Goal: Transaction & Acquisition: Complete application form

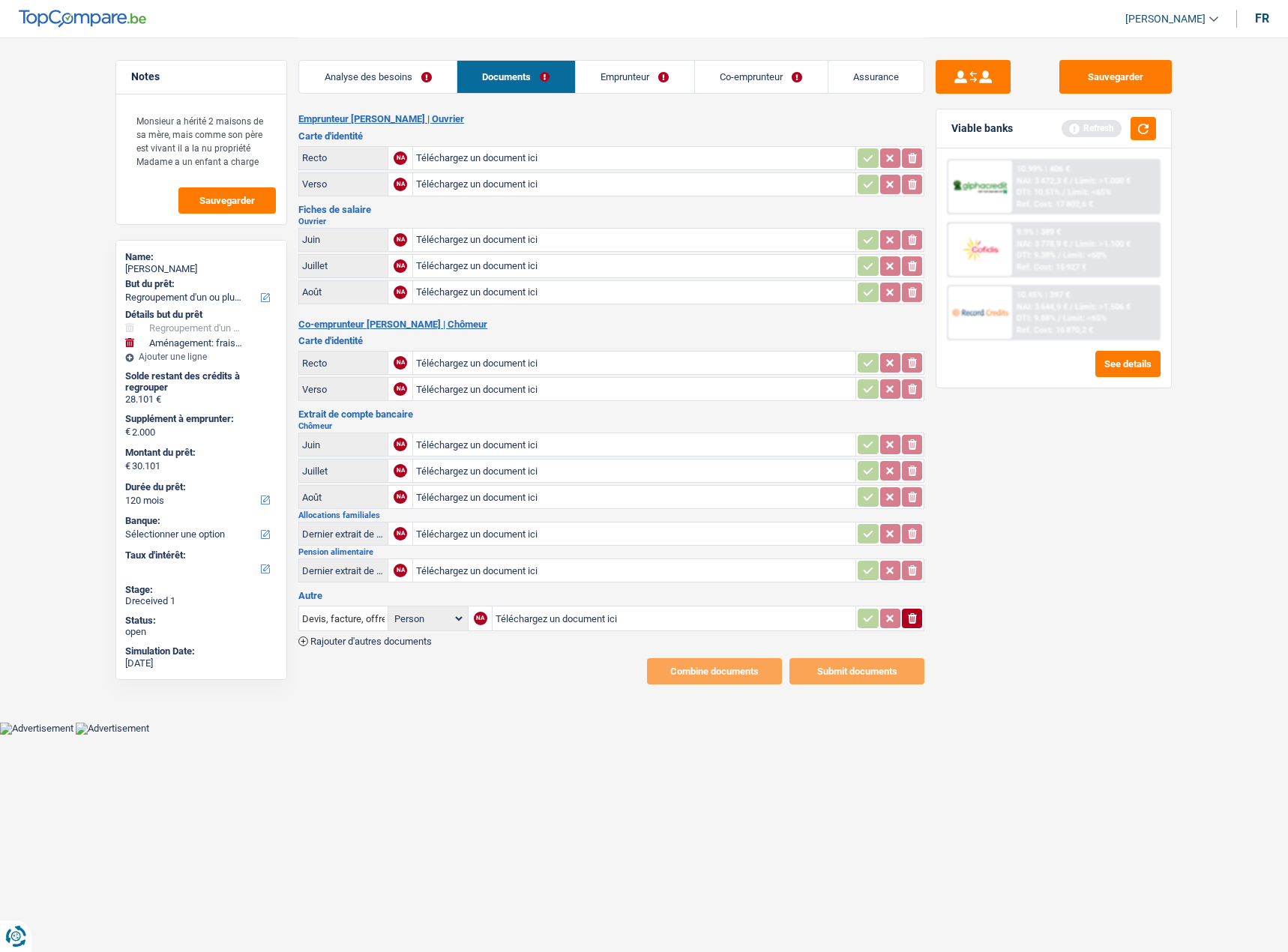
select select "refinancing"
select select "movingOrInstallation"
select select "120"
type input "C:\fakepath\image8.jpeg"
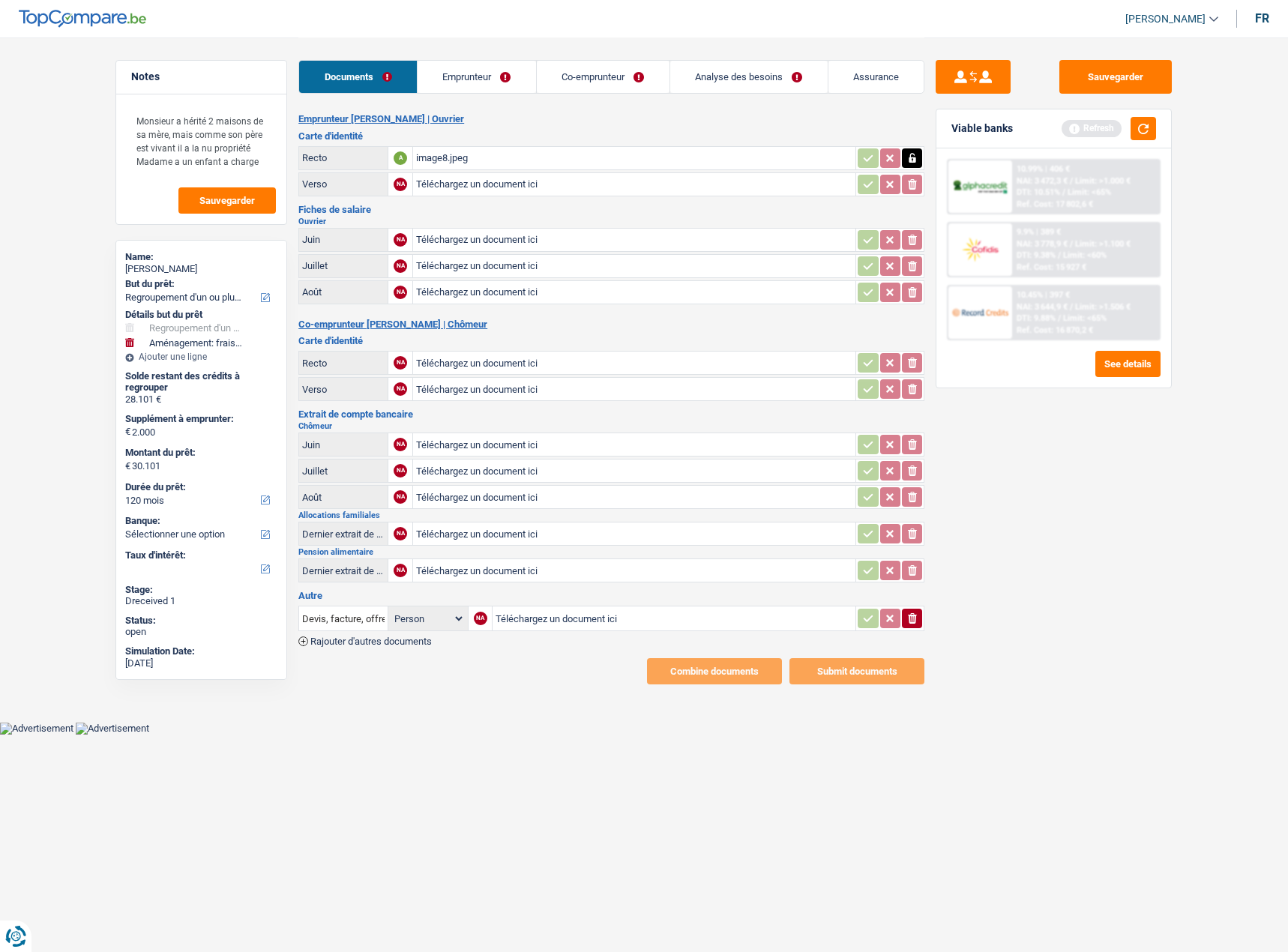
type input "C:\fakepath\image9.jpeg"
type input "C:\fakepath\image5.png"
type input "C:\fakepath\image3.png"
type input "C:\fakepath\image0.jpeg"
type input "C:\fakepath\image1.png"
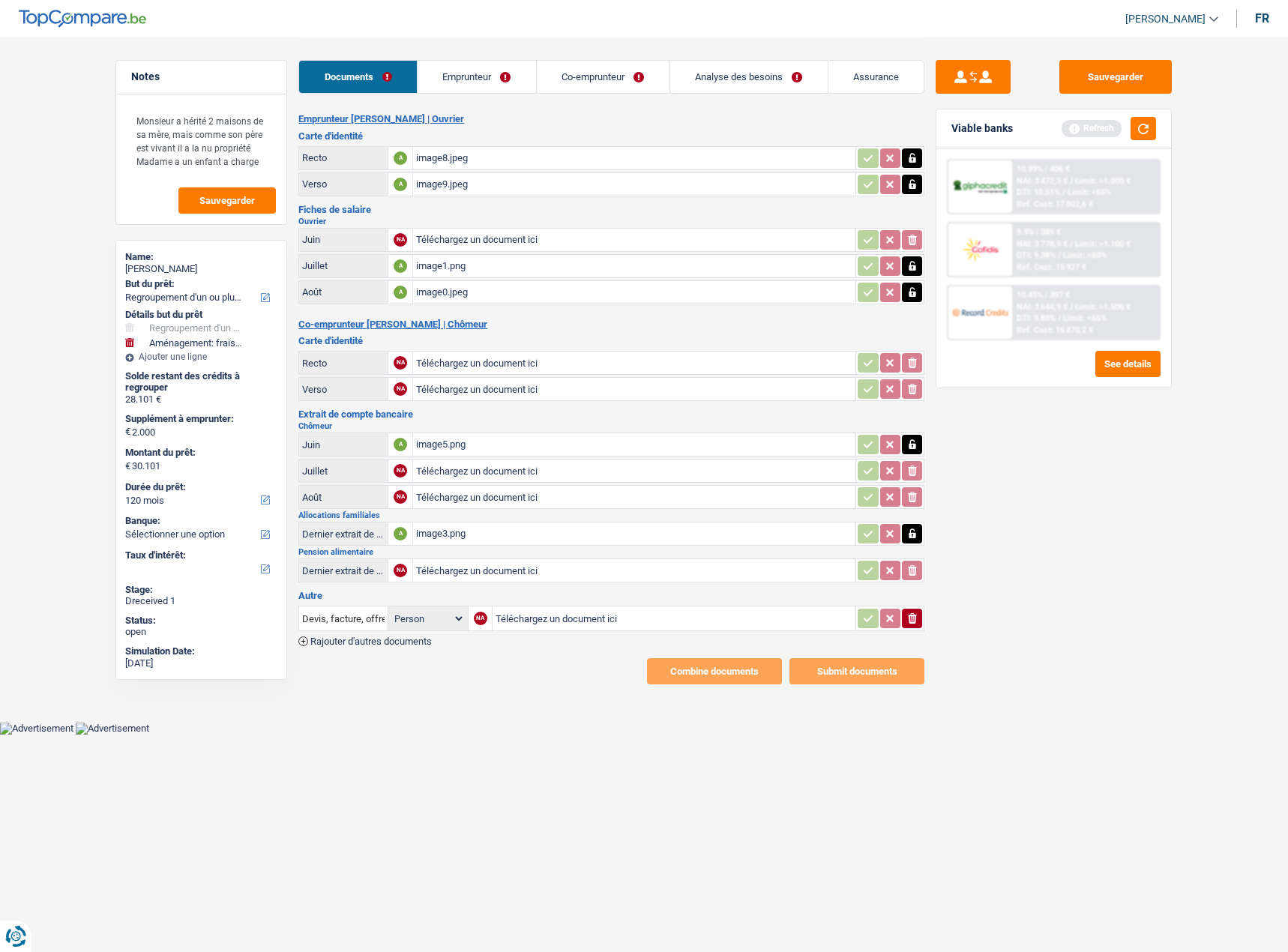
type input "C:\fakepath\image2.jpeg"
click at [914, 617] on icon "ionicons-v5-e" at bounding box center [912, 618] width 12 height 15
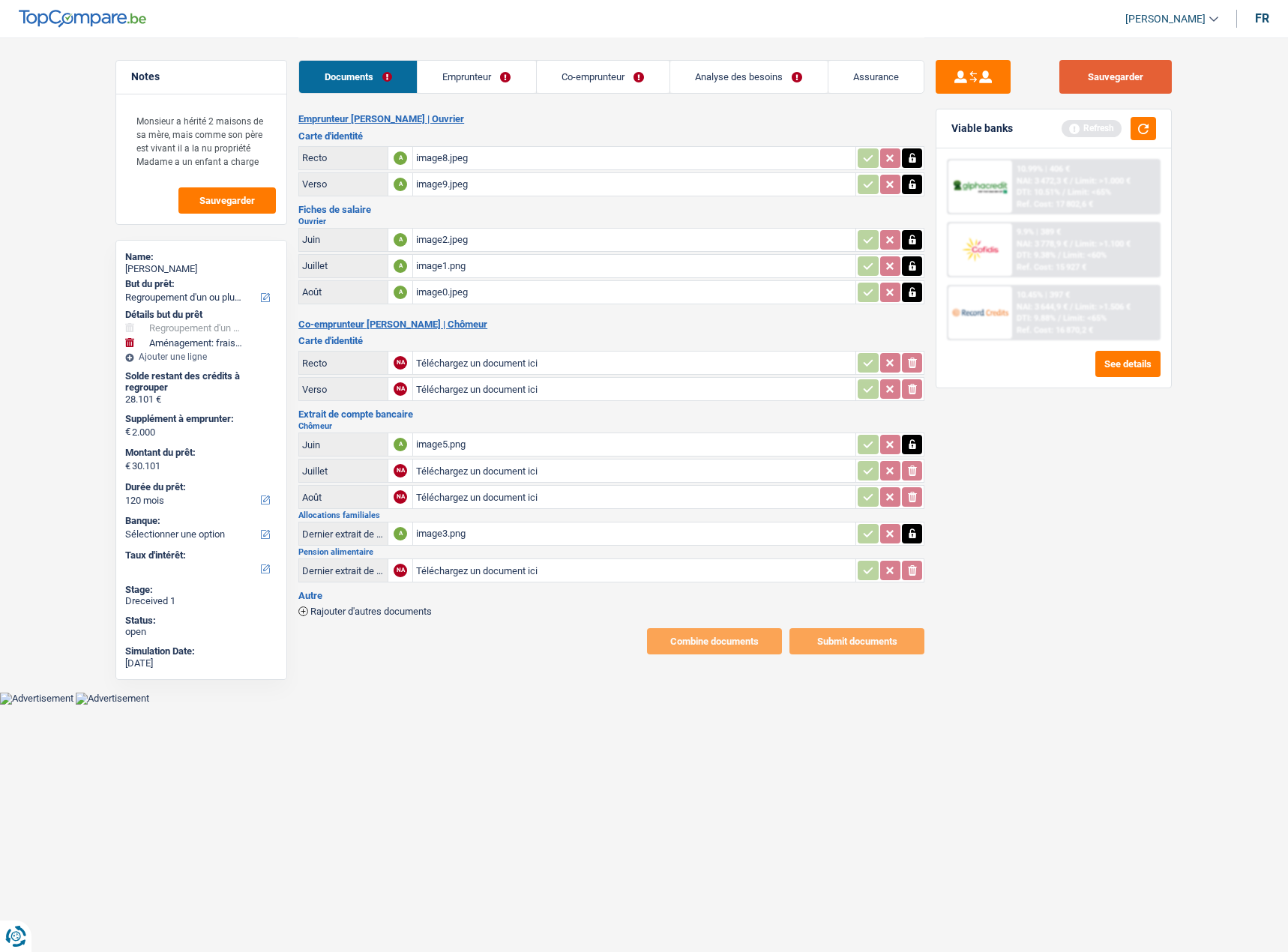
click at [1111, 83] on button "Sauvegarder" at bounding box center [1115, 77] width 113 height 34
click at [1156, 530] on div "Sauvegarder Viable banks Refresh 10.99% | 406 € NAI: 3 472,3 € / Limit: >1.000 …" at bounding box center [1054, 494] width 259 height 868
click at [471, 76] on link "Emprunteur" at bounding box center [477, 76] width 118 height 32
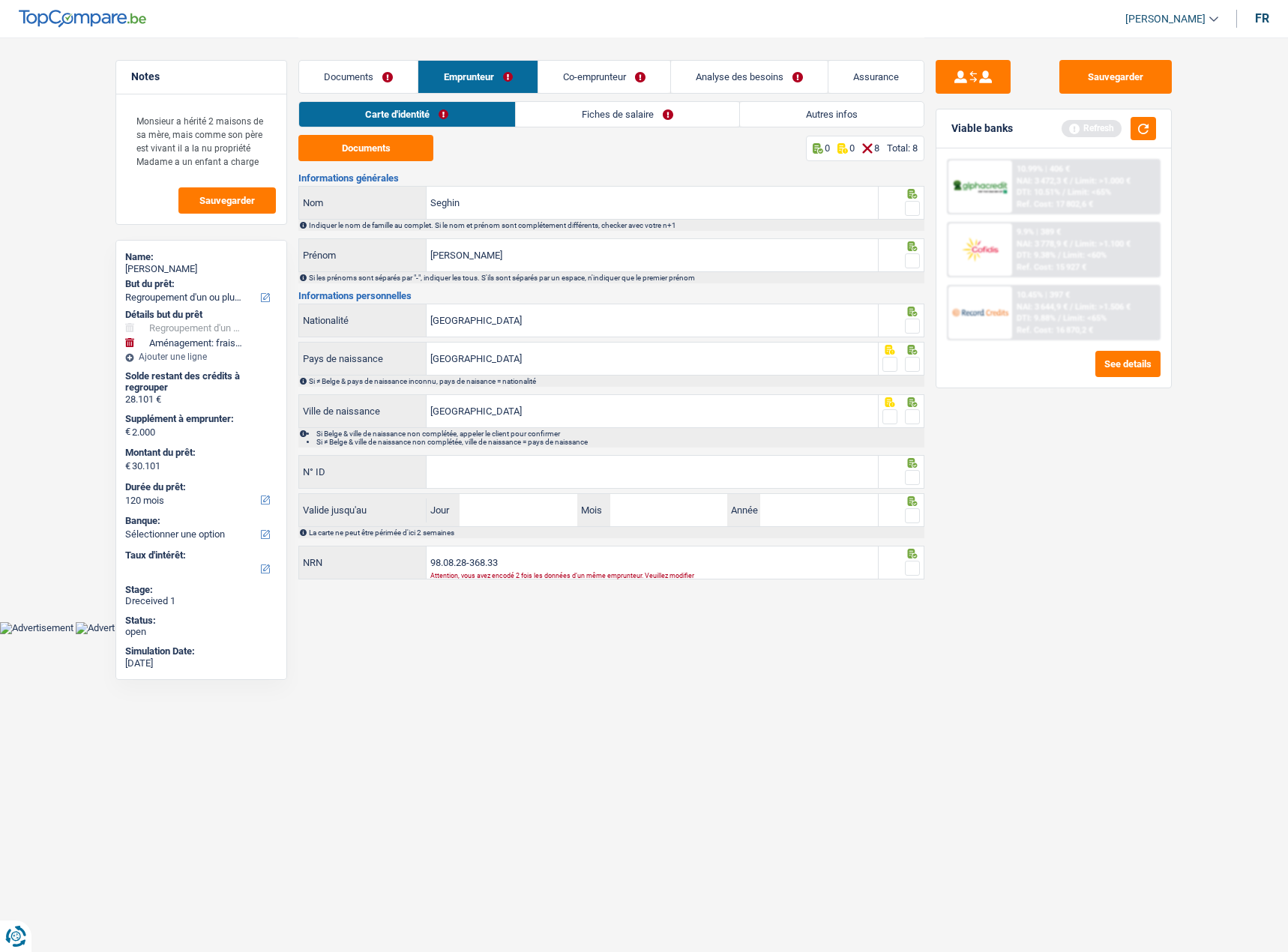
click at [376, 69] on link "Documents" at bounding box center [358, 76] width 118 height 32
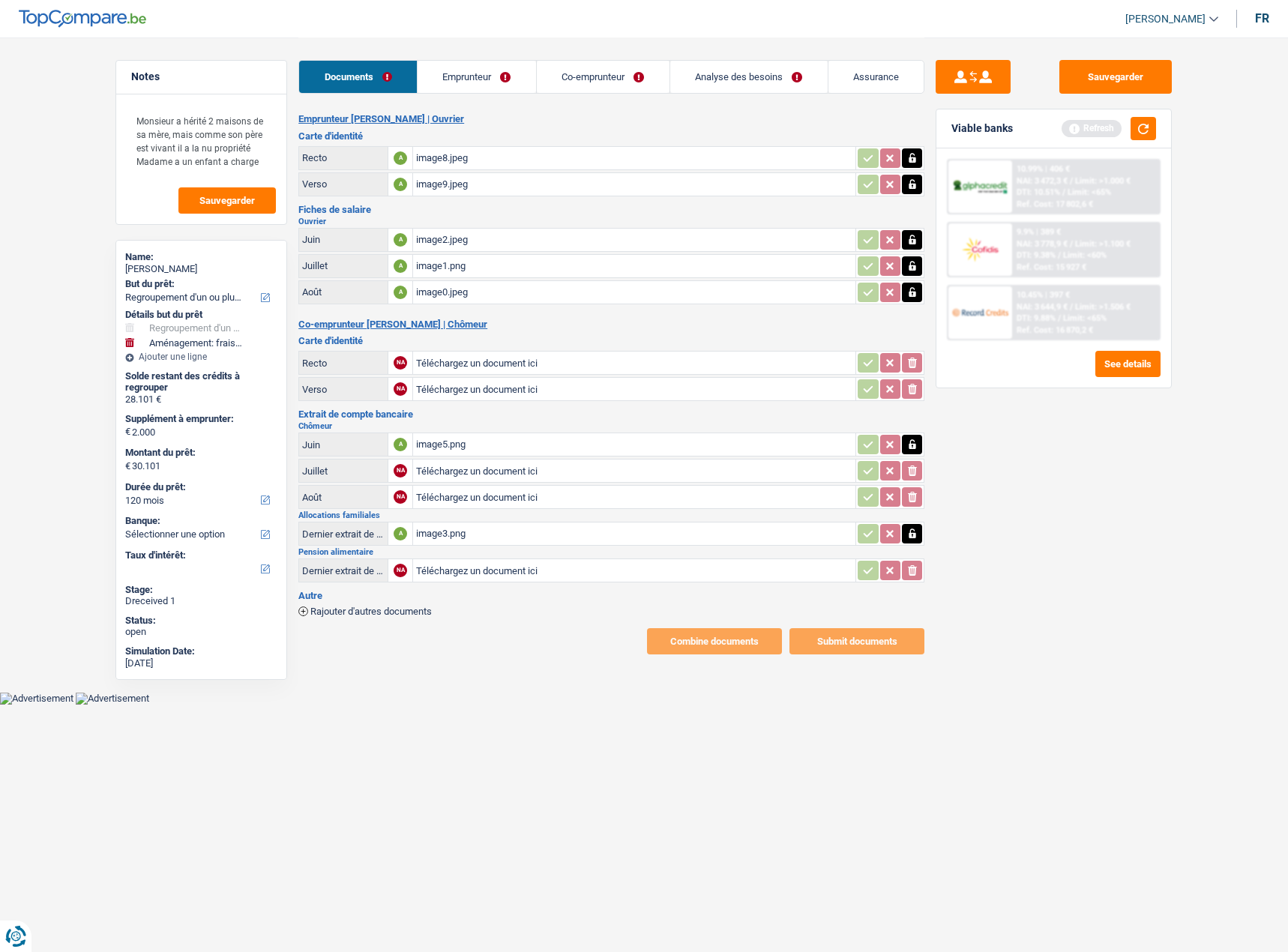
click at [1037, 490] on div "Sauvegarder Viable banks Refresh 10.99% | 406 € NAI: 3 472,3 € / Limit: >1.000 …" at bounding box center [1054, 494] width 259 height 868
click at [510, 83] on link "Emprunteur" at bounding box center [477, 76] width 118 height 32
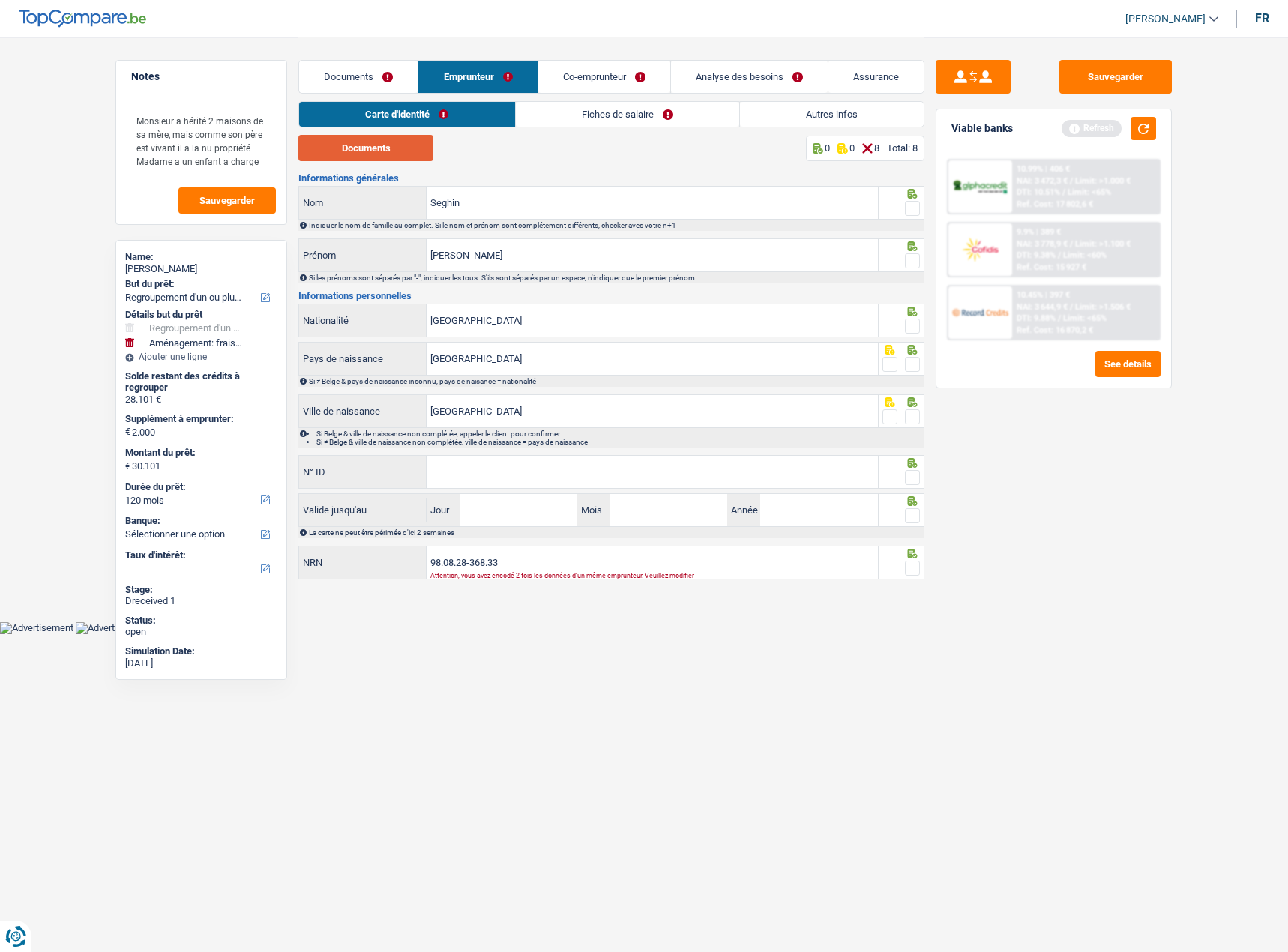
drag, startPoint x: 360, startPoint y: 152, endPoint x: 394, endPoint y: 155, distance: 34.1
click at [360, 152] on button "Documents" at bounding box center [366, 148] width 135 height 27
click at [912, 254] on span at bounding box center [912, 261] width 15 height 15
click at [0, 0] on input "radio" at bounding box center [0, 0] width 0 height 0
click at [912, 215] on span at bounding box center [912, 209] width 15 height 15
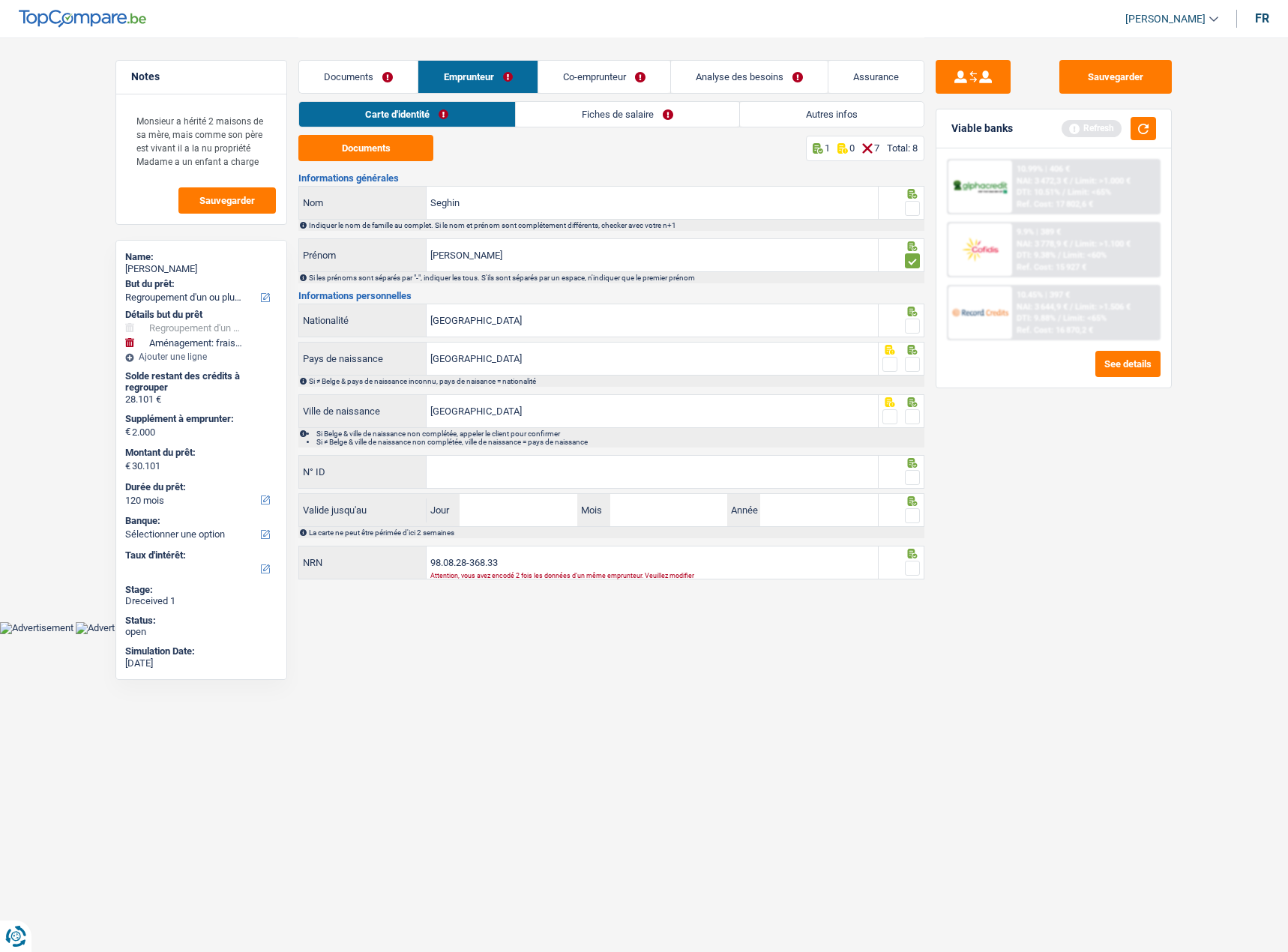
click at [0, 0] on input "radio" at bounding box center [0, 0] width 0 height 0
click at [926, 320] on div "Sauvegarder Viable banks Refresh 10.99% | 406 € NAI: 3 472,3 € / Limit: >1.000 …" at bounding box center [1054, 494] width 259 height 868
click at [918, 325] on span at bounding box center [912, 326] width 15 height 15
click at [0, 0] on input "radio" at bounding box center [0, 0] width 0 height 0
click at [918, 365] on span at bounding box center [912, 364] width 15 height 15
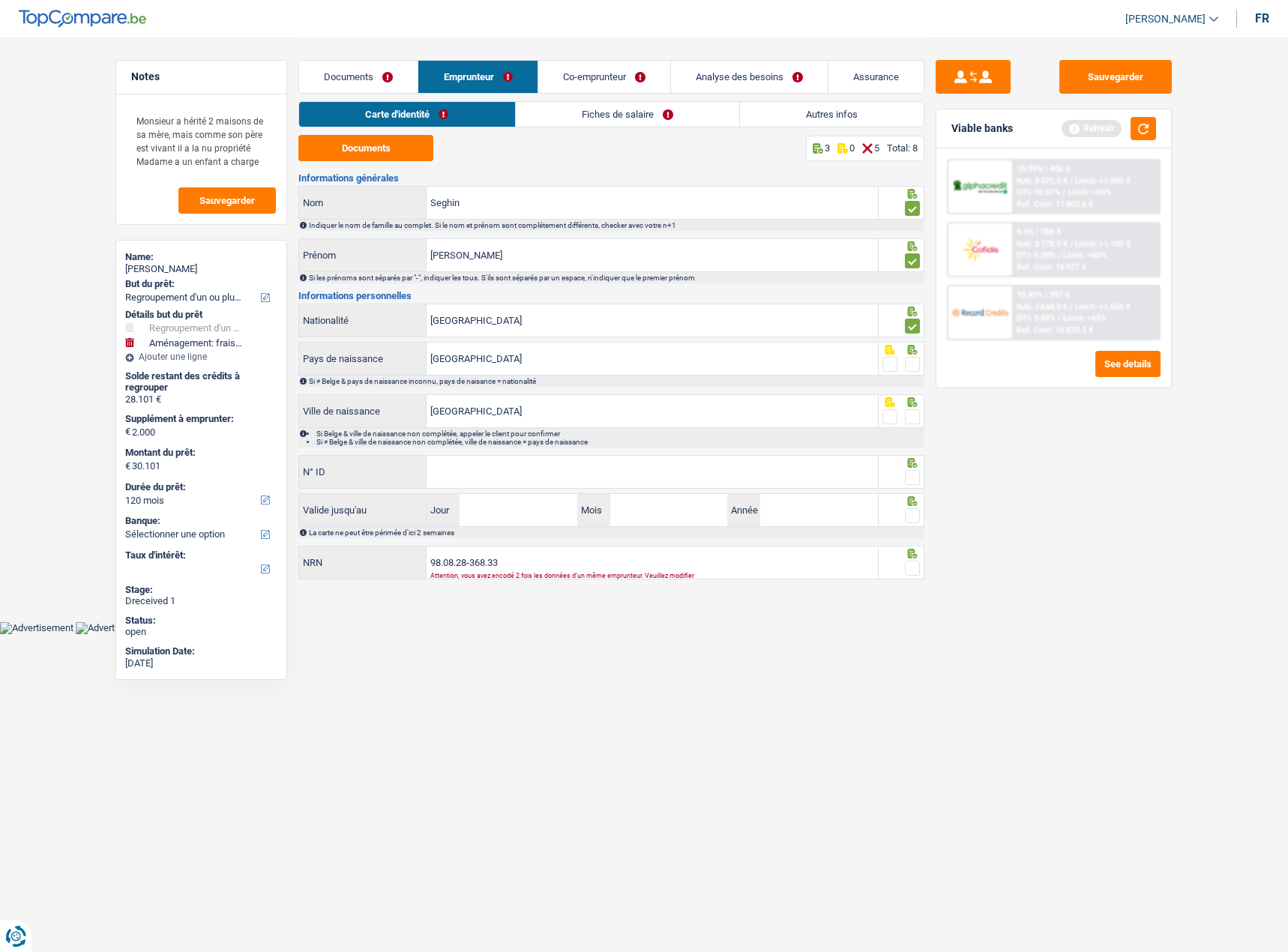
click at [0, 0] on input "radio" at bounding box center [0, 0] width 0 height 0
click at [915, 423] on span at bounding box center [912, 416] width 15 height 15
click at [0, 0] on input "radio" at bounding box center [0, 0] width 0 height 0
click at [543, 484] on input "N° ID" at bounding box center [651, 471] width 451 height 32
paste input "592-8531564-10"
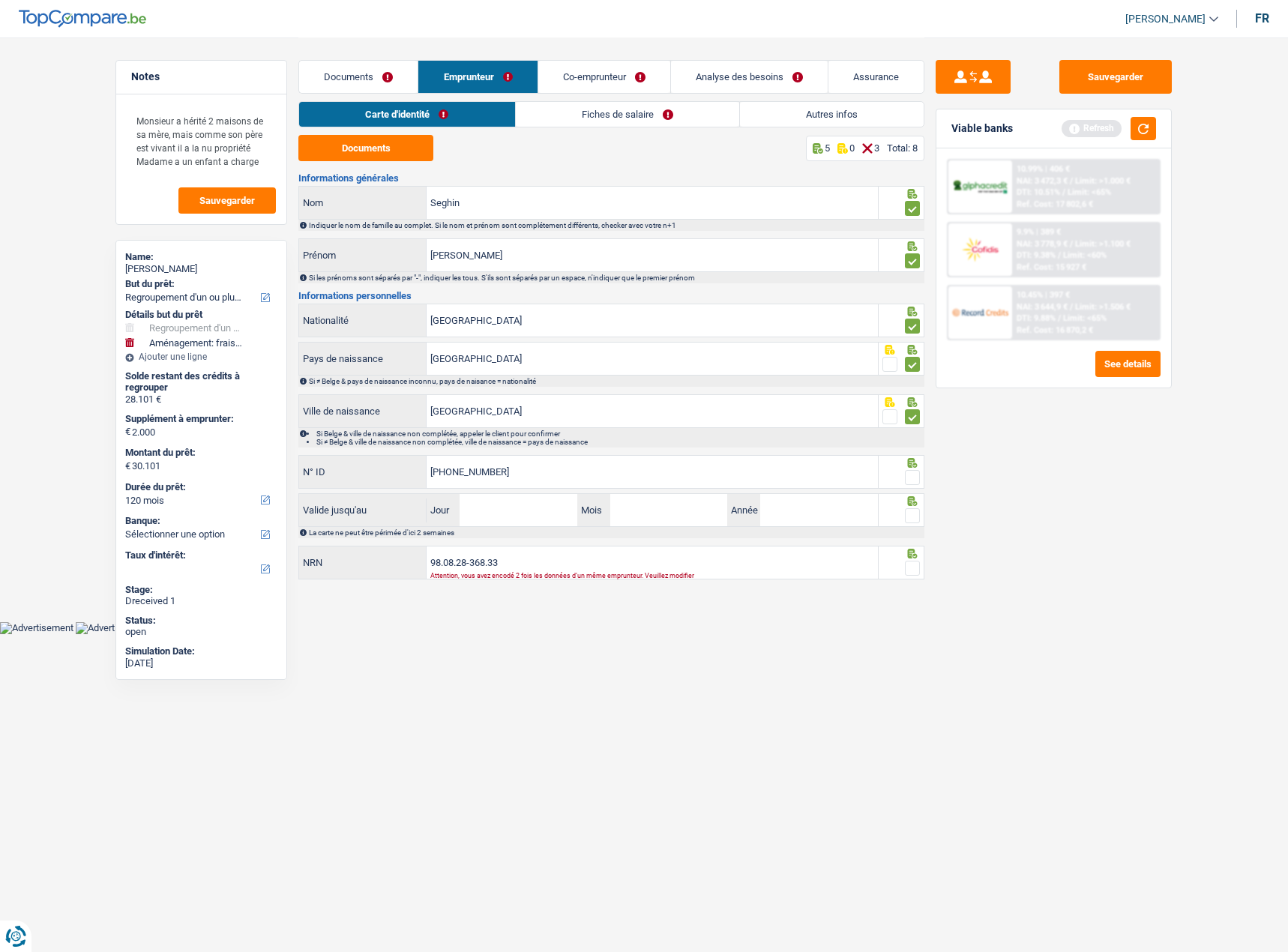
type input "592-8531564-10"
click at [908, 478] on span at bounding box center [912, 477] width 15 height 15
click at [0, 0] on input "radio" at bounding box center [0, 0] width 0 height 0
click at [908, 516] on span at bounding box center [912, 516] width 15 height 15
click at [0, 0] on input "radio" at bounding box center [0, 0] width 0 height 0
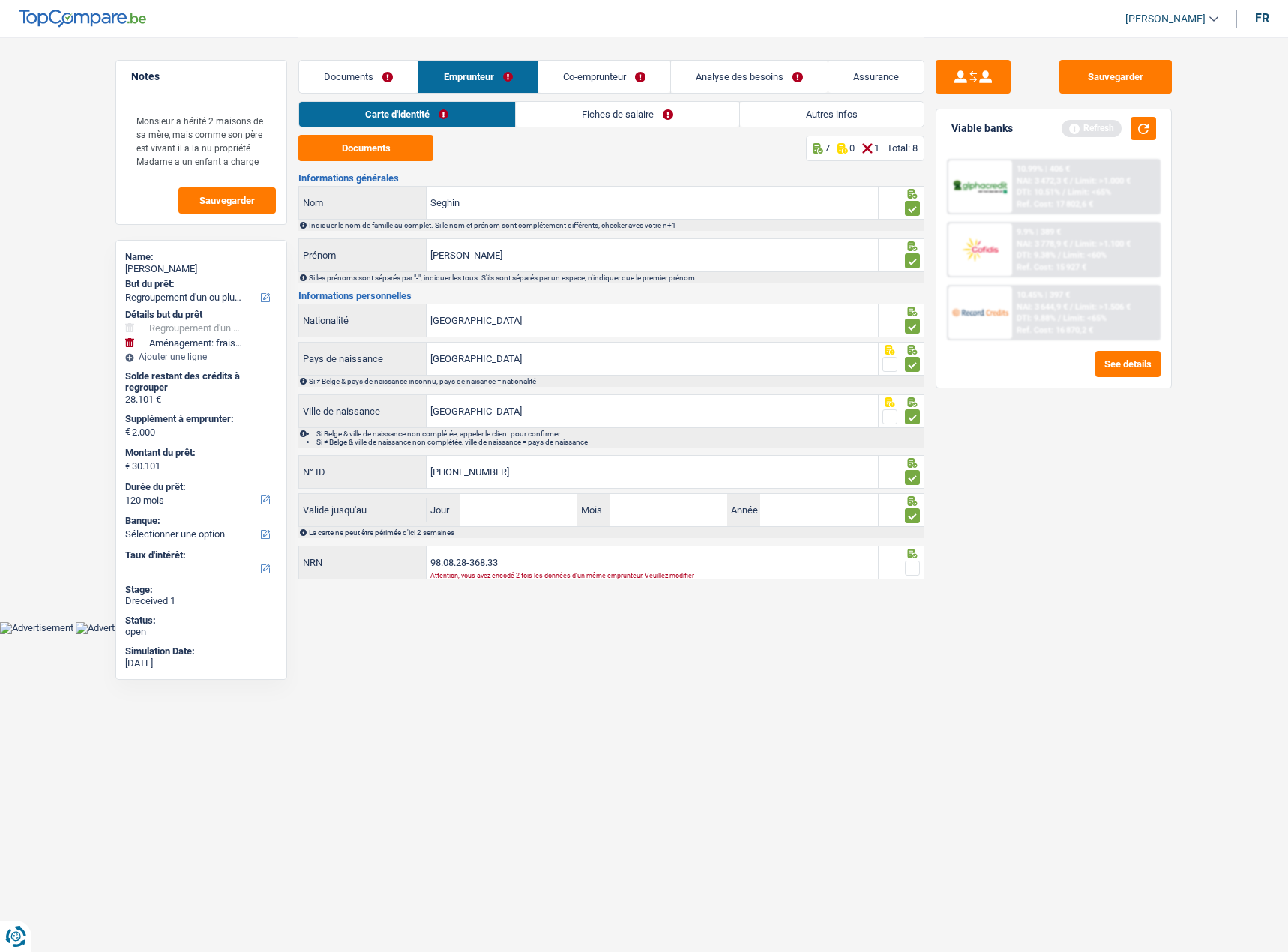
click at [913, 555] on icon at bounding box center [913, 553] width 10 height 10
click at [902, 569] on fieldset at bounding box center [902, 568] width 38 height 18
click at [918, 570] on span at bounding box center [912, 568] width 15 height 15
click at [0, 0] on input "radio" at bounding box center [0, 0] width 0 height 0
drag, startPoint x: 450, startPoint y: 518, endPoint x: 478, endPoint y: 519, distance: 28.0
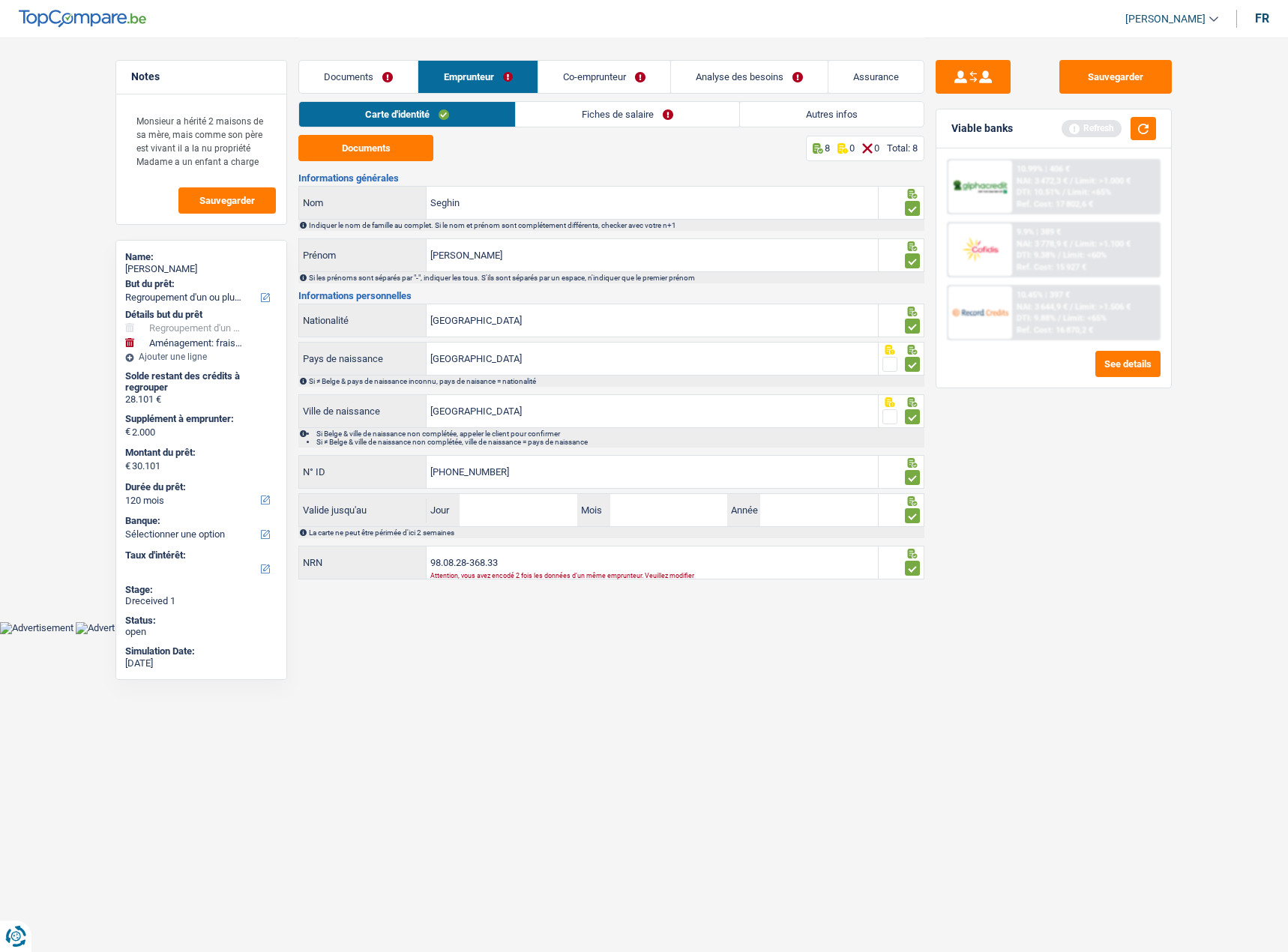
click at [455, 518] on label "Jour" at bounding box center [443, 509] width 33 height 32
click at [459, 518] on input "Jour" at bounding box center [518, 509] width 117 height 32
click at [485, 518] on input "Jour" at bounding box center [518, 509] width 117 height 32
type input "16"
type input "08"
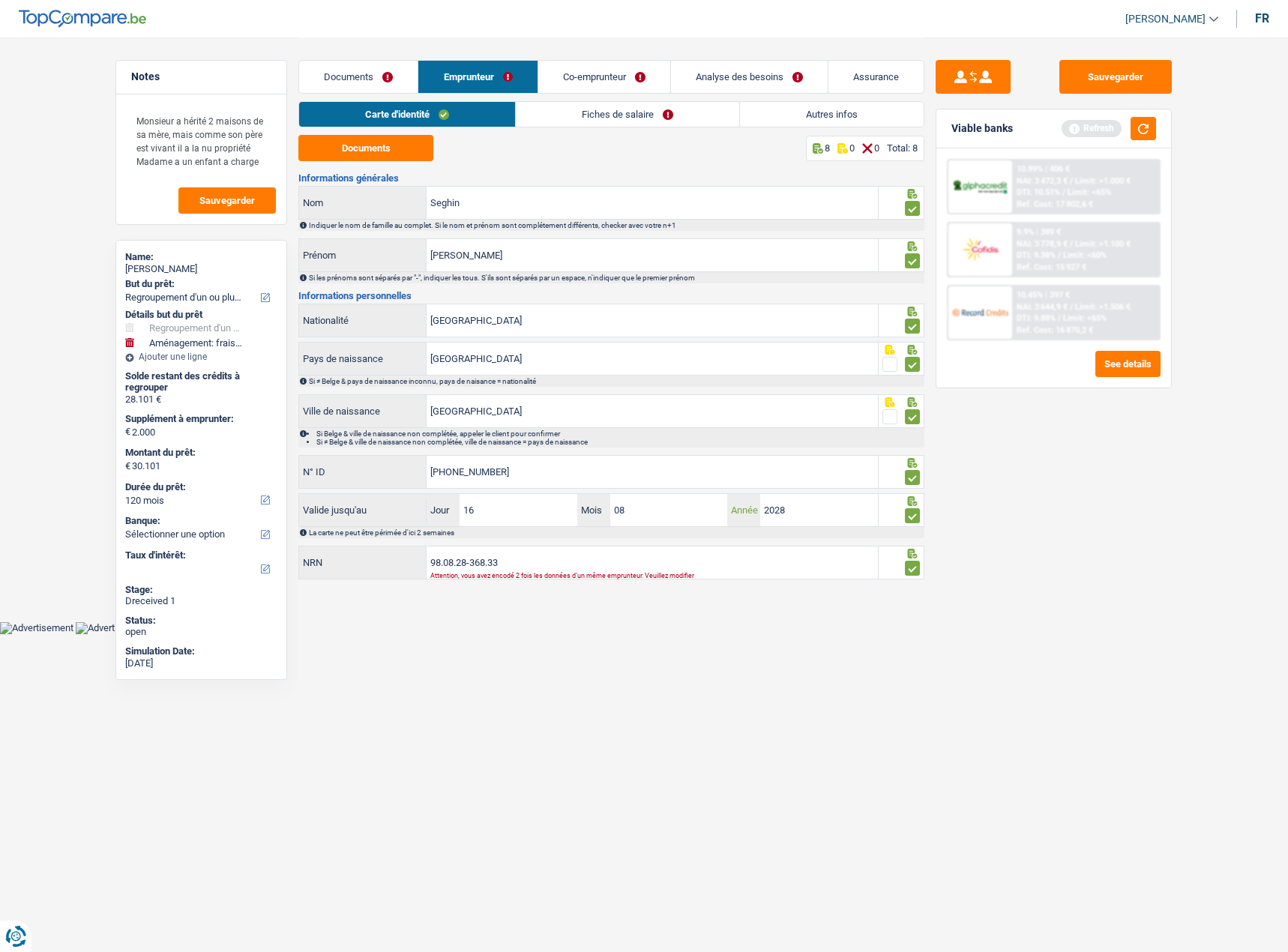
type input "2028"
click at [578, 574] on div "Attention, vous avez encodé 2 fois les données d’un même emprunteur. Veuillez m…" at bounding box center [630, 575] width 401 height 6
drag, startPoint x: 538, startPoint y: 567, endPoint x: 601, endPoint y: 570, distance: 63.1
click at [542, 567] on input "98.08.28-368.33" at bounding box center [651, 562] width 451 height 32
drag, startPoint x: 539, startPoint y: 562, endPoint x: 231, endPoint y: 566, distance: 308.0
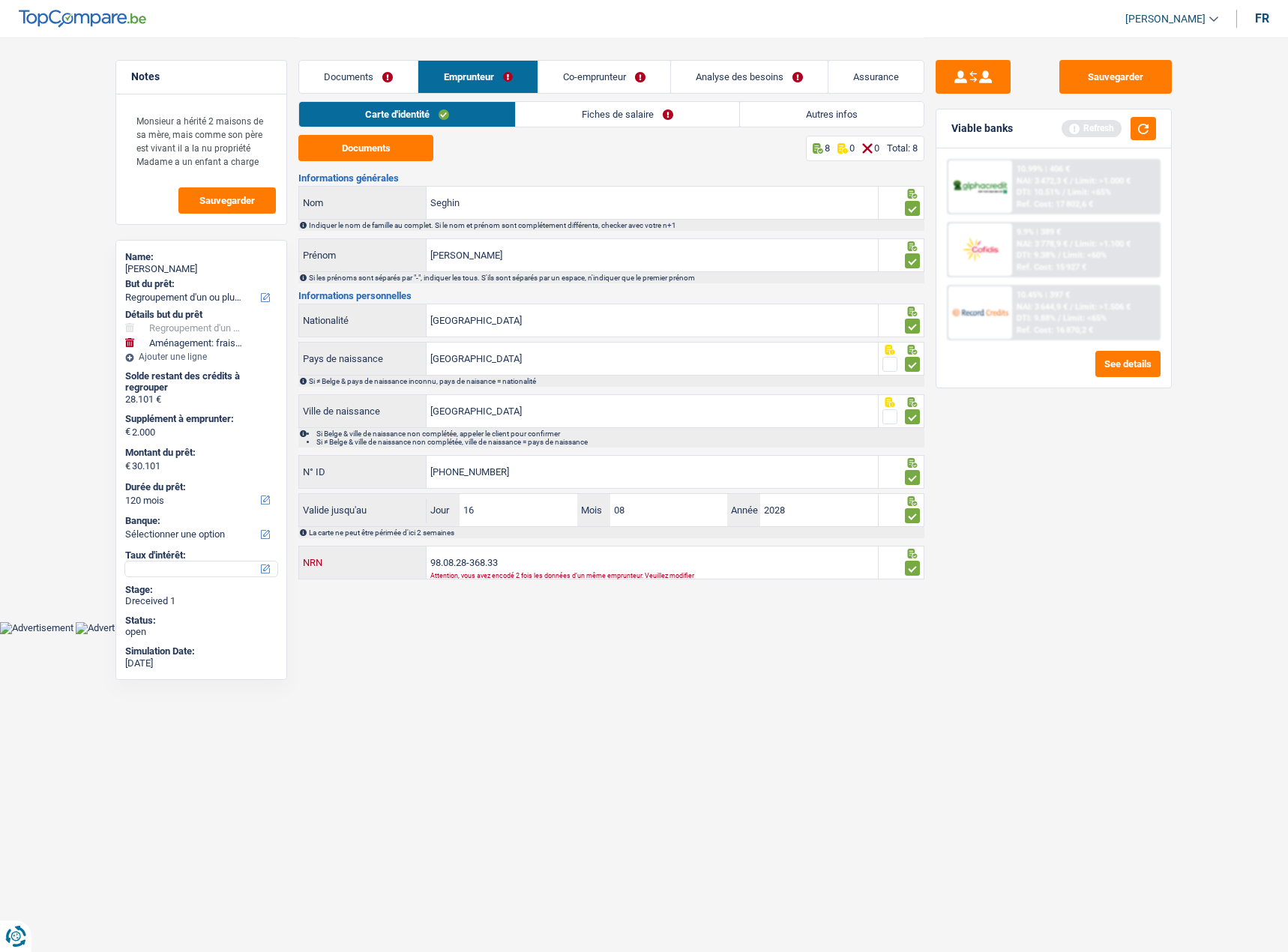
click at [231, 566] on div "Notes Monsieur a hérité 2 maisons de sa mère, mais comme son père est vivant il…" at bounding box center [644, 310] width 1079 height 546
type input "97.01.24-301.53"
drag, startPoint x: 1095, startPoint y: 57, endPoint x: 1096, endPoint y: 79, distance: 22.0
click at [1095, 59] on div "Sauvegarder Viable banks Refresh 10.99% | 406 € NAI: 3 472,3 € / Limit: >1.000 …" at bounding box center [1055, 310] width 260 height 546
click at [1096, 79] on button "Sauvegarder" at bounding box center [1115, 77] width 113 height 34
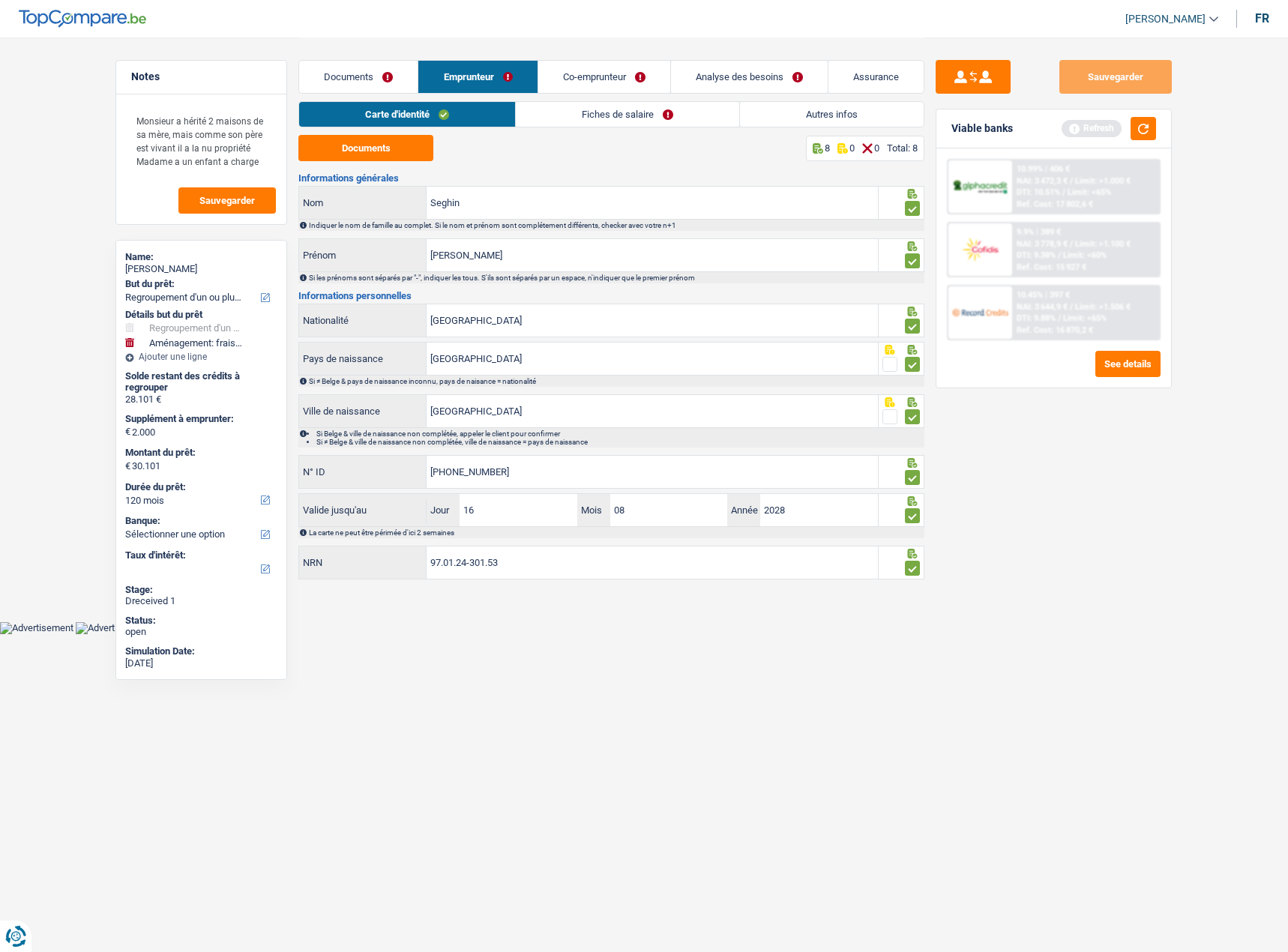
drag, startPoint x: 525, startPoint y: 110, endPoint x: 540, endPoint y: 115, distance: 15.8
click at [525, 111] on link "Fiches de salaire" at bounding box center [628, 113] width 223 height 25
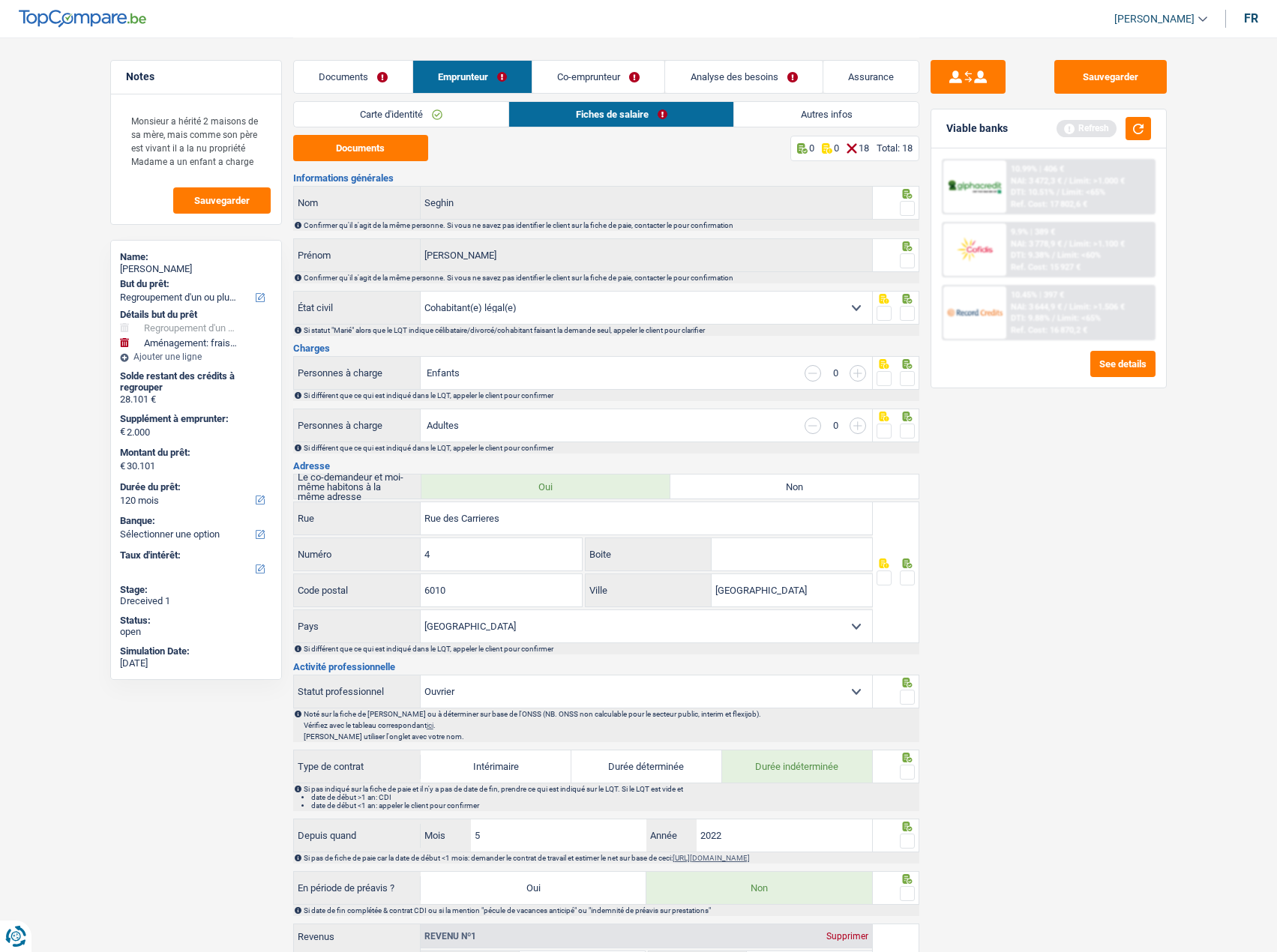
click at [908, 210] on span at bounding box center [907, 209] width 15 height 15
click at [0, 0] on input "radio" at bounding box center [0, 0] width 0 height 0
click at [907, 263] on span at bounding box center [907, 261] width 15 height 15
click at [0, 0] on input "radio" at bounding box center [0, 0] width 0 height 0
click at [601, 72] on link "Co-emprunteur" at bounding box center [598, 76] width 132 height 32
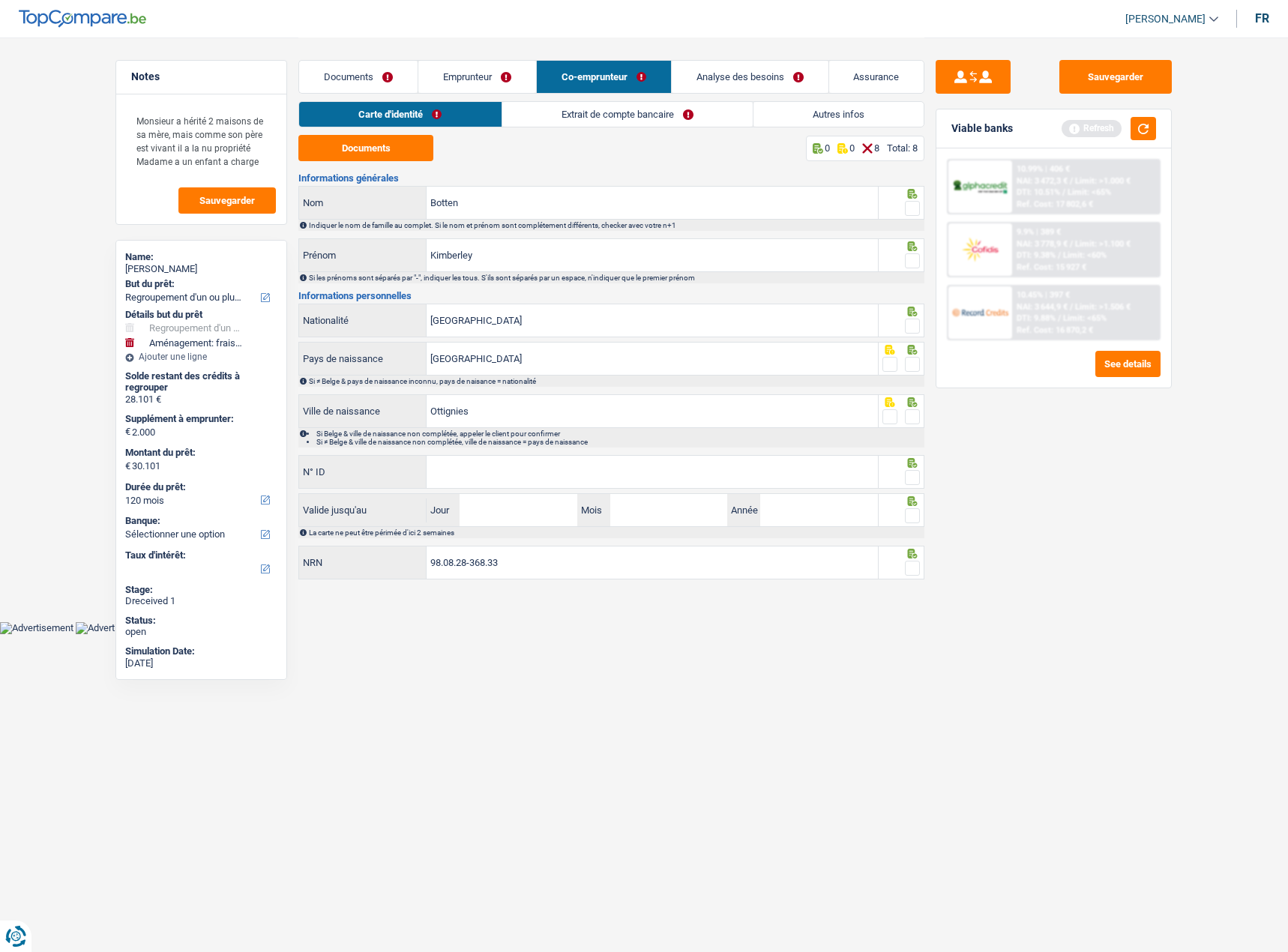
drag, startPoint x: 914, startPoint y: 213, endPoint x: 908, endPoint y: 261, distance: 48.4
click at [914, 213] on span at bounding box center [912, 209] width 15 height 15
click at [0, 0] on input "radio" at bounding box center [0, 0] width 0 height 0
click at [910, 262] on span at bounding box center [912, 261] width 15 height 15
click at [0, 0] on input "radio" at bounding box center [0, 0] width 0 height 0
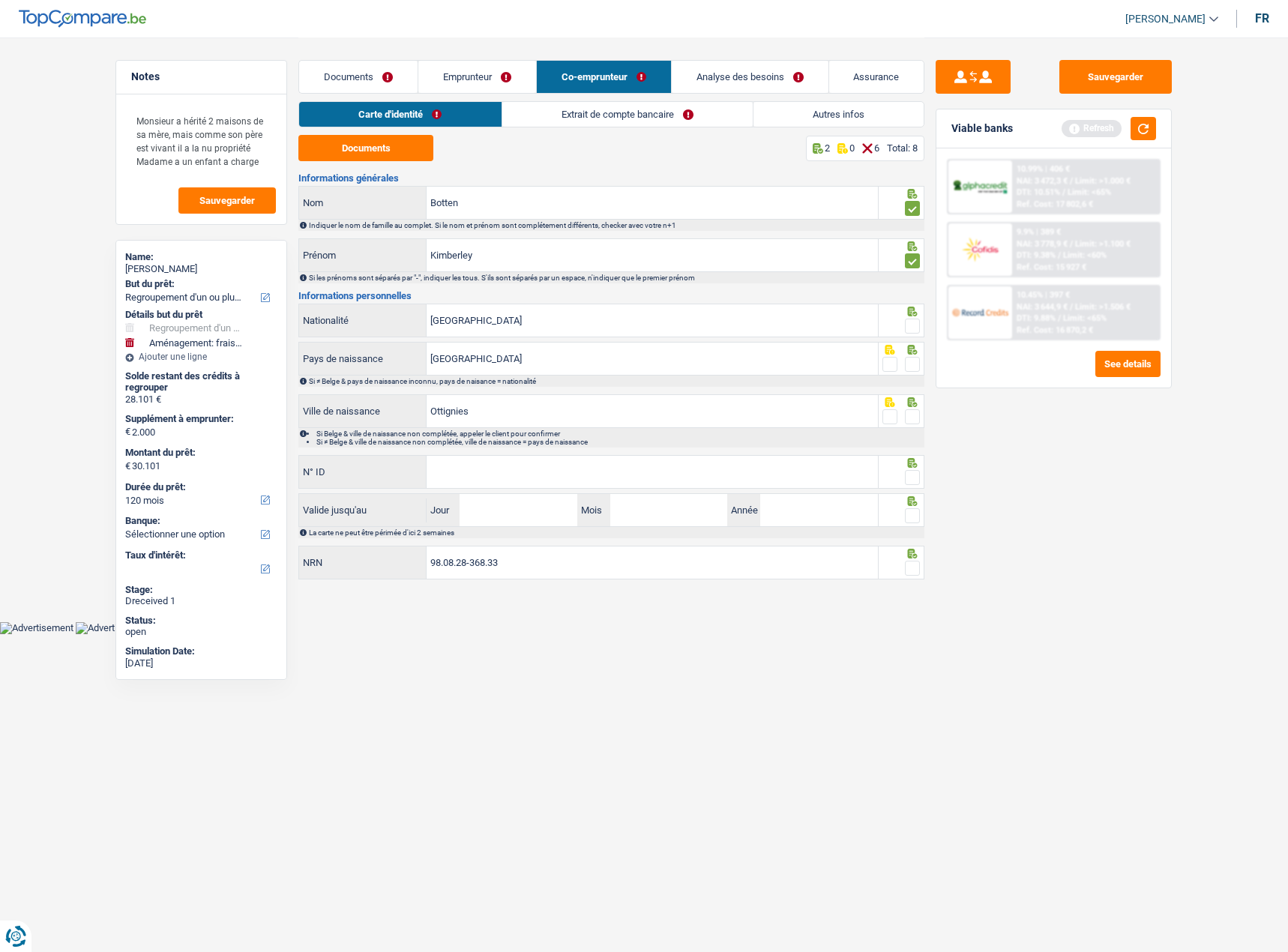
click at [911, 324] on span at bounding box center [912, 326] width 15 height 15
click at [0, 0] on input "radio" at bounding box center [0, 0] width 0 height 0
click at [914, 374] on div at bounding box center [902, 358] width 47 height 34
click at [916, 415] on span at bounding box center [912, 416] width 15 height 15
click at [0, 0] on input "radio" at bounding box center [0, 0] width 0 height 0
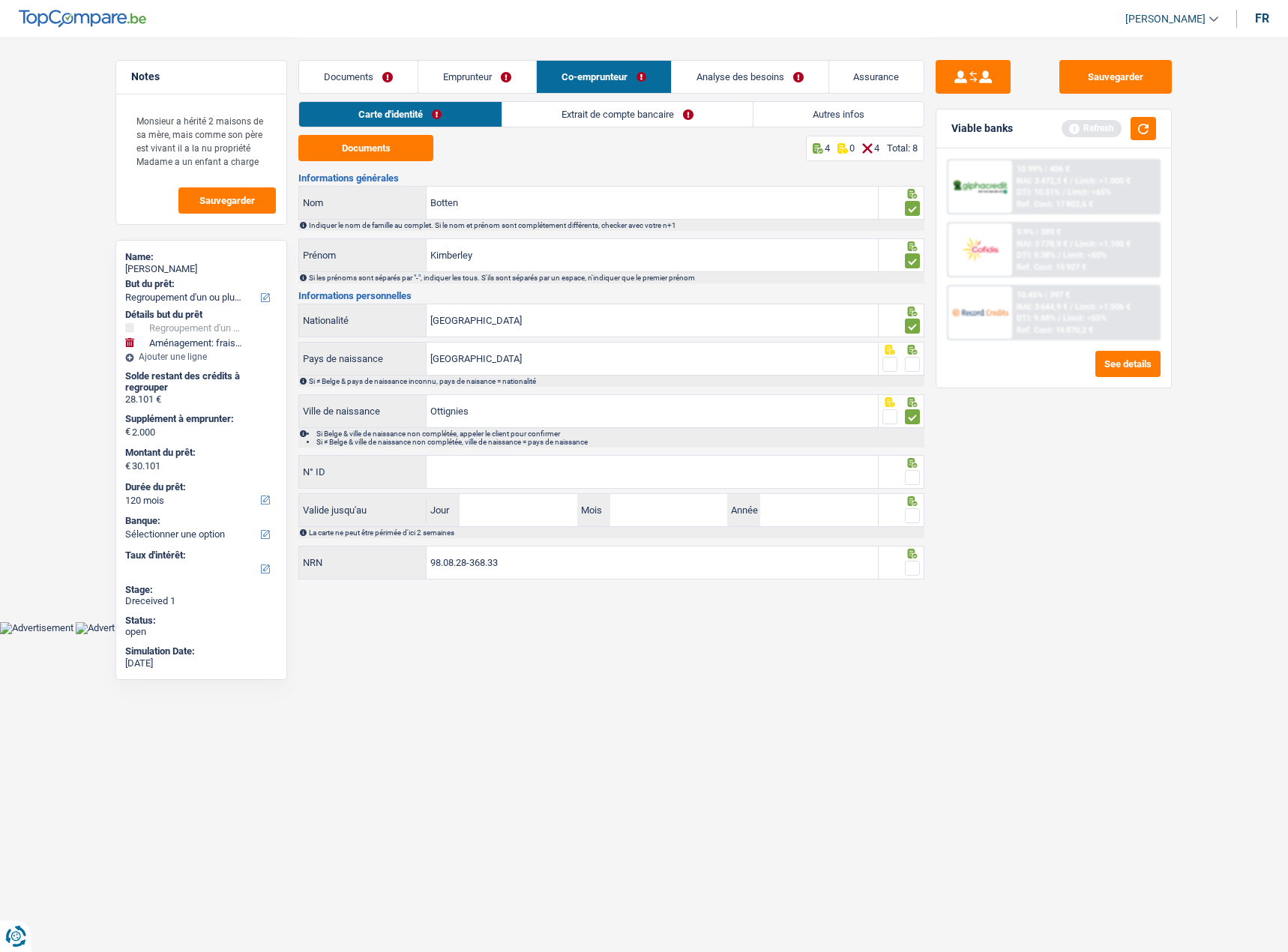
click at [910, 351] on icon at bounding box center [912, 349] width 15 height 10
drag, startPoint x: 912, startPoint y: 361, endPoint x: 912, endPoint y: 375, distance: 14.0
click at [912, 362] on span at bounding box center [912, 364] width 15 height 15
click at [0, 0] on input "radio" at bounding box center [0, 0] width 0 height 0
click at [907, 475] on span at bounding box center [912, 477] width 15 height 15
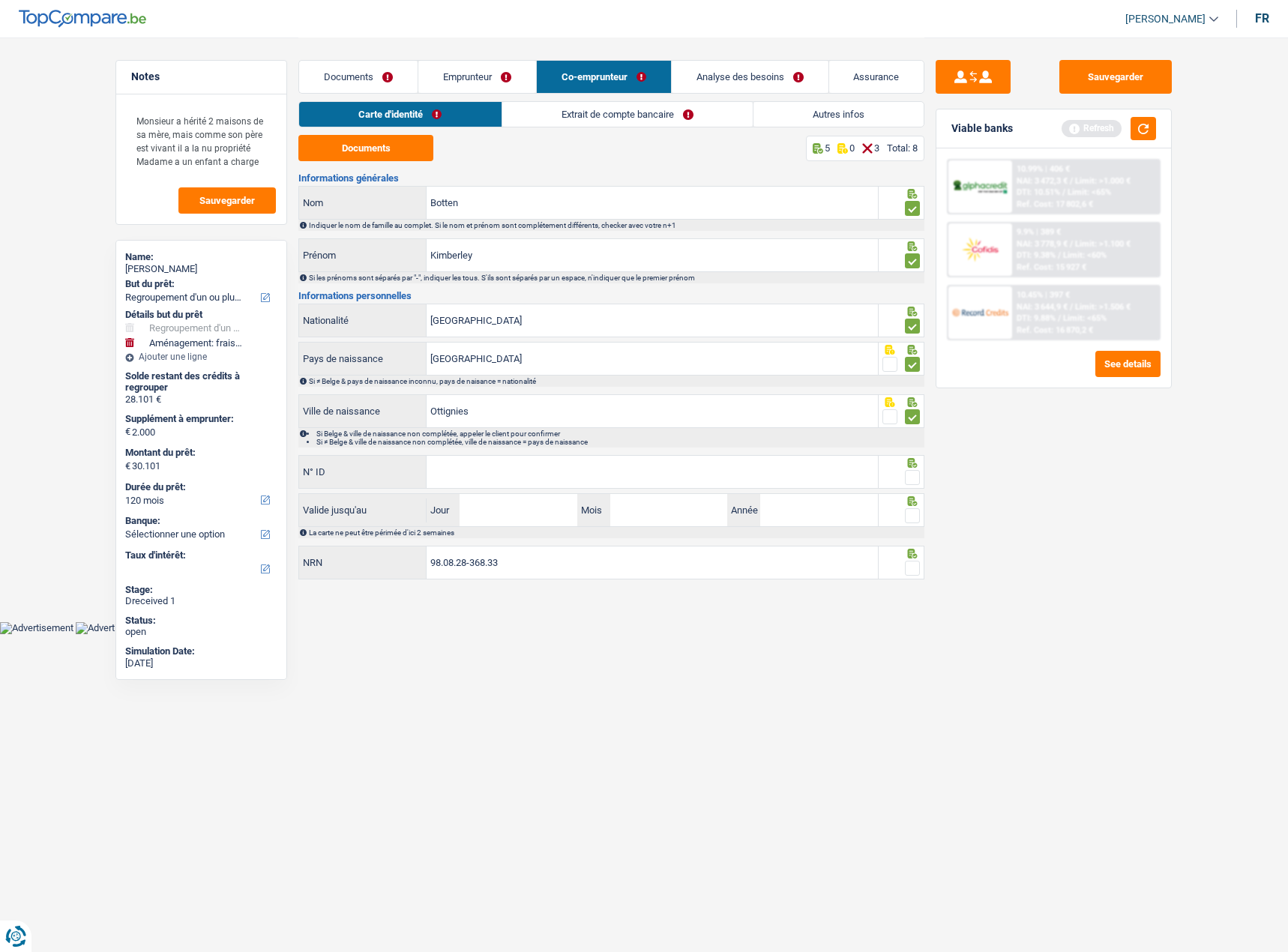
click at [0, 0] on input "radio" at bounding box center [0, 0] width 0 height 0
click at [598, 467] on input "N° ID" at bounding box center [651, 471] width 451 height 32
paste input "592-5019248-64"
type input "592-5019248-64"
click at [492, 505] on input "Jour" at bounding box center [518, 509] width 117 height 32
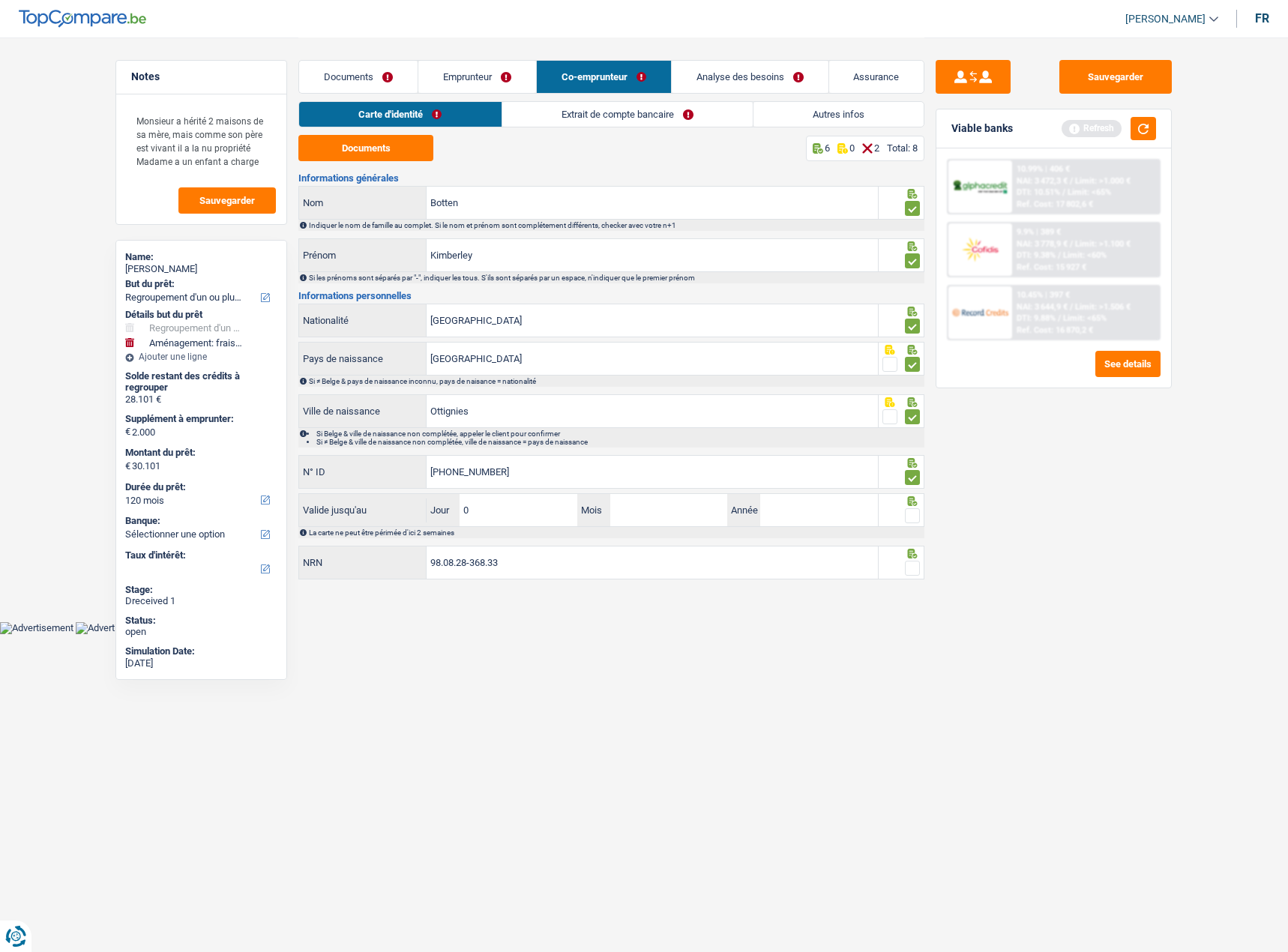
type input "09"
type input "12"
type input "2026"
click at [910, 515] on span at bounding box center [912, 516] width 15 height 15
click at [0, 0] on input "radio" at bounding box center [0, 0] width 0 height 0
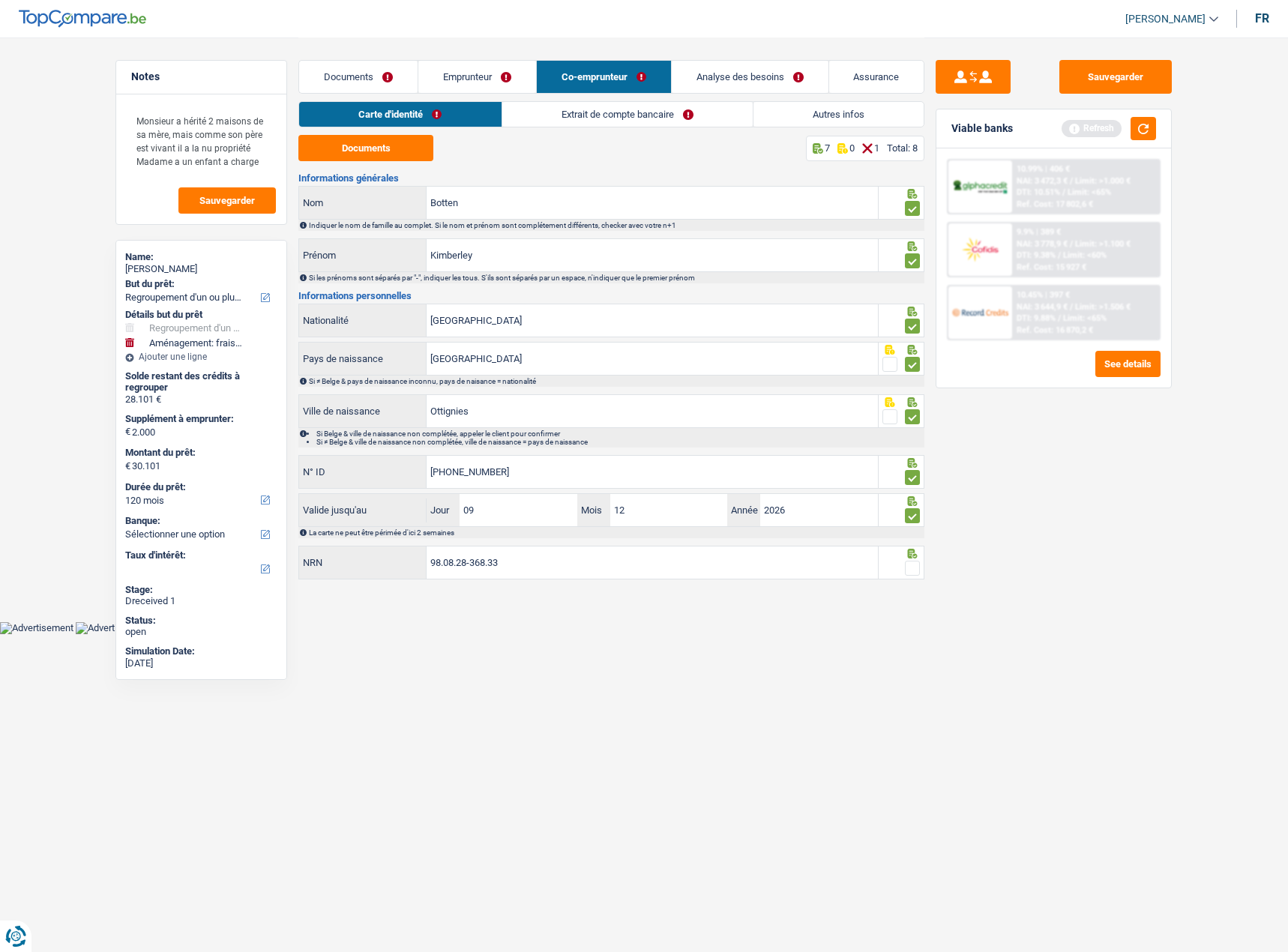
click at [910, 557] on icon at bounding box center [913, 553] width 10 height 10
drag, startPoint x: 910, startPoint y: 562, endPoint x: 1223, endPoint y: 617, distance: 317.8
click at [912, 562] on span at bounding box center [912, 568] width 15 height 15
click at [0, 0] on input "radio" at bounding box center [0, 0] width 0 height 0
click at [567, 134] on div "Carte d'identité Extrait de compte bancaire Autres infos" at bounding box center [611, 118] width 626 height 34
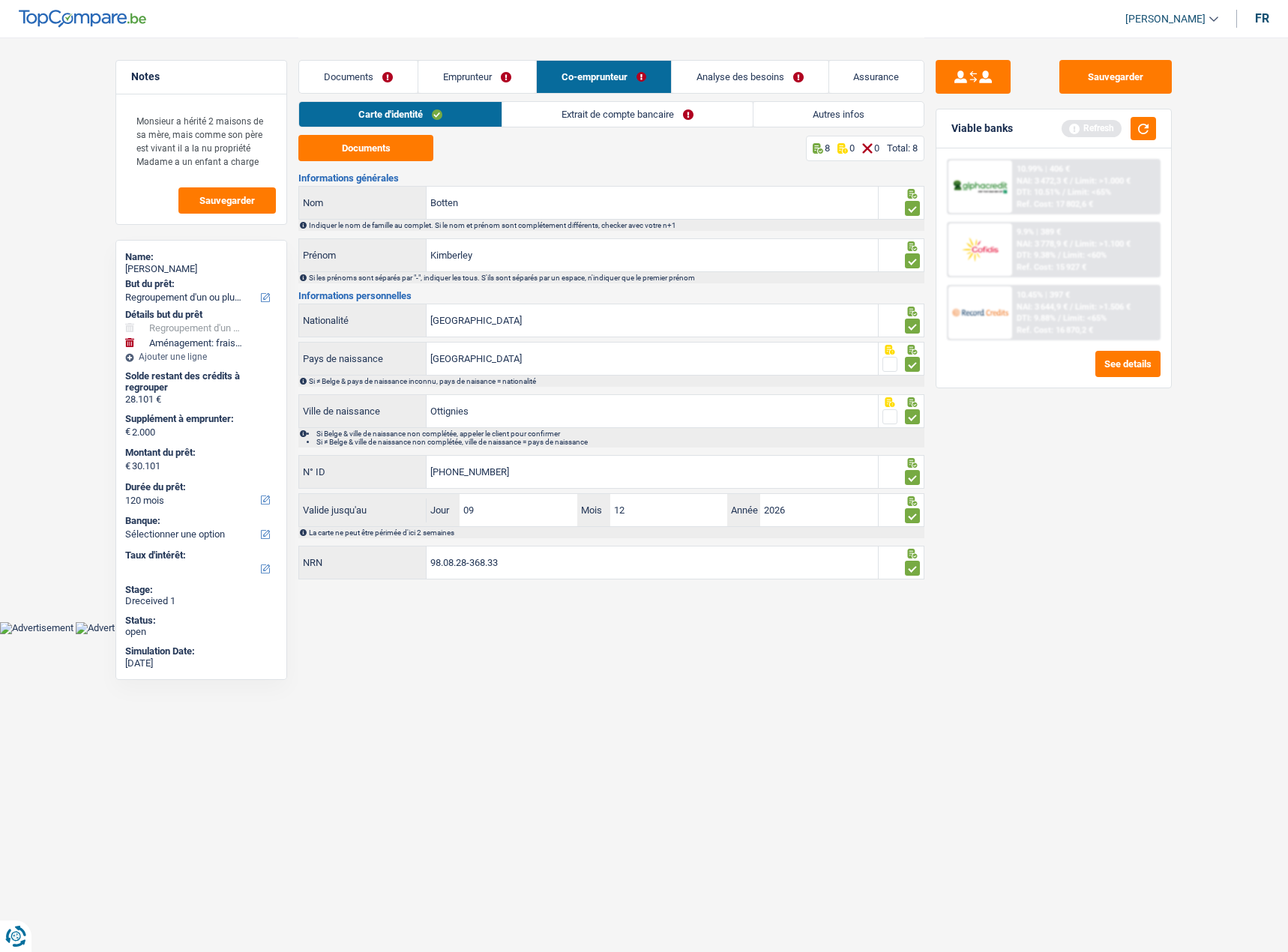
click at [566, 128] on div "Carte d'identité Extrait de compte bancaire Autres infos" at bounding box center [611, 118] width 626 height 34
click at [1089, 85] on button "Sauvegarder" at bounding box center [1115, 77] width 113 height 34
drag, startPoint x: 1151, startPoint y: 119, endPoint x: 663, endPoint y: 53, distance: 492.4
click at [1150, 123] on button "button" at bounding box center [1143, 128] width 26 height 23
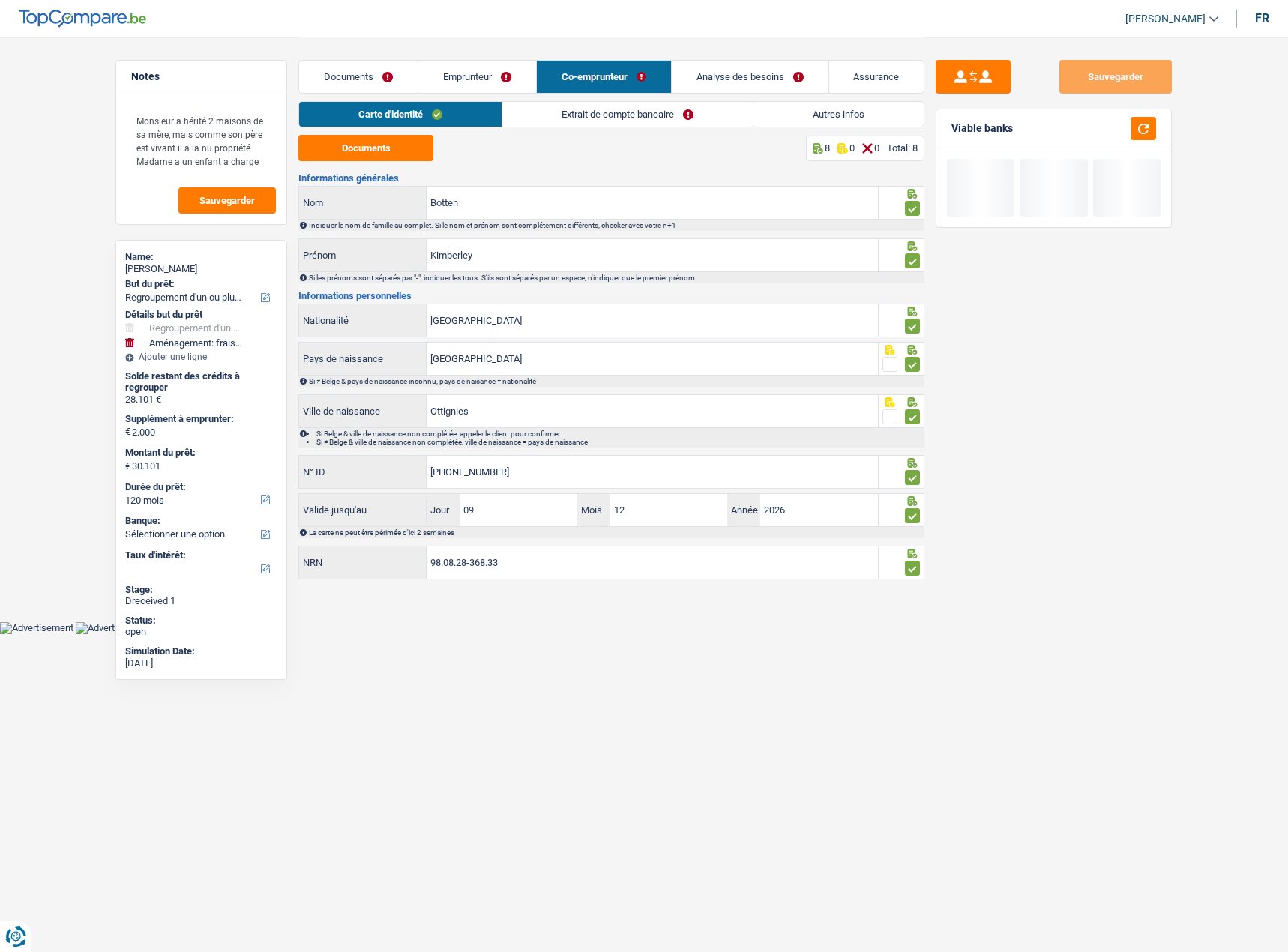
click at [626, 117] on link "Extrait de compte bancaire" at bounding box center [628, 113] width 251 height 25
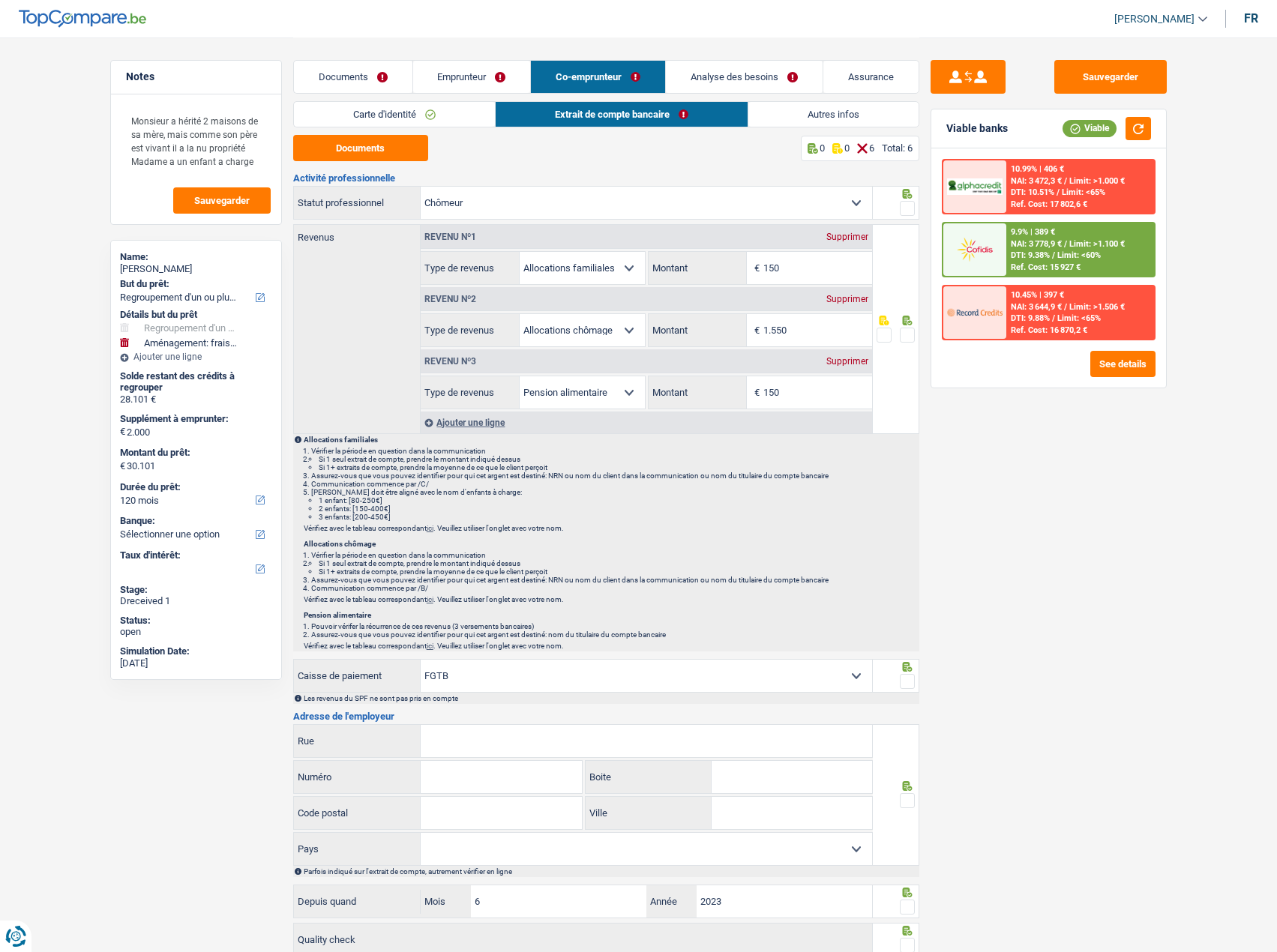
click at [473, 69] on link "Emprunteur" at bounding box center [472, 76] width 118 height 32
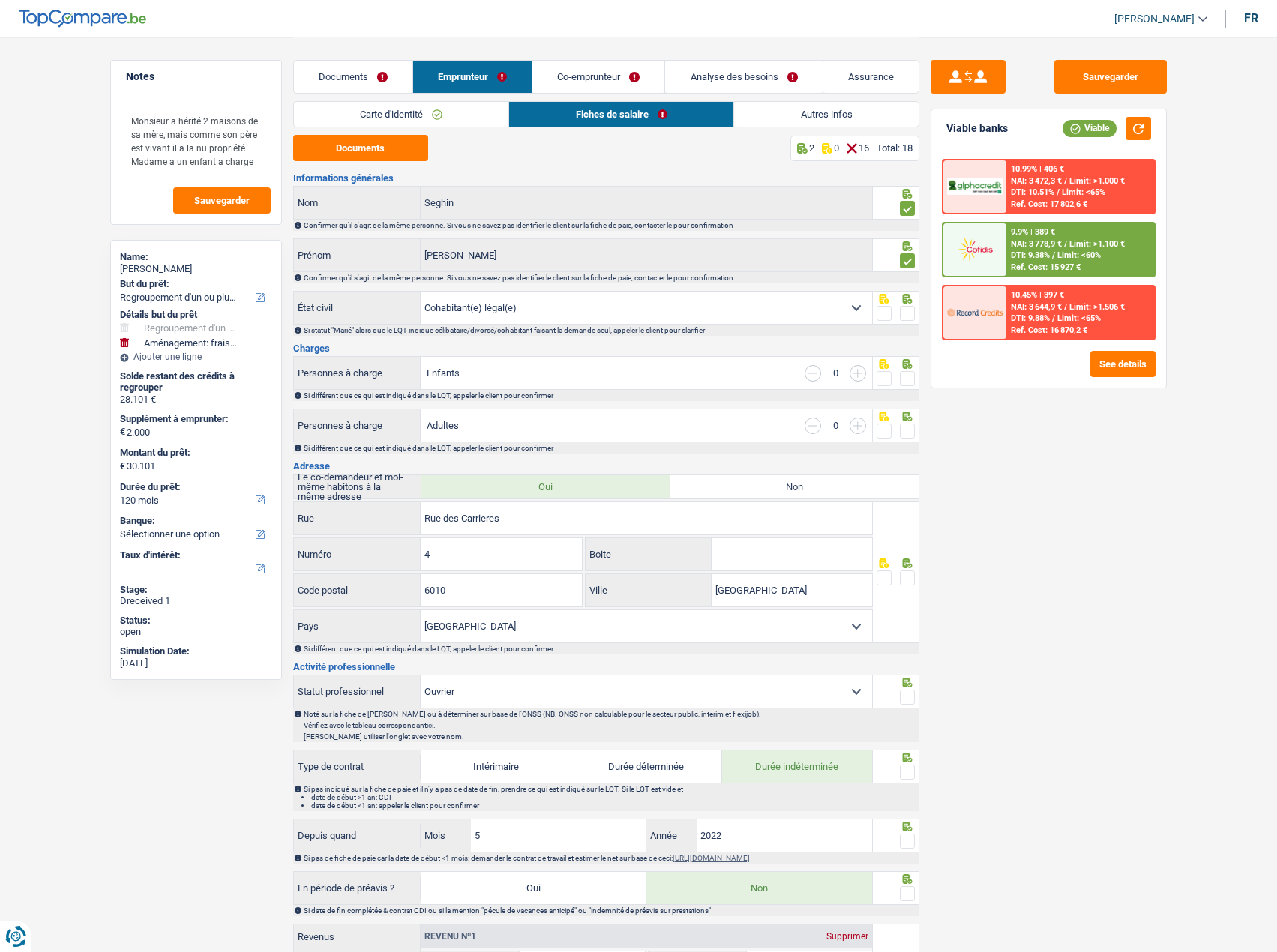
click at [407, 119] on link "Carte d'identité" at bounding box center [401, 113] width 215 height 25
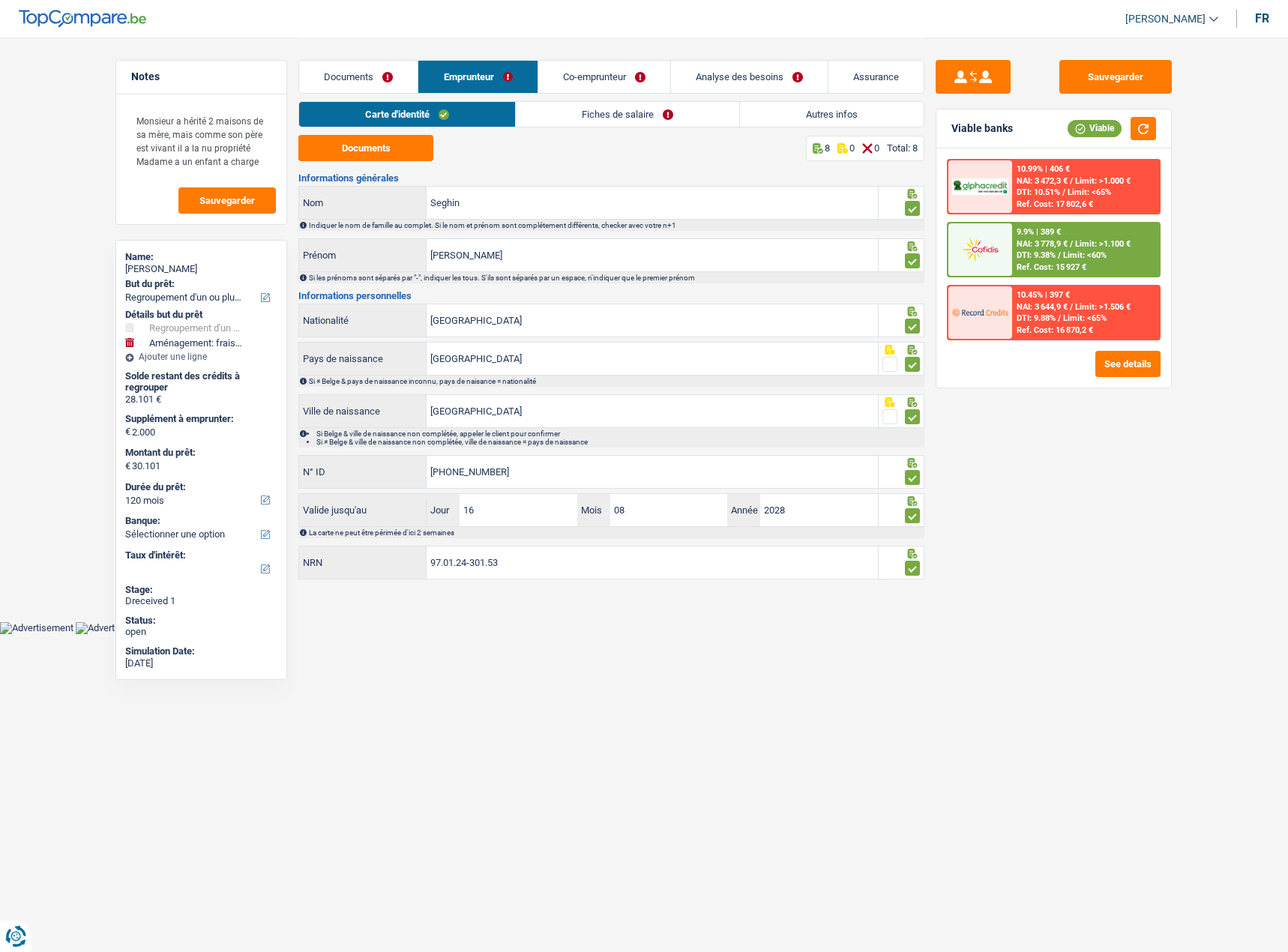
click at [559, 115] on link "Fiches de salaire" at bounding box center [628, 113] width 223 height 25
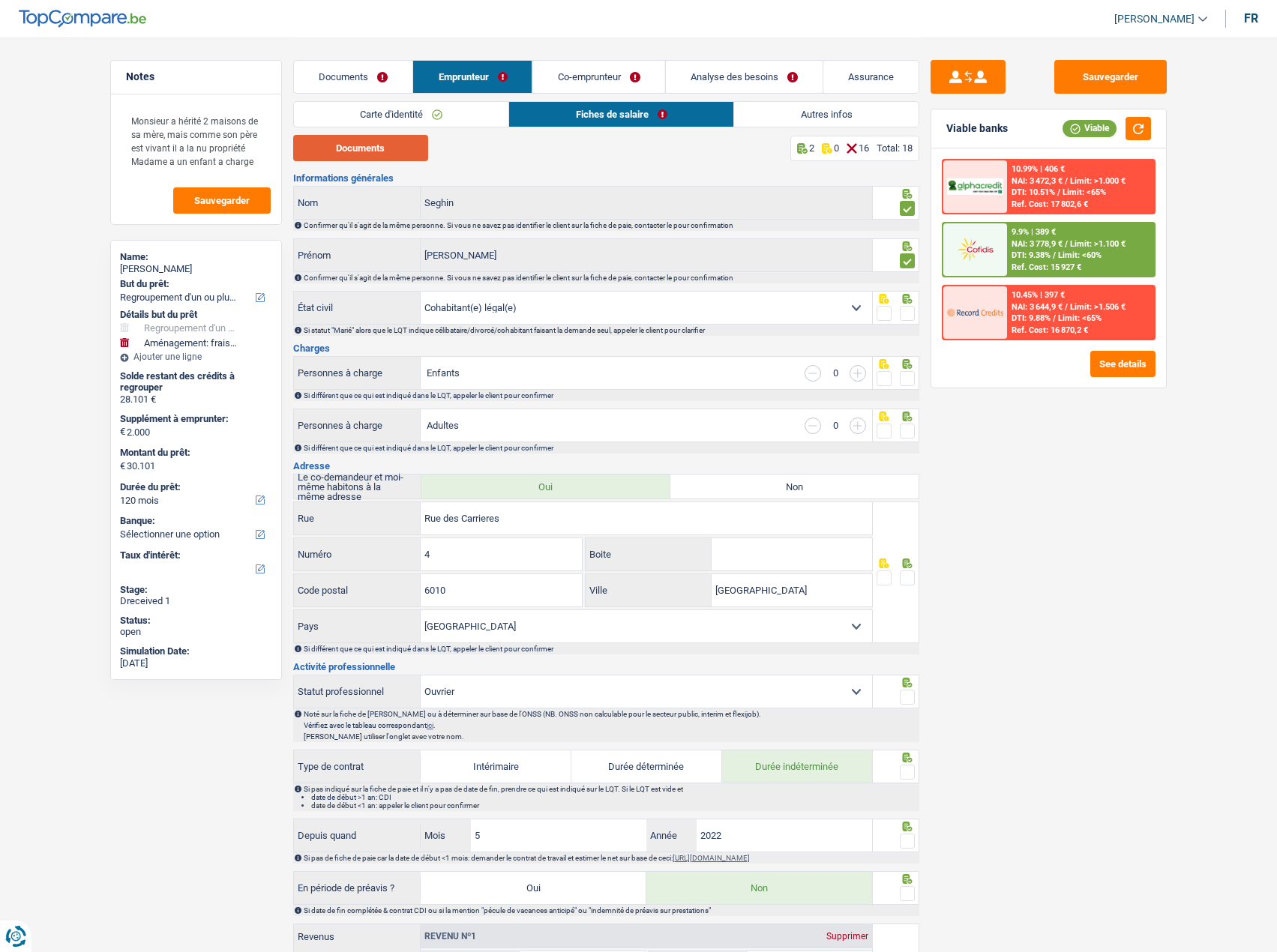
click at [392, 155] on button "Documents" at bounding box center [360, 148] width 135 height 27
click at [912, 318] on span at bounding box center [907, 313] width 15 height 15
click at [0, 0] on input "radio" at bounding box center [0, 0] width 0 height 0
drag, startPoint x: 901, startPoint y: 384, endPoint x: 914, endPoint y: 386, distance: 13.2
click at [904, 384] on span at bounding box center [907, 379] width 15 height 15
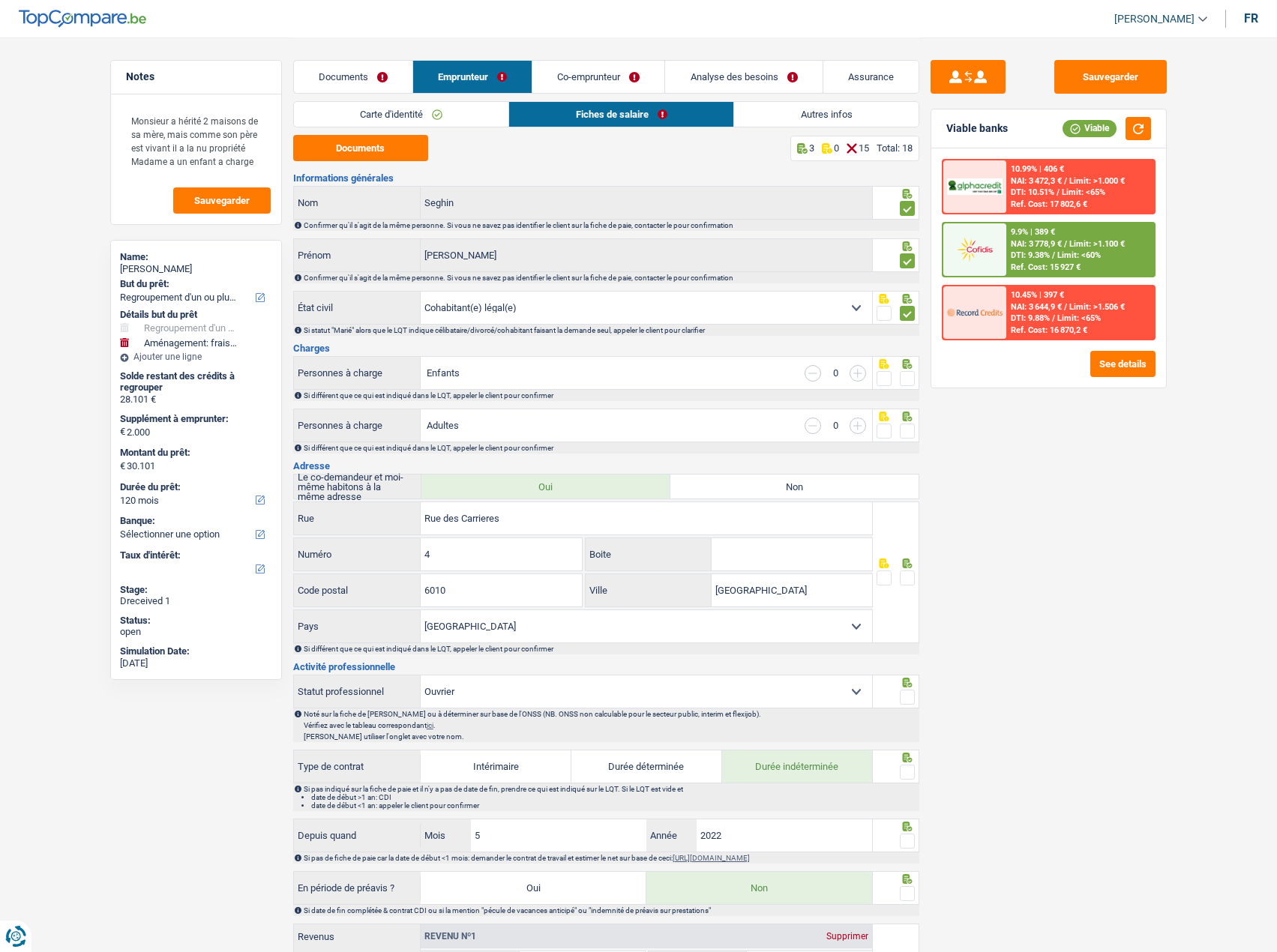
click at [0, 0] on input "radio" at bounding box center [0, 0] width 0 height 0
drag, startPoint x: 900, startPoint y: 438, endPoint x: 908, endPoint y: 437, distance: 8.1
click at [900, 438] on div at bounding box center [907, 431] width 15 height 18
click at [908, 434] on span at bounding box center [907, 431] width 15 height 15
click at [0, 0] on input "radio" at bounding box center [0, 0] width 0 height 0
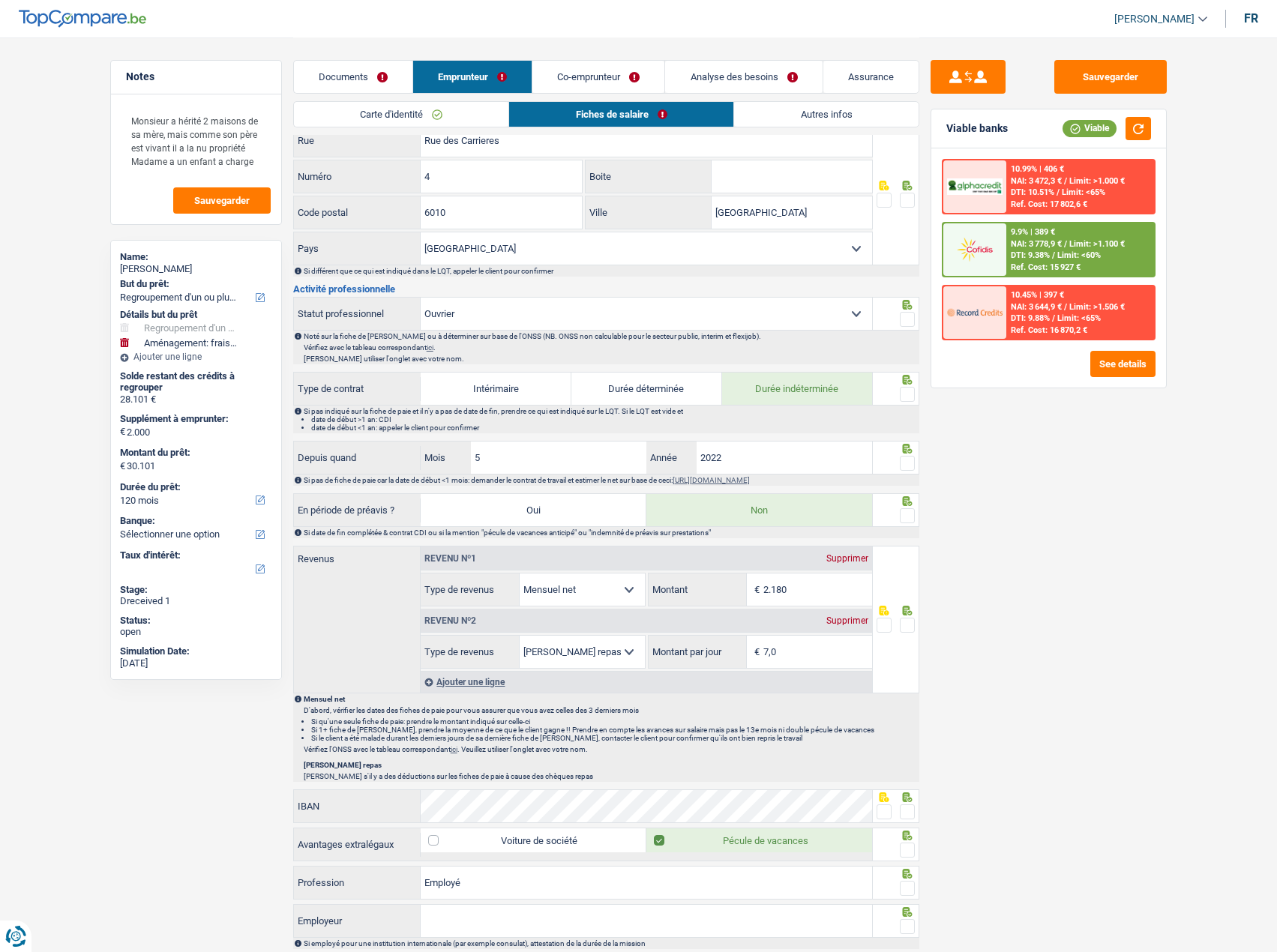
scroll to position [450, 0]
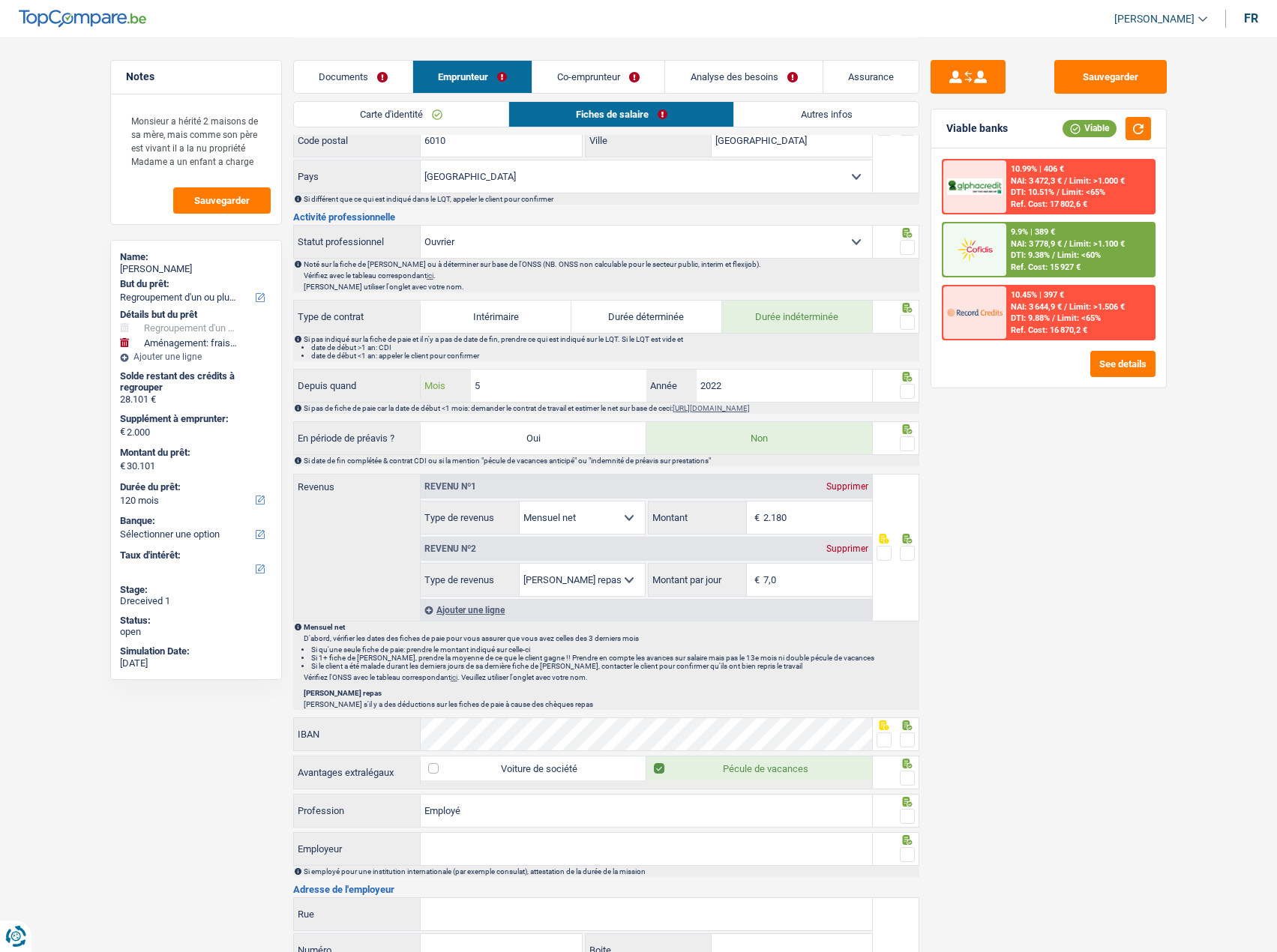
drag, startPoint x: 522, startPoint y: 394, endPoint x: 356, endPoint y: 389, distance: 166.1
click at [354, 391] on div "Depuis quand 5 Mois / 2022 Année" at bounding box center [583, 385] width 579 height 32
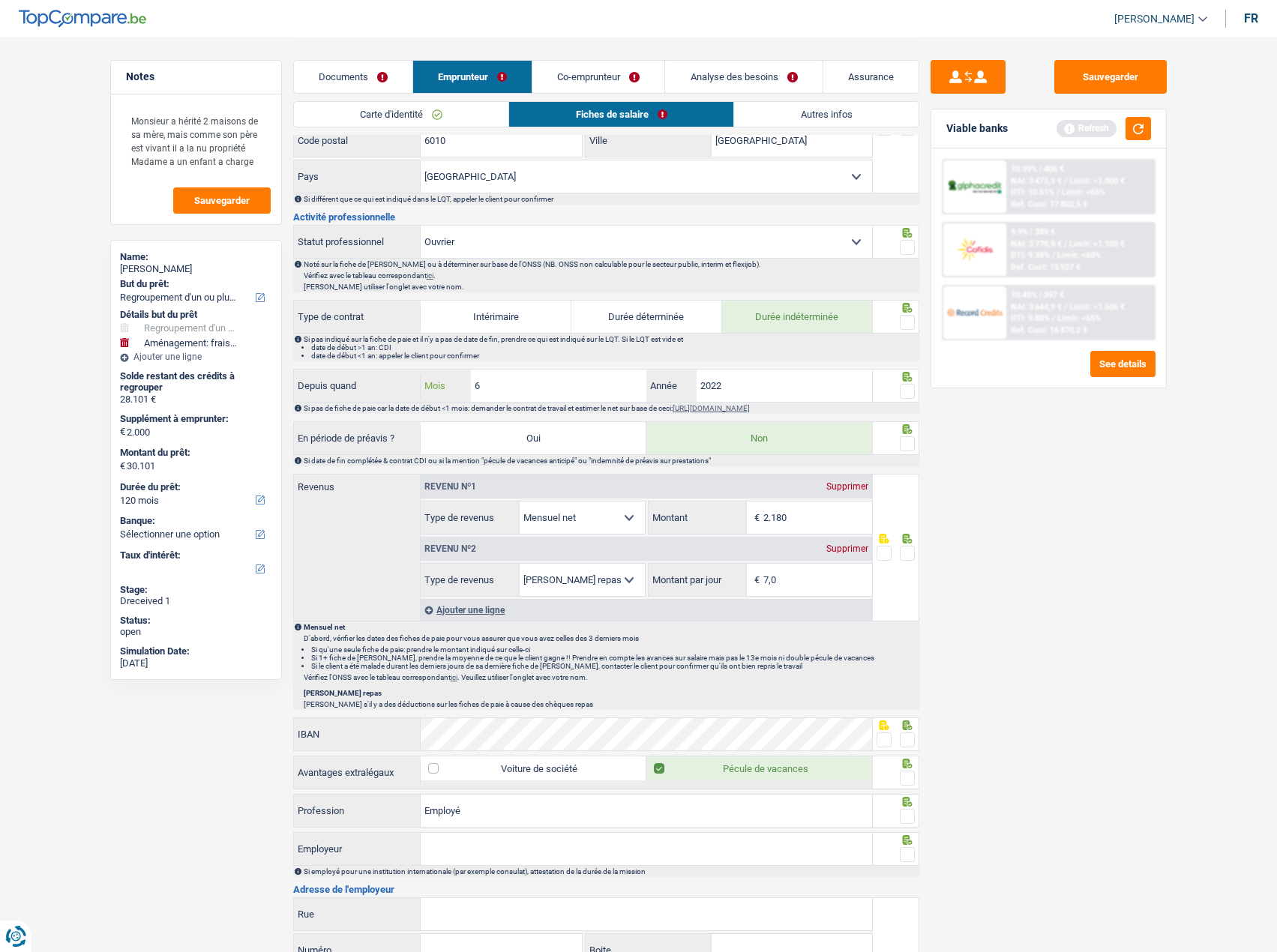
type input "6"
click at [916, 395] on div at bounding box center [896, 385] width 47 height 34
click at [910, 392] on span at bounding box center [907, 391] width 15 height 15
click at [0, 0] on input "radio" at bounding box center [0, 0] width 0 height 0
click at [909, 326] on span at bounding box center [907, 322] width 15 height 15
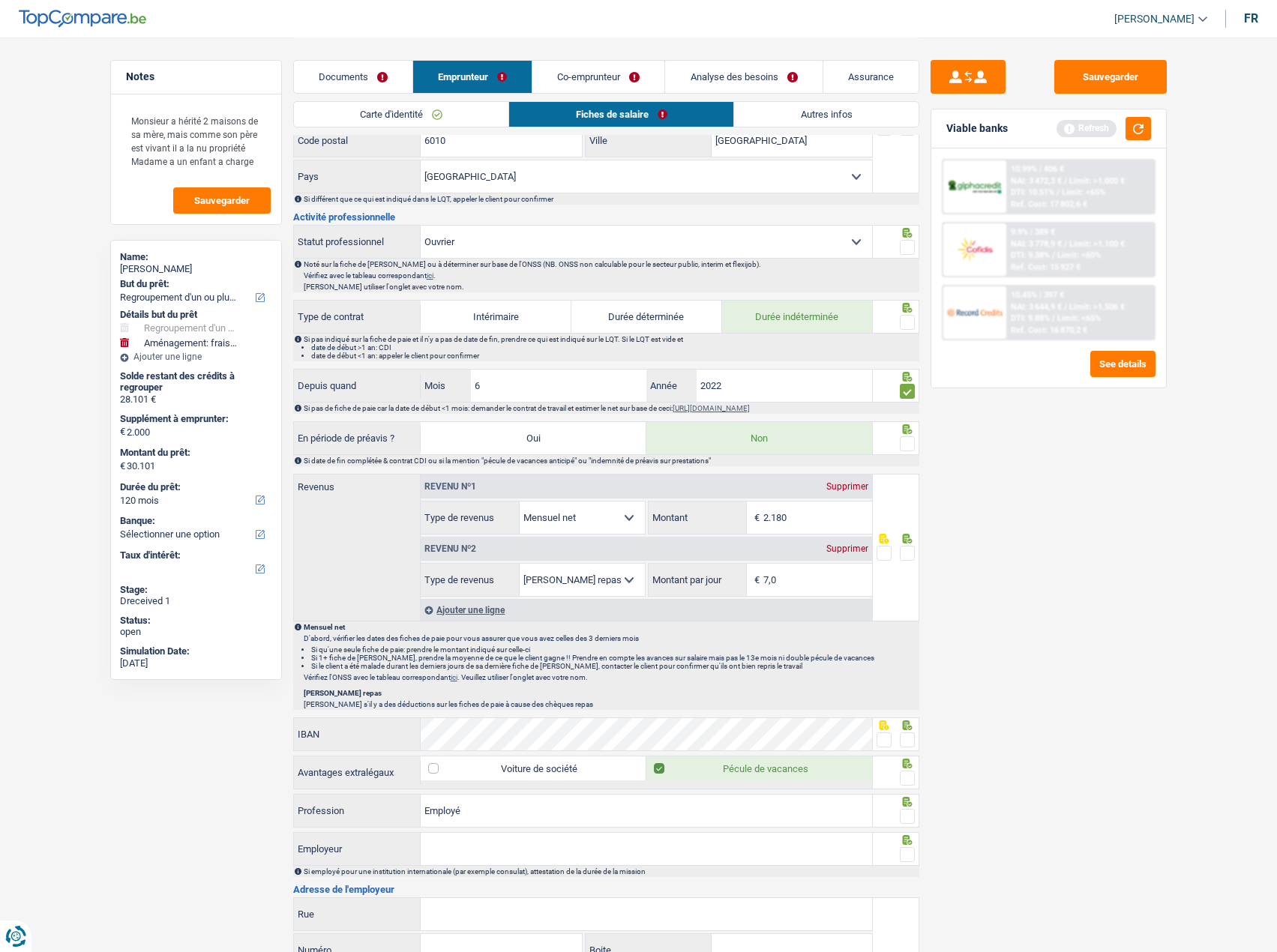
click at [0, 0] on input "radio" at bounding box center [0, 0] width 0 height 0
click at [906, 243] on span at bounding box center [907, 247] width 15 height 15
click at [0, 0] on input "radio" at bounding box center [0, 0] width 0 height 0
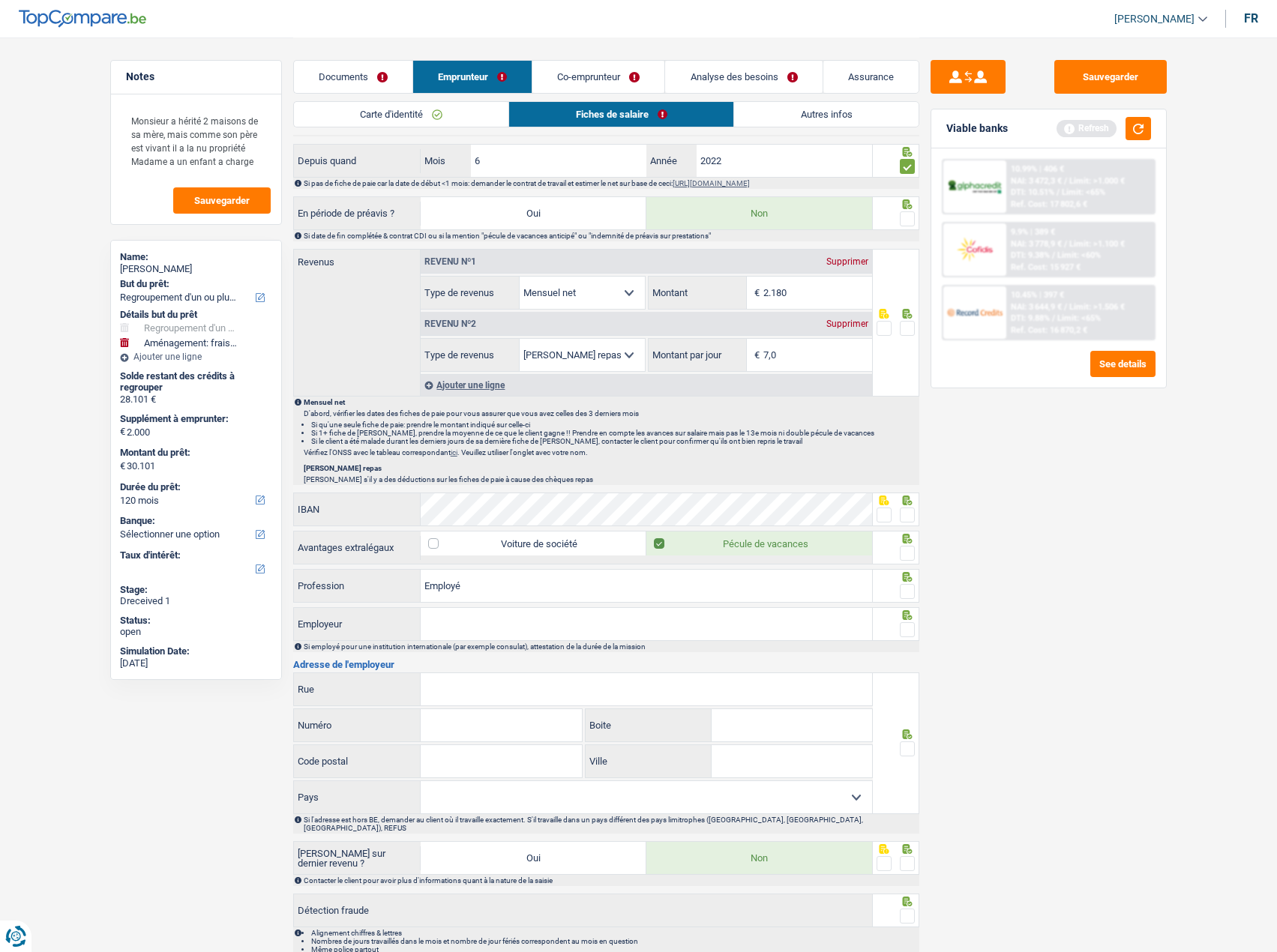
scroll to position [742, 0]
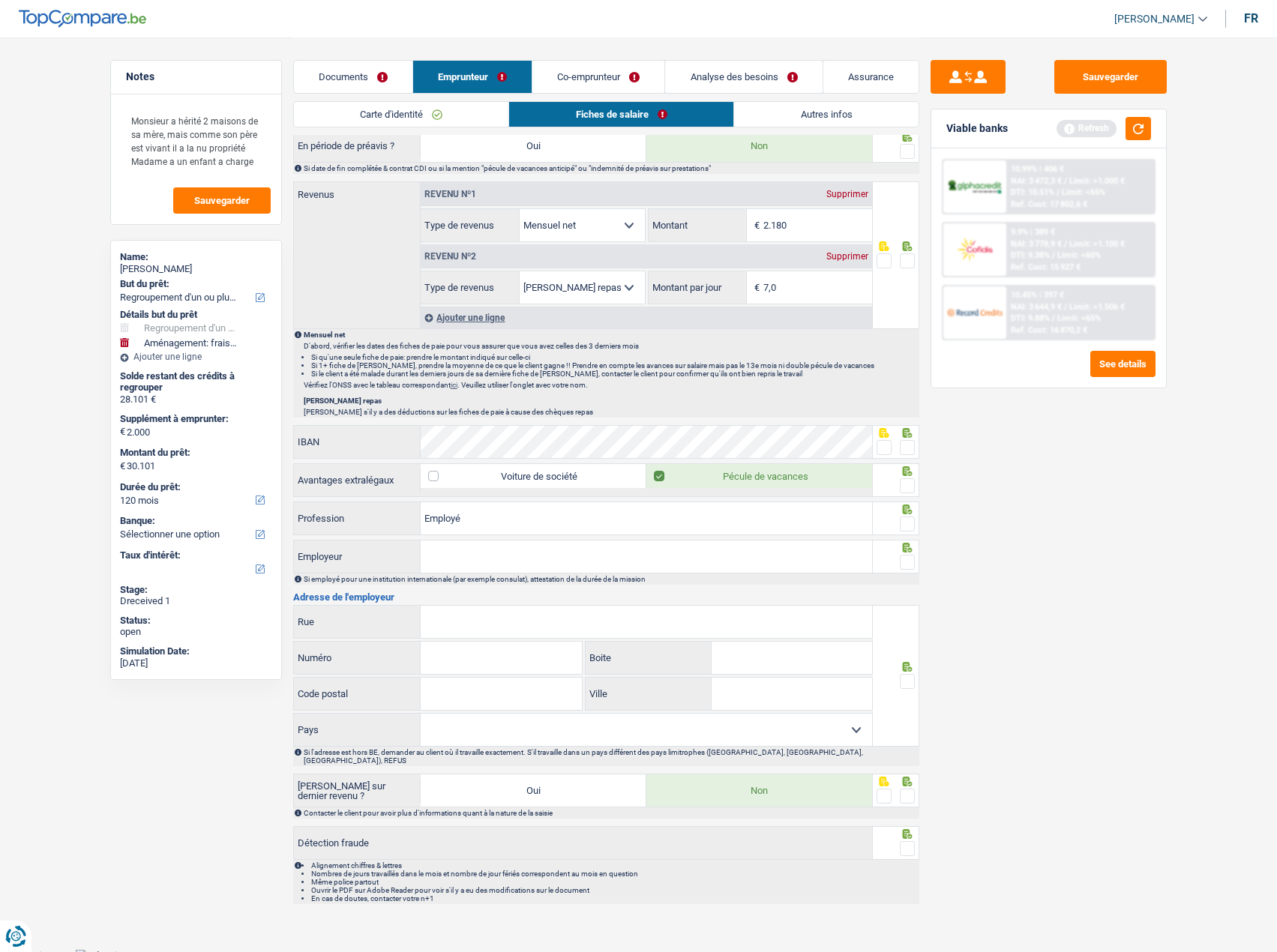
click at [601, 559] on input "Employeur" at bounding box center [646, 556] width 451 height 32
paste input "Tibi"
type input "Tibi"
click at [912, 551] on icon at bounding box center [907, 547] width 10 height 10
click at [906, 559] on span at bounding box center [907, 562] width 15 height 15
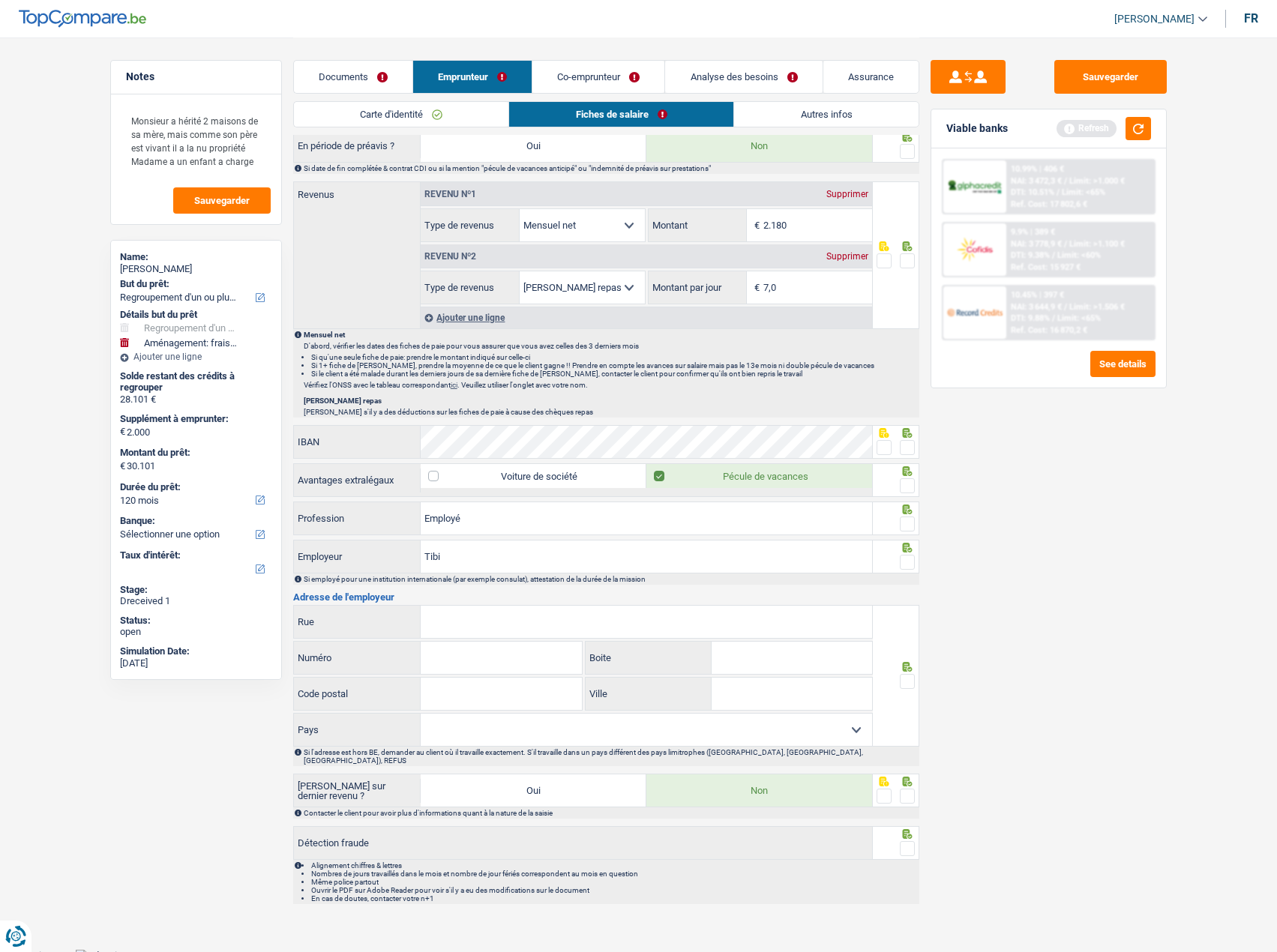
click at [0, 0] on input "radio" at bounding box center [0, 0] width 0 height 0
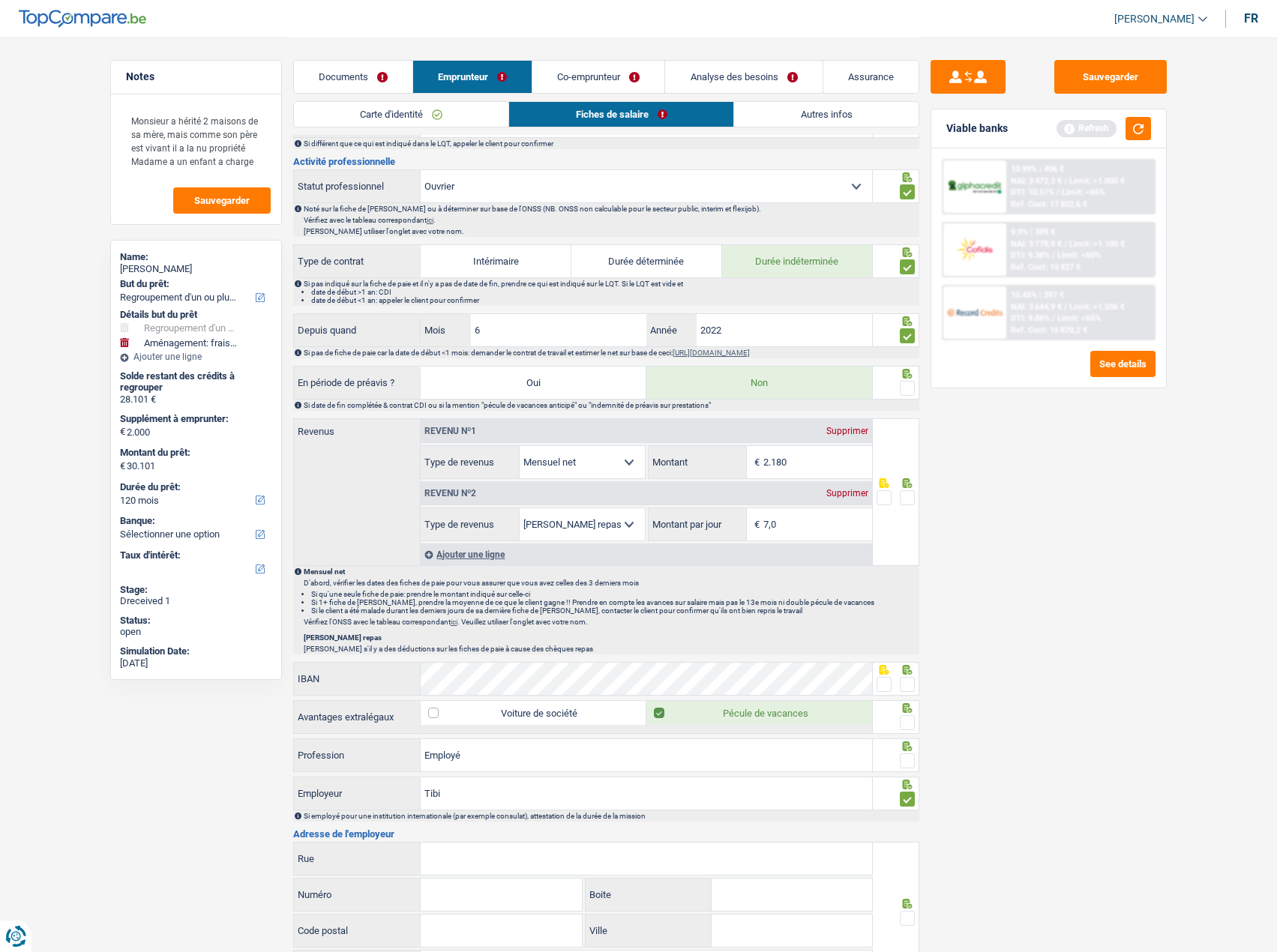
scroll to position [368, 0]
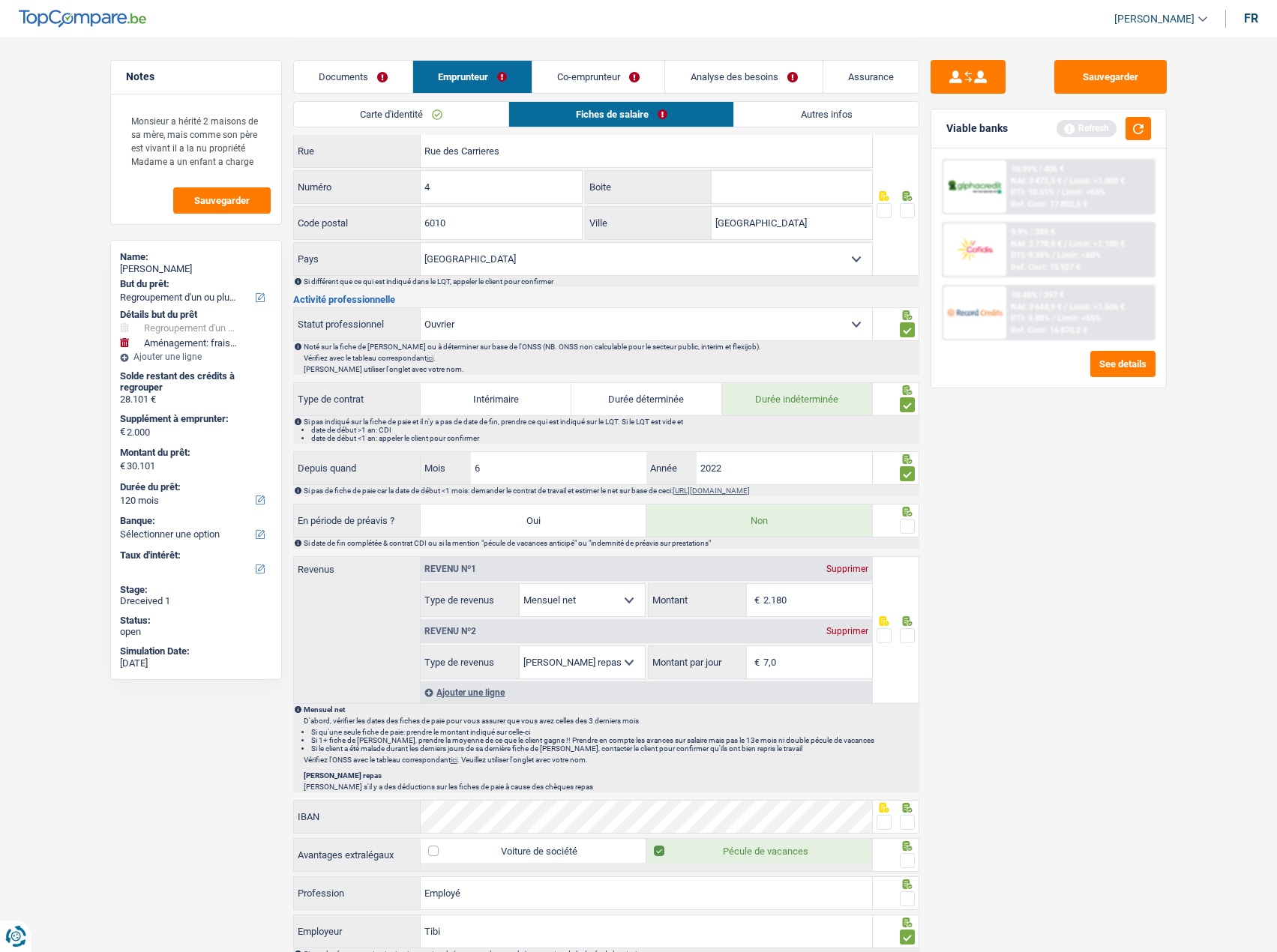
click at [641, 319] on select "Ouvrier Employé privé Employé public Invalide Indépendant Pensionné Chômeur Mut…" at bounding box center [646, 324] width 451 height 32
click at [421, 308] on select "Ouvrier Employé privé Employé public Invalide Indépendant Pensionné Chômeur Mut…" at bounding box center [646, 324] width 451 height 32
drag, startPoint x: 912, startPoint y: 516, endPoint x: 911, endPoint y: 526, distance: 10.0
click at [911, 517] on icon at bounding box center [907, 511] width 15 height 10
click at [912, 532] on span at bounding box center [907, 526] width 15 height 15
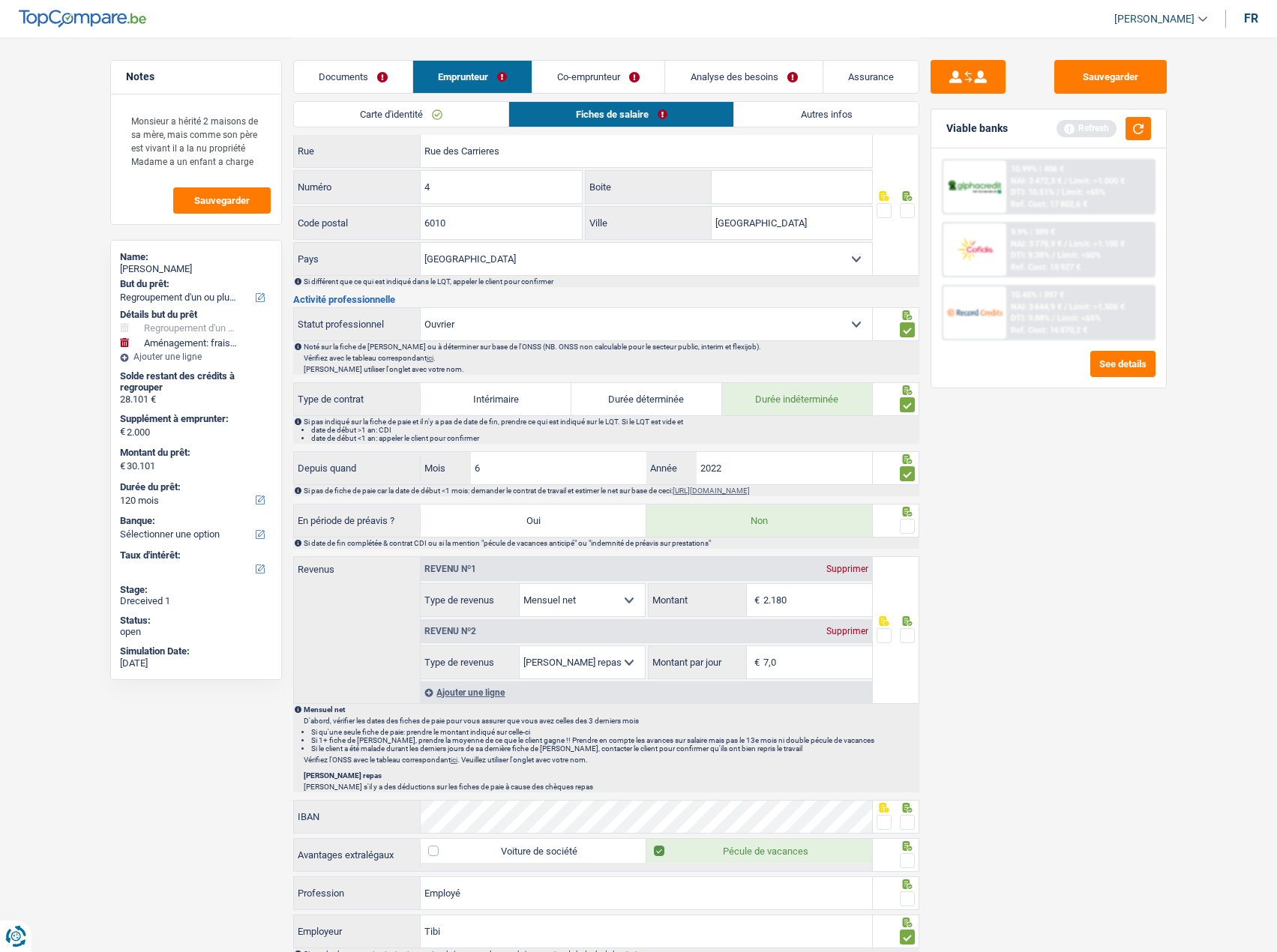
click at [0, 0] on input "radio" at bounding box center [0, 0] width 0 height 0
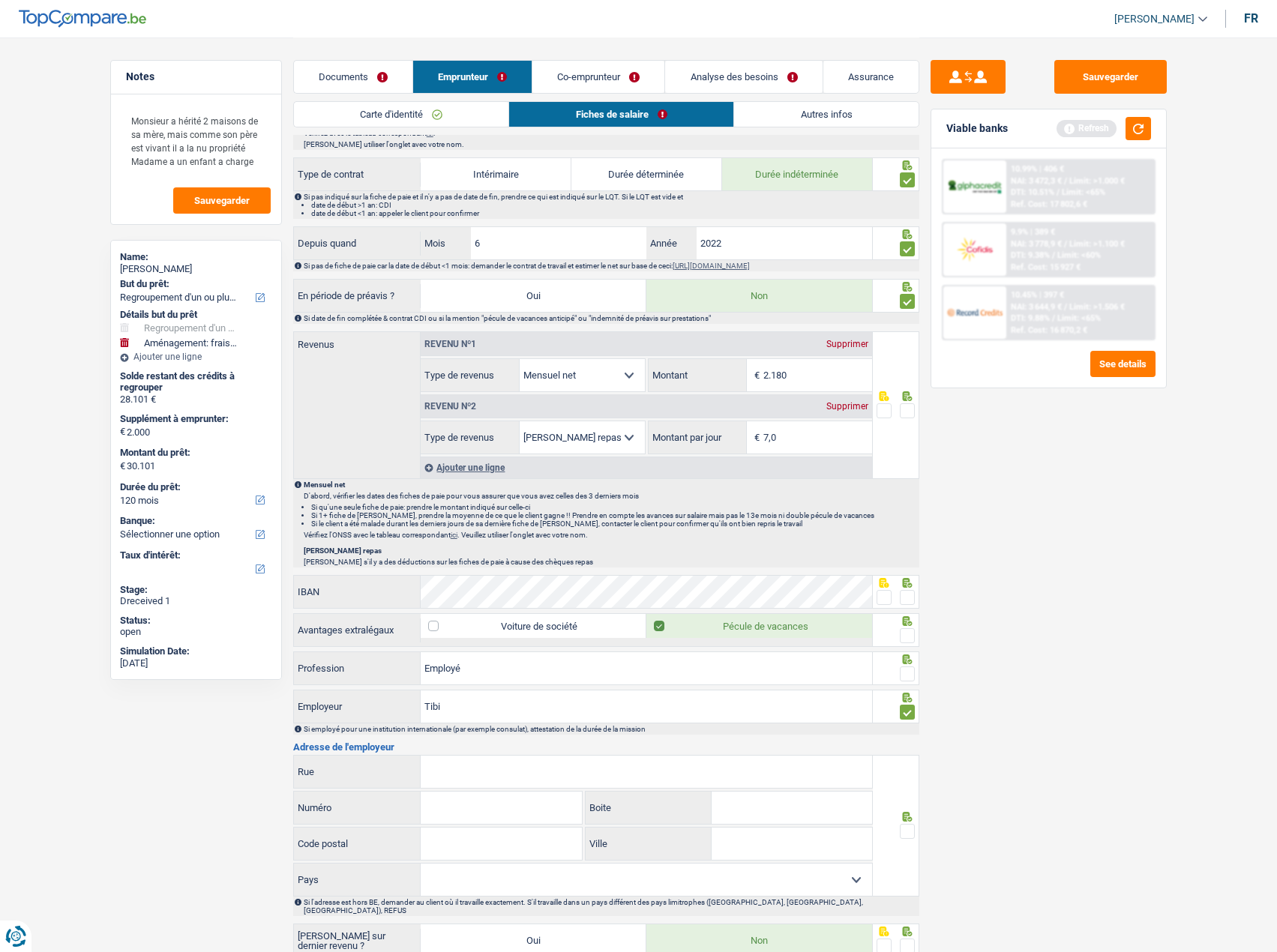
click at [913, 669] on span at bounding box center [907, 674] width 15 height 15
click at [0, 0] on input "radio" at bounding box center [0, 0] width 0 height 0
click at [910, 635] on span at bounding box center [907, 636] width 15 height 15
click at [0, 0] on input "radio" at bounding box center [0, 0] width 0 height 0
click at [908, 592] on span at bounding box center [907, 597] width 15 height 15
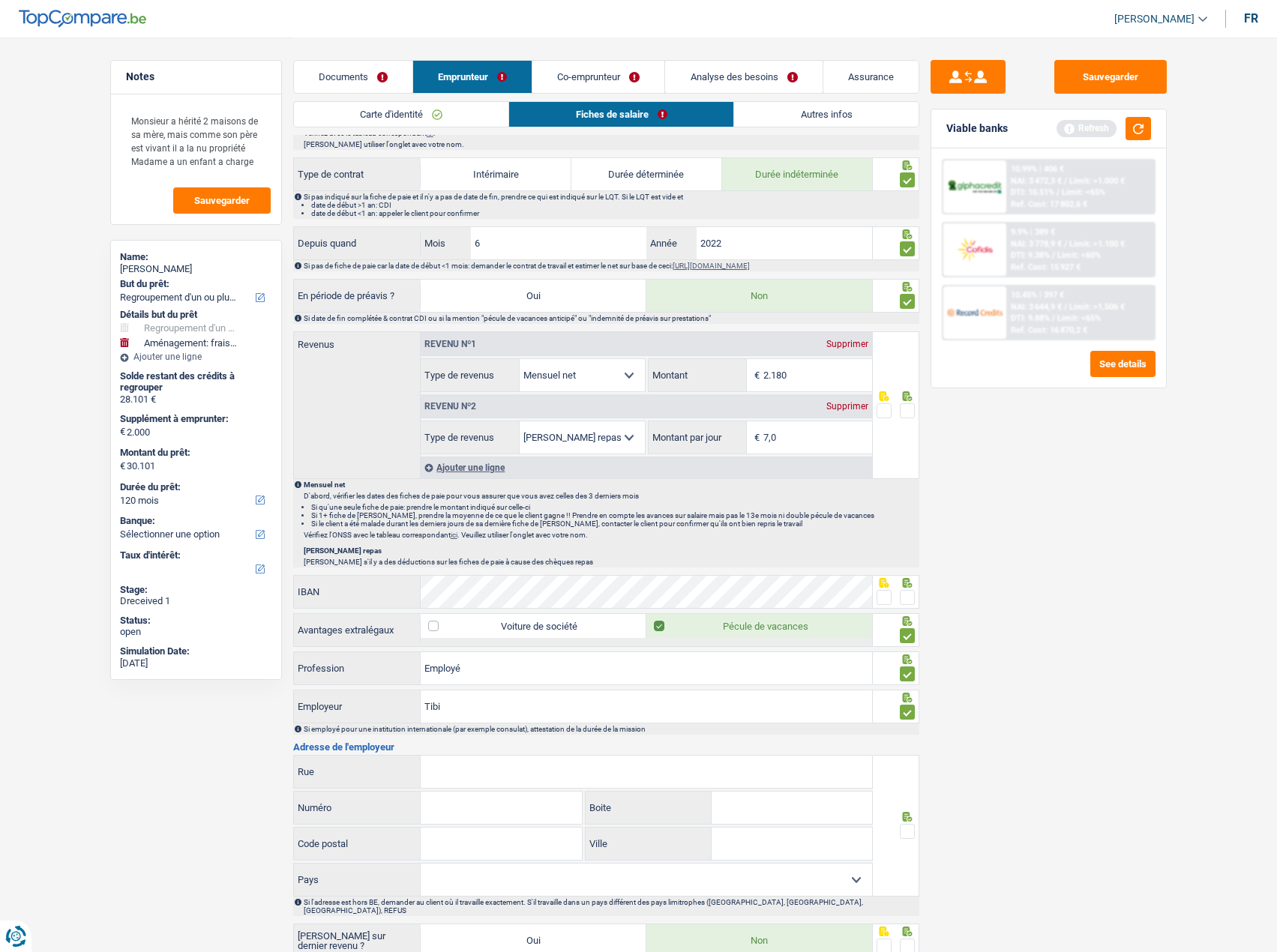
click at [0, 0] on input "radio" at bounding box center [0, 0] width 0 height 0
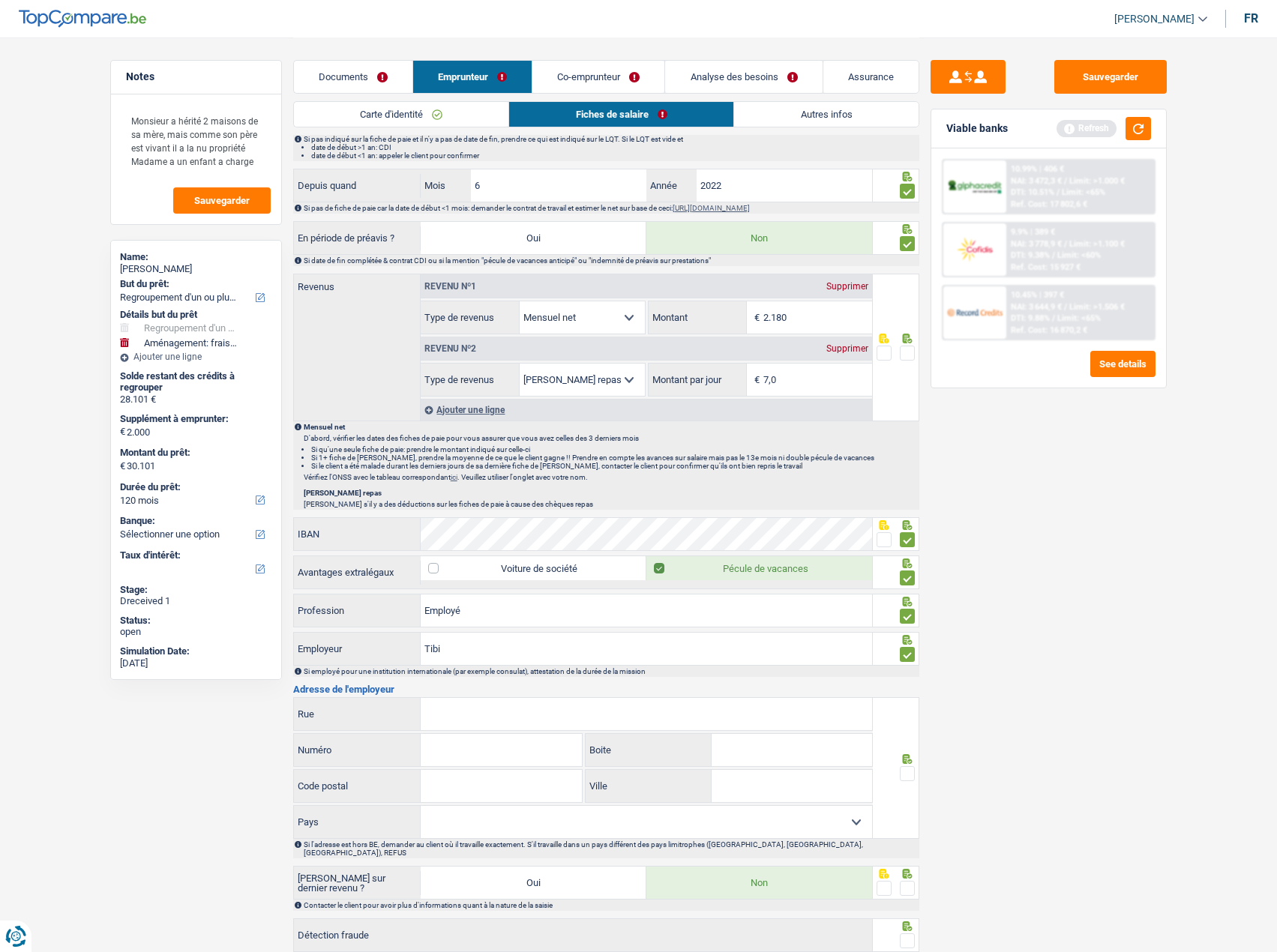
scroll to position [742, 0]
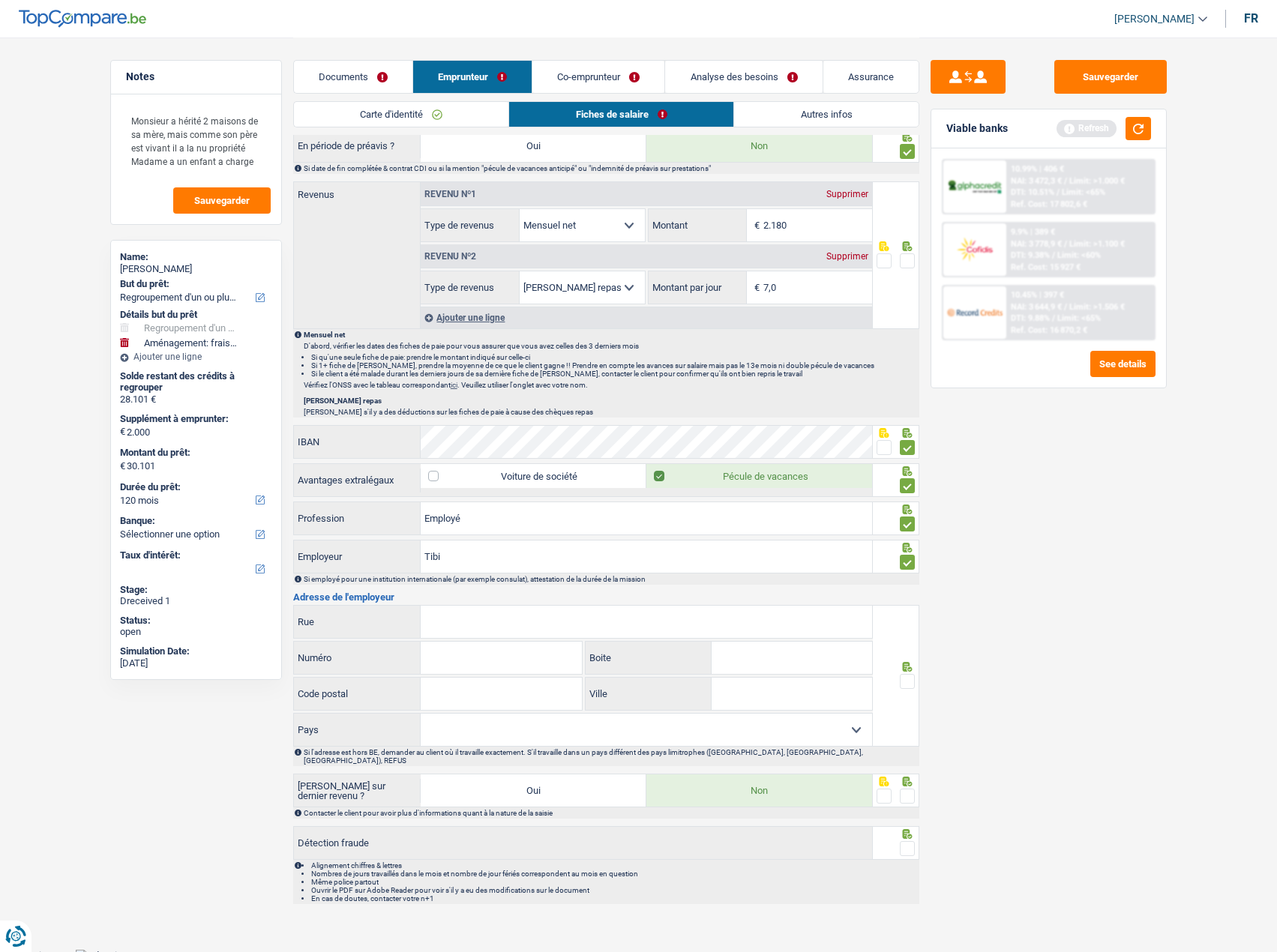
click at [810, 629] on input "Rue" at bounding box center [646, 621] width 451 height 32
click at [460, 631] on input "Rue" at bounding box center [646, 621] width 451 height 32
paste input "RUE COPPEE JULES 35"
drag, startPoint x: 542, startPoint y: 627, endPoint x: 510, endPoint y: 623, distance: 32.2
click at [510, 623] on input "RUE COPPEE JULES 35" at bounding box center [646, 621] width 451 height 32
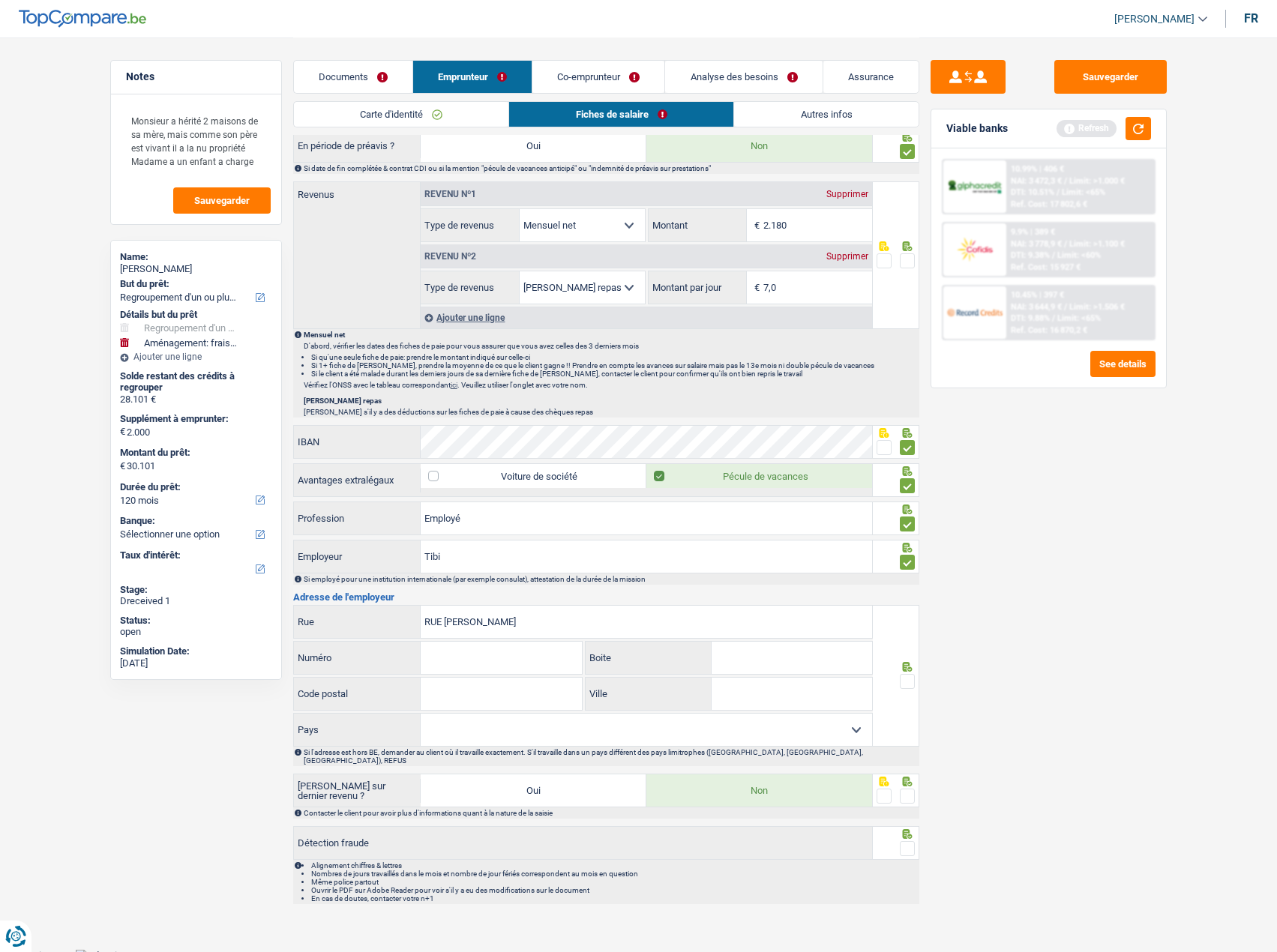
type input "RUE COPPEE JULES"
drag, startPoint x: 438, startPoint y: 667, endPoint x: 455, endPoint y: 667, distance: 17.0
click at [438, 667] on input "Numéro" at bounding box center [501, 658] width 161 height 32
paste input "35"
type input "35"
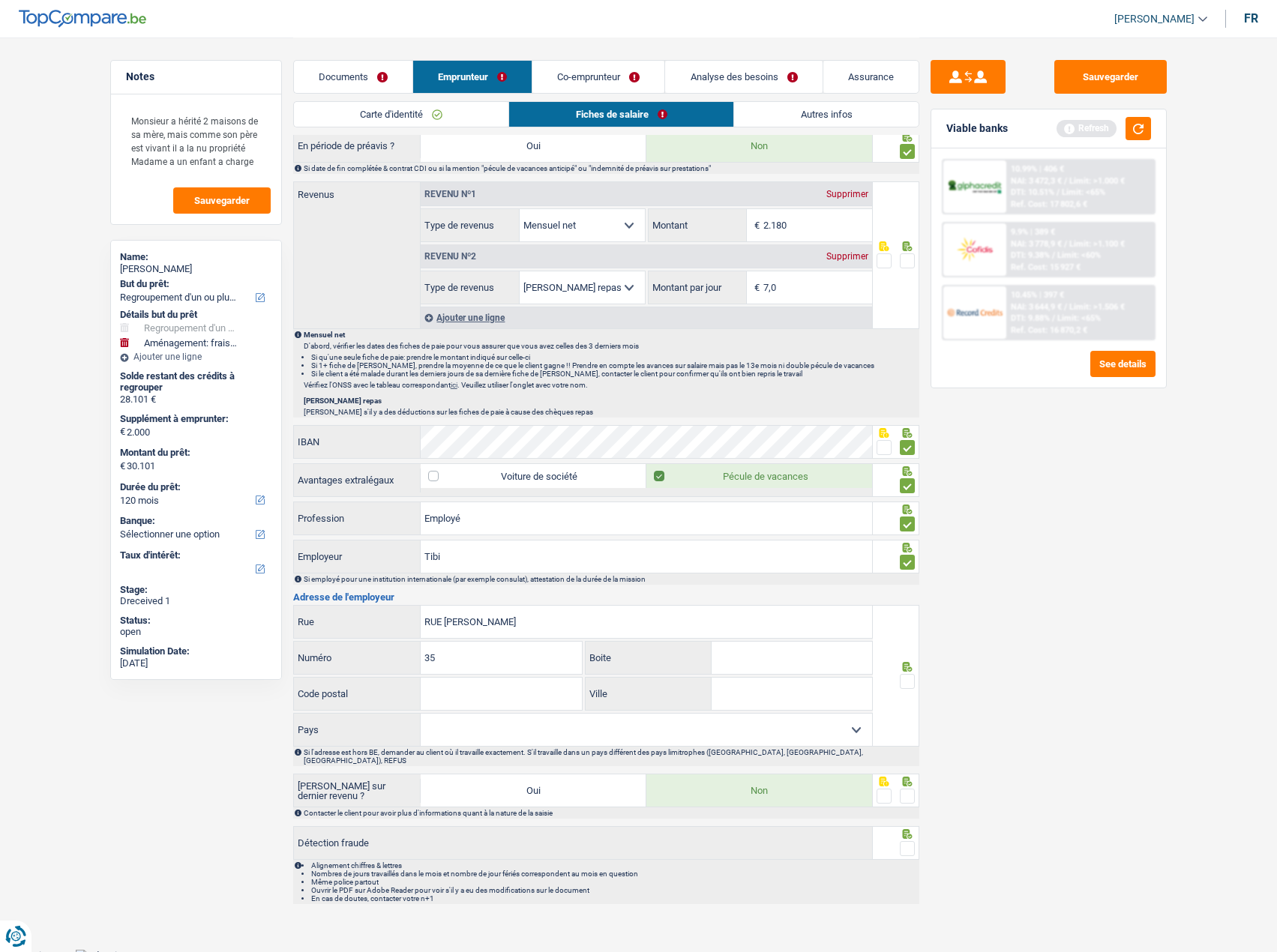
click at [452, 688] on input "Code postal" at bounding box center [501, 693] width 161 height 32
type input "6040"
click at [756, 688] on input "Ville" at bounding box center [791, 693] width 160 height 32
paste input "JUMET"
type input "JUMET"
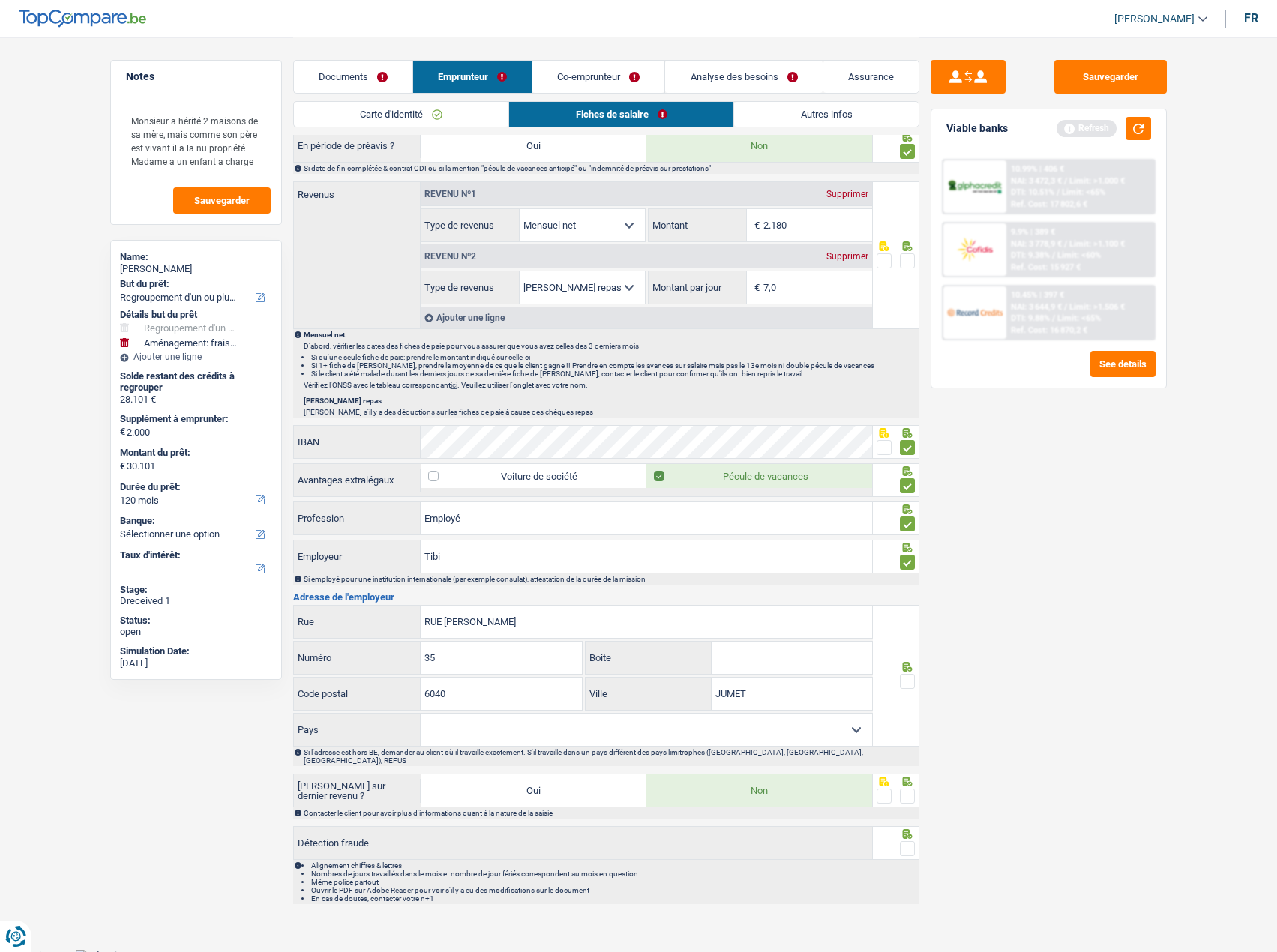
drag, startPoint x: 656, startPoint y: 721, endPoint x: 649, endPoint y: 728, distance: 9.9
click at [655, 721] on select "Belgique France Allemagne Italie Luxembourg Pays-Bas Espagne Suisse Sélectionne…" at bounding box center [646, 729] width 451 height 32
select select "BE"
click at [421, 713] on select "Belgique France Allemagne Italie Luxembourg Pays-Bas Espagne Suisse Sélectionne…" at bounding box center [646, 729] width 451 height 32
click at [913, 685] on span at bounding box center [907, 681] width 15 height 15
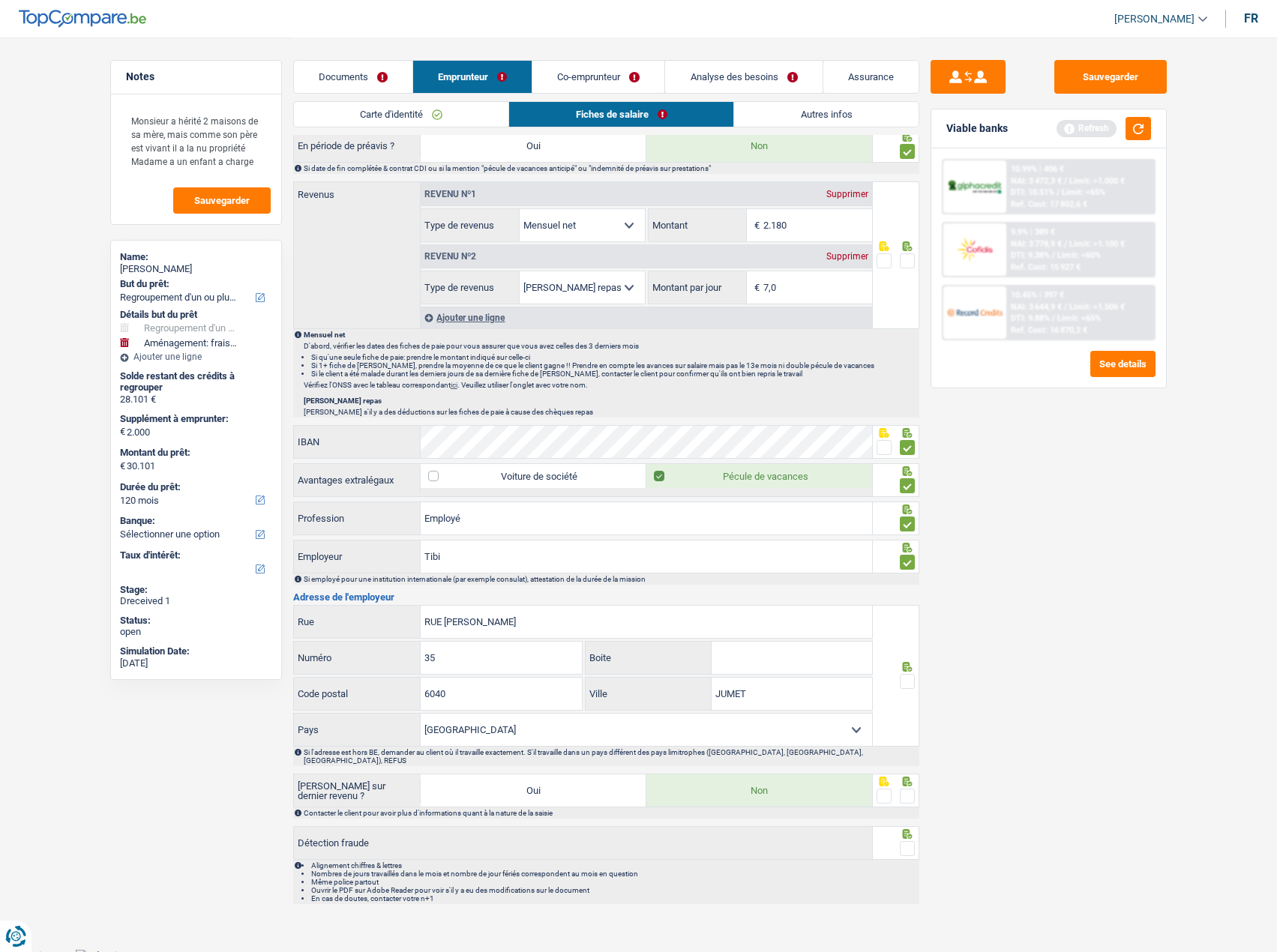
click at [0, 0] on input "radio" at bounding box center [0, 0] width 0 height 0
click at [908, 788] on span at bounding box center [907, 796] width 15 height 15
click at [0, 0] on input "radio" at bounding box center [0, 0] width 0 height 0
click at [913, 844] on span at bounding box center [907, 849] width 15 height 15
click at [0, 0] on input "radio" at bounding box center [0, 0] width 0 height 0
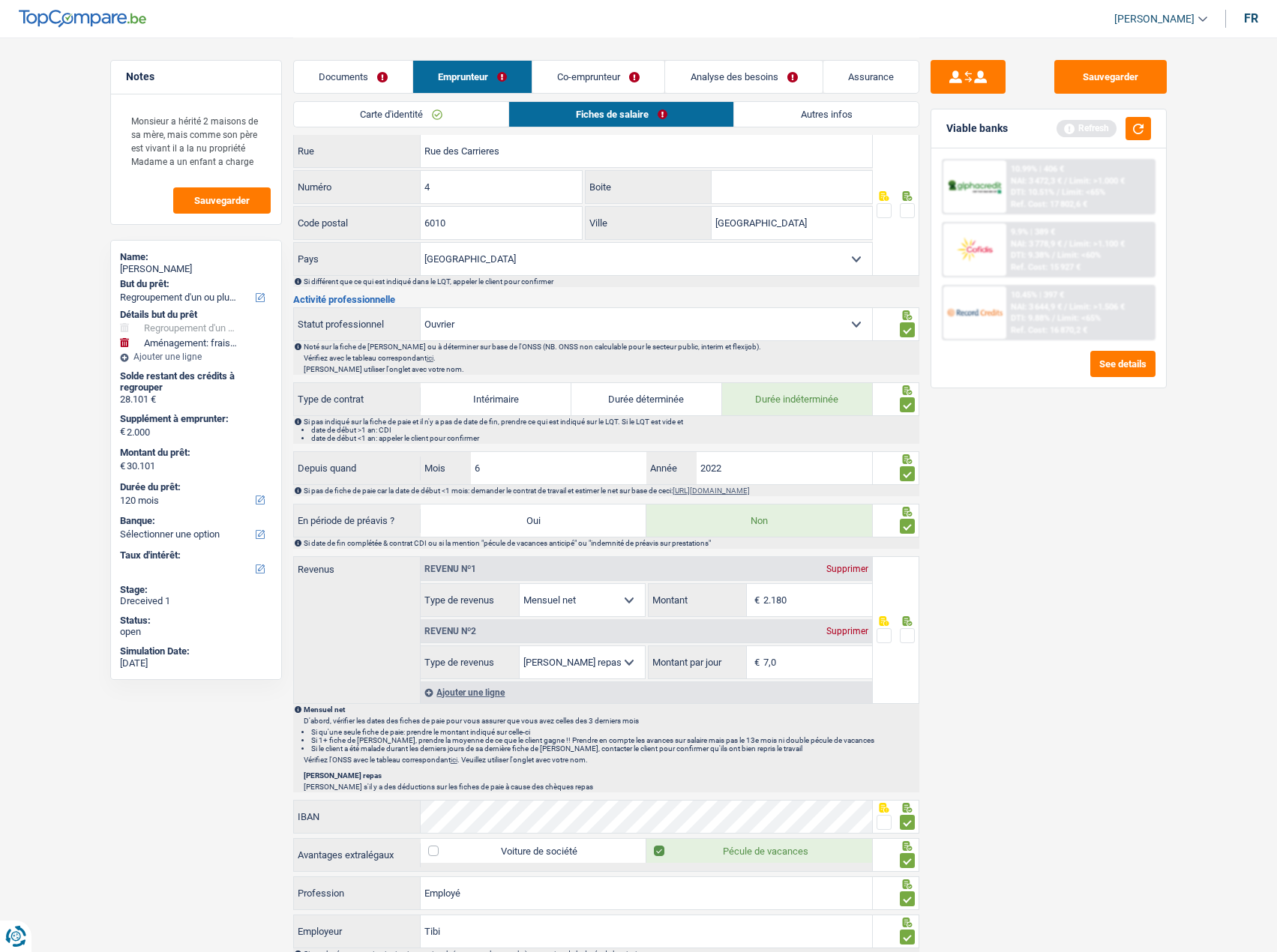
scroll to position [68, 0]
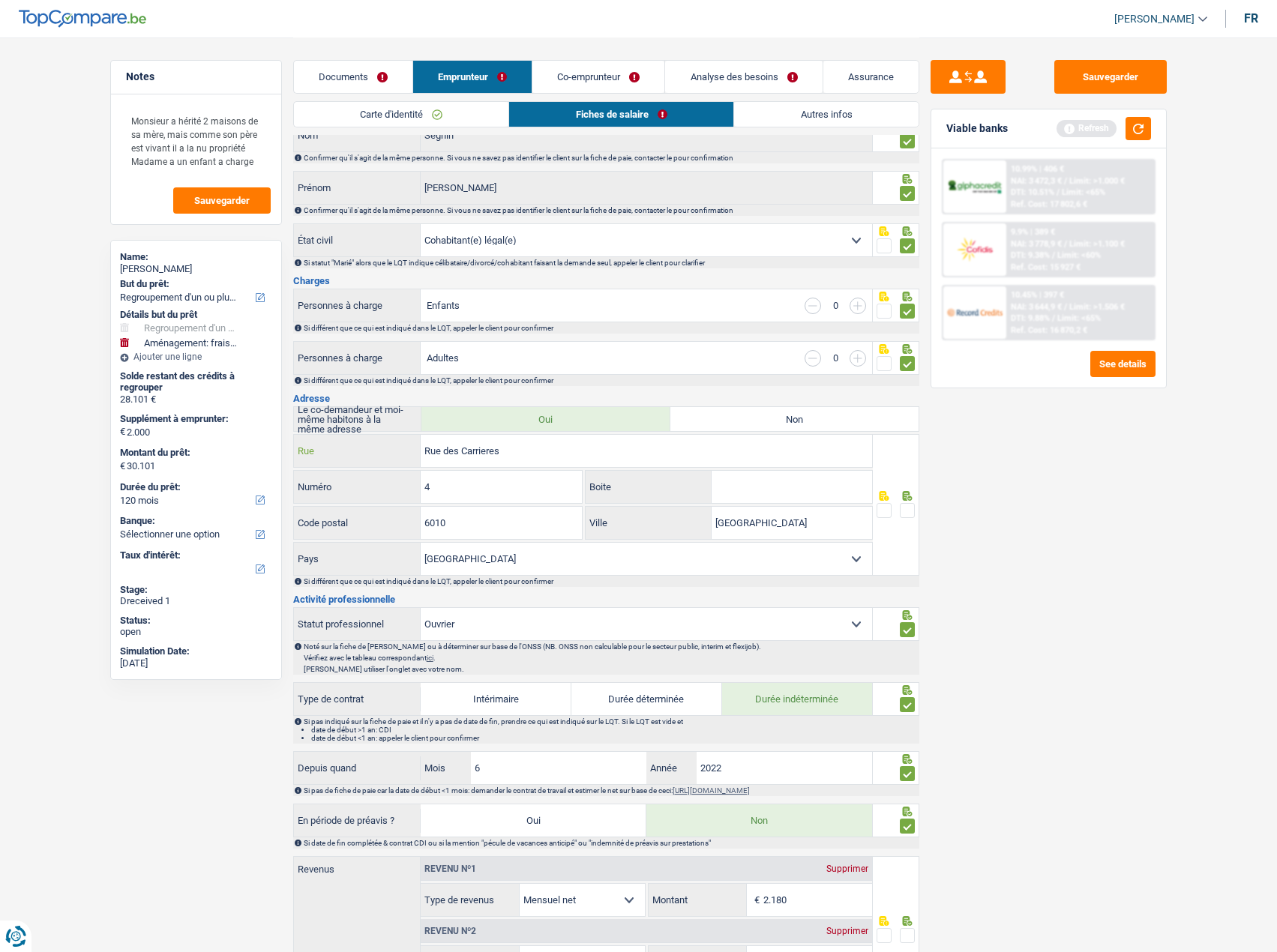
drag, startPoint x: 547, startPoint y: 462, endPoint x: 516, endPoint y: 455, distance: 31.8
click at [359, 444] on div "Rue des Carrieres Rue" at bounding box center [583, 450] width 579 height 32
paste input "UE DU DEVERSOIR"
type input "RUE DU DEVERSOIR"
drag, startPoint x: 457, startPoint y: 484, endPoint x: 337, endPoint y: 484, distance: 120.0
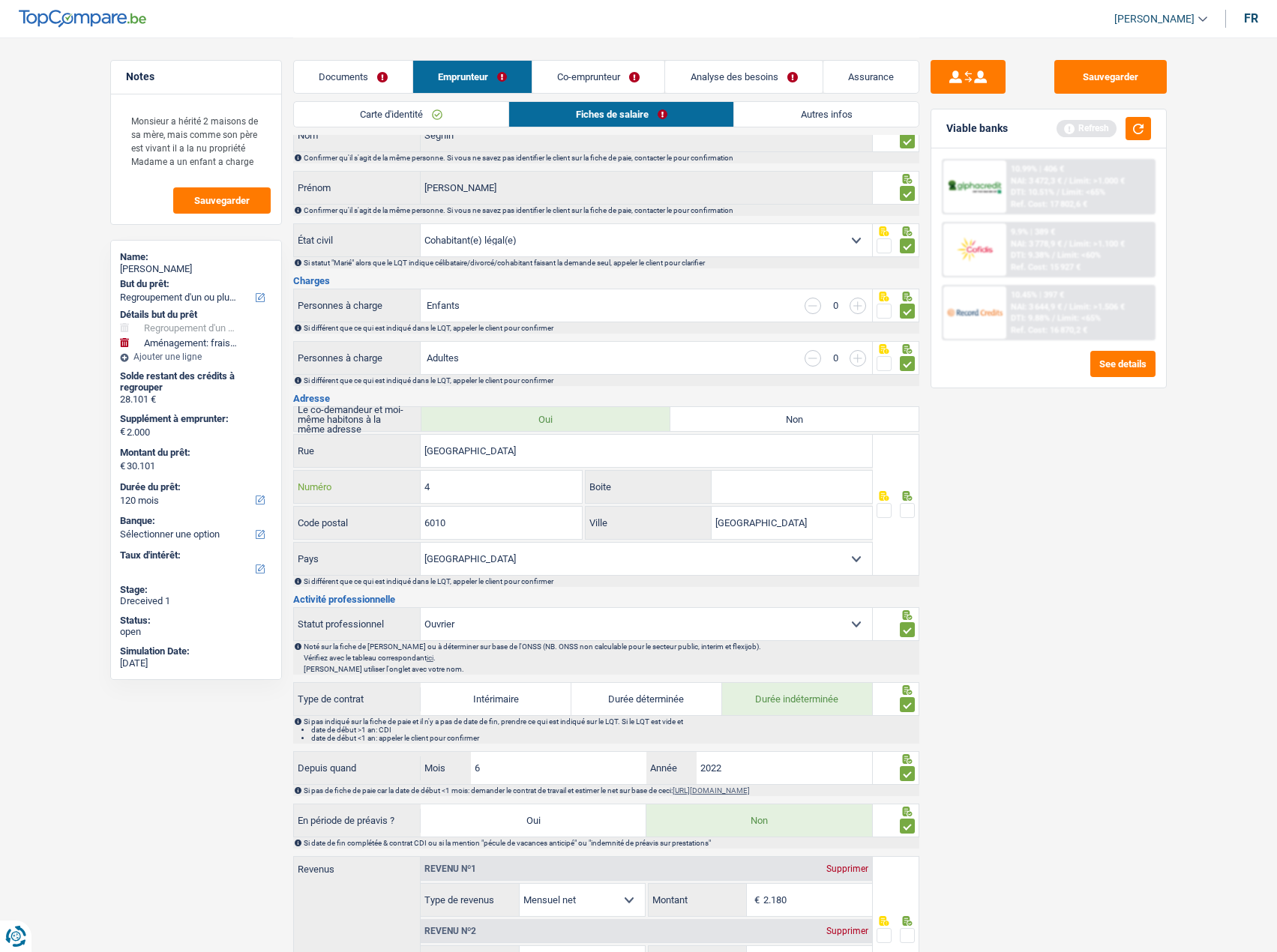
click at [337, 484] on div "4 Numéro" at bounding box center [438, 487] width 289 height 32
type input "1"
click at [456, 518] on input "6010" at bounding box center [501, 522] width 161 height 32
drag, startPoint x: 462, startPoint y: 521, endPoint x: 348, endPoint y: 521, distance: 114.0
click at [348, 521] on div "6010 Code postal" at bounding box center [438, 522] width 289 height 32
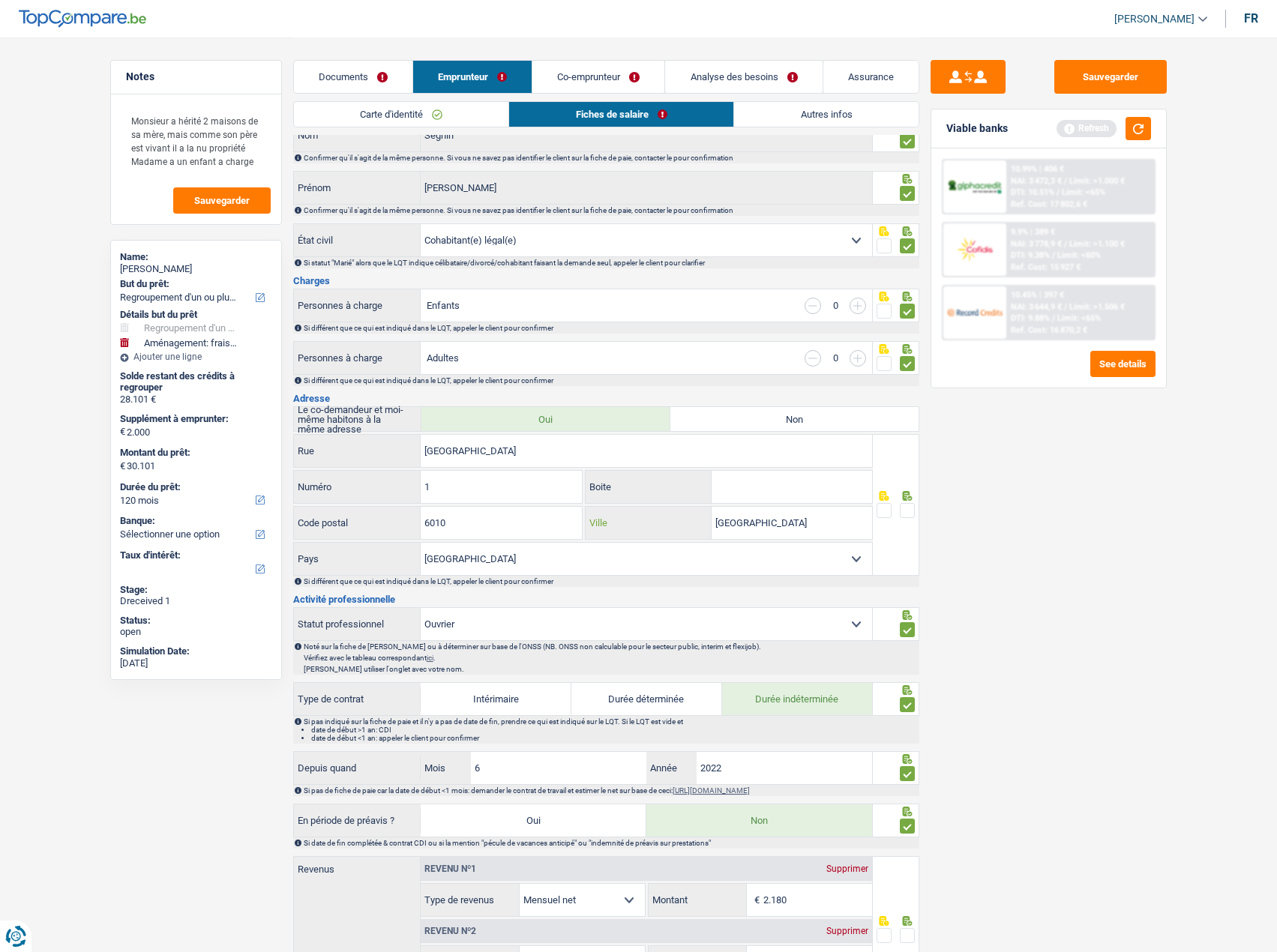
drag, startPoint x: 773, startPoint y: 518, endPoint x: 761, endPoint y: 522, distance: 12.6
click at [672, 519] on div "Charleroi Ville" at bounding box center [728, 522] width 286 height 32
paste input "OUILLET"
type input "COUILLET"
click at [908, 513] on span at bounding box center [907, 510] width 15 height 15
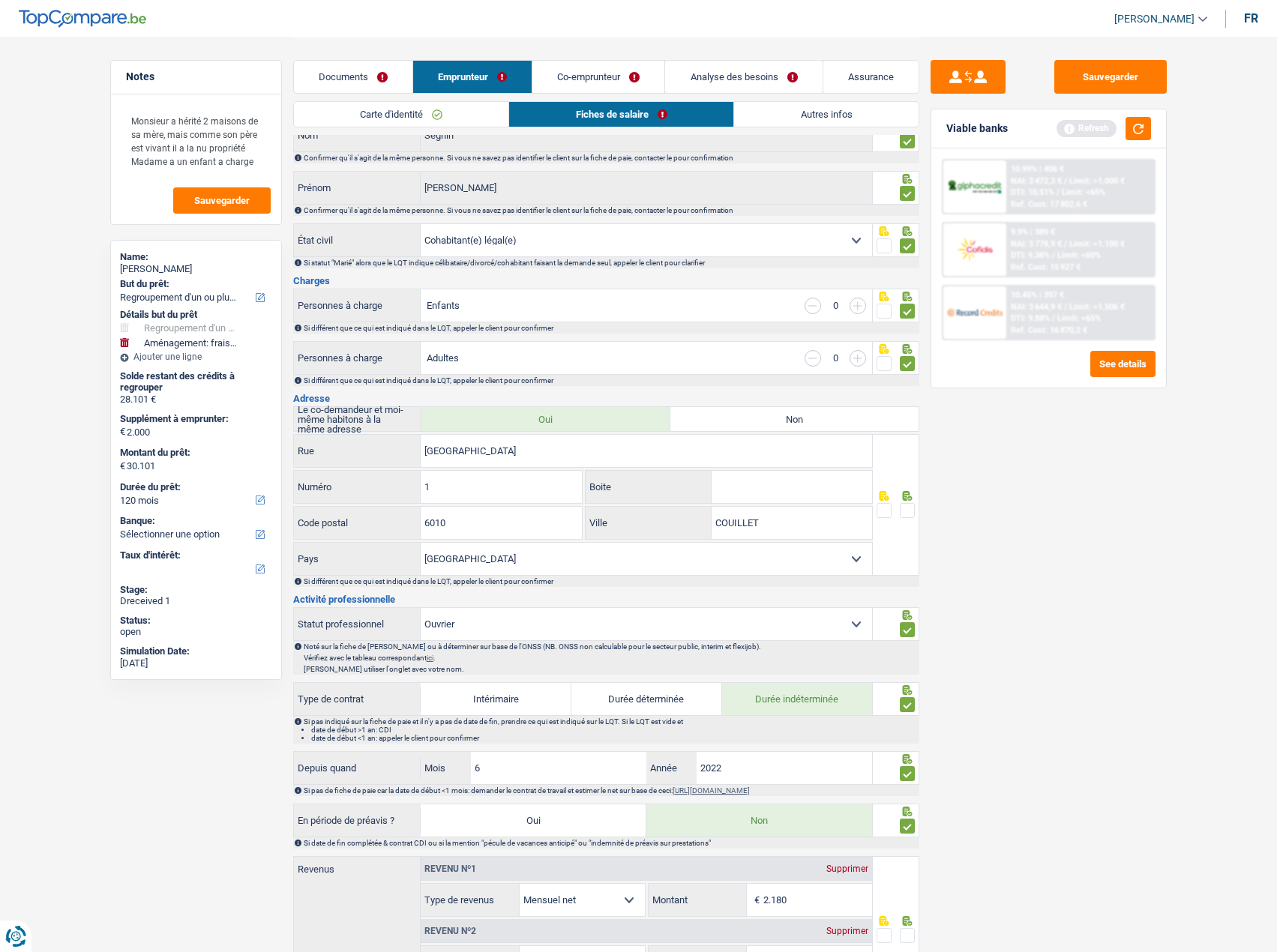
click at [0, 0] on input "radio" at bounding box center [0, 0] width 0 height 0
click at [907, 513] on span at bounding box center [907, 510] width 15 height 15
click at [0, 0] on input "radio" at bounding box center [0, 0] width 0 height 0
click at [909, 515] on span at bounding box center [907, 510] width 15 height 15
click at [0, 0] on input "radio" at bounding box center [0, 0] width 0 height 0
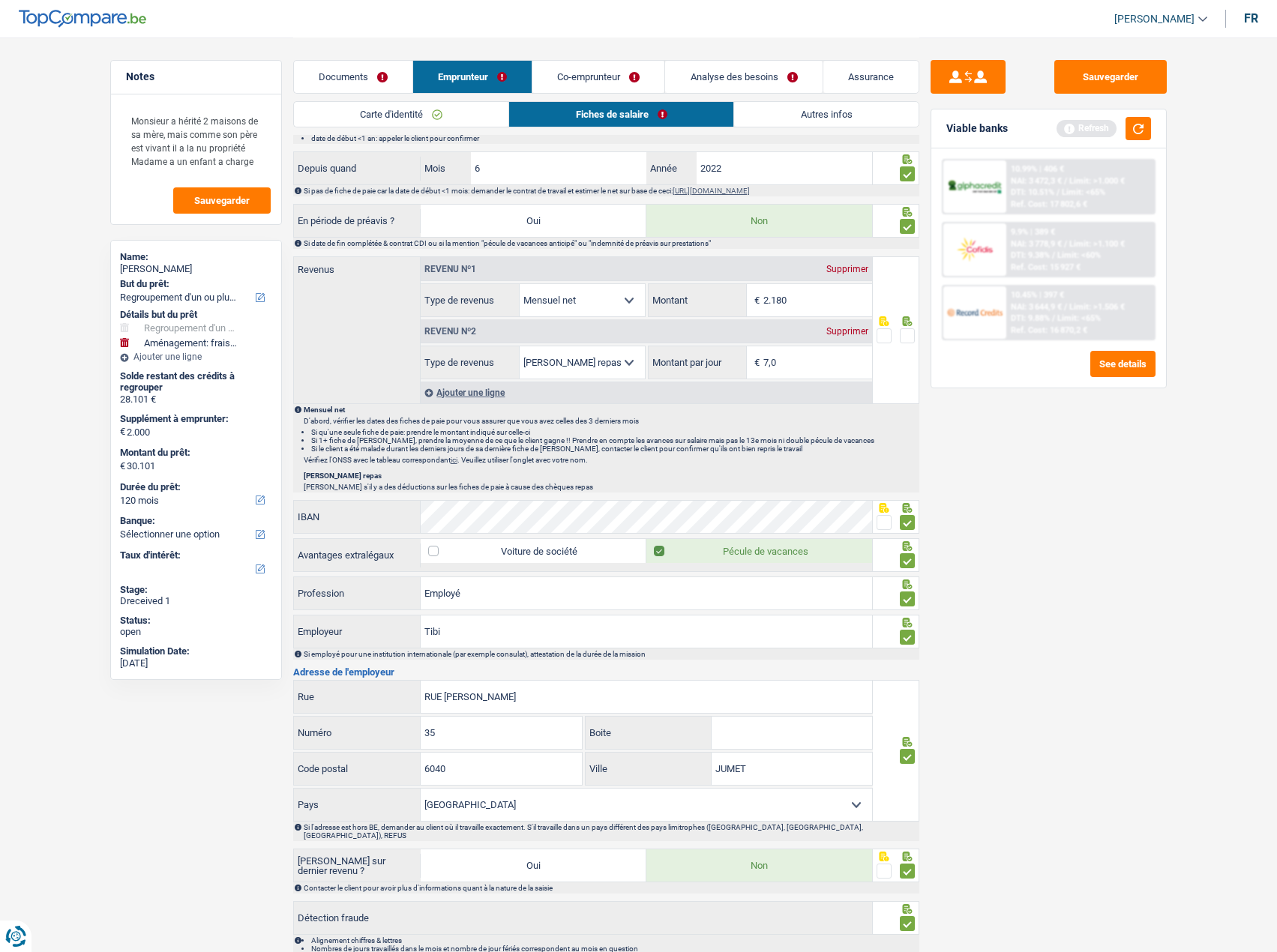
scroll to position [742, 0]
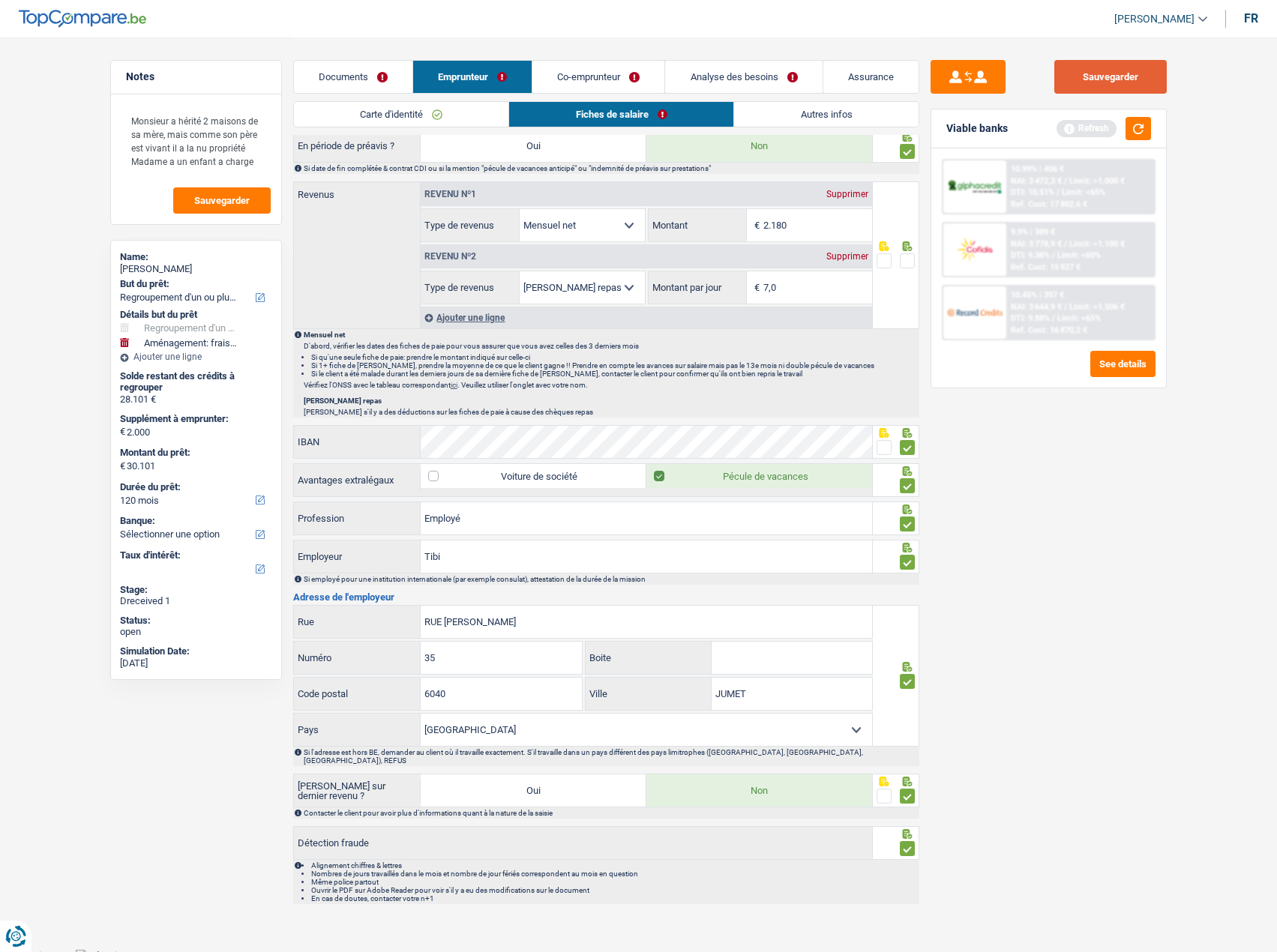
click at [1126, 90] on button "Sauvegarder" at bounding box center [1110, 77] width 113 height 34
click at [1134, 122] on button "button" at bounding box center [1138, 128] width 26 height 23
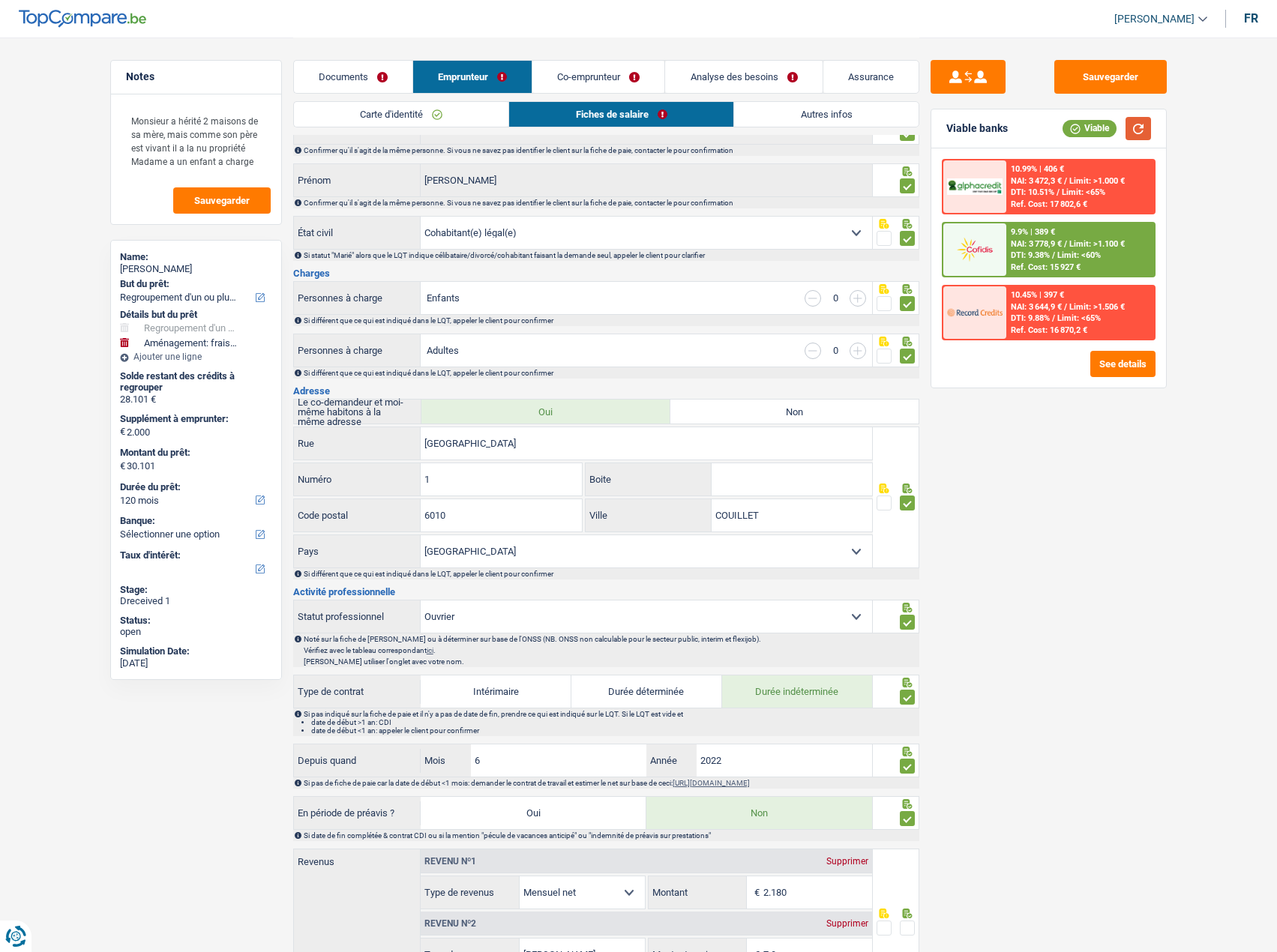
scroll to position [300, 0]
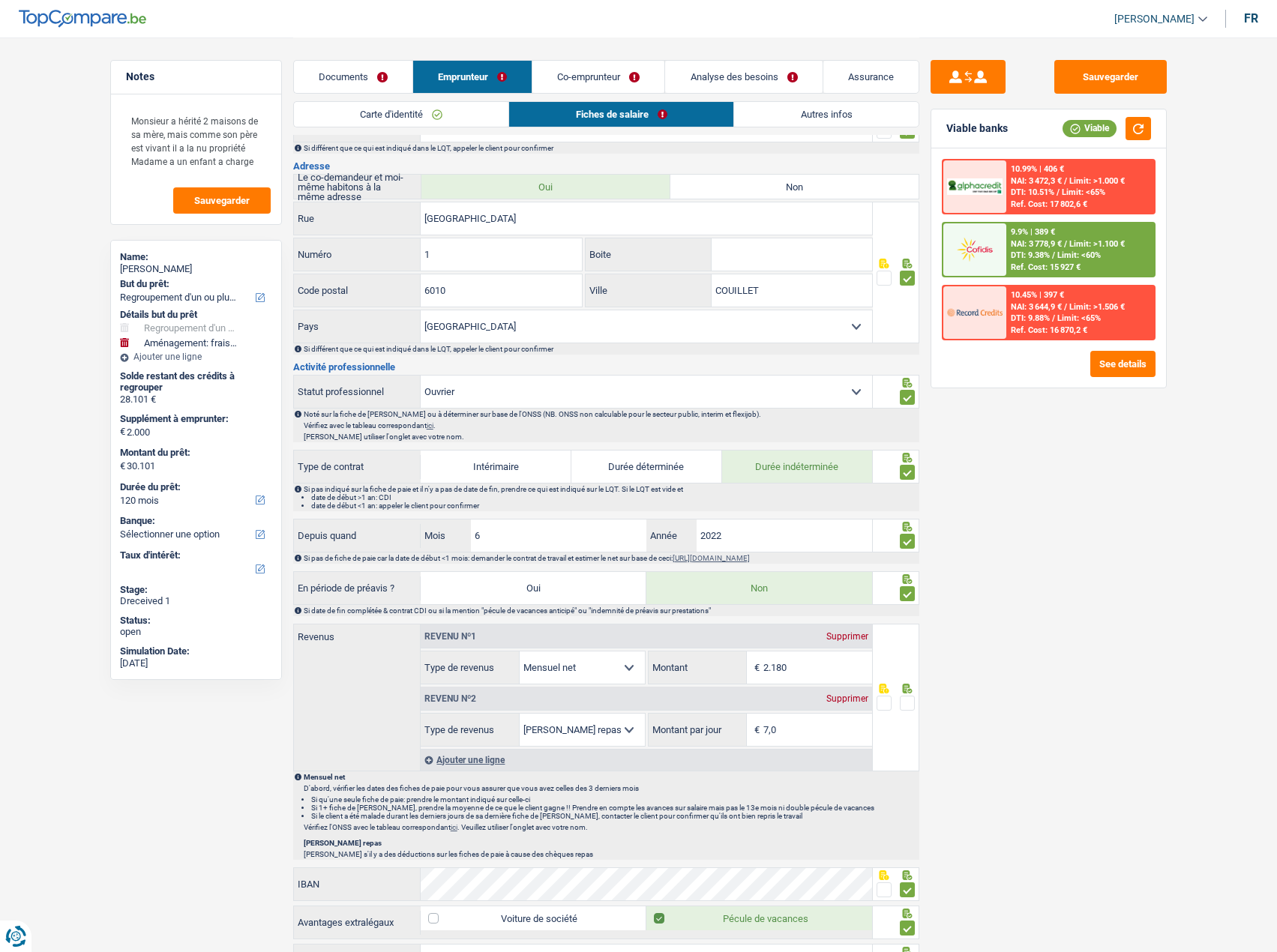
drag, startPoint x: 1119, startPoint y: 738, endPoint x: 917, endPoint y: 724, distance: 202.5
click at [1111, 738] on div "Sauvegarder Viable banks Viable 10.99% | 406 € NAI: 3 472,3 € / Limit: >1.000 €…" at bounding box center [1048, 494] width 259 height 868
click at [918, 712] on div at bounding box center [896, 697] width 47 height 147
click at [823, 663] on input "2.180" at bounding box center [817, 667] width 109 height 32
drag, startPoint x: 747, startPoint y: 652, endPoint x: 660, endPoint y: 638, distance: 88.1
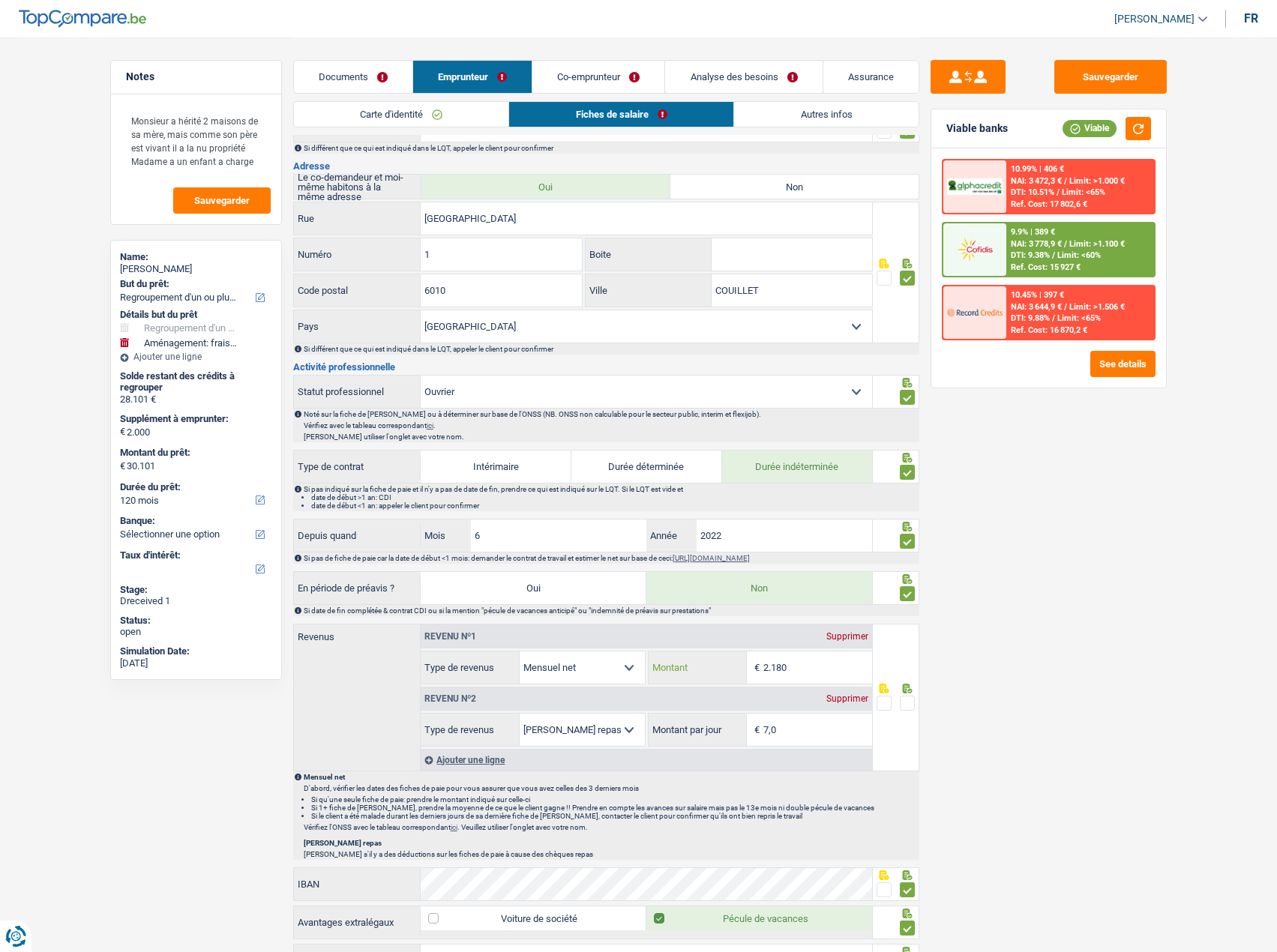
click at [660, 639] on div "Revenu nº1 Supprimer Allocation d'handicap Allocations chômage Allocations fami…" at bounding box center [646, 655] width 451 height 60
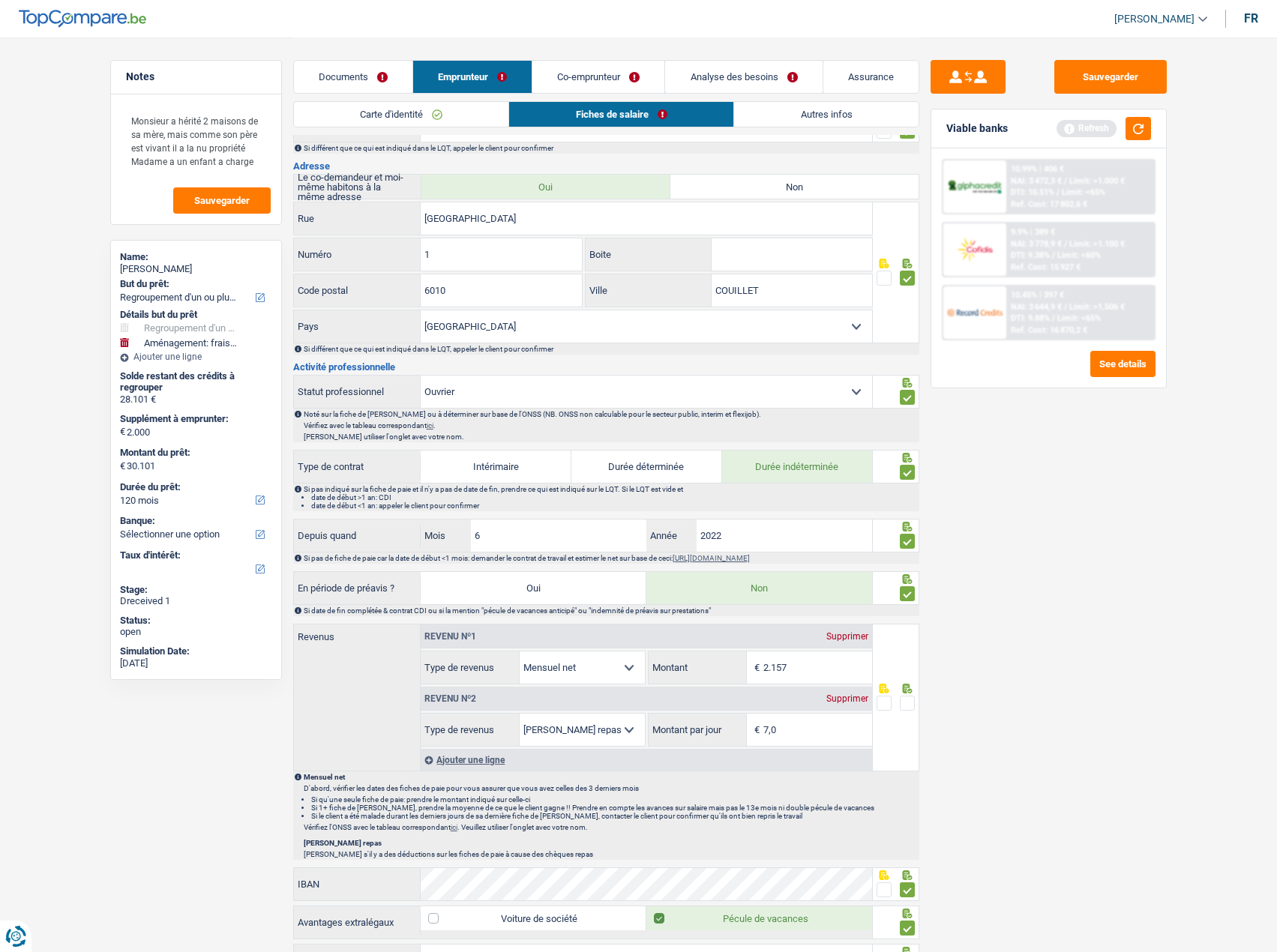
type input "2.157"
click at [1025, 645] on div "Sauvegarder Viable banks Refresh 10.99% | 406 € NAI: 3 472,3 € / Limit: >1.000 …" at bounding box center [1048, 494] width 259 height 868
drag, startPoint x: 909, startPoint y: 698, endPoint x: 920, endPoint y: 702, distance: 11.7
click at [908, 698] on span at bounding box center [907, 703] width 15 height 15
click at [0, 0] on input "radio" at bounding box center [0, 0] width 0 height 0
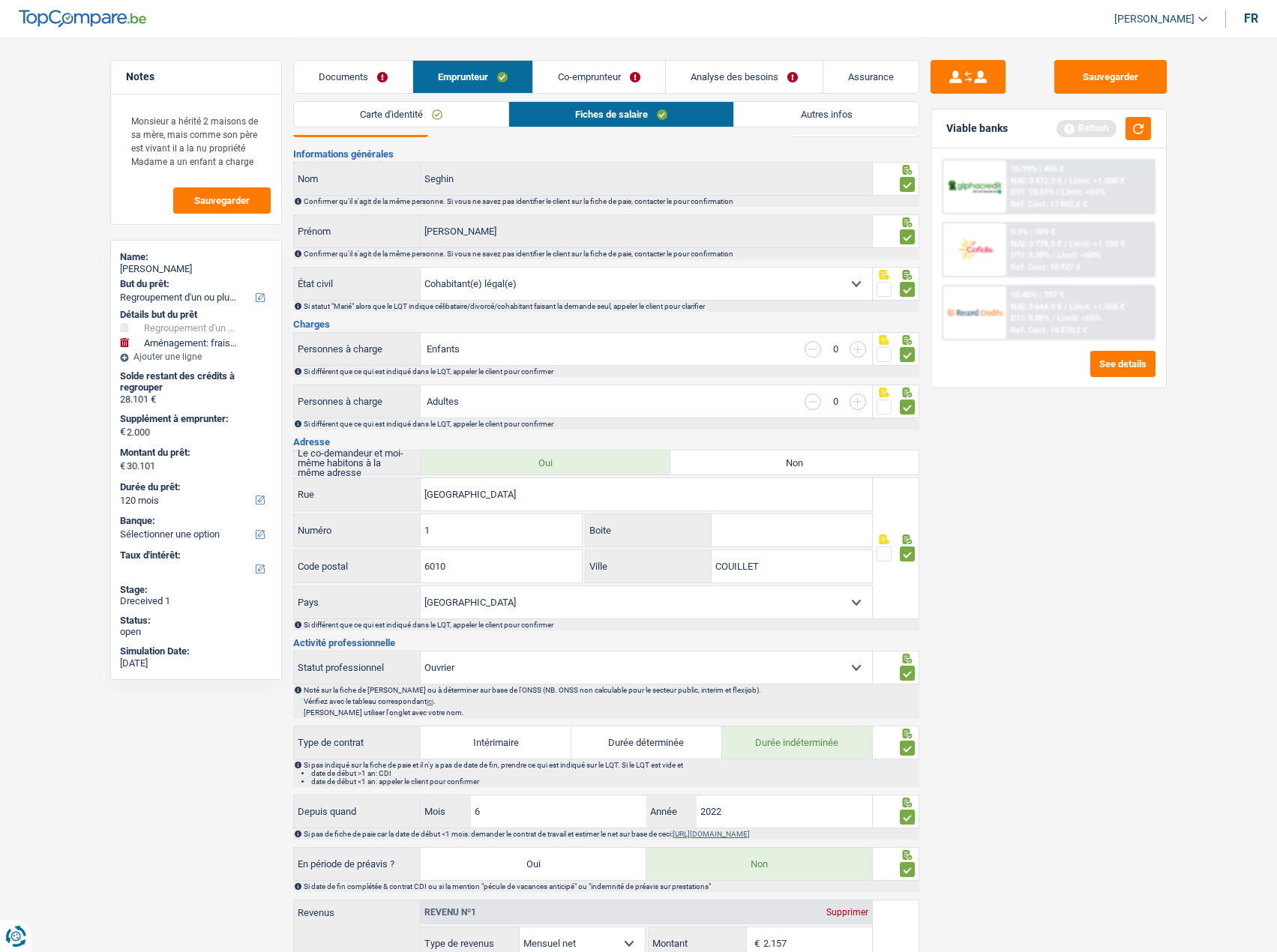
scroll to position [0, 0]
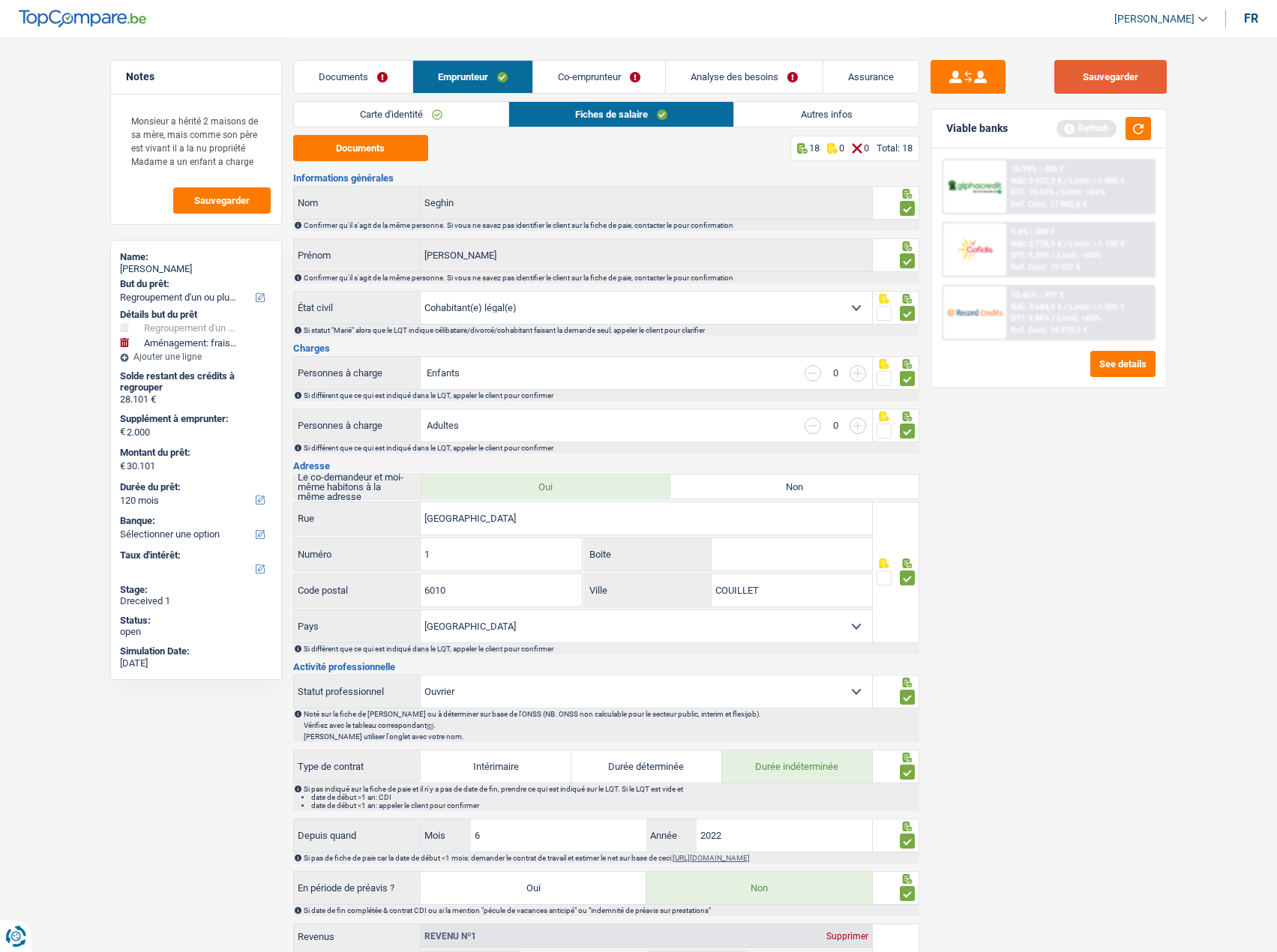
drag, startPoint x: 1165, startPoint y: 78, endPoint x: 1148, endPoint y: 81, distance: 17.3
click at [1162, 80] on button "Sauvegarder" at bounding box center [1110, 77] width 113 height 34
click at [1157, 131] on div "Viable banks Refresh" at bounding box center [1048, 129] width 235 height 39
click at [770, 121] on link "Autres infos" at bounding box center [825, 113] width 184 height 25
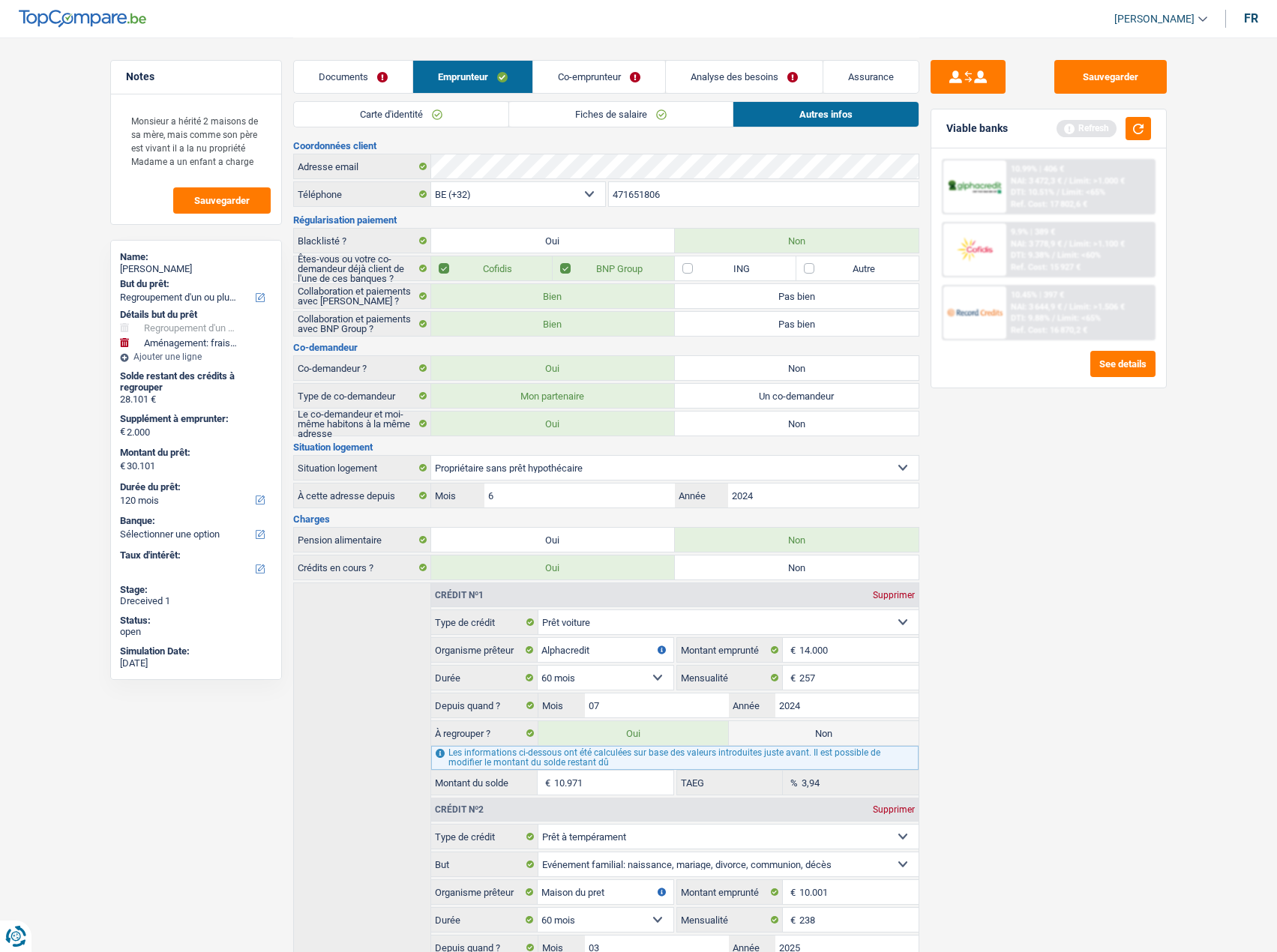
click at [596, 77] on link "Co-emprunteur" at bounding box center [599, 76] width 132 height 32
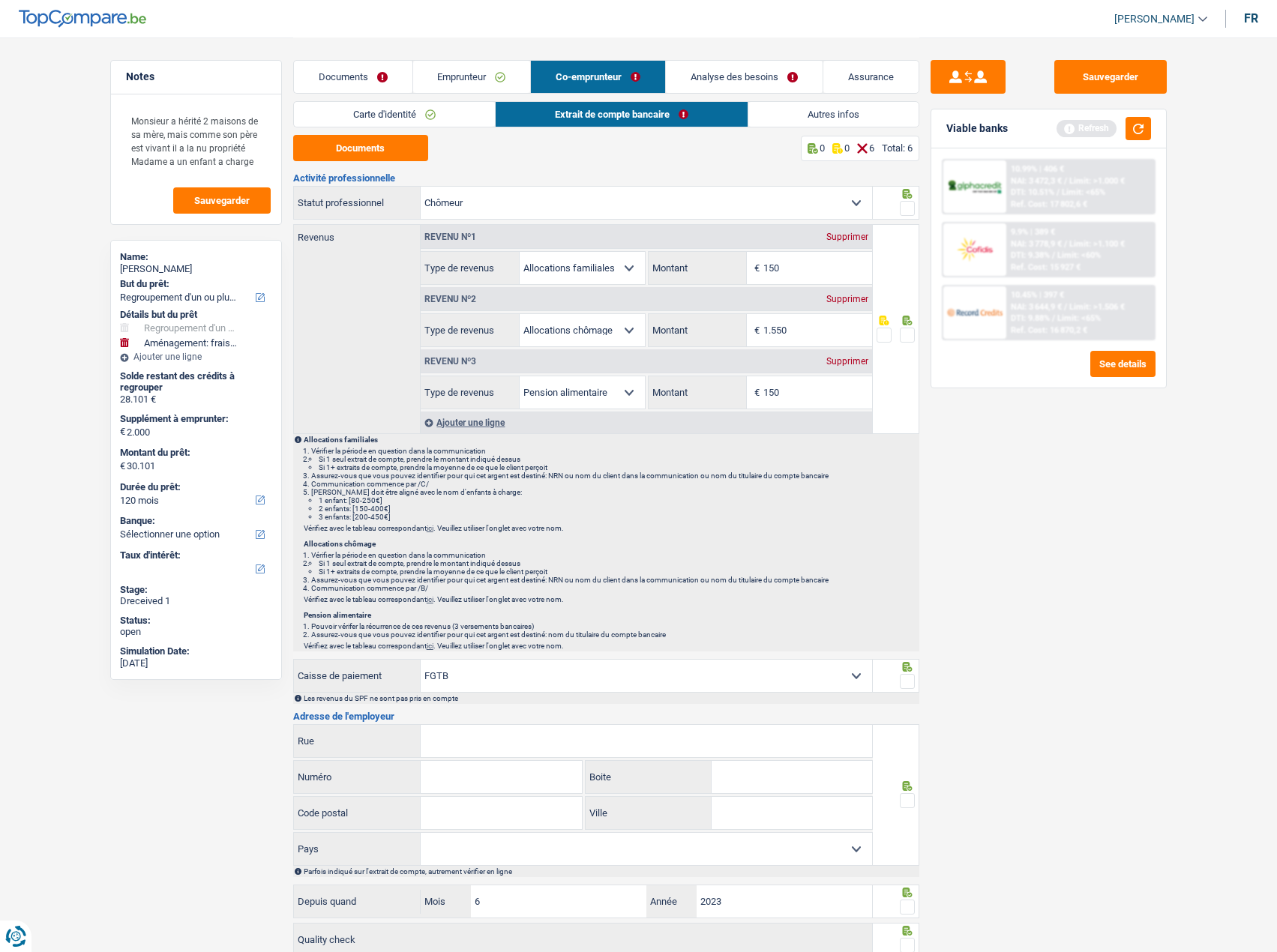
click at [413, 112] on link "Carte d'identité" at bounding box center [394, 113] width 201 height 25
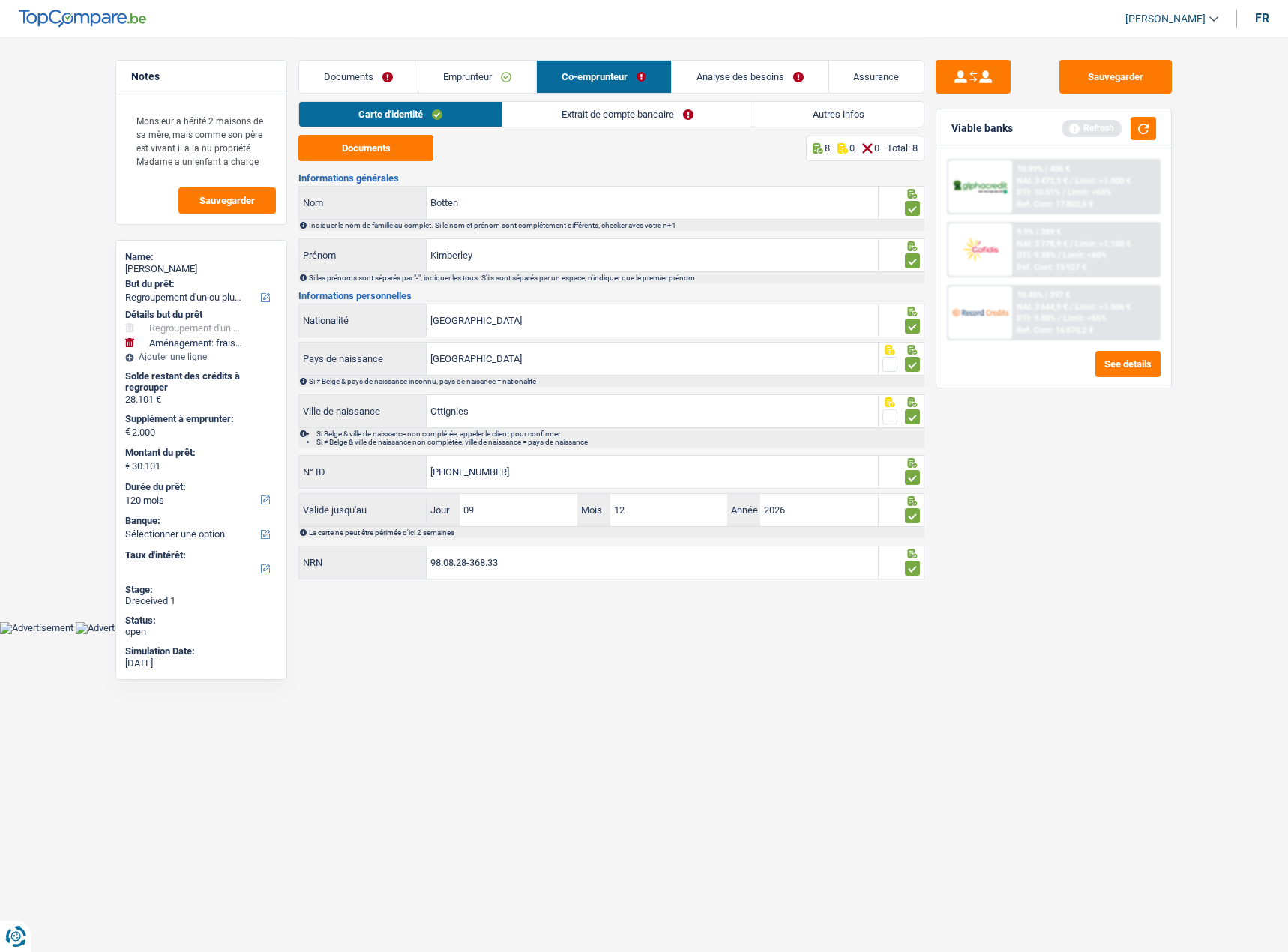
click at [584, 110] on link "Extrait de compte bancaire" at bounding box center [628, 113] width 251 height 25
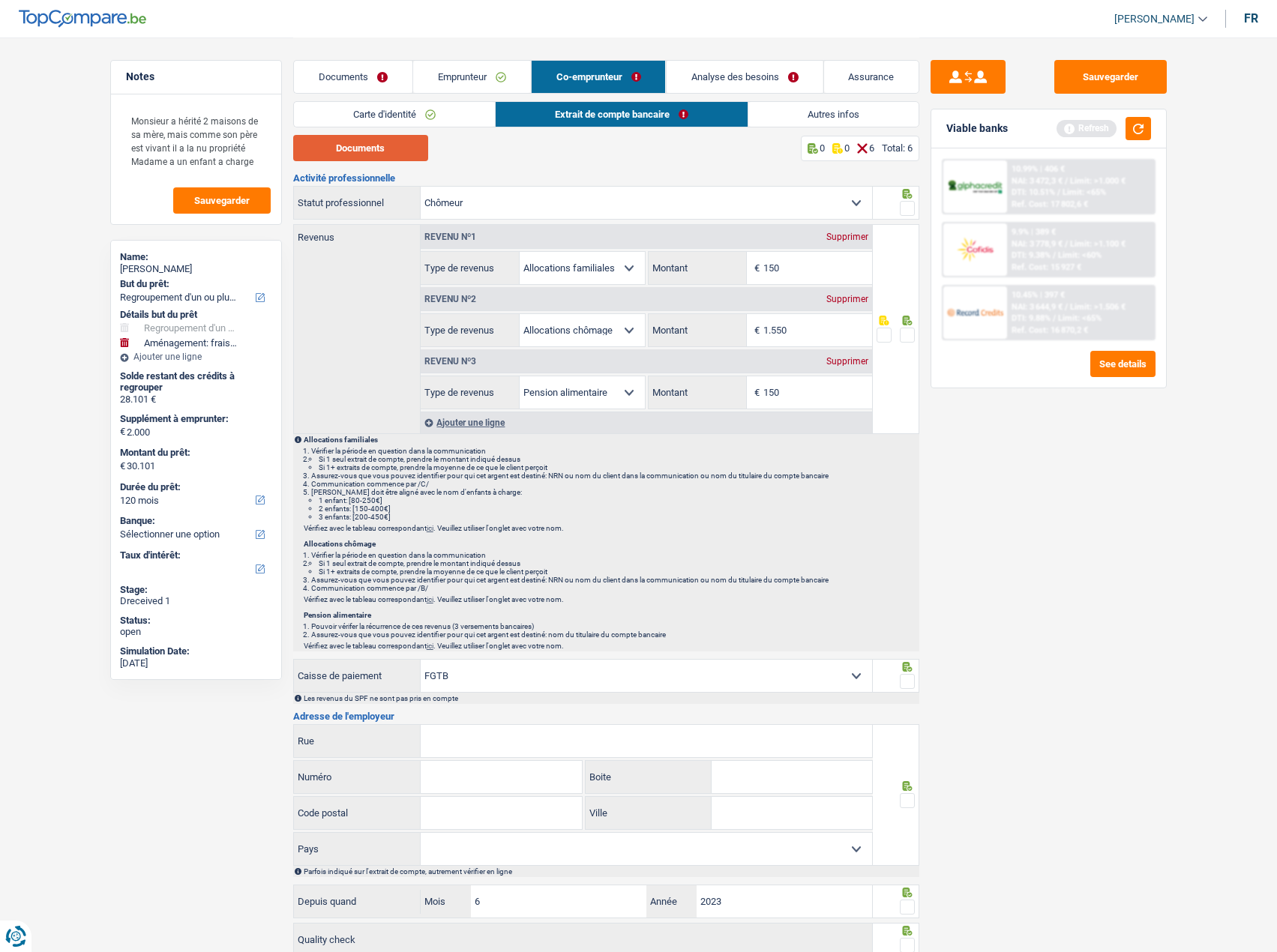
drag, startPoint x: 402, startPoint y: 150, endPoint x: 459, endPoint y: 151, distance: 57.0
click at [402, 150] on button "Documents" at bounding box center [360, 148] width 135 height 27
click at [797, 316] on input "1.550" at bounding box center [817, 329] width 109 height 32
drag, startPoint x: 815, startPoint y: 338, endPoint x: 632, endPoint y: 314, distance: 184.6
click at [632, 314] on div "Allocation d'handicap Allocations chômage Allocations familiales Chèques repas …" at bounding box center [646, 330] width 451 height 34
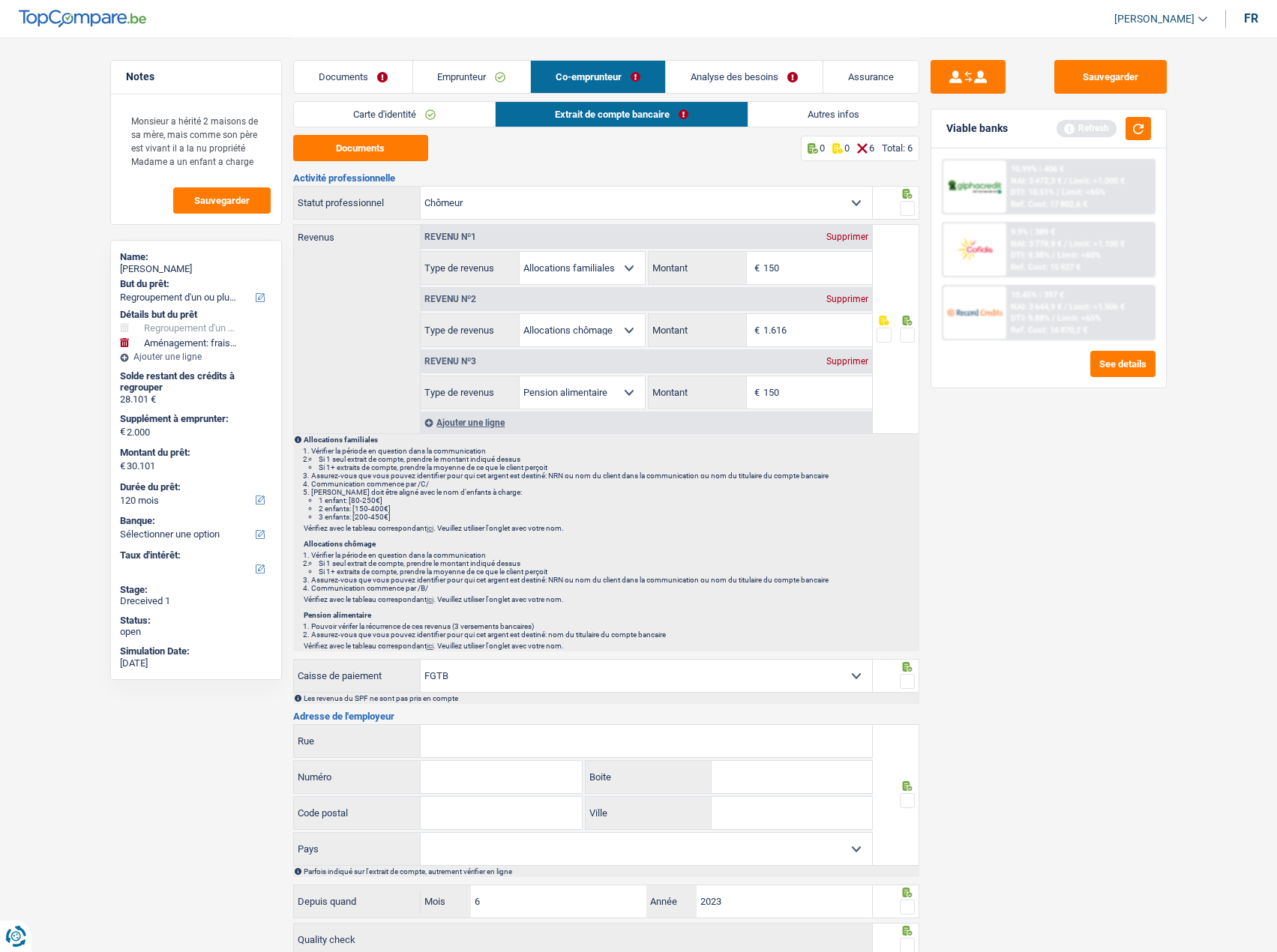
type input "1.616"
click at [1188, 499] on main "Notes Monsieur a hérité 2 maisons de sa mère, mais comme son père est vivant il…" at bounding box center [638, 527] width 1277 height 1054
click at [917, 337] on div at bounding box center [896, 328] width 47 height 209
click at [907, 330] on span at bounding box center [907, 335] width 15 height 15
click at [0, 0] on input "radio" at bounding box center [0, 0] width 0 height 0
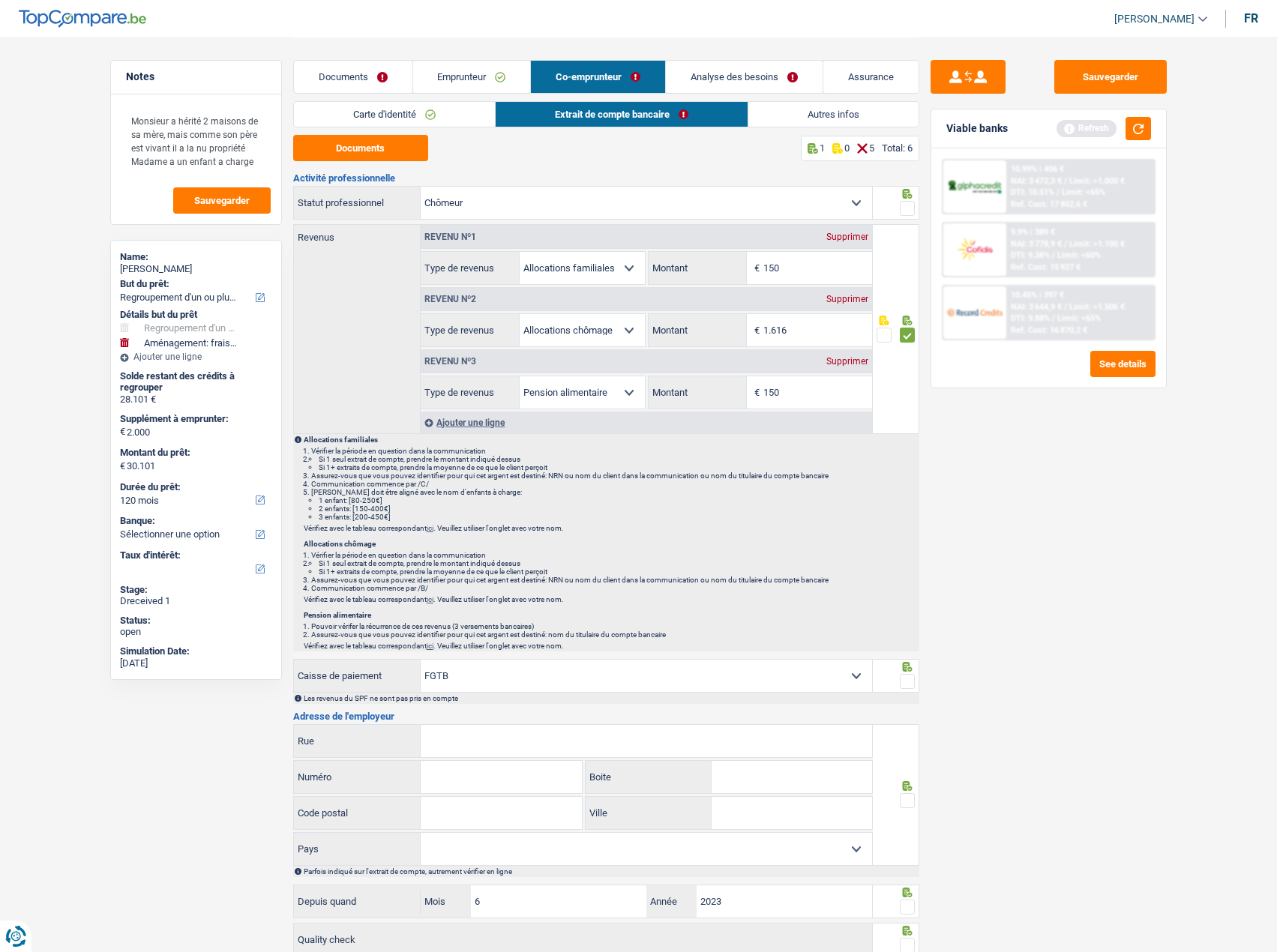
click at [900, 207] on span at bounding box center [907, 209] width 15 height 15
click at [0, 0] on input "radio" at bounding box center [0, 0] width 0 height 0
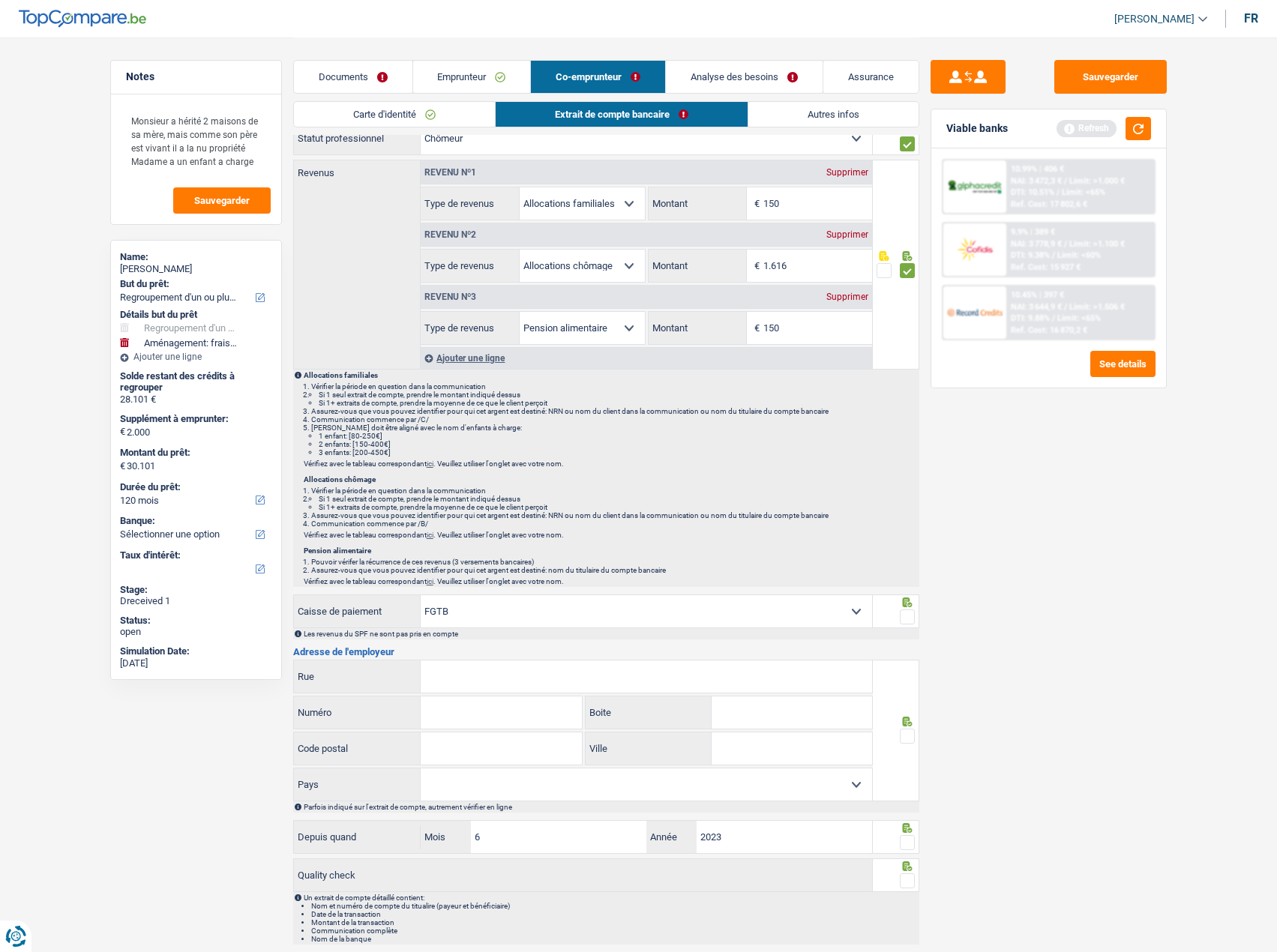
scroll to position [113, 0]
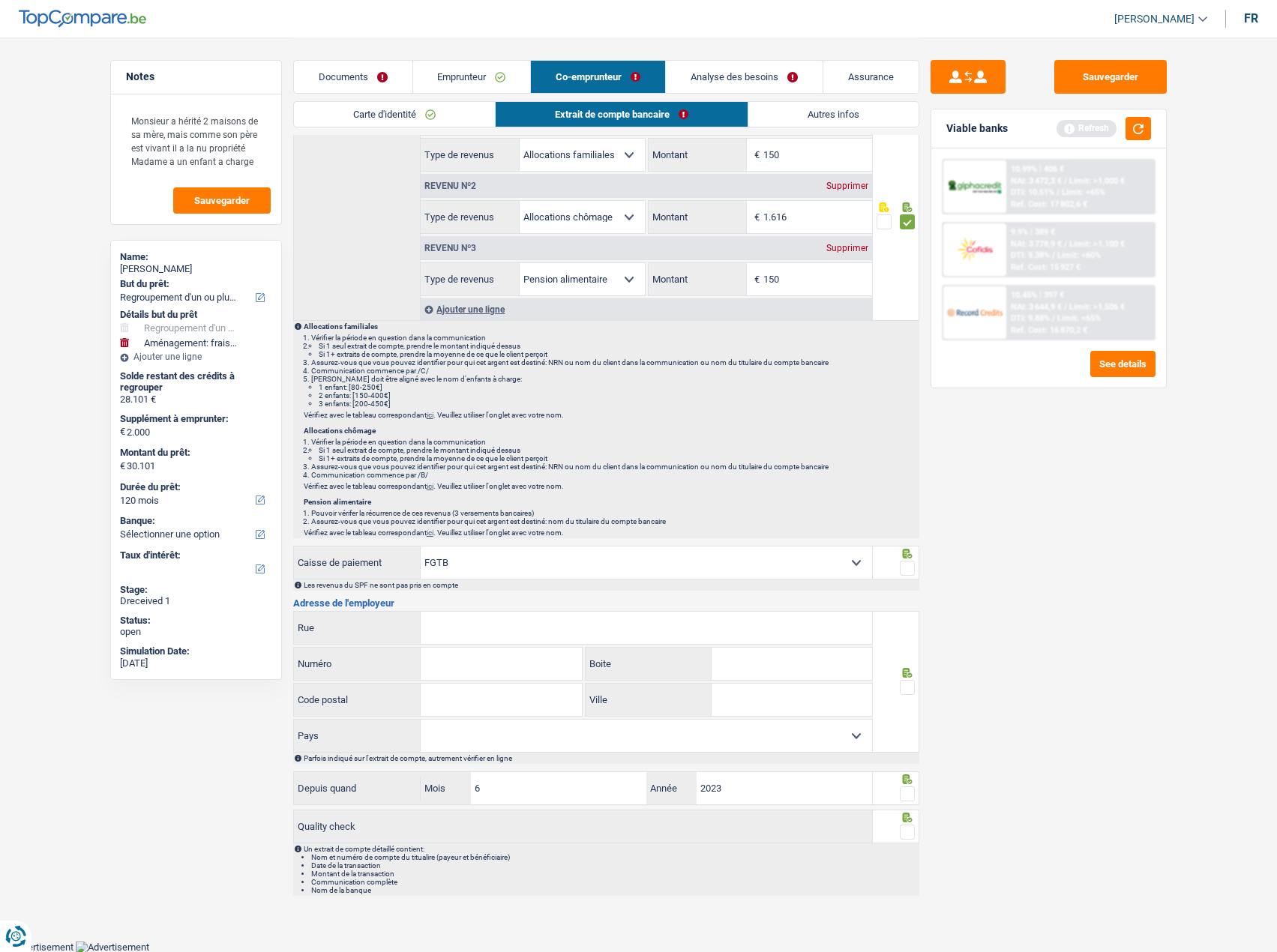
click at [904, 566] on span at bounding box center [907, 568] width 15 height 15
click at [0, 0] on input "radio" at bounding box center [0, 0] width 0 height 0
click at [534, 620] on input "Rue" at bounding box center [646, 627] width 451 height 32
paste input "Rue de Suede 45, 1060 Saint-Gilles"
drag, startPoint x: 600, startPoint y: 625, endPoint x: 527, endPoint y: 629, distance: 73.1
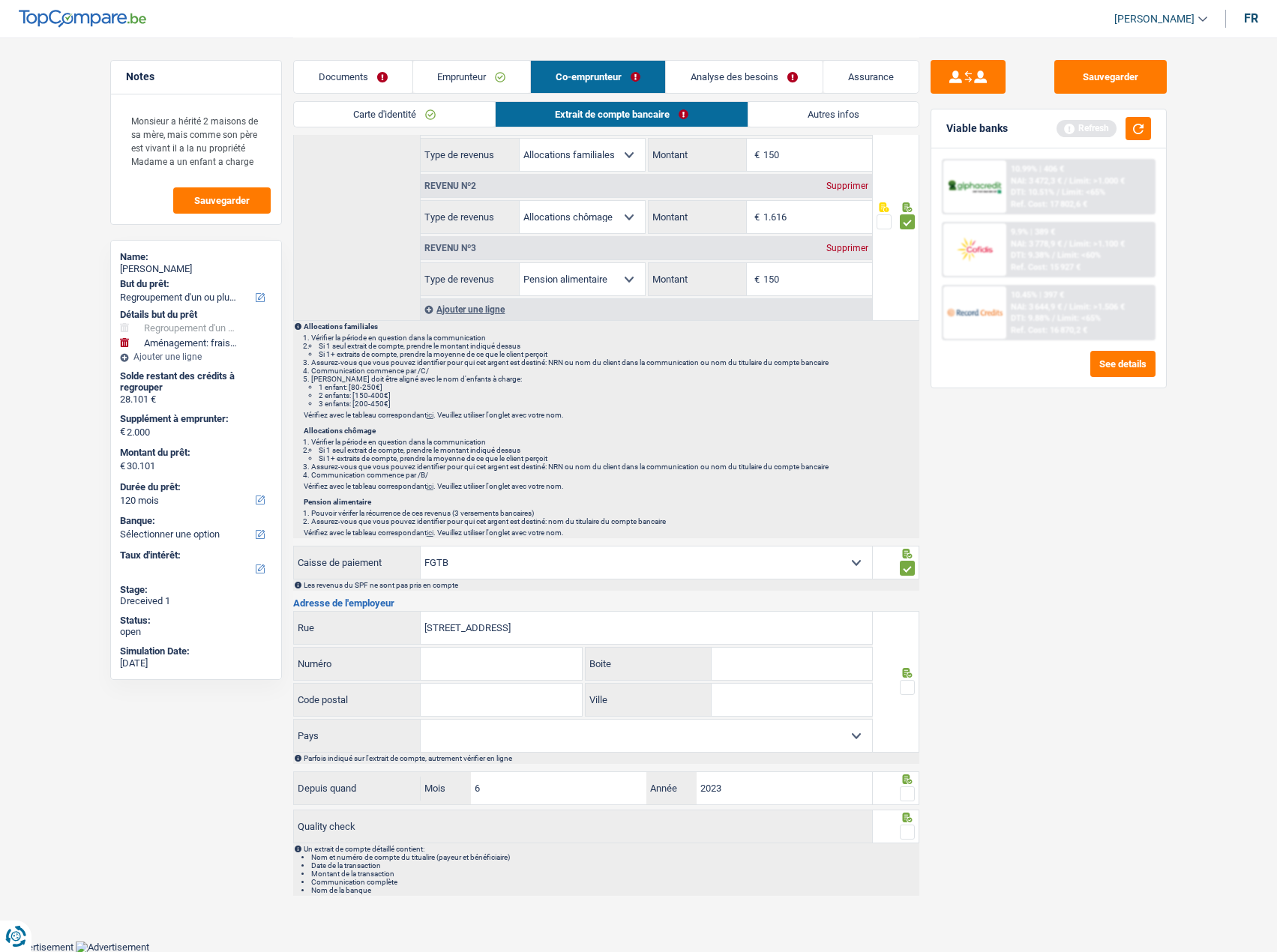
click at [527, 629] on input "Rue de Suede 45, 1060 Saint-Gilles" at bounding box center [646, 627] width 451 height 32
type input "Rue de Suede 45, 1060"
click at [496, 709] on input "Code postal" at bounding box center [501, 699] width 161 height 32
click at [767, 703] on input "Ville" at bounding box center [791, 699] width 160 height 32
paste input "Saint-Gilles"
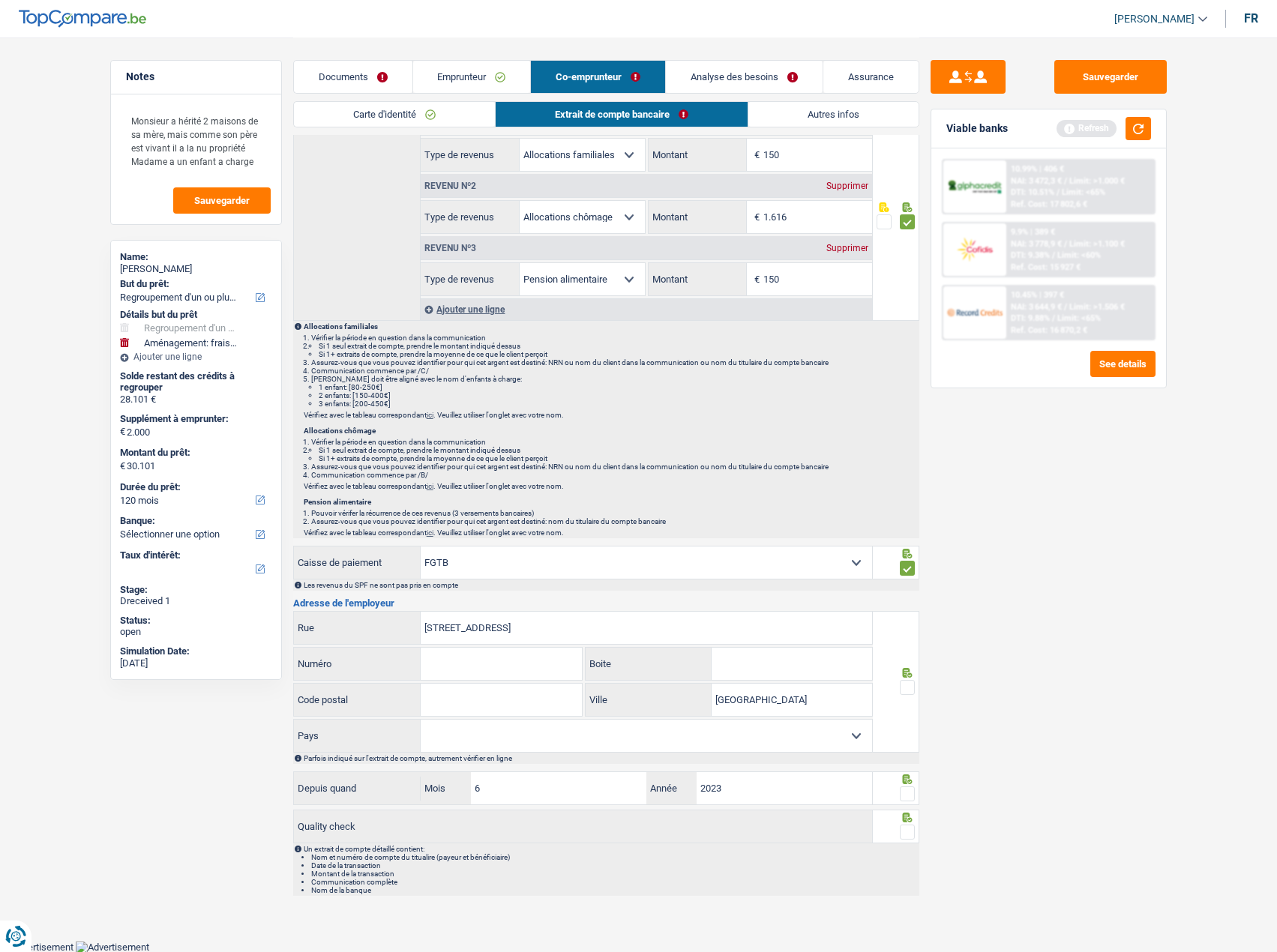
type input "Saint-Gilles"
click at [518, 629] on input "Rue de Suede 45, 1060" at bounding box center [646, 627] width 451 height 32
type input "Rue de Suede 45,"
click at [526, 701] on input "Code postal" at bounding box center [501, 699] width 161 height 32
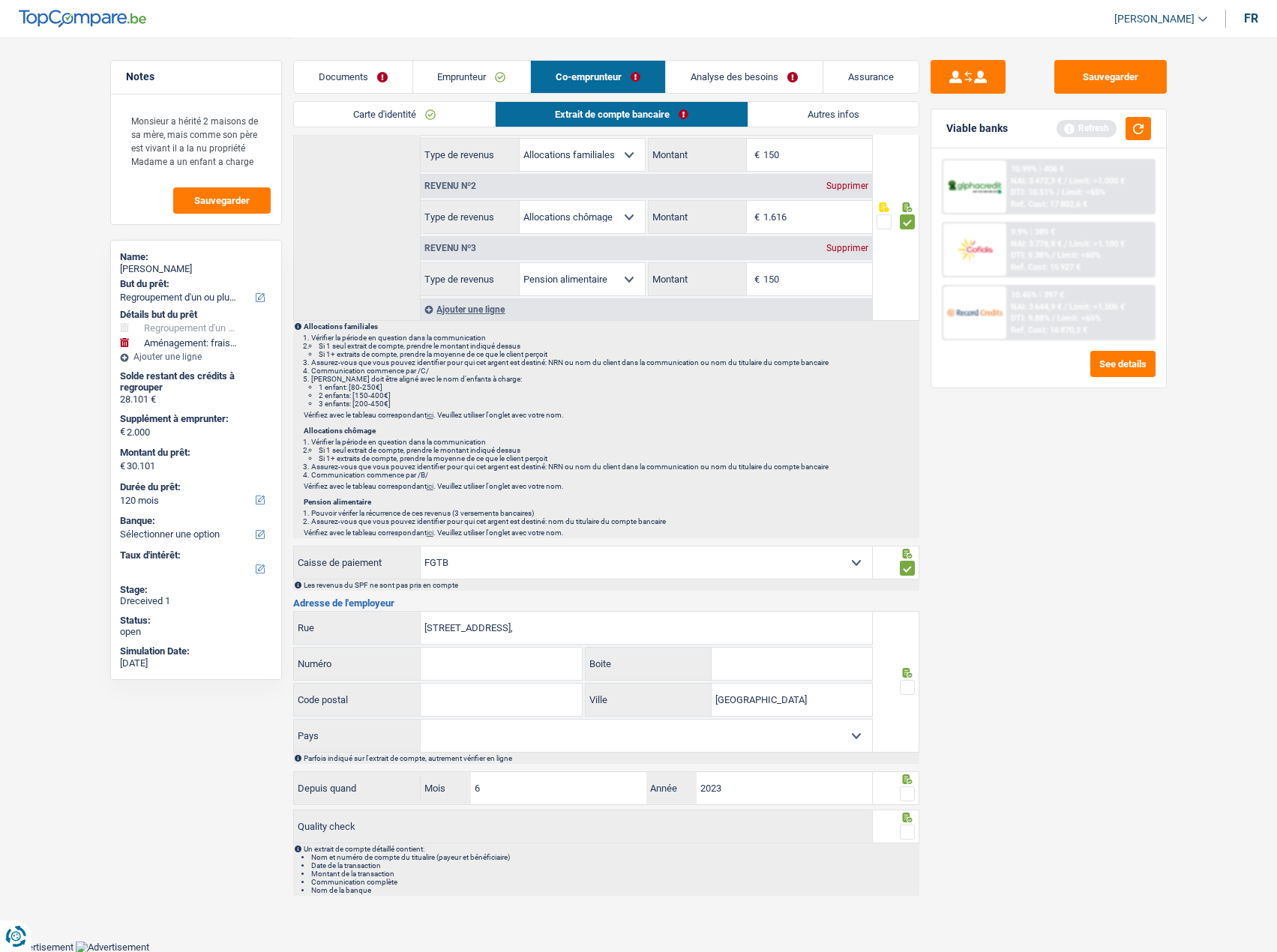
paste input "1060"
type input "1060"
click at [463, 733] on select "Belgique Luxembourg Sélectionner une option" at bounding box center [646, 735] width 451 height 32
select select "BE"
click at [421, 720] on select "Belgique Luxembourg Sélectionner une option" at bounding box center [646, 735] width 451 height 32
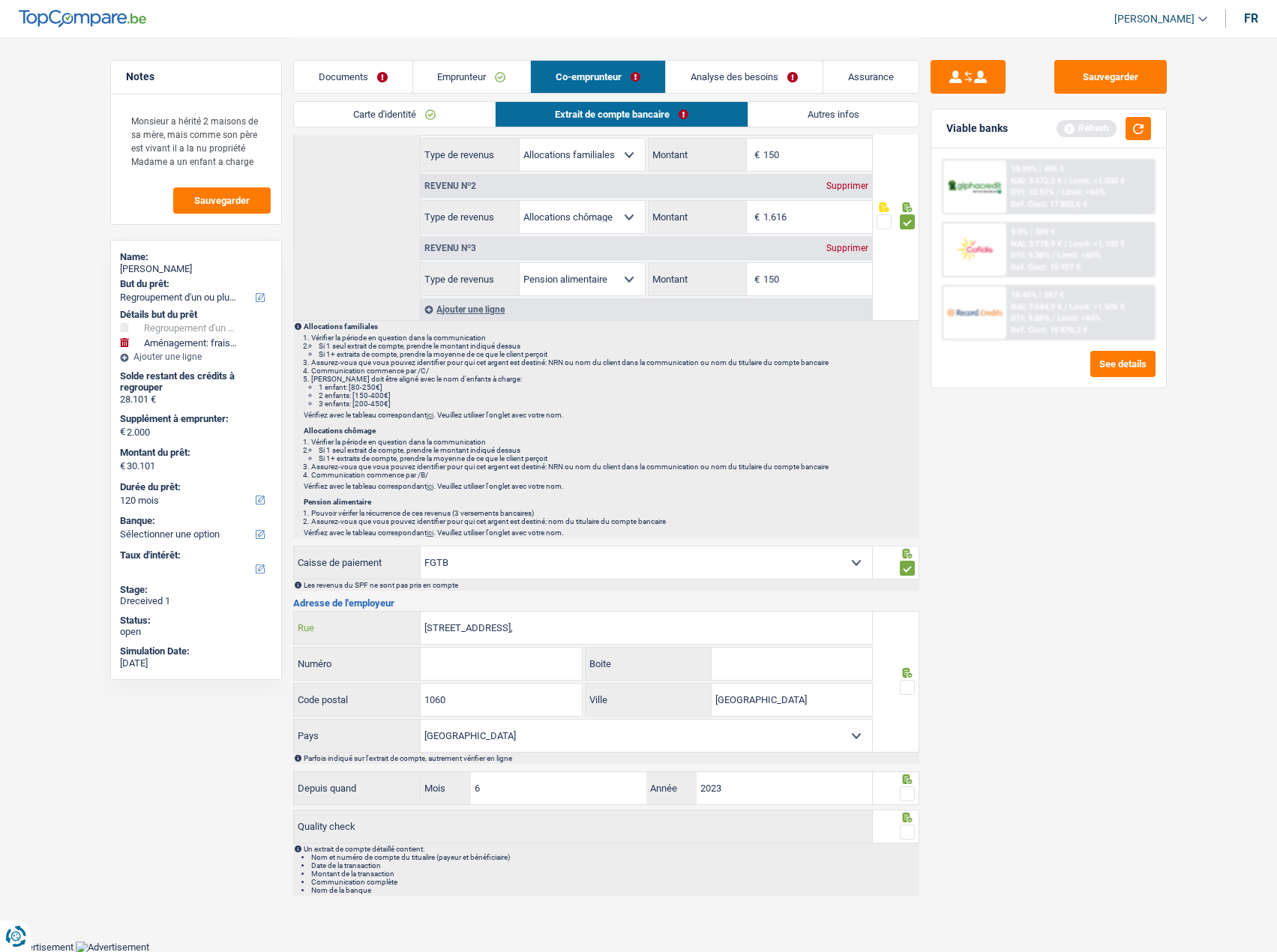
drag, startPoint x: 502, startPoint y: 633, endPoint x: 484, endPoint y: 629, distance: 18.4
click at [484, 629] on input "Rue de Suede 45," at bounding box center [646, 627] width 451 height 32
type input "Rue de Suede"
click at [476, 659] on input "Numéro" at bounding box center [501, 663] width 161 height 32
paste input "45,"
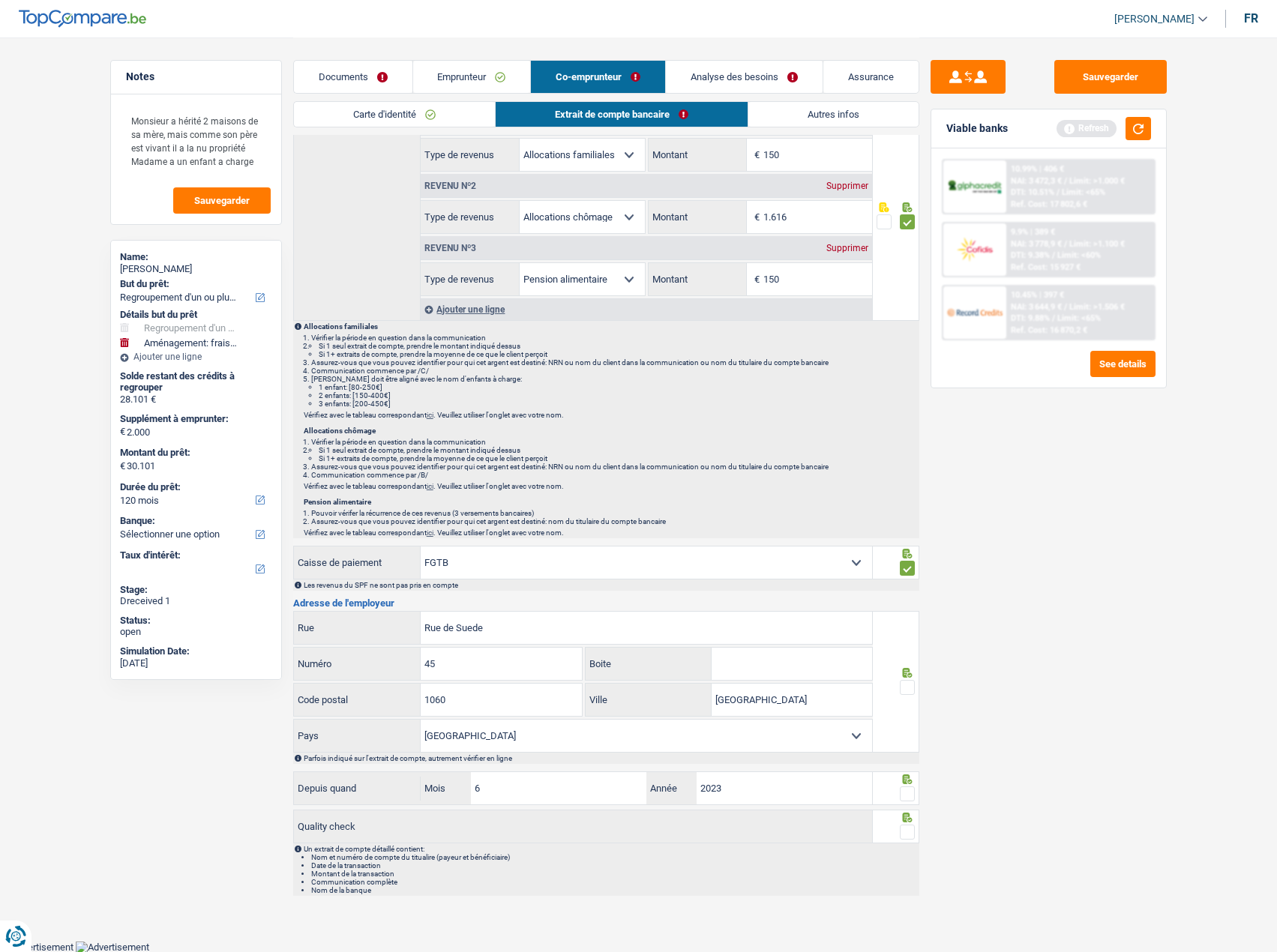
type input "45"
drag, startPoint x: 1034, startPoint y: 669, endPoint x: 982, endPoint y: 674, distance: 52.2
click at [1014, 669] on div "Sauvegarder Viable banks Refresh 10.99% | 406 € NAI: 3 472,3 € / Limit: >1.000 …" at bounding box center [1048, 494] width 259 height 868
click at [901, 686] on span at bounding box center [907, 687] width 15 height 15
click at [0, 0] on input "radio" at bounding box center [0, 0] width 0 height 0
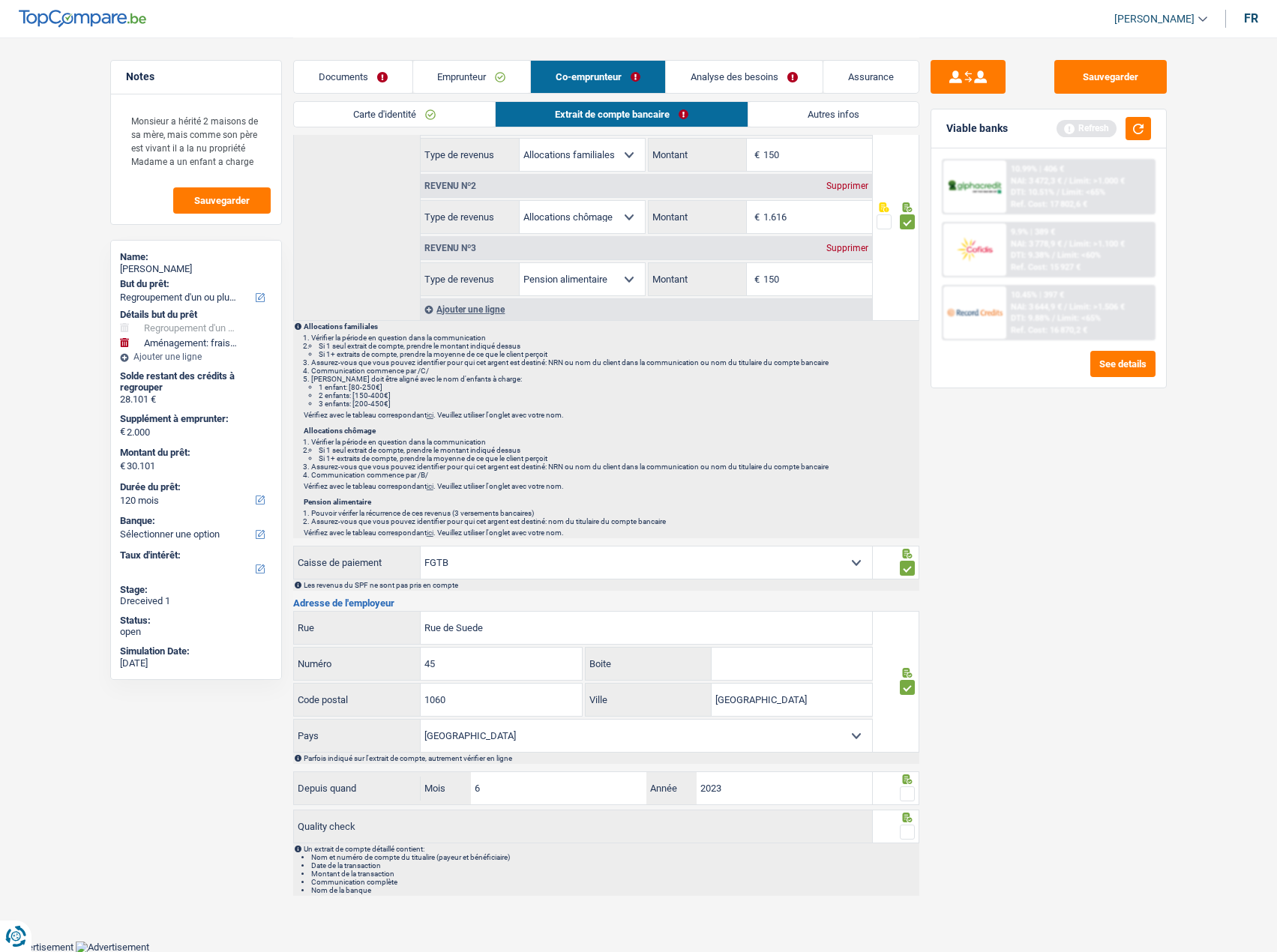
click at [907, 795] on span at bounding box center [907, 794] width 15 height 15
click at [0, 0] on input "radio" at bounding box center [0, 0] width 0 height 0
click at [912, 849] on div "Un extrait de compte détaillé contient: Nom et numéro de compte du titualire (p…" at bounding box center [610, 870] width 614 height 49
click at [907, 834] on span at bounding box center [907, 832] width 15 height 15
click at [0, 0] on input "radio" at bounding box center [0, 0] width 0 height 0
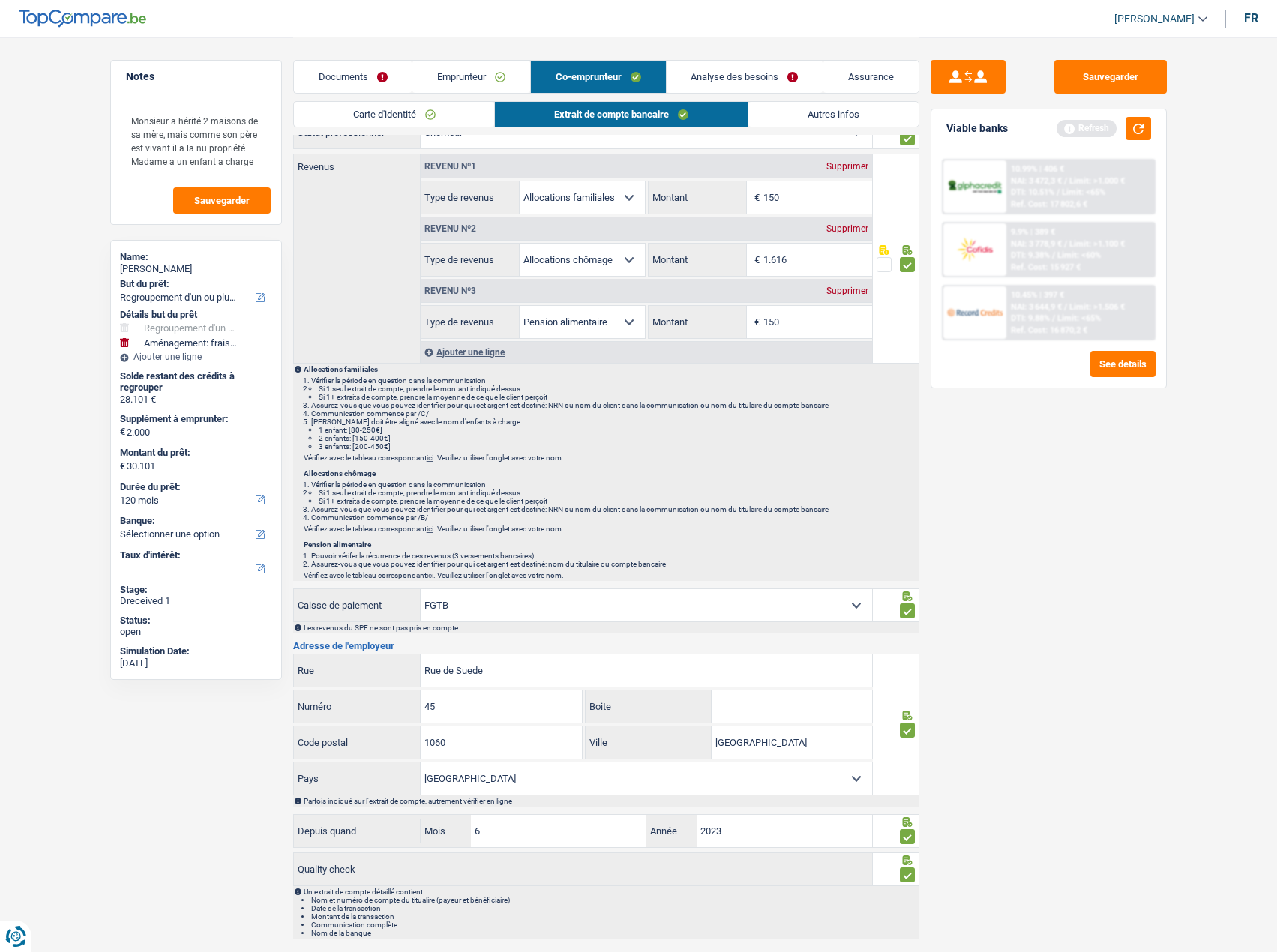
scroll to position [0, 0]
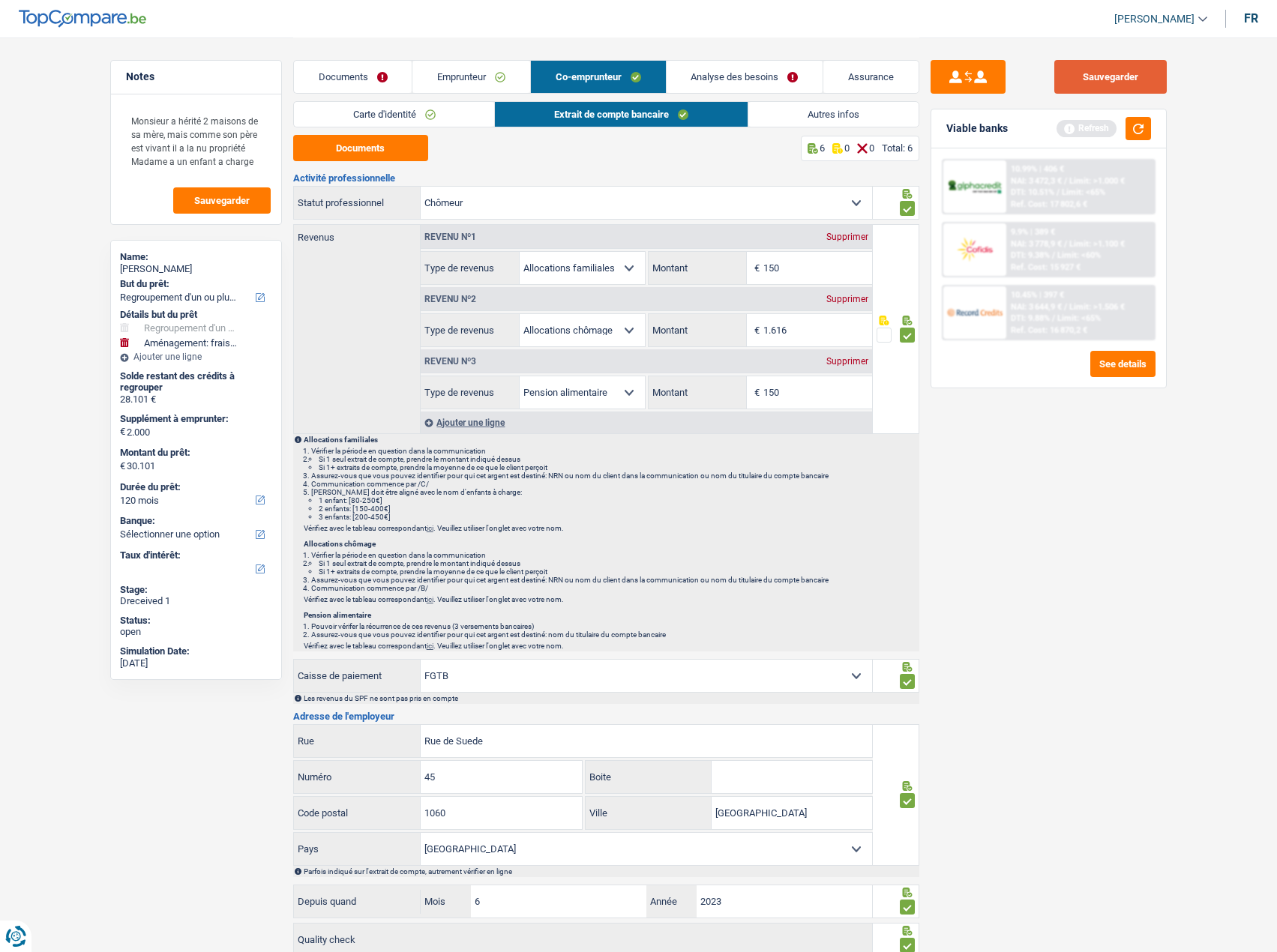
drag, startPoint x: 1078, startPoint y: 74, endPoint x: 1109, endPoint y: 89, distance: 34.4
click at [1079, 77] on button "Sauvegarder" at bounding box center [1110, 77] width 113 height 34
click at [1144, 123] on button "button" at bounding box center [1138, 128] width 26 height 23
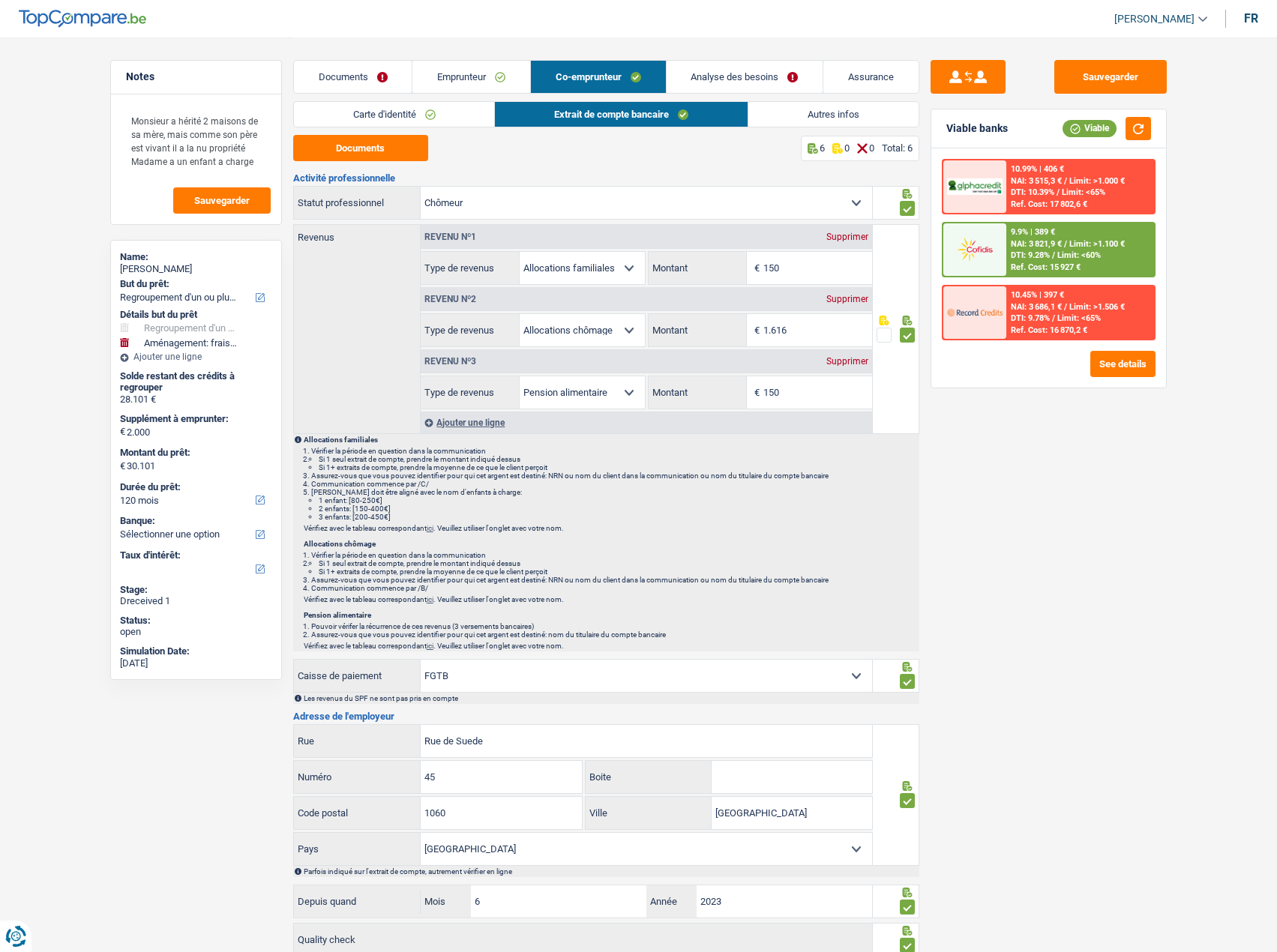
click at [801, 127] on li "Autres infos" at bounding box center [833, 114] width 172 height 27
click at [894, 106] on link "Autres infos" at bounding box center [833, 113] width 170 height 25
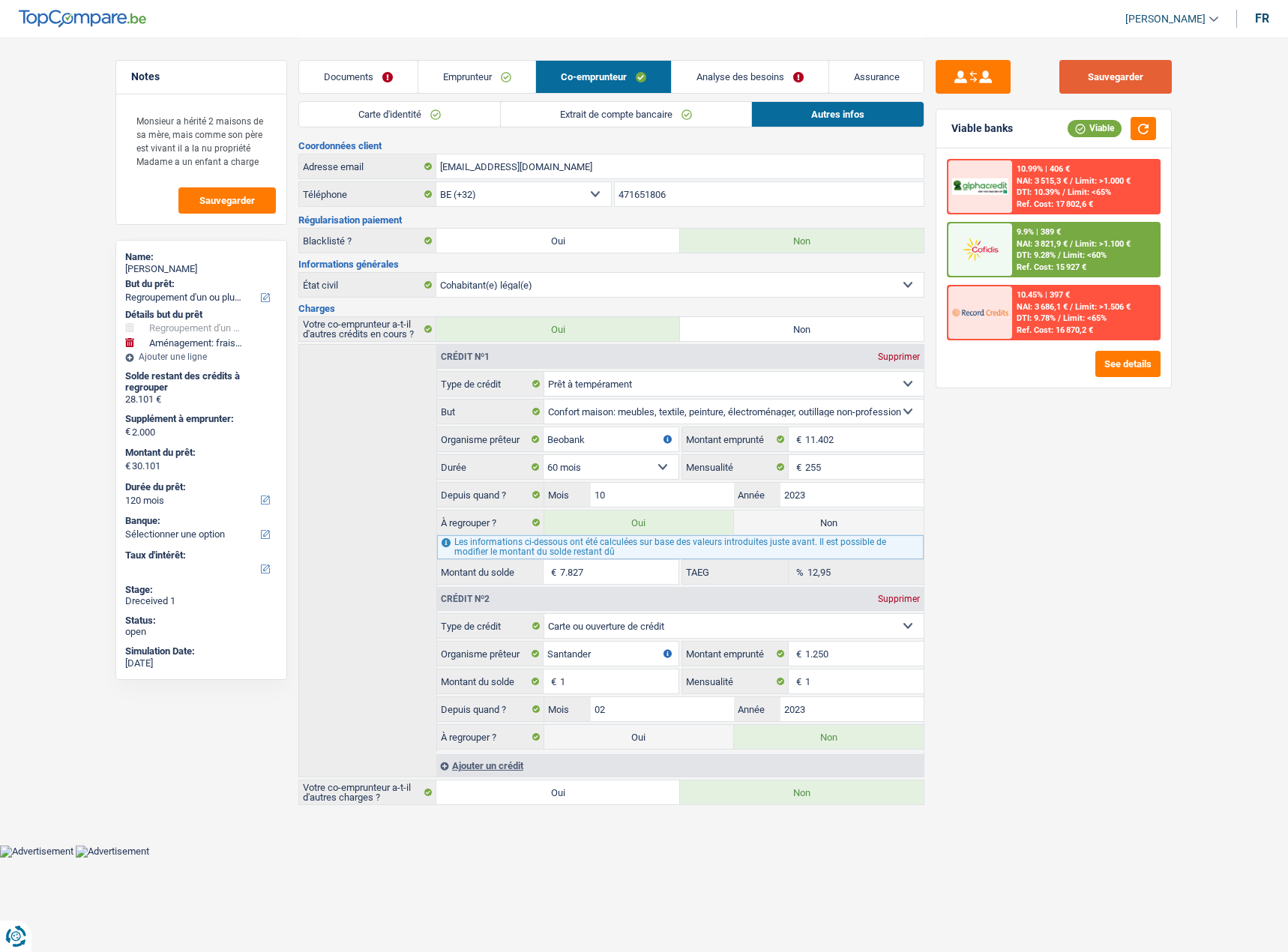
click at [1137, 88] on button "Sauvegarder" at bounding box center [1115, 77] width 113 height 34
click at [1165, 127] on div "Viable banks Viable" at bounding box center [1054, 129] width 235 height 39
click at [1145, 130] on button "button" at bounding box center [1143, 128] width 26 height 23
click at [1087, 476] on div "Sauvegarder Viable banks Viable 10.99% | 406 € NAI: 3 515,3 € / Limit: >1.000 €…" at bounding box center [1054, 494] width 259 height 868
click at [463, 71] on link "Emprunteur" at bounding box center [477, 76] width 118 height 32
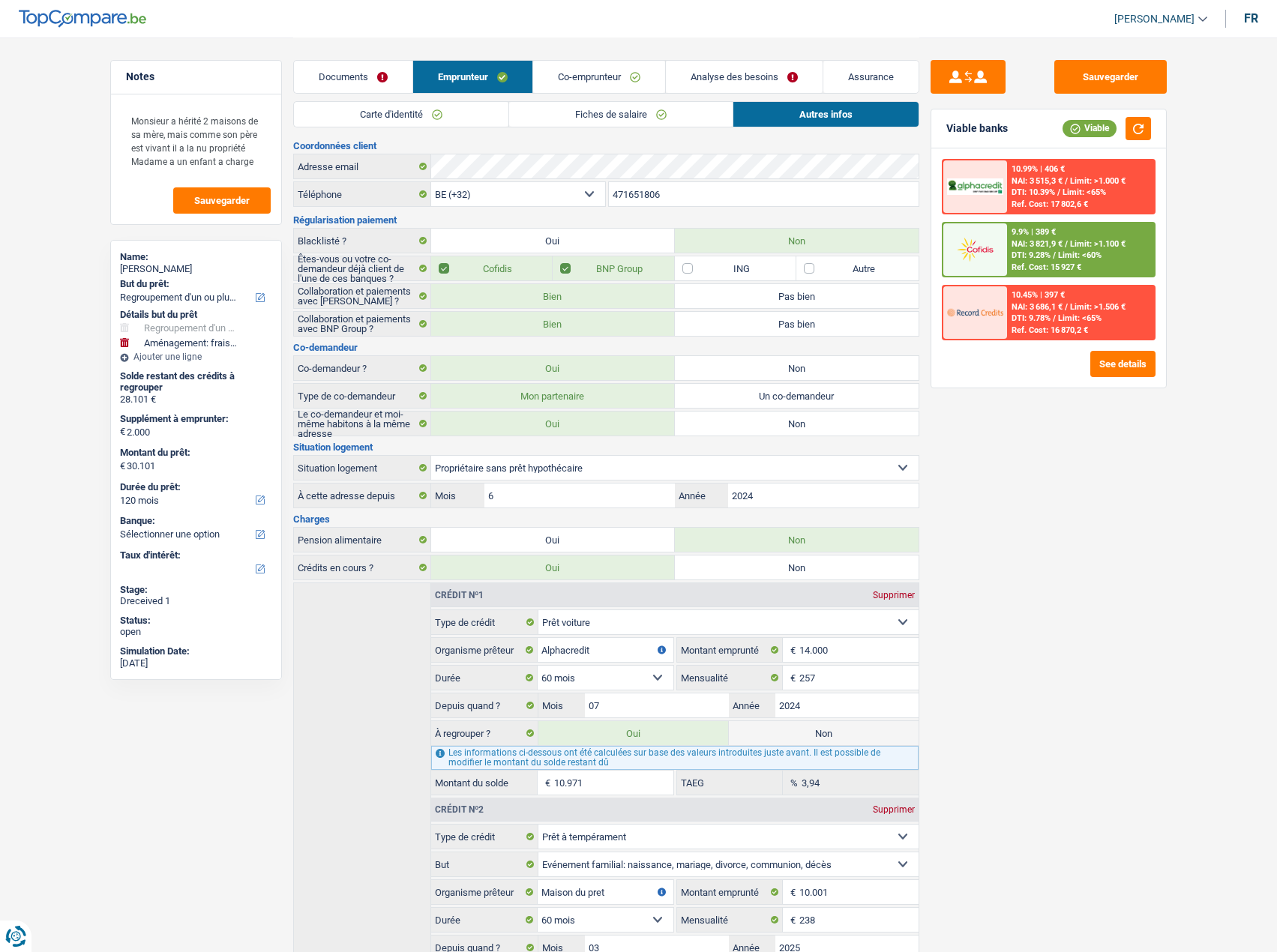
click at [367, 77] on link "Documents" at bounding box center [352, 76] width 118 height 32
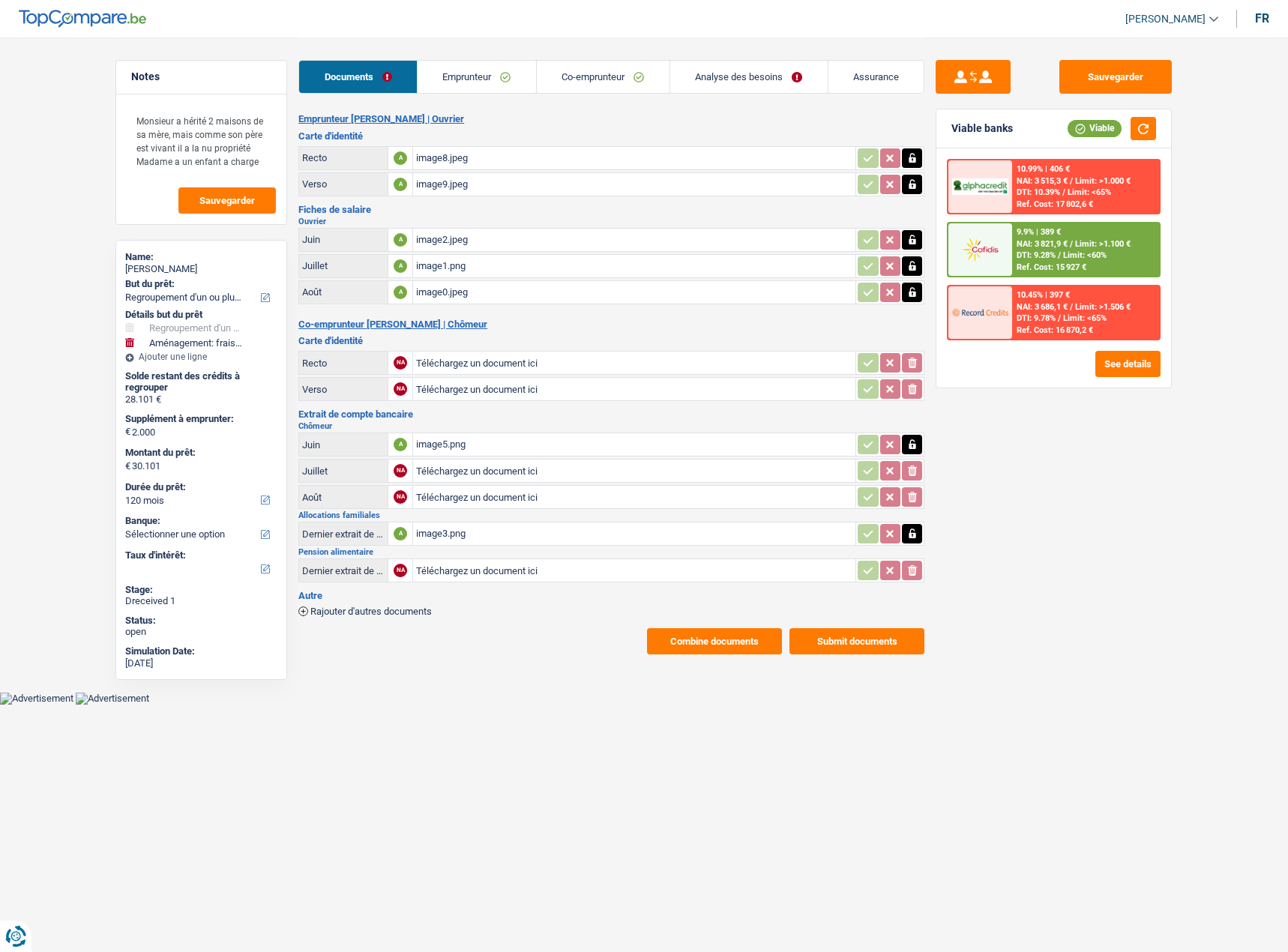
click at [506, 90] on link "Emprunteur" at bounding box center [477, 76] width 118 height 32
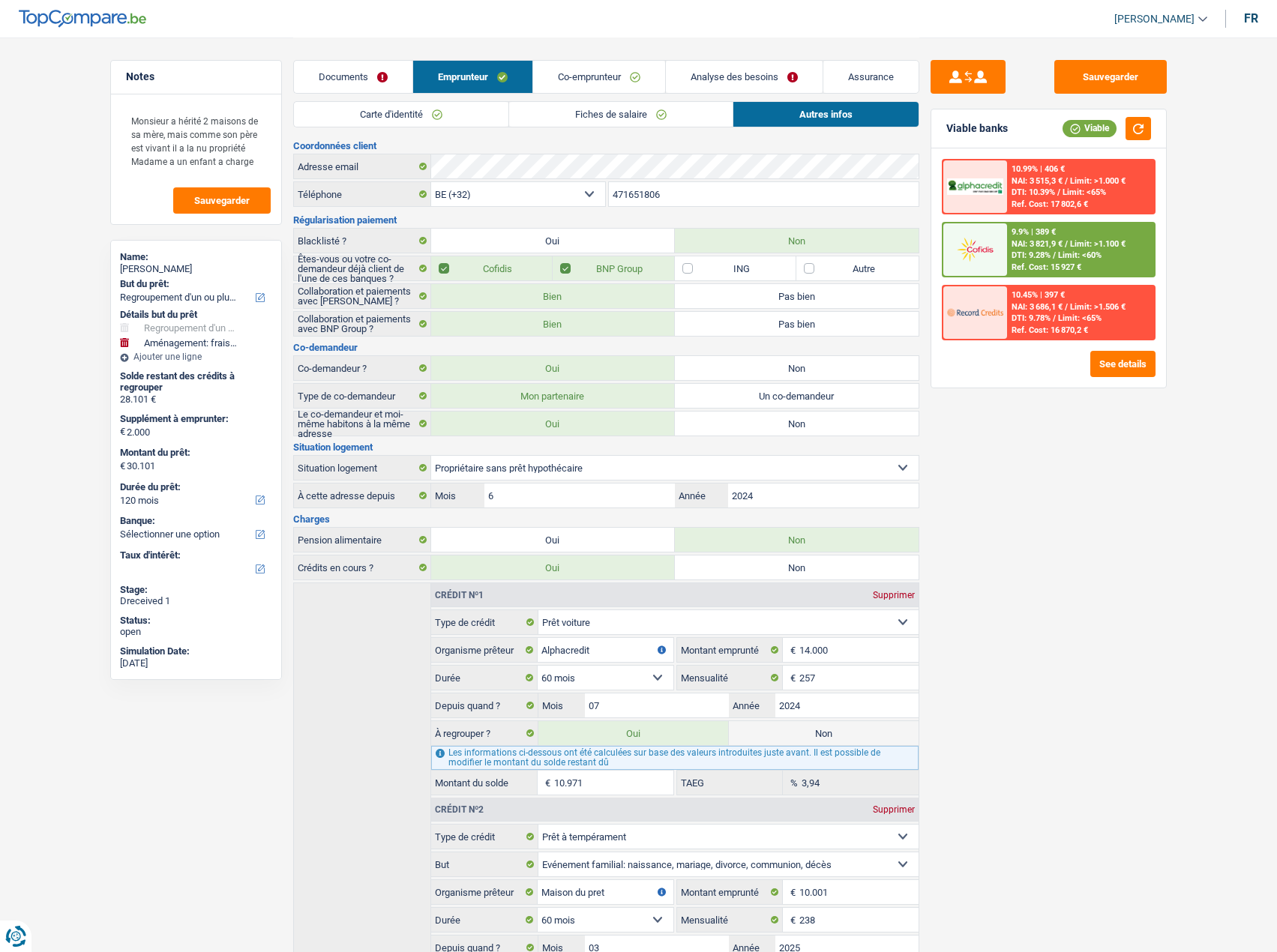
drag, startPoint x: 451, startPoint y: 112, endPoint x: 471, endPoint y: 114, distance: 20.1
click at [451, 112] on link "Carte d'identité" at bounding box center [401, 113] width 214 height 25
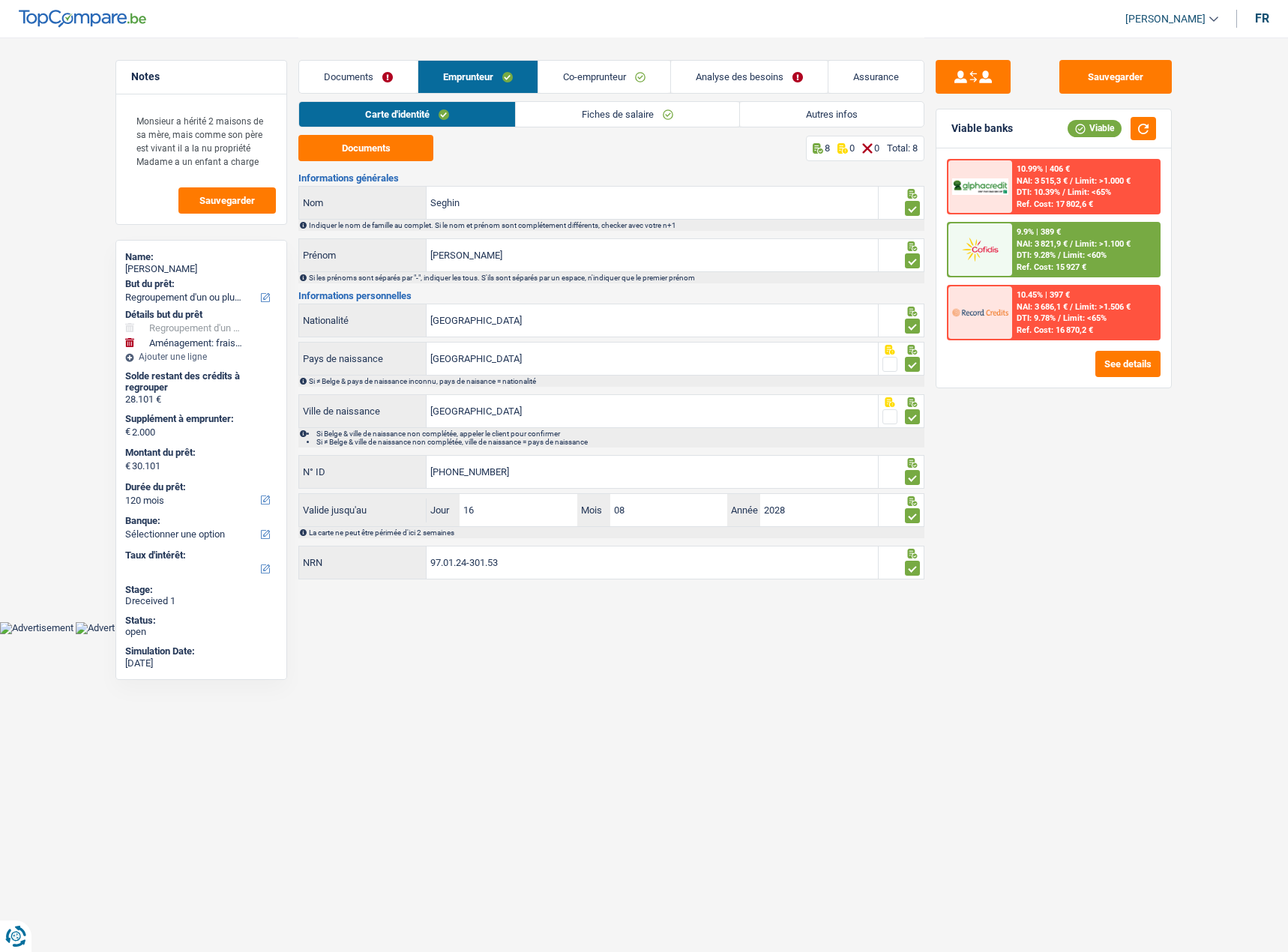
click at [749, 79] on link "Analyse des besoins" at bounding box center [749, 76] width 156 height 32
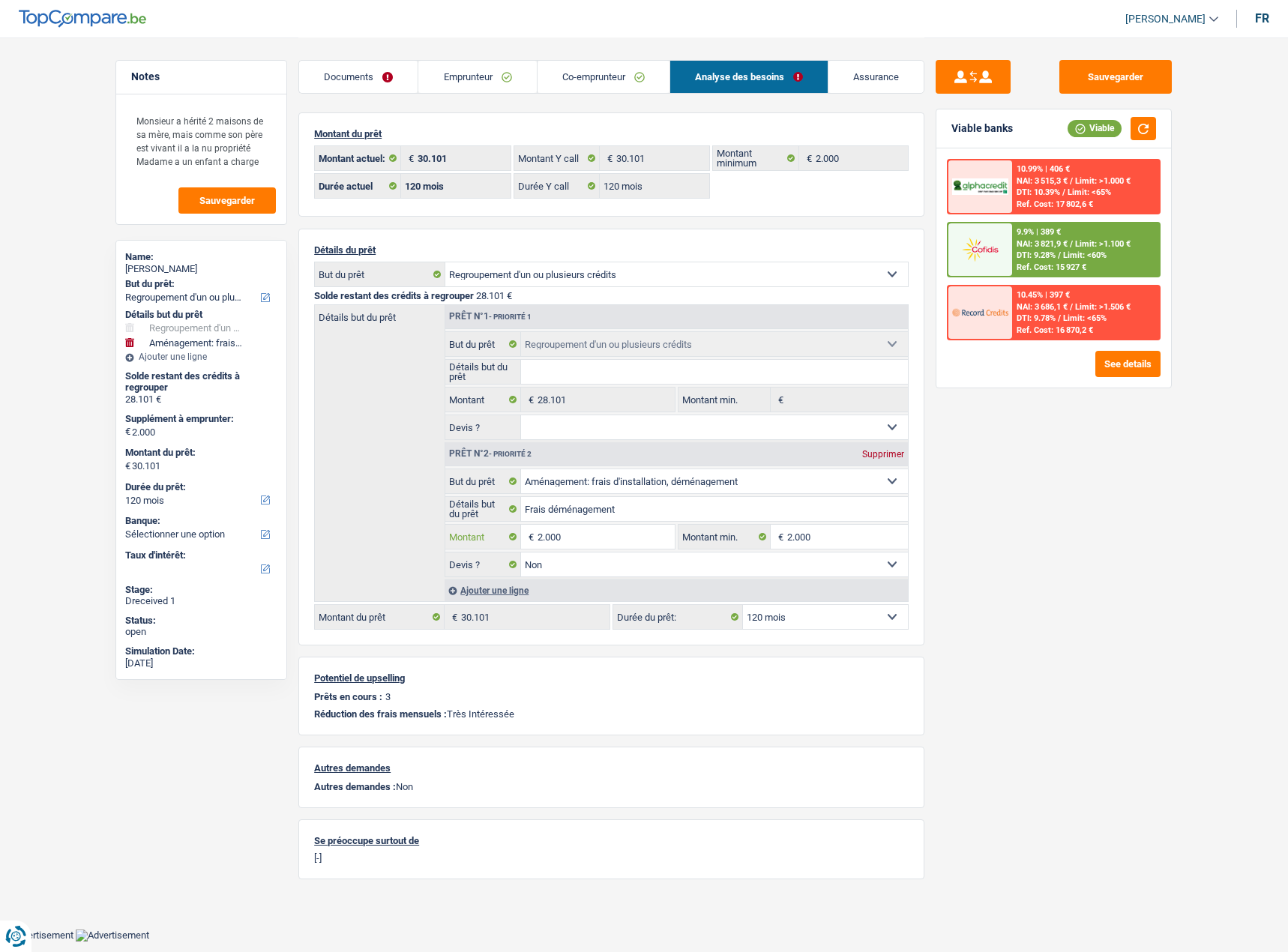
click at [585, 539] on input "2.000" at bounding box center [606, 537] width 137 height 24
click at [1036, 549] on div "Sauvegarder Viable banks Viable 10.99% | 406 € NAI: 3 515,3 € / Limit: >1.000 €…" at bounding box center [1054, 494] width 259 height 868
click at [1100, 363] on button "See details" at bounding box center [1127, 364] width 65 height 27
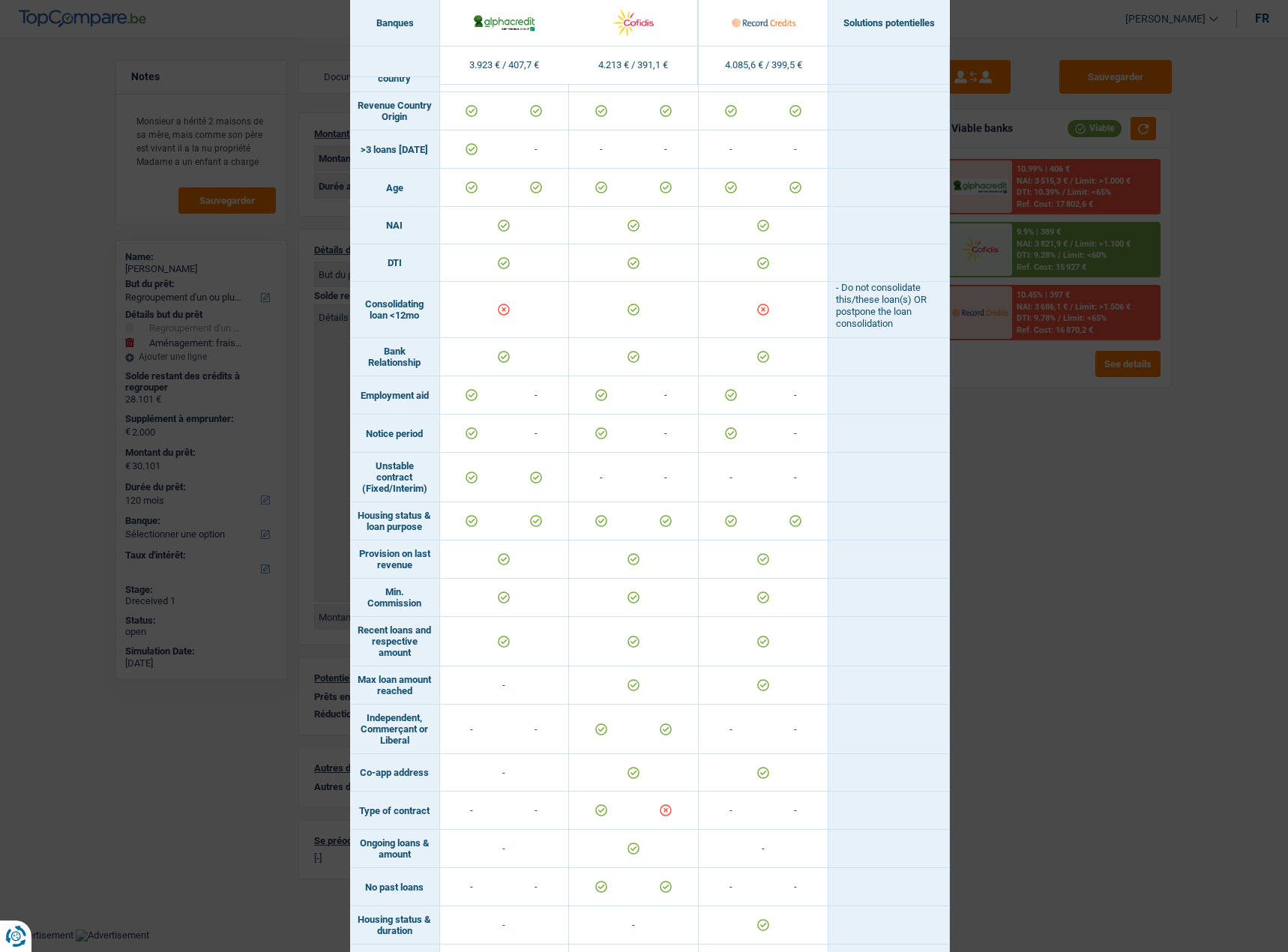
scroll to position [543, 0]
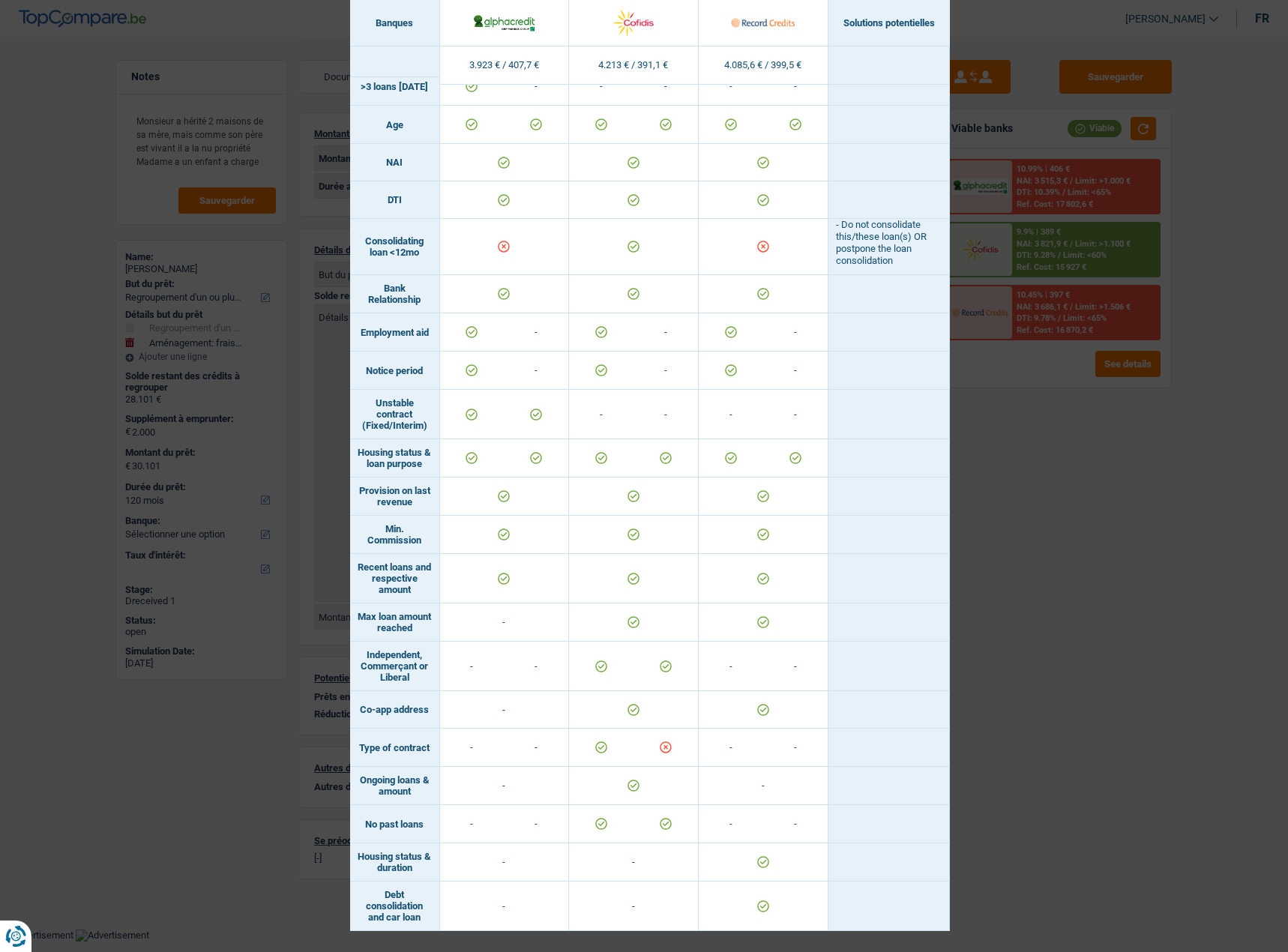
click at [1087, 572] on div "Banks conditions × Banques Solutions potentielles Revenus / Charges 3.923 € / 4…" at bounding box center [644, 476] width 1288 height 952
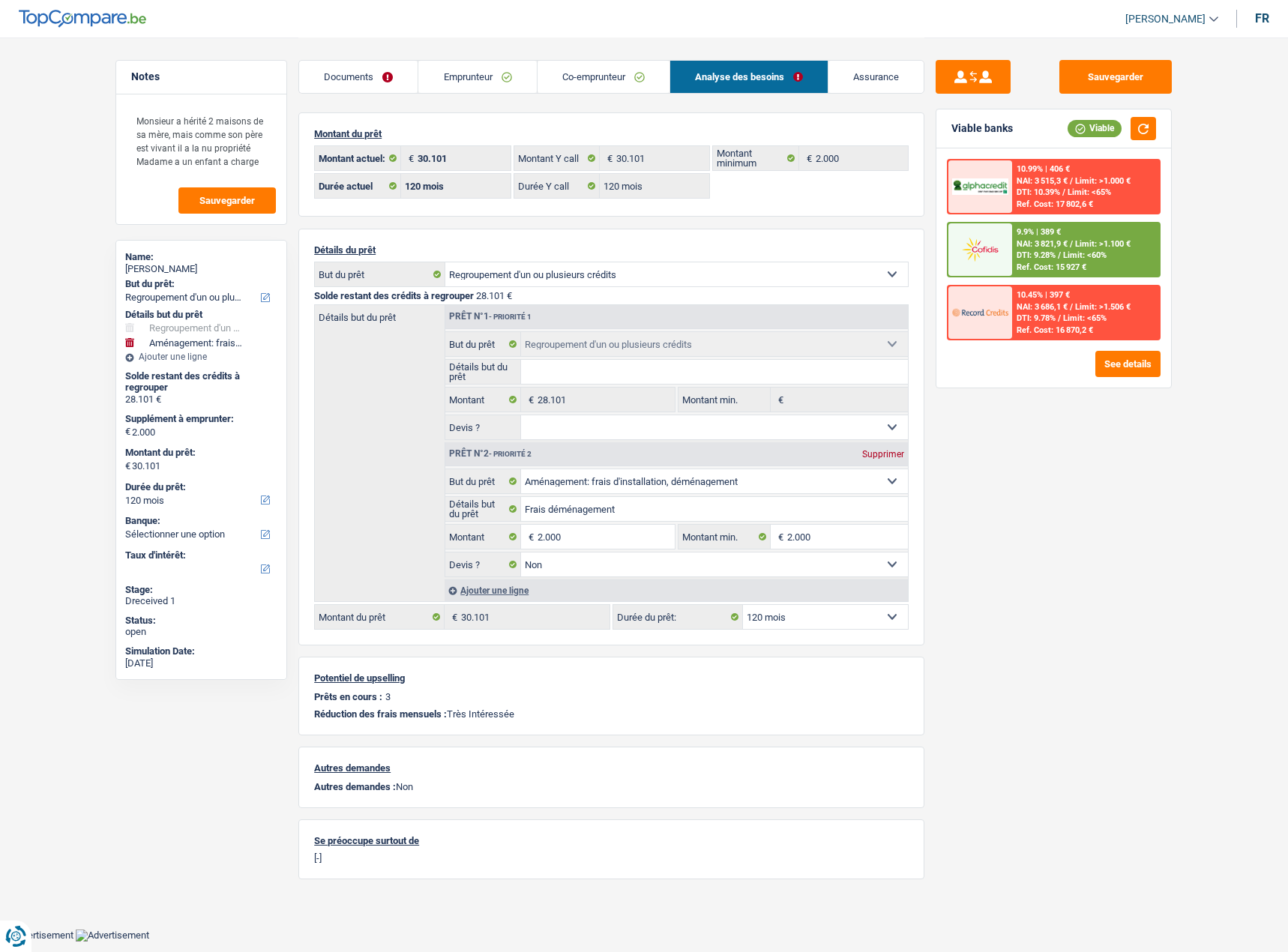
click at [1100, 252] on span "Limit: <60%" at bounding box center [1085, 255] width 44 height 10
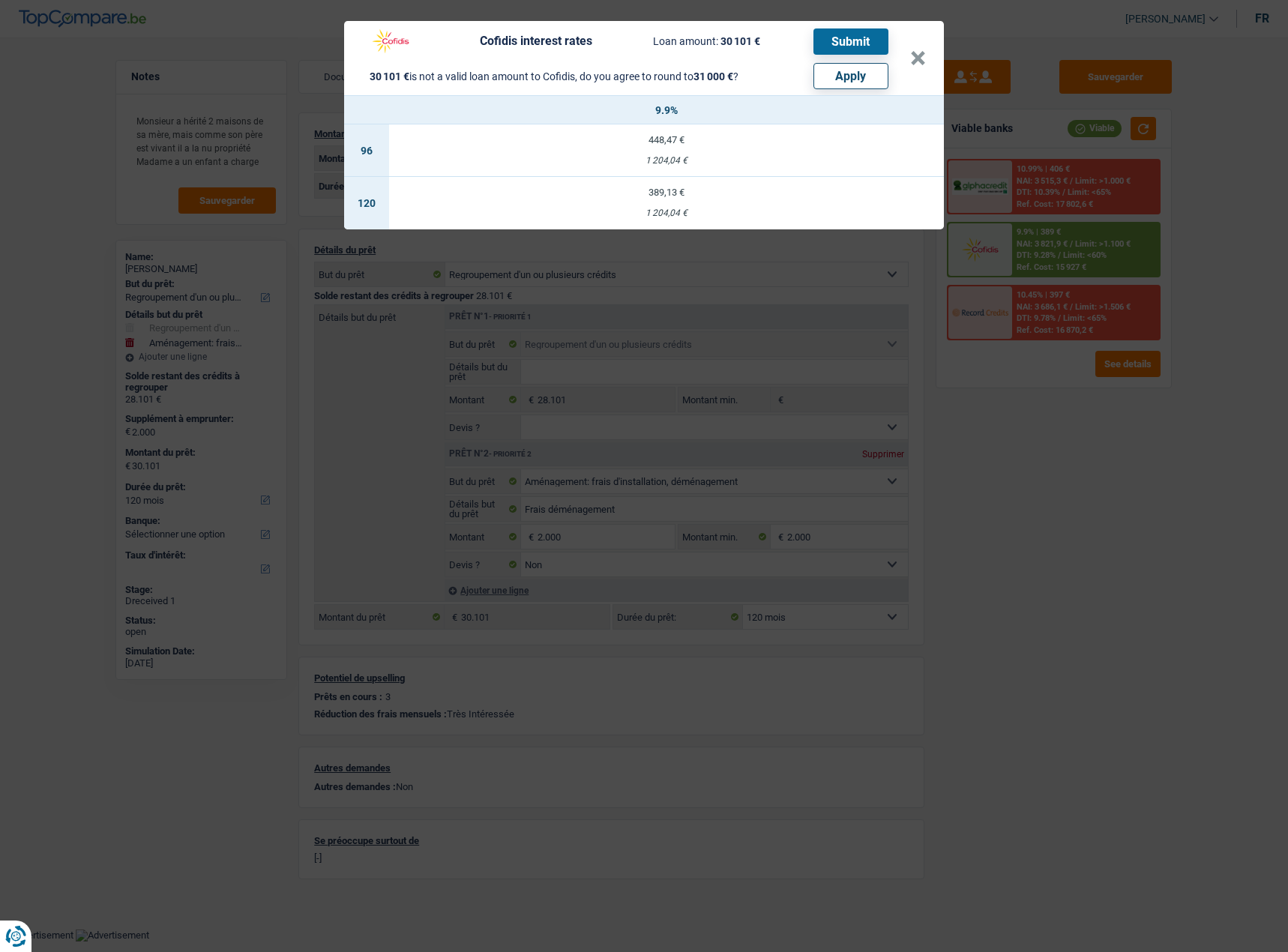
click at [1068, 459] on div "Cofidis interest rates Loan amount: 30 101 € Submit 30 101 € is not a valid loa…" at bounding box center [644, 476] width 1288 height 952
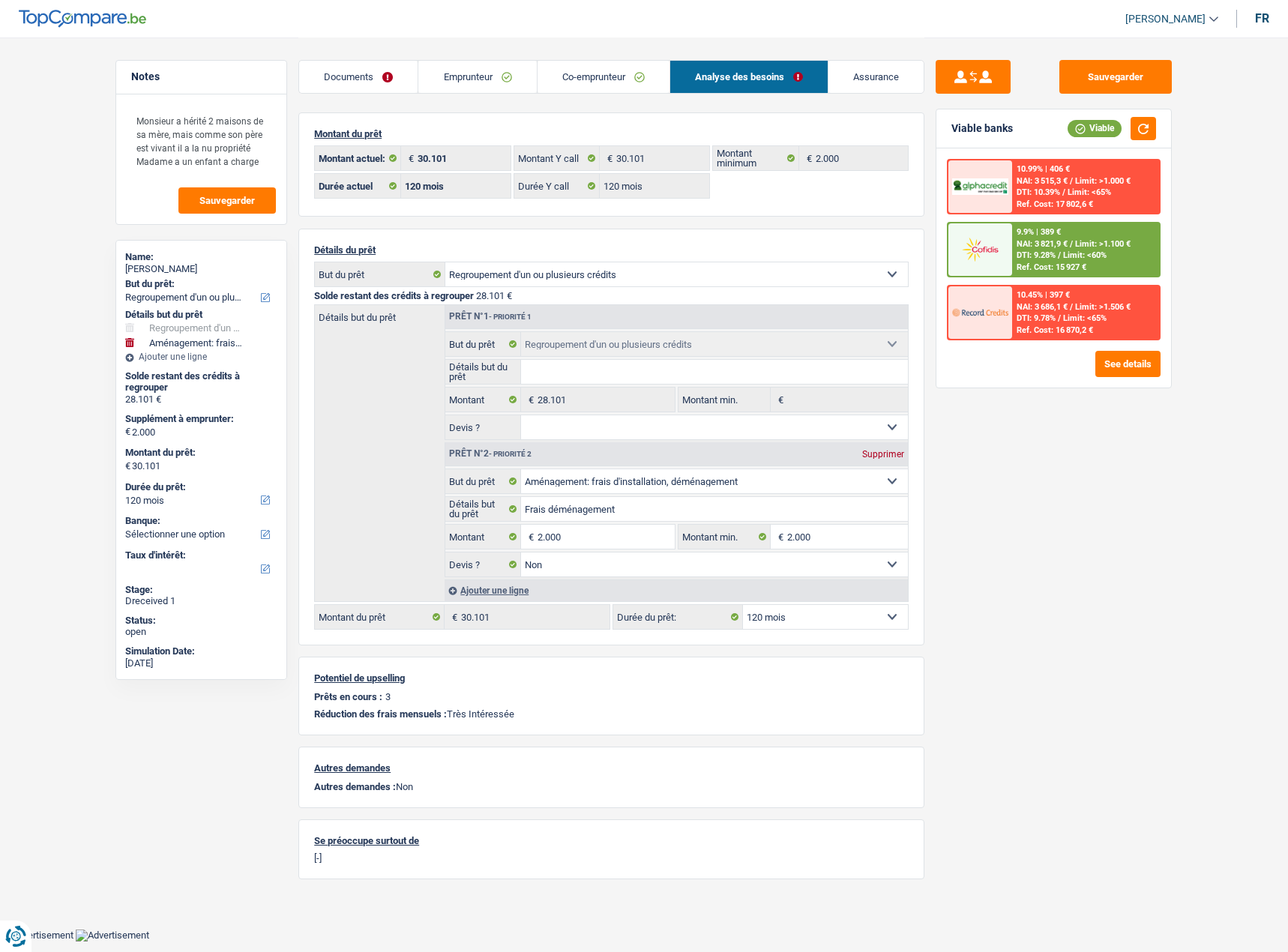
click at [1081, 241] on span "Limit: >1.100 €" at bounding box center [1102, 243] width 56 height 10
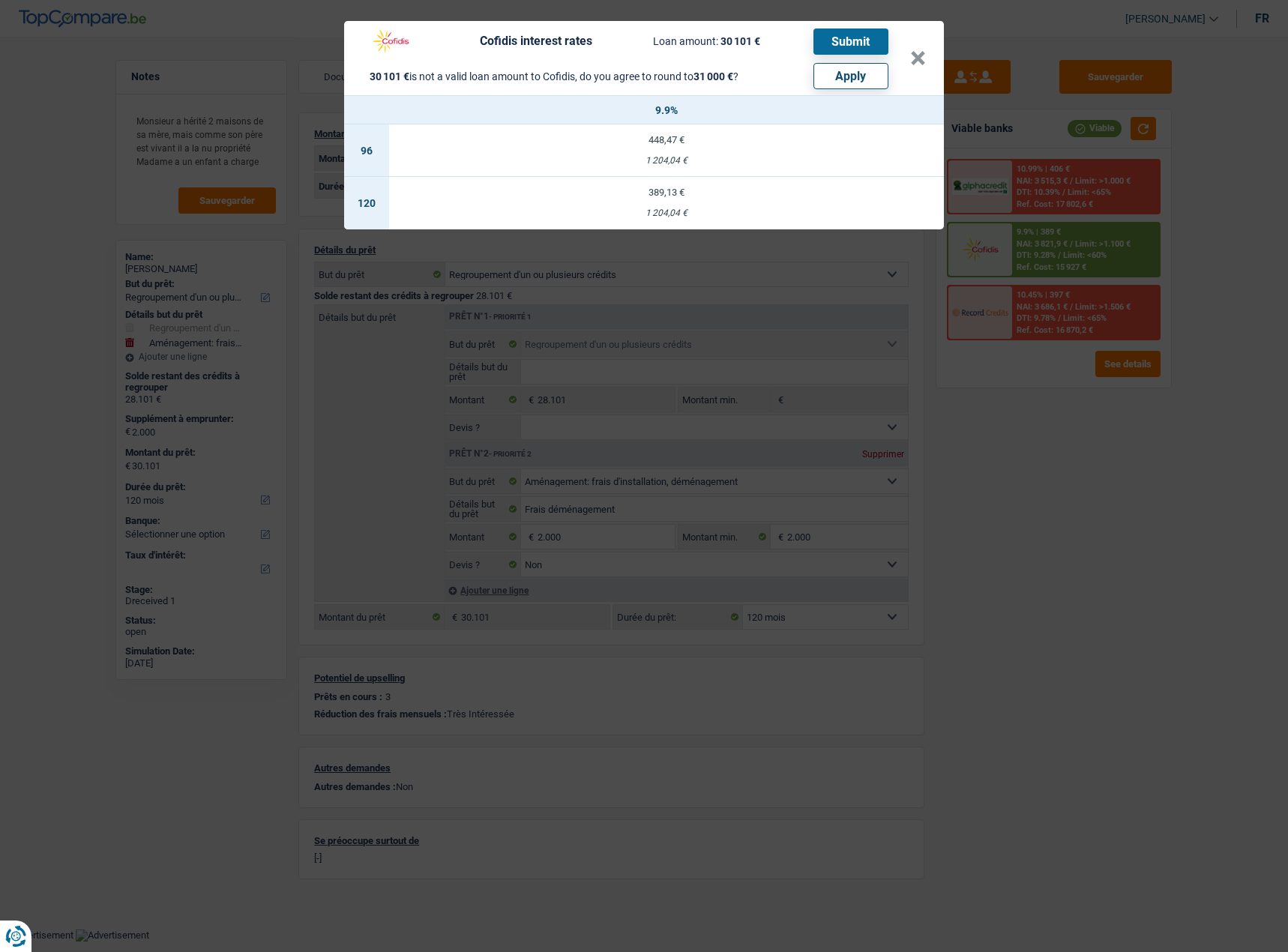
drag, startPoint x: 1136, startPoint y: 455, endPoint x: 1128, endPoint y: 460, distance: 9.4
click at [1128, 460] on div "Cofidis interest rates Loan amount: 30 101 € Submit 30 101 € is not a valid loa…" at bounding box center [644, 476] width 1288 height 952
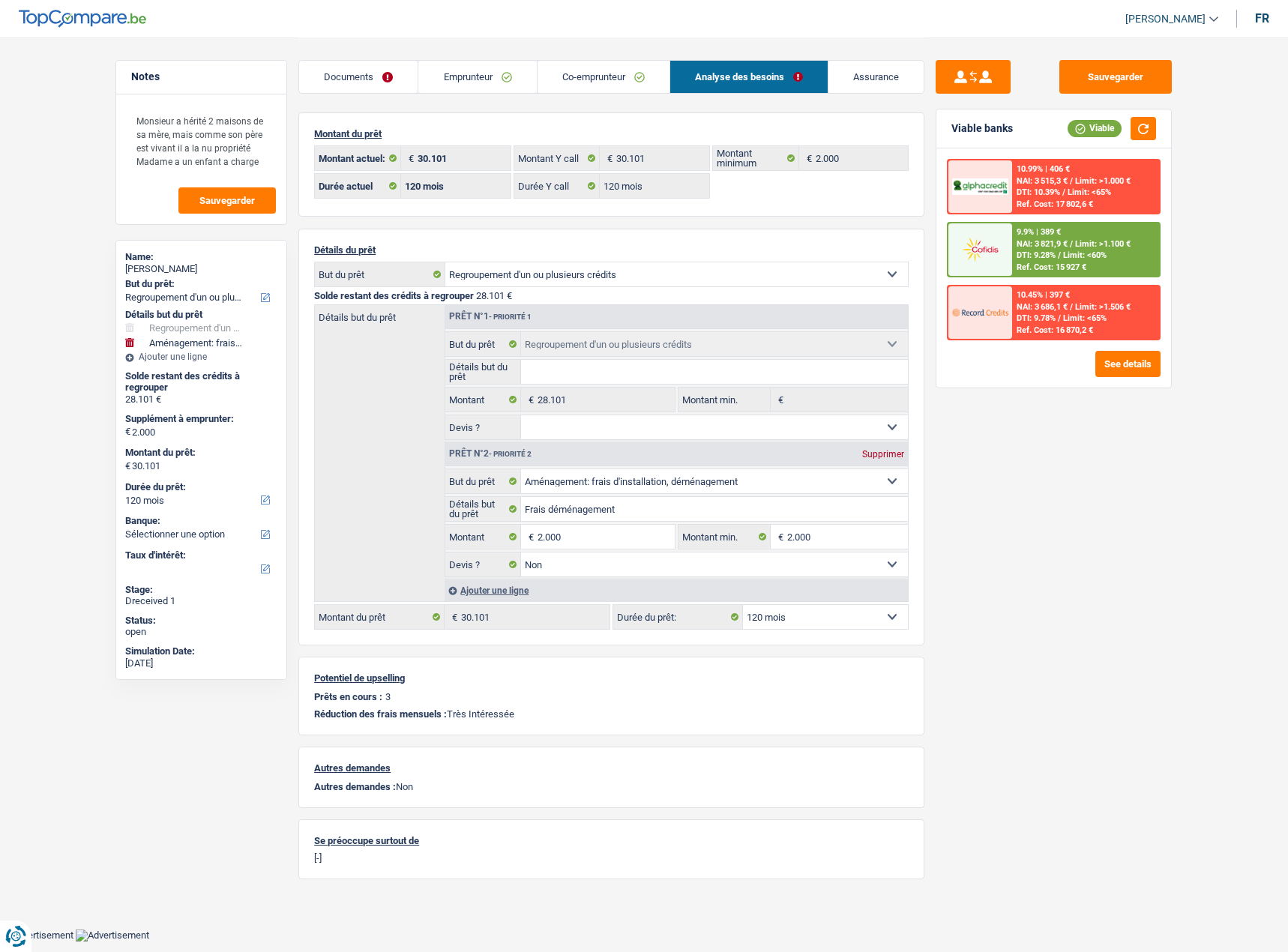
click at [377, 76] on link "Documents" at bounding box center [358, 76] width 118 height 32
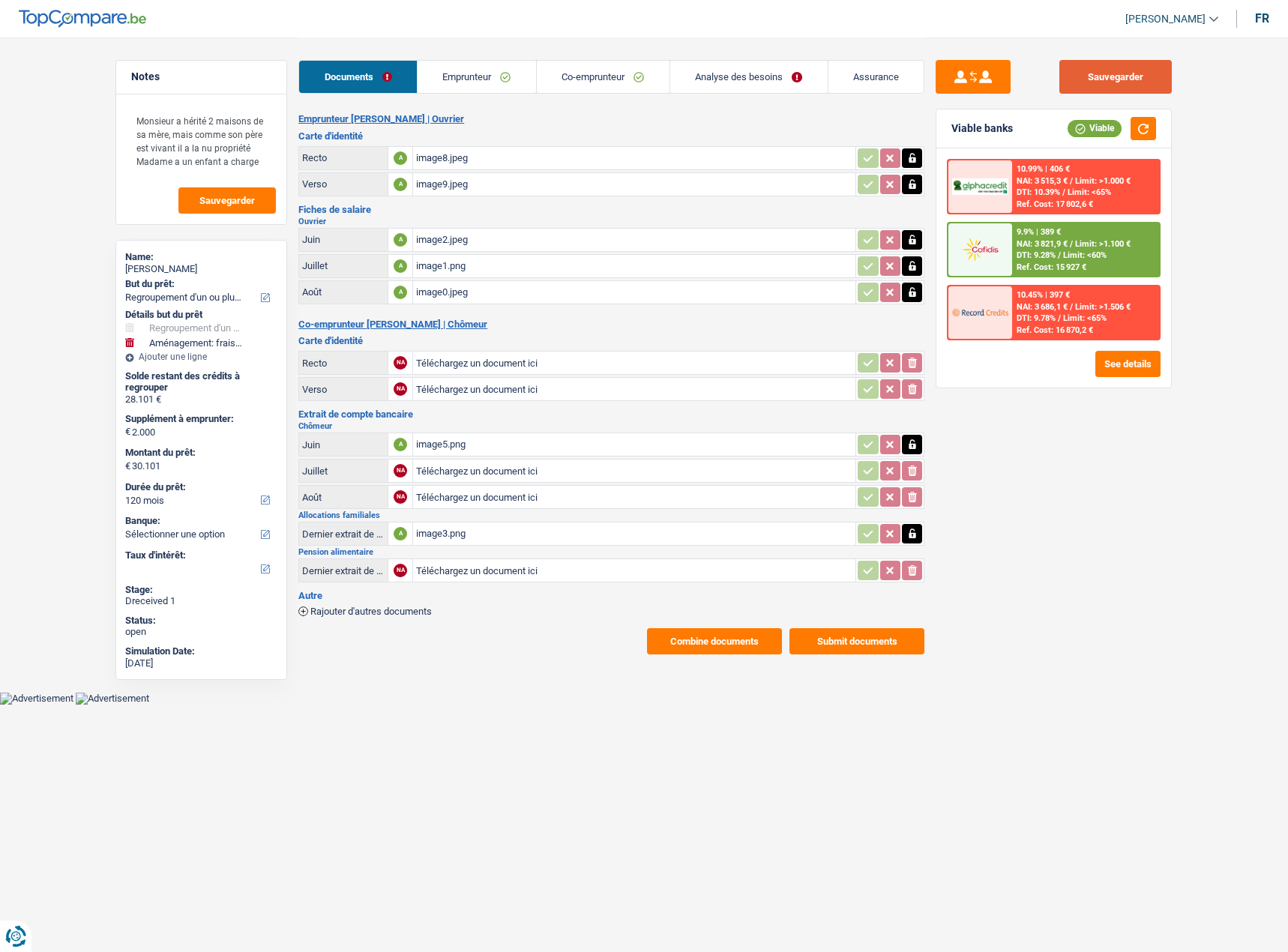
drag, startPoint x: 1100, startPoint y: 88, endPoint x: 1171, endPoint y: 108, distance: 73.8
click at [1101, 88] on button "Sauvegarder" at bounding box center [1115, 77] width 113 height 34
click at [1132, 126] on button "button" at bounding box center [1143, 128] width 26 height 23
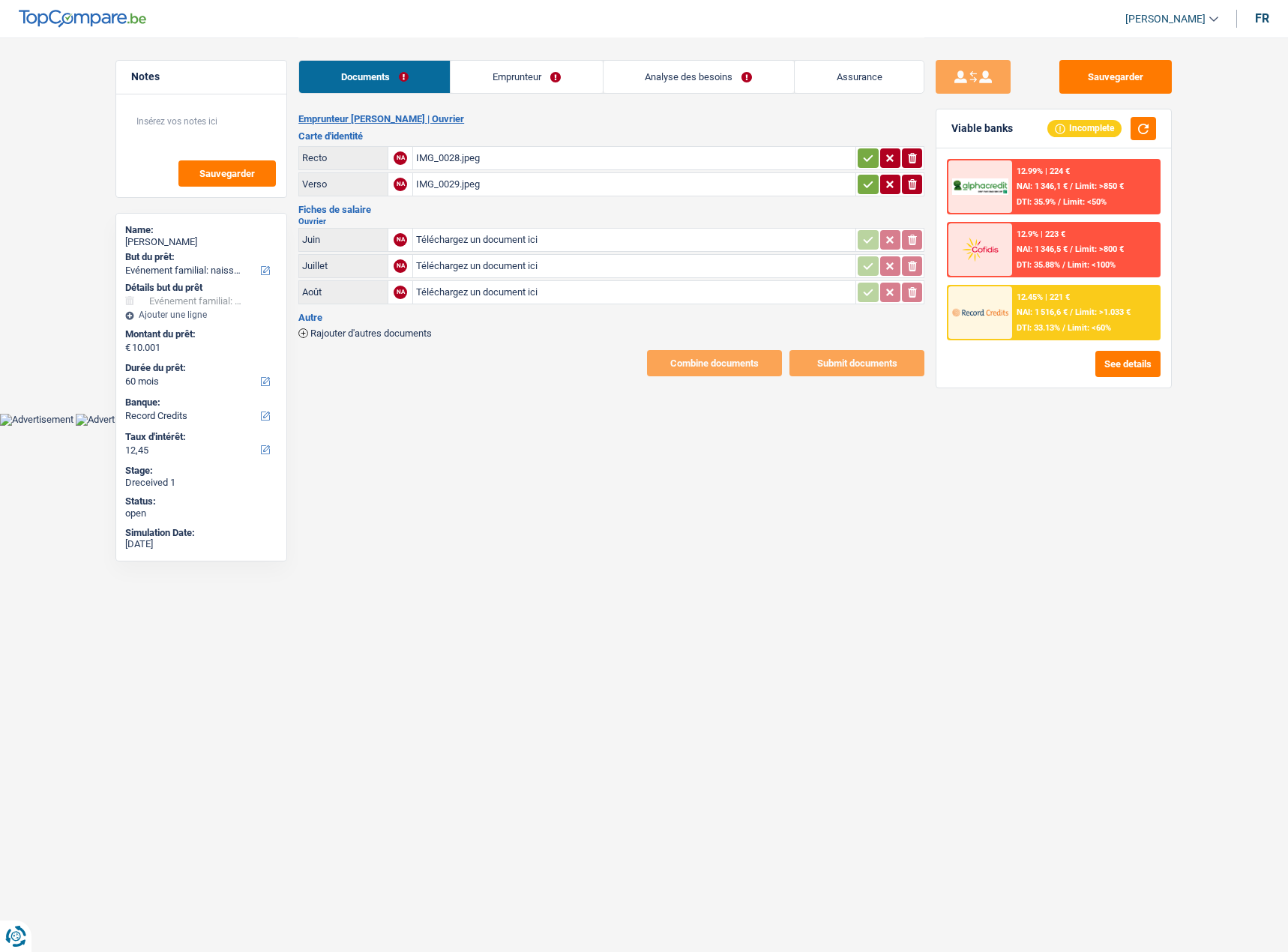
select select "familyEvent"
select select "60"
select select "record credits"
drag, startPoint x: 862, startPoint y: 155, endPoint x: 864, endPoint y: 181, distance: 26.1
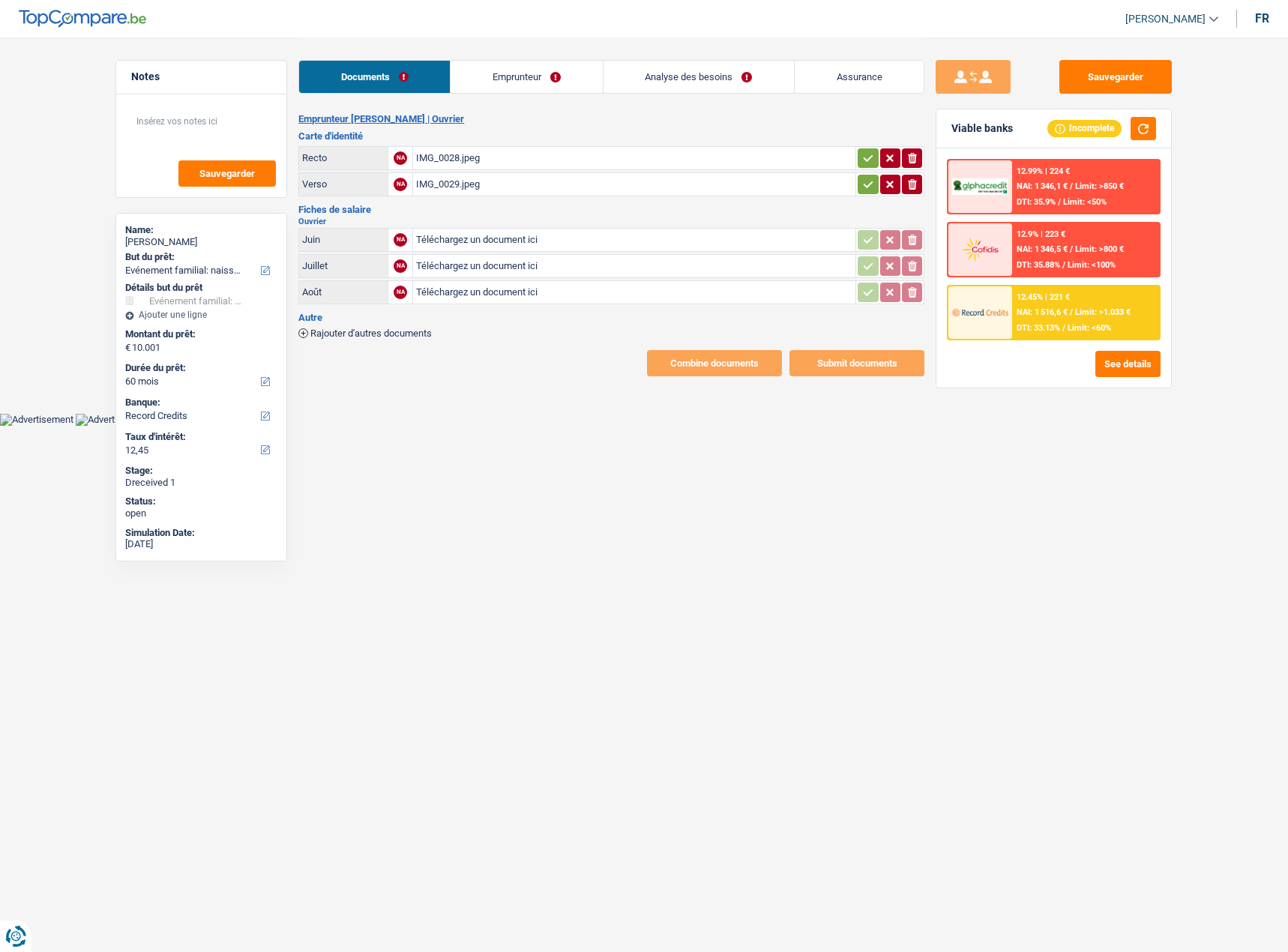
click at [863, 155] on icon "button" at bounding box center [868, 158] width 12 height 15
click at [865, 182] on icon "button" at bounding box center [868, 184] width 12 height 15
click at [628, 157] on div "IMG_0028.jpeg" at bounding box center [634, 158] width 436 height 23
click at [507, 184] on div "IMG_0029.jpeg" at bounding box center [634, 184] width 436 height 23
click at [467, 260] on input "Téléchargez un document ici" at bounding box center [634, 266] width 436 height 23
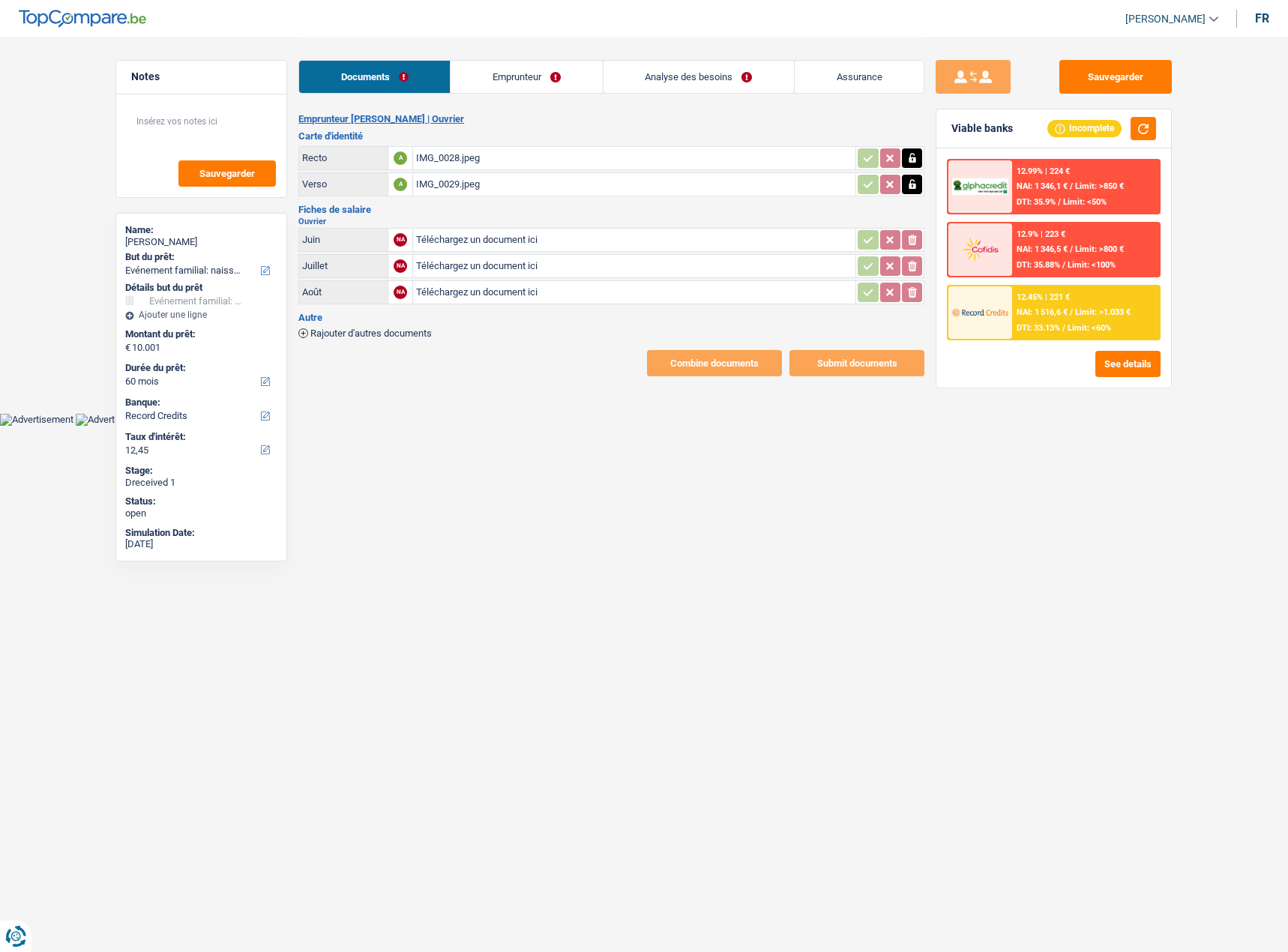
type input "C:\fakepath\CUMULUS0004.pdf"
click at [472, 242] on input "Téléchargez un document ici" at bounding box center [634, 240] width 436 height 23
type input "C:\fakepath\CUMULUS.pdf"
click at [466, 235] on div "CUMULUS.pdf" at bounding box center [634, 240] width 436 height 23
click at [484, 271] on div "CUMULUS0004.pdf" at bounding box center [634, 266] width 436 height 23
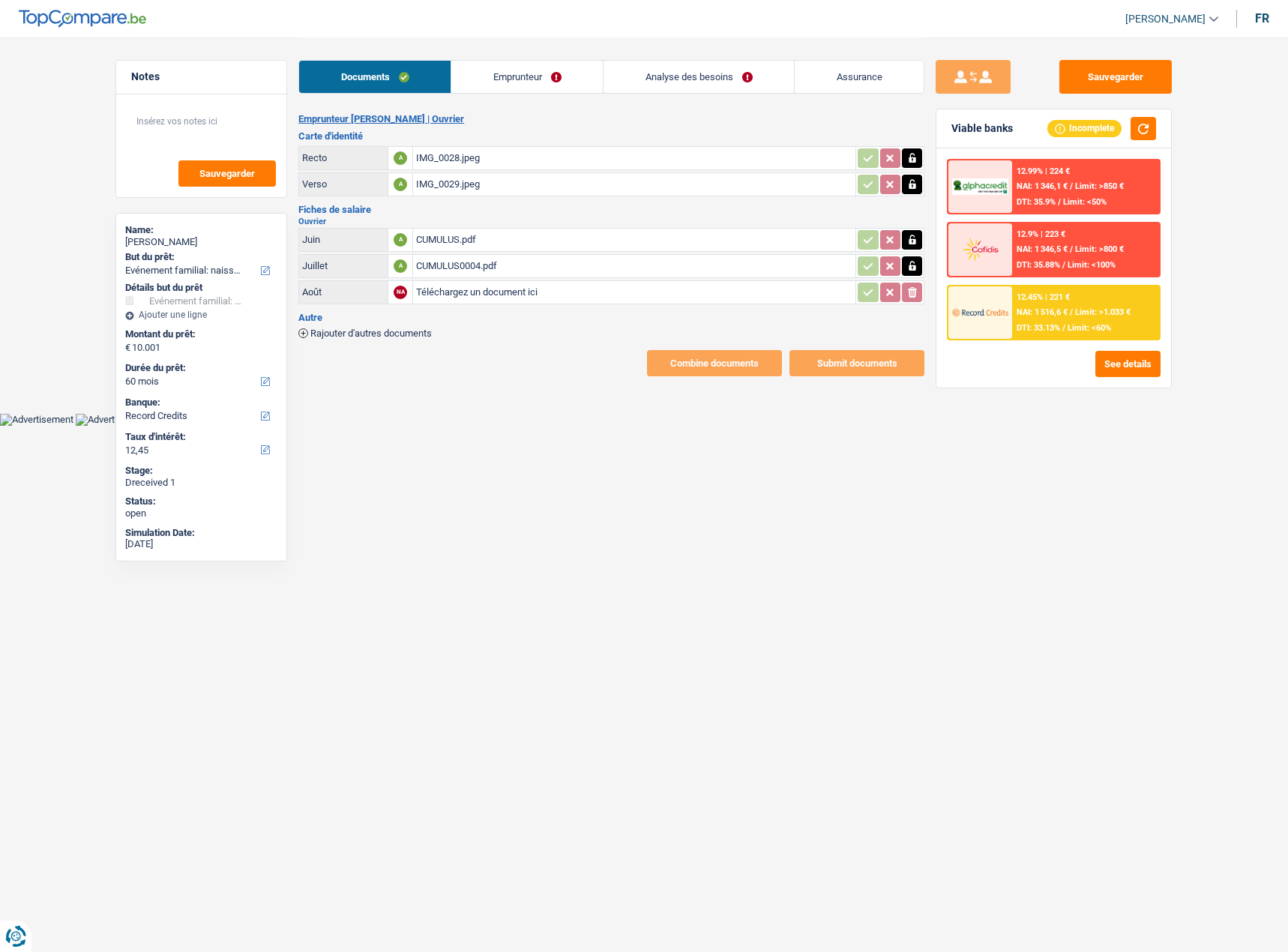
click at [480, 64] on link "Emprunteur" at bounding box center [527, 76] width 152 height 32
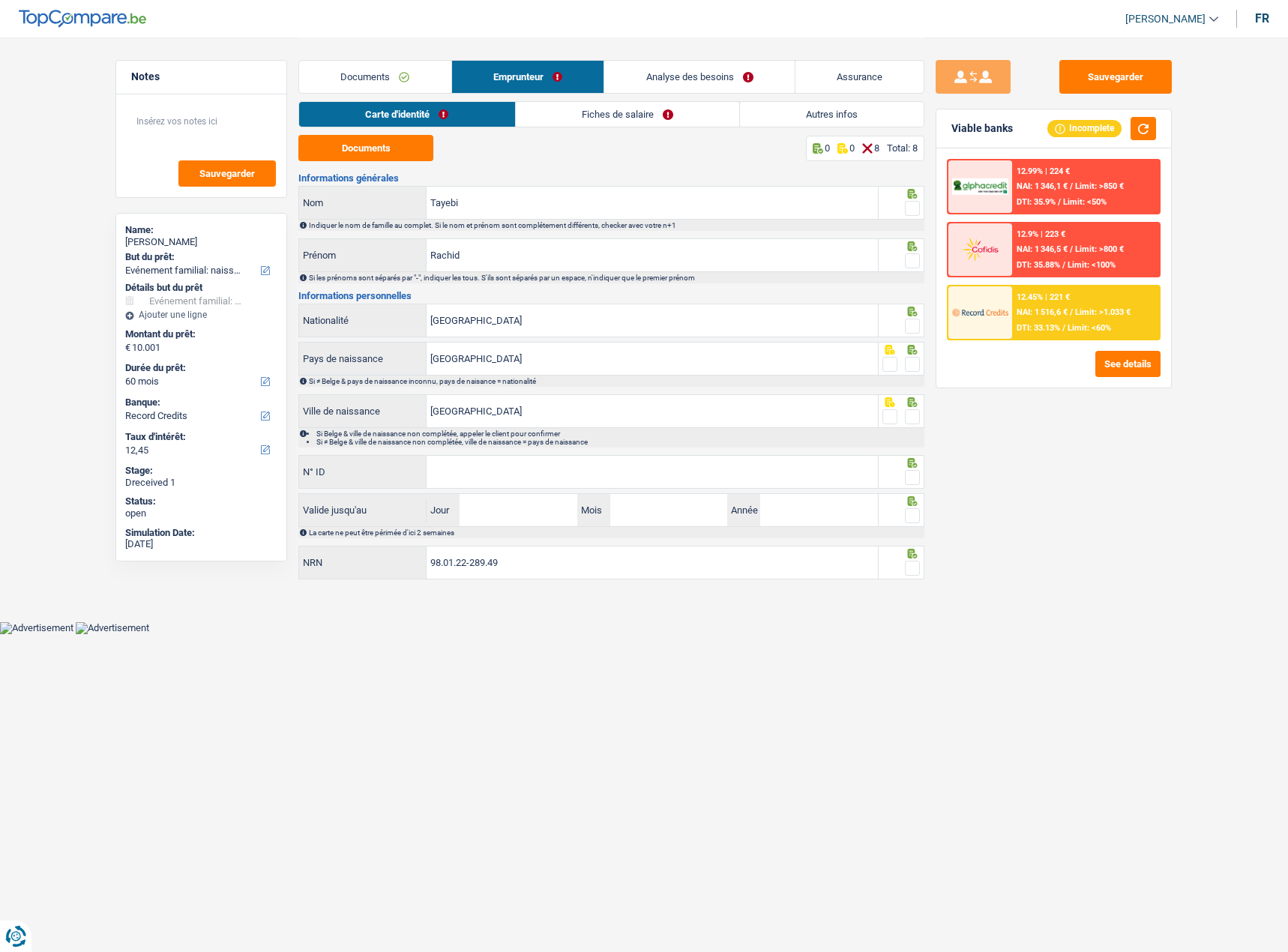
click at [518, 114] on link "Fiches de salaire" at bounding box center [628, 113] width 223 height 25
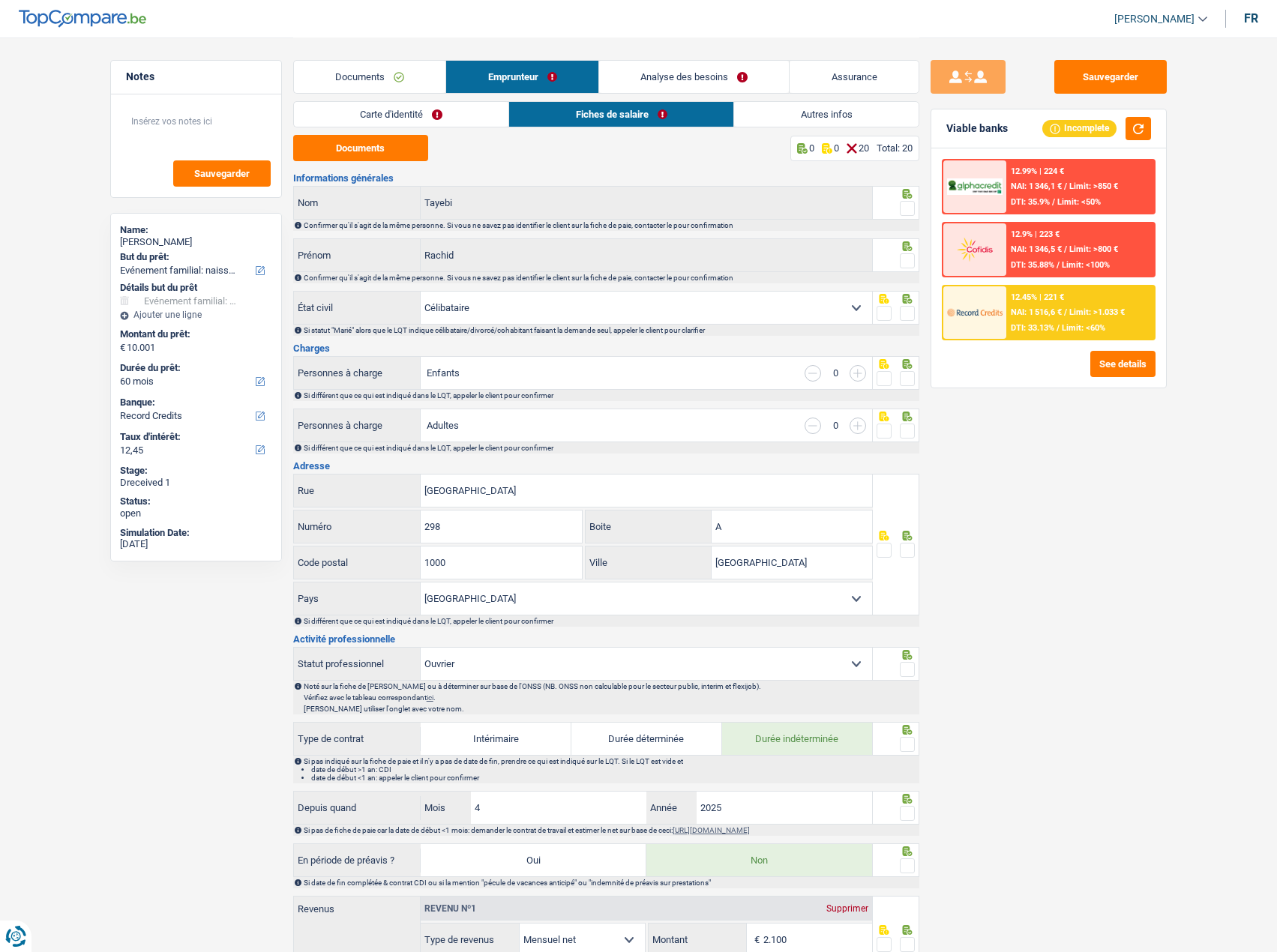
click at [488, 119] on link "Carte d'identité" at bounding box center [401, 113] width 215 height 25
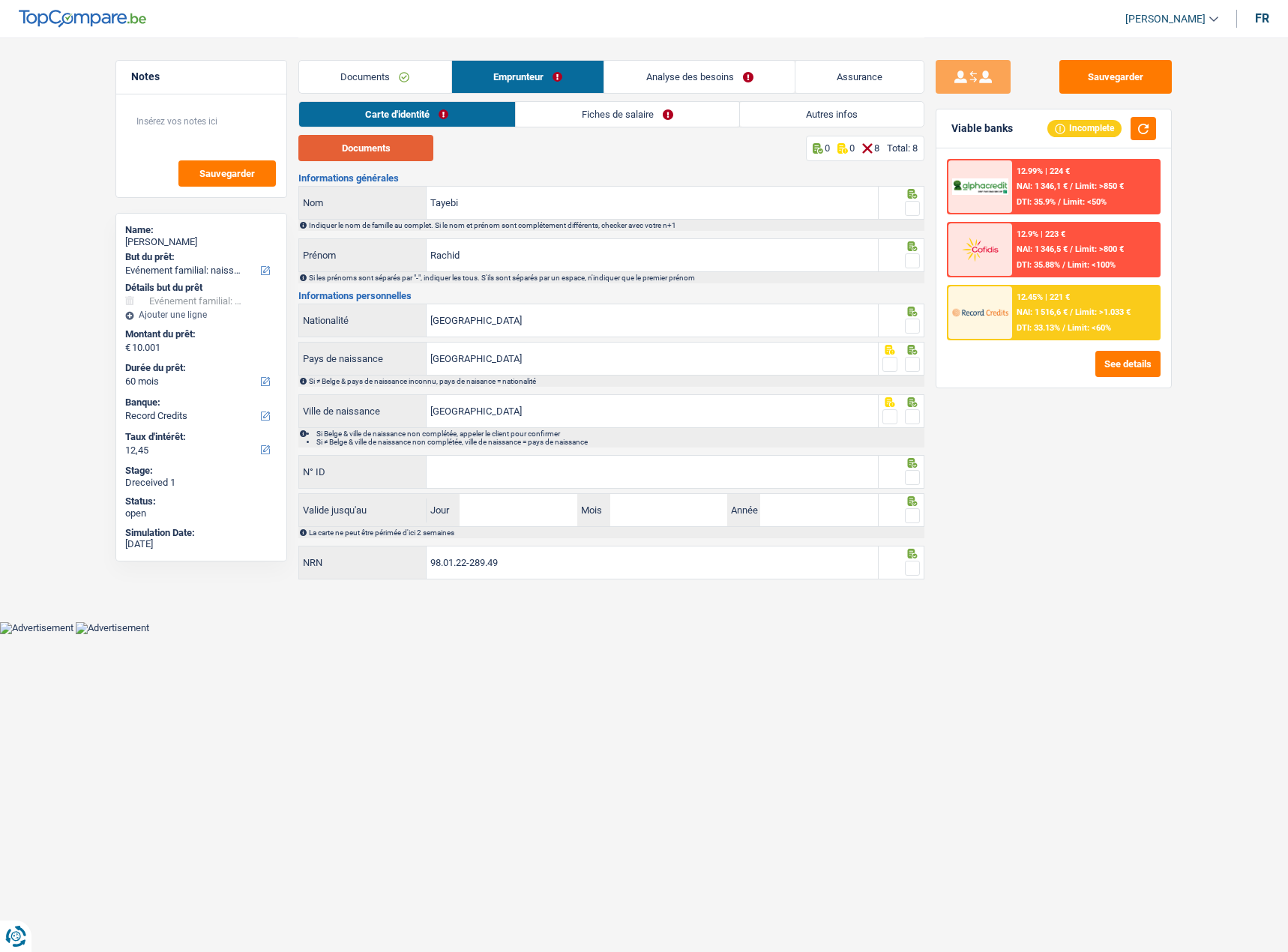
click at [386, 144] on button "Documents" at bounding box center [366, 148] width 135 height 27
drag, startPoint x: 891, startPoint y: 213, endPoint x: 905, endPoint y: 213, distance: 14.0
click at [891, 214] on fieldset at bounding box center [902, 209] width 38 height 18
click at [908, 211] on span at bounding box center [912, 209] width 15 height 15
click at [0, 0] on input "radio" at bounding box center [0, 0] width 0 height 0
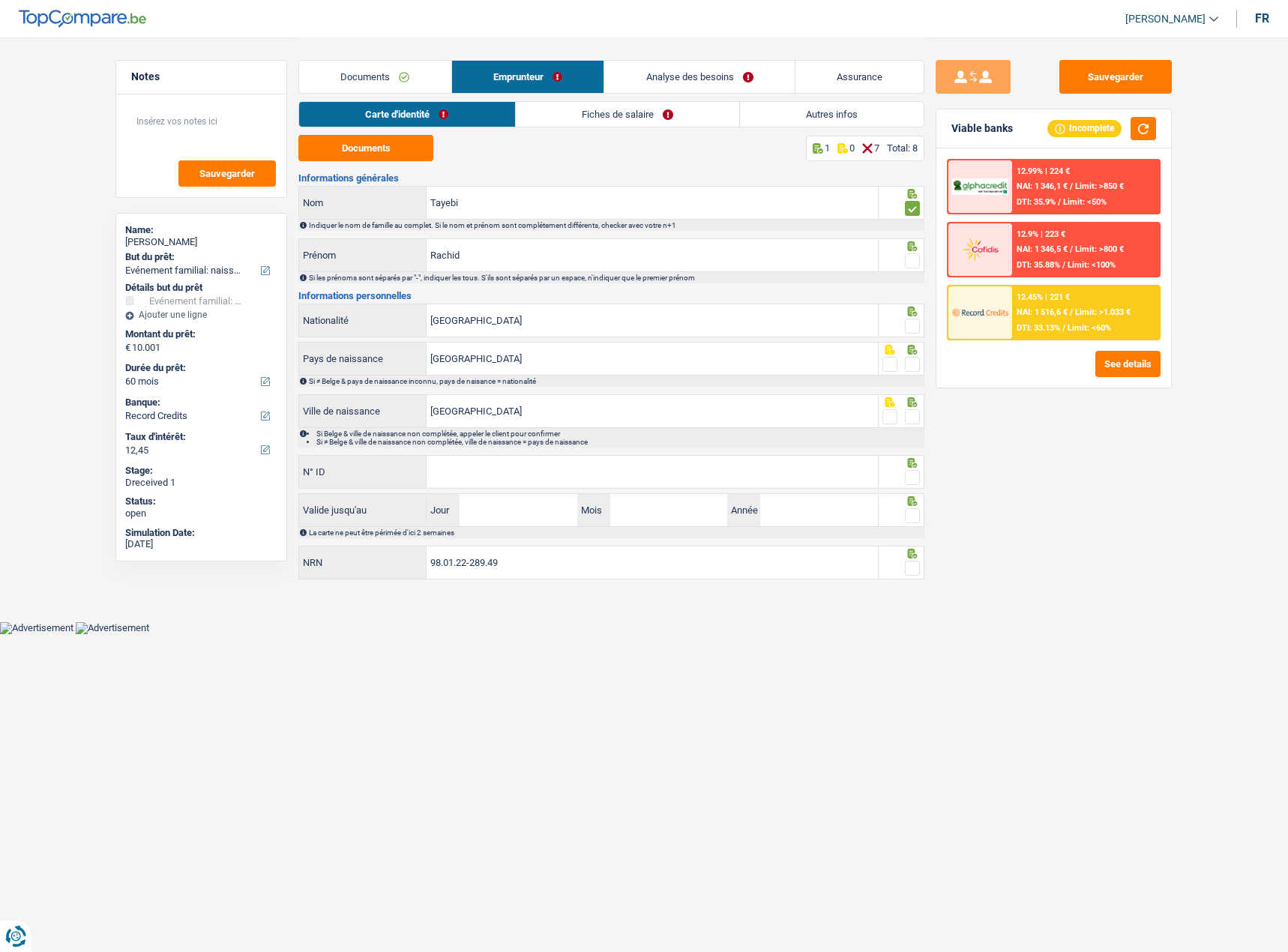
click at [917, 253] on span at bounding box center [912, 261] width 15 height 15
click at [0, 0] on input "radio" at bounding box center [0, 0] width 0 height 0
click at [912, 260] on span at bounding box center [912, 261] width 15 height 15
click at [0, 0] on input "radio" at bounding box center [0, 0] width 0 height 0
drag, startPoint x: 909, startPoint y: 337, endPoint x: 912, endPoint y: 312, distance: 25.2
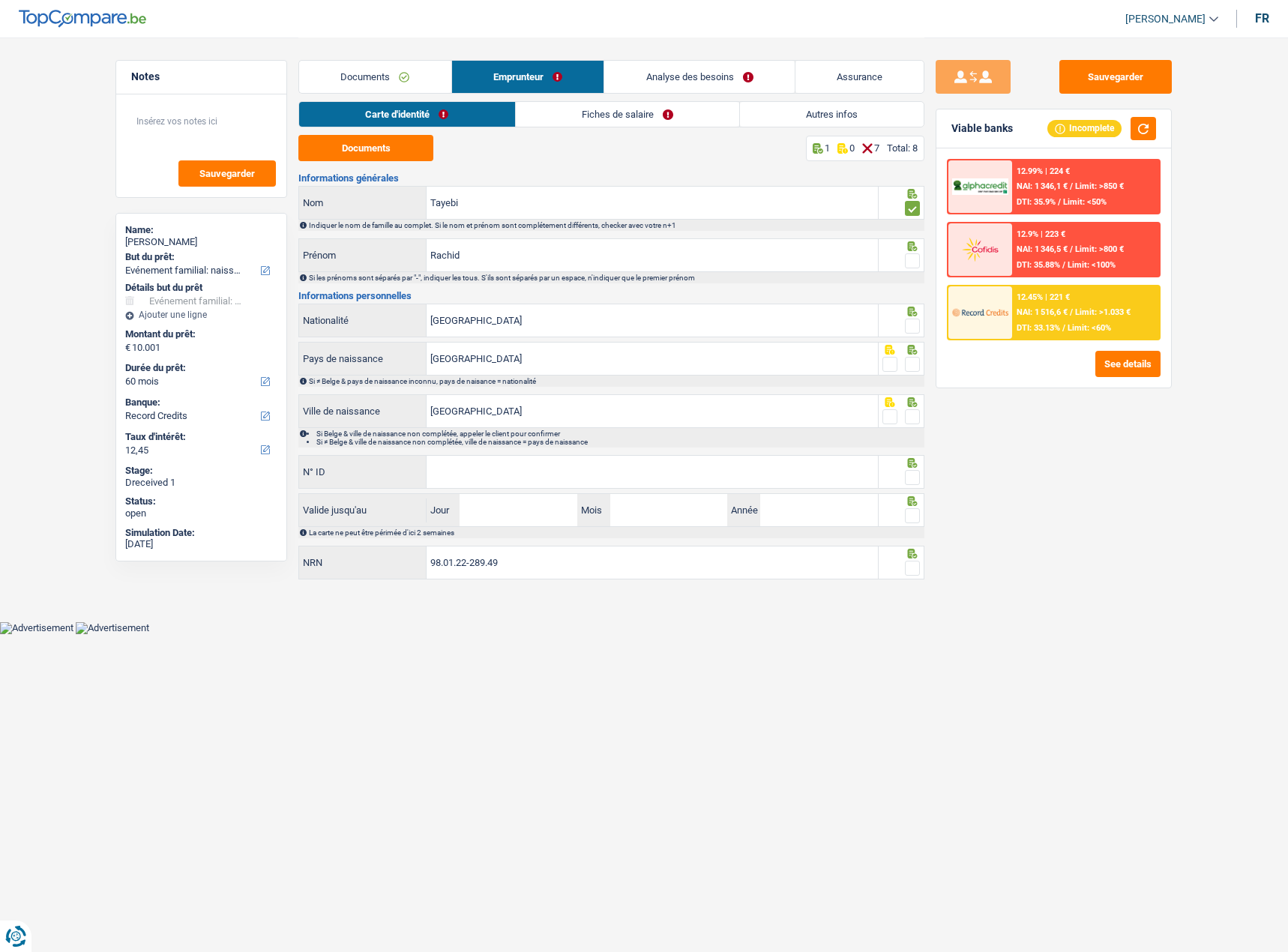
click at [909, 337] on div "Belgique Nationalité" at bounding box center [611, 321] width 626 height 36
click at [912, 267] on span at bounding box center [912, 261] width 15 height 15
click at [0, 0] on input "radio" at bounding box center [0, 0] width 0 height 0
click at [918, 326] on span at bounding box center [912, 326] width 15 height 15
click at [0, 0] on input "radio" at bounding box center [0, 0] width 0 height 0
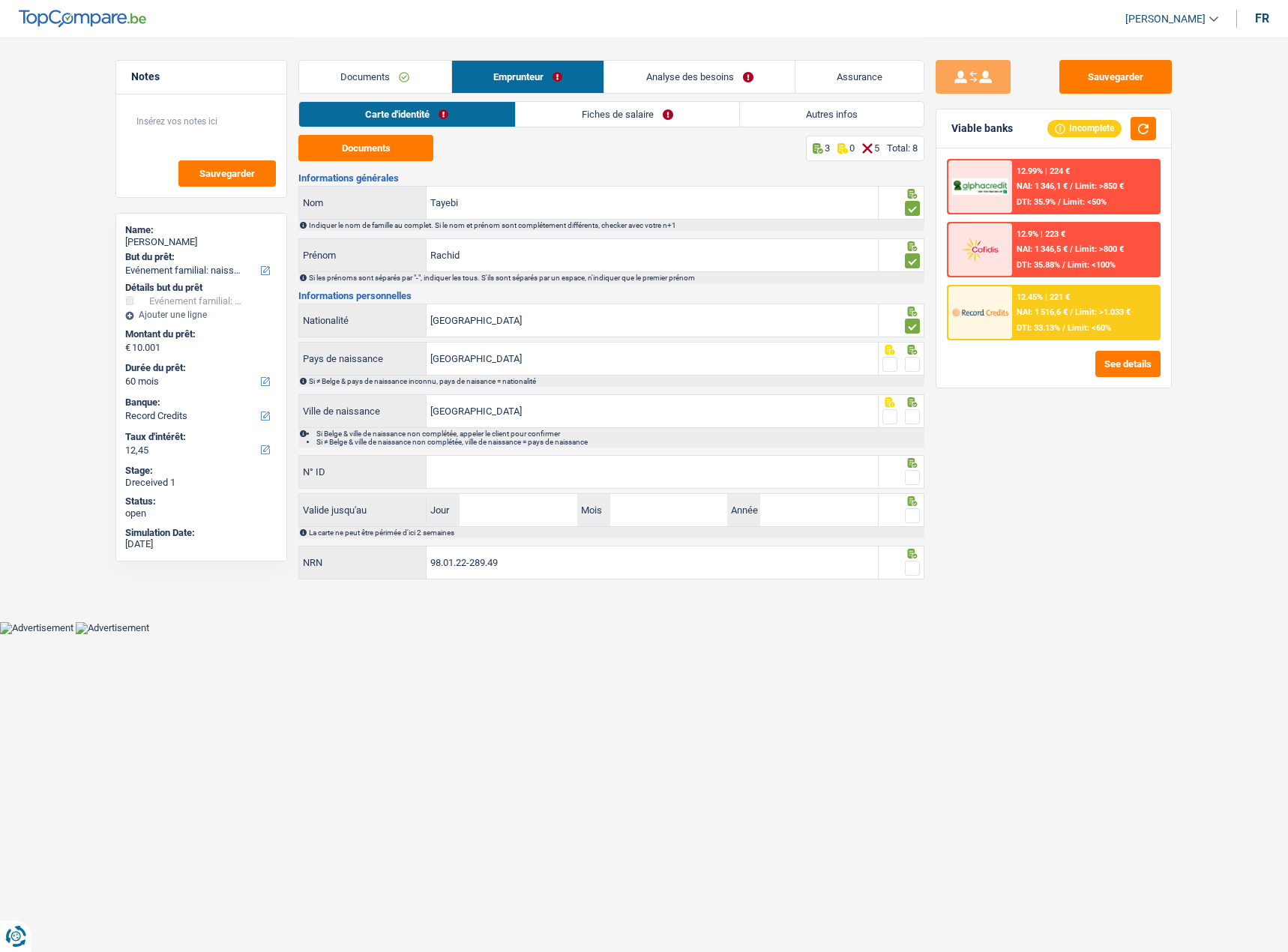
click at [916, 370] on span at bounding box center [912, 364] width 15 height 15
click at [0, 0] on input "radio" at bounding box center [0, 0] width 0 height 0
click at [912, 416] on span at bounding box center [912, 416] width 15 height 15
click at [0, 0] on input "radio" at bounding box center [0, 0] width 0 height 0
click at [909, 472] on span at bounding box center [912, 477] width 15 height 15
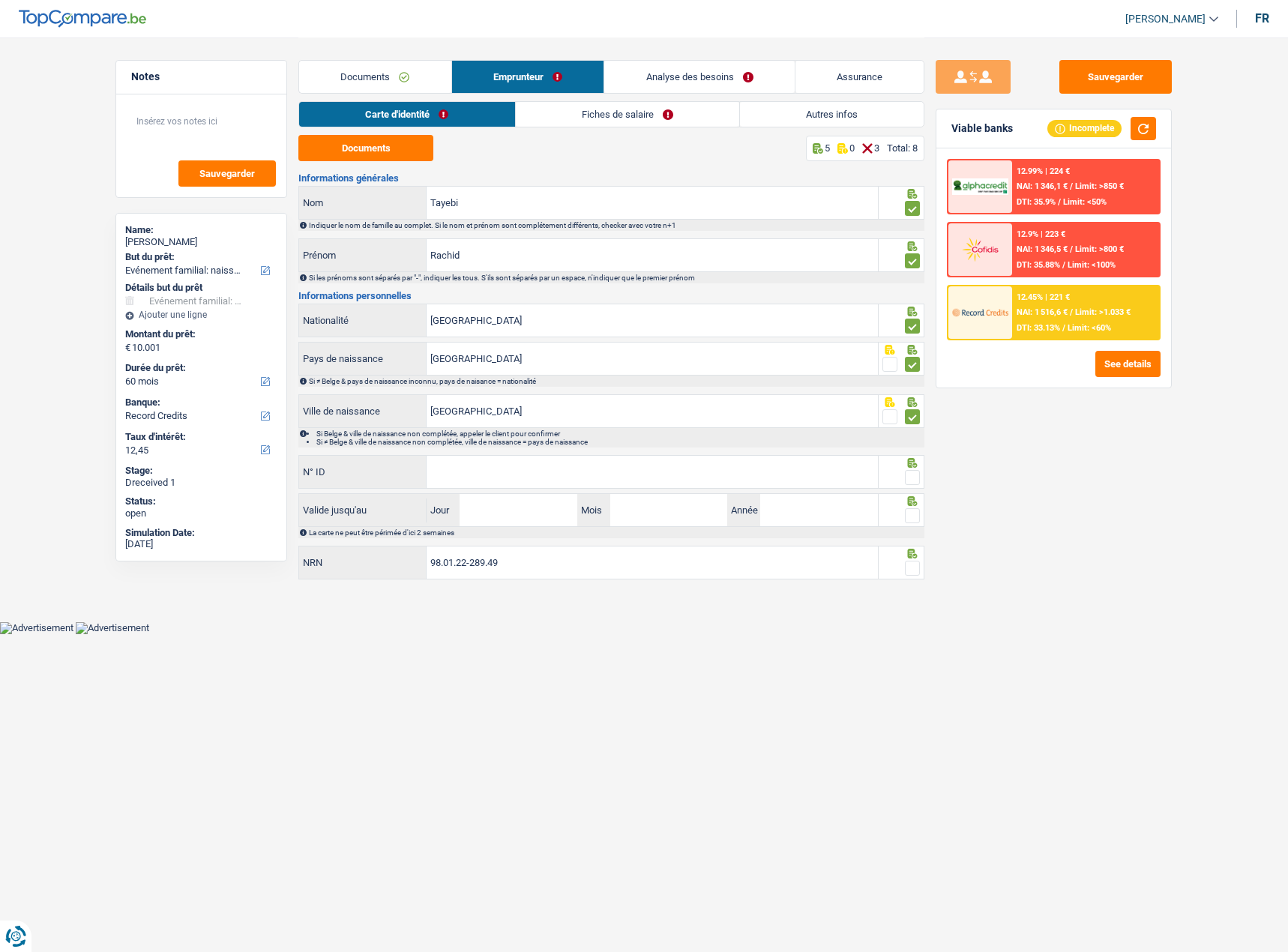
click at [0, 0] on input "radio" at bounding box center [0, 0] width 0 height 0
drag, startPoint x: 512, startPoint y: 461, endPoint x: 456, endPoint y: 476, distance: 58.0
paste input "592-9838672-43"
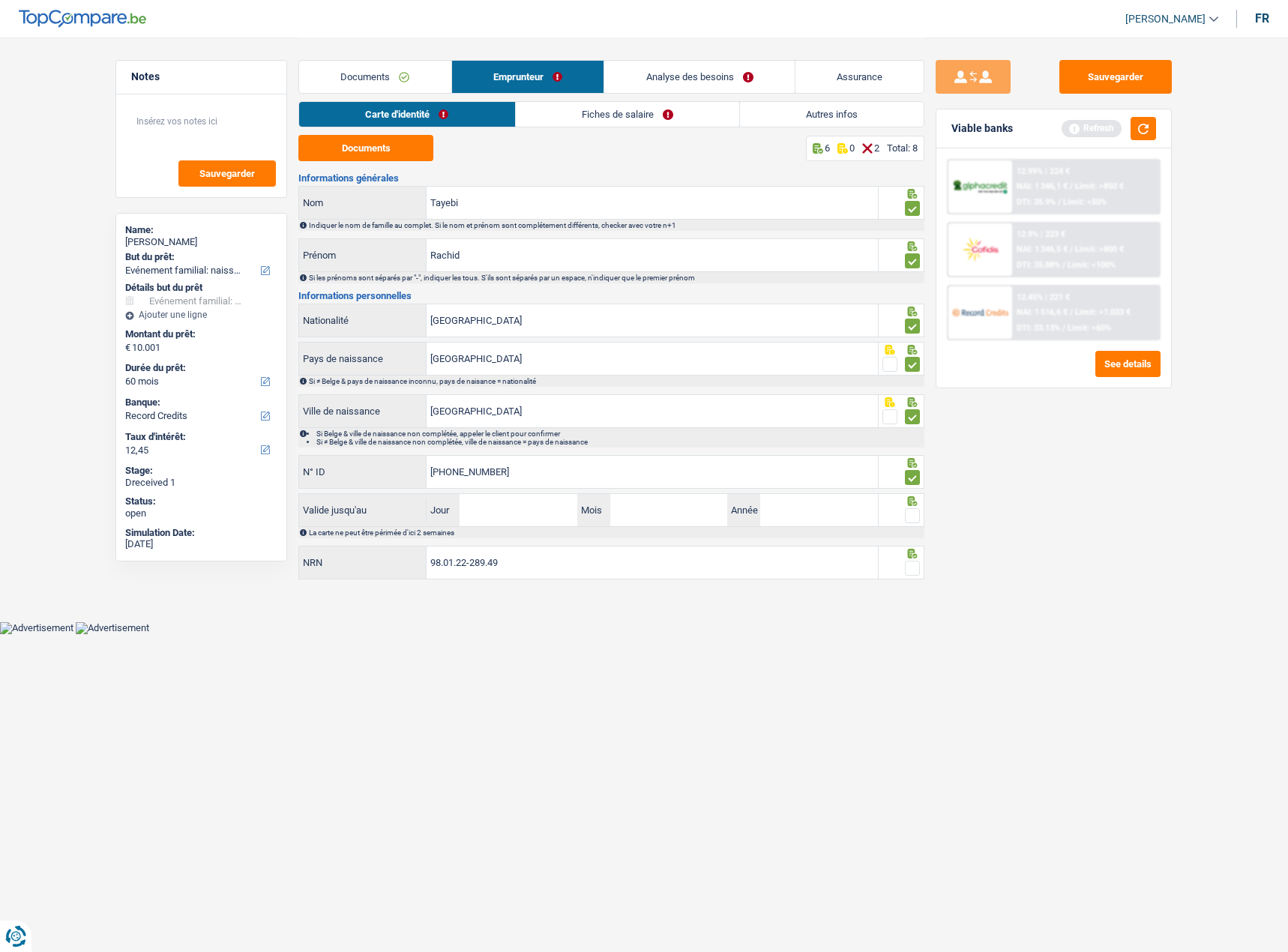
click at [525, 481] on input "592-9838672-43" at bounding box center [651, 471] width 451 height 32
type input "592-9838672-43"
click at [524, 504] on input "Jour" at bounding box center [518, 509] width 117 height 32
type input "27"
type input "03"
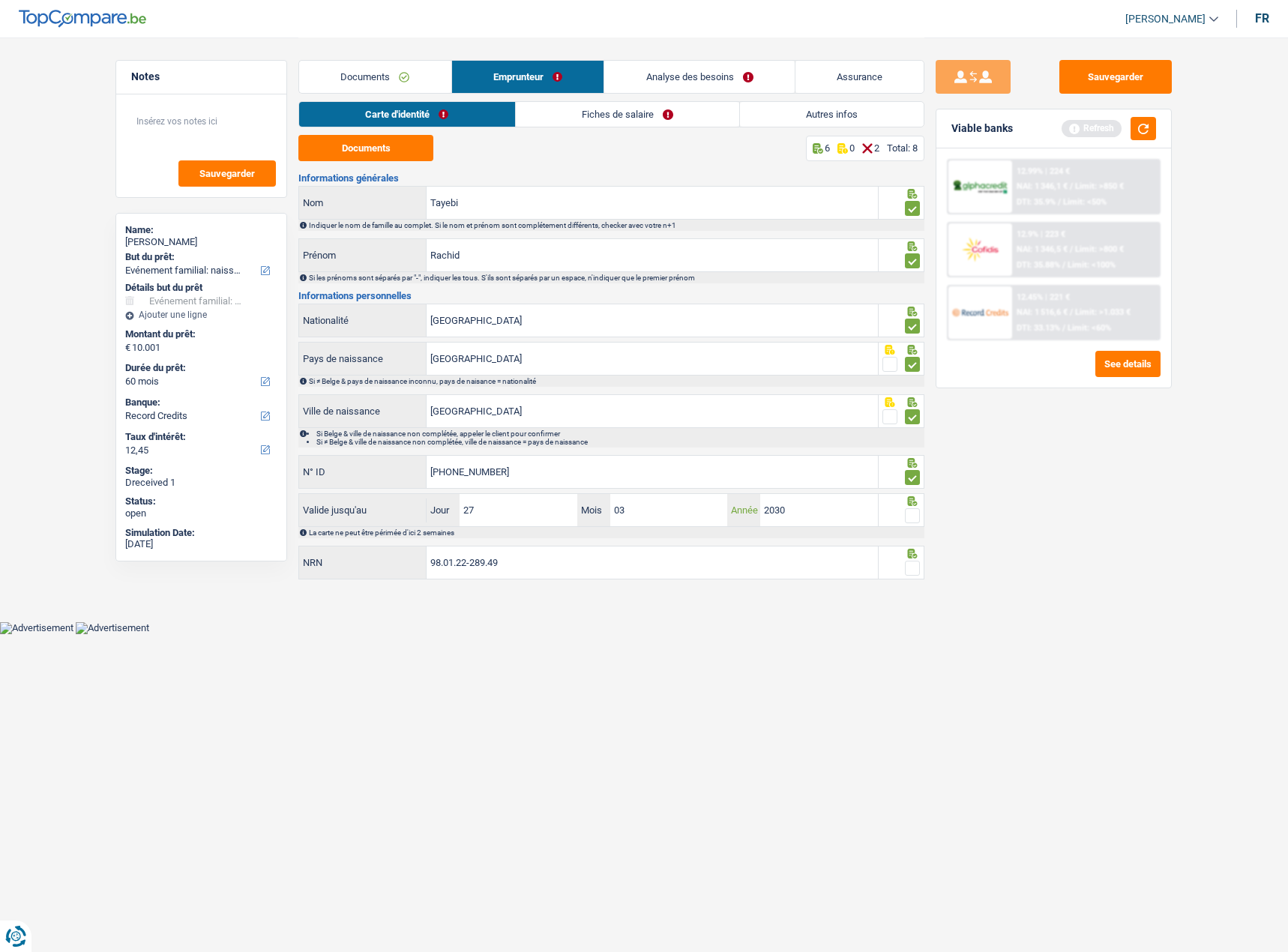
type input "2030"
click at [913, 518] on span at bounding box center [912, 516] width 15 height 15
click at [0, 0] on input "radio" at bounding box center [0, 0] width 0 height 0
click at [908, 572] on span at bounding box center [912, 568] width 15 height 15
click at [0, 0] on input "radio" at bounding box center [0, 0] width 0 height 0
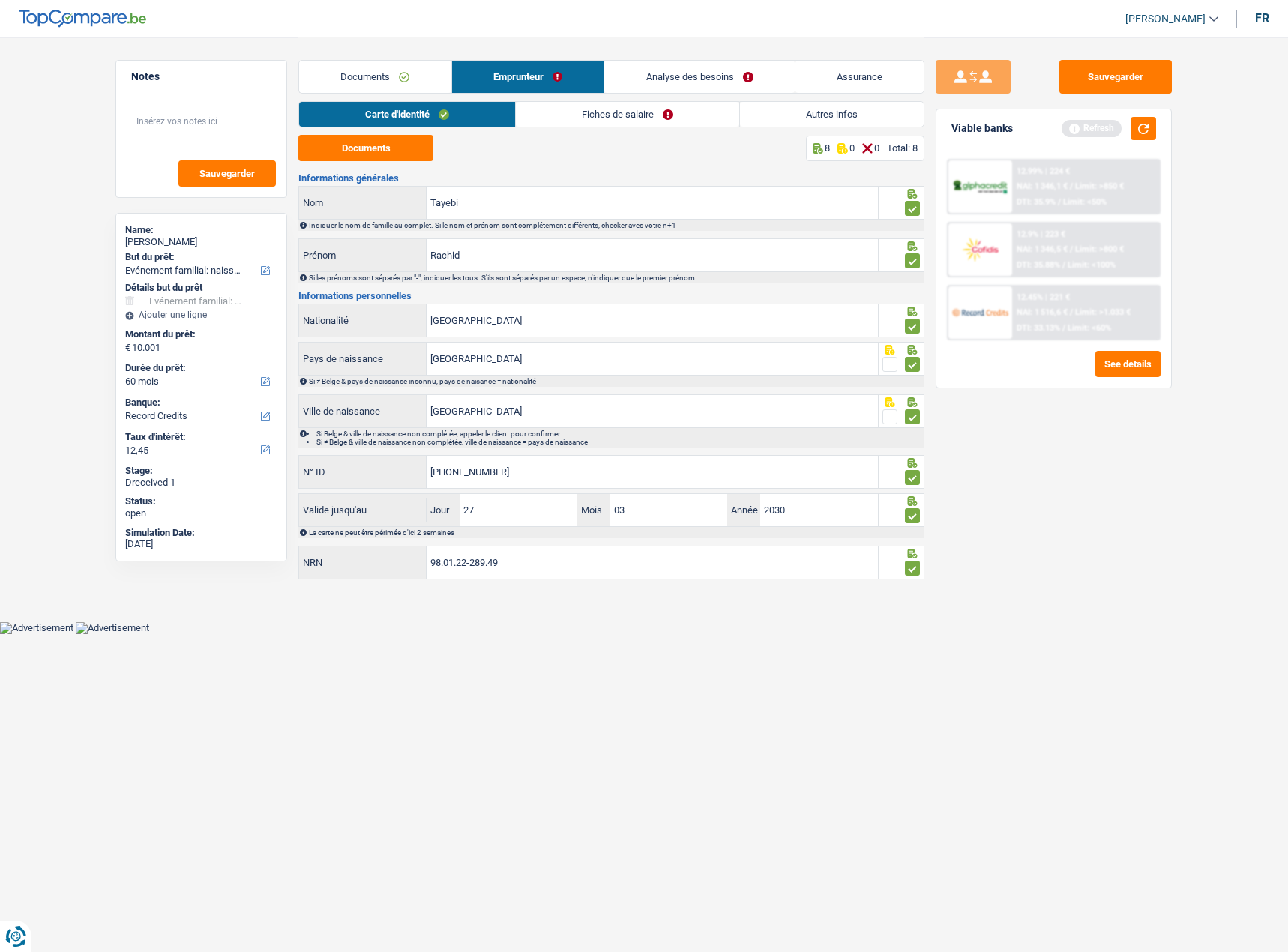
click at [568, 112] on link "Fiches de salaire" at bounding box center [628, 113] width 223 height 25
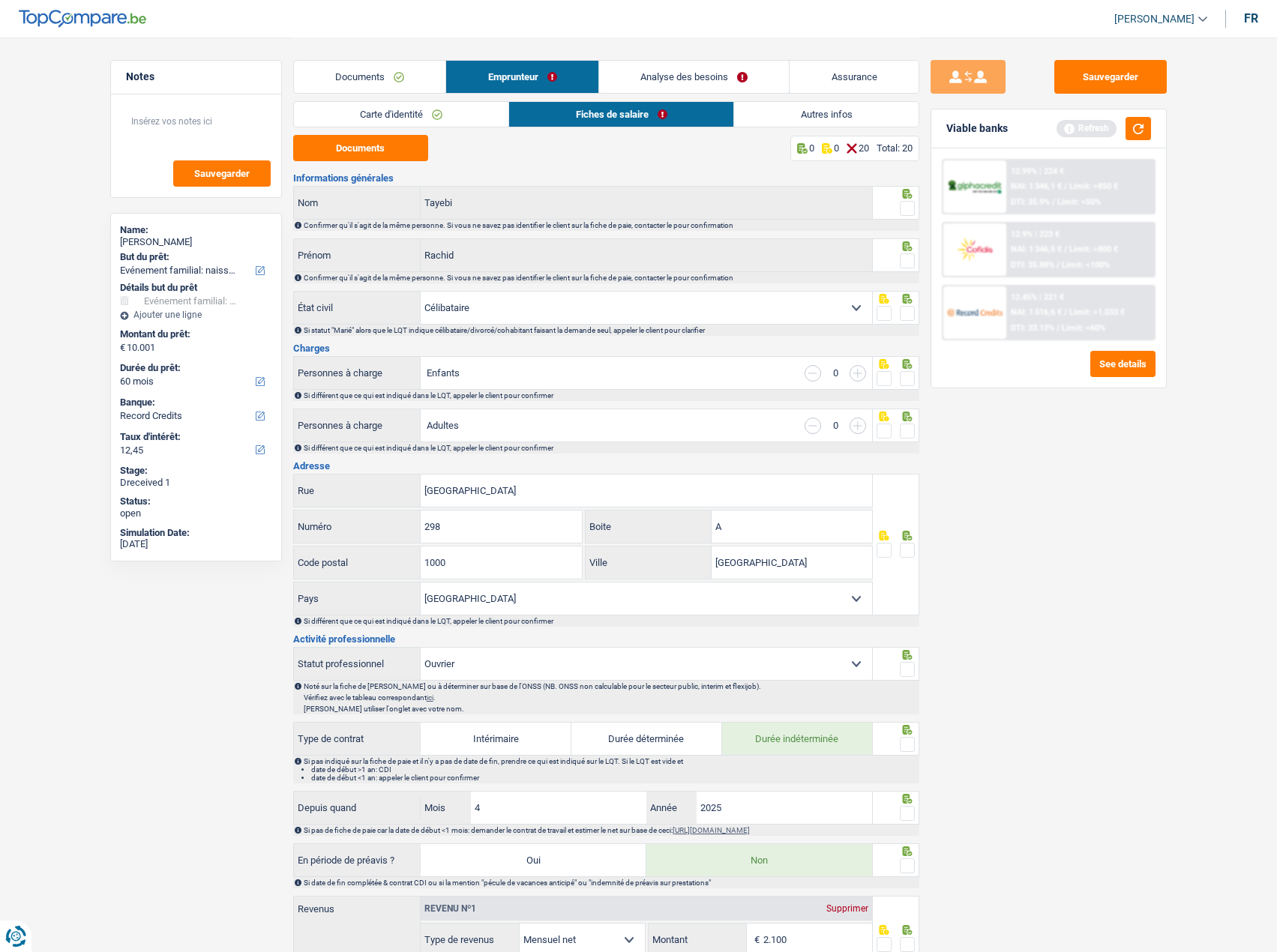
click at [918, 206] on div "Notes Sauvegarder Name: Rachid Tayebi But du prêt: Confort maison: meubles, tex…" at bounding box center [638, 825] width 1079 height 1576
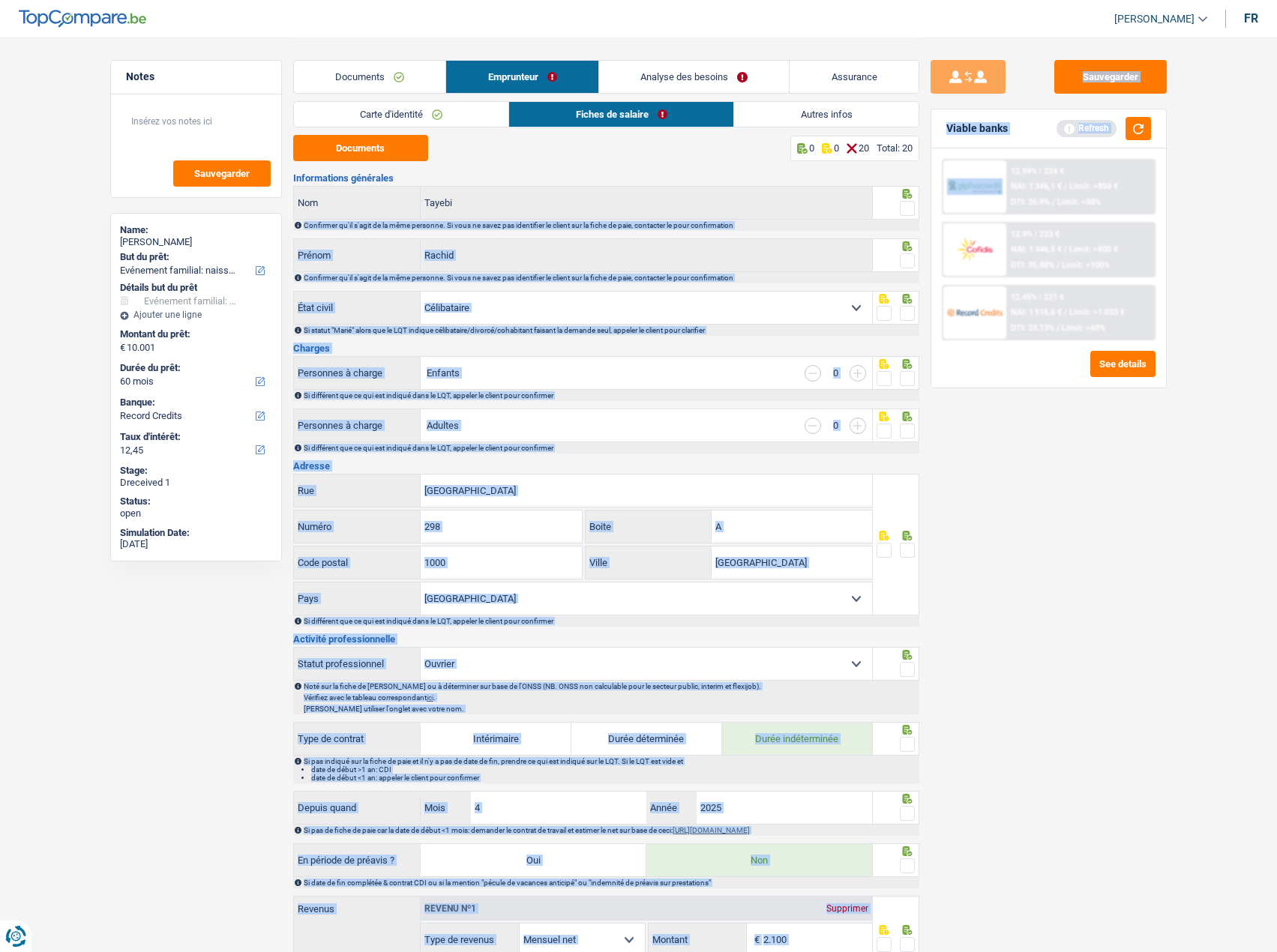
click at [909, 217] on div at bounding box center [907, 209] width 15 height 18
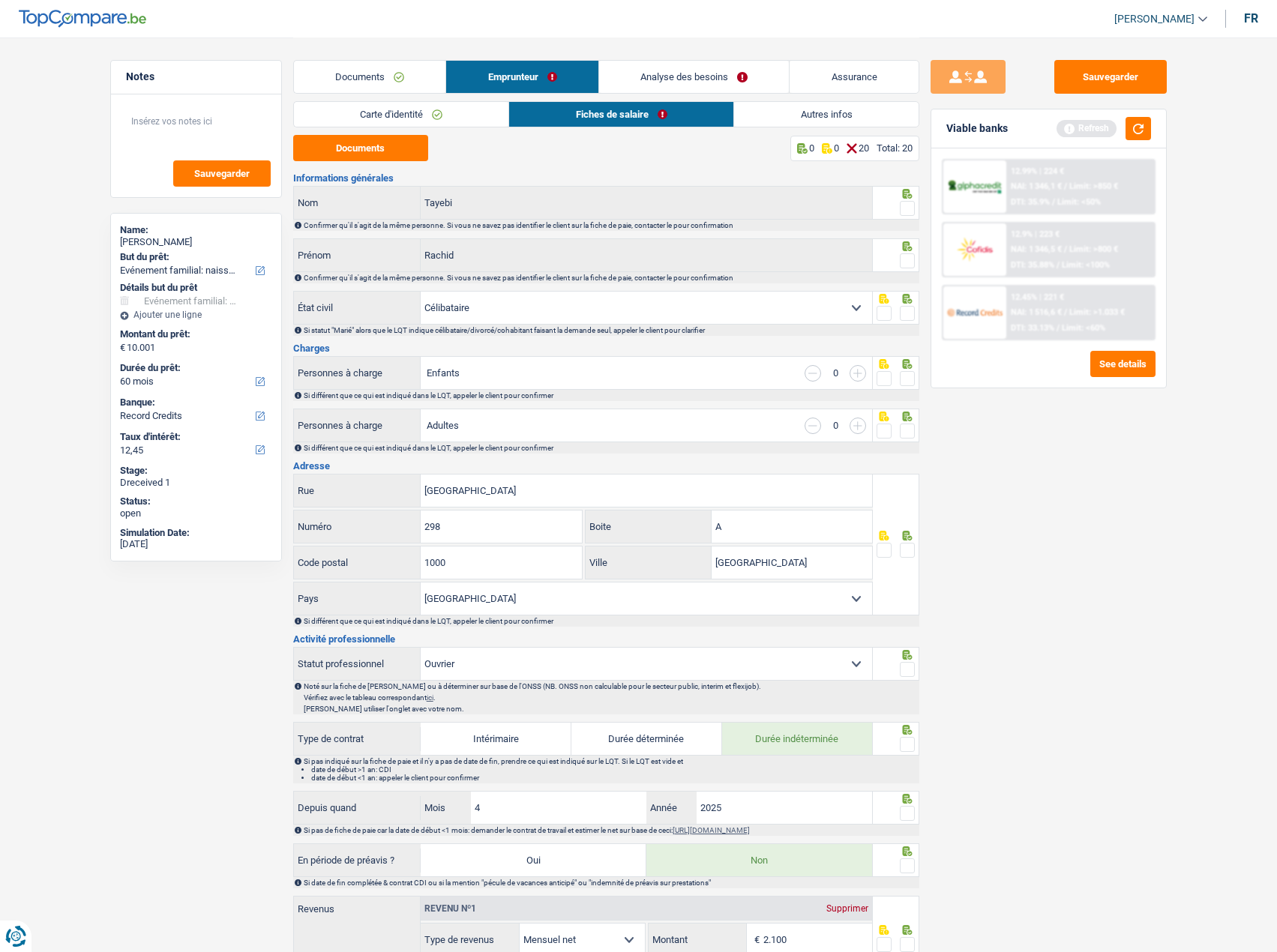
click at [908, 260] on span at bounding box center [907, 261] width 15 height 15
click at [0, 0] on input "radio" at bounding box center [0, 0] width 0 height 0
click at [904, 190] on icon at bounding box center [907, 194] width 10 height 10
click at [905, 204] on span at bounding box center [907, 209] width 15 height 15
click at [0, 0] on input "radio" at bounding box center [0, 0] width 0 height 0
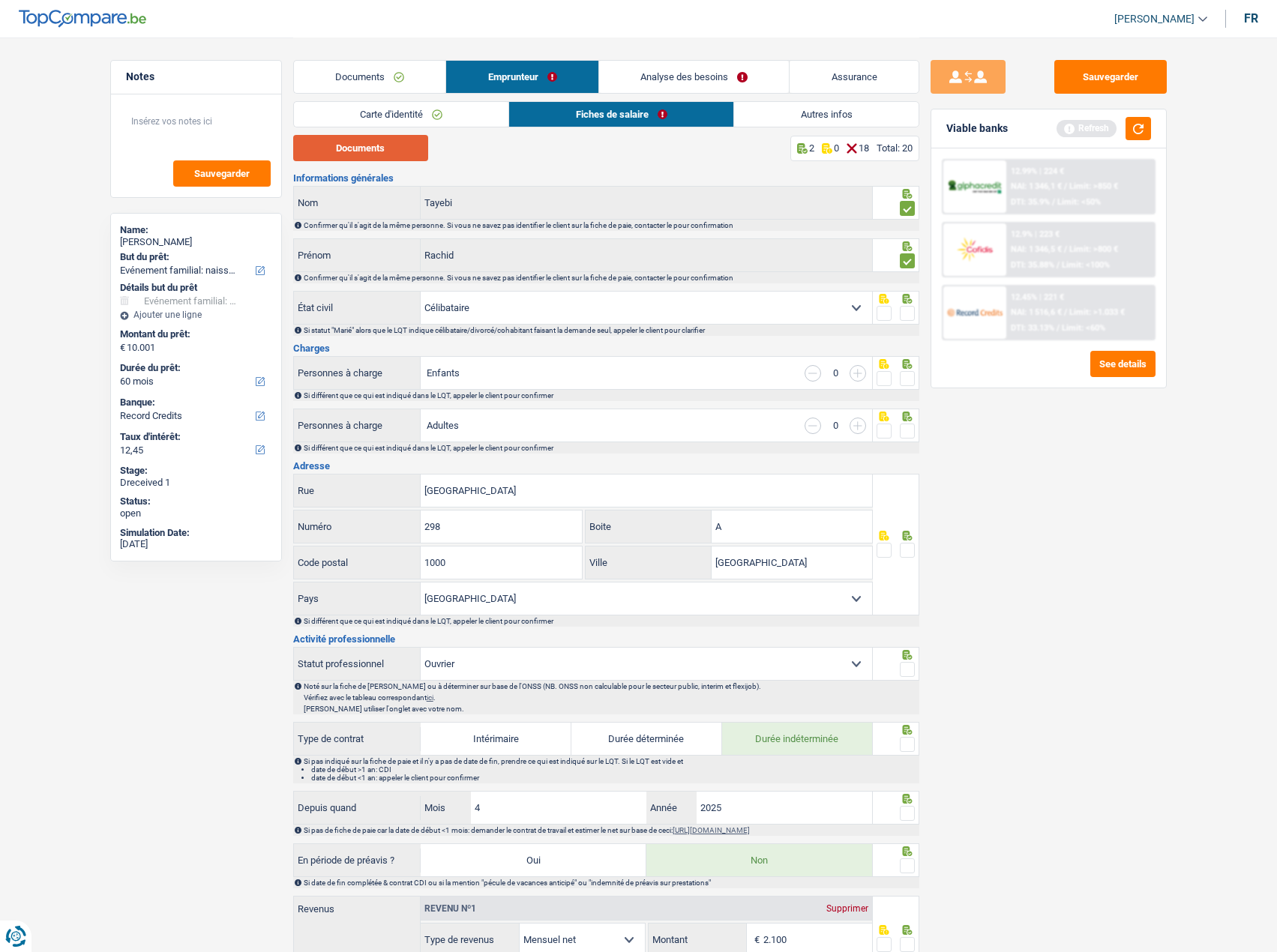
click at [347, 154] on button "Documents" at bounding box center [360, 148] width 135 height 27
click at [907, 318] on span at bounding box center [907, 313] width 15 height 15
click at [0, 0] on input "radio" at bounding box center [0, 0] width 0 height 0
click at [912, 371] on div at bounding box center [907, 379] width 15 height 18
drag, startPoint x: 911, startPoint y: 376, endPoint x: 908, endPoint y: 431, distance: 55.1
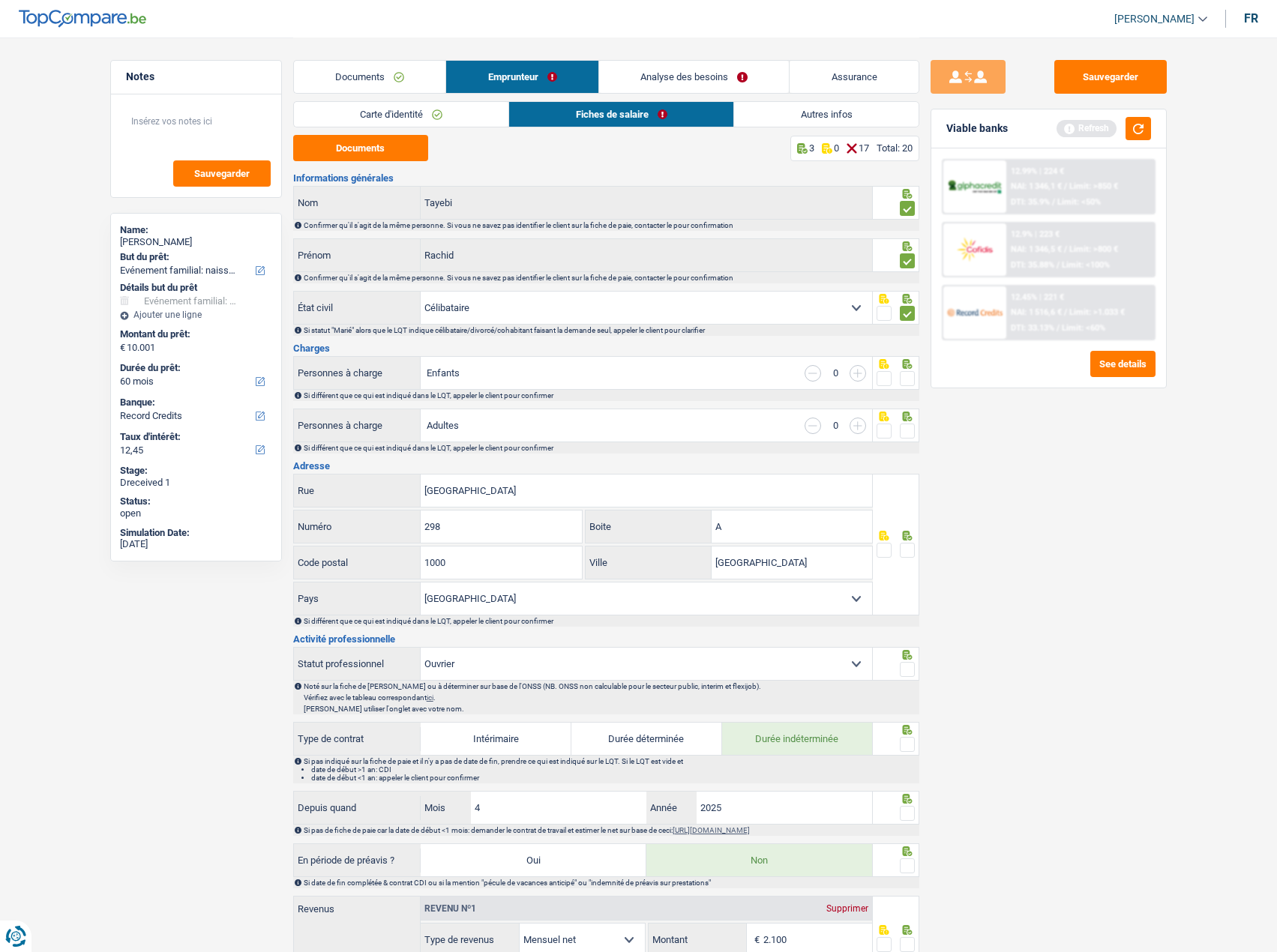
click at [911, 376] on span at bounding box center [907, 379] width 15 height 15
click at [0, 0] on input "radio" at bounding box center [0, 0] width 0 height 0
click at [908, 432] on span at bounding box center [907, 431] width 15 height 15
click at [0, 0] on input "radio" at bounding box center [0, 0] width 0 height 0
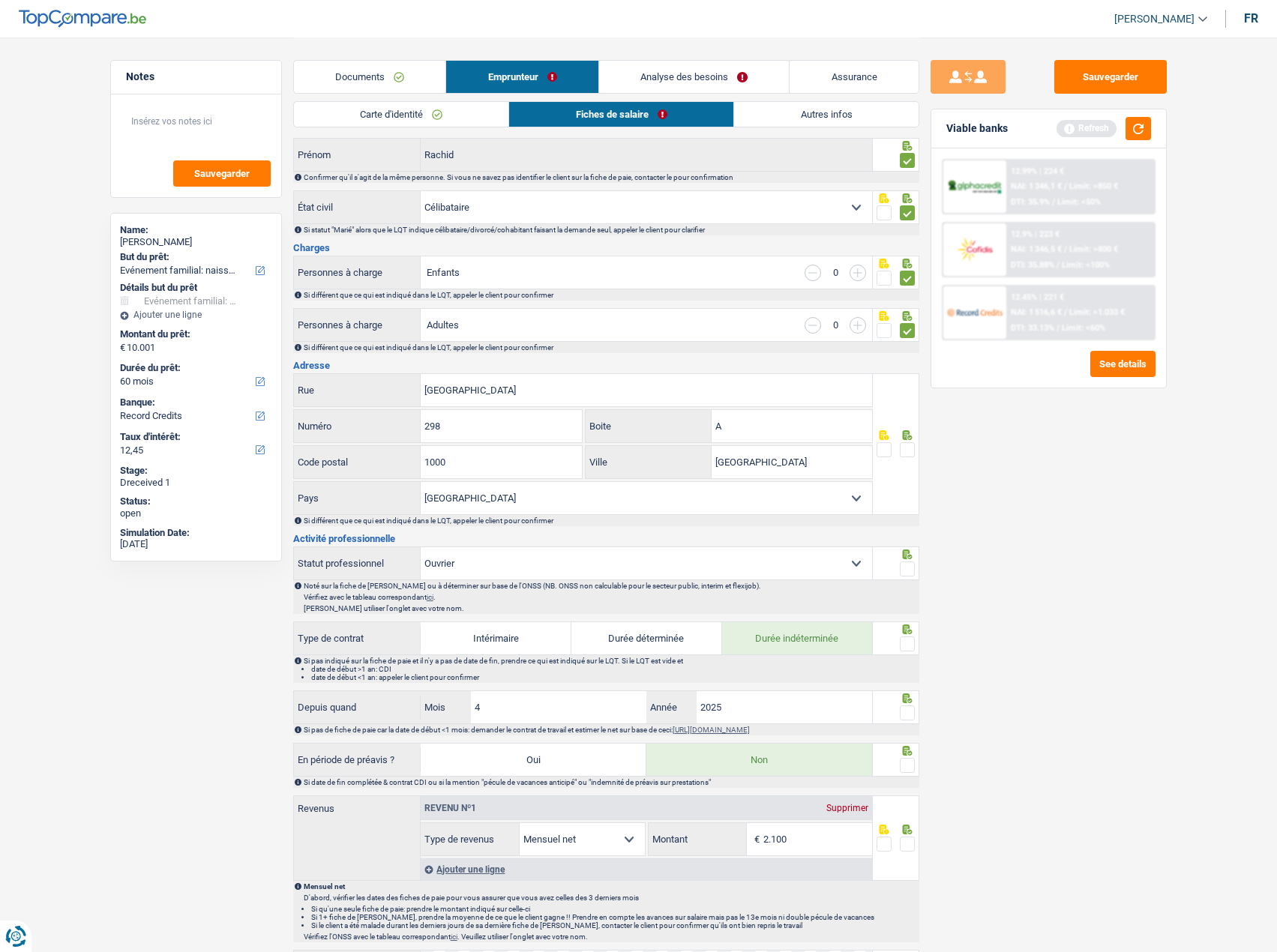
scroll to position [225, 0]
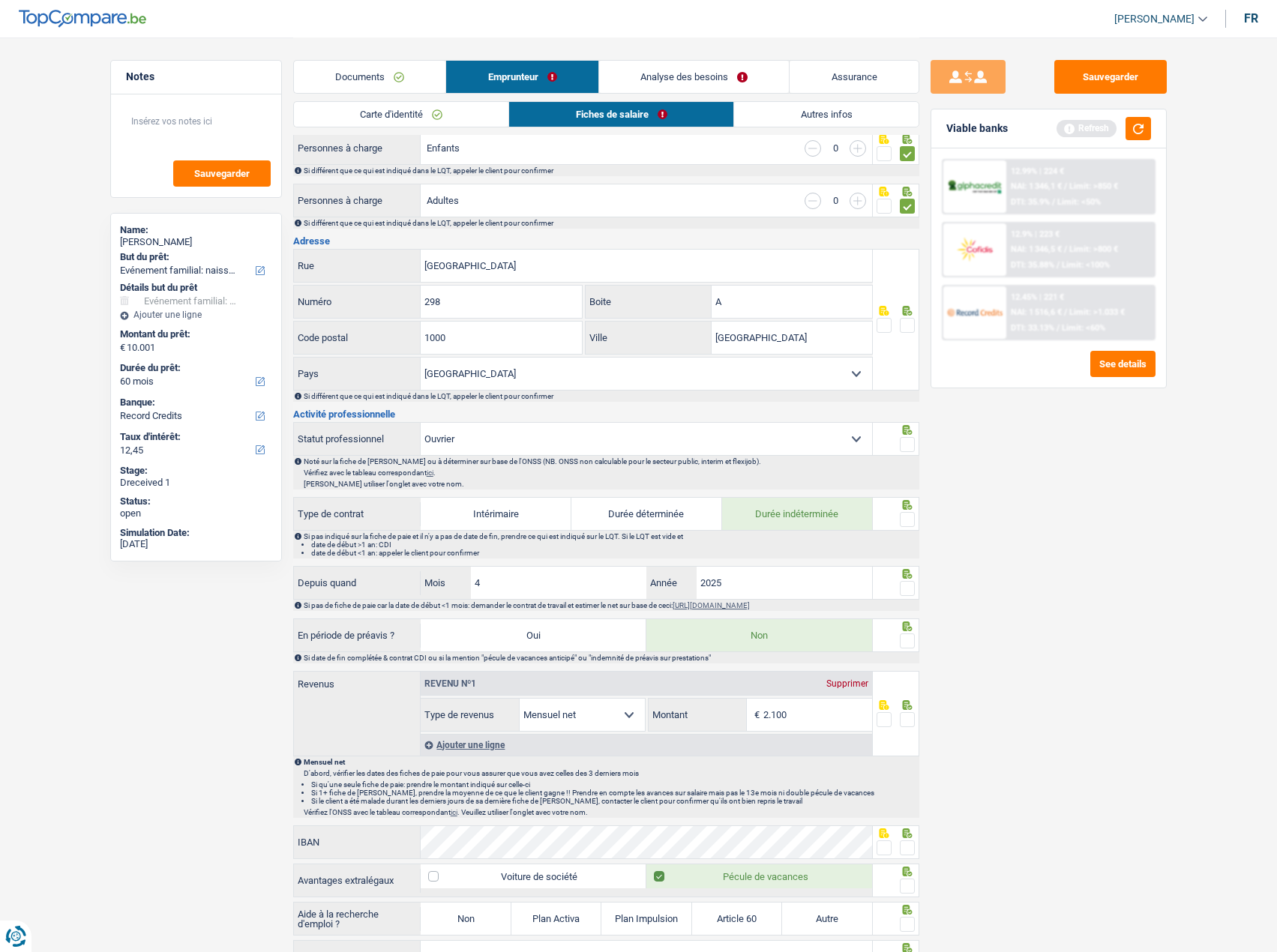
click at [912, 325] on span at bounding box center [907, 326] width 15 height 15
click at [0, 0] on input "radio" at bounding box center [0, 0] width 0 height 0
click at [907, 440] on span at bounding box center [907, 444] width 15 height 15
click at [0, 0] on input "radio" at bounding box center [0, 0] width 0 height 0
click at [904, 521] on span at bounding box center [907, 519] width 15 height 15
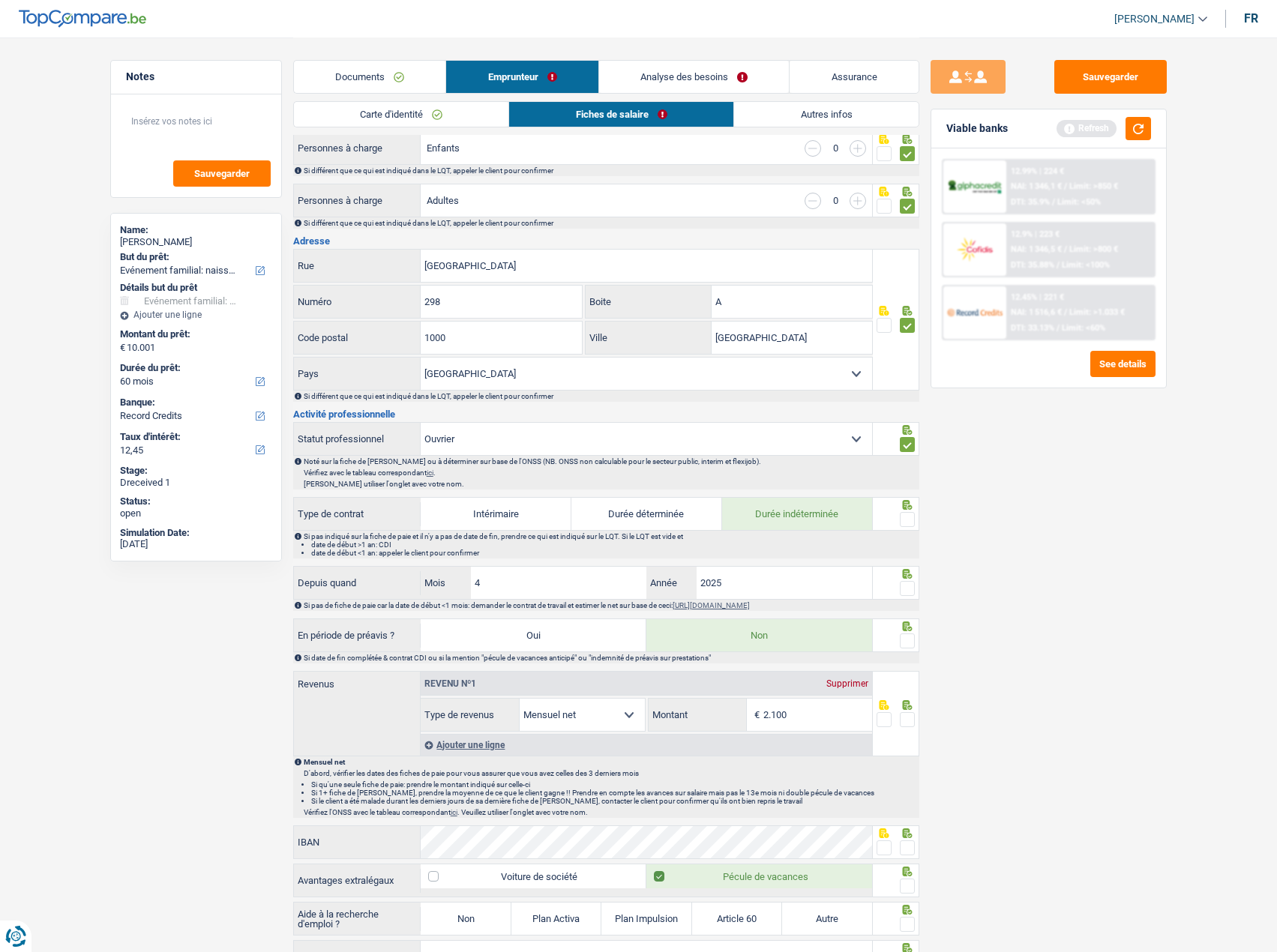
click at [0, 0] on input "radio" at bounding box center [0, 0] width 0 height 0
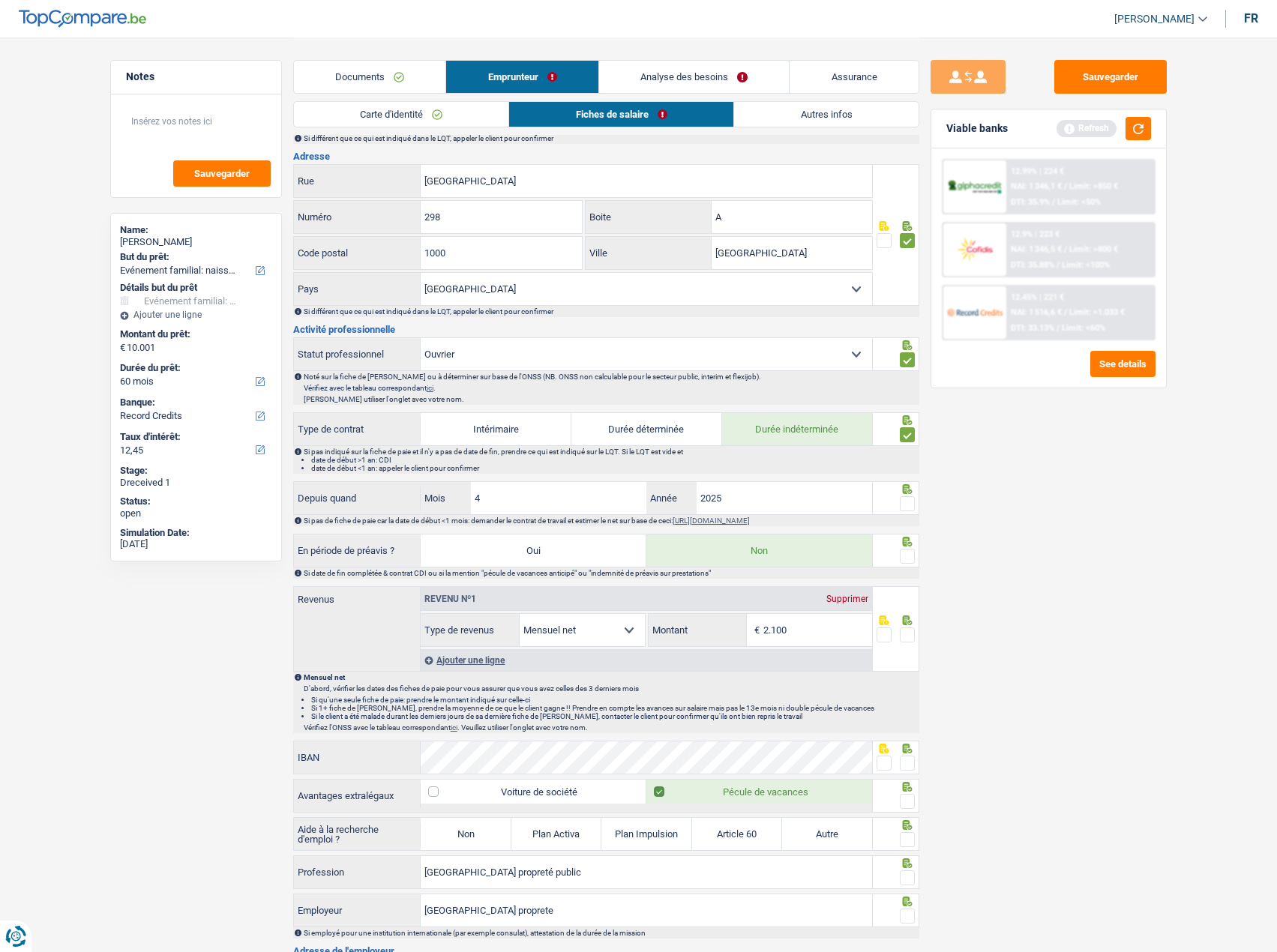
scroll to position [375, 0]
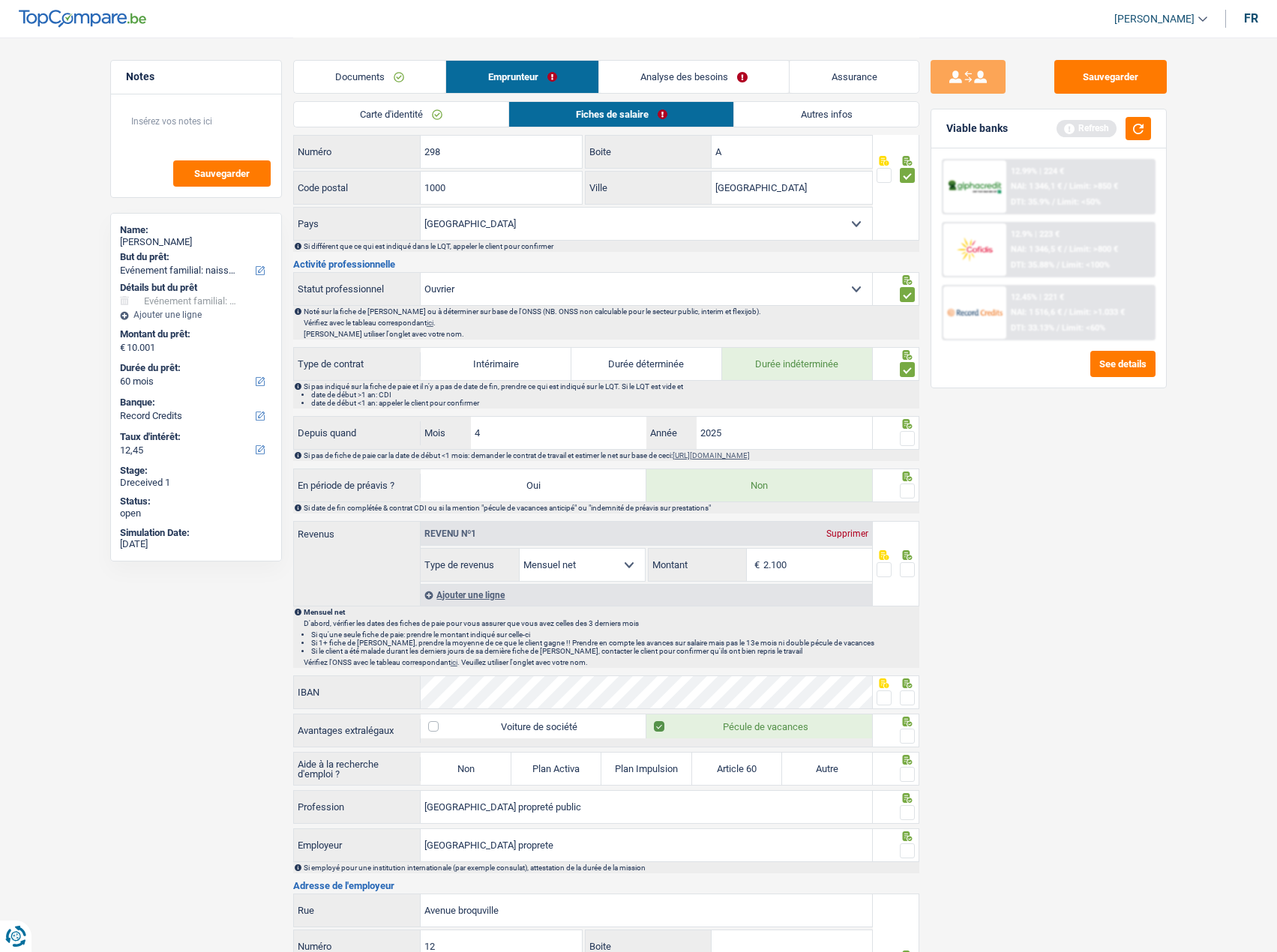
click at [904, 432] on span at bounding box center [907, 438] width 15 height 15
click at [0, 0] on input "radio" at bounding box center [0, 0] width 0 height 0
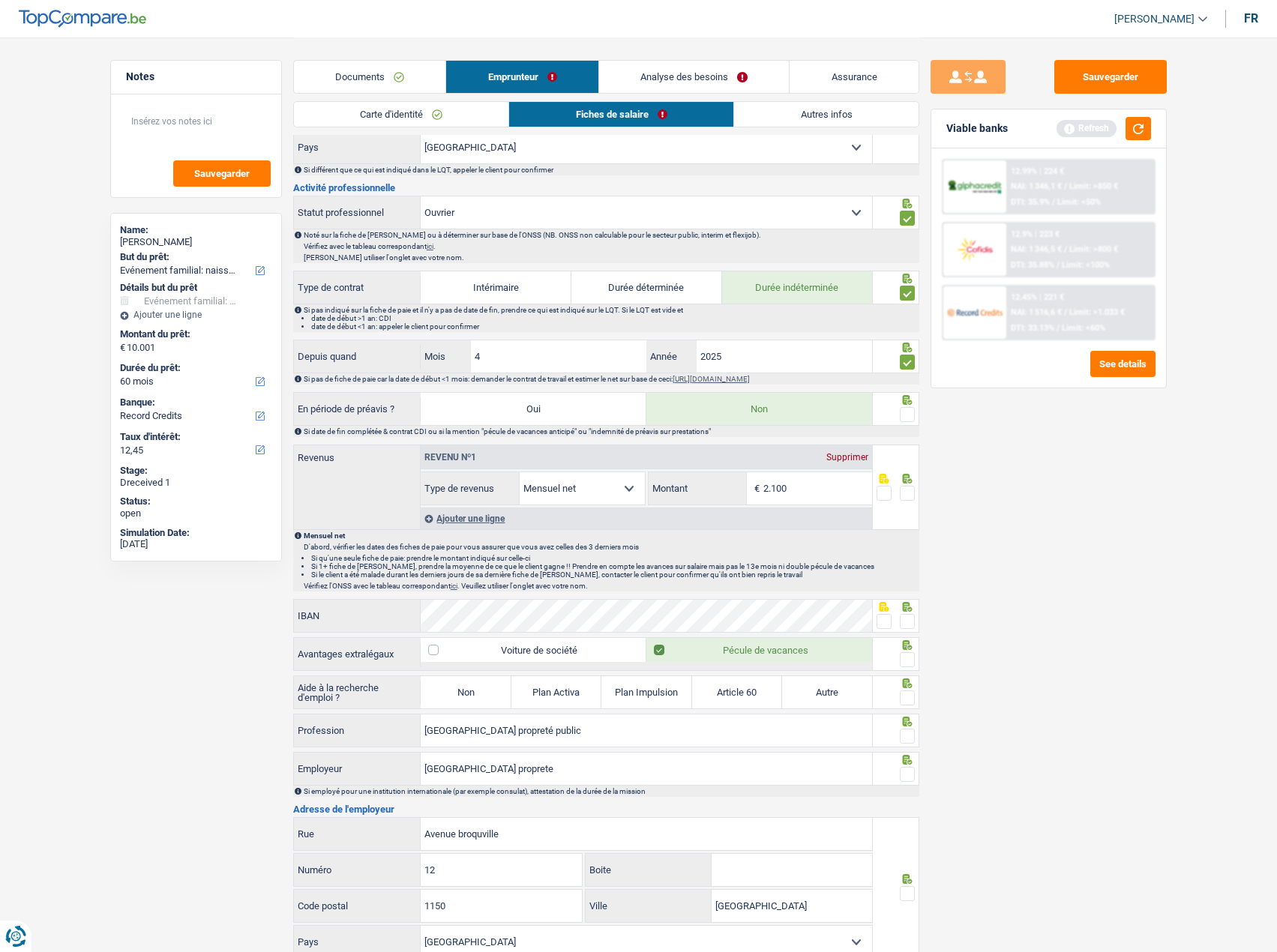
scroll to position [525, 0]
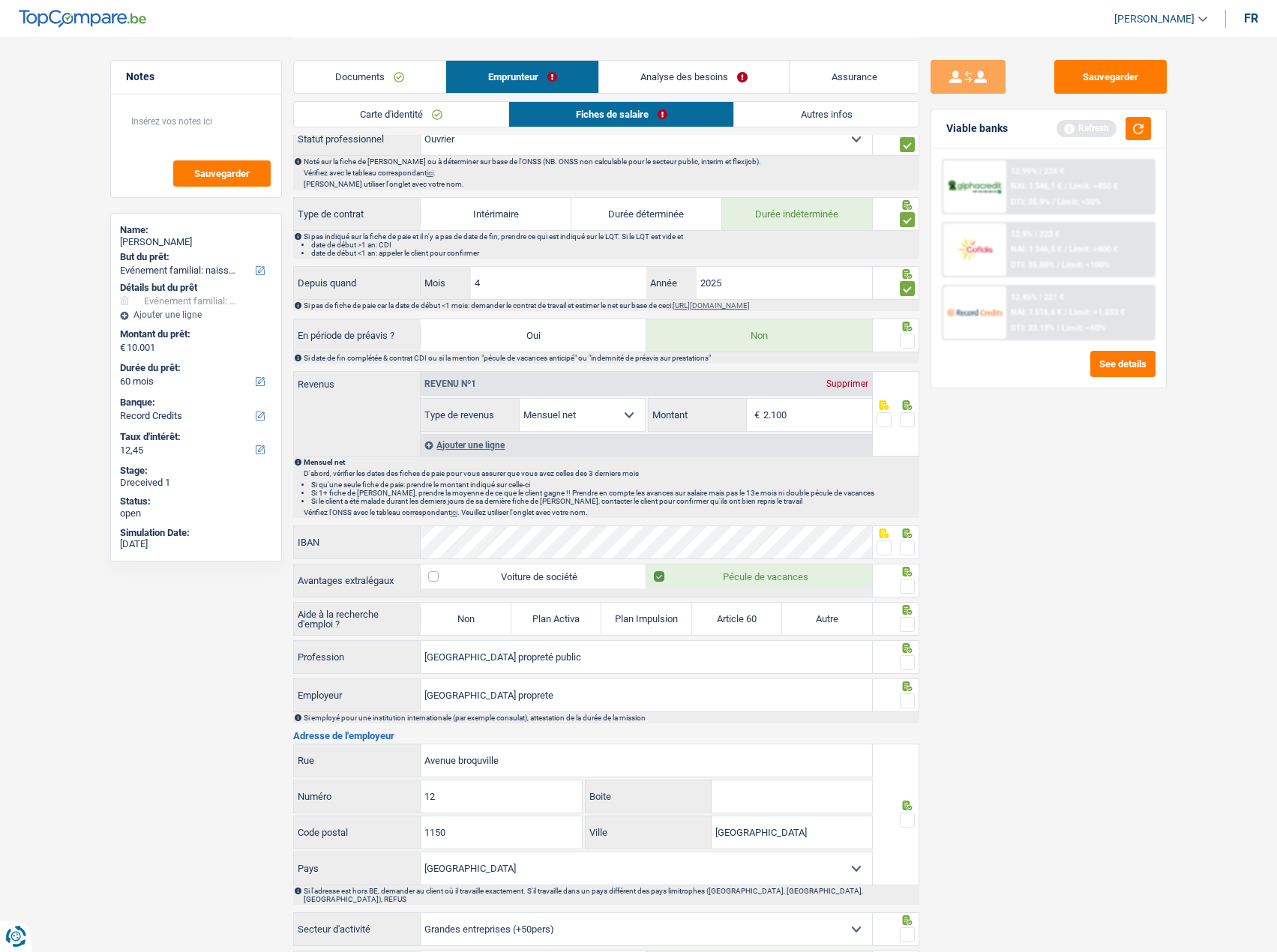
click at [905, 347] on div at bounding box center [907, 341] width 15 height 18
click at [905, 347] on span at bounding box center [907, 341] width 15 height 15
click at [0, 0] on input "radio" at bounding box center [0, 0] width 0 height 0
click at [887, 539] on div at bounding box center [884, 548] width 15 height 18
click at [885, 542] on span at bounding box center [884, 548] width 15 height 15
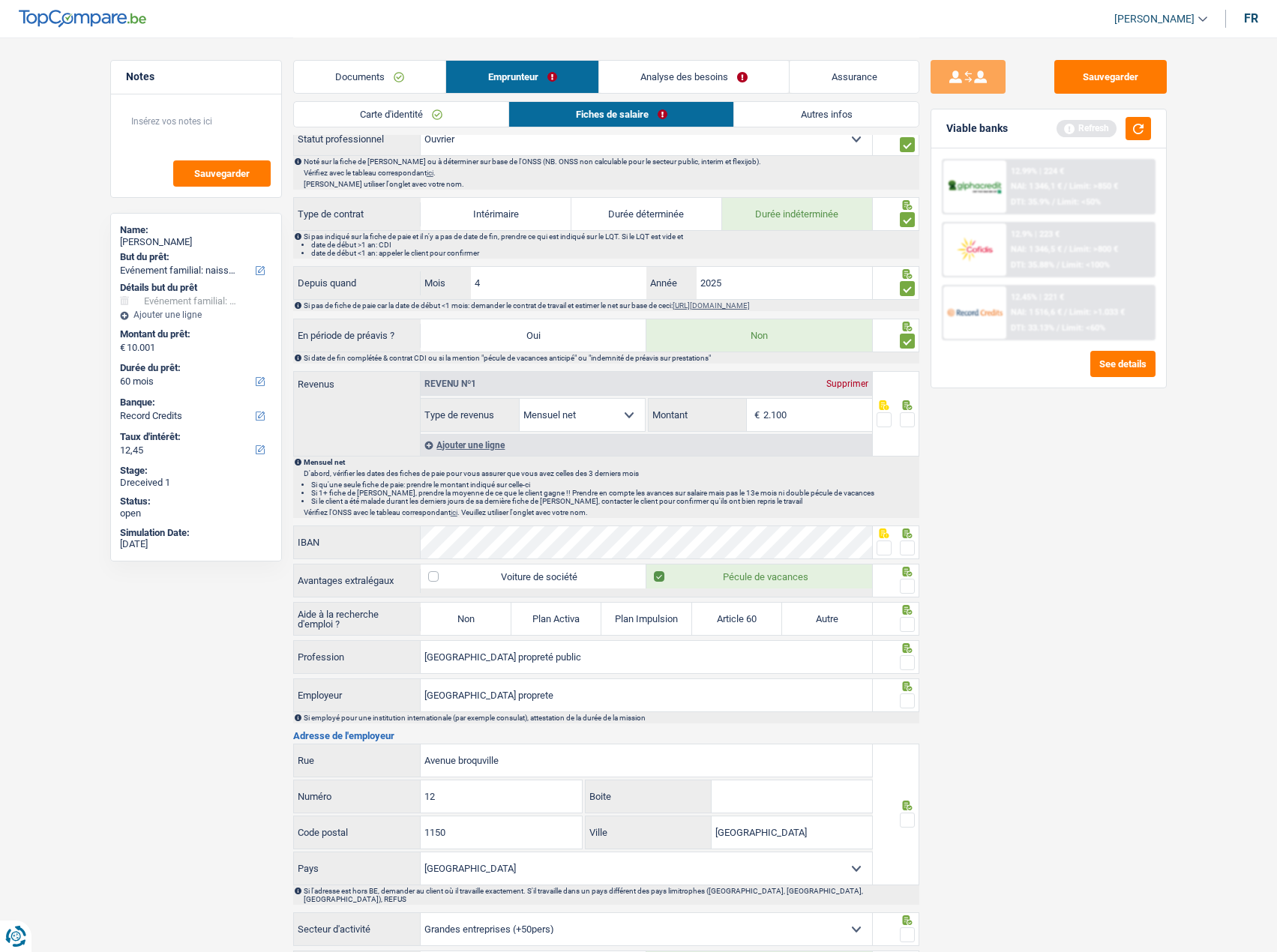
click at [0, 0] on input "radio" at bounding box center [0, 0] width 0 height 0
click at [480, 620] on label "Non" at bounding box center [466, 618] width 90 height 32
click at [480, 620] on input "Non" at bounding box center [466, 618] width 90 height 32
radio input "true"
click at [916, 657] on div at bounding box center [896, 657] width 47 height 34
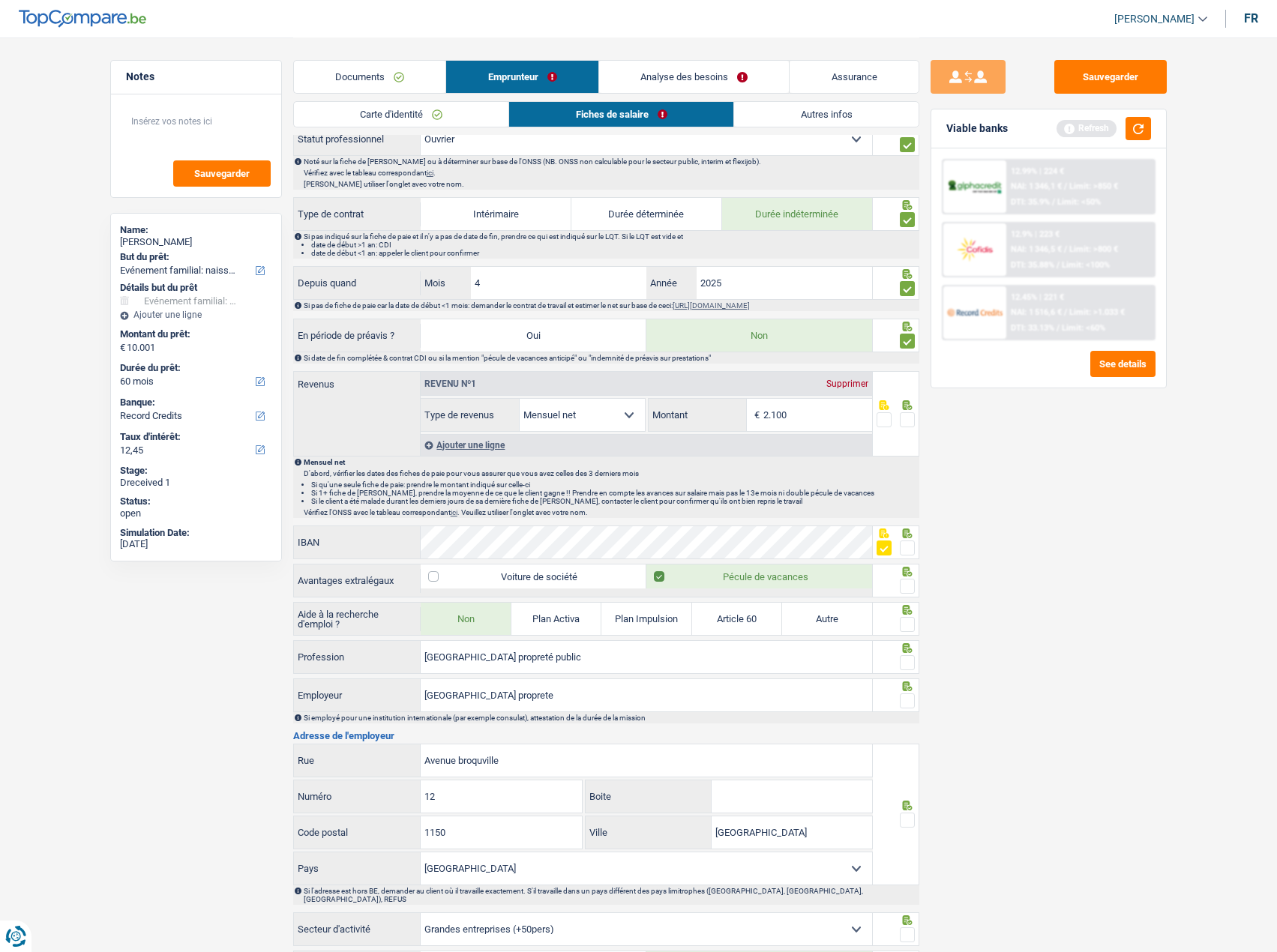
click at [906, 658] on span at bounding box center [907, 662] width 15 height 15
click at [0, 0] on input "radio" at bounding box center [0, 0] width 0 height 0
drag, startPoint x: 905, startPoint y: 621, endPoint x: 900, endPoint y: 677, distance: 56.2
click at [903, 626] on span at bounding box center [907, 625] width 15 height 15
click at [0, 0] on input "radio" at bounding box center [0, 0] width 0 height 0
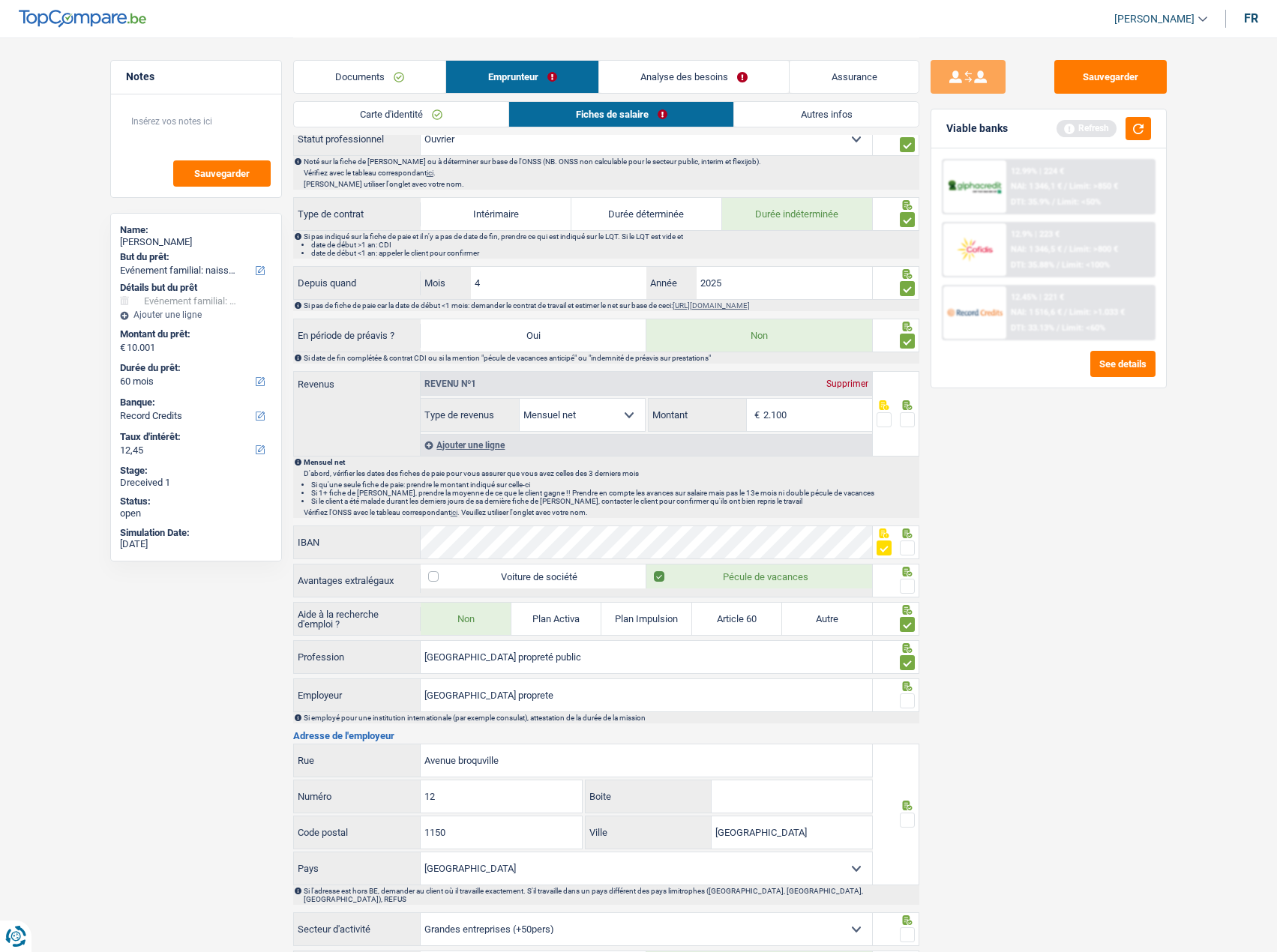
drag, startPoint x: 907, startPoint y: 700, endPoint x: 919, endPoint y: 699, distance: 12.0
click at [908, 700] on span at bounding box center [907, 701] width 15 height 15
click at [0, 0] on input "radio" at bounding box center [0, 0] width 0 height 0
drag, startPoint x: 561, startPoint y: 667, endPoint x: 391, endPoint y: 647, distance: 171.2
click at [391, 647] on div "Bruxelles propreté public Profession" at bounding box center [583, 657] width 579 height 32
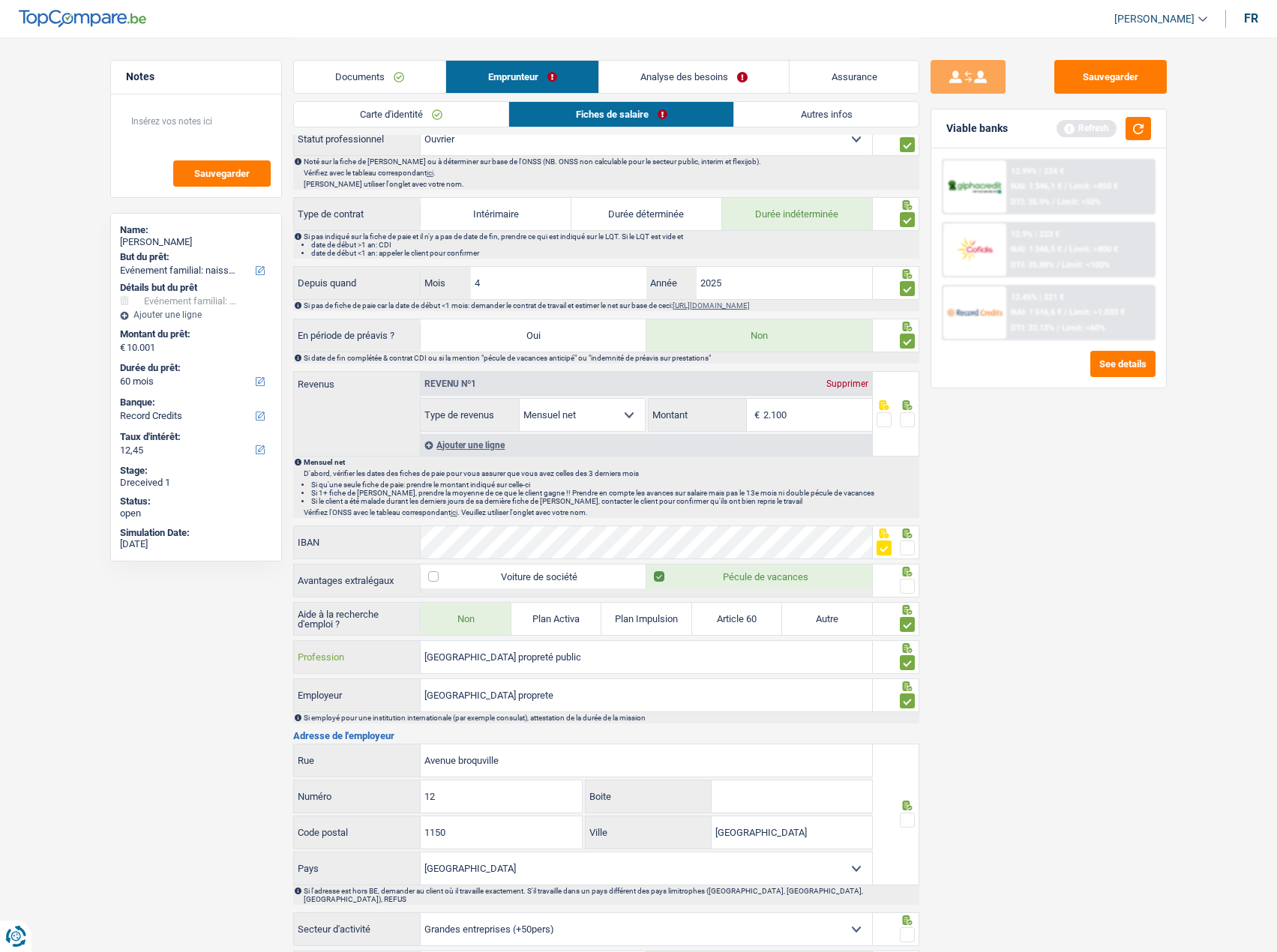
paste input "Ouvrier de propreté"
type input "Ouvrier de propreté"
click at [1078, 668] on div "Sauvegarder Viable banks Refresh 12.99% | 224 € NAI: 1 346,1 € / Limit: >850 € …" at bounding box center [1048, 494] width 259 height 868
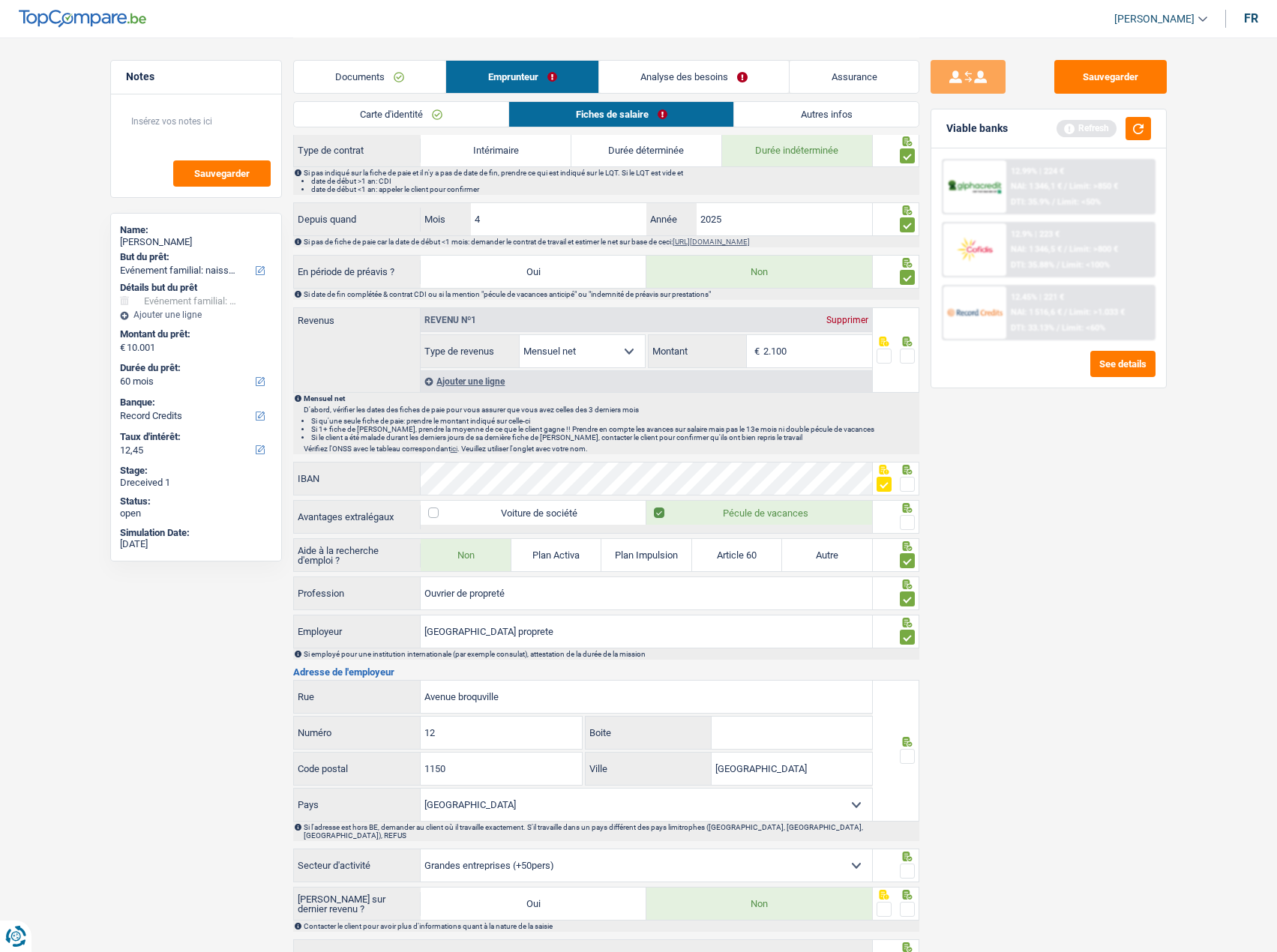
scroll to position [701, 0]
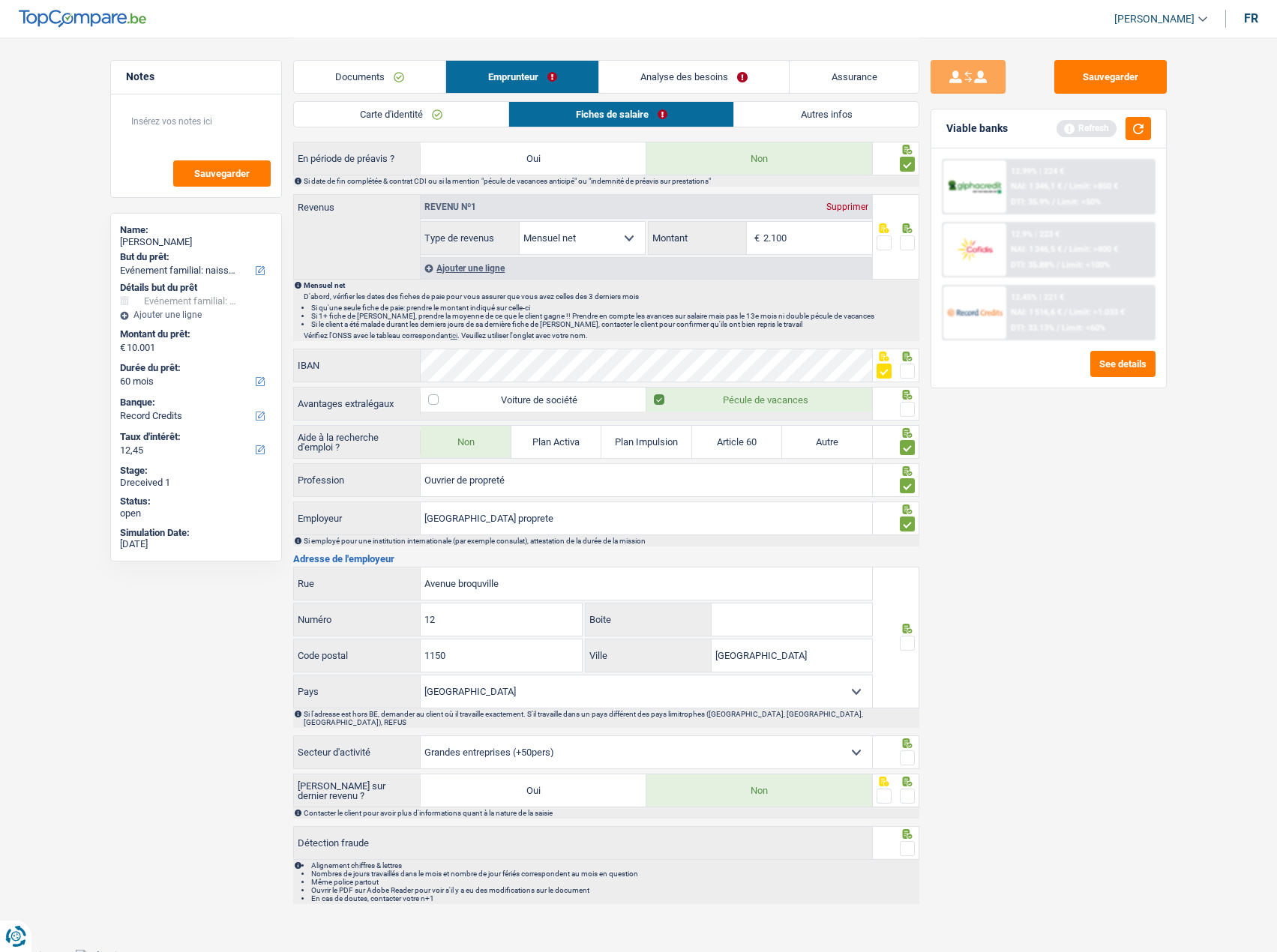
click at [909, 644] on span at bounding box center [907, 643] width 15 height 15
click at [0, 0] on input "radio" at bounding box center [0, 0] width 0 height 0
drag, startPoint x: 428, startPoint y: 578, endPoint x: 337, endPoint y: 578, distance: 91.0
click at [320, 578] on div "Avenue broquville Rue" at bounding box center [583, 583] width 579 height 32
click at [923, 753] on div "Sauvegarder Viable banks Refresh 12.99% | 224 € NAI: 1 346,1 € / Limit: >850 € …" at bounding box center [1048, 494] width 259 height 868
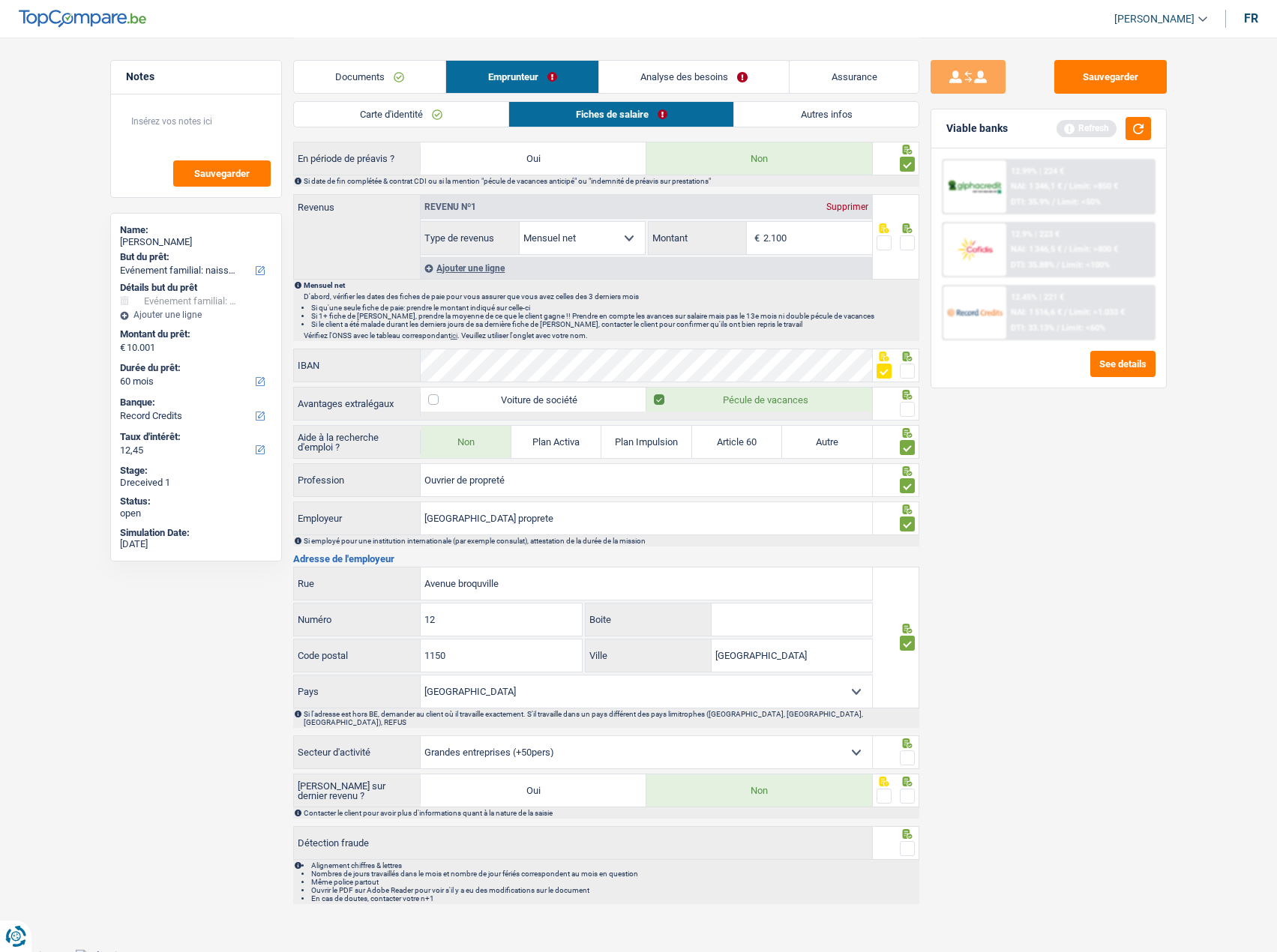
drag, startPoint x: 906, startPoint y: 745, endPoint x: 914, endPoint y: 805, distance: 60.5
click at [905, 756] on span at bounding box center [907, 757] width 15 height 15
click at [0, 0] on input "radio" at bounding box center [0, 0] width 0 height 0
click at [913, 791] on span at bounding box center [907, 796] width 15 height 15
click at [0, 0] on input "radio" at bounding box center [0, 0] width 0 height 0
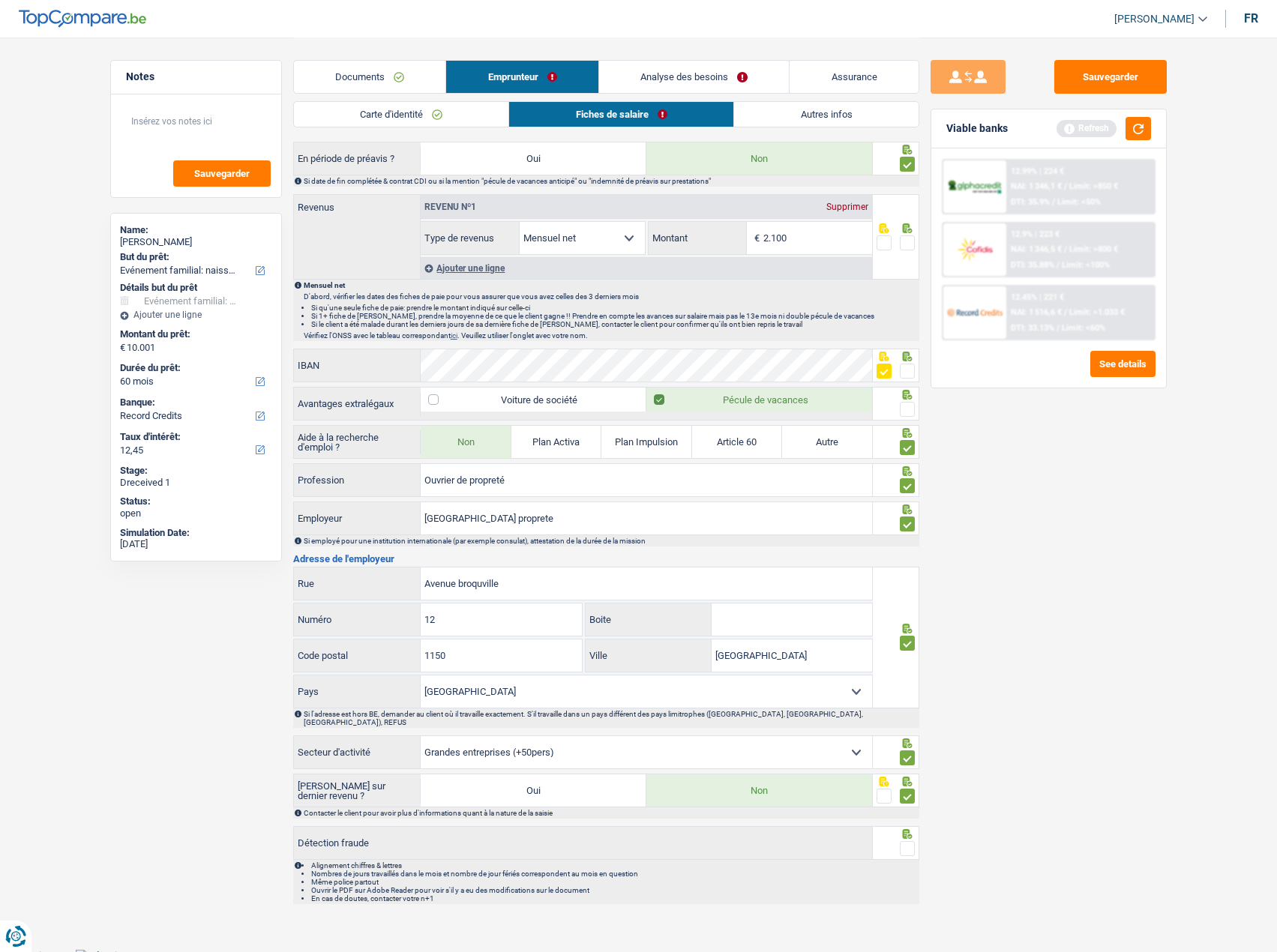
click at [906, 847] on span at bounding box center [907, 849] width 15 height 15
click at [0, 0] on input "radio" at bounding box center [0, 0] width 0 height 0
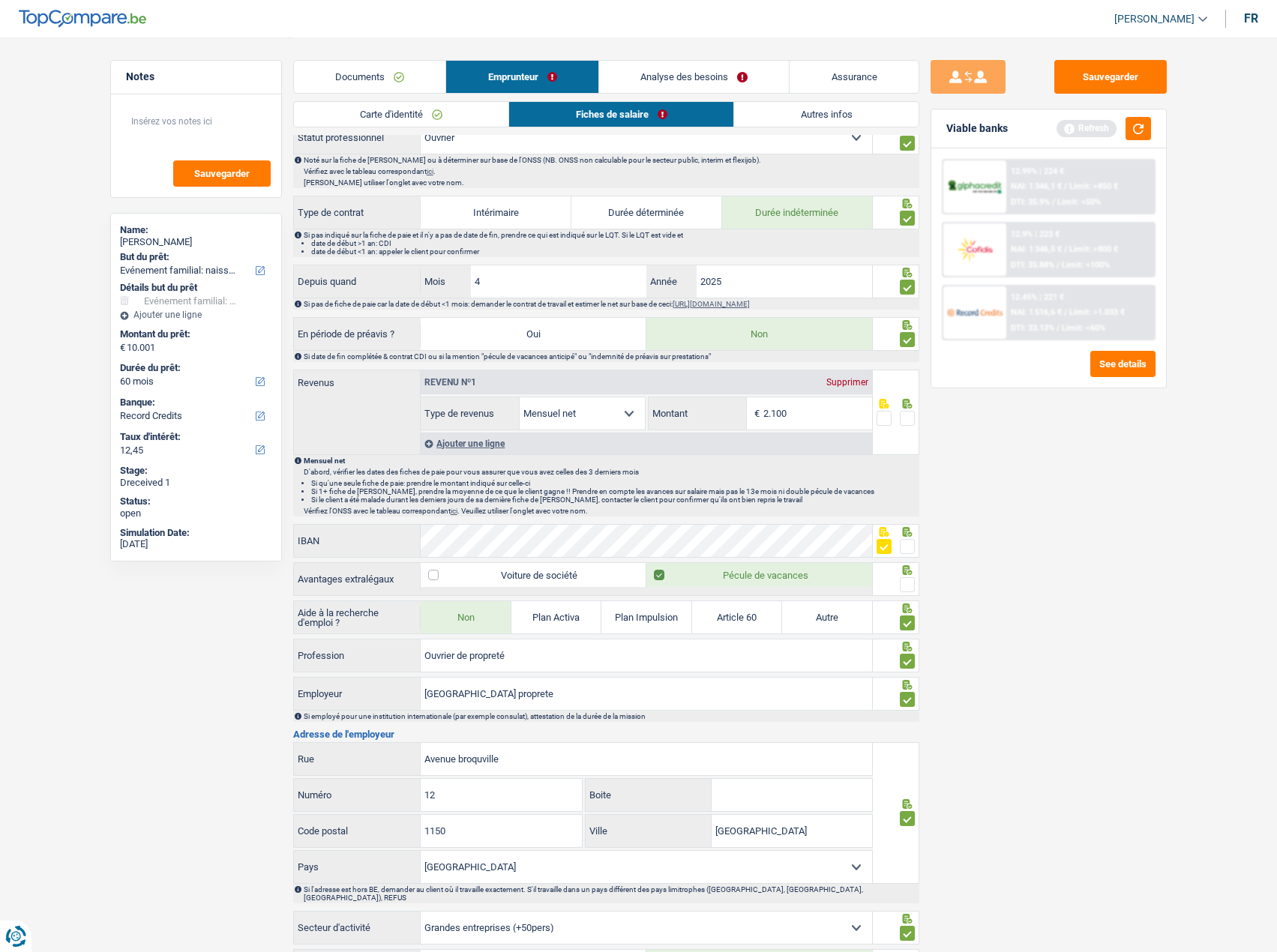
scroll to position [326, 0]
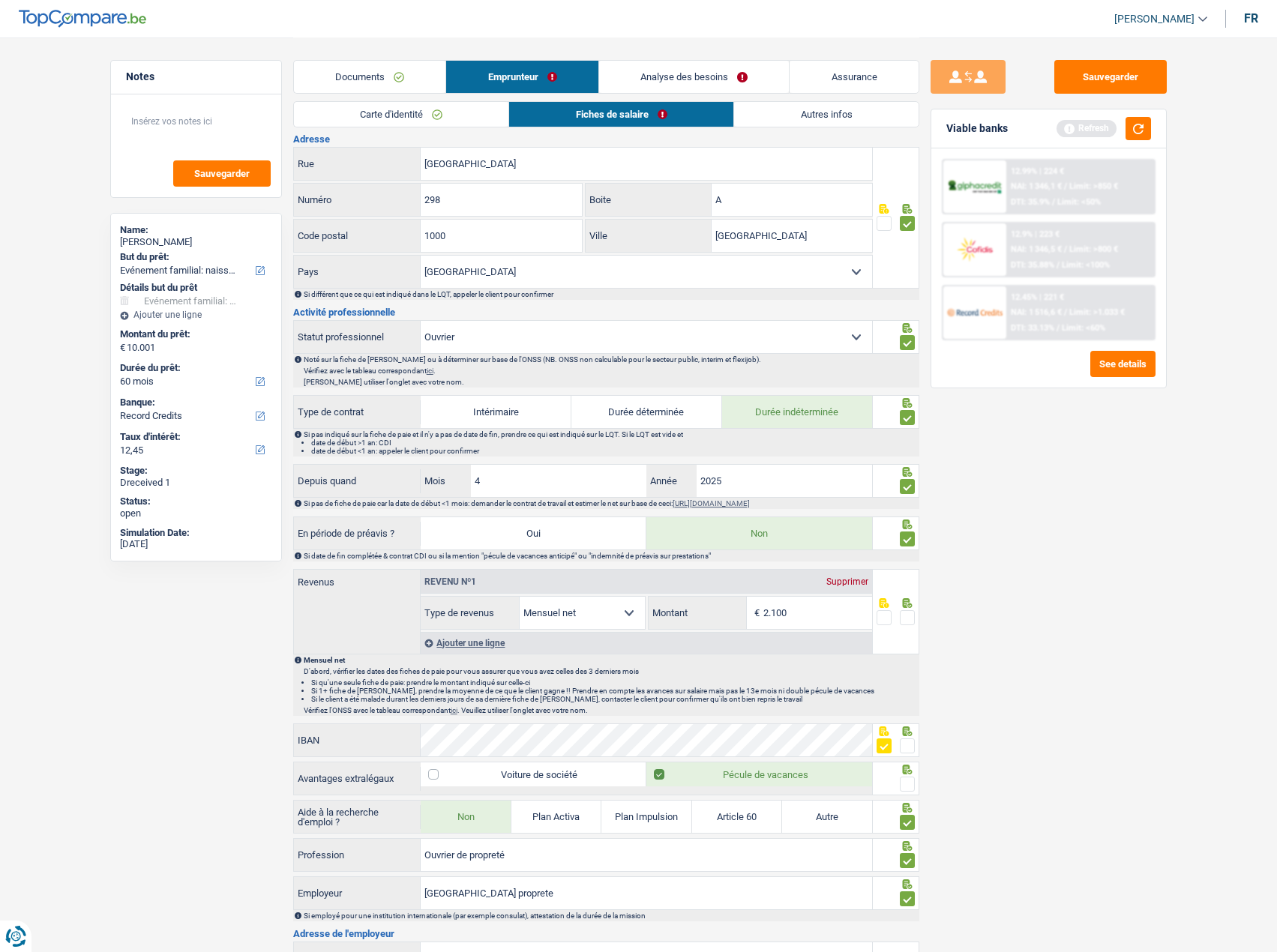
click at [908, 776] on div at bounding box center [907, 784] width 15 height 18
click at [905, 774] on icon at bounding box center [907, 769] width 10 height 10
click at [904, 782] on span at bounding box center [907, 784] width 15 height 15
click at [0, 0] on input "radio" at bounding box center [0, 0] width 0 height 0
click at [1121, 82] on button "Sauvegarder" at bounding box center [1110, 77] width 113 height 34
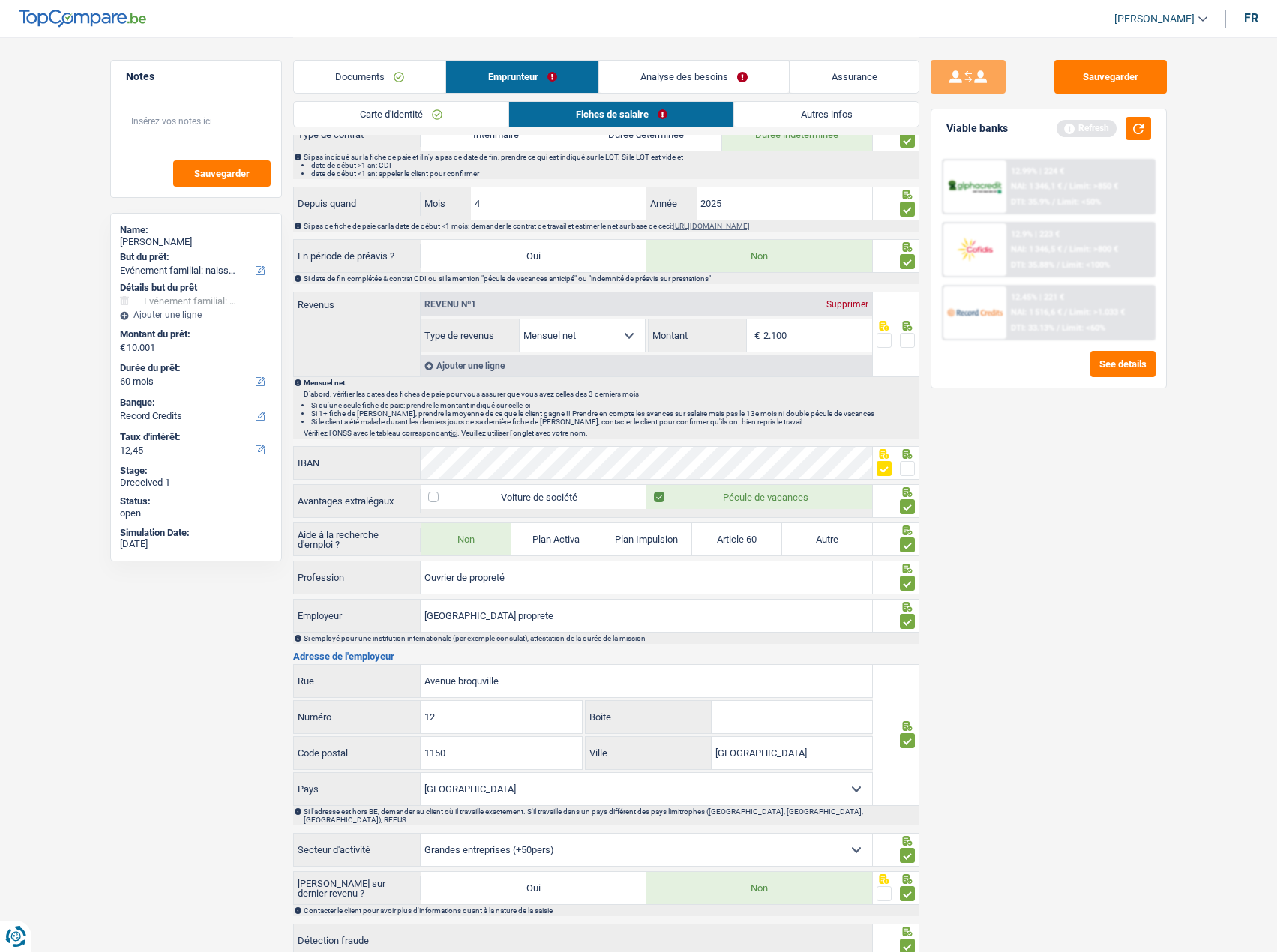
scroll to position [701, 0]
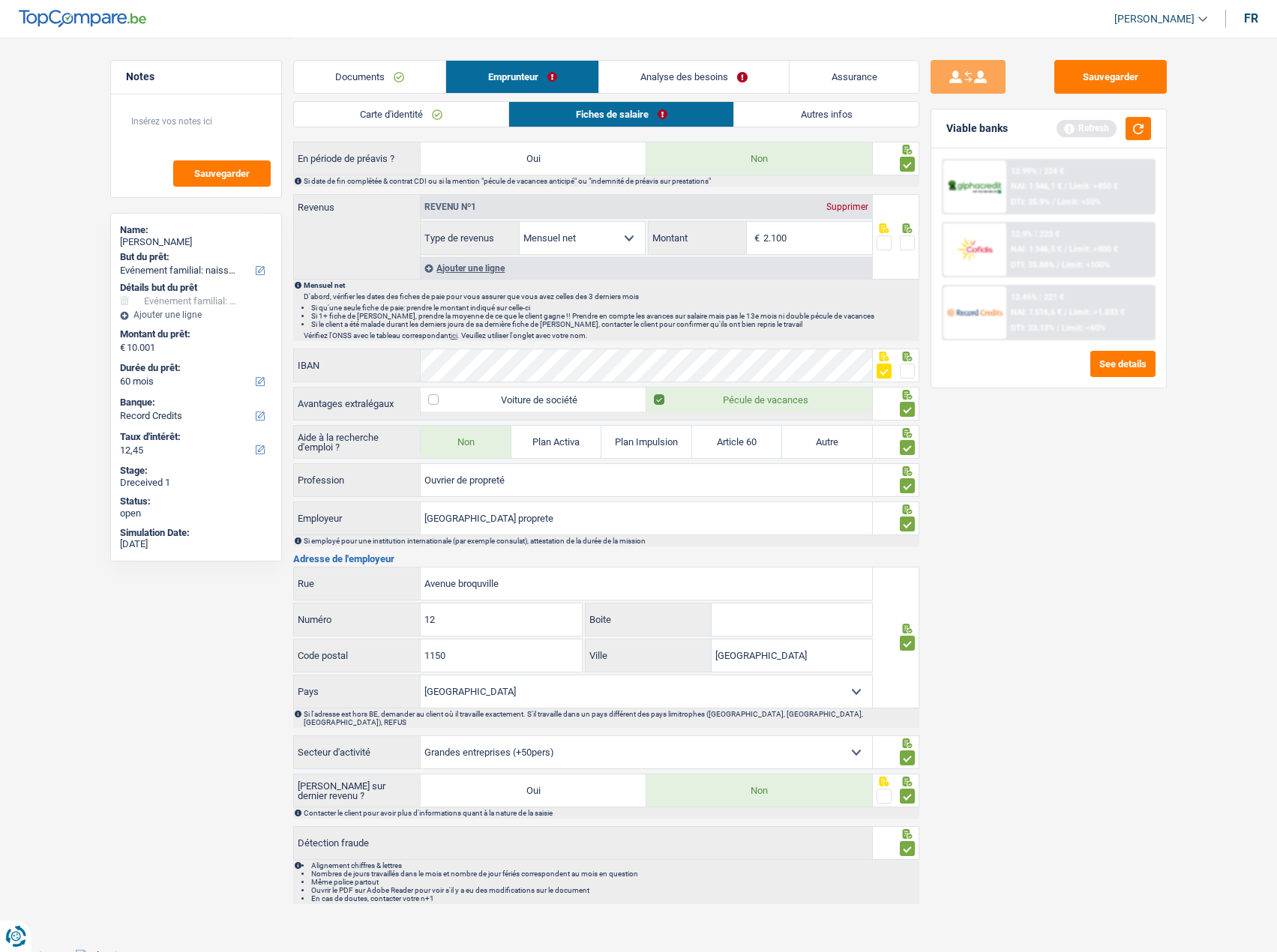
click at [809, 232] on input "2.100" at bounding box center [817, 238] width 109 height 32
type input "2.111"
click at [907, 244] on span at bounding box center [907, 242] width 15 height 15
click at [0, 0] on input "radio" at bounding box center [0, 0] width 0 height 0
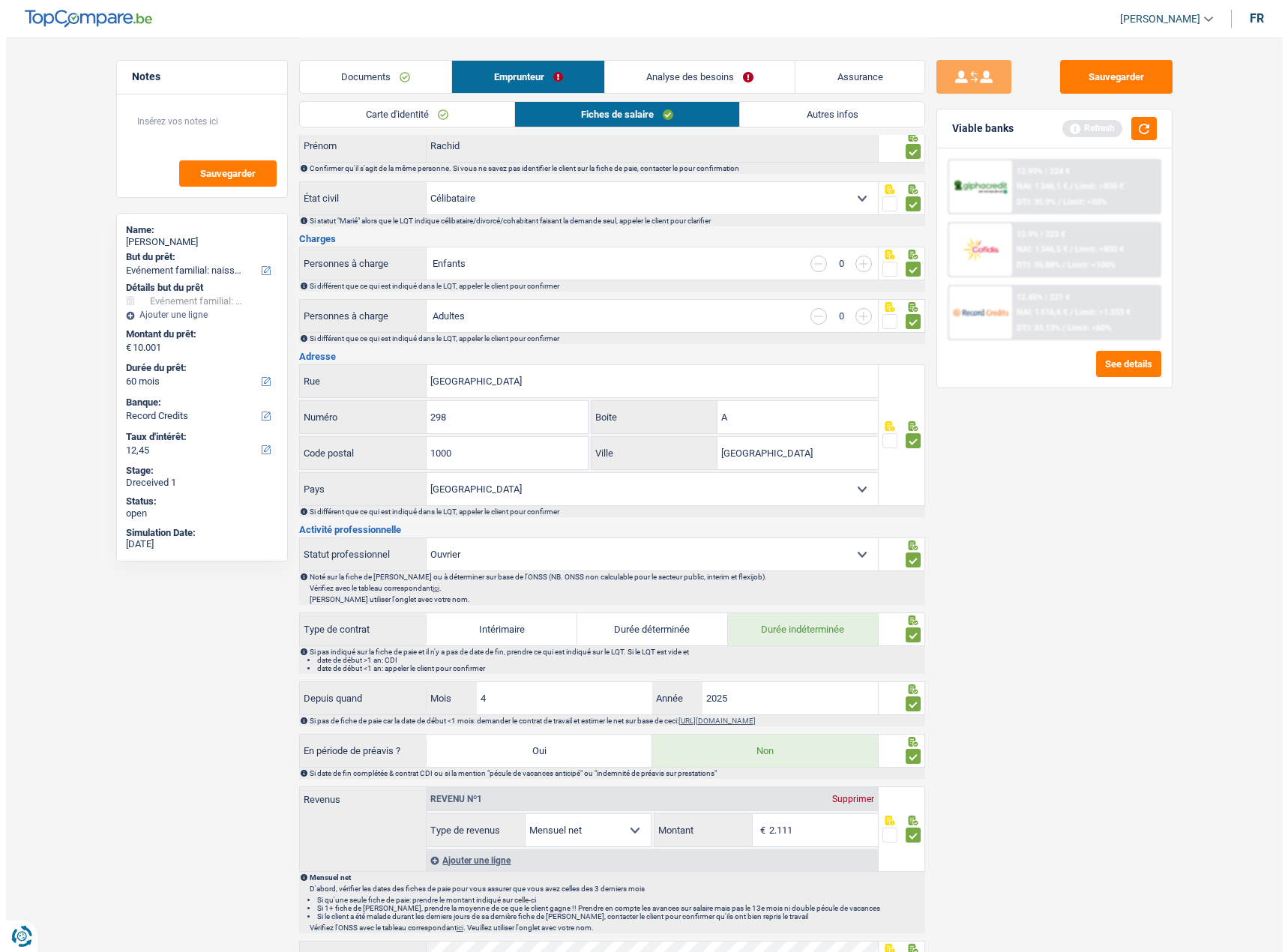
scroll to position [0, 0]
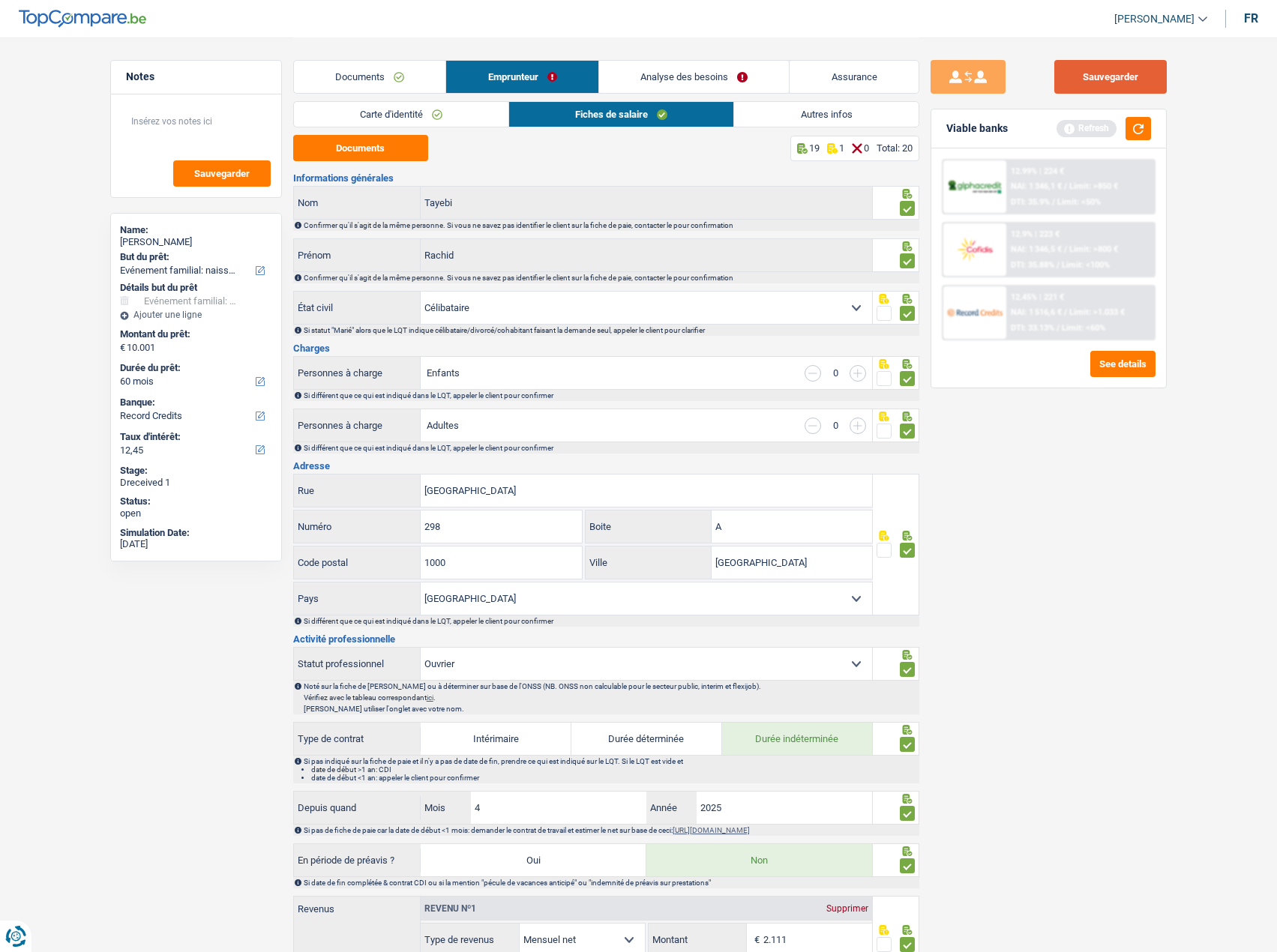
click at [1124, 85] on button "Sauvegarder" at bounding box center [1110, 77] width 113 height 34
drag, startPoint x: 1140, startPoint y: 120, endPoint x: 865, endPoint y: 98, distance: 275.9
click at [1140, 121] on button "button" at bounding box center [1138, 128] width 26 height 23
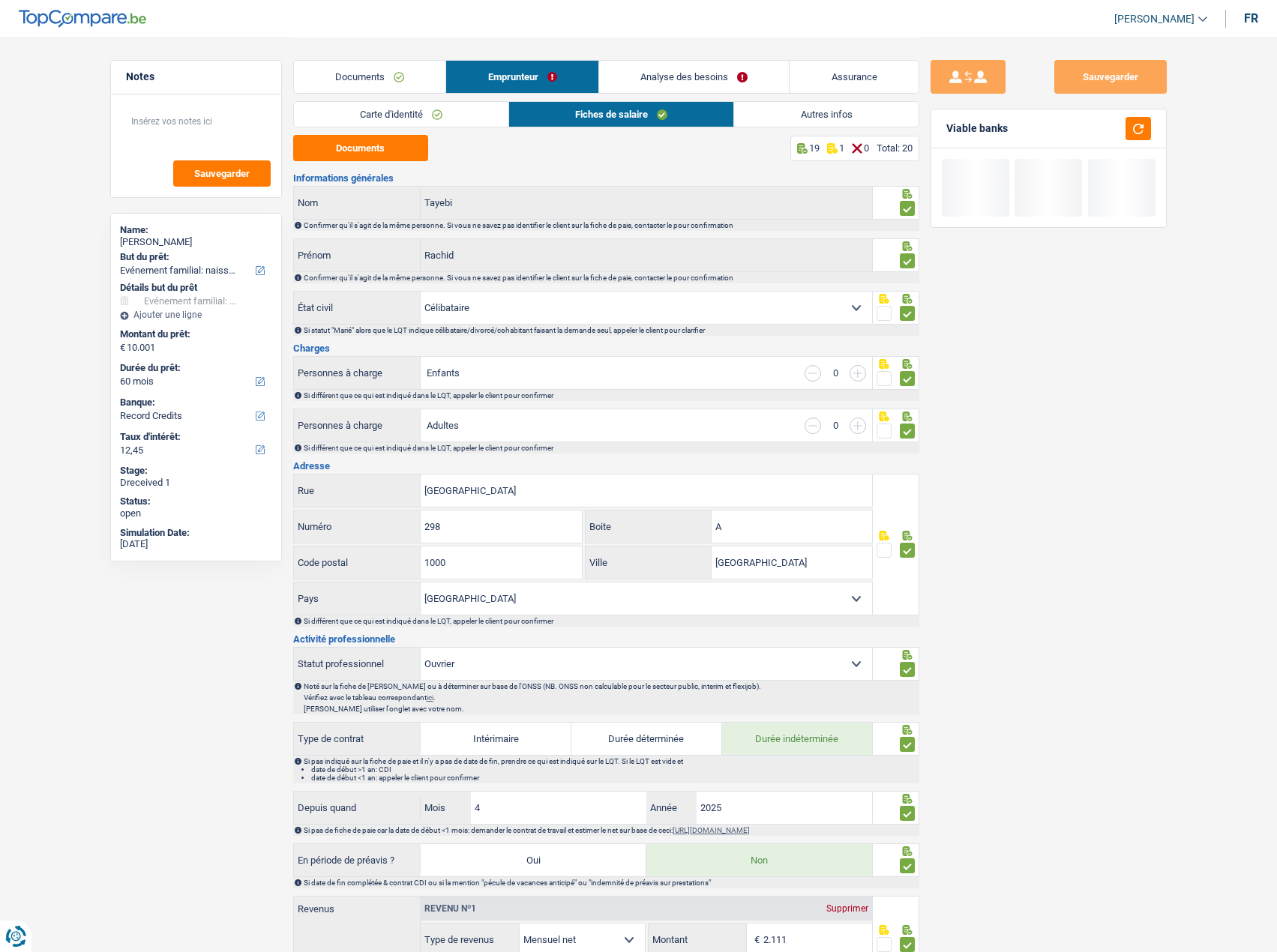
click at [766, 110] on link "Autres infos" at bounding box center [825, 113] width 184 height 25
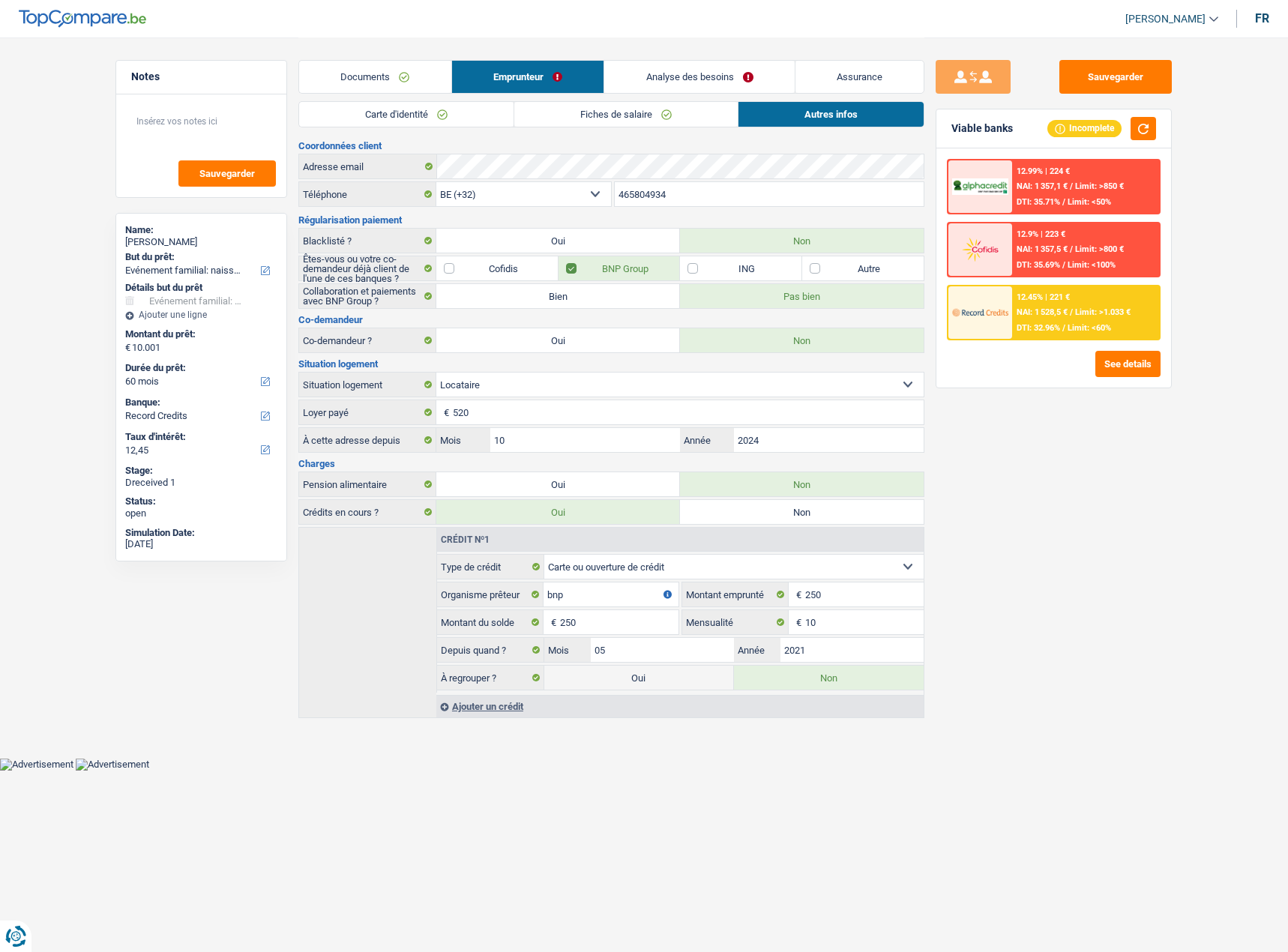
click at [1090, 316] on span "Limit: >1.033 €" at bounding box center [1102, 312] width 56 height 10
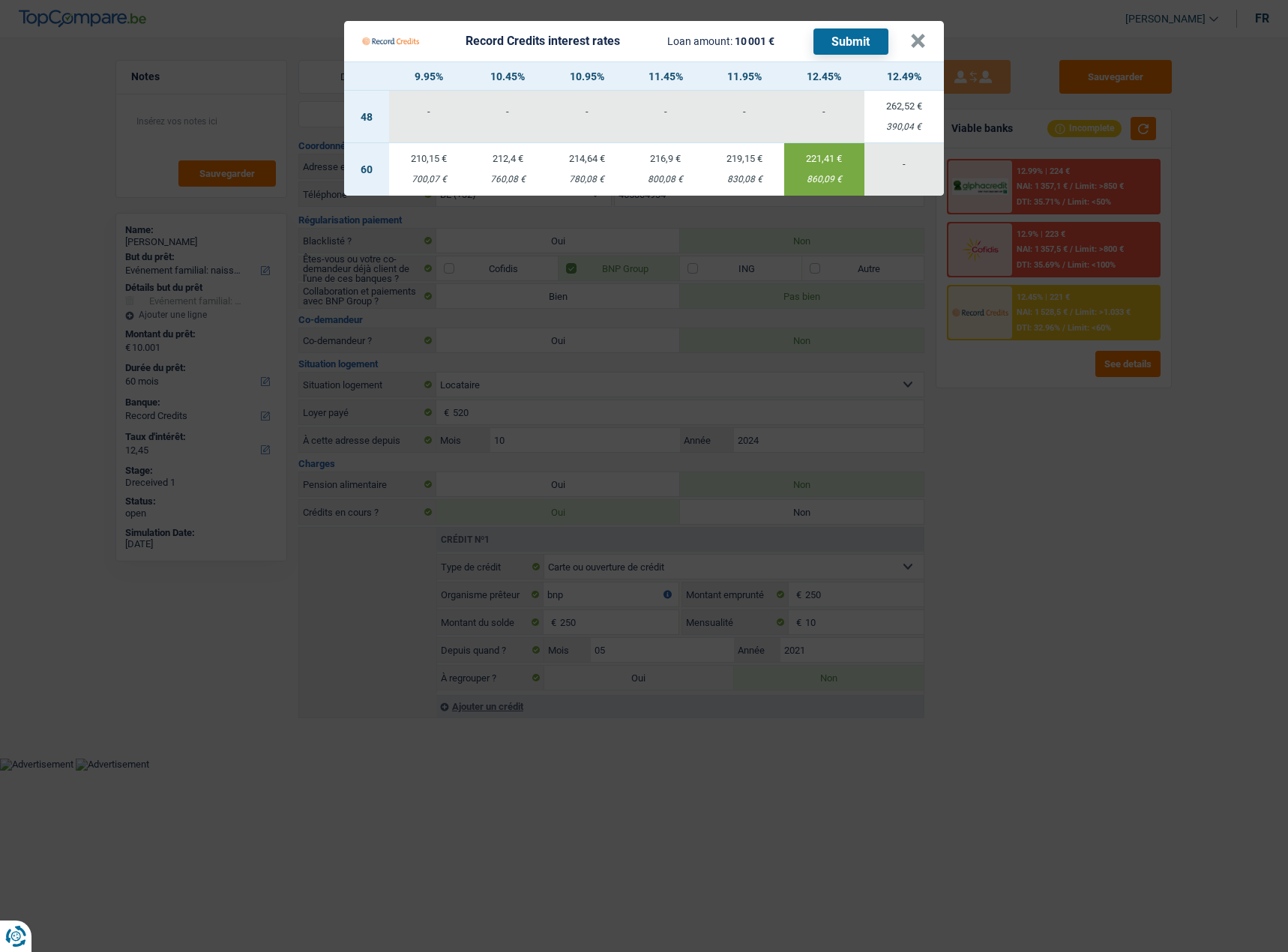
click at [858, 43] on button "Submit" at bounding box center [851, 41] width 75 height 27
click at [921, 47] on button "×" at bounding box center [918, 41] width 16 height 15
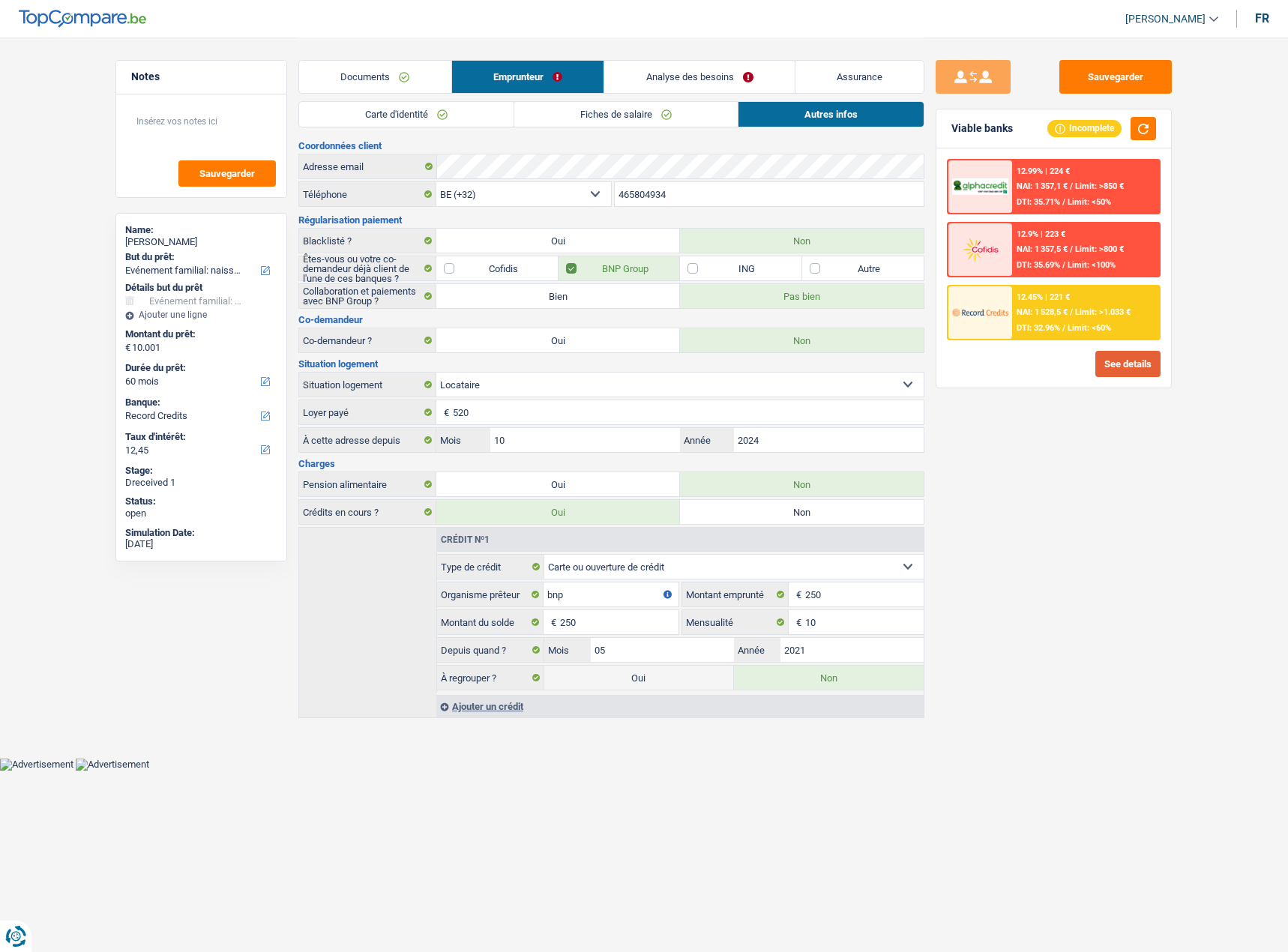
click at [1143, 359] on button "See details" at bounding box center [1127, 364] width 65 height 27
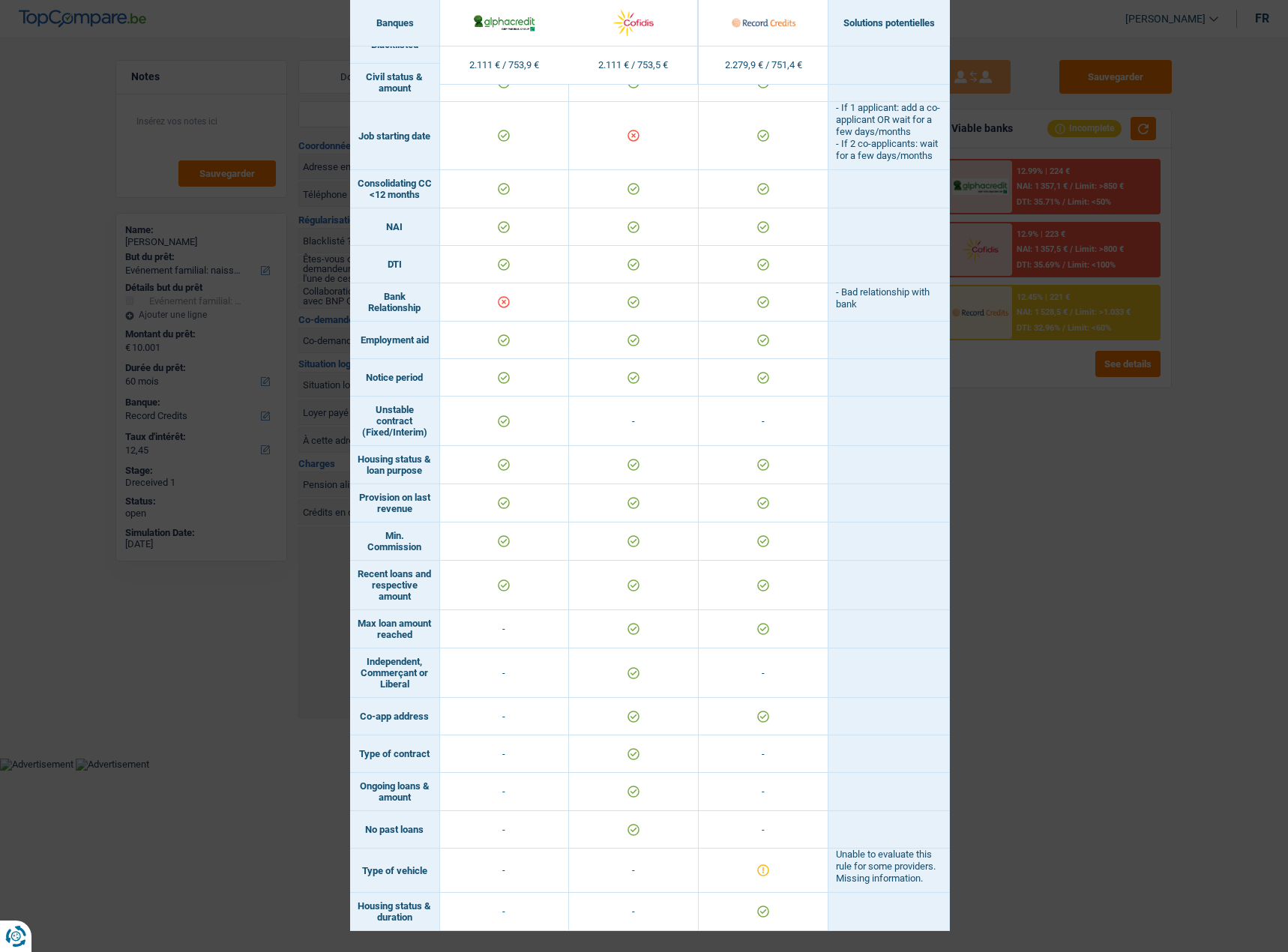
scroll to position [570, 0]
click at [1156, 505] on div "Banks conditions × Banques Solutions potentielles Revenus / Charges 2.111 € / 7…" at bounding box center [644, 476] width 1288 height 952
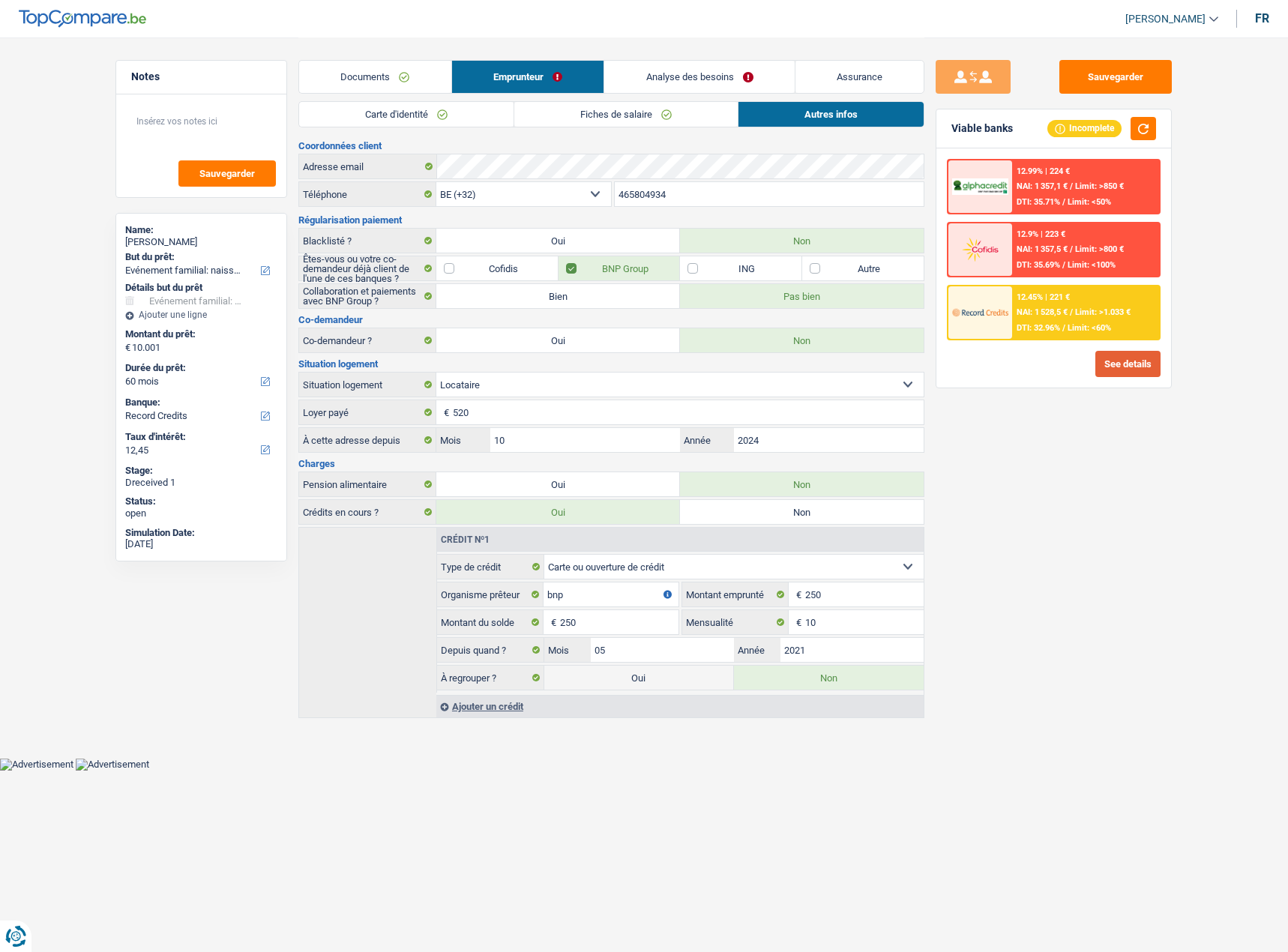
click at [1112, 369] on button "See details" at bounding box center [1127, 364] width 65 height 27
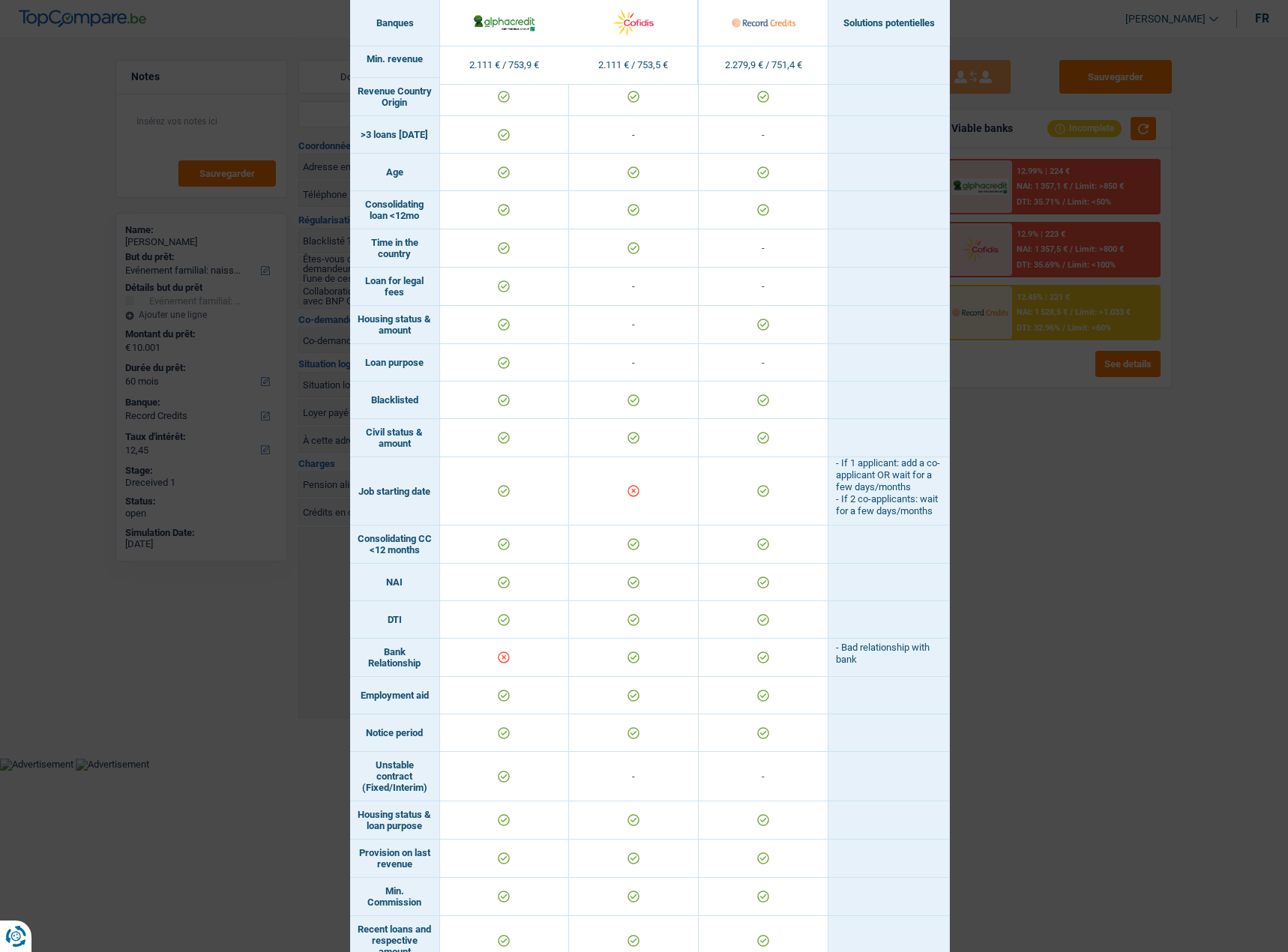
scroll to position [297, 0]
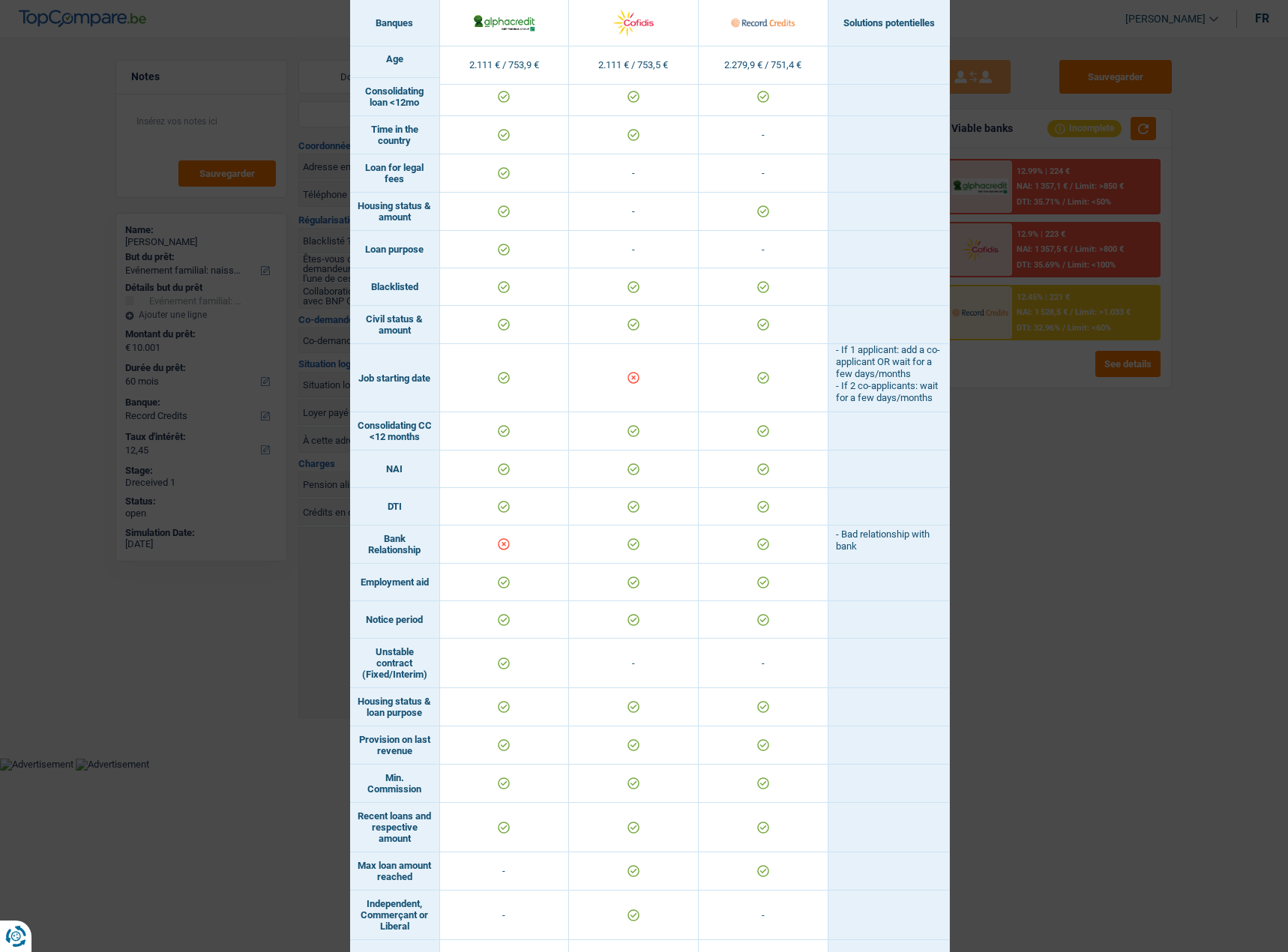
drag, startPoint x: 1128, startPoint y: 709, endPoint x: 900, endPoint y: 633, distance: 240.3
click at [1111, 700] on div "Banks conditions × Banques Solutions potentielles Revenus / Charges 2.111 € / 7…" at bounding box center [644, 476] width 1288 height 952
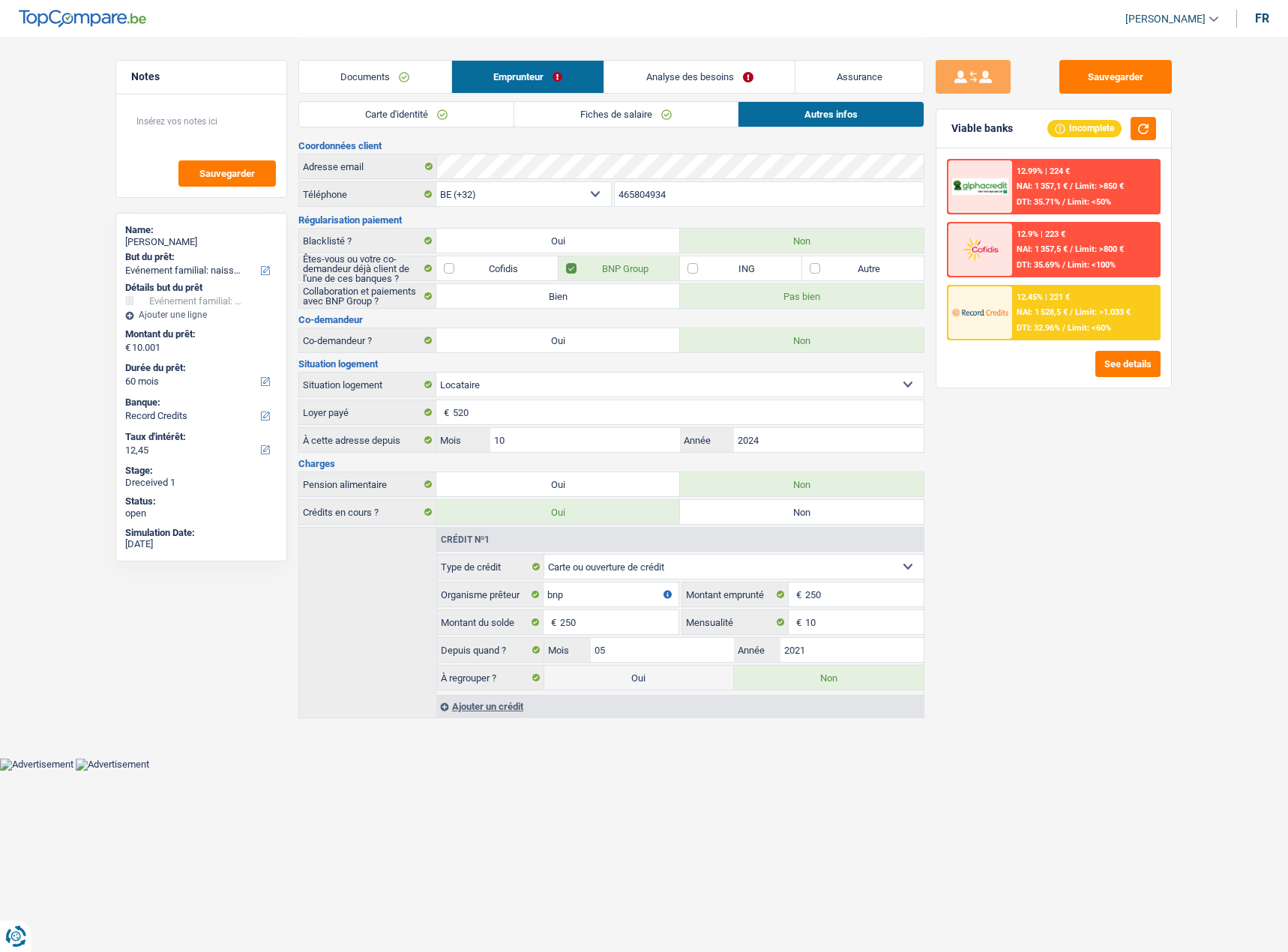
drag, startPoint x: 731, startPoint y: 61, endPoint x: 721, endPoint y: 172, distance: 111.4
click at [729, 63] on link "Analyse des besoins" at bounding box center [700, 76] width 190 height 32
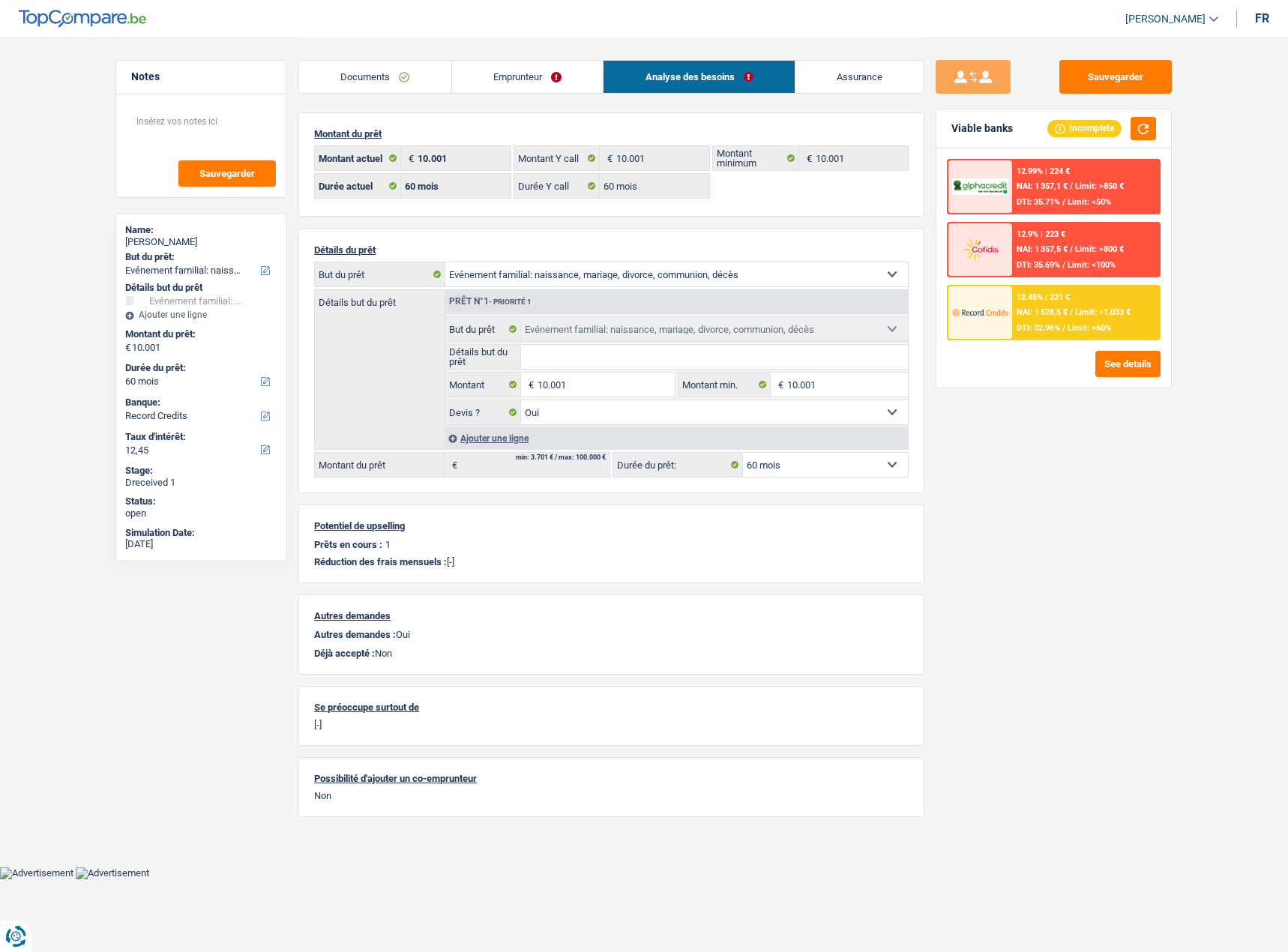
drag, startPoint x: 512, startPoint y: 81, endPoint x: 451, endPoint y: 99, distance: 63.6
click at [512, 81] on link "Emprunteur" at bounding box center [528, 76] width 152 height 32
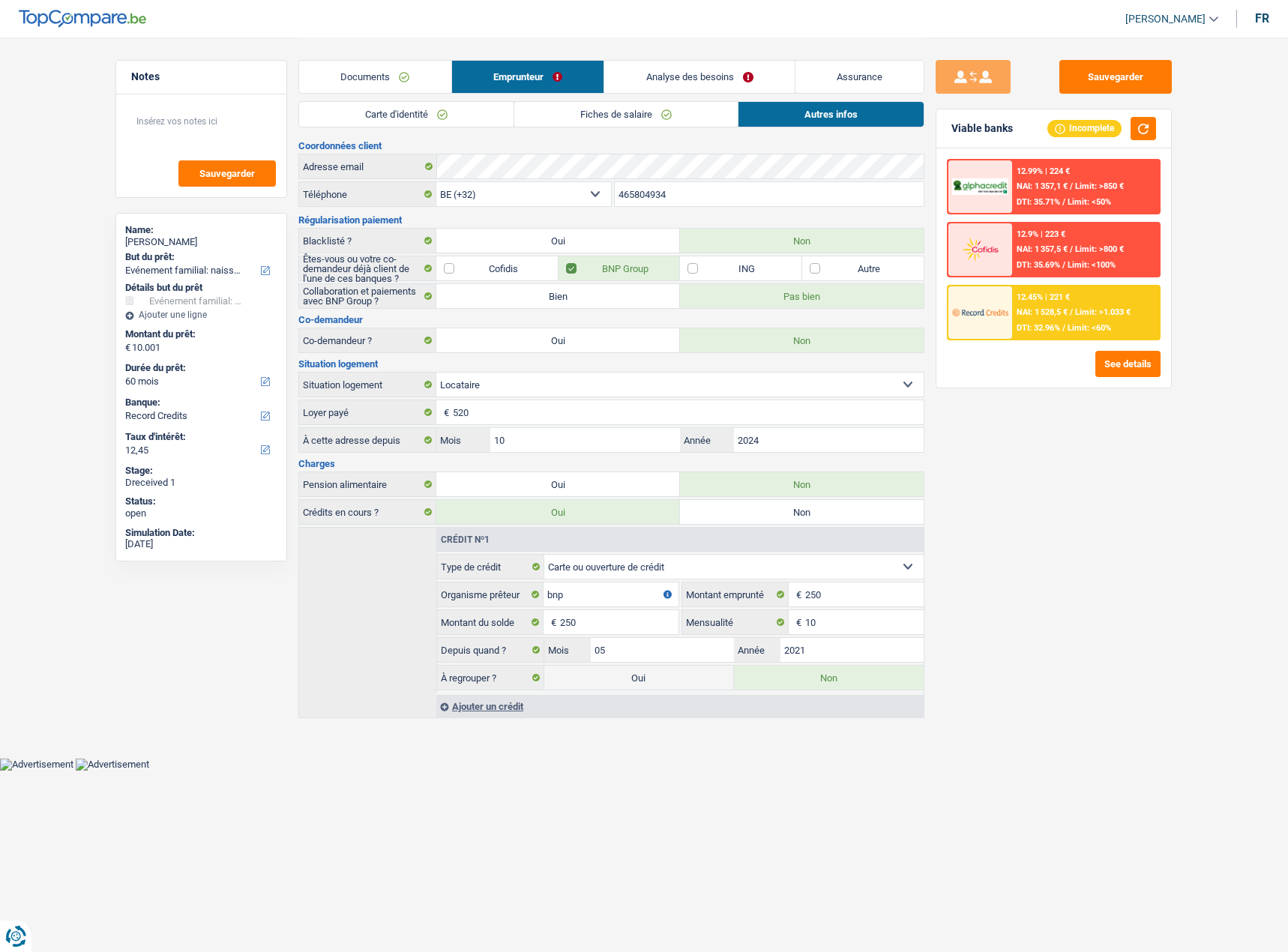
click at [384, 122] on link "Carte d'identité" at bounding box center [406, 113] width 214 height 25
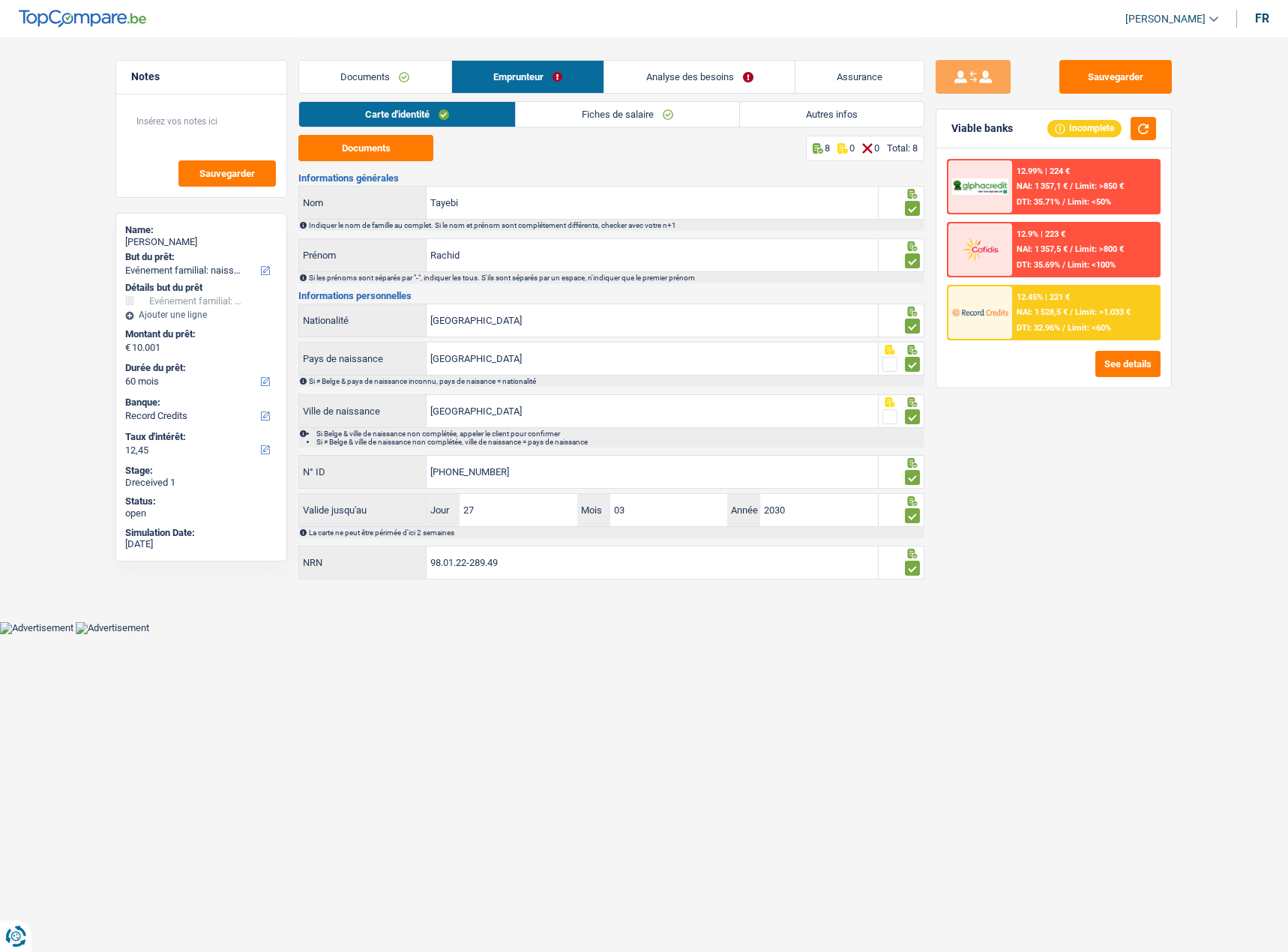
click at [366, 88] on link "Documents" at bounding box center [375, 76] width 152 height 32
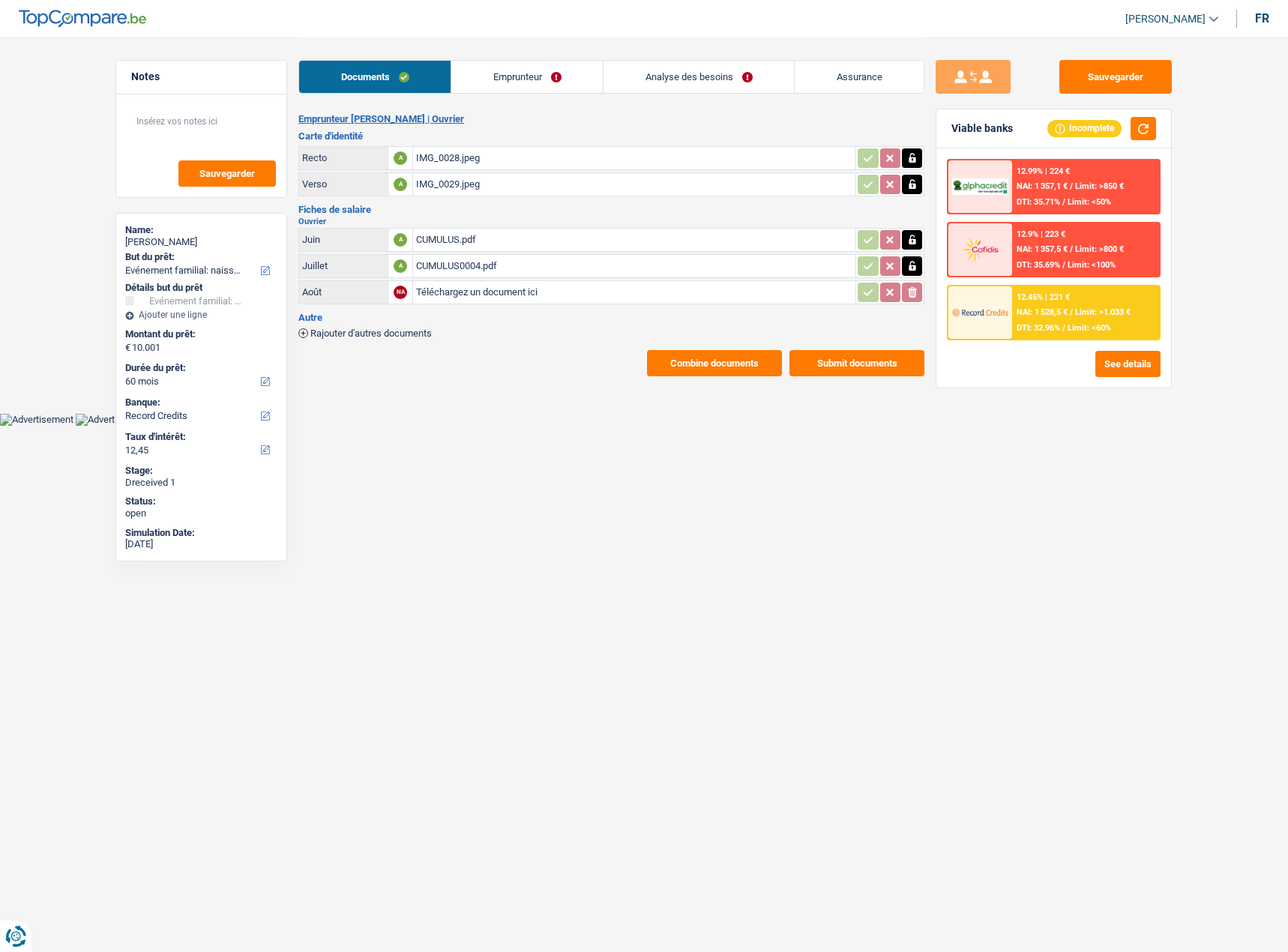
click at [463, 149] on div "IMG_0028.jpeg" at bounding box center [634, 158] width 436 height 23
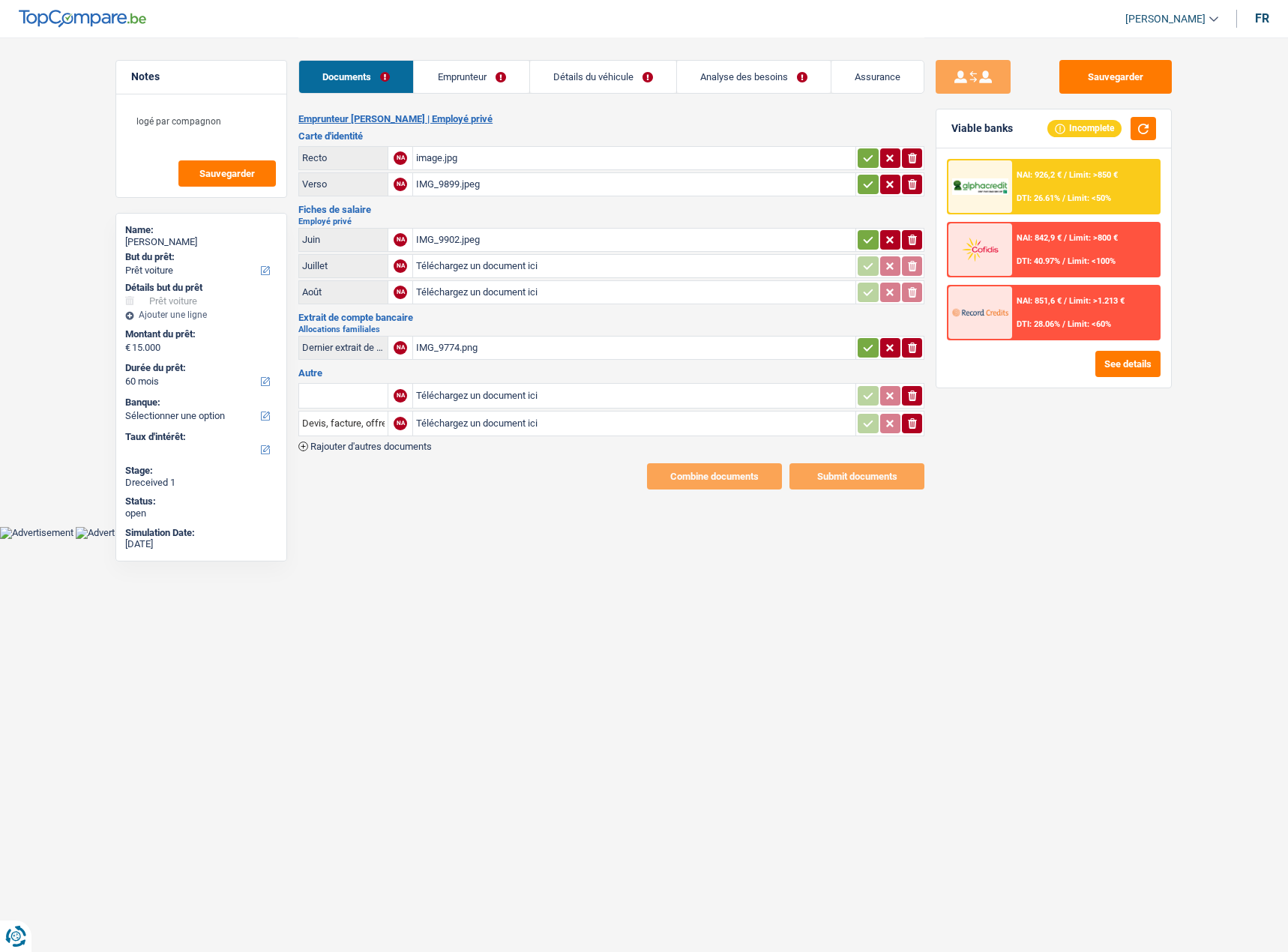
select select "car"
select select "60"
click at [450, 163] on div "image.jpg" at bounding box center [634, 158] width 436 height 23
click at [864, 159] on icon "button" at bounding box center [868, 157] width 10 height 6
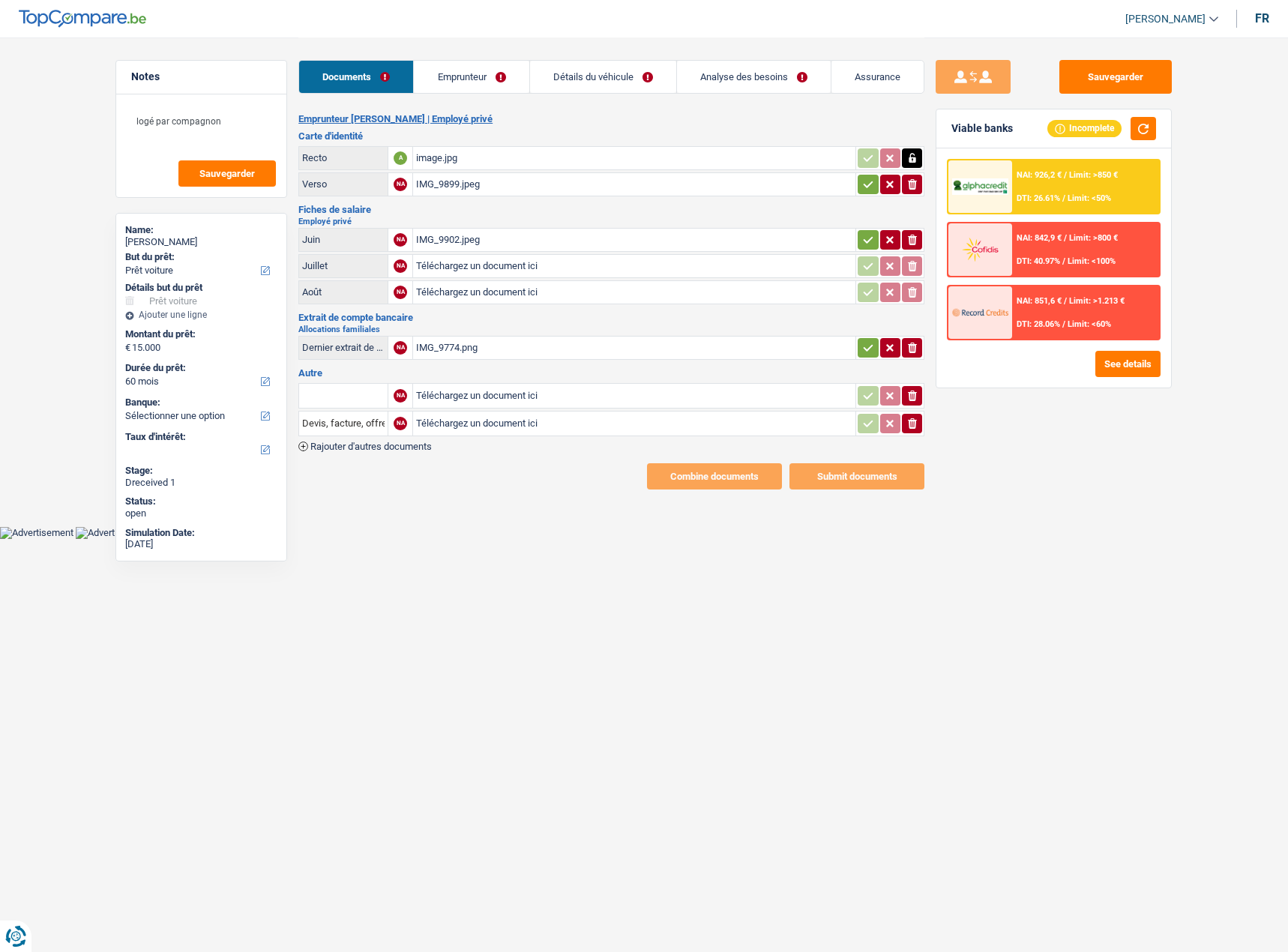
click at [863, 183] on icon "button" at bounding box center [868, 184] width 12 height 15
click at [586, 191] on div "IMG_9899.jpeg" at bounding box center [634, 184] width 436 height 23
click at [445, 236] on div "IMG_9902.jpeg" at bounding box center [634, 240] width 436 height 23
type input "C:\fakepath\processed-C7773105-BEF4-4151-A43E-D5DB85D6E59A.jpeg"
click at [524, 346] on div "IMG_9774.png" at bounding box center [634, 348] width 436 height 23
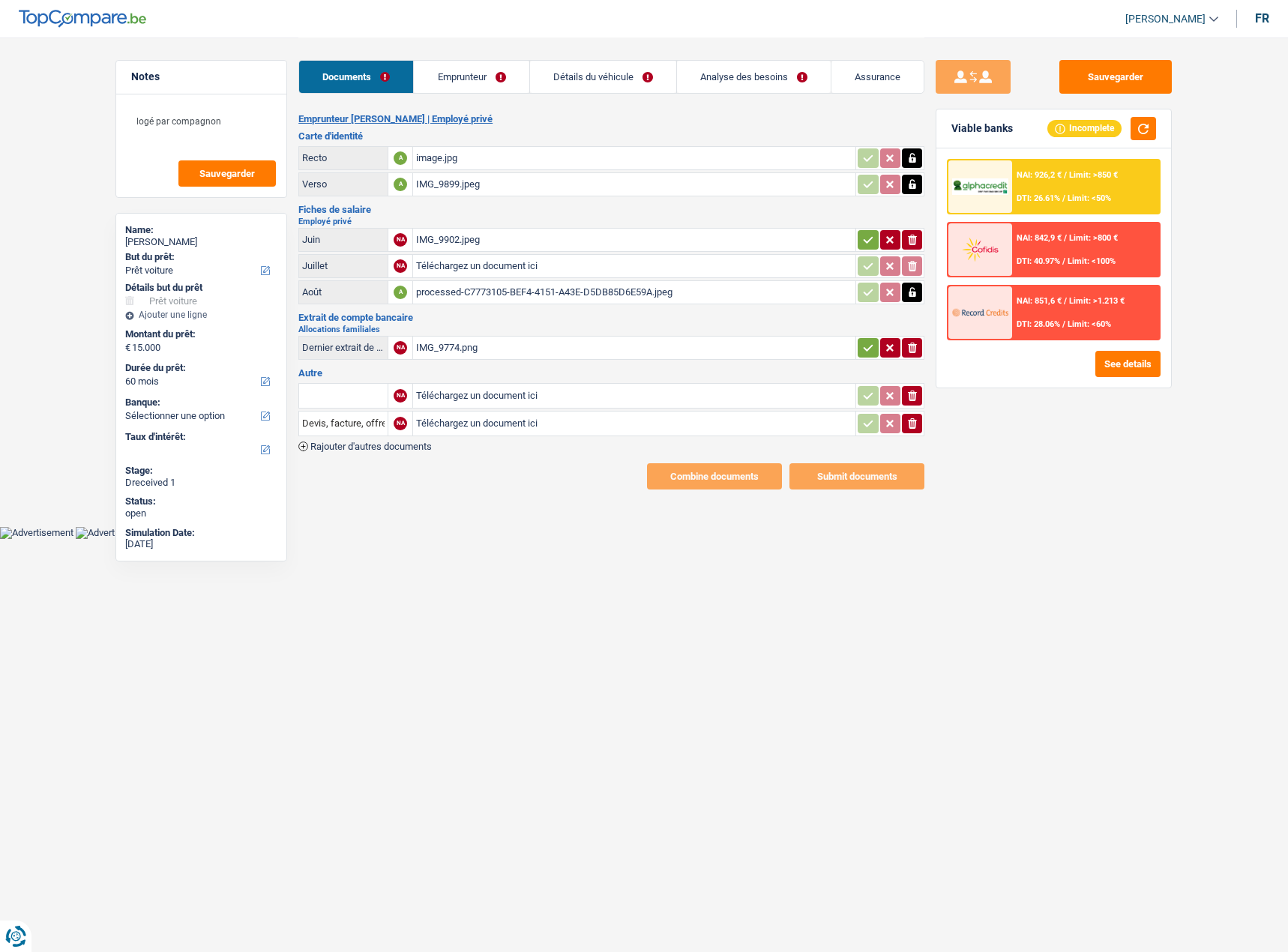
type input "C:\fakepath\original-6A6E3882-4A1B-499A-A0CE-8EA94FBD2D54.jpeg"
type input "C:\fakepath\original-087CF189-751F-4DB2-AC5F-EE1A51400B31.jpeg"
click at [351, 395] on input "text" at bounding box center [343, 396] width 82 height 24
click at [389, 422] on li "Devis, facture, offre, bon de commande" at bounding box center [398, 425] width 183 height 18
type input "Devis, facture, offre, bon de commande"
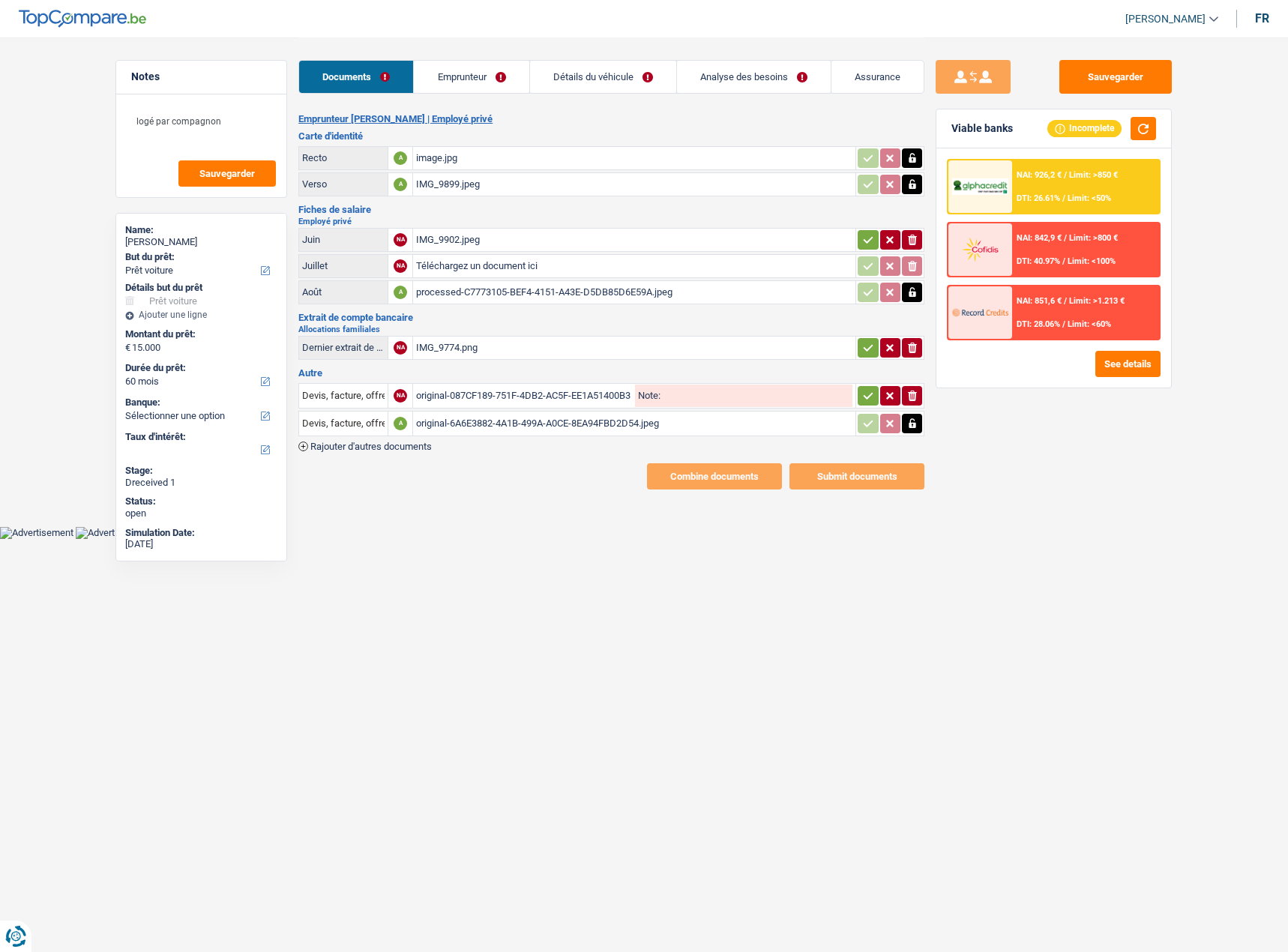
click at [867, 392] on icon "button" at bounding box center [868, 396] width 12 height 15
click at [474, 352] on div "IMG_9774.png" at bounding box center [634, 348] width 436 height 23
type input "C:\fakepath\processed-59B38380-C0EC-493F-934D-DA3C9168583C.jpeg"
drag, startPoint x: 913, startPoint y: 351, endPoint x: 1274, endPoint y: 360, distance: 361.1
click at [916, 351] on icon "ionicons-v5-e" at bounding box center [912, 348] width 12 height 15
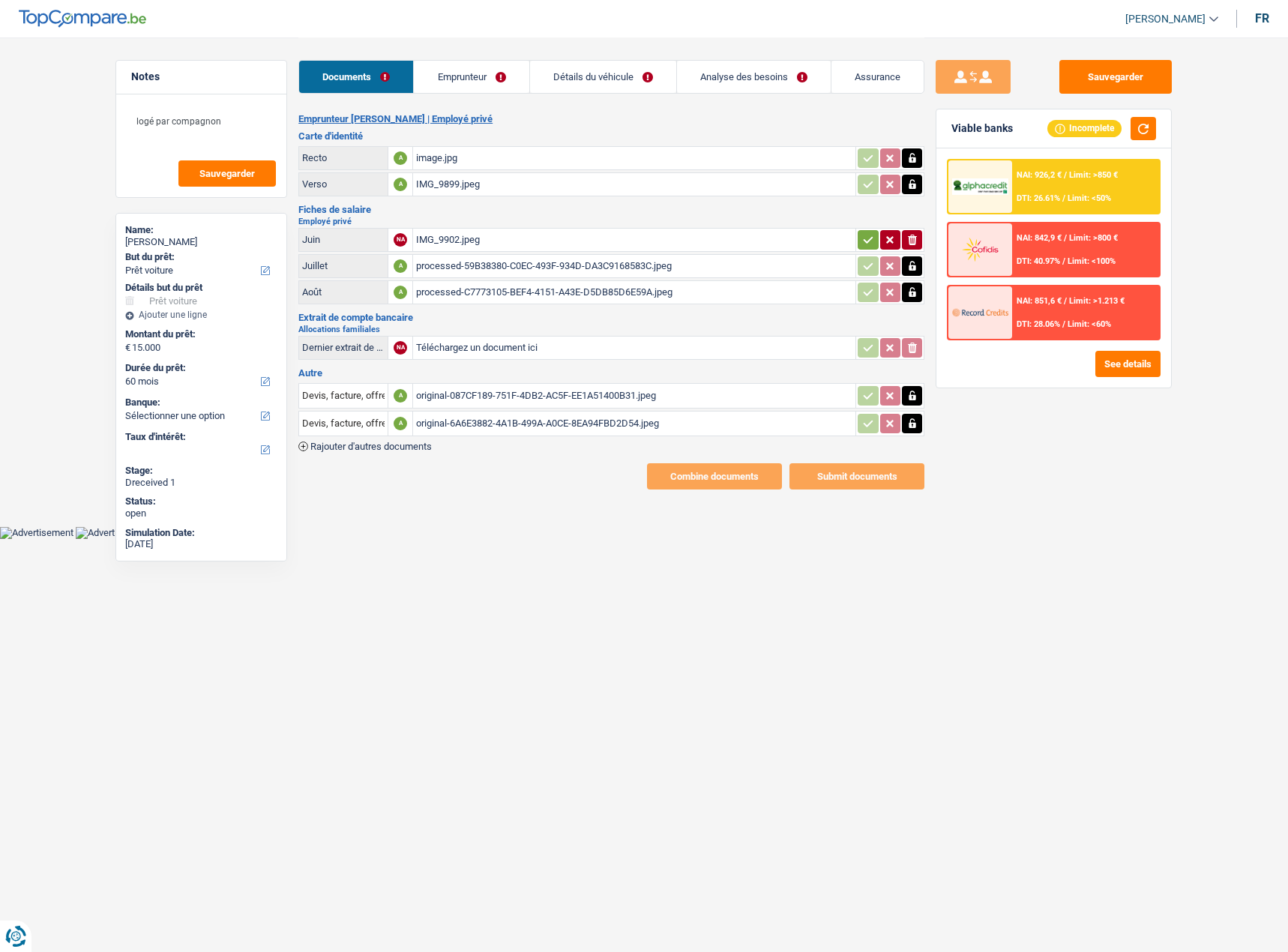
type input "C:\fakepath\original-D37BA129-6A12-4E4D-AA37-2E6E1A3B2BF5.jpeg"
click at [397, 443] on span "Rajouter d'autres documents" at bounding box center [370, 446] width 122 height 10
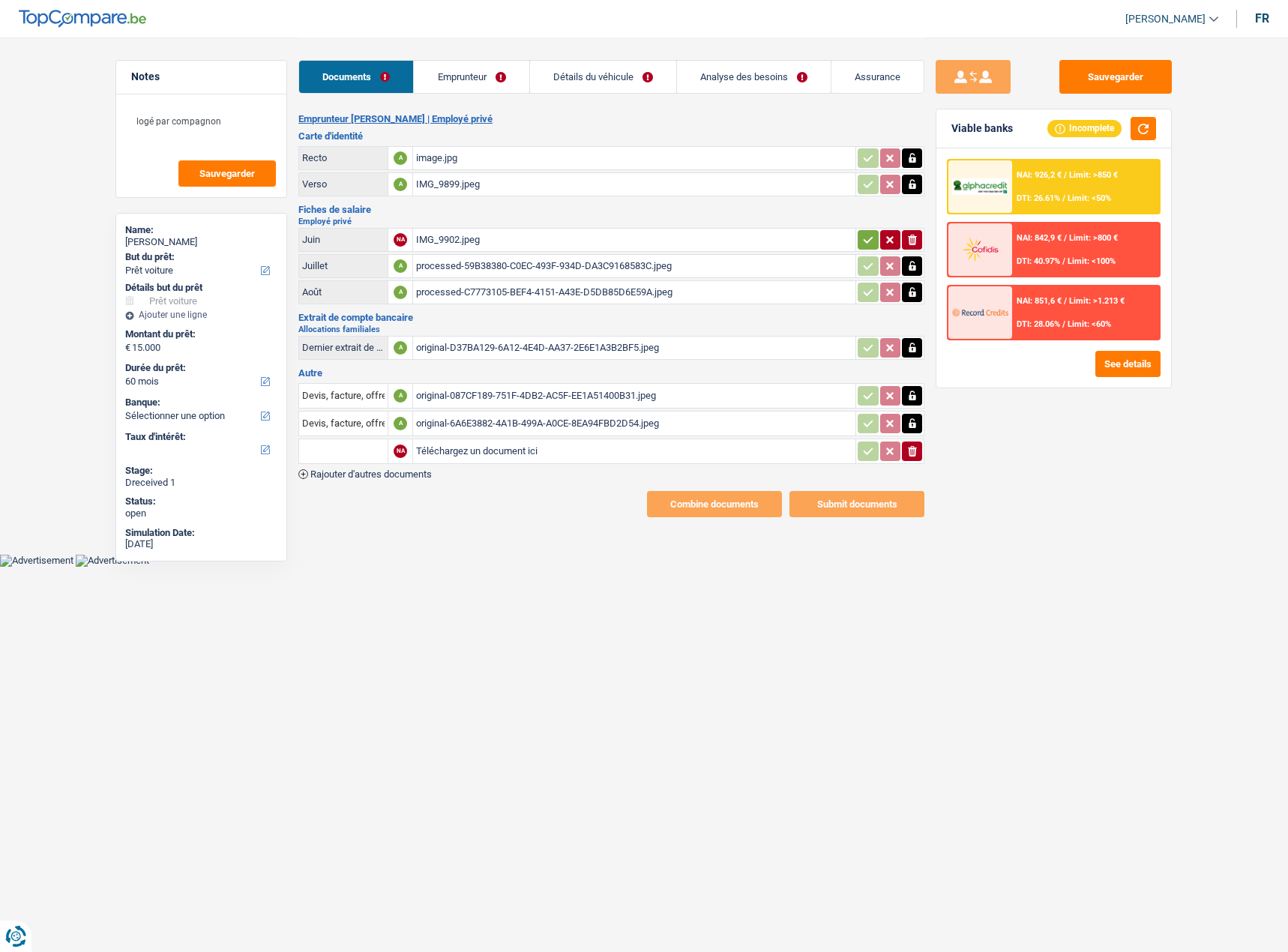
click at [392, 475] on span "Rajouter d'autres documents" at bounding box center [370, 474] width 122 height 10
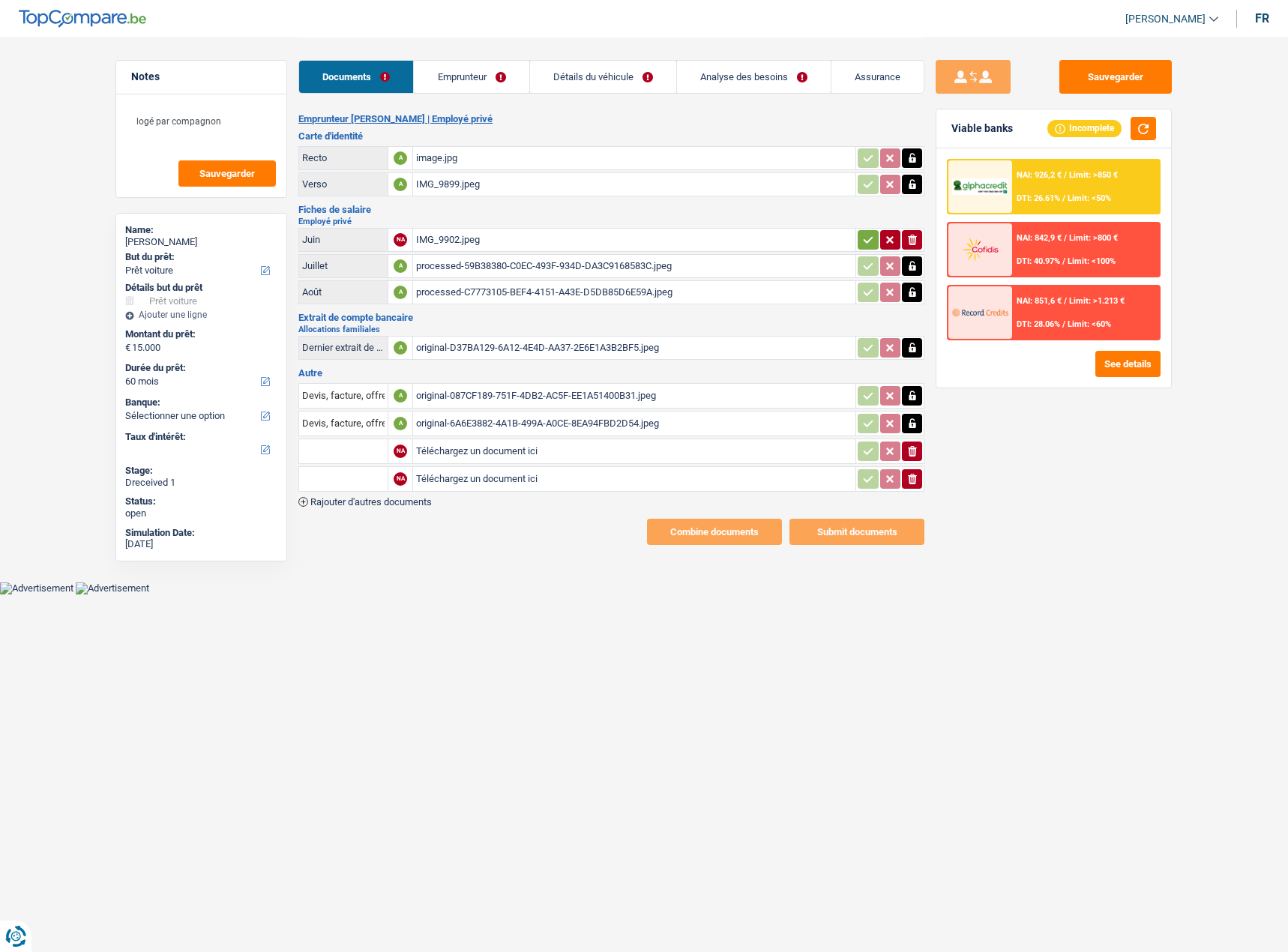
type input "C:\fakepath\original-7B90D5E1-4FE0-49F1-9E96-78C99EE7FF0B.jpeg"
click at [366, 447] on input "text" at bounding box center [343, 451] width 82 height 24
click at [479, 488] on li "Dernier extrait de compte pour vos allocations familiales" at bounding box center [433, 481] width 252 height 18
type input "Dernier extrait de compte pour vos allocations familiales"
type input "C:\fakepath\original-4DCDD19C-EBF7-45A2-ABBC-36B2A02E224C.jpeg"
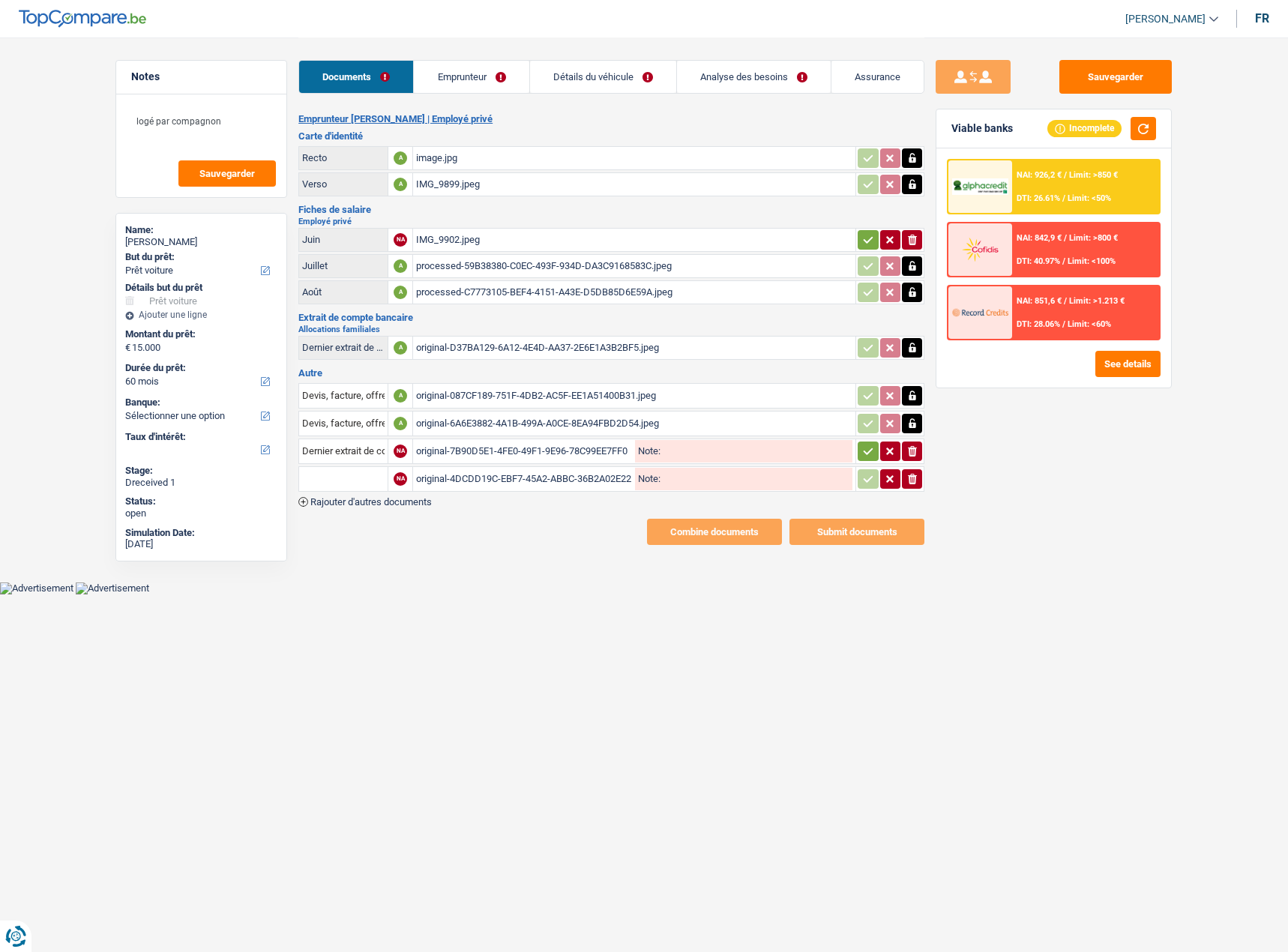
click at [373, 487] on input "text" at bounding box center [343, 479] width 82 height 24
click at [390, 517] on li "Dernier extrait de compte pour vos allocations familiales" at bounding box center [433, 508] width 252 height 18
type input "Dernier extrait de compte pour vos allocations familiales"
click at [874, 476] on button "button" at bounding box center [868, 478] width 20 height 19
click at [867, 458] on icon "button" at bounding box center [868, 451] width 12 height 15
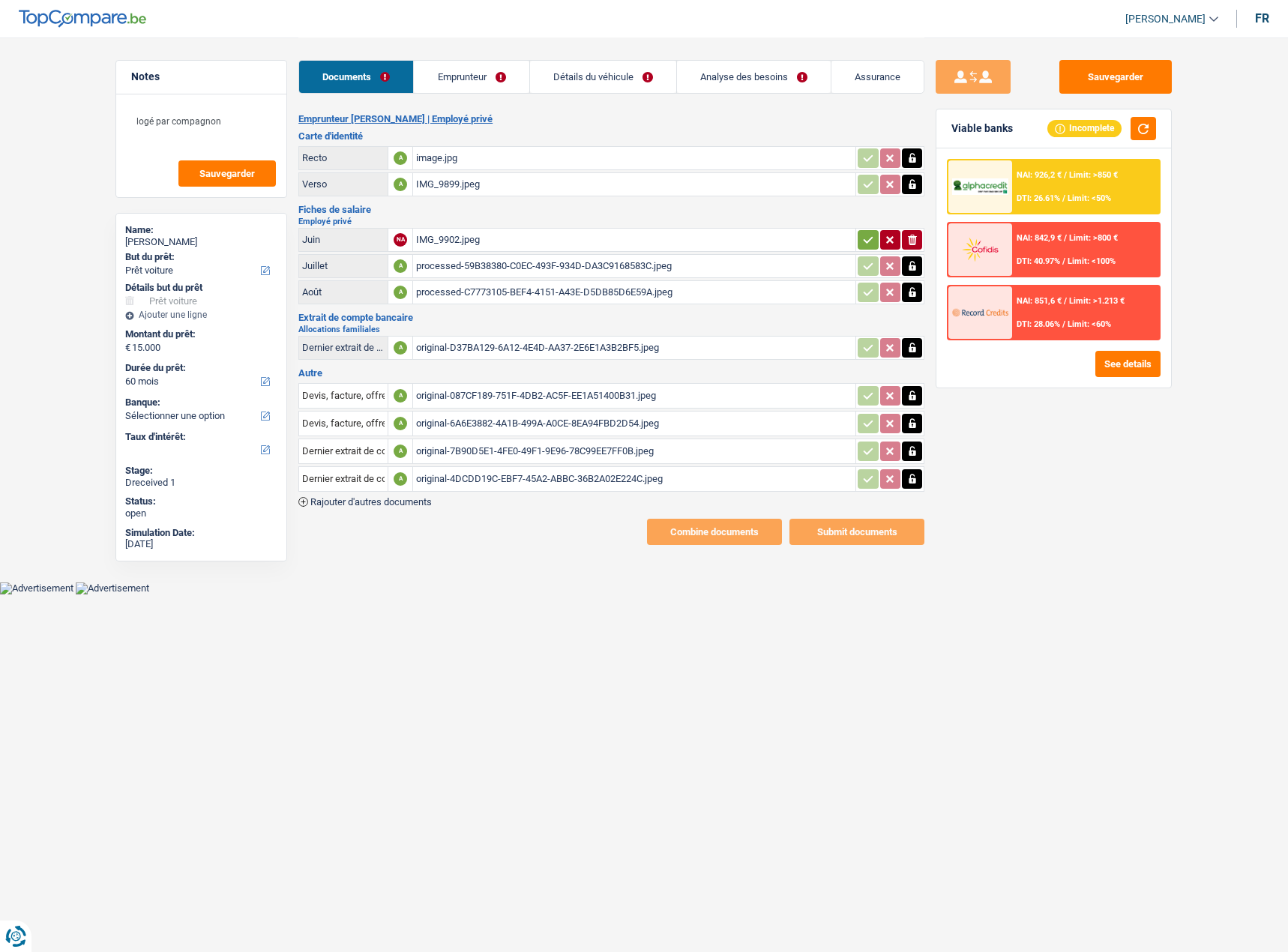
click at [441, 76] on link "Emprunteur" at bounding box center [470, 76] width 114 height 32
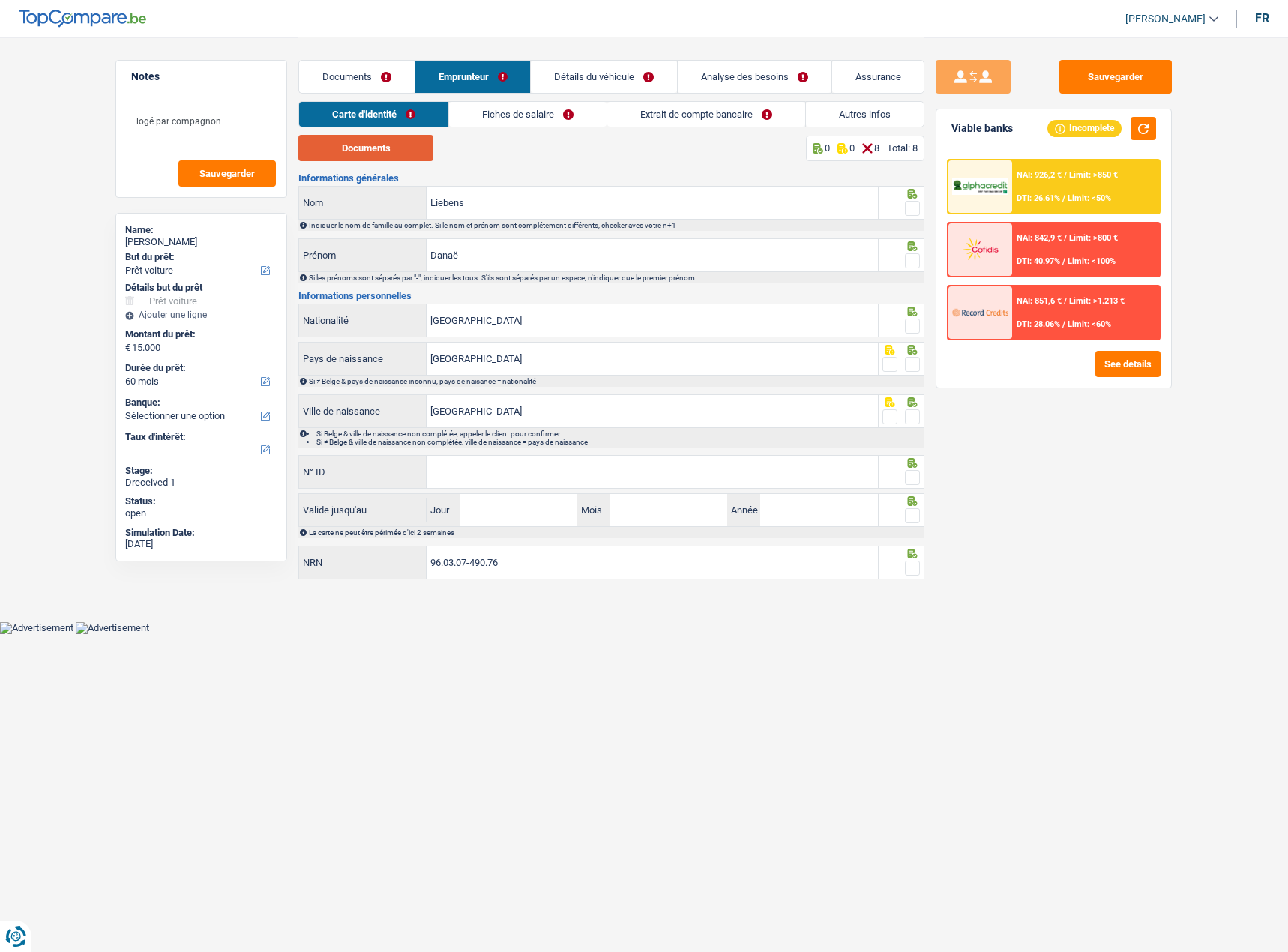
click at [360, 150] on button "Documents" at bounding box center [366, 148] width 135 height 27
click at [344, 149] on button "Documents" at bounding box center [366, 148] width 135 height 27
paste input "592-6488999-71"
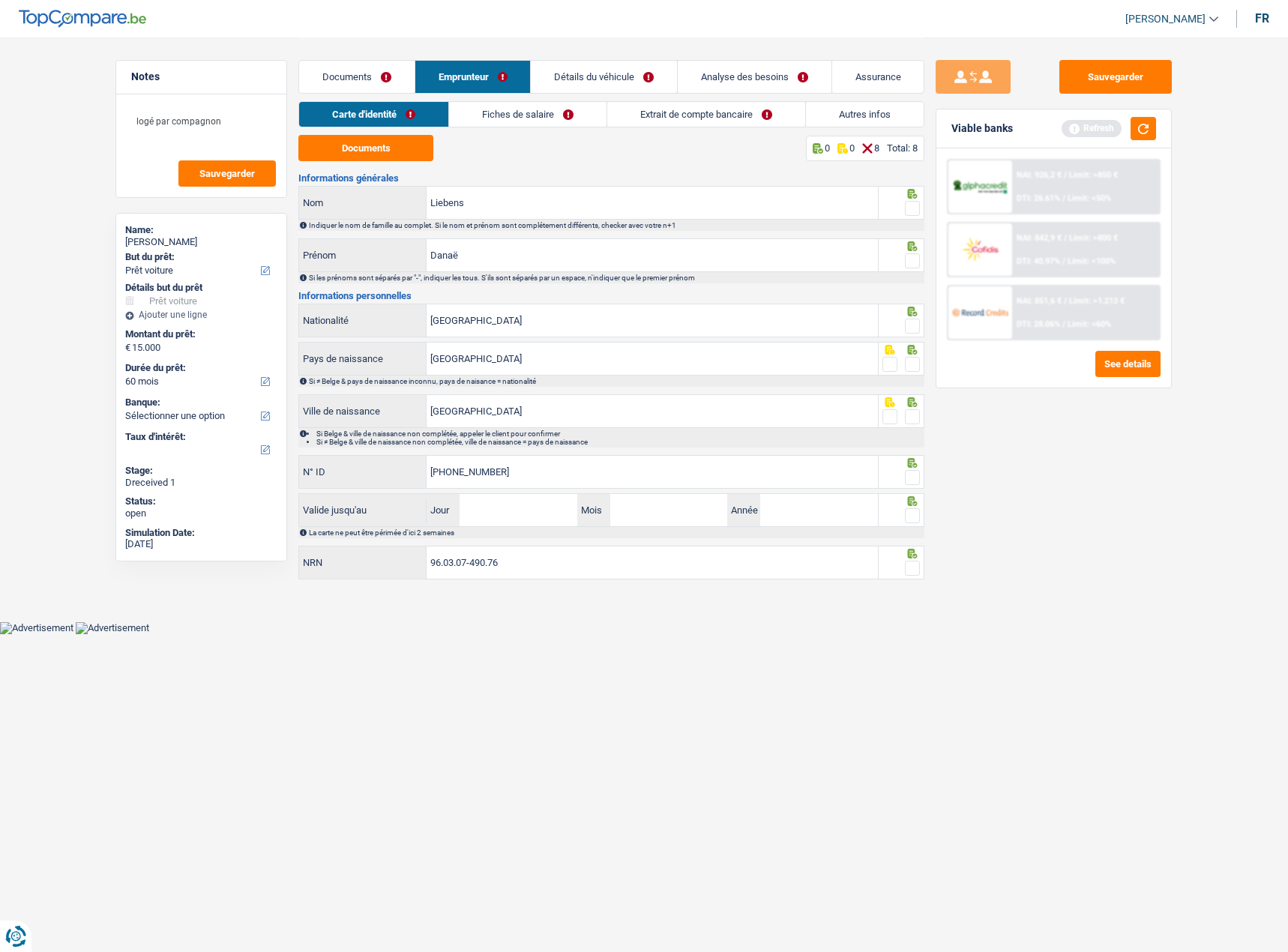
type input "592-6488999-71"
click at [915, 479] on span at bounding box center [912, 477] width 15 height 15
click at [0, 0] on input "radio" at bounding box center [0, 0] width 0 height 0
click at [914, 412] on span at bounding box center [912, 416] width 15 height 15
click at [0, 0] on input "radio" at bounding box center [0, 0] width 0 height 0
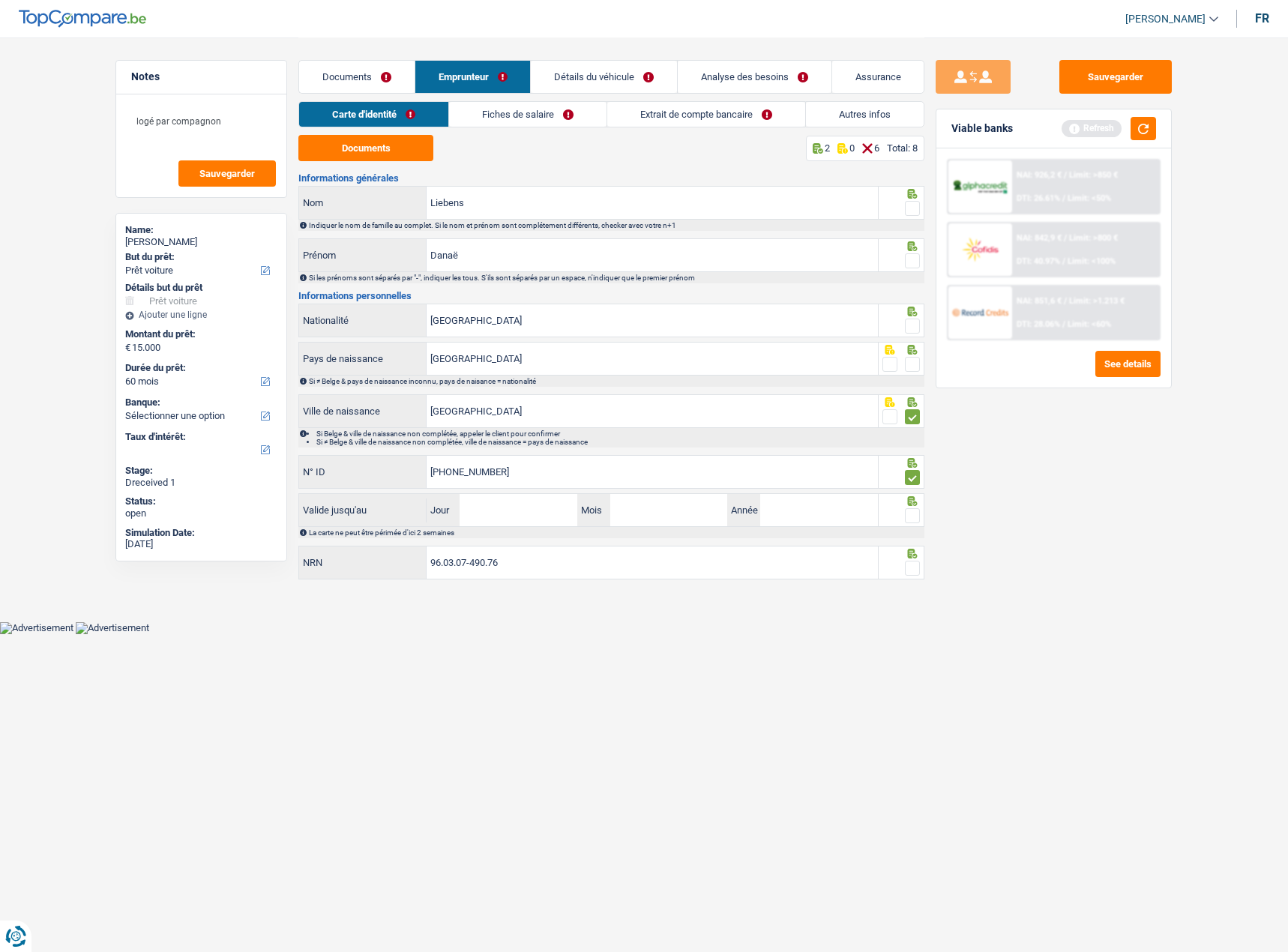
click at [916, 365] on span at bounding box center [912, 364] width 15 height 15
click at [0, 0] on input "radio" at bounding box center [0, 0] width 0 height 0
click at [916, 338] on div "Belgique Nationalité" at bounding box center [611, 321] width 626 height 36
click at [915, 323] on span at bounding box center [912, 326] width 15 height 15
click at [0, 0] on input "radio" at bounding box center [0, 0] width 0 height 0
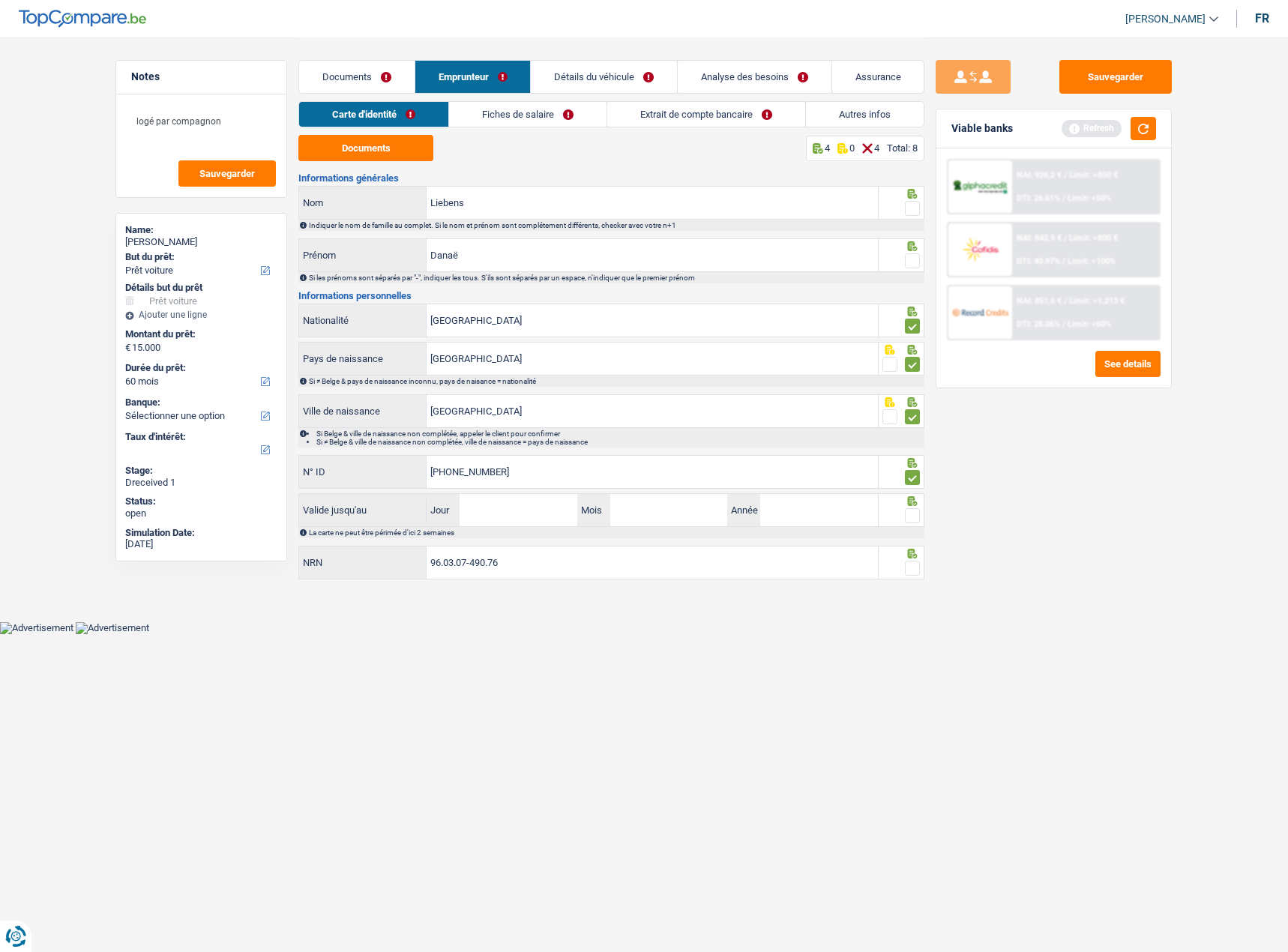
click at [910, 273] on div "Si les prénoms sont séparés par "-", indiquer les tous. S'ils sont séparés par …" at bounding box center [611, 278] width 626 height 11
click at [907, 255] on span at bounding box center [912, 261] width 15 height 15
click at [0, 0] on input "radio" at bounding box center [0, 0] width 0 height 0
drag, startPoint x: 920, startPoint y: 197, endPoint x: 911, endPoint y: 201, distance: 9.8
click at [920, 196] on icon at bounding box center [912, 194] width 15 height 10
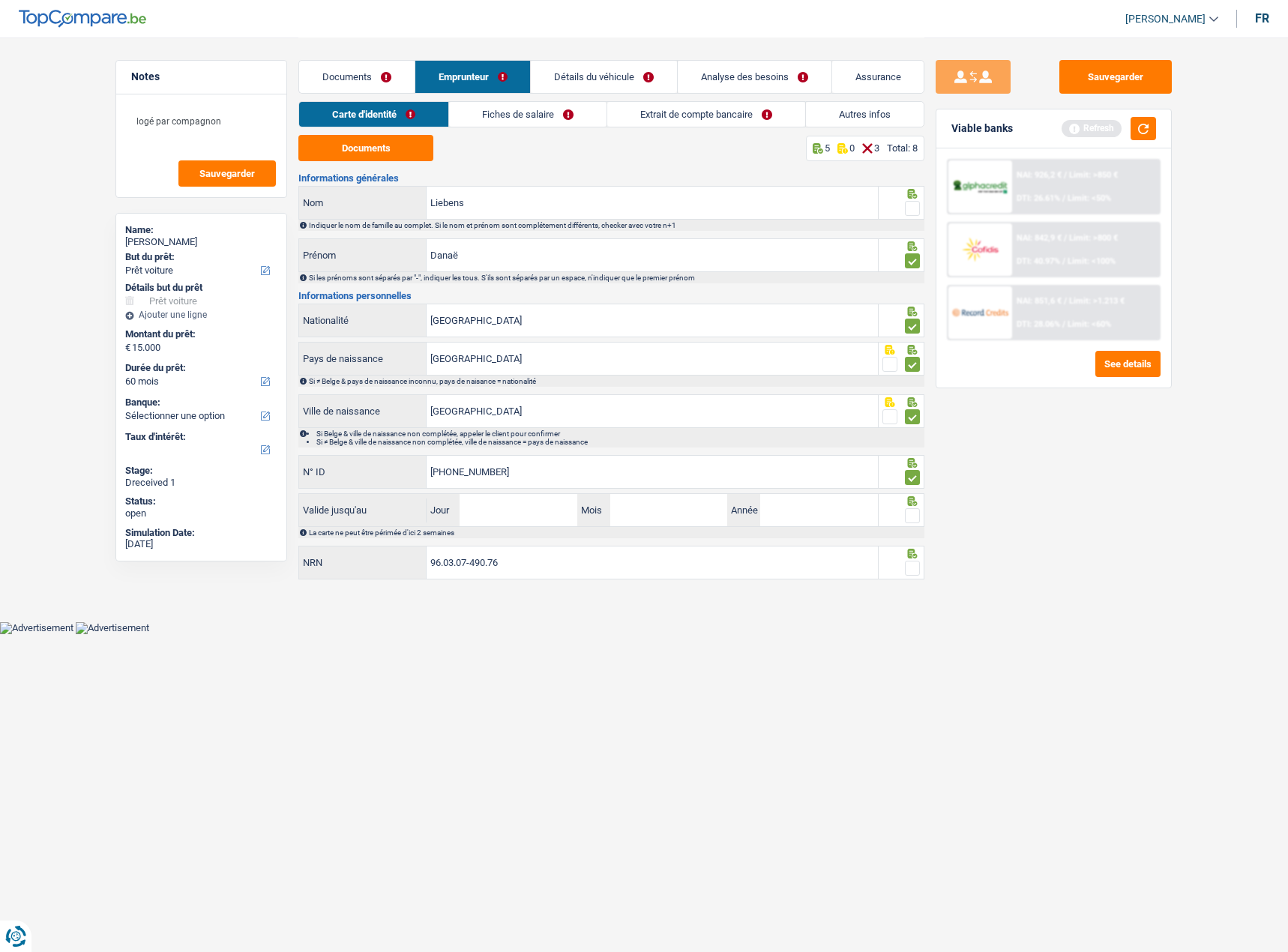
click at [911, 203] on span at bounding box center [912, 209] width 15 height 15
click at [0, 0] on input "radio" at bounding box center [0, 0] width 0 height 0
click at [528, 520] on input "Jour" at bounding box center [518, 509] width 117 height 32
type input "22"
type input "08"
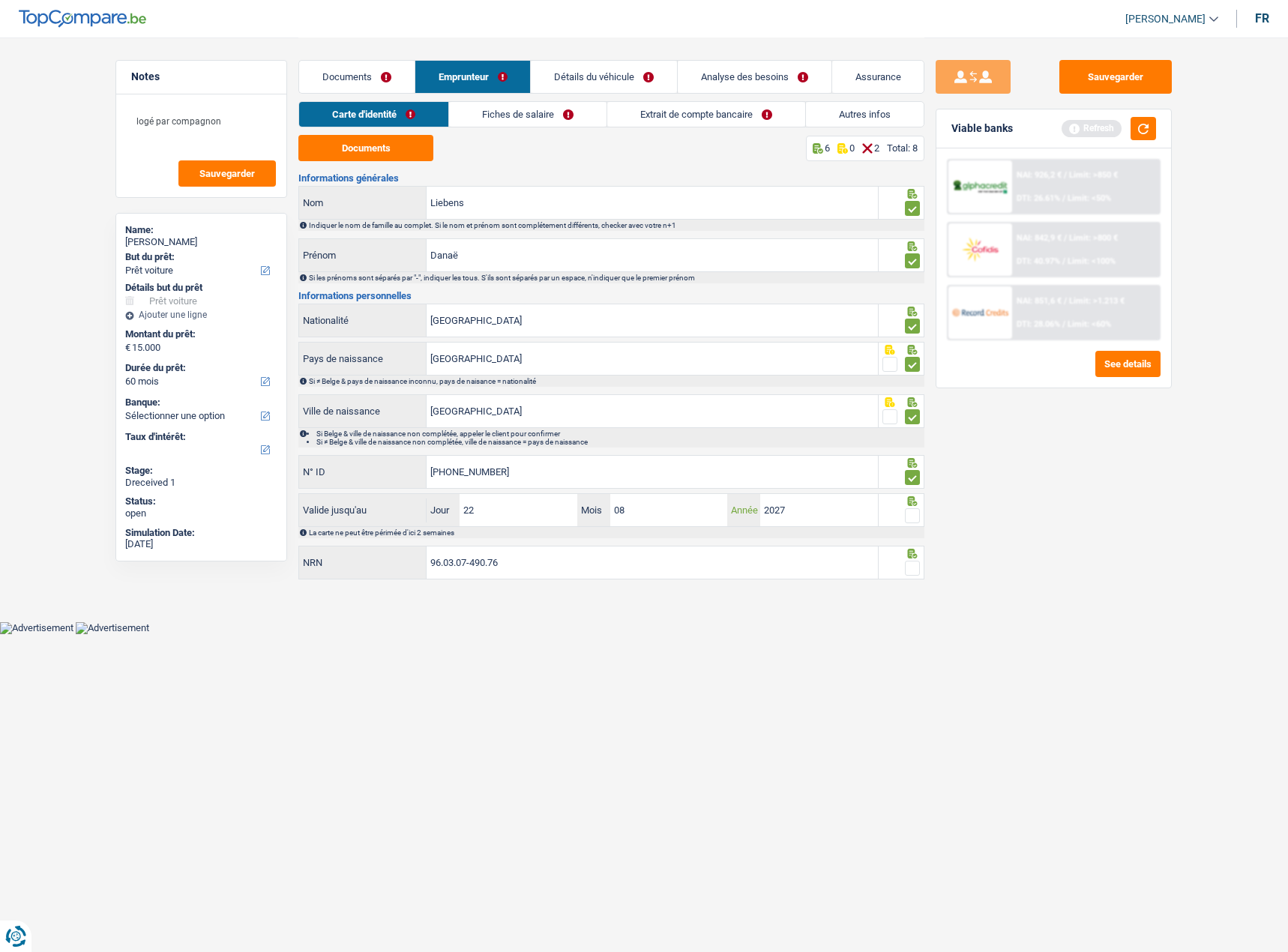
type input "2027"
click at [915, 511] on span at bounding box center [912, 516] width 15 height 15
click at [0, 0] on input "radio" at bounding box center [0, 0] width 0 height 0
click at [918, 562] on span at bounding box center [912, 568] width 15 height 15
click at [0, 0] on input "radio" at bounding box center [0, 0] width 0 height 0
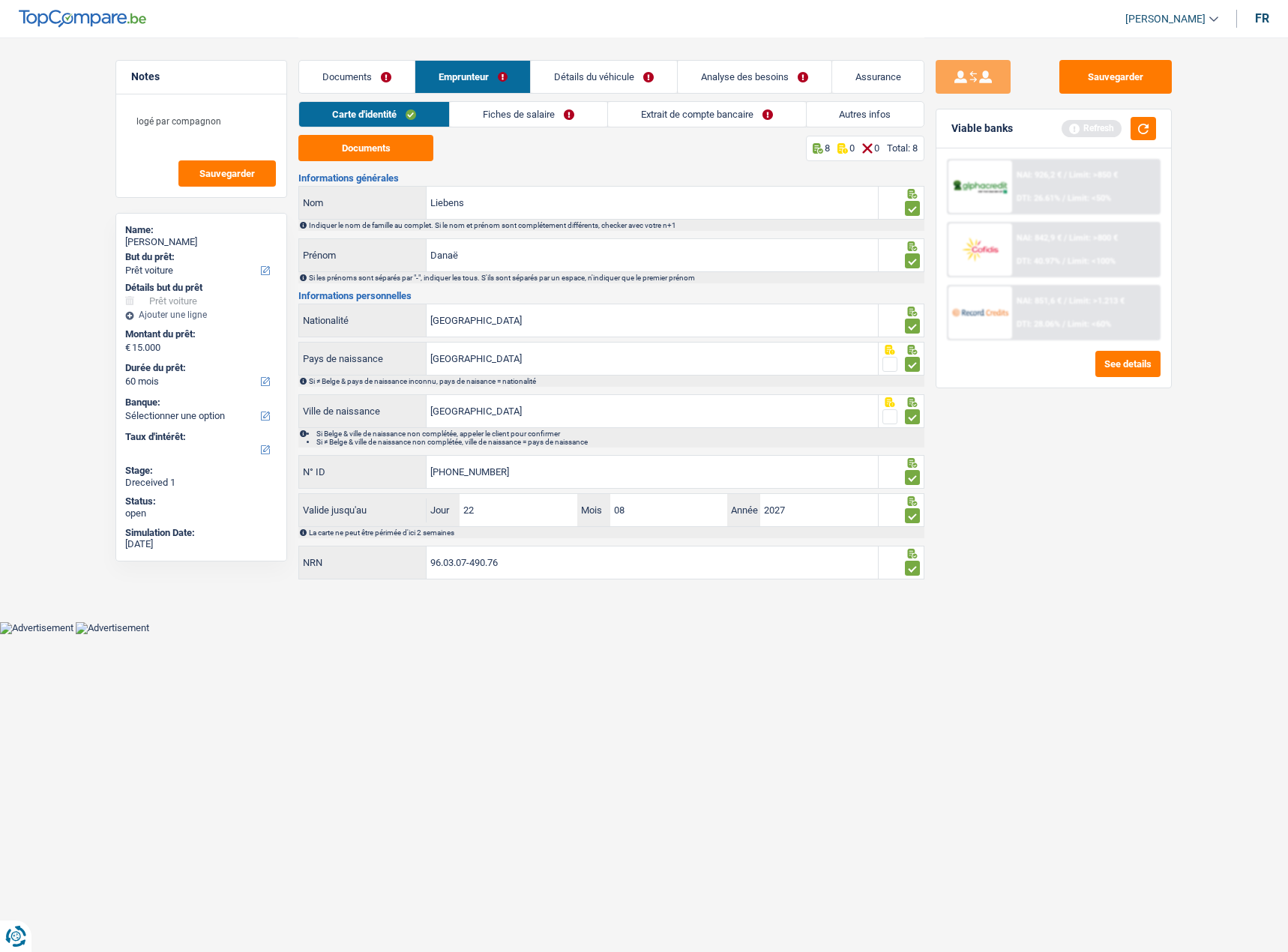
click at [531, 106] on link "Fiches de salaire" at bounding box center [529, 113] width 157 height 25
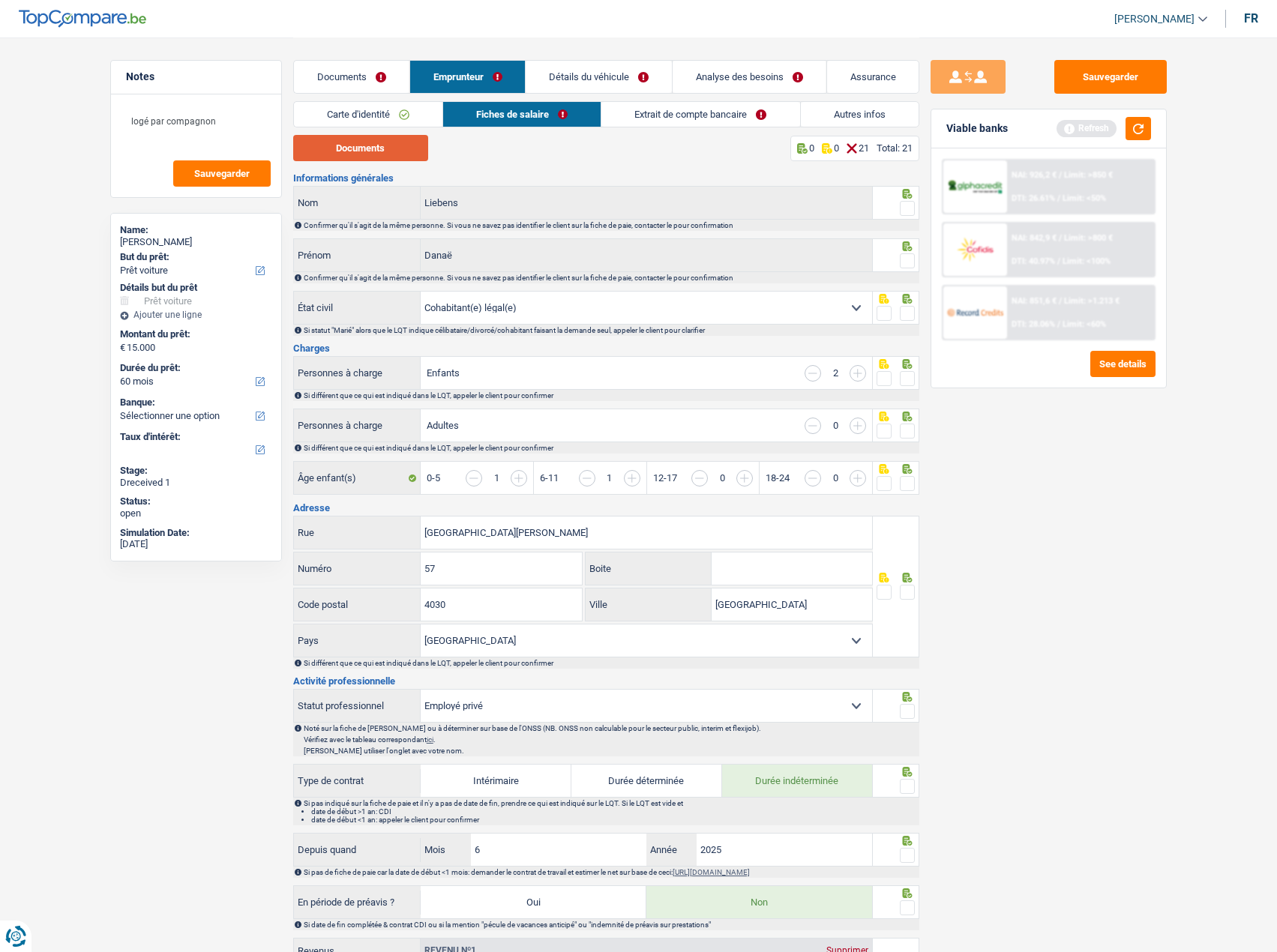
click at [370, 145] on button "Documents" at bounding box center [360, 148] width 135 height 27
drag, startPoint x: 912, startPoint y: 215, endPoint x: 915, endPoint y: 224, distance: 9.5
click at [913, 215] on span at bounding box center [907, 209] width 15 height 15
click at [0, 0] on input "radio" at bounding box center [0, 0] width 0 height 0
click at [915, 248] on div at bounding box center [896, 255] width 47 height 34
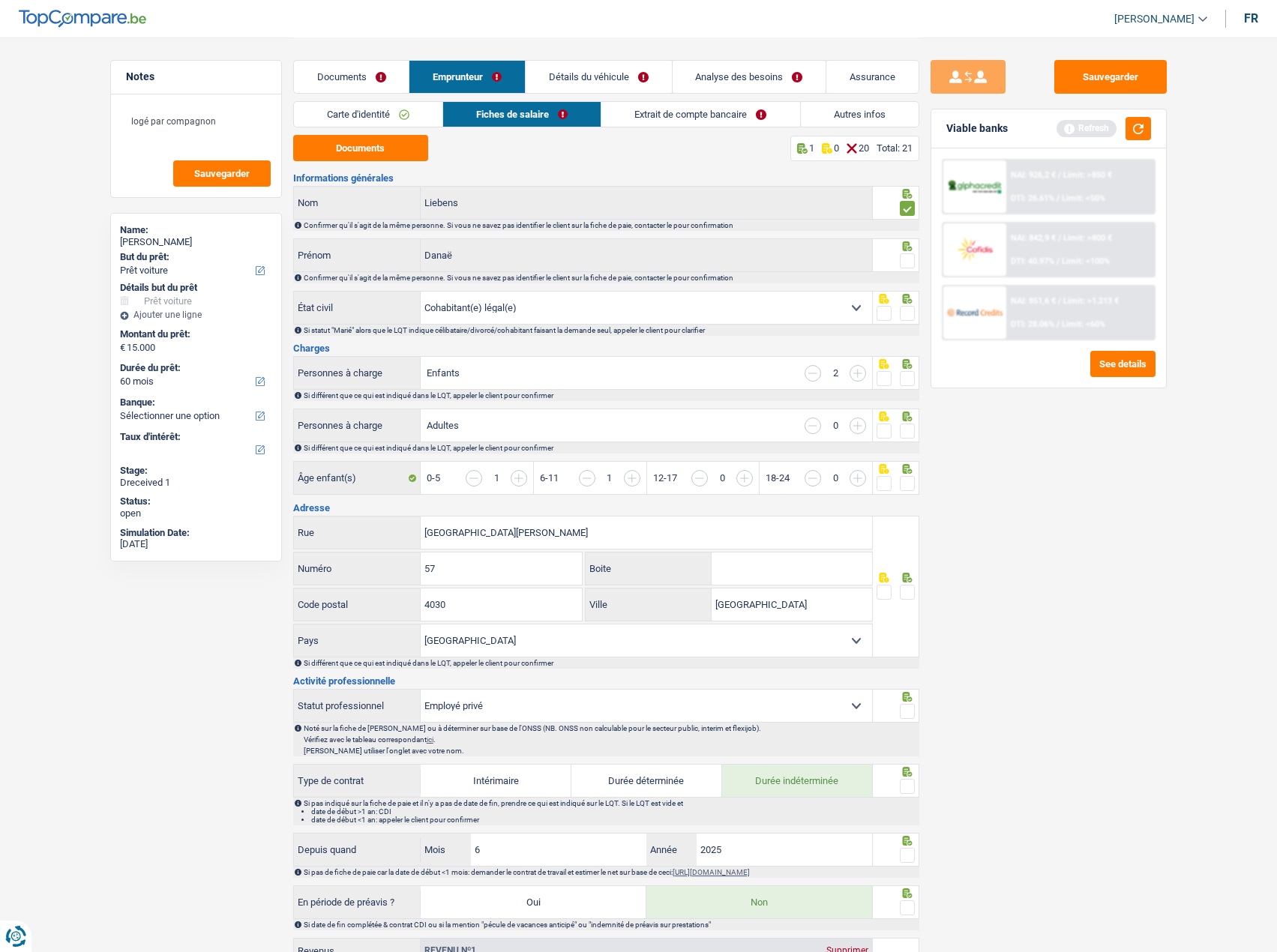
click at [911, 254] on span at bounding box center [907, 261] width 15 height 15
click at [0, 0] on input "radio" at bounding box center [0, 0] width 0 height 0
click at [912, 316] on span at bounding box center [907, 313] width 15 height 15
click at [0, 0] on input "radio" at bounding box center [0, 0] width 0 height 0
click at [904, 384] on span at bounding box center [907, 379] width 15 height 15
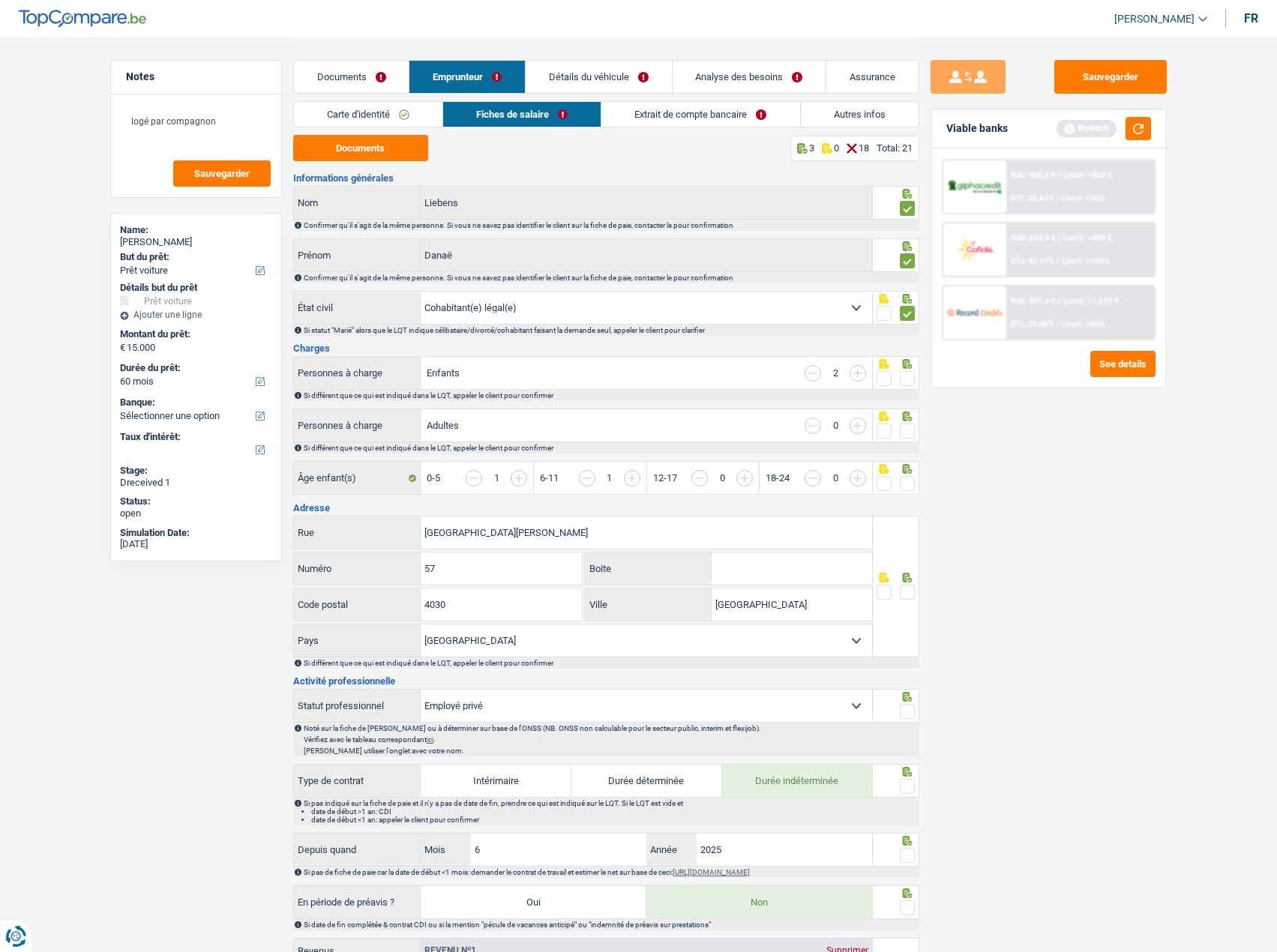
click at [0, 0] on input "radio" at bounding box center [0, 0] width 0 height 0
click at [901, 426] on span at bounding box center [907, 431] width 15 height 15
click at [0, 0] on input "radio" at bounding box center [0, 0] width 0 height 0
click at [908, 487] on span at bounding box center [907, 483] width 15 height 15
click at [0, 0] on input "radio" at bounding box center [0, 0] width 0 height 0
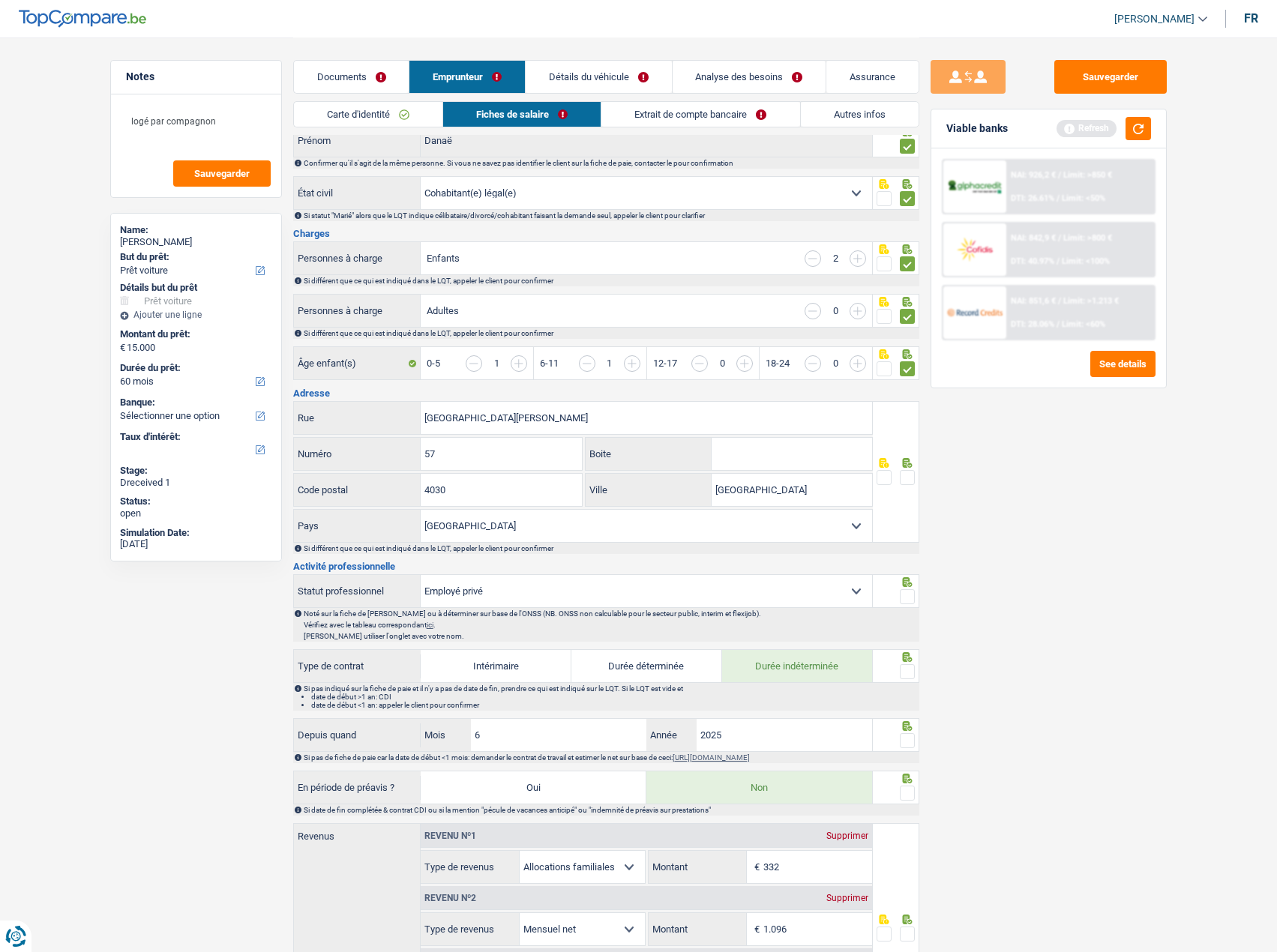
scroll to position [225, 0]
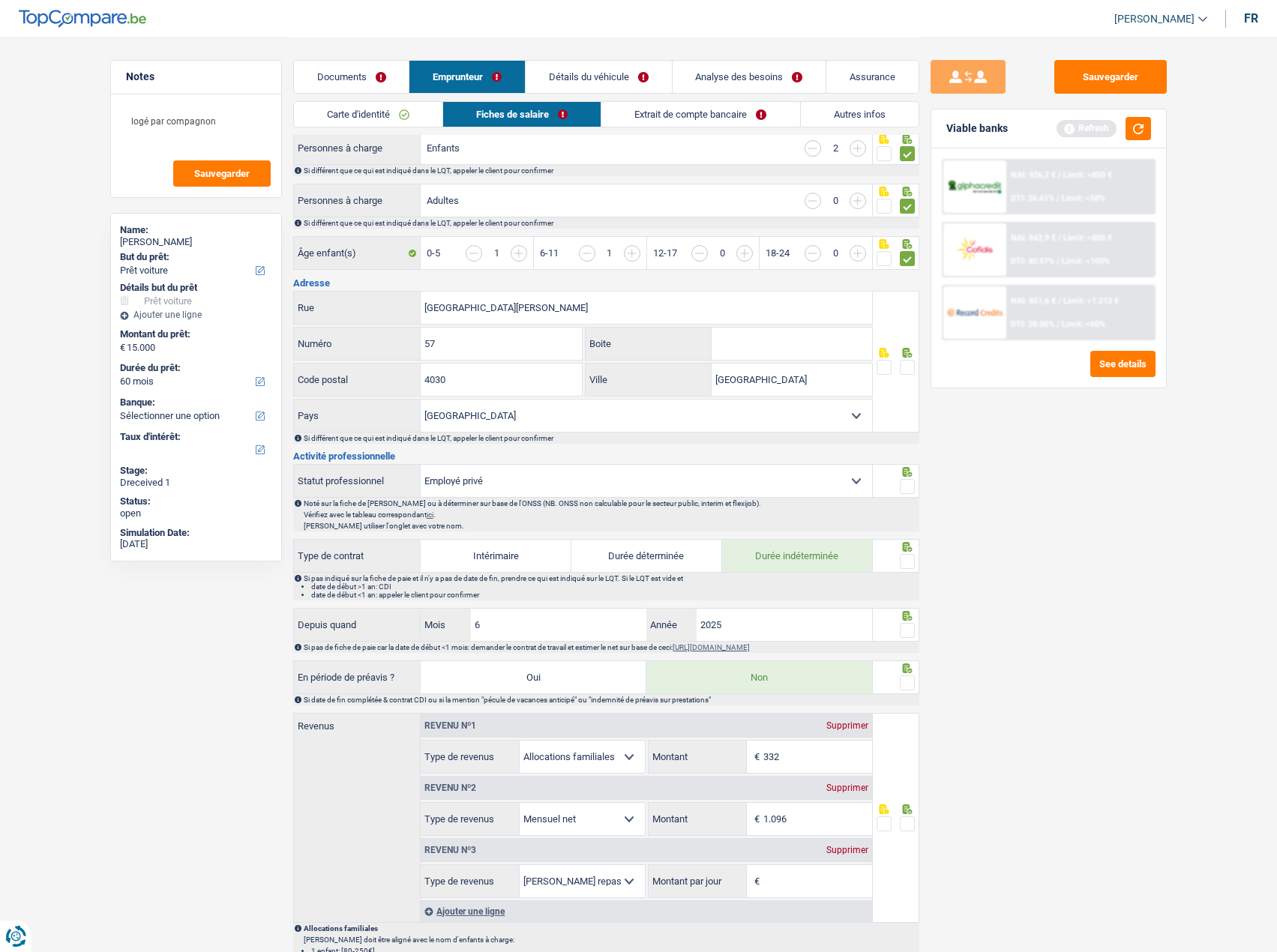
click at [902, 371] on span at bounding box center [907, 367] width 15 height 15
click at [0, 0] on input "radio" at bounding box center [0, 0] width 0 height 0
drag, startPoint x: 676, startPoint y: 385, endPoint x: 802, endPoint y: 382, distance: 126.0
click at [638, 385] on div "Liège Ville" at bounding box center [728, 379] width 286 height 32
paste input "GRIVEGNEE"
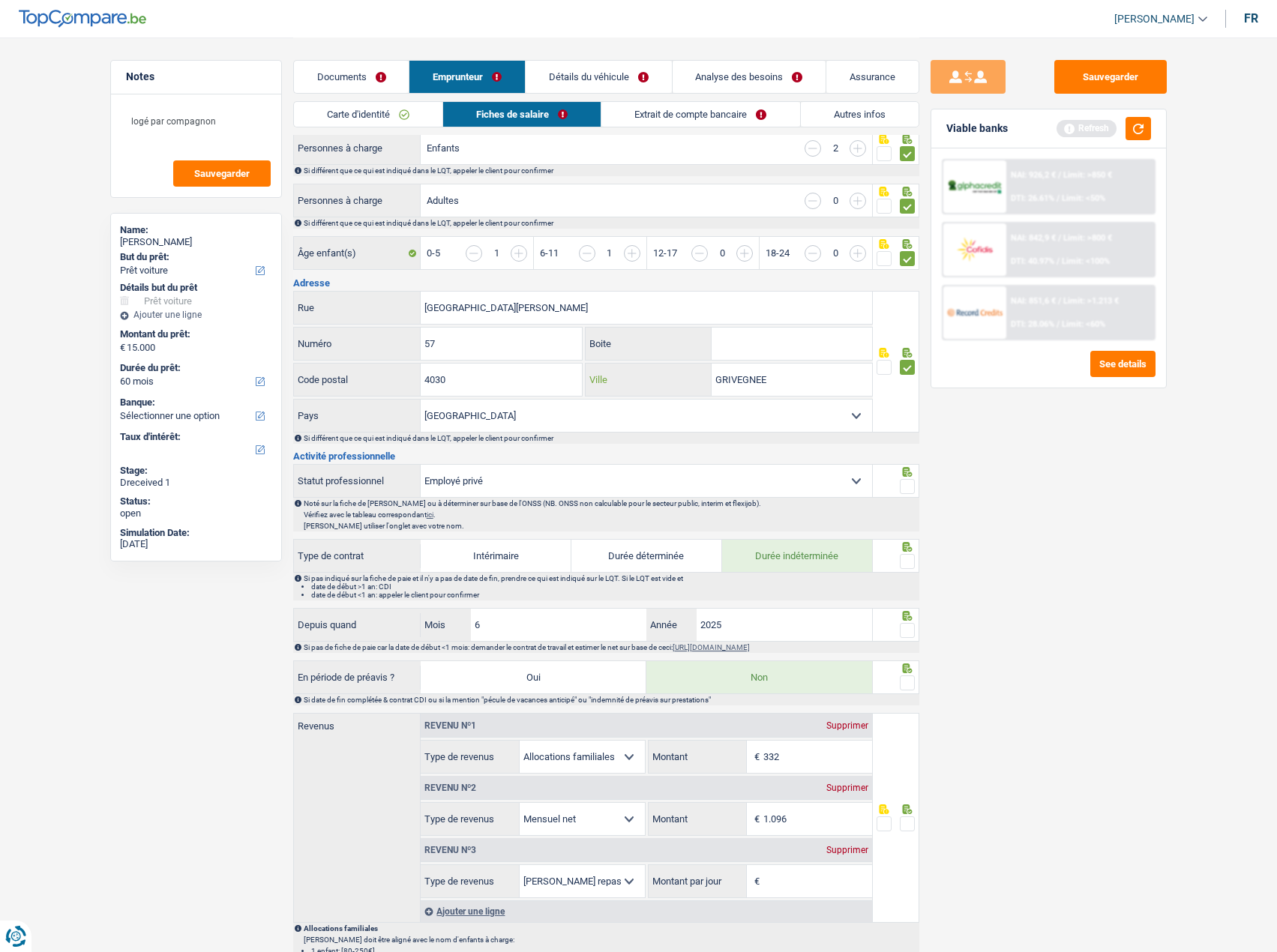
type input "GRIVEGNEE"
click at [1092, 488] on div "Sauvegarder Viable banks Refresh NAI: 926,2 € / Limit: >850 € DTI: 26.61% / Lim…" at bounding box center [1048, 494] width 259 height 868
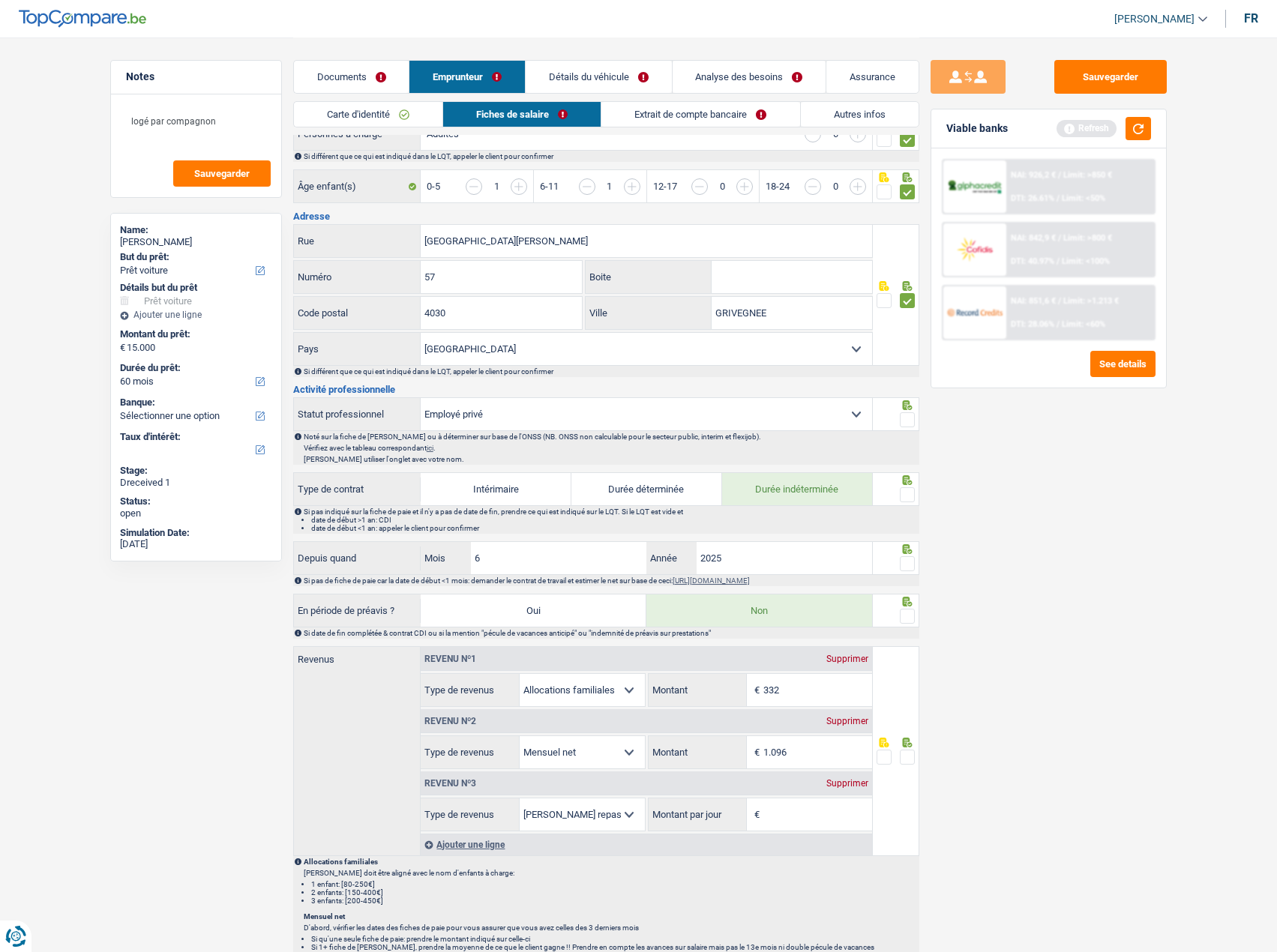
scroll to position [450, 0]
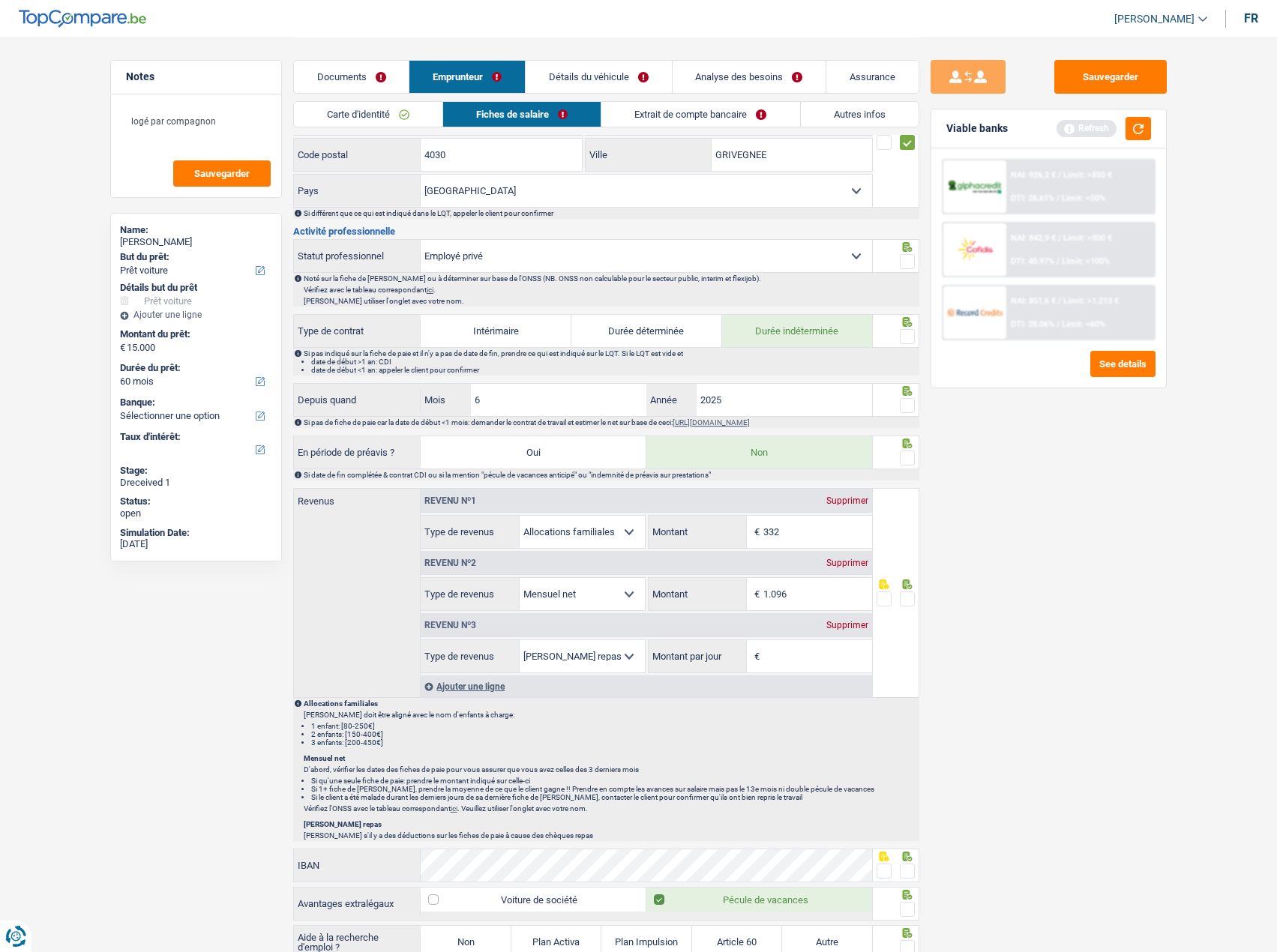
click at [911, 263] on span at bounding box center [907, 262] width 15 height 15
click at [0, 0] on input "radio" at bounding box center [0, 0] width 0 height 0
click at [916, 334] on div at bounding box center [896, 330] width 47 height 34
click at [912, 336] on span at bounding box center [907, 337] width 15 height 15
click at [0, 0] on input "radio" at bounding box center [0, 0] width 0 height 0
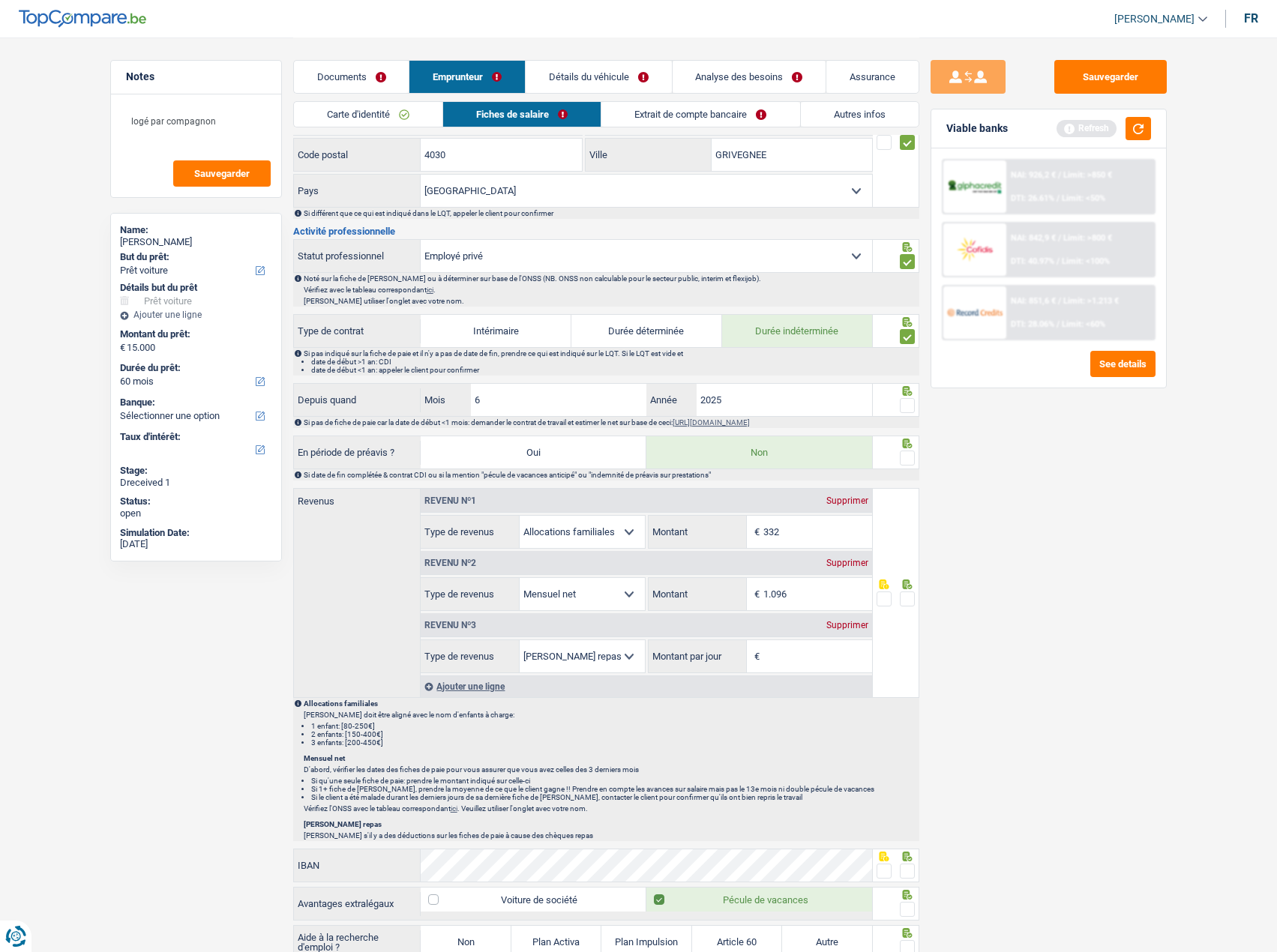
click at [904, 412] on span at bounding box center [907, 405] width 15 height 15
click at [0, 0] on input "radio" at bounding box center [0, 0] width 0 height 0
click at [904, 452] on span at bounding box center [907, 458] width 15 height 15
click at [0, 0] on input "radio" at bounding box center [0, 0] width 0 height 0
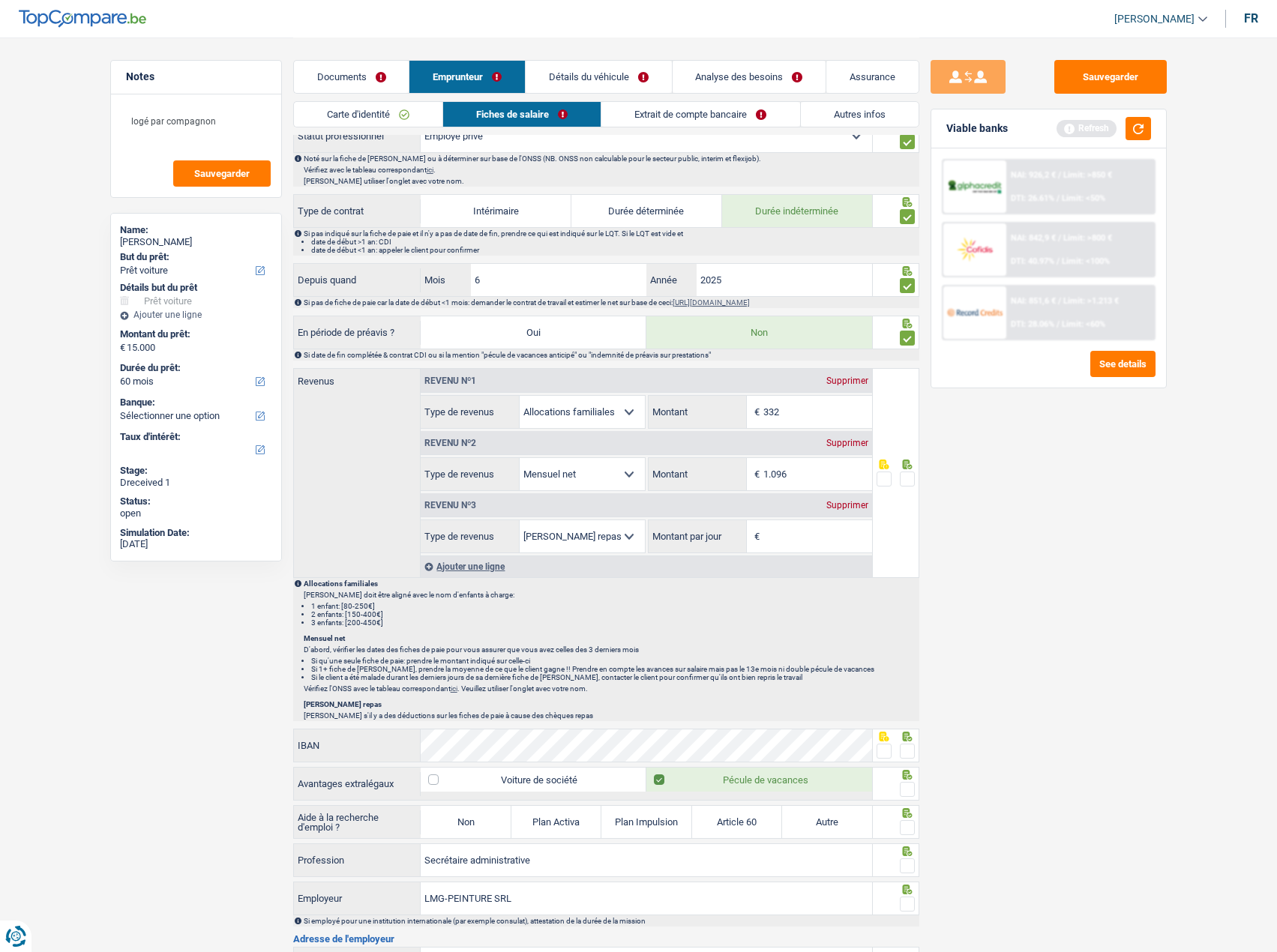
scroll to position [825, 0]
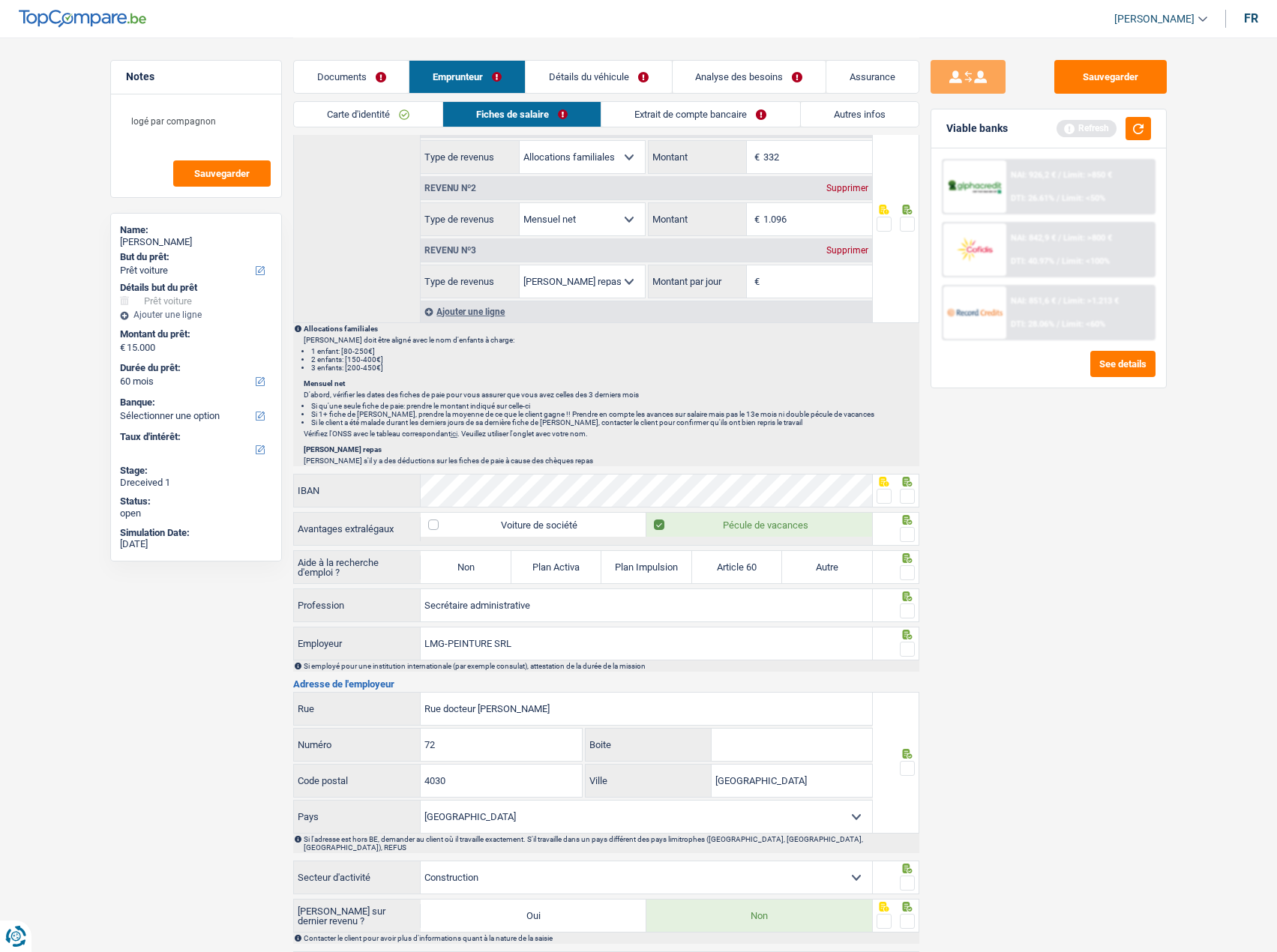
click at [886, 502] on span at bounding box center [884, 496] width 15 height 15
click at [0, 0] on input "radio" at bounding box center [0, 0] width 0 height 0
click at [916, 533] on div at bounding box center [896, 529] width 47 height 34
drag, startPoint x: 910, startPoint y: 534, endPoint x: 907, endPoint y: 546, distance: 12.4
click at [908, 537] on span at bounding box center [907, 534] width 15 height 15
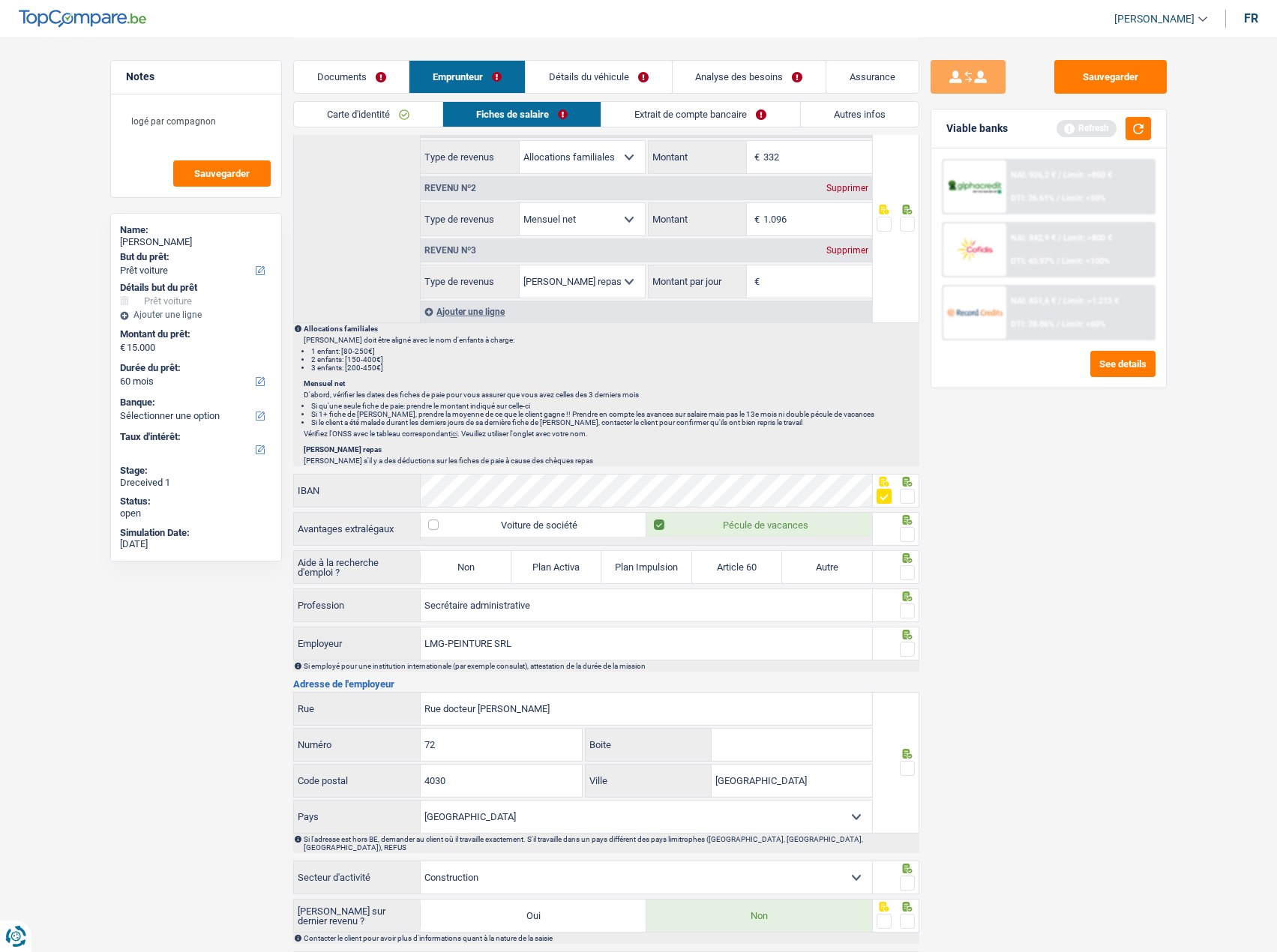
click at [0, 0] on input "radio" at bounding box center [0, 0] width 0 height 0
click at [907, 573] on span at bounding box center [907, 572] width 15 height 15
click at [0, 0] on input "radio" at bounding box center [0, 0] width 0 height 0
click at [907, 615] on span at bounding box center [907, 611] width 15 height 15
click at [0, 0] on input "radio" at bounding box center [0, 0] width 0 height 0
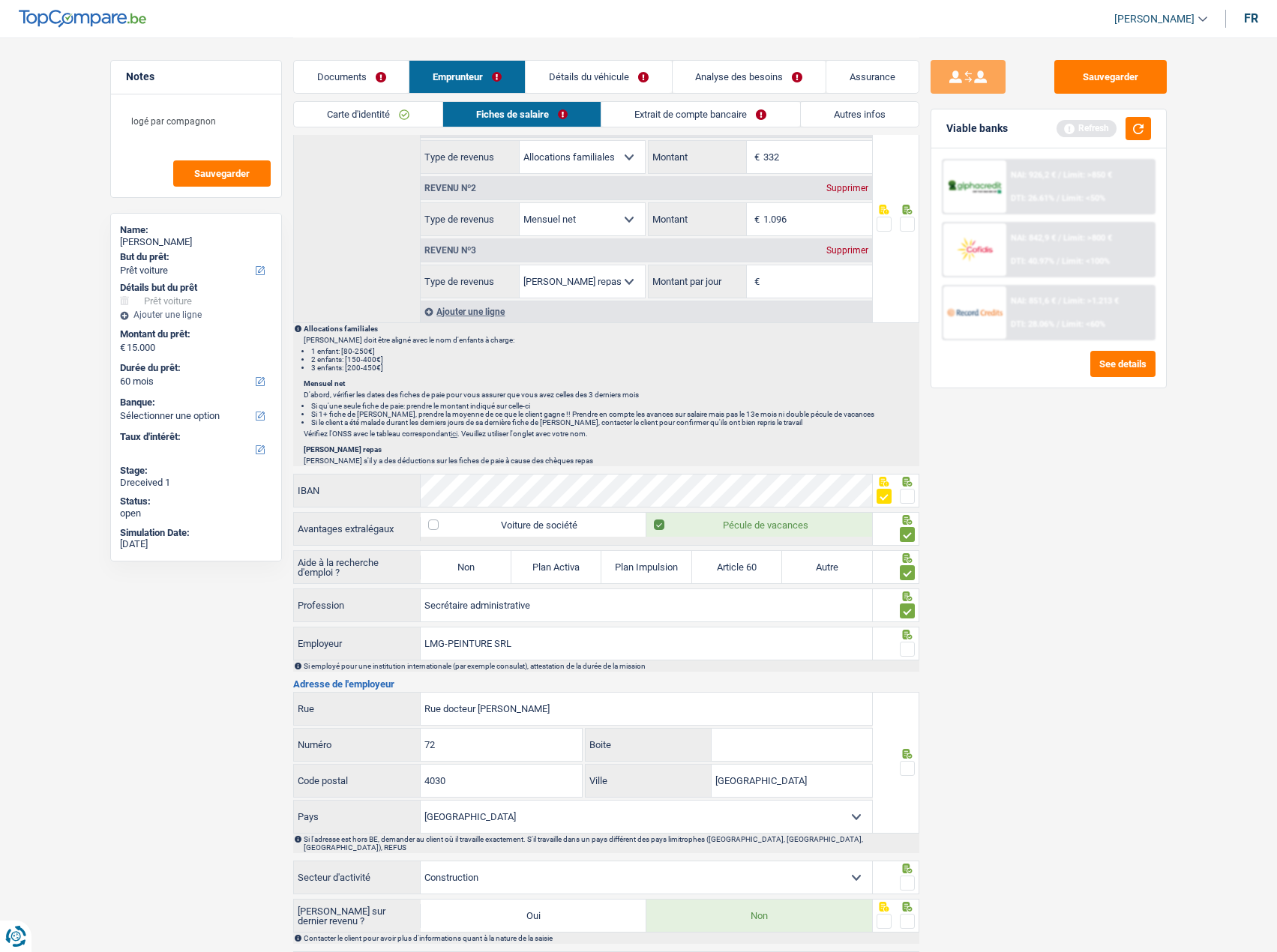
click at [471, 563] on label "Non" at bounding box center [466, 566] width 90 height 32
click at [471, 563] on input "Non" at bounding box center [466, 566] width 90 height 32
radio input "true"
click at [451, 603] on input "Secrétaire administrative" at bounding box center [646, 604] width 451 height 32
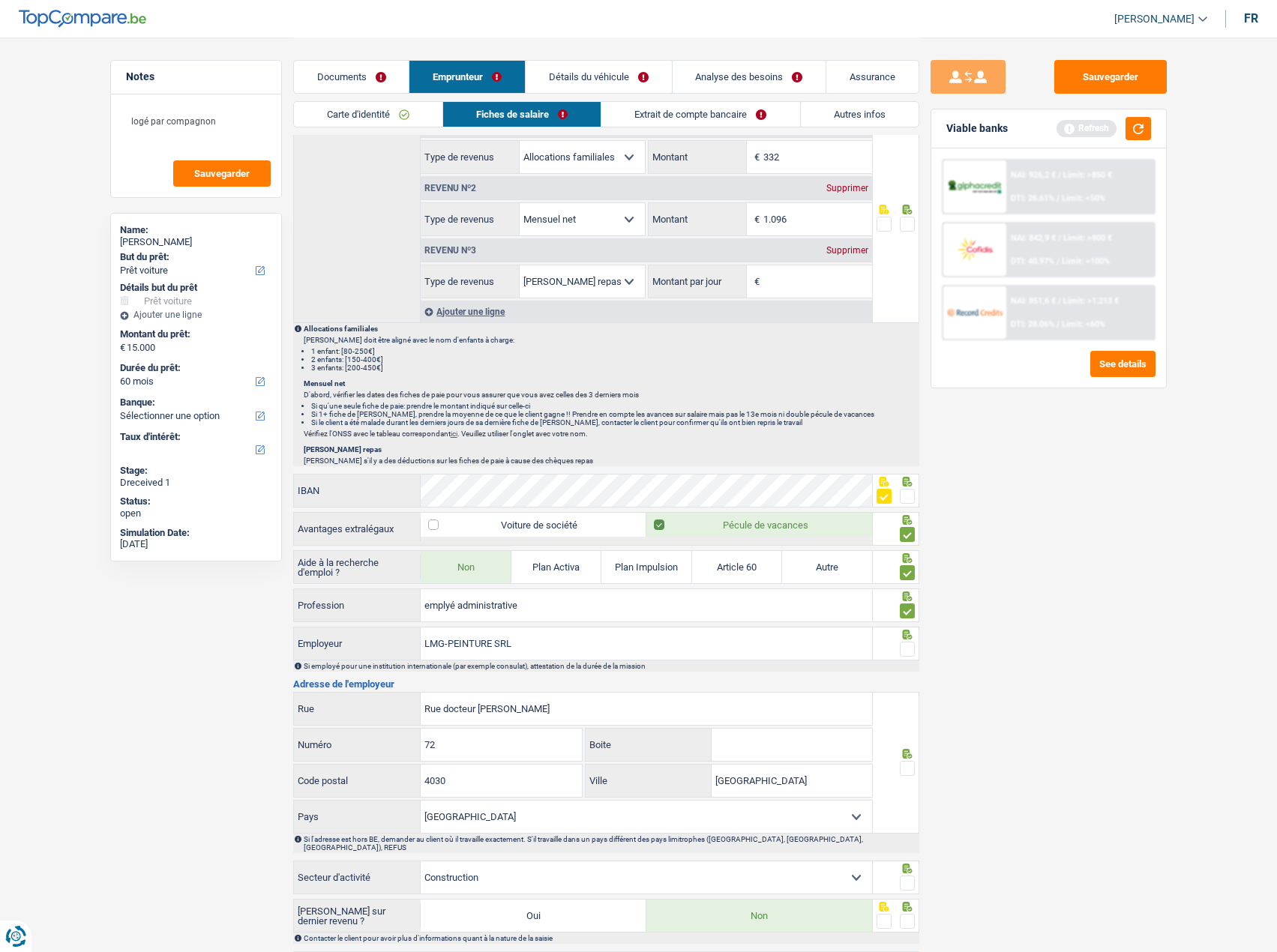
drag, startPoint x: 1049, startPoint y: 600, endPoint x: 743, endPoint y: 637, distance: 308.2
click at [1043, 594] on div "Sauvegarder Viable banks Refresh NAI: 926,2 € / Limit: >850 € DTI: 26.61% / Lim…" at bounding box center [1048, 494] width 259 height 868
click at [444, 605] on input "emplyé administrative" at bounding box center [646, 604] width 451 height 32
click at [451, 606] on input "emplyé administrative" at bounding box center [646, 604] width 451 height 32
click at [446, 604] on input "emplyé administrative" at bounding box center [646, 604] width 451 height 32
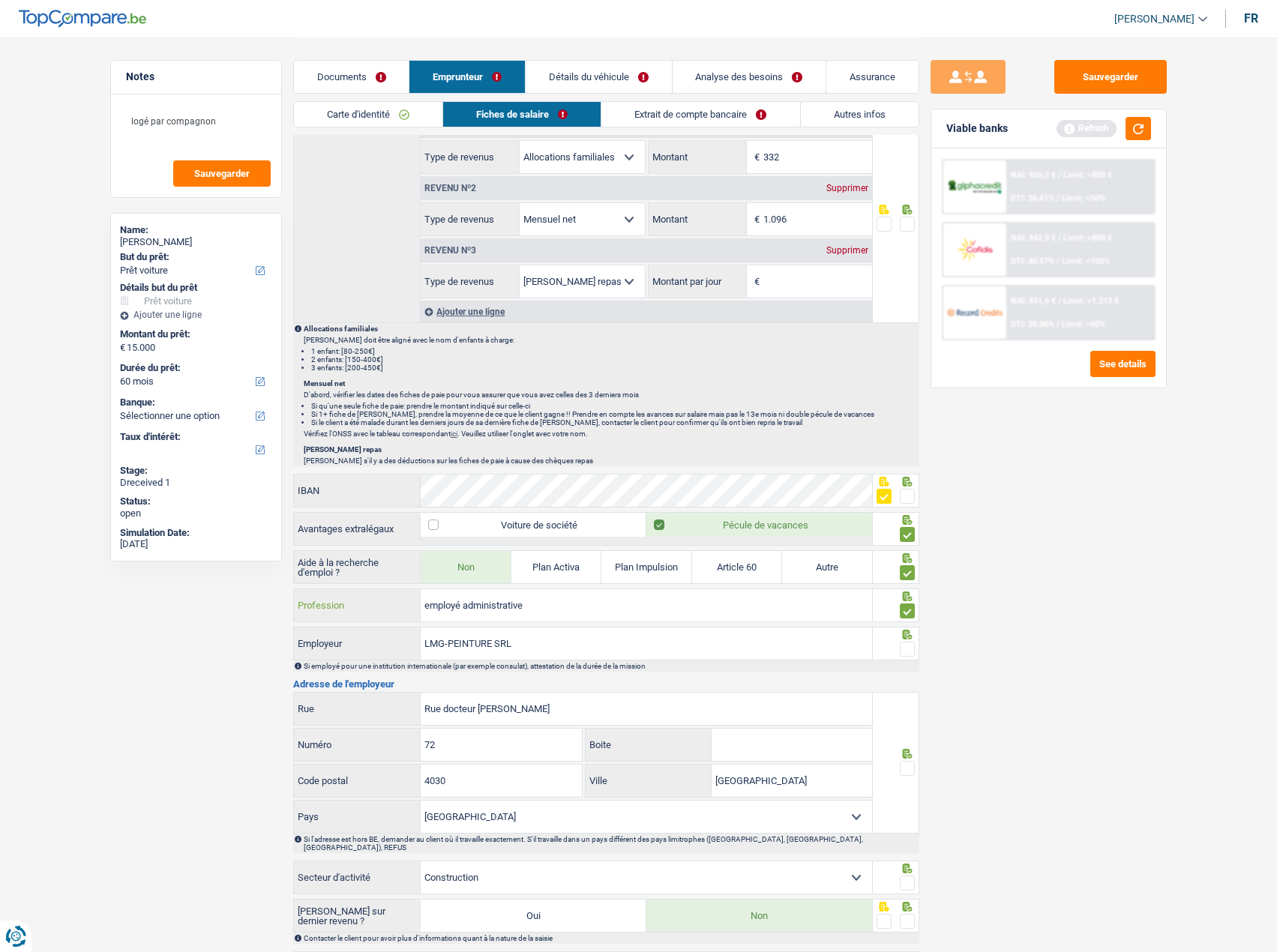
type input "employé administrative"
click at [504, 643] on input "LMG-PEINTURE SRL" at bounding box center [646, 643] width 451 height 32
click at [1068, 663] on div "Sauvegarder Viable banks Refresh NAI: 926,2 € / Limit: >850 € DTI: 26.61% / Lim…" at bounding box center [1048, 494] width 259 height 868
click at [907, 654] on span at bounding box center [907, 649] width 15 height 15
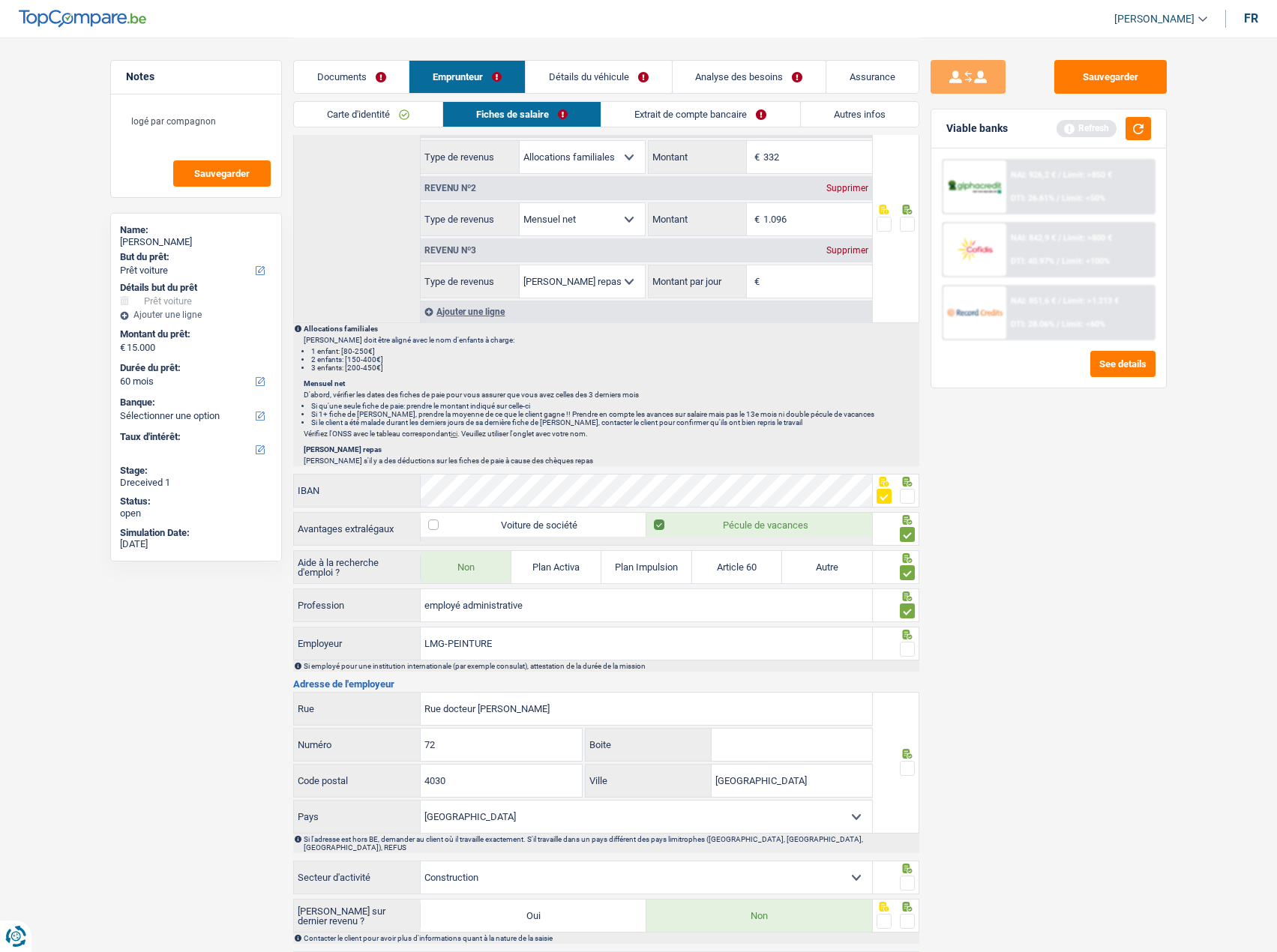
click at [0, 0] on input "radio" at bounding box center [0, 0] width 0 height 0
click at [446, 644] on input "LMG-PEINTURE" at bounding box center [646, 643] width 451 height 32
type input "LMG PEINTURE"
click at [907, 764] on span at bounding box center [907, 768] width 15 height 15
click at [0, 0] on input "radio" at bounding box center [0, 0] width 0 height 0
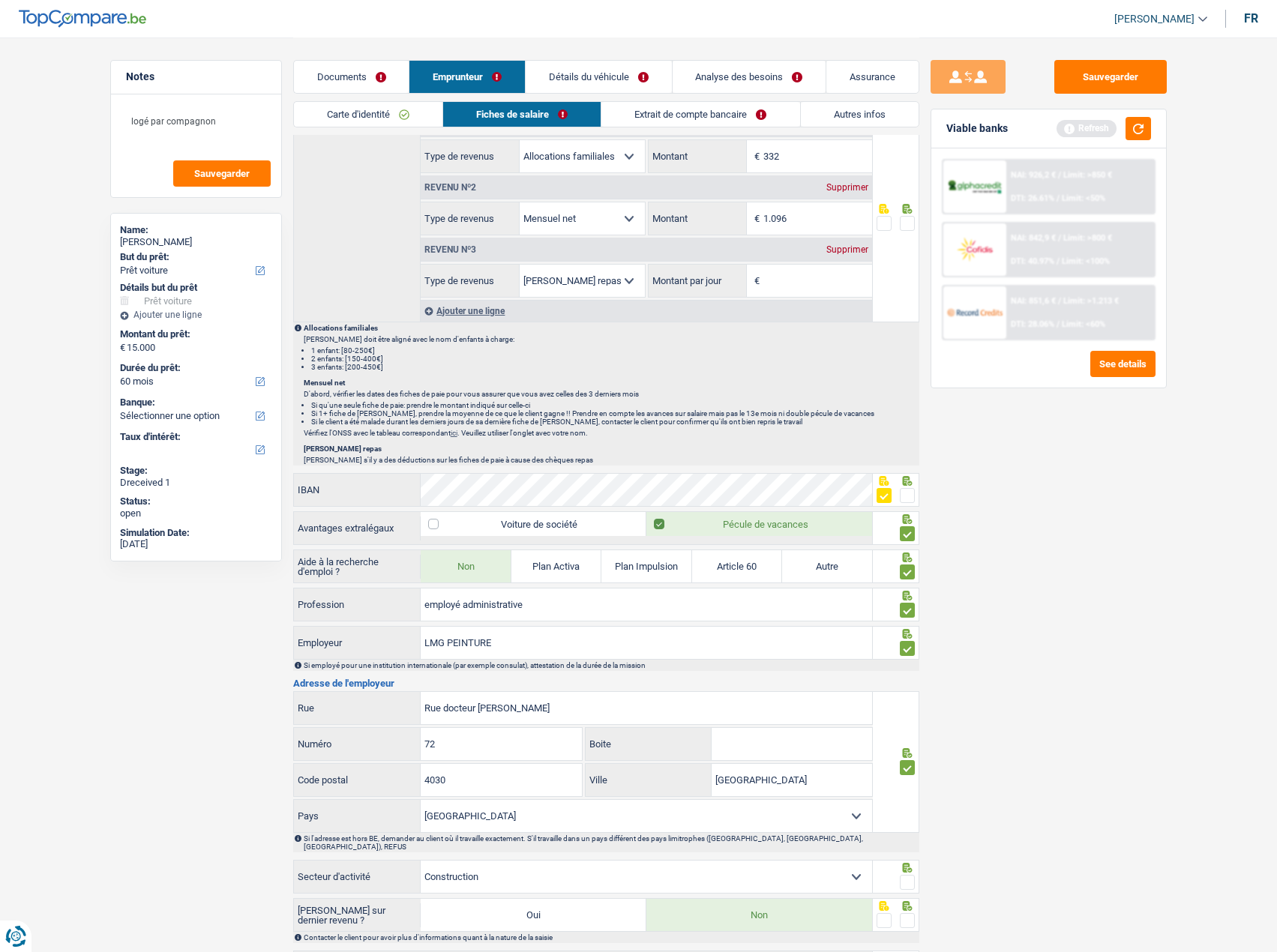
scroll to position [949, 0]
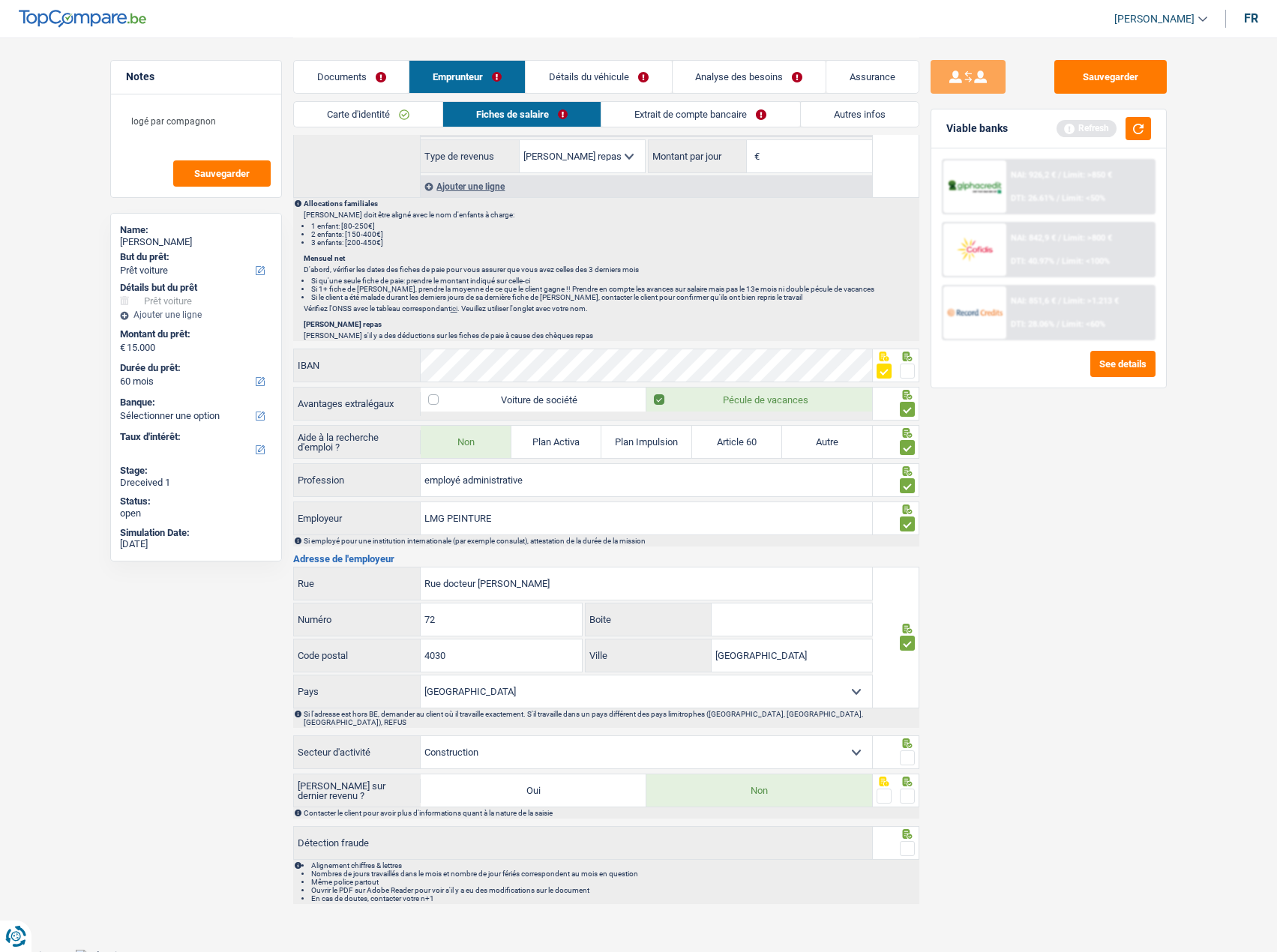
click at [905, 738] on icon at bounding box center [907, 743] width 10 height 10
drag, startPoint x: 905, startPoint y: 739, endPoint x: 910, endPoint y: 779, distance: 40.3
click at [905, 742] on div at bounding box center [896, 752] width 47 height 34
drag, startPoint x: 908, startPoint y: 781, endPoint x: 905, endPoint y: 815, distance: 34.1
click at [908, 788] on span at bounding box center [907, 796] width 15 height 15
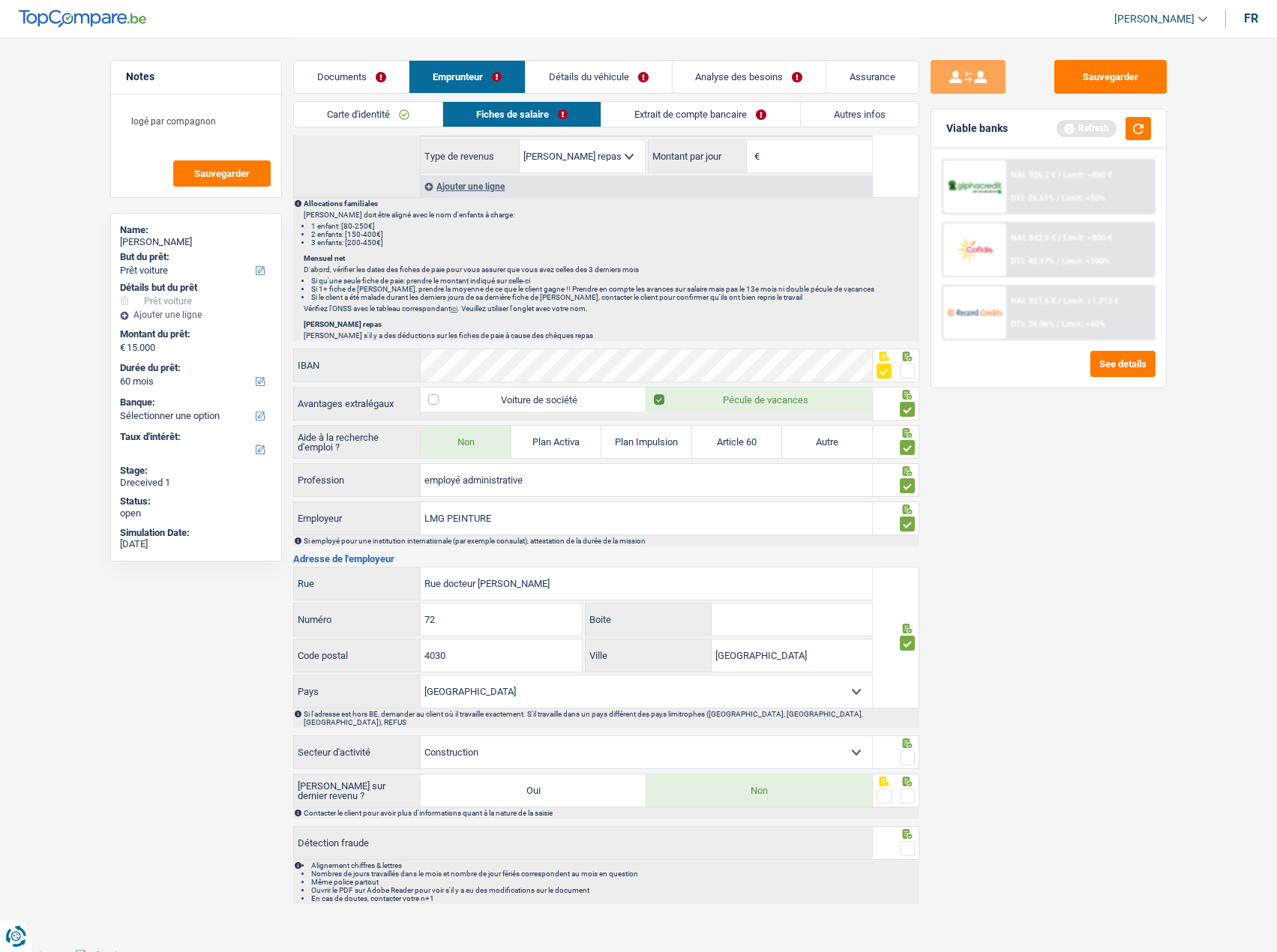
click at [0, 0] on input "radio" at bounding box center [0, 0] width 0 height 0
click at [910, 841] on span at bounding box center [907, 849] width 15 height 15
click at [0, 0] on input "radio" at bounding box center [0, 0] width 0 height 0
click at [908, 750] on span at bounding box center [907, 757] width 15 height 15
click at [0, 0] on input "radio" at bounding box center [0, 0] width 0 height 0
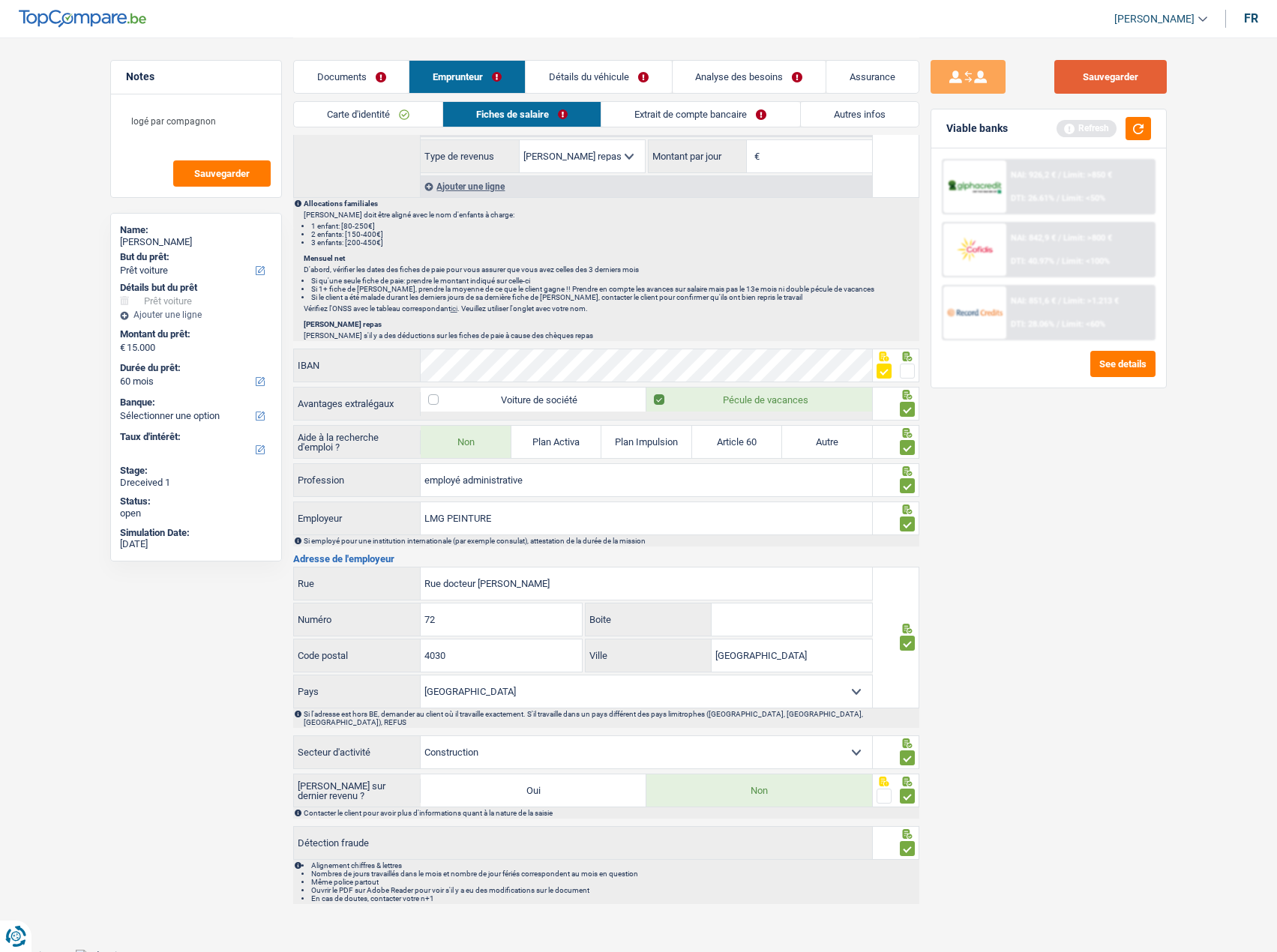
drag, startPoint x: 1157, startPoint y: 78, endPoint x: 1123, endPoint y: 141, distance: 71.6
click at [1157, 78] on button "Sauvegarder" at bounding box center [1110, 77] width 113 height 34
click at [1143, 134] on button "button" at bounding box center [1138, 128] width 26 height 23
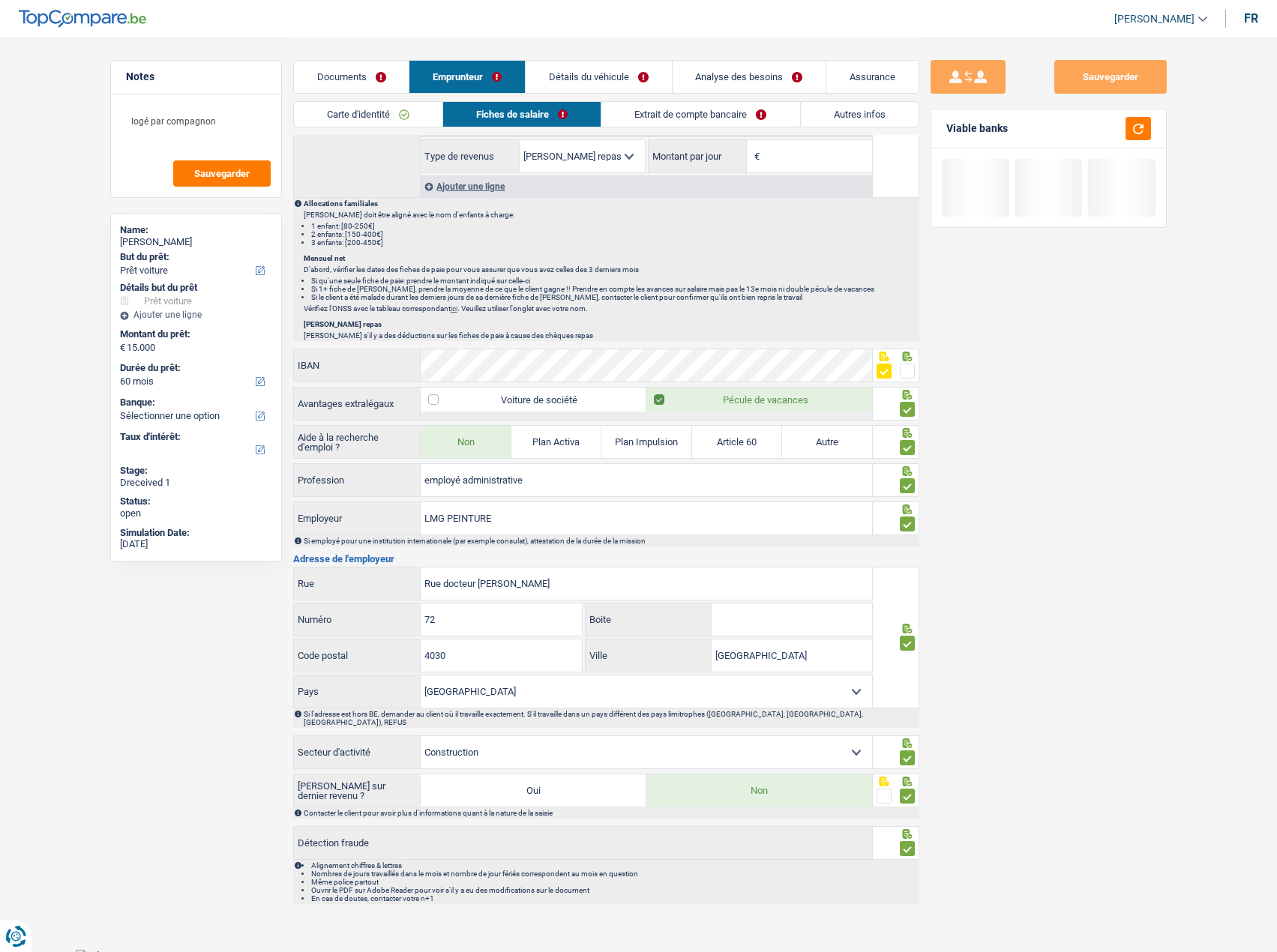
click at [683, 128] on div "Carte d'identité Fiches de salaire Extrait de compte bancaire Autres infos" at bounding box center [606, 118] width 626 height 34
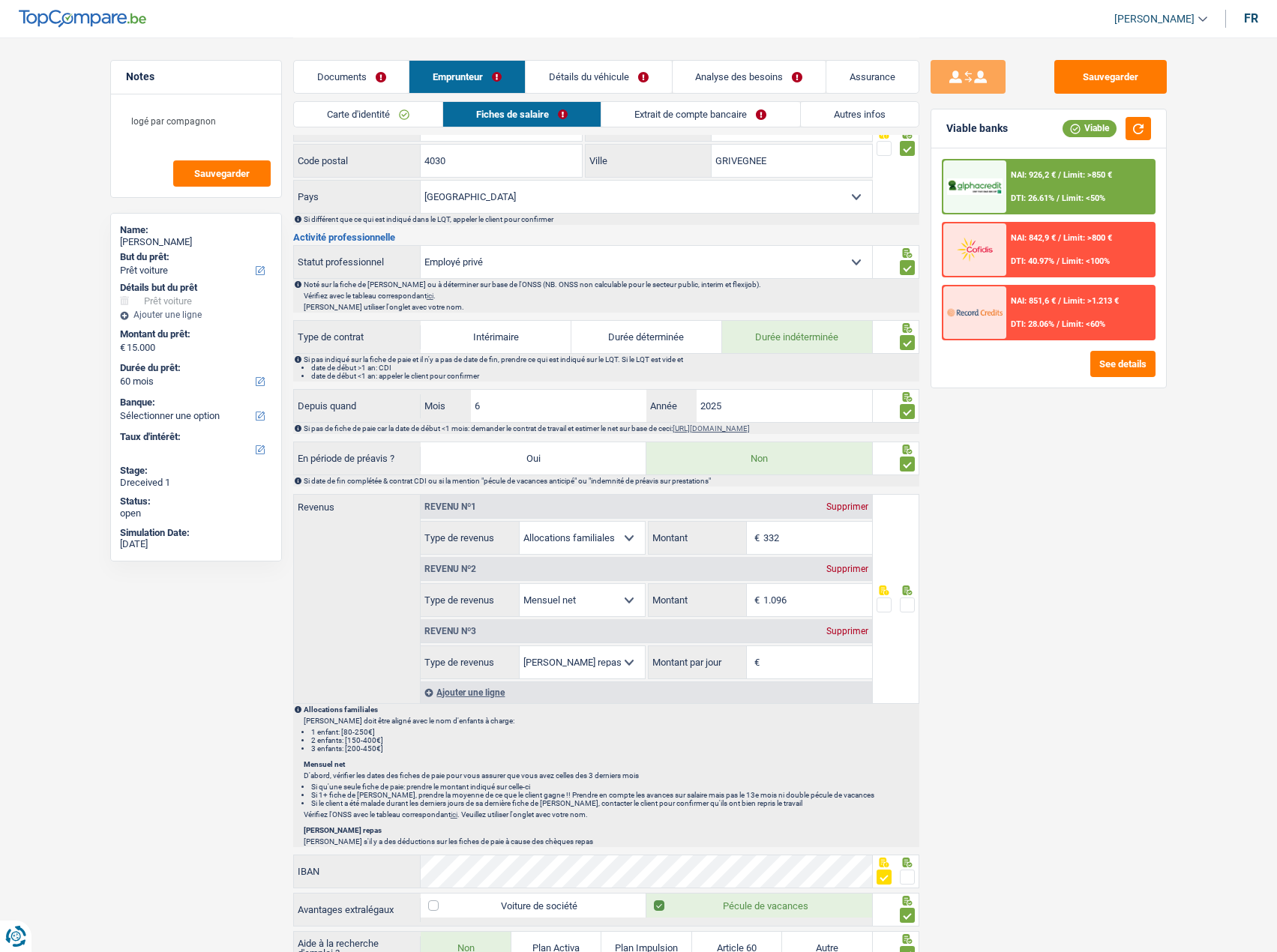
scroll to position [275, 0]
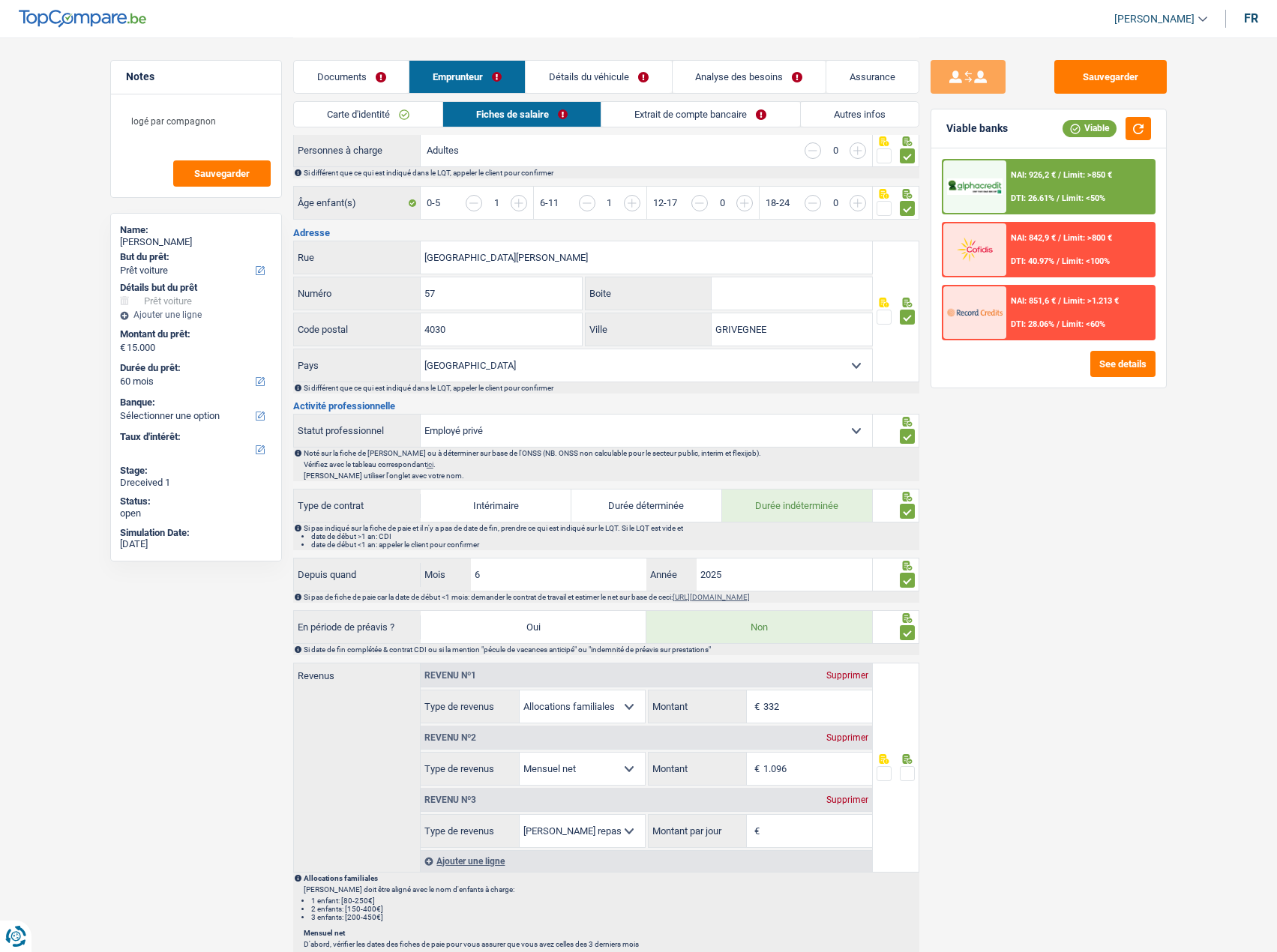
drag, startPoint x: 778, startPoint y: 766, endPoint x: 820, endPoint y: 764, distance: 42.0
click at [819, 765] on input "1.096" at bounding box center [817, 768] width 109 height 32
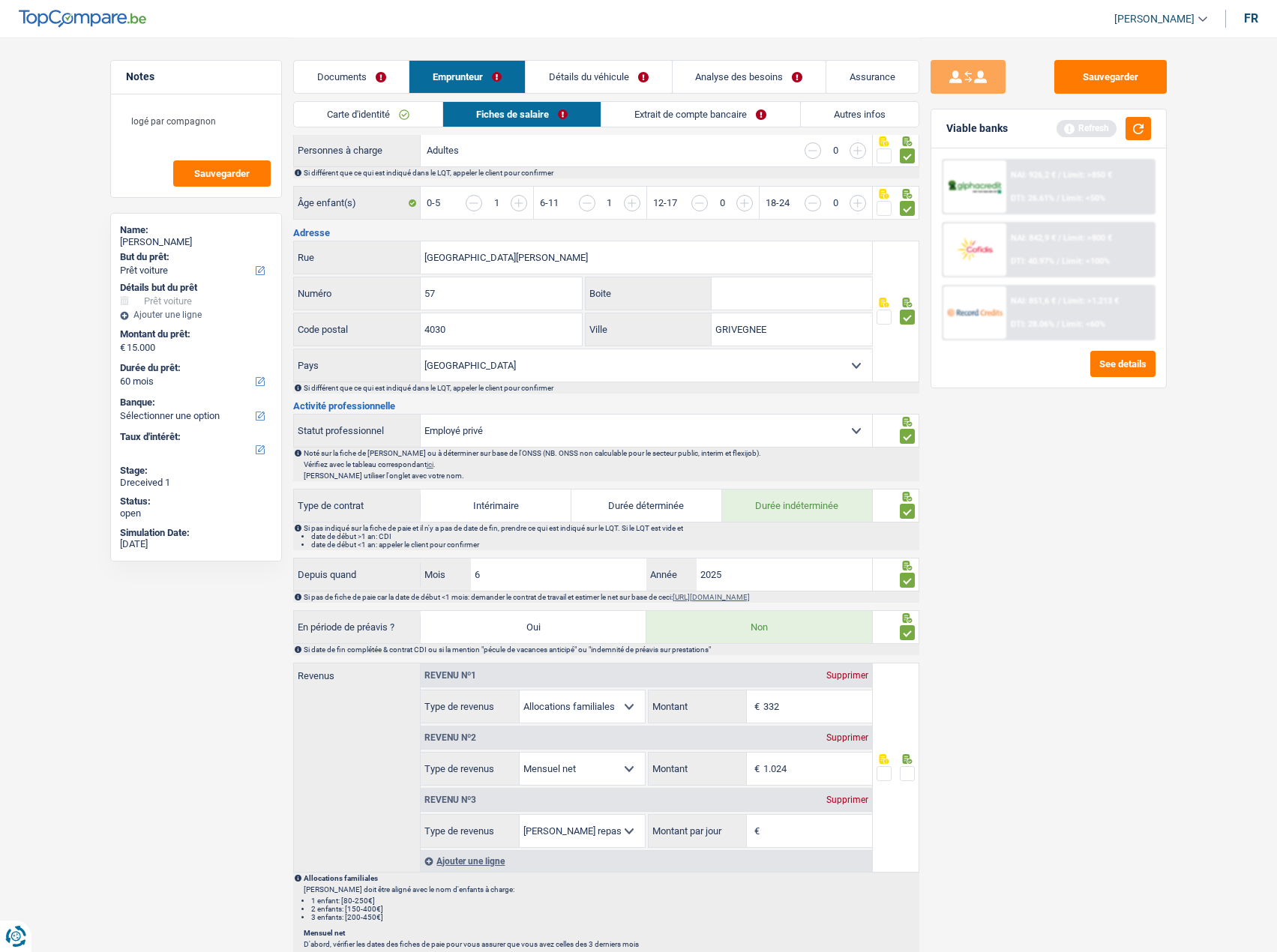
click at [1006, 701] on div "Sauvegarder Viable banks Refresh NAI: 926,2 € / Limit: >850 € DTI: 26.61% / Lim…" at bounding box center [1048, 494] width 259 height 868
click at [964, 692] on div "Sauvegarder Viable banks Refresh NAI: 926,2 € / Limit: >850 € DTI: 26.61% / Lim…" at bounding box center [1048, 494] width 259 height 868
click at [854, 800] on div "Supprimer" at bounding box center [847, 800] width 49 height 9
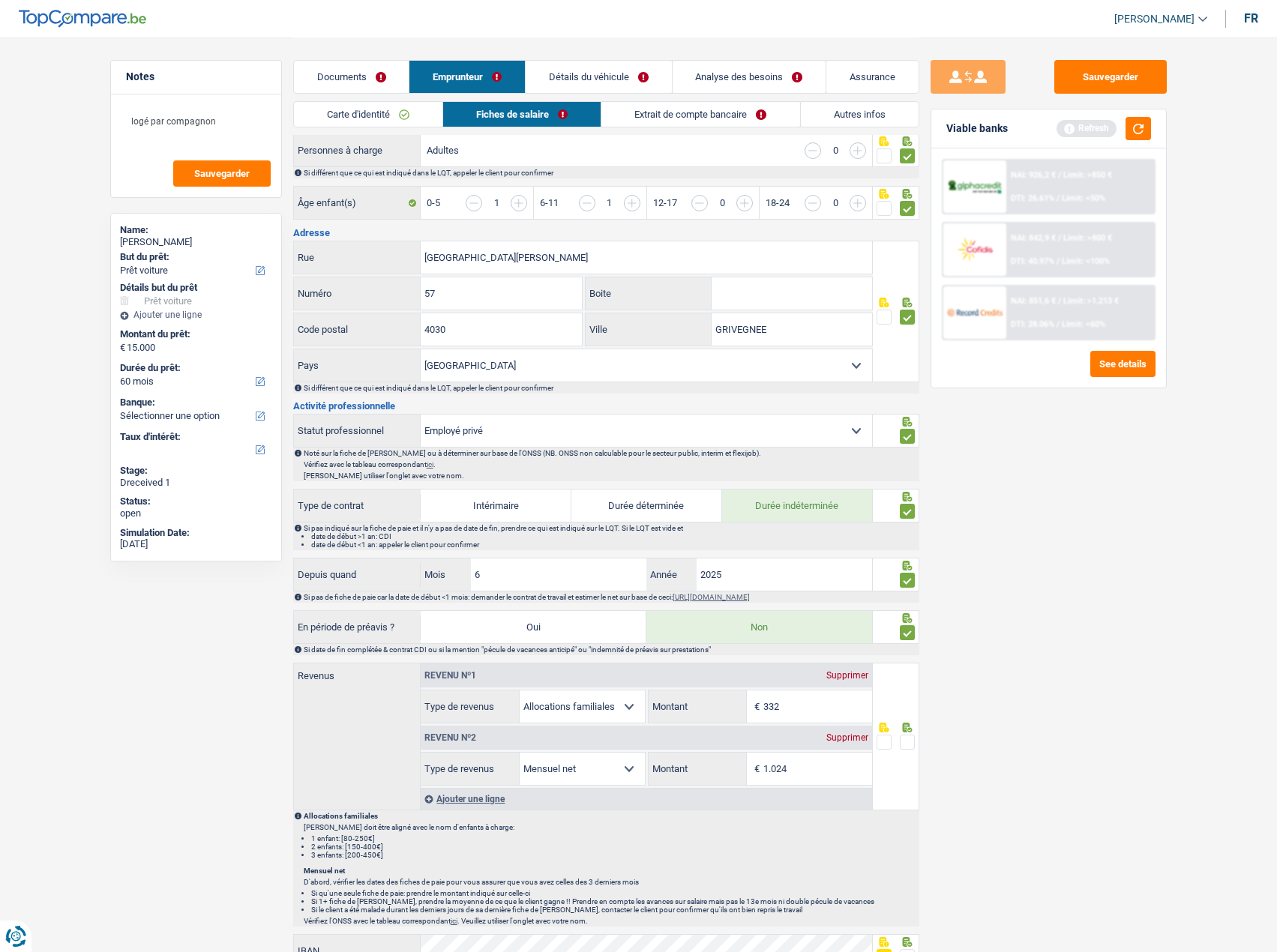
scroll to position [50, 0]
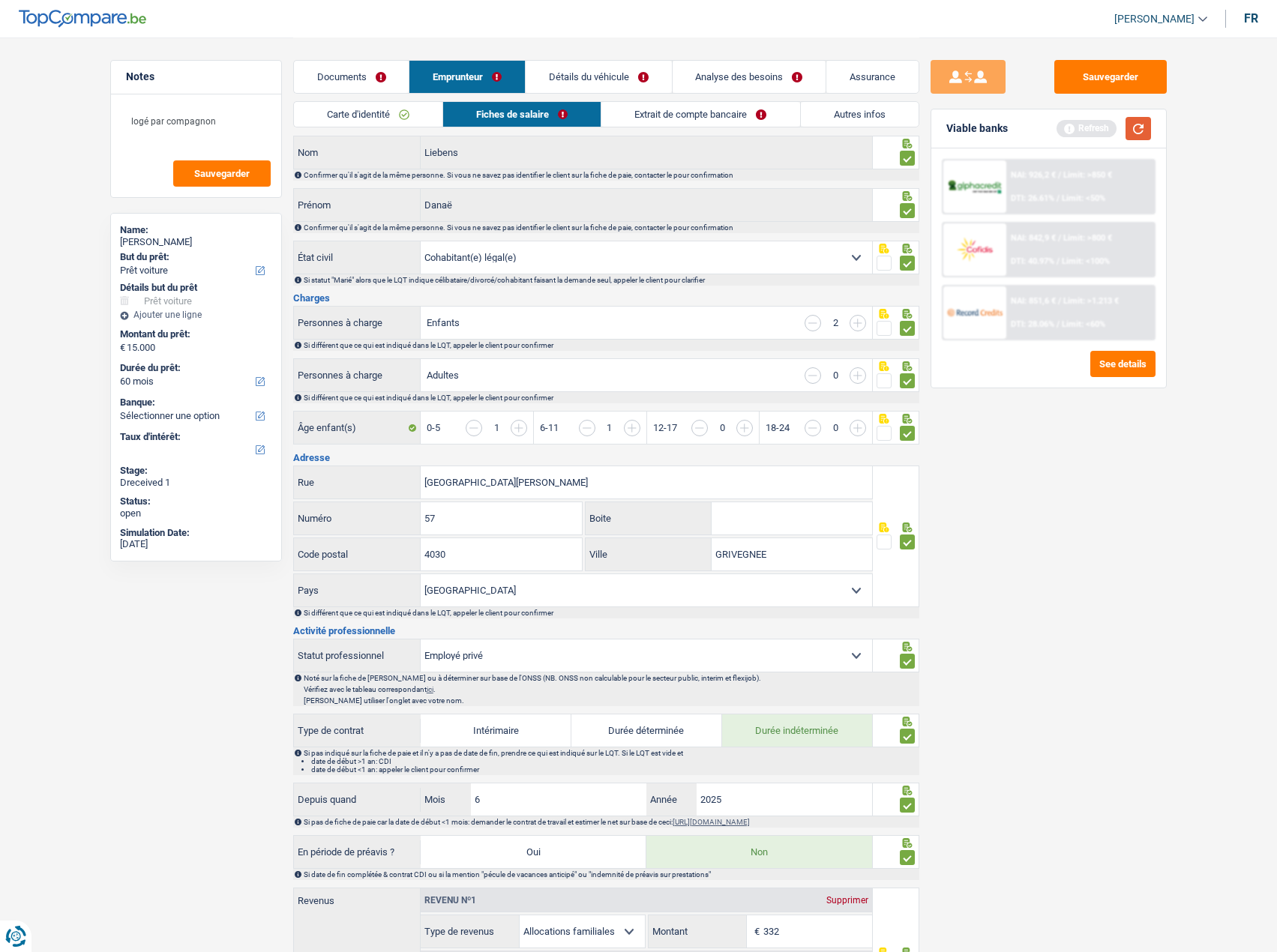
click at [1144, 128] on button "button" at bounding box center [1138, 128] width 26 height 23
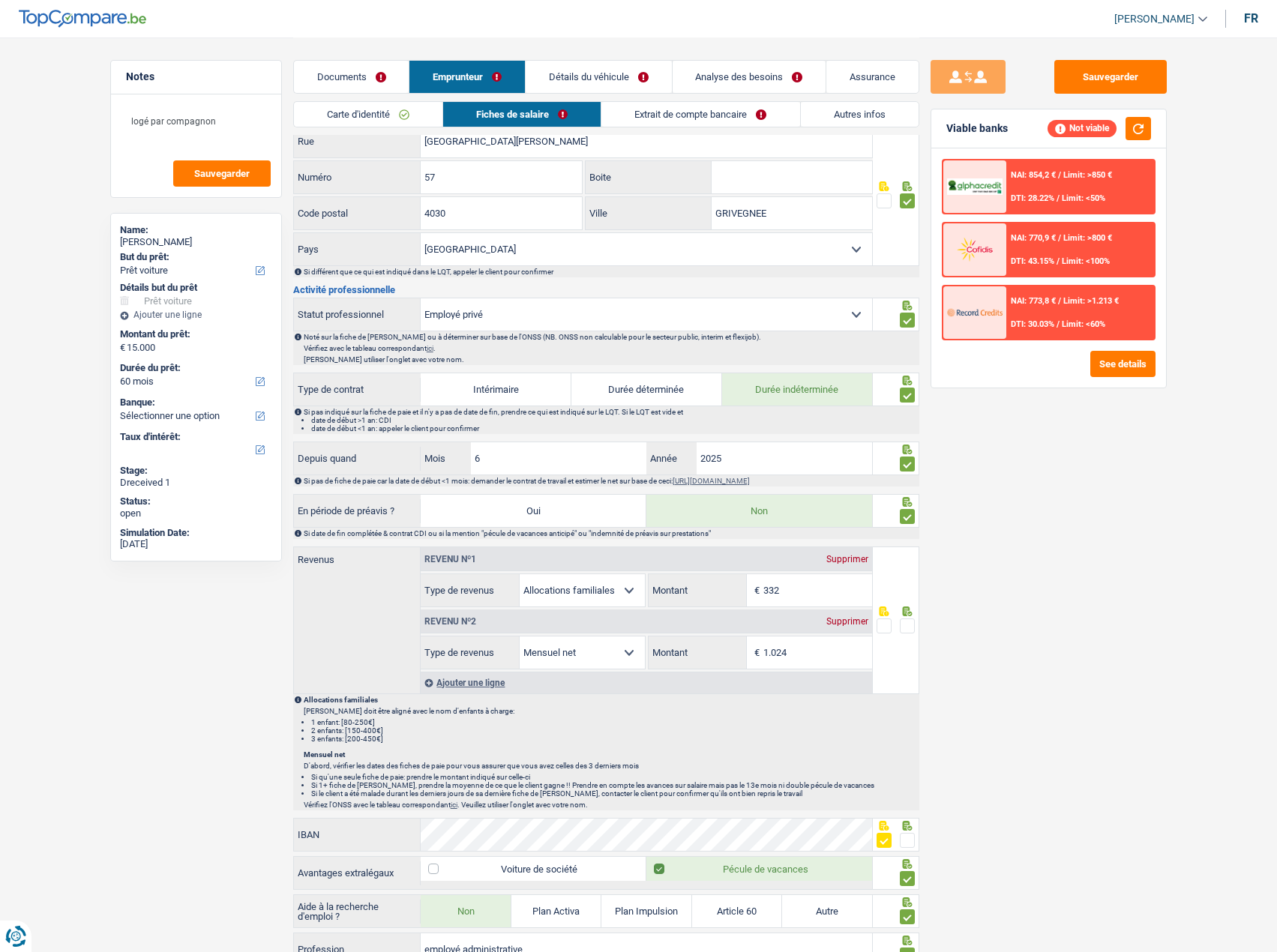
scroll to position [525, 0]
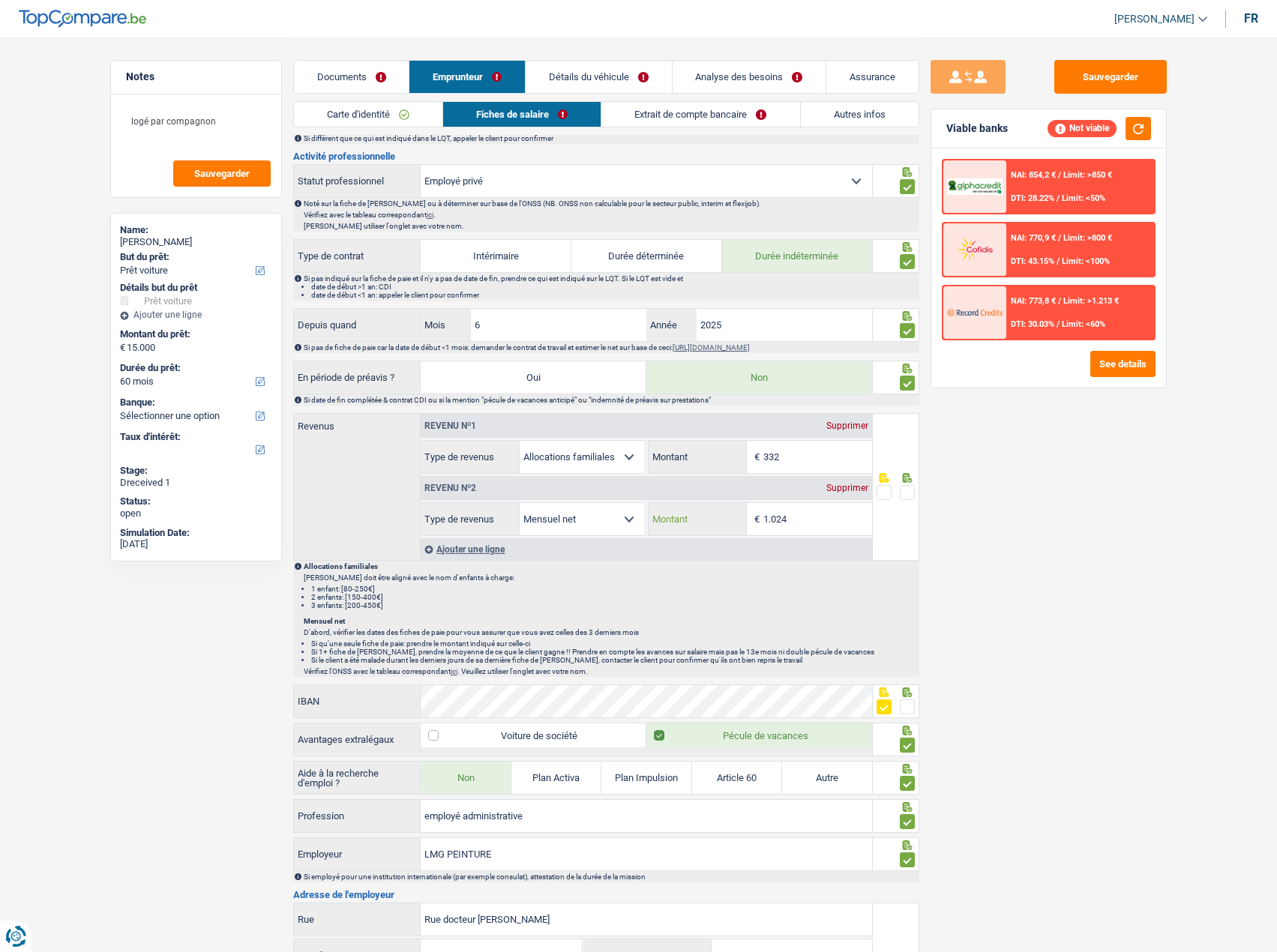
drag, startPoint x: 771, startPoint y: 519, endPoint x: 823, endPoint y: 522, distance: 52.1
click at [823, 522] on input "1.024" at bounding box center [817, 519] width 109 height 32
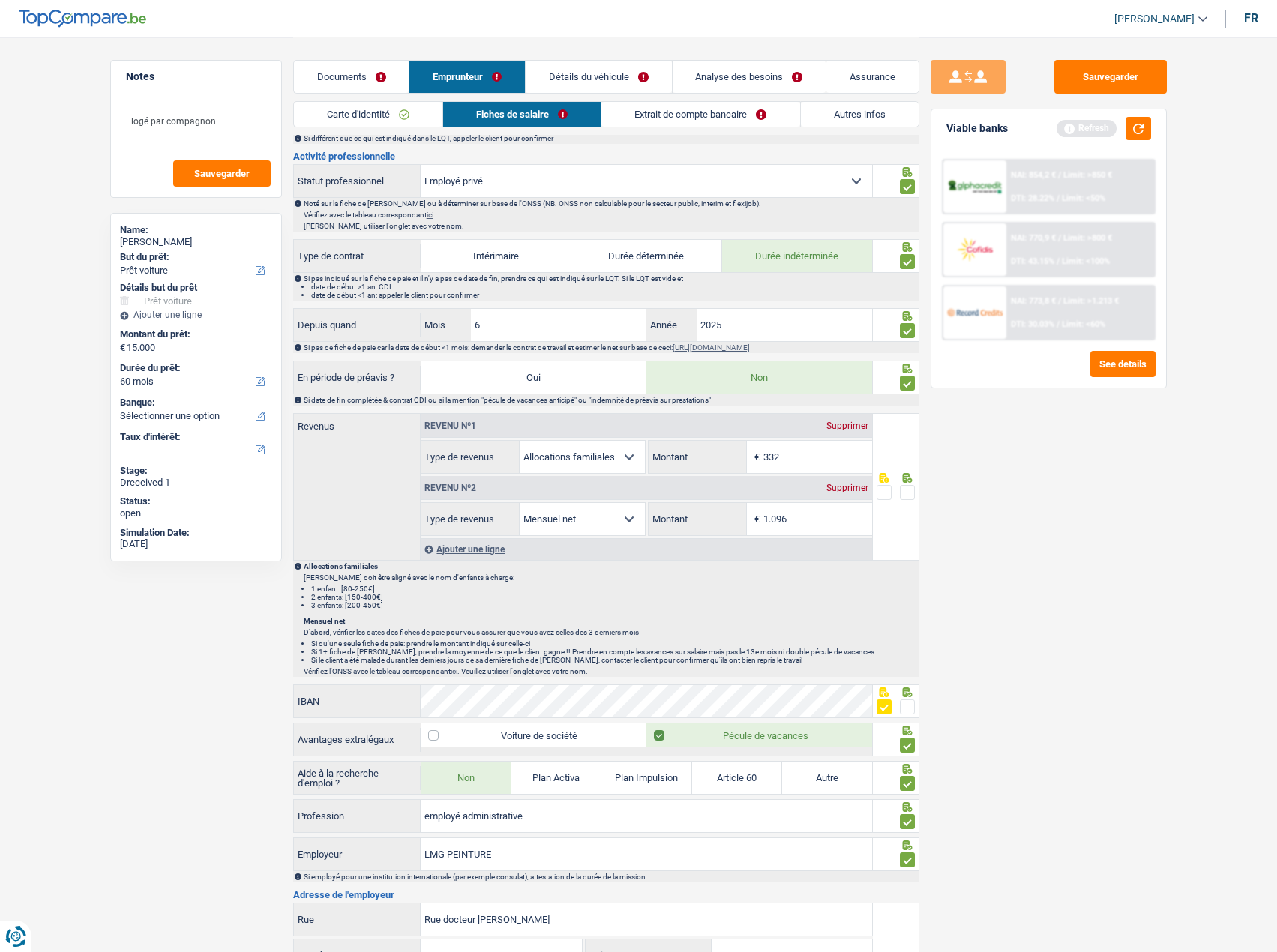
type input "1.096"
click at [1033, 542] on div "Sauvegarder Viable banks Refresh NAI: 854,2 € / Limit: >850 € DTI: 28.22% / Lim…" at bounding box center [1048, 494] width 259 height 868
drag, startPoint x: 910, startPoint y: 489, endPoint x: 932, endPoint y: 576, distance: 89.7
click at [909, 488] on span at bounding box center [907, 492] width 15 height 15
click at [0, 0] on input "radio" at bounding box center [0, 0] width 0 height 0
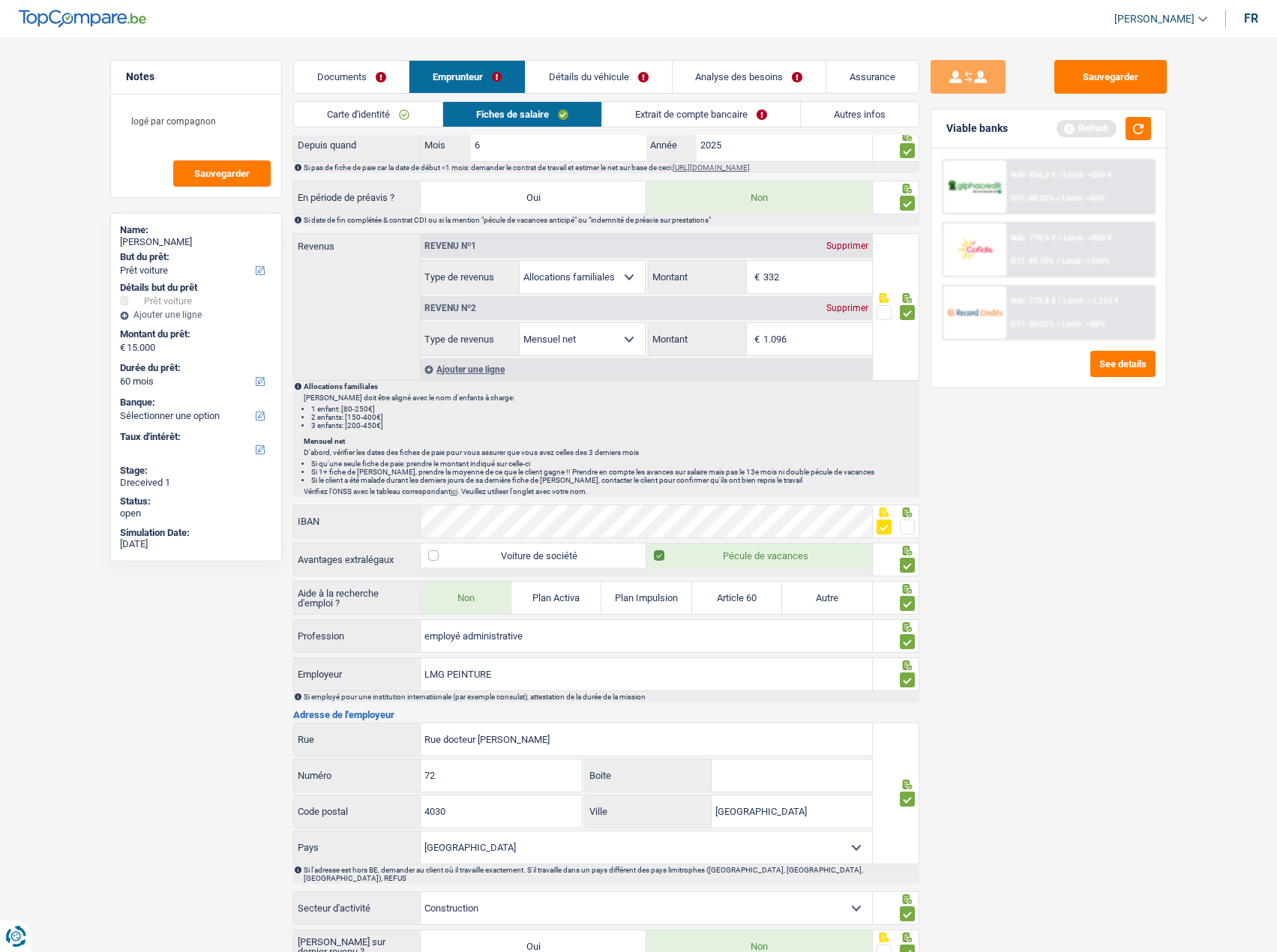
scroll to position [861, 0]
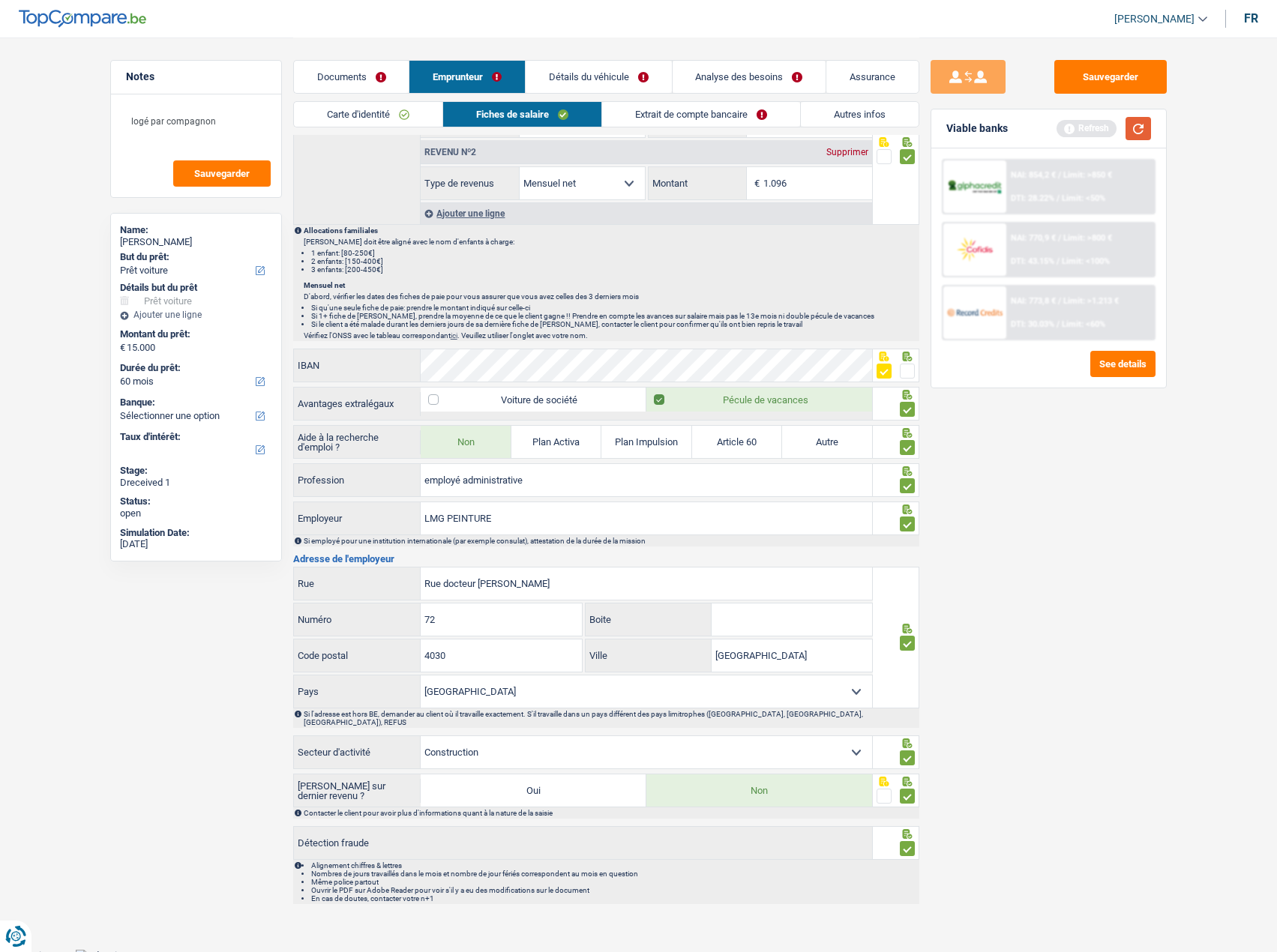
click at [1137, 128] on button "button" at bounding box center [1138, 128] width 26 height 23
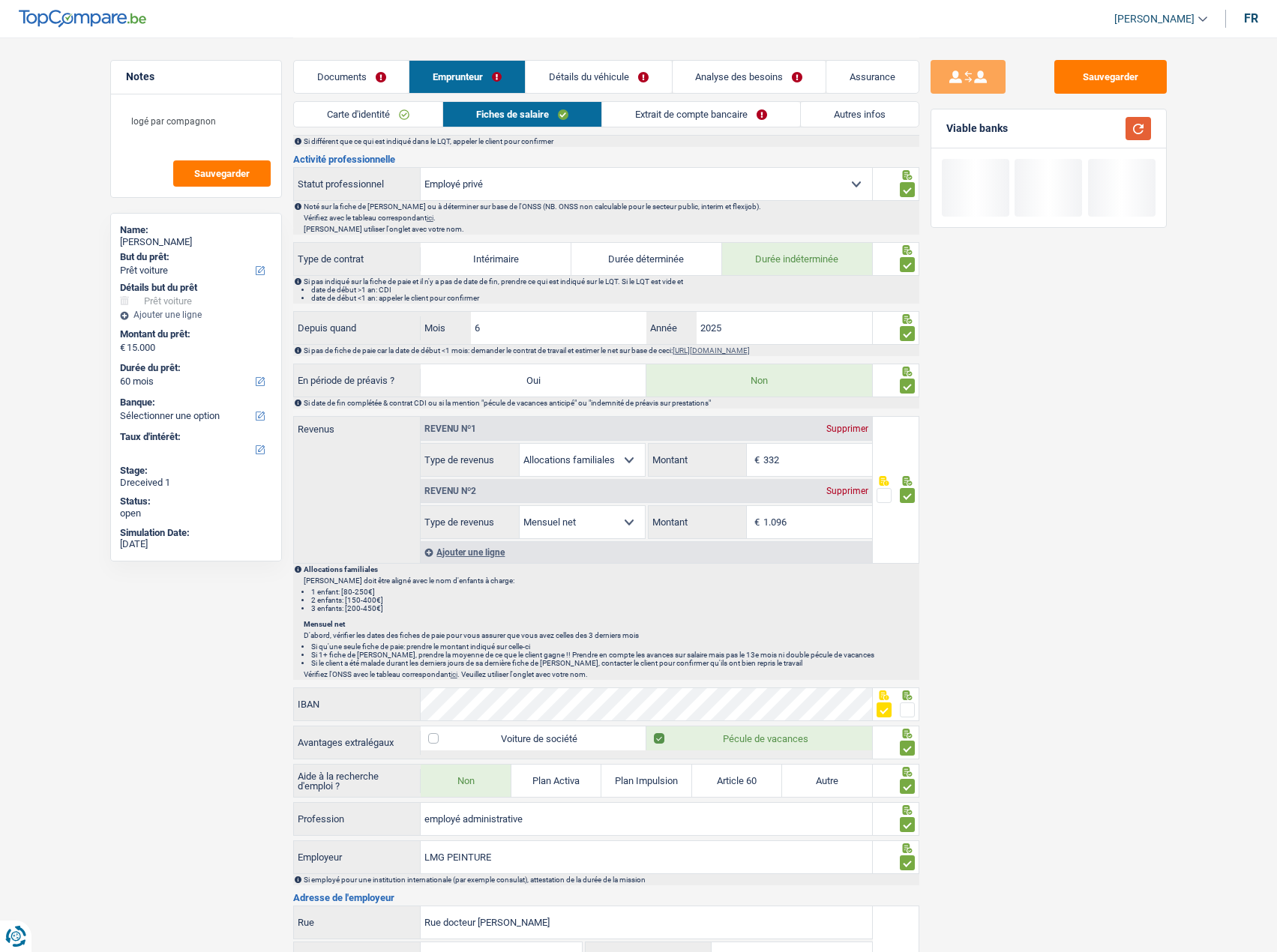
scroll to position [411, 0]
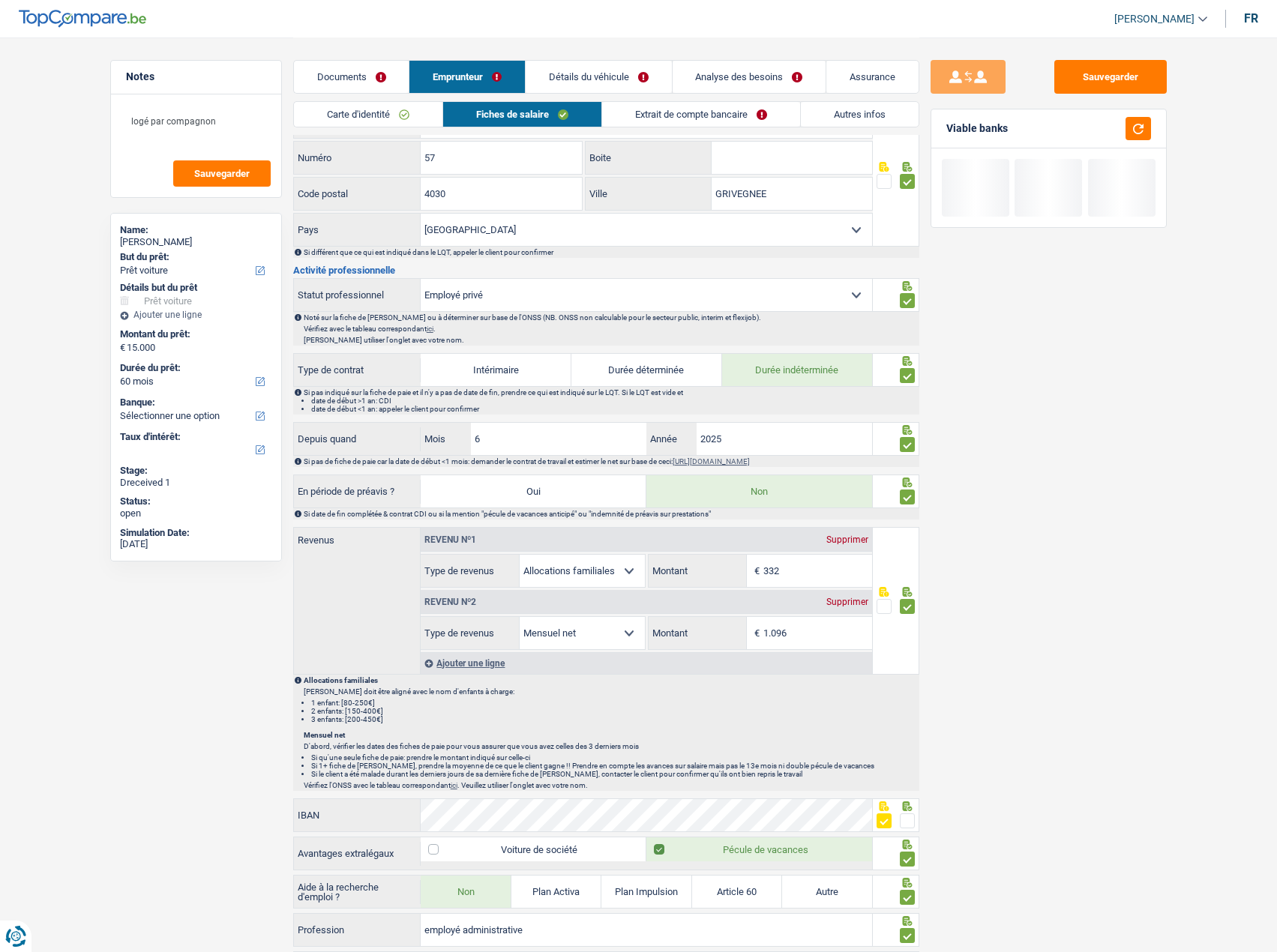
click at [723, 118] on link "Extrait de compte bancaire" at bounding box center [701, 113] width 198 height 25
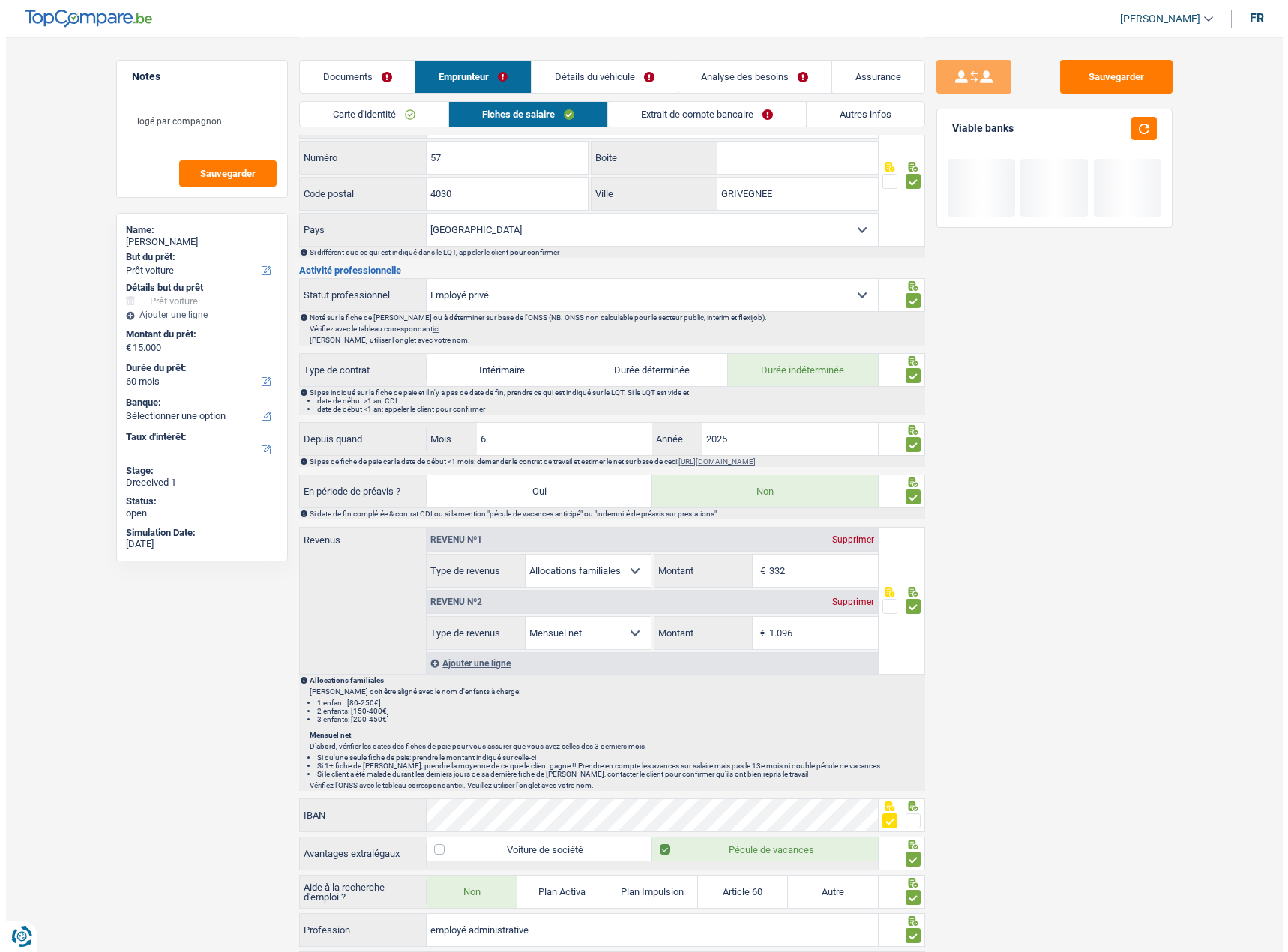
scroll to position [0, 0]
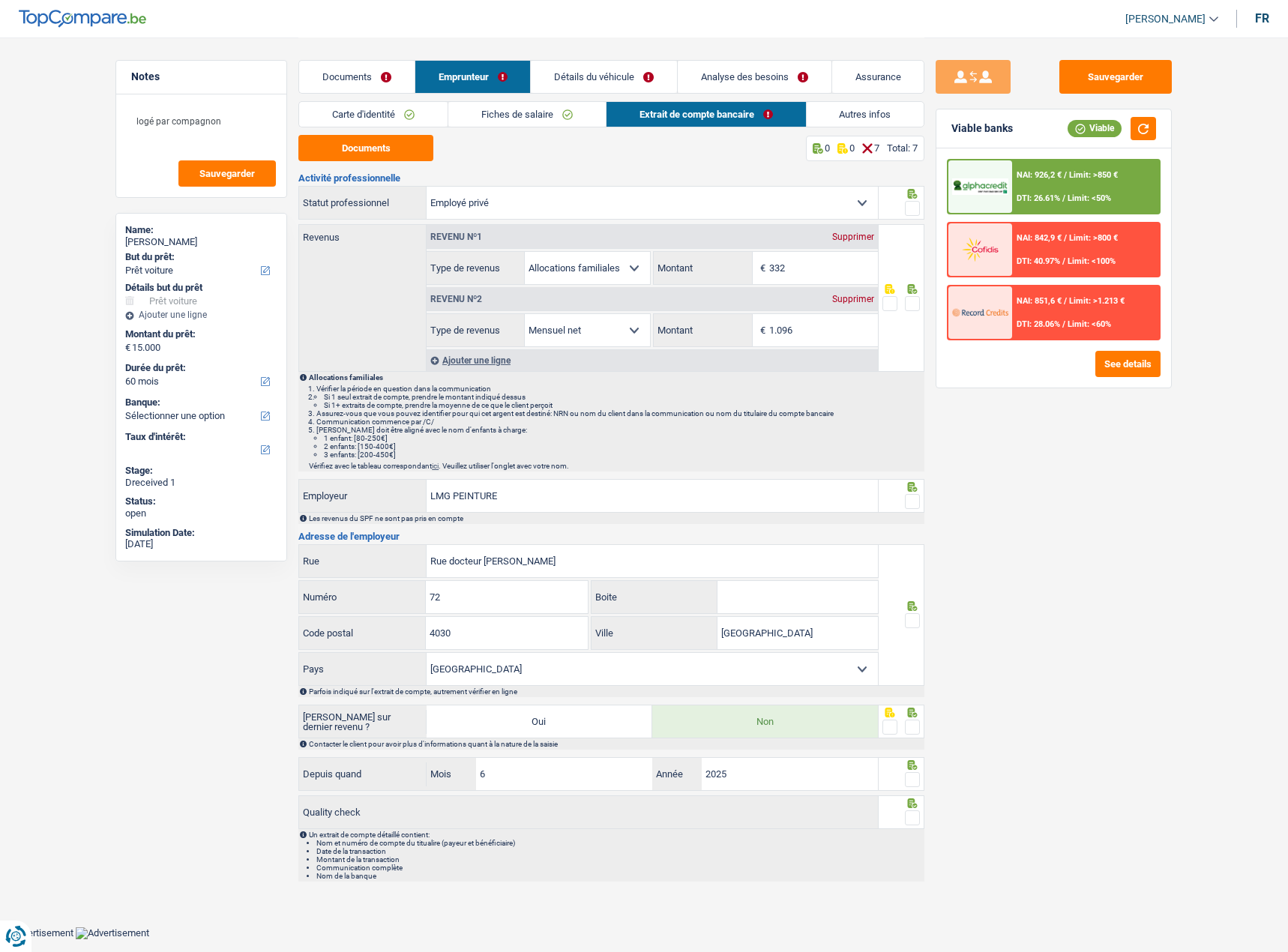
click at [830, 334] on input "1.096" at bounding box center [823, 329] width 109 height 32
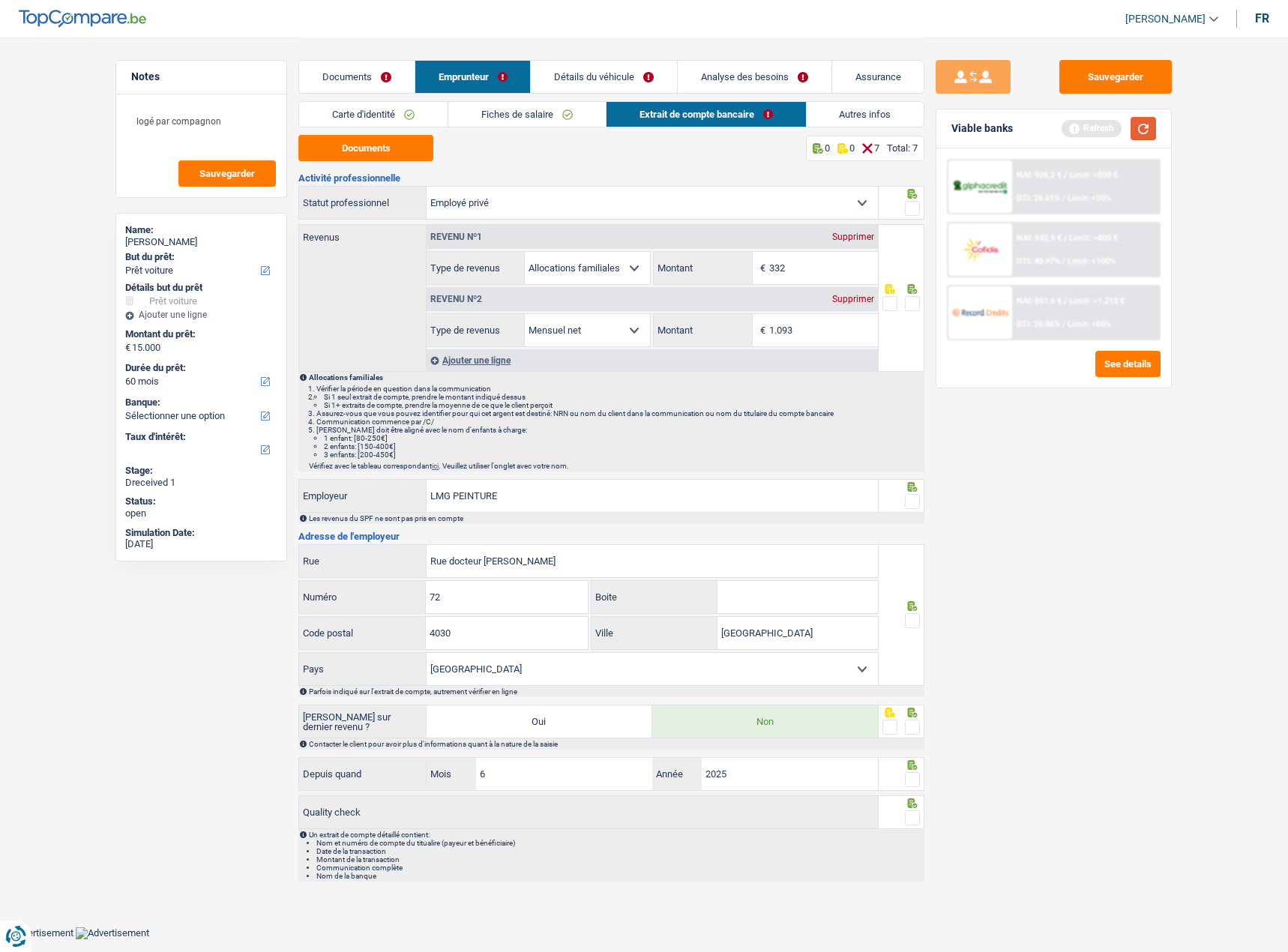
type input "1.093"
click at [1152, 130] on button "button" at bounding box center [1143, 128] width 26 height 23
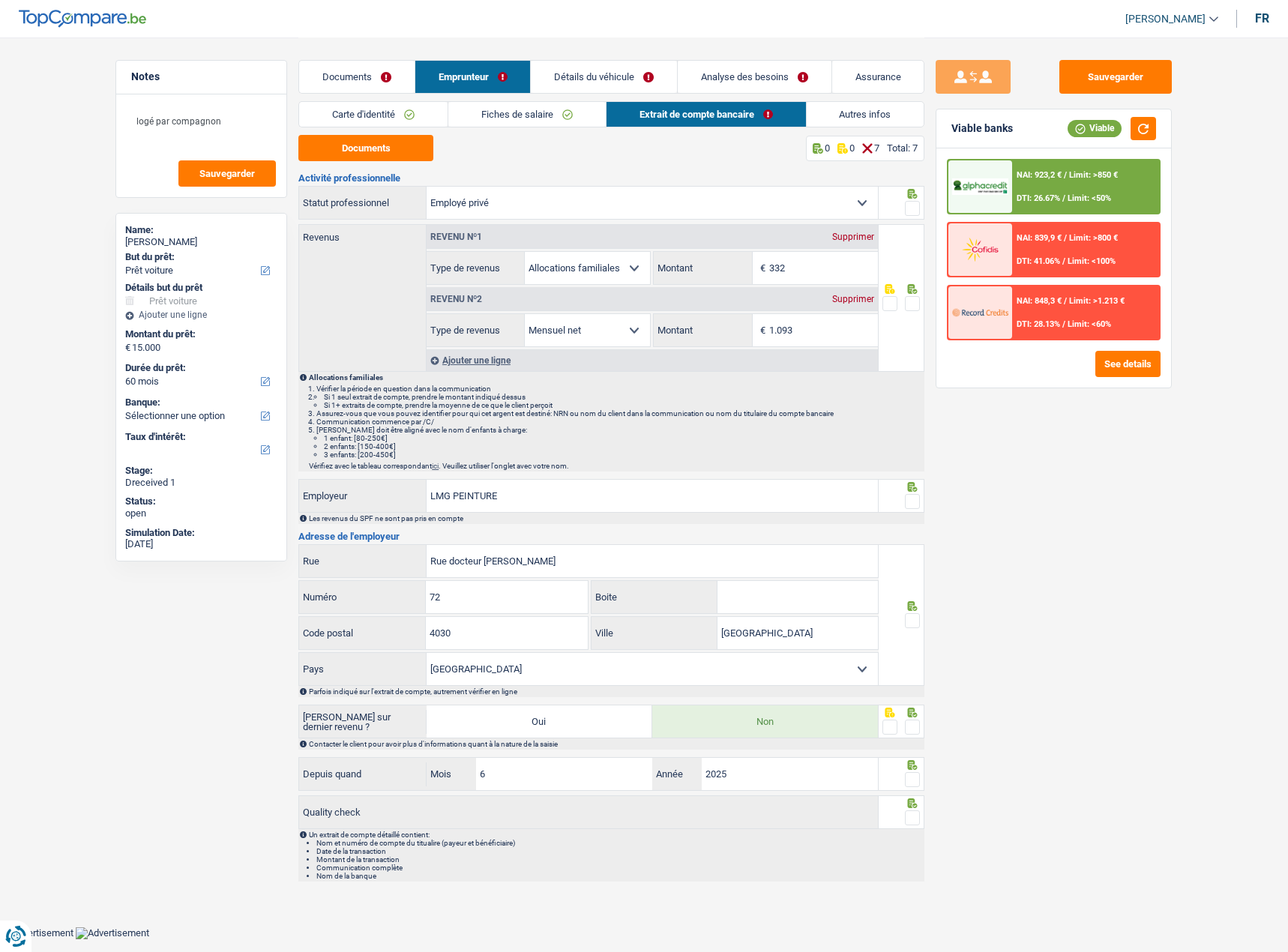
click at [909, 303] on span at bounding box center [912, 304] width 15 height 15
click at [0, 0] on input "radio" at bounding box center [0, 0] width 0 height 0
click at [910, 207] on span at bounding box center [912, 209] width 15 height 15
click at [0, 0] on input "radio" at bounding box center [0, 0] width 0 height 0
click at [910, 502] on span at bounding box center [912, 501] width 15 height 15
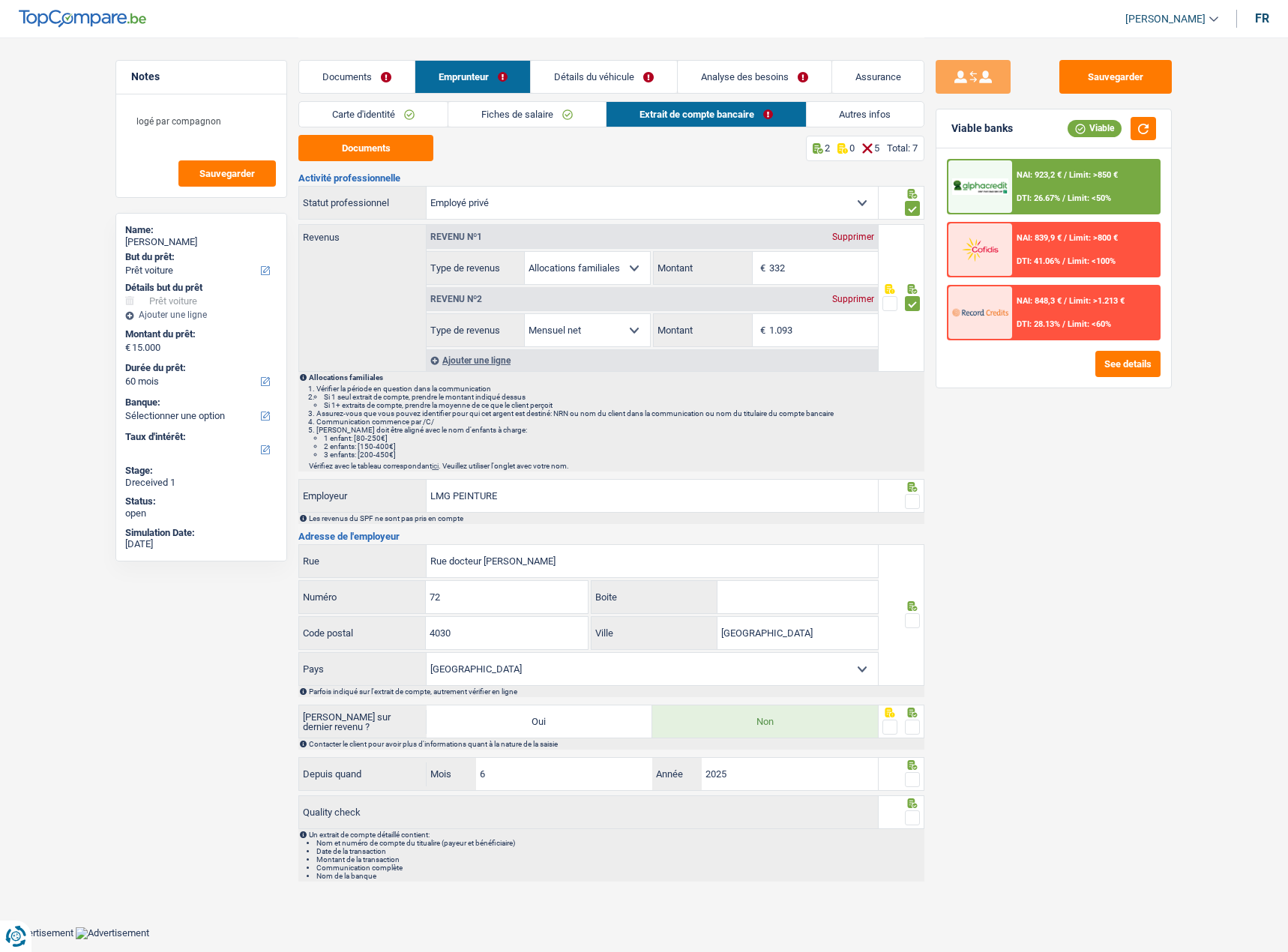
click at [0, 0] on input "radio" at bounding box center [0, 0] width 0 height 0
click at [917, 620] on span at bounding box center [912, 620] width 15 height 15
click at [0, 0] on input "radio" at bounding box center [0, 0] width 0 height 0
drag, startPoint x: 910, startPoint y: 724, endPoint x: 922, endPoint y: 786, distance: 63.2
click at [910, 725] on span at bounding box center [912, 727] width 15 height 15
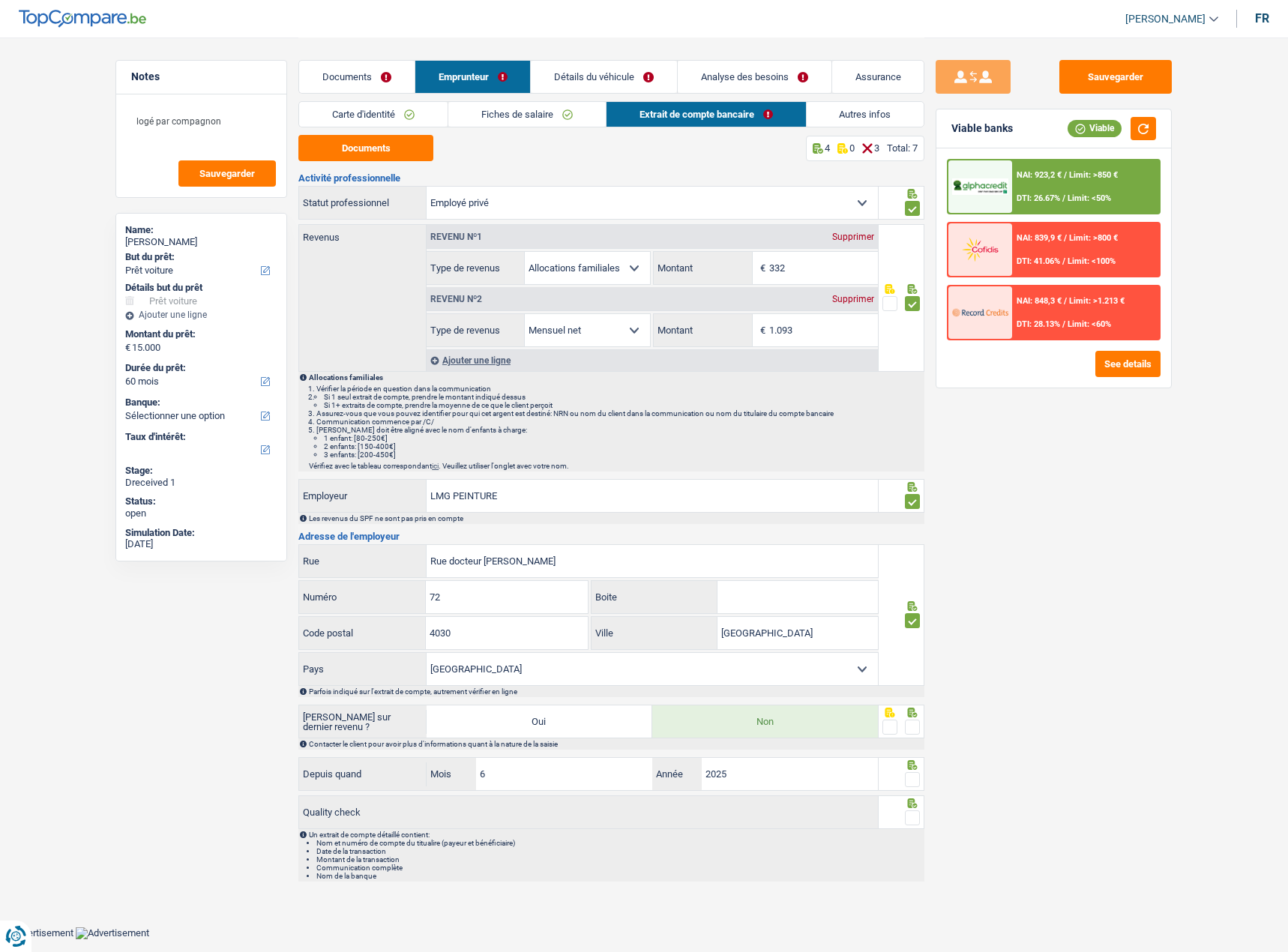
click at [0, 0] on input "radio" at bounding box center [0, 0] width 0 height 0
click at [916, 783] on span at bounding box center [912, 779] width 15 height 15
click at [0, 0] on input "radio" at bounding box center [0, 0] width 0 height 0
click at [915, 827] on div at bounding box center [912, 818] width 15 height 18
click at [917, 821] on span at bounding box center [912, 818] width 15 height 15
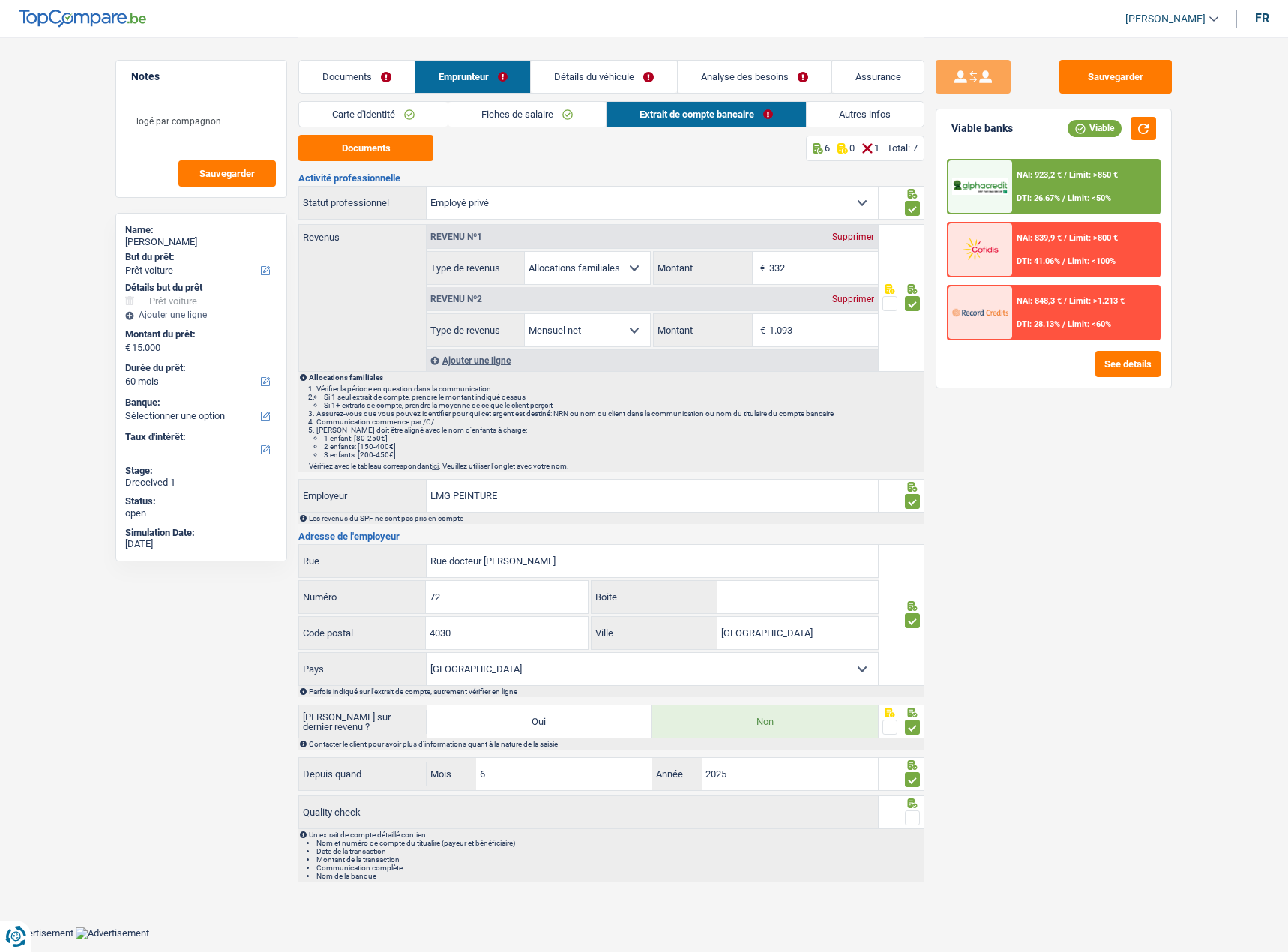
click at [0, 0] on input "radio" at bounding box center [0, 0] width 0 height 0
click at [1123, 81] on button "Sauvegarder" at bounding box center [1115, 77] width 113 height 34
click at [1136, 123] on button "button" at bounding box center [1143, 128] width 26 height 23
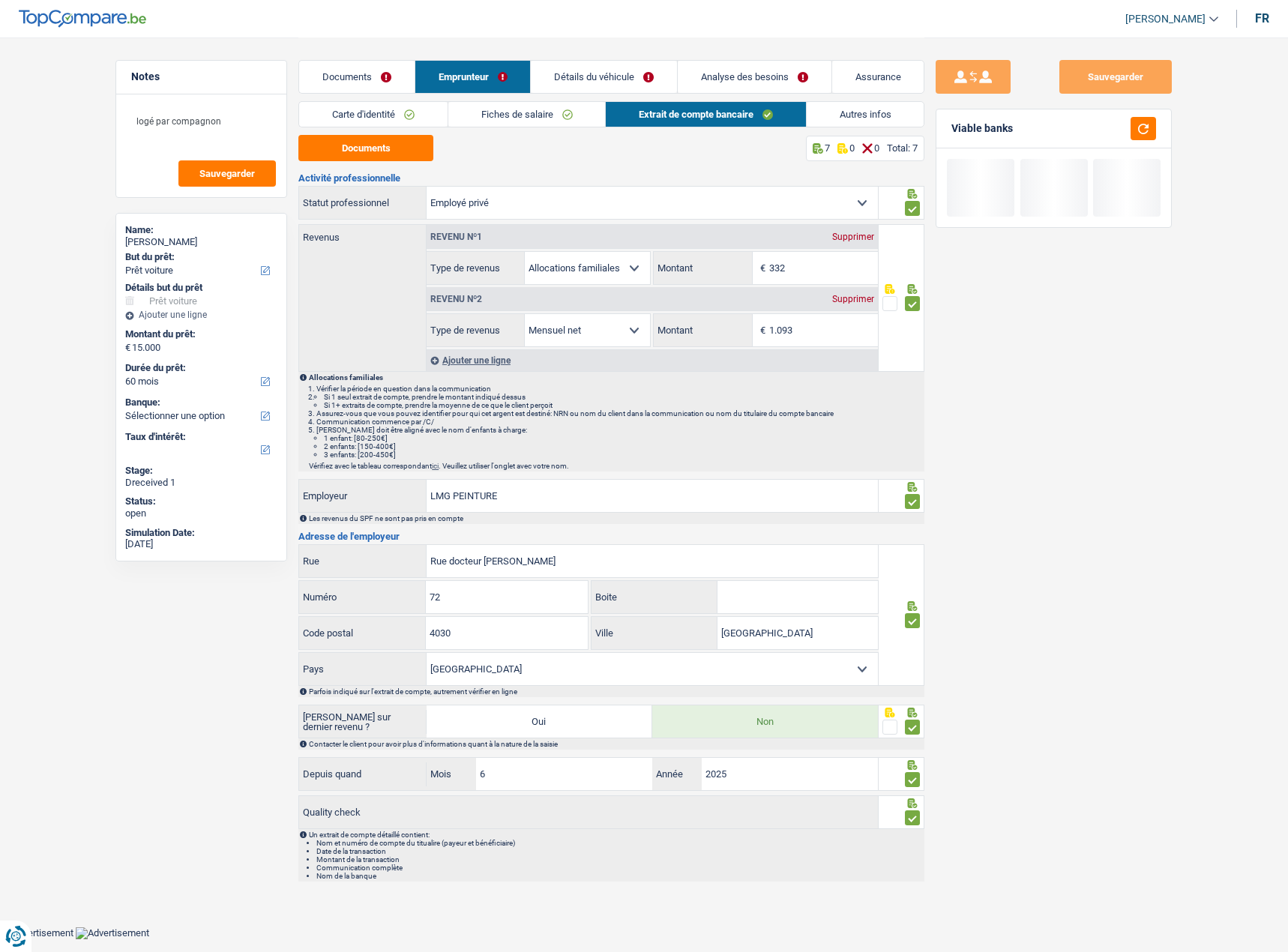
click at [882, 106] on link "Autres infos" at bounding box center [865, 113] width 118 height 25
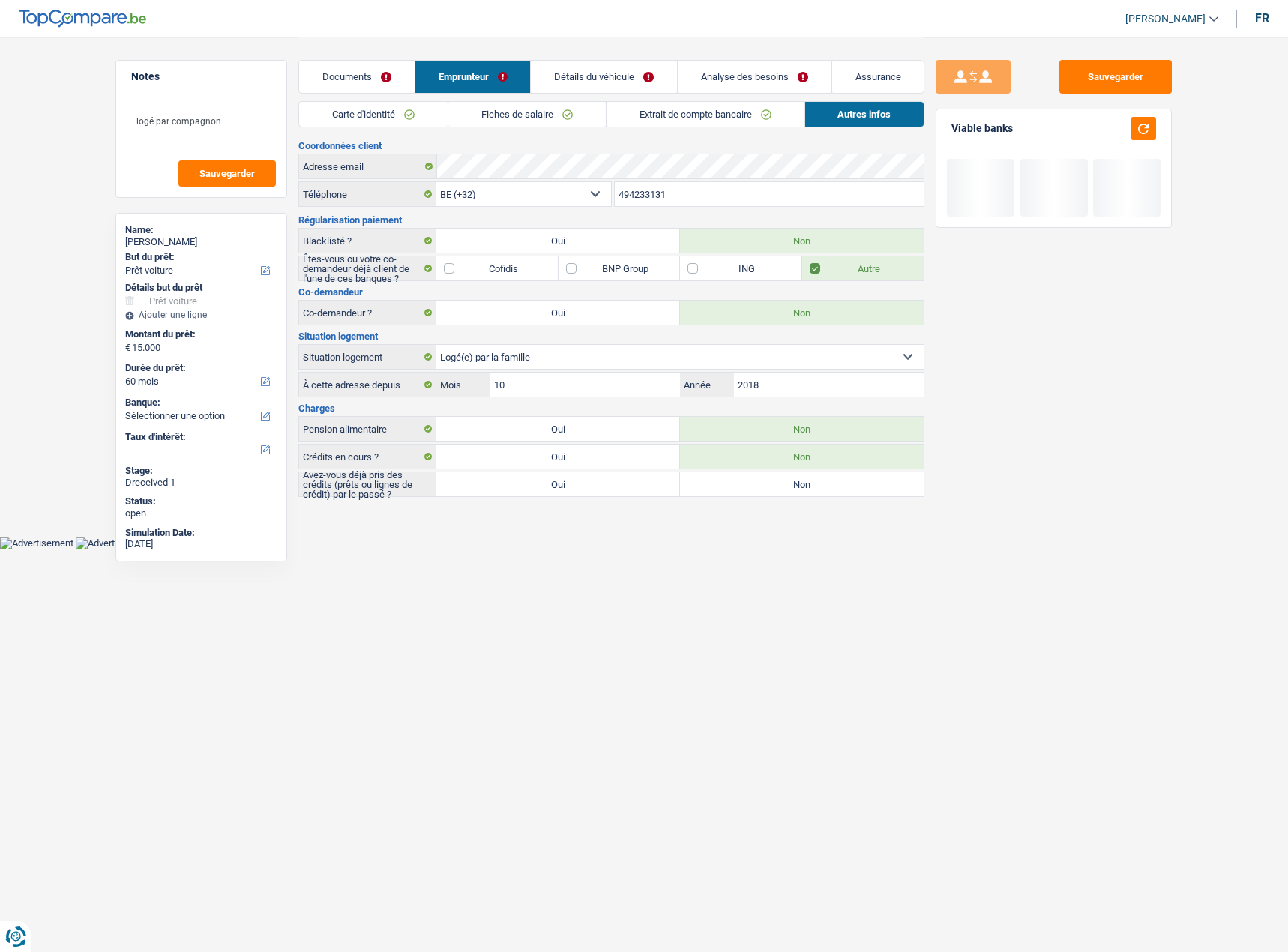
click at [572, 64] on link "Détails du véhicule" at bounding box center [604, 76] width 146 height 32
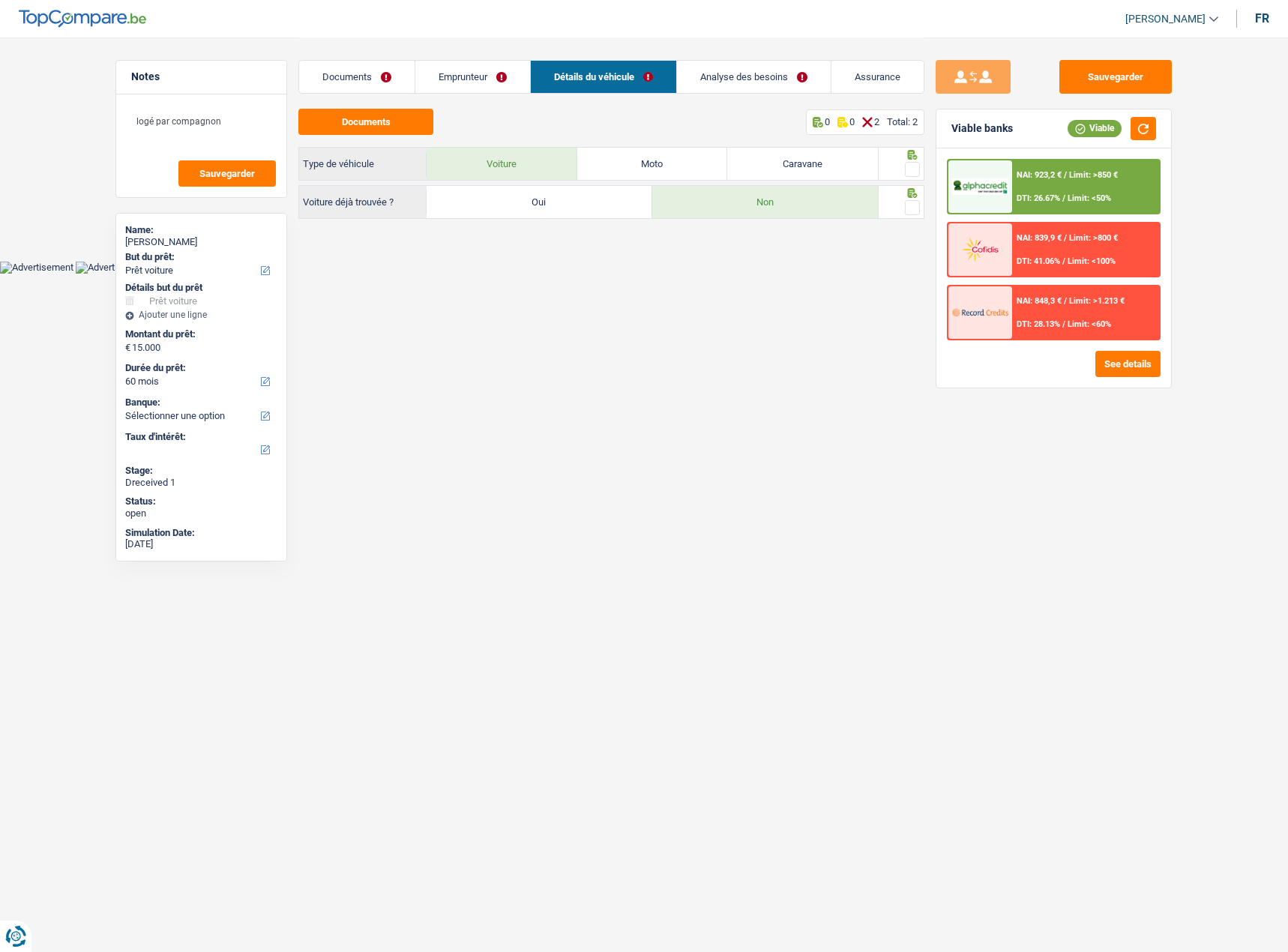
click at [912, 198] on div at bounding box center [912, 208] width 15 height 18
click at [908, 165] on span at bounding box center [912, 169] width 15 height 15
click at [0, 0] on input "radio" at bounding box center [0, 0] width 0 height 0
click at [907, 206] on span at bounding box center [912, 208] width 15 height 15
click at [0, 0] on input "radio" at bounding box center [0, 0] width 0 height 0
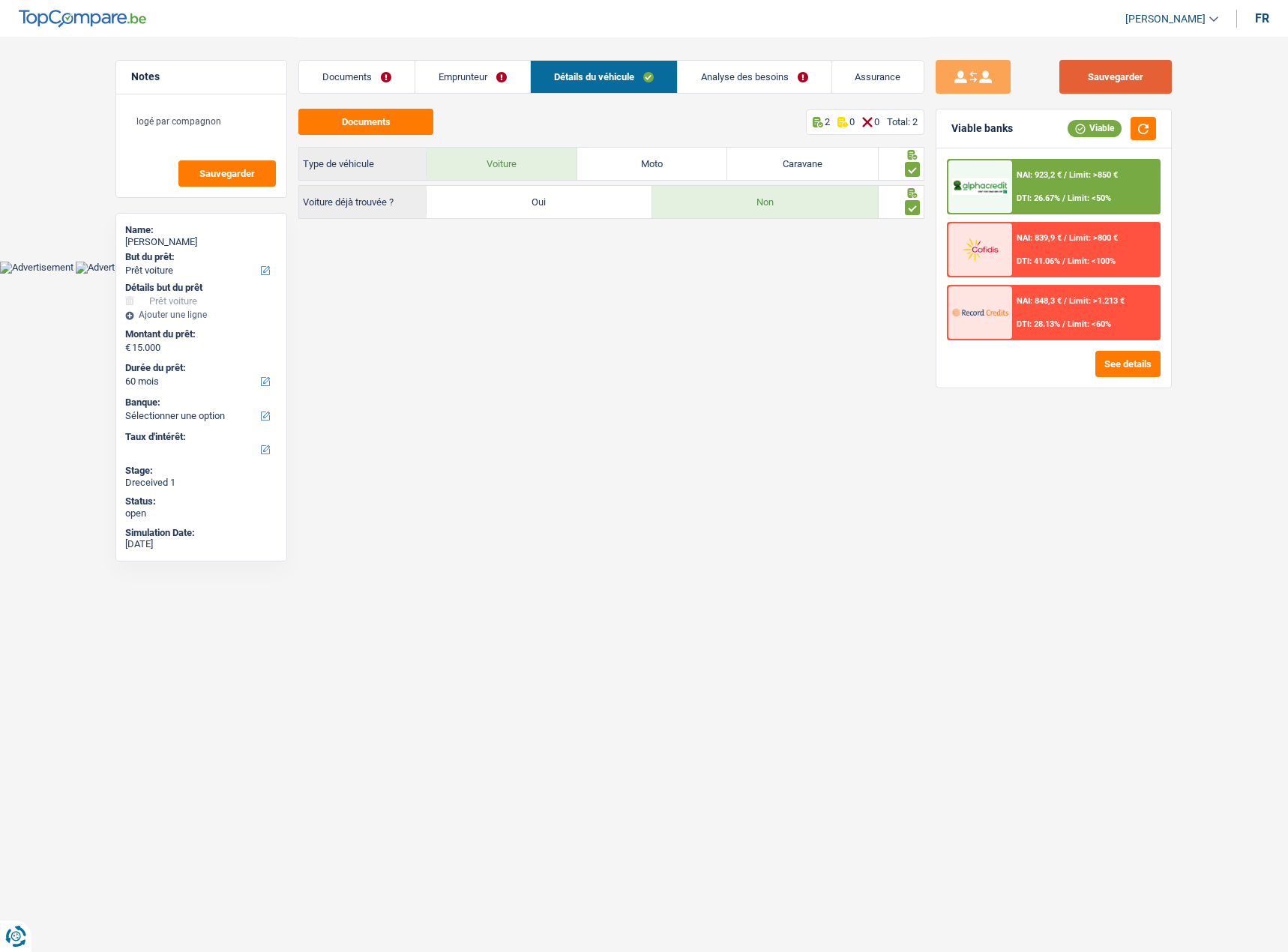
click at [1084, 88] on button "Sauvegarder" at bounding box center [1115, 77] width 113 height 34
click at [1132, 135] on button "button" at bounding box center [1143, 128] width 26 height 23
click at [386, 86] on link "Documents" at bounding box center [357, 76] width 115 height 32
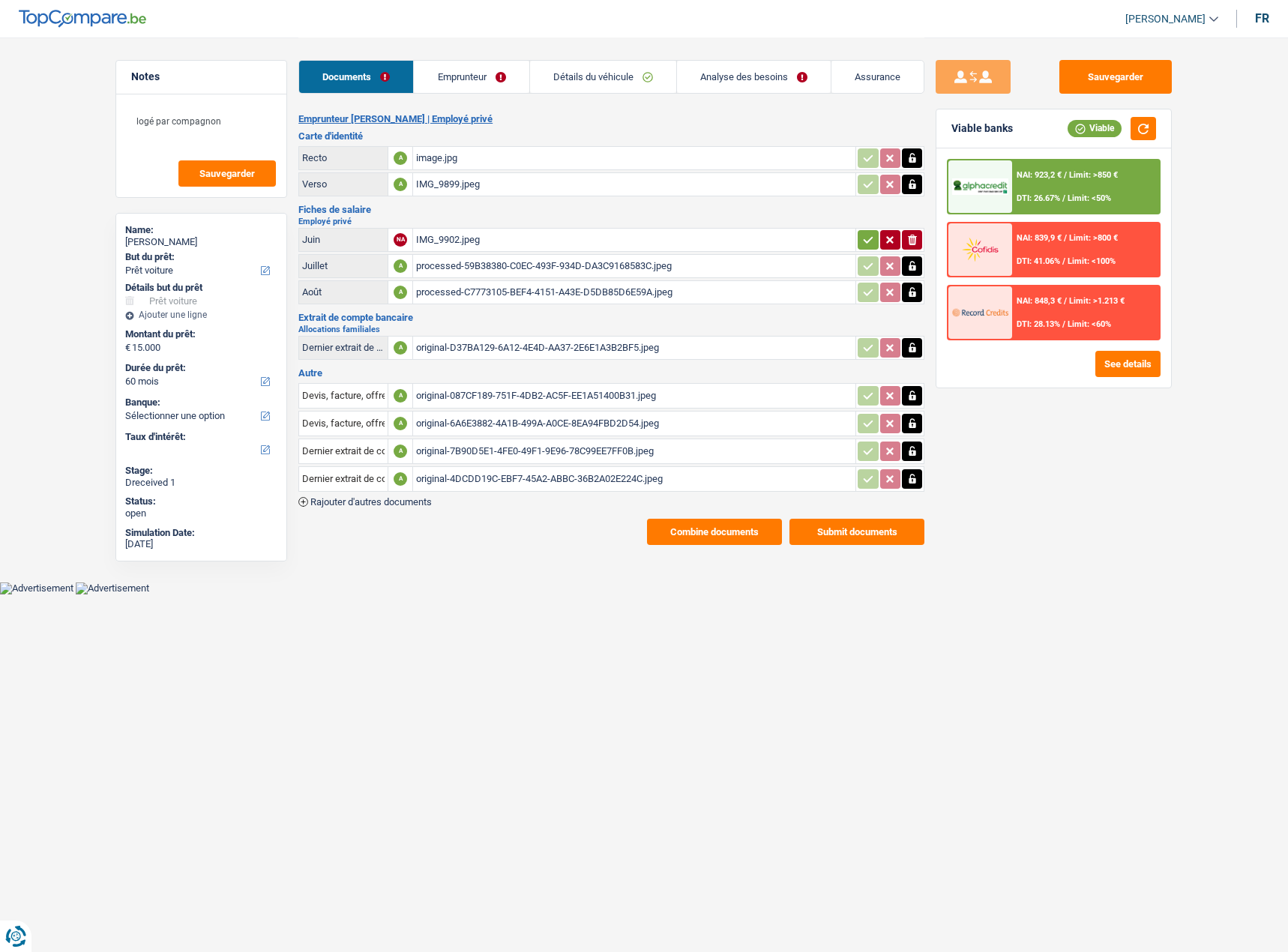
click at [737, 81] on link "Analyse des besoins" at bounding box center [754, 76] width 154 height 32
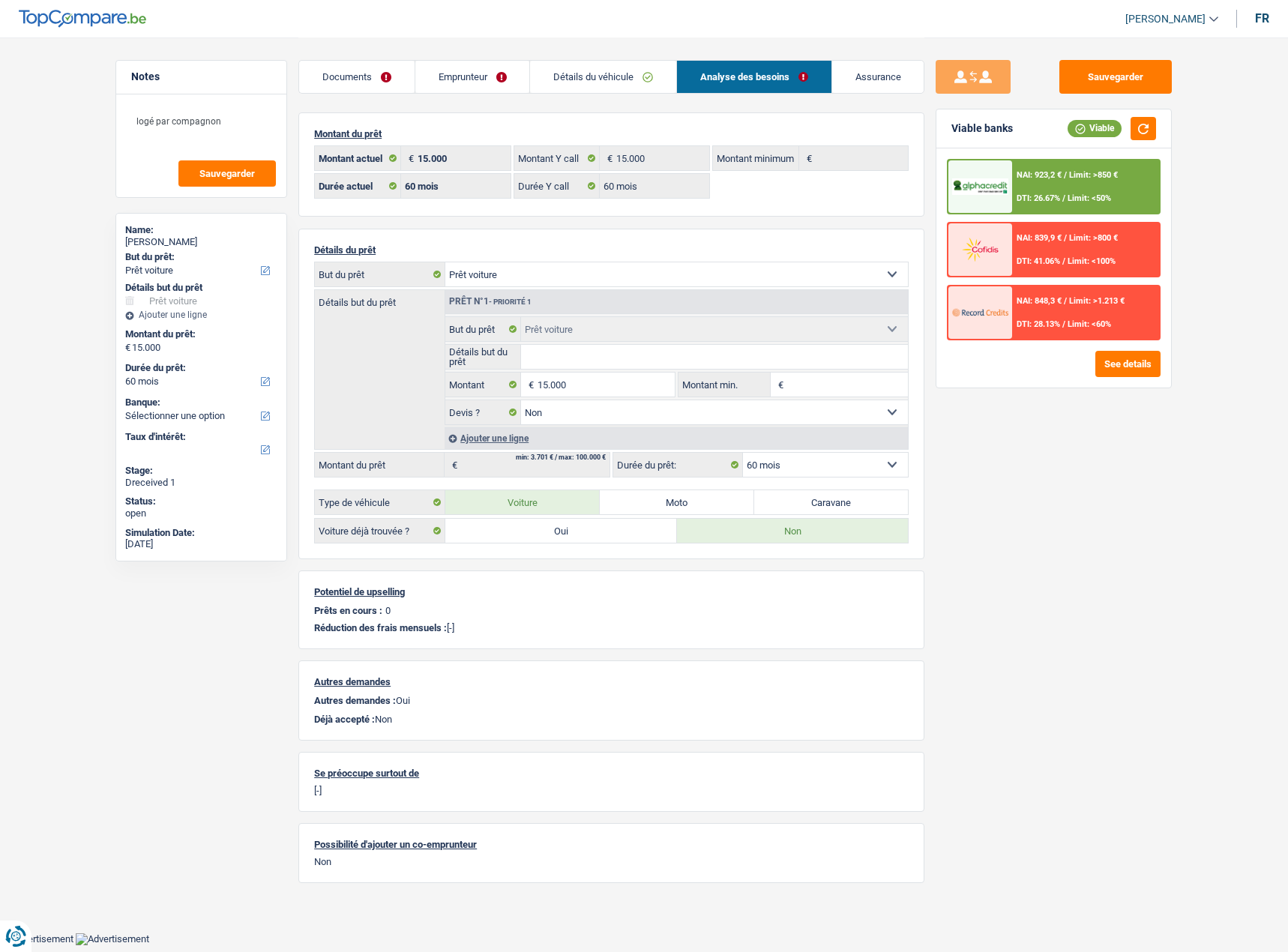
click at [1088, 187] on div "NAI: 923,2 € / Limit: >850 € DTI: 26.67% / Limit: <50%" at bounding box center [1085, 186] width 147 height 52
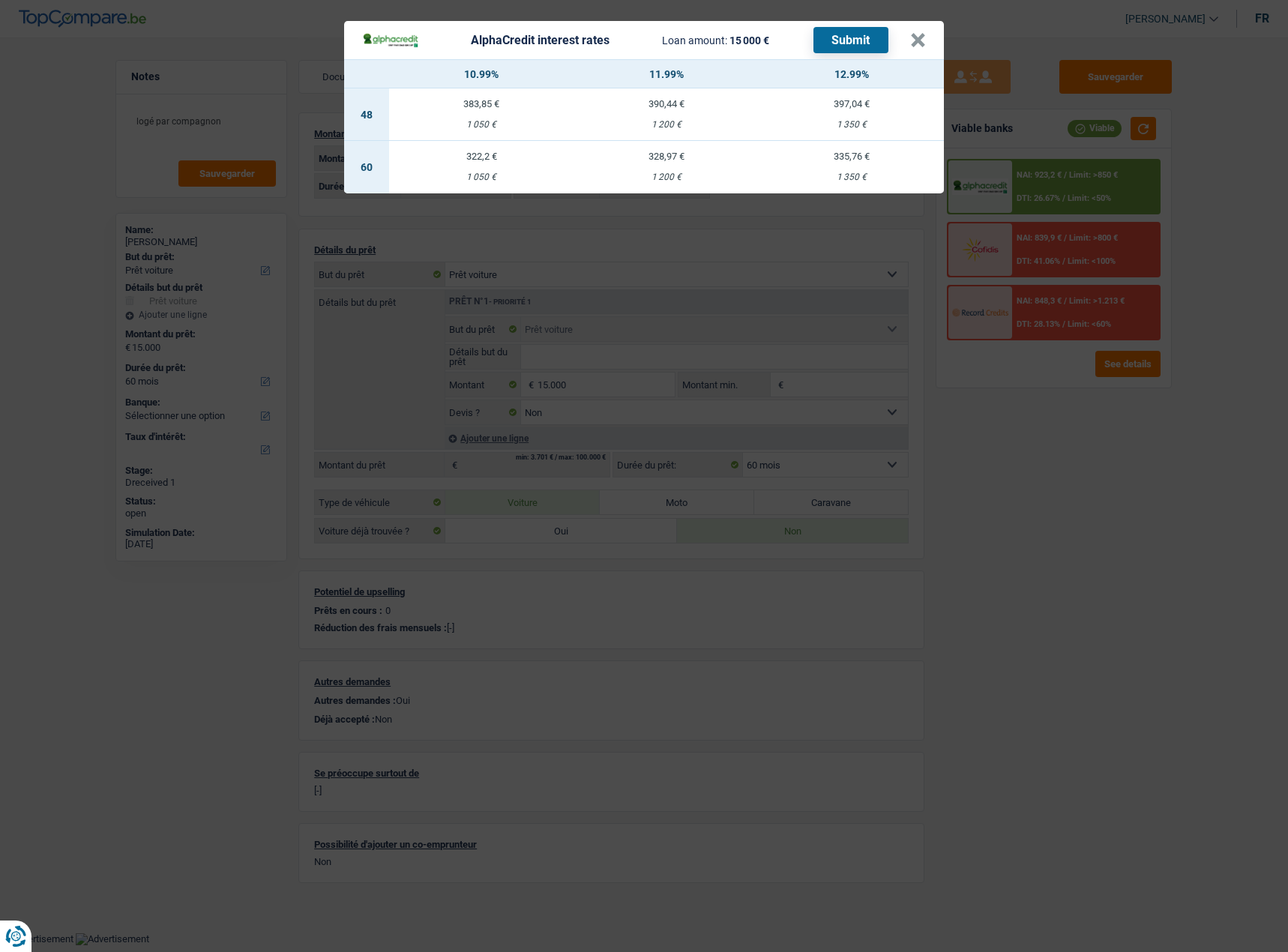
drag, startPoint x: 1132, startPoint y: 510, endPoint x: 1115, endPoint y: 497, distance: 21.4
click at [1132, 511] on div "AlphaCredit interest rates Loan amount: 15 000 € Submit × 10.99% 11.99% 12.99% …" at bounding box center [644, 476] width 1288 height 952
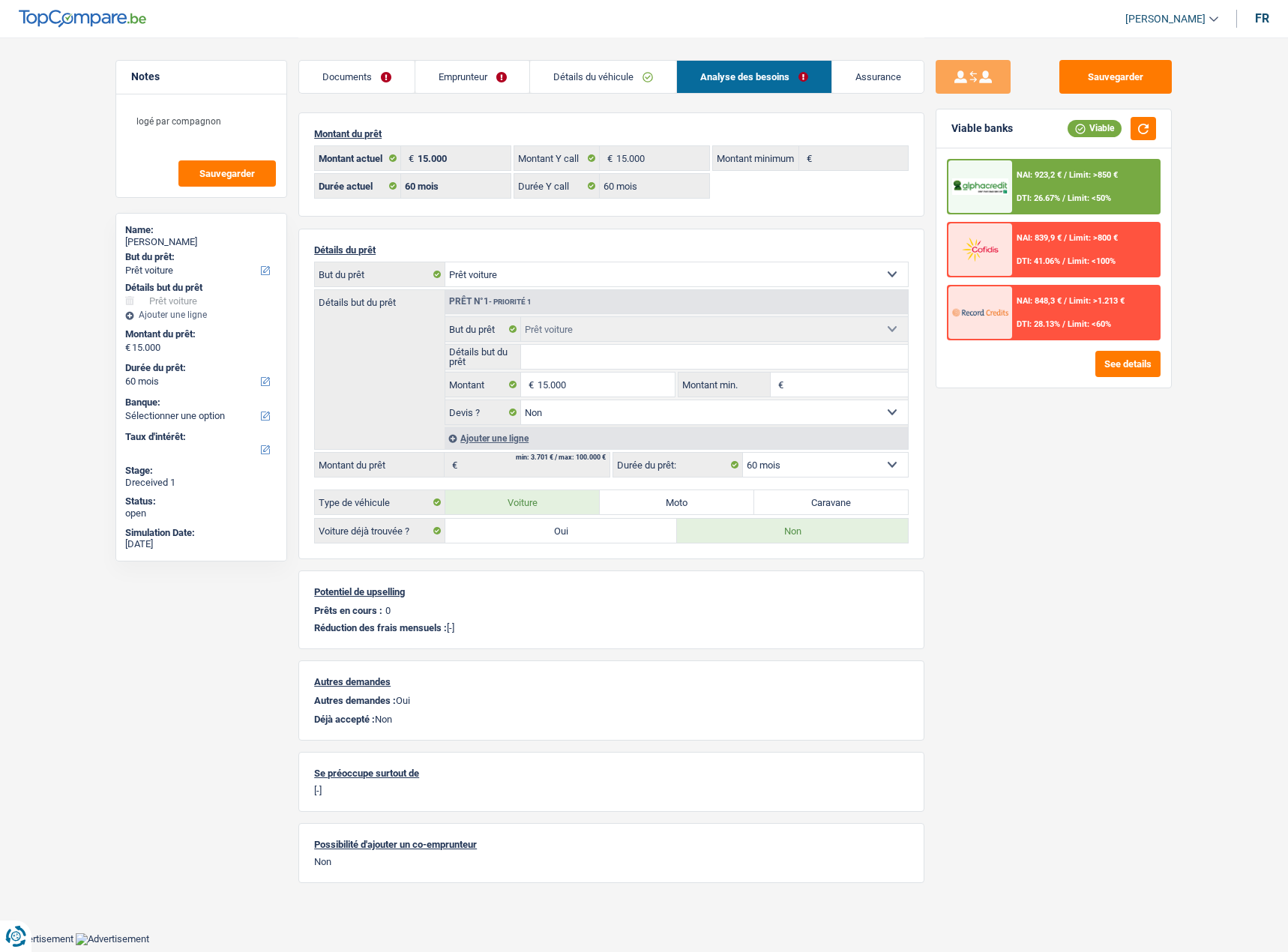
click at [1133, 180] on div "NAI: 923,2 € / Limit: >850 € DTI: 26.67% / Limit: <50%" at bounding box center [1085, 186] width 147 height 52
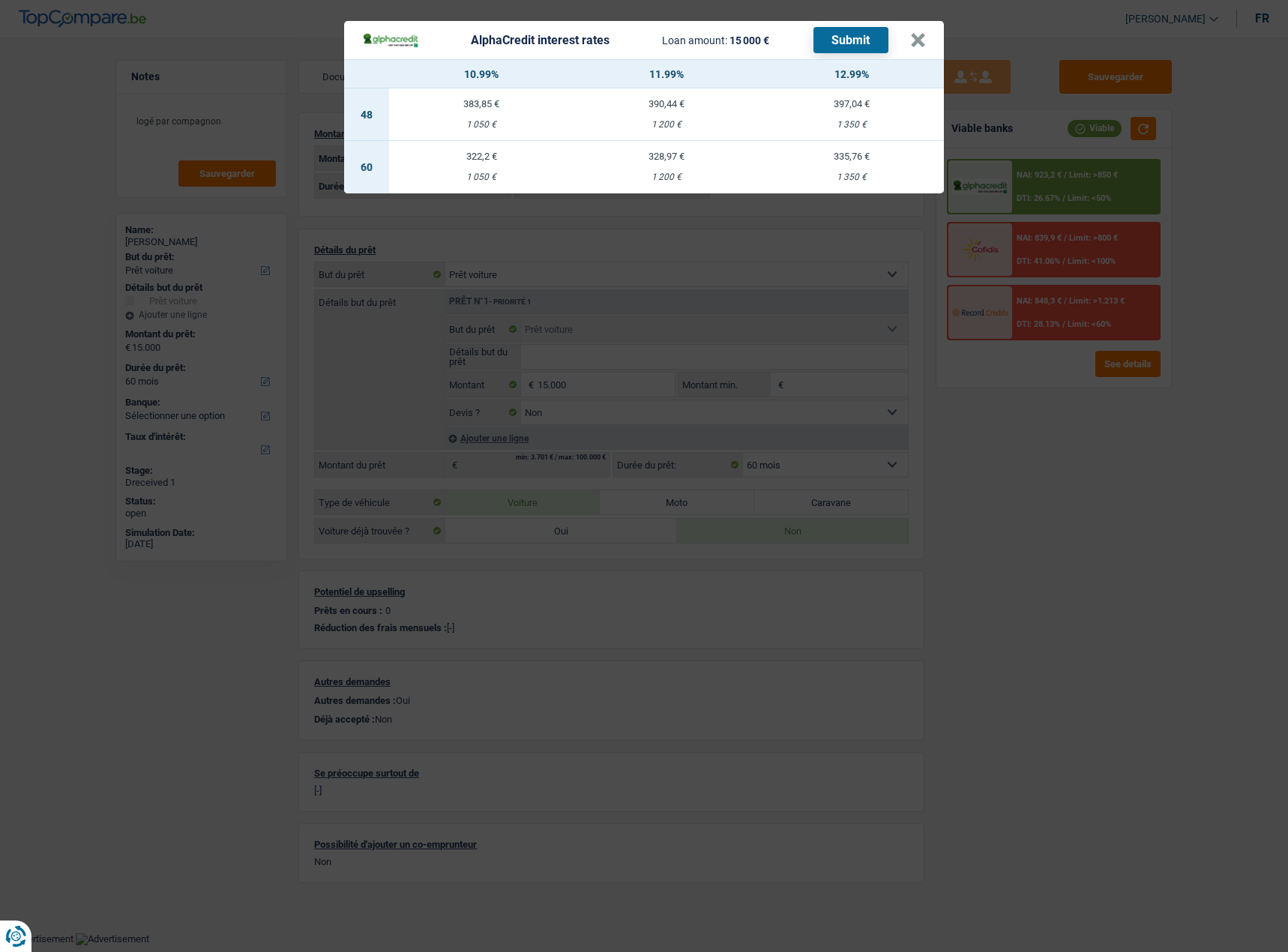
click at [513, 176] on div "1 050 €" at bounding box center [481, 177] width 185 height 10
select select "alphacredit"
type input "10,99"
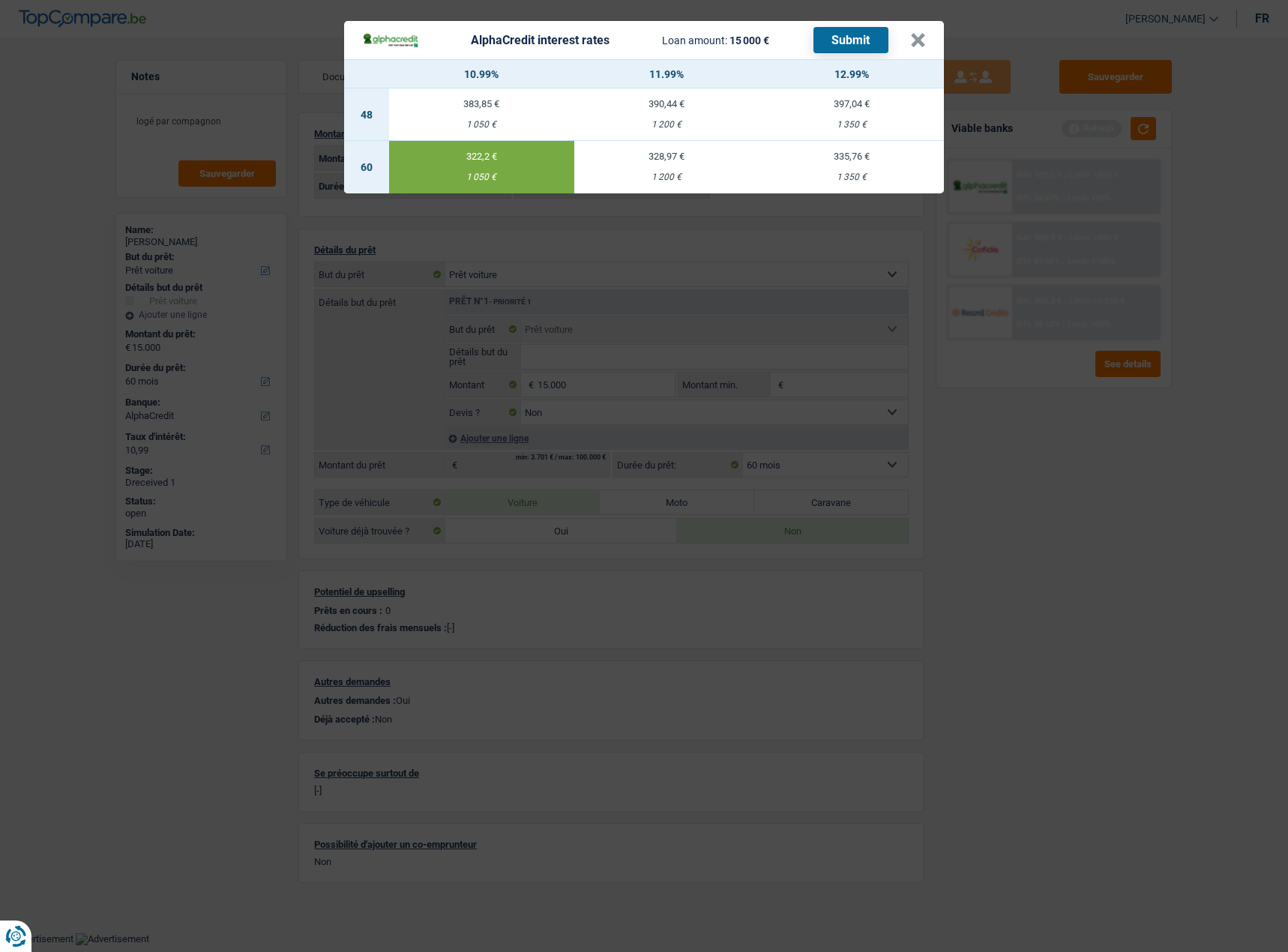
click at [854, 48] on button "Submit" at bounding box center [851, 40] width 75 height 27
drag, startPoint x: 926, startPoint y: 42, endPoint x: 917, endPoint y: 42, distance: 9.0
click at [924, 42] on header "AlphaCredit interest rates Loan amount: 15 000 € Submit ×" at bounding box center [644, 40] width 600 height 38
click at [928, 43] on header "AlphaCredit interest rates Loan amount: 15 000 € Submit ×" at bounding box center [644, 40] width 600 height 38
click at [924, 43] on button "×" at bounding box center [918, 40] width 16 height 15
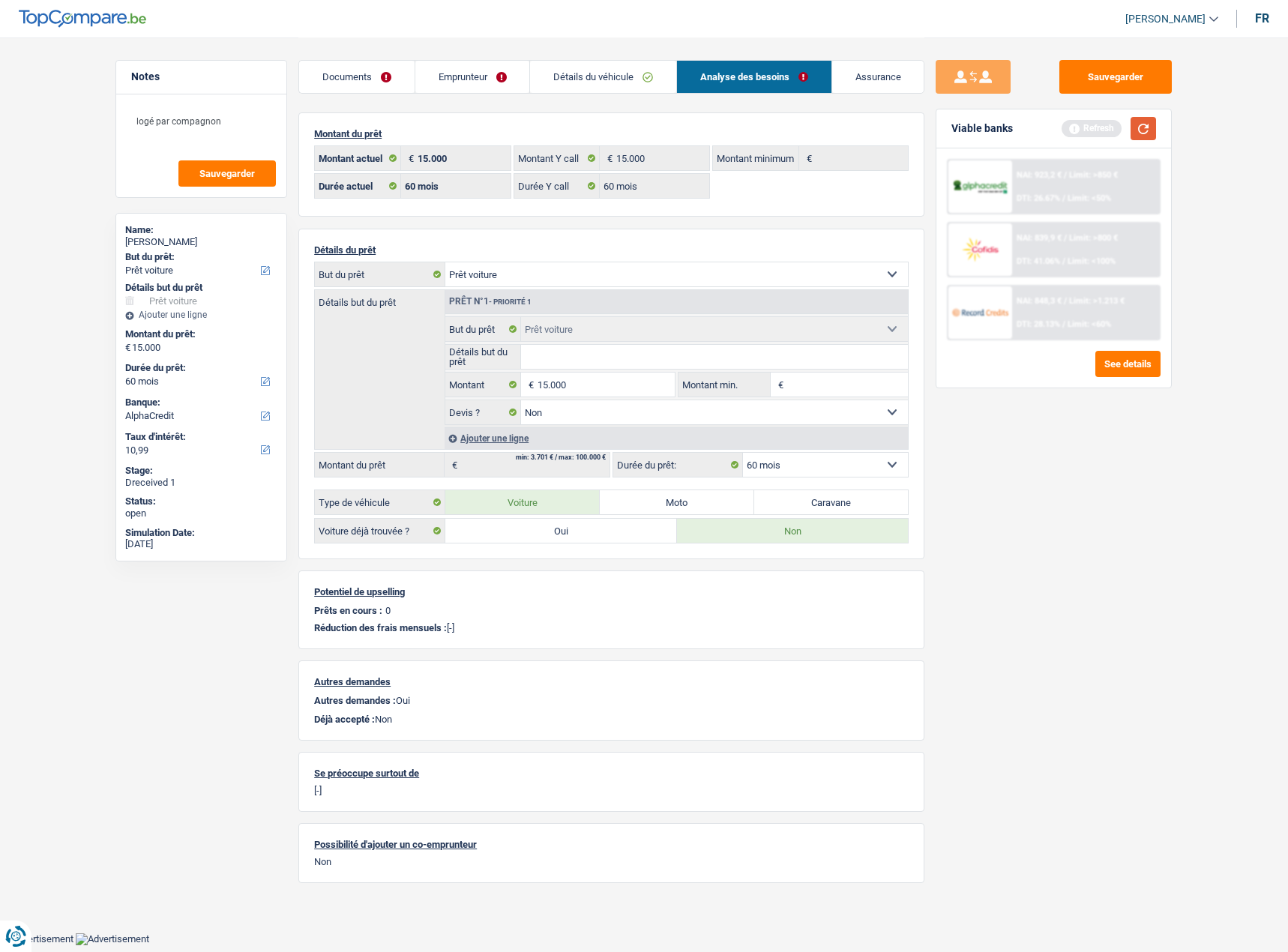
click at [1150, 123] on button "button" at bounding box center [1143, 128] width 26 height 23
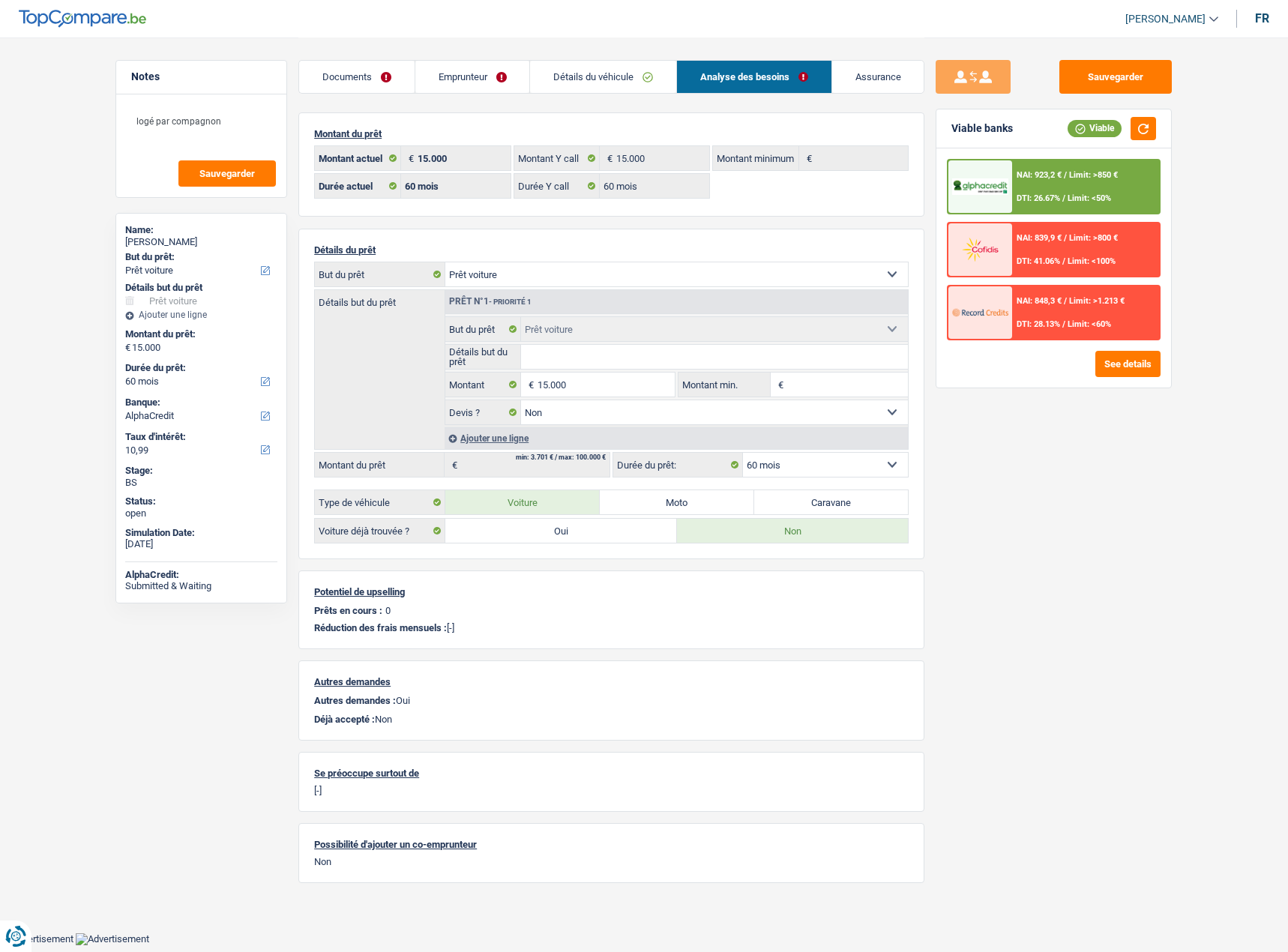
click at [500, 85] on link "Emprunteur" at bounding box center [472, 76] width 114 height 32
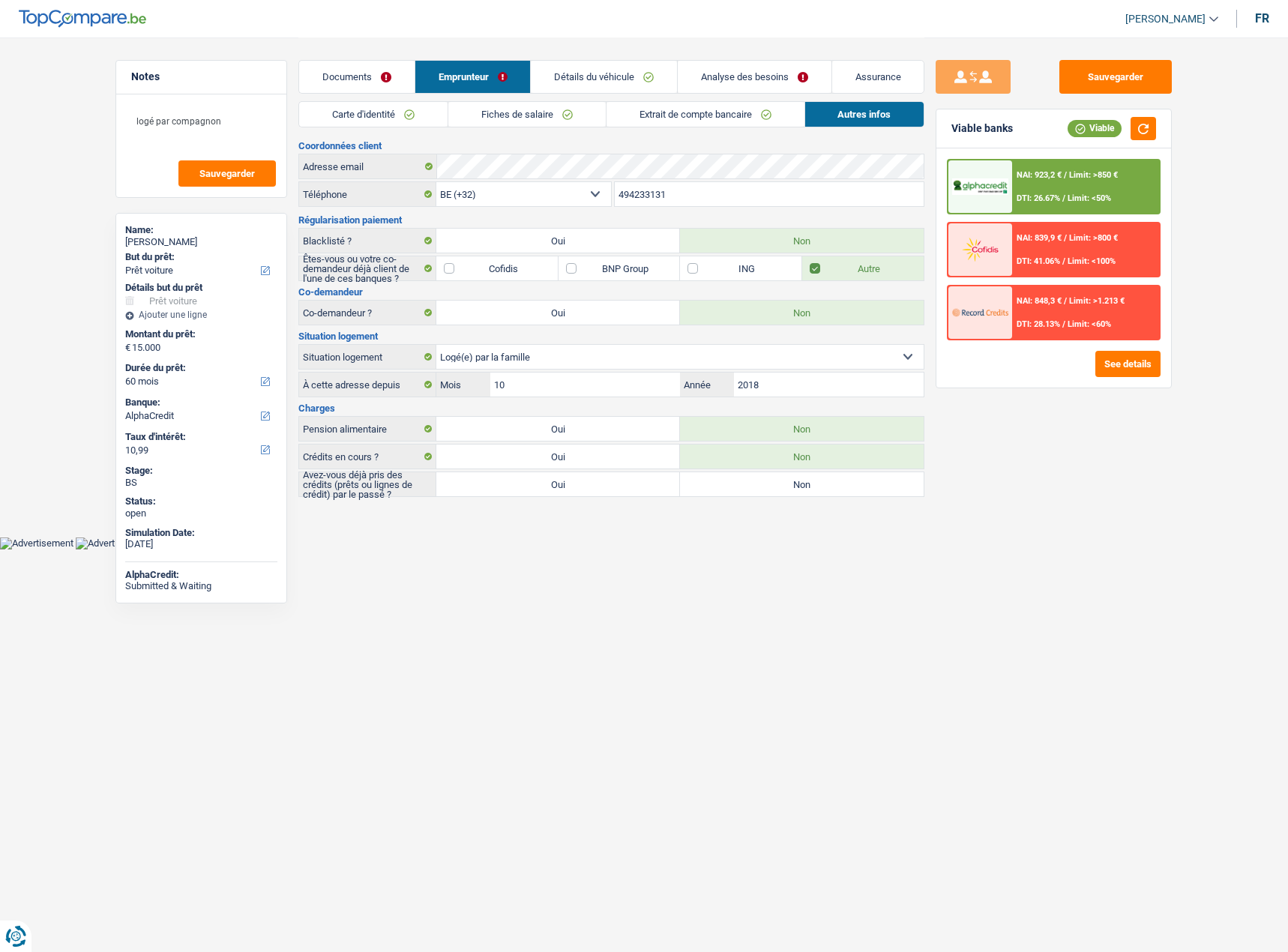
click at [639, 481] on label "Oui" at bounding box center [558, 484] width 243 height 24
click at [639, 481] on input "Oui" at bounding box center [558, 484] width 243 height 24
radio input "true"
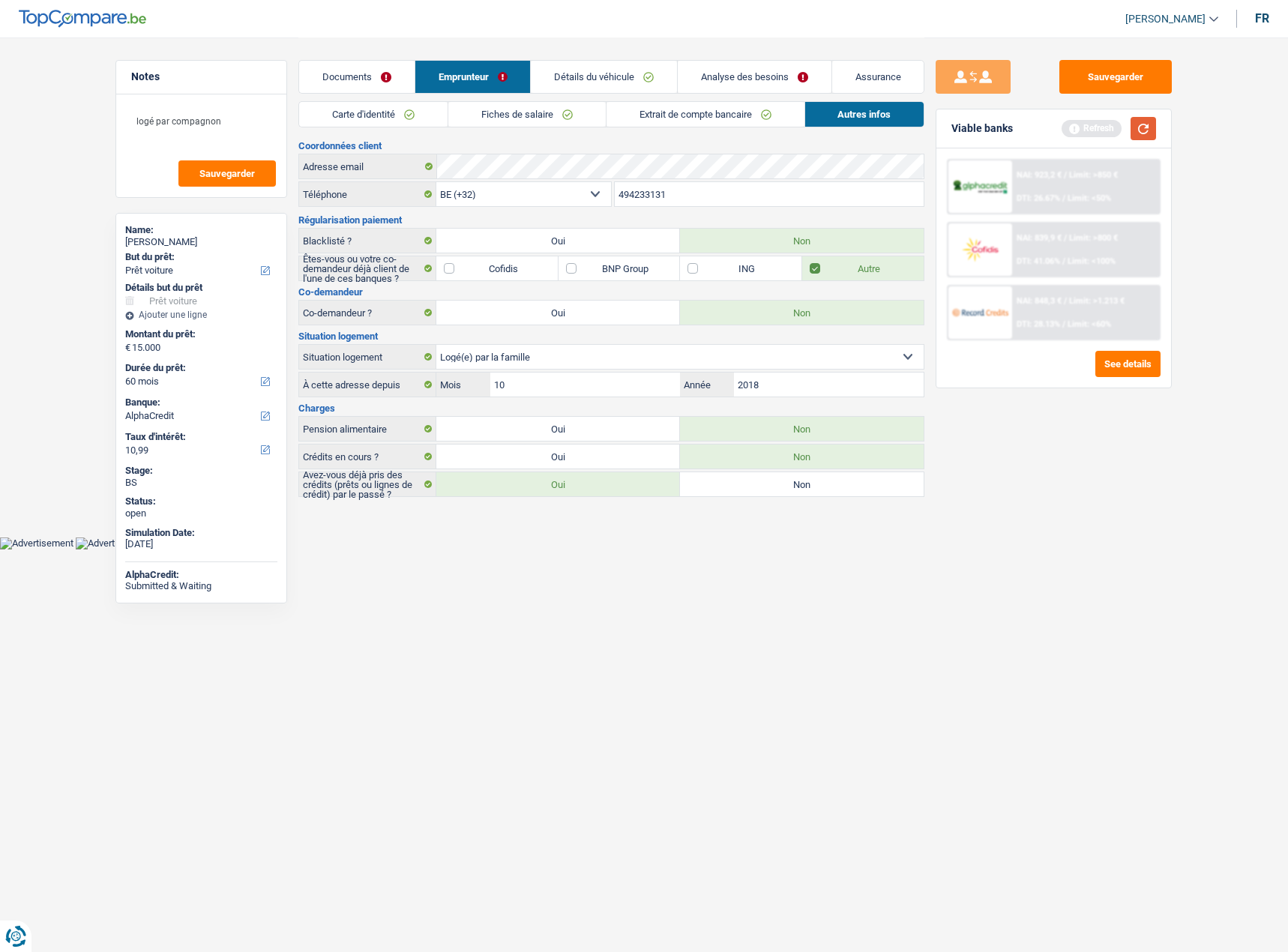
click at [1147, 137] on button "button" at bounding box center [1143, 128] width 26 height 23
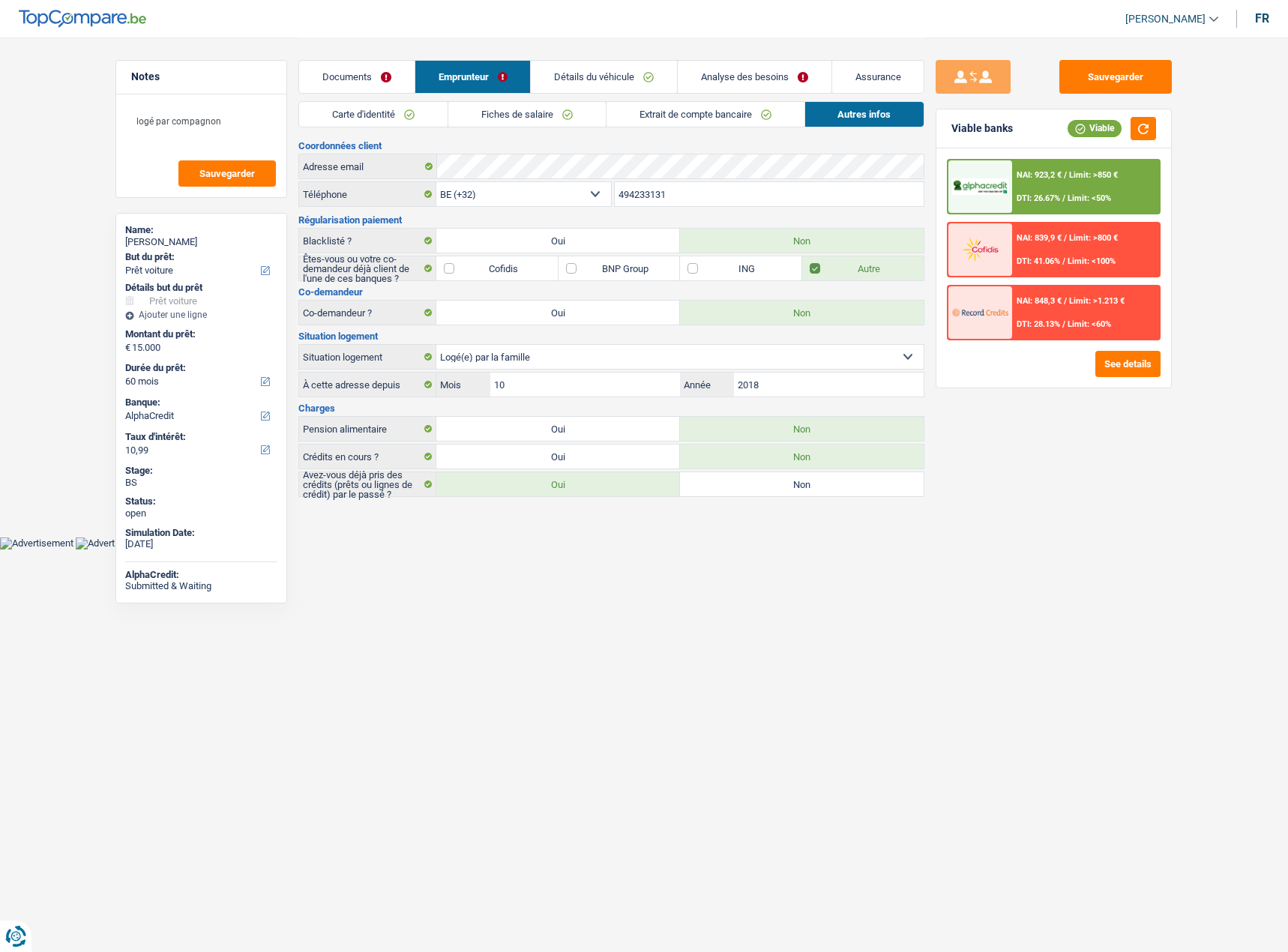
click at [361, 81] on link "Documents" at bounding box center [357, 76] width 115 height 32
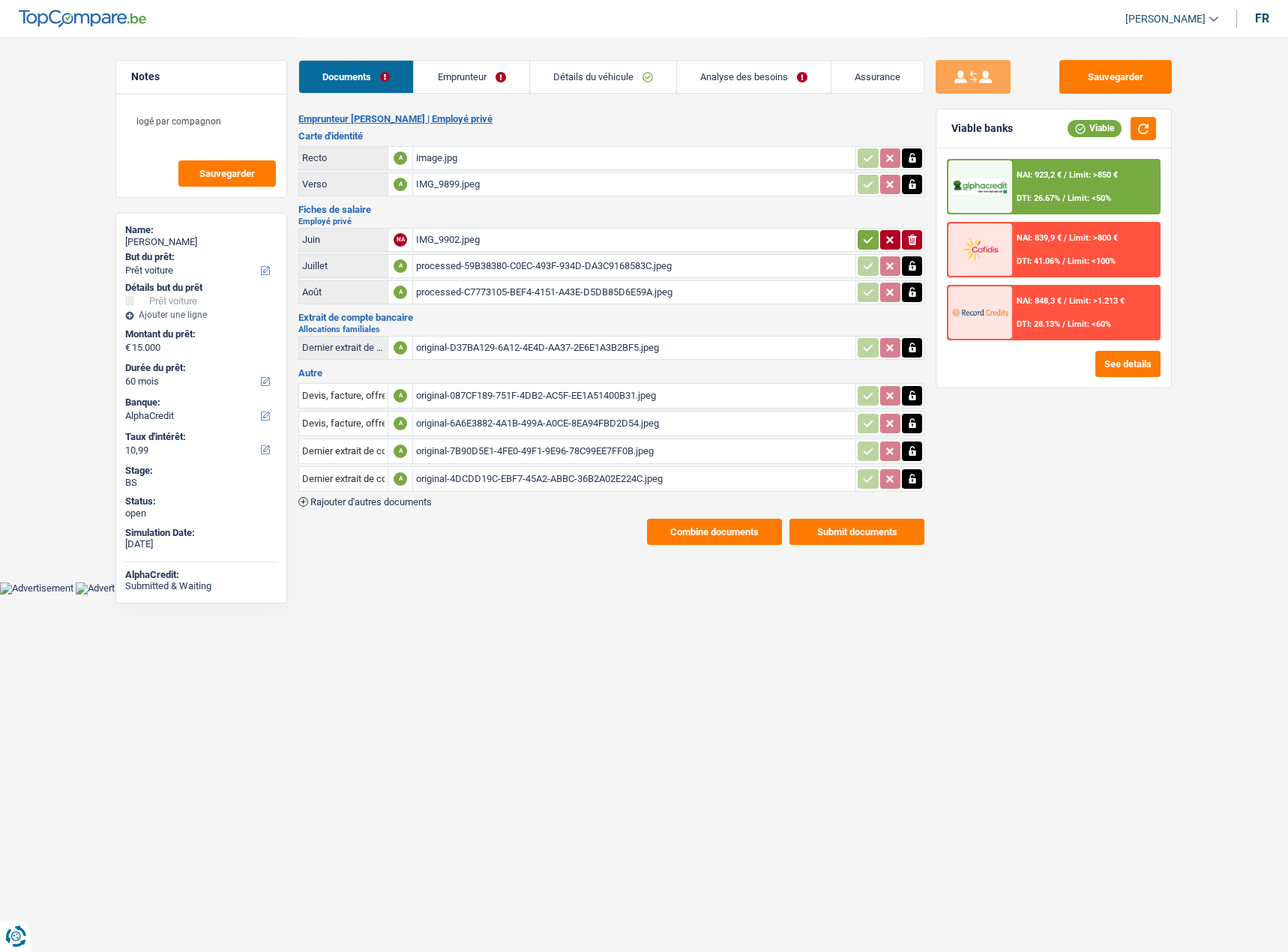
click at [709, 552] on main "Notes logé par compagnon Sauvegarder Name: Danaë Liebens But du prêt: Confort m…" at bounding box center [644, 291] width 1288 height 583
click at [704, 534] on button "Combine documents" at bounding box center [714, 531] width 135 height 27
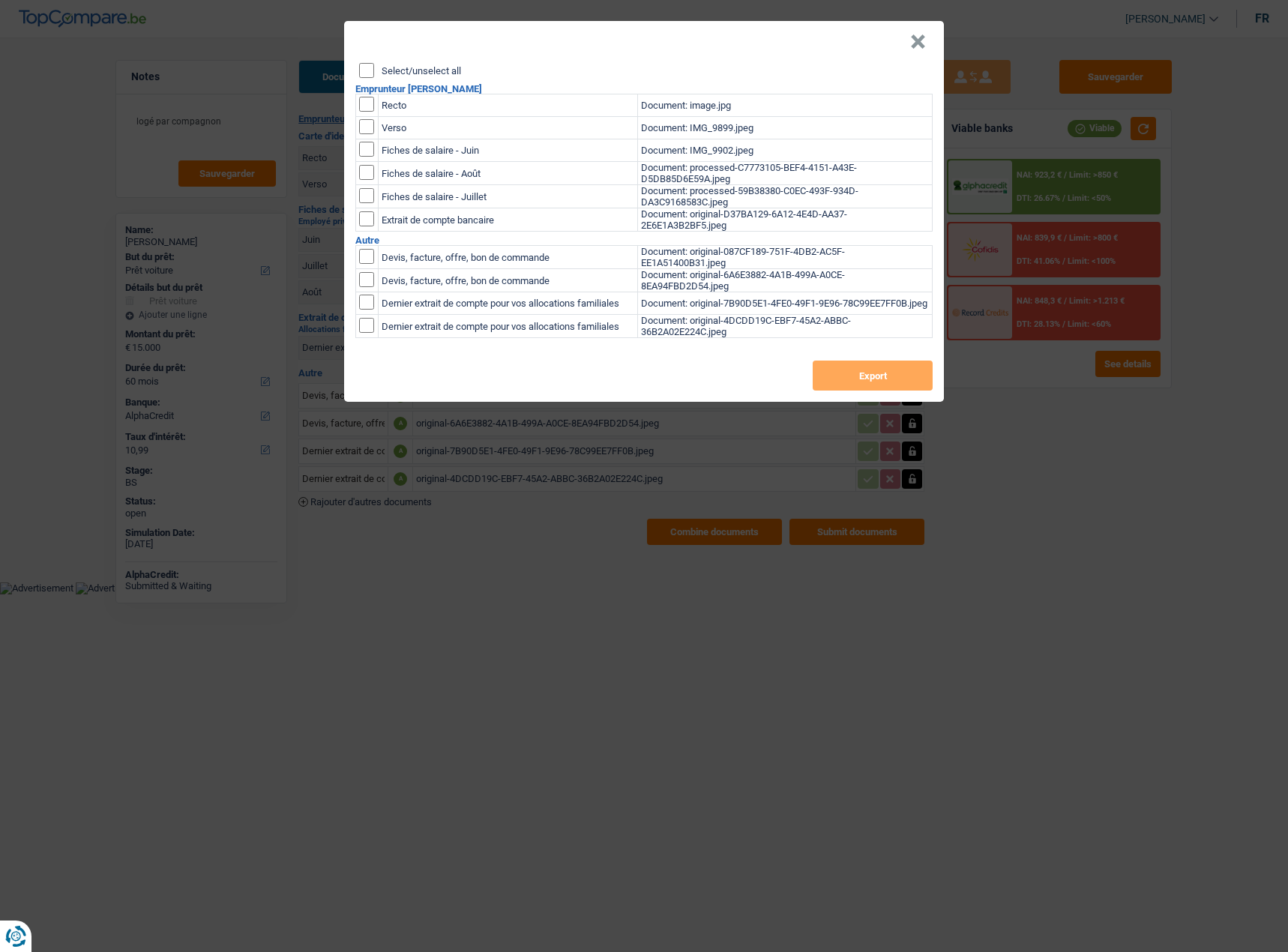
click at [381, 80] on div "Select/unselect all Emprunteur Danaë Liebens Recto Document: image.jpg Verso Do…" at bounding box center [644, 232] width 600 height 338
click at [371, 72] on input "Select/unselect all" at bounding box center [367, 70] width 15 height 15
checkbox input "true"
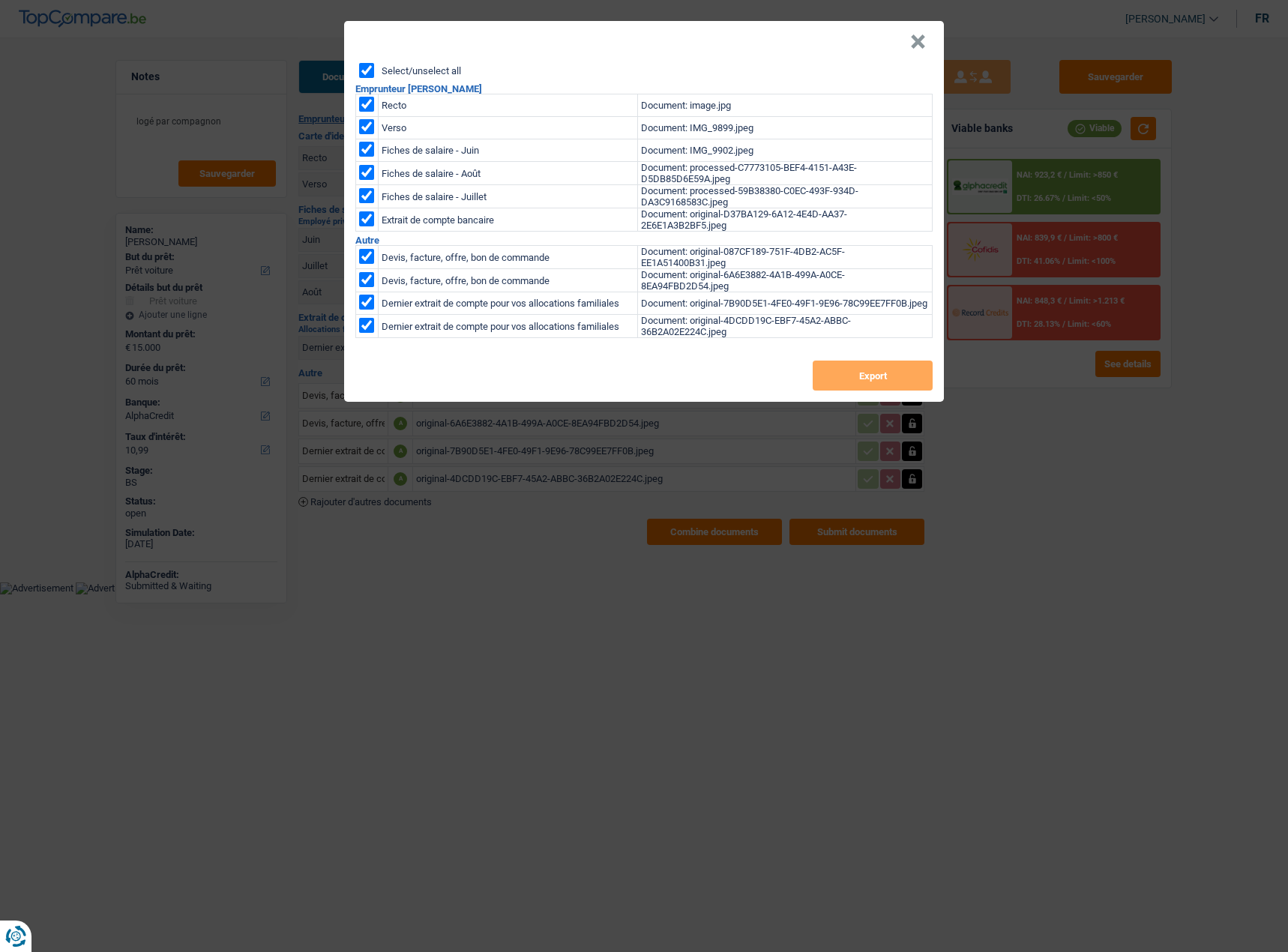
checkbox input "true"
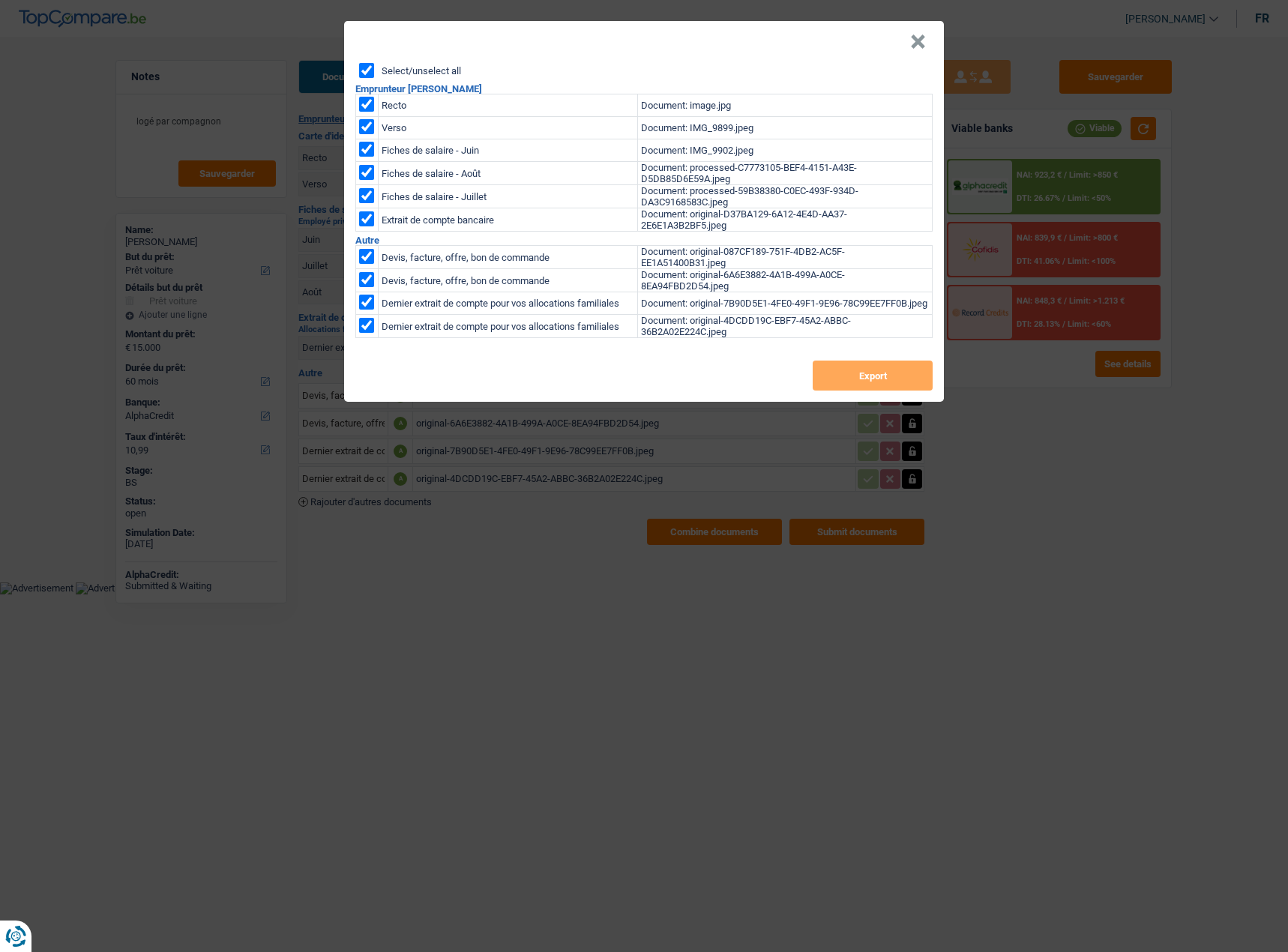
checkbox input "true"
drag, startPoint x: 816, startPoint y: 375, endPoint x: 846, endPoint y: 386, distance: 32.0
click at [820, 376] on button "Export" at bounding box center [872, 375] width 120 height 30
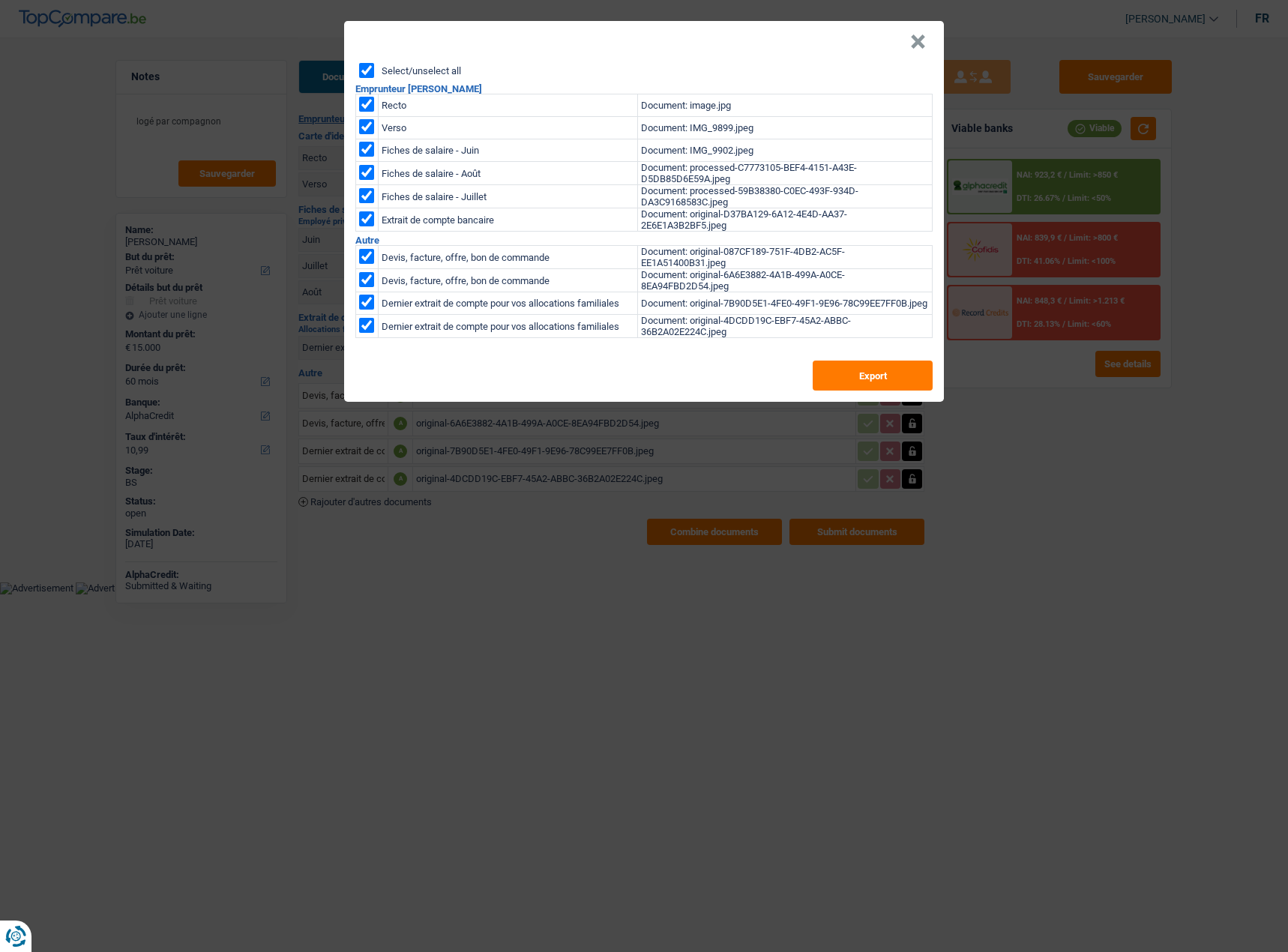
click at [923, 39] on button "×" at bounding box center [918, 42] width 16 height 15
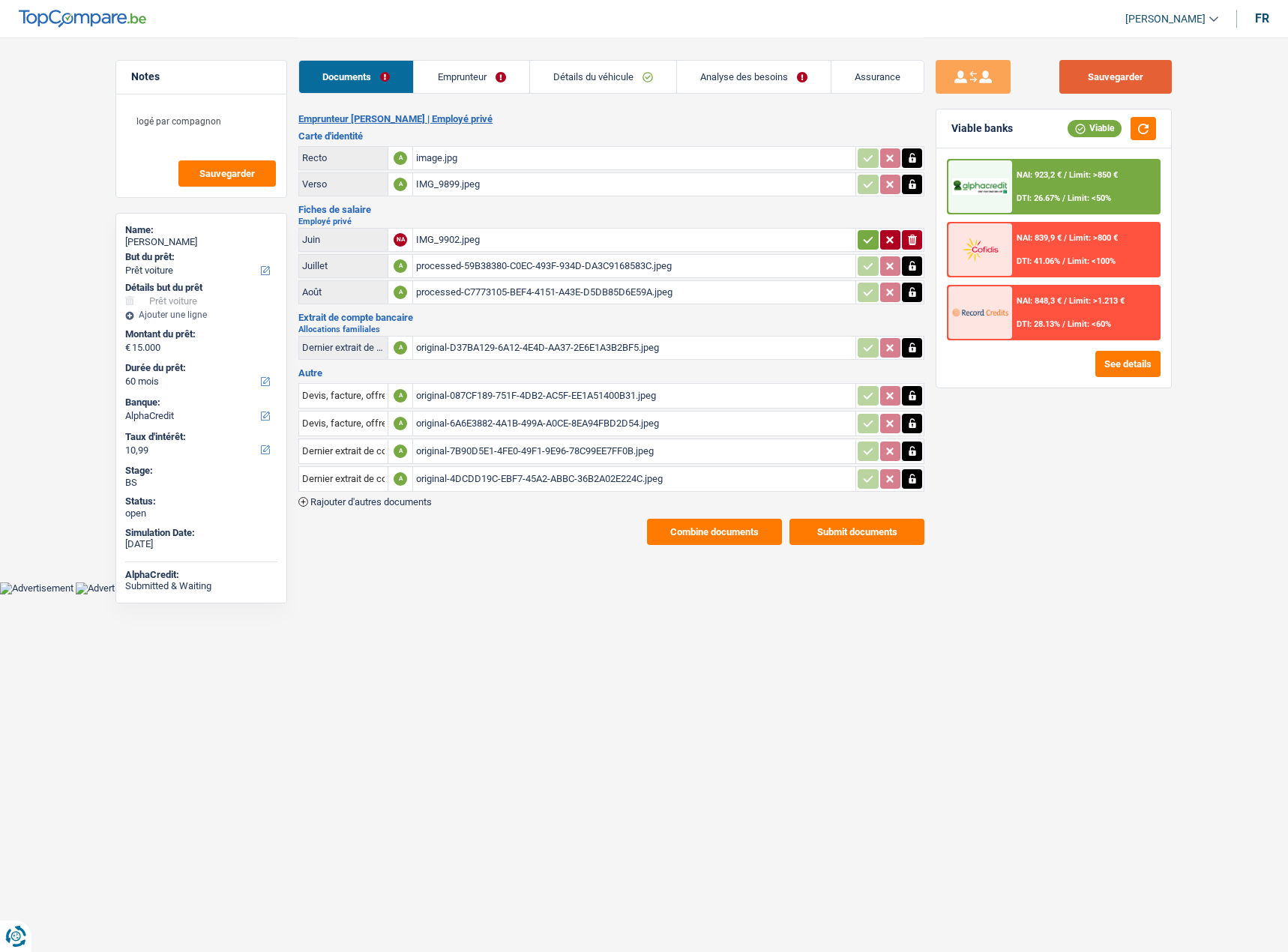
click at [1113, 91] on button "Sauvegarder" at bounding box center [1115, 77] width 113 height 34
click at [1145, 127] on button "button" at bounding box center [1143, 128] width 26 height 23
click at [1138, 77] on button "Sauvegarder" at bounding box center [1115, 77] width 113 height 34
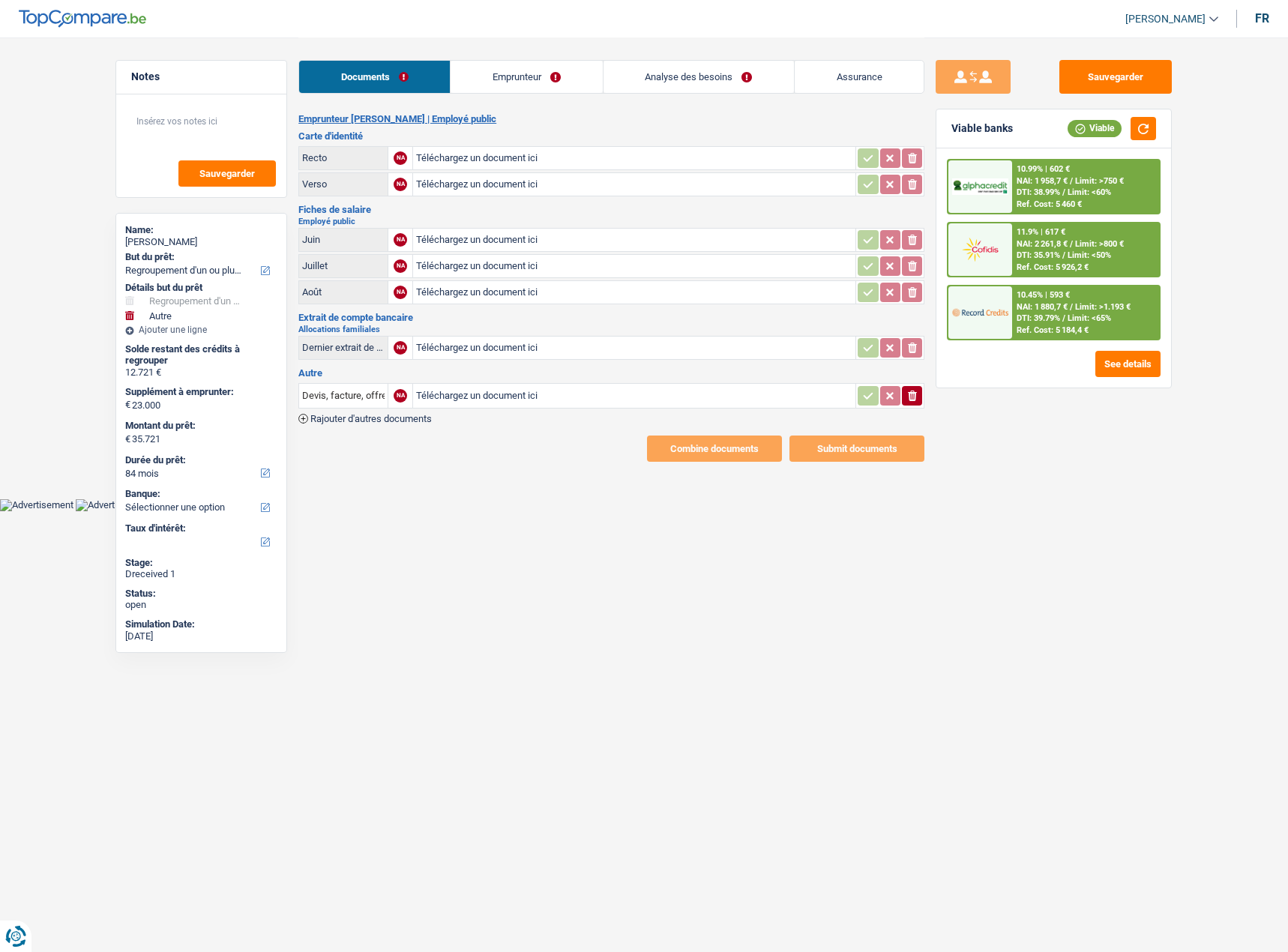
select select "refinancing"
select select "other"
select select "84"
type input "C:\fakepath\1000036771.jpg"
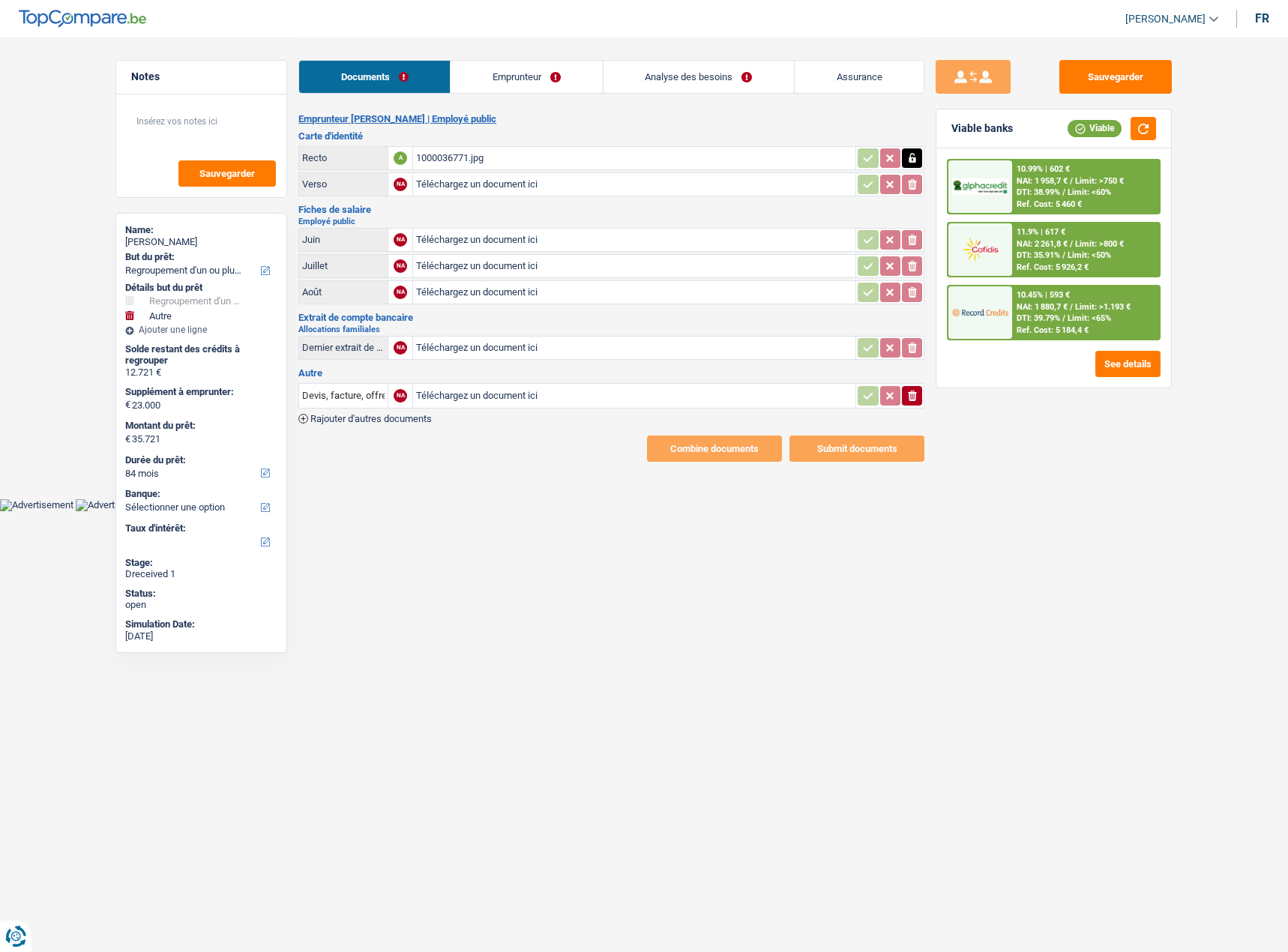
type input "C:\fakepath\1000036772.jpg"
drag, startPoint x: 639, startPoint y: 79, endPoint x: 596, endPoint y: 79, distance: 43.0
click at [639, 79] on link "Analyse des besoins" at bounding box center [699, 76] width 190 height 32
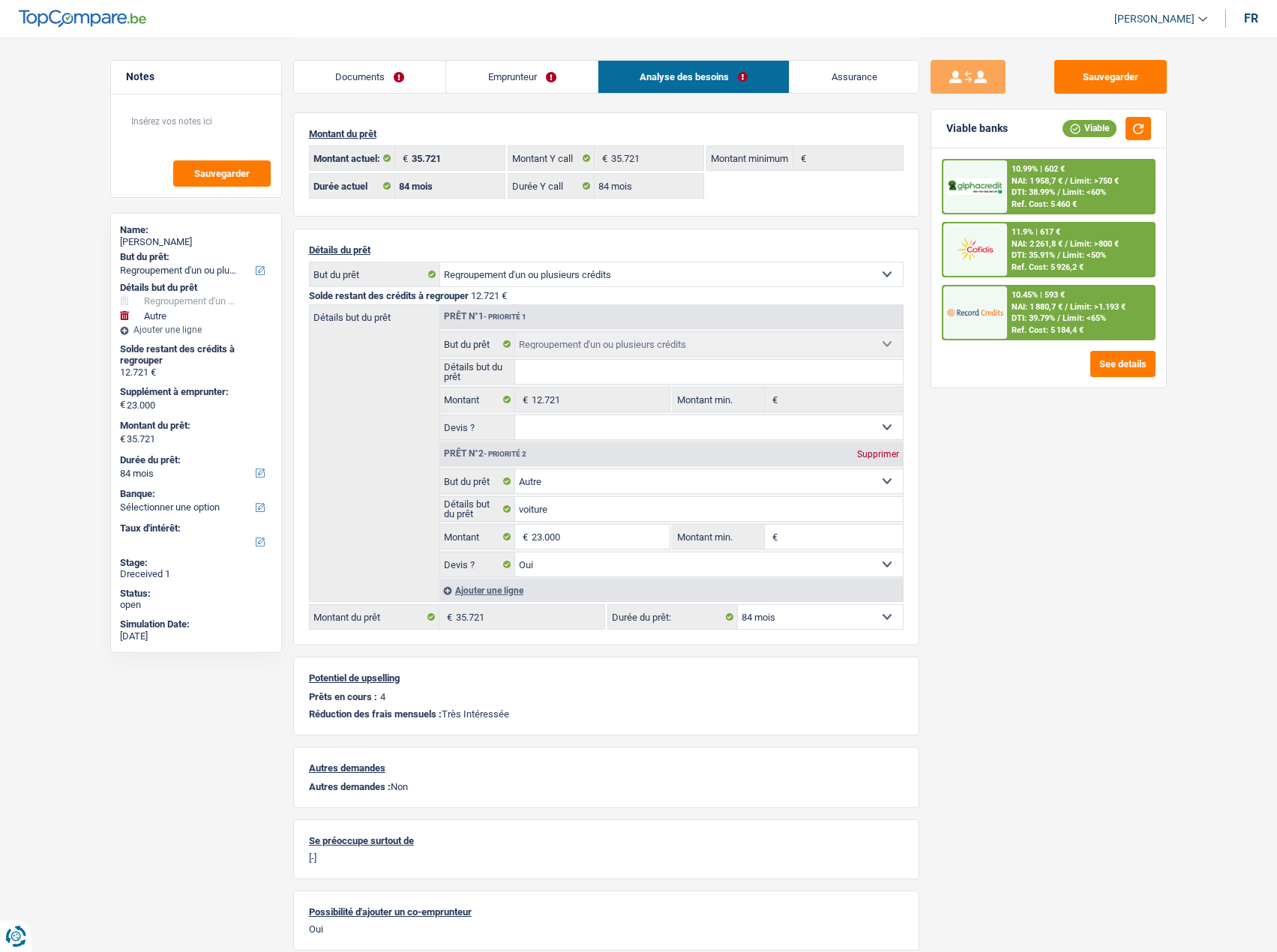
click at [544, 81] on link "Emprunteur" at bounding box center [522, 76] width 152 height 32
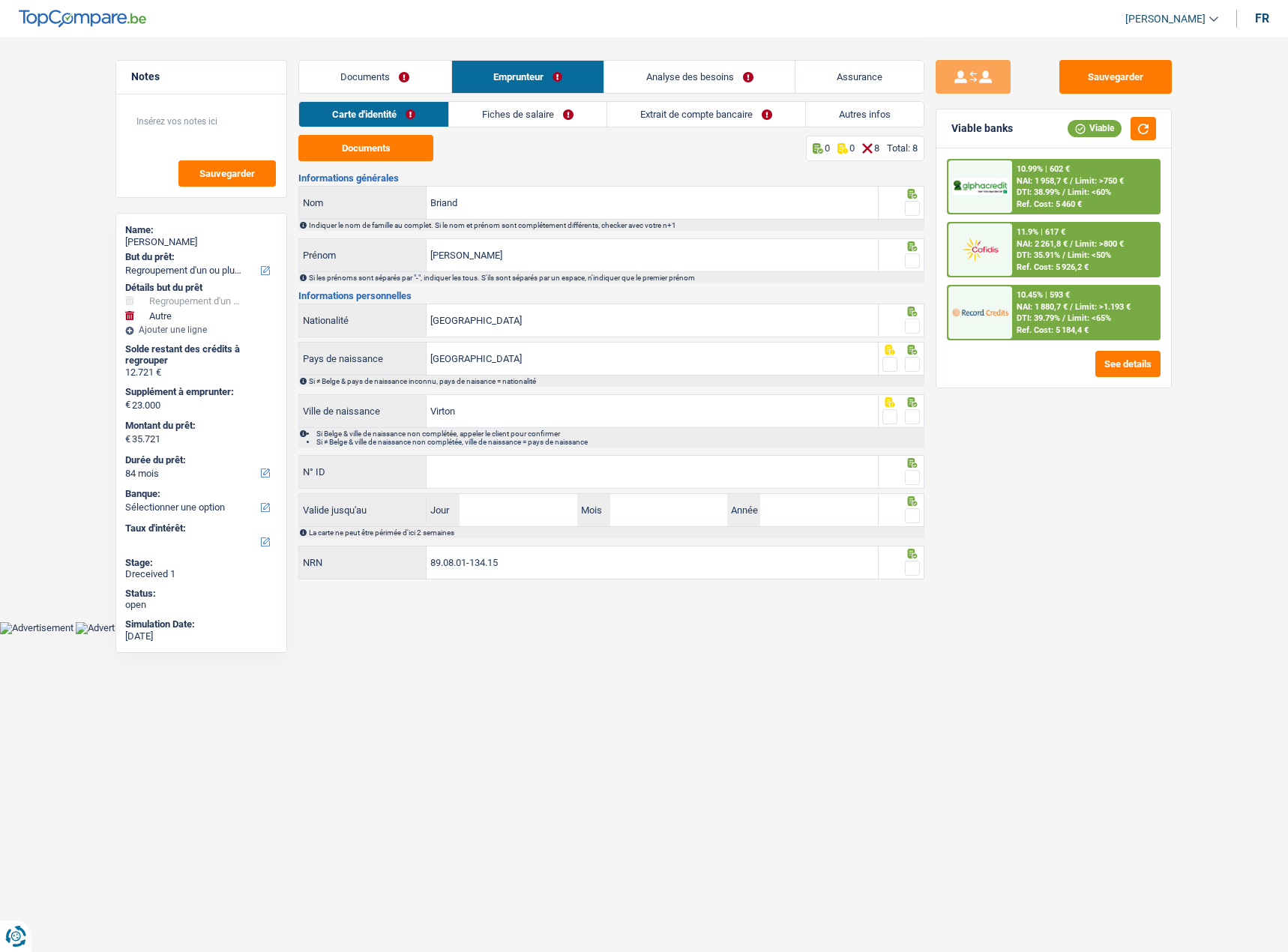
click at [528, 114] on link "Fiches de salaire" at bounding box center [528, 113] width 157 height 25
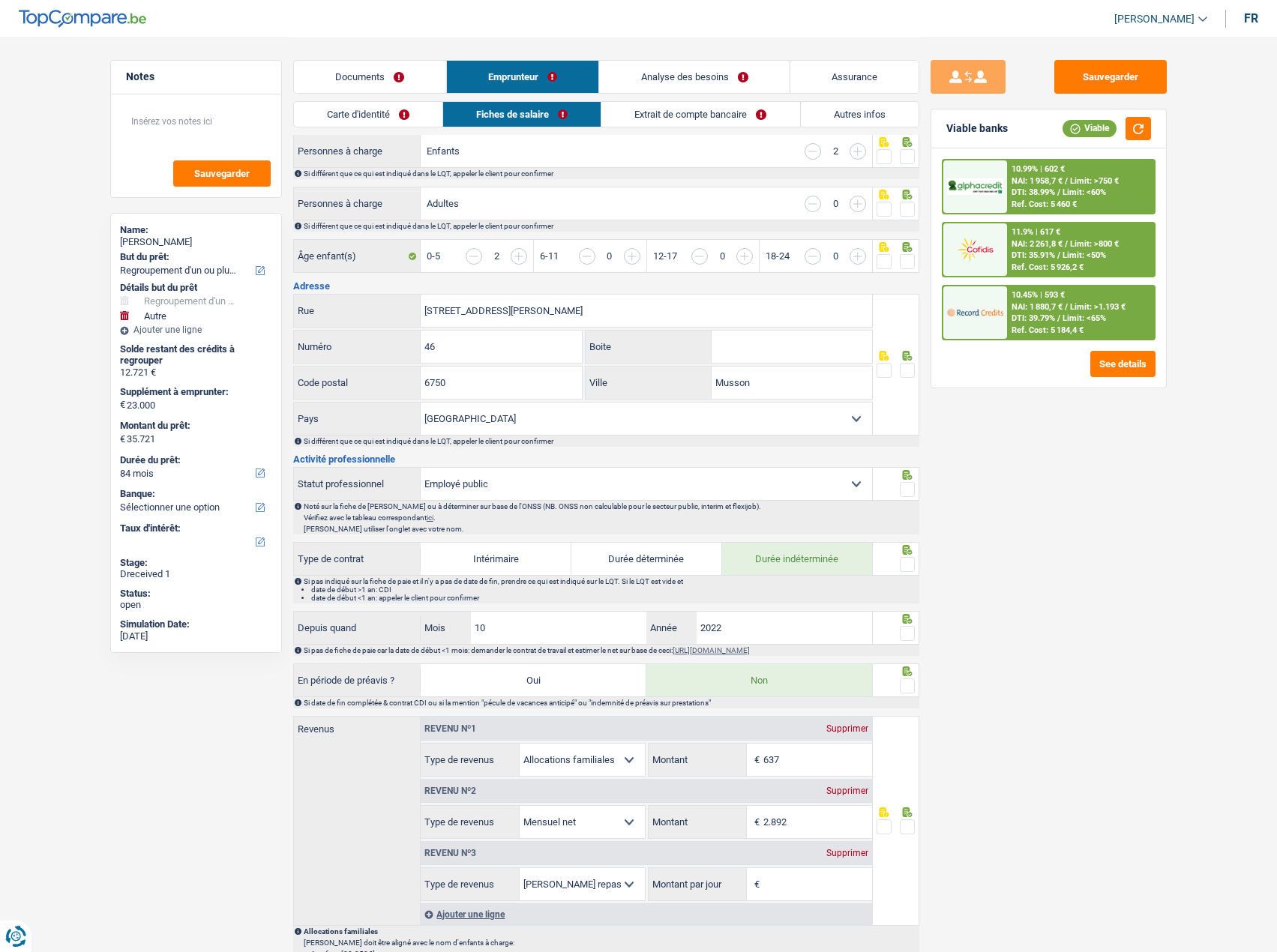
scroll to position [375, 0]
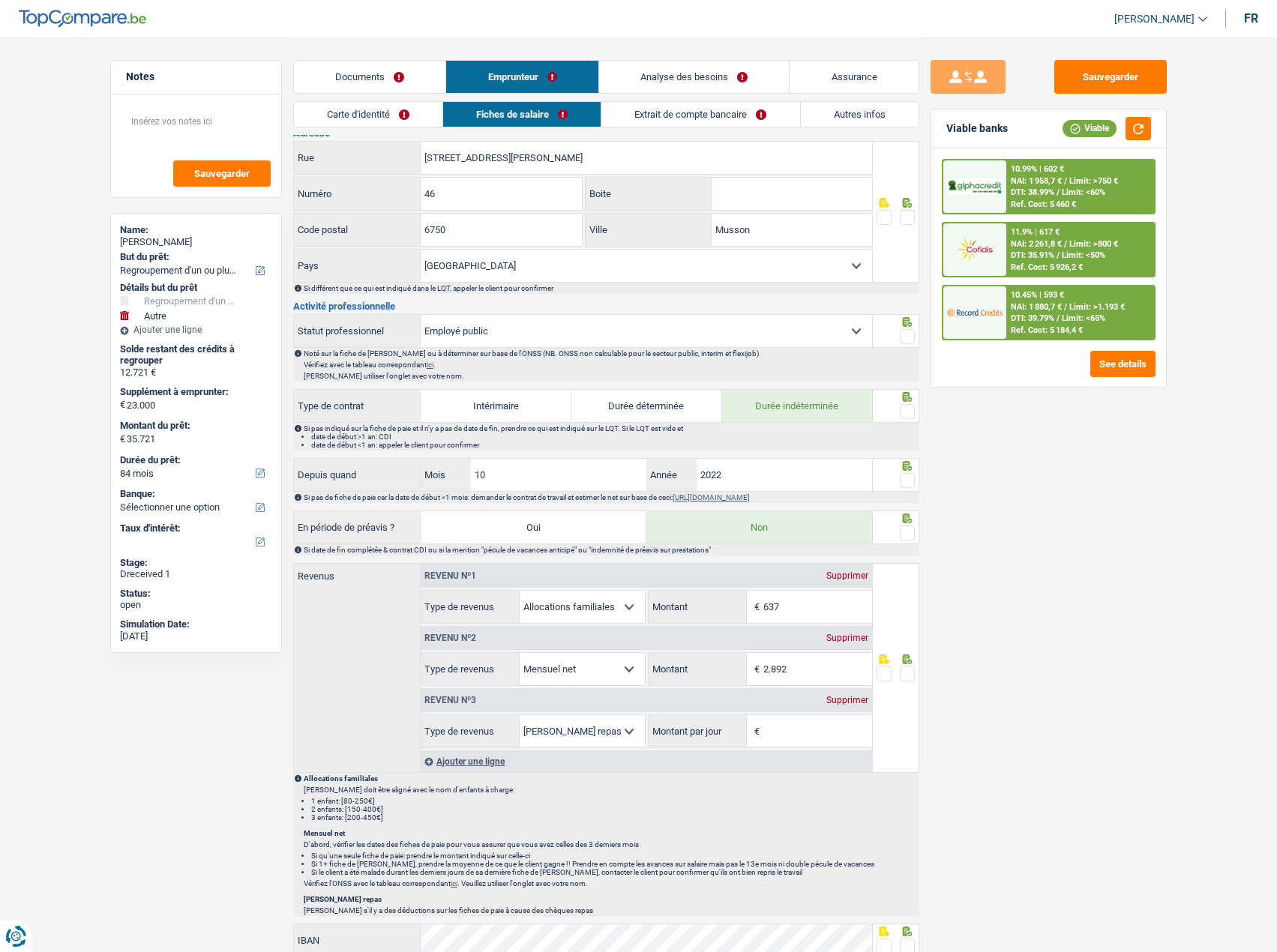
click at [389, 69] on link "Documents" at bounding box center [370, 76] width 152 height 32
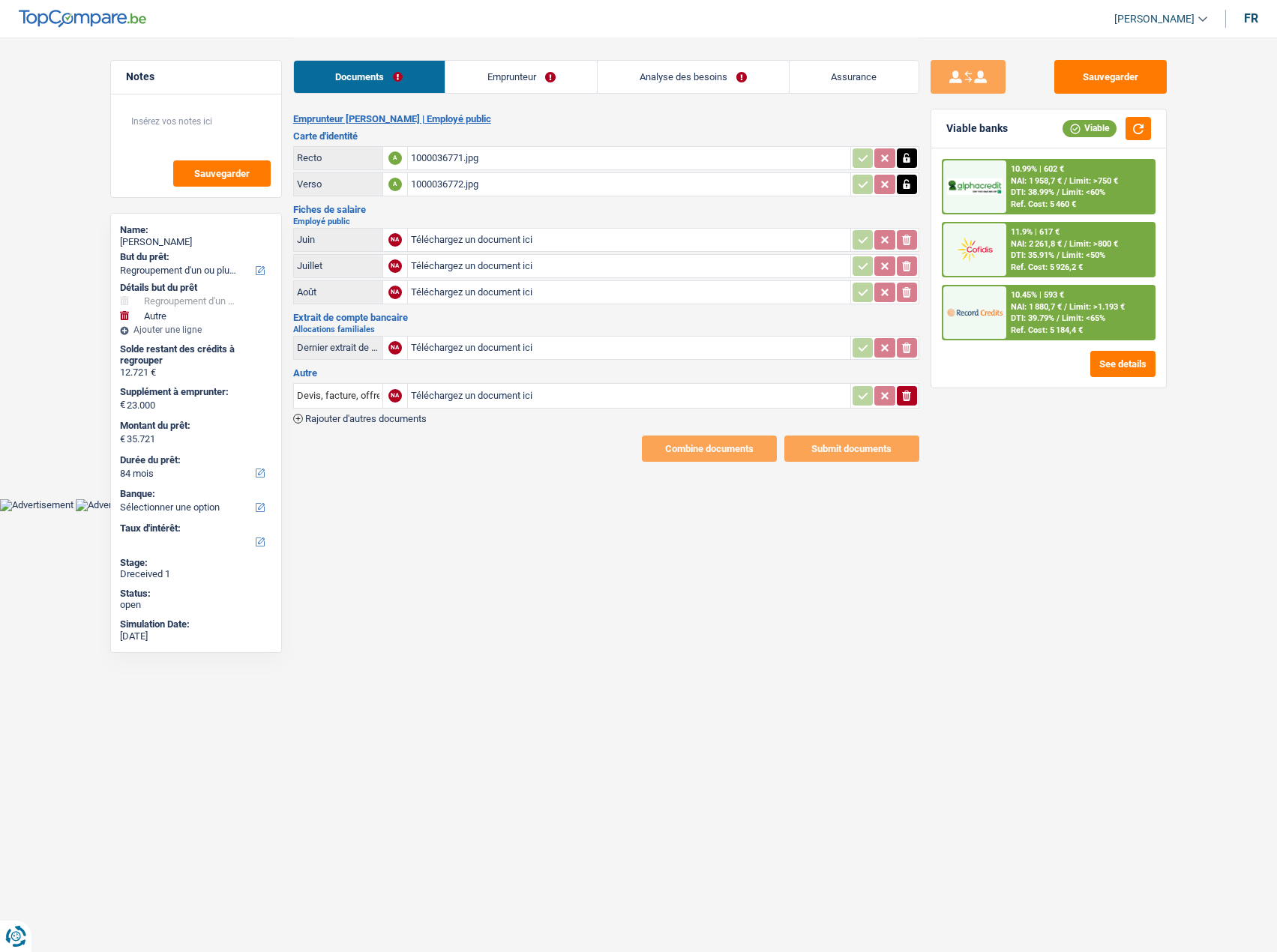
scroll to position [0, 0]
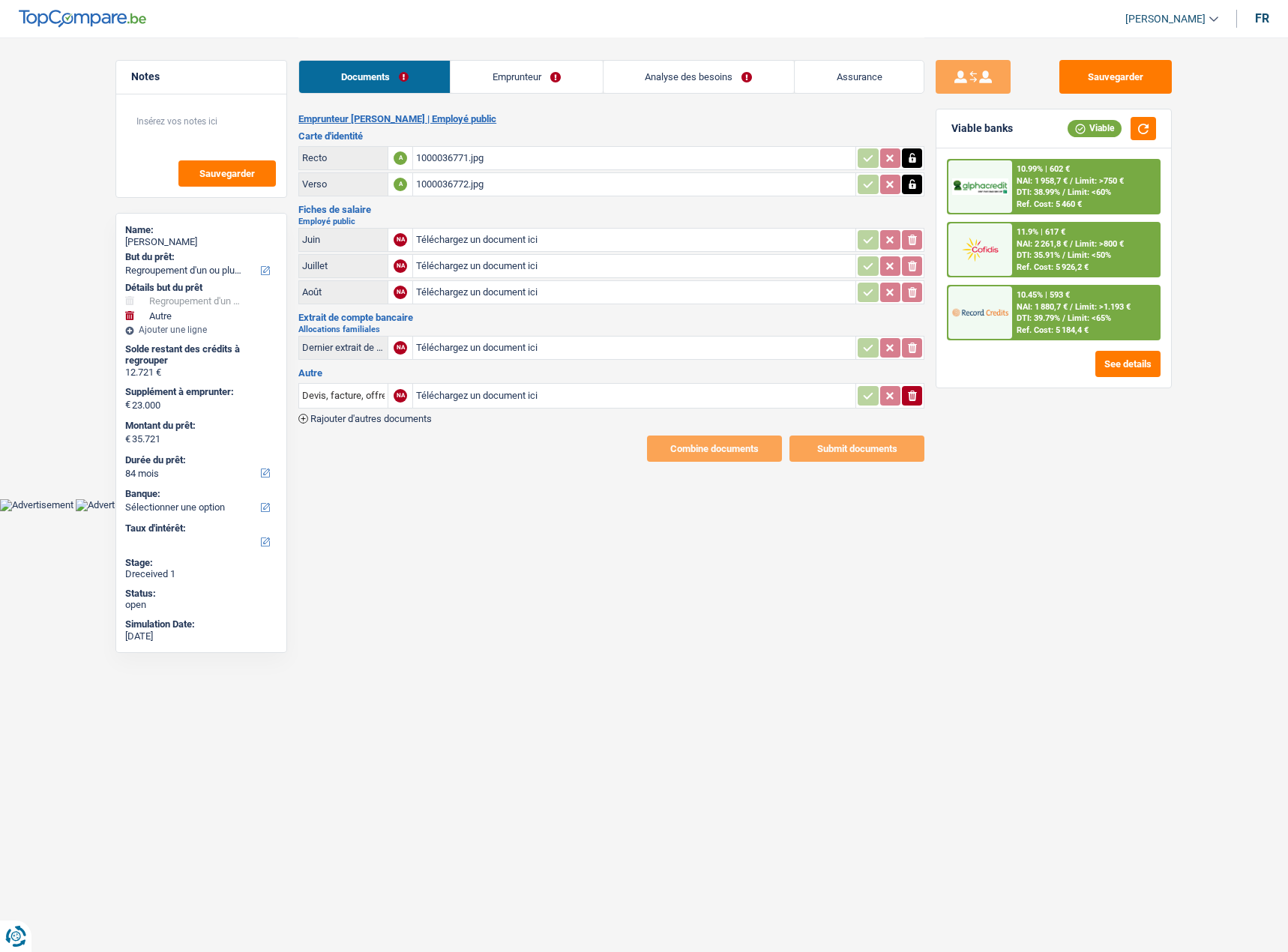
click at [501, 85] on link "Emprunteur" at bounding box center [527, 76] width 152 height 32
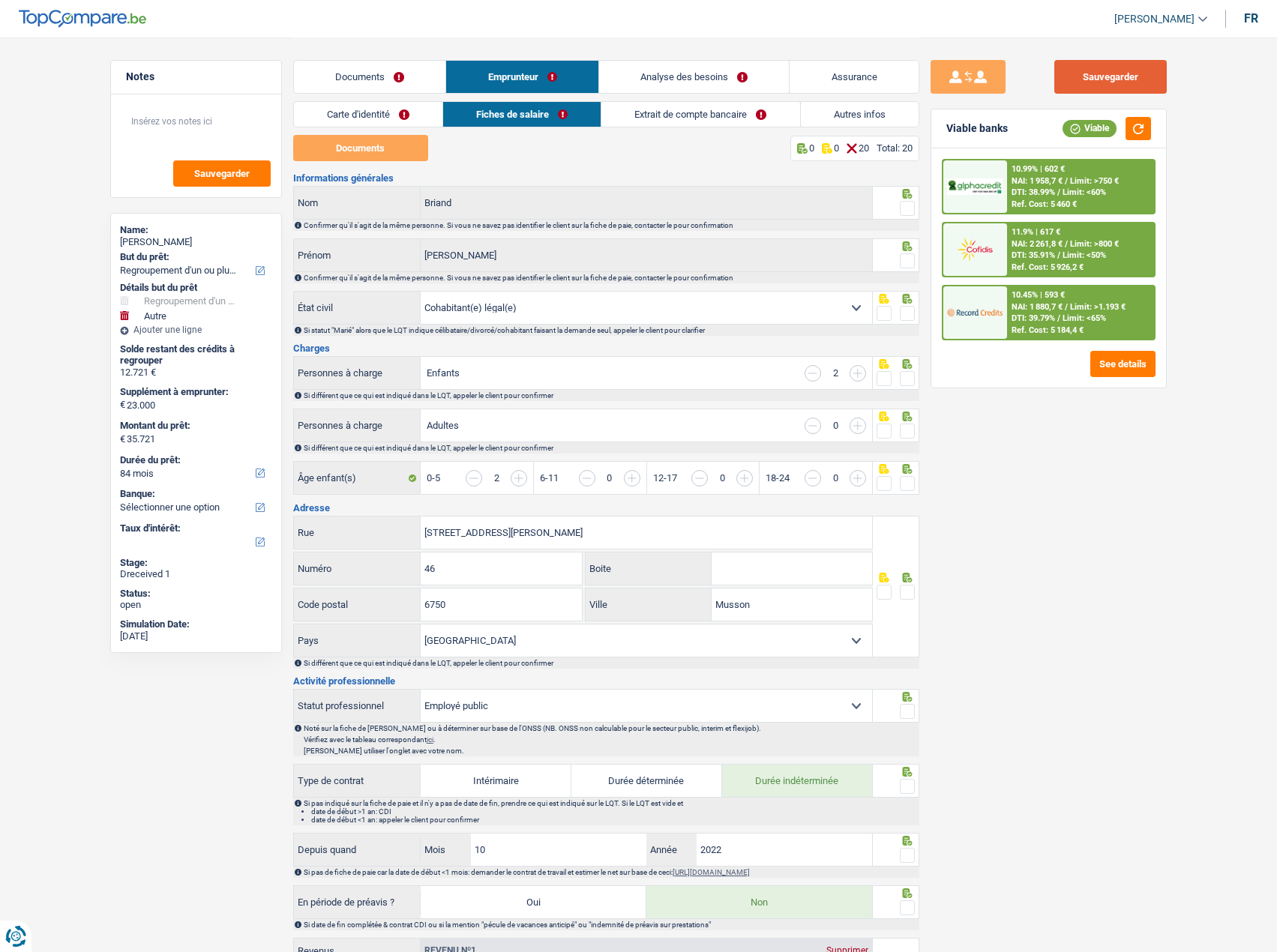
click at [1100, 79] on button "Sauvegarder" at bounding box center [1110, 77] width 113 height 34
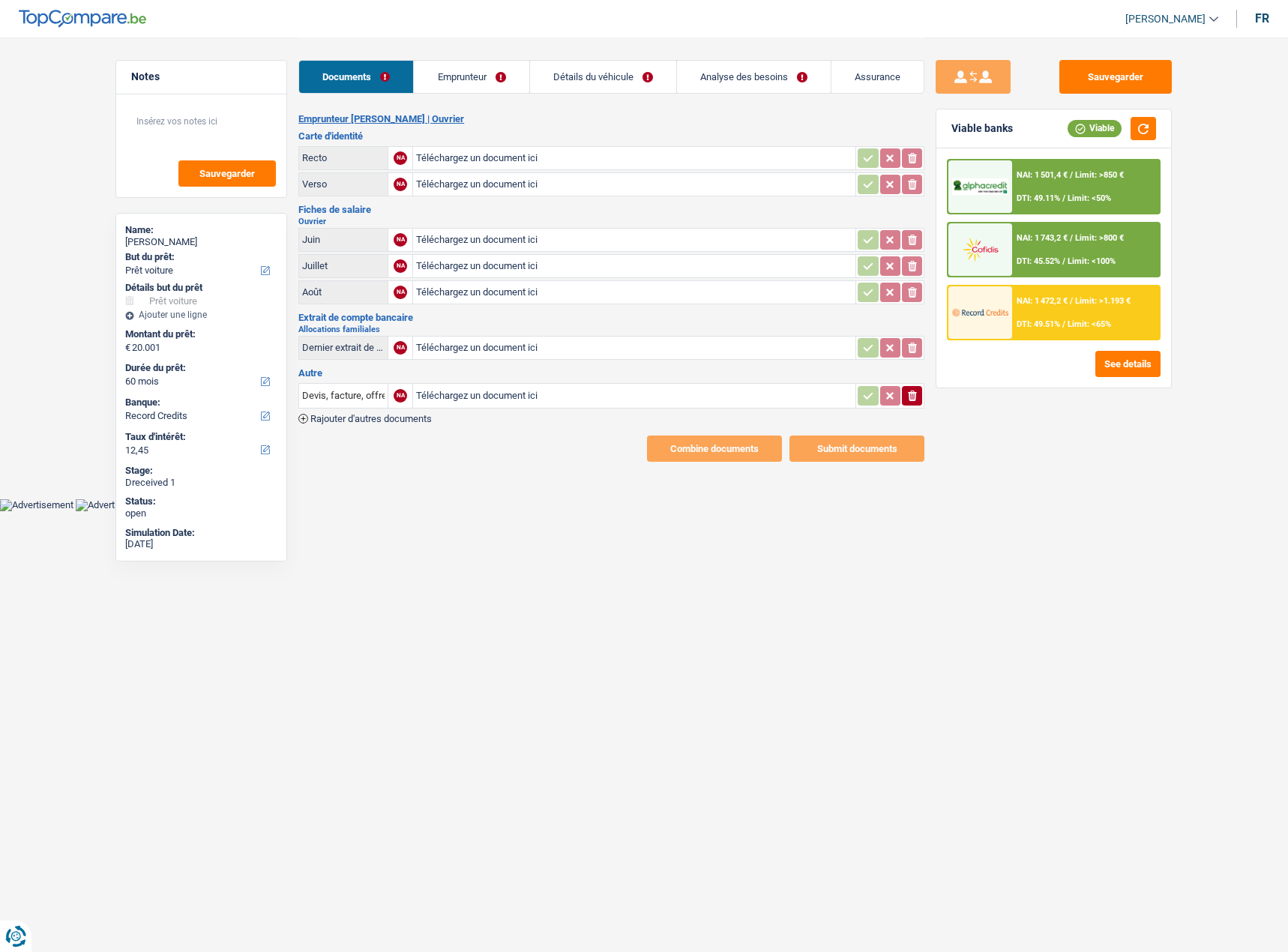
select select "car"
select select "60"
select select "record credits"
type input "C:\fakepath\1000072398.jpg"
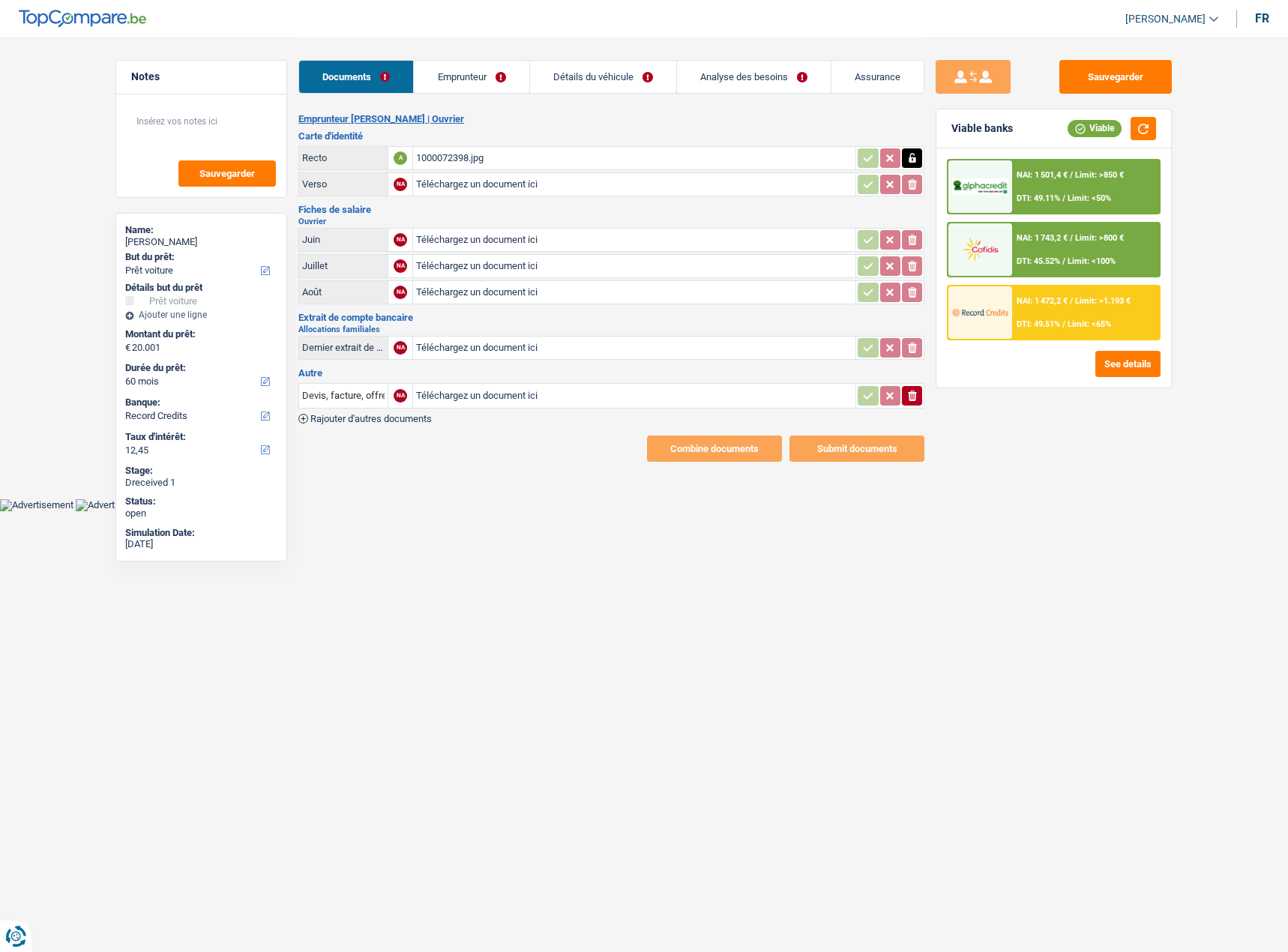
type input "C:\fakepath\1000072399.jpg"
type input "C:\fakepath\1000072385.jpg"
type input "C:\fakepath\1000072387.jpg"
click at [424, 423] on span "Rajouter d'autres documents" at bounding box center [370, 418] width 122 height 10
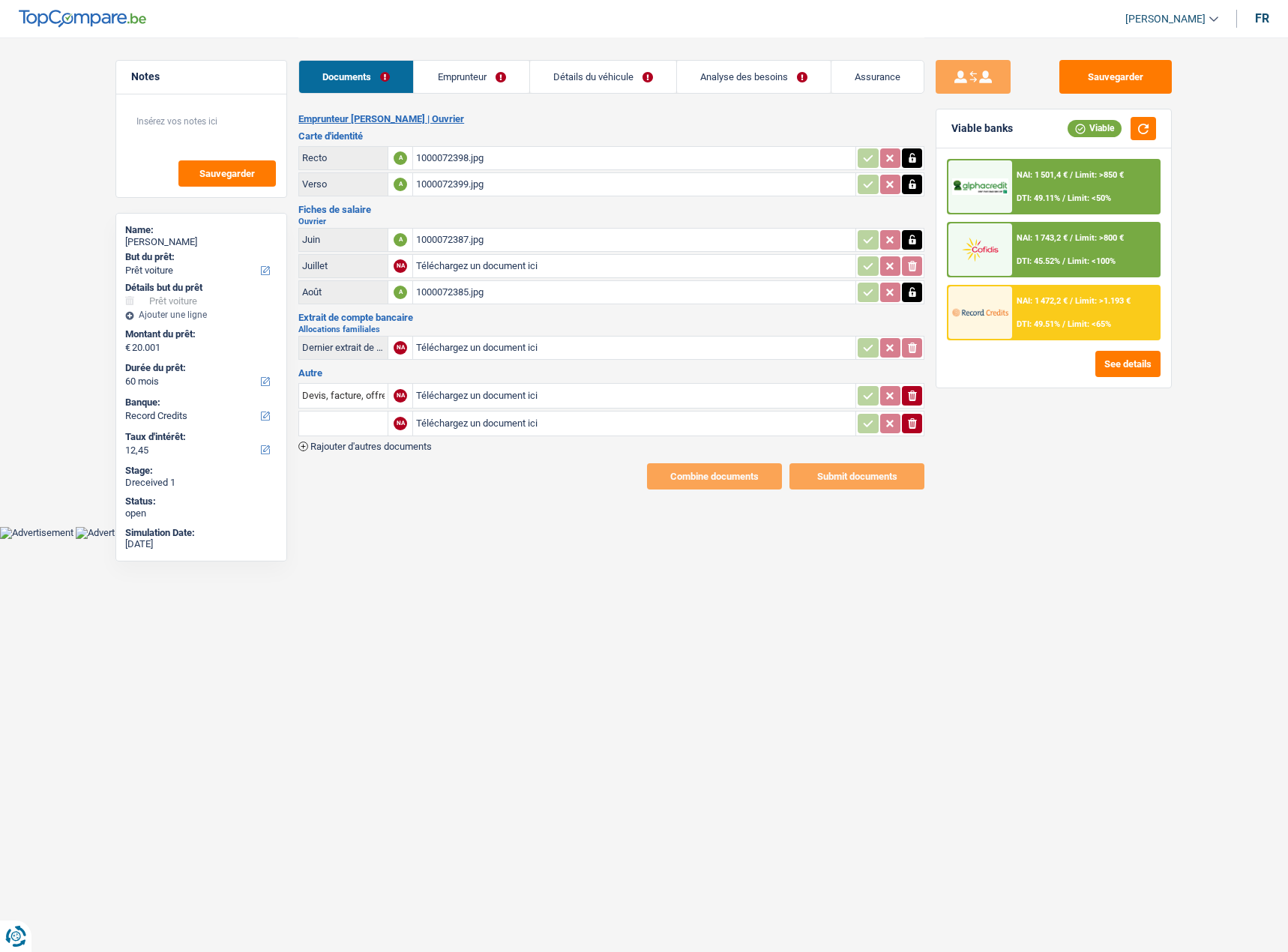
type input "C:\fakepath\b1821a36-f56a-4b08-841e-a2dbfc9eb33a.pdf"
type input "C:\fakepath\14774e73-9bf2-4c52-991e-77237a27f449.pdf"
type input "C:\fakepath\f11bc400-2c23-4677-a5fe-2ca28c70bc6f.pdf"
click at [328, 398] on input "Devis, facture, offre, bon de commande" at bounding box center [343, 396] width 82 height 24
drag, startPoint x: 302, startPoint y: 399, endPoint x: 222, endPoint y: 399, distance: 80.0
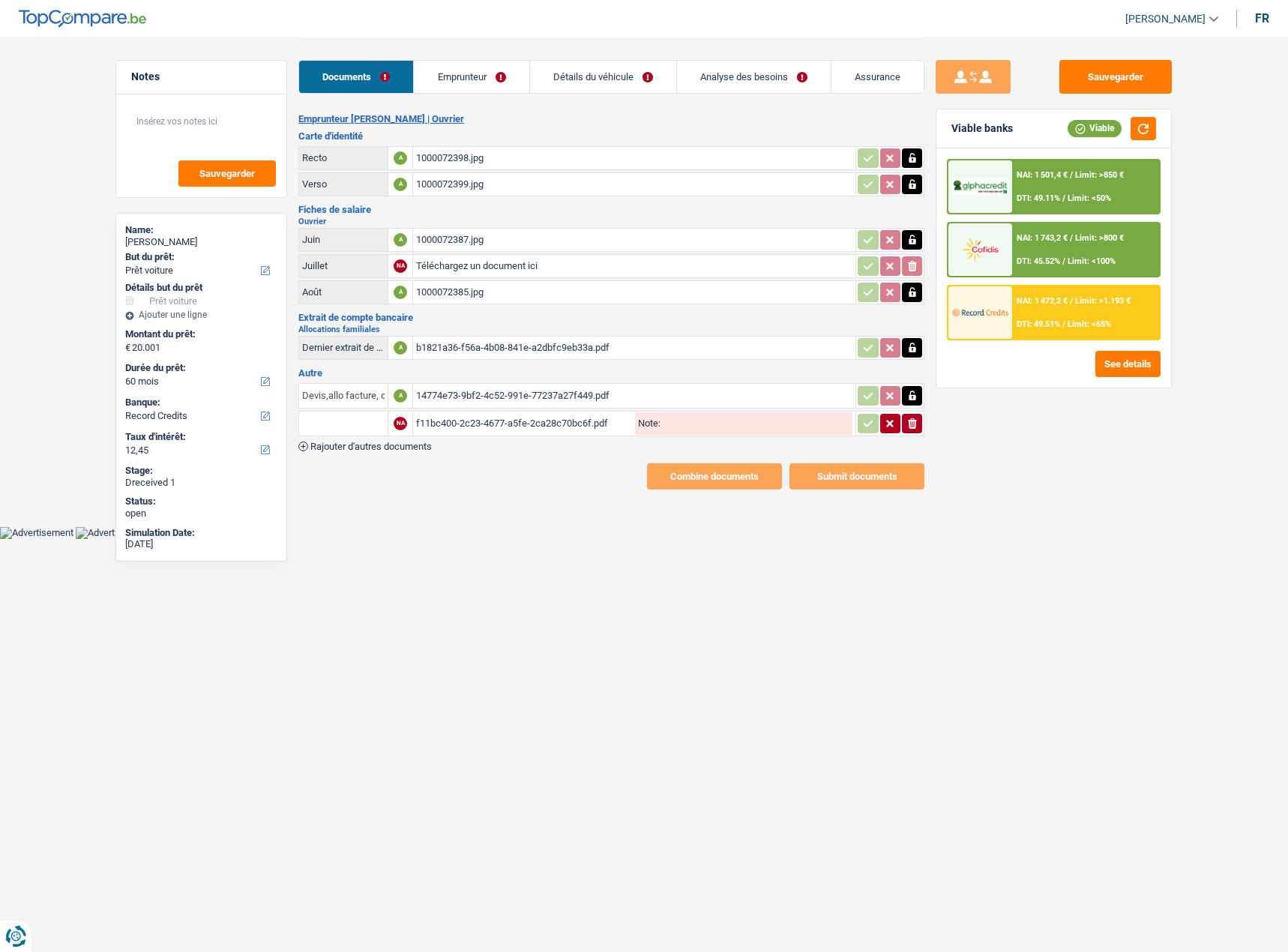
click at [222, 399] on div "Notes Sauvegarder Name: Yassin Demir But du prêt: Confort maison: meubles, text…" at bounding box center [644, 263] width 1079 height 452
type input "e"
click at [313, 401] on input "text" at bounding box center [343, 396] width 82 height 24
click at [350, 428] on li "Dernier extrait de compte pour vos allocations familiales" at bounding box center [433, 425] width 252 height 18
type input "Dernier extrait de compte pour vos allocations familiales"
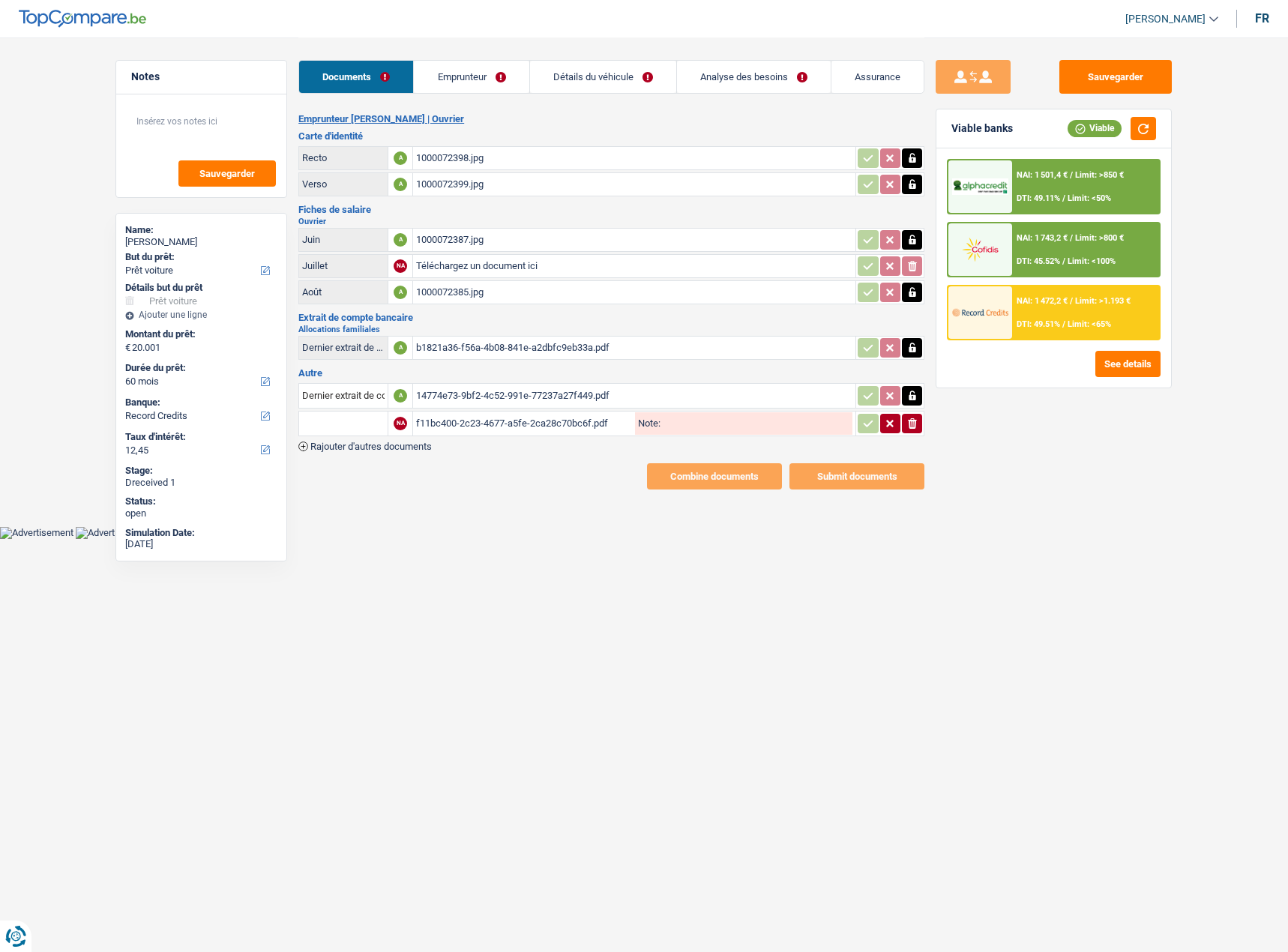
click at [328, 422] on input "text" at bounding box center [343, 423] width 82 height 24
click at [340, 455] on li "Dernier extrait de compte pour vos allocations familiales" at bounding box center [433, 453] width 252 height 18
type input "Dernier extrait de compte pour vos allocations familiales"
click at [1132, 73] on button "Sauvegarder" at bounding box center [1115, 77] width 113 height 34
click at [488, 77] on link "Emprunteur" at bounding box center [470, 76] width 114 height 32
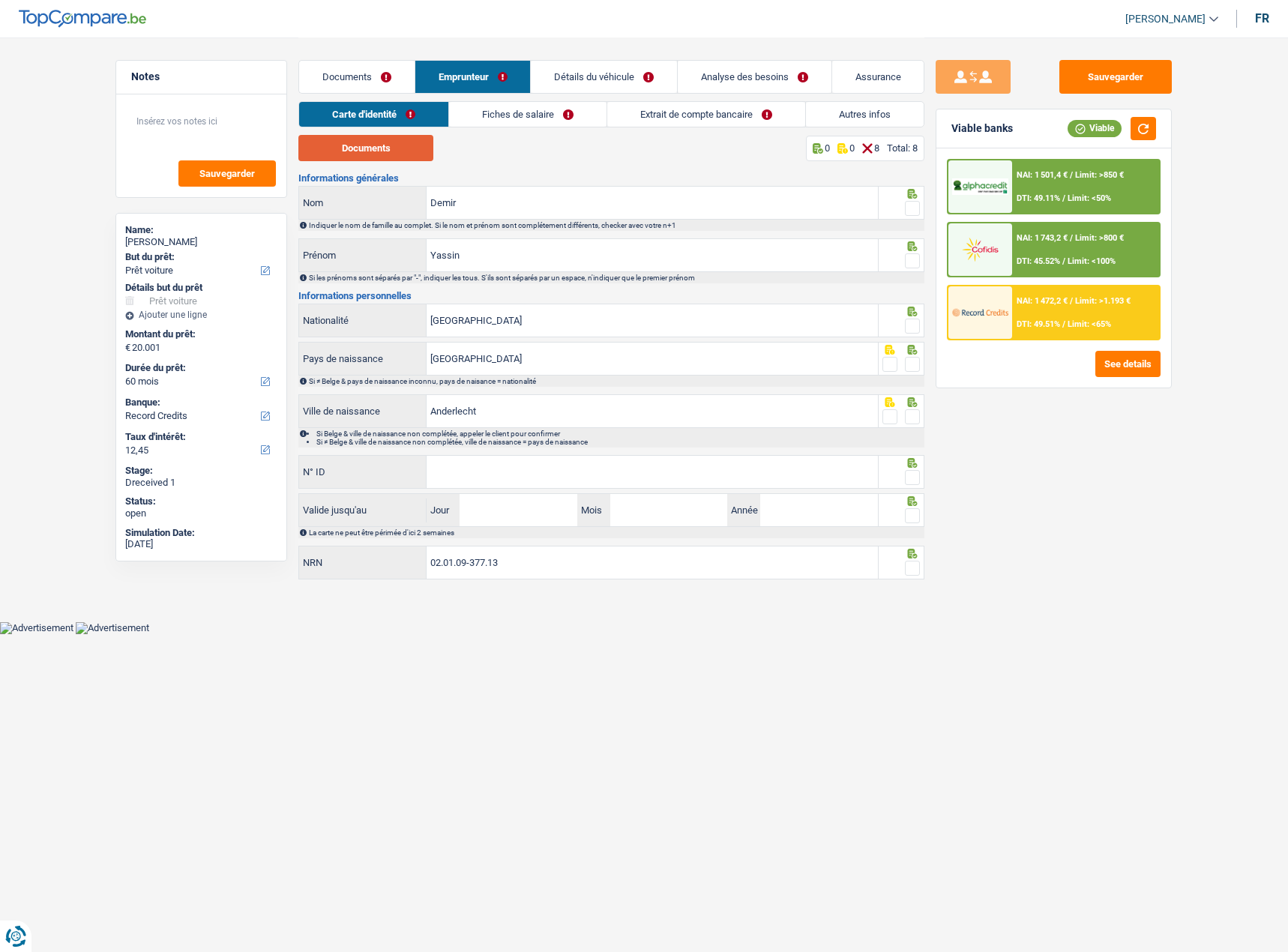
click at [395, 153] on button "Documents" at bounding box center [366, 148] width 135 height 27
click at [908, 209] on span at bounding box center [912, 209] width 15 height 15
click at [0, 0] on input "radio" at bounding box center [0, 0] width 0 height 0
click at [914, 252] on div at bounding box center [912, 261] width 15 height 18
drag, startPoint x: 562, startPoint y: 115, endPoint x: 584, endPoint y: 117, distance: 22.1
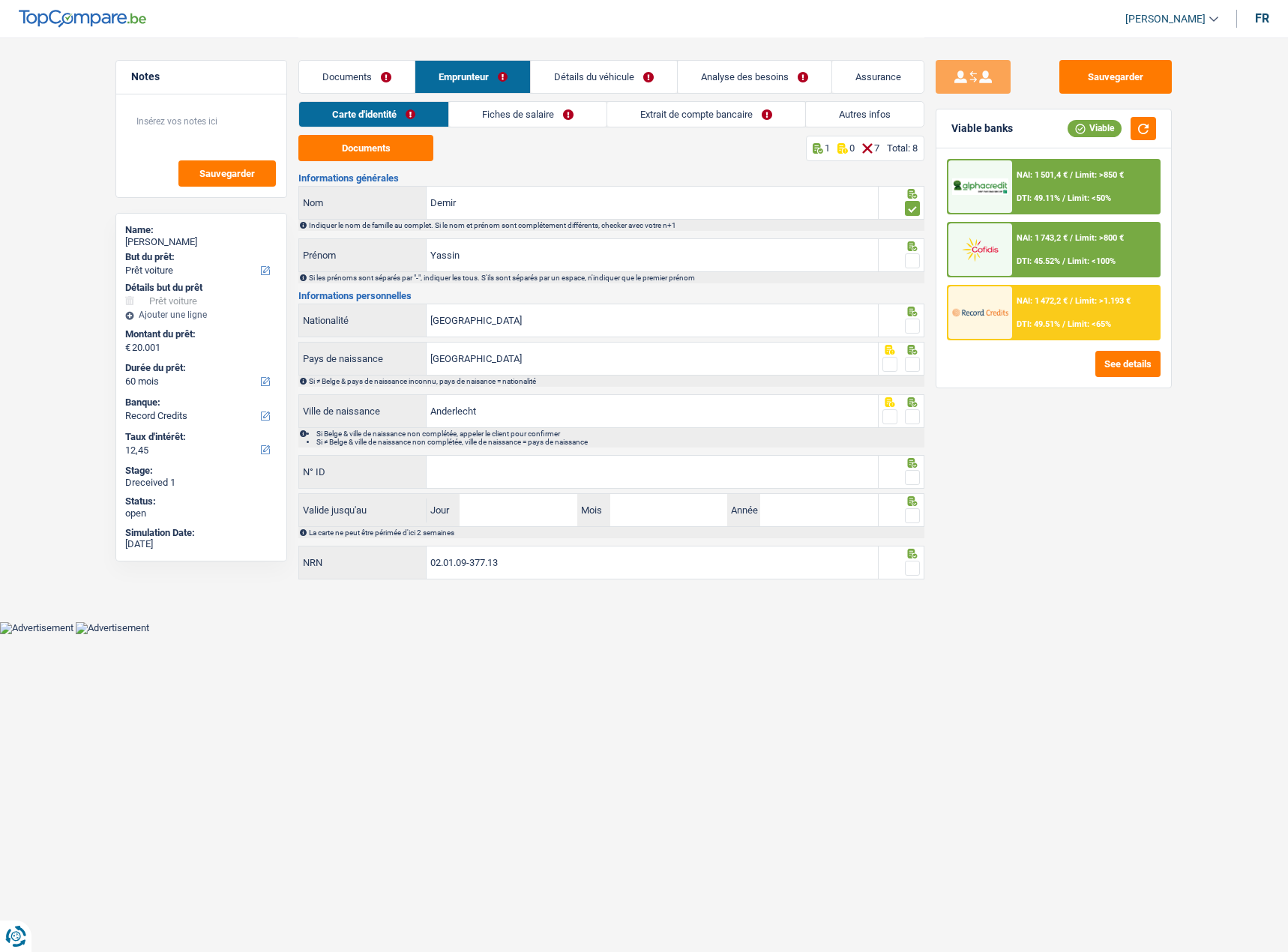
click at [562, 115] on link "Fiches de salaire" at bounding box center [528, 113] width 157 height 25
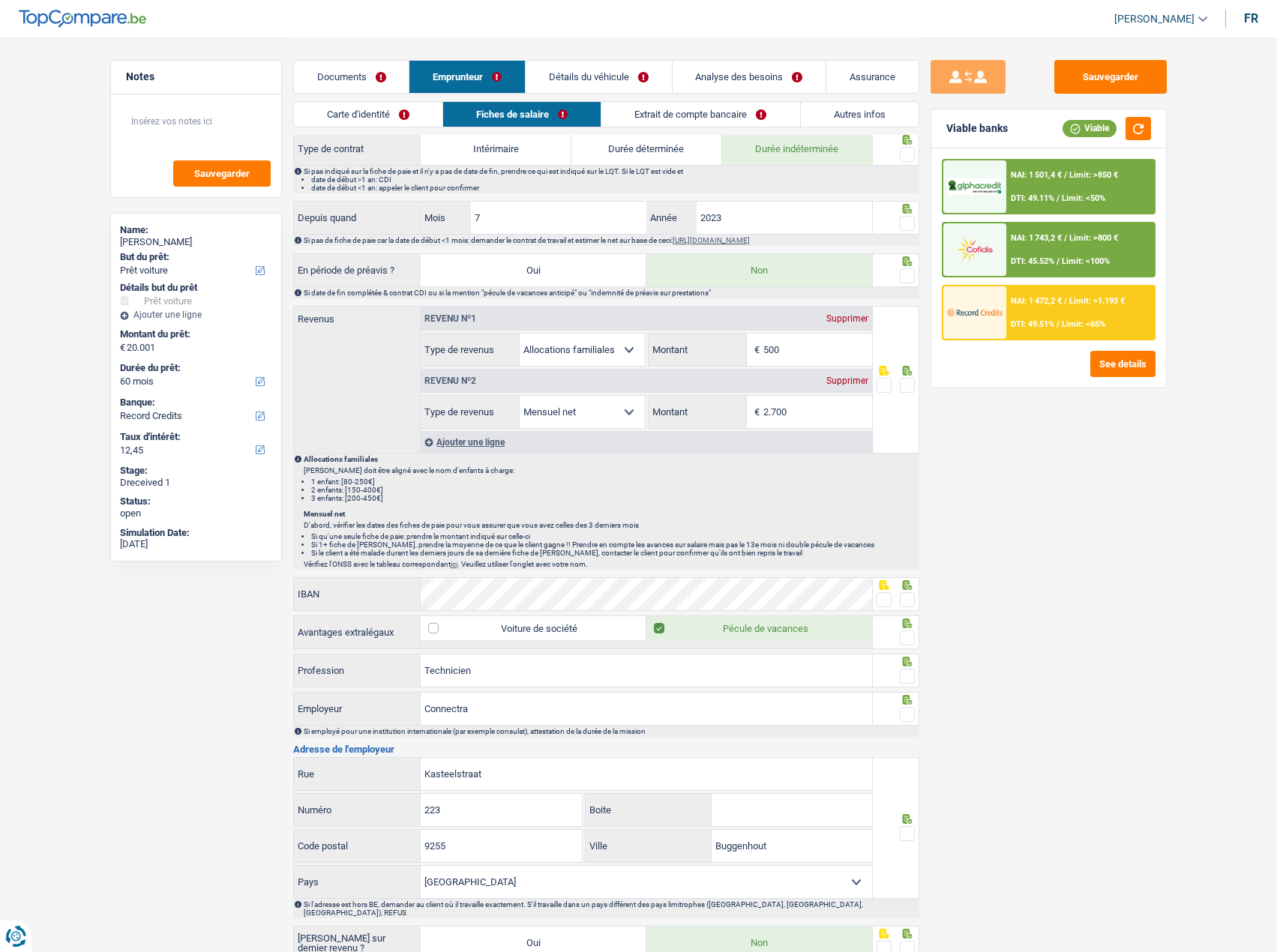
scroll to position [784, 0]
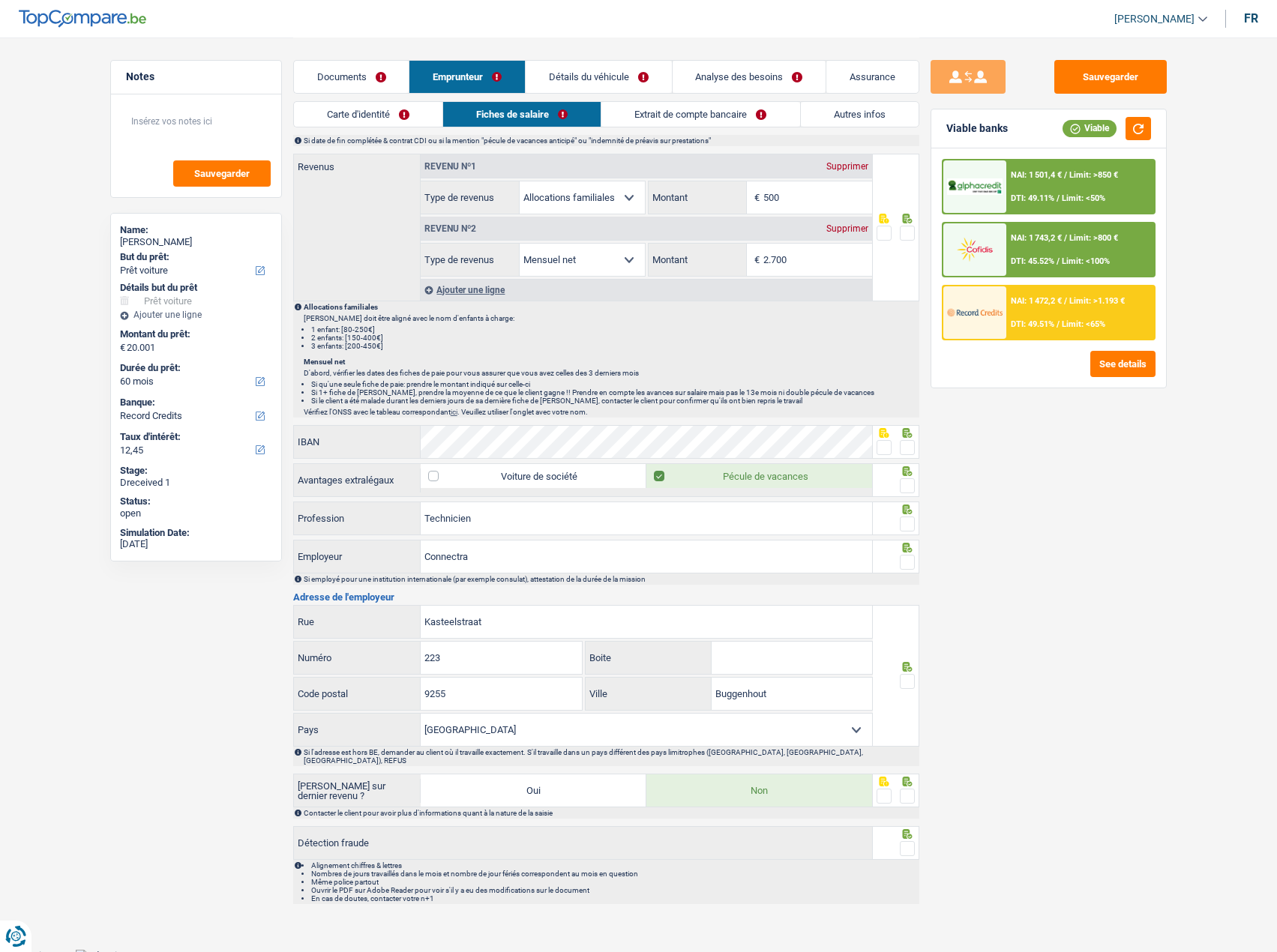
click at [669, 112] on link "Extrait de compte bancaire" at bounding box center [700, 113] width 198 height 25
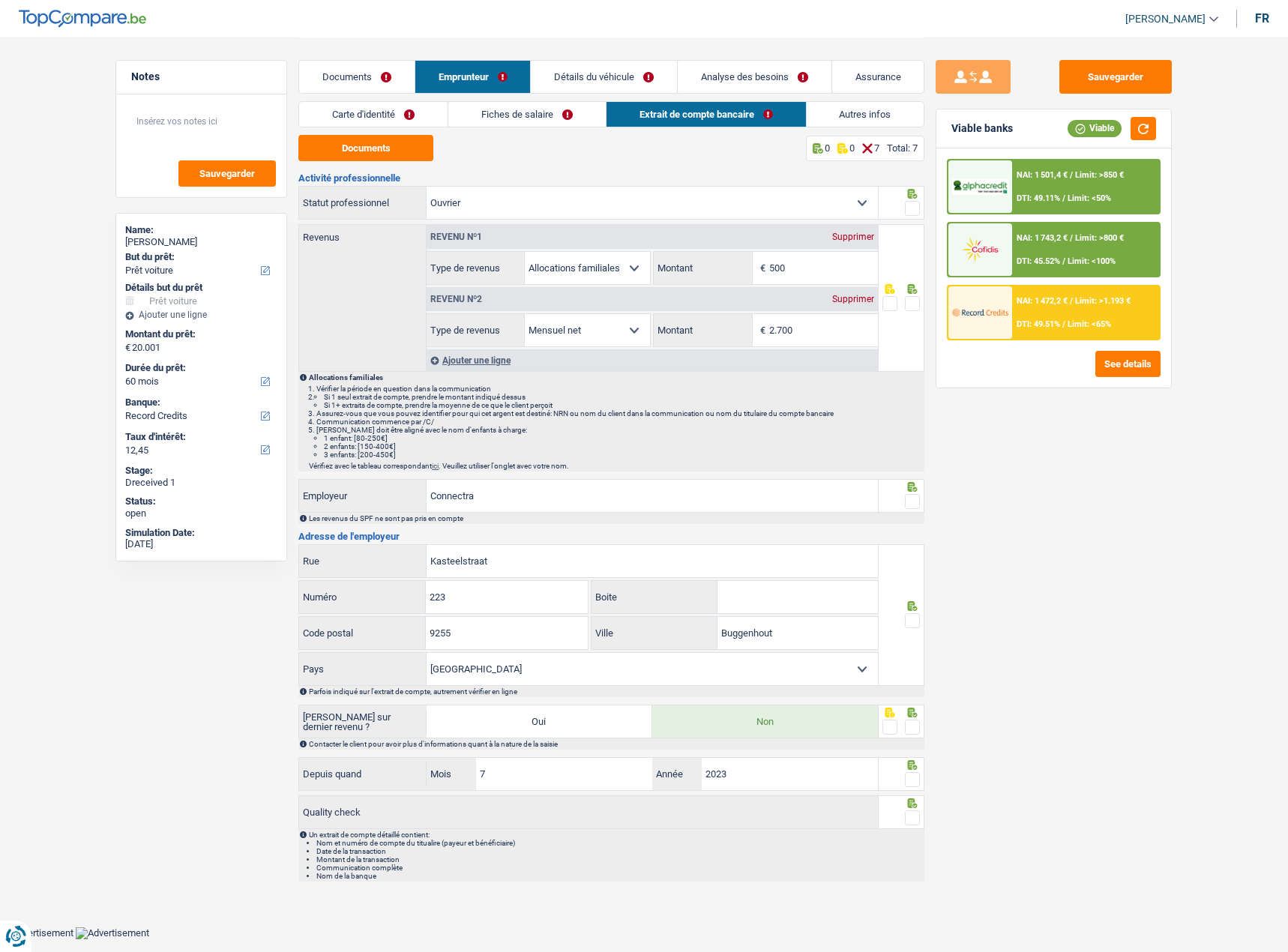
click at [436, 118] on link "Carte d'identité" at bounding box center [373, 113] width 148 height 25
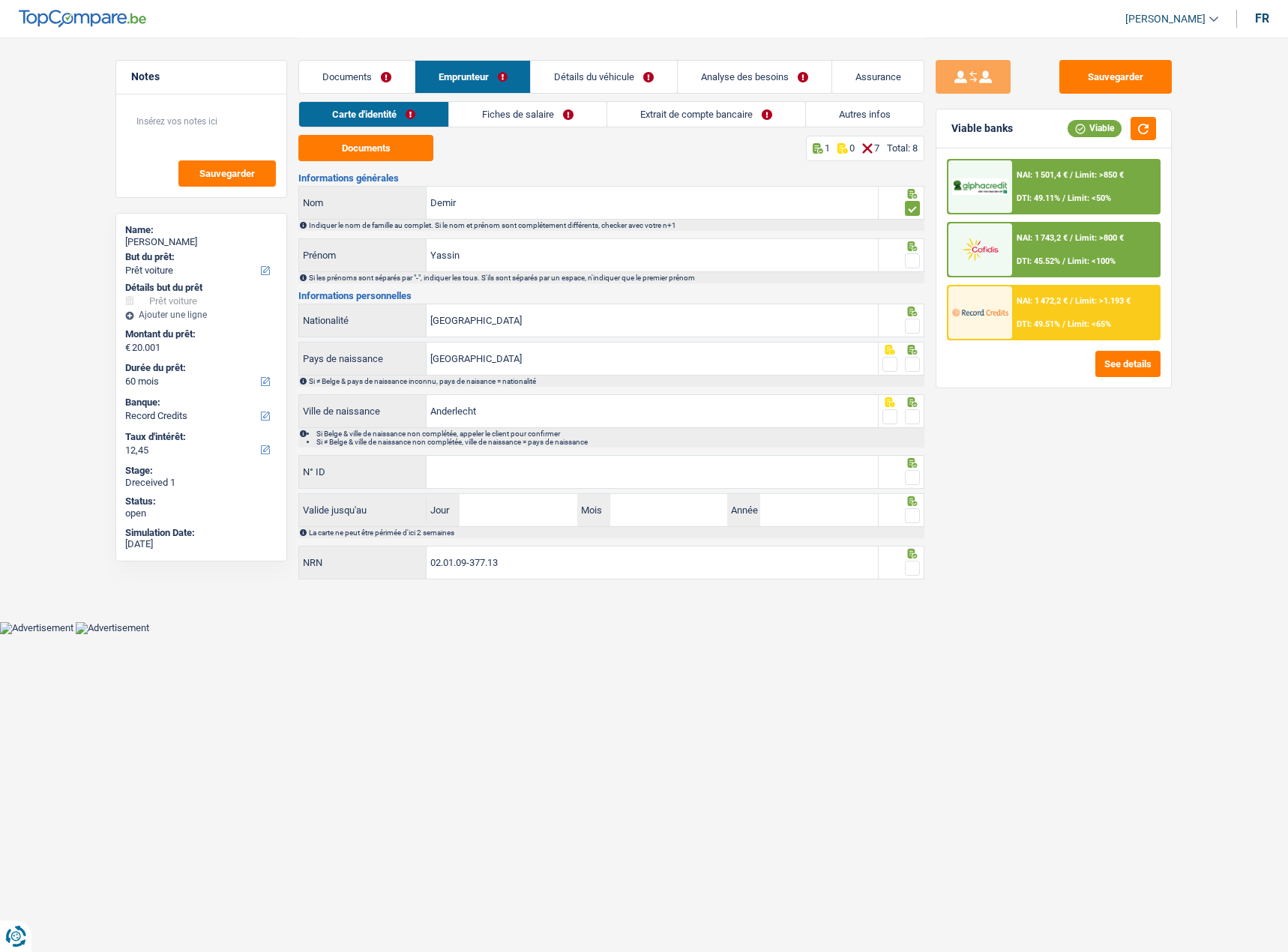
click at [492, 115] on link "Fiches de salaire" at bounding box center [528, 113] width 157 height 25
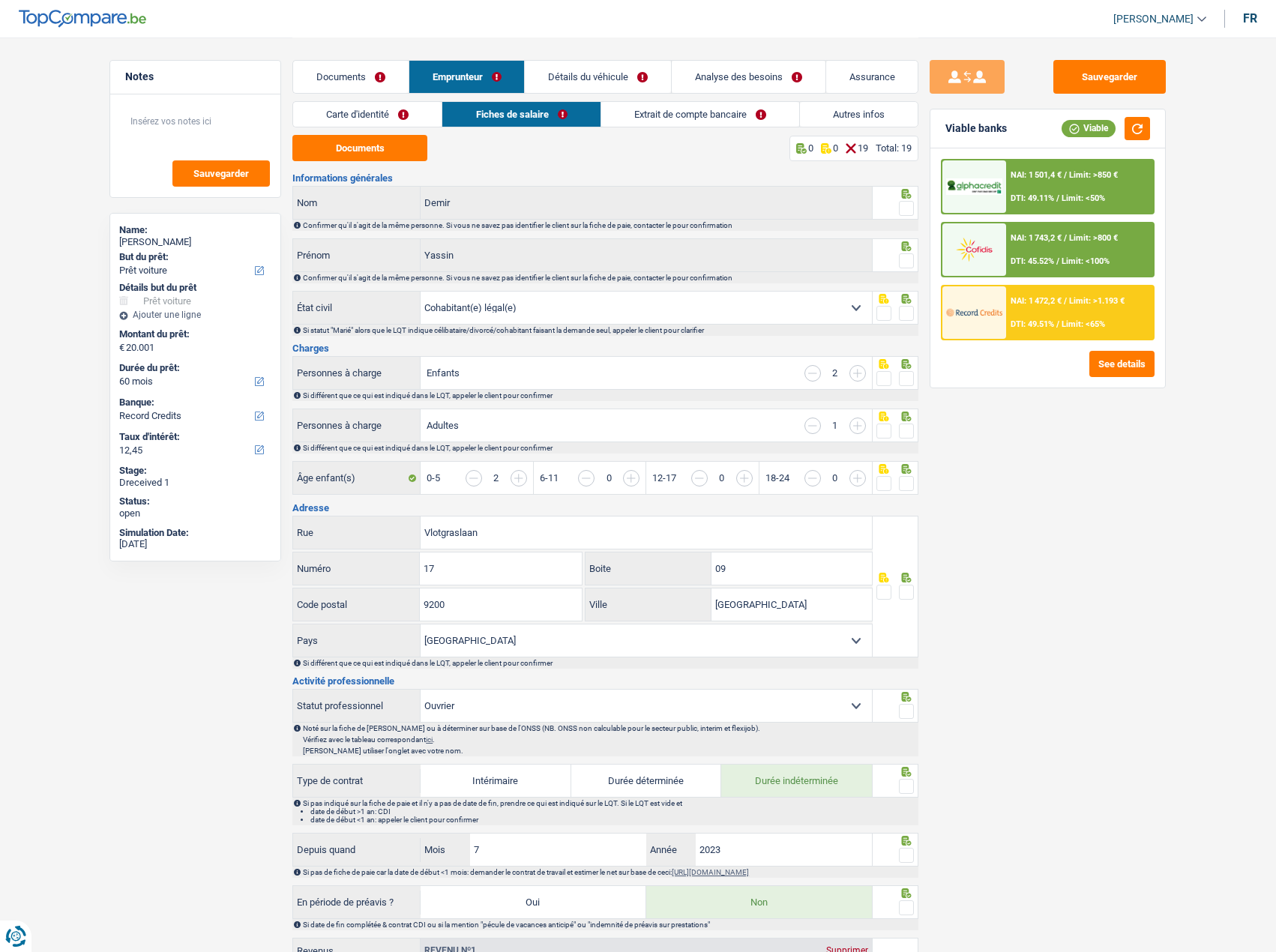
drag, startPoint x: 898, startPoint y: 204, endPoint x: 896, endPoint y: 211, distance: 7.3
click at [896, 206] on fieldset at bounding box center [895, 209] width 38 height 18
click at [913, 204] on span at bounding box center [906, 209] width 15 height 15
click at [0, 0] on input "radio" at bounding box center [0, 0] width 0 height 0
drag, startPoint x: 910, startPoint y: 255, endPoint x: 908, endPoint y: 264, distance: 9.2
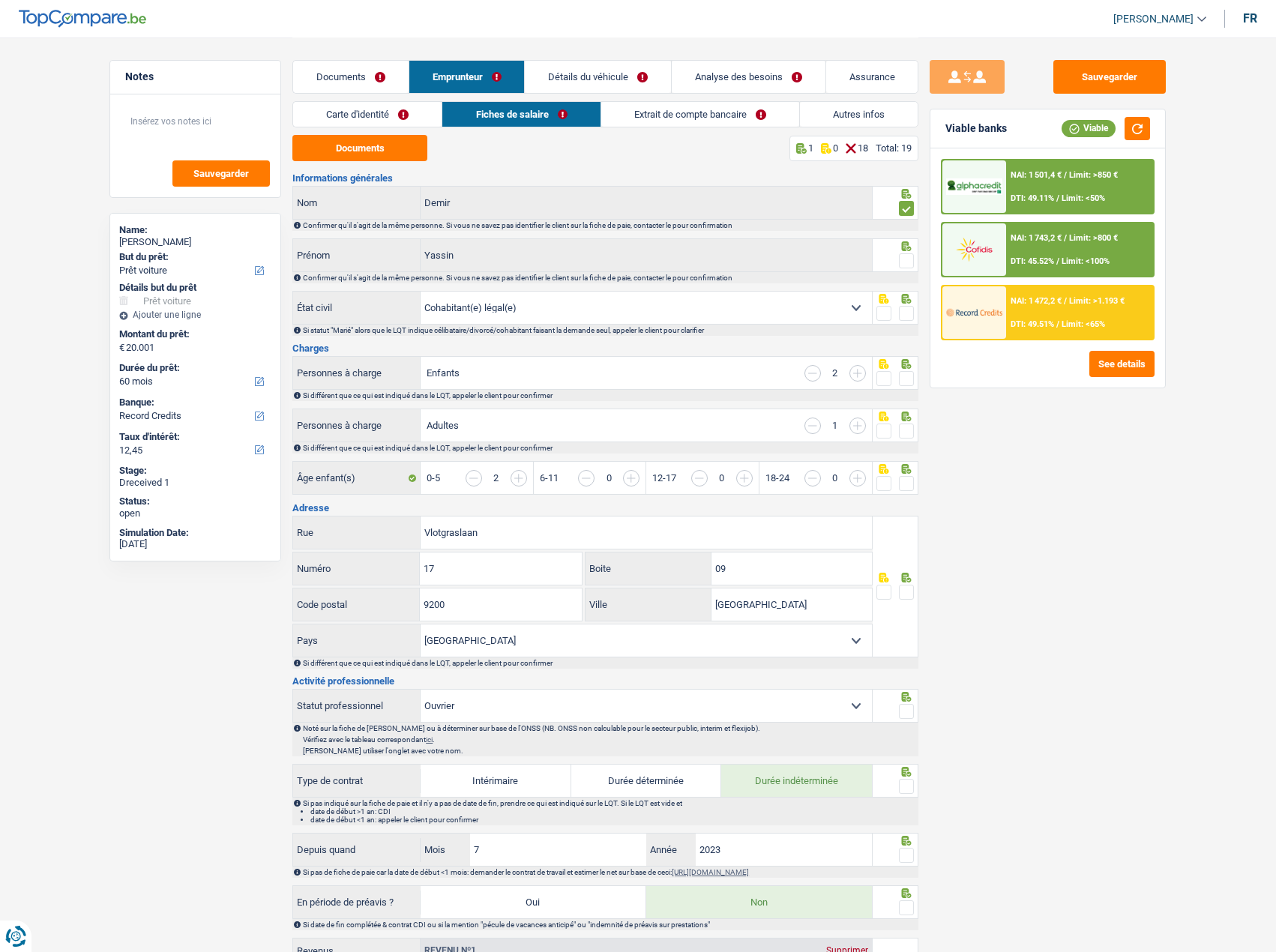
click at [909, 260] on div at bounding box center [895, 255] width 47 height 34
click at [908, 264] on span at bounding box center [906, 261] width 15 height 15
click at [0, 0] on input "radio" at bounding box center [0, 0] width 0 height 0
click at [911, 302] on icon at bounding box center [906, 298] width 10 height 10
click at [1102, 75] on button "Sauvegarder" at bounding box center [1110, 77] width 113 height 34
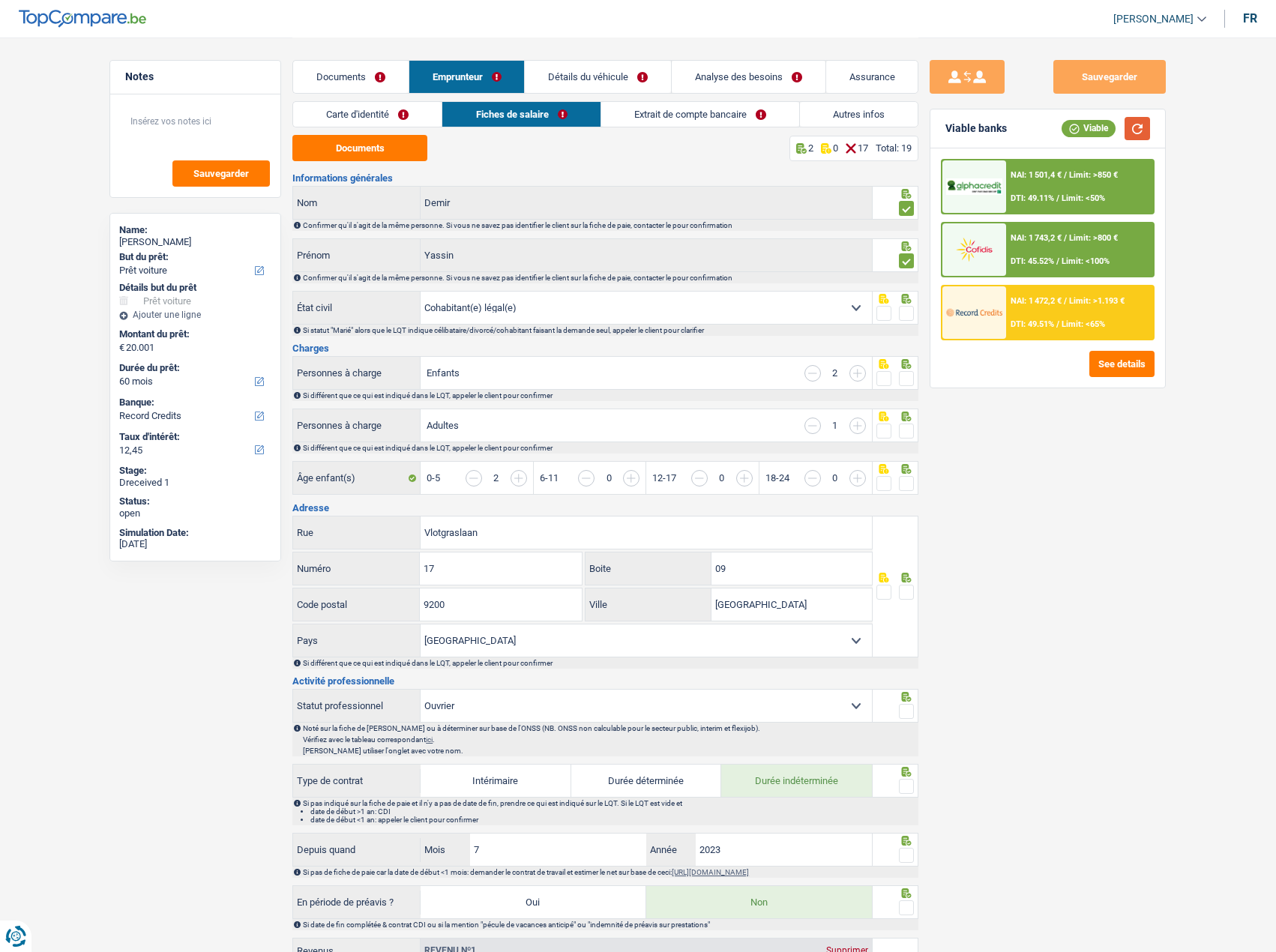
click at [1149, 122] on button "button" at bounding box center [1137, 128] width 26 height 23
click at [1117, 72] on button "Sauvegarder" at bounding box center [1110, 77] width 113 height 34
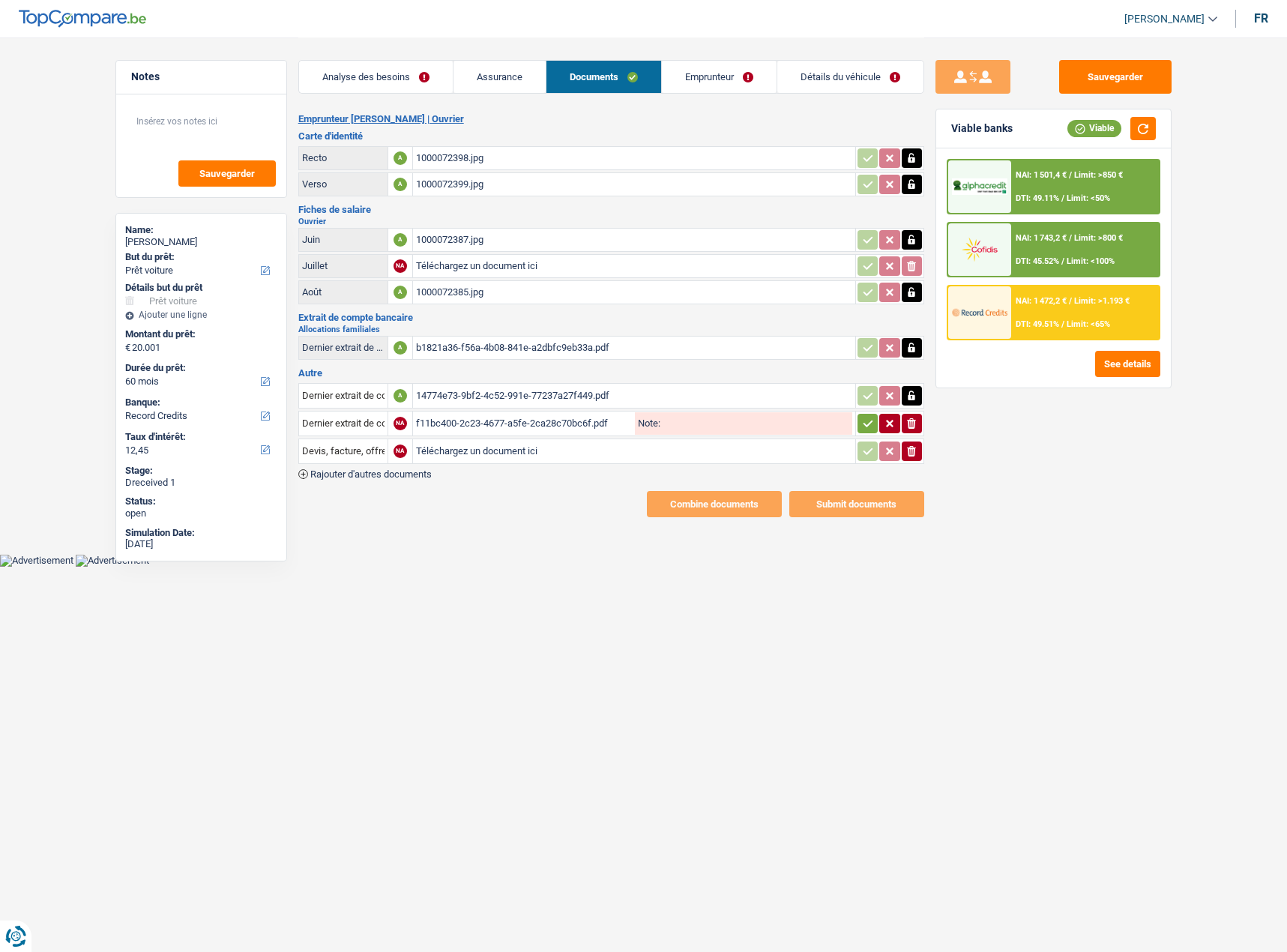
select select "car"
select select "60"
select select "record credits"
click at [492, 78] on link "Emprunteur" at bounding box center [471, 76] width 114 height 32
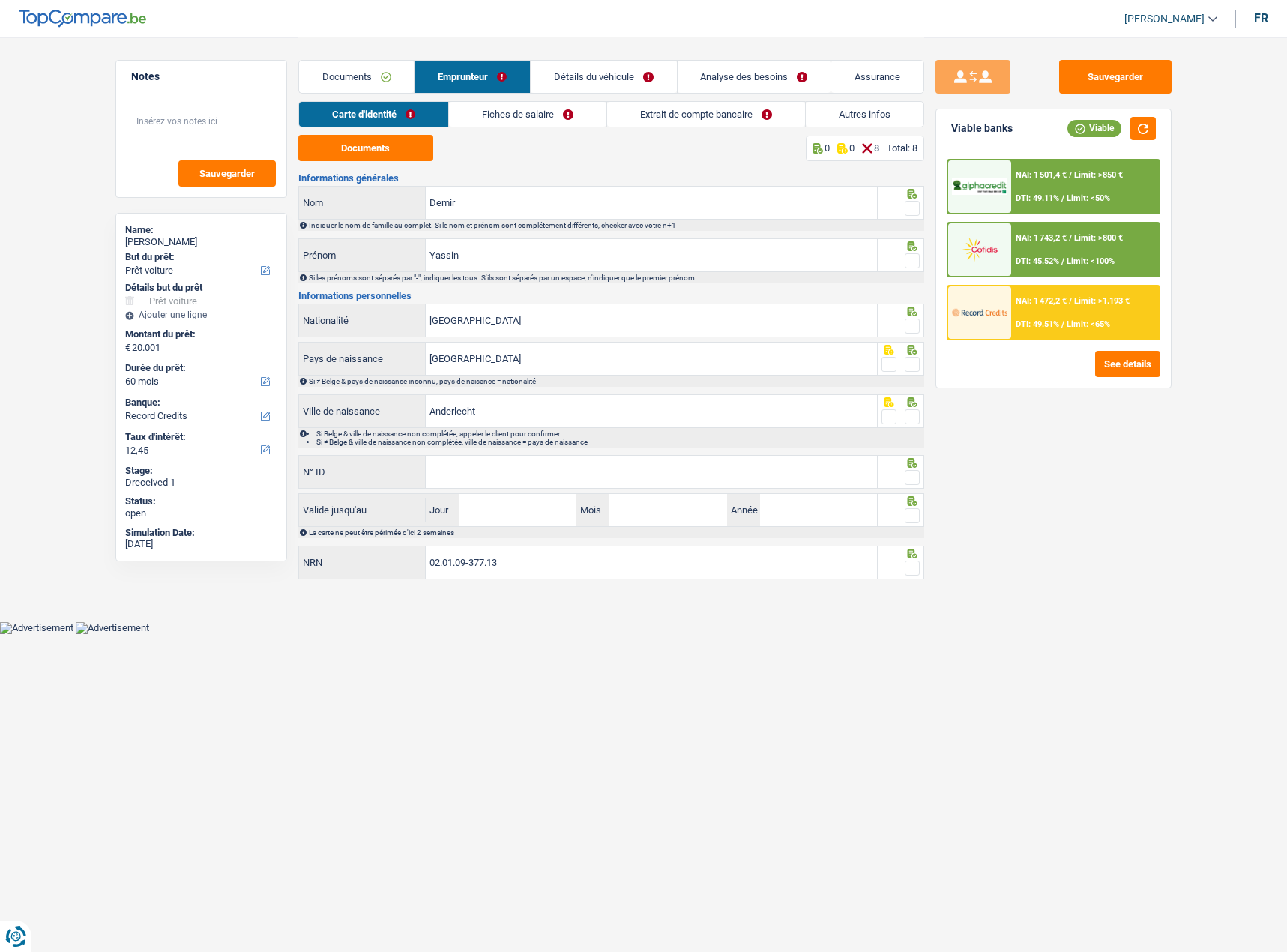
click at [912, 204] on span at bounding box center [912, 209] width 15 height 15
click at [0, 0] on input "radio" at bounding box center [0, 0] width 0 height 0
click at [909, 261] on span at bounding box center [912, 261] width 15 height 15
click at [0, 0] on input "radio" at bounding box center [0, 0] width 0 height 0
click at [913, 319] on span at bounding box center [912, 326] width 15 height 15
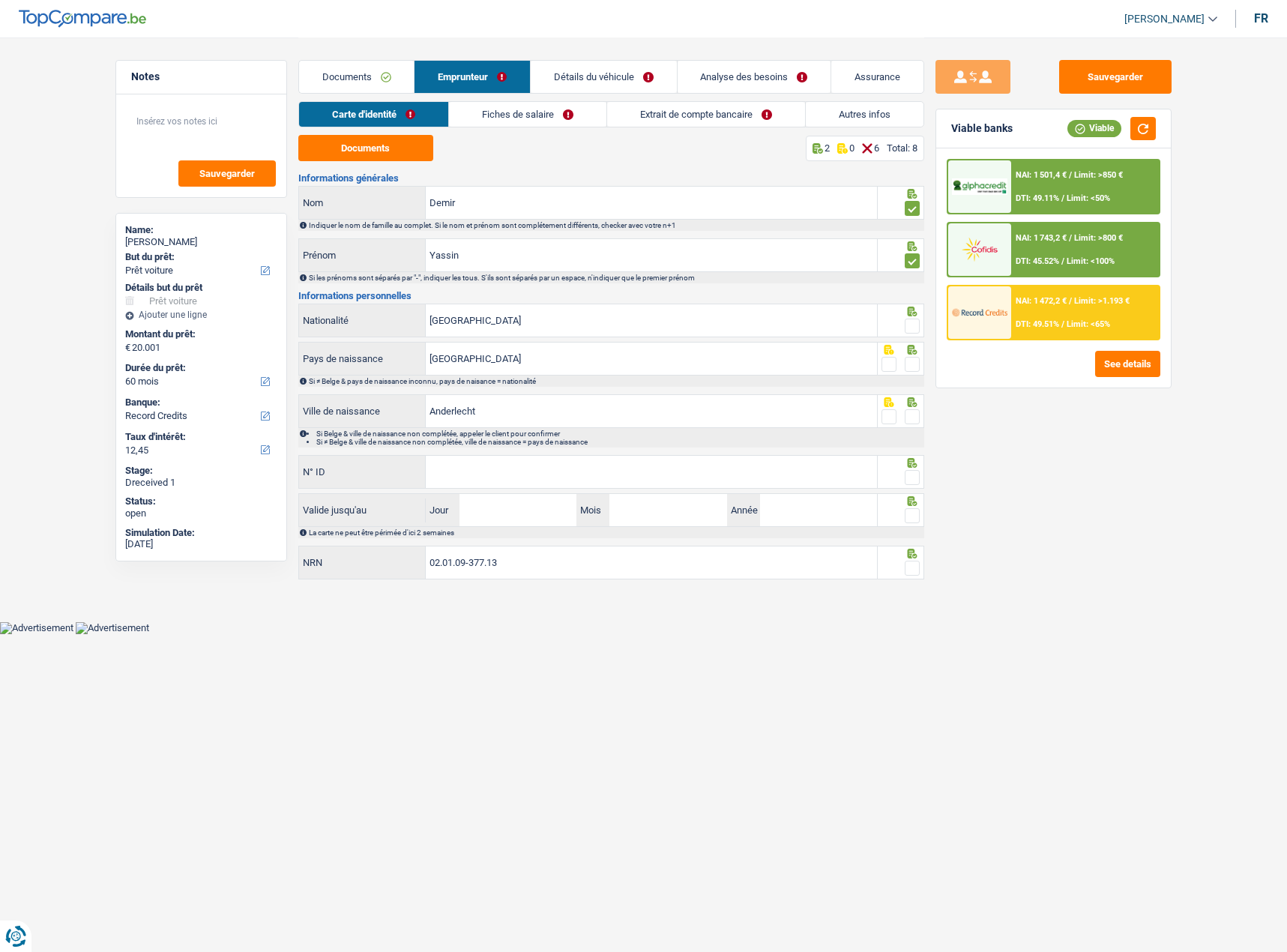
click at [0, 0] on input "radio" at bounding box center [0, 0] width 0 height 0
click at [907, 362] on span at bounding box center [912, 364] width 15 height 15
click at [0, 0] on input "radio" at bounding box center [0, 0] width 0 height 0
click at [911, 413] on span at bounding box center [912, 416] width 15 height 15
click at [0, 0] on input "radio" at bounding box center [0, 0] width 0 height 0
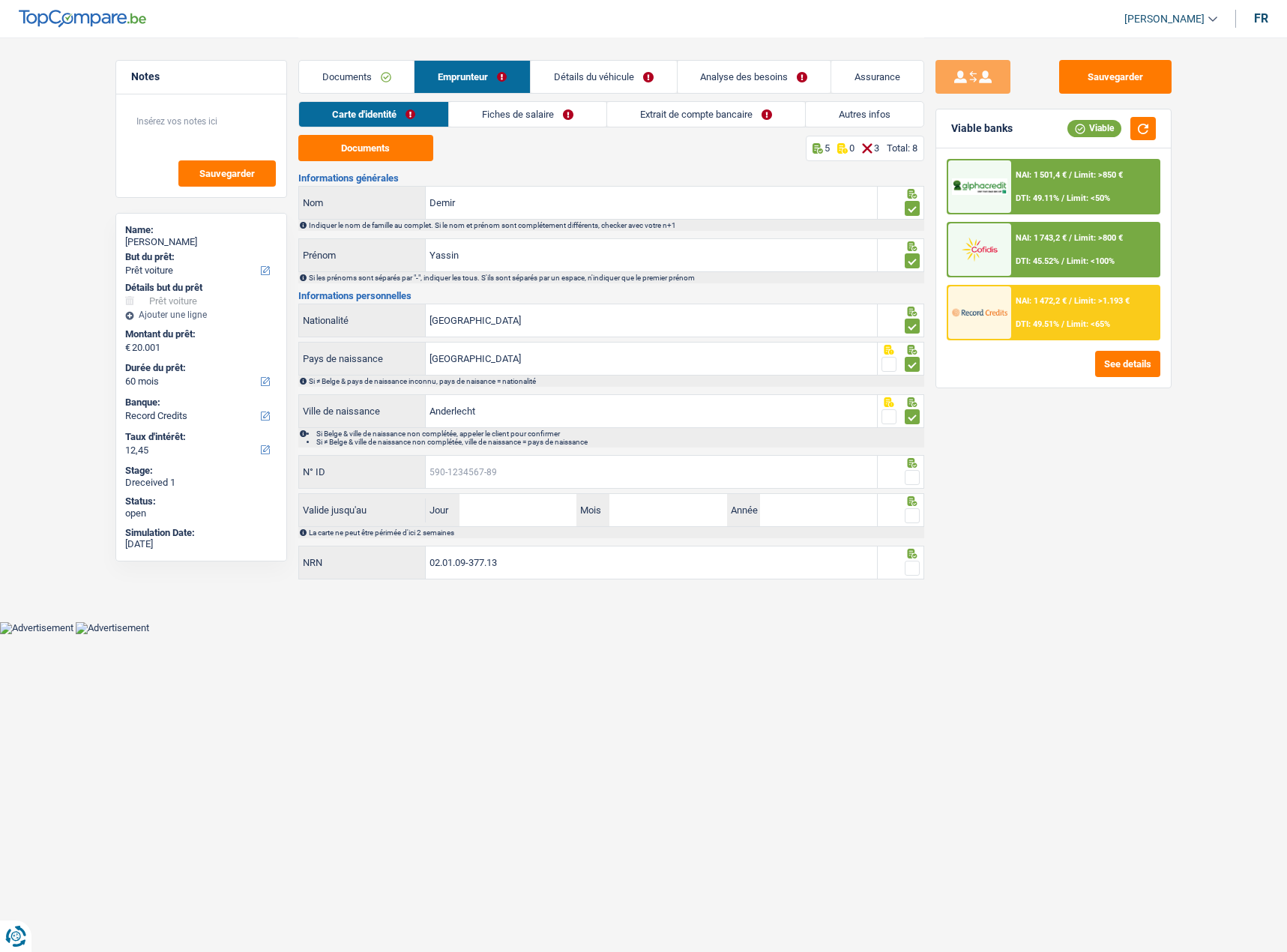
drag, startPoint x: 770, startPoint y: 477, endPoint x: 1237, endPoint y: 483, distance: 467.0
click at [777, 477] on input "N° ID" at bounding box center [651, 471] width 451 height 32
paste input "[PHONE_NUMBER]"
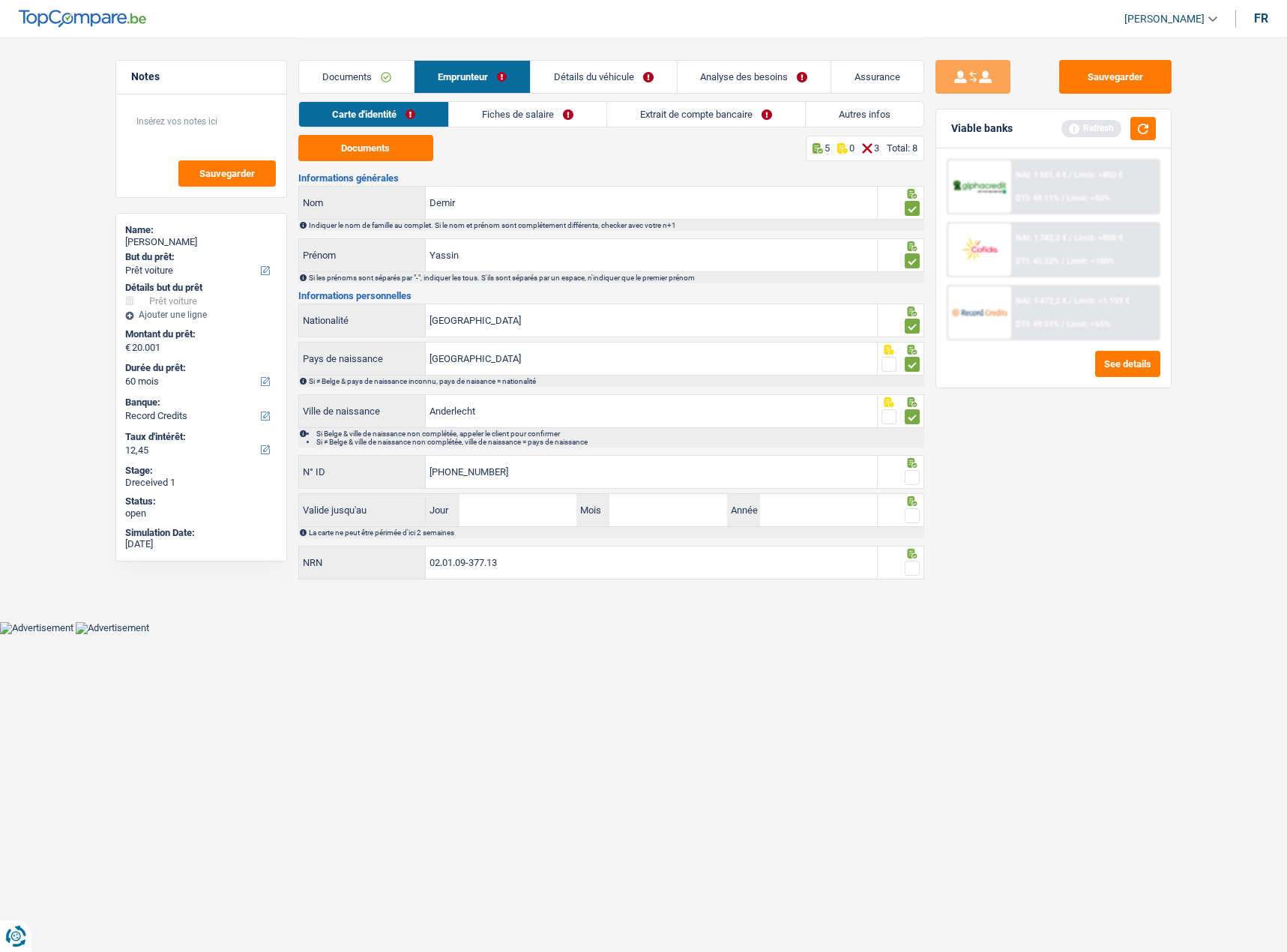
type input "[PHONE_NUMBER]"
click at [499, 523] on input "Jour" at bounding box center [518, 509] width 117 height 32
type input "20"
type input "01"
type input "2033"
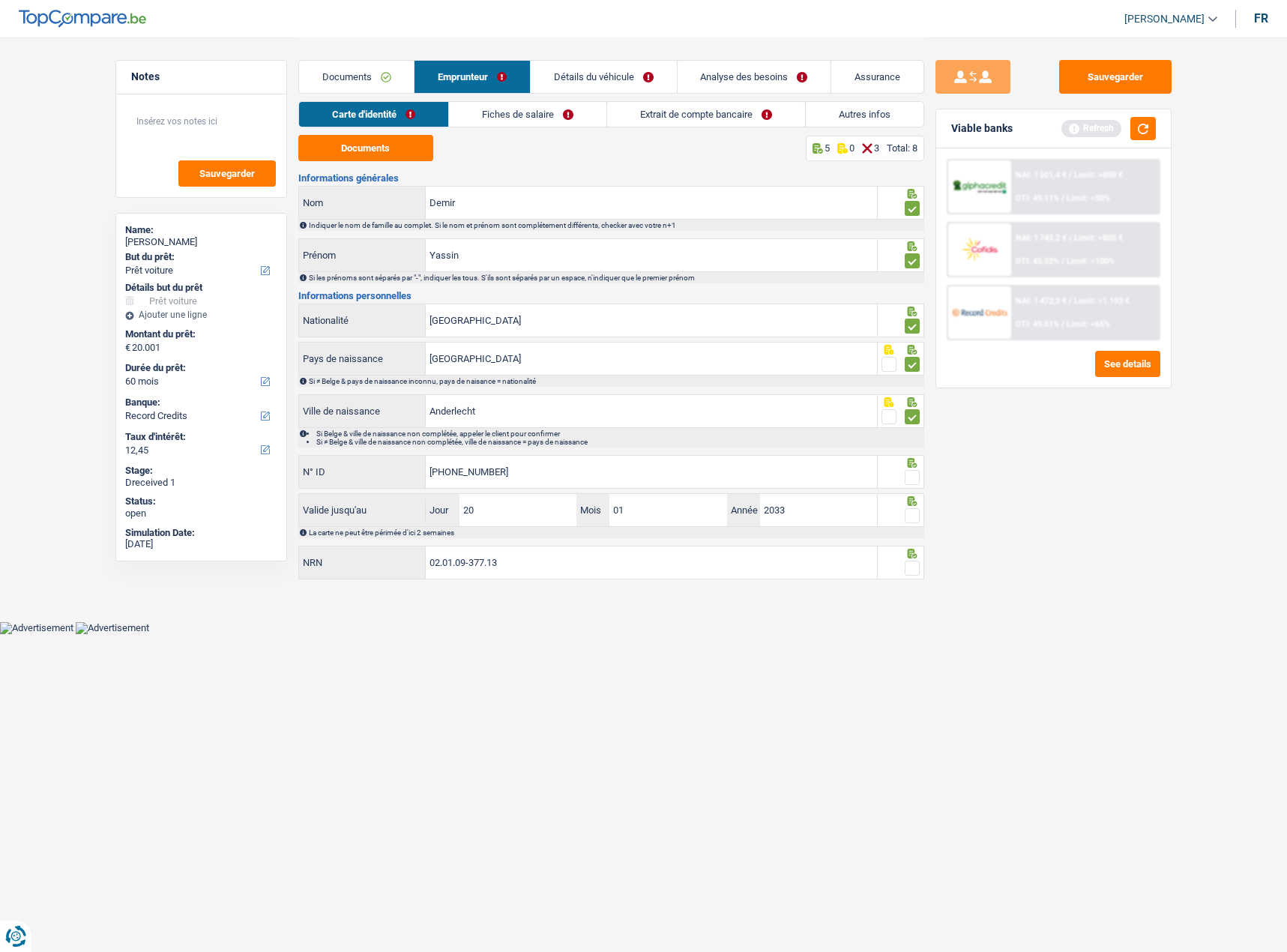
click at [913, 513] on span at bounding box center [912, 516] width 15 height 15
click at [0, 0] on input "radio" at bounding box center [0, 0] width 0 height 0
click at [915, 484] on div at bounding box center [912, 477] width 15 height 18
click at [916, 480] on span at bounding box center [912, 477] width 15 height 15
click at [0, 0] on input "radio" at bounding box center [0, 0] width 0 height 0
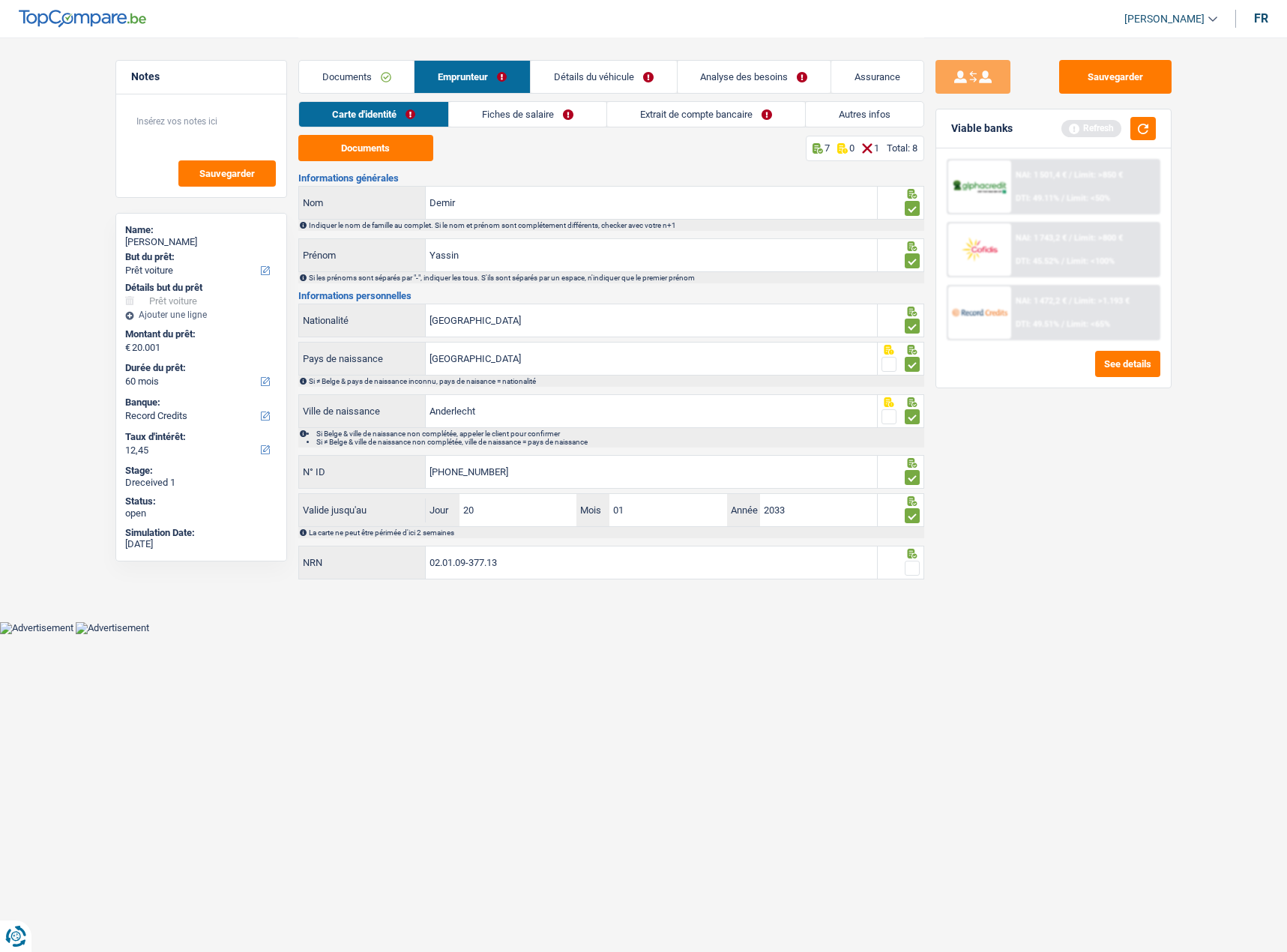
click at [904, 566] on fieldset at bounding box center [901, 568] width 38 height 18
click at [909, 571] on span at bounding box center [912, 568] width 15 height 15
click at [0, 0] on input "radio" at bounding box center [0, 0] width 0 height 0
click at [544, 128] on div "Carte d'identité Fiches de salaire Extrait de compte bancaire Autres infos" at bounding box center [611, 118] width 626 height 34
click at [541, 114] on link "Fiches de salaire" at bounding box center [528, 113] width 157 height 25
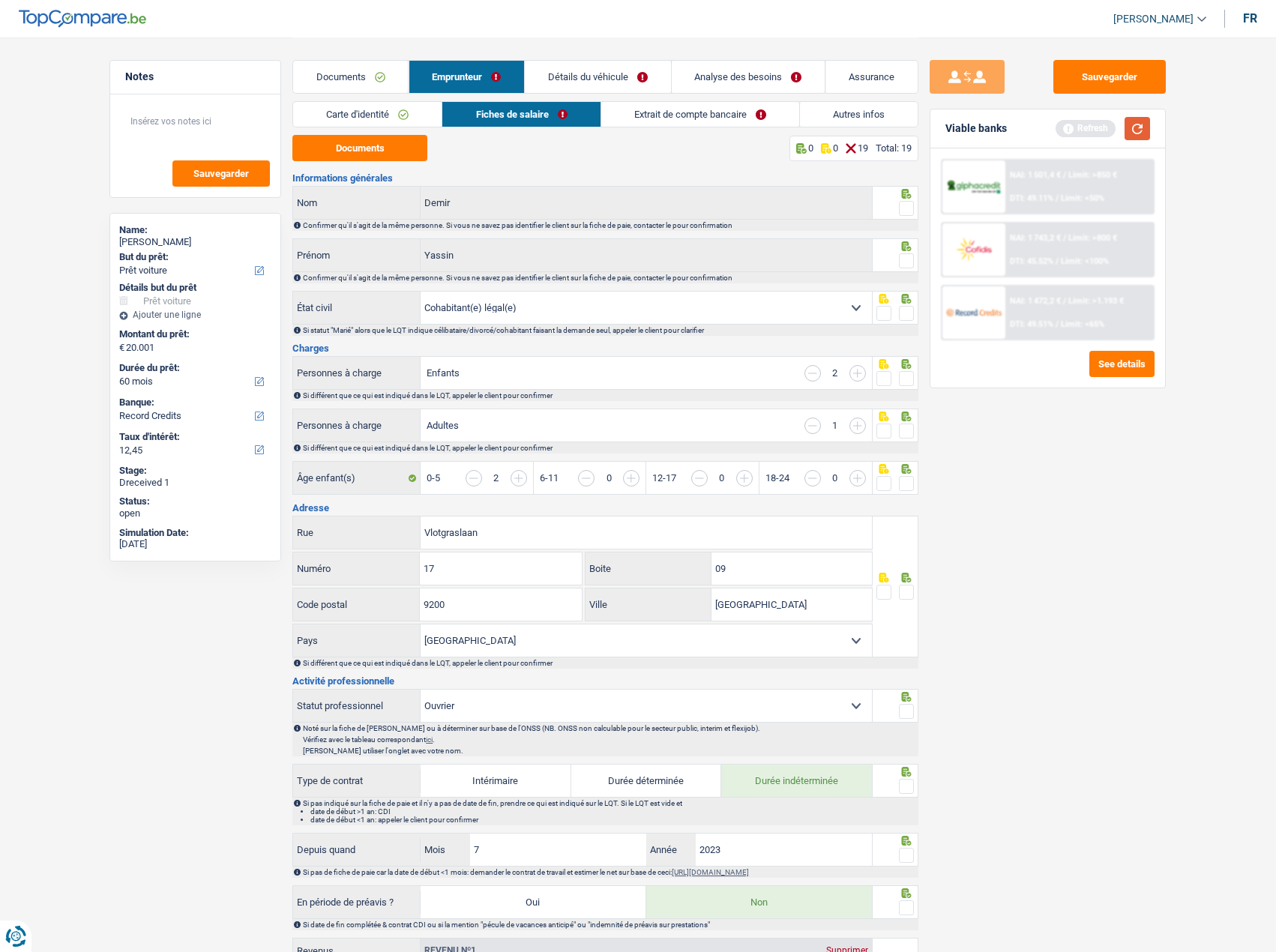
click at [1139, 125] on button "button" at bounding box center [1137, 128] width 26 height 23
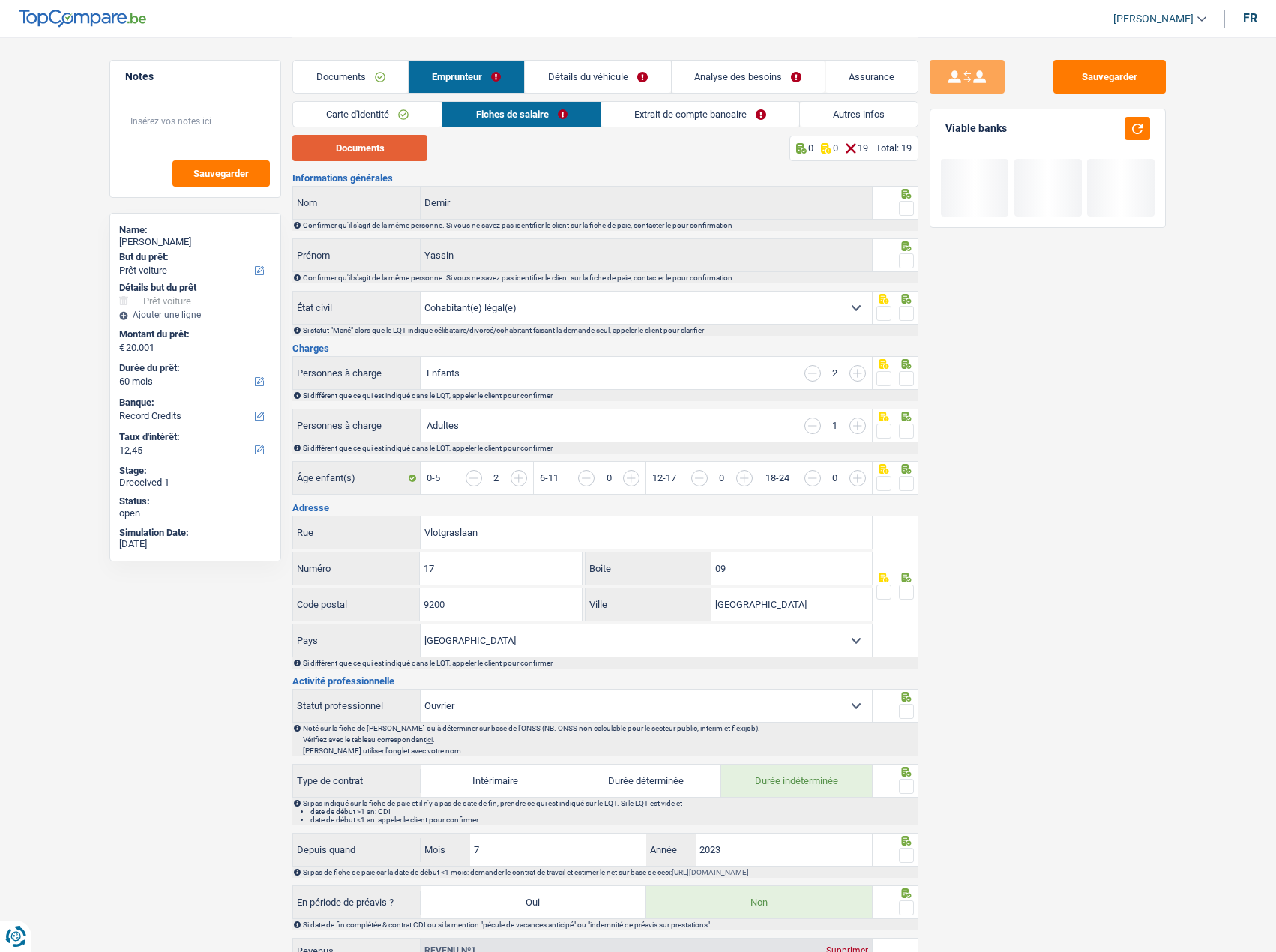
click at [342, 151] on button "Documents" at bounding box center [360, 148] width 135 height 27
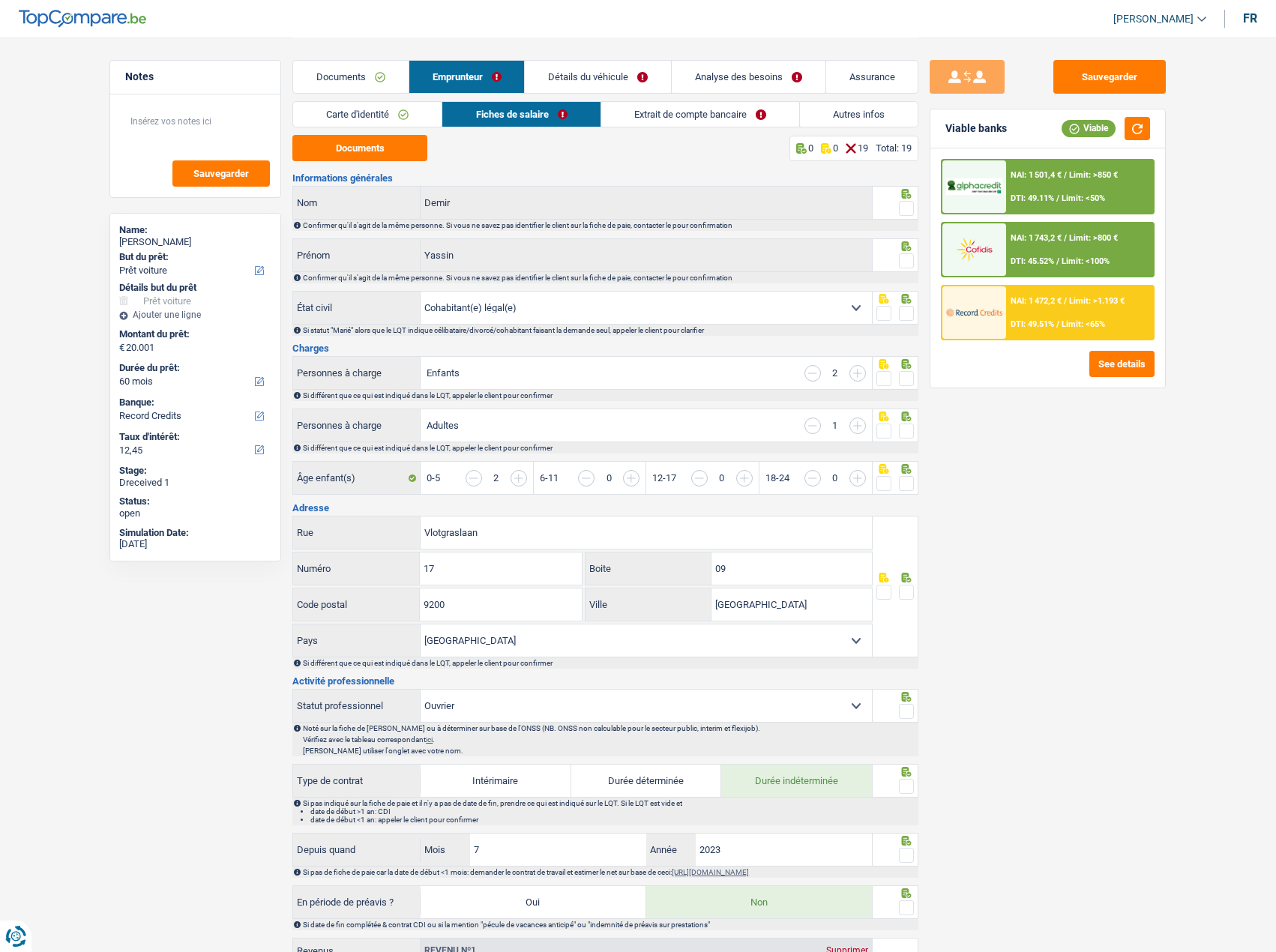
drag, startPoint x: 906, startPoint y: 211, endPoint x: 900, endPoint y: 263, distance: 52.3
click at [906, 211] on span at bounding box center [906, 209] width 15 height 15
click at [0, 0] on input "radio" at bounding box center [0, 0] width 0 height 0
click at [901, 274] on div "Confirmer qu'il s'agit de la même personne. Si vous ne savez pas identifier le …" at bounding box center [609, 277] width 614 height 8
drag, startPoint x: 903, startPoint y: 260, endPoint x: 909, endPoint y: 279, distance: 19.9
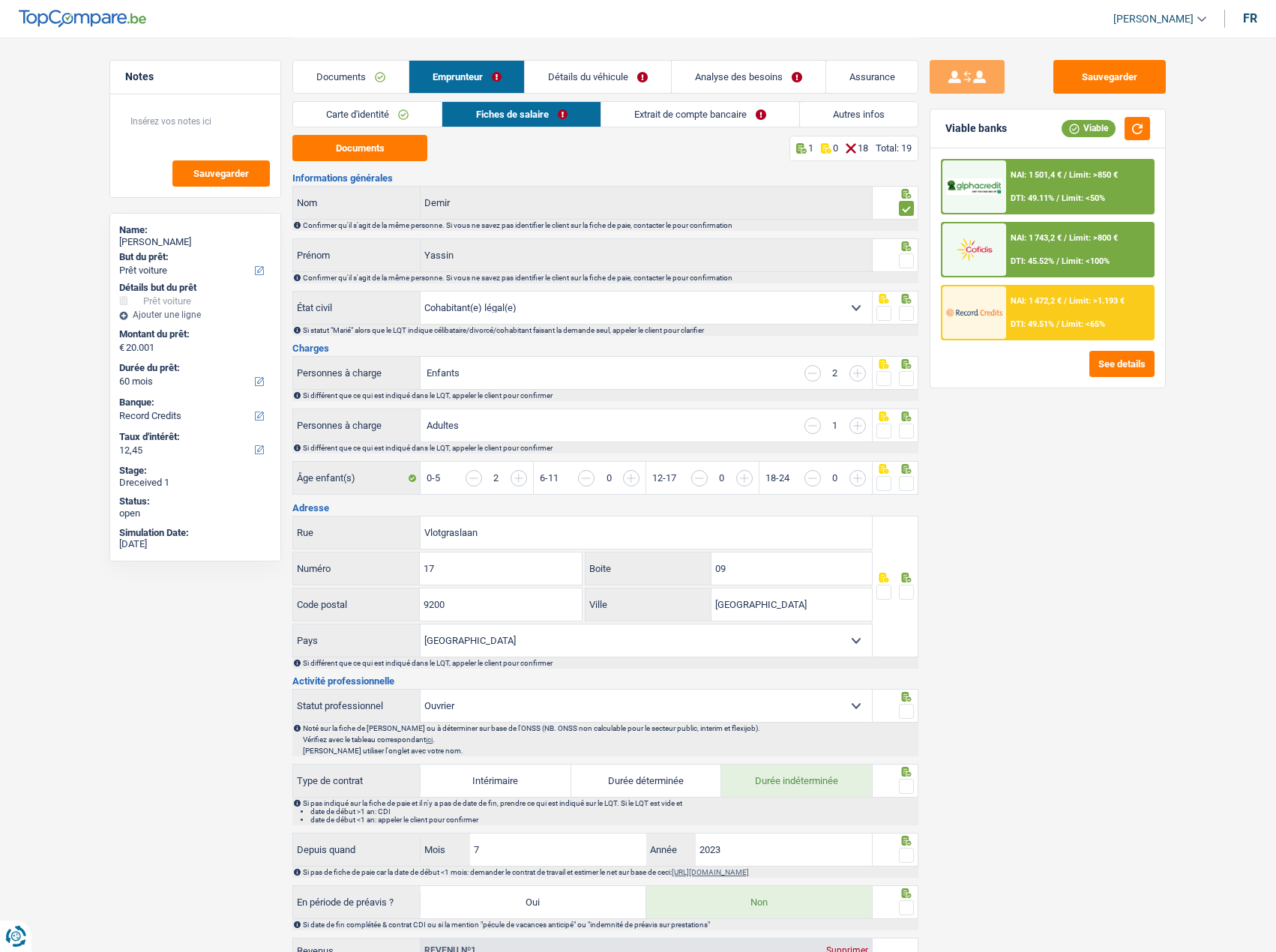
click at [904, 260] on span at bounding box center [906, 261] width 15 height 15
click at [0, 0] on input "radio" at bounding box center [0, 0] width 0 height 0
drag, startPoint x: 908, startPoint y: 311, endPoint x: 908, endPoint y: 348, distance: 37.0
click at [908, 313] on span at bounding box center [906, 313] width 15 height 15
click at [0, 0] on input "radio" at bounding box center [0, 0] width 0 height 0
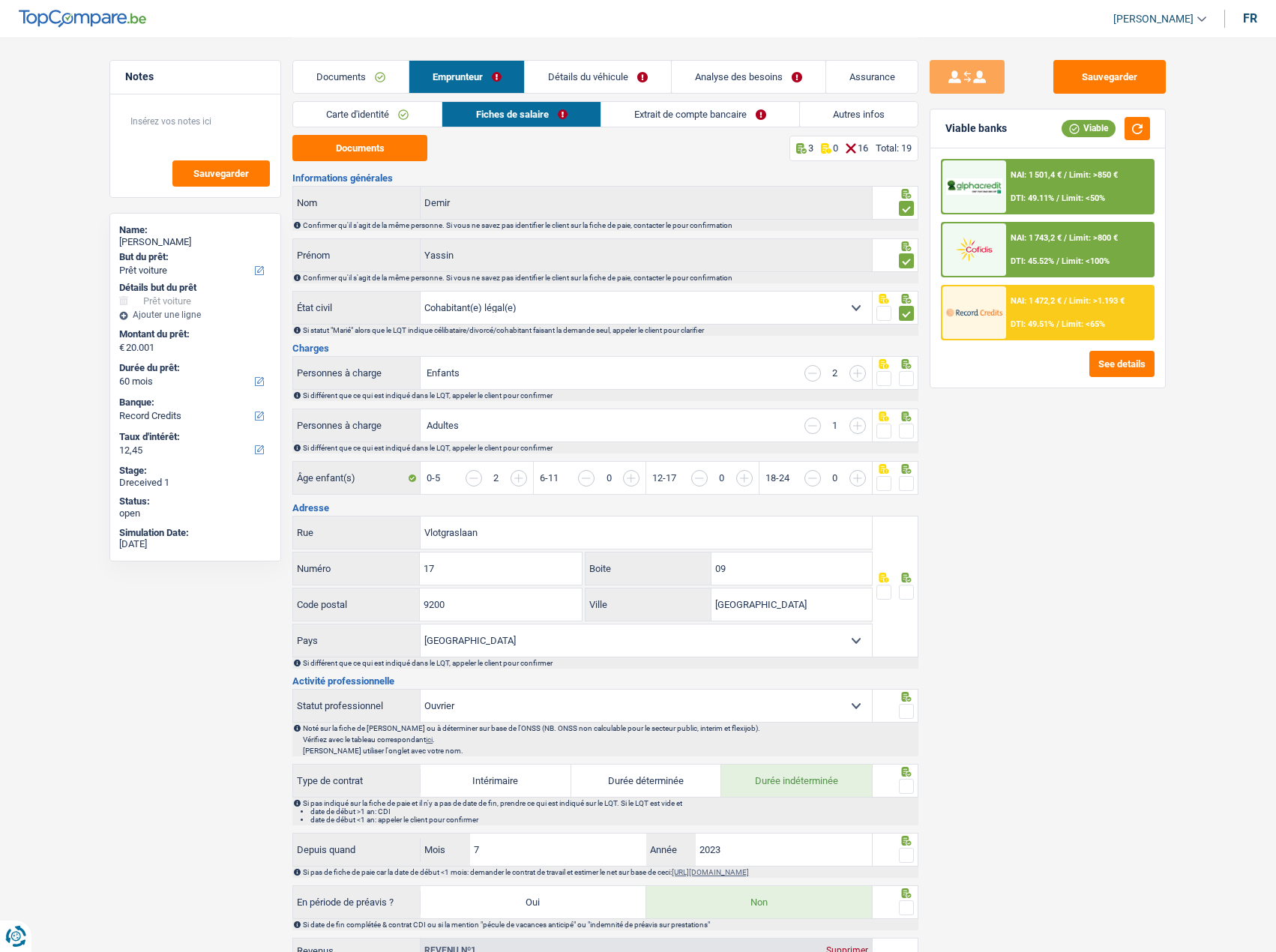
click at [904, 372] on span at bounding box center [906, 379] width 15 height 15
click at [0, 0] on input "radio" at bounding box center [0, 0] width 0 height 0
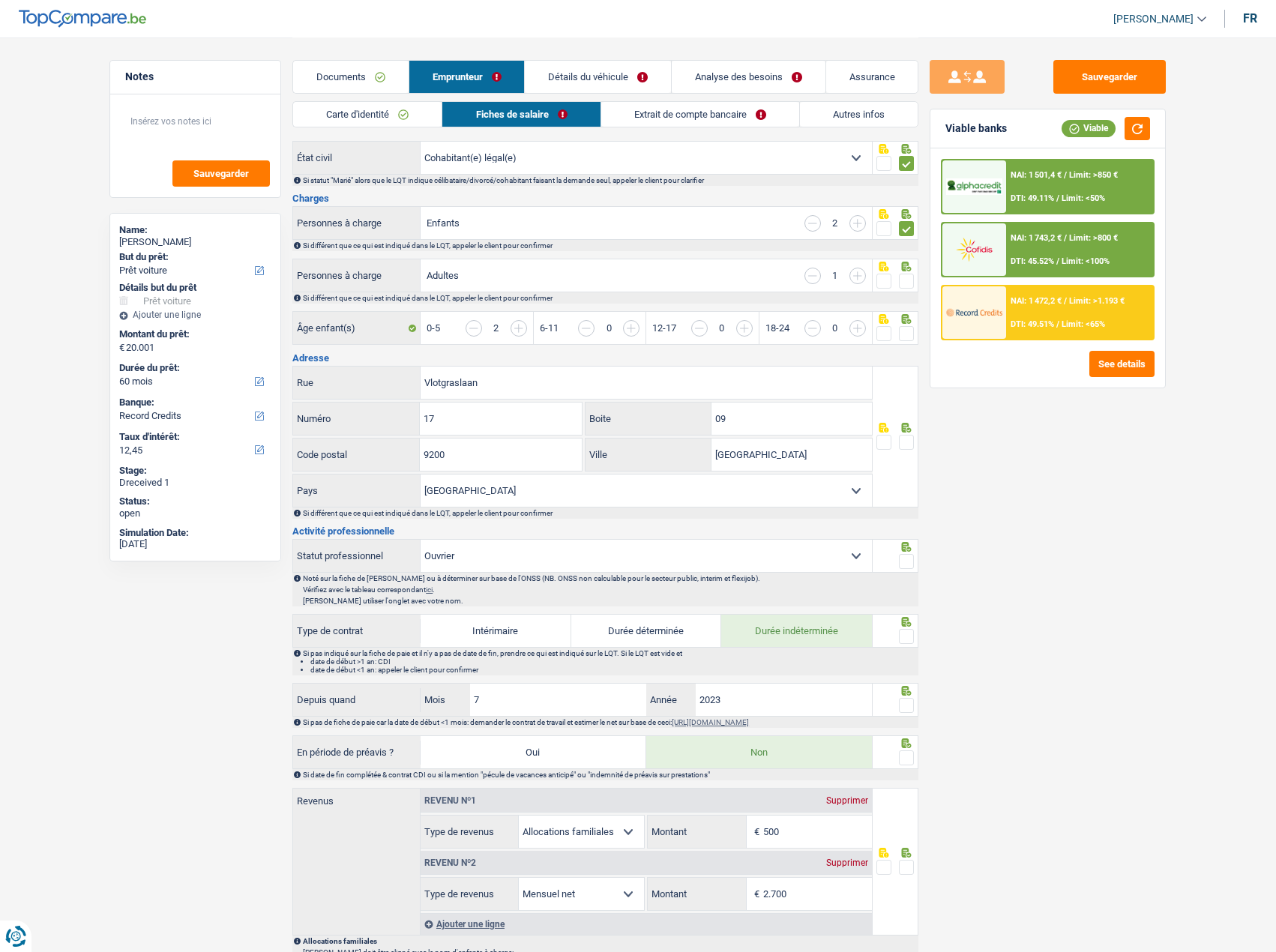
drag, startPoint x: 904, startPoint y: 326, endPoint x: 906, endPoint y: 276, distance: 50.0
click at [904, 325] on div "Âge enfant(s) 0-5 2 6-11 0 12-17 0 18-24 0" at bounding box center [606, 328] width 626 height 36
click at [906, 276] on span at bounding box center [906, 281] width 15 height 15
click at [0, 0] on input "radio" at bounding box center [0, 0] width 0 height 0
click at [911, 443] on span at bounding box center [906, 442] width 15 height 15
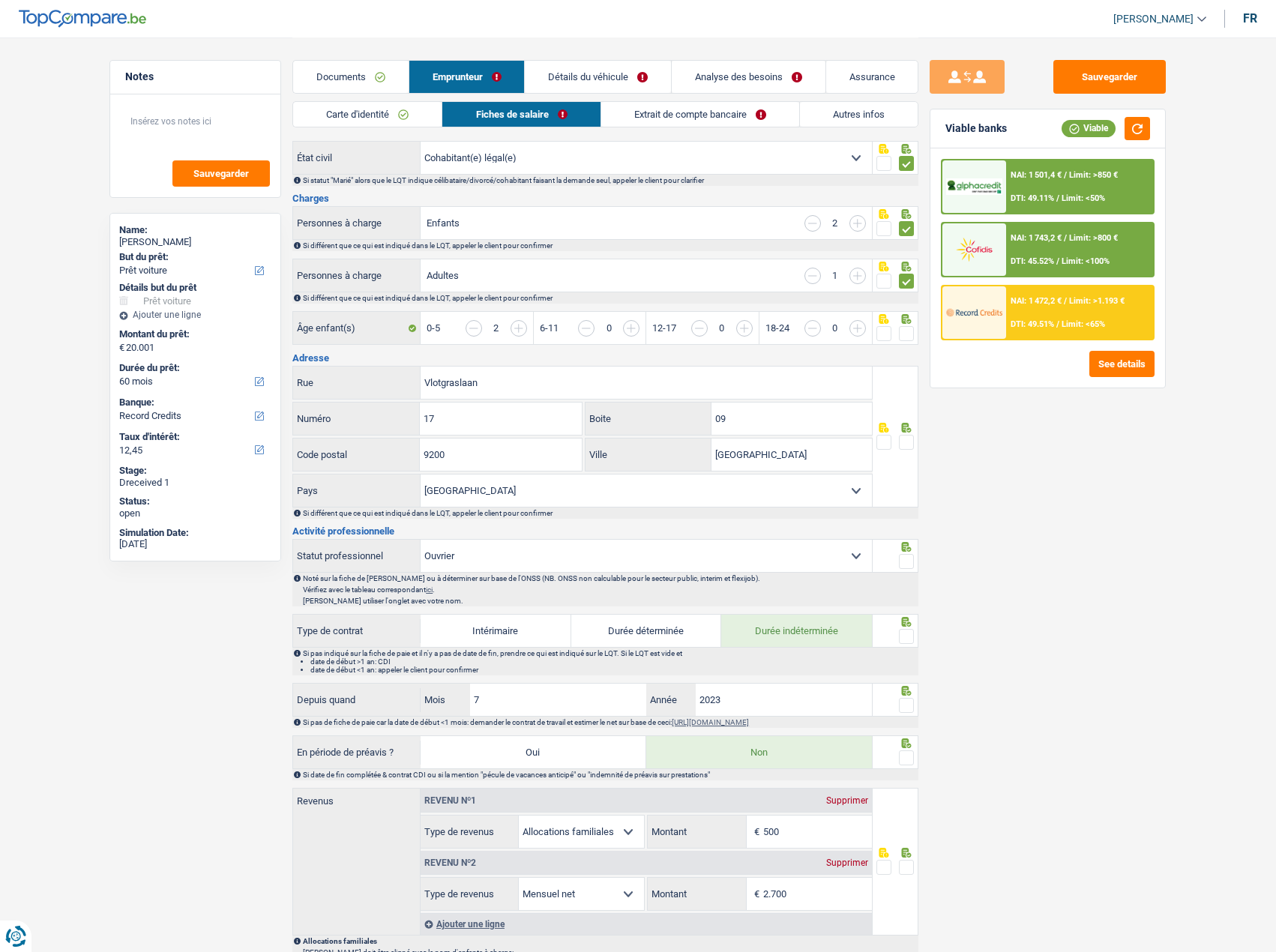
click at [0, 0] on input "radio" at bounding box center [0, 0] width 0 height 0
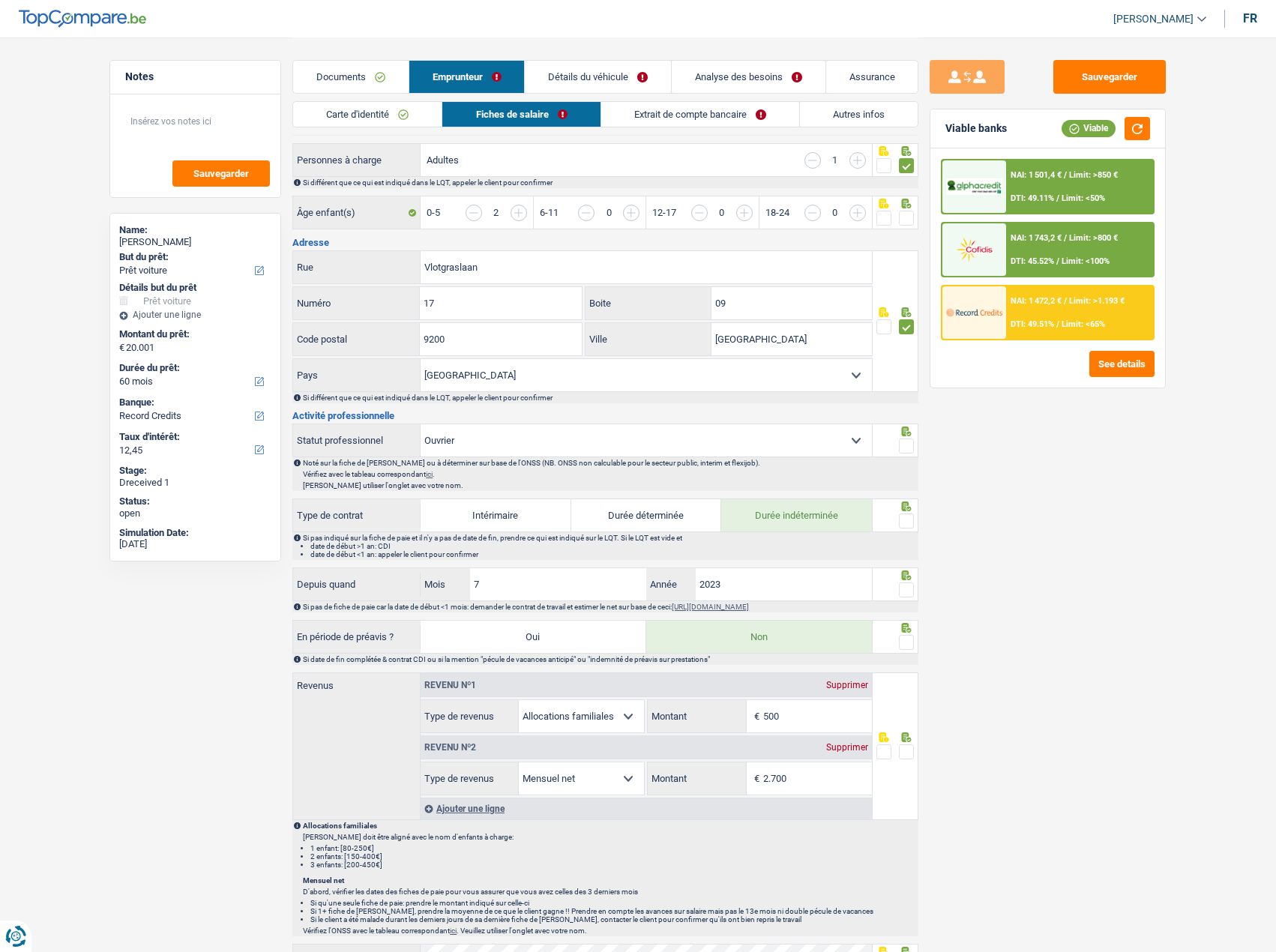
scroll to position [375, 0]
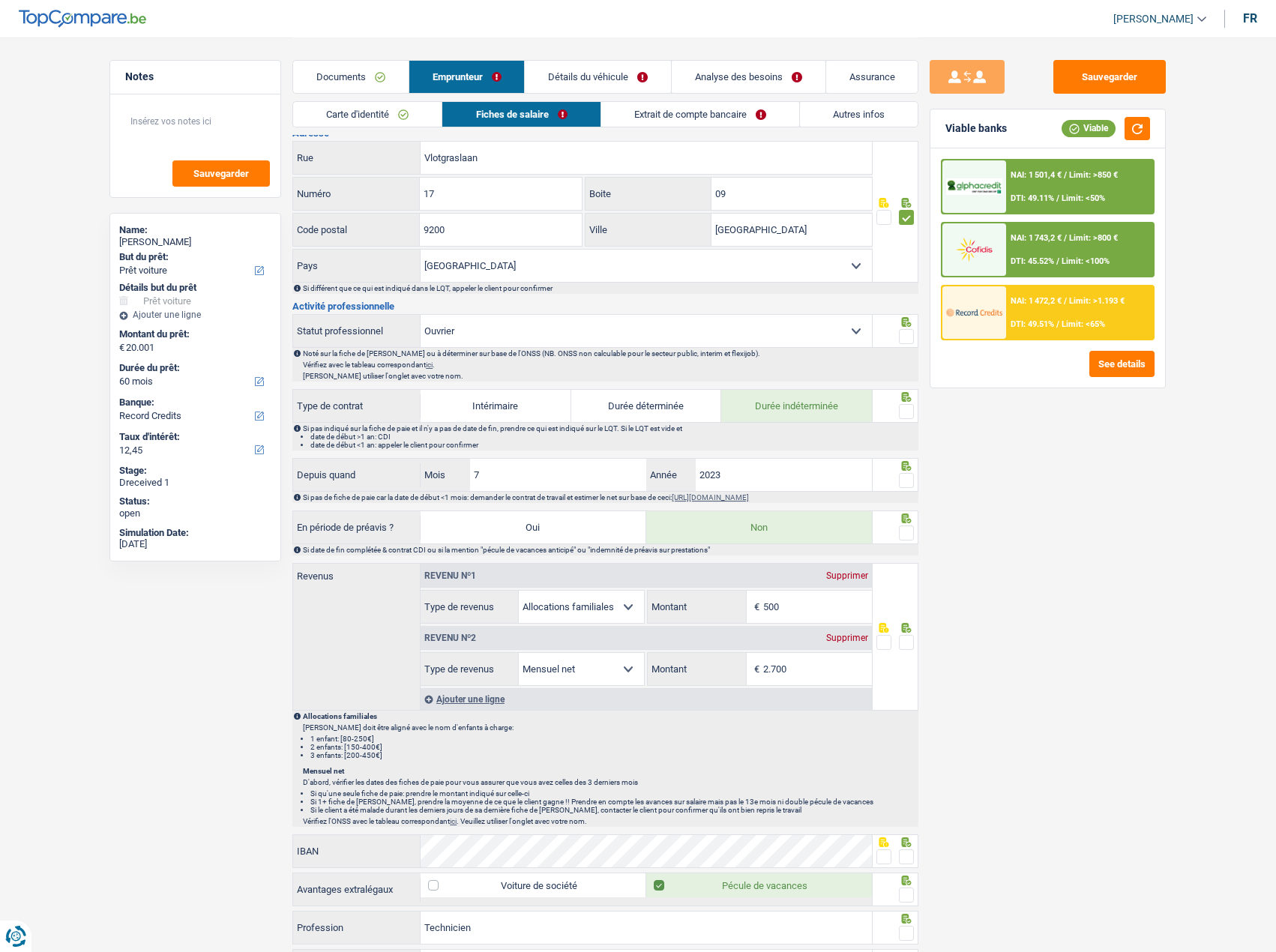
drag, startPoint x: 907, startPoint y: 338, endPoint x: 905, endPoint y: 465, distance: 127.0
click at [907, 338] on span at bounding box center [906, 337] width 15 height 15
click at [0, 0] on input "radio" at bounding box center [0, 0] width 0 height 0
click at [897, 415] on fieldset at bounding box center [895, 412] width 38 height 18
drag, startPoint x: 904, startPoint y: 401, endPoint x: 915, endPoint y: 455, distance: 55.1
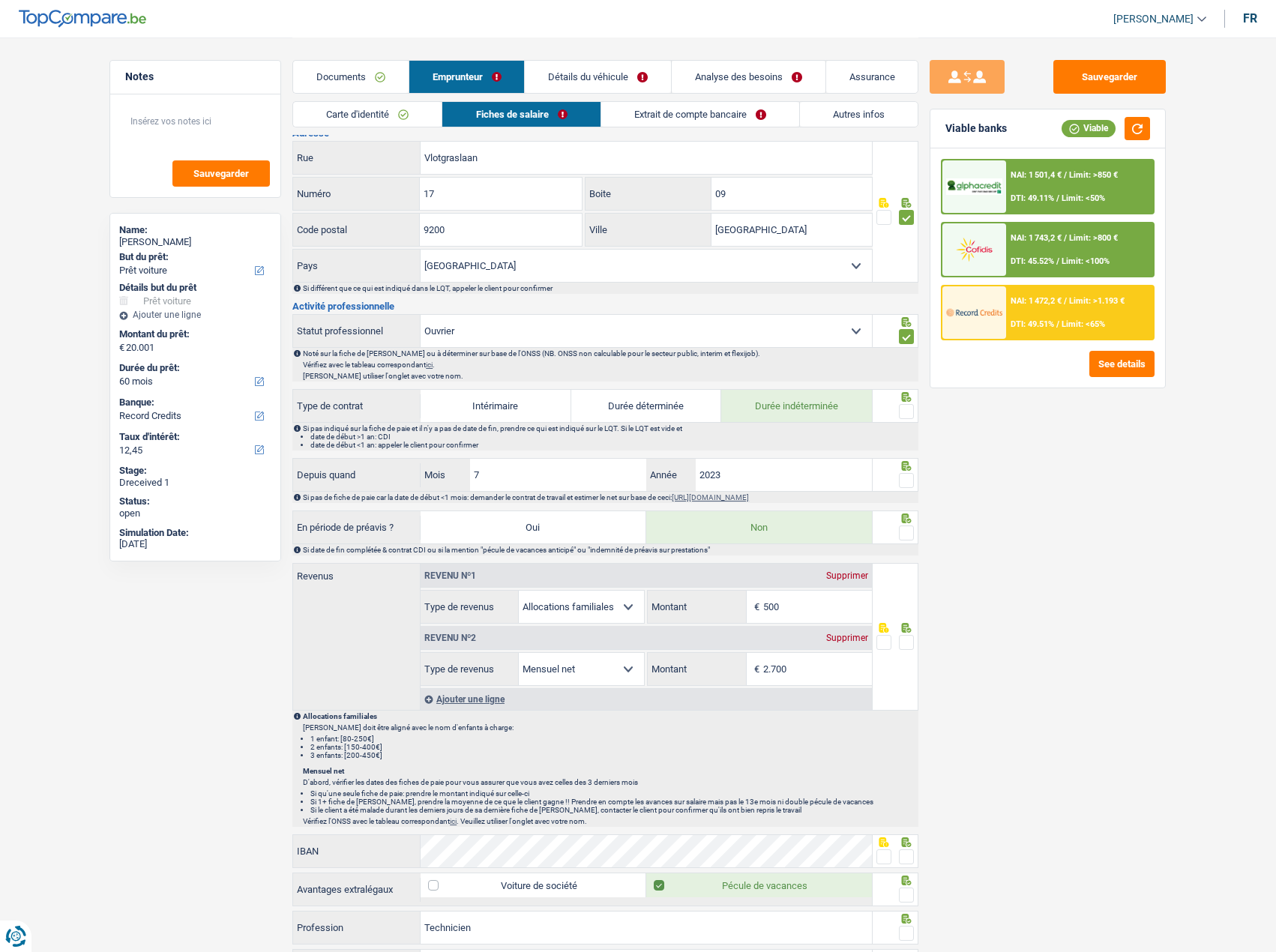
click at [906, 401] on icon at bounding box center [906, 397] width 10 height 10
click at [908, 479] on span at bounding box center [906, 480] width 15 height 15
click at [0, 0] on input "radio" at bounding box center [0, 0] width 0 height 0
click at [899, 399] on icon at bounding box center [906, 397] width 15 height 10
click at [900, 407] on span at bounding box center [906, 412] width 15 height 15
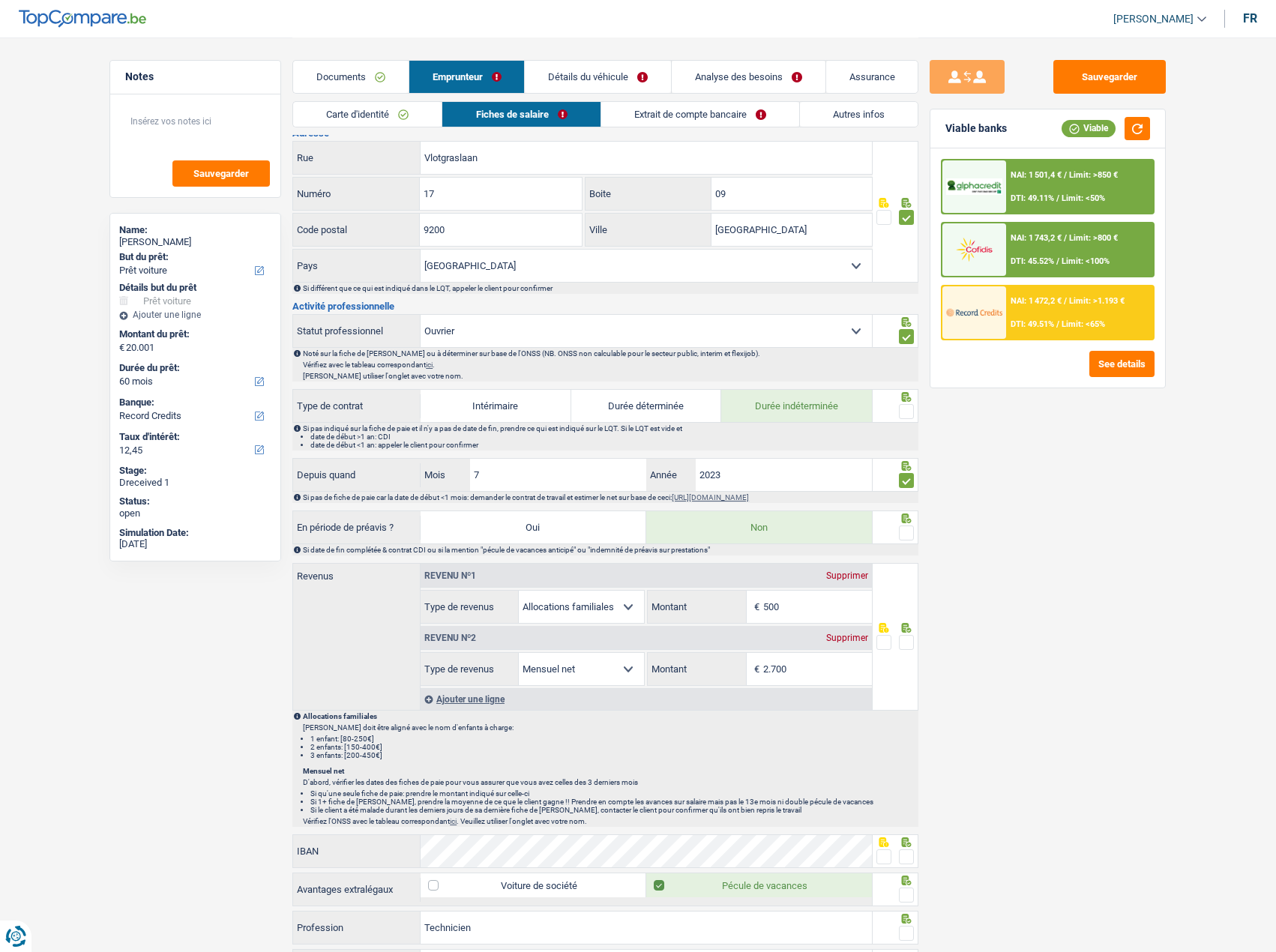
click at [0, 0] on input "radio" at bounding box center [0, 0] width 0 height 0
click at [838, 122] on link "Autres infos" at bounding box center [858, 113] width 118 height 25
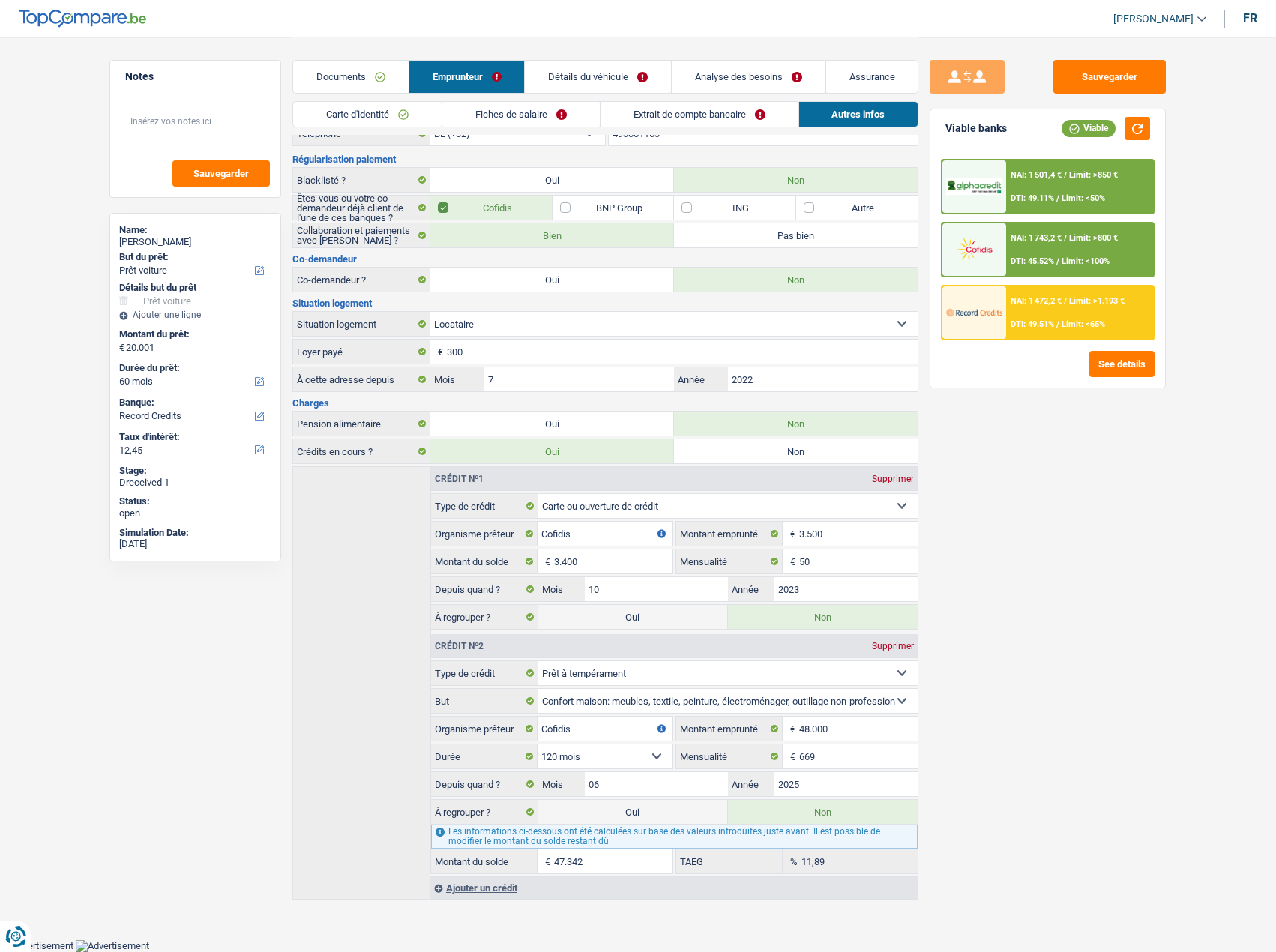
scroll to position [59, 0]
click at [650, 80] on link "Détails du véhicule" at bounding box center [598, 76] width 146 height 32
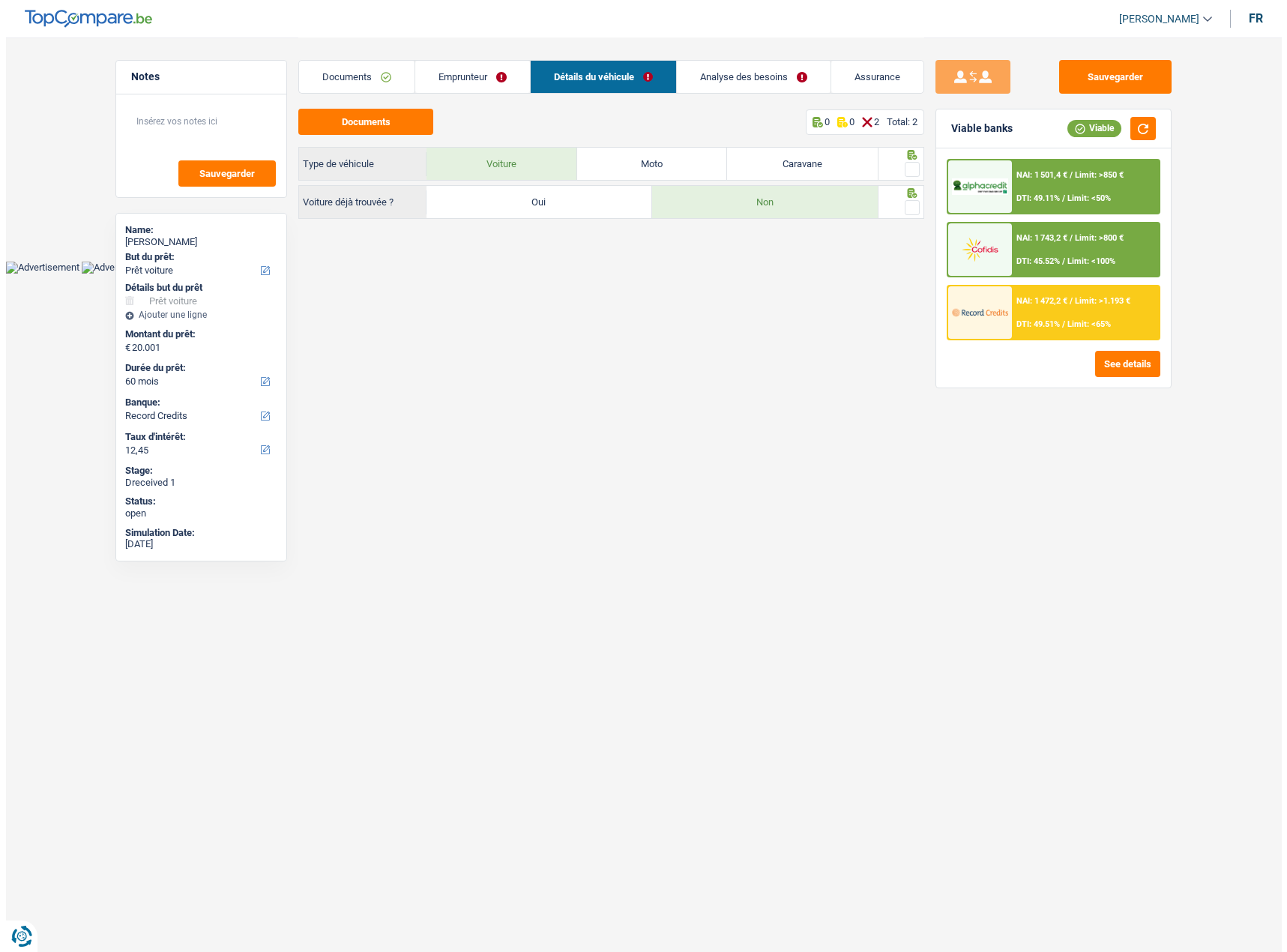
scroll to position [0, 0]
click at [767, 74] on link "Analyse des besoins" at bounding box center [754, 76] width 154 height 32
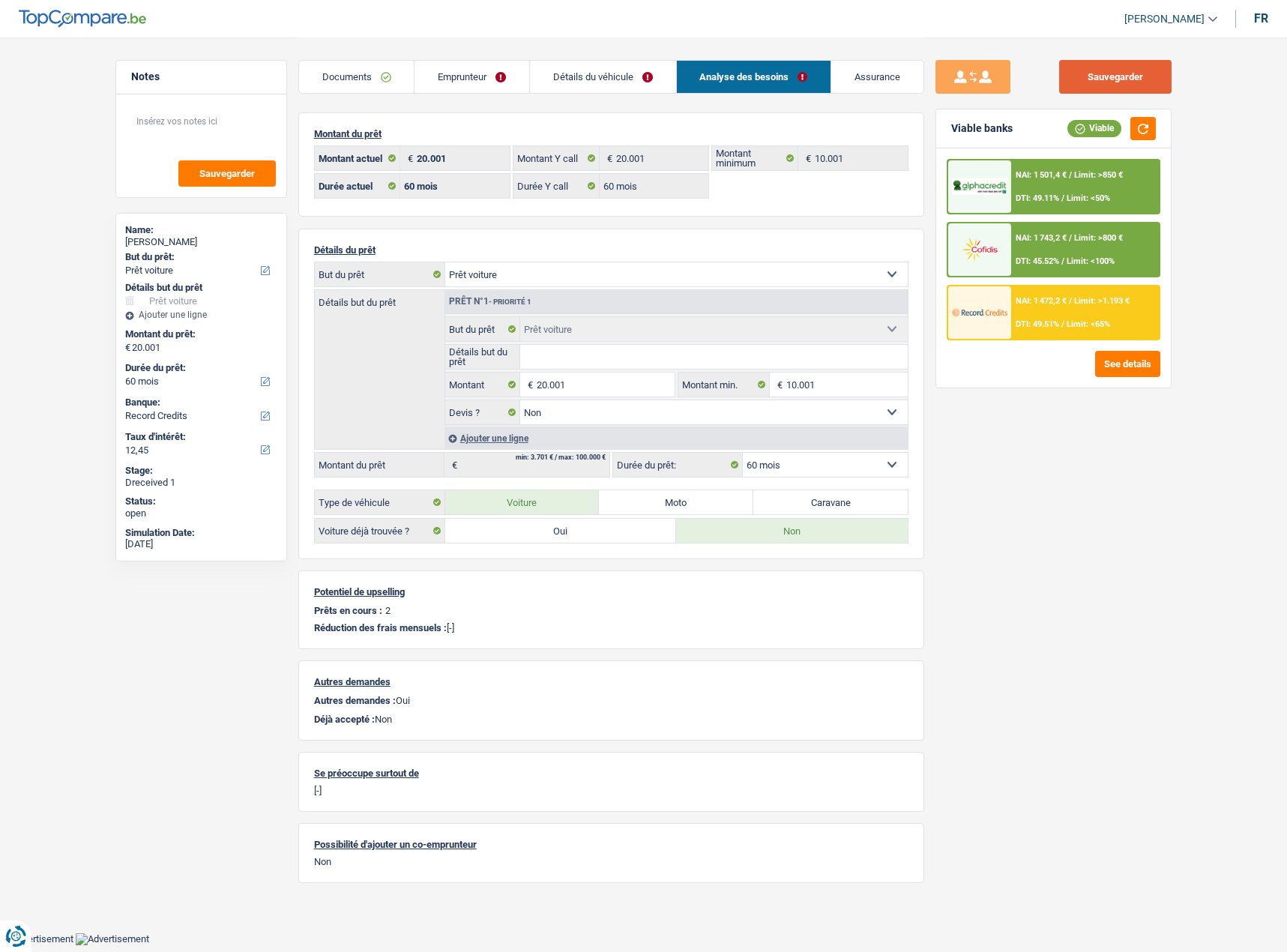
click at [1132, 80] on button "Sauvegarder" at bounding box center [1115, 77] width 113 height 34
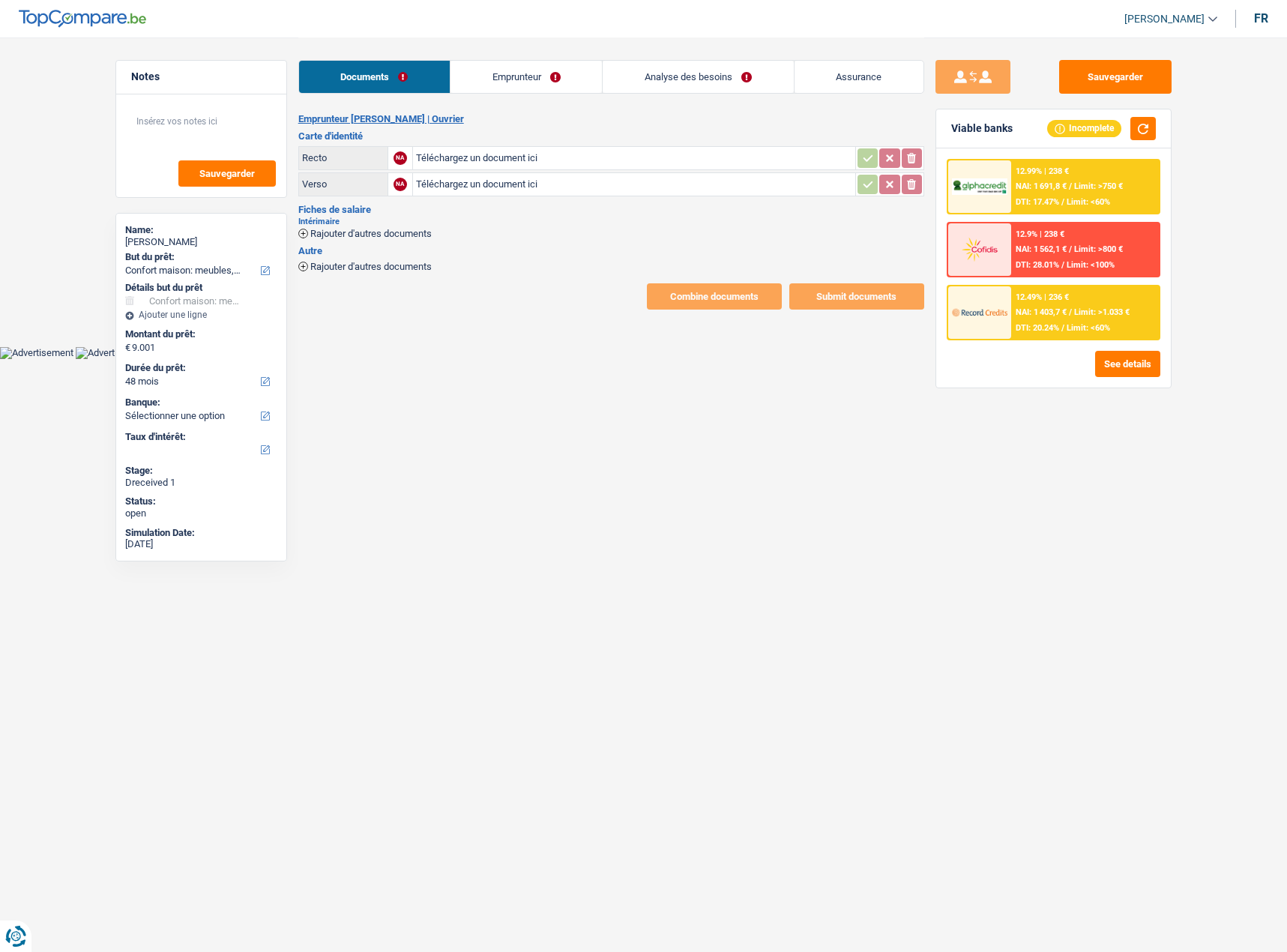
select select "household"
select select "48"
click at [354, 229] on span "Rajouter d'autres documents" at bounding box center [370, 233] width 122 height 10
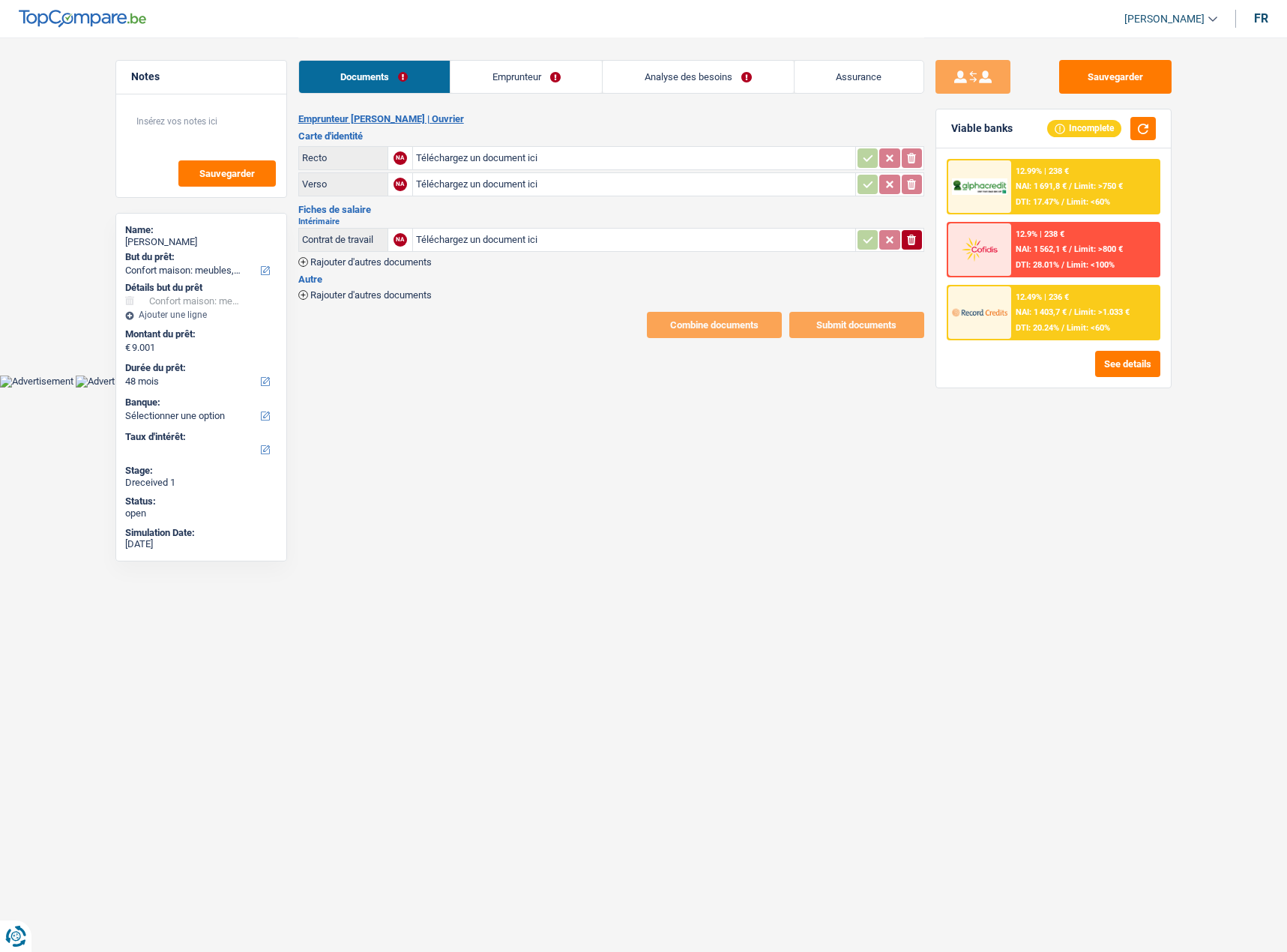
click at [330, 293] on span "Rajouter d'autres documents" at bounding box center [370, 294] width 122 height 10
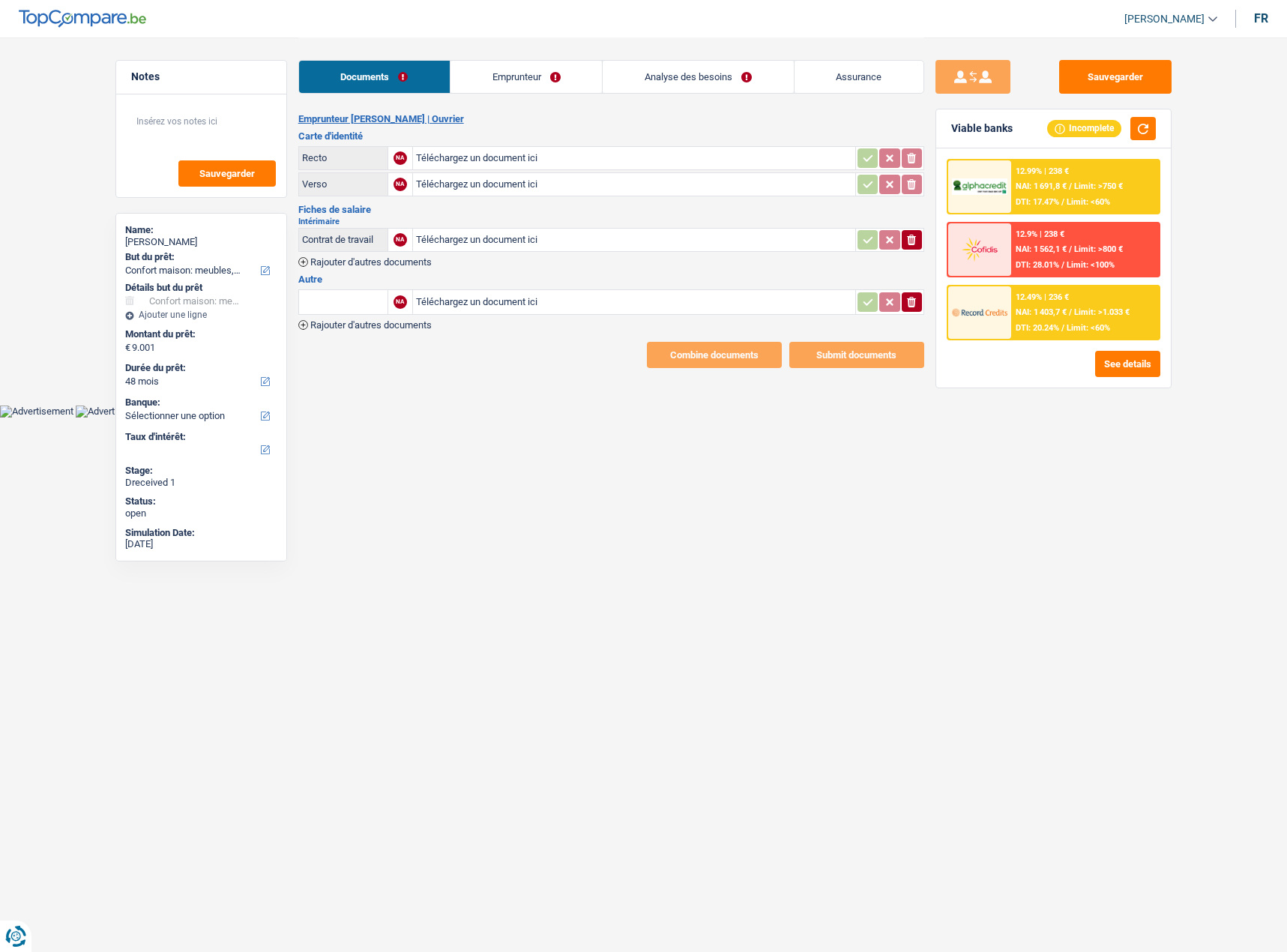
click at [374, 263] on span "Rajouter d'autres documents" at bounding box center [370, 262] width 122 height 10
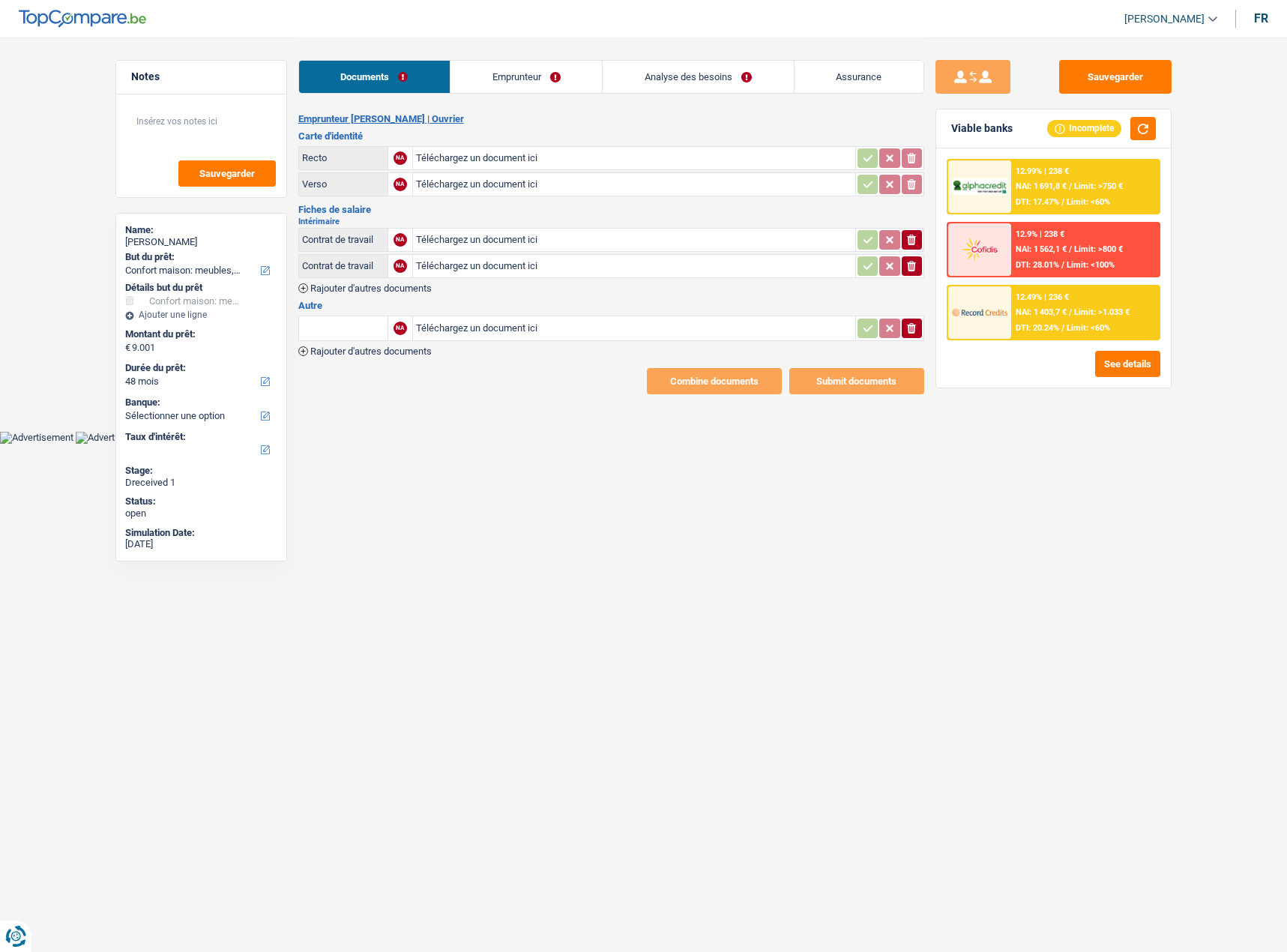
click at [361, 347] on span "Rajouter d'autres documents" at bounding box center [370, 351] width 122 height 10
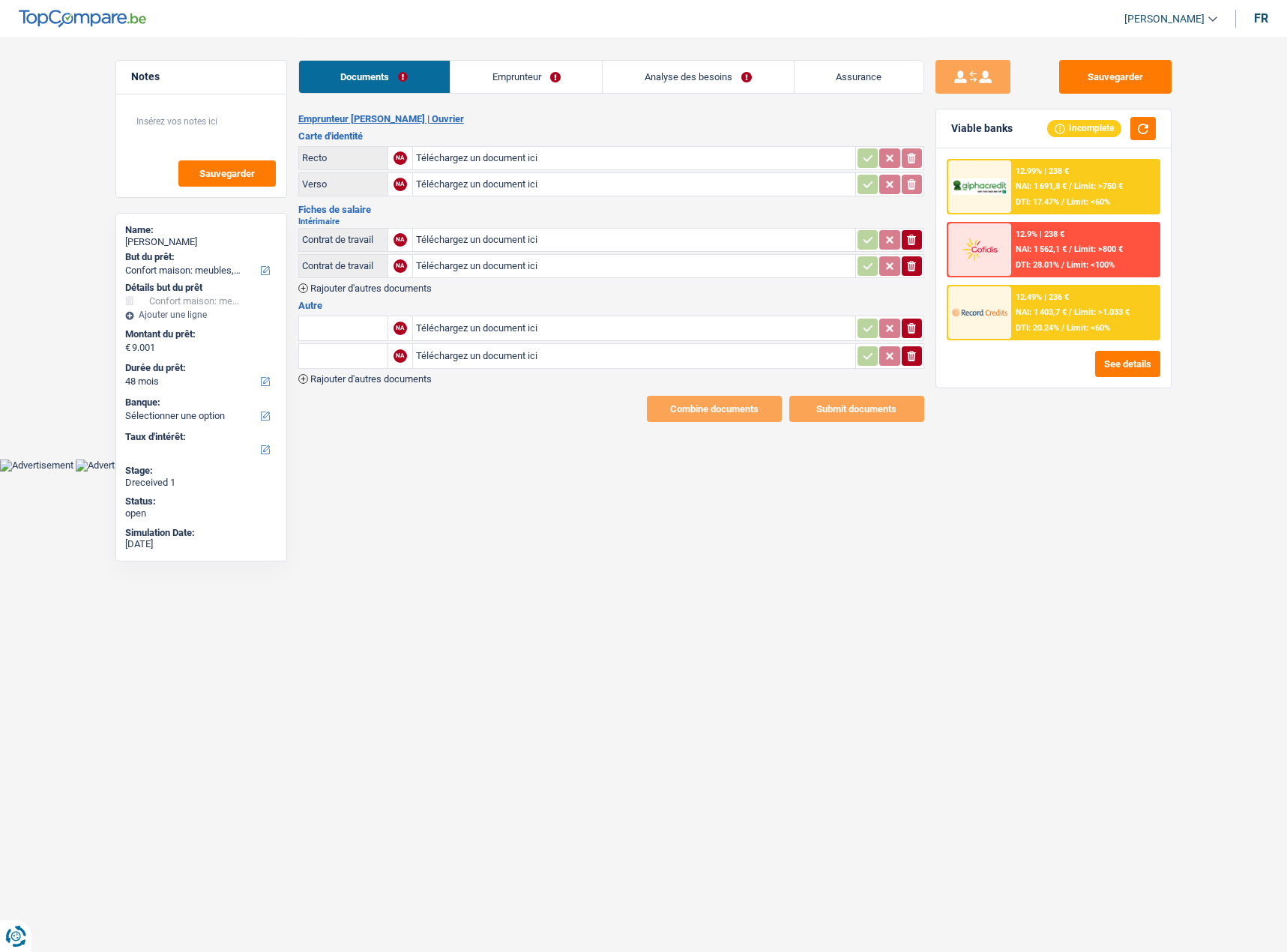
click at [367, 294] on div "Emprunteur [PERSON_NAME] | [PERSON_NAME] d'identité Recto NA Téléchargez un doc…" at bounding box center [611, 268] width 626 height 309
click at [372, 283] on span "Rajouter d'autres documents" at bounding box center [370, 288] width 122 height 10
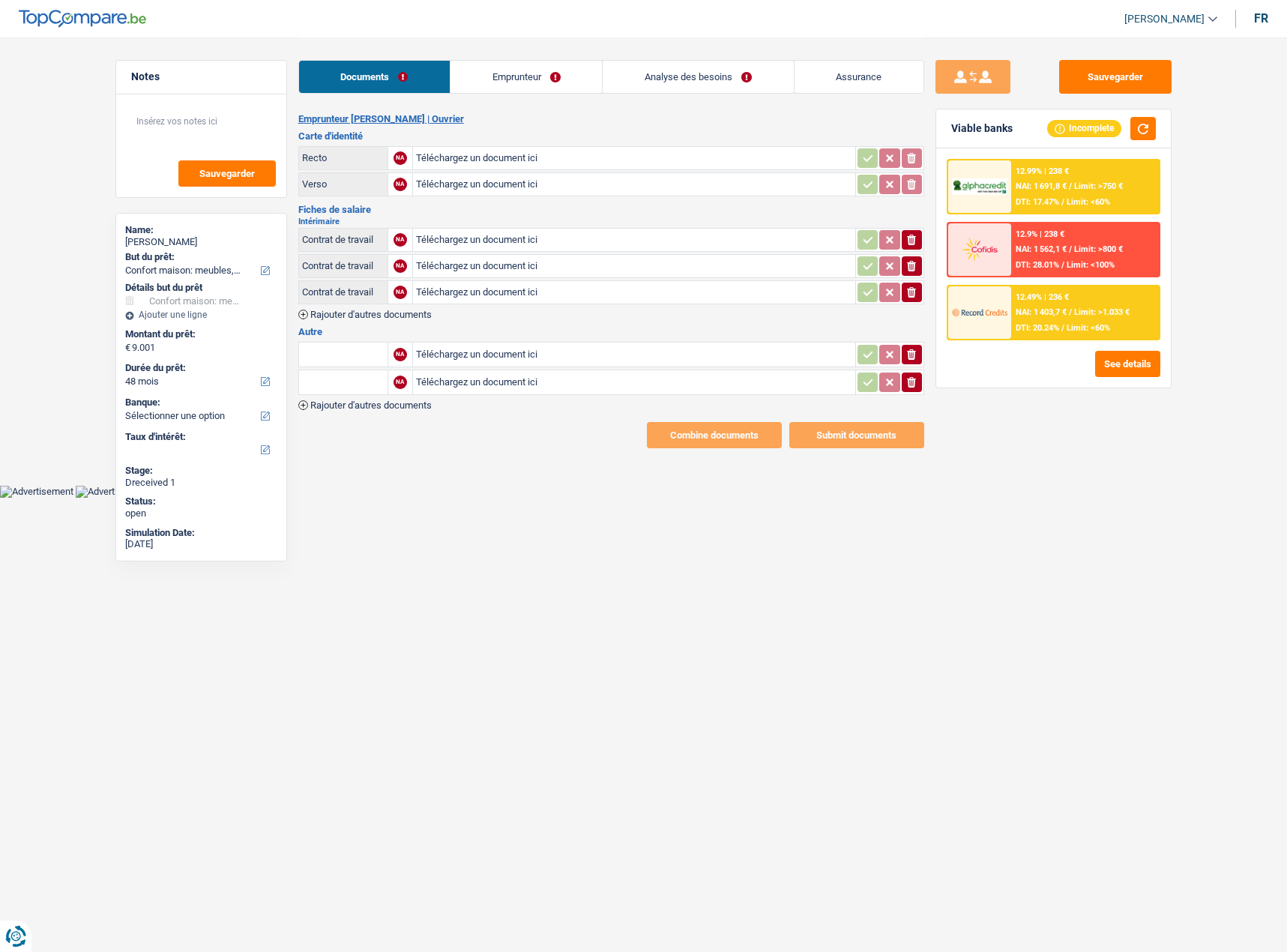
type input "C:\fakepath\CamScanner [DATE] 11.09_1.jpeg"
type input "C:\fakepath\CamScanner [DATE] 11.09(1)_1.jpeg"
type input "C:\fakepath\Juin 1.pdf"
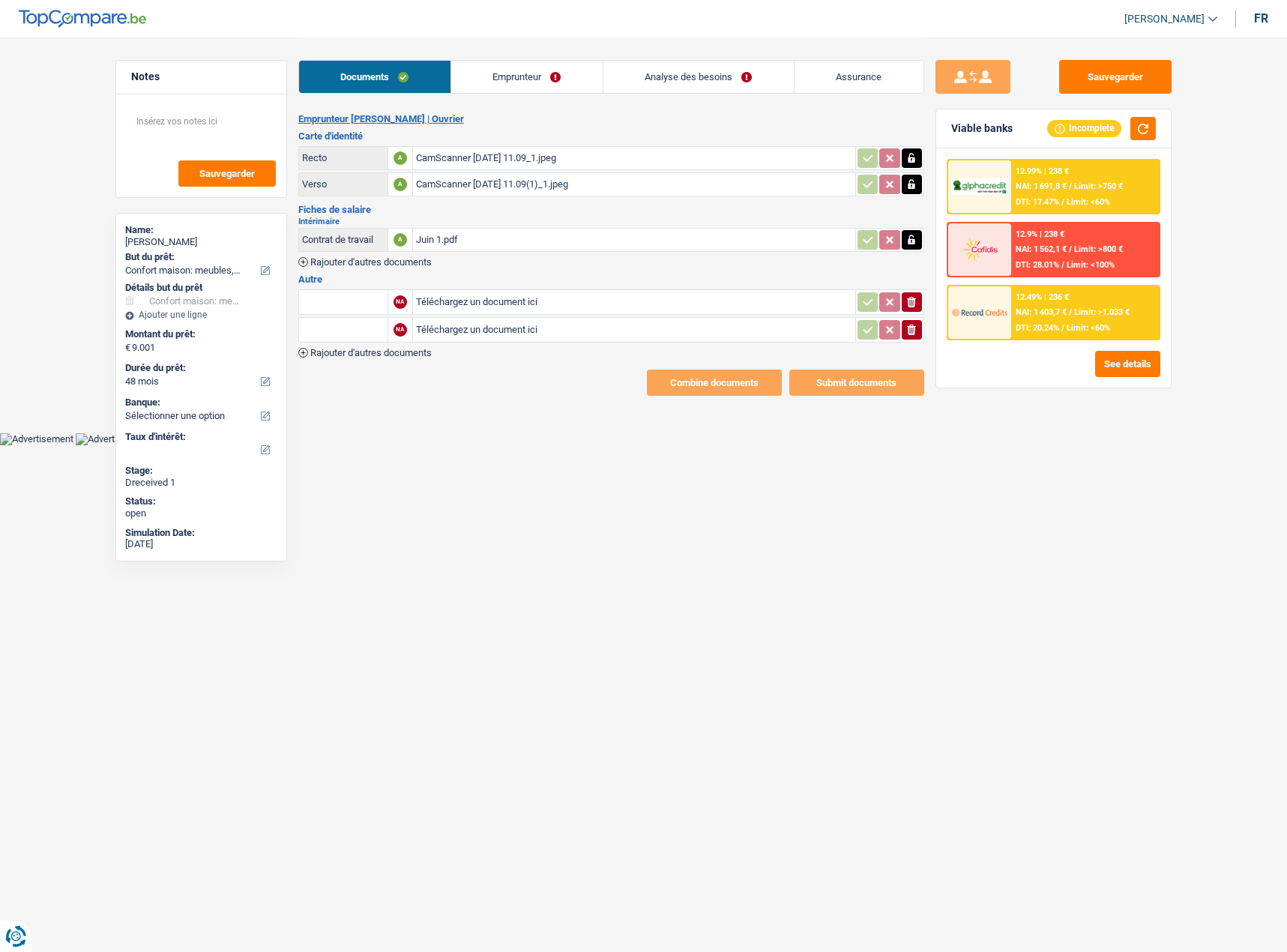
click at [921, 239] on button "button" at bounding box center [912, 240] width 20 height 19
click at [917, 239] on button "ionicons-v5-e" at bounding box center [912, 240] width 20 height 19
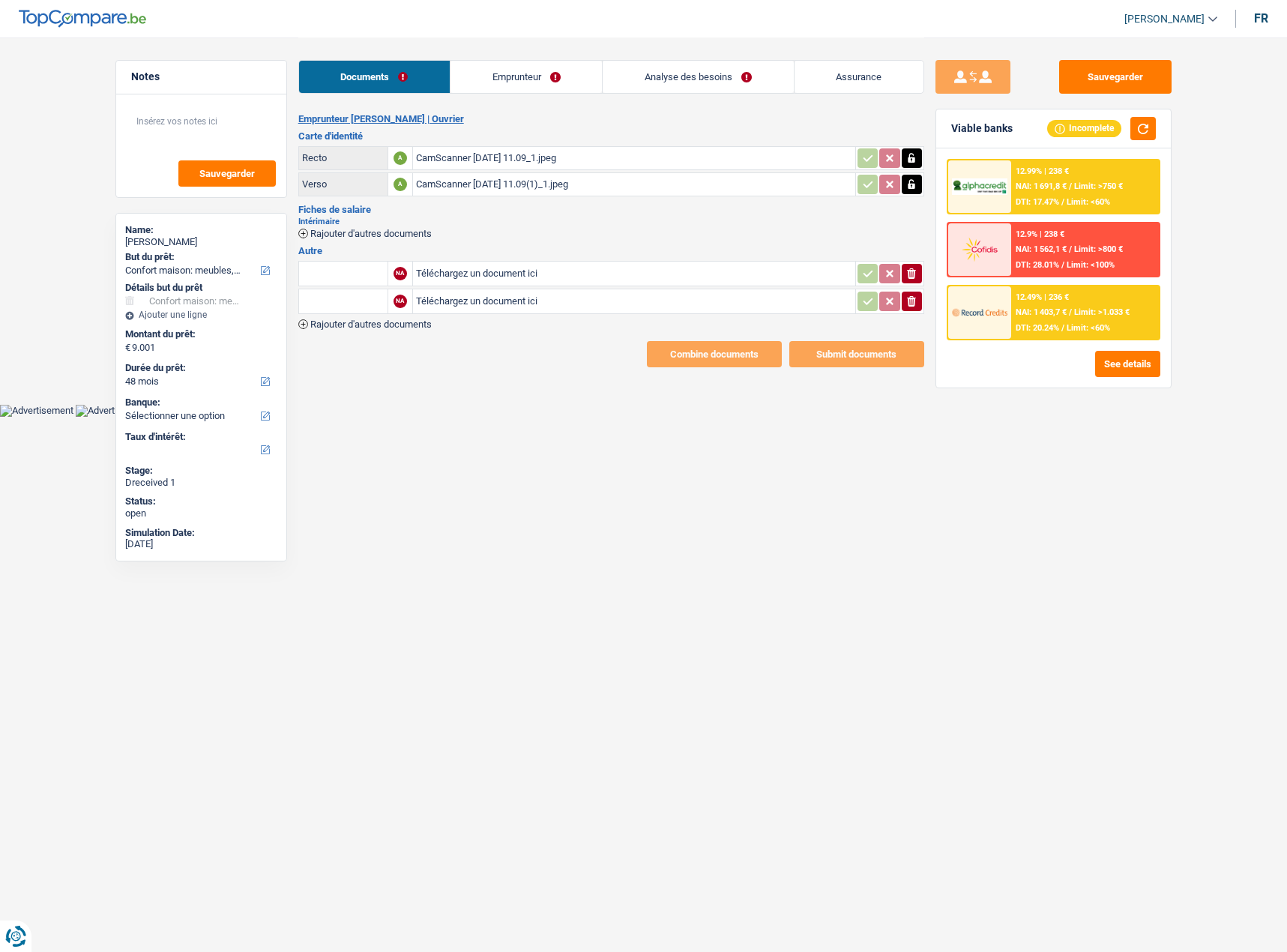
click at [401, 323] on span "Rajouter d'autres documents" at bounding box center [370, 324] width 122 height 10
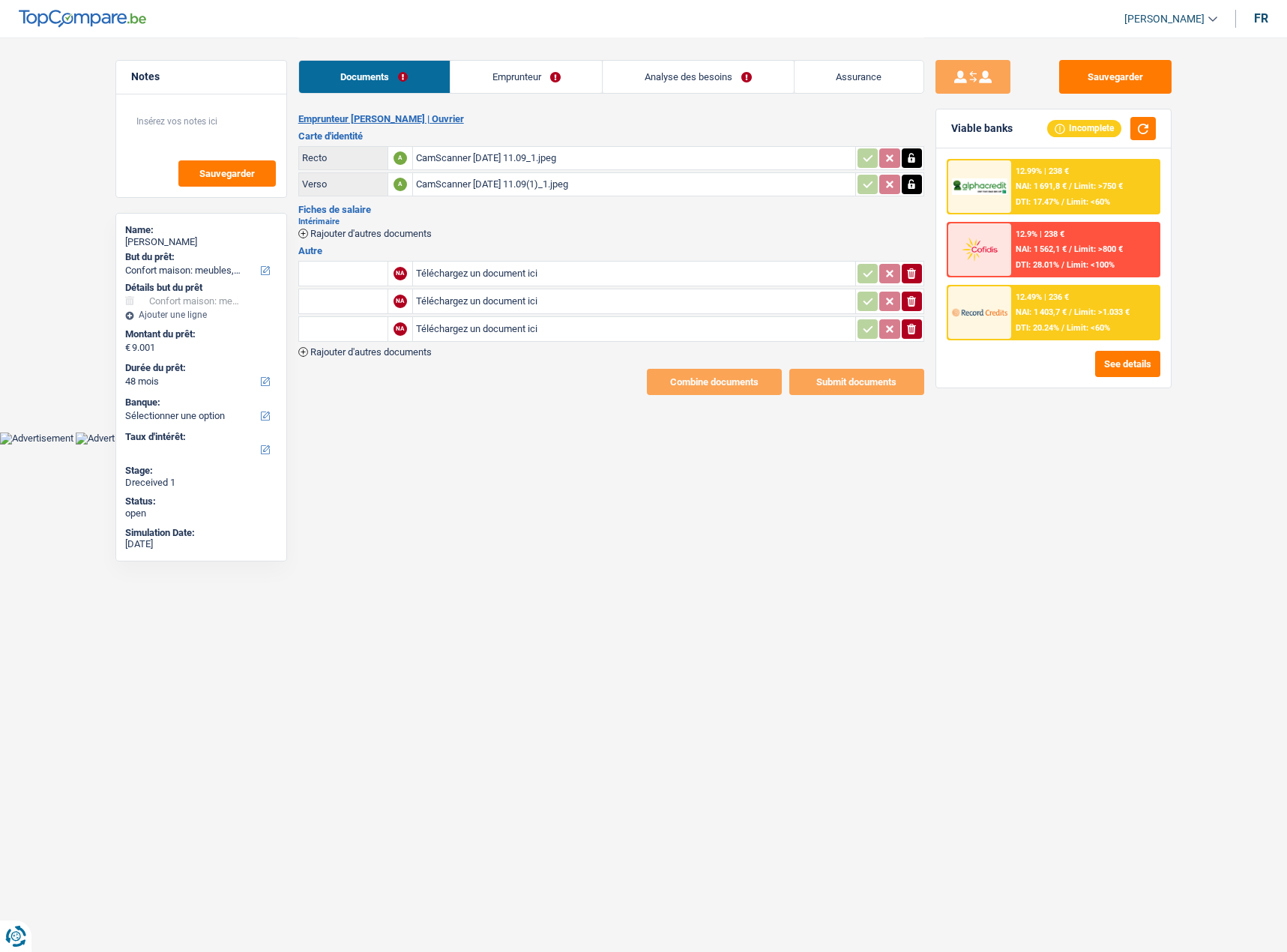
type input "C:\fakepath\Juin 1.pdf"
type input "C:\fakepath\Juin2.pdf"
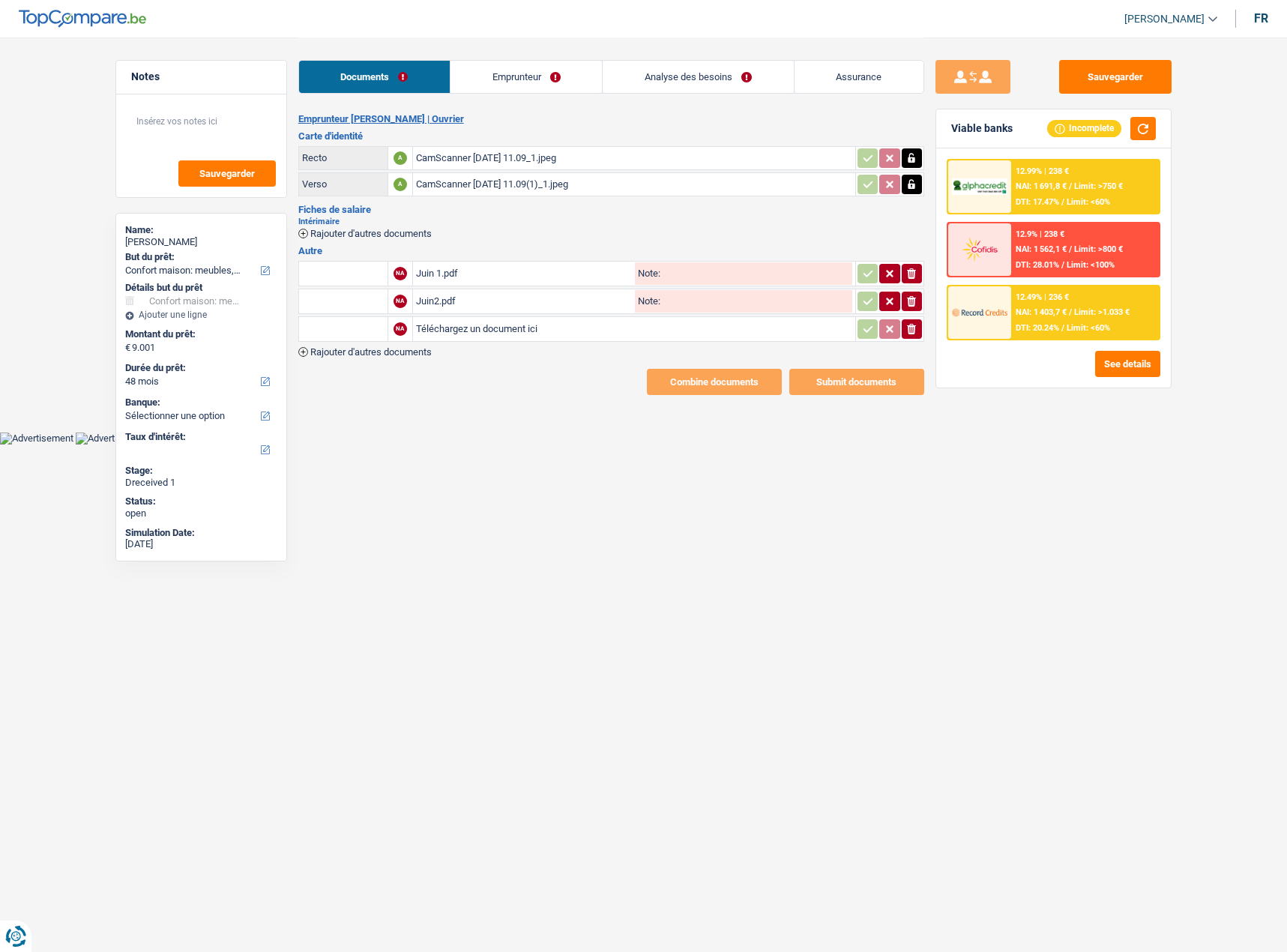
type input "C:\fakepath\Juin 3.pdf"
click at [368, 360] on div "Emprunteur [PERSON_NAME] | [PERSON_NAME] d'identité Recto A CamScanner [DATE] 1…" at bounding box center [611, 254] width 626 height 282
click at [368, 355] on span "Rajouter d'autres documents" at bounding box center [370, 351] width 122 height 10
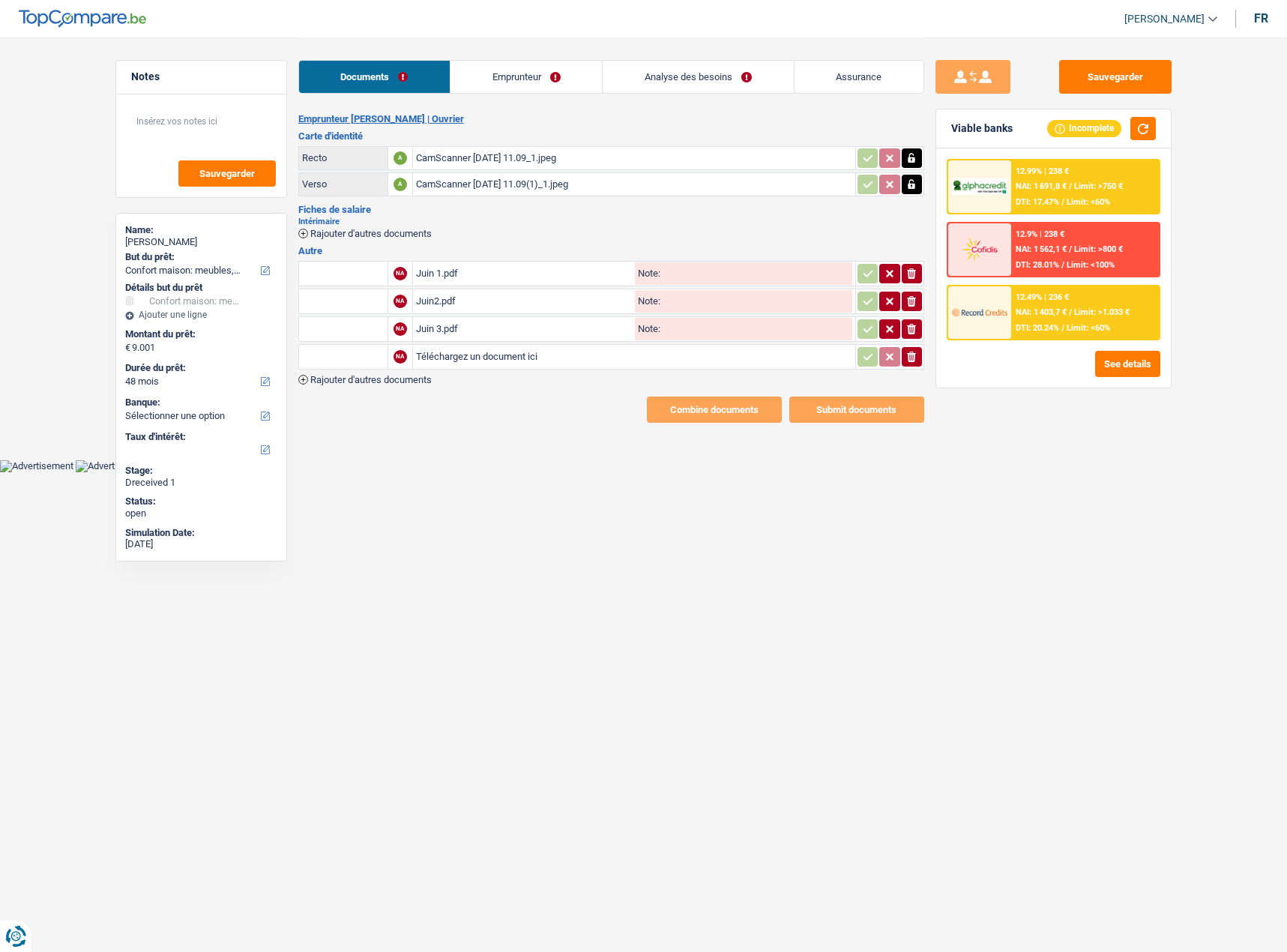
type input "C:\fakepath\Juin 4.pdf"
click at [336, 263] on input "text" at bounding box center [343, 273] width 82 height 24
click at [314, 326] on li "Fiche de paie Juin" at bounding box center [393, 322] width 175 height 18
type input "Fiche de paie Juin"
click at [318, 305] on input "text" at bounding box center [343, 301] width 82 height 24
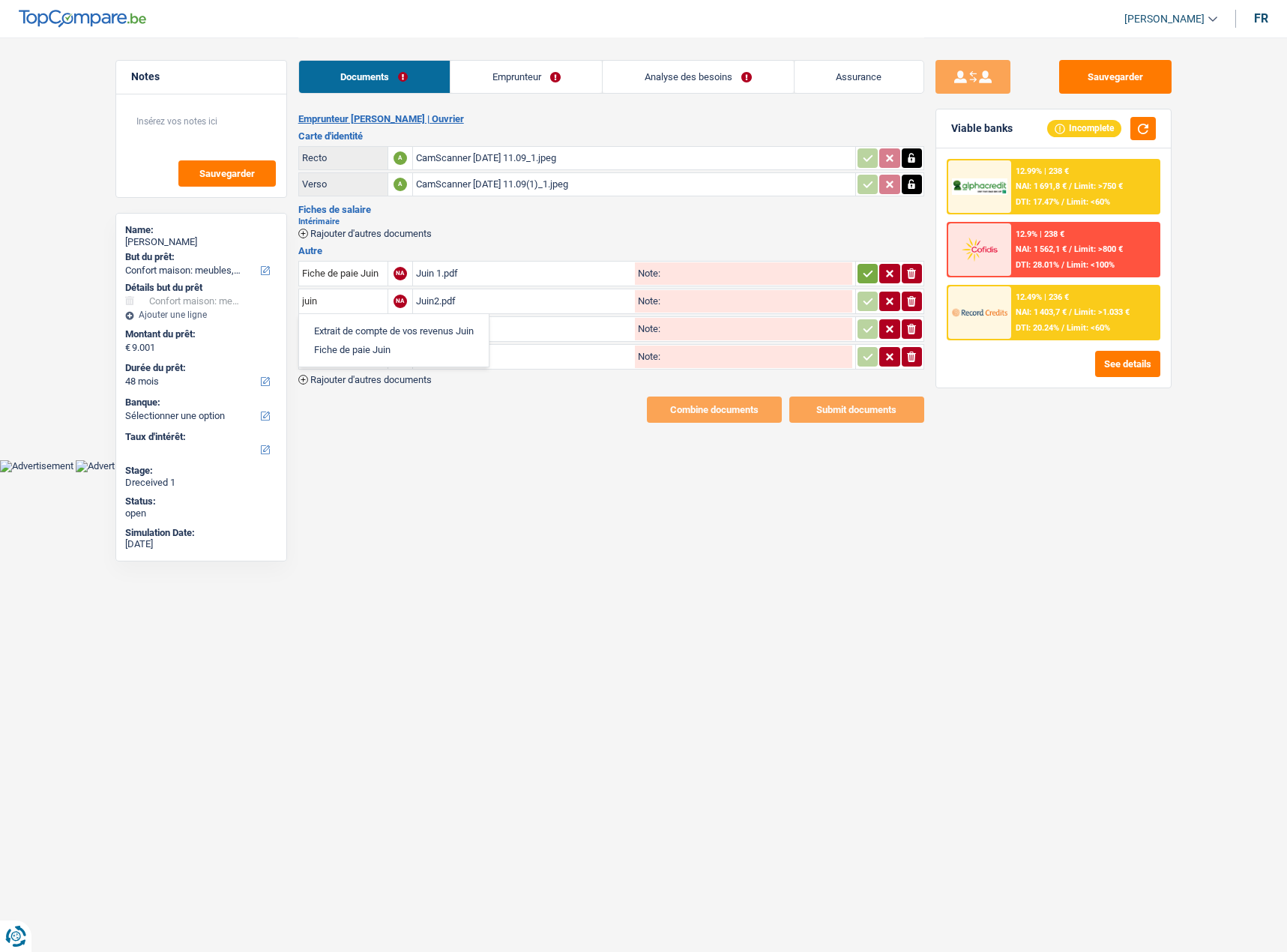
click at [356, 346] on li "Fiche de paie Juin" at bounding box center [393, 349] width 175 height 18
type input "Fiche de paie Juin"
click at [348, 335] on input "text" at bounding box center [343, 329] width 82 height 24
click at [357, 390] on ul "Extrait de compte de vos revenus Juin Fiche de paie Juin" at bounding box center [393, 368] width 191 height 54
click at [357, 382] on li "Fiche de paie Juin" at bounding box center [393, 377] width 175 height 18
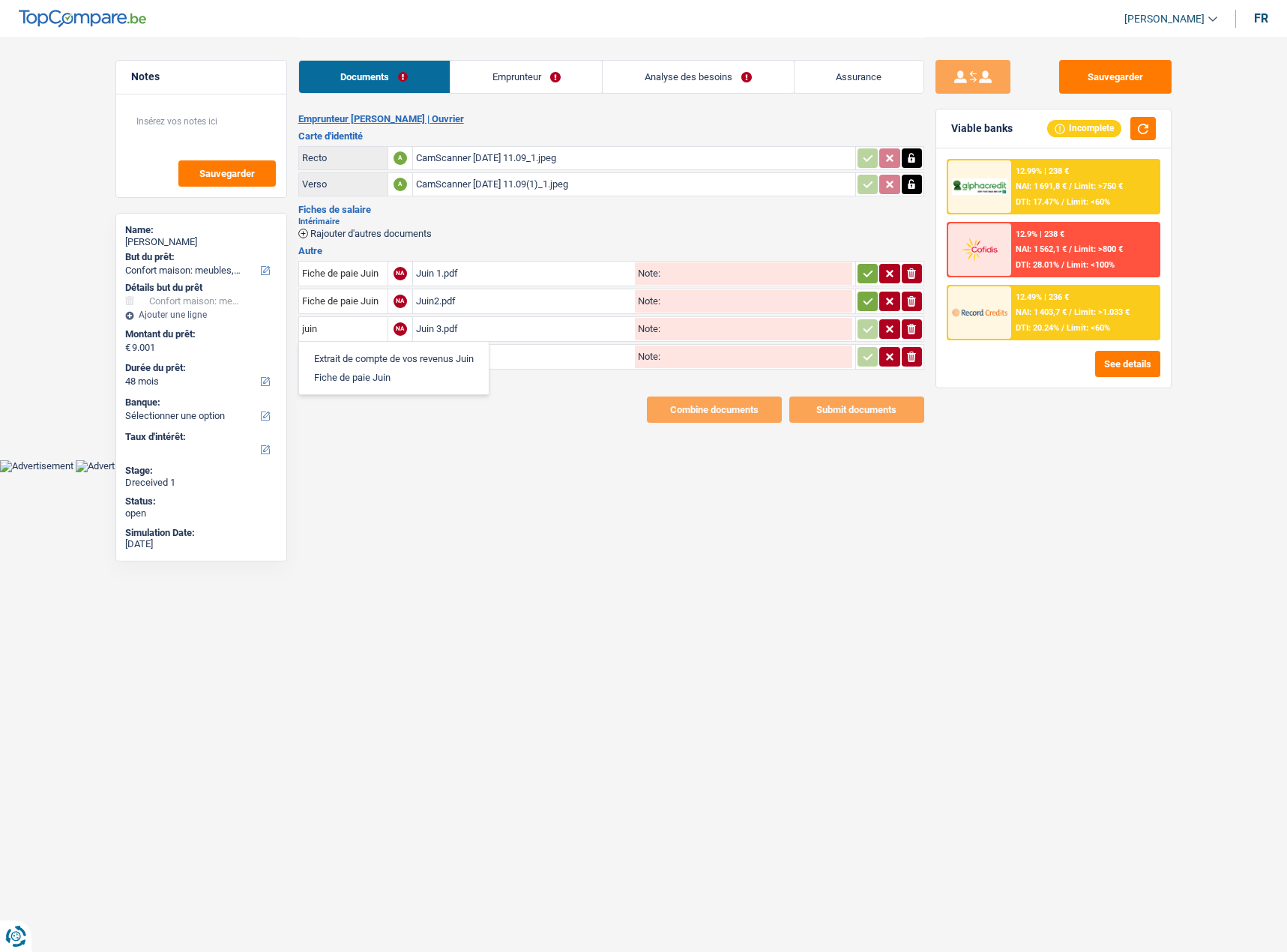
type input "Fiche de paie Juin"
click at [327, 354] on input "text" at bounding box center [343, 357] width 82 height 24
drag, startPoint x: 330, startPoint y: 405, endPoint x: 805, endPoint y: 368, distance: 476.4
click at [330, 406] on li "Fiche de paie Juin" at bounding box center [393, 405] width 175 height 18
type input "Fiche de paie Juin"
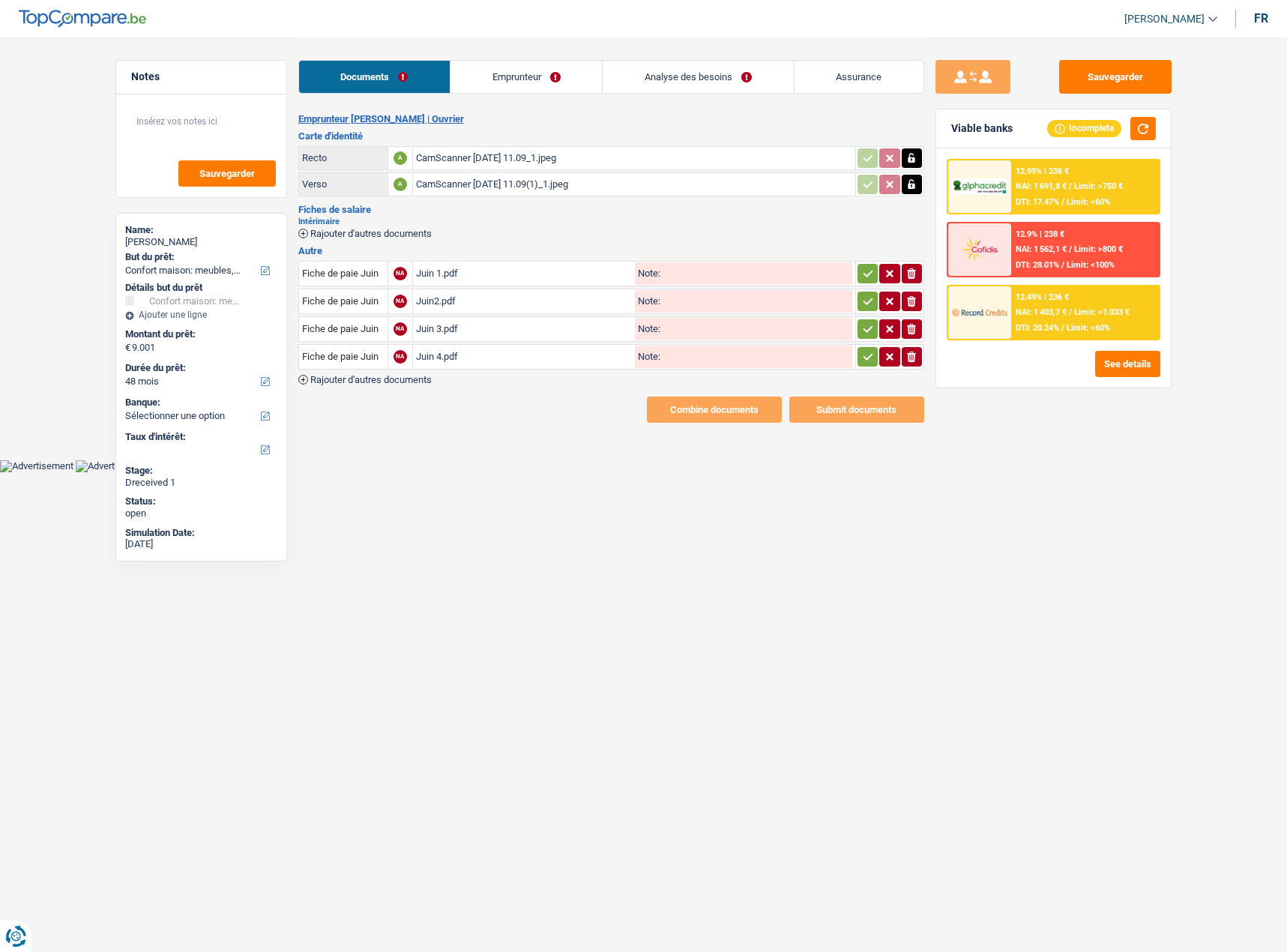
click at [855, 358] on td "ionicons-v5-e" at bounding box center [889, 357] width 69 height 26
click at [863, 357] on icon "button" at bounding box center [868, 357] width 12 height 15
click at [864, 334] on icon "button" at bounding box center [868, 329] width 12 height 15
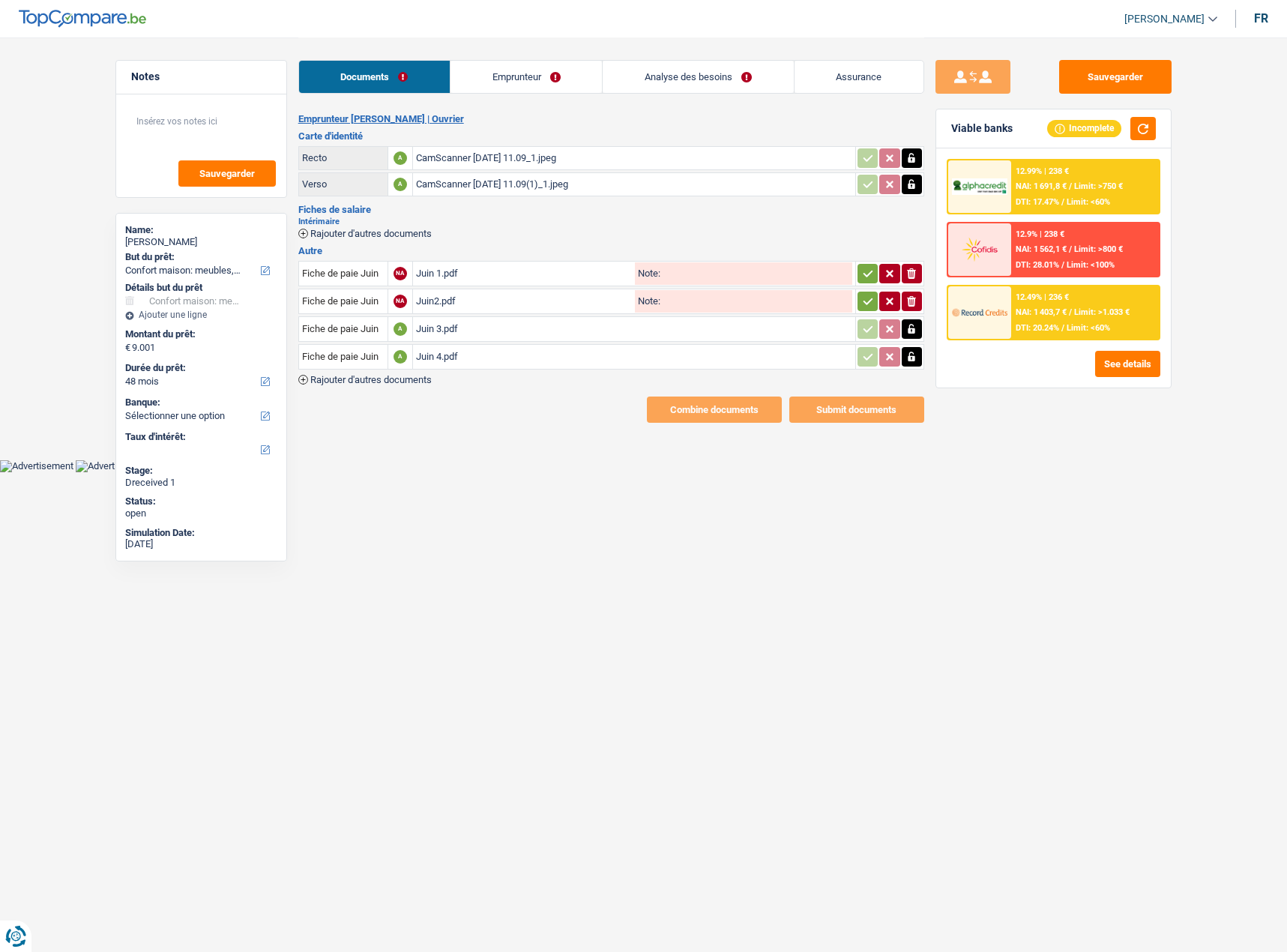
click at [865, 295] on icon "button" at bounding box center [868, 301] width 12 height 15
click at [863, 273] on icon "button" at bounding box center [868, 273] width 12 height 15
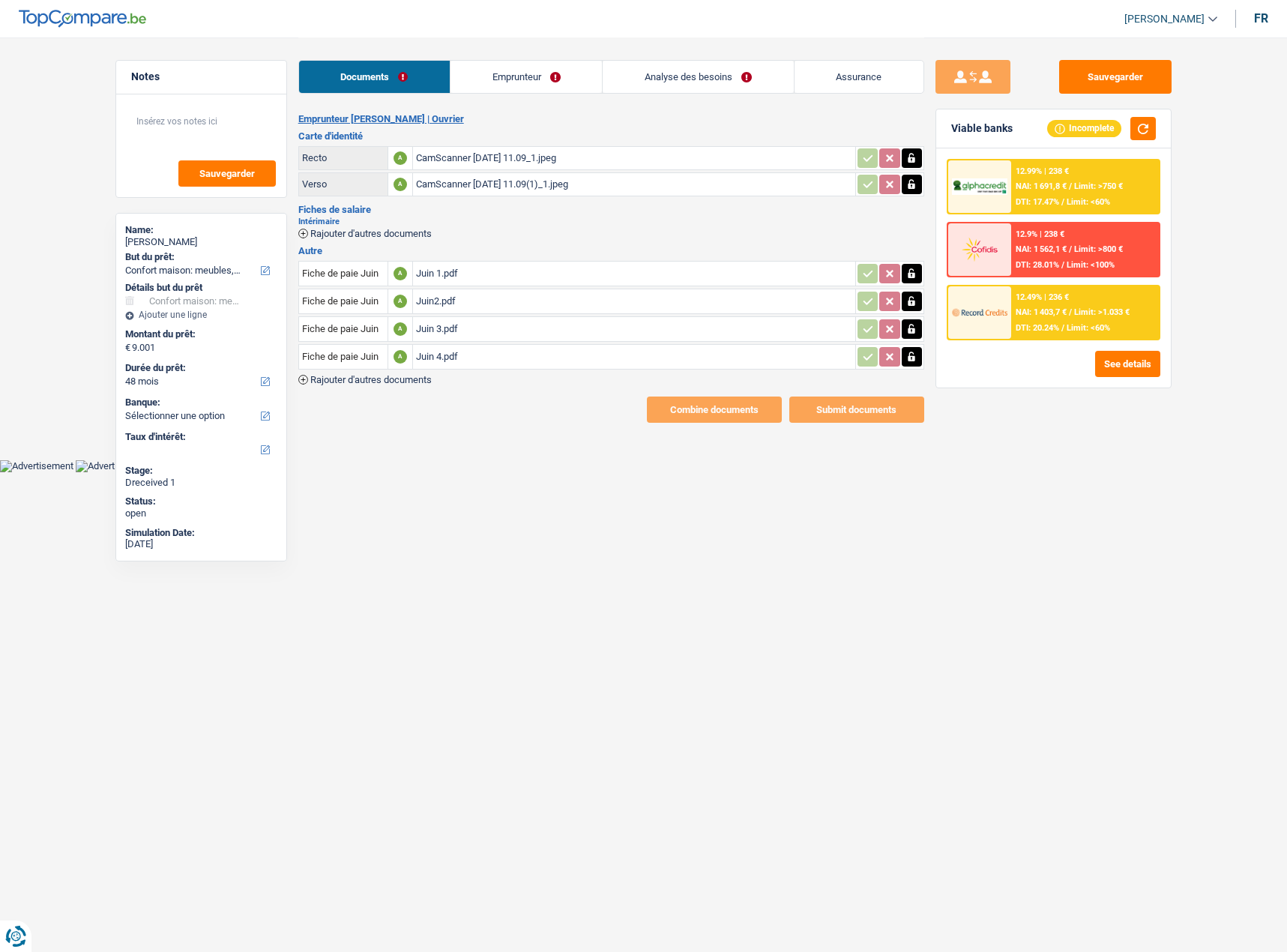
click at [368, 378] on span "Rajouter d'autres documents" at bounding box center [370, 380] width 122 height 10
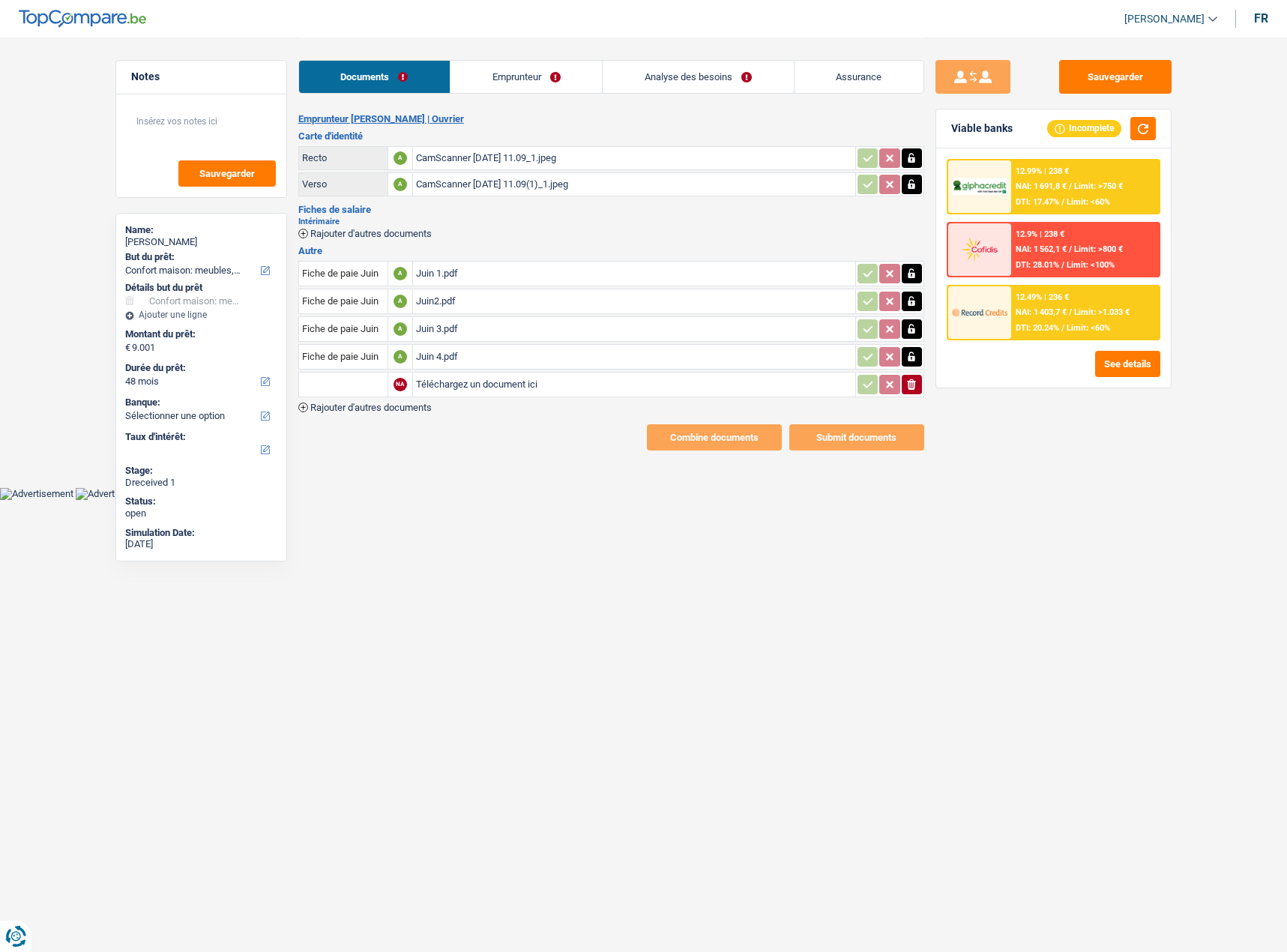
click at [353, 410] on span "Rajouter d'autres documents" at bounding box center [370, 407] width 122 height 10
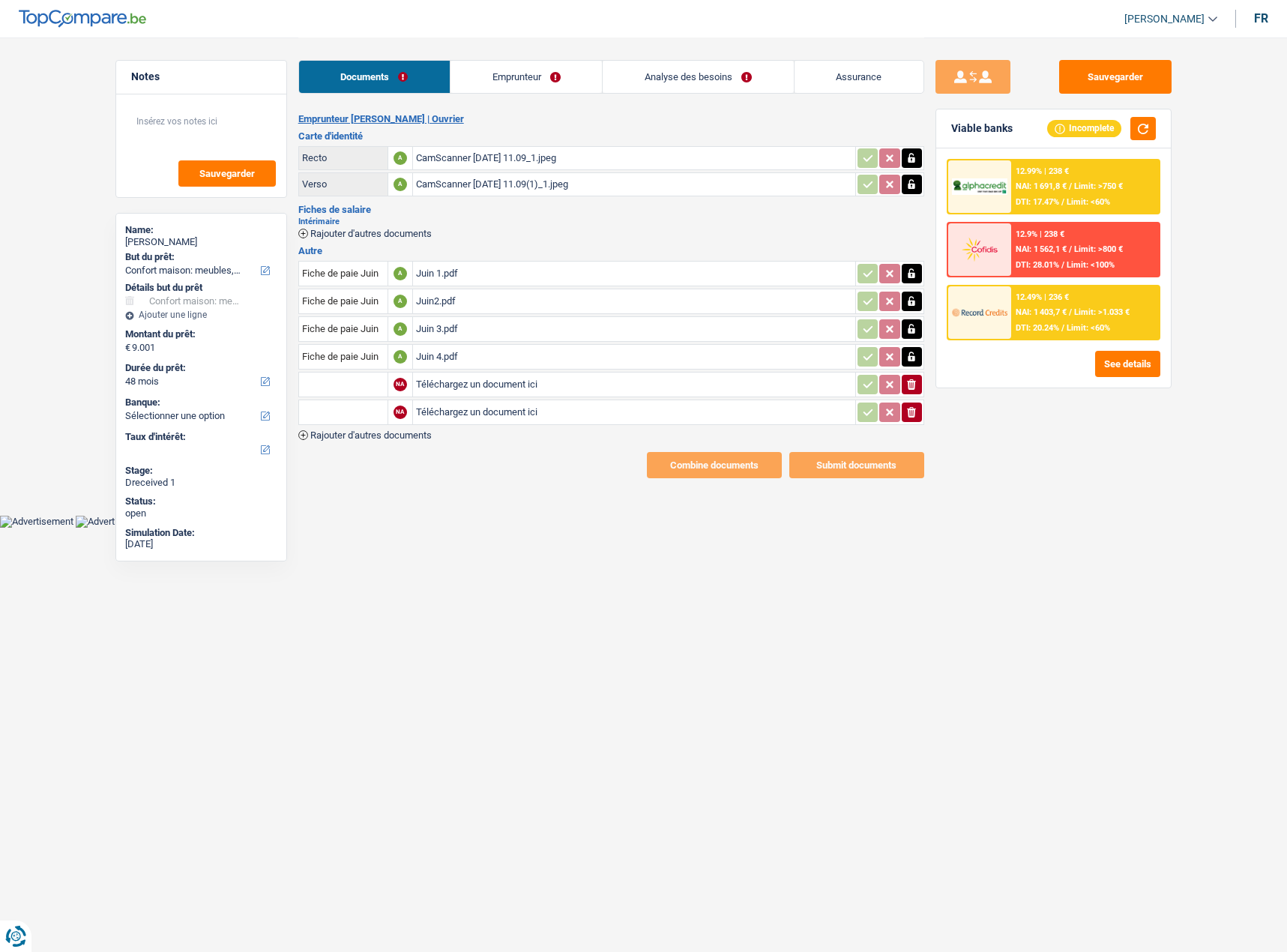
click at [359, 433] on div "Fiche de paie Juin A Juin 1.pdf Fiche de paie Juin A Juin2.pdf Fiche de paie Ju…" at bounding box center [611, 349] width 626 height 181
drag, startPoint x: 359, startPoint y: 438, endPoint x: 1253, endPoint y: 588, distance: 906.5
click at [359, 438] on span "Rajouter d'autres documents" at bounding box center [370, 434] width 122 height 10
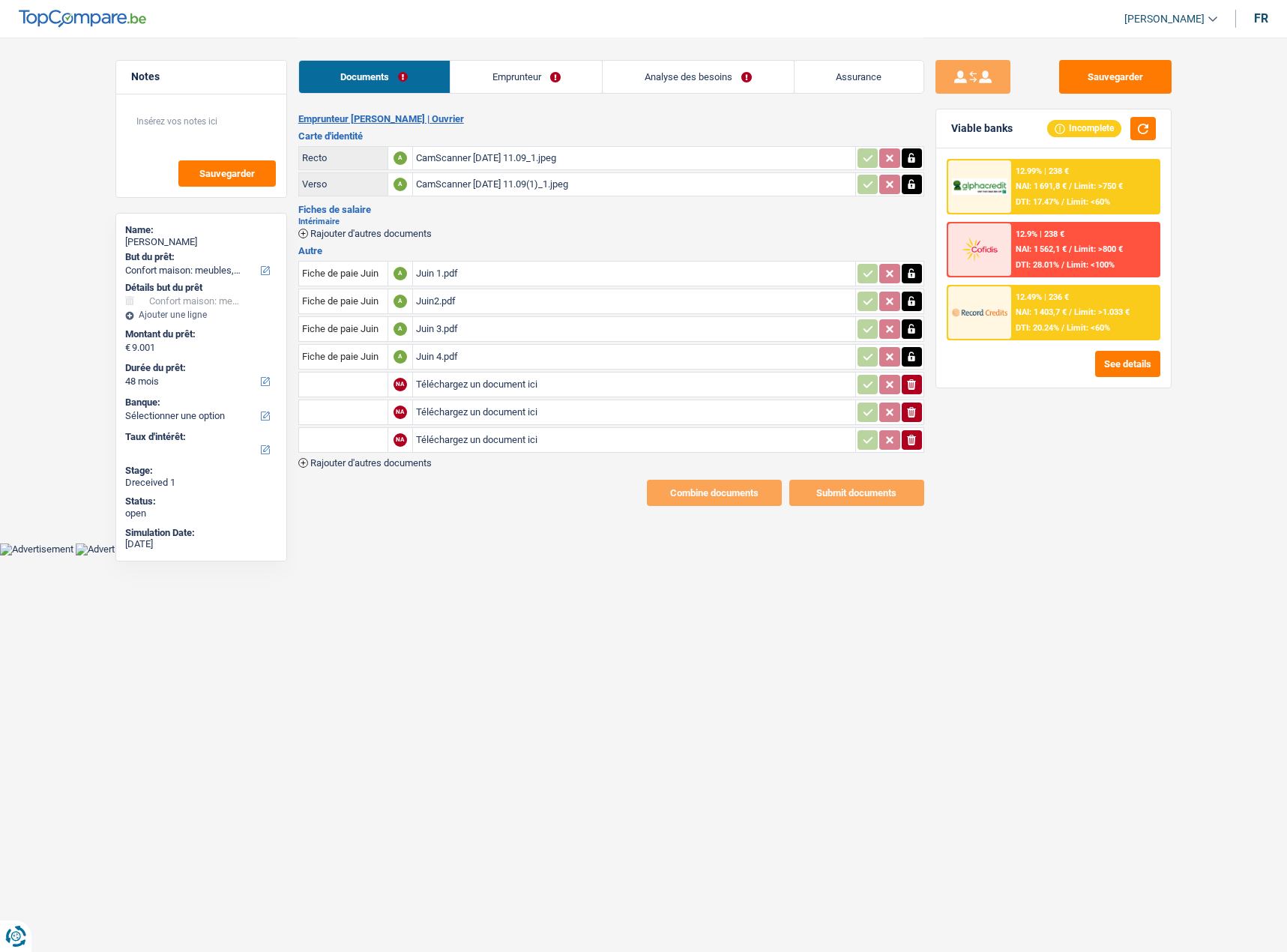
type input "C:\fakepath\Juillet 1 .pdf"
type input "C:\fakepath\Juillet 2 .pdf"
type input "C:\fakepath\Juillet 3 .pdf"
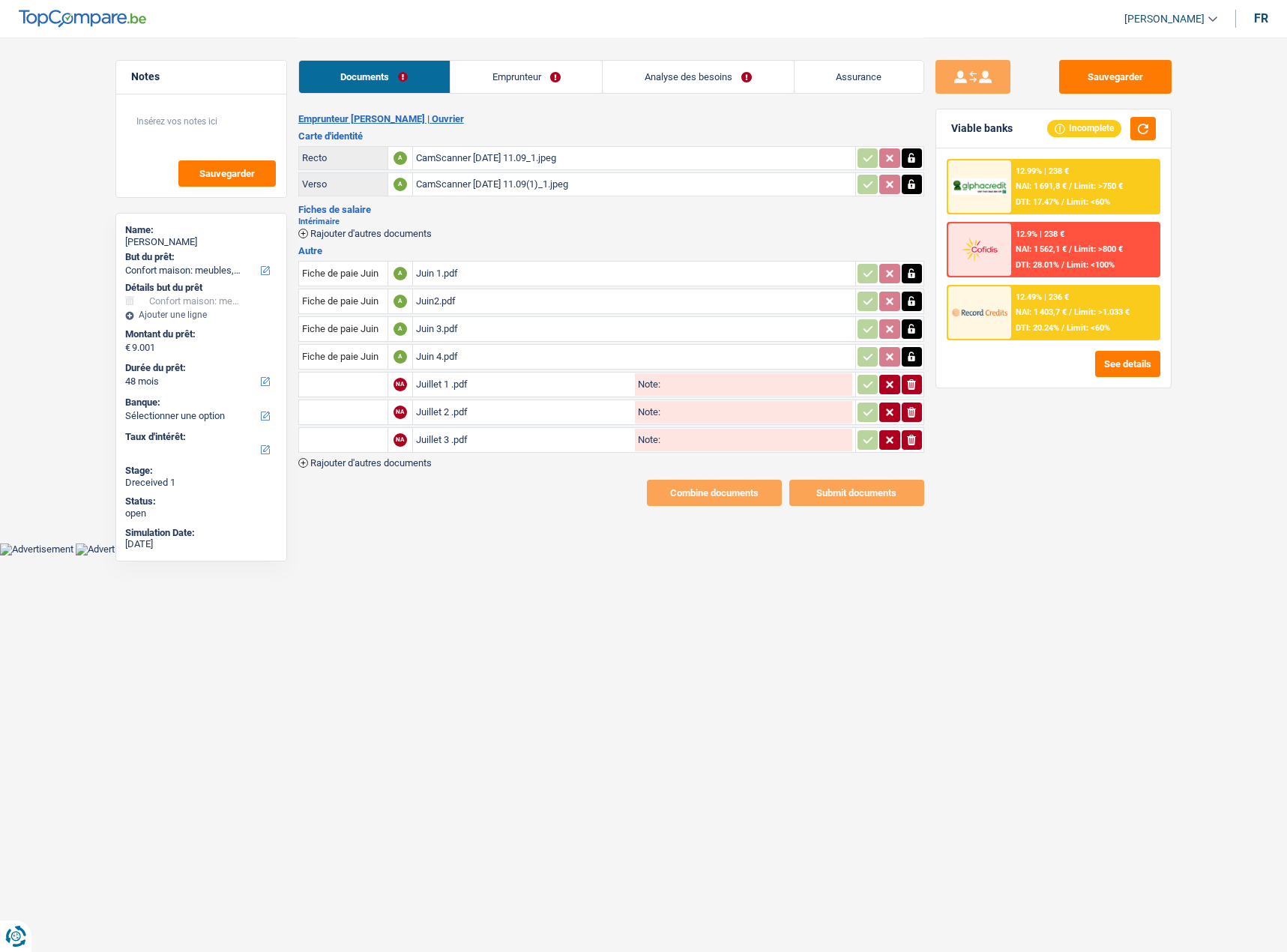
click at [362, 403] on input "text" at bounding box center [343, 412] width 82 height 24
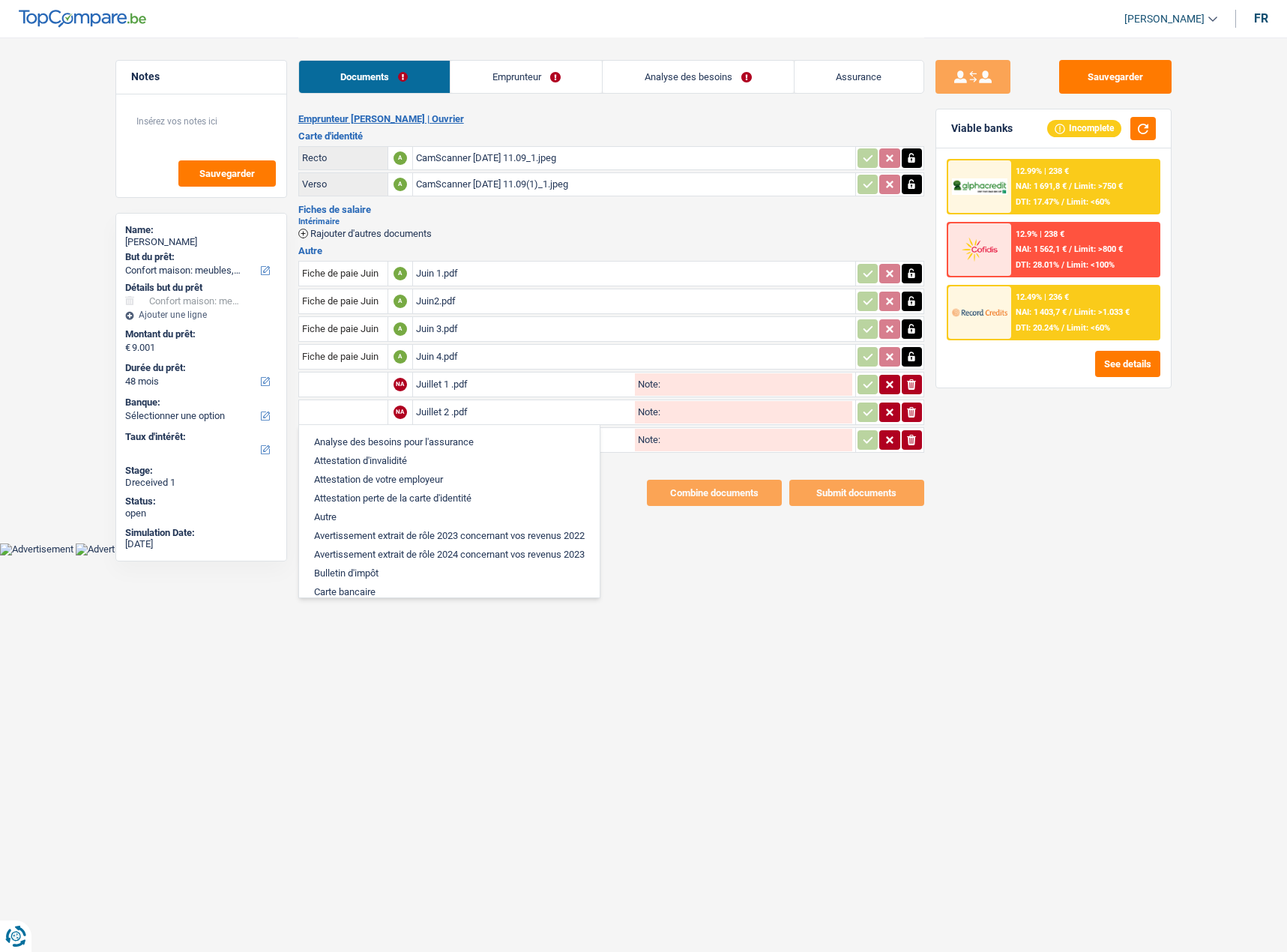
click at [359, 390] on input "text" at bounding box center [343, 384] width 82 height 24
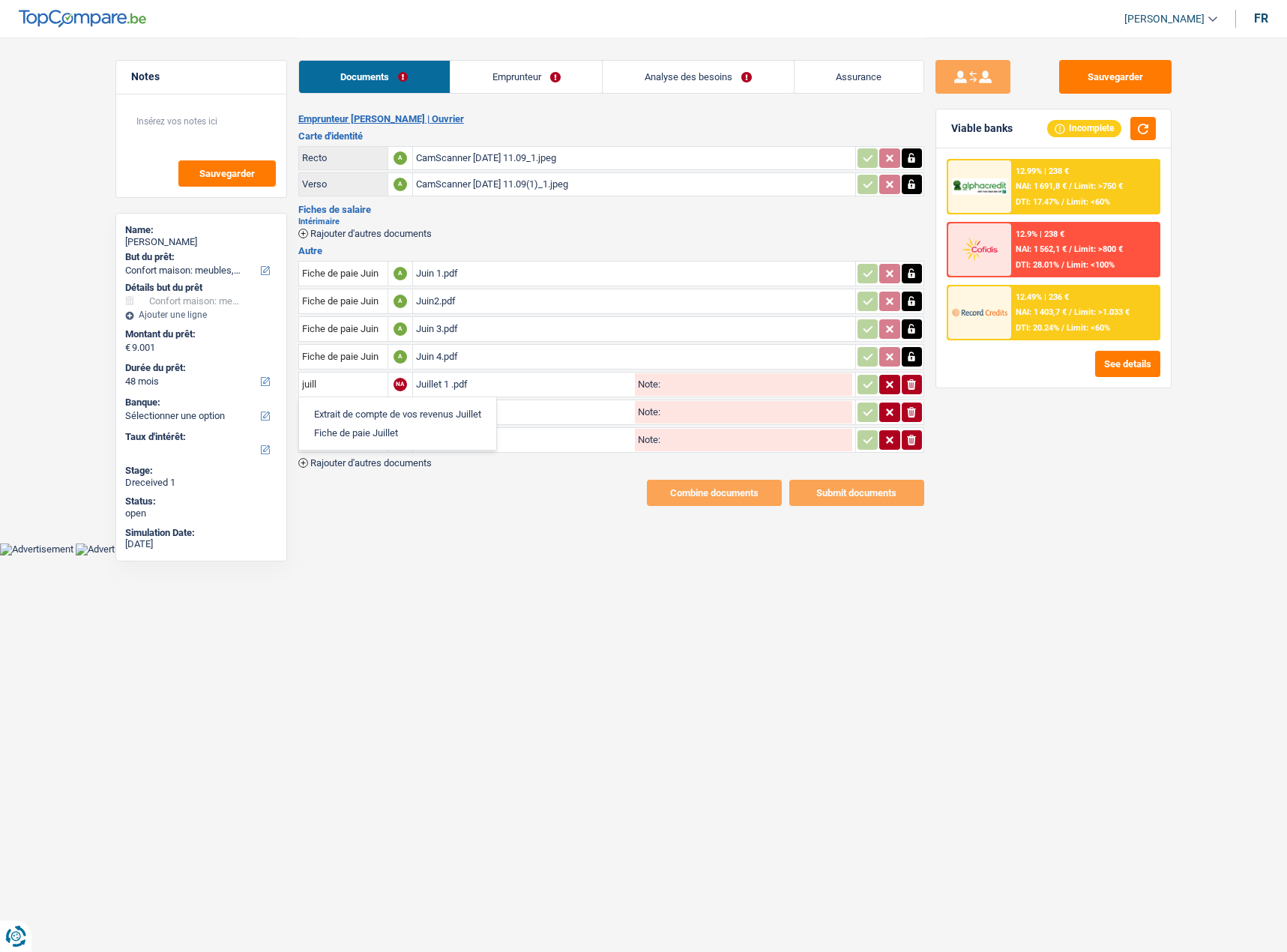
click at [350, 432] on li "Fiche de paie Juillet" at bounding box center [397, 433] width 182 height 18
type input "Fiche de paie Juillet"
click at [320, 406] on input "text" at bounding box center [343, 412] width 82 height 24
click at [363, 465] on li "Fiche de paie Juillet" at bounding box center [397, 460] width 182 height 18
type input "Fiche de paie Juillet"
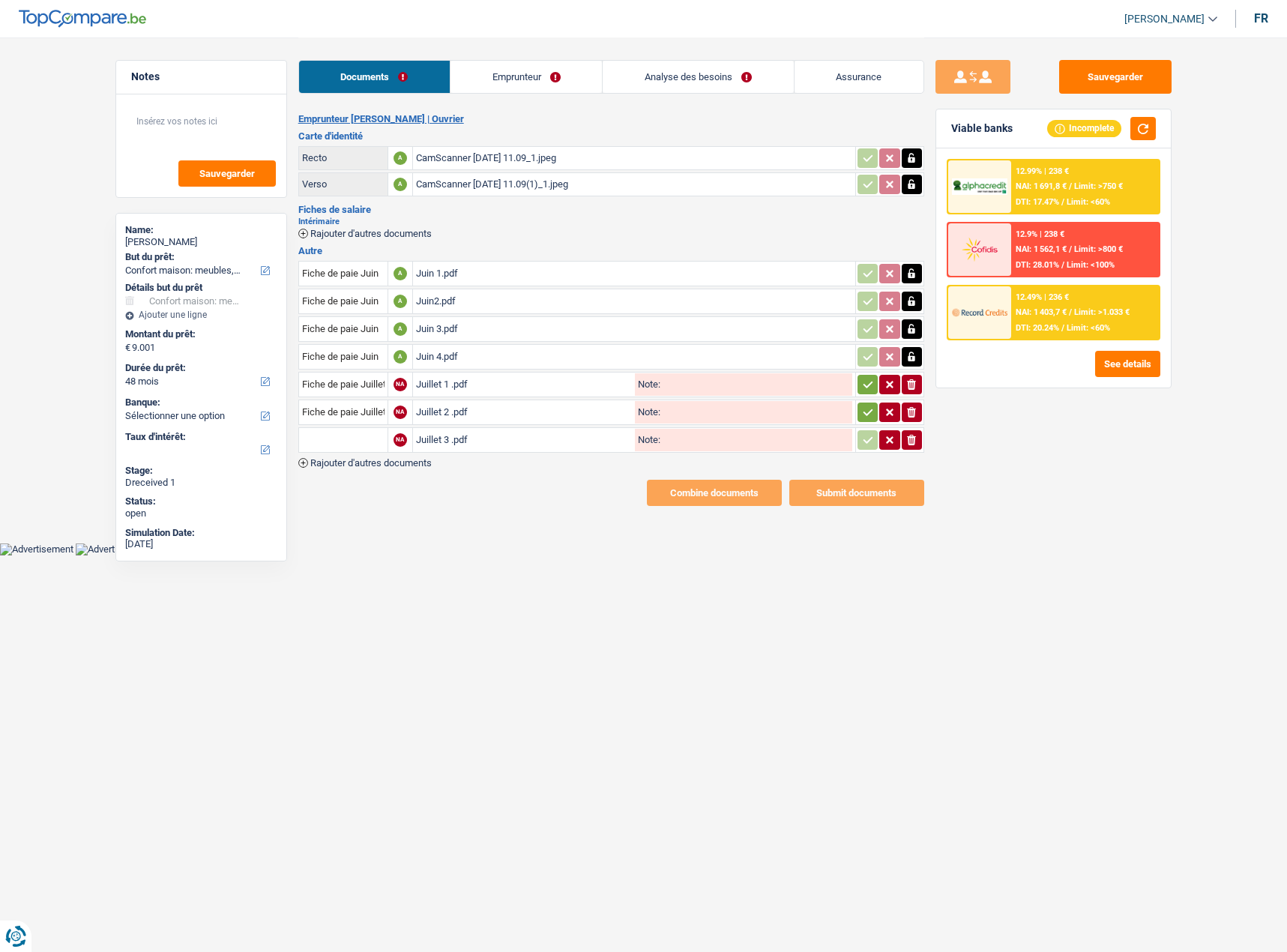
click at [327, 433] on input "text" at bounding box center [343, 440] width 82 height 24
click at [359, 492] on li "Fiche de paie Juillet" at bounding box center [397, 488] width 182 height 18
type input "Fiche de paie Juillet"
click at [413, 464] on span "Rajouter d'autres documents" at bounding box center [370, 463] width 122 height 10
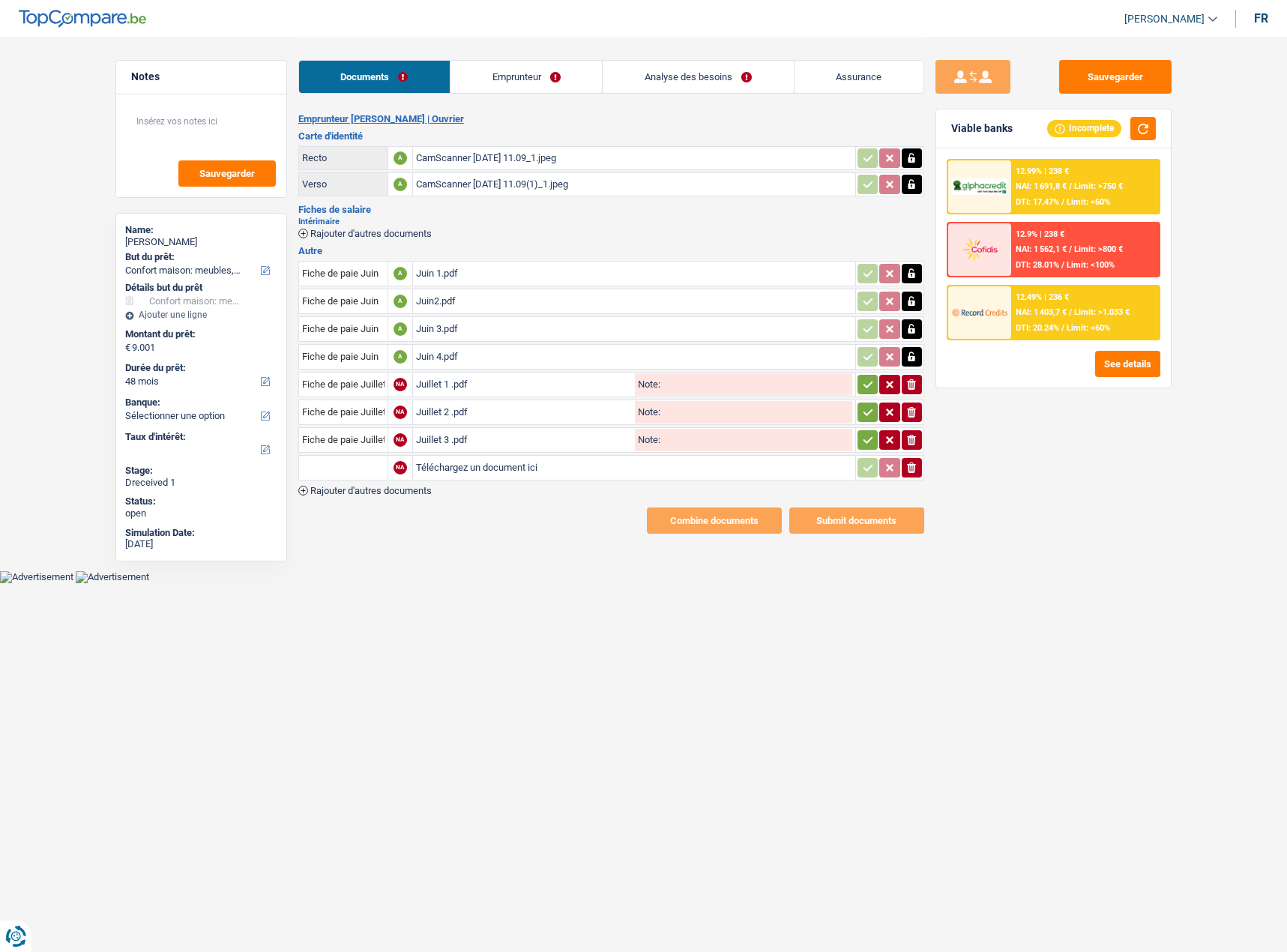
click at [402, 489] on div "Fiche de paie Juin A Juin 1.pdf Fiche de paie Juin A Juin2.pdf Fiche de paie Ju…" at bounding box center [611, 377] width 626 height 237
click at [402, 496] on span "Rajouter d'autres documents" at bounding box center [370, 490] width 122 height 10
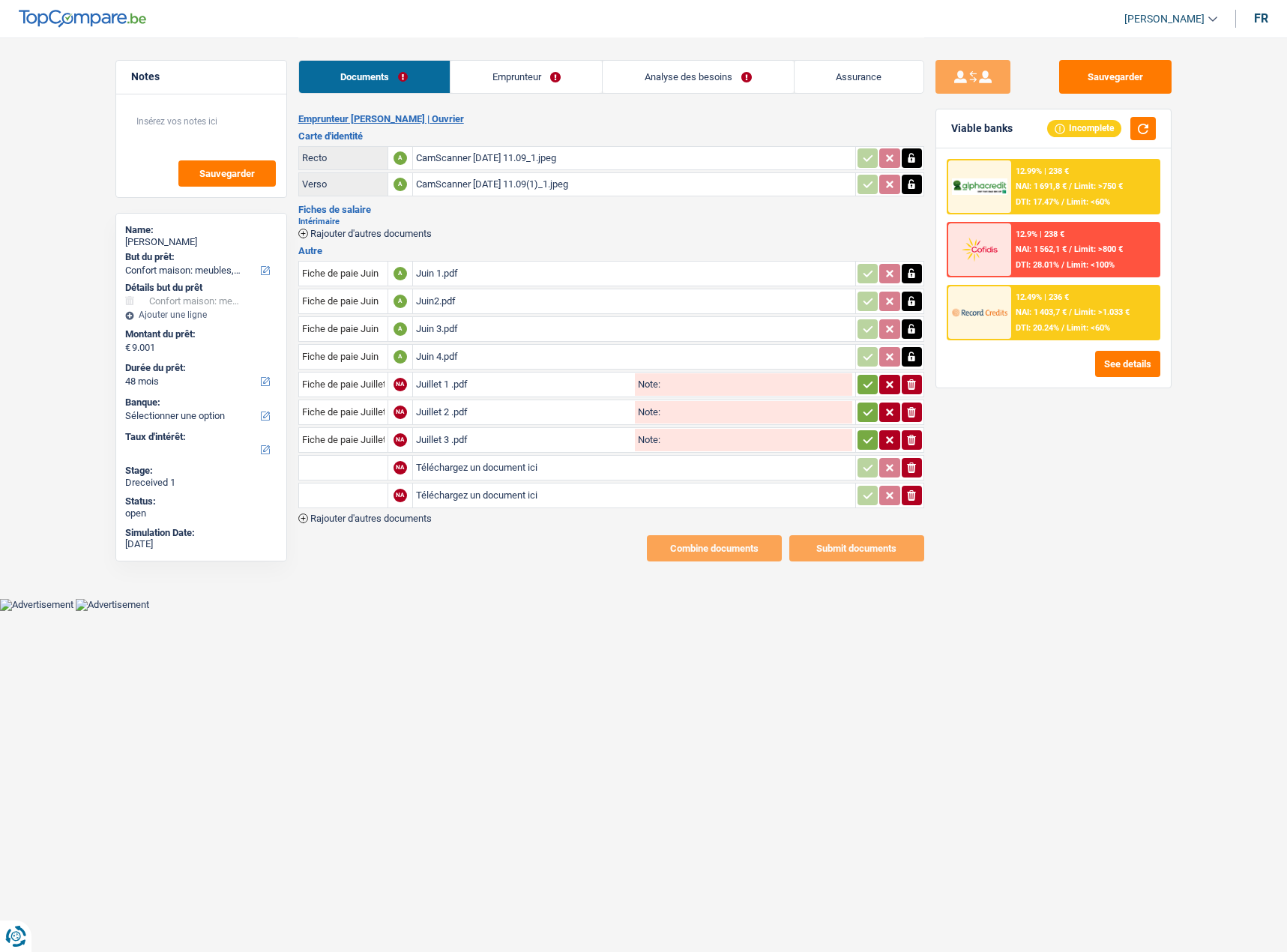
click at [402, 519] on span "Rajouter d'autres documents" at bounding box center [370, 518] width 122 height 10
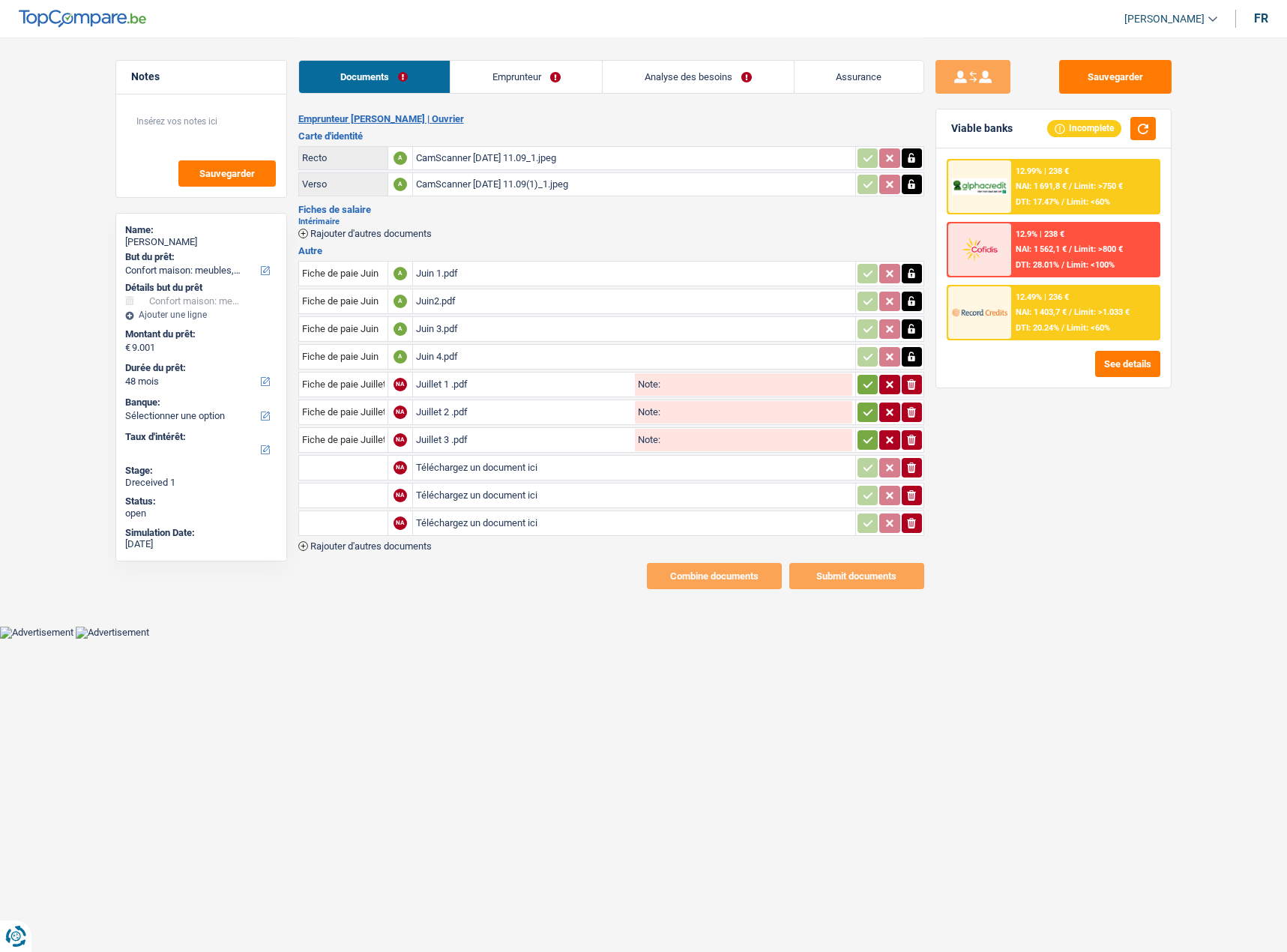
type input "C:\fakepath\Août 1.pdf"
type input "C:\fakepath\Août 2.pdf"
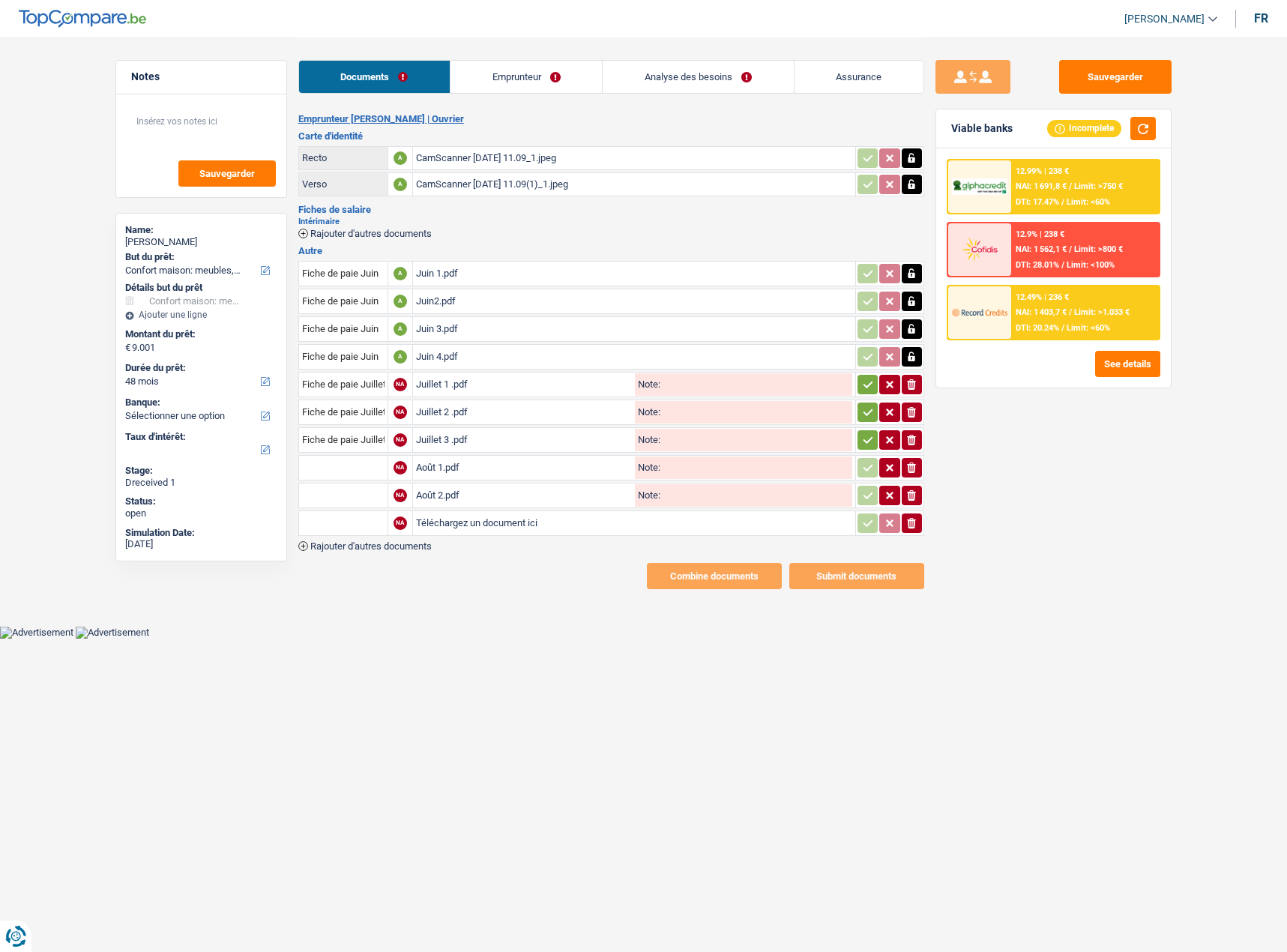
type input "C:\fakepath\Août 3.pdf"
click at [315, 471] on input "text" at bounding box center [343, 467] width 82 height 24
click at [347, 474] on input "aou" at bounding box center [343, 467] width 82 height 24
drag, startPoint x: 363, startPoint y: 473, endPoint x: 175, endPoint y: 465, distance: 188.2
click at [174, 465] on div "Notes Sauvegarder Name: Maxime Schoos But du prêt: Confort maison: meubles, tex…" at bounding box center [644, 313] width 1079 height 551
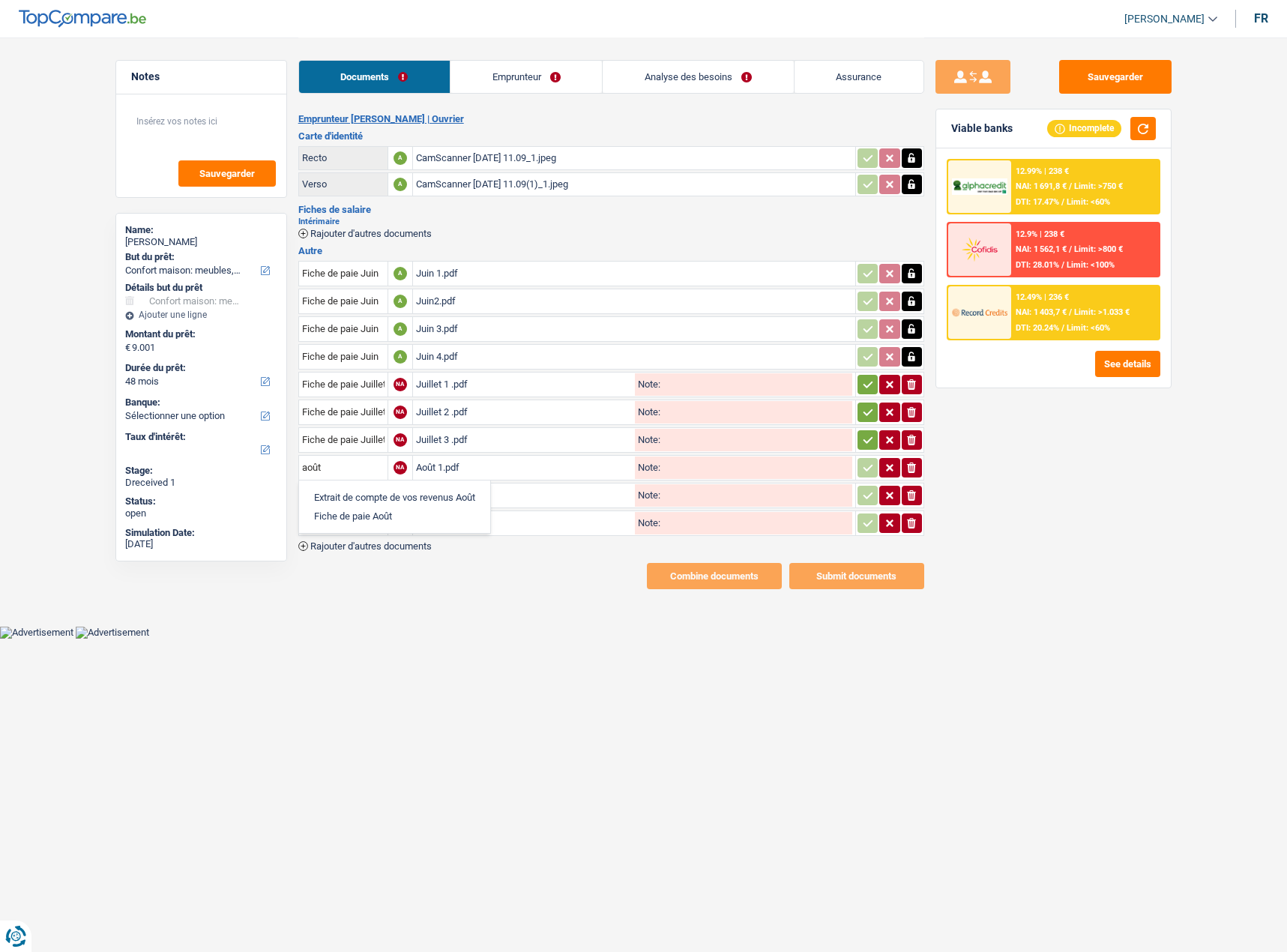
click at [343, 519] on li "Fiche de paie Août" at bounding box center [394, 516] width 177 height 18
type input "Fiche de paie Août"
click at [338, 500] on input "text" at bounding box center [343, 496] width 82 height 24
click at [371, 546] on li "Fiche de paie Août" at bounding box center [394, 543] width 177 height 18
type input "Fiche de paie Août"
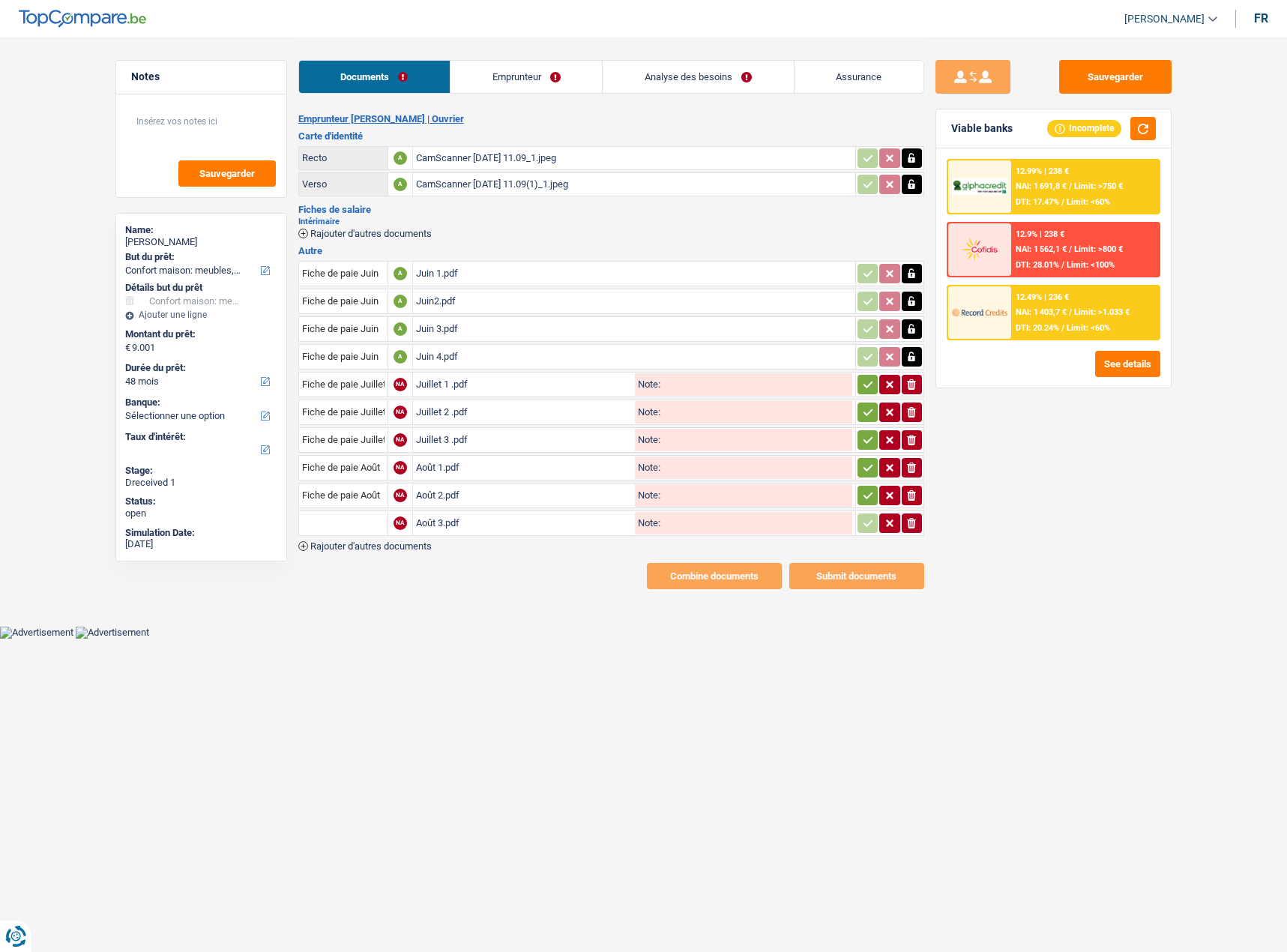
click at [340, 528] on input "text" at bounding box center [343, 523] width 82 height 24
drag, startPoint x: 347, startPoint y: 572, endPoint x: 368, endPoint y: 583, distance: 23.7
click at [347, 573] on li "Fiche de paie Août" at bounding box center [394, 572] width 177 height 18
type input "Fiche de paie Août"
drag, startPoint x: 869, startPoint y: 529, endPoint x: 858, endPoint y: 487, distance: 43.4
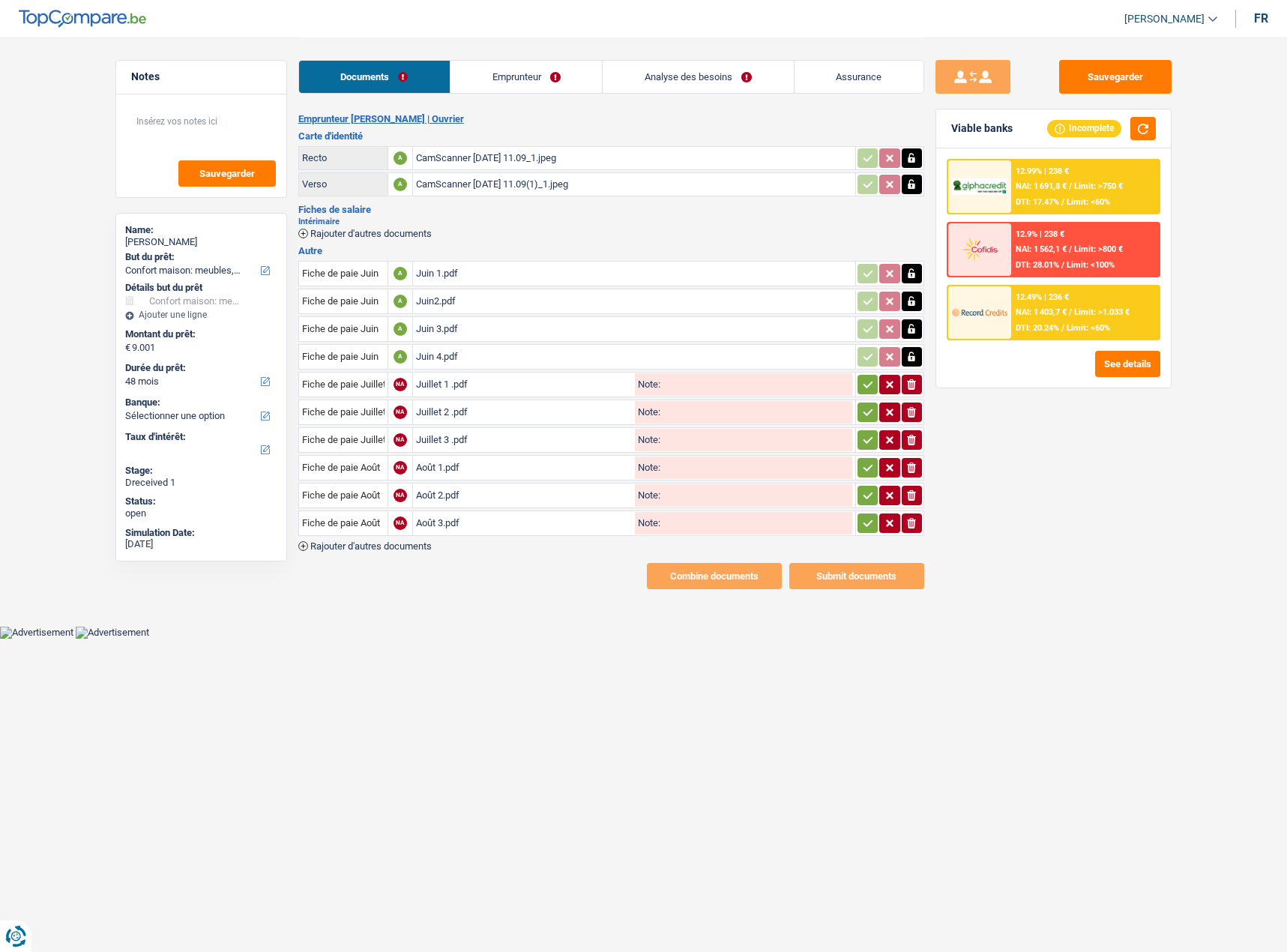
click at [867, 525] on icon "button" at bounding box center [868, 523] width 12 height 15
click at [858, 487] on button "button" at bounding box center [868, 495] width 20 height 19
click at [869, 472] on icon "button" at bounding box center [868, 467] width 12 height 15
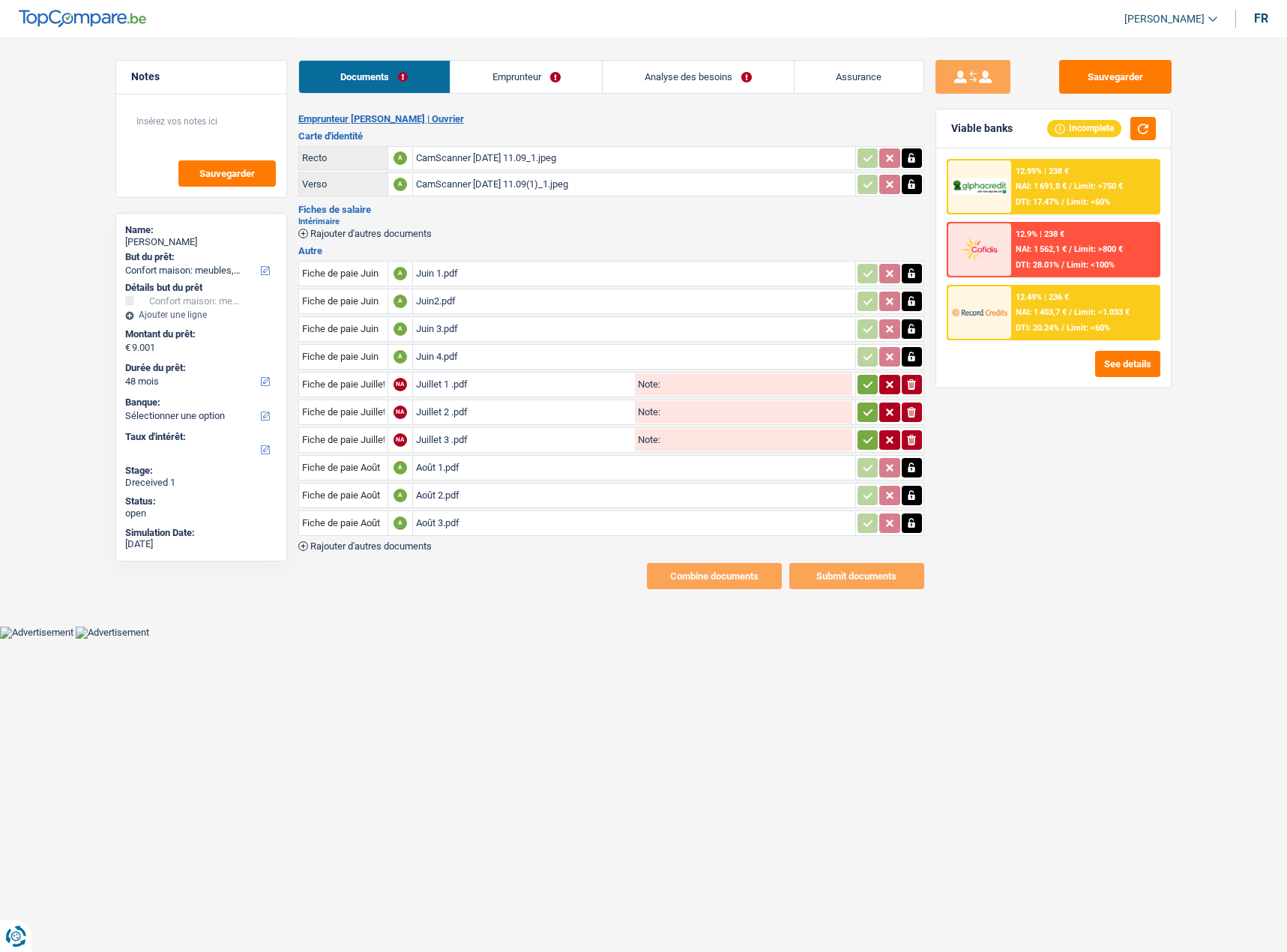
drag, startPoint x: 870, startPoint y: 451, endPoint x: 870, endPoint y: 420, distance: 31.0
click at [870, 451] on td "ionicons-v5-e" at bounding box center [889, 440] width 69 height 26
click at [870, 420] on button "button" at bounding box center [868, 412] width 20 height 19
click at [870, 389] on icon "button" at bounding box center [868, 384] width 12 height 15
click at [863, 435] on icon "button" at bounding box center [868, 440] width 12 height 15
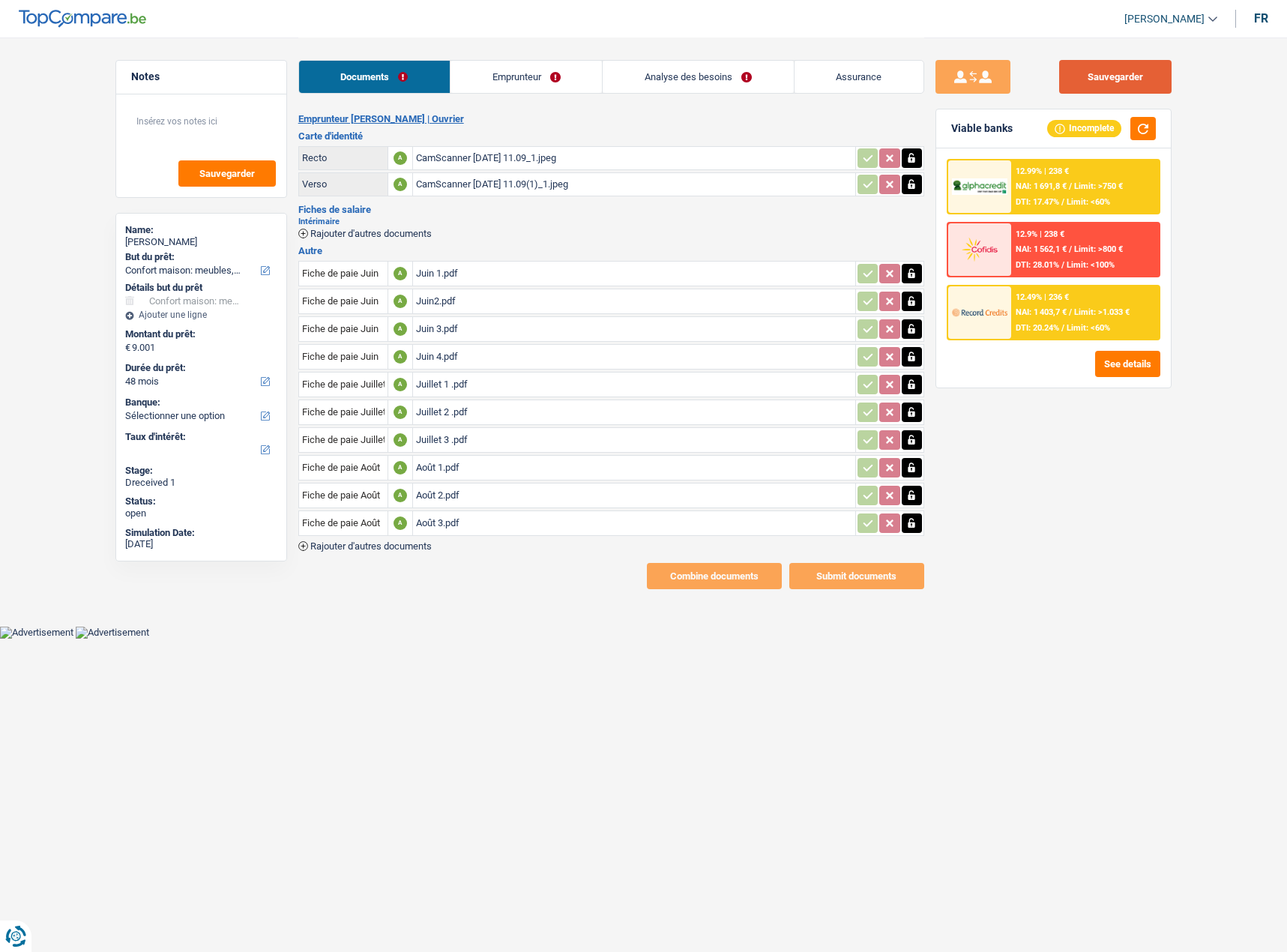
drag, startPoint x: 1124, startPoint y: 69, endPoint x: 1173, endPoint y: 132, distance: 79.8
click at [1130, 77] on button "Sauvegarder" at bounding box center [1115, 77] width 113 height 34
click at [1156, 129] on div "Viable banks Incomplete" at bounding box center [1054, 129] width 235 height 39
click at [549, 61] on link "Emprunteur" at bounding box center [527, 76] width 152 height 32
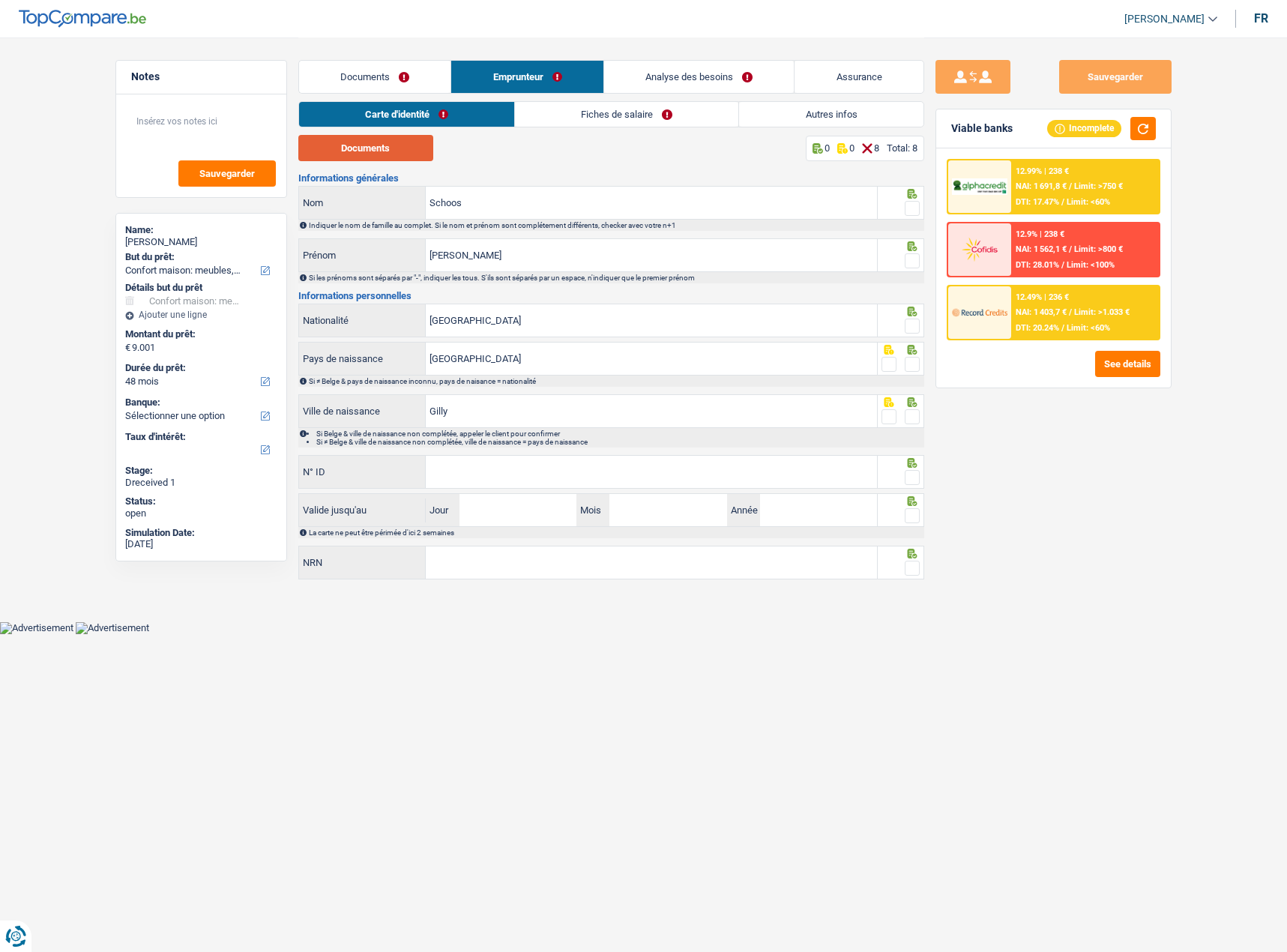
click at [405, 144] on button "Documents" at bounding box center [366, 148] width 135 height 27
click at [915, 209] on span at bounding box center [912, 209] width 15 height 15
click at [0, 0] on input "radio" at bounding box center [0, 0] width 0 height 0
click at [916, 317] on div at bounding box center [912, 326] width 15 height 18
click at [911, 266] on span at bounding box center [912, 261] width 15 height 15
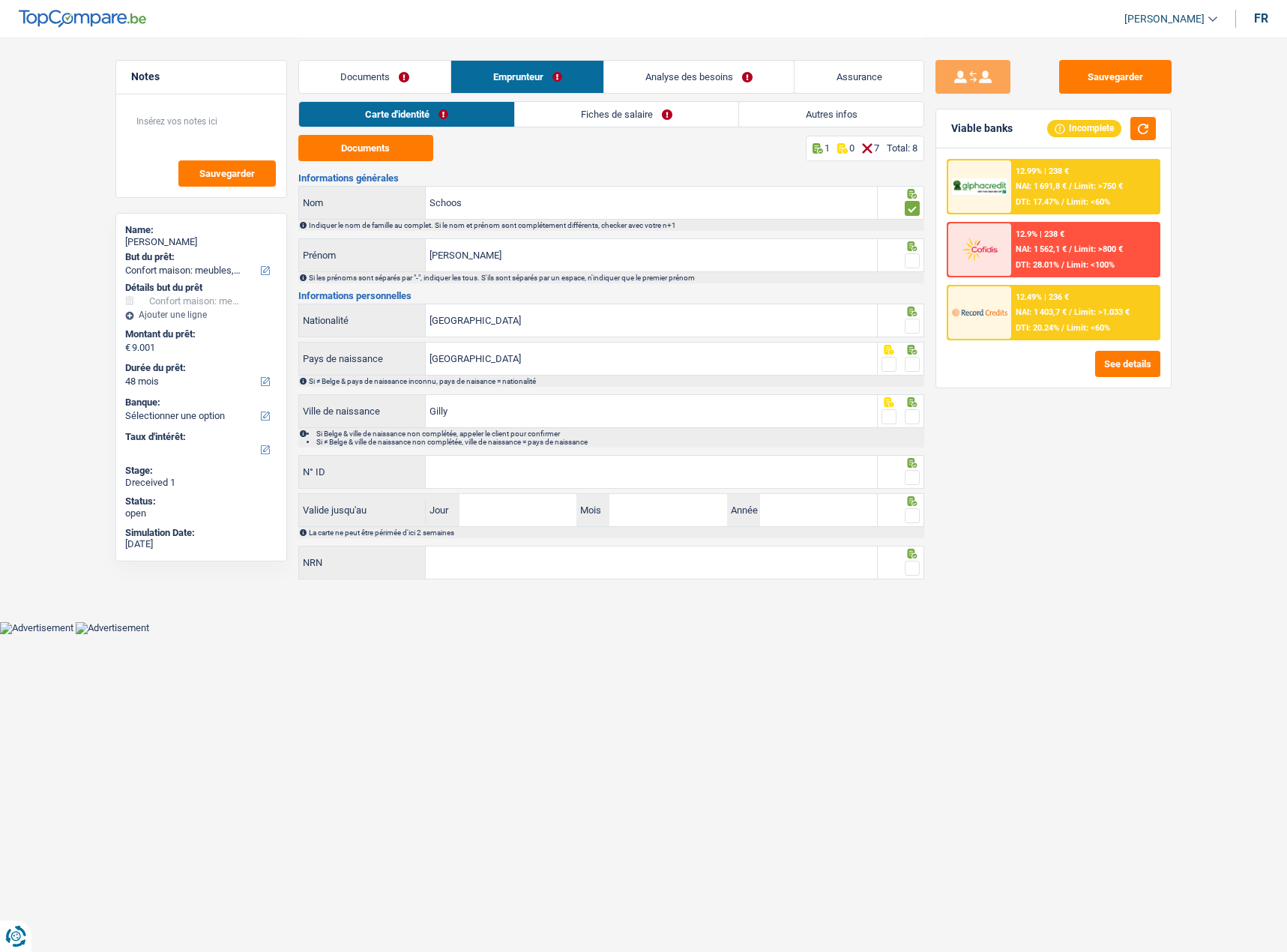
click at [0, 0] on input "radio" at bounding box center [0, 0] width 0 height 0
click at [908, 335] on div at bounding box center [912, 326] width 15 height 18
click at [910, 368] on span at bounding box center [912, 364] width 15 height 15
click at [0, 0] on input "radio" at bounding box center [0, 0] width 0 height 0
click at [915, 322] on span at bounding box center [912, 326] width 15 height 15
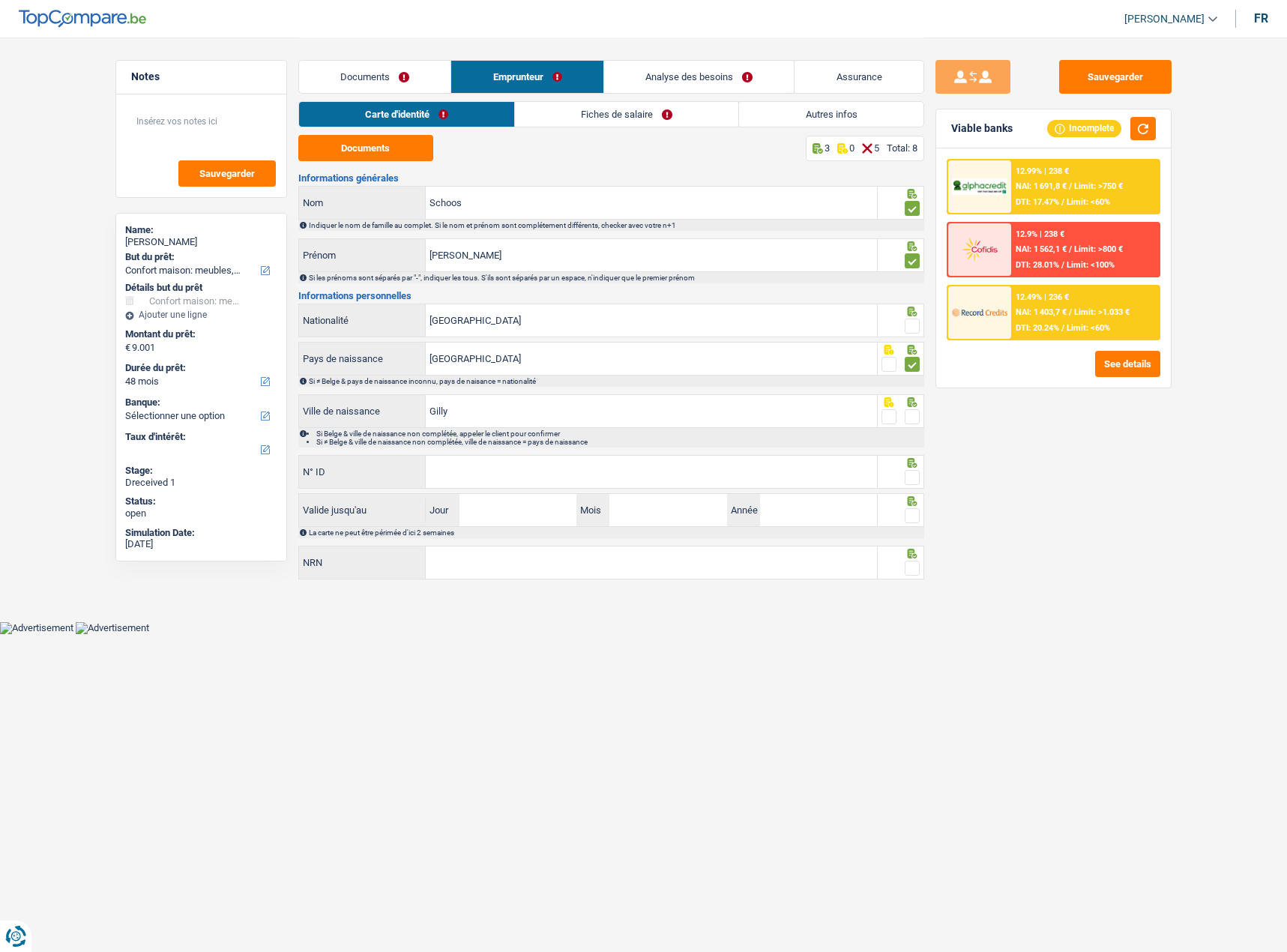
click at [0, 0] on input "radio" at bounding box center [0, 0] width 0 height 0
click at [908, 407] on icon at bounding box center [912, 401] width 15 height 10
click at [912, 413] on span at bounding box center [912, 416] width 15 height 15
click at [0, 0] on input "radio" at bounding box center [0, 0] width 0 height 0
drag, startPoint x: 538, startPoint y: 457, endPoint x: 528, endPoint y: 466, distance: 13.5
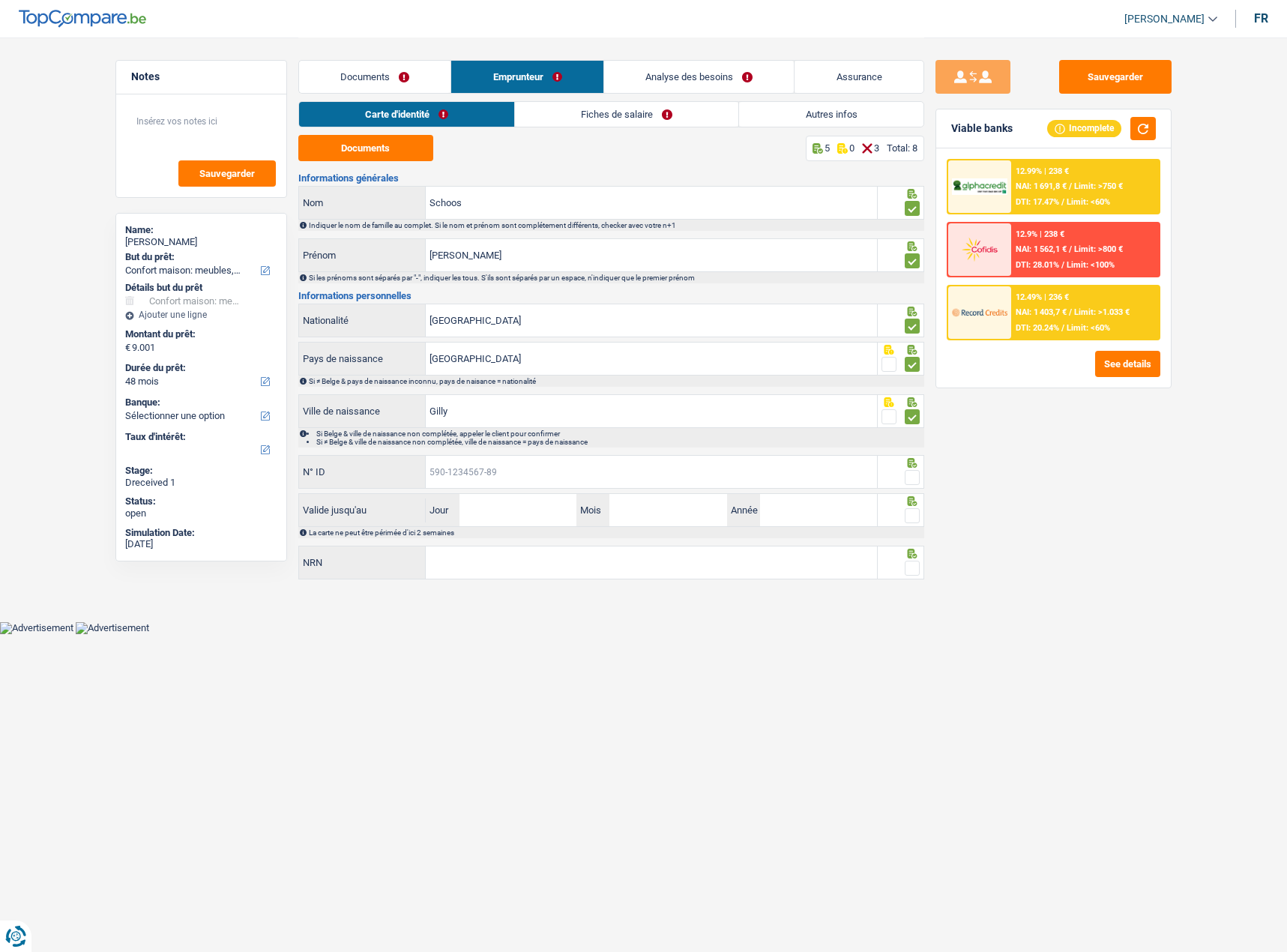
click at [536, 458] on input "N° ID" at bounding box center [651, 471] width 451 height 32
paste input "592-8344102-49"
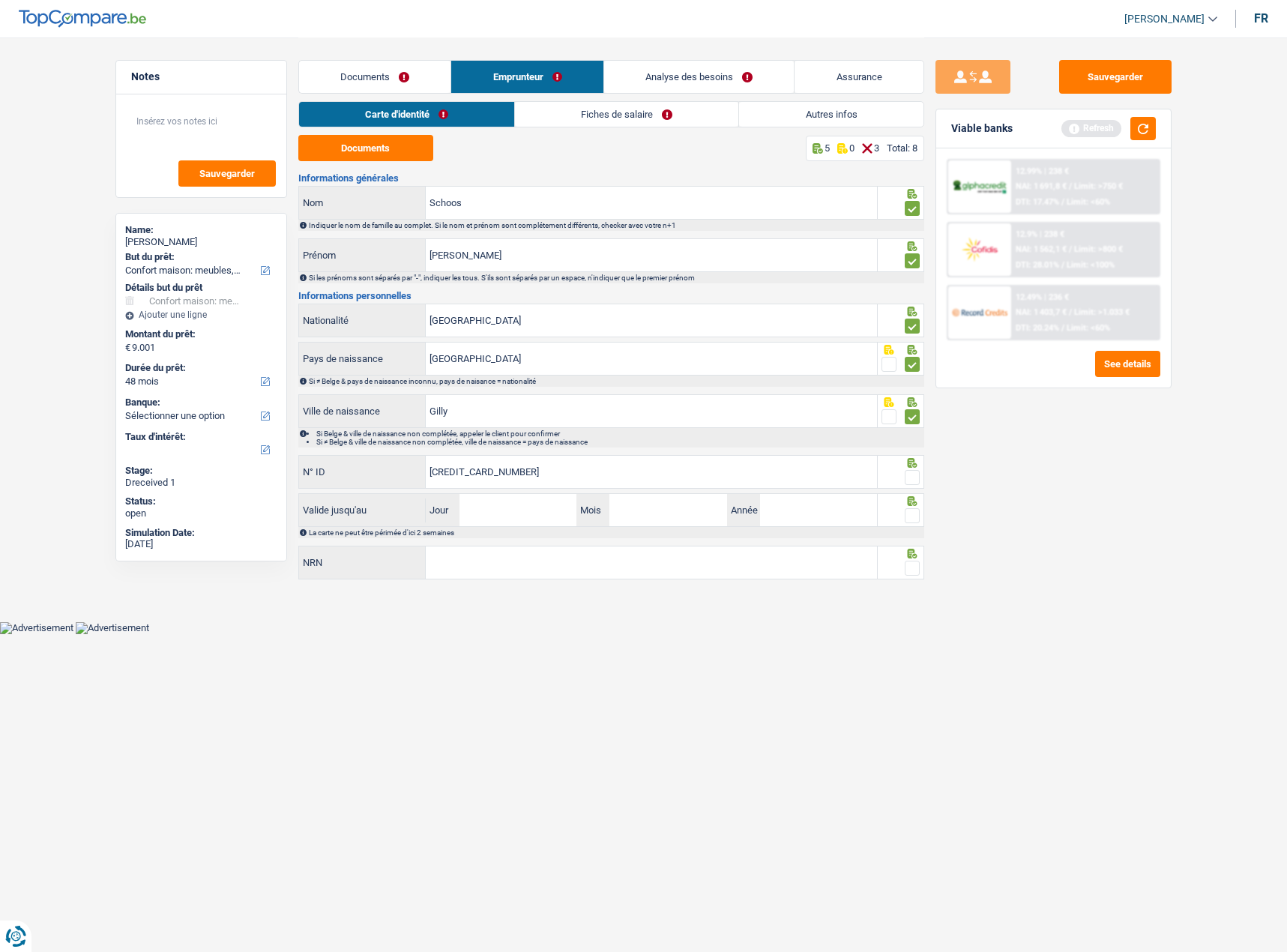
type input "592-8344102-49"
click at [509, 512] on input "Jour" at bounding box center [518, 509] width 117 height 32
type input "04"
type input "07"
type input "2028"
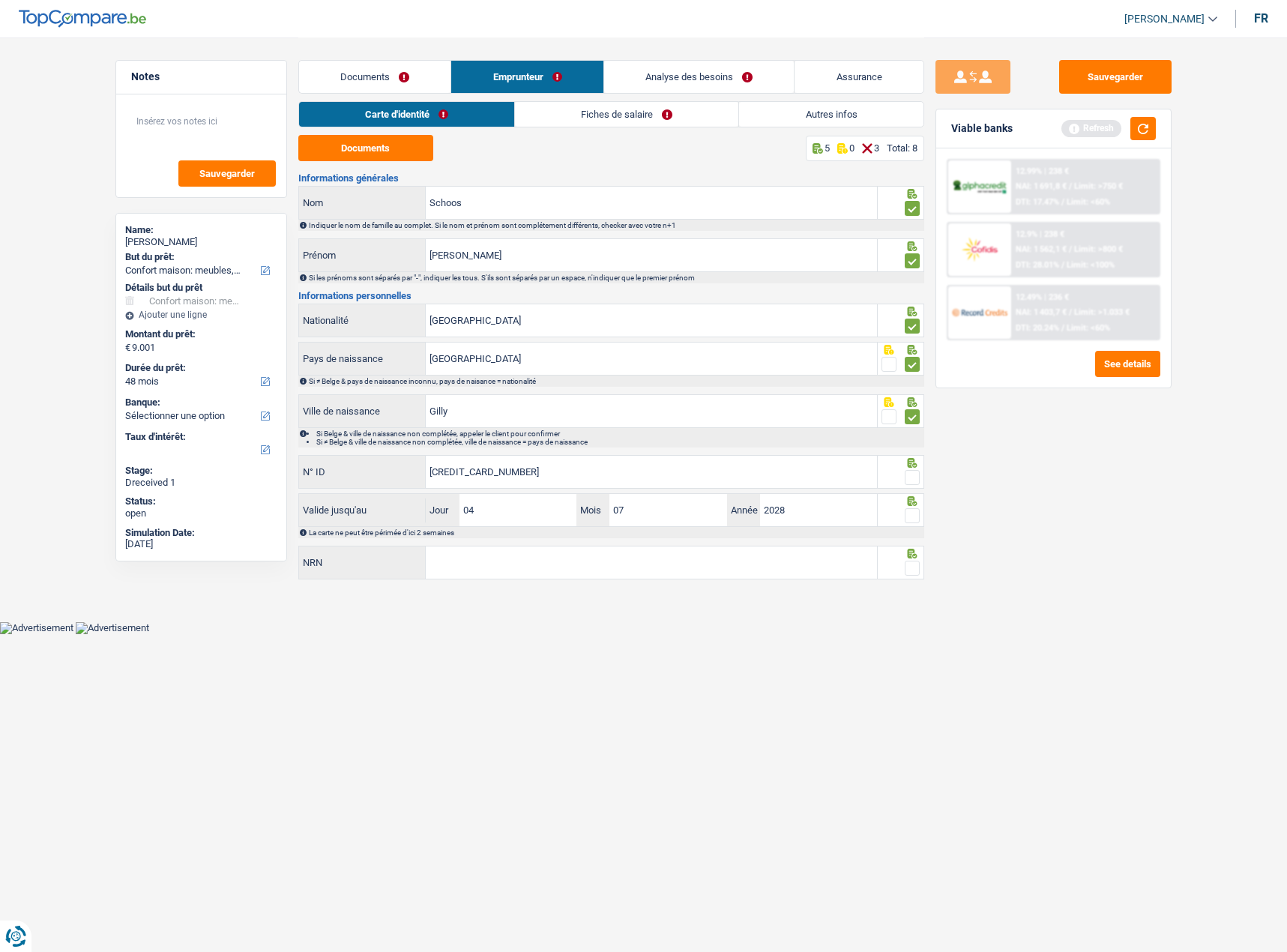
drag, startPoint x: 910, startPoint y: 511, endPoint x: 919, endPoint y: 469, distance: 43.0
click at [909, 511] on span at bounding box center [912, 516] width 15 height 15
click at [0, 0] on input "radio" at bounding box center [0, 0] width 0 height 0
click at [919, 469] on div at bounding box center [912, 477] width 15 height 18
click at [910, 476] on span at bounding box center [912, 477] width 15 height 15
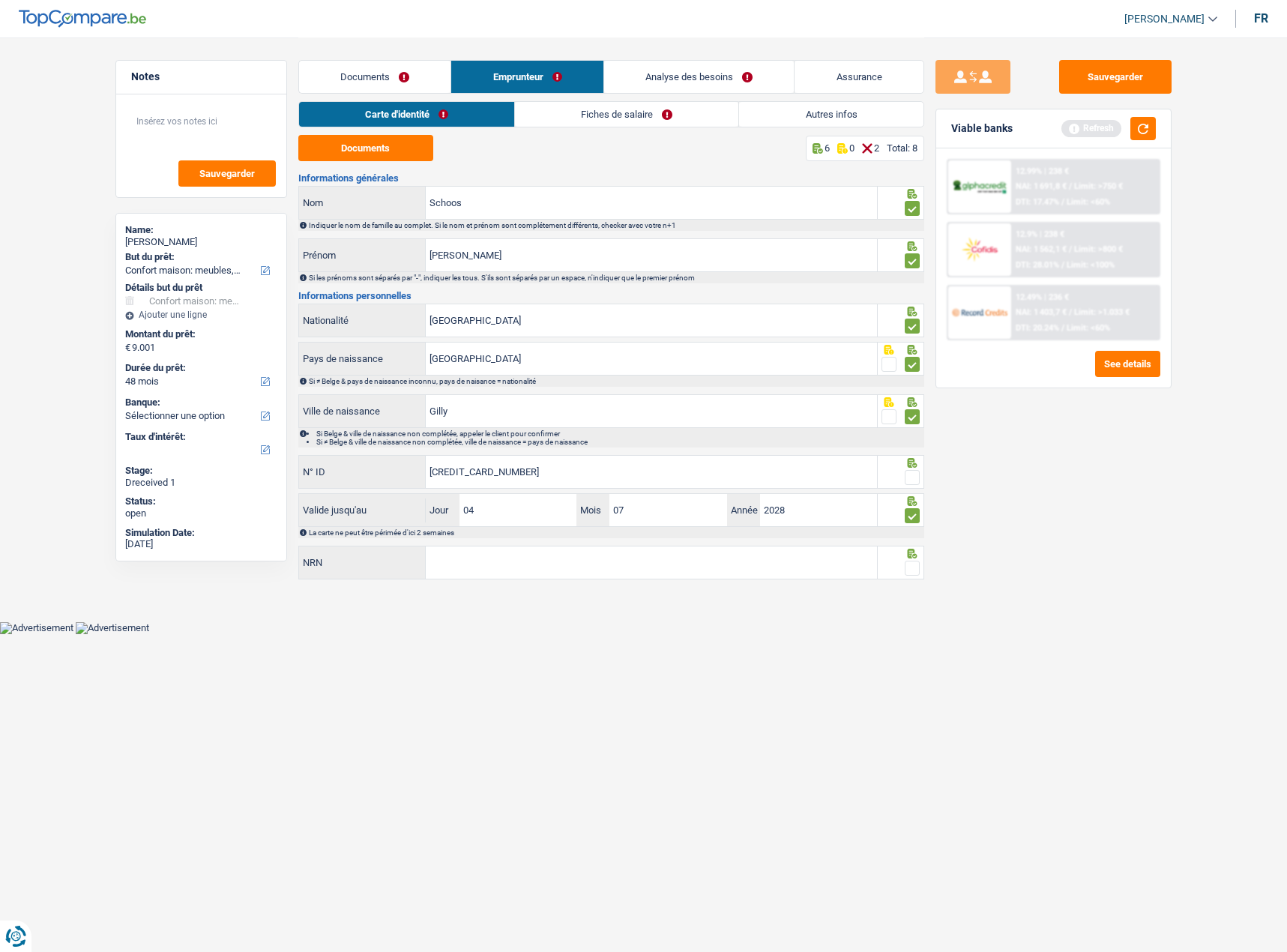
click at [0, 0] on input "radio" at bounding box center [0, 0] width 0 height 0
click at [912, 566] on span at bounding box center [912, 568] width 15 height 15
click at [0, 0] on input "radio" at bounding box center [0, 0] width 0 height 0
click at [587, 565] on input "NRN" at bounding box center [651, 562] width 451 height 32
paste input "89.08.03-291.89"
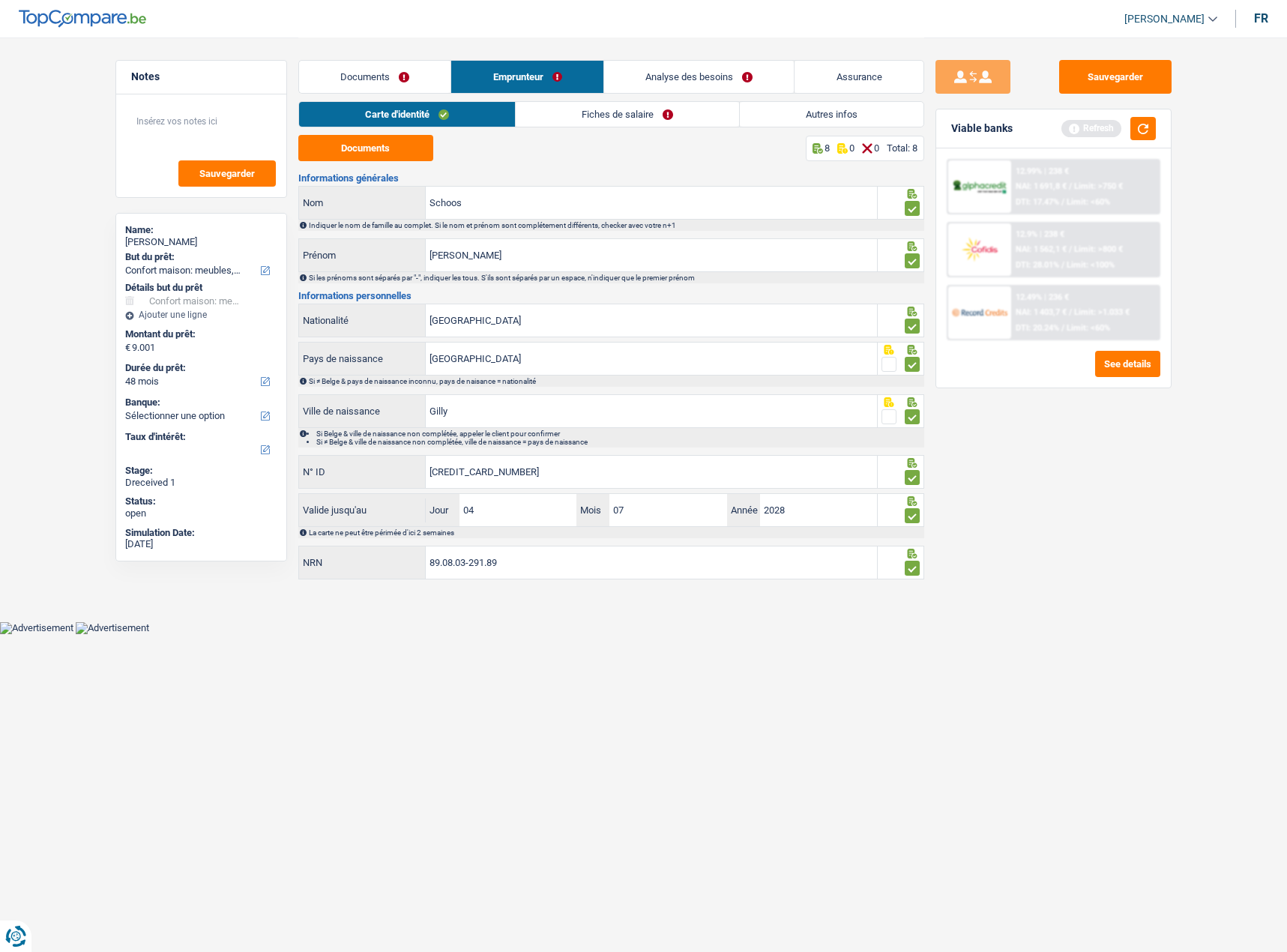
type input "89.08.03-291.89"
click at [842, 634] on html "Vous avez le contrôle de vos données Nous utilisons des cookies, tout comme nos…" at bounding box center [643, 316] width 1287 height 634
click at [1107, 91] on button "Sauvegarder" at bounding box center [1115, 77] width 113 height 34
click at [1136, 140] on div "Viable banks Refresh" at bounding box center [1054, 129] width 235 height 39
click at [573, 114] on link "Fiches de salaire" at bounding box center [627, 113] width 223 height 25
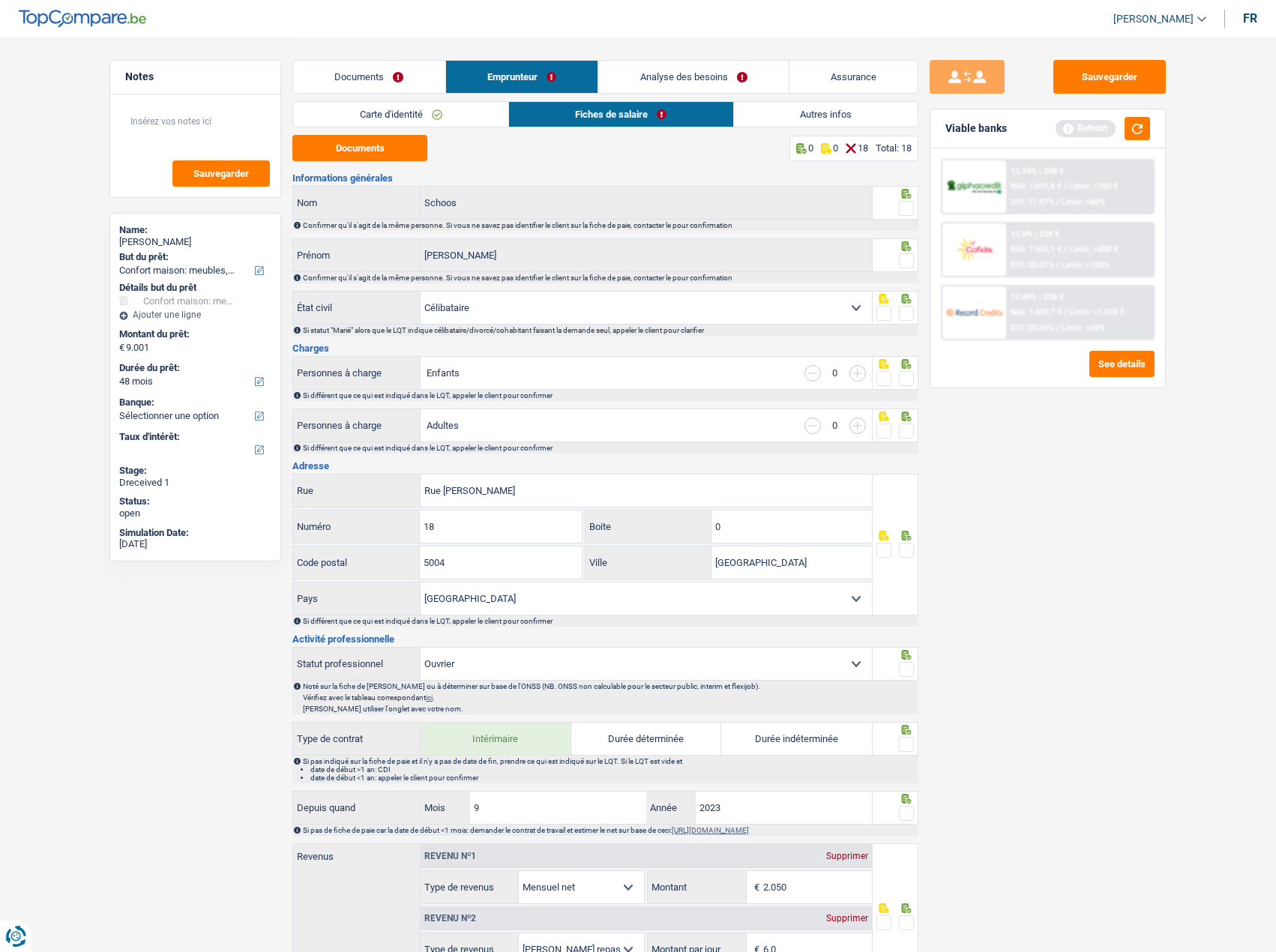
click at [906, 208] on span at bounding box center [906, 209] width 15 height 15
click at [0, 0] on input "radio" at bounding box center [0, 0] width 0 height 0
drag, startPoint x: 369, startPoint y: 152, endPoint x: 389, endPoint y: 152, distance: 20.0
click at [370, 152] on button "Documents" at bounding box center [360, 148] width 135 height 27
click at [906, 251] on div at bounding box center [906, 261] width 15 height 18
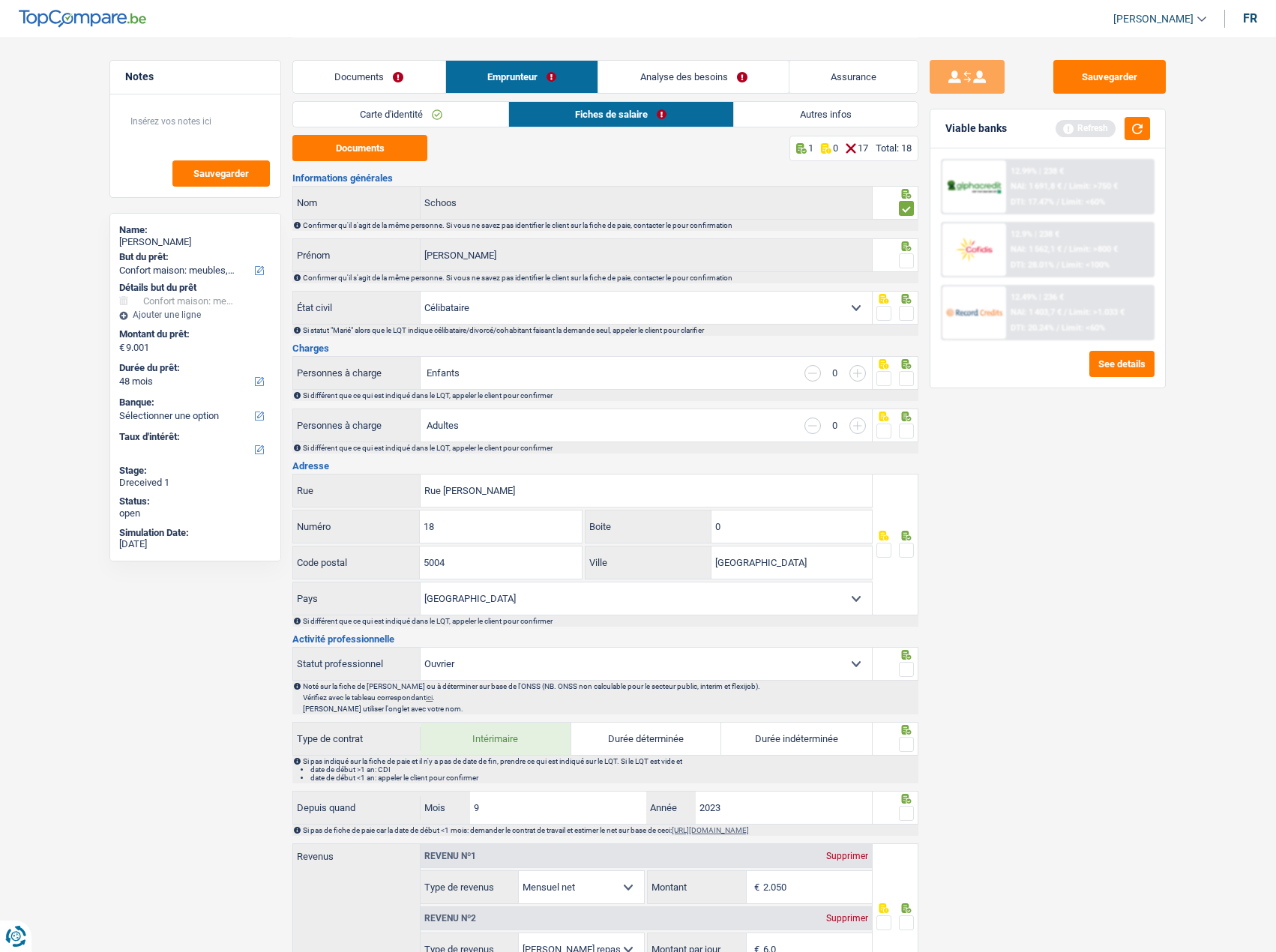
drag, startPoint x: 906, startPoint y: 315, endPoint x: 937, endPoint y: 316, distance: 31.0
click at [908, 315] on span at bounding box center [906, 313] width 15 height 15
click at [0, 0] on input "radio" at bounding box center [0, 0] width 0 height 0
drag, startPoint x: 911, startPoint y: 378, endPoint x: 904, endPoint y: 399, distance: 22.1
click at [907, 378] on span at bounding box center [906, 379] width 15 height 15
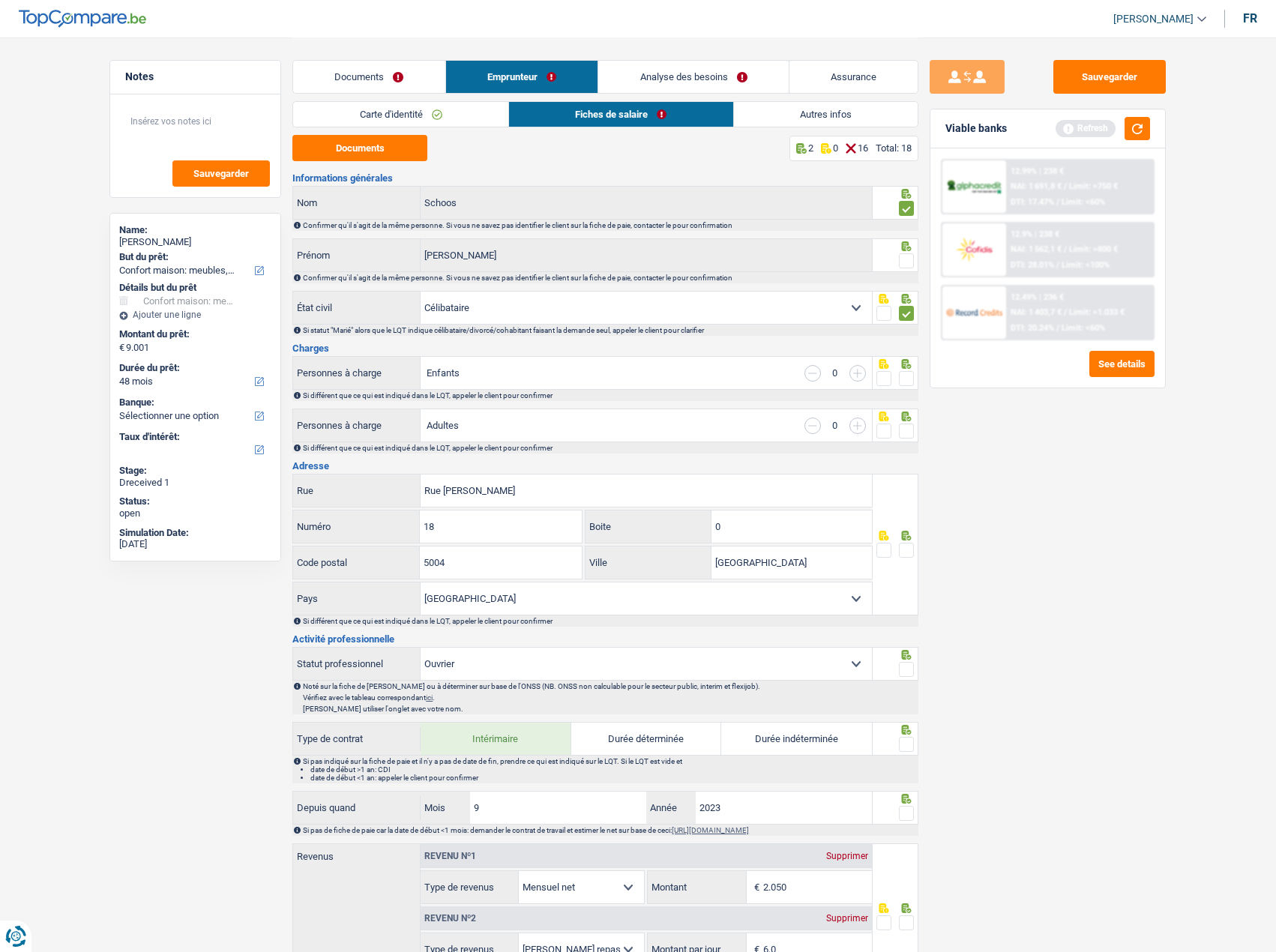
click at [0, 0] on input "radio" at bounding box center [0, 0] width 0 height 0
click at [900, 431] on span at bounding box center [906, 431] width 15 height 15
click at [0, 0] on input "radio" at bounding box center [0, 0] width 0 height 0
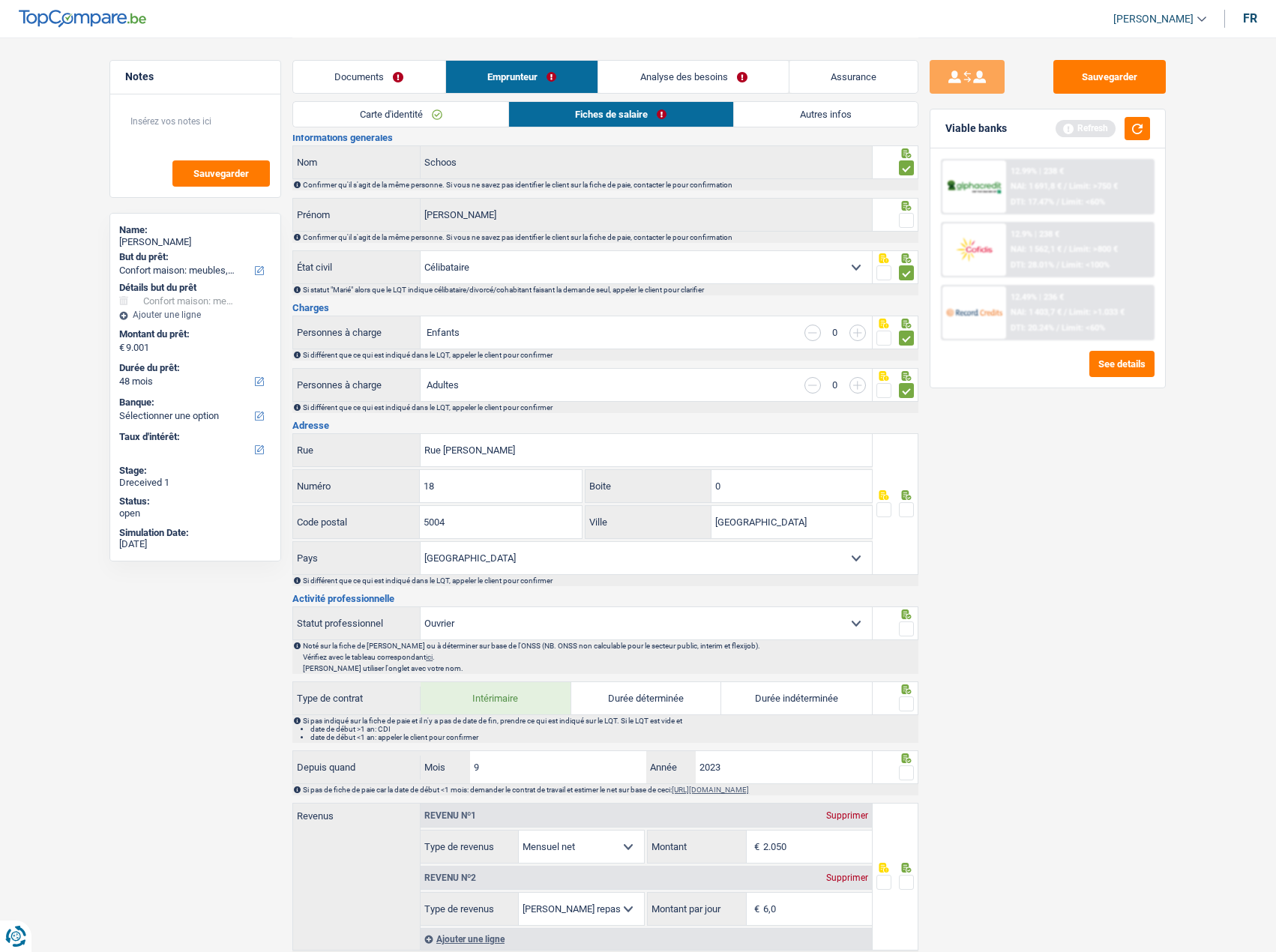
scroll to position [75, 0]
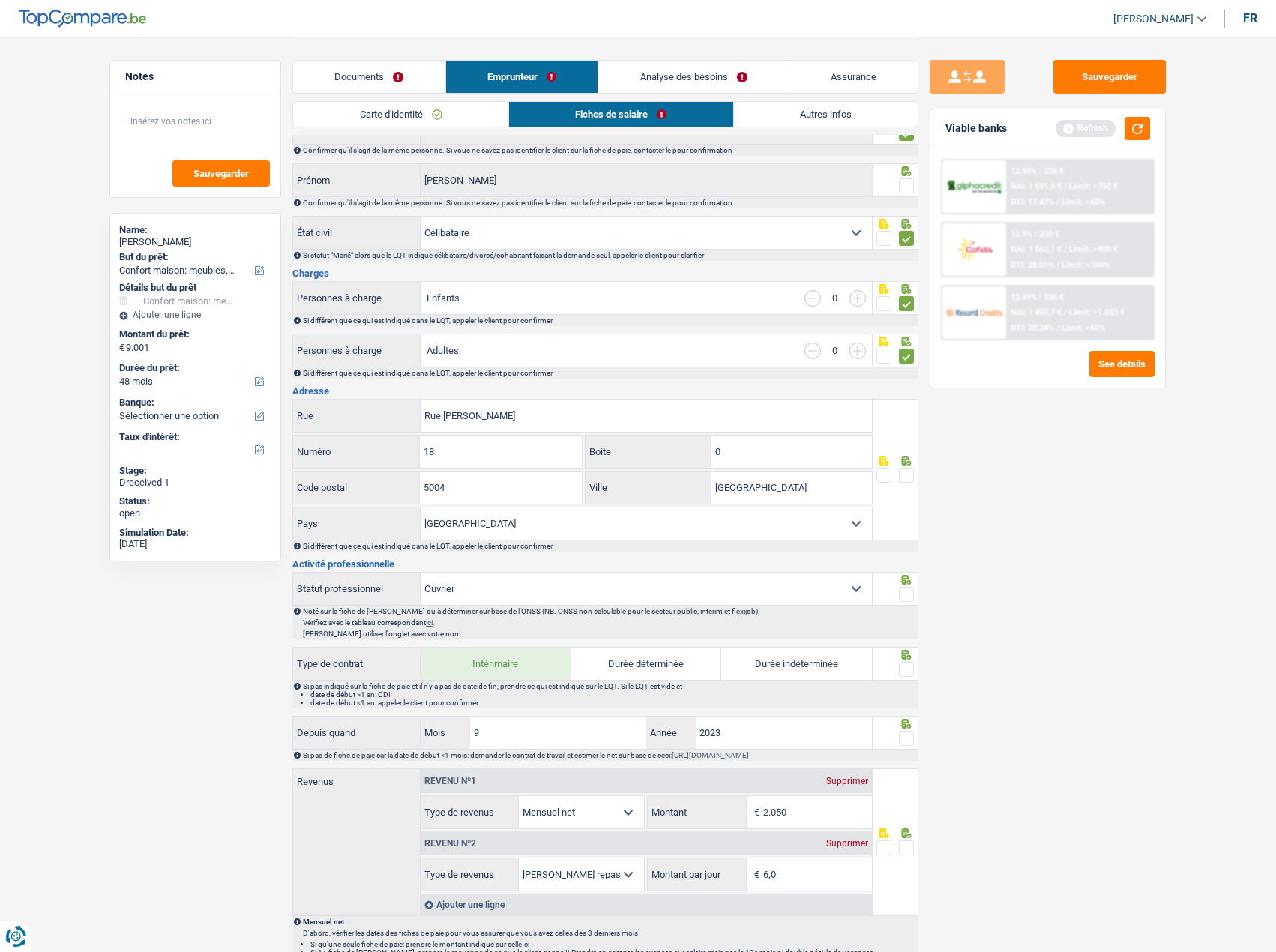
click at [909, 594] on span at bounding box center [906, 594] width 15 height 15
click at [0, 0] on input "radio" at bounding box center [0, 0] width 0 height 0
click at [735, 443] on input "0" at bounding box center [791, 451] width 160 height 32
click at [909, 473] on span at bounding box center [906, 475] width 15 height 15
click at [0, 0] on input "radio" at bounding box center [0, 0] width 0 height 0
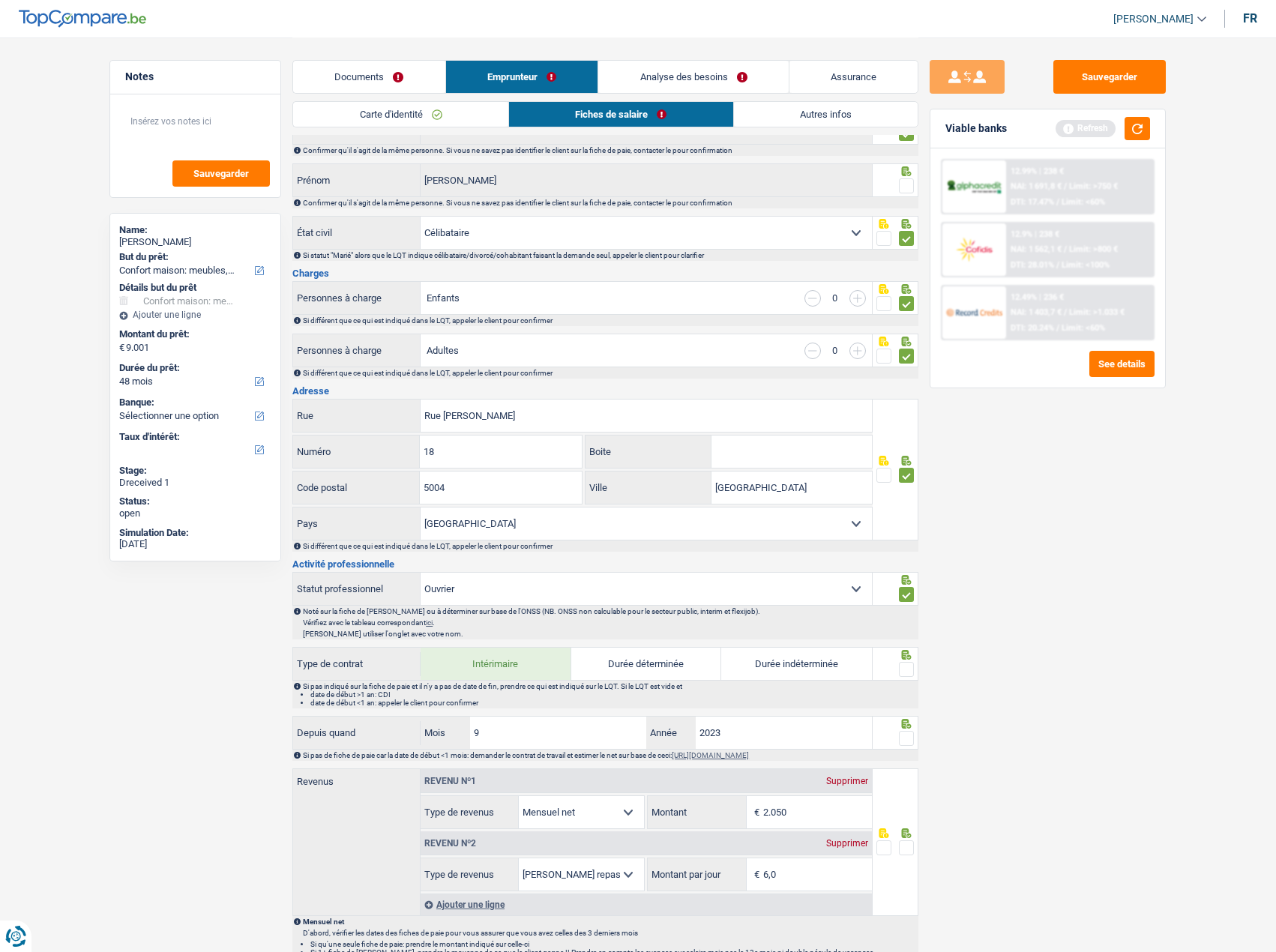
scroll to position [225, 0]
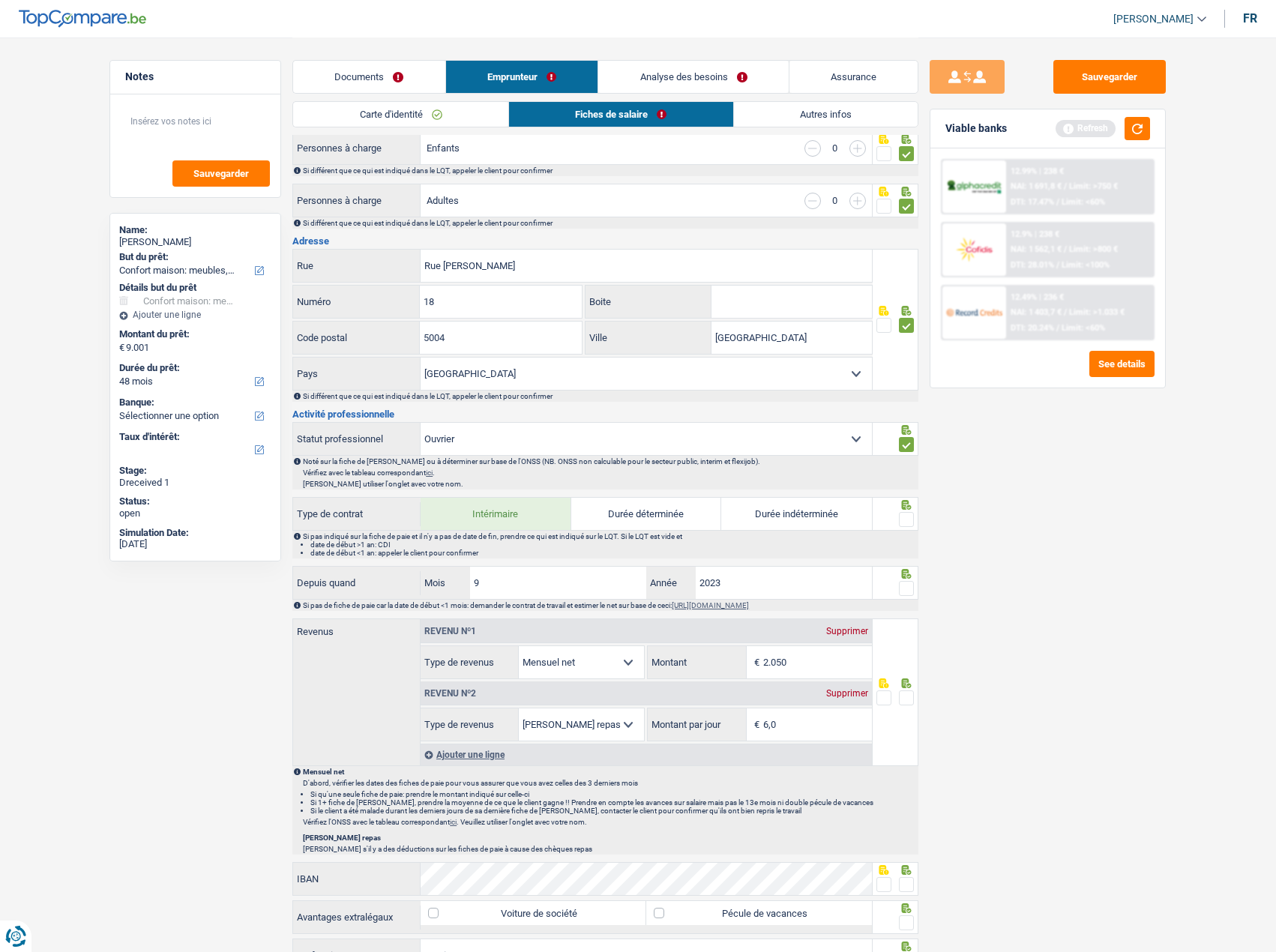
click at [904, 520] on span at bounding box center [906, 519] width 15 height 15
click at [0, 0] on input "radio" at bounding box center [0, 0] width 0 height 0
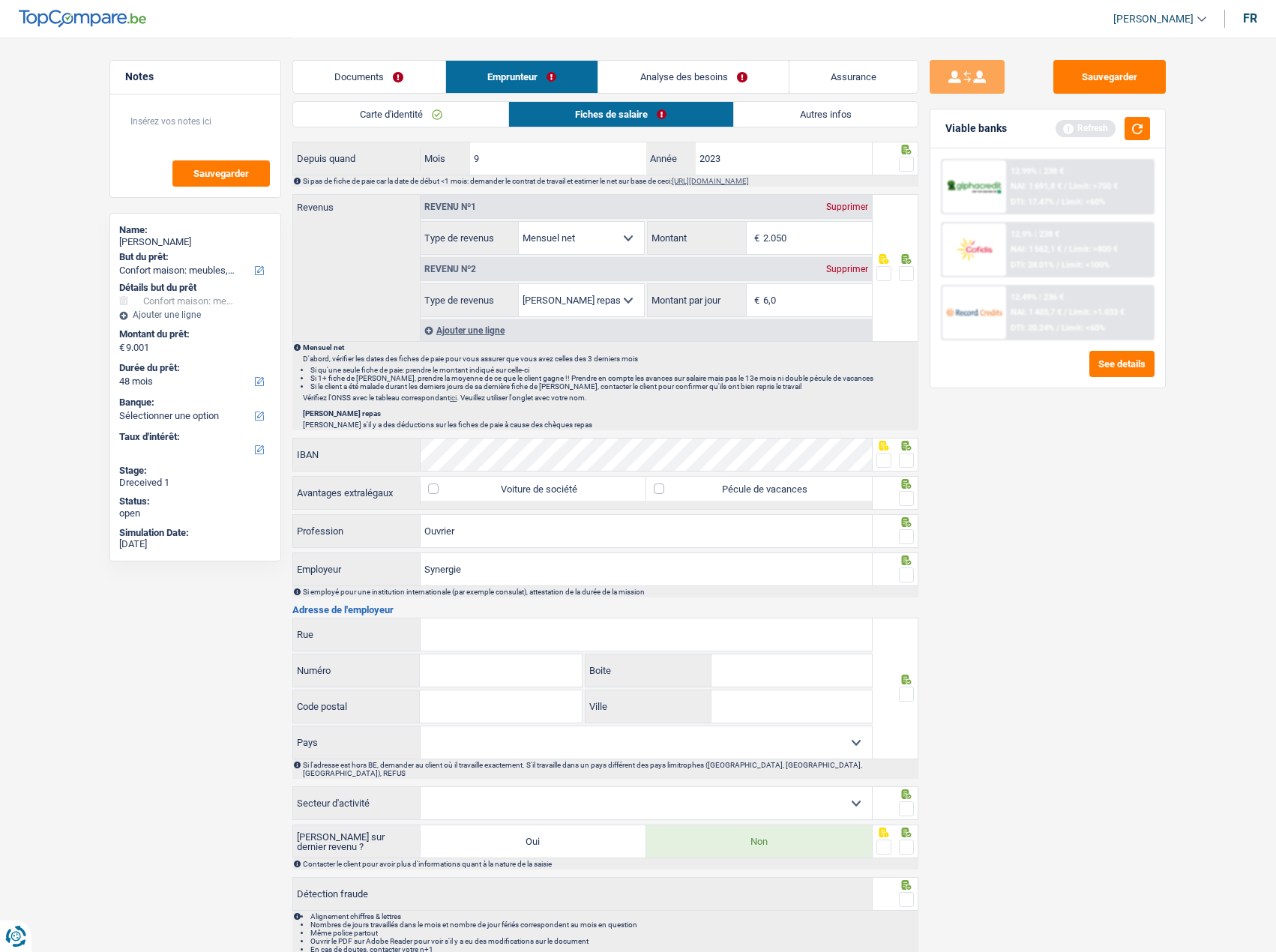
scroll to position [700, 0]
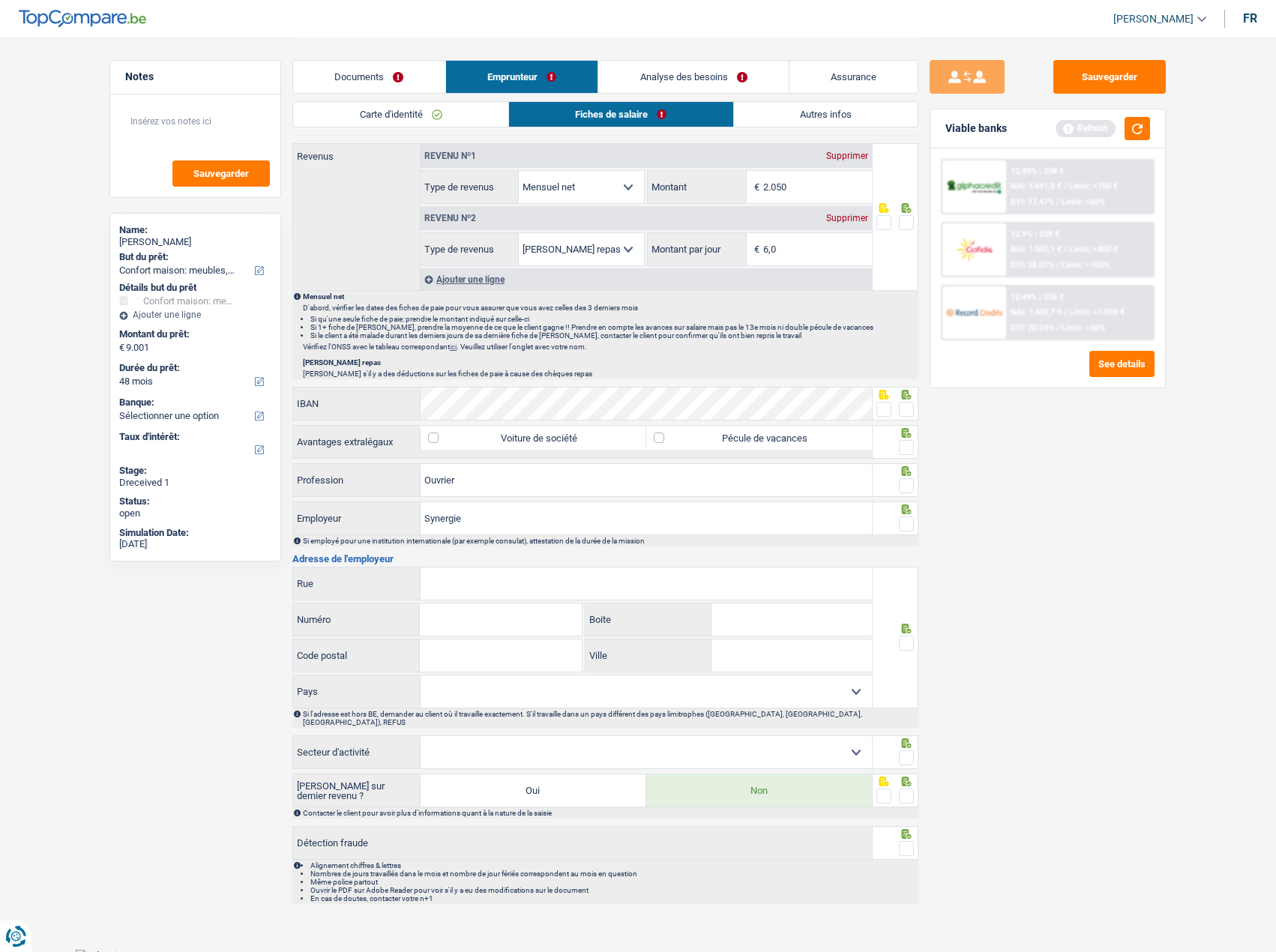
drag, startPoint x: 460, startPoint y: 567, endPoint x: 503, endPoint y: 507, distance: 73.8
click at [509, 500] on div "Informations générales Schoos Nom Confirmer qu'il s'agit de la même personne. S…" at bounding box center [606, 188] width 626 height 1431
drag, startPoint x: 487, startPoint y: 518, endPoint x: 412, endPoint y: 510, distance: 75.4
click at [396, 510] on div "Synergie Employeur" at bounding box center [582, 518] width 579 height 32
paste input "Belgium"
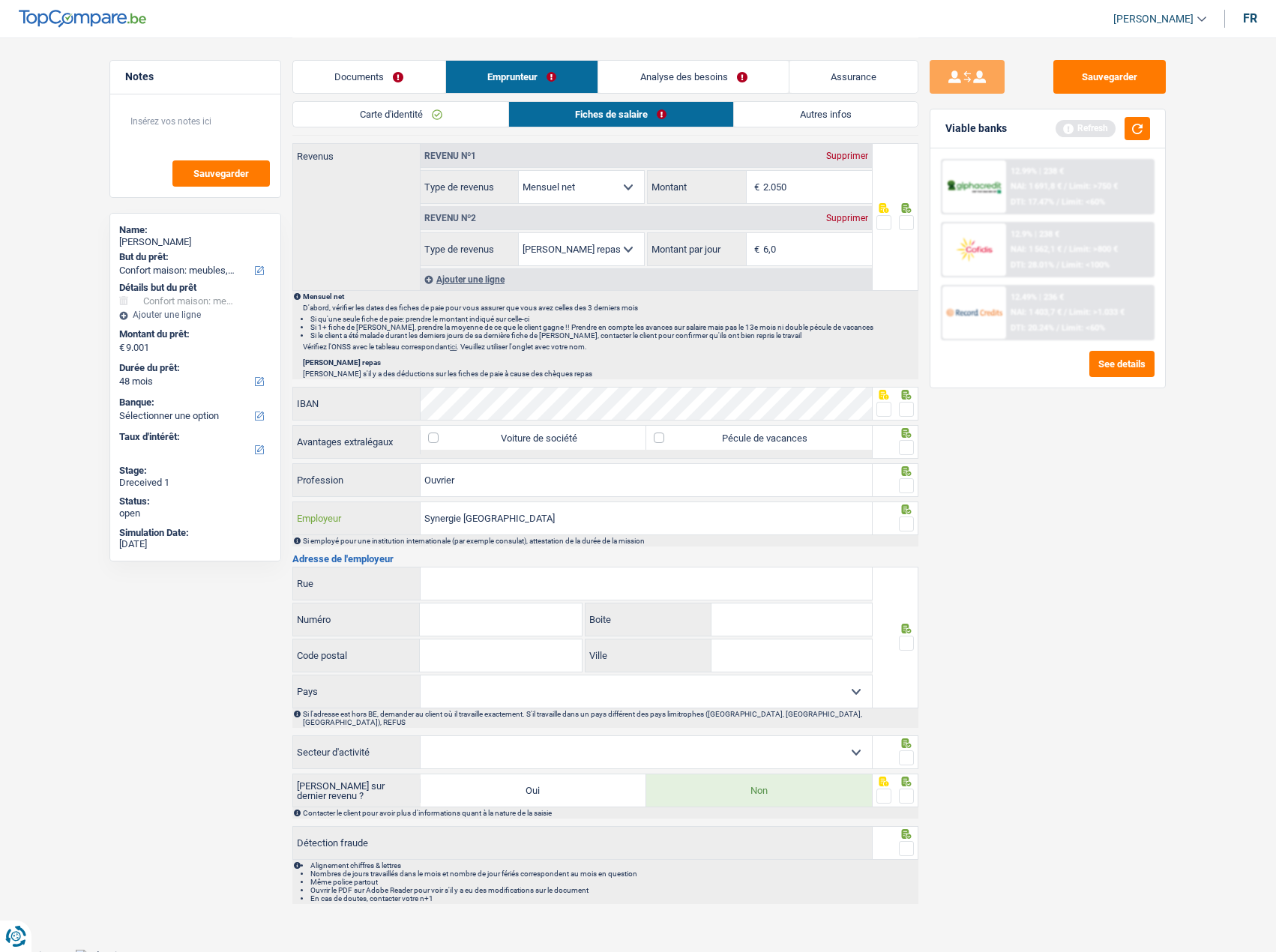
type input "Synergie Belgium"
click at [901, 518] on fieldset at bounding box center [895, 524] width 38 height 18
drag, startPoint x: 906, startPoint y: 519, endPoint x: 907, endPoint y: 510, distance: 9.1
click at [906, 518] on span at bounding box center [906, 524] width 15 height 15
click at [0, 0] on input "radio" at bounding box center [0, 0] width 0 height 0
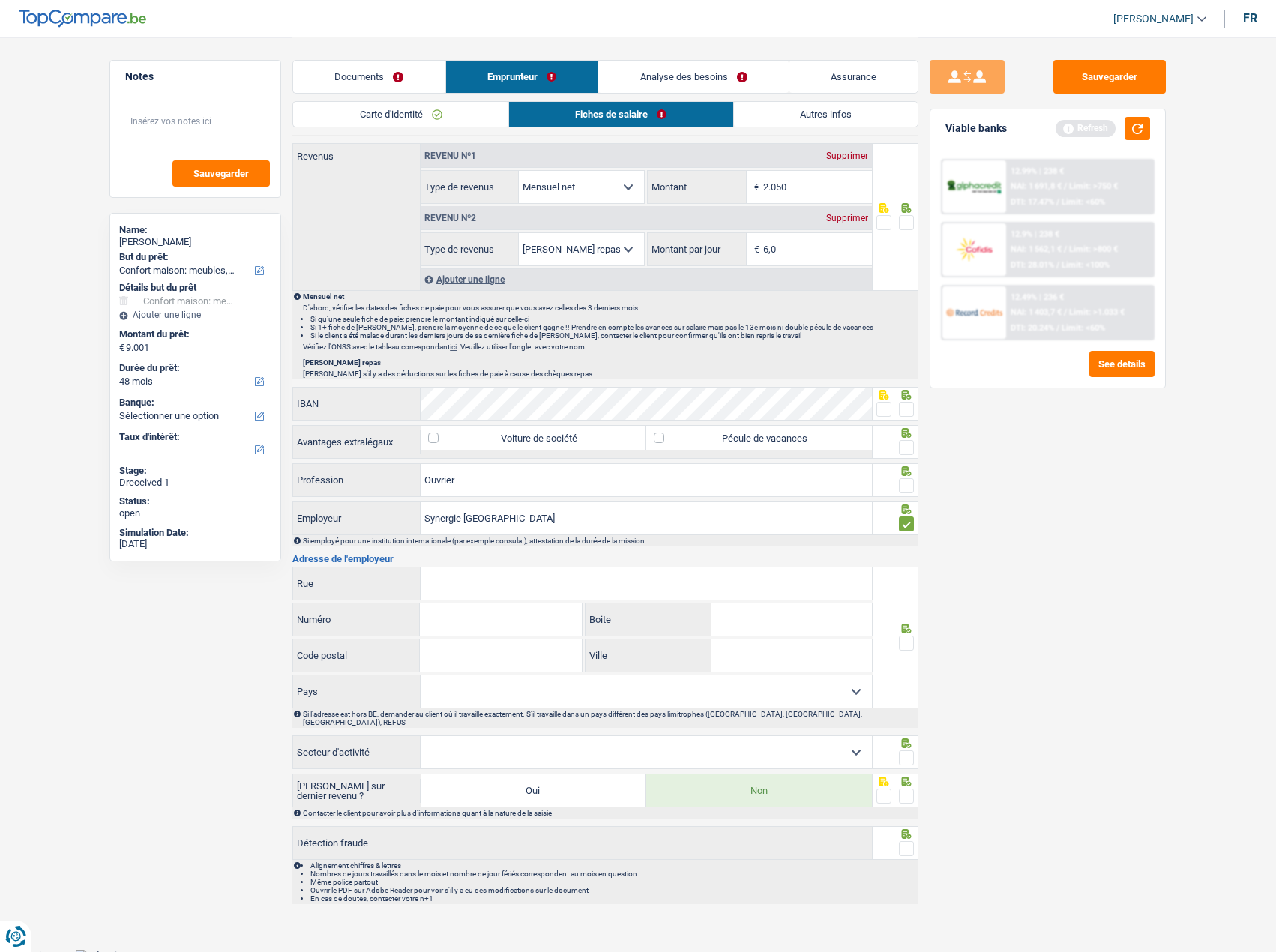
click at [908, 477] on div at bounding box center [906, 486] width 15 height 18
click at [523, 388] on div "Informations générales Schoos Nom Confirmer qu'il s'agit de la même personne. S…" at bounding box center [606, 188] width 626 height 1431
drag, startPoint x: 904, startPoint y: 410, endPoint x: 911, endPoint y: 439, distance: 29.8
click at [906, 411] on span at bounding box center [906, 409] width 15 height 15
click at [0, 0] on input "radio" at bounding box center [0, 0] width 0 height 0
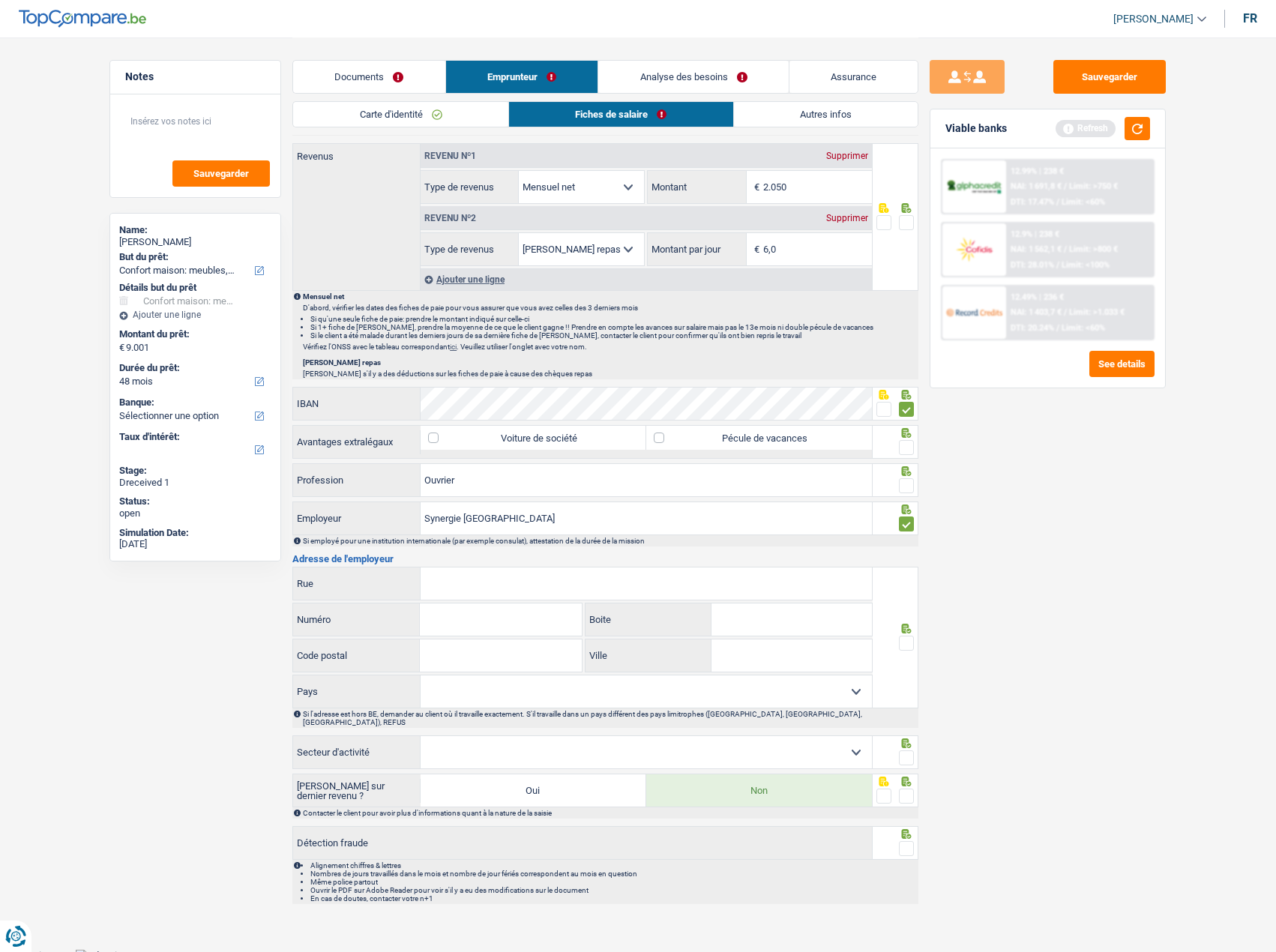
drag, startPoint x: 911, startPoint y: 444, endPoint x: 910, endPoint y: 455, distance: 11.0
click at [911, 445] on span at bounding box center [906, 447] width 15 height 15
click at [0, 0] on input "radio" at bounding box center [0, 0] width 0 height 0
click at [908, 477] on div at bounding box center [906, 486] width 15 height 18
click at [906, 493] on div at bounding box center [906, 486] width 15 height 18
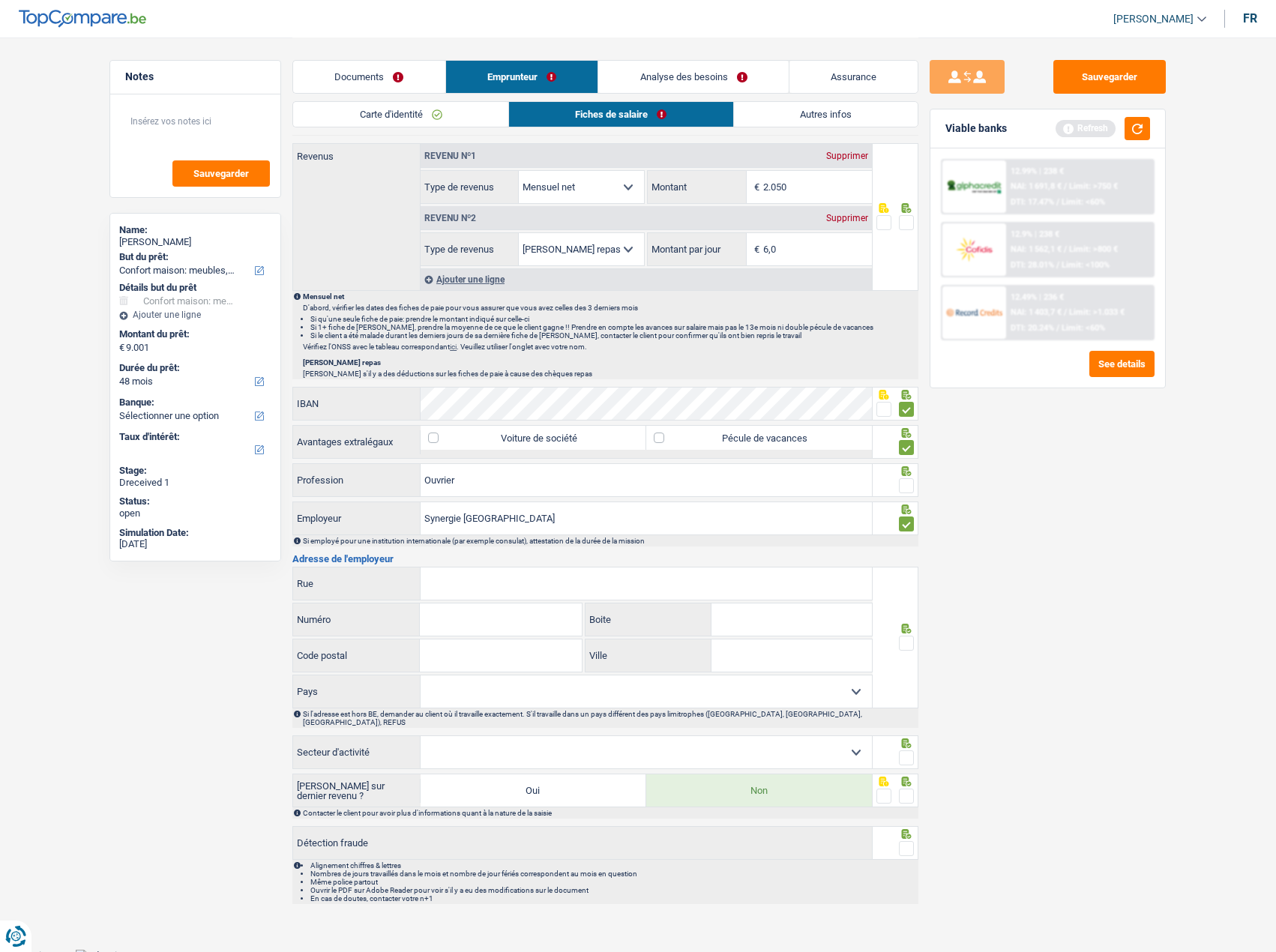
click at [912, 478] on span at bounding box center [906, 486] width 15 height 15
click at [0, 0] on input "radio" at bounding box center [0, 0] width 0 height 0
click at [434, 601] on div "Rue Tous les champs sont obligatoires. Veuillez fournir une réponse plus longue…" at bounding box center [583, 637] width 580 height 142
paste input "Desguinlei 88/90"
type input "Desguinlei 88/90"
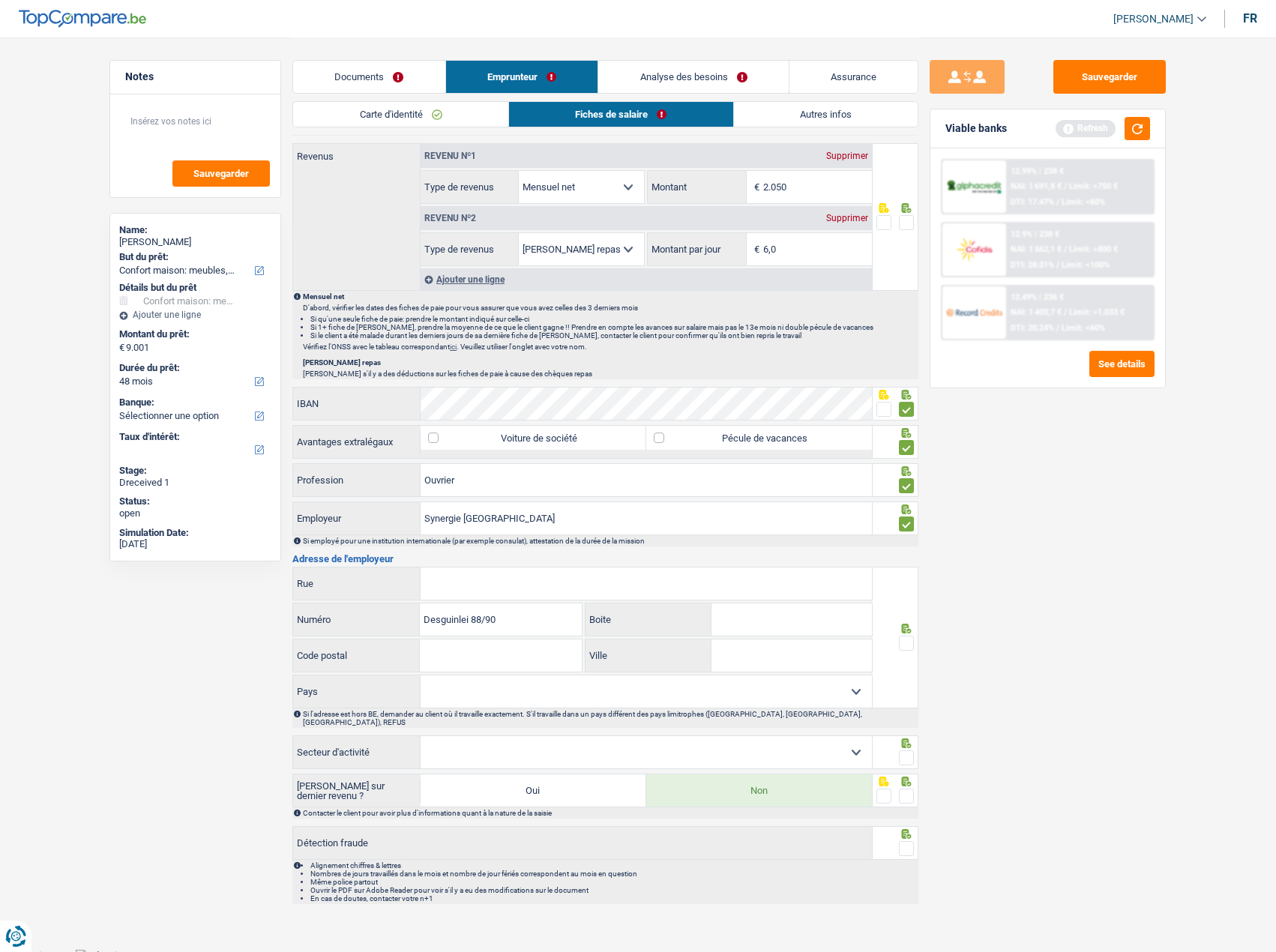
click at [452, 592] on input "Rue" at bounding box center [646, 583] width 451 height 32
paste input "Desguinlei 88/90"
type input "Desguinlei 88/90"
drag, startPoint x: 476, startPoint y: 616, endPoint x: 378, endPoint y: 627, distance: 98.6
click at [378, 627] on div "Desguinlei 88/90 Numéro" at bounding box center [437, 619] width 289 height 32
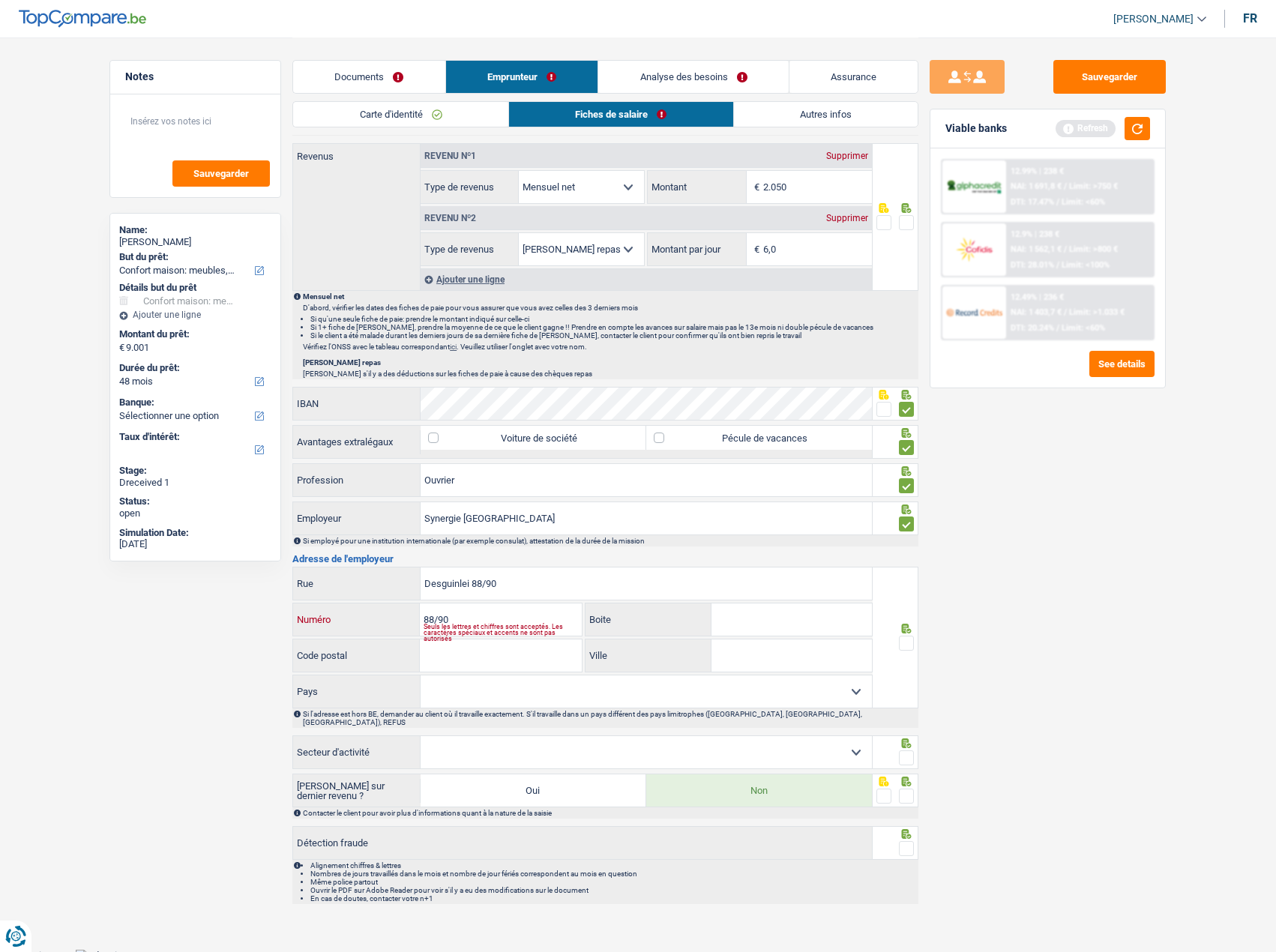
type input "88/90"
click at [832, 623] on input "Boite" at bounding box center [791, 619] width 160 height 32
type input "90"
drag, startPoint x: 538, startPoint y: 607, endPoint x: 514, endPoint y: 618, distance: 26.4
click at [535, 608] on input "88/90" at bounding box center [500, 619] width 161 height 32
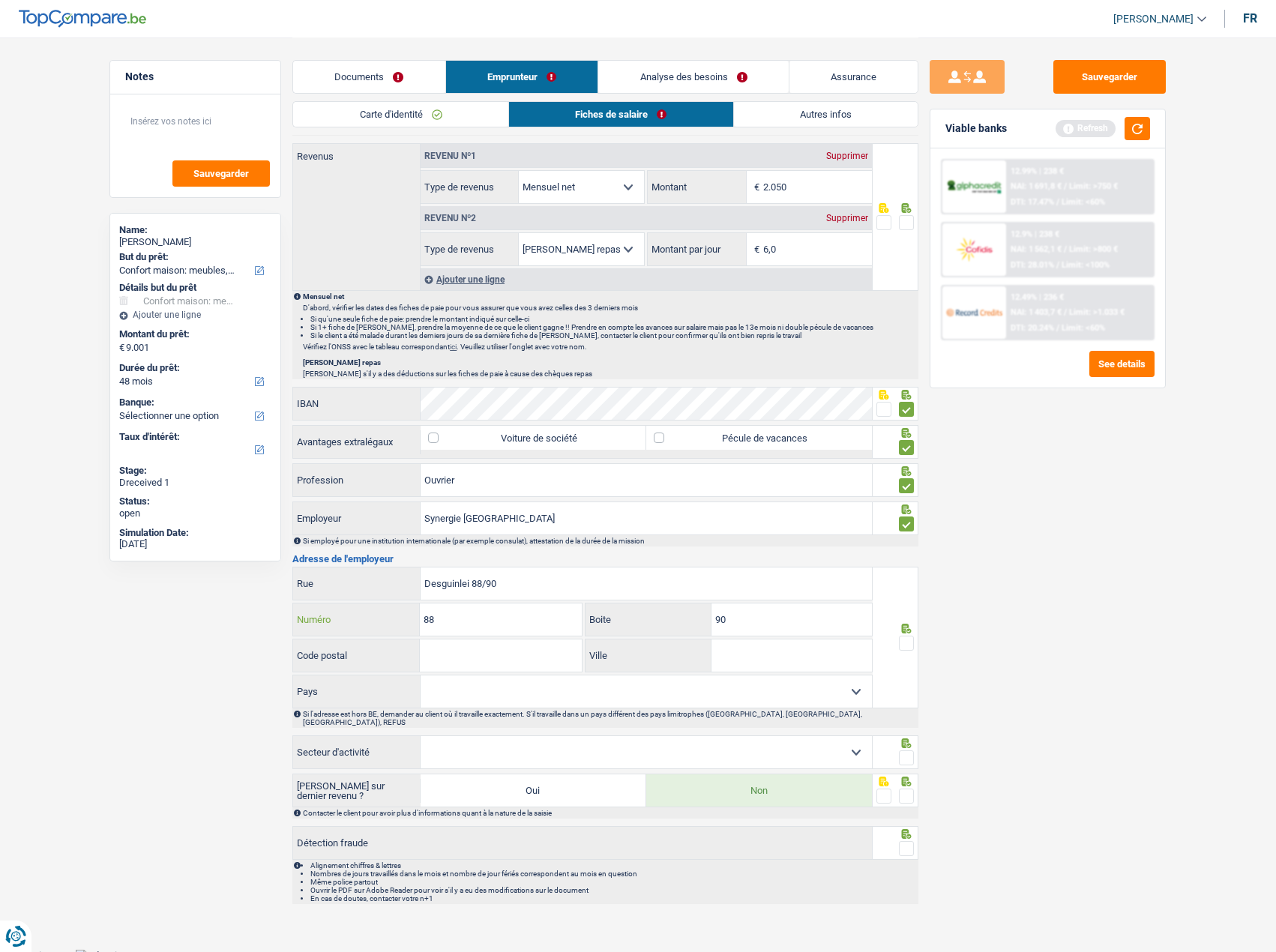
type input "88"
click at [459, 648] on input "Code postal" at bounding box center [500, 655] width 161 height 32
type input "2018"
drag, startPoint x: 799, startPoint y: 637, endPoint x: 795, endPoint y: 644, distance: 8.1
click at [799, 637] on div "90 Boite" at bounding box center [727, 620] width 290 height 36
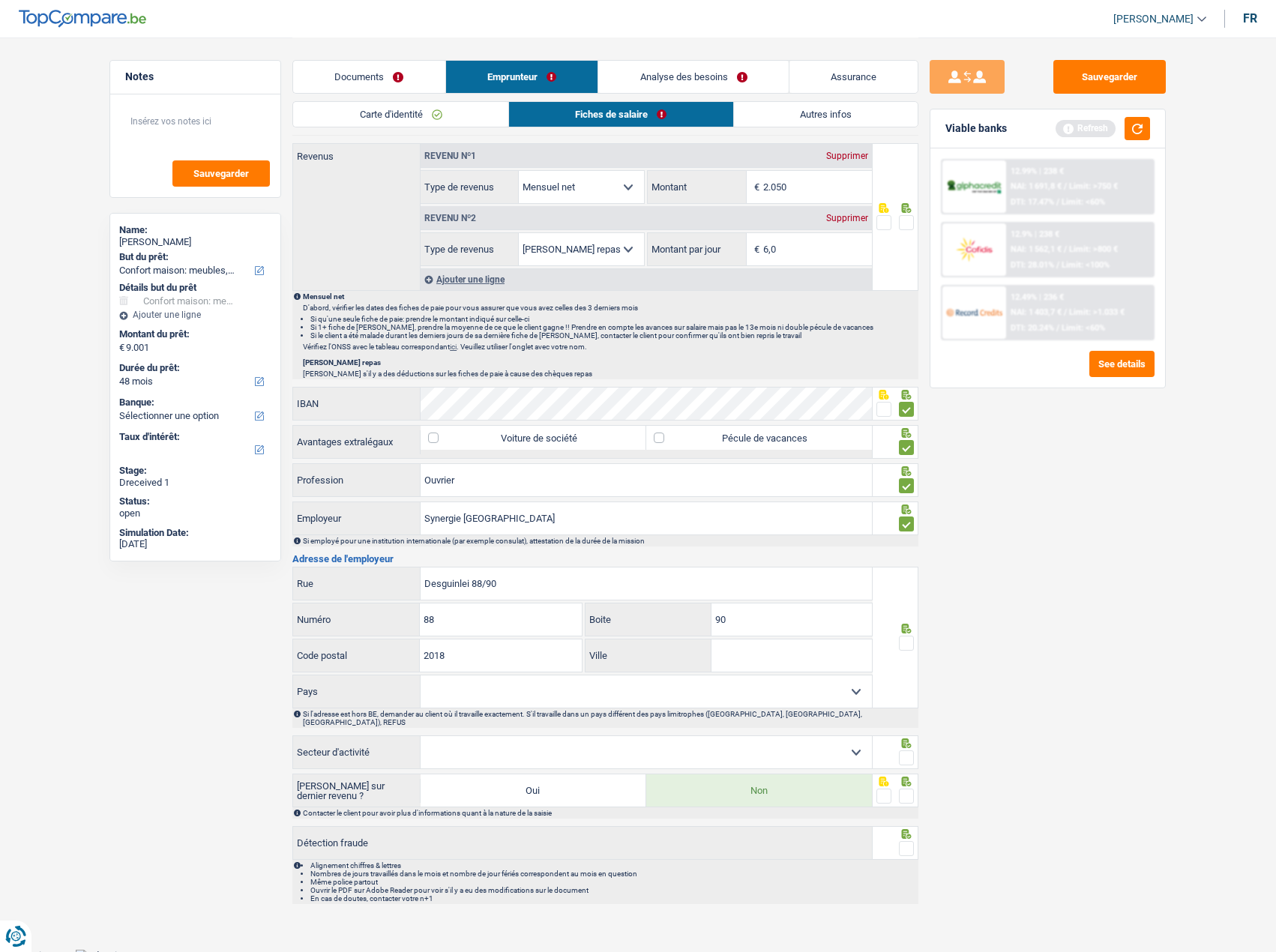
click at [780, 657] on input "Ville" at bounding box center [791, 655] width 160 height 32
paste input "ANVERS"
type input "ANVERS"
click at [625, 682] on select "Belgique France Allemagne Italie Luxembourg Pays-Bas Espagne Suisse Sélectionne…" at bounding box center [646, 690] width 451 height 32
click at [421, 675] on select "Belgique France Allemagne Italie Luxembourg Pays-Bas Espagne Suisse Sélectionne…" at bounding box center [646, 690] width 451 height 32
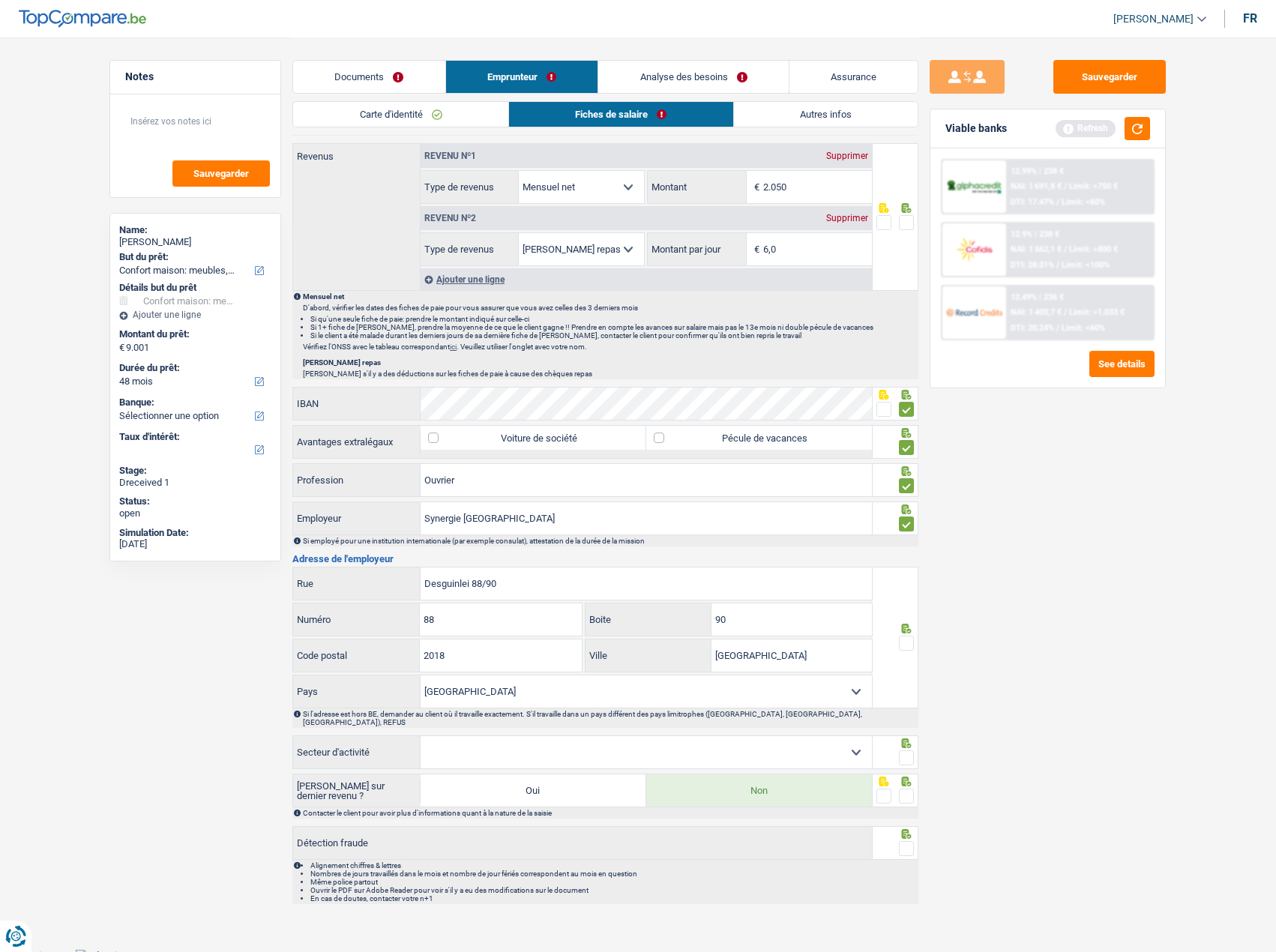
click at [659, 700] on select "Belgique France Allemagne Italie Luxembourg Pays-Bas Espagne Suisse Sélectionne…" at bounding box center [646, 690] width 451 height 32
select select "BE"
click at [421, 675] on select "Belgique France Allemagne Italie Luxembourg Pays-Bas Espagne Suisse Sélectionne…" at bounding box center [646, 690] width 451 height 32
click at [906, 642] on span at bounding box center [906, 643] width 15 height 15
click at [0, 0] on input "radio" at bounding box center [0, 0] width 0 height 0
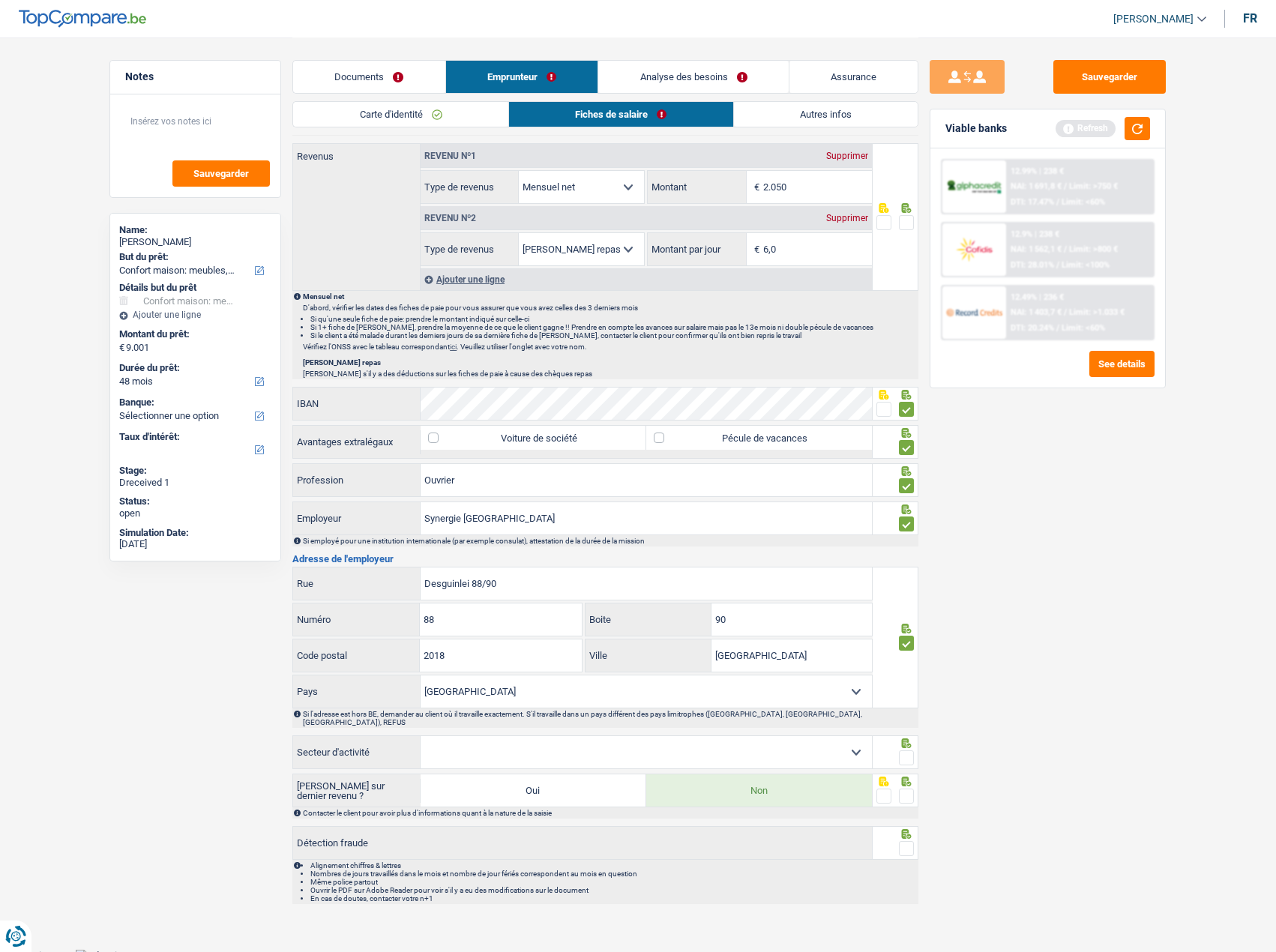
click at [907, 755] on span at bounding box center [906, 757] width 15 height 15
click at [0, 0] on input "radio" at bounding box center [0, 0] width 0 height 0
click at [904, 788] on span at bounding box center [906, 796] width 15 height 15
click at [0, 0] on input "radio" at bounding box center [0, 0] width 0 height 0
click at [911, 844] on span at bounding box center [906, 849] width 15 height 15
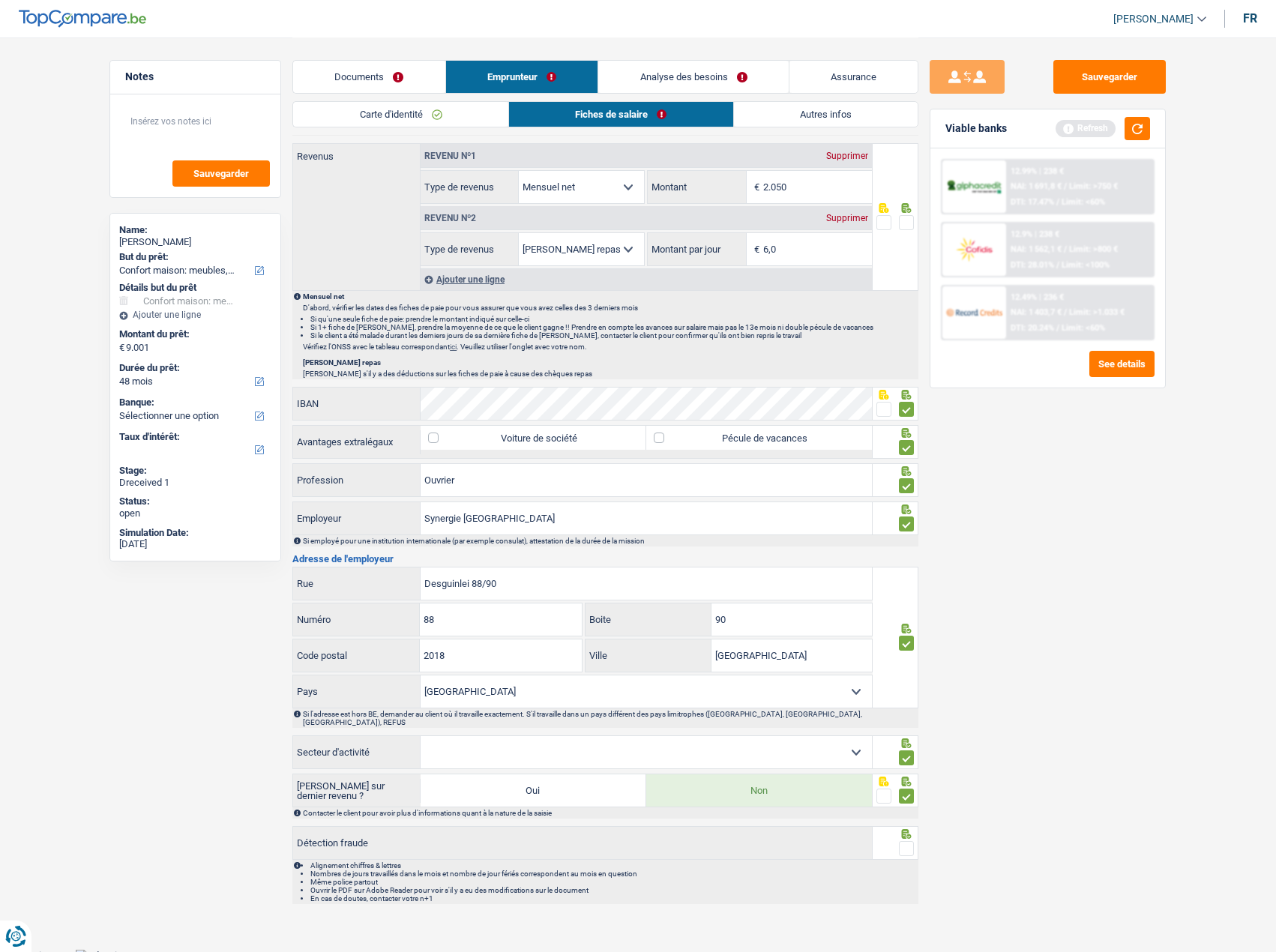
click at [0, 0] on input "radio" at bounding box center [0, 0] width 0 height 0
click at [708, 764] on div "Informations générales Schoos Nom Confirmer qu'il s'agit de la même personne. S…" at bounding box center [606, 188] width 626 height 1431
click at [693, 738] on select "Agriculture/Pêche Industrie Horeca Courier/Fitness/Taxi Construction Banques/As…" at bounding box center [646, 752] width 451 height 32
select select "smallCompanies"
click at [421, 736] on select "Agriculture/Pêche Industrie Horeca Courier/Fitness/Taxi Construction Banques/As…" at bounding box center [646, 752] width 451 height 32
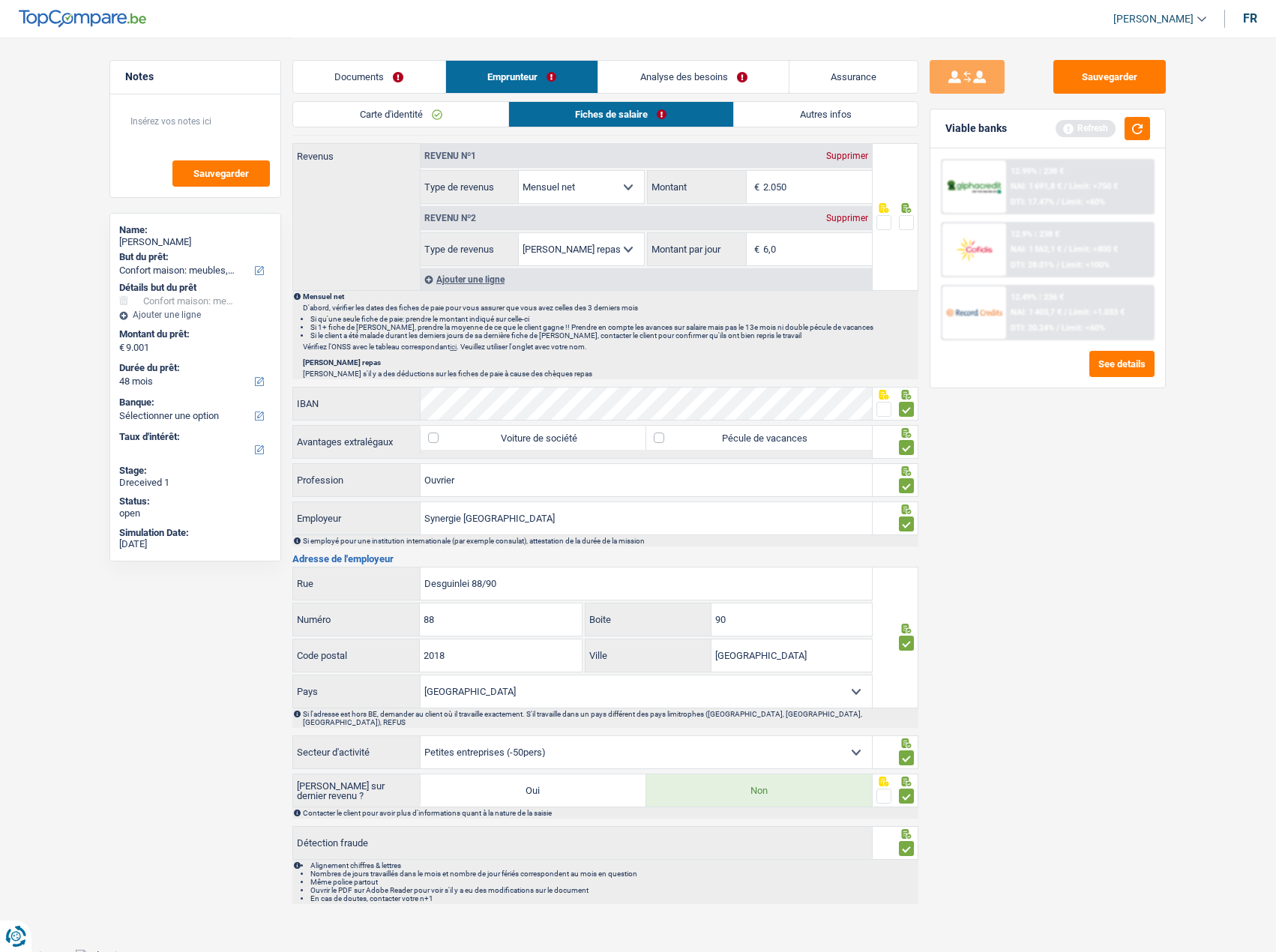
click at [1073, 670] on div "Sauvegarder Viable banks Refresh 12.99% | 238 € NAI: 1 691,8 € / Limit: >750 € …" at bounding box center [1047, 494] width 259 height 868
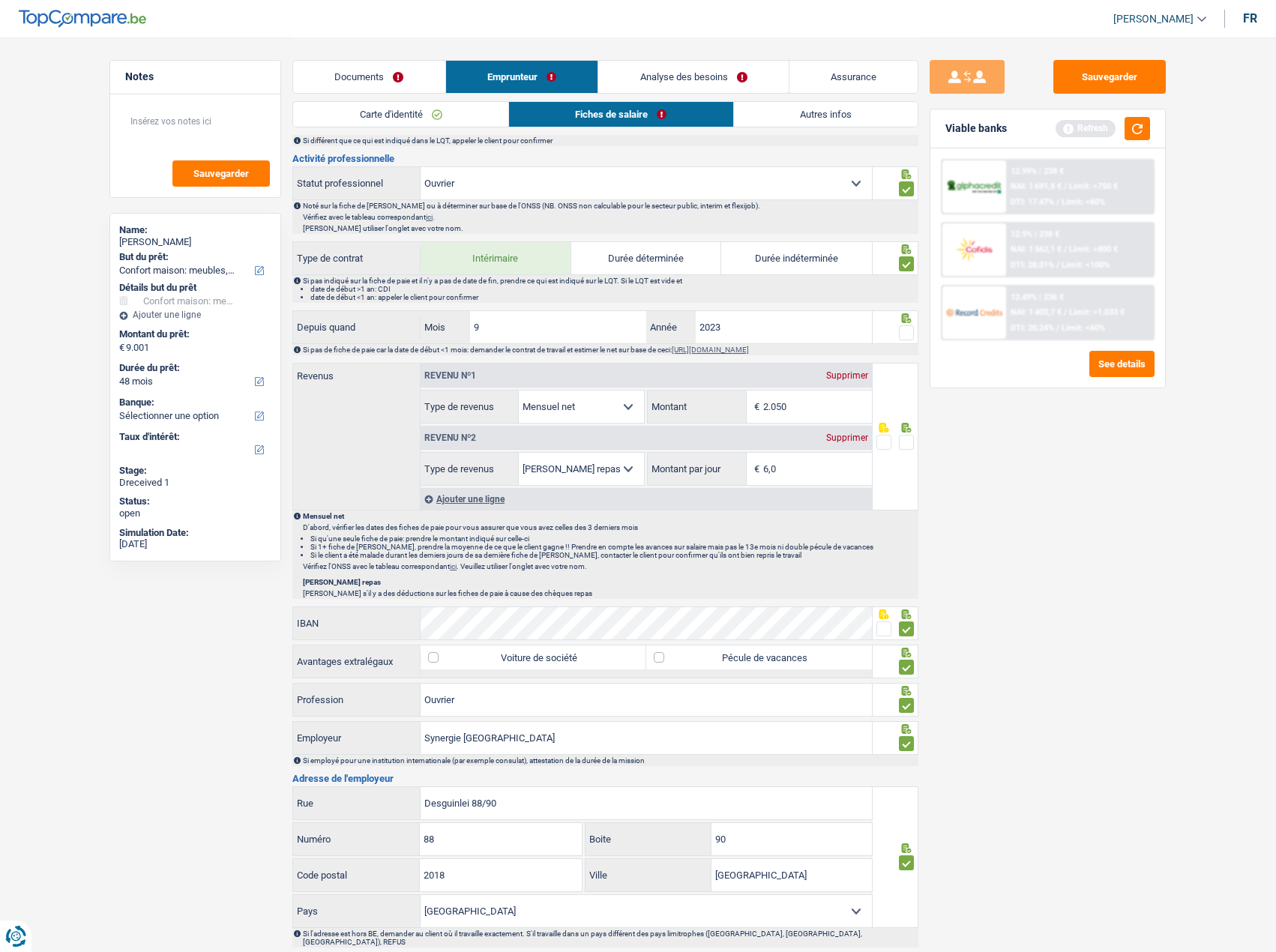
scroll to position [476, 0]
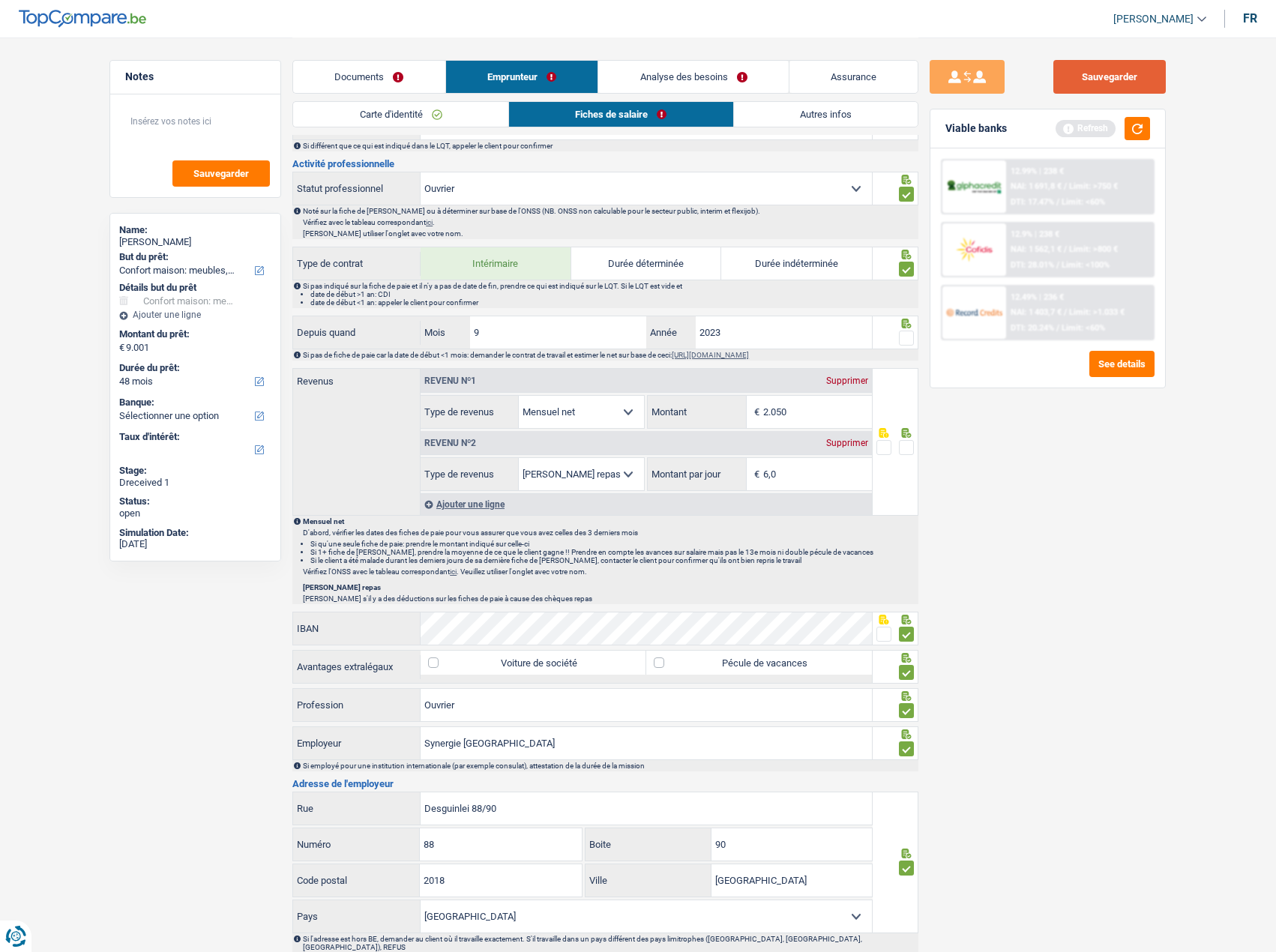
click at [1111, 80] on button "Sauvegarder" at bounding box center [1110, 77] width 113 height 34
click at [1132, 150] on div "12.99% | 238 € NAI: 1 691,8 € / Limit: >750 € DTI: 17.47% / Limit: <60% 12.9% |…" at bounding box center [1047, 267] width 235 height 239
click at [1135, 137] on button "button" at bounding box center [1137, 128] width 26 height 23
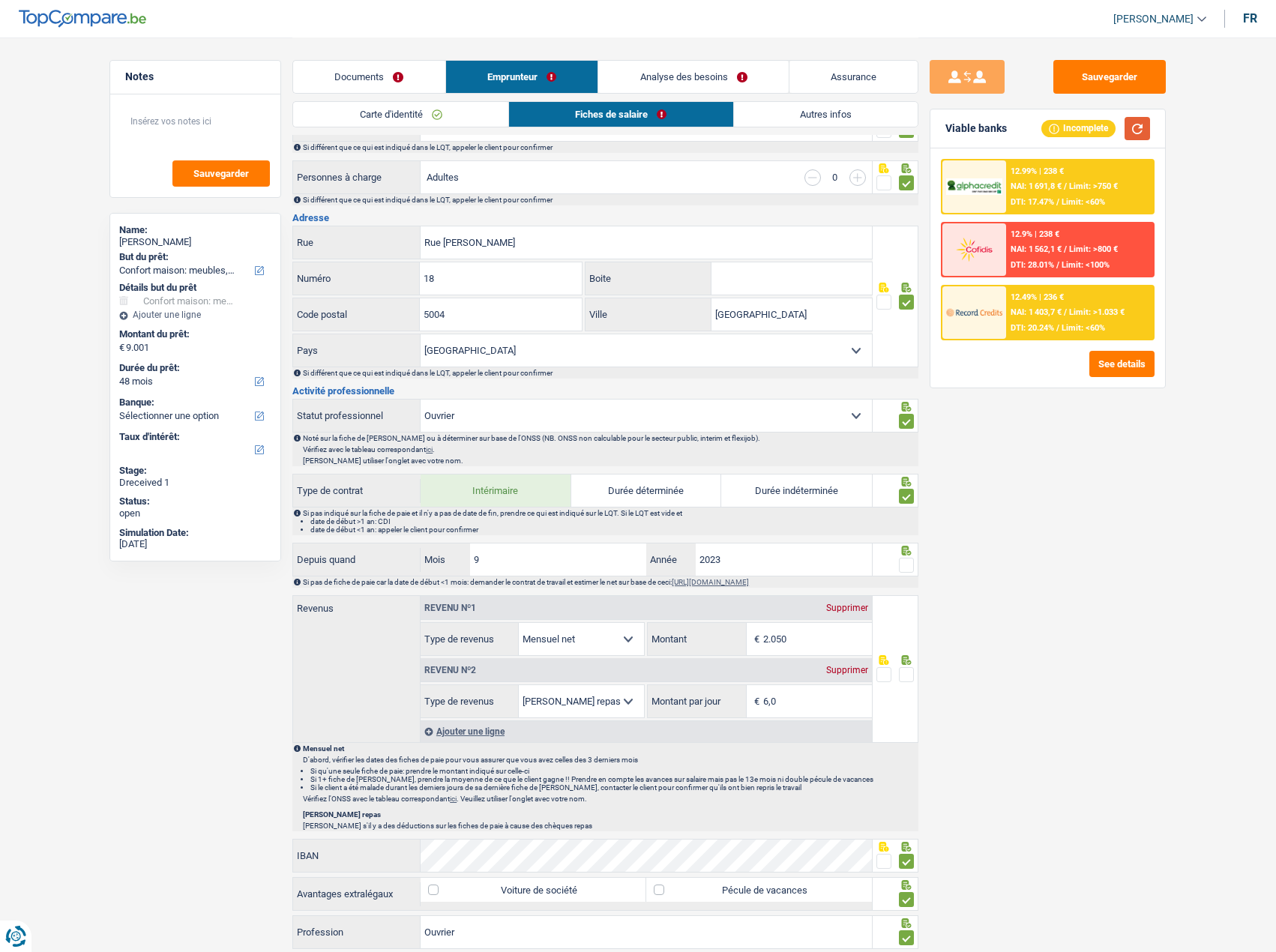
scroll to position [101, 0]
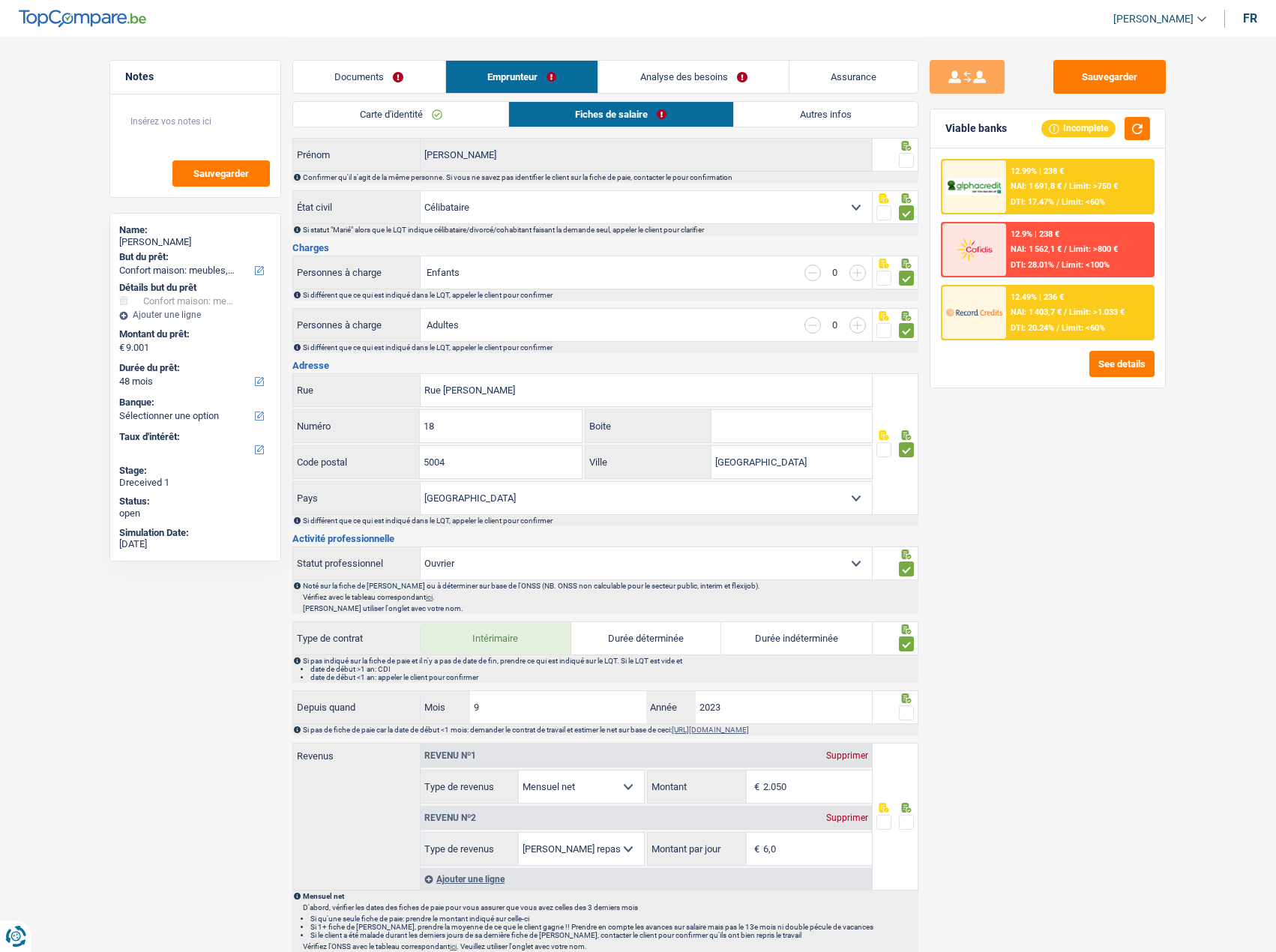
drag, startPoint x: 909, startPoint y: 706, endPoint x: 939, endPoint y: 706, distance: 30.0
click at [909, 706] on span at bounding box center [906, 712] width 15 height 15
click at [0, 0] on input "radio" at bounding box center [0, 0] width 0 height 0
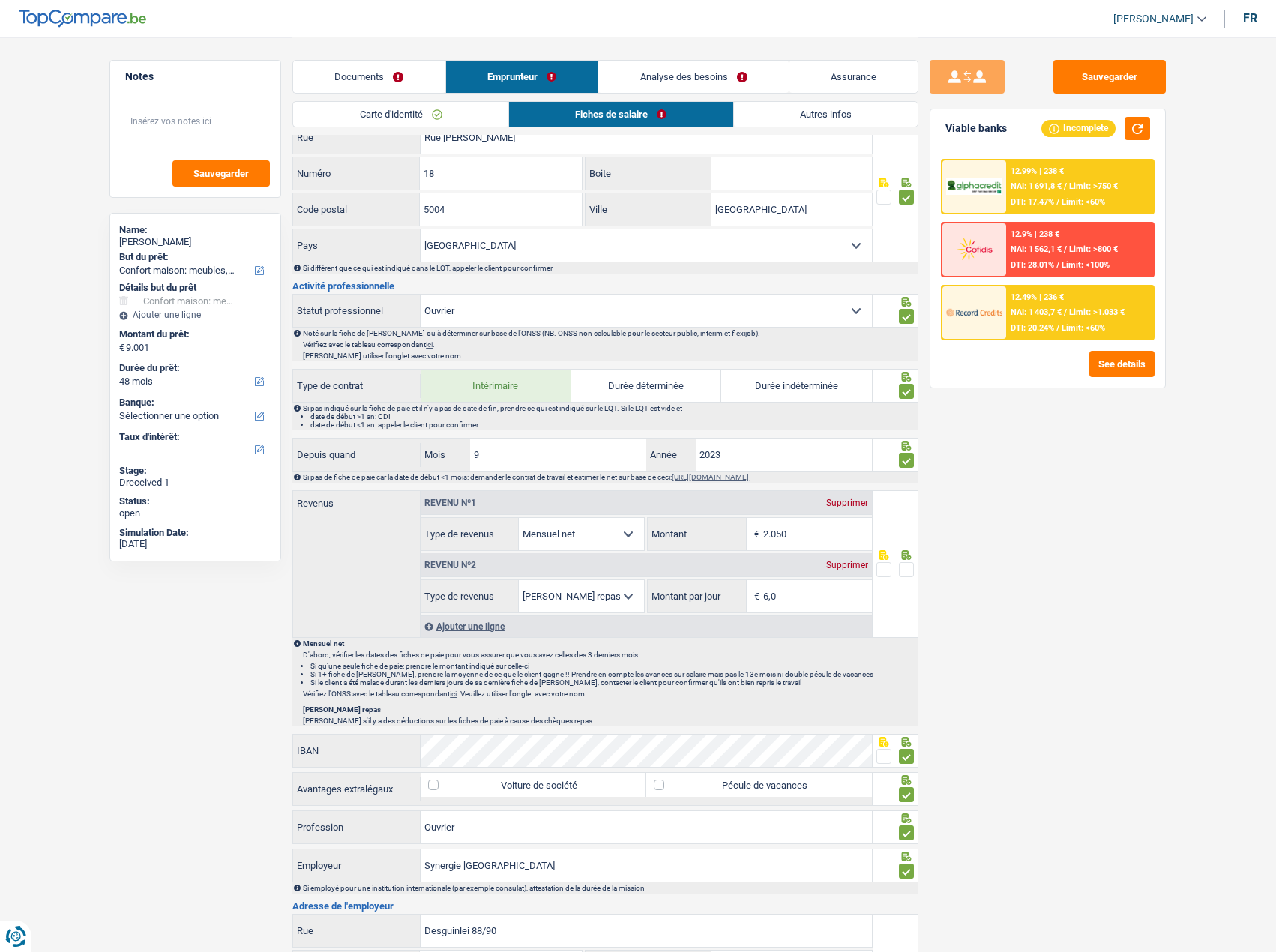
scroll to position [525, 0]
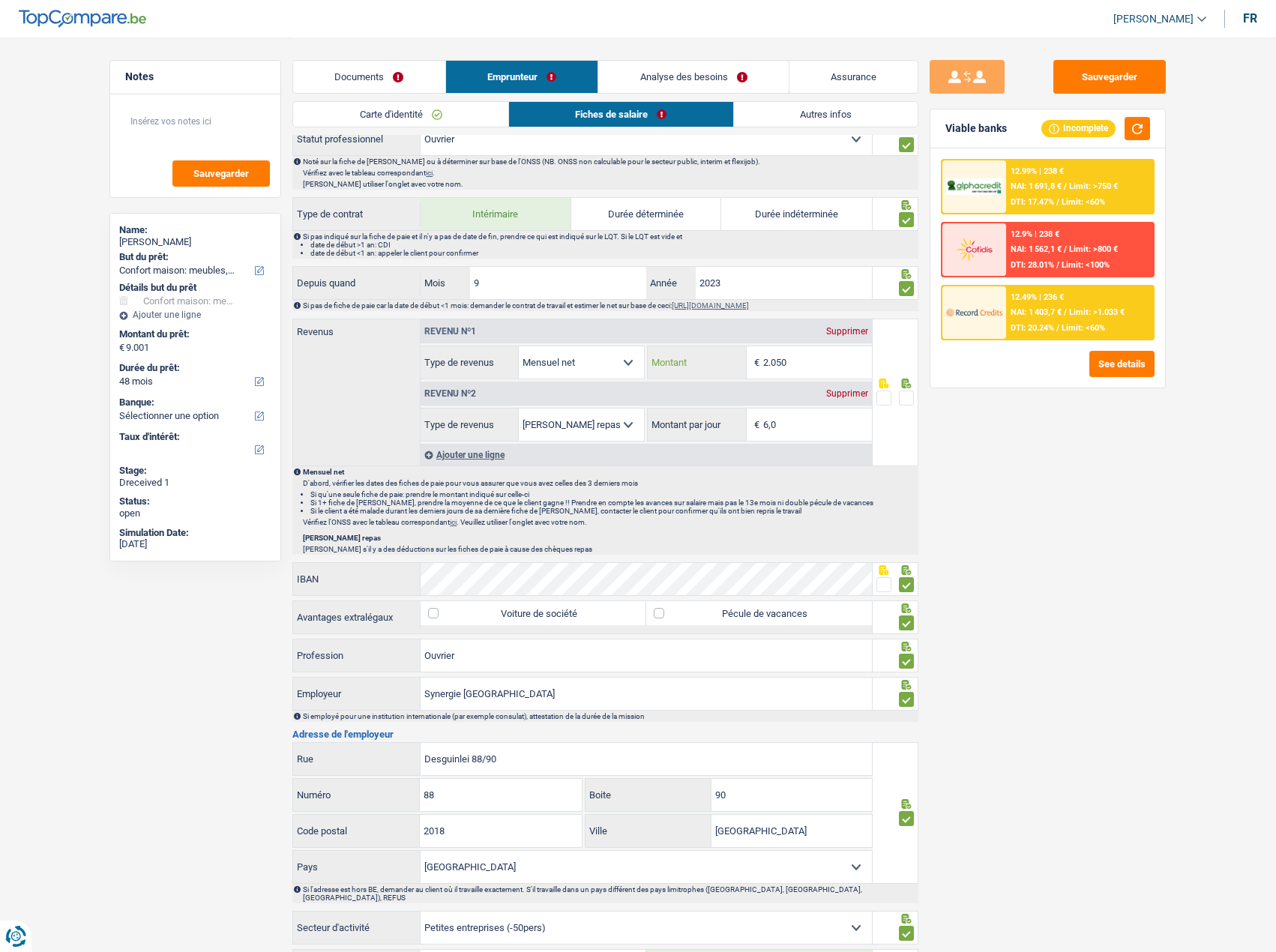
click at [838, 361] on input "2.050" at bounding box center [817, 362] width 109 height 32
drag, startPoint x: 793, startPoint y: 362, endPoint x: 582, endPoint y: 343, distance: 211.9
click at [601, 342] on div "Revenu nº1 Supprimer Allocation d'handicap Allocations chômage Allocations fami…" at bounding box center [646, 349] width 451 height 60
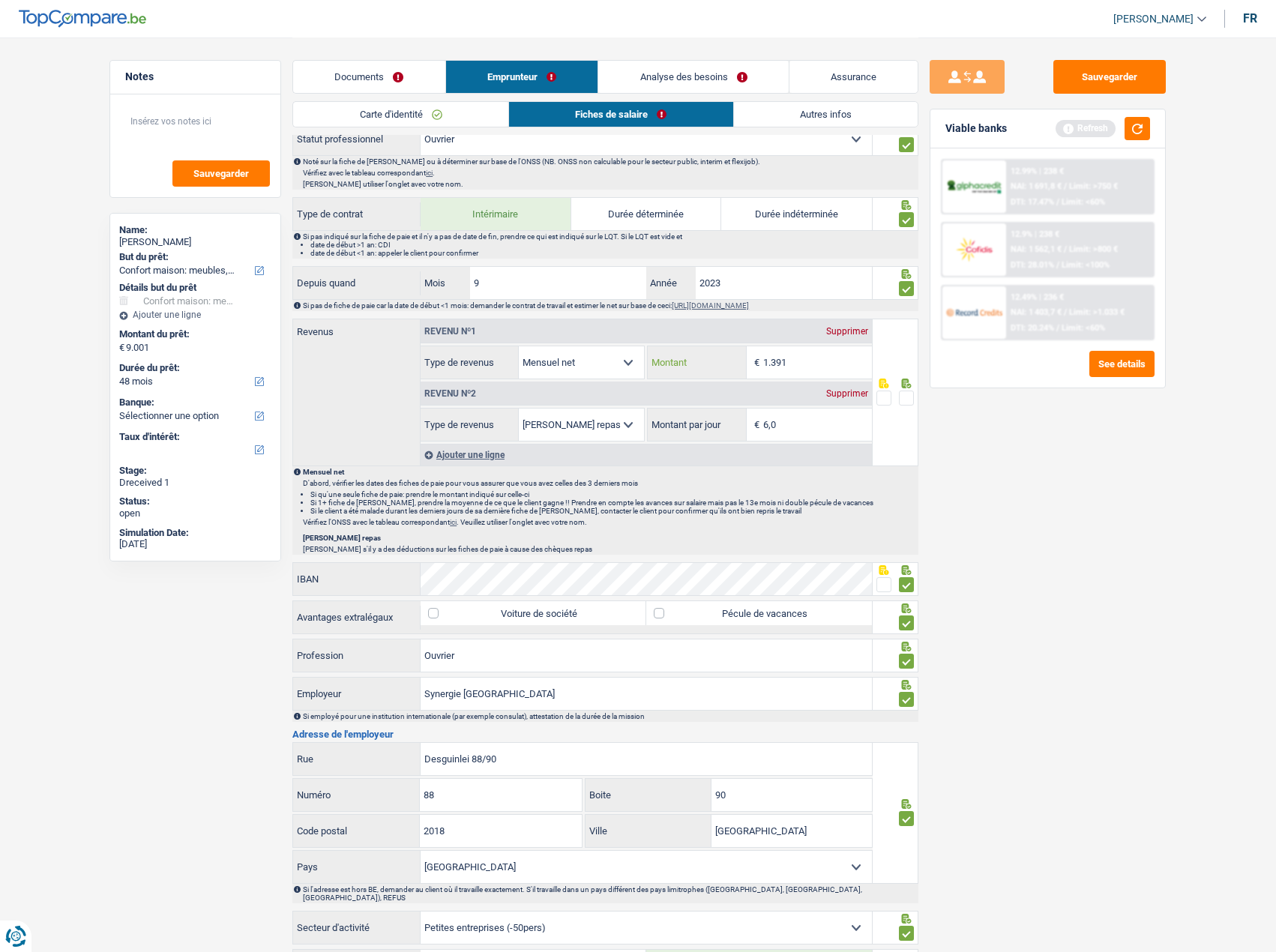
type input "1.391"
click at [1071, 408] on div "Sauvegarder Viable banks Refresh 12.99% | 238 € NAI: 1 691,8 € / Limit: >750 € …" at bounding box center [1047, 494] width 259 height 868
click at [1139, 112] on div "Viable banks Refresh" at bounding box center [1047, 129] width 235 height 39
click at [1139, 123] on button "button" at bounding box center [1137, 128] width 26 height 23
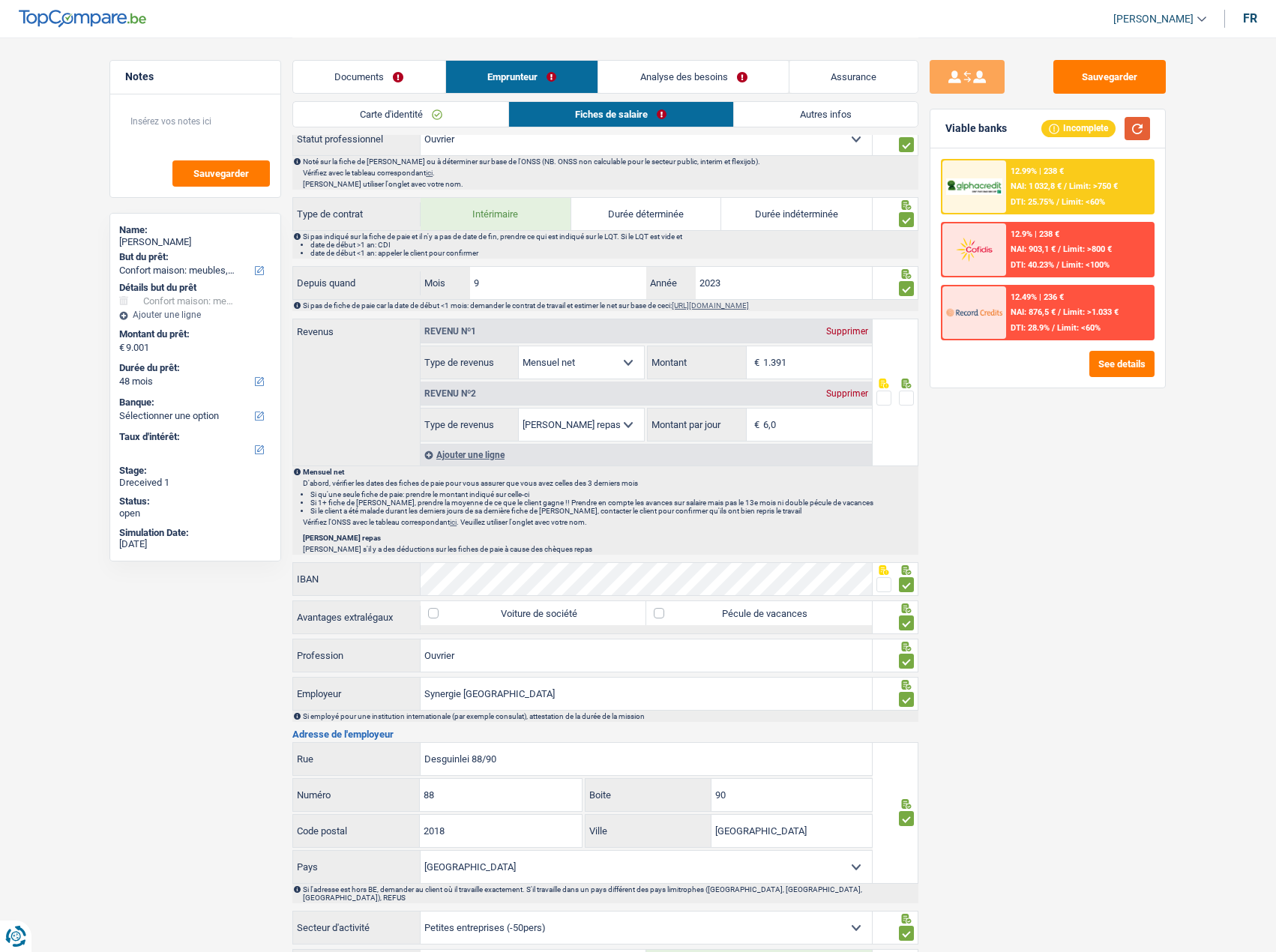
click at [1136, 118] on button "button" at bounding box center [1137, 128] width 26 height 23
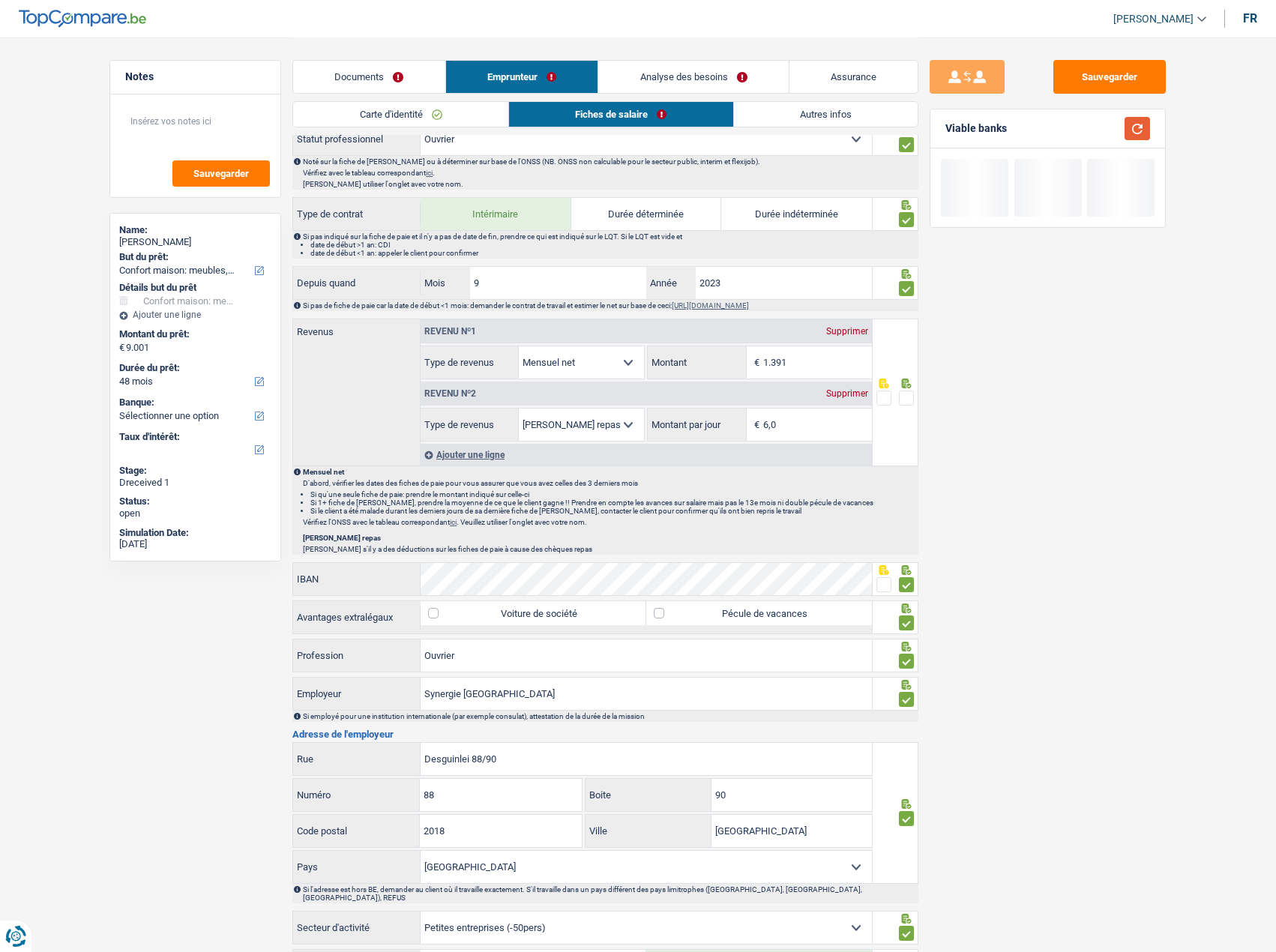
click at [1141, 124] on button "button" at bounding box center [1137, 128] width 26 height 23
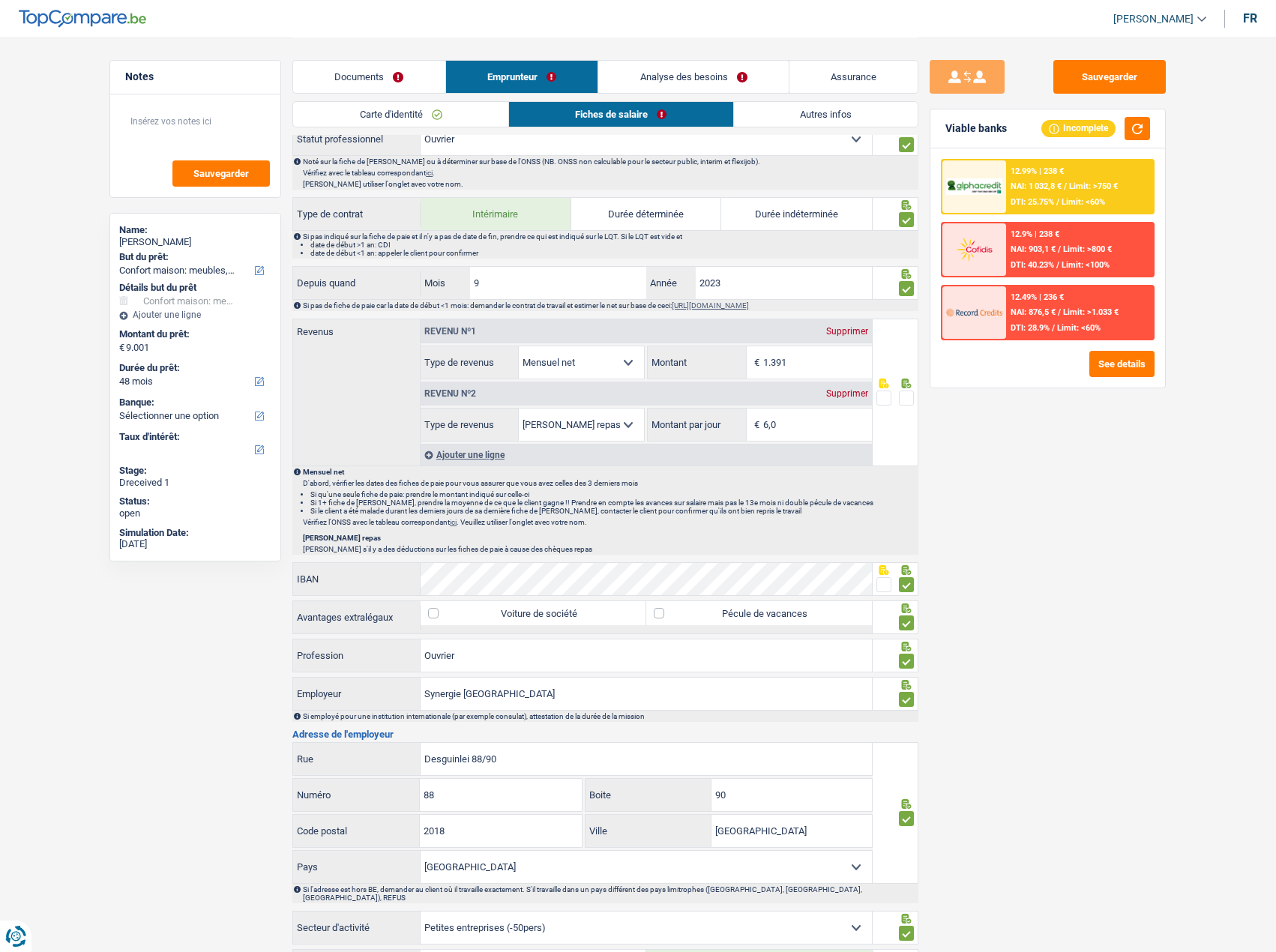
click at [906, 392] on span at bounding box center [906, 398] width 15 height 15
click at [0, 0] on input "radio" at bounding box center [0, 0] width 0 height 0
drag, startPoint x: 799, startPoint y: 430, endPoint x: 700, endPoint y: 427, distance: 99.0
click at [700, 427] on div "6,0 € Montant par jour" at bounding box center [759, 424] width 223 height 32
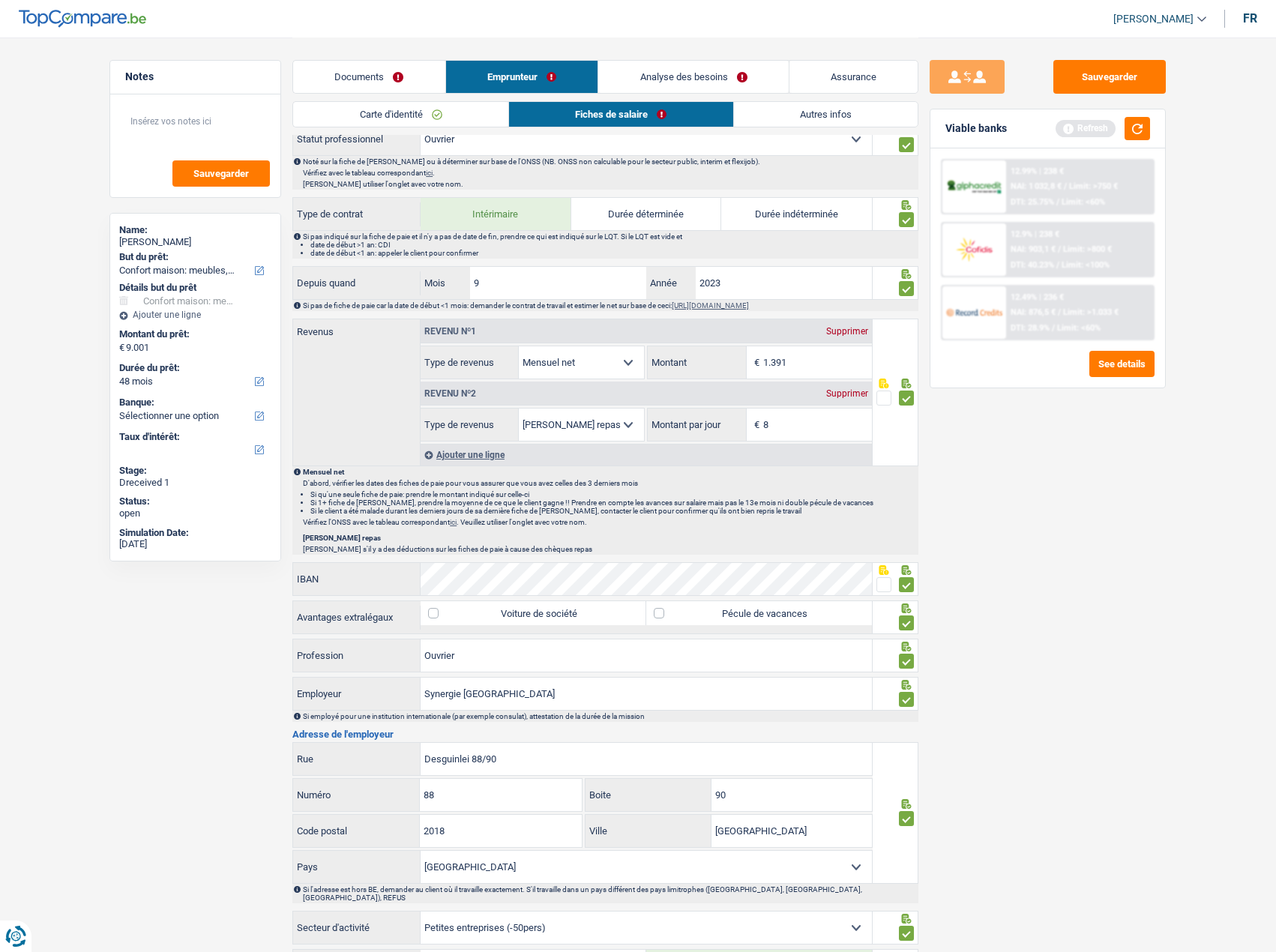
type input "8,0"
click at [1092, 524] on div "Sauvegarder Viable banks Refresh 12.99% | 238 € NAI: 1 032,8 € / Limit: >750 € …" at bounding box center [1047, 494] width 259 height 868
click at [1061, 460] on div "Sauvegarder Viable banks Refresh 12.99% | 238 € NAI: 1 032,8 € / Limit: >750 € …" at bounding box center [1047, 494] width 259 height 868
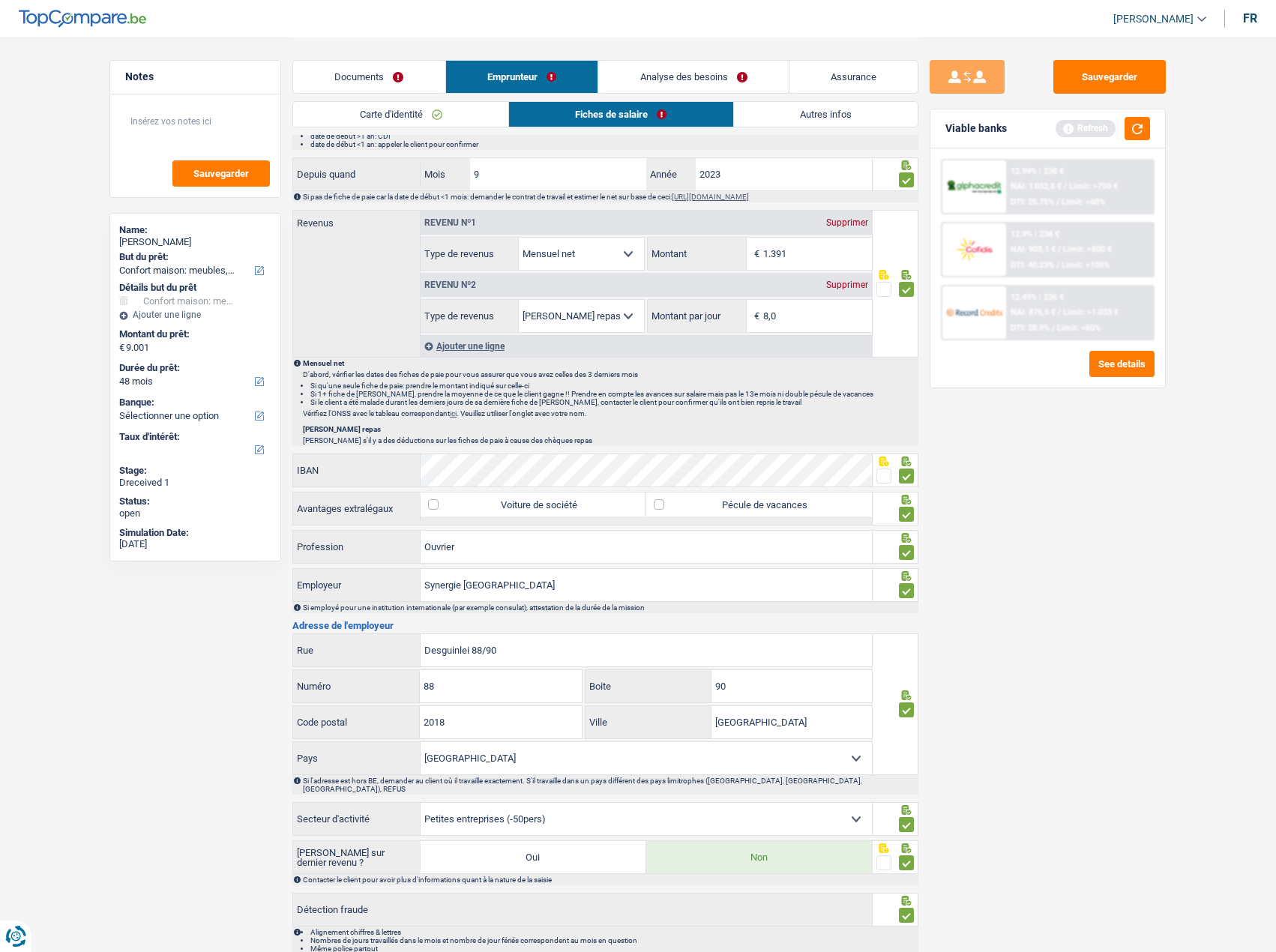
scroll to position [700, 0]
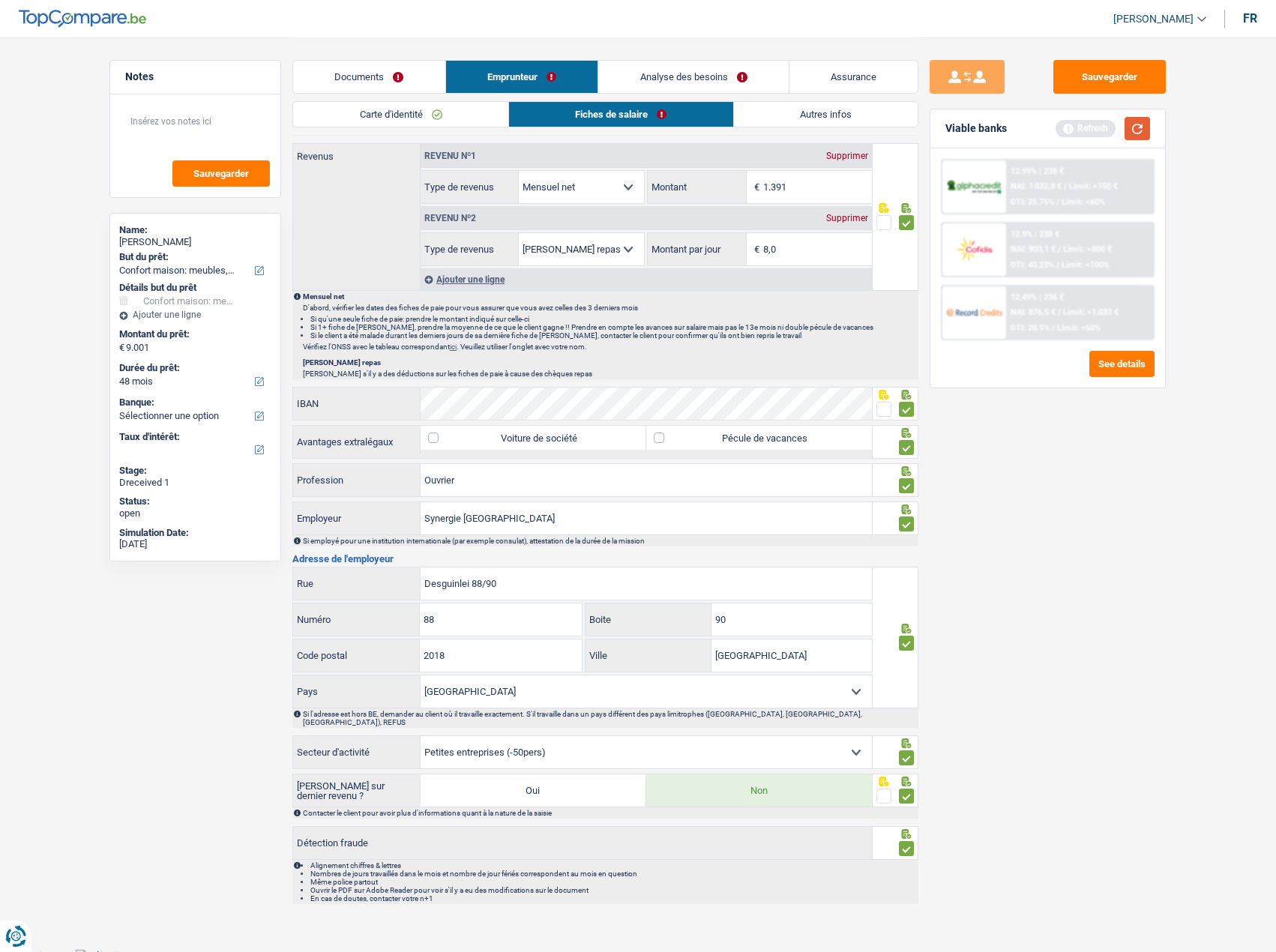
click at [1136, 127] on button "button" at bounding box center [1137, 128] width 26 height 23
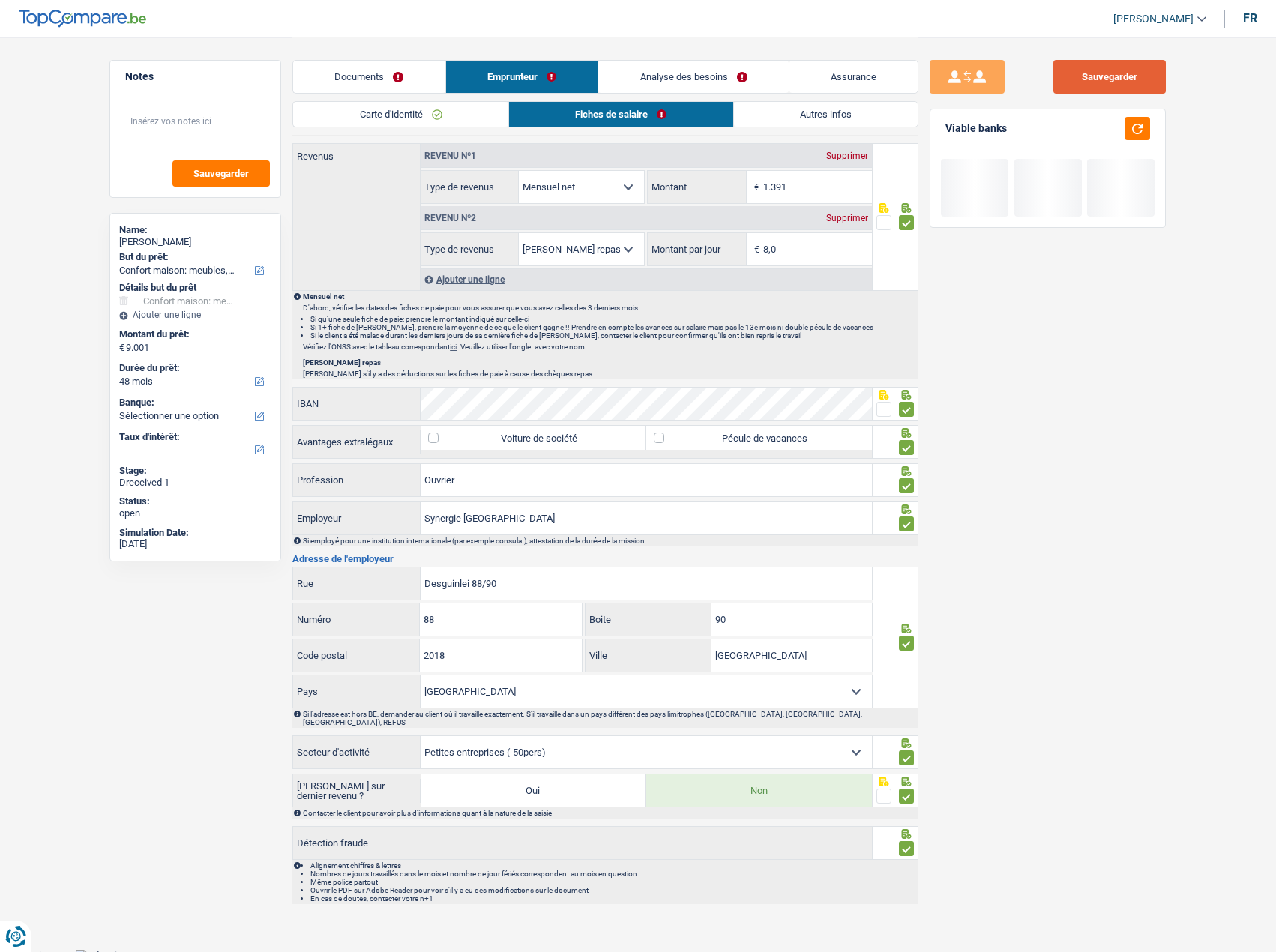
click at [1138, 80] on button "Sauvegarder" at bounding box center [1110, 77] width 113 height 34
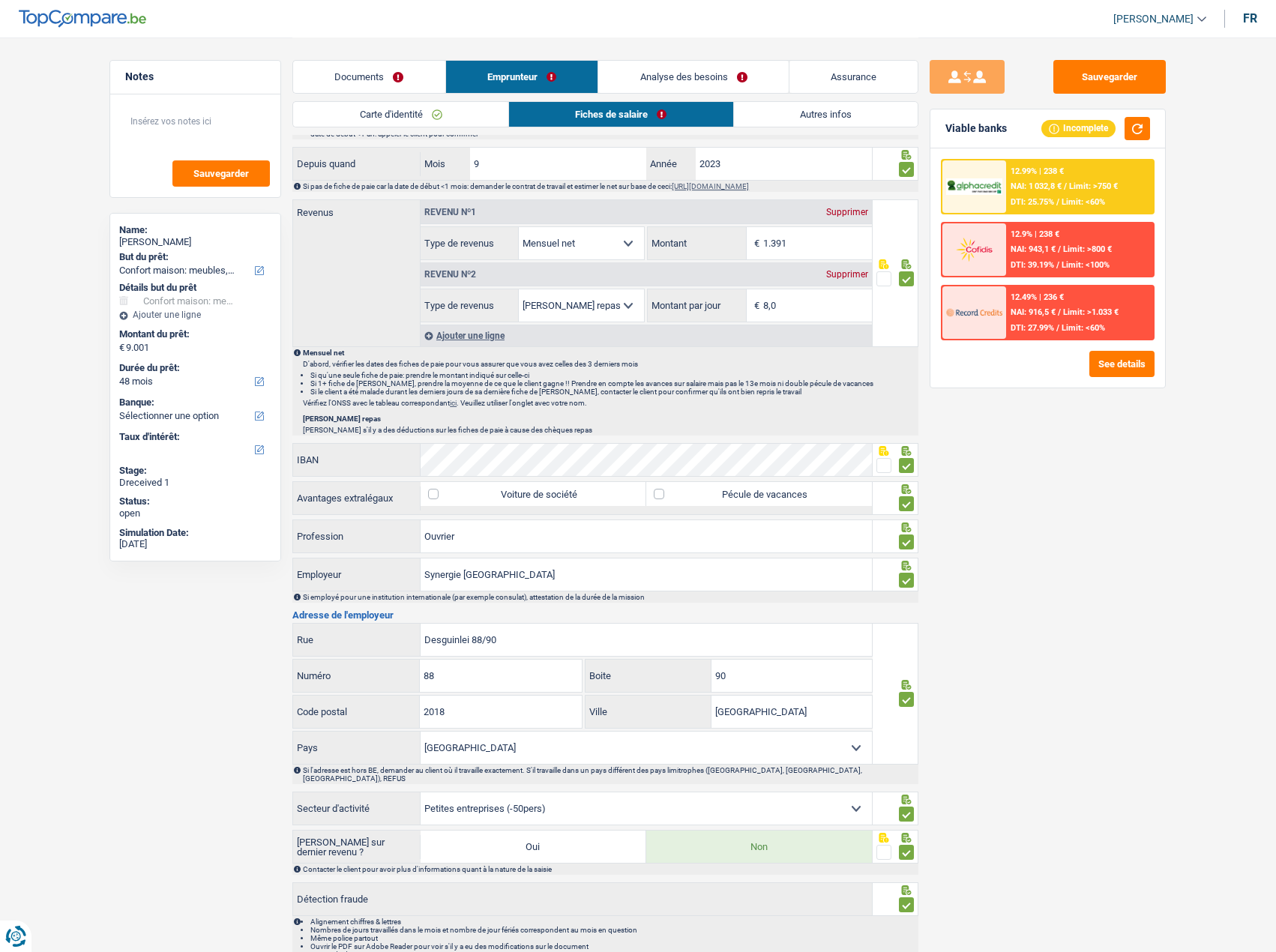
scroll to position [551, 0]
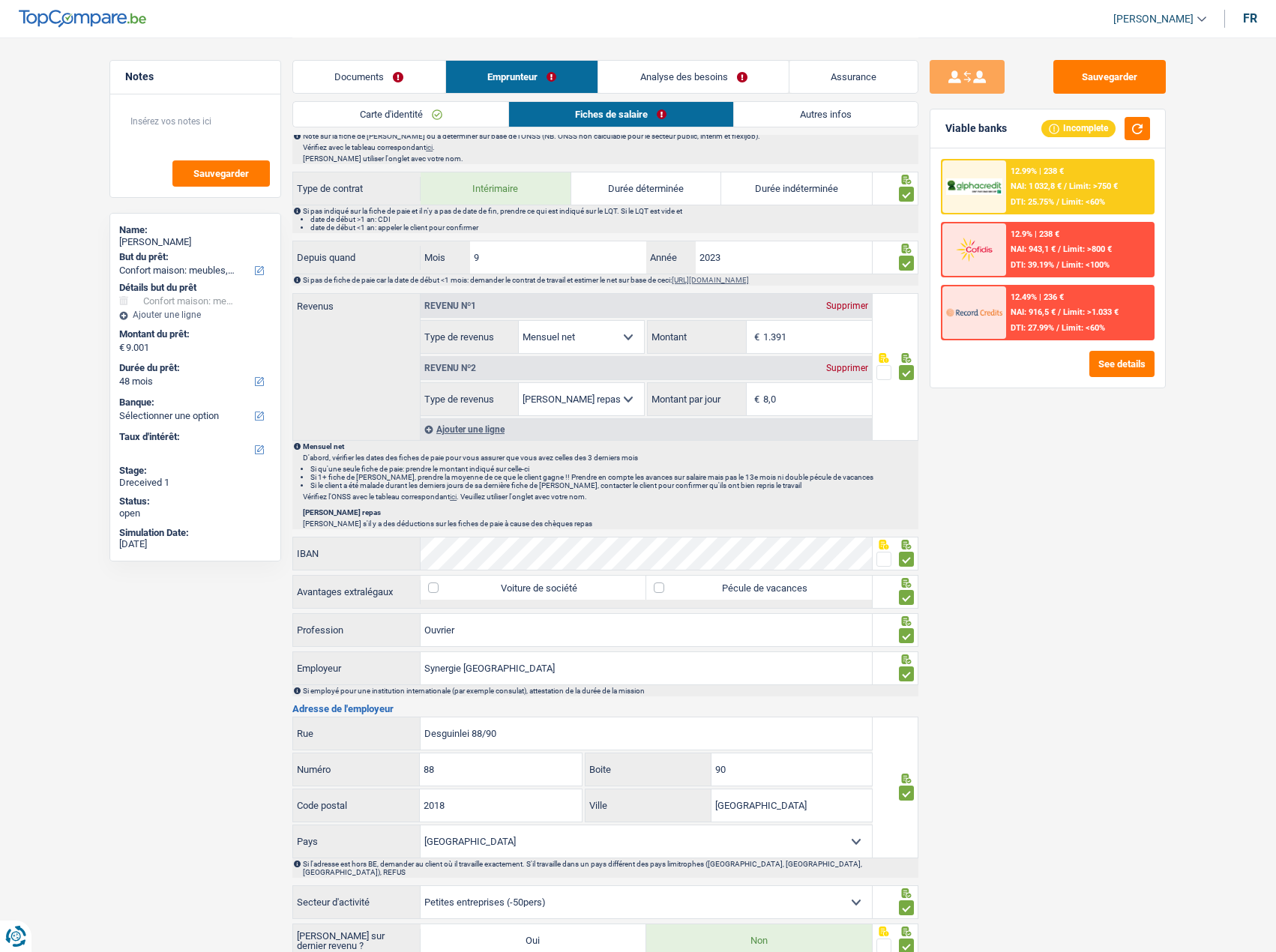
click at [866, 106] on link "Autres infos" at bounding box center [826, 113] width 185 height 25
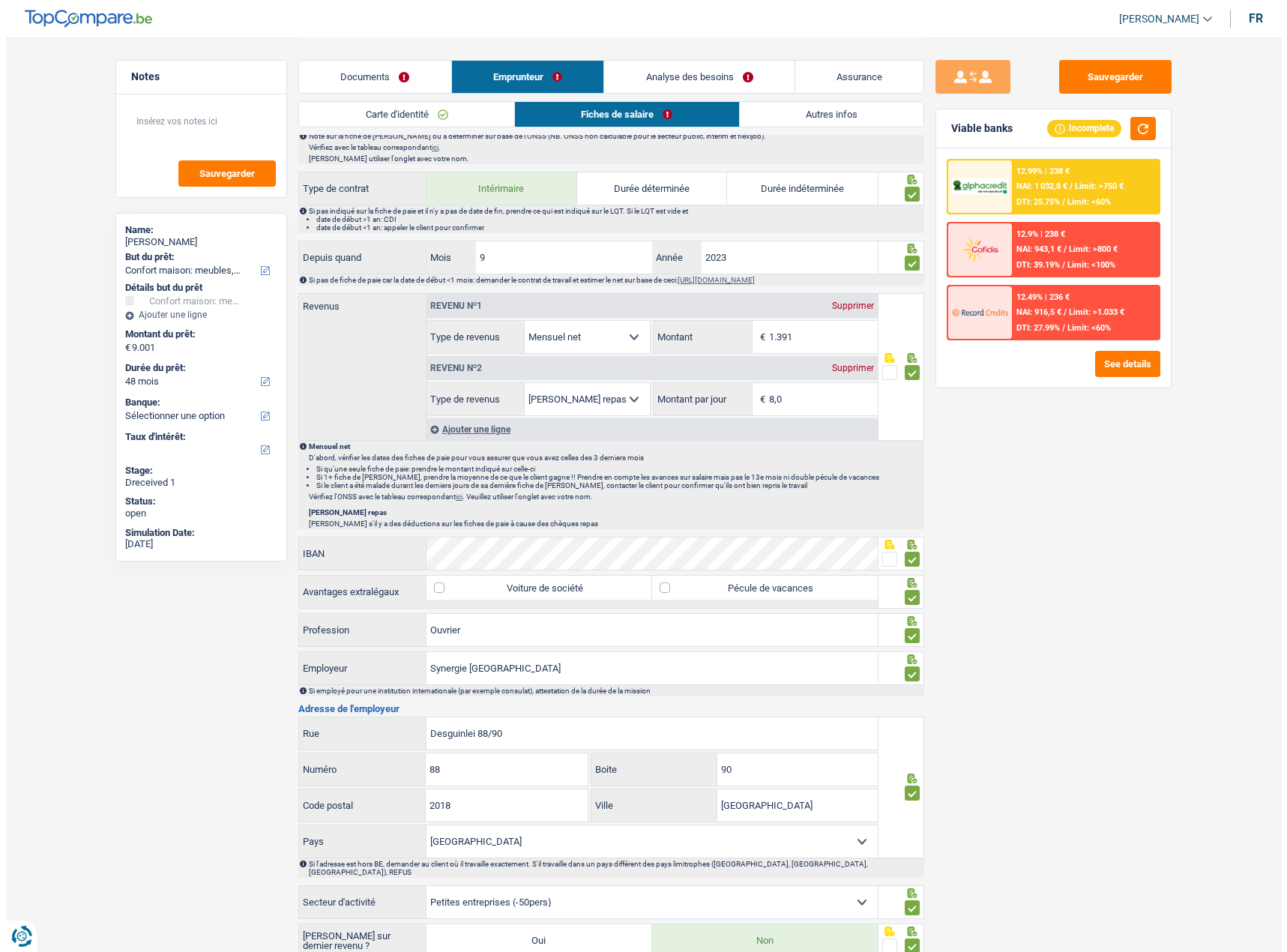
scroll to position [0, 0]
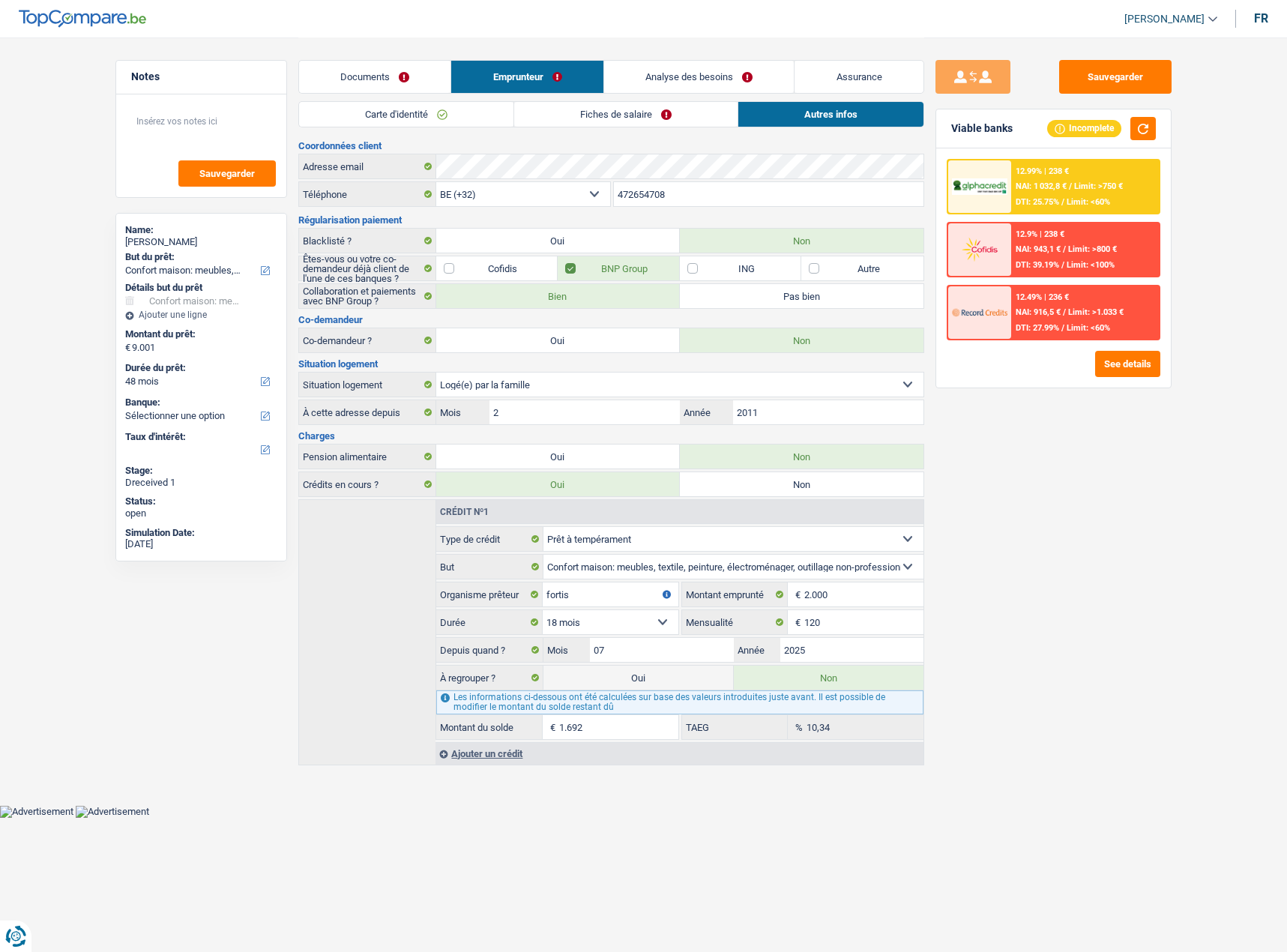
click at [1072, 182] on span "/" at bounding box center [1070, 186] width 3 height 10
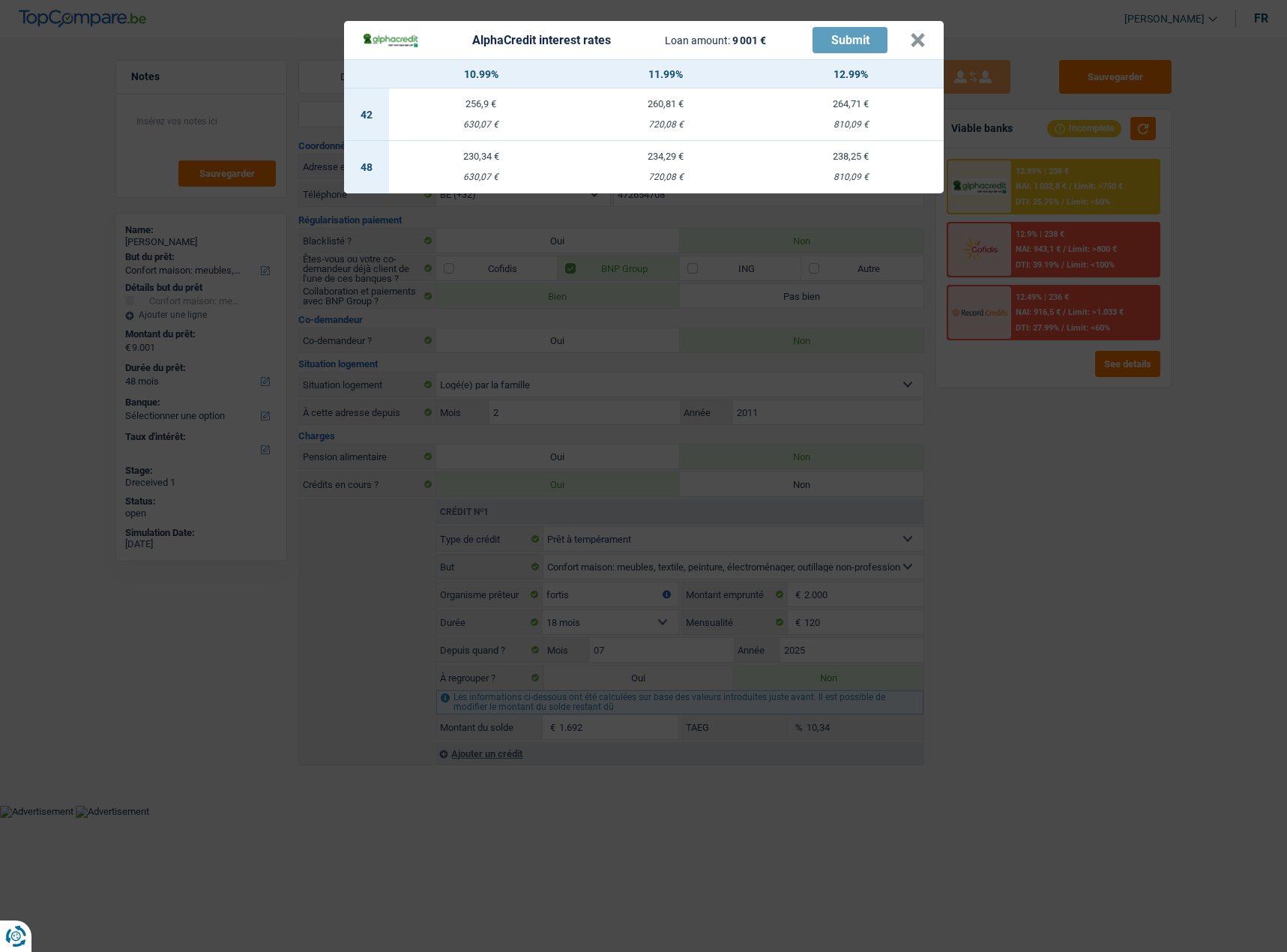
click at [681, 168] on td "234,29 € 720,08 €" at bounding box center [666, 166] width 185 height 52
select select "alphacredit"
type input "11,99"
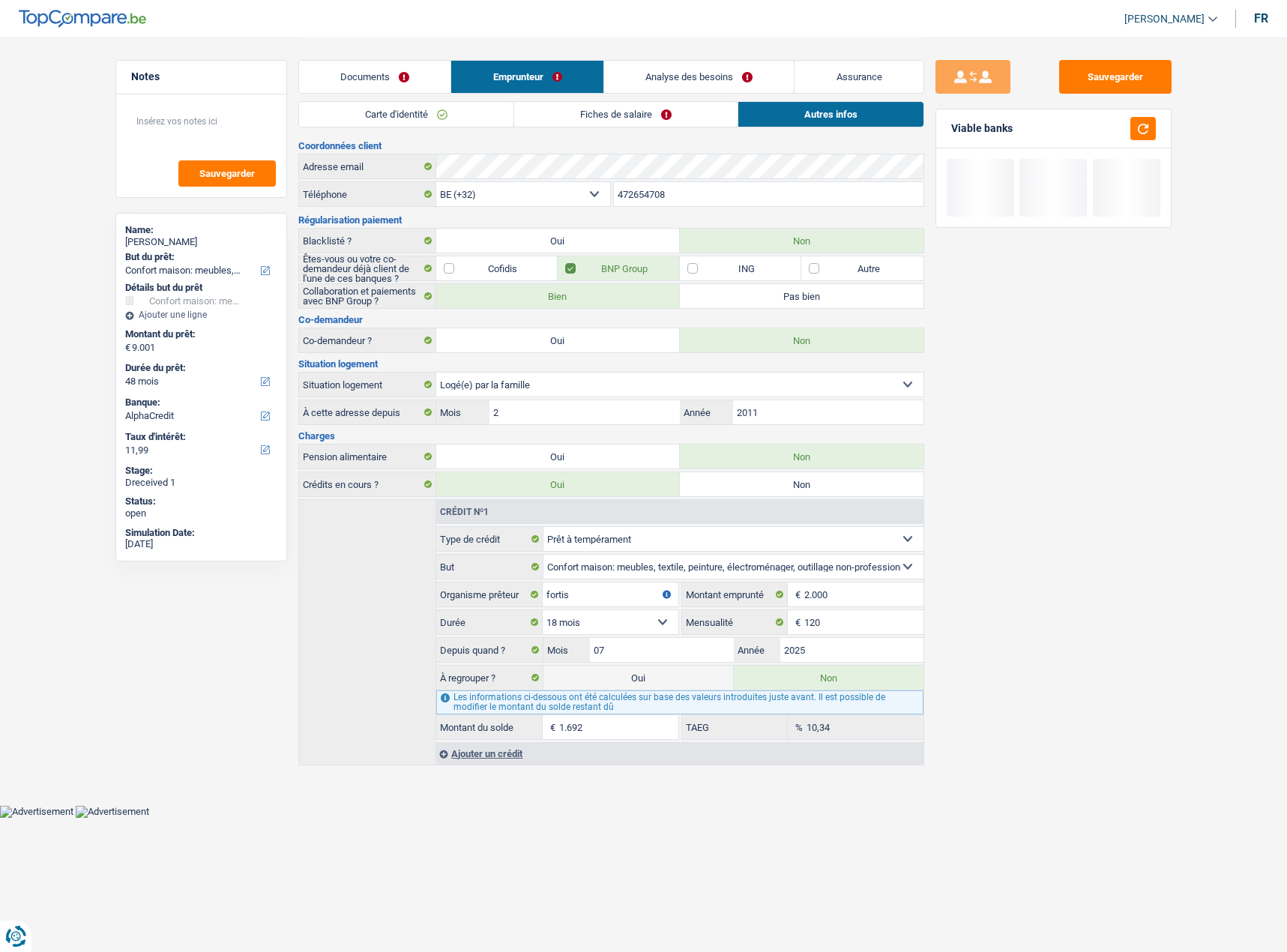
click at [744, 73] on link "Analyse des besoins" at bounding box center [700, 76] width 190 height 32
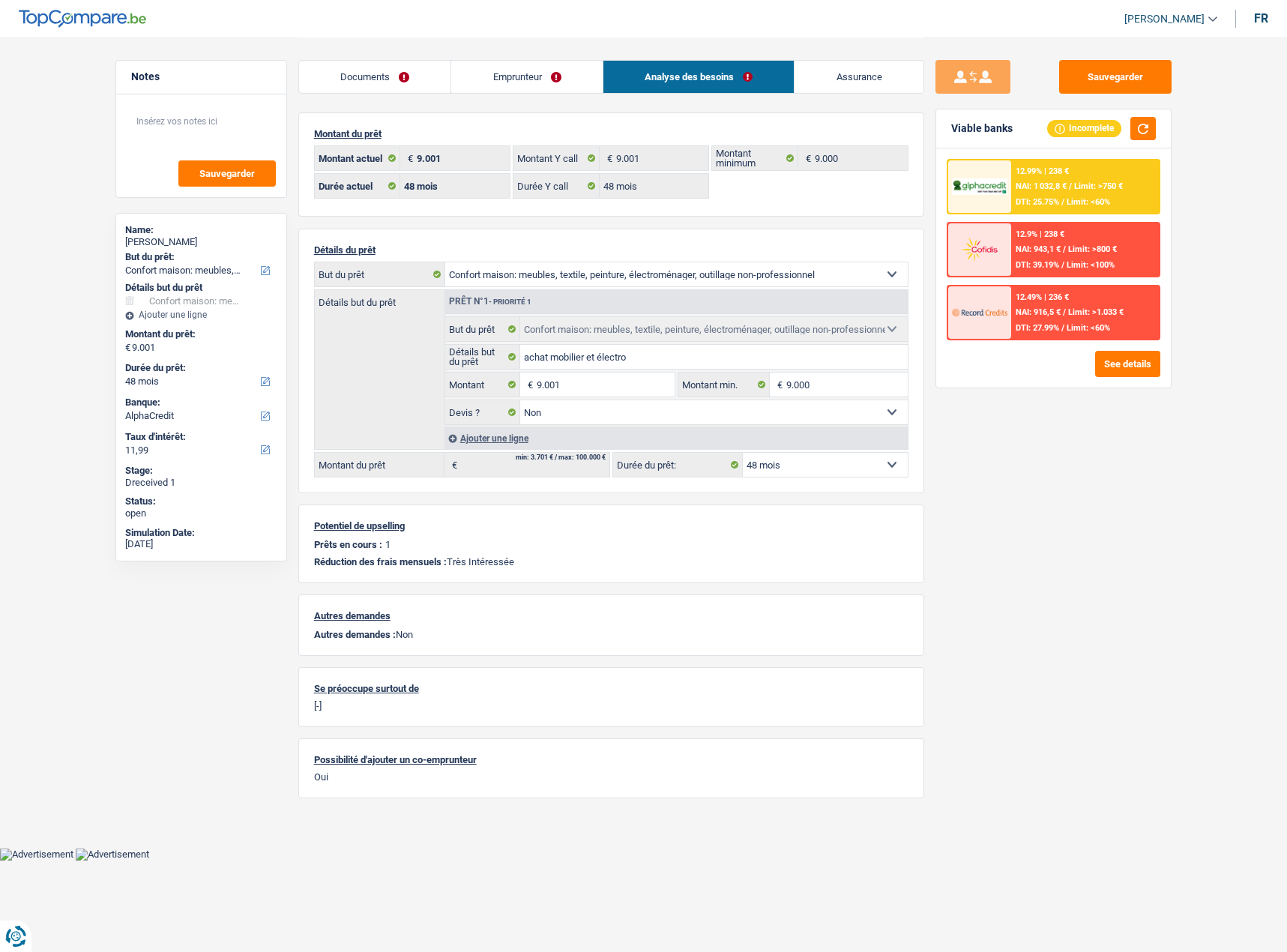
click at [1051, 191] on span "NAI: 1 032,8 €" at bounding box center [1042, 186] width 51 height 10
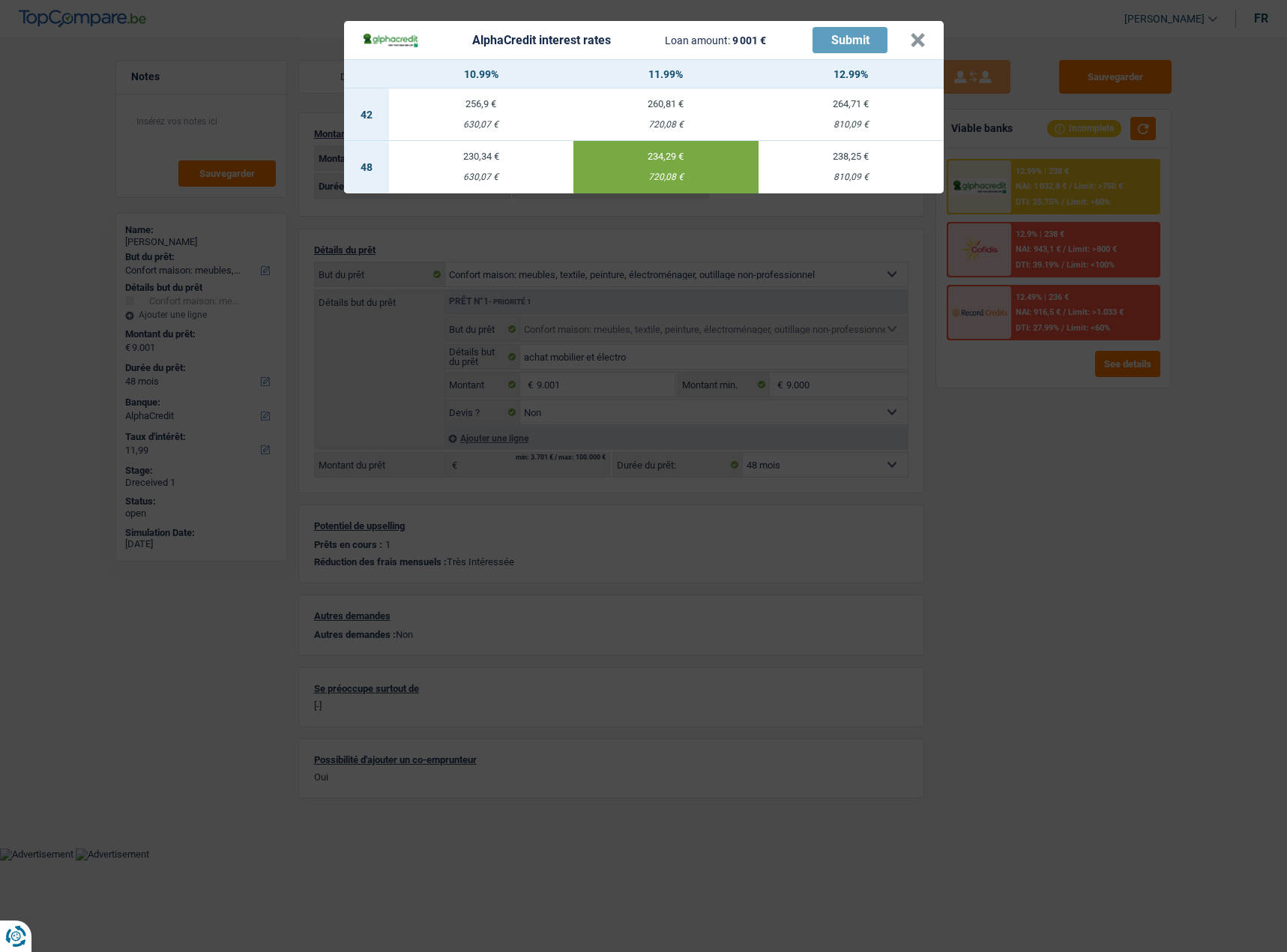
click at [932, 48] on header "AlphaCredit interest rates Loan amount: 9 001 € Submit ×" at bounding box center [644, 40] width 600 height 38
click at [924, 44] on button "×" at bounding box center [917, 40] width 16 height 15
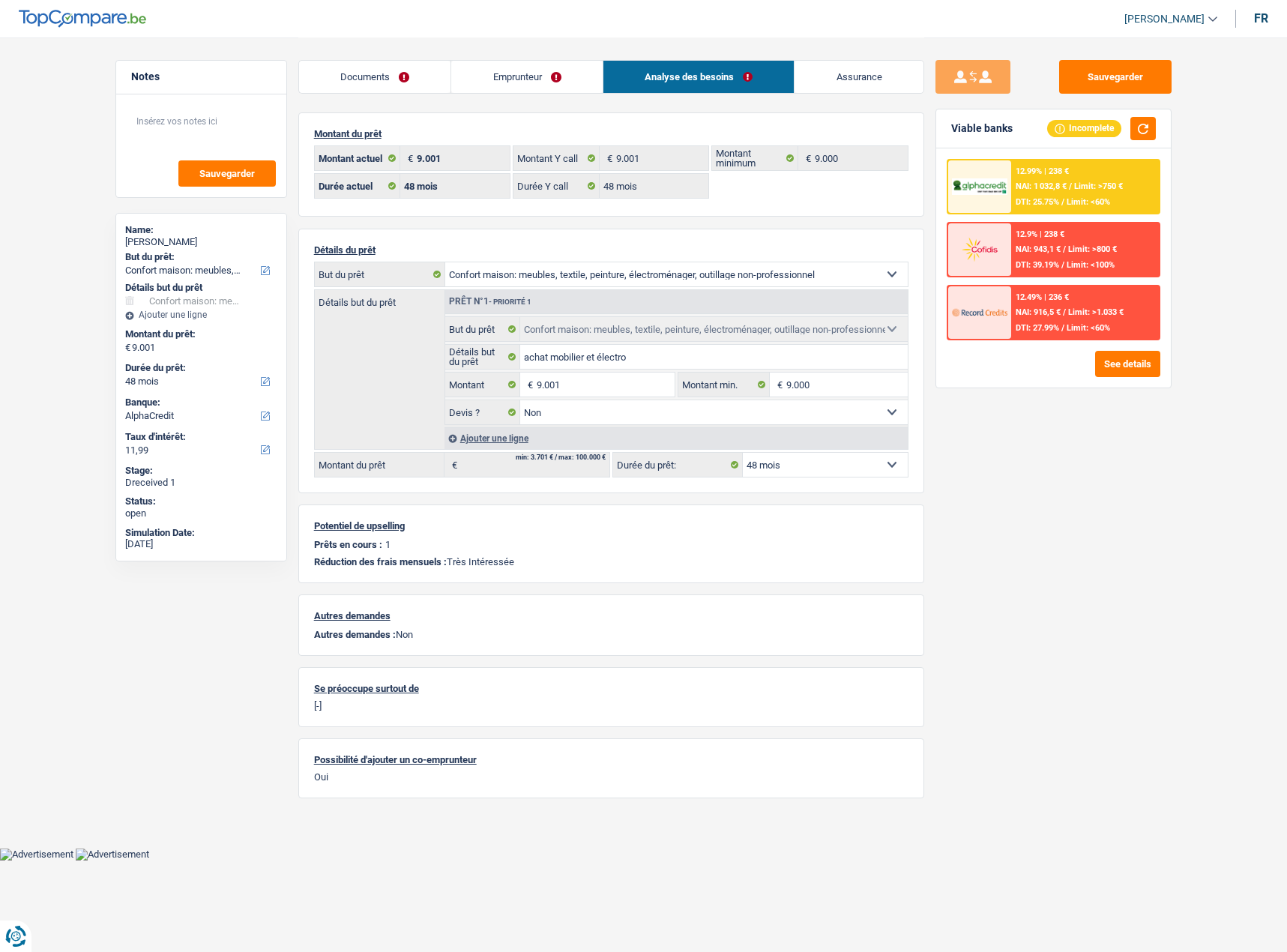
click at [459, 72] on link "Emprunteur" at bounding box center [527, 76] width 152 height 32
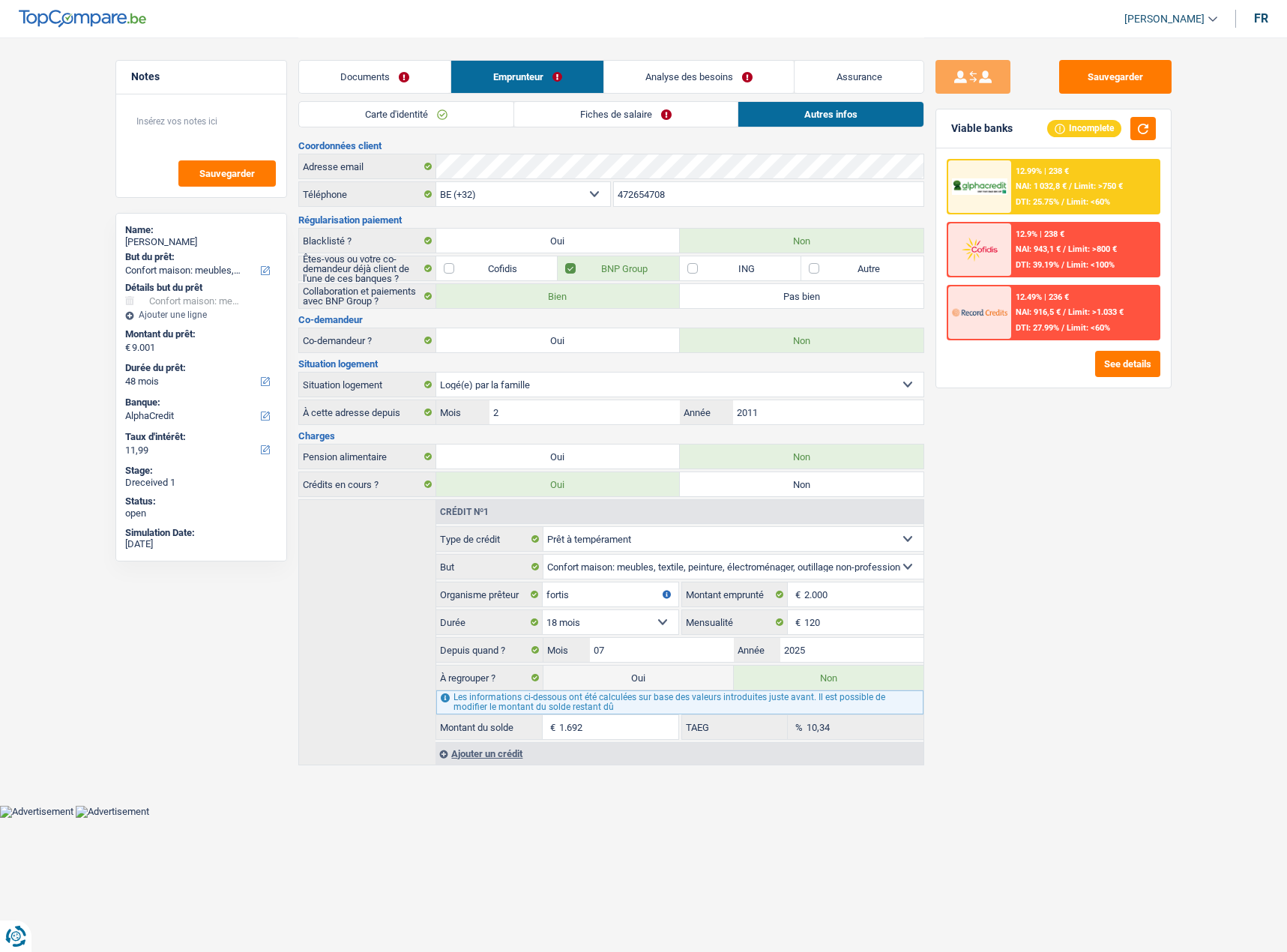
click at [443, 102] on li "Carte d'identité" at bounding box center [405, 114] width 215 height 27
drag, startPoint x: 489, startPoint y: 115, endPoint x: 596, endPoint y: 112, distance: 107.0
click at [490, 115] on link "Carte d'identité" at bounding box center [406, 113] width 214 height 25
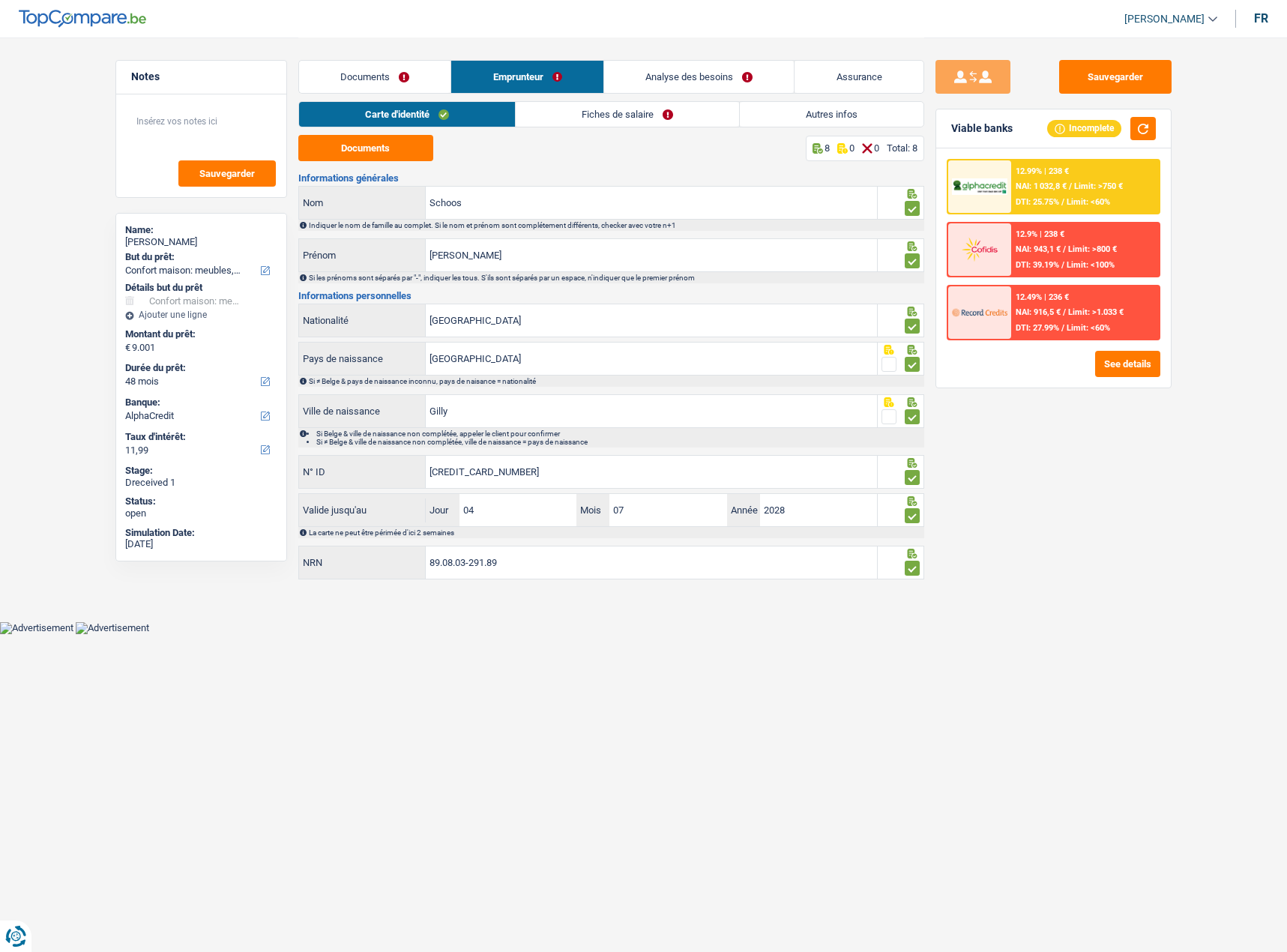
click at [600, 112] on link "Fiches de salaire" at bounding box center [627, 113] width 223 height 25
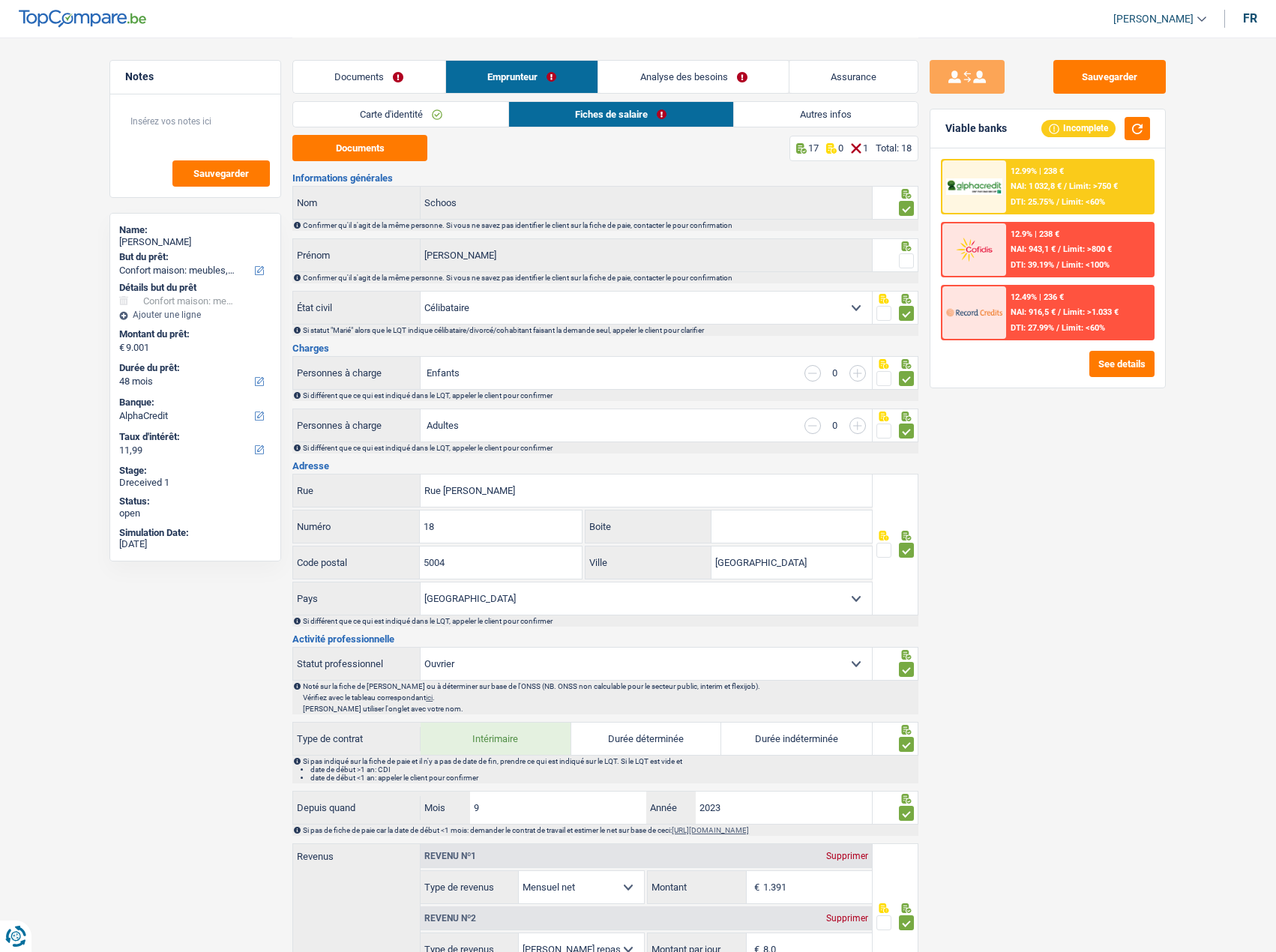
click at [907, 260] on span at bounding box center [906, 261] width 15 height 15
click at [0, 0] on input "radio" at bounding box center [0, 0] width 0 height 0
click at [1075, 199] on span "Limit: <60%" at bounding box center [1084, 202] width 44 height 10
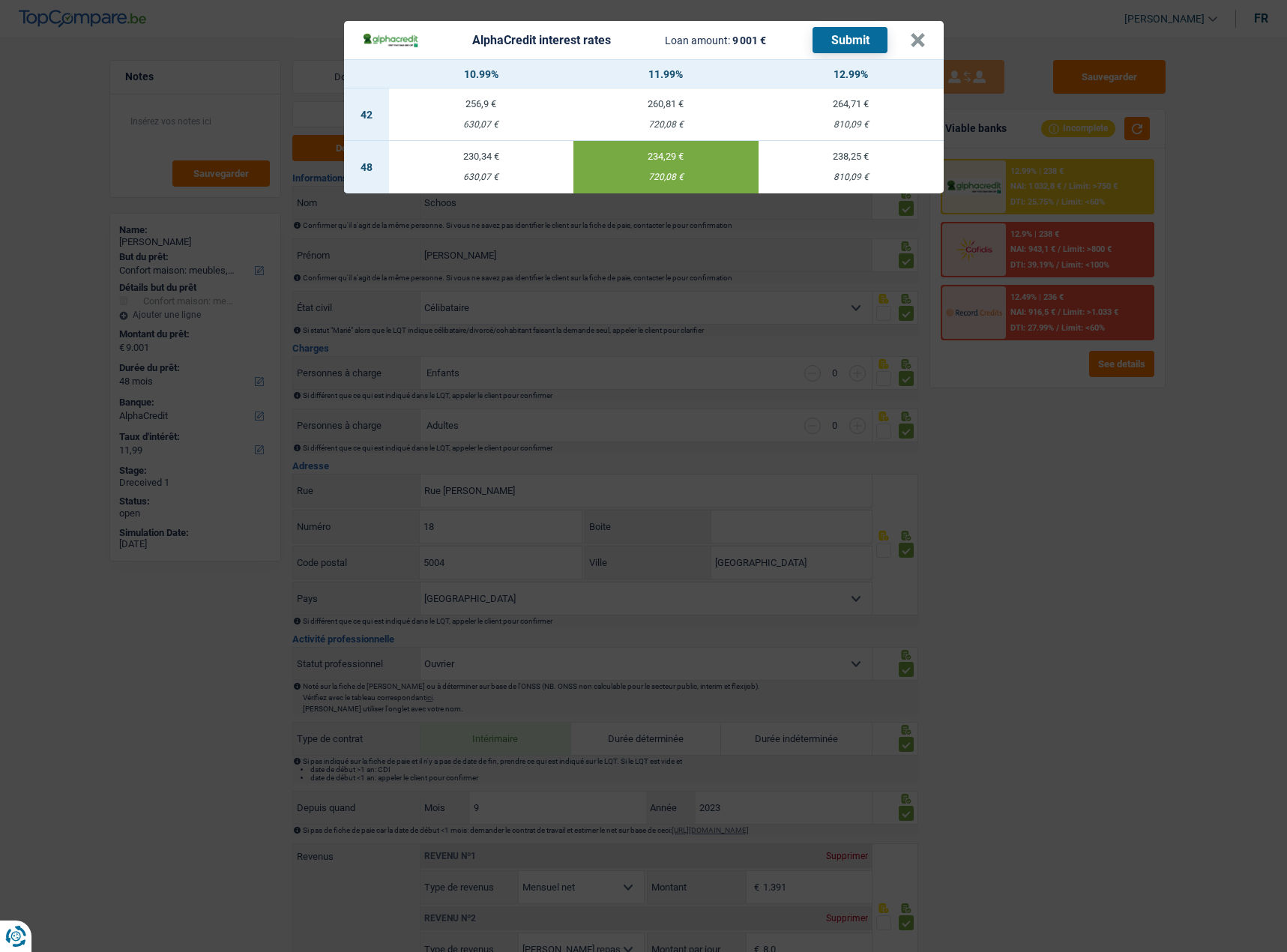
click at [854, 37] on button "Submit" at bounding box center [850, 40] width 75 height 27
click at [924, 39] on button "×" at bounding box center [917, 40] width 16 height 15
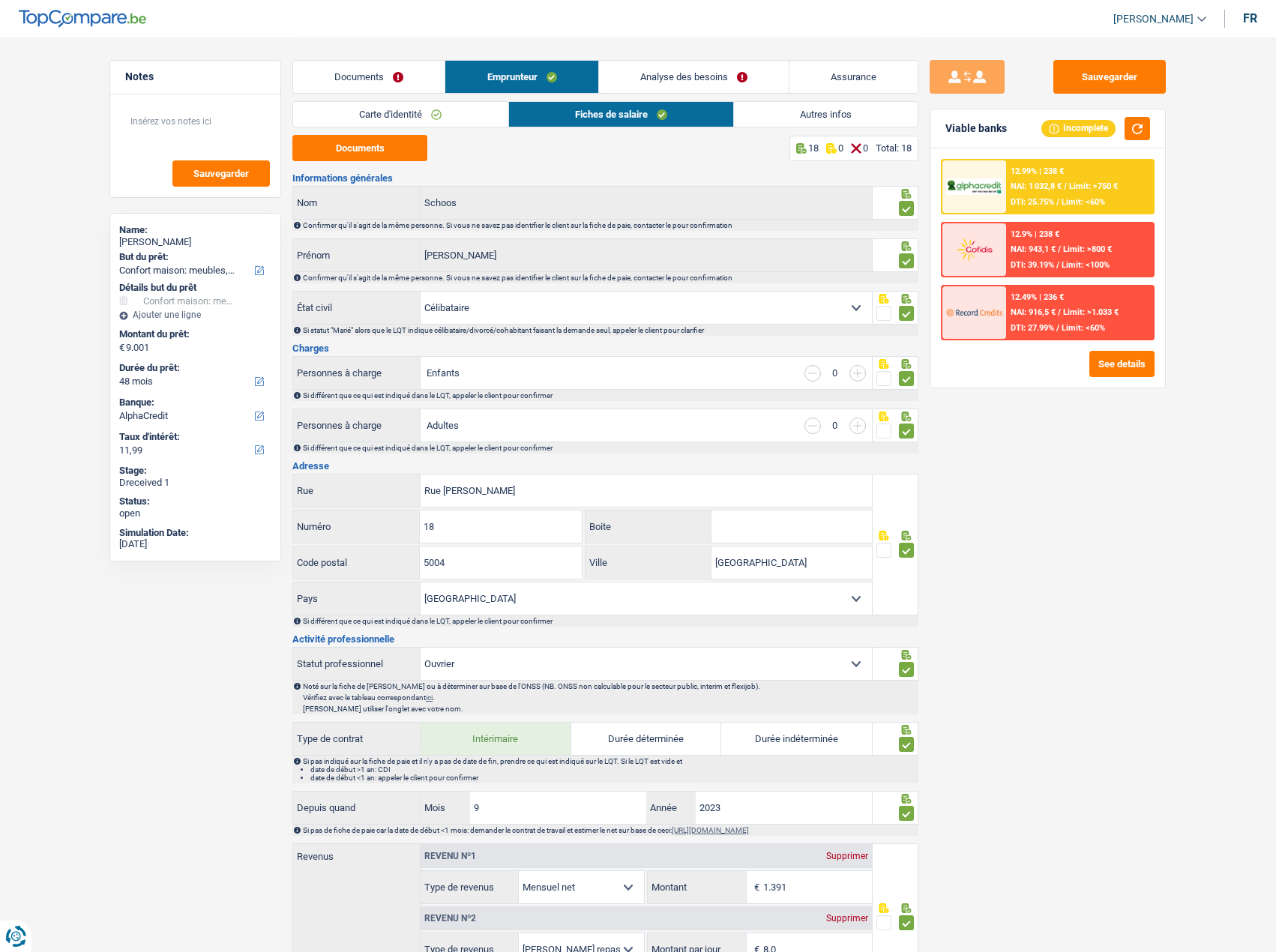
click at [160, 239] on div "[PERSON_NAME]" at bounding box center [195, 241] width 152 height 12
copy div "Schoos"
click at [709, 86] on link "Analyse des besoins" at bounding box center [693, 76] width 189 height 32
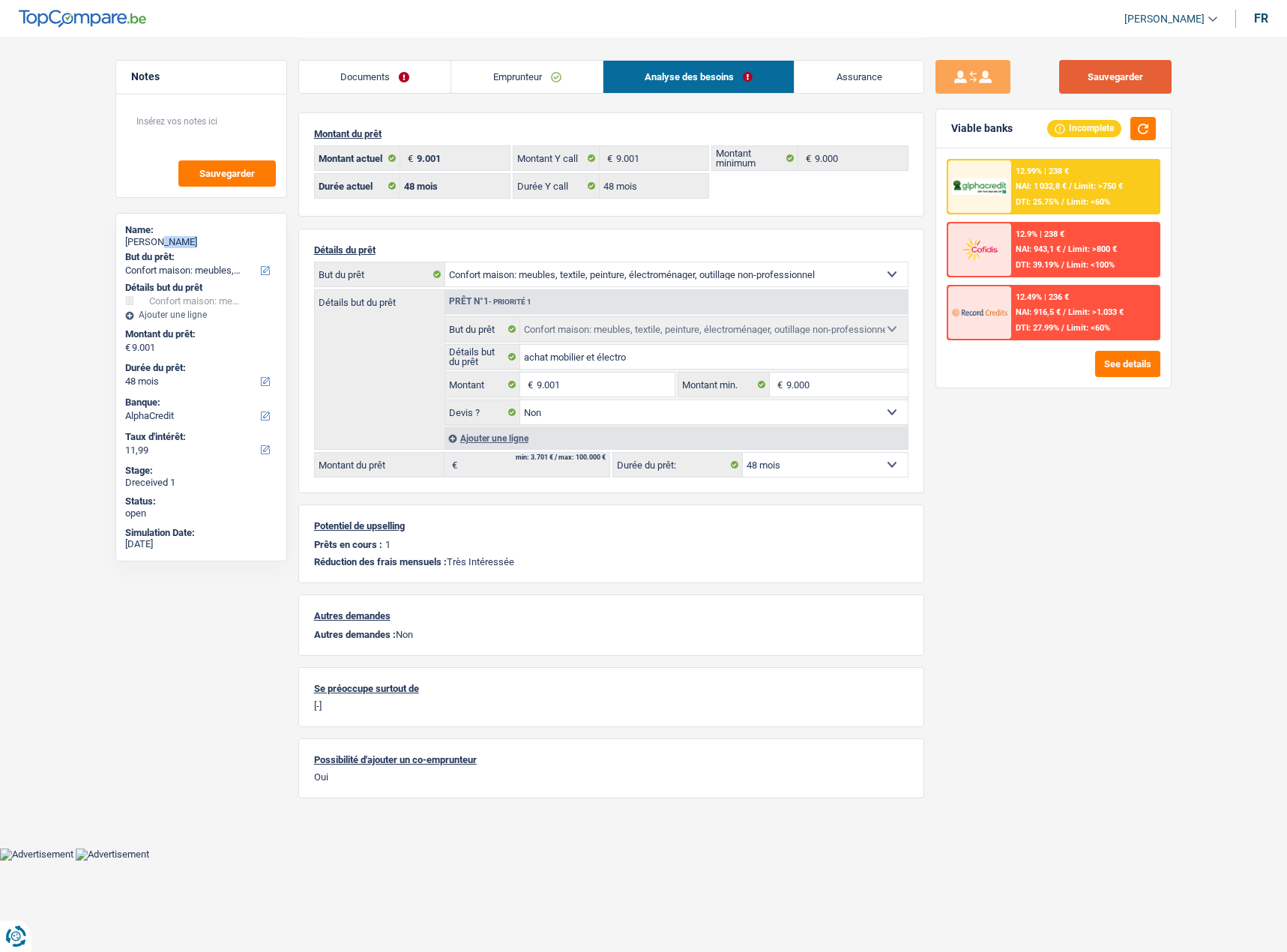
click at [1134, 79] on button "Sauvegarder" at bounding box center [1115, 77] width 113 height 34
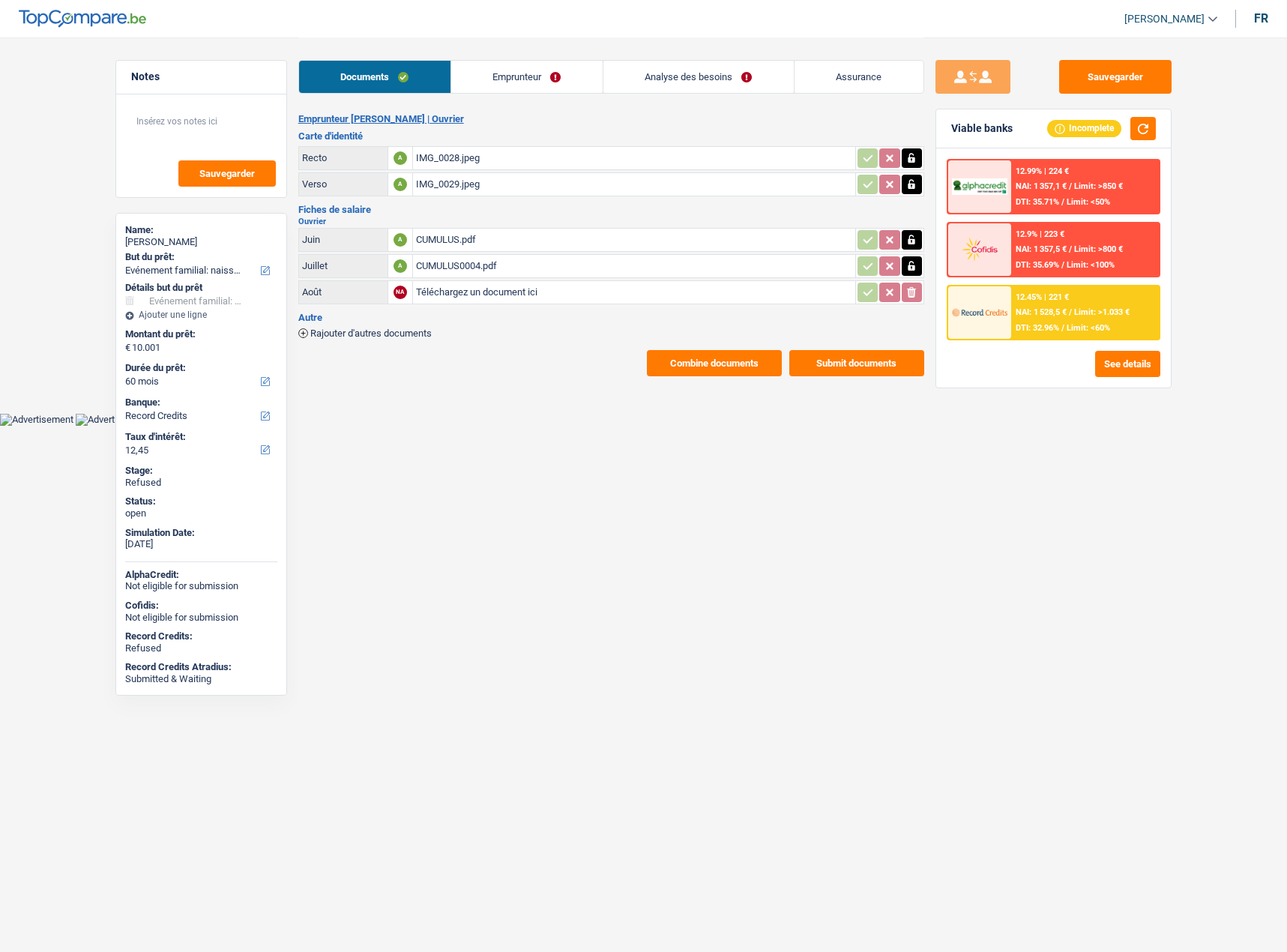
select select "familyEvent"
select select "60"
select select "record credits"
click at [1141, 366] on button "See details" at bounding box center [1127, 364] width 65 height 27
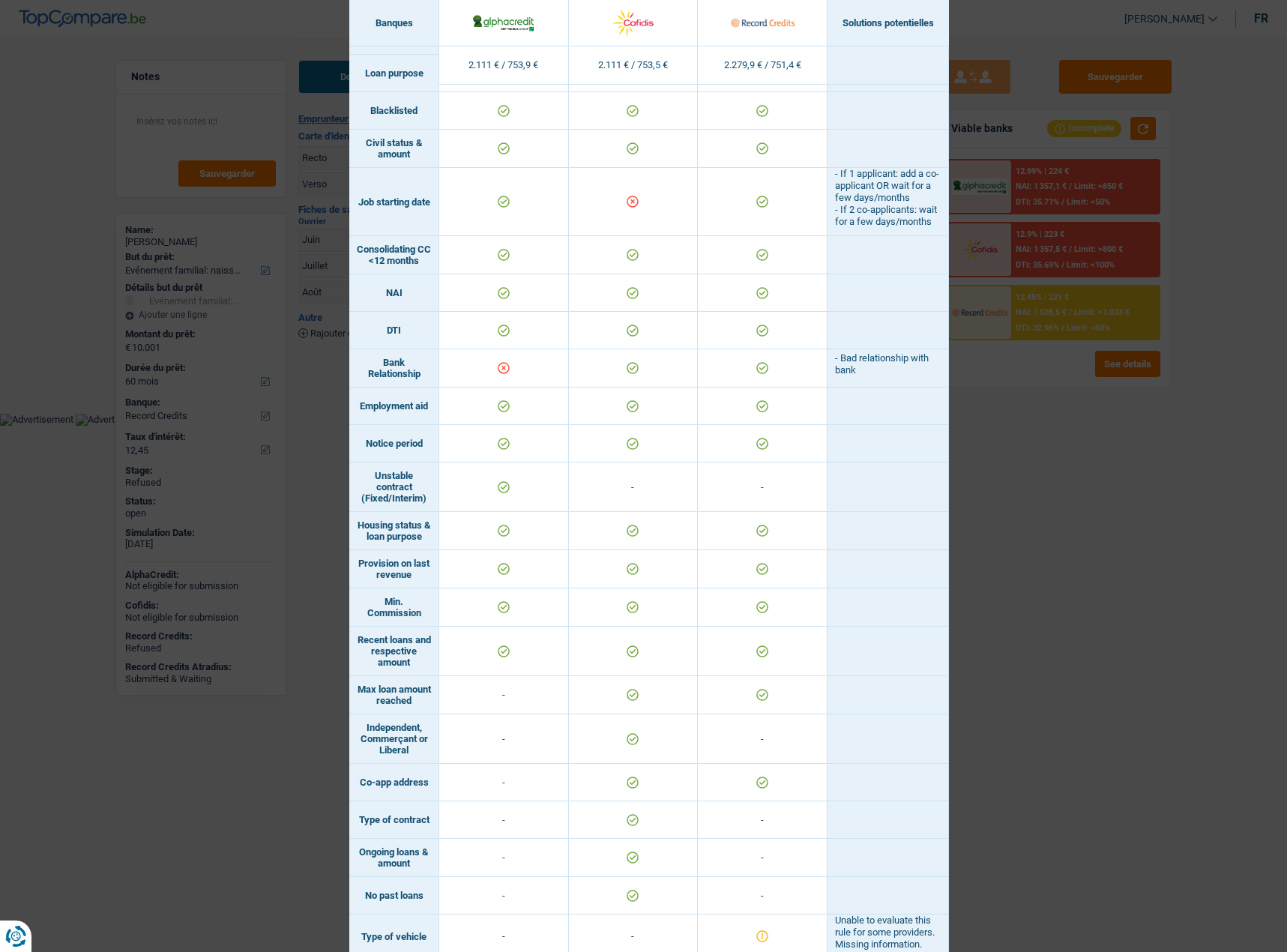
scroll to position [570, 0]
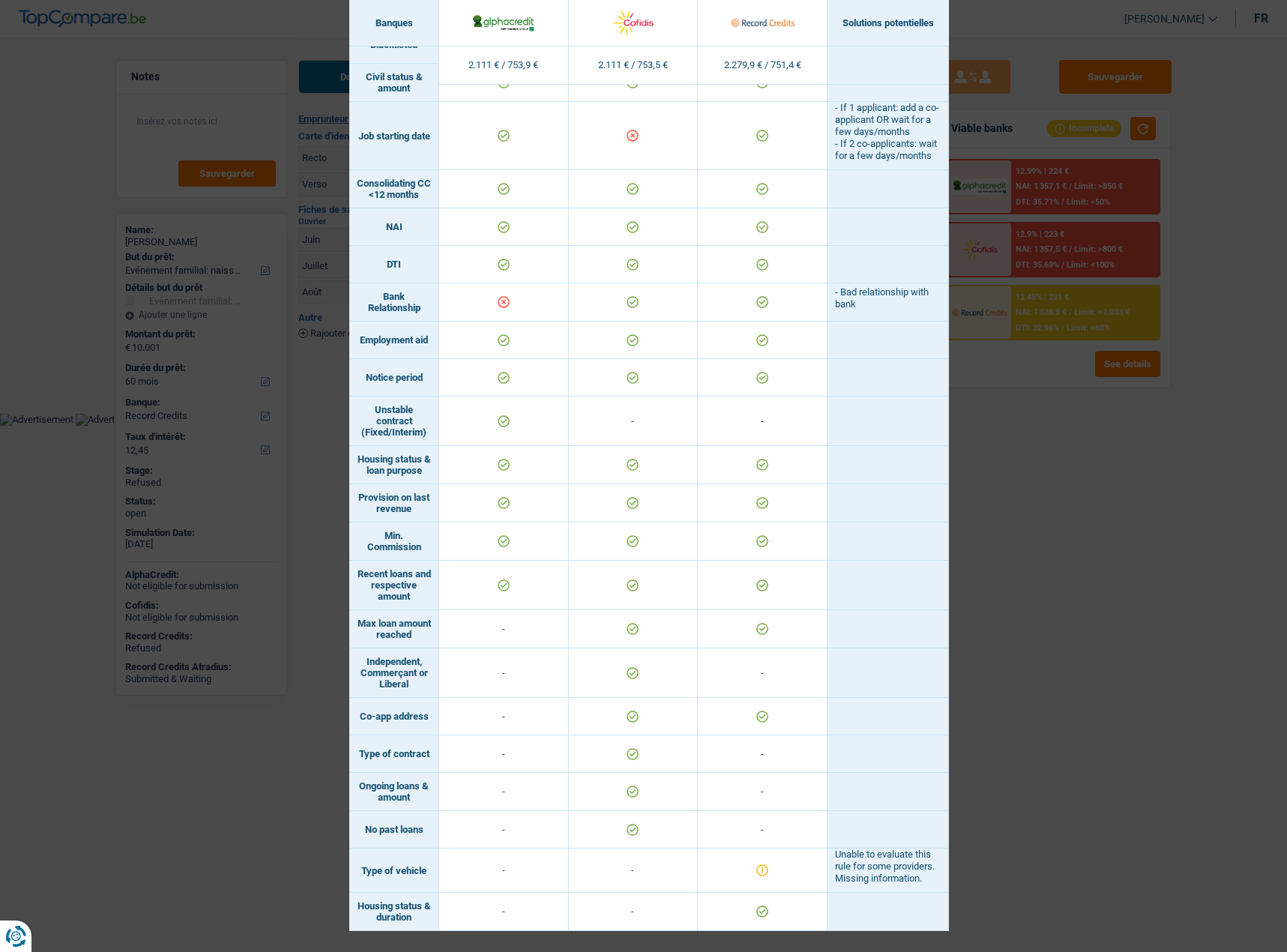
click at [1016, 513] on div "Banks conditions × Banques Solutions potentielles Revenus / Charges 2.111 € / 7…" at bounding box center [643, 476] width 1287 height 952
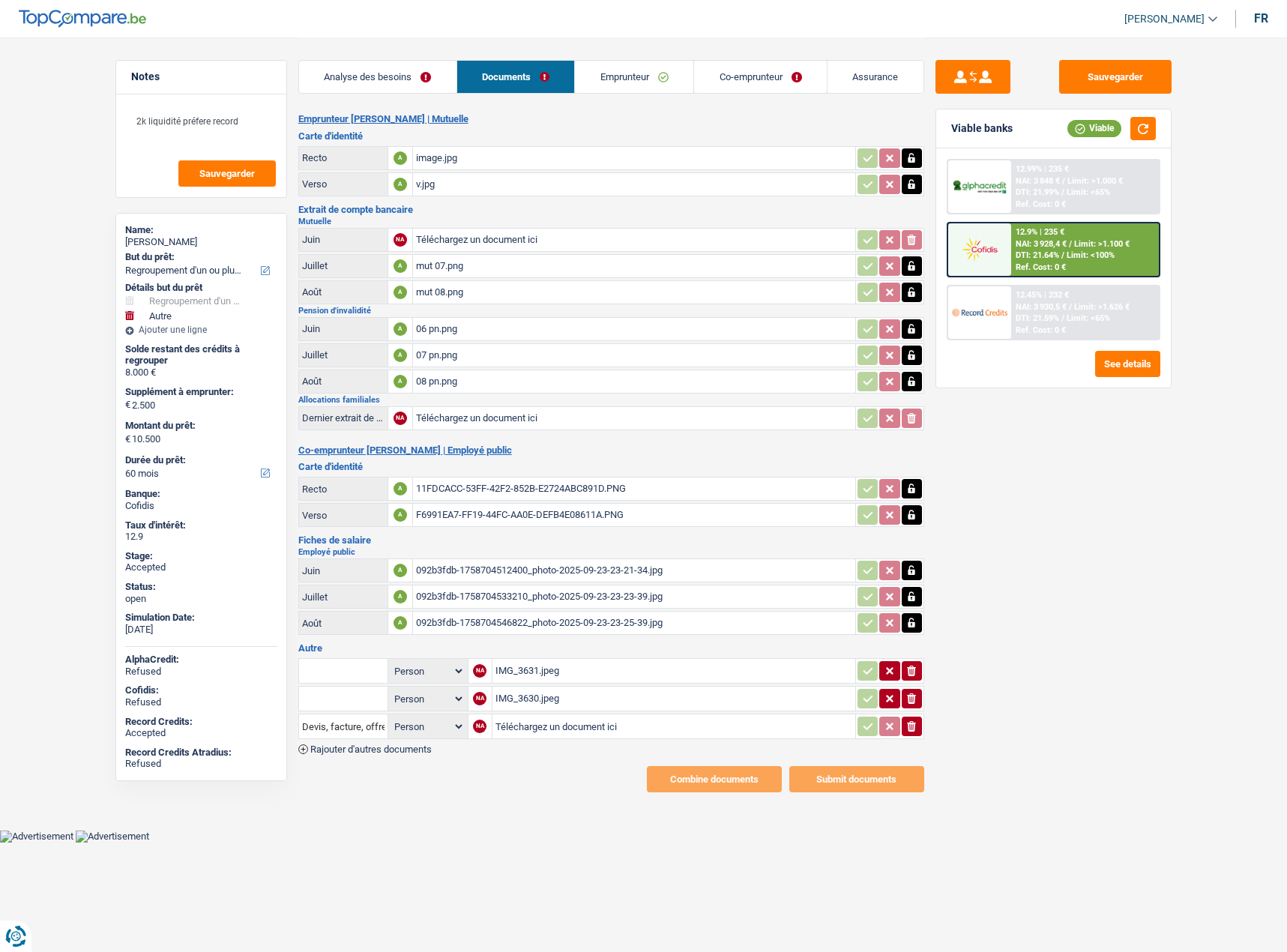
select select "refinancing"
select select "other"
select select "60"
click at [488, 83] on link "Emprunteur" at bounding box center [477, 76] width 118 height 32
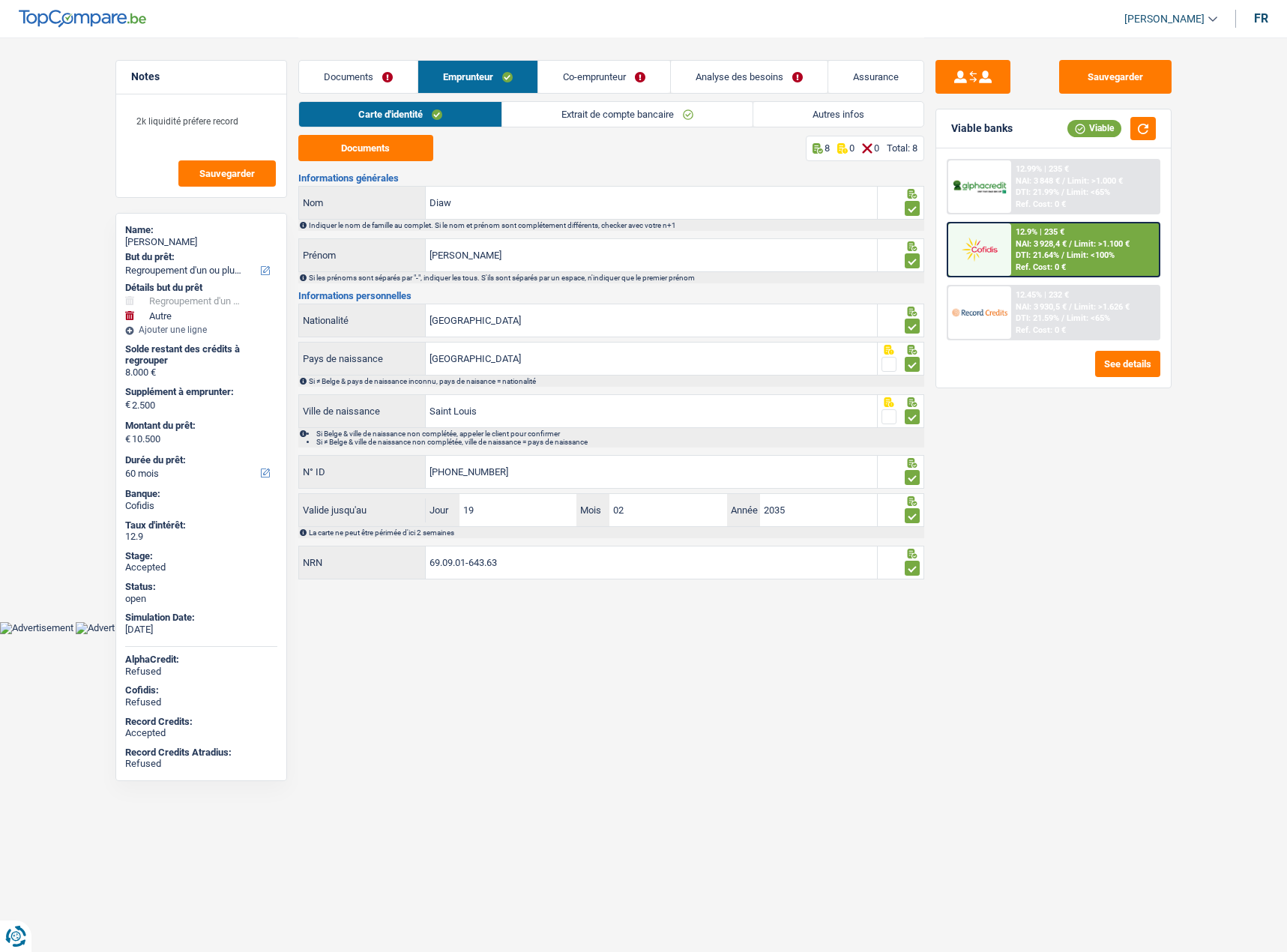
click at [745, 69] on link "Analyse des besoins" at bounding box center [749, 76] width 156 height 32
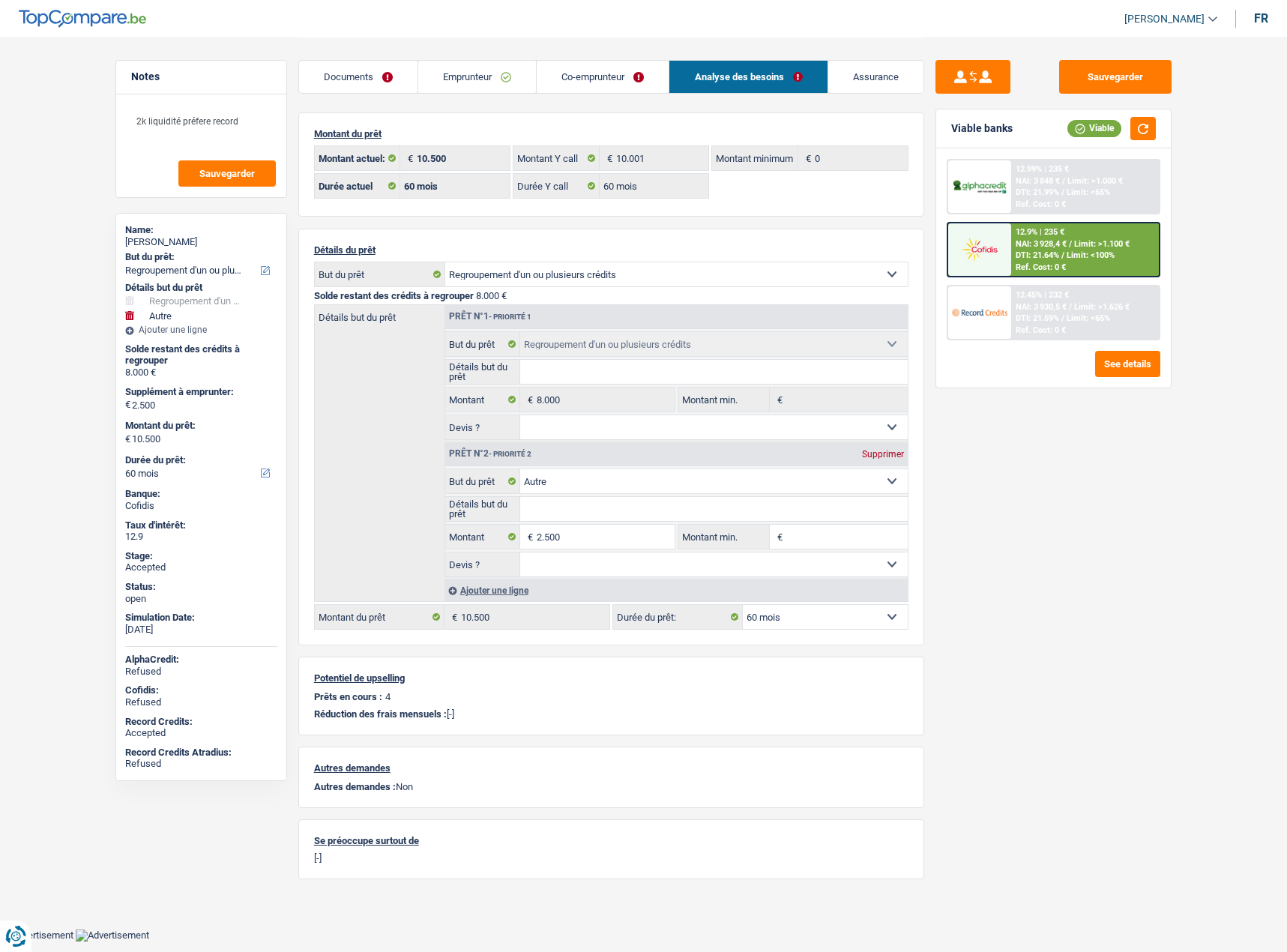
click at [591, 77] on link "Co-emprunteur" at bounding box center [603, 76] width 132 height 32
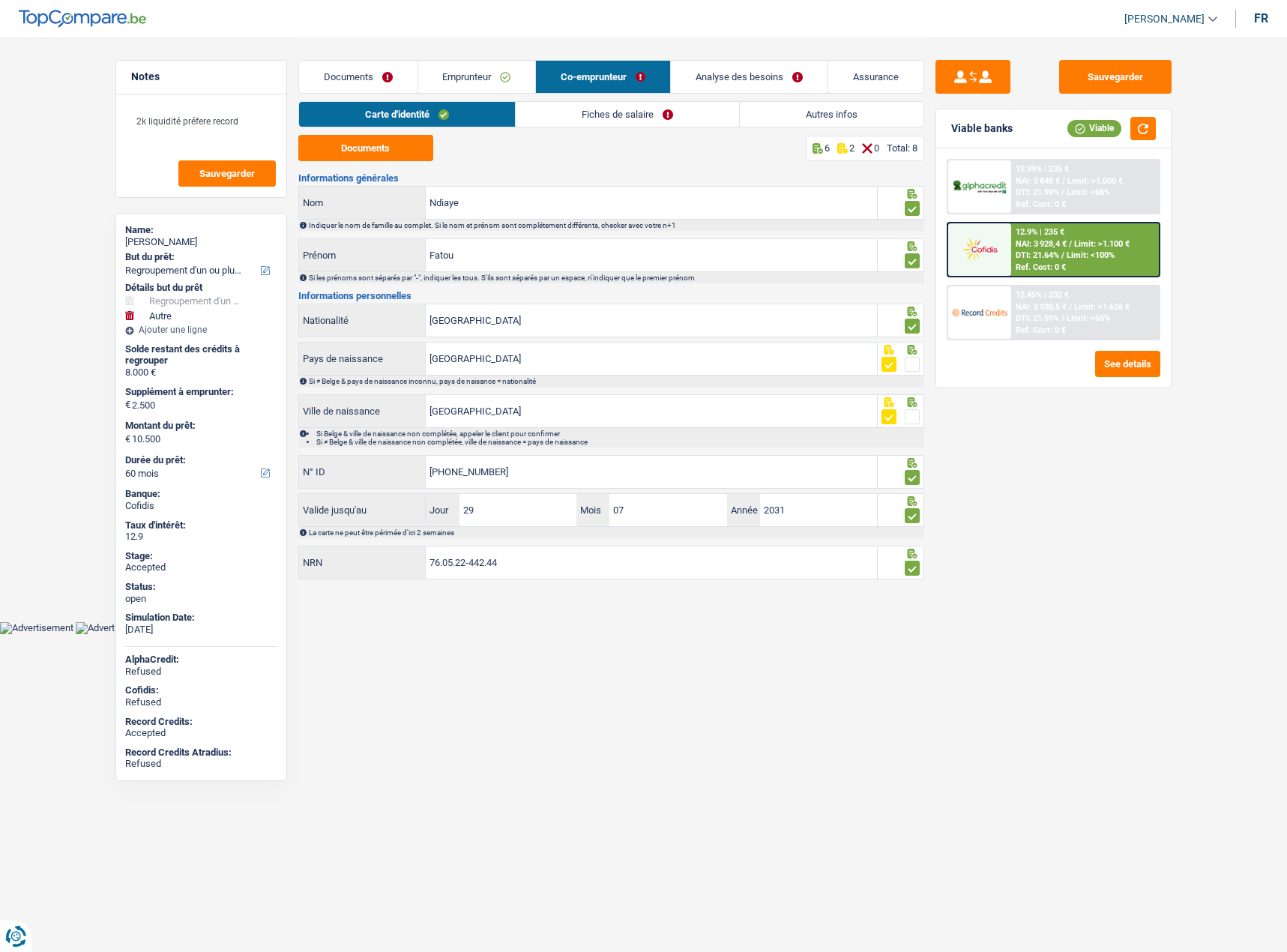
click at [462, 80] on link "Emprunteur" at bounding box center [477, 76] width 118 height 32
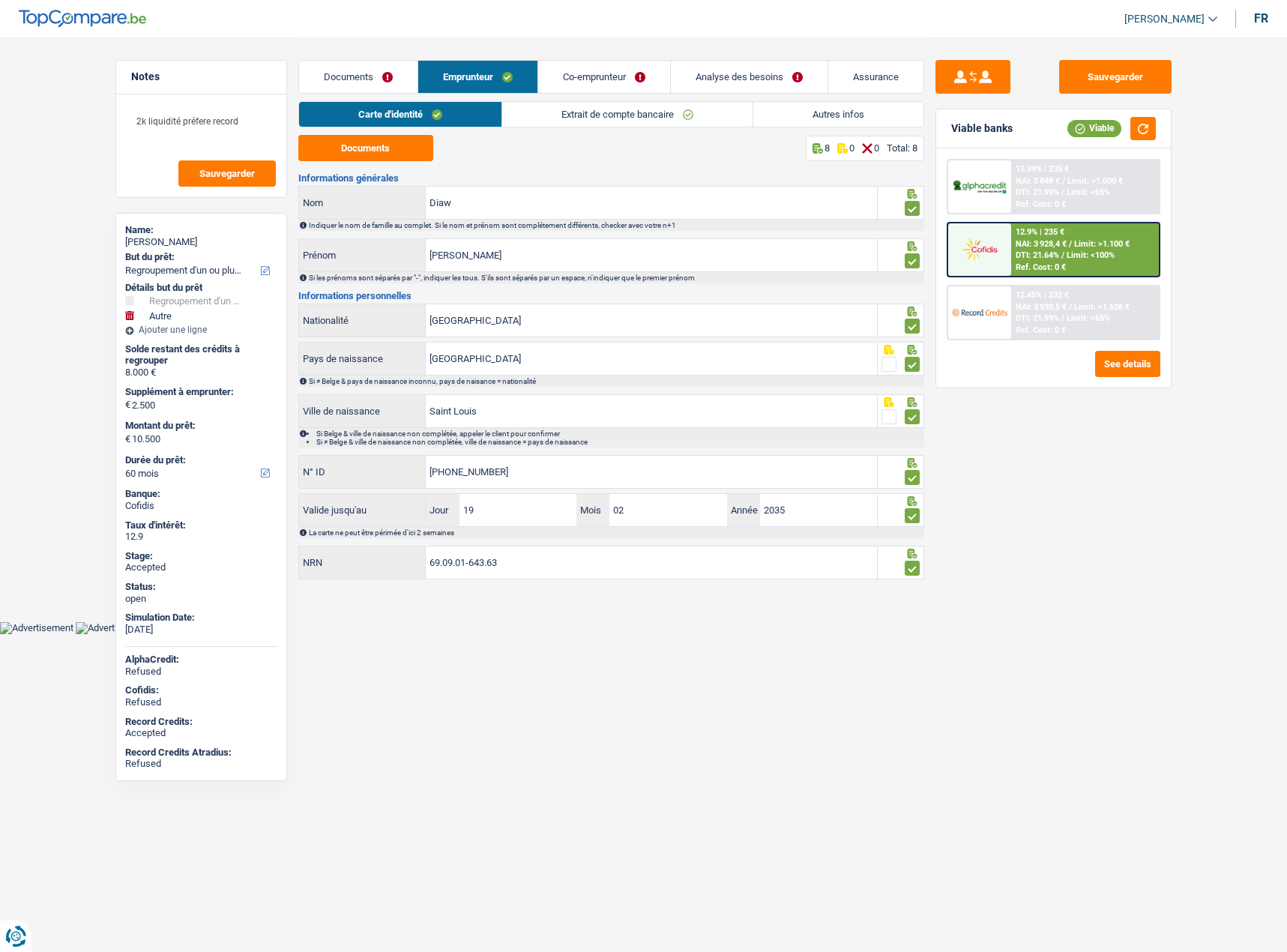
click at [605, 107] on link "Extrait de compte bancaire" at bounding box center [627, 113] width 251 height 25
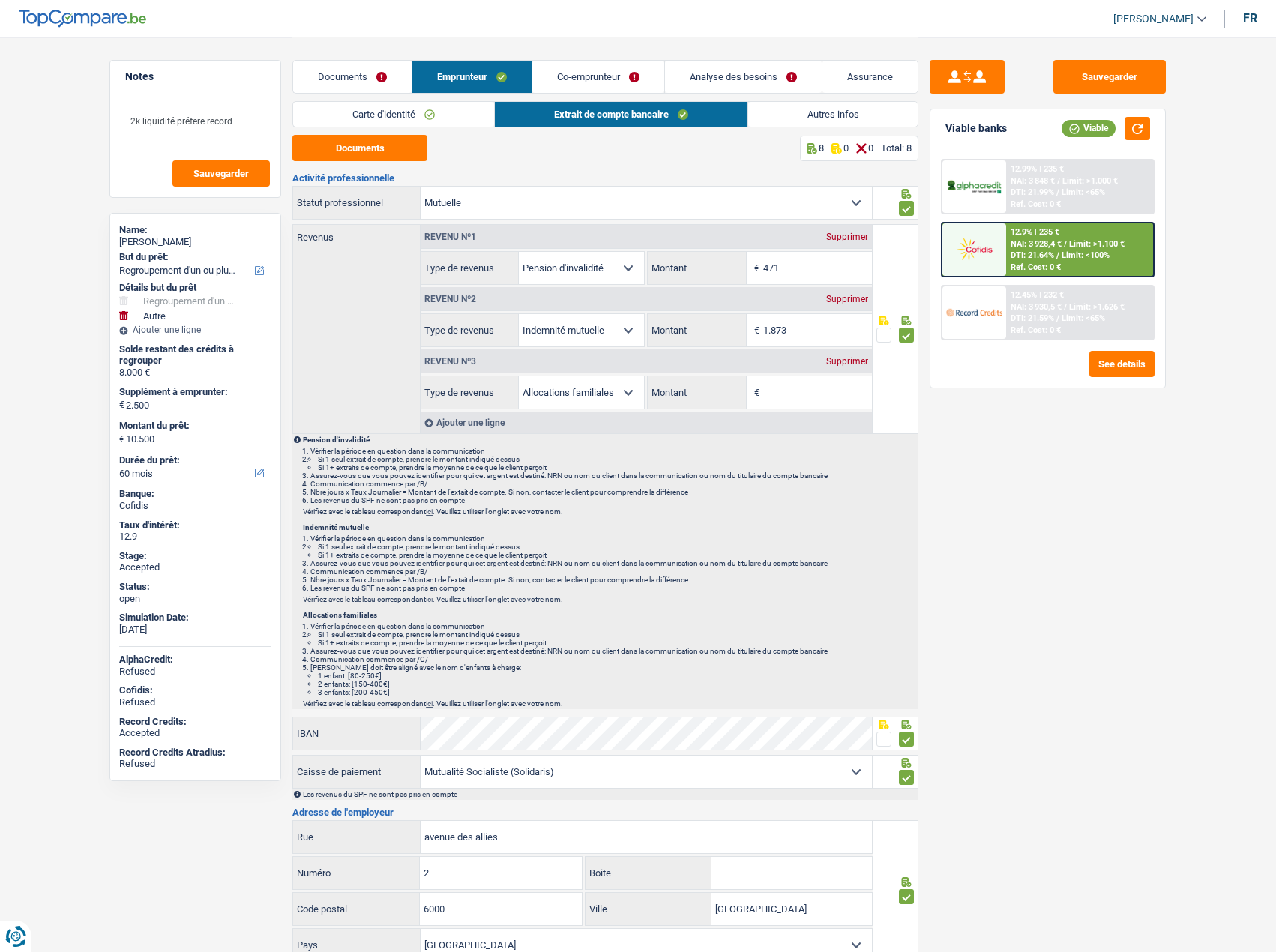
click at [852, 358] on div "Supprimer" at bounding box center [847, 361] width 49 height 9
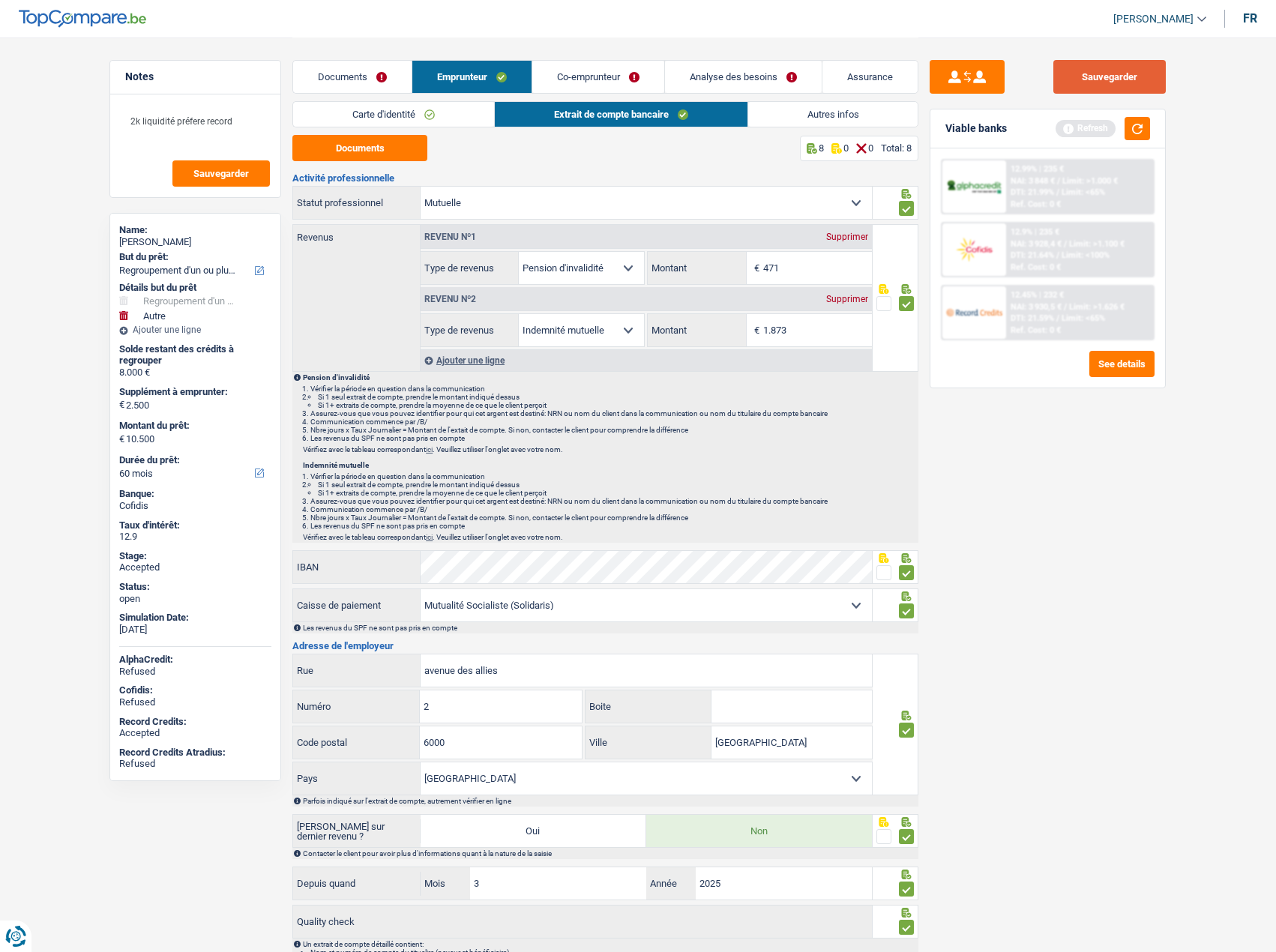
click at [1132, 82] on button "Sauvegarder" at bounding box center [1110, 77] width 113 height 34
click at [1142, 147] on div "Viable banks Refresh" at bounding box center [1047, 129] width 235 height 39
click at [581, 99] on div "Documents Emprunteur Co-emprunteur Analyse des besoins Assurance" at bounding box center [606, 70] width 626 height 64
click at [590, 85] on link "Co-emprunteur" at bounding box center [598, 76] width 132 height 32
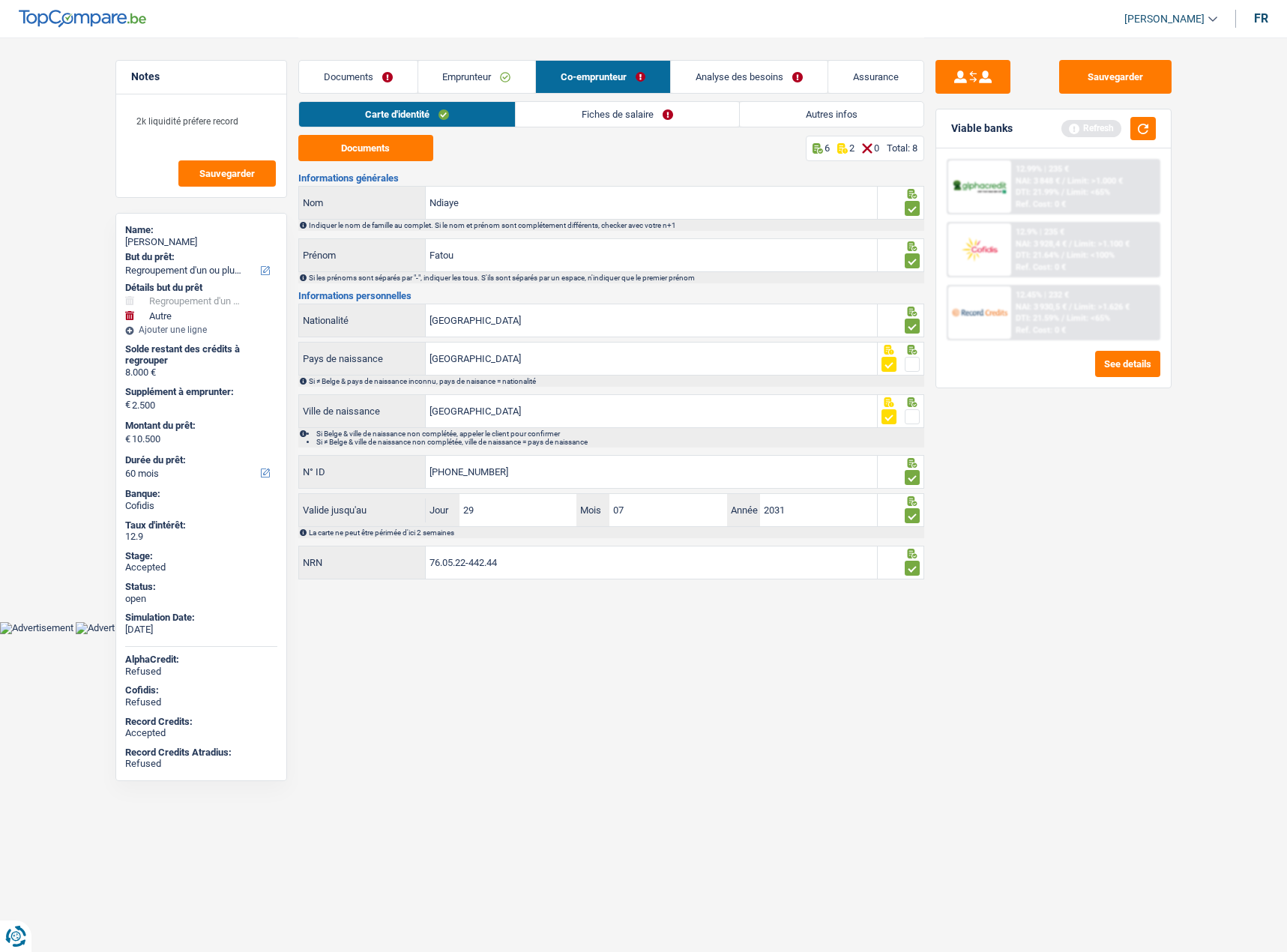
click at [608, 120] on link "Fiches de salaire" at bounding box center [627, 113] width 223 height 25
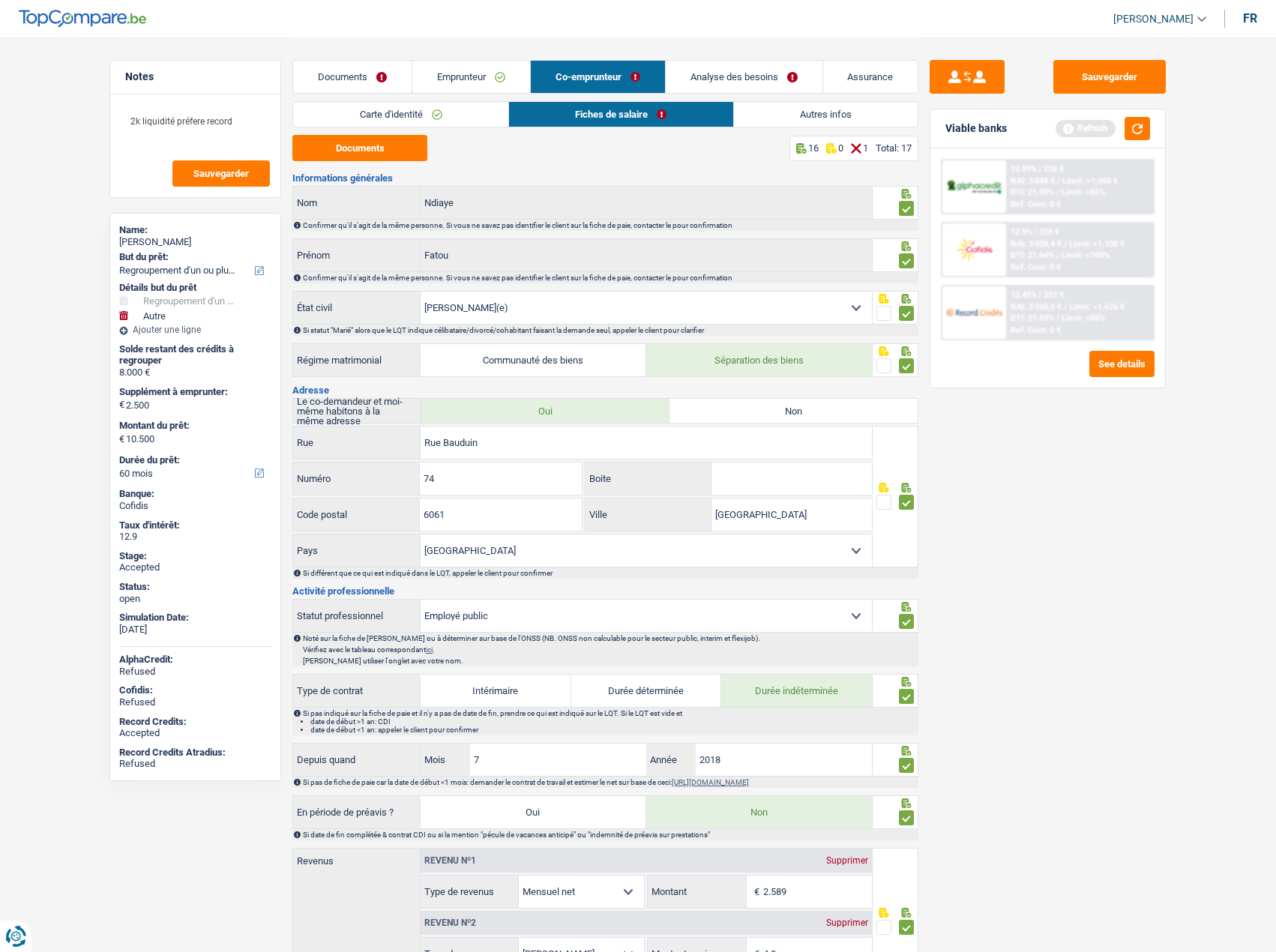
click at [345, 81] on link "Documents" at bounding box center [351, 76] width 118 height 32
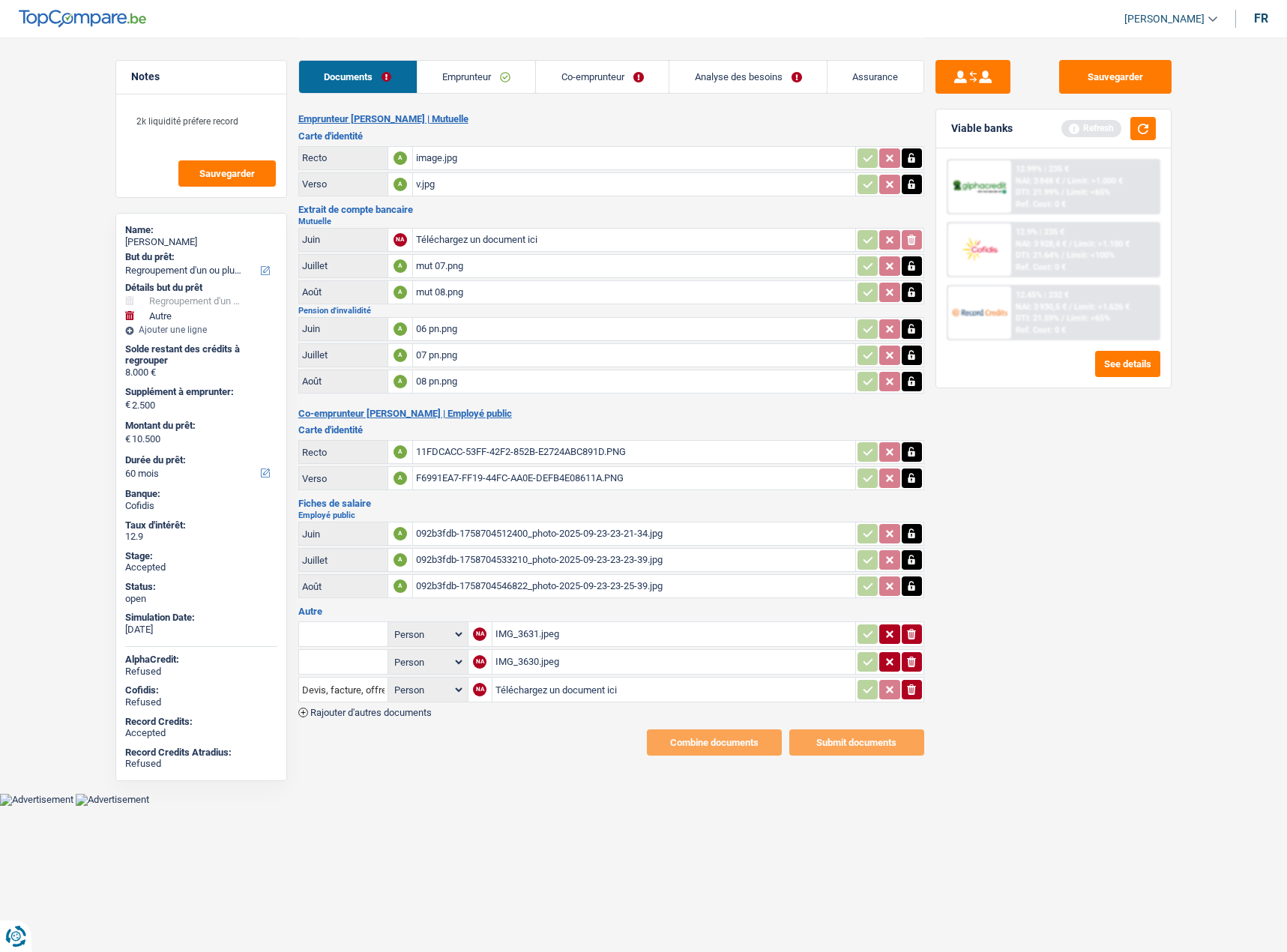
click at [539, 626] on div "IMG_3631.jpeg" at bounding box center [674, 634] width 357 height 23
click at [523, 654] on div "IMG_3630.jpeg" at bounding box center [674, 661] width 357 height 23
click at [491, 64] on link "Emprunteur" at bounding box center [477, 76] width 118 height 32
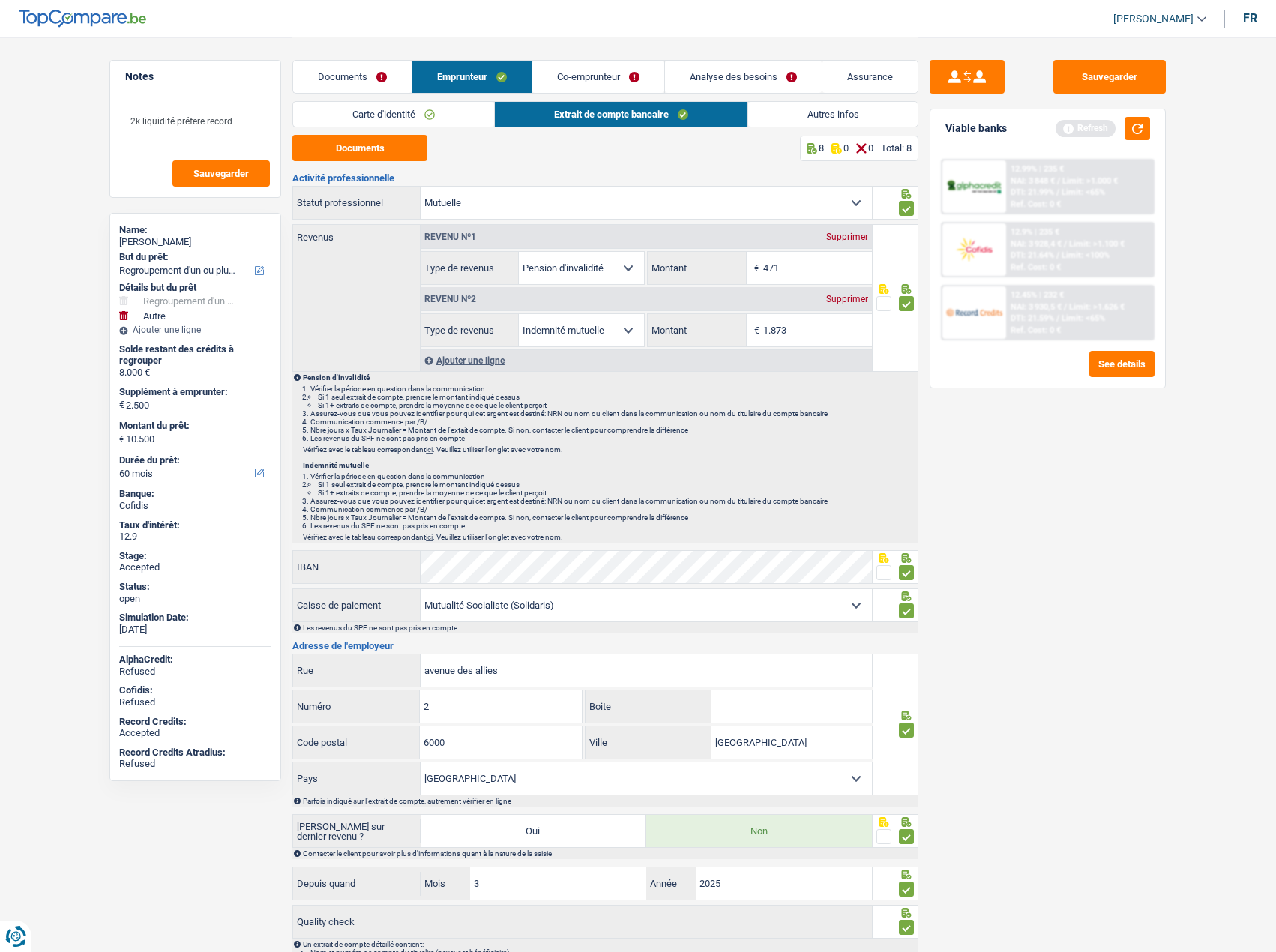
click at [371, 65] on link "Documents" at bounding box center [351, 76] width 118 height 32
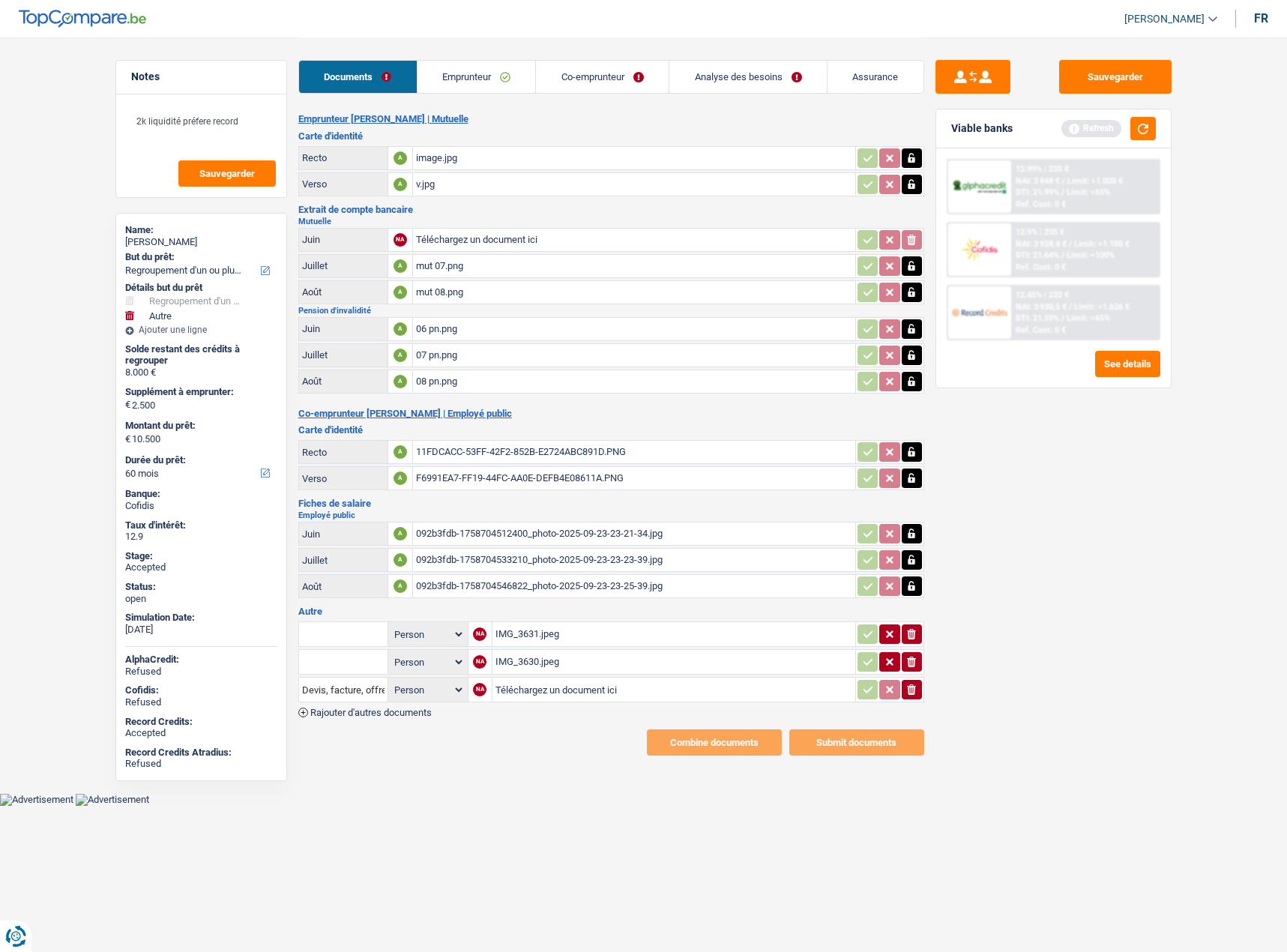
click at [460, 265] on div "mut 07.png" at bounding box center [634, 266] width 436 height 23
click at [443, 326] on div "06 pn.png" at bounding box center [634, 329] width 436 height 23
click at [456, 358] on div "07 pn.png" at bounding box center [634, 355] width 436 height 23
click at [542, 662] on div "IMG_3630.jpeg" at bounding box center [674, 661] width 357 height 23
click at [503, 634] on div "IMG_3631.jpeg" at bounding box center [674, 634] width 357 height 23
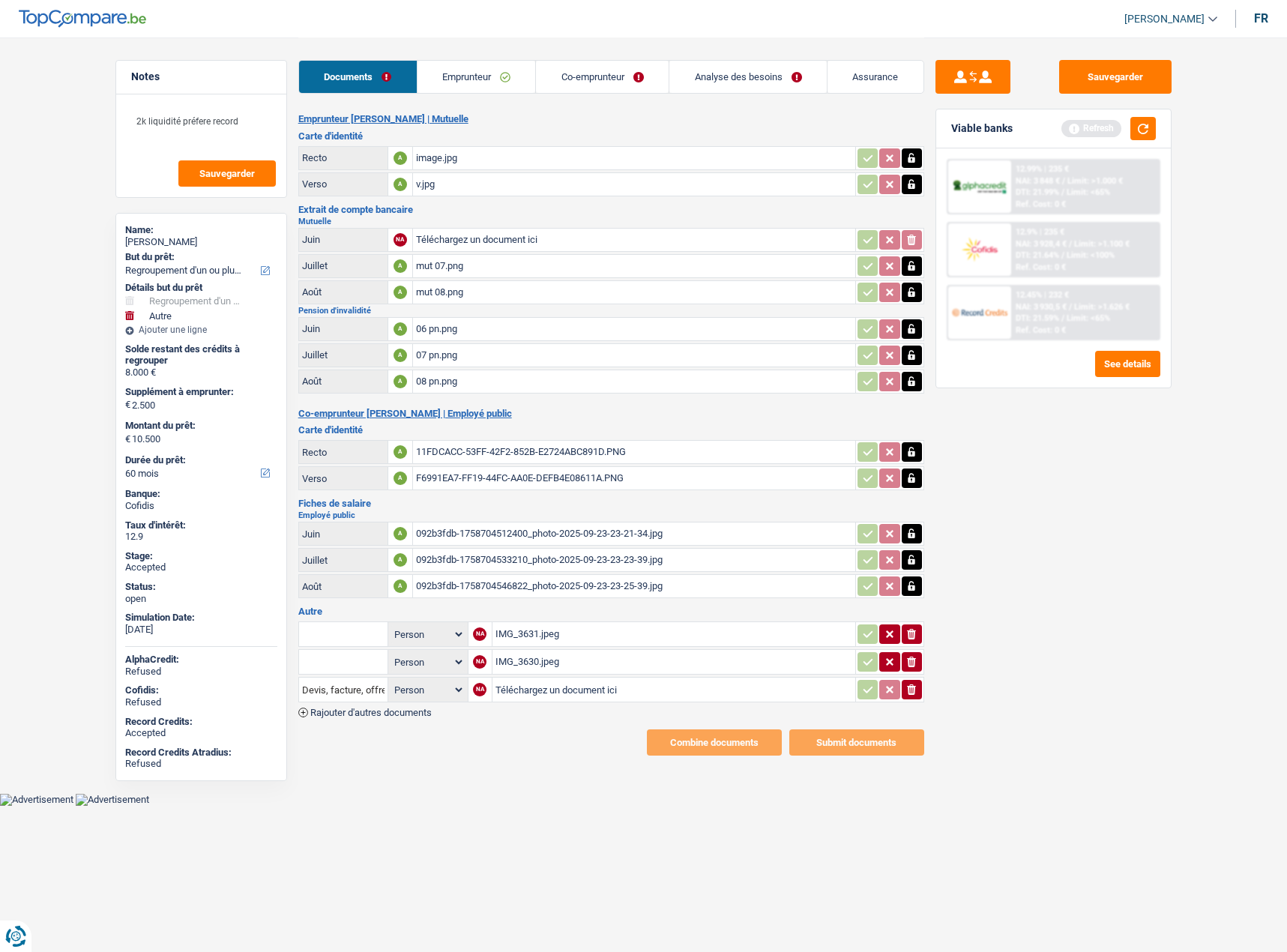
click at [492, 71] on link "Emprunteur" at bounding box center [477, 76] width 118 height 32
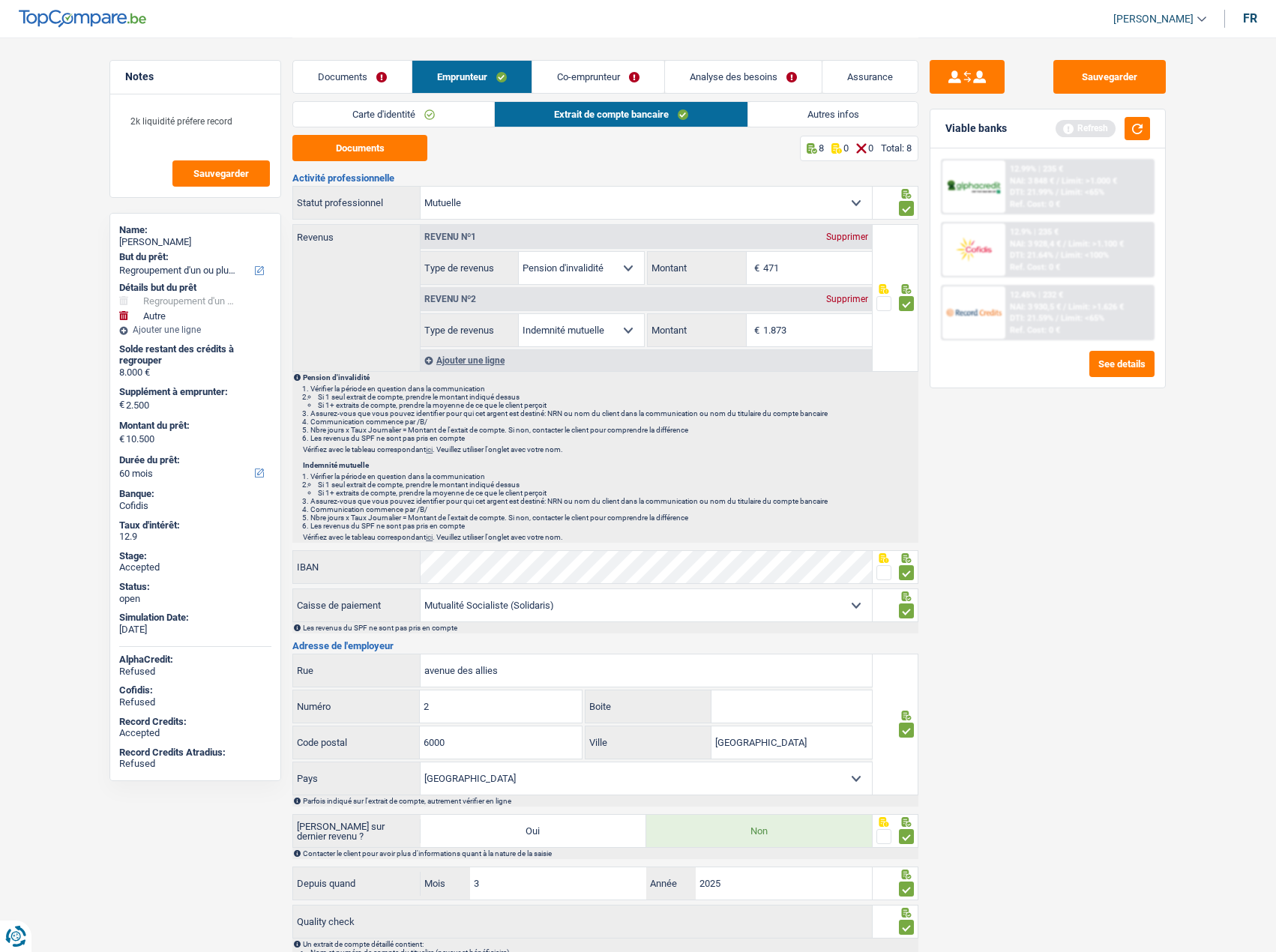
click at [413, 111] on link "Carte d'identité" at bounding box center [393, 113] width 201 height 25
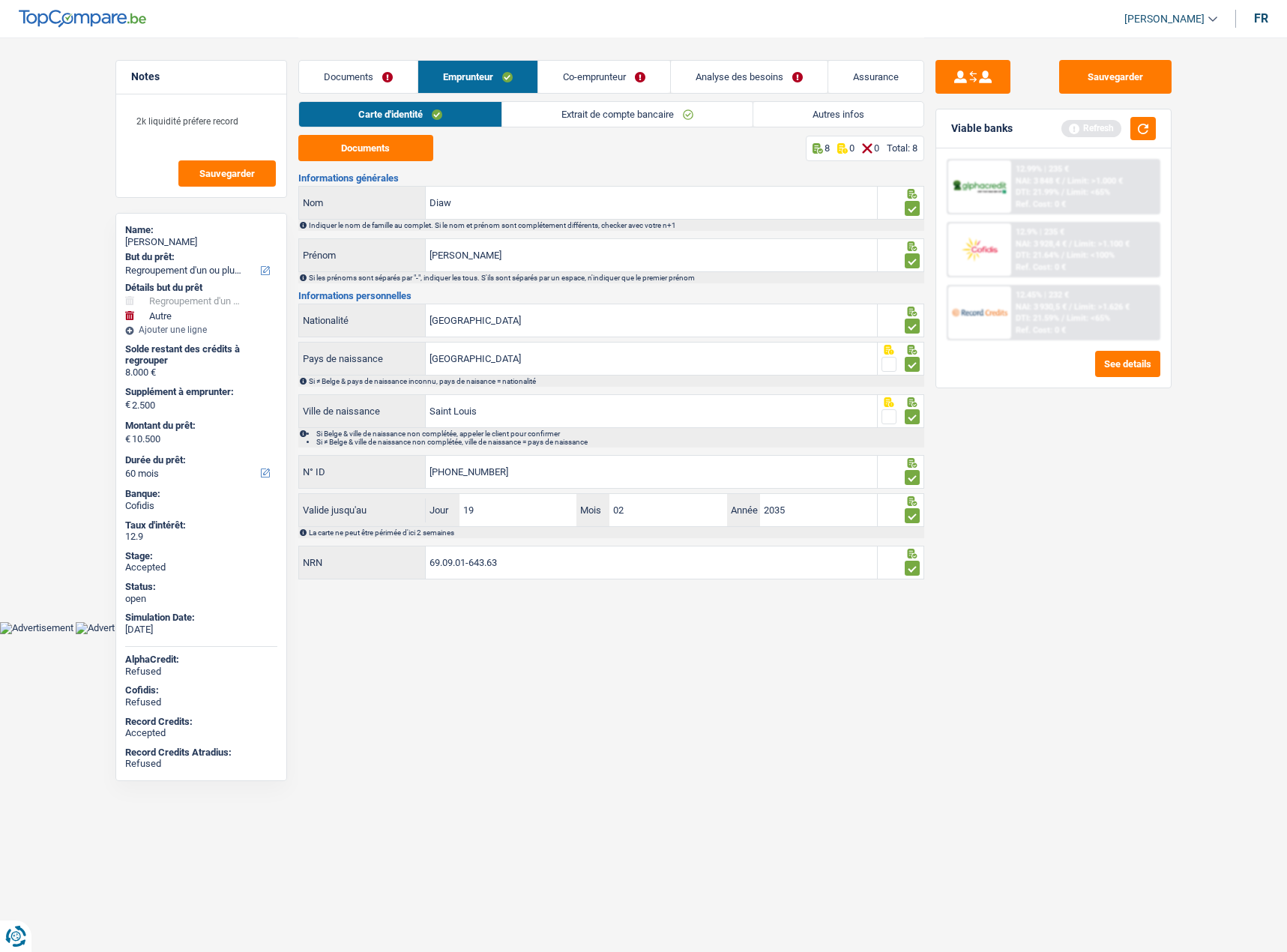
drag, startPoint x: 634, startPoint y: 107, endPoint x: 654, endPoint y: 107, distance: 20.0
click at [636, 107] on link "Extrait de compte bancaire" at bounding box center [627, 113] width 251 height 25
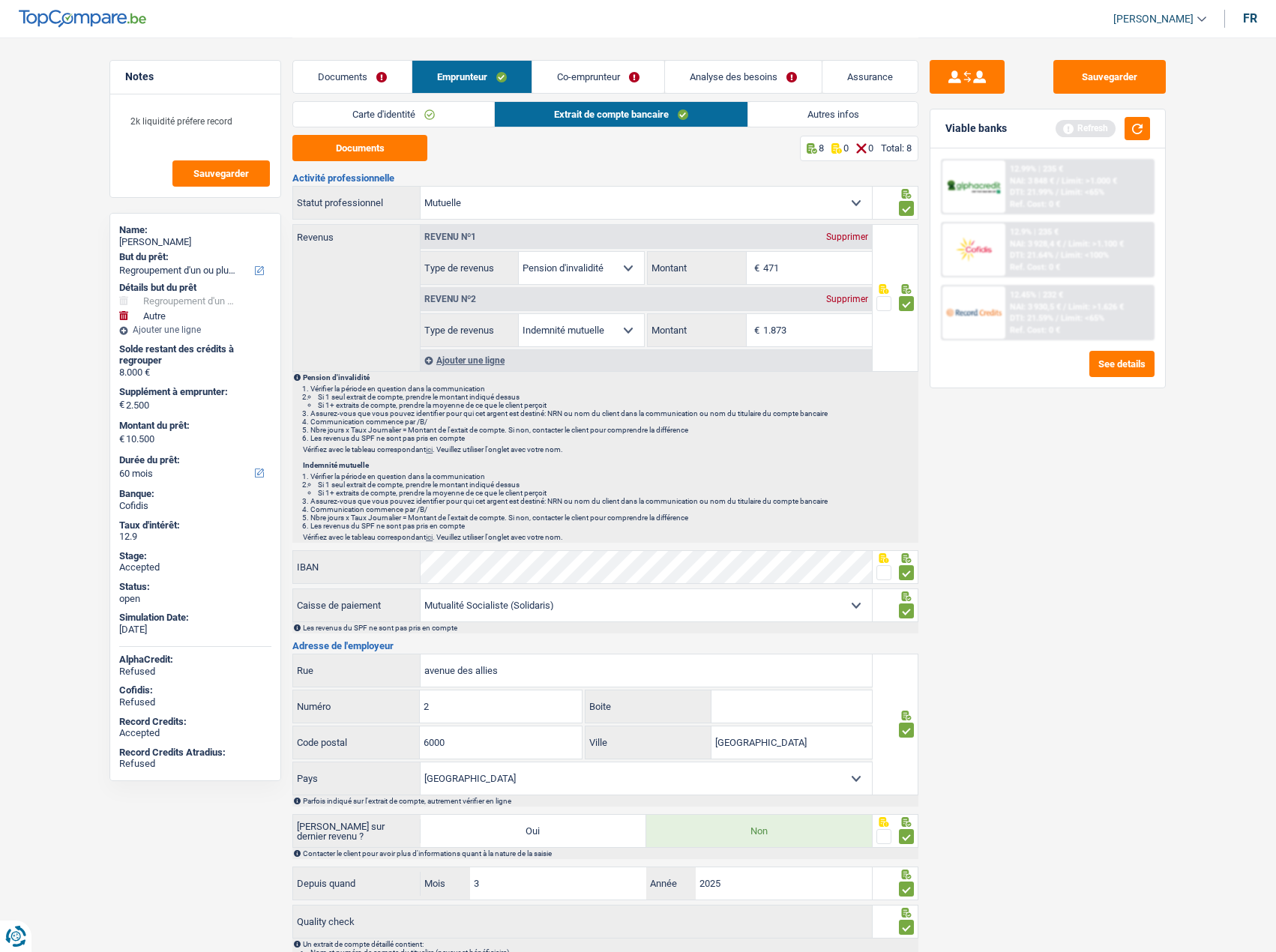
click at [820, 110] on link "Autres infos" at bounding box center [833, 113] width 170 height 25
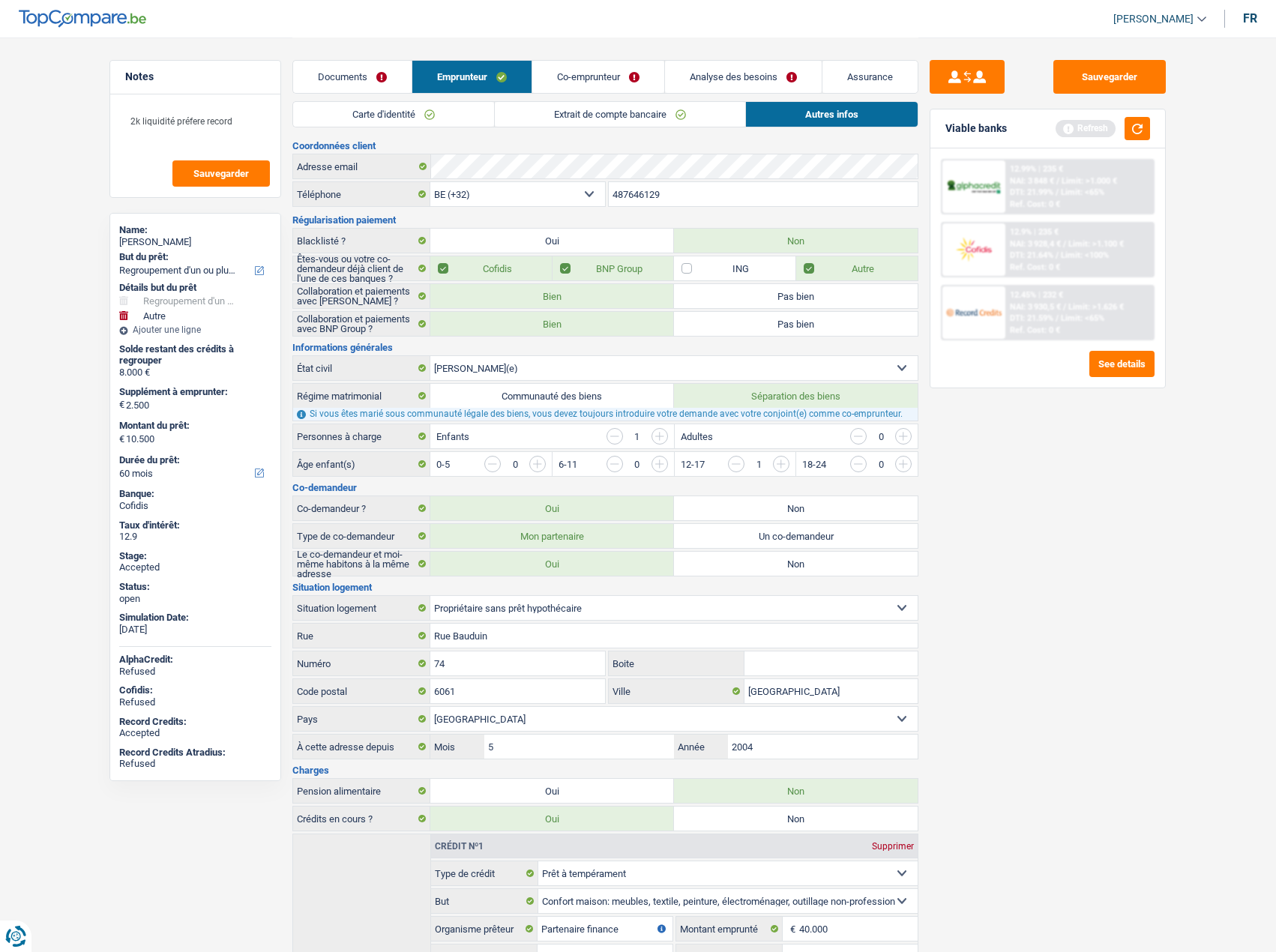
click at [555, 86] on link "Co-emprunteur" at bounding box center [598, 76] width 132 height 32
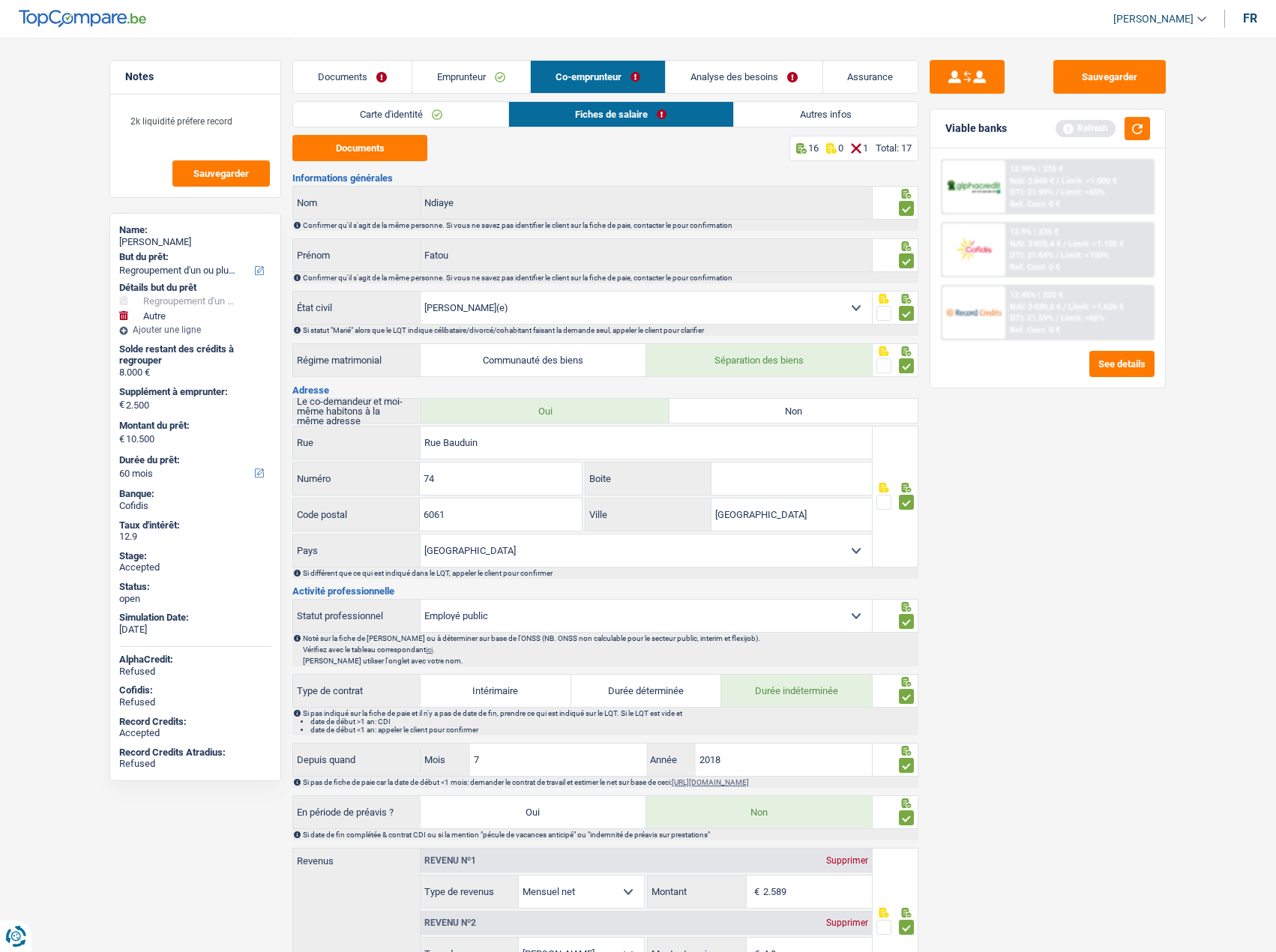
click at [443, 113] on link "Carte d'identité" at bounding box center [400, 113] width 215 height 25
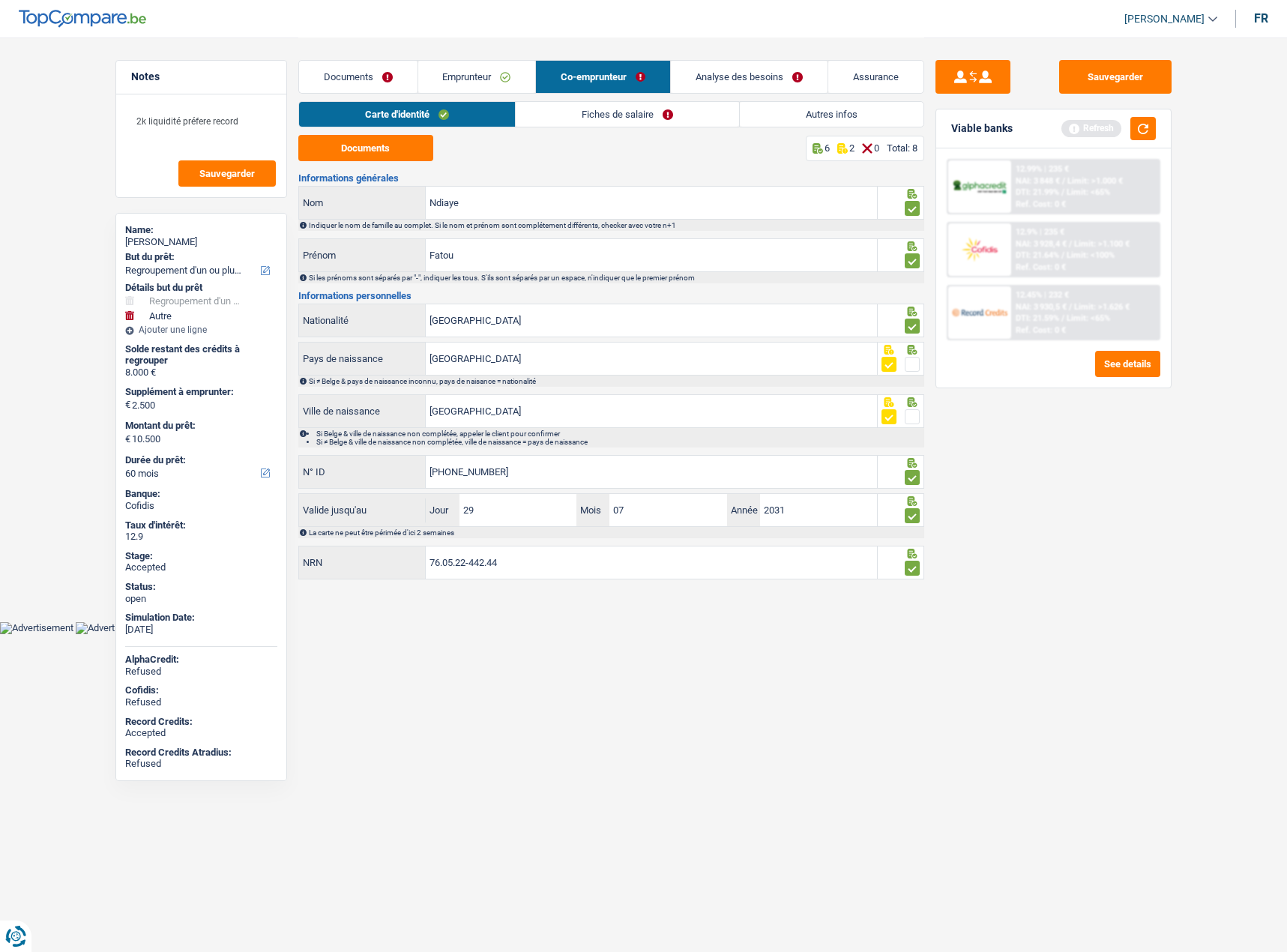
click at [675, 112] on link "Fiches de salaire" at bounding box center [627, 113] width 223 height 25
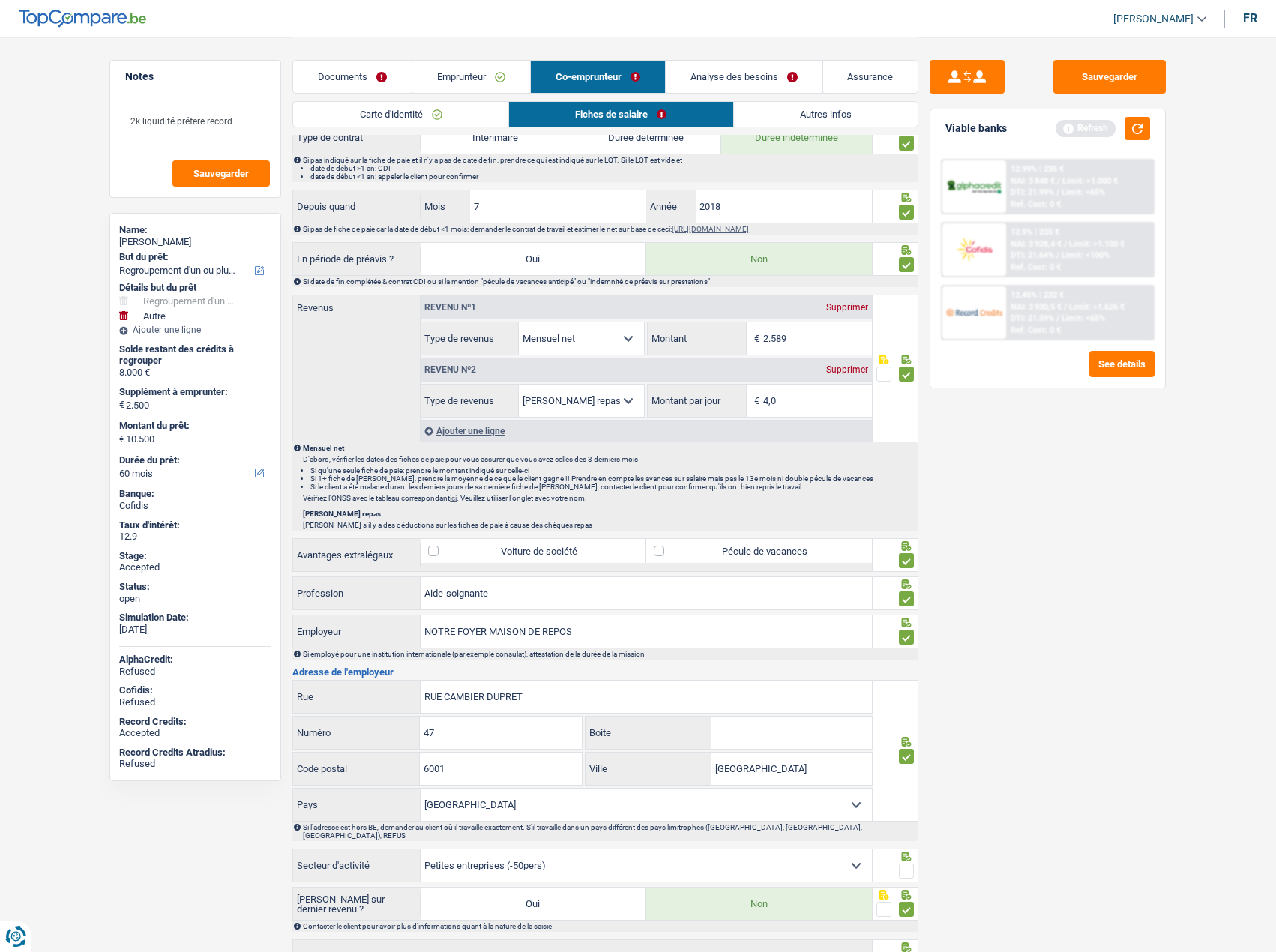
scroll to position [667, 0]
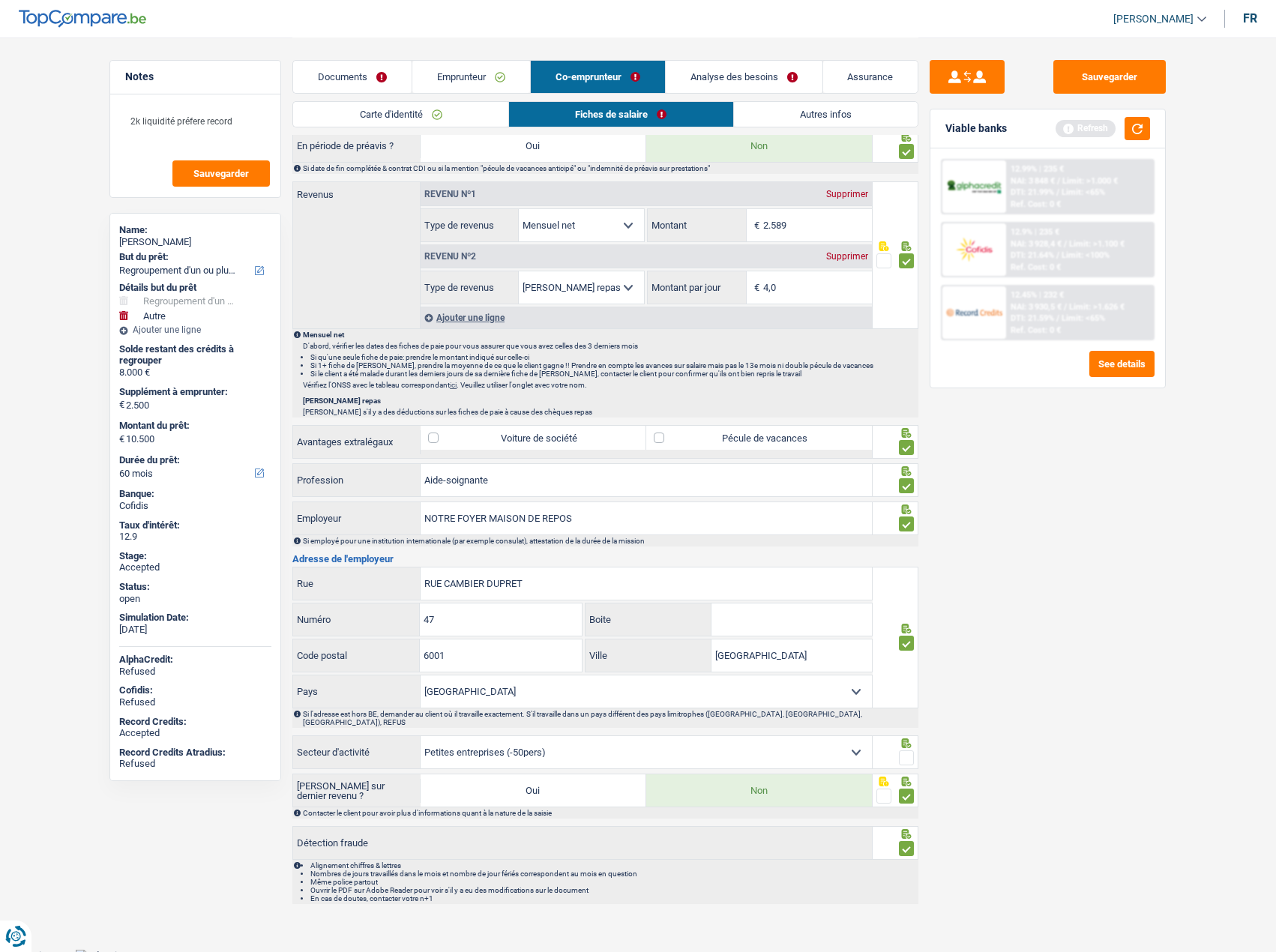
click at [907, 750] on span at bounding box center [906, 757] width 15 height 15
click at [0, 0] on input "radio" at bounding box center [0, 0] width 0 height 0
click at [338, 86] on link "Documents" at bounding box center [351, 76] width 118 height 32
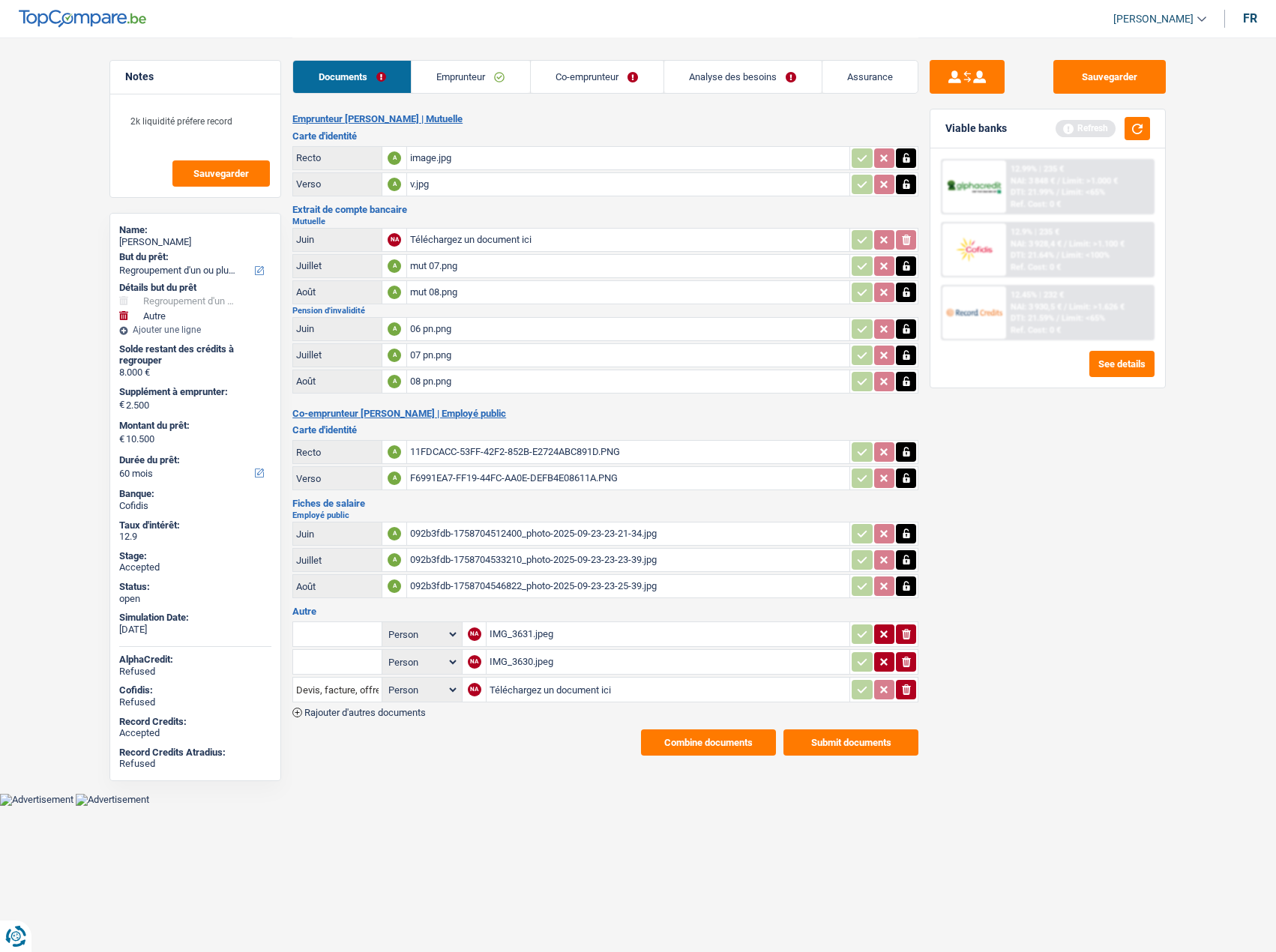
scroll to position [0, 0]
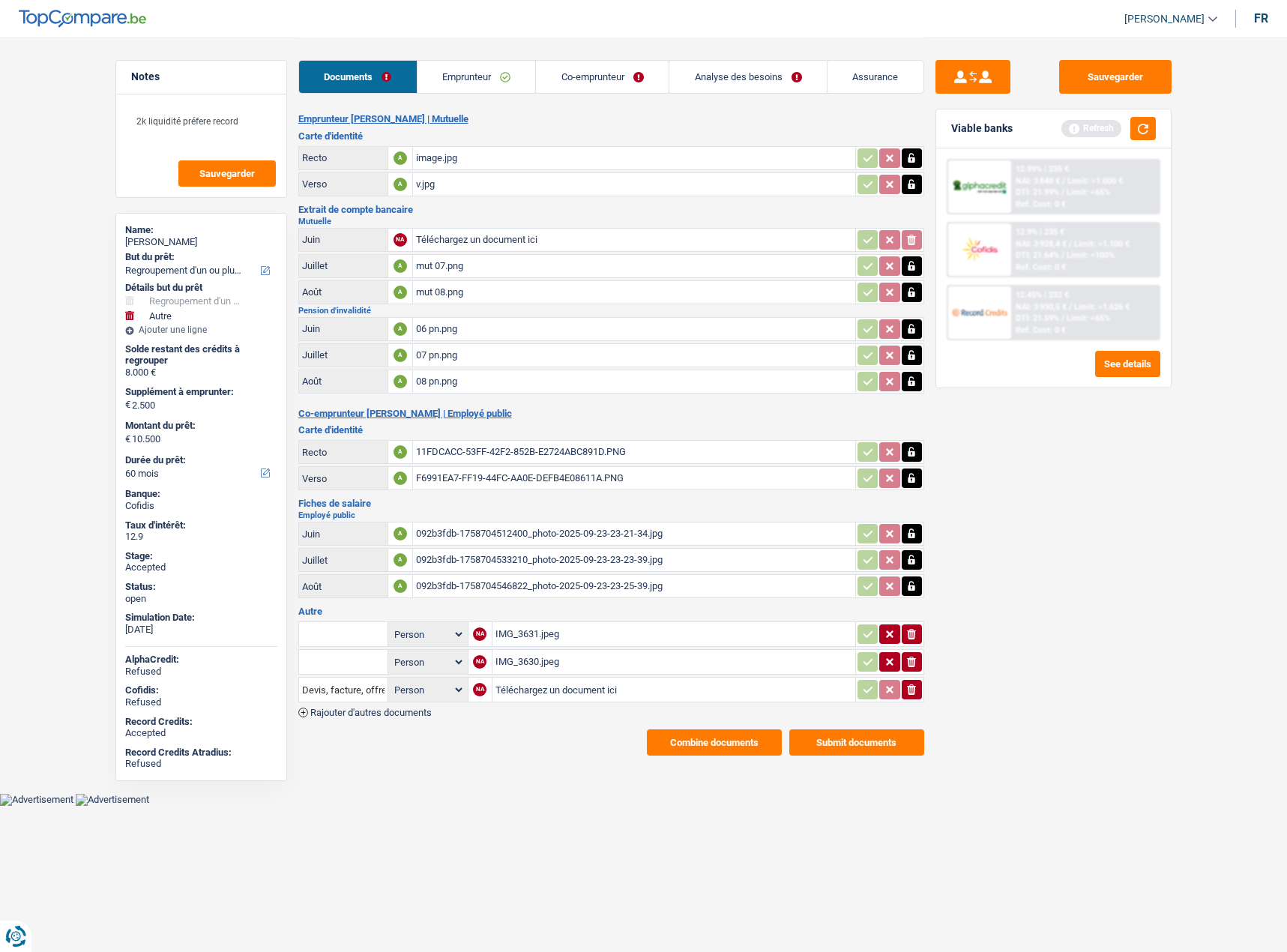
click at [745, 742] on button "Combine documents" at bounding box center [714, 742] width 135 height 27
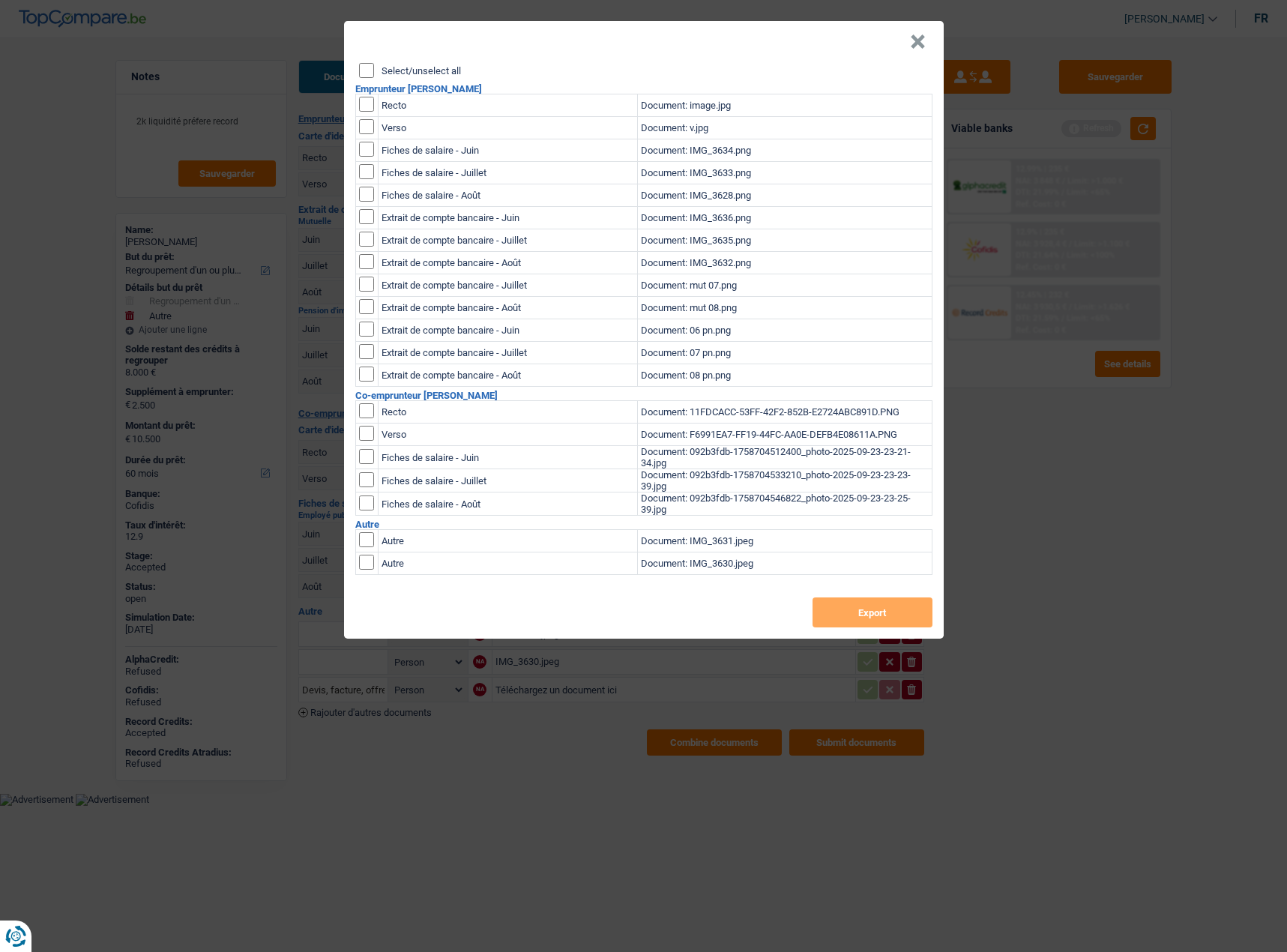
click at [370, 70] on input "Select/unselect all" at bounding box center [367, 70] width 15 height 15
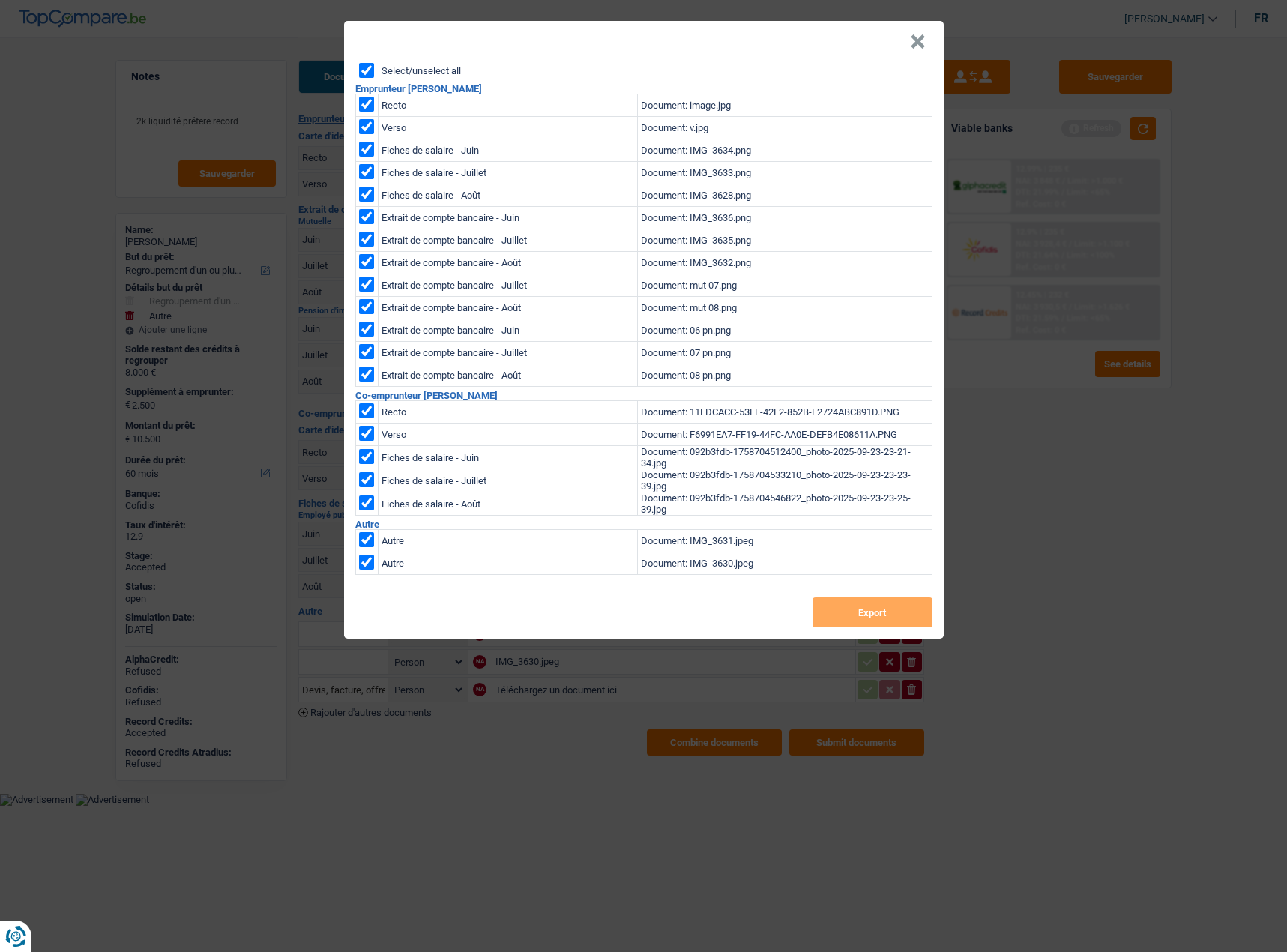
checkbox input "true"
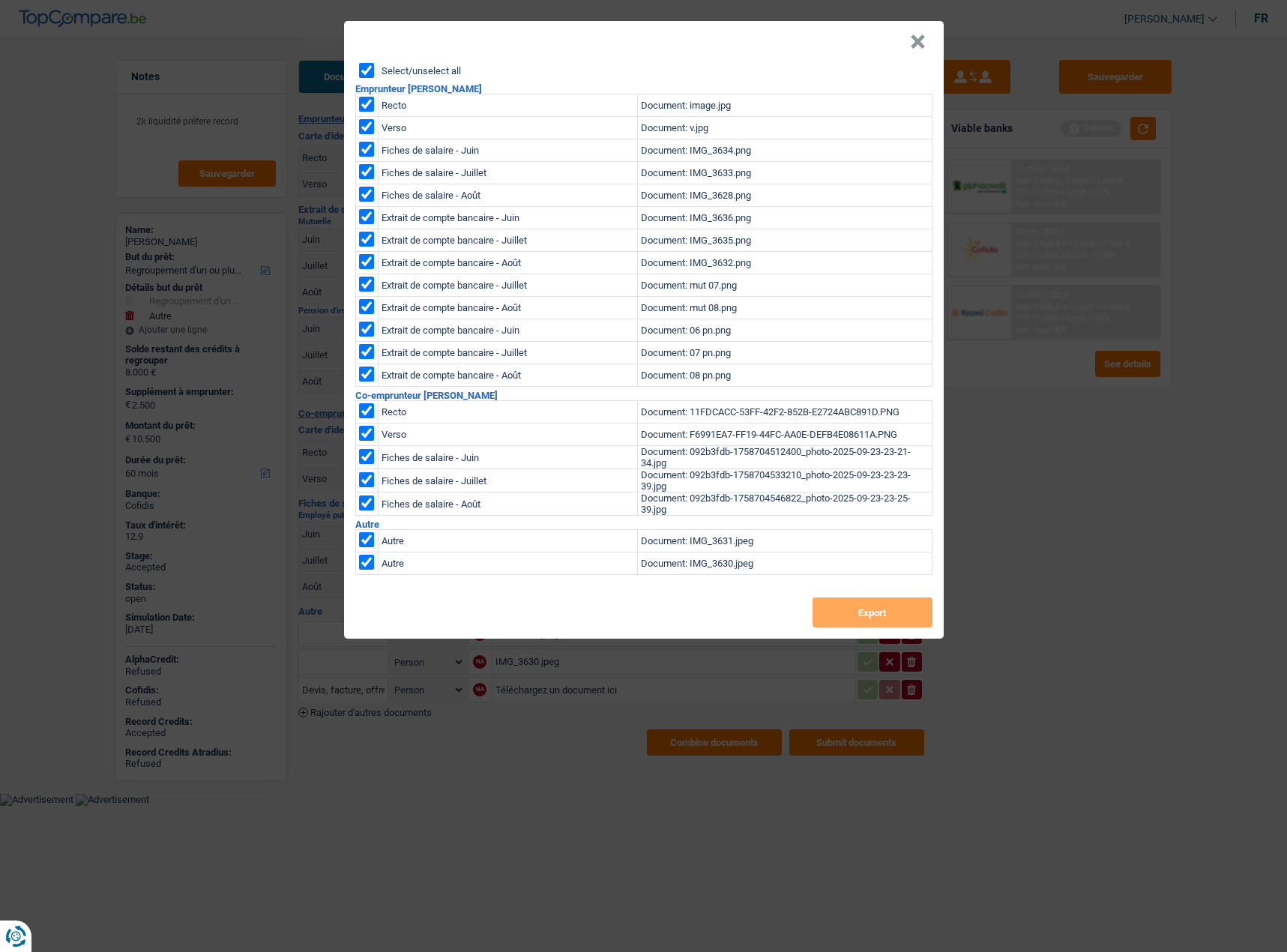
checkbox input "true"
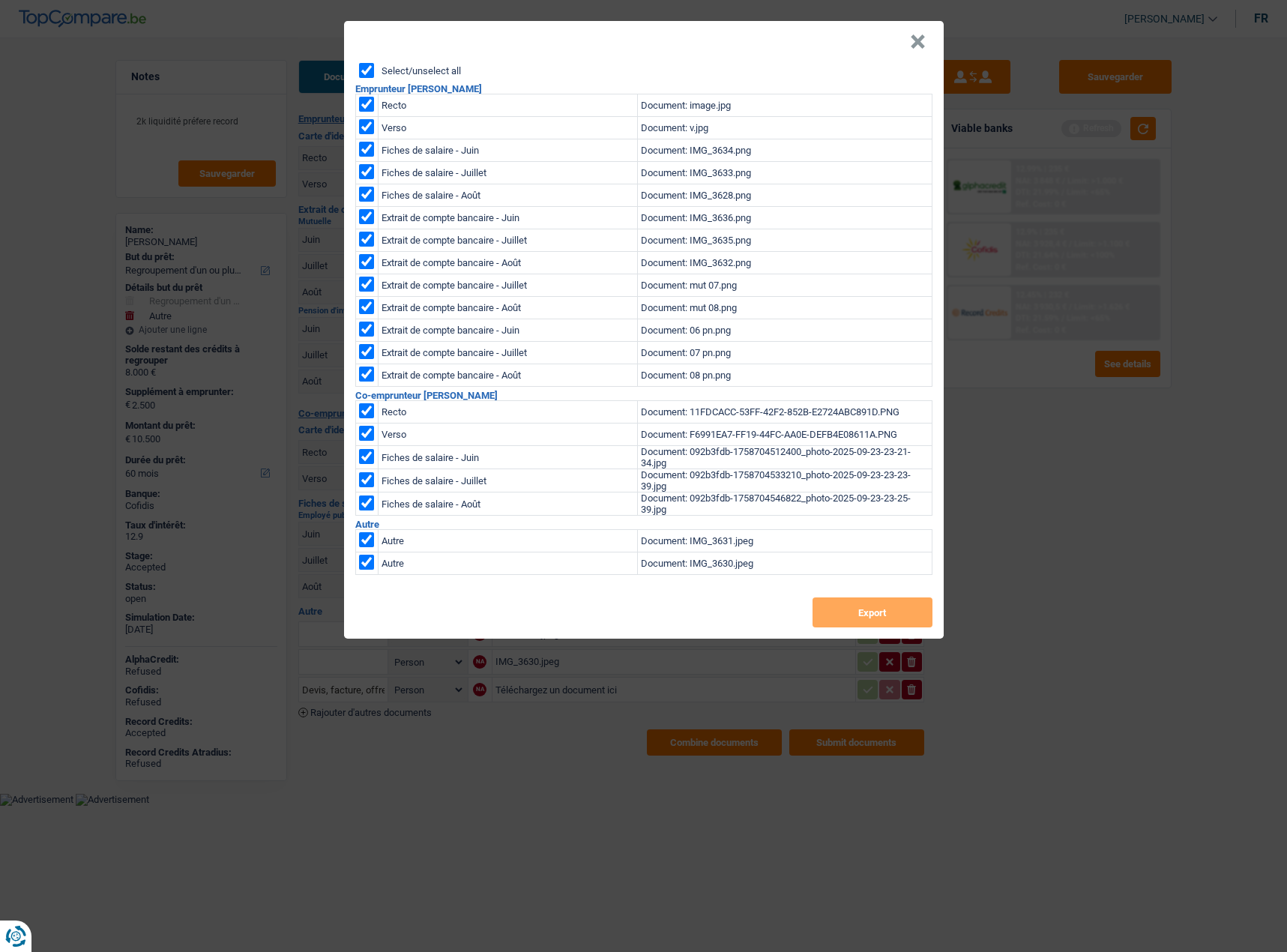
checkbox input "true"
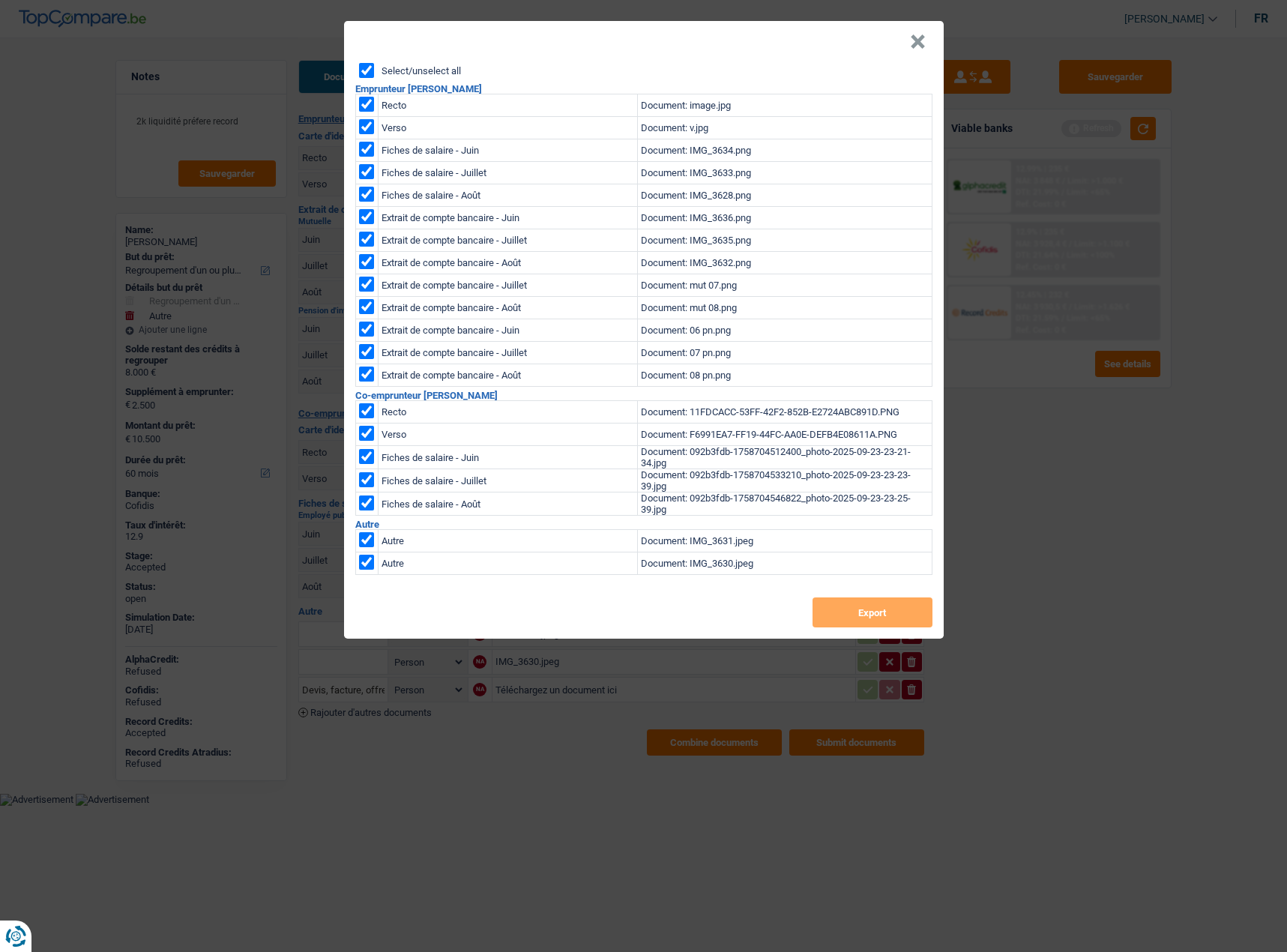
checkbox input "true"
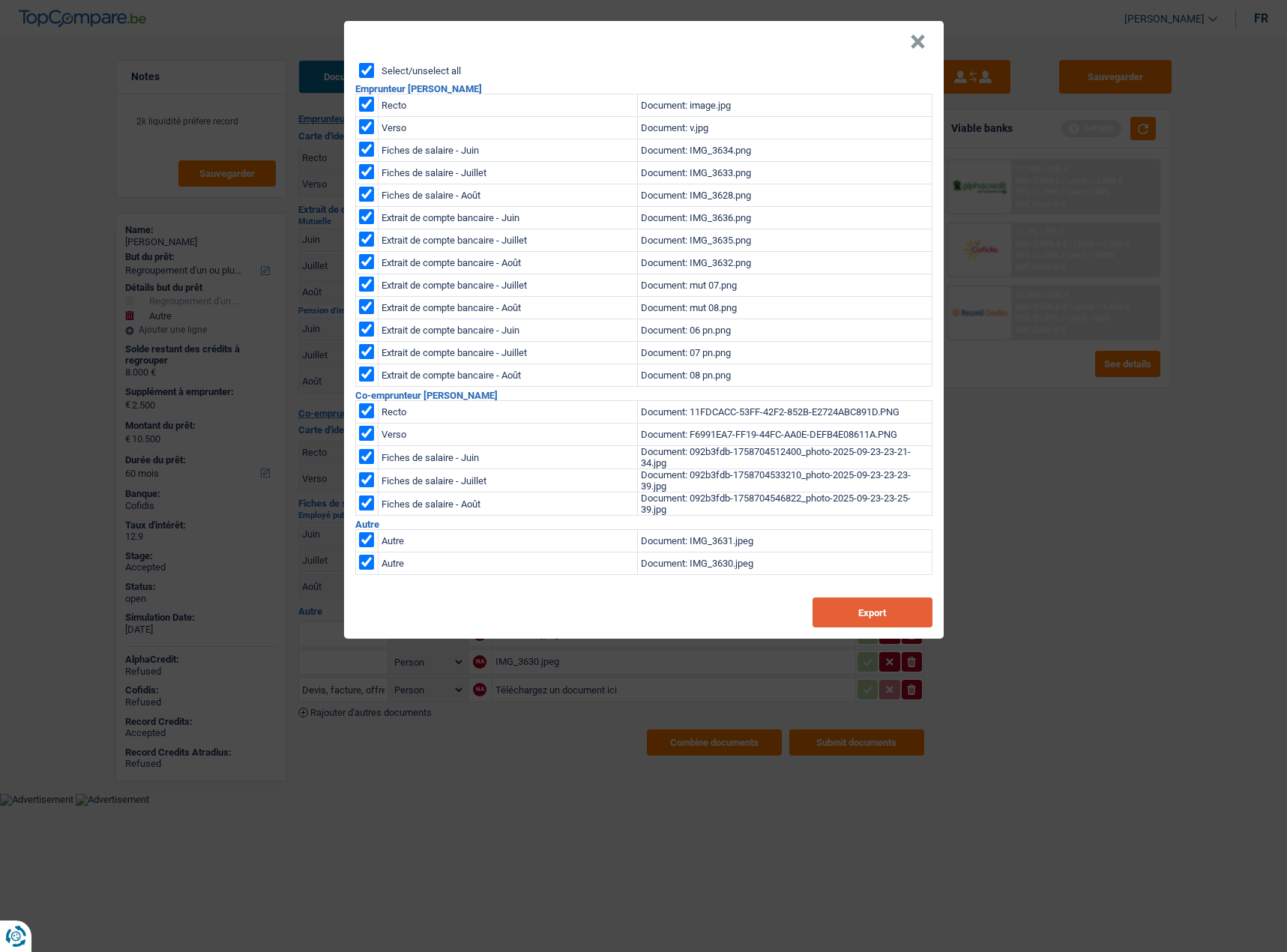
click at [896, 621] on button "Export" at bounding box center [872, 612] width 120 height 30
click at [359, 558] on input "checkbox" at bounding box center [367, 562] width 15 height 15
checkbox input "false"
click at [370, 541] on input "checkbox" at bounding box center [367, 540] width 15 height 15
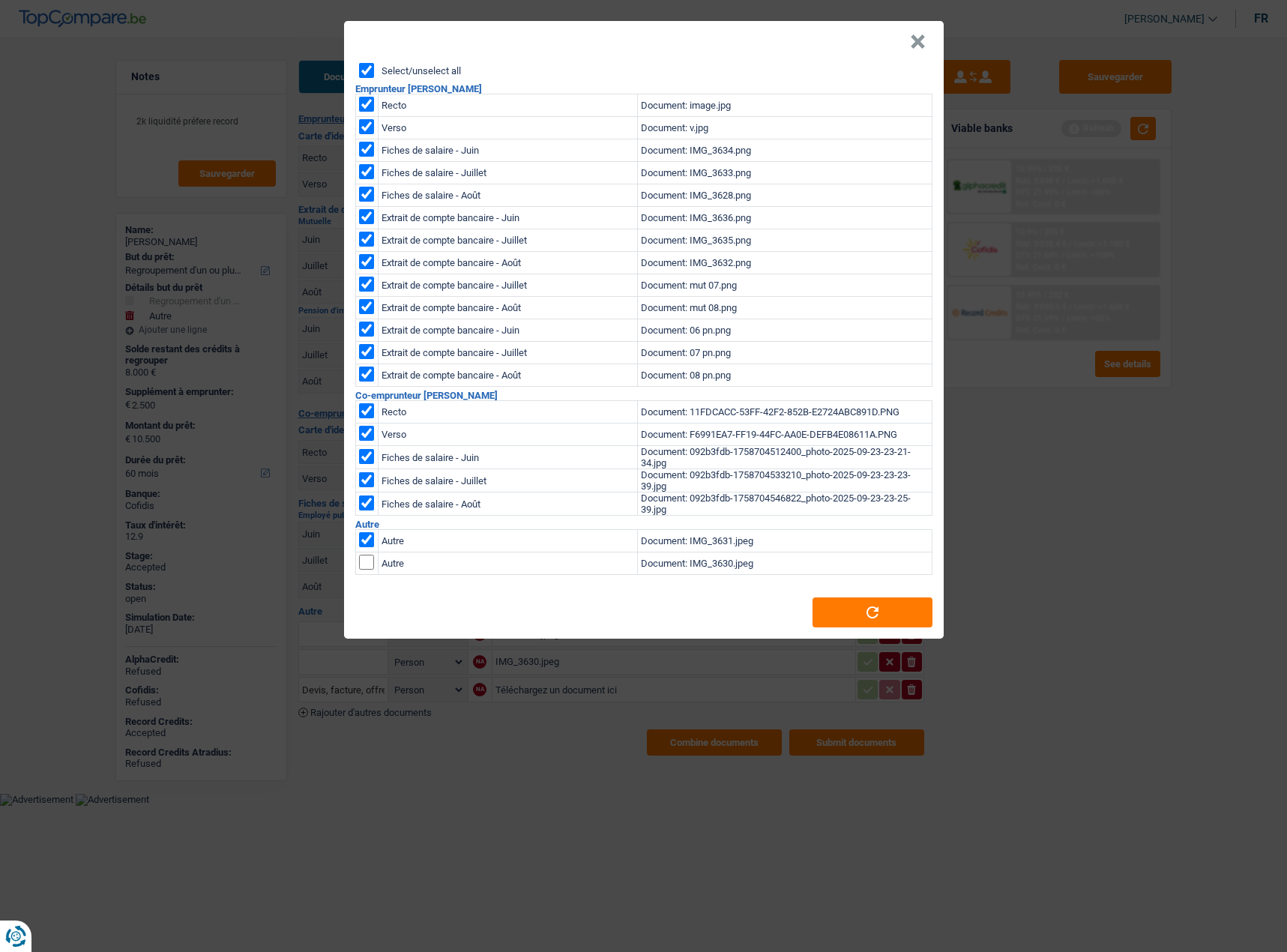
checkbox input "false"
click at [904, 617] on button "Export" at bounding box center [872, 612] width 120 height 30
click at [885, 604] on button "Export" at bounding box center [872, 612] width 120 height 30
click at [912, 39] on button "×" at bounding box center [917, 42] width 16 height 15
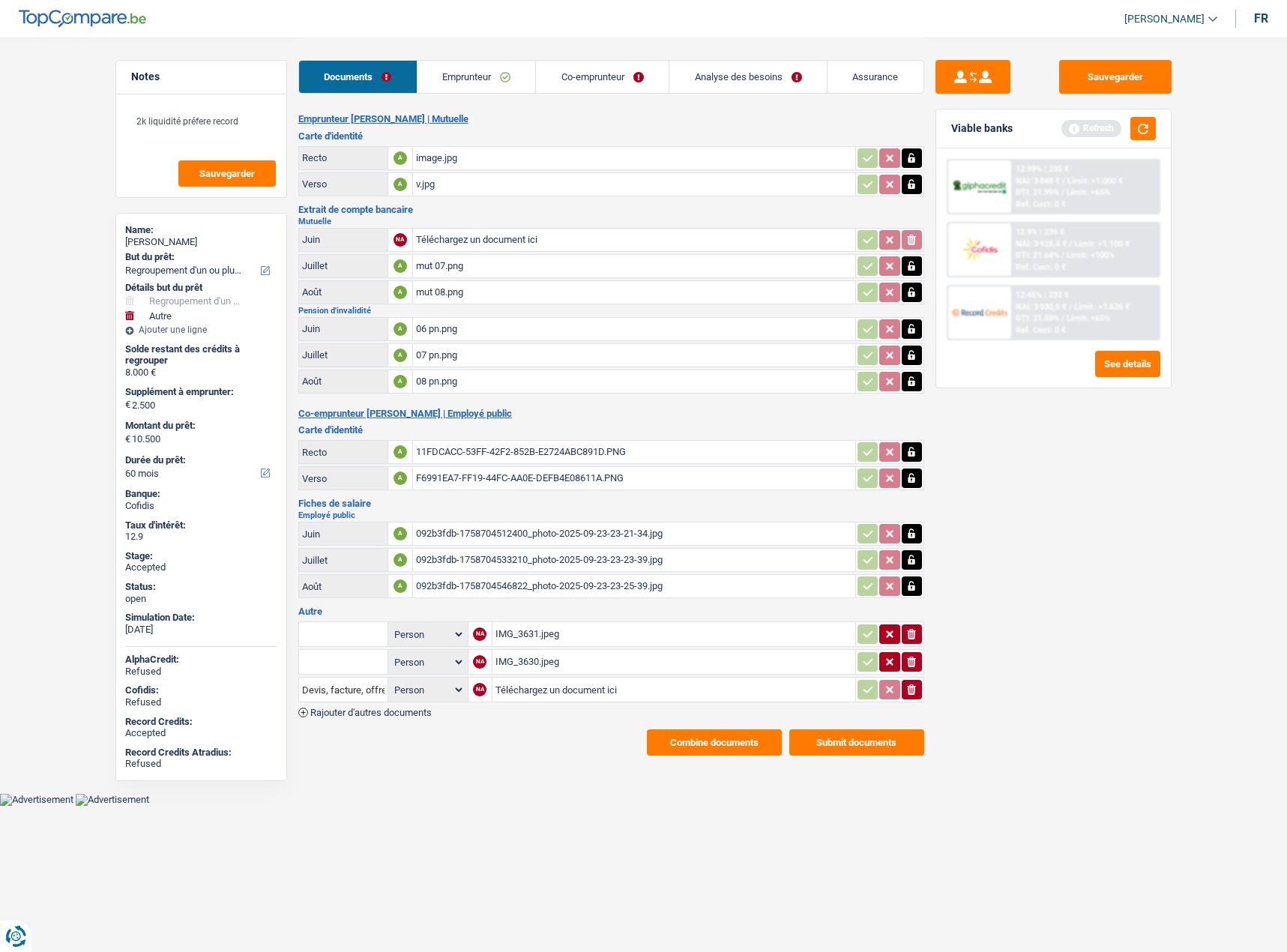
click at [1057, 324] on div "12.45% | 232 € NAI: 3 930,5 € / Limit: >1.626 € DTI: 21.59% / Limit: <65% Ref. …" at bounding box center [1085, 312] width 147 height 52
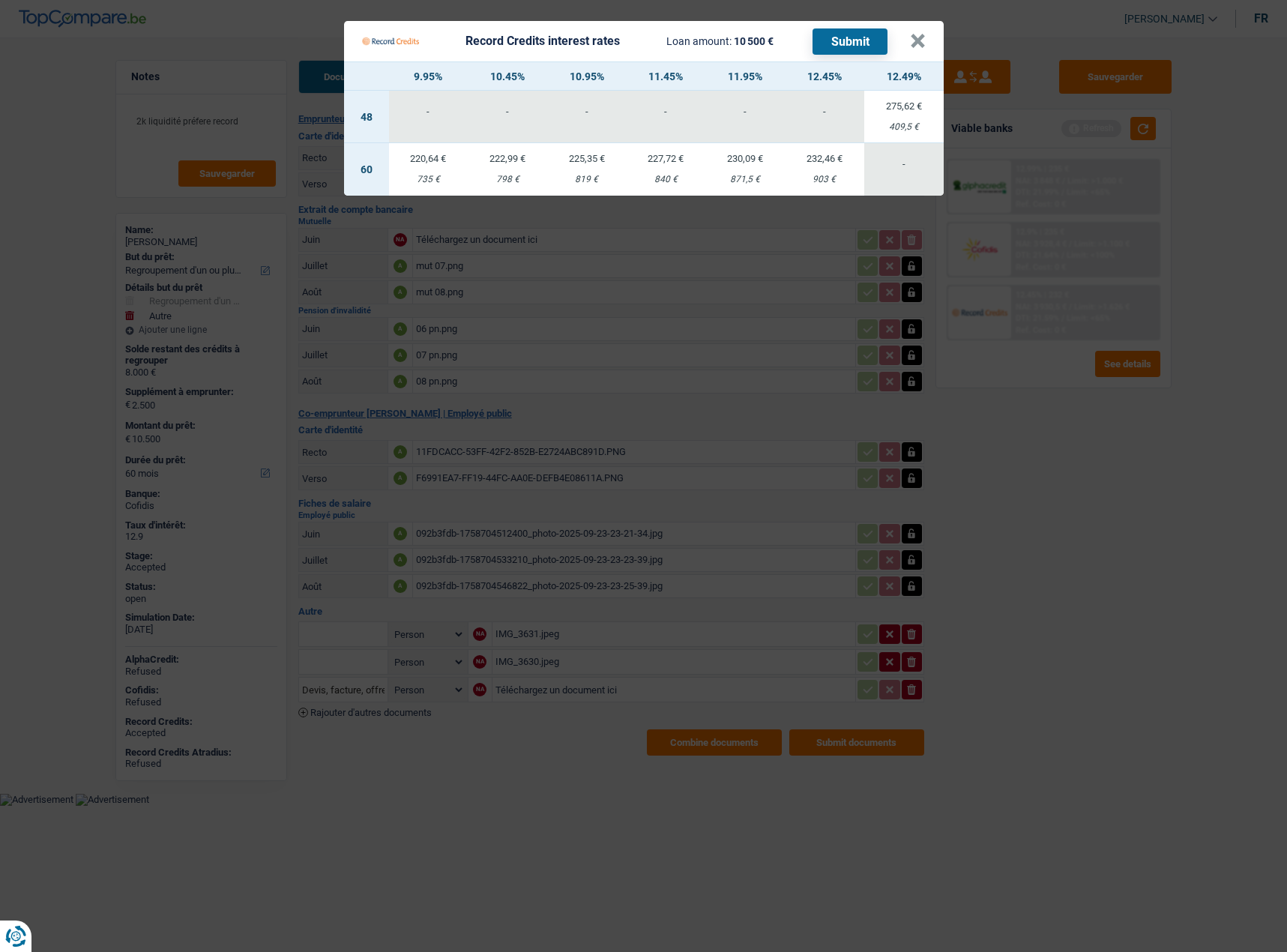
click at [1073, 437] on Credits "Record Credits interest rates Loan amount: 10 500 € Submit × 9.95% 10.45% 10.95…" at bounding box center [643, 476] width 1287 height 952
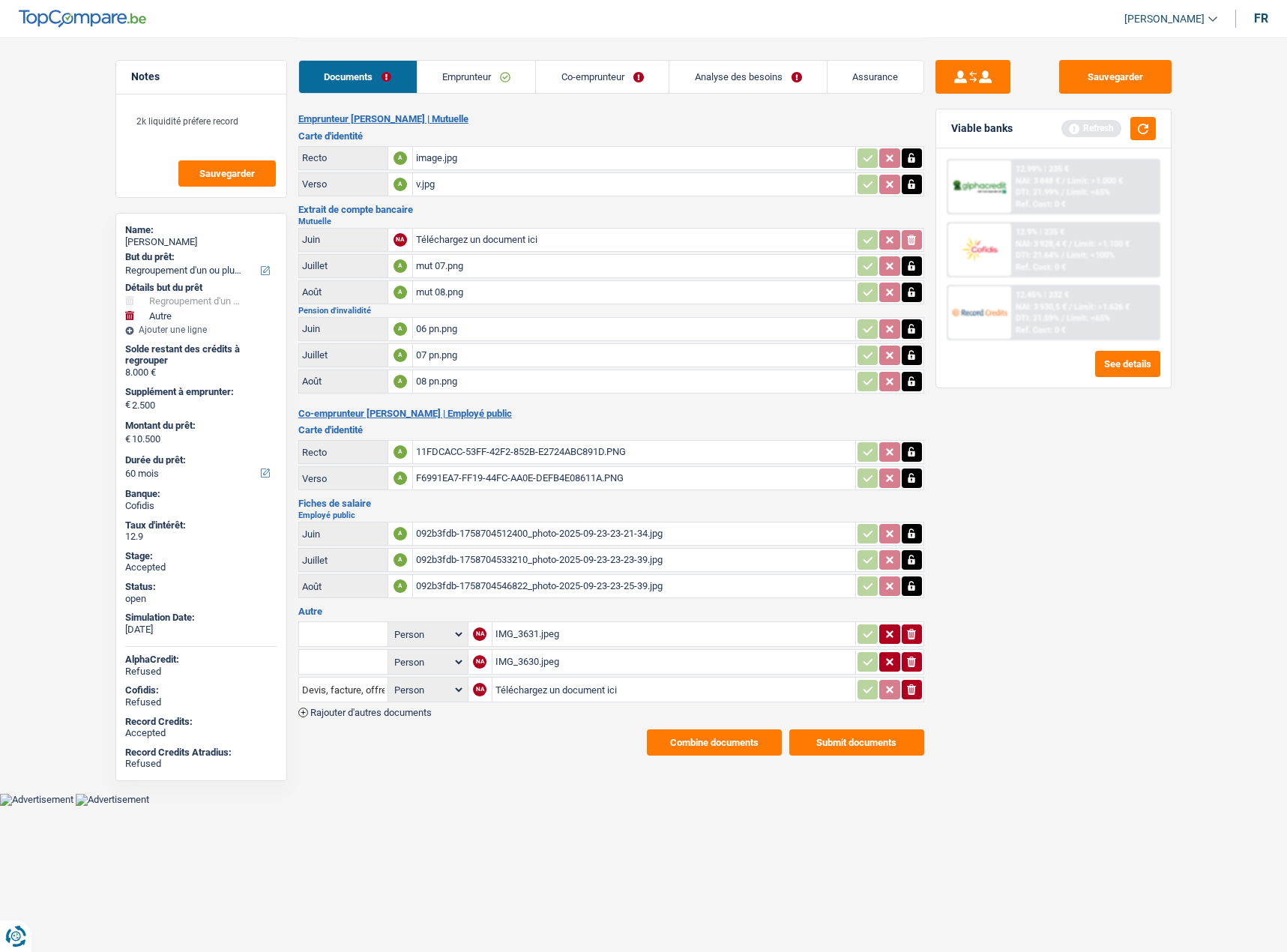
click at [1079, 287] on div "12.45% | 232 € NAI: 3 930,5 € / Limit: >1.626 € DTI: 21.59% / Limit: <65% Ref. …" at bounding box center [1085, 312] width 147 height 52
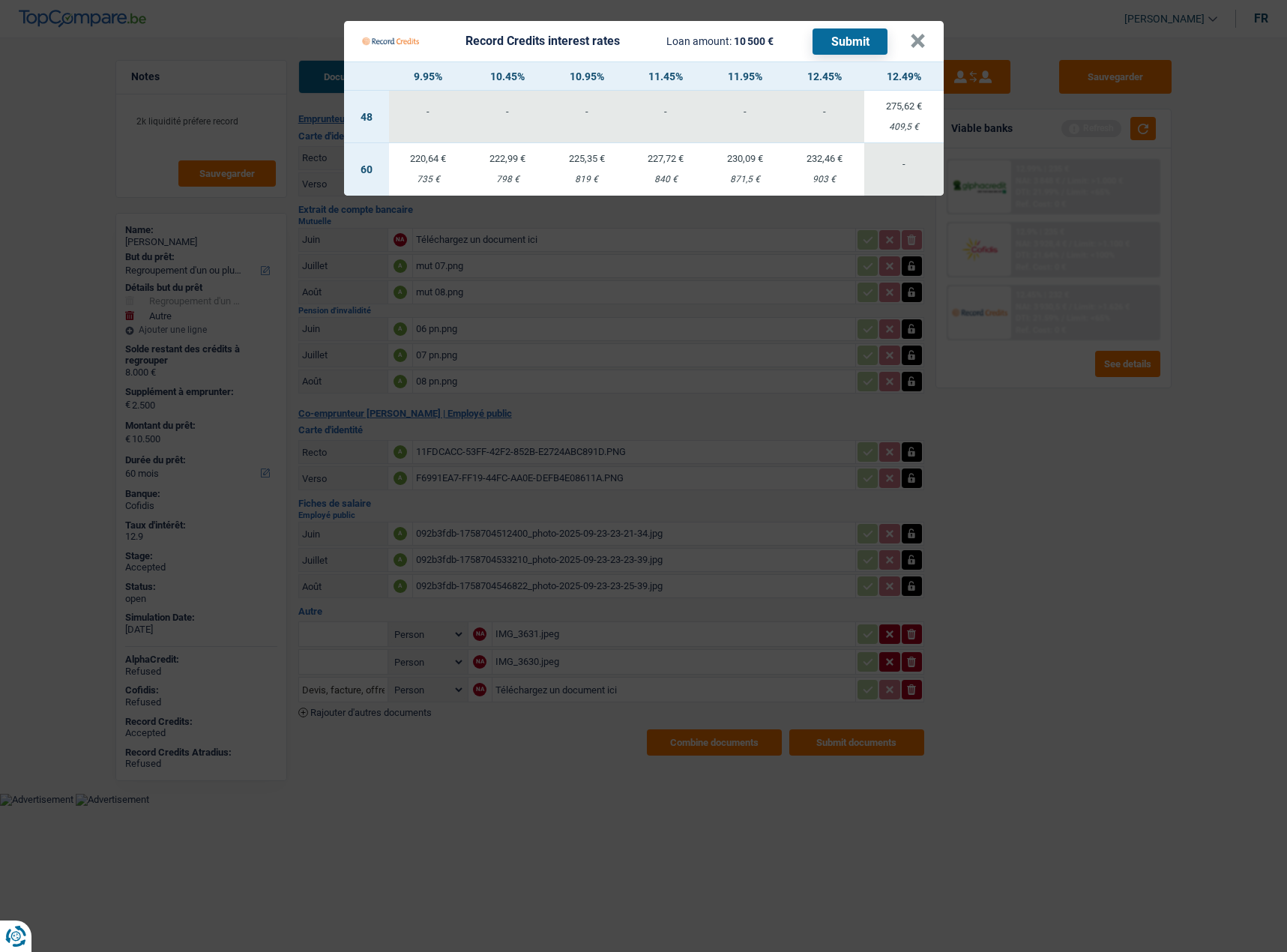
click at [680, 173] on td "227,72 € 840 €" at bounding box center [666, 169] width 80 height 52
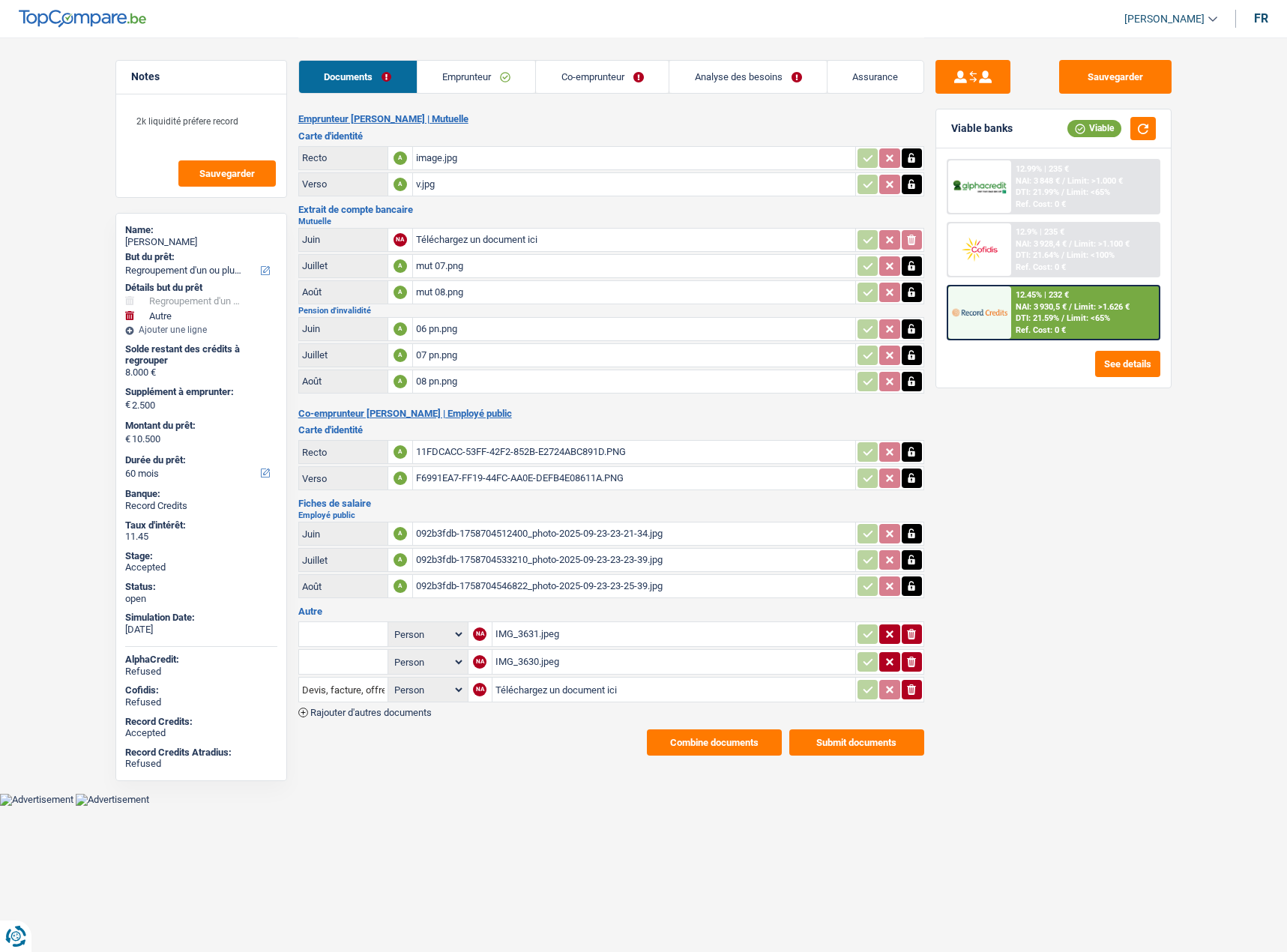
click at [449, 70] on link "Emprunteur" at bounding box center [477, 76] width 118 height 32
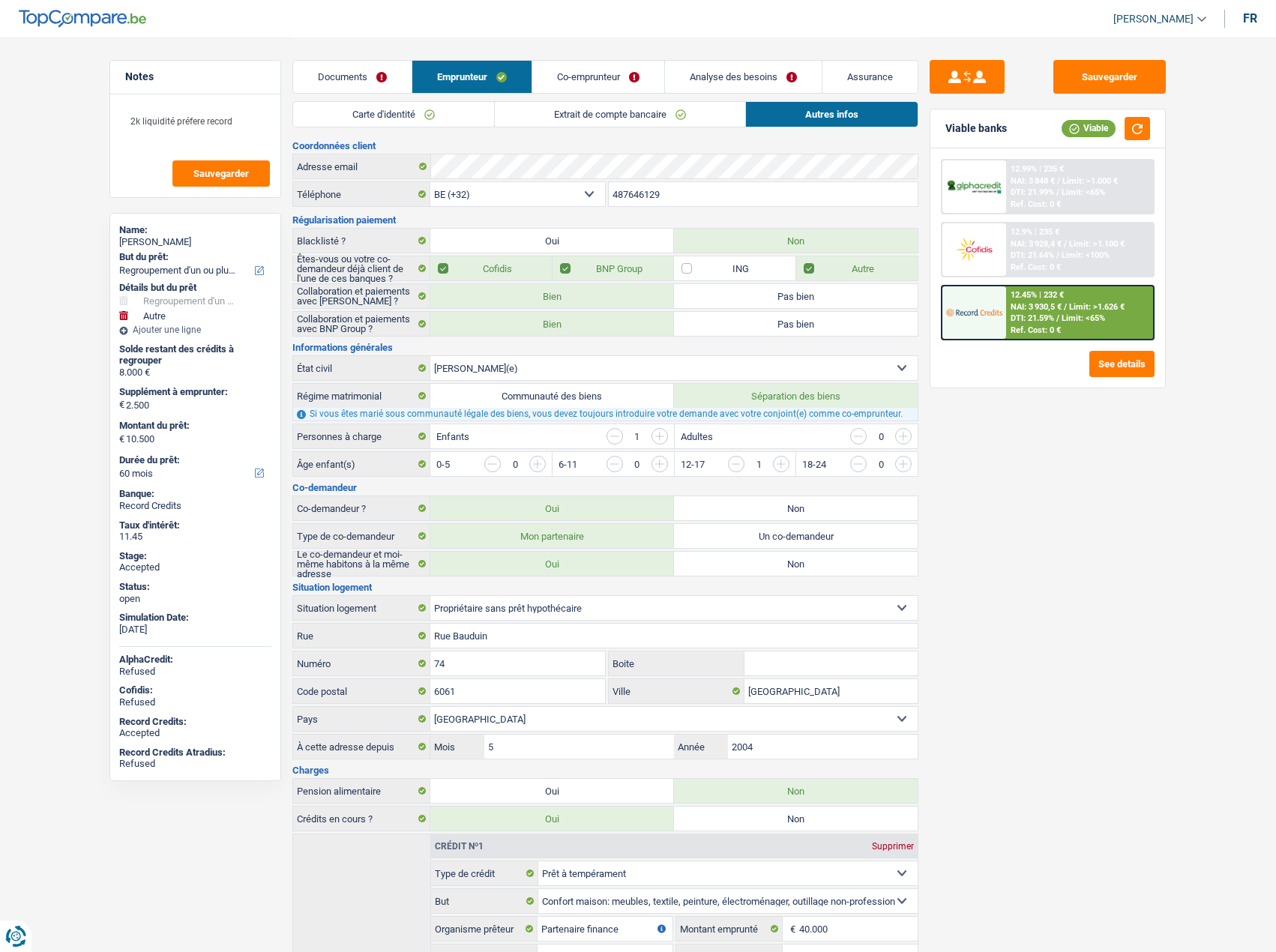
click at [378, 118] on link "Carte d'identité" at bounding box center [393, 113] width 201 height 25
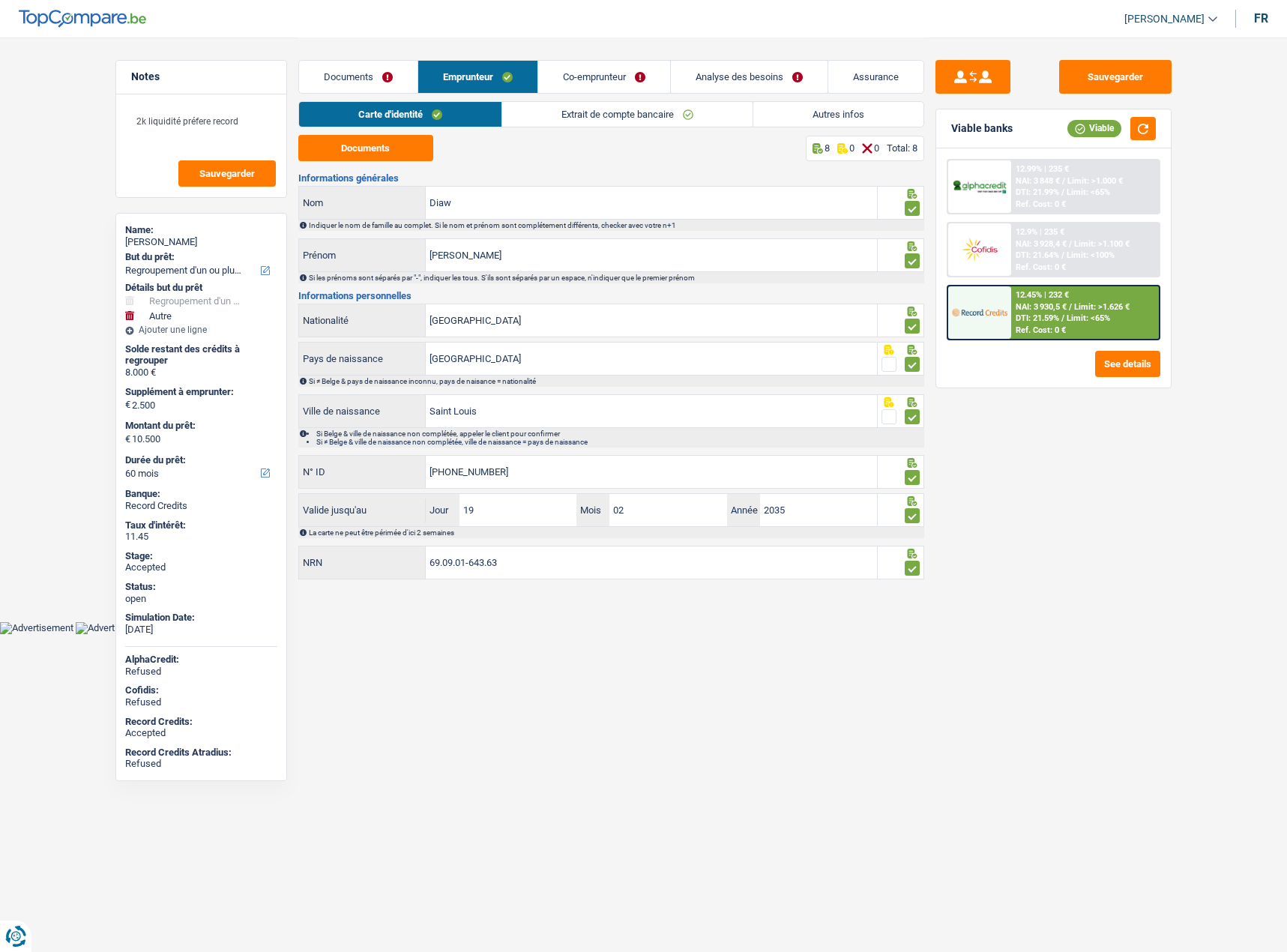
drag, startPoint x: 533, startPoint y: 110, endPoint x: 750, endPoint y: 120, distance: 217.2
click at [534, 110] on link "Extrait de compte bancaire" at bounding box center [627, 113] width 251 height 25
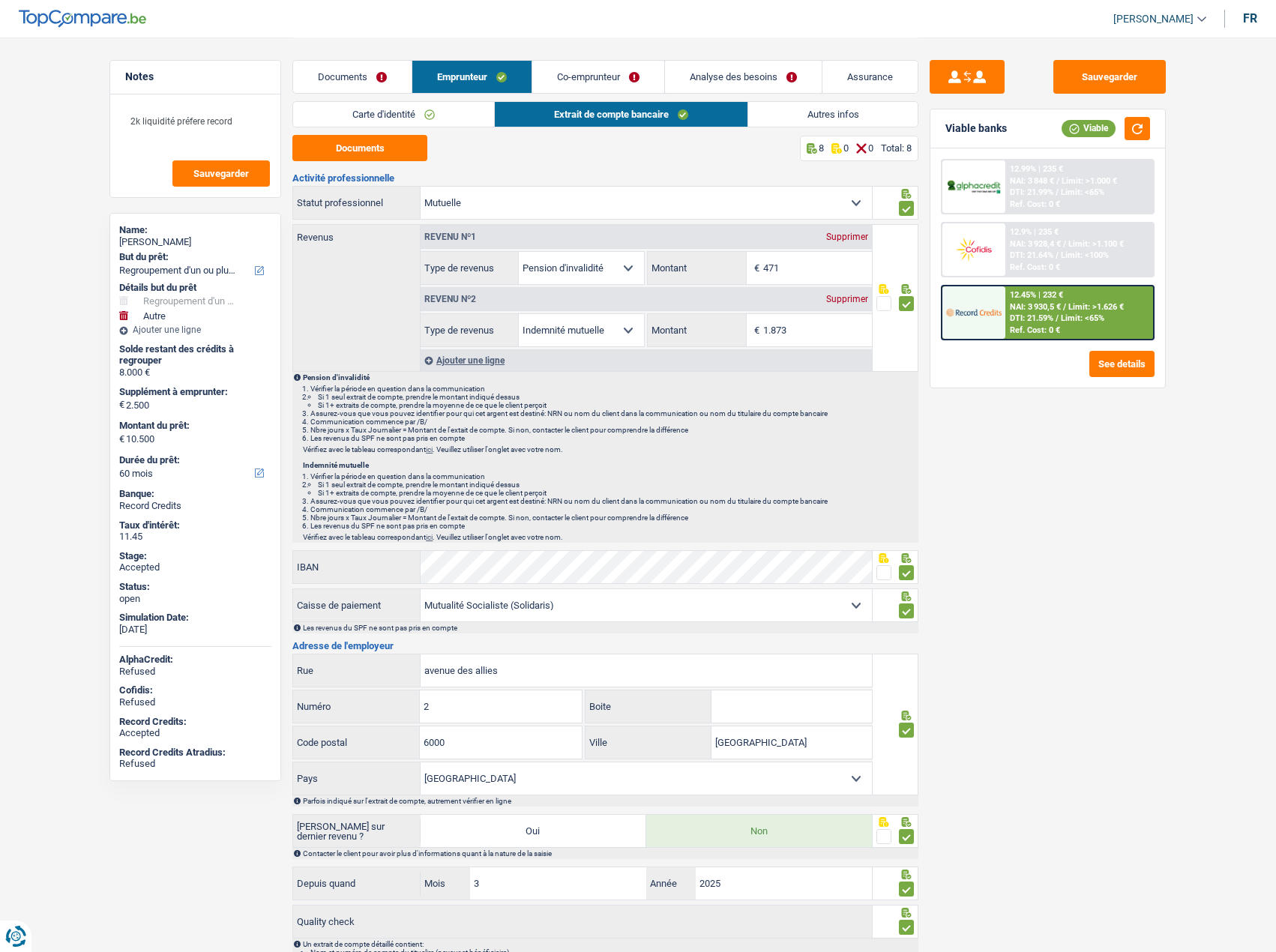
click at [423, 128] on div "Carte d'identité Extrait de compte bancaire Autres infos" at bounding box center [606, 118] width 626 height 34
drag, startPoint x: 562, startPoint y: 81, endPoint x: 418, endPoint y: 115, distance: 148.0
click at [562, 81] on link "Co-emprunteur" at bounding box center [598, 76] width 132 height 32
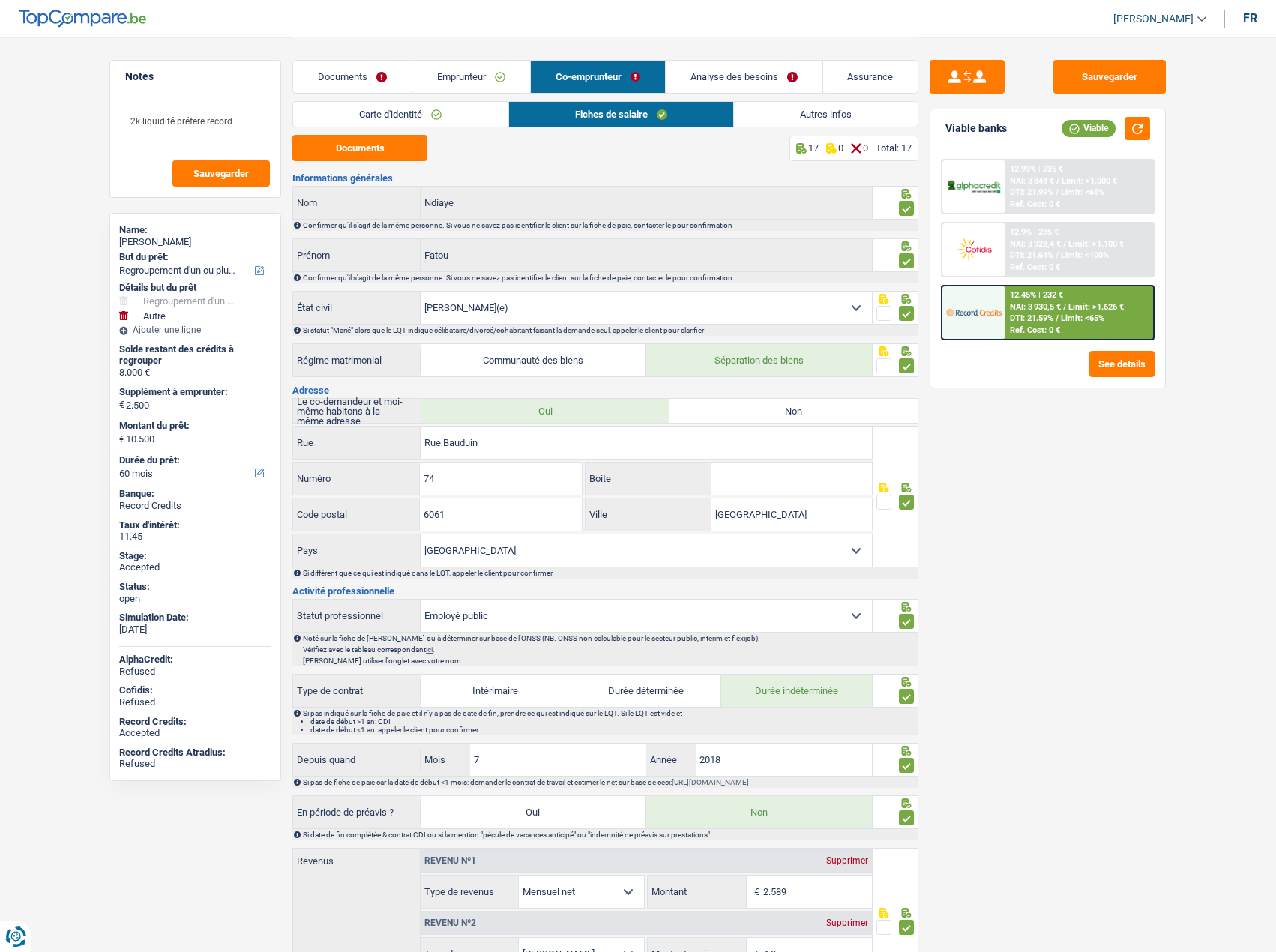
click at [380, 126] on link "Carte d'identité" at bounding box center [400, 113] width 214 height 25
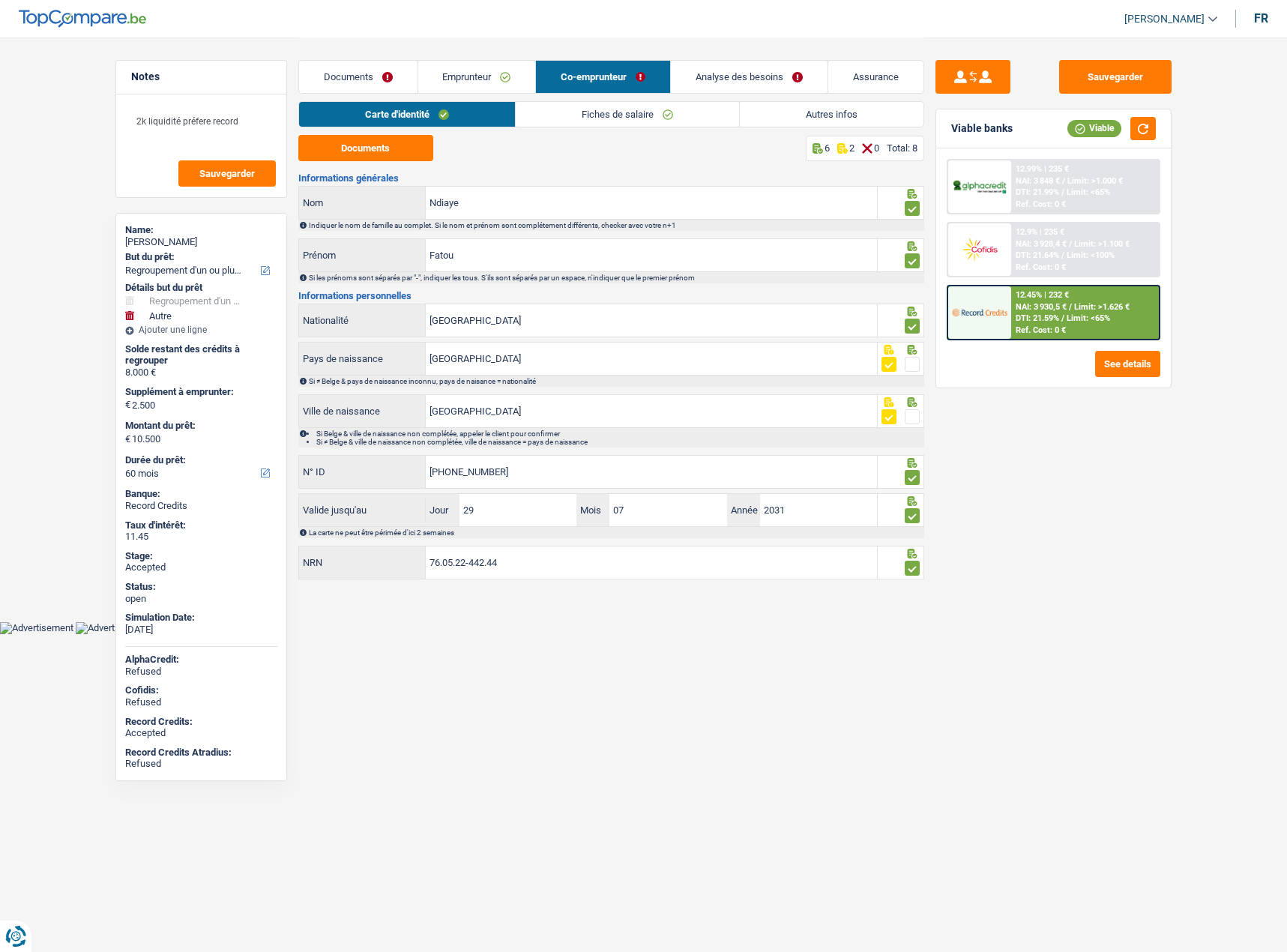
click at [626, 117] on link "Fiches de salaire" at bounding box center [627, 113] width 223 height 25
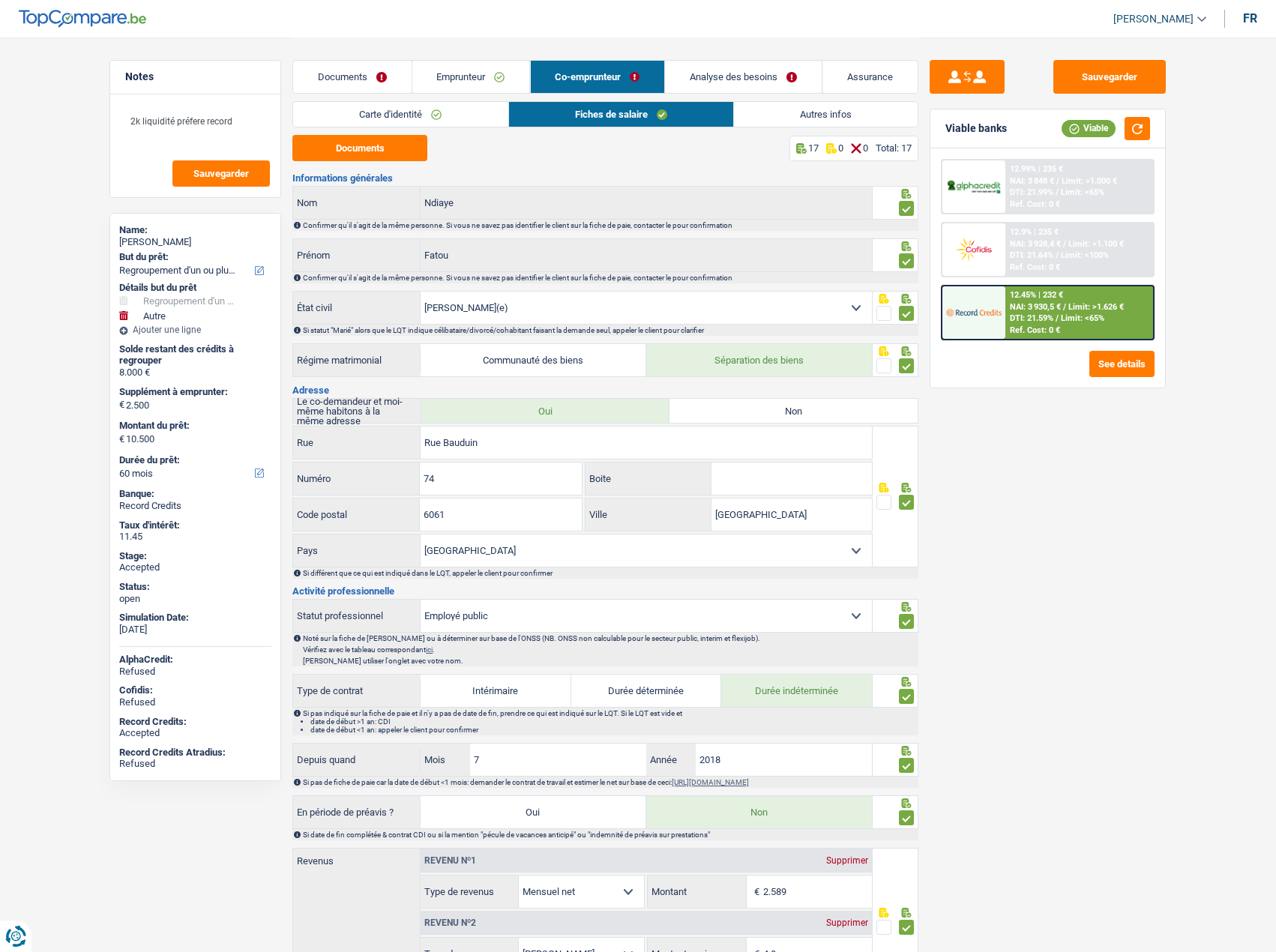
click at [463, 127] on li "Carte d'identité" at bounding box center [400, 114] width 215 height 27
click at [464, 116] on link "Carte d'identité" at bounding box center [400, 113] width 214 height 25
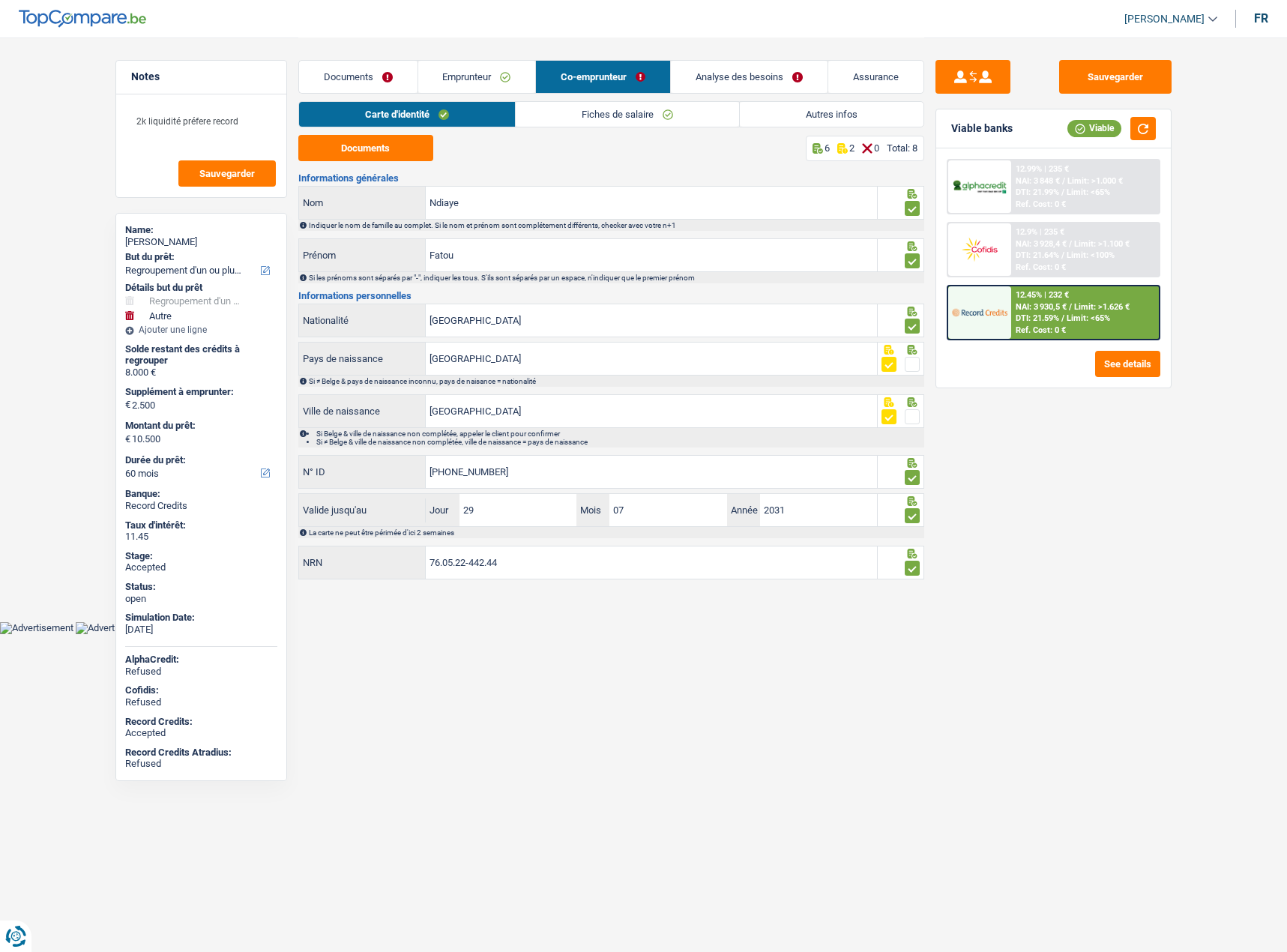
click at [576, 105] on link "Fiches de salaire" at bounding box center [627, 113] width 223 height 25
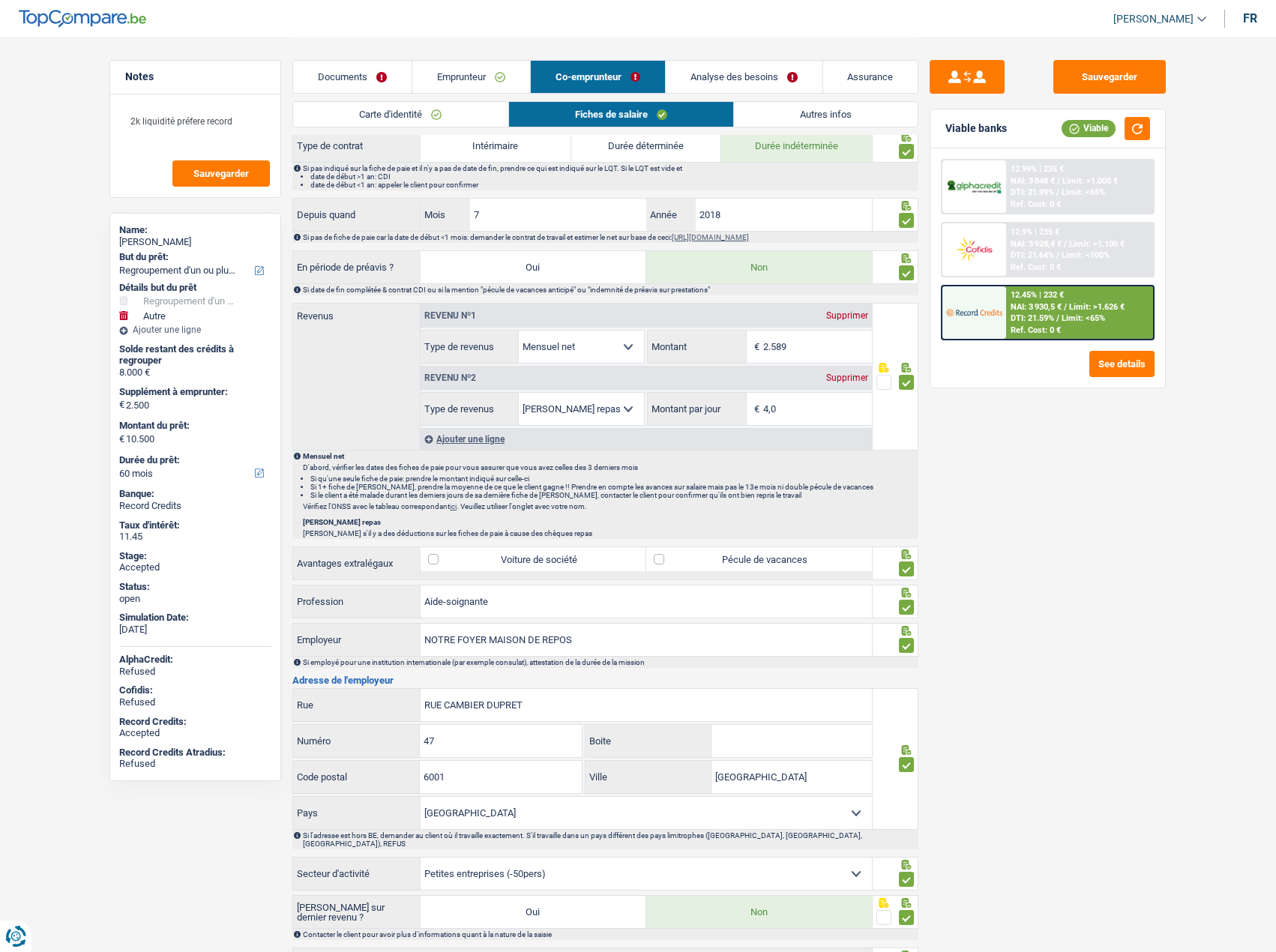
scroll to position [217, 0]
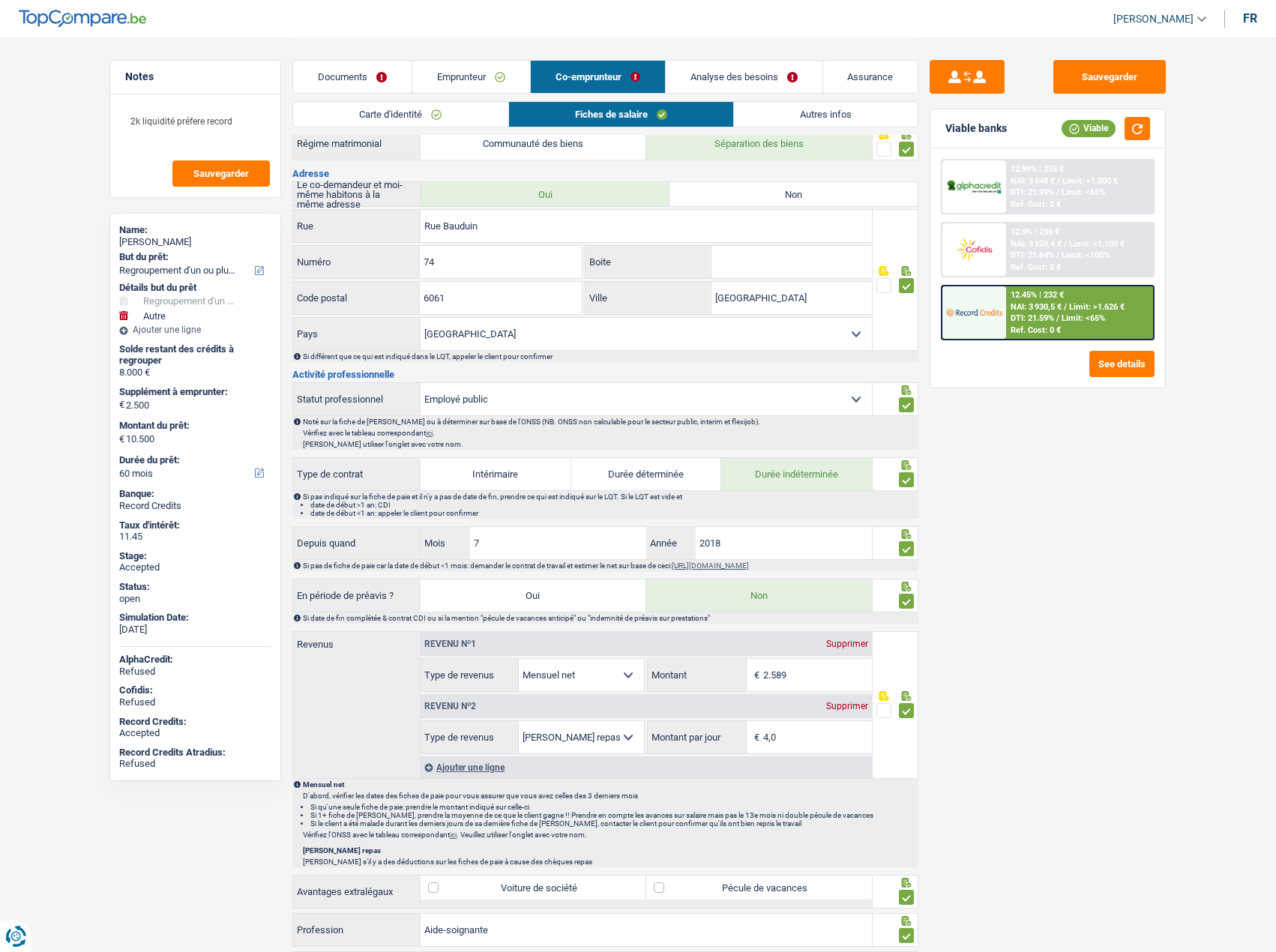
click at [839, 112] on link "Autres infos" at bounding box center [825, 113] width 184 height 25
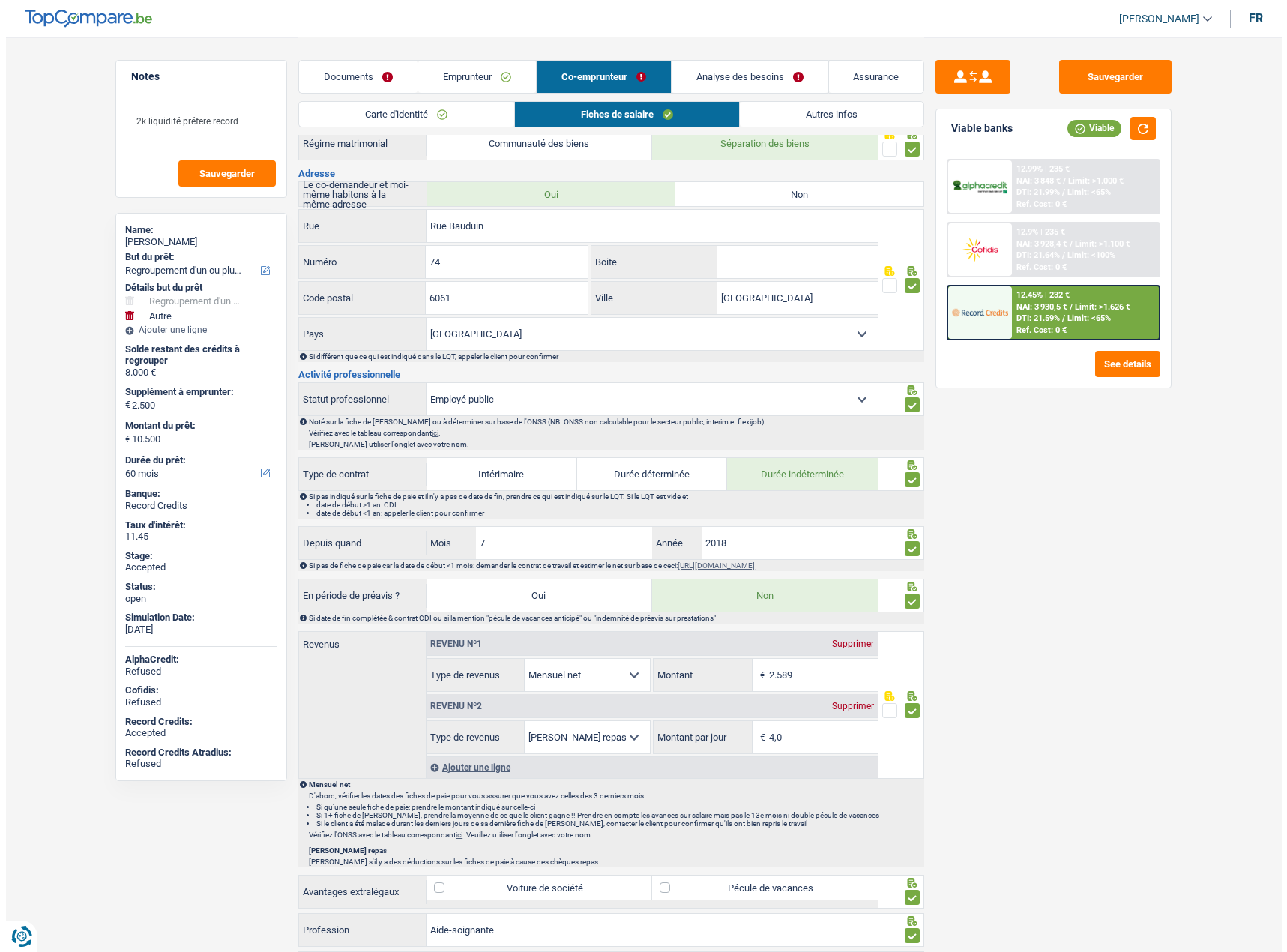
scroll to position [0, 0]
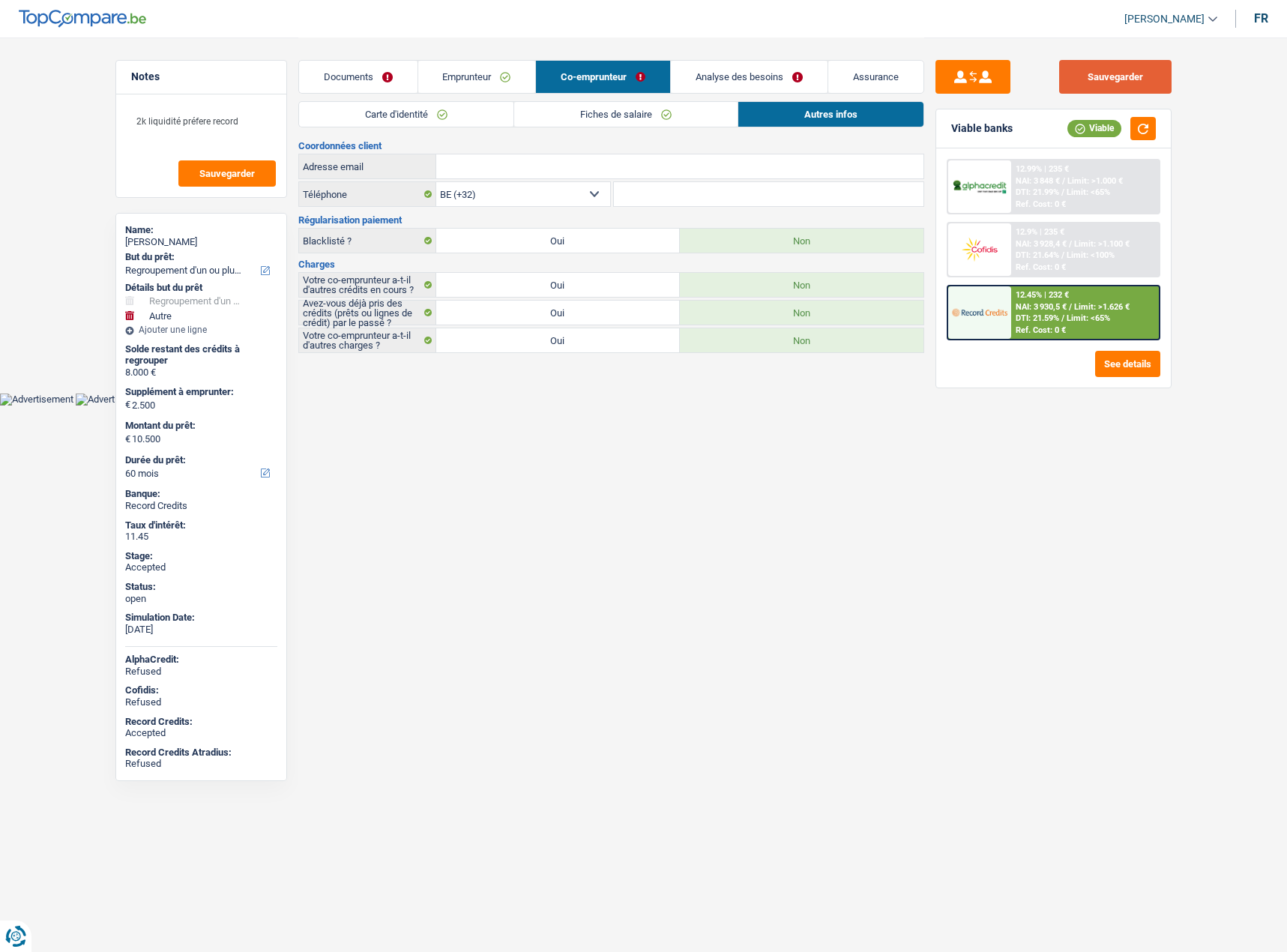
click at [1126, 86] on button "Sauvegarder" at bounding box center [1115, 77] width 113 height 34
drag, startPoint x: 1153, startPoint y: 113, endPoint x: 1148, endPoint y: 123, distance: 11.2
click at [1152, 114] on div "Viable banks Viable" at bounding box center [1054, 129] width 235 height 39
drag, startPoint x: 1148, startPoint y: 123, endPoint x: 878, endPoint y: 74, distance: 274.4
click at [1147, 123] on button "button" at bounding box center [1143, 128] width 26 height 23
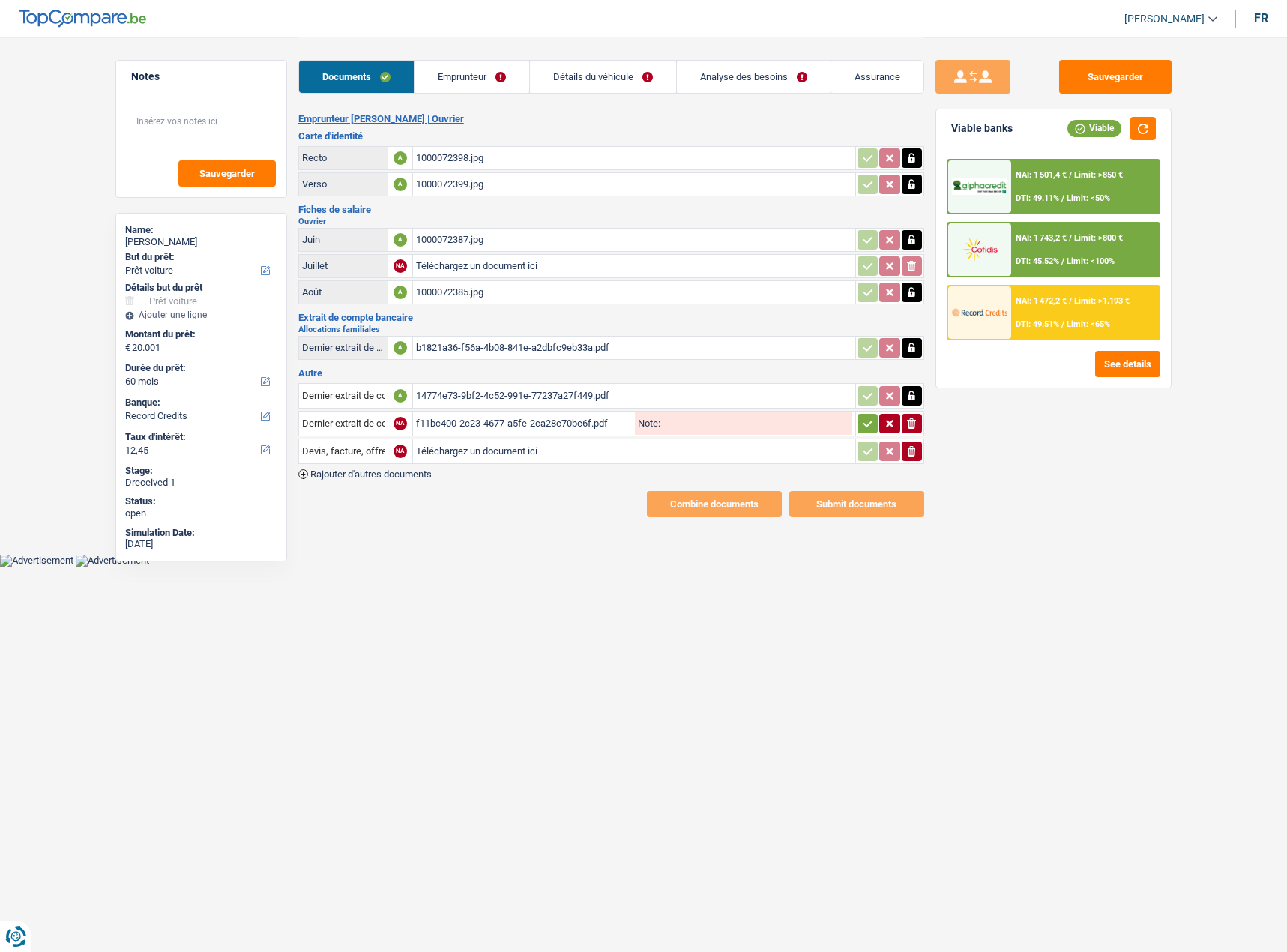
select select "car"
select select "60"
select select "record credits"
click at [455, 235] on div "1000072387.jpg" at bounding box center [634, 240] width 436 height 23
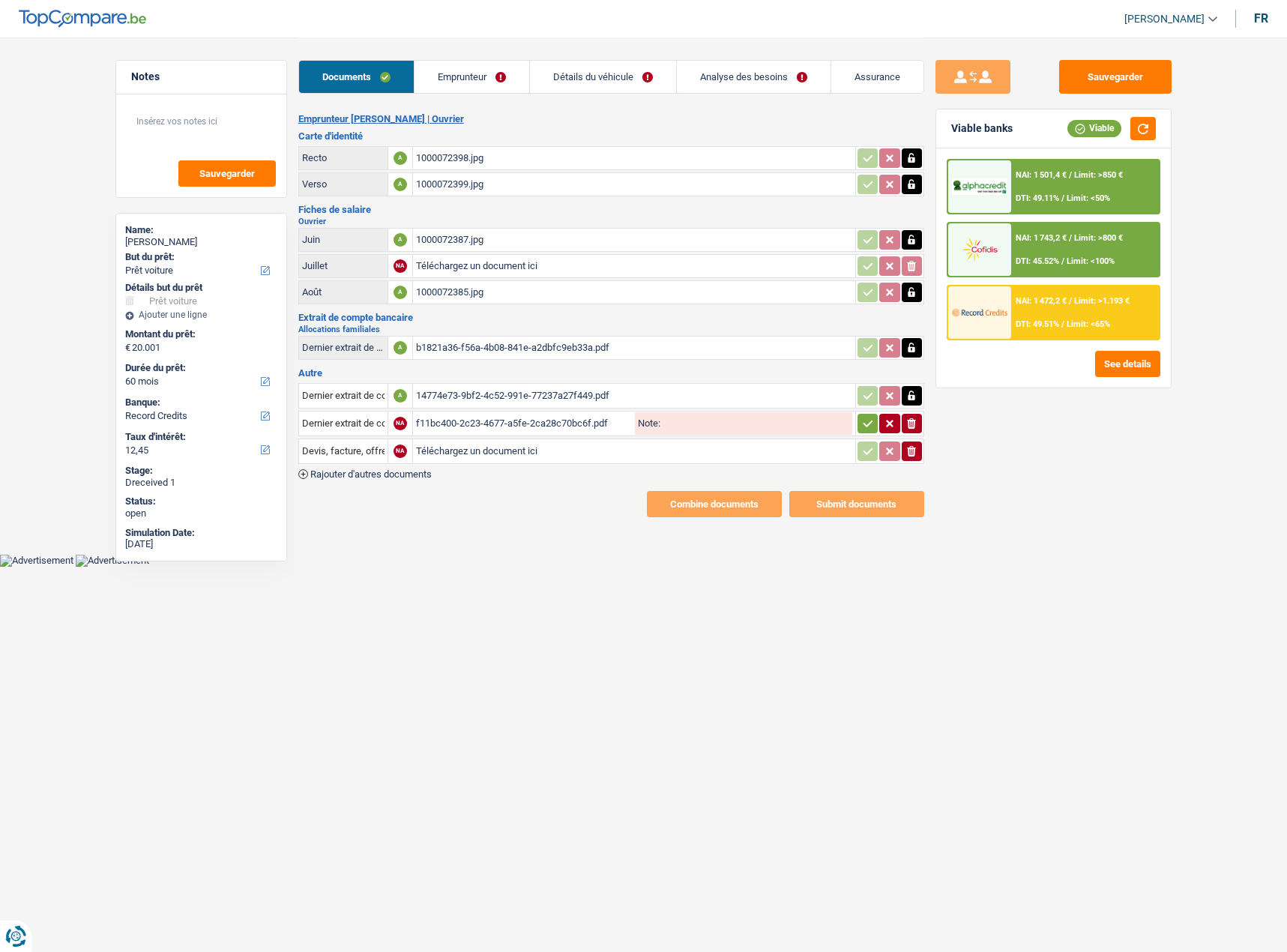
click at [512, 450] on input "Téléchargez un document ici" at bounding box center [634, 451] width 436 height 23
click at [515, 301] on div "1000072385.jpg" at bounding box center [634, 292] width 436 height 23
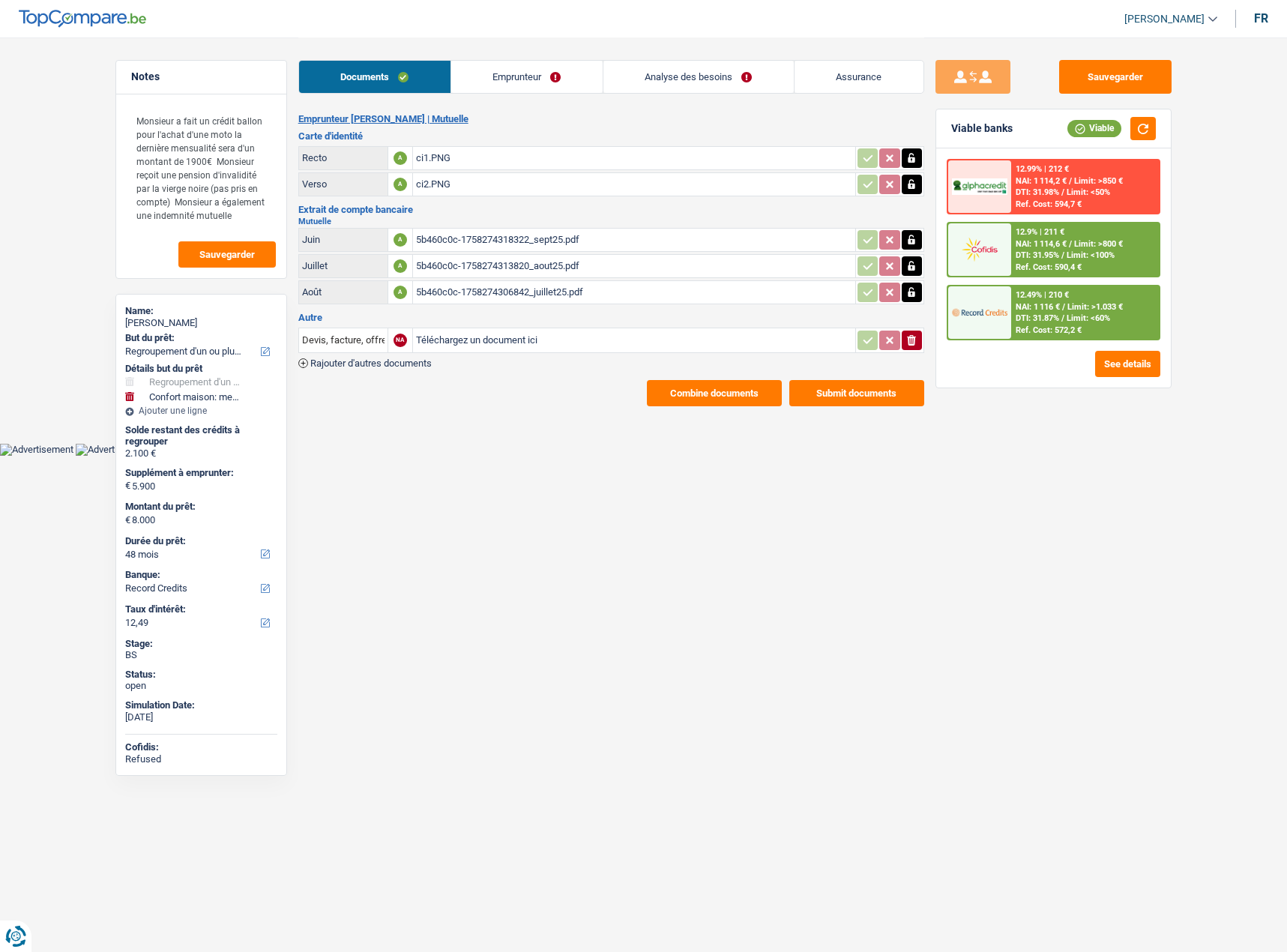
select select "refinancing"
select select "household"
select select "48"
select select "record credits"
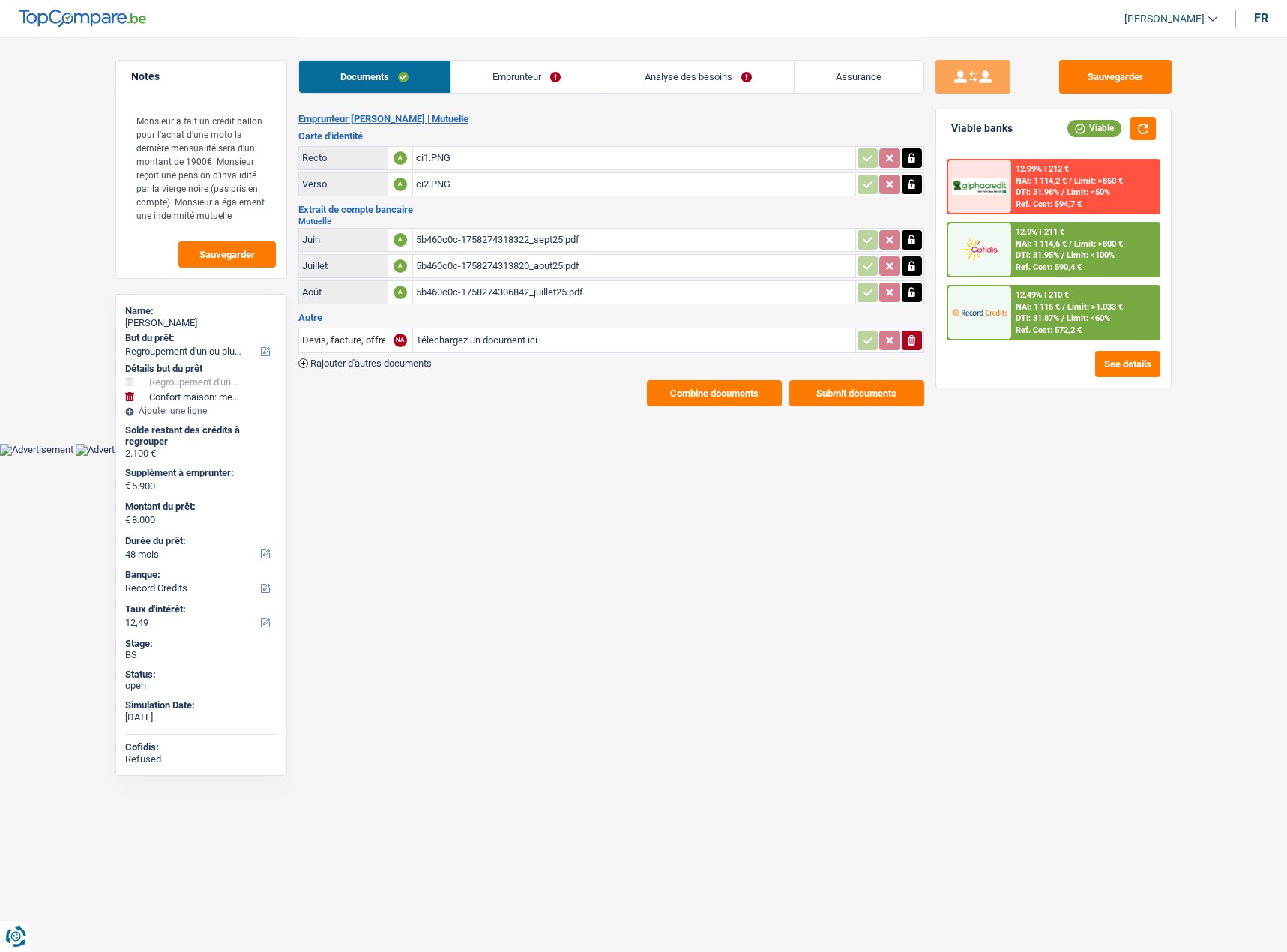
click at [1083, 318] on span "Limit: <60%" at bounding box center [1089, 318] width 44 height 10
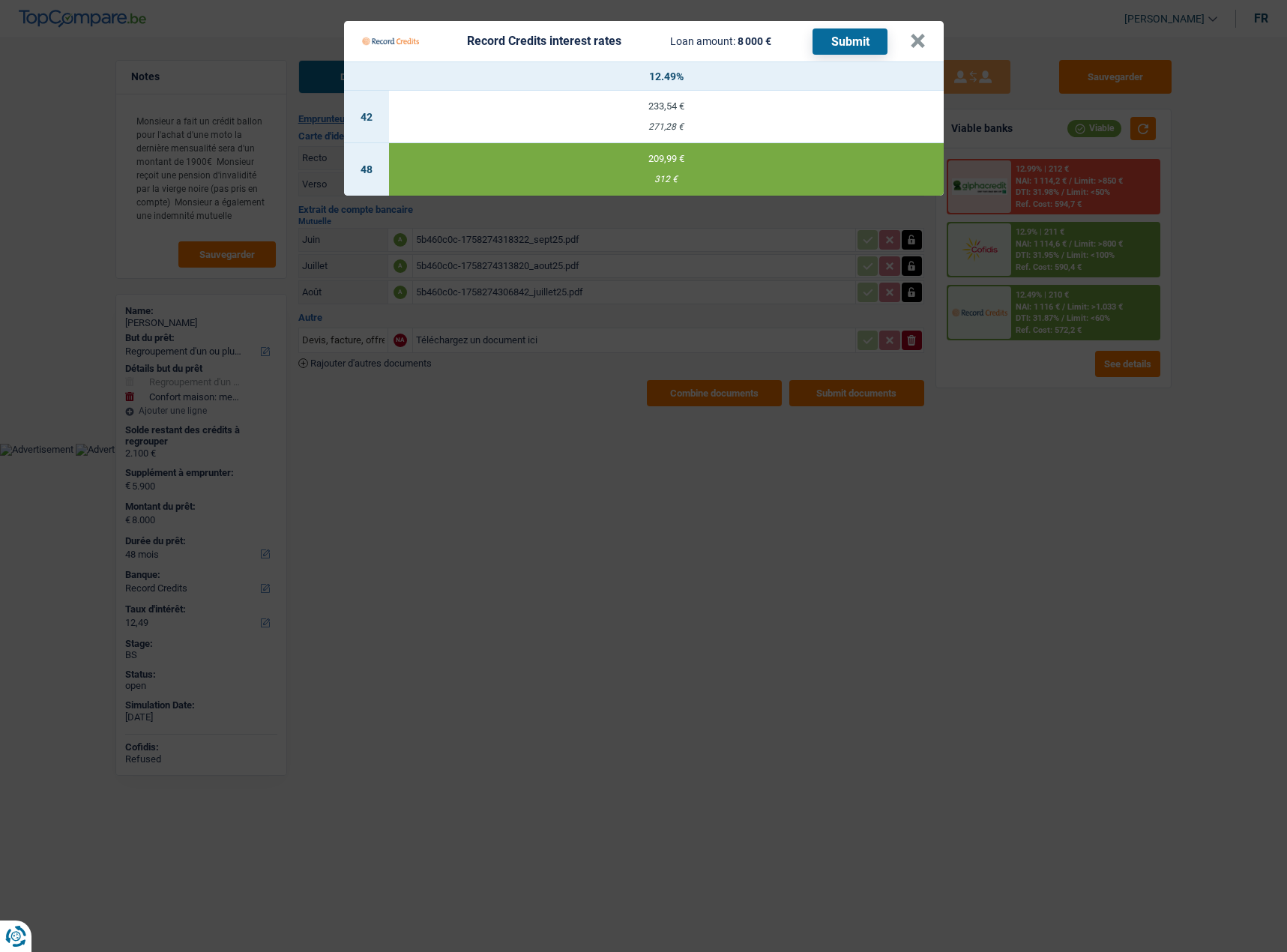
click at [857, 49] on button "Submit" at bounding box center [850, 41] width 75 height 27
drag, startPoint x: 920, startPoint y: 44, endPoint x: 598, endPoint y: 88, distance: 325.0
click at [918, 44] on button "×" at bounding box center [917, 41] width 16 height 15
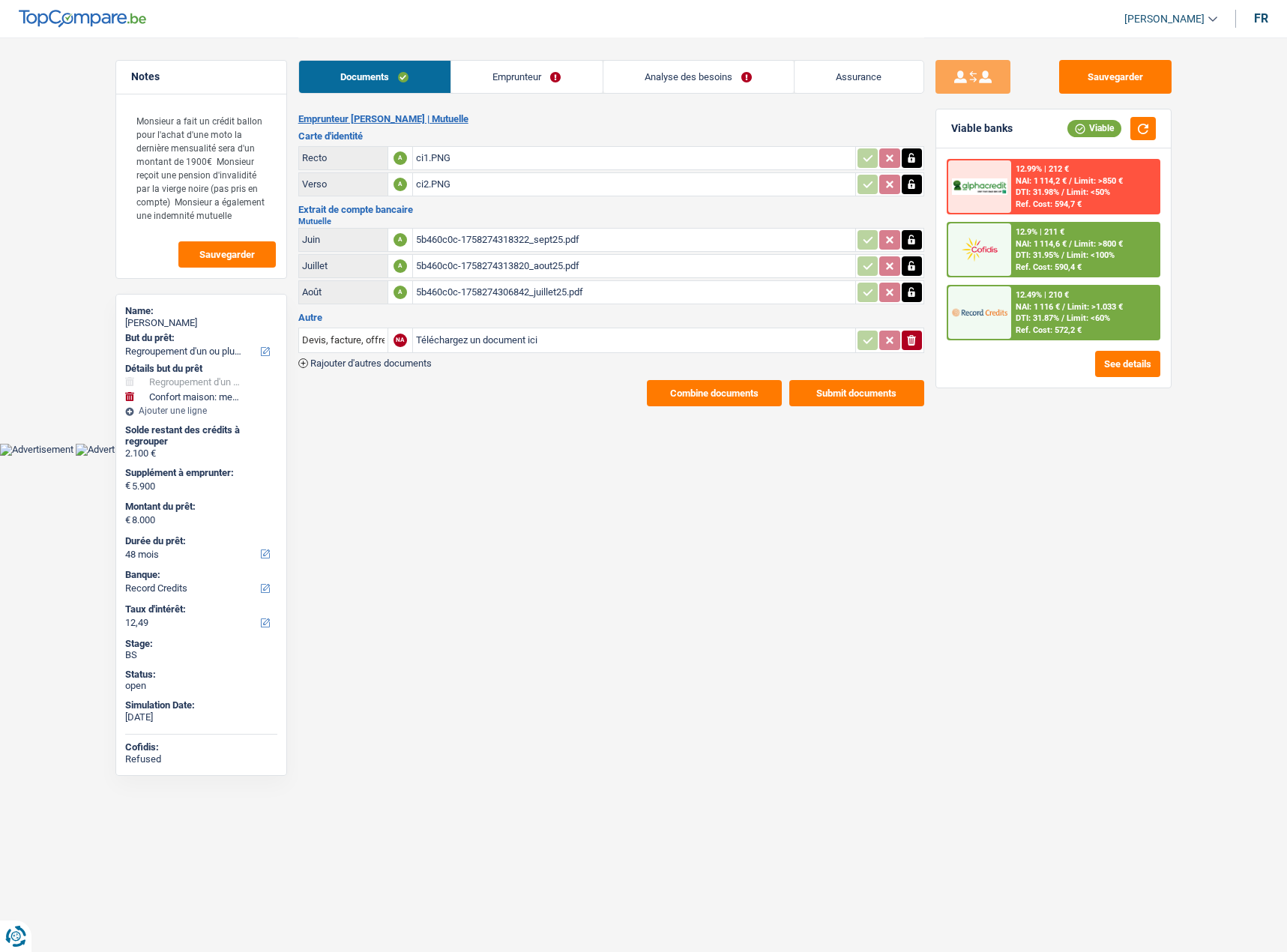
drag, startPoint x: 676, startPoint y: 89, endPoint x: 684, endPoint y: 81, distance: 11.3
click at [676, 89] on link "Analyse des besoins" at bounding box center [699, 76] width 190 height 32
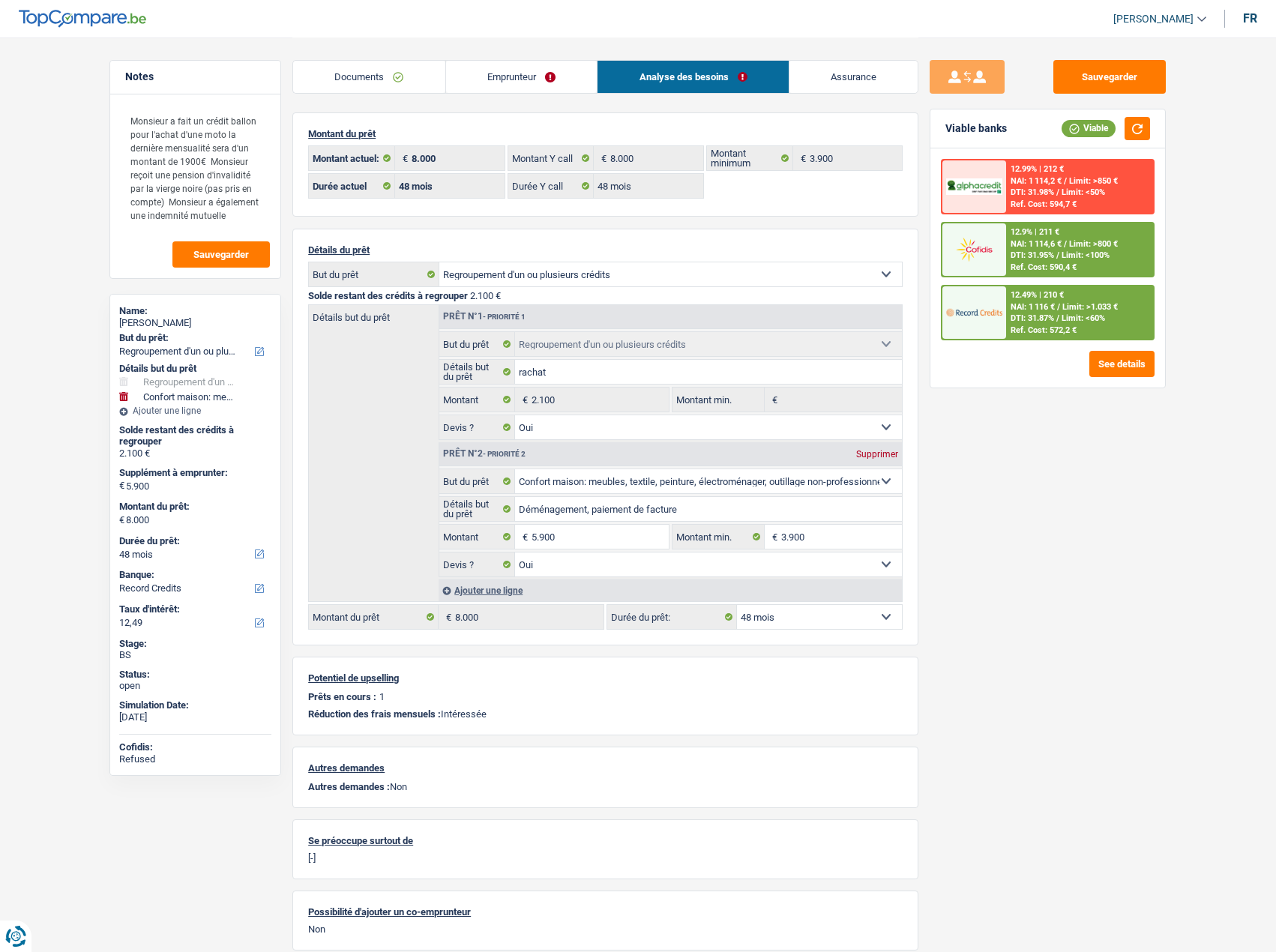
click at [374, 87] on link "Documents" at bounding box center [369, 76] width 152 height 32
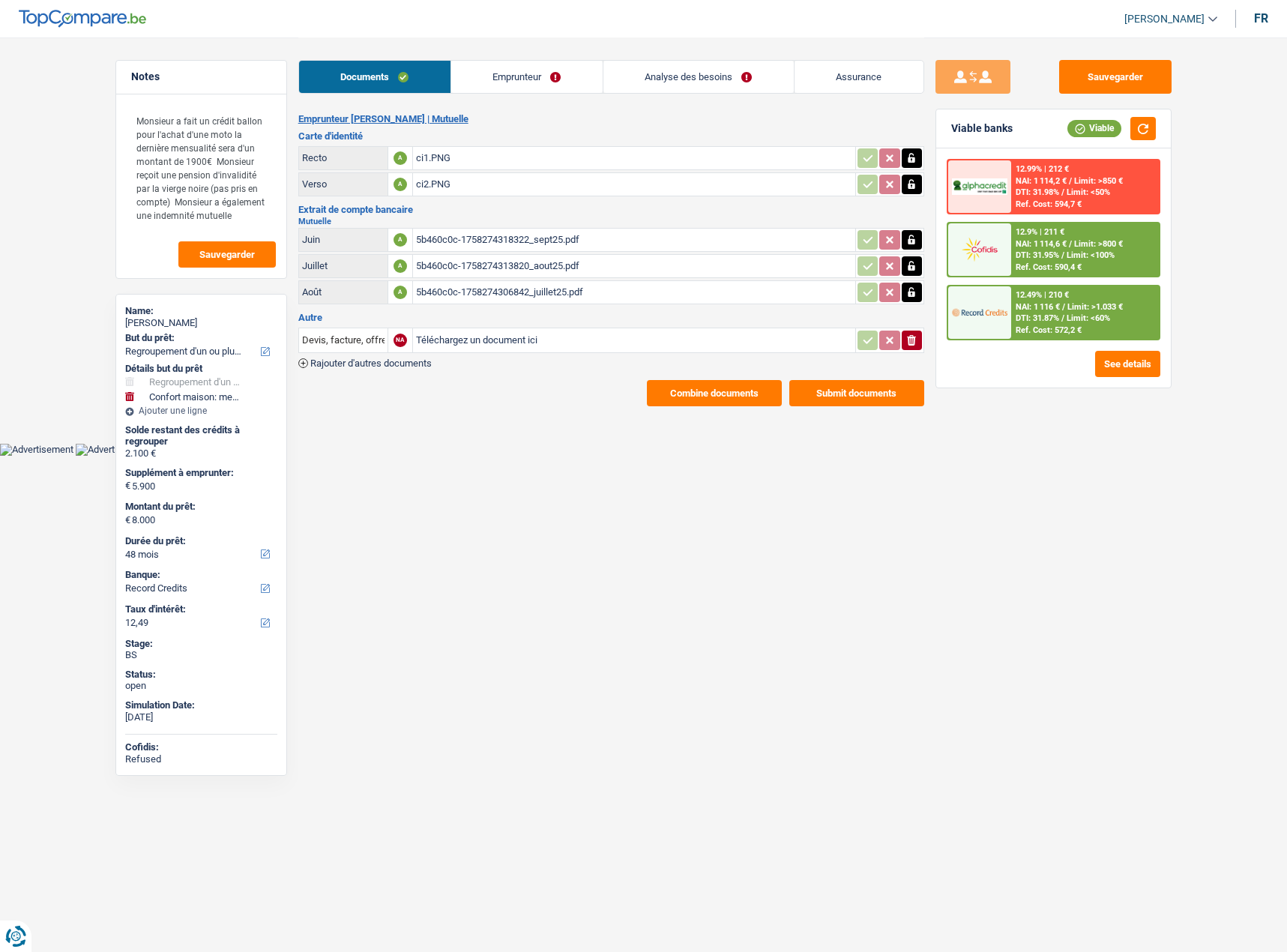
click at [437, 157] on div "ci1.PNG" at bounding box center [634, 158] width 436 height 23
drag, startPoint x: 1106, startPoint y: 69, endPoint x: 1125, endPoint y: 96, distance: 33.0
click at [1107, 68] on button "Sauvegarder" at bounding box center [1115, 77] width 113 height 34
click at [1133, 126] on button "button" at bounding box center [1143, 128] width 26 height 23
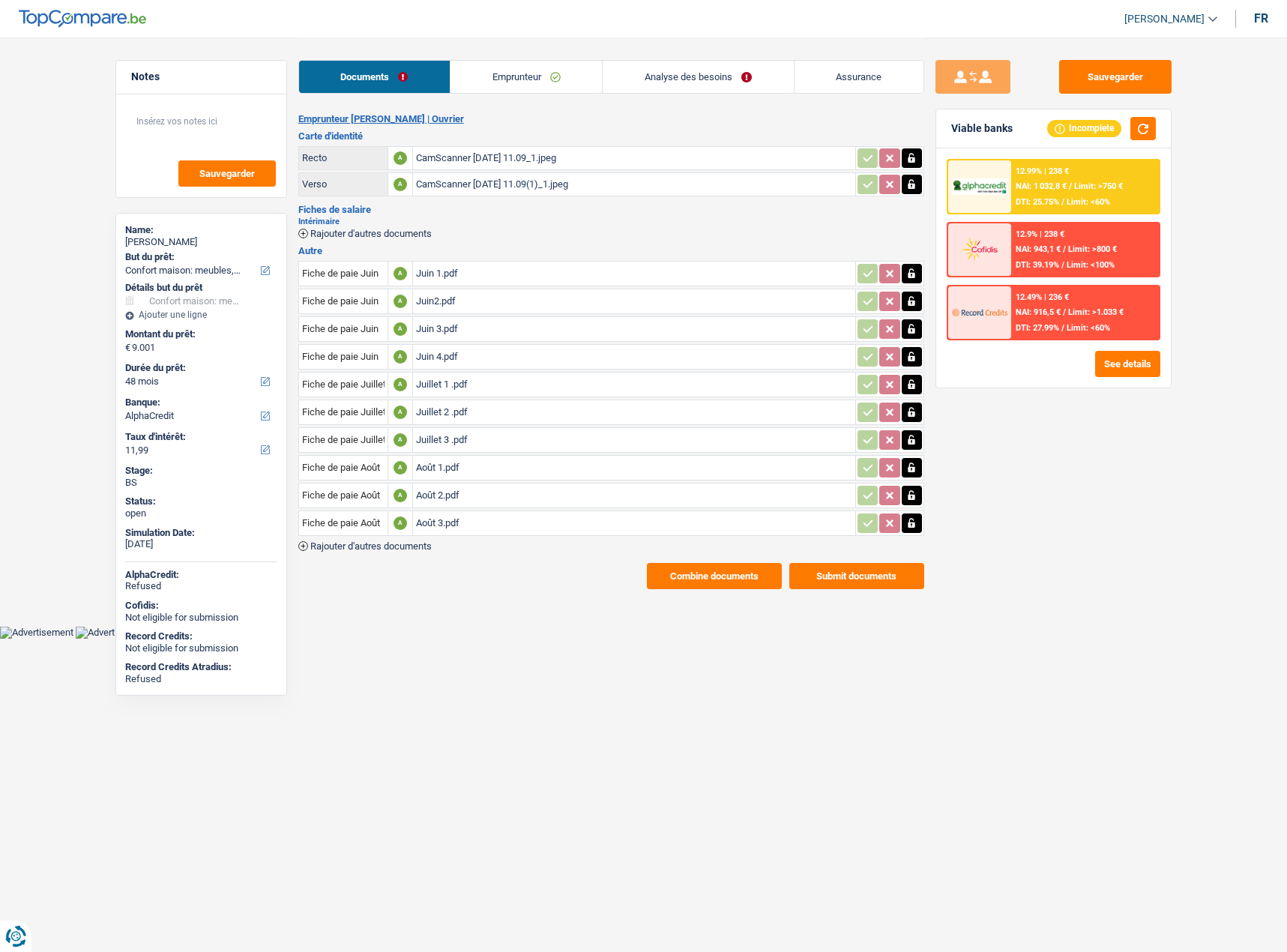
select select "household"
select select "48"
select select "alphacredit"
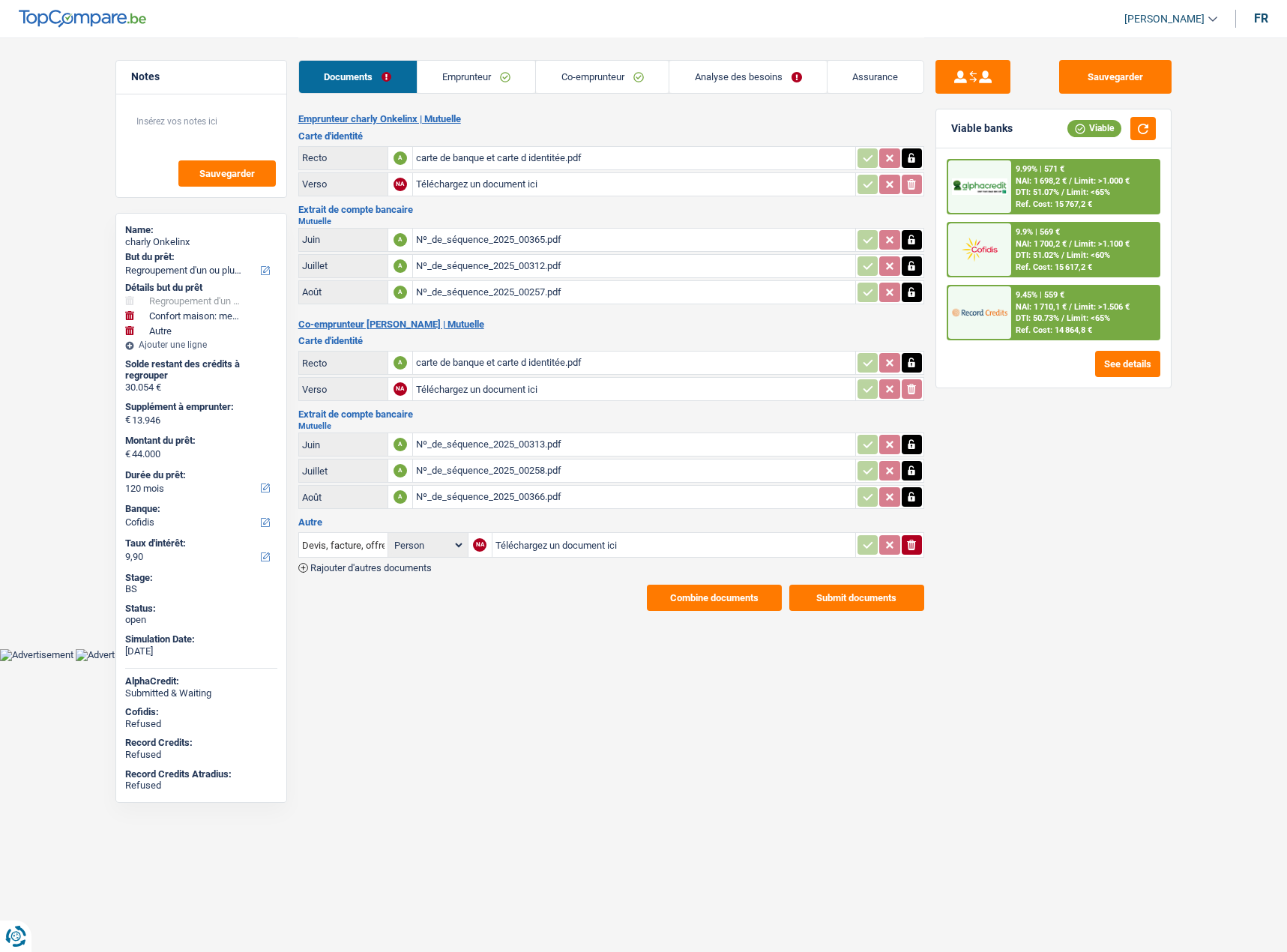
select select "refinancing"
select select "household"
select select "other"
select select "120"
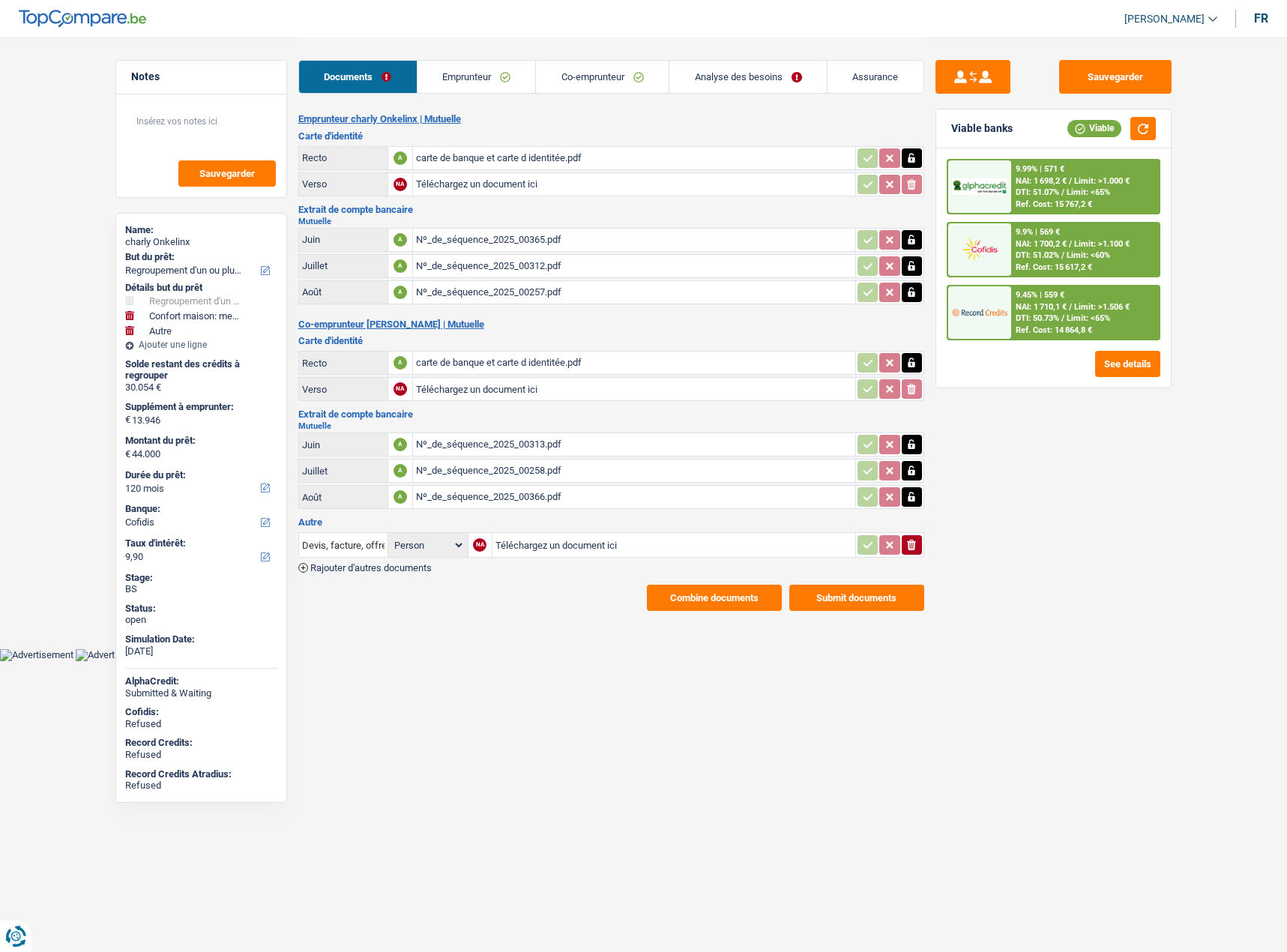
select select "cofidis"
click at [680, 596] on button "Combine documents" at bounding box center [714, 597] width 135 height 27
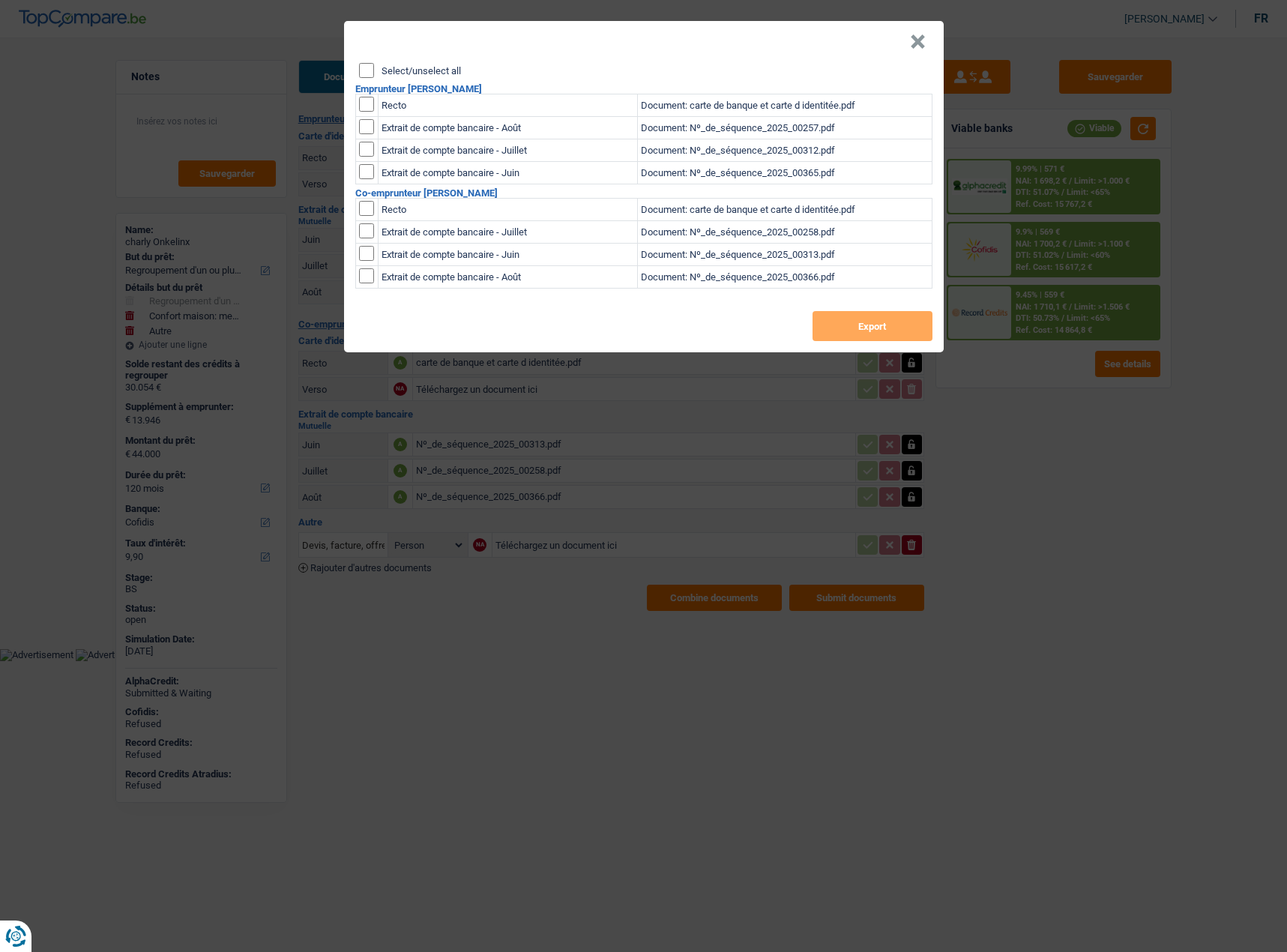
click at [369, 69] on input "Select/unselect all" at bounding box center [367, 70] width 15 height 15
checkbox input "true"
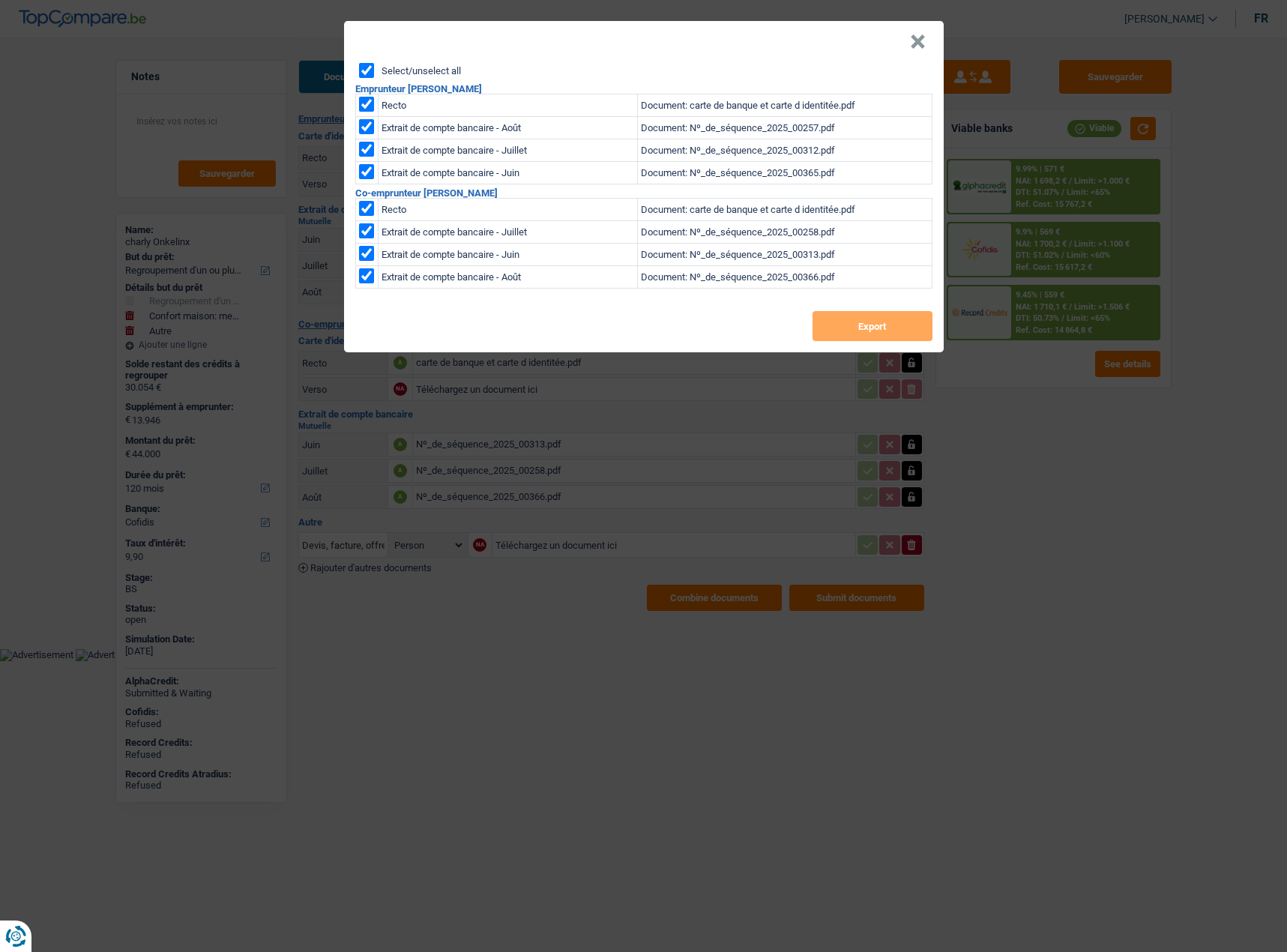
checkbox input "true"
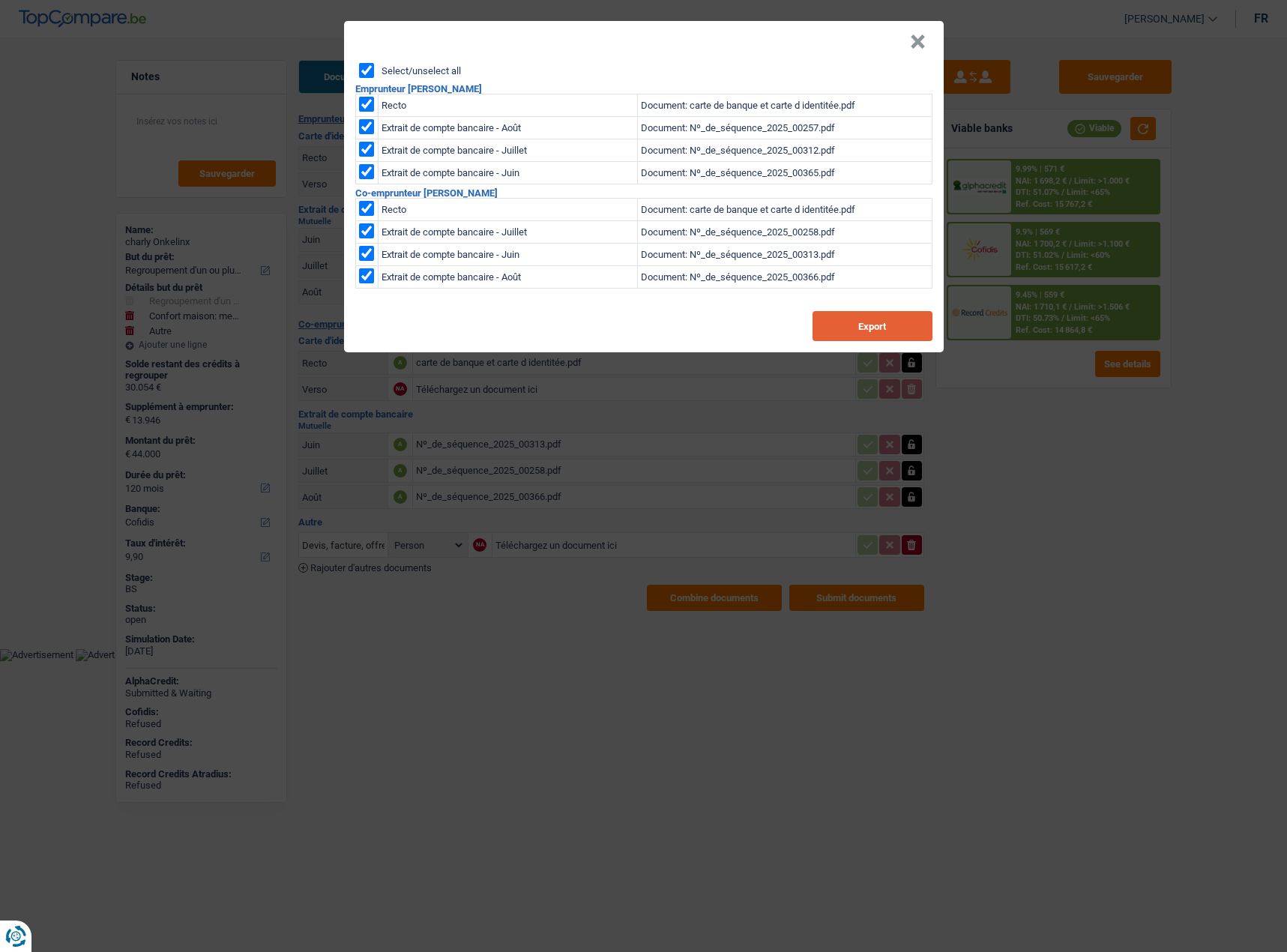
click at [896, 316] on button "Export" at bounding box center [872, 326] width 120 height 30
click at [908, 44] on header "×" at bounding box center [644, 42] width 600 height 42
click at [919, 44] on button "×" at bounding box center [917, 42] width 16 height 15
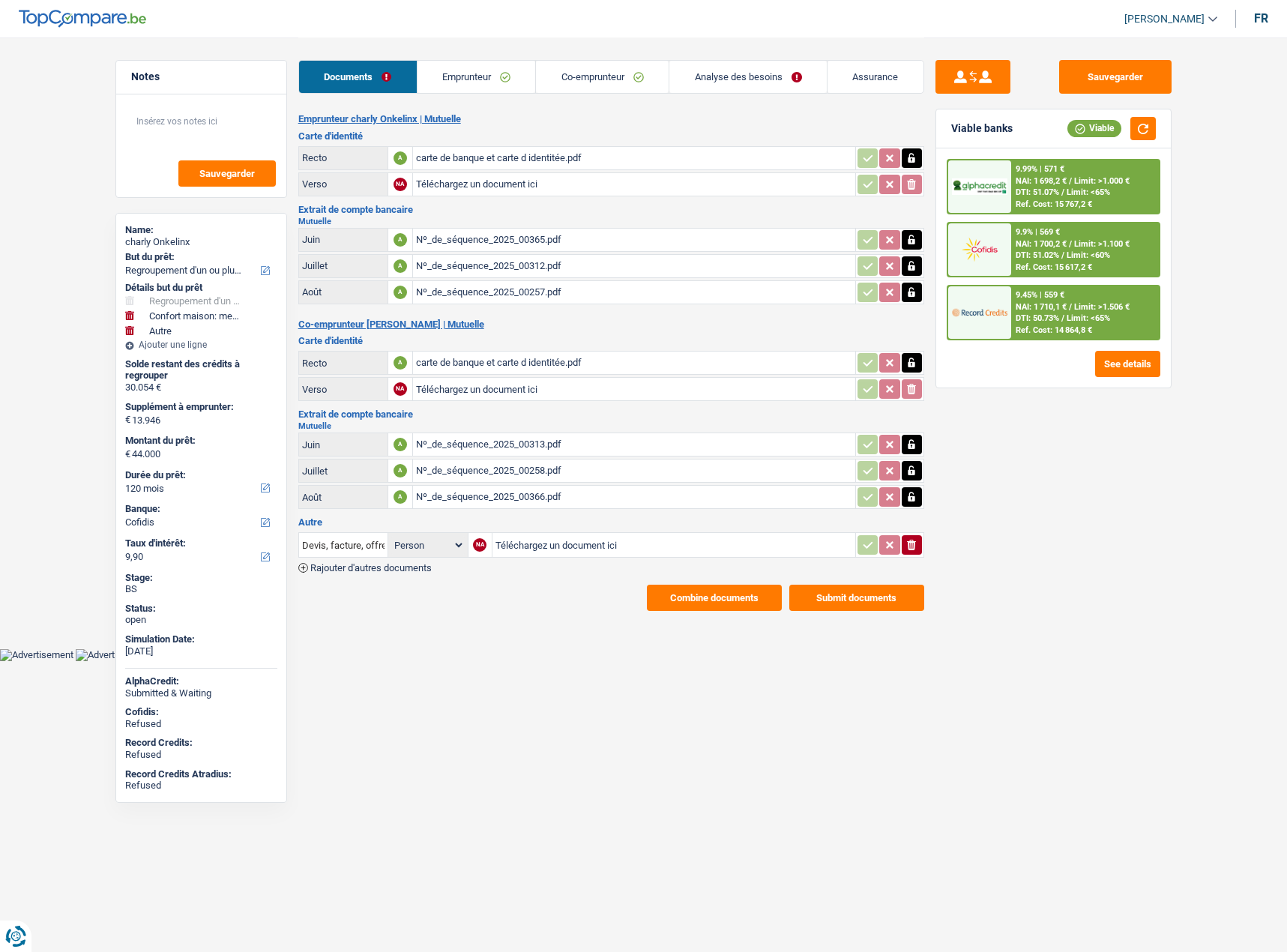
click at [1089, 520] on div "Sauvegarder Viable banks Viable 9.99% | 571 € NAI: 1 698,2 € / Limit: >1.000 € …" at bounding box center [1054, 494] width 259 height 868
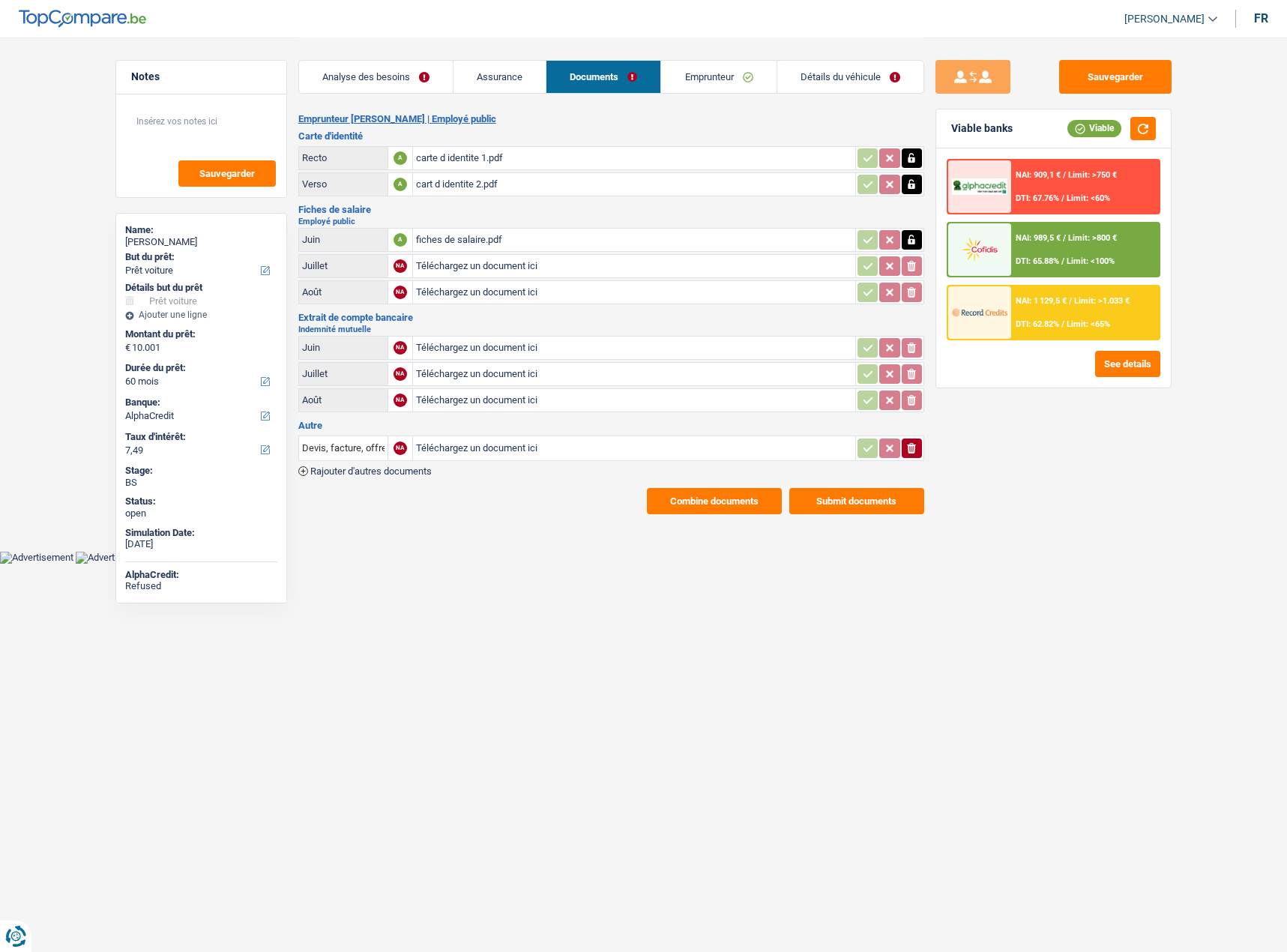
select select "car"
select select "60"
select select "alphacredit"
click at [1021, 240] on span "NAI: 989,5 €" at bounding box center [1038, 238] width 45 height 10
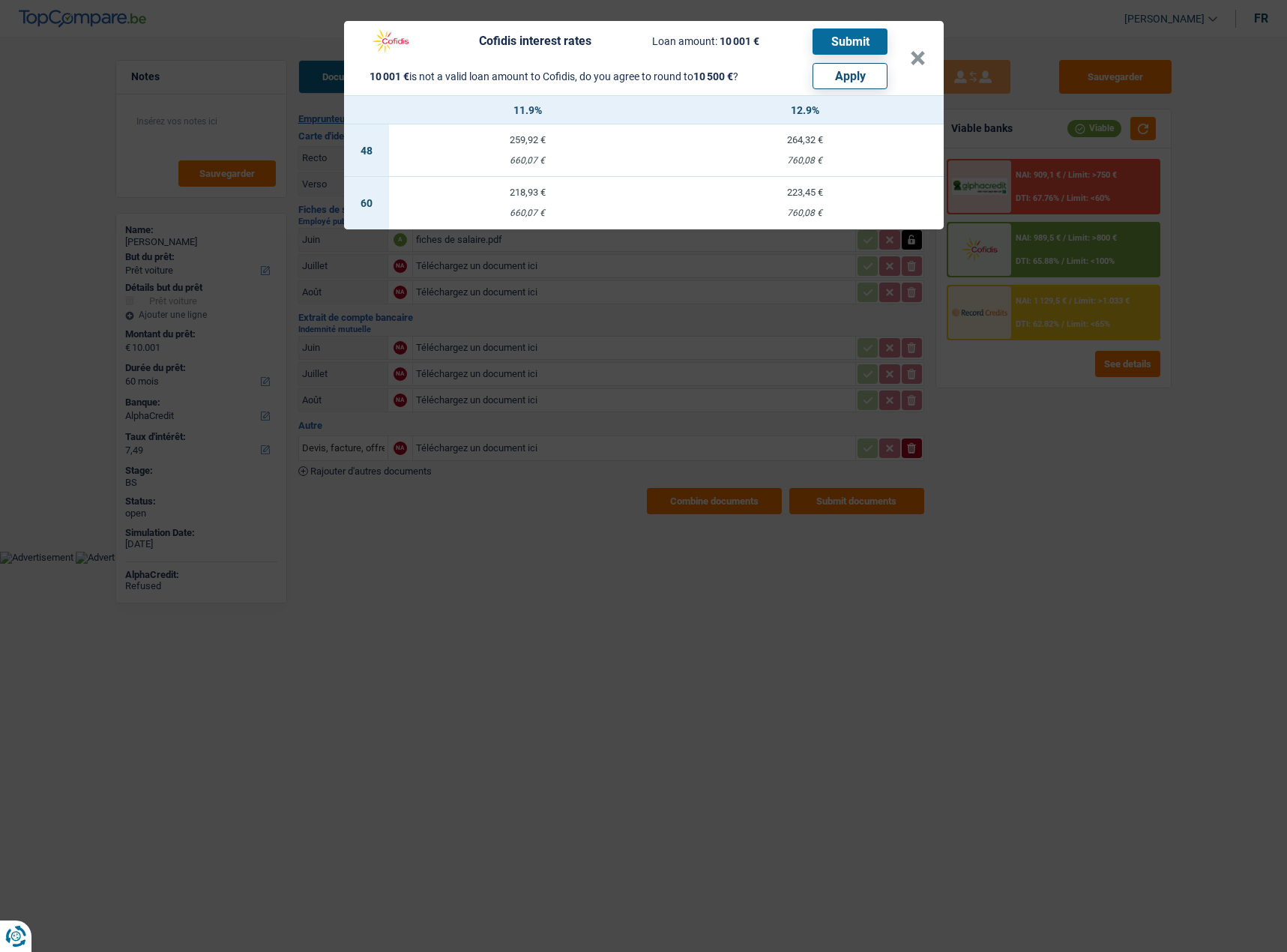
click at [871, 69] on button "Apply" at bounding box center [850, 76] width 75 height 27
type input "10.500"
select select "other"
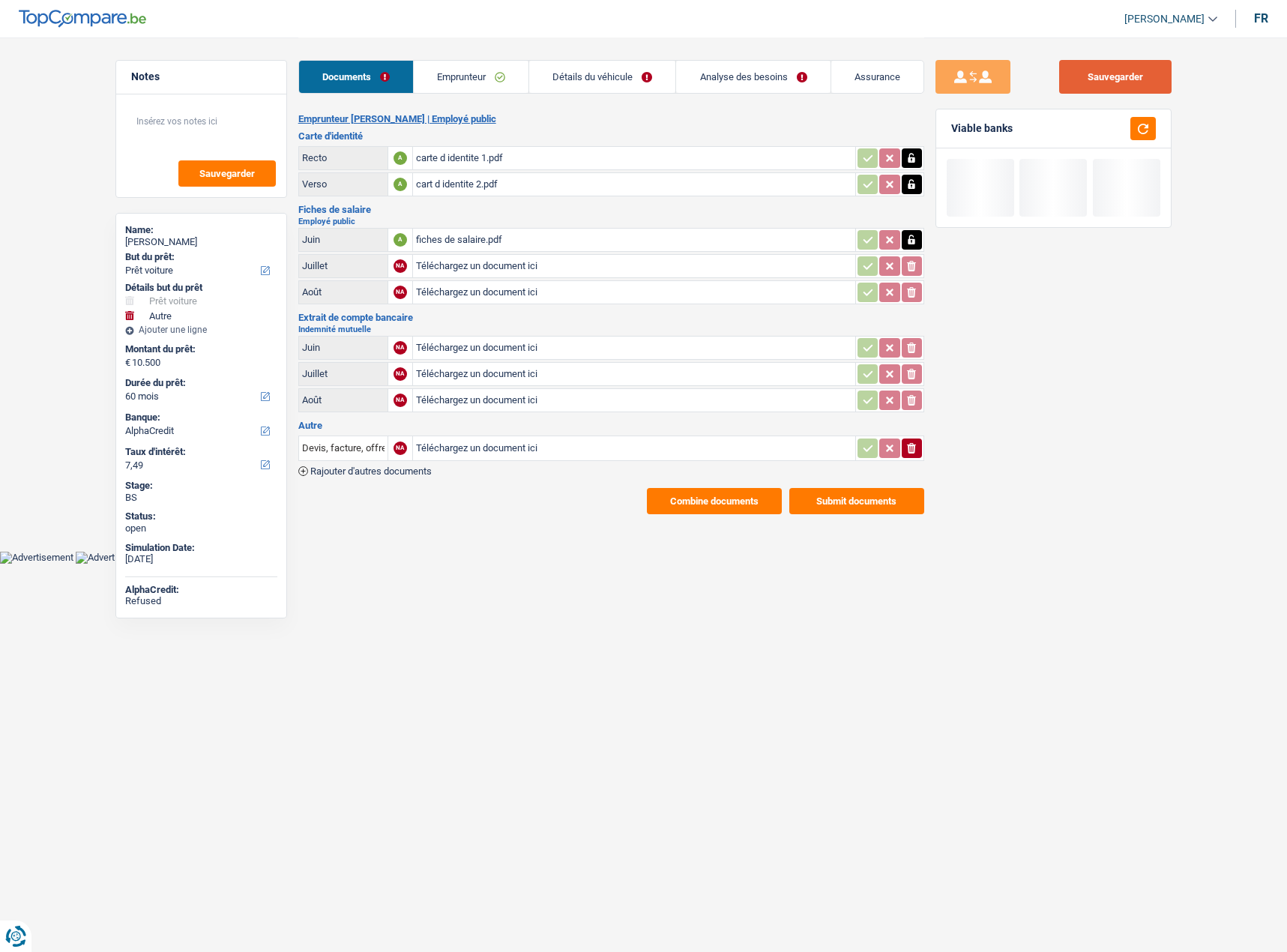
click at [1130, 76] on button "Sauvegarder" at bounding box center [1115, 77] width 113 height 34
click at [1125, 134] on div at bounding box center [1139, 128] width 35 height 23
click at [1141, 129] on button "button" at bounding box center [1143, 128] width 26 height 23
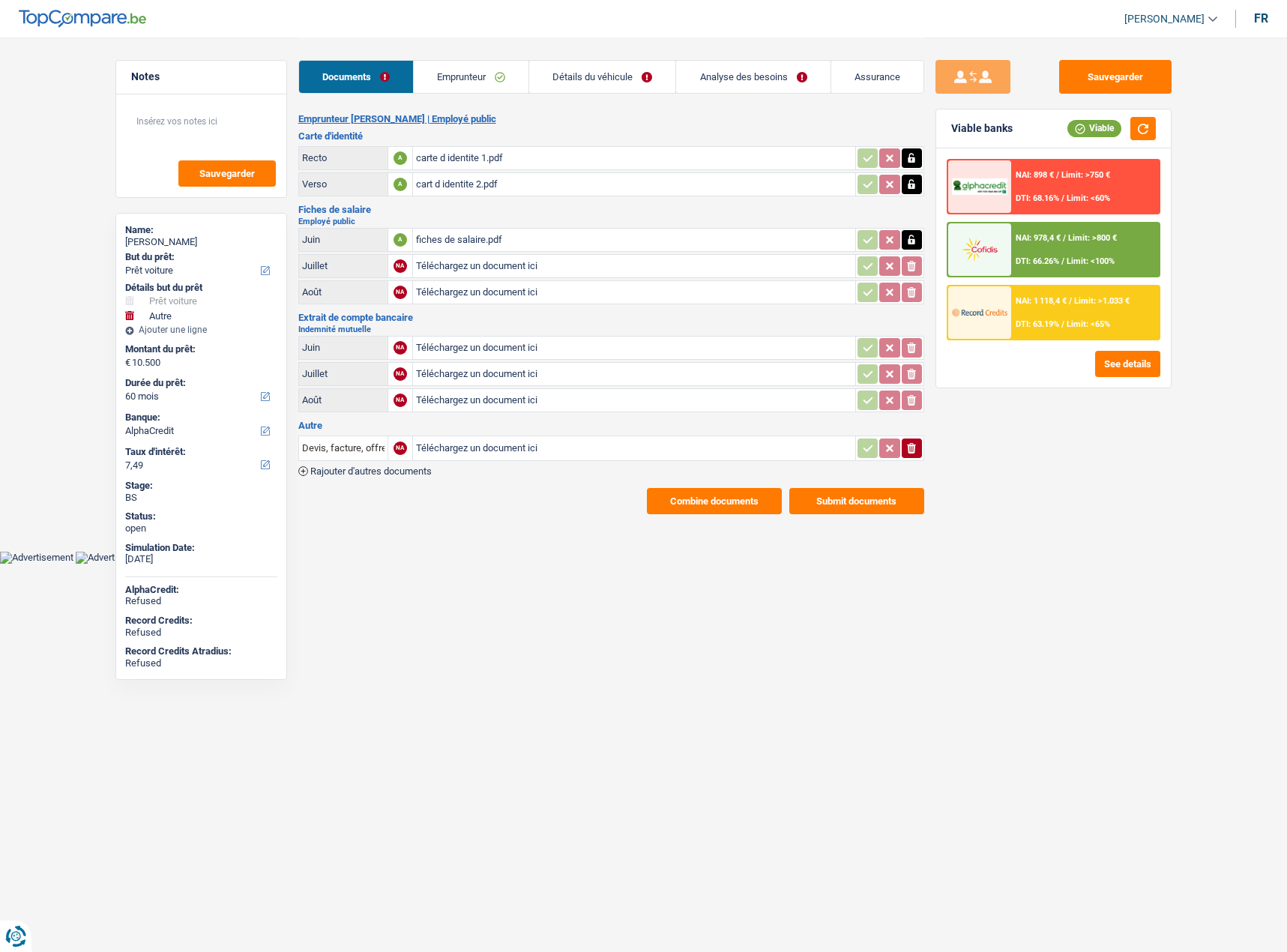
click at [1078, 332] on div "NAI: 1 118,4 € / Limit: >1.033 € DTI: 63.19% / Limit: <65%" at bounding box center [1085, 312] width 147 height 52
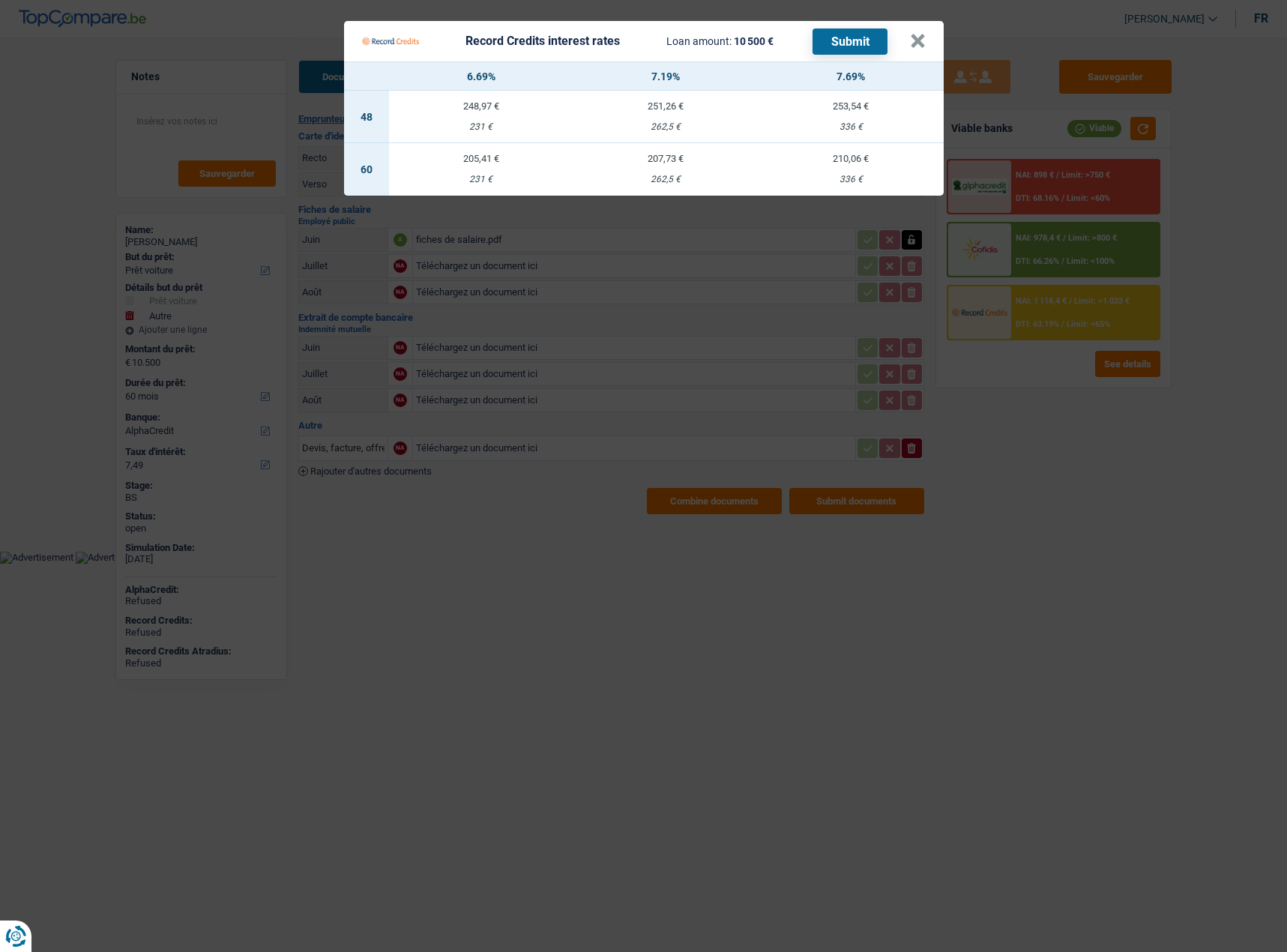
click at [1059, 508] on Credits "Record Credits interest rates Loan amount: 10 500 € Submit × 6.69% 7.19% 7.69% …" at bounding box center [643, 476] width 1287 height 952
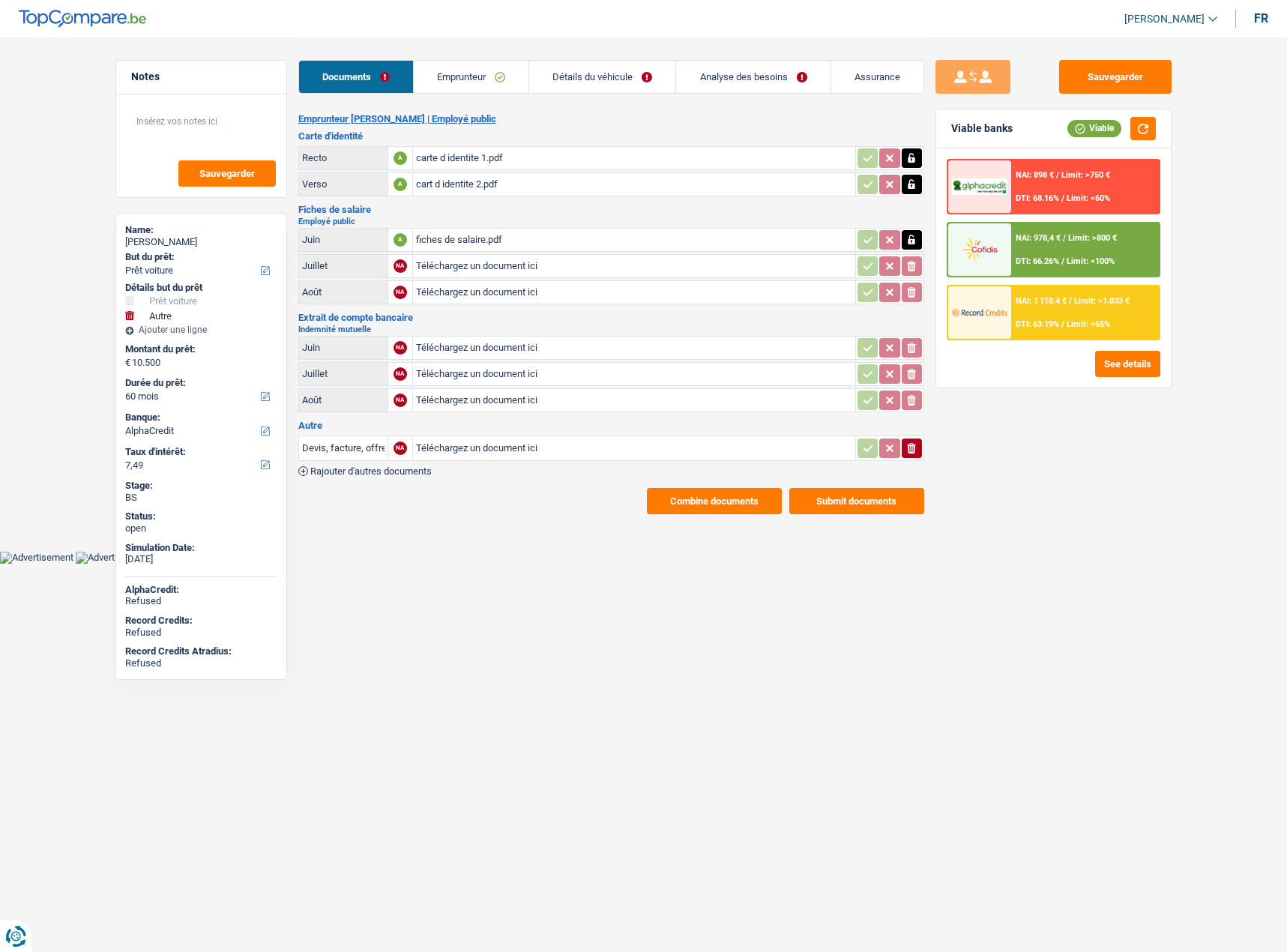
click at [1074, 239] on span "Limit: >800 €" at bounding box center [1092, 238] width 48 height 10
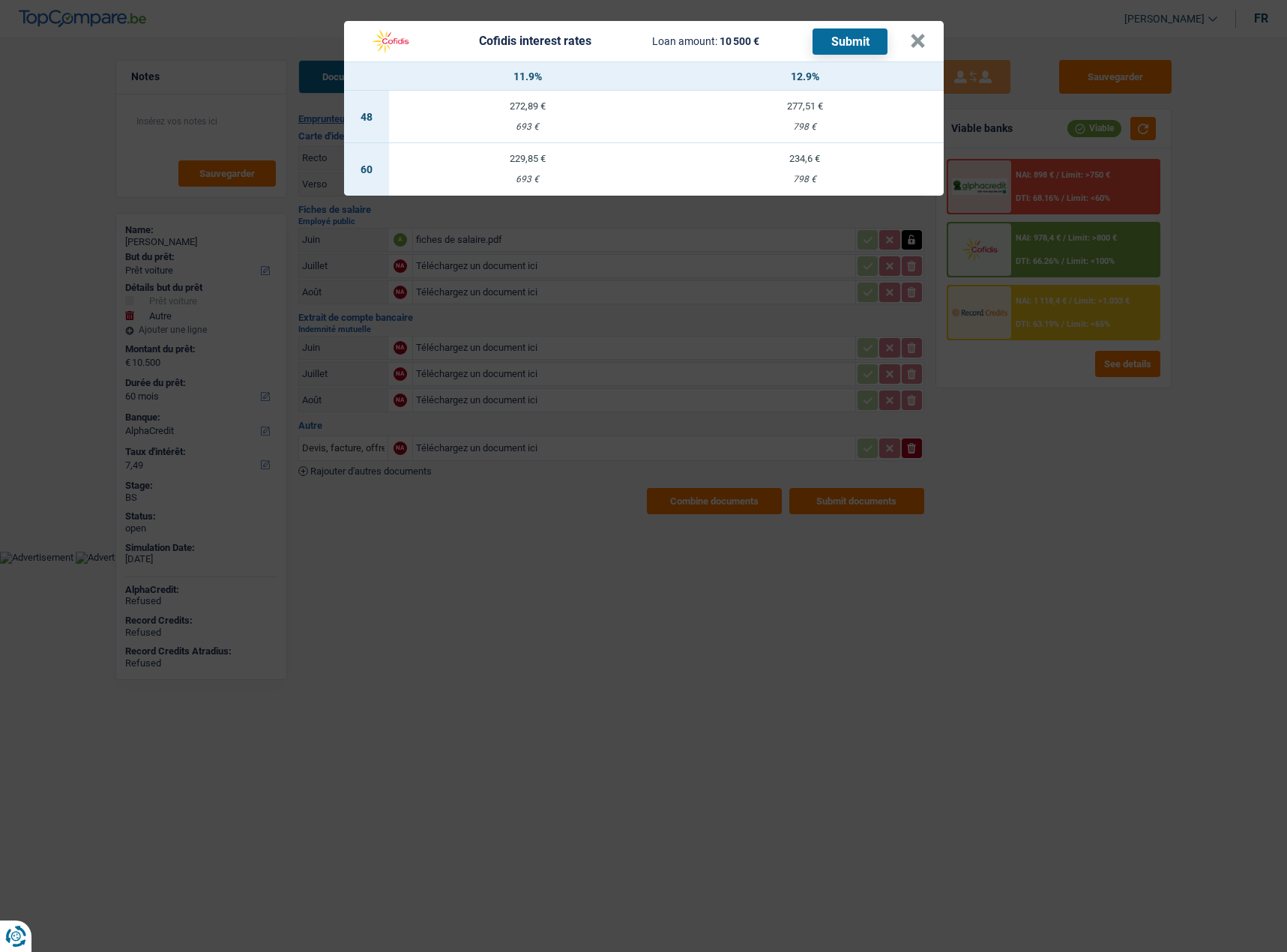
click at [778, 174] on td "234,6 € 798 €" at bounding box center [805, 169] width 277 height 52
select select "cofidis"
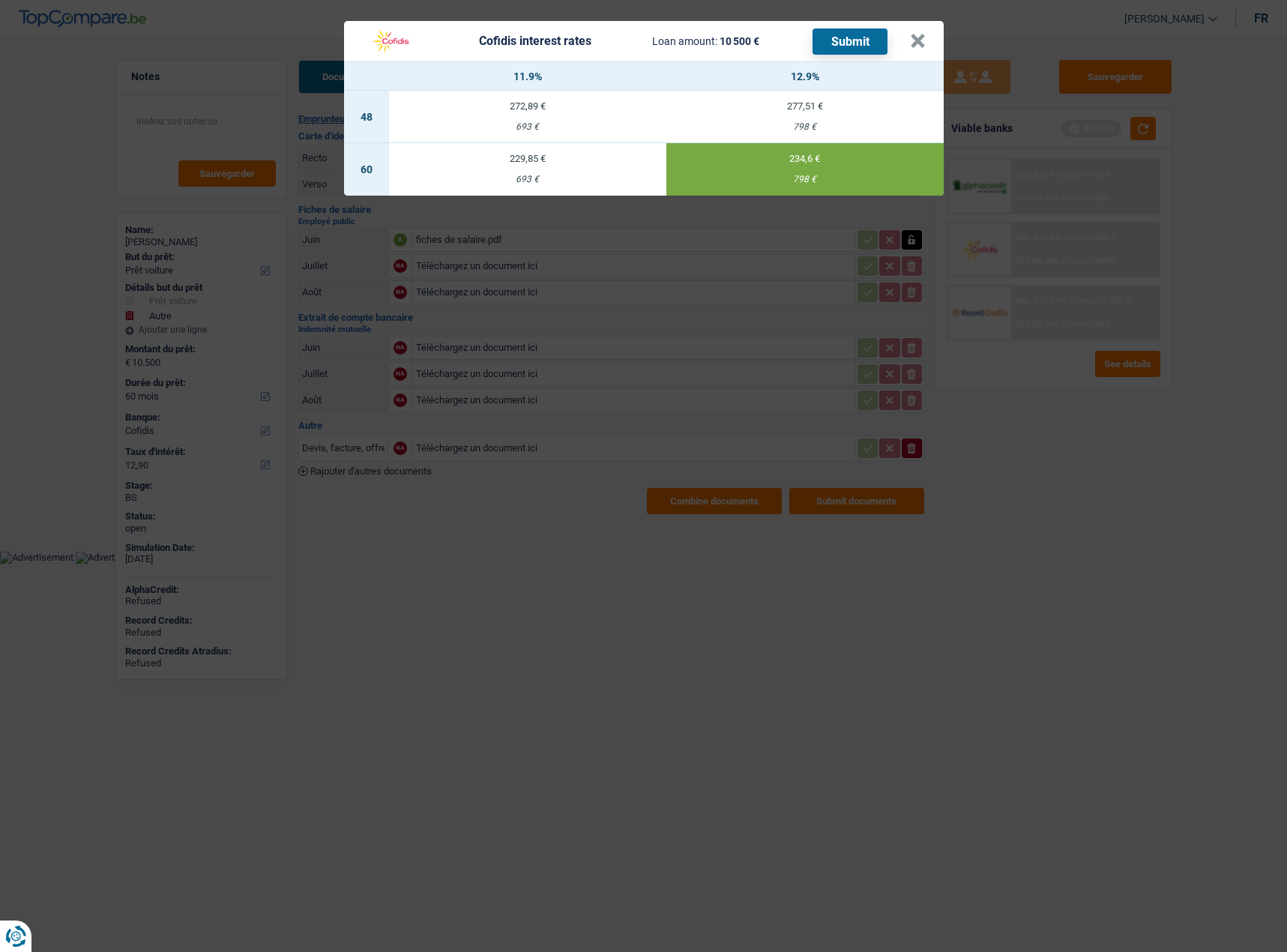
click at [587, 177] on div "693 €" at bounding box center [527, 179] width 277 height 10
type input "11,90"
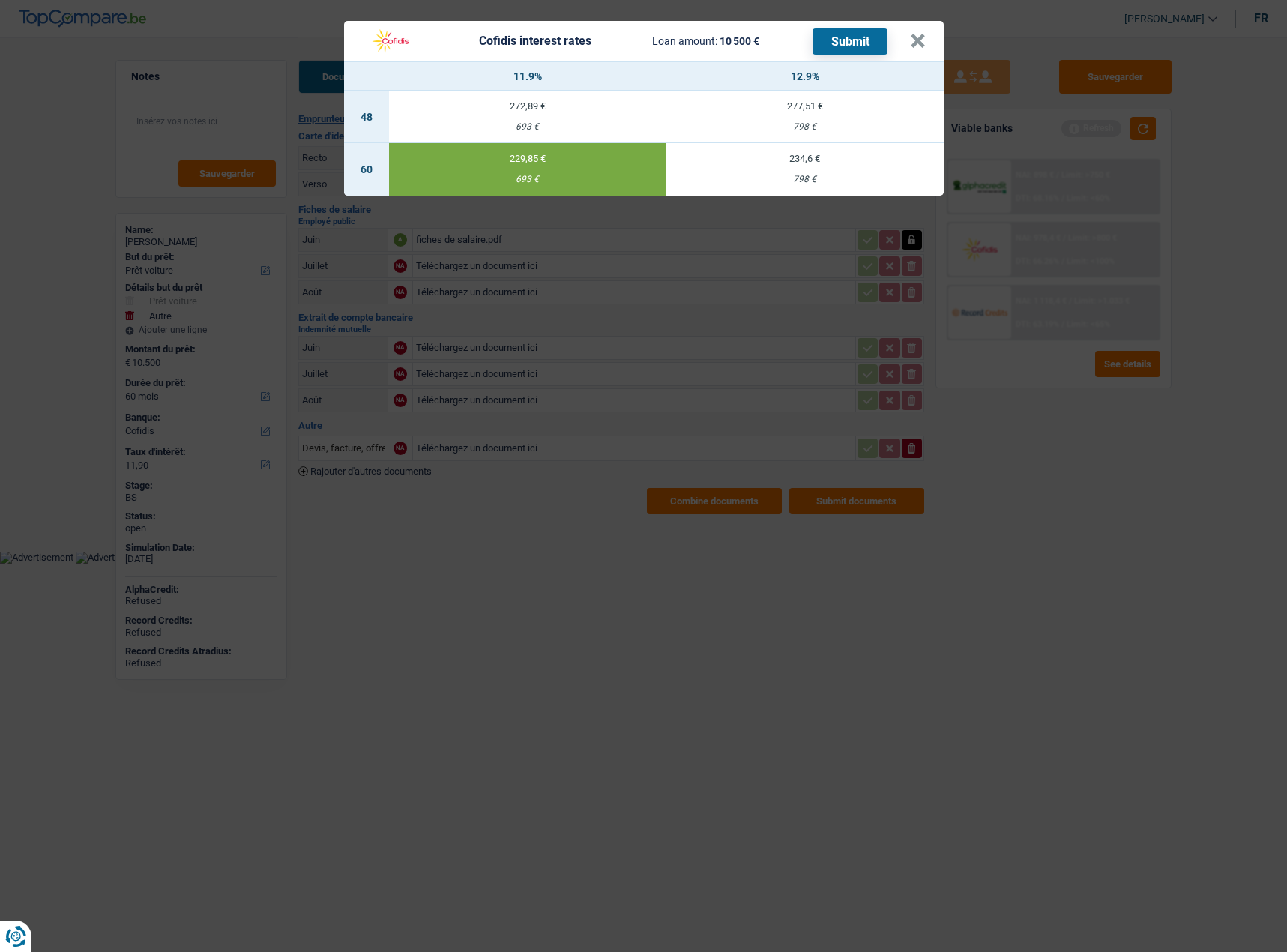
click at [853, 44] on button "Submit" at bounding box center [850, 41] width 75 height 27
click at [916, 34] on button "×" at bounding box center [917, 41] width 16 height 15
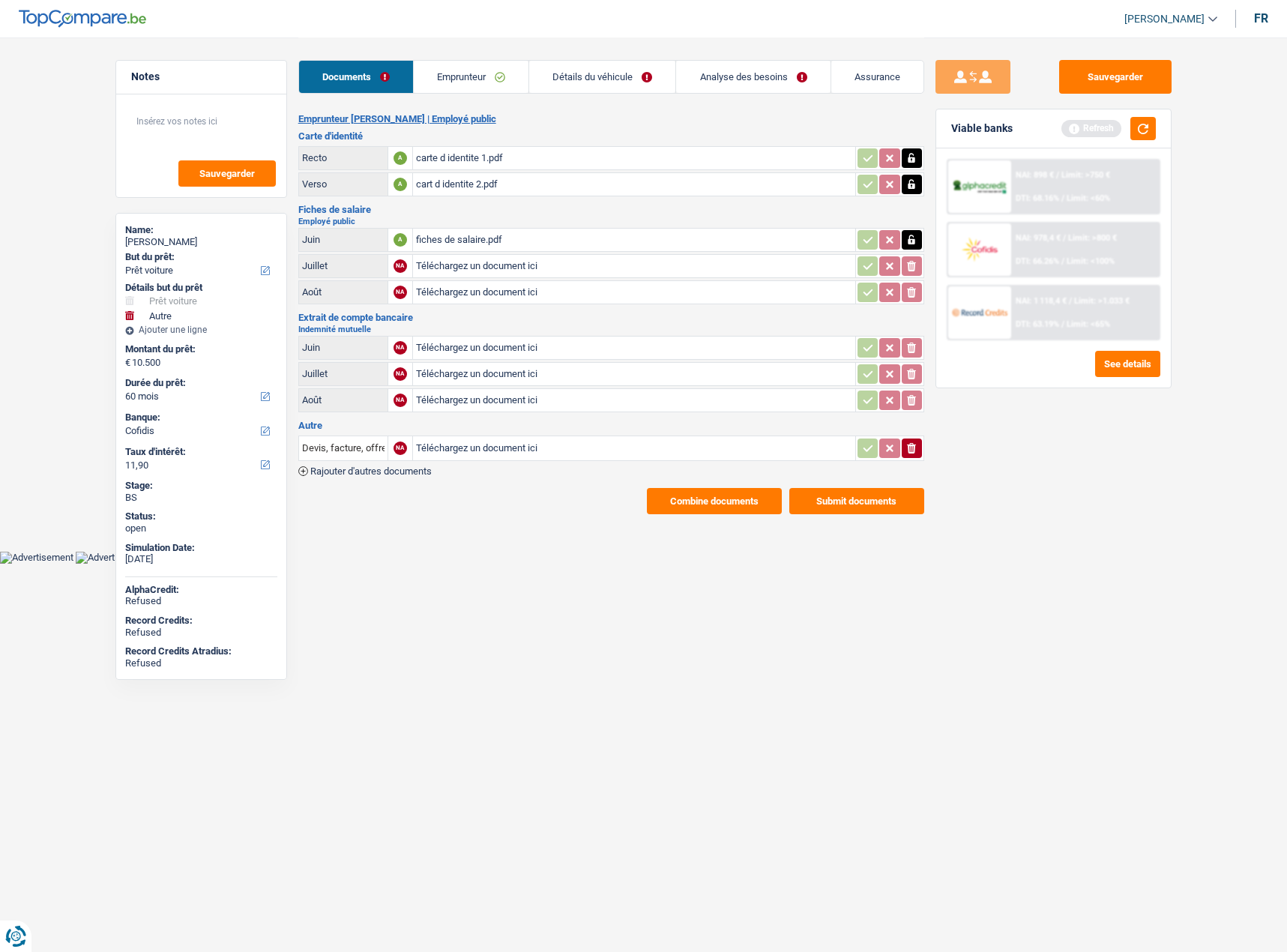
click at [731, 508] on button "Combine documents" at bounding box center [714, 501] width 135 height 27
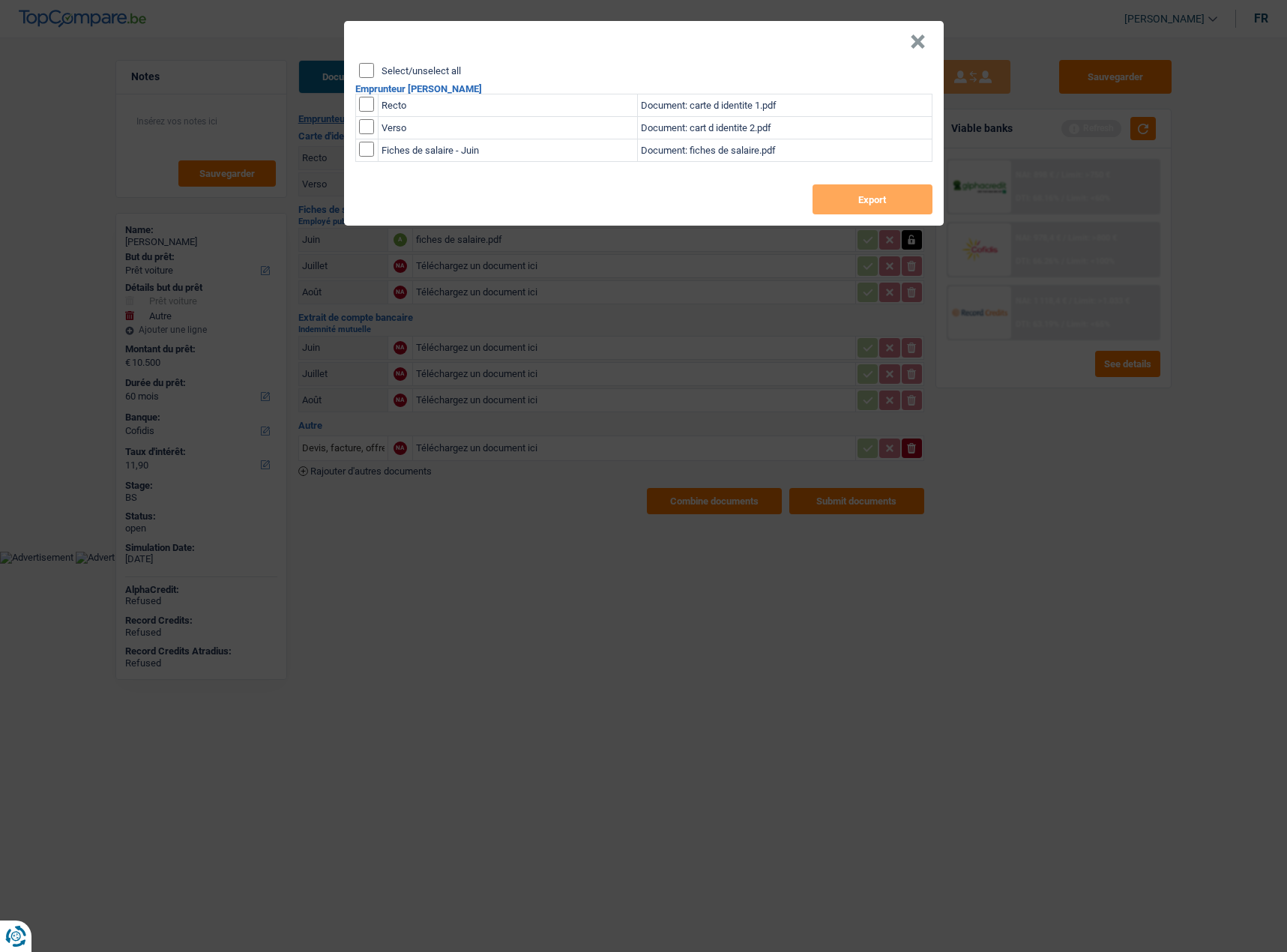
click at [365, 70] on input "Select/unselect all" at bounding box center [367, 70] width 15 height 15
checkbox input "true"
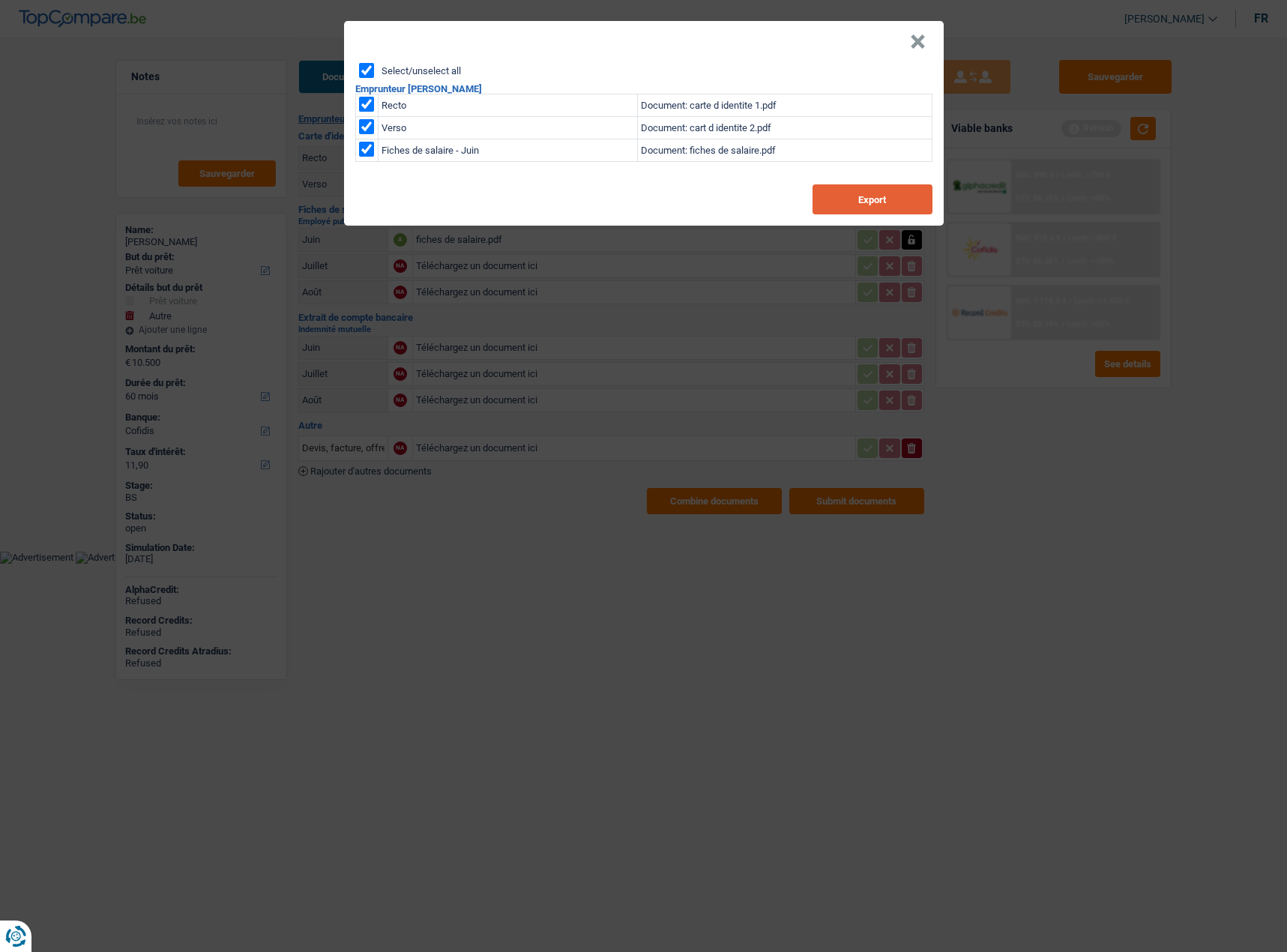
click at [862, 208] on button "Export" at bounding box center [872, 199] width 120 height 30
click at [1048, 555] on div "× Select/unselect all Emprunteur Annick Claus Recto Document: carte d identite …" at bounding box center [643, 476] width 1287 height 952
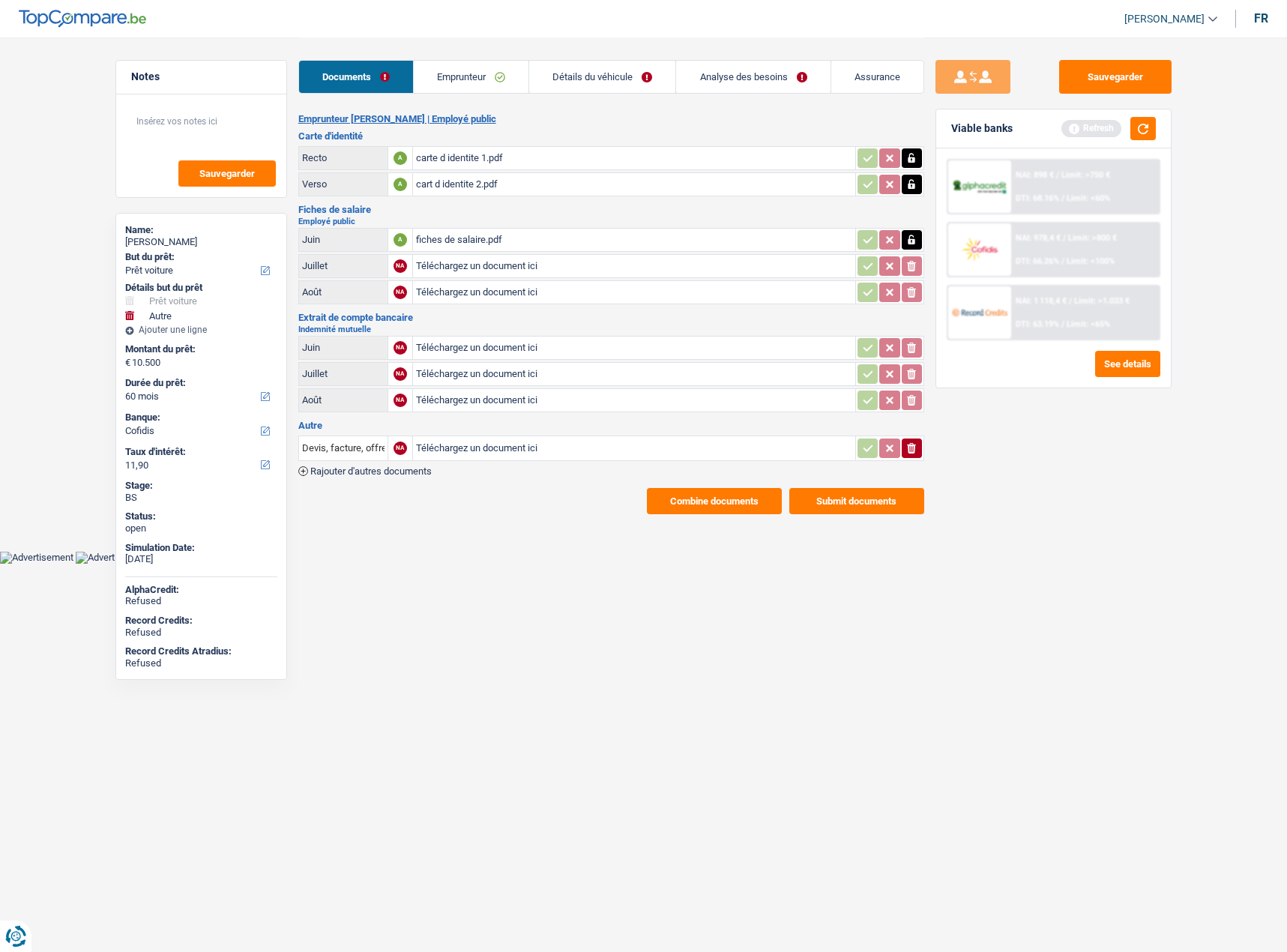
click at [895, 502] on button "Submit documents" at bounding box center [857, 501] width 135 height 27
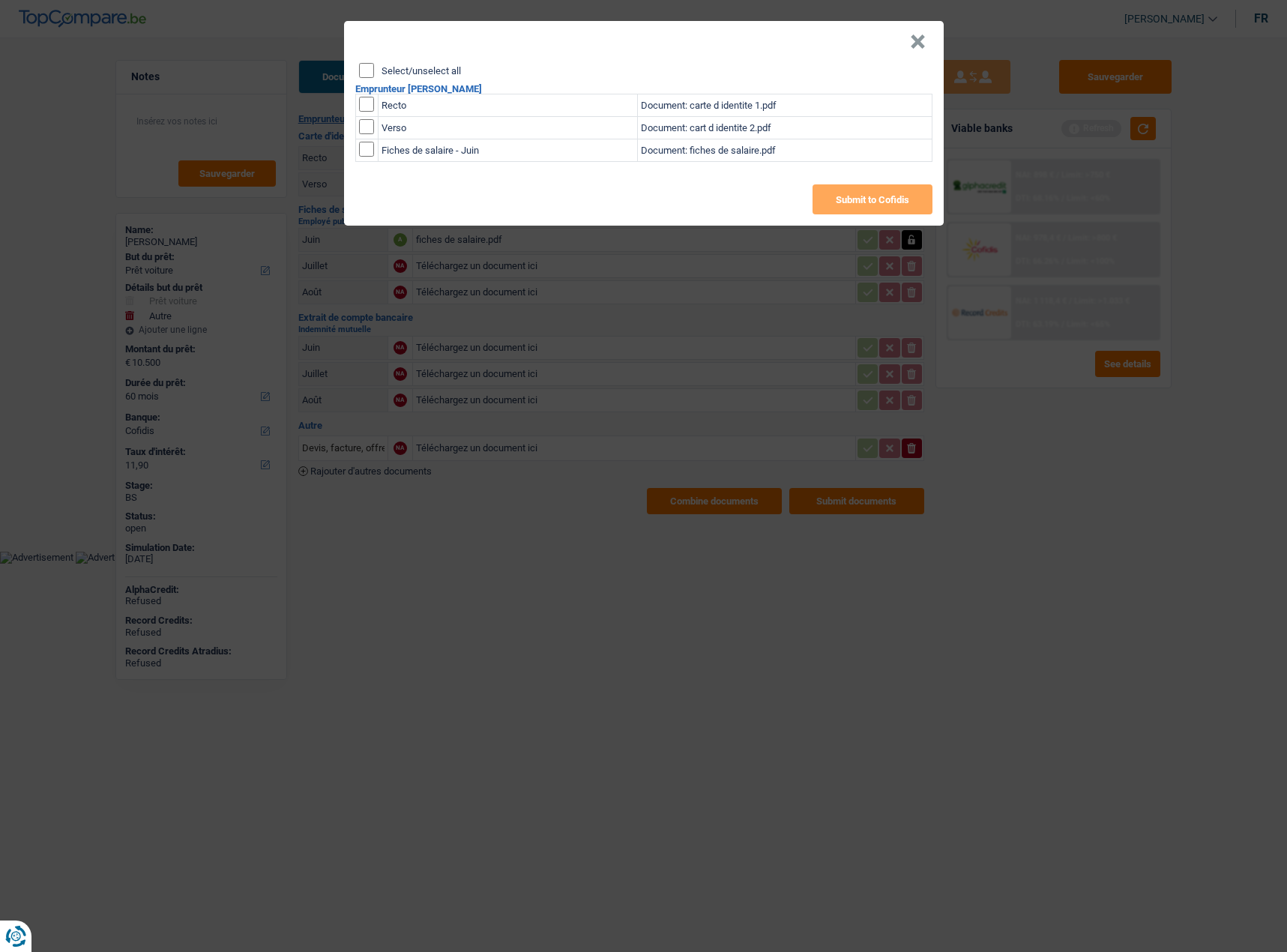
click at [365, 67] on input "Select/unselect all" at bounding box center [367, 70] width 15 height 15
checkbox input "true"
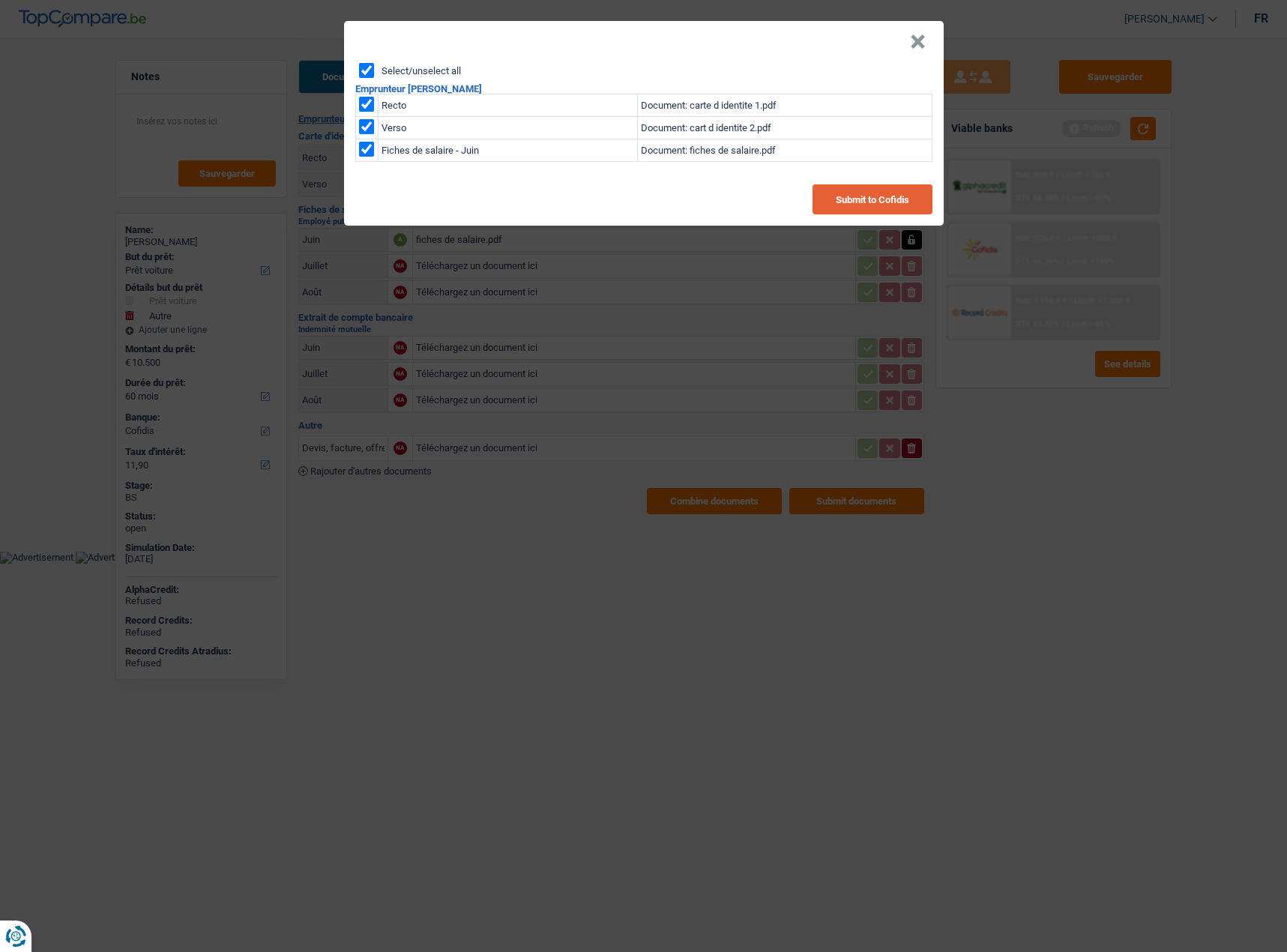
drag, startPoint x: 842, startPoint y: 198, endPoint x: 698, endPoint y: 10, distance: 236.8
click at [842, 198] on button "Submit to Cofidis" at bounding box center [872, 199] width 120 height 30
click at [914, 39] on button "×" at bounding box center [917, 42] width 16 height 15
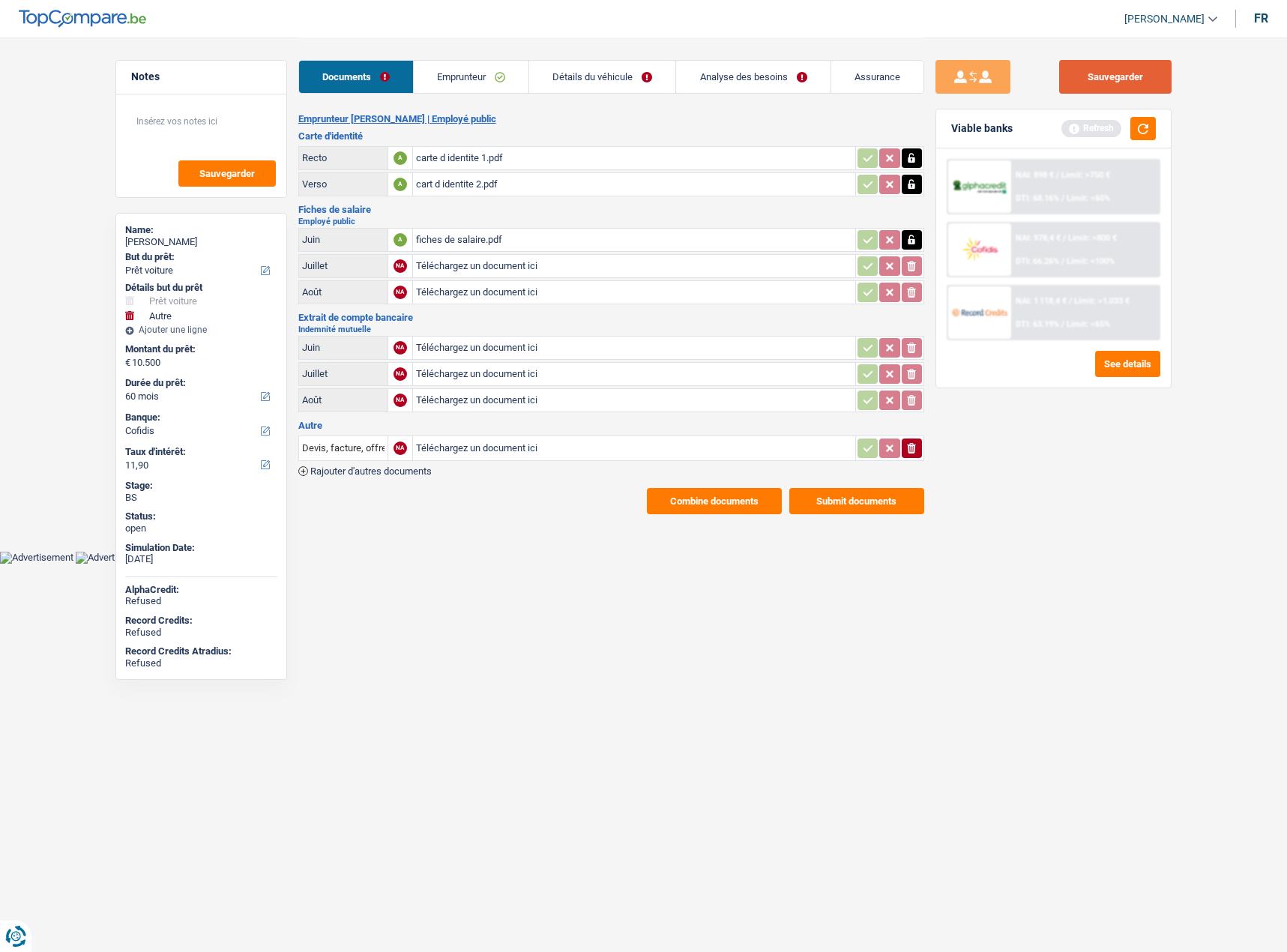
click at [1089, 81] on button "Sauvegarder" at bounding box center [1115, 77] width 113 height 34
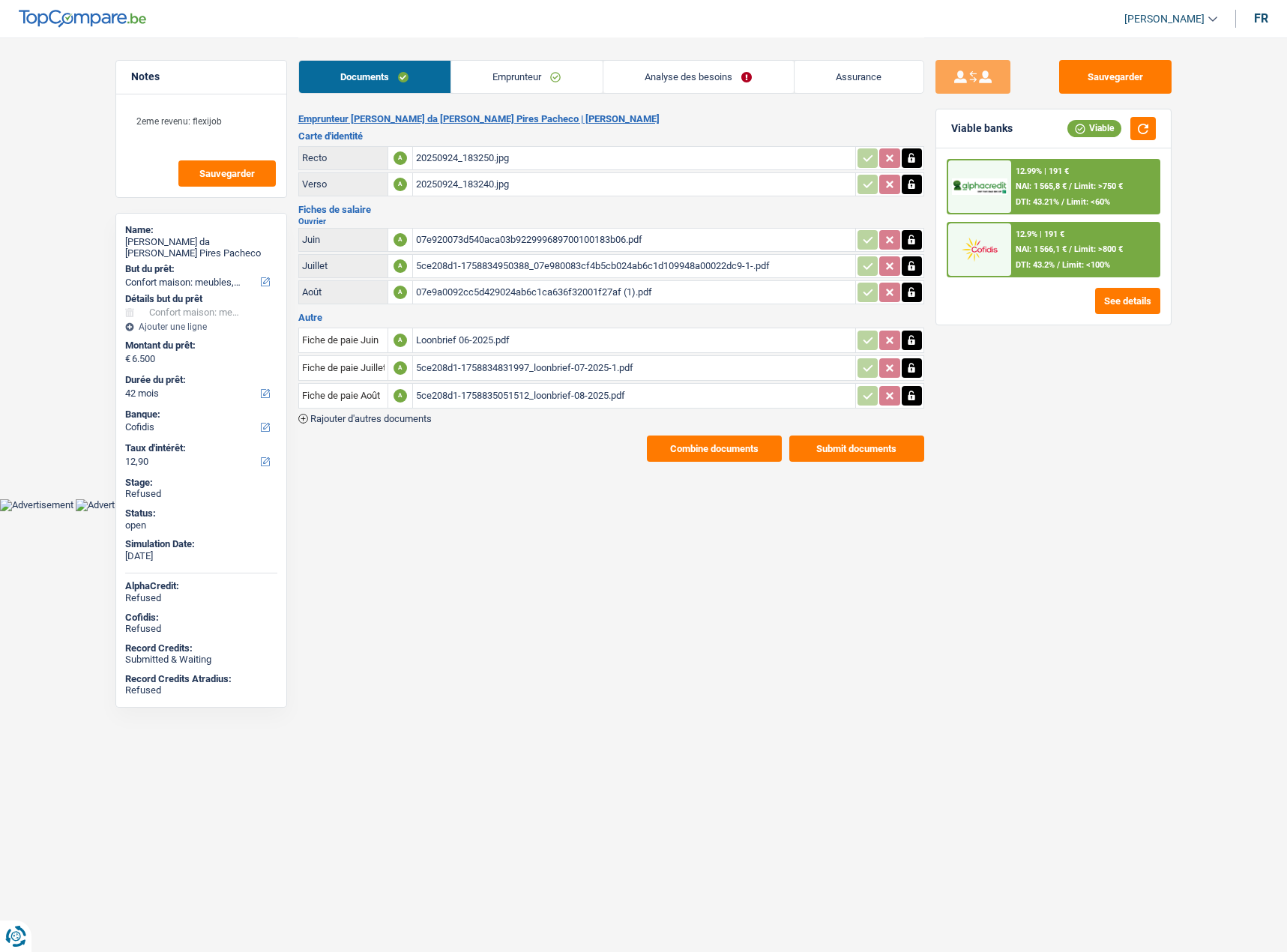
select select "household"
select select "42"
select select "cofidis"
select select "divorced"
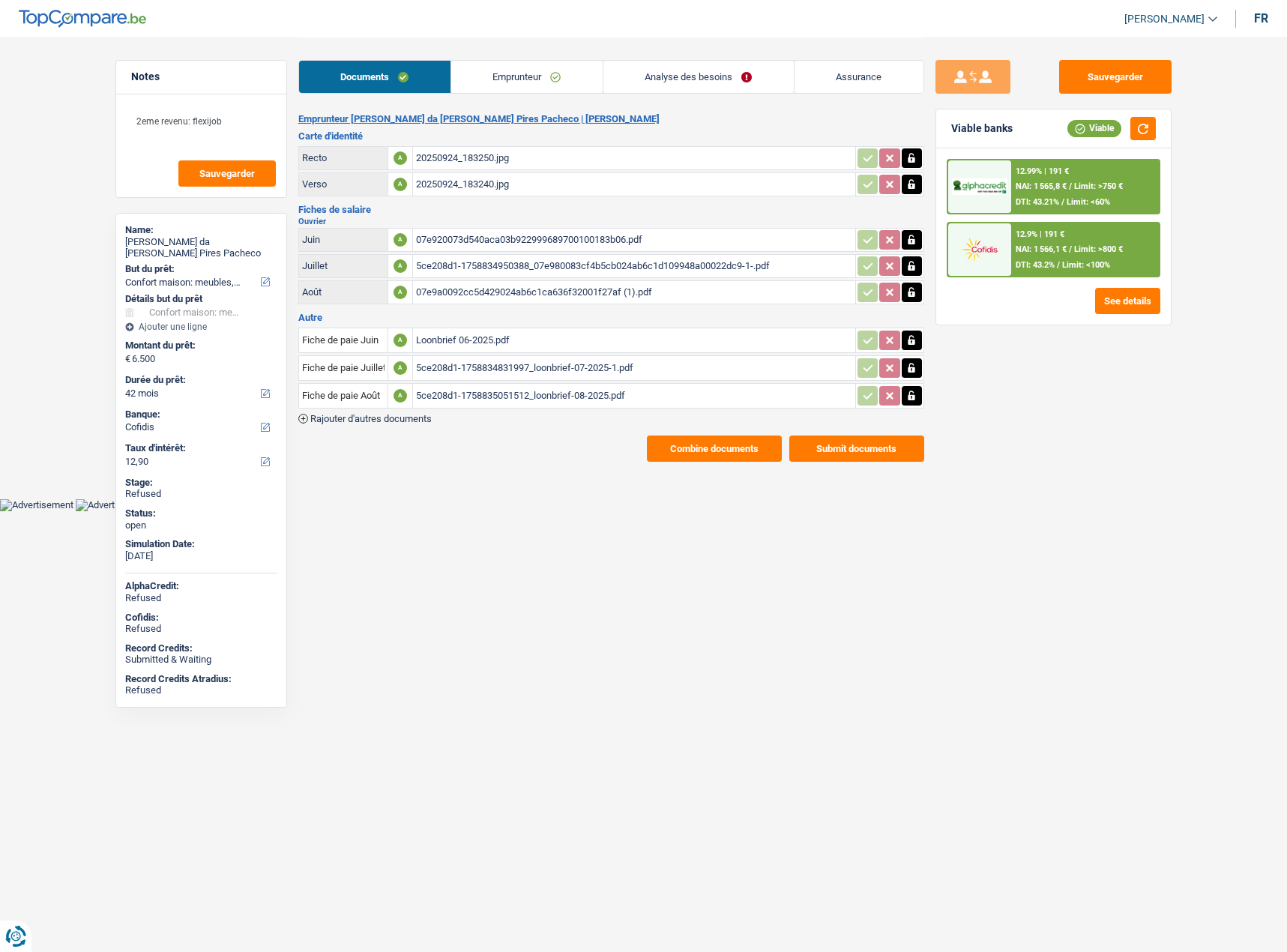
select select "BE"
select select "worker"
select select "netSalary"
select select "BE"
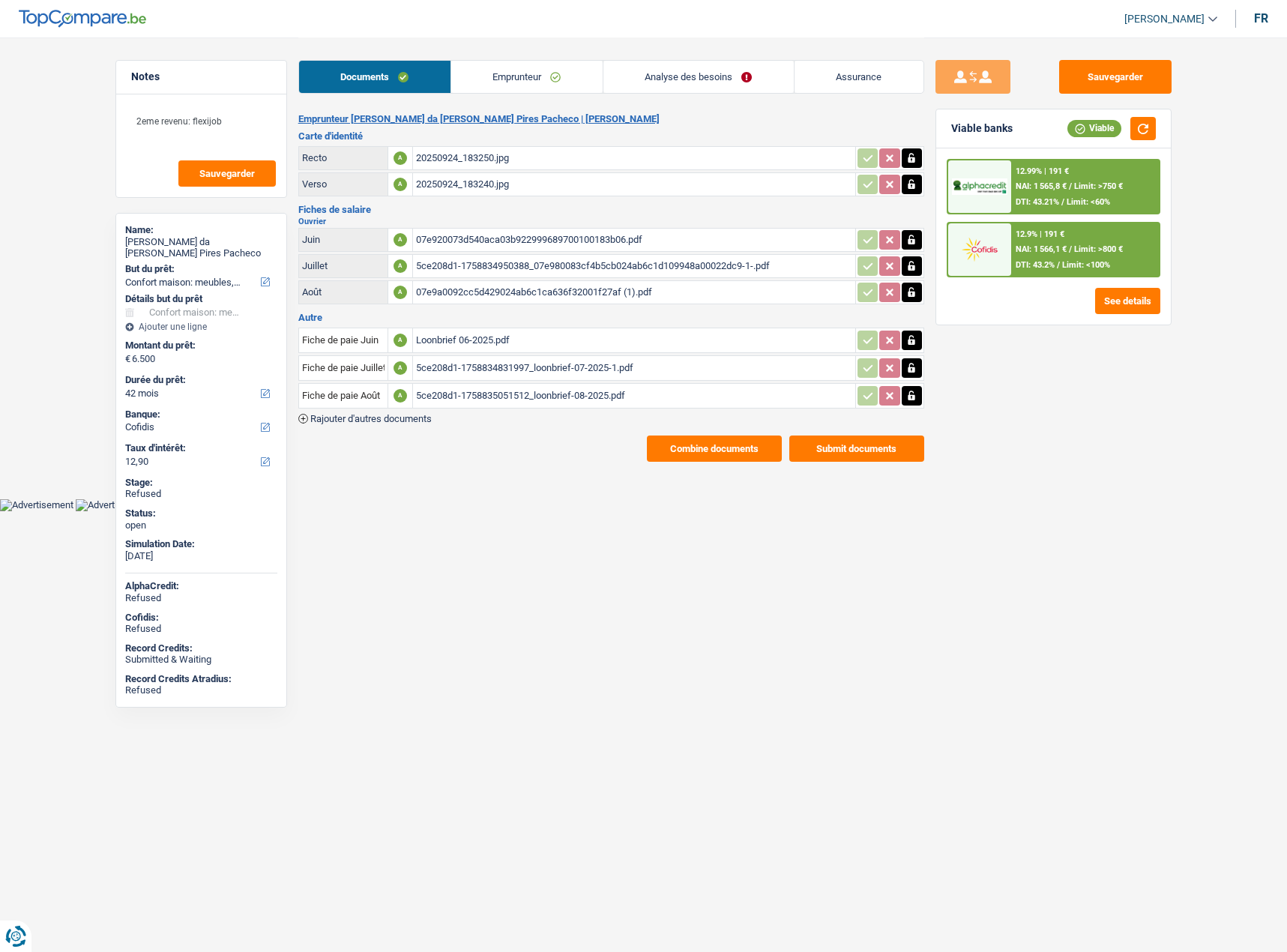
select select "smallCompanies"
drag, startPoint x: 572, startPoint y: 85, endPoint x: 595, endPoint y: 85, distance: 23.0
click at [572, 85] on link "Emprunteur" at bounding box center [527, 76] width 152 height 32
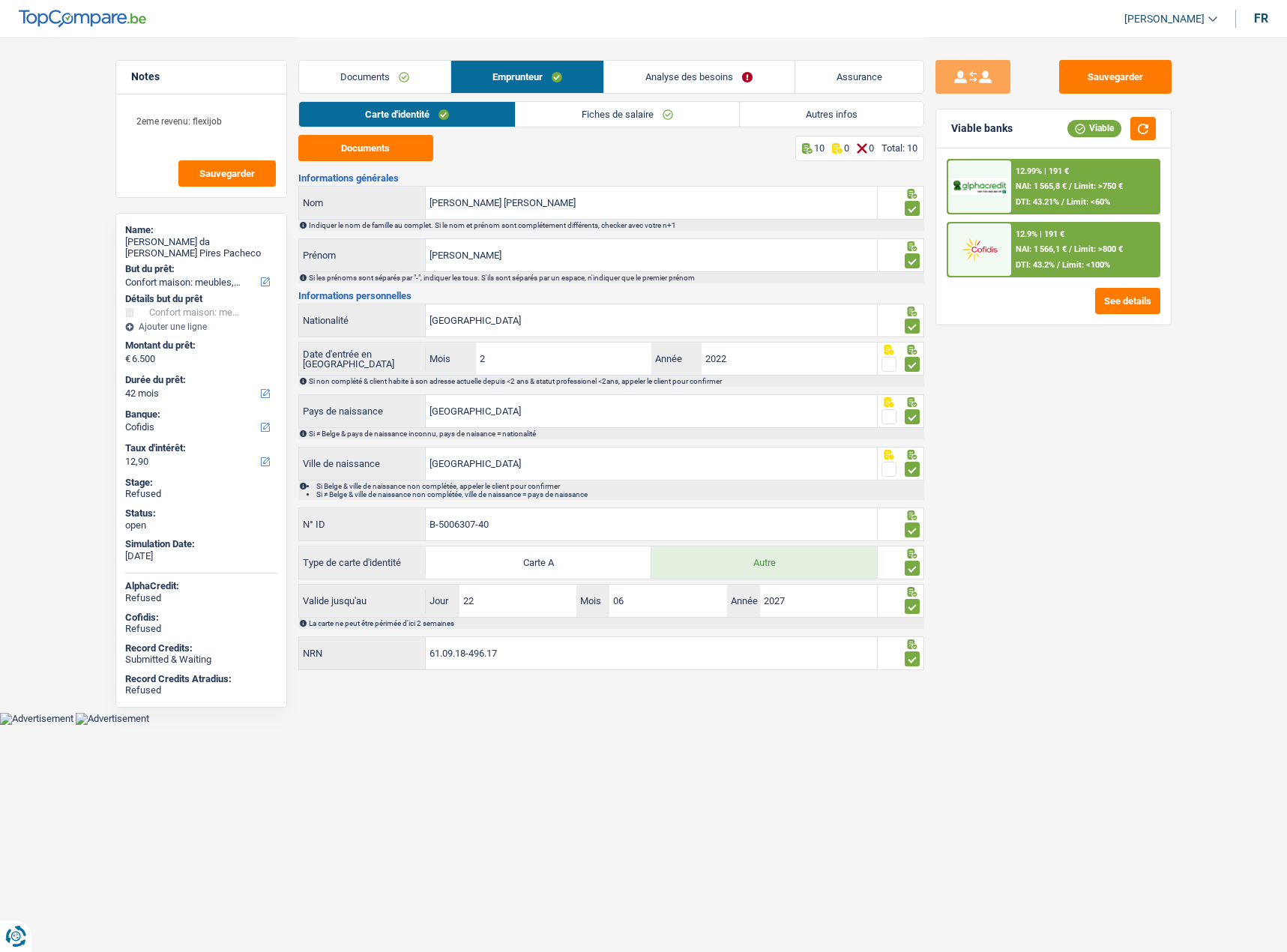
click at [820, 114] on link "Autres infos" at bounding box center [831, 113] width 184 height 25
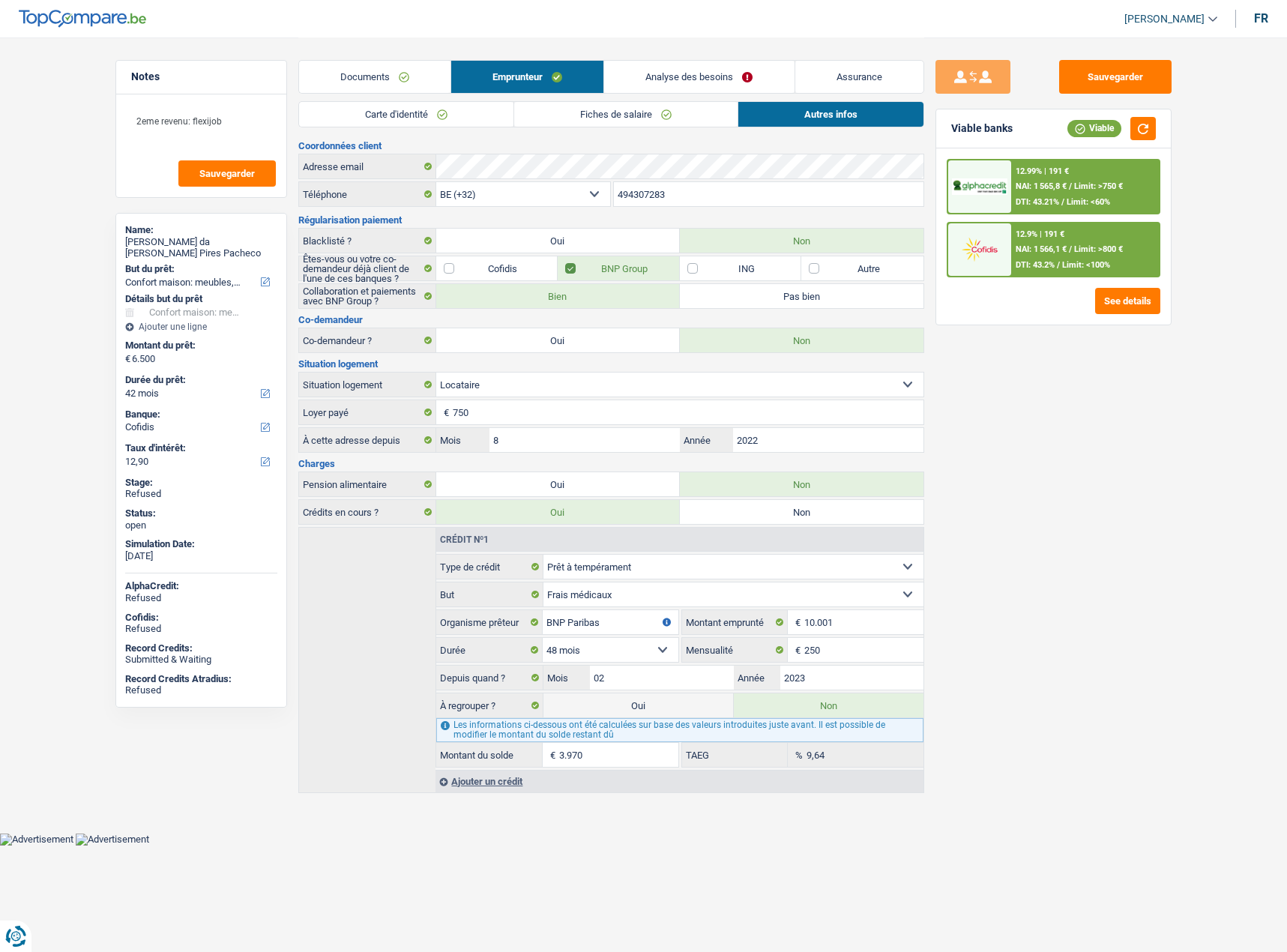
click at [573, 109] on link "Fiches de salaire" at bounding box center [626, 113] width 223 height 25
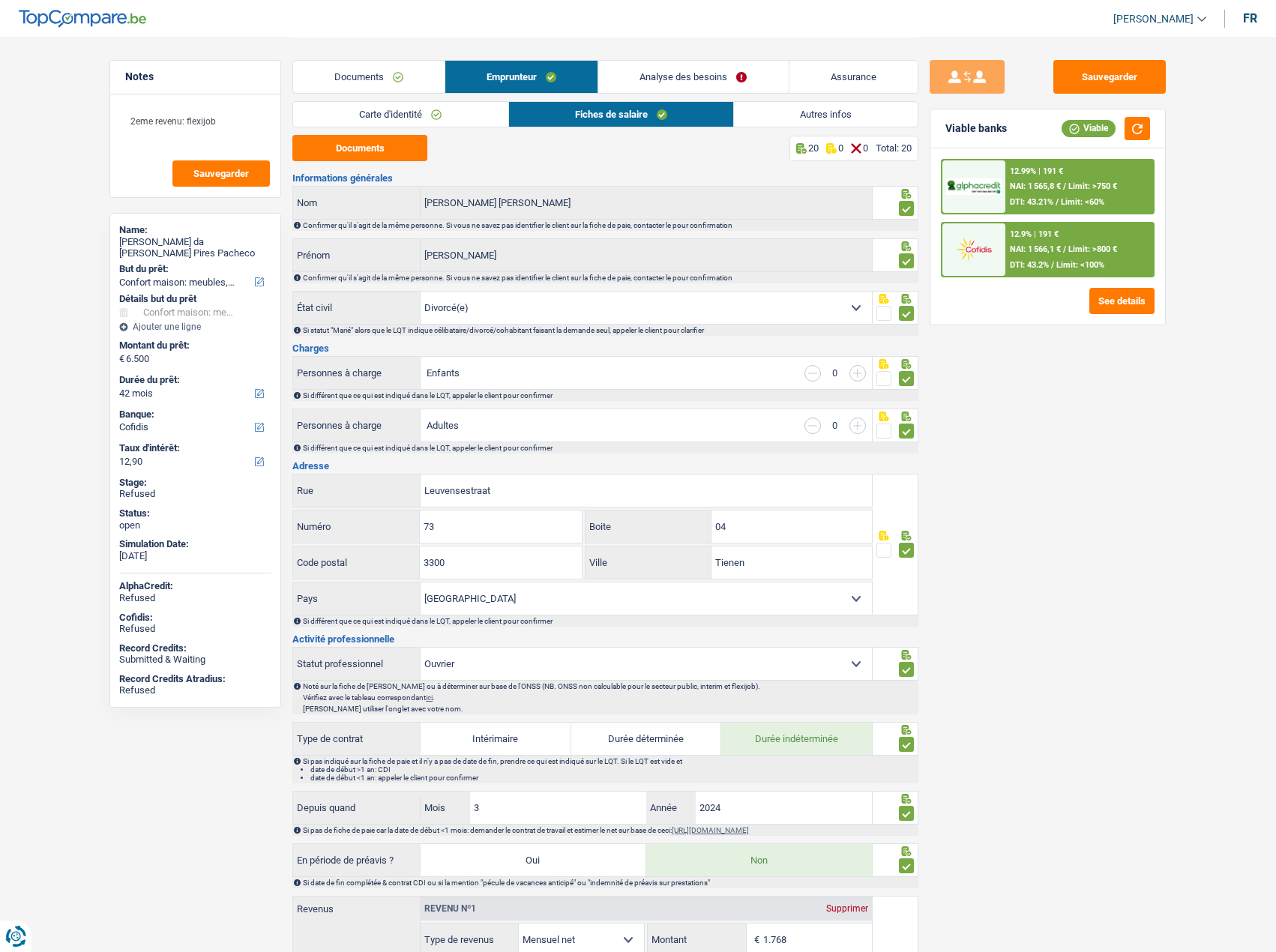
click at [642, 89] on link "Analyse des besoins" at bounding box center [693, 76] width 189 height 32
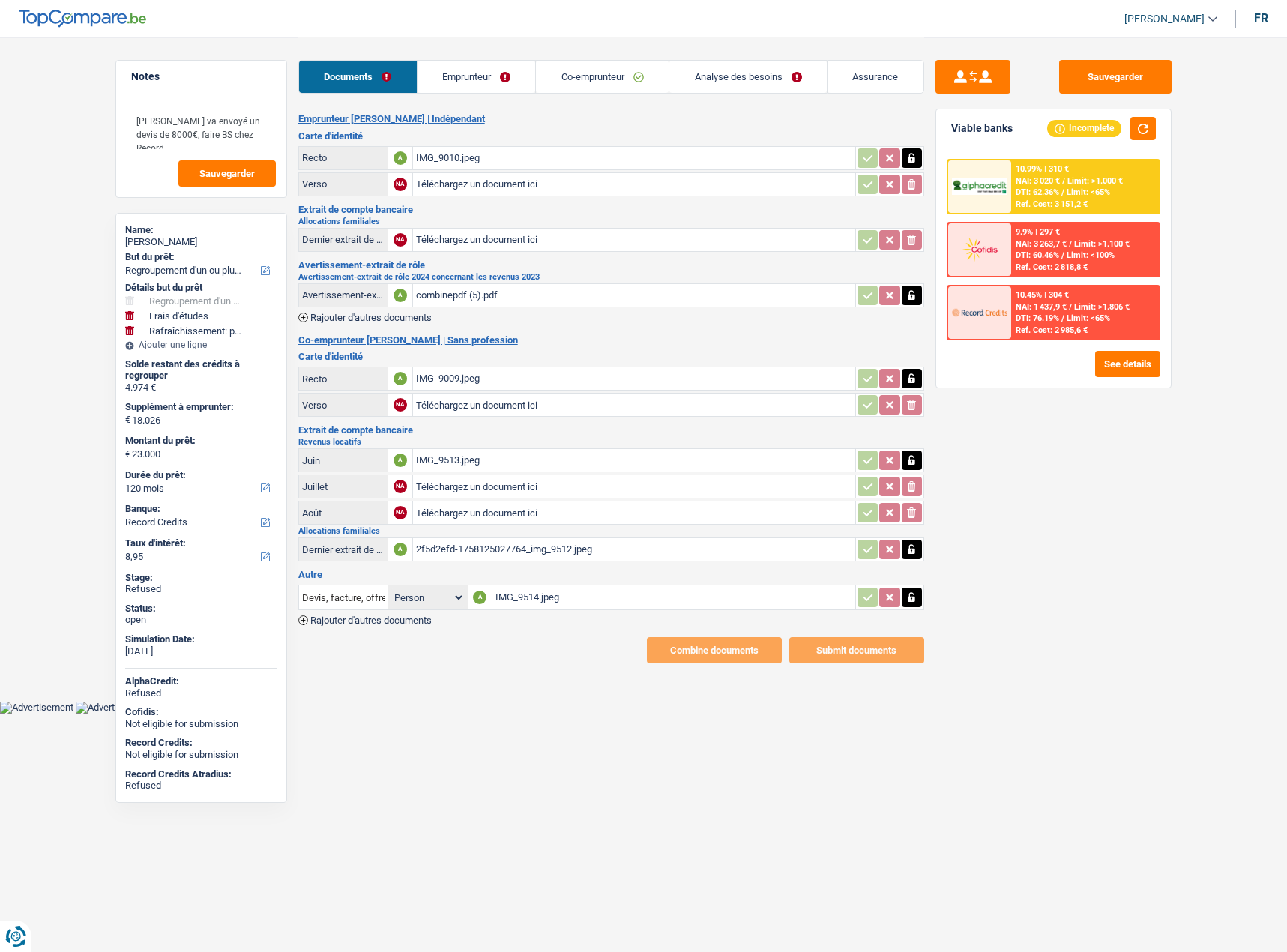
select select "refinancing"
select select "study"
select select "houseOrGarden"
select select "120"
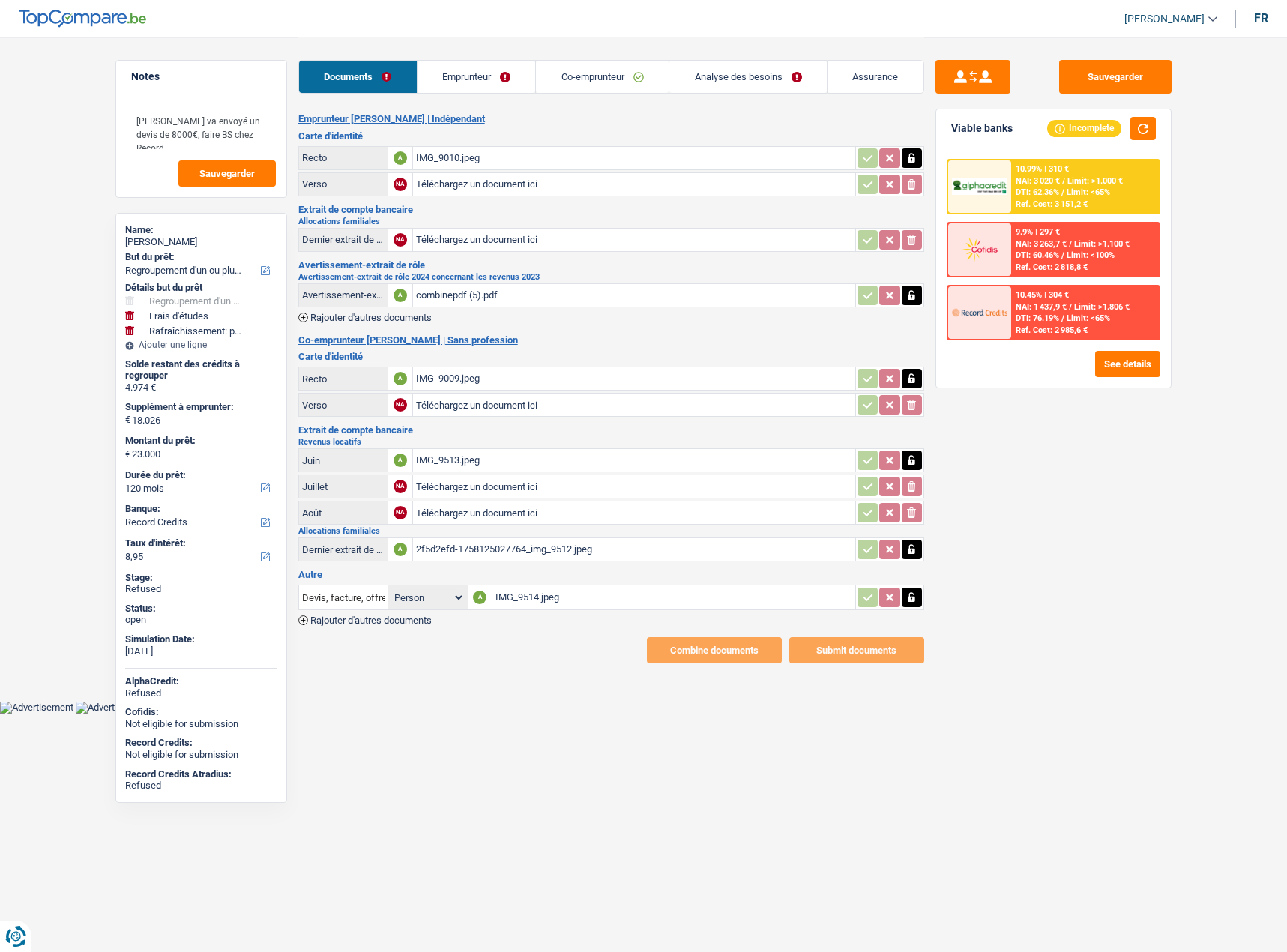
select select "record credits"
select select "married"
select select "BE"
select select "independent"
select select "BE"
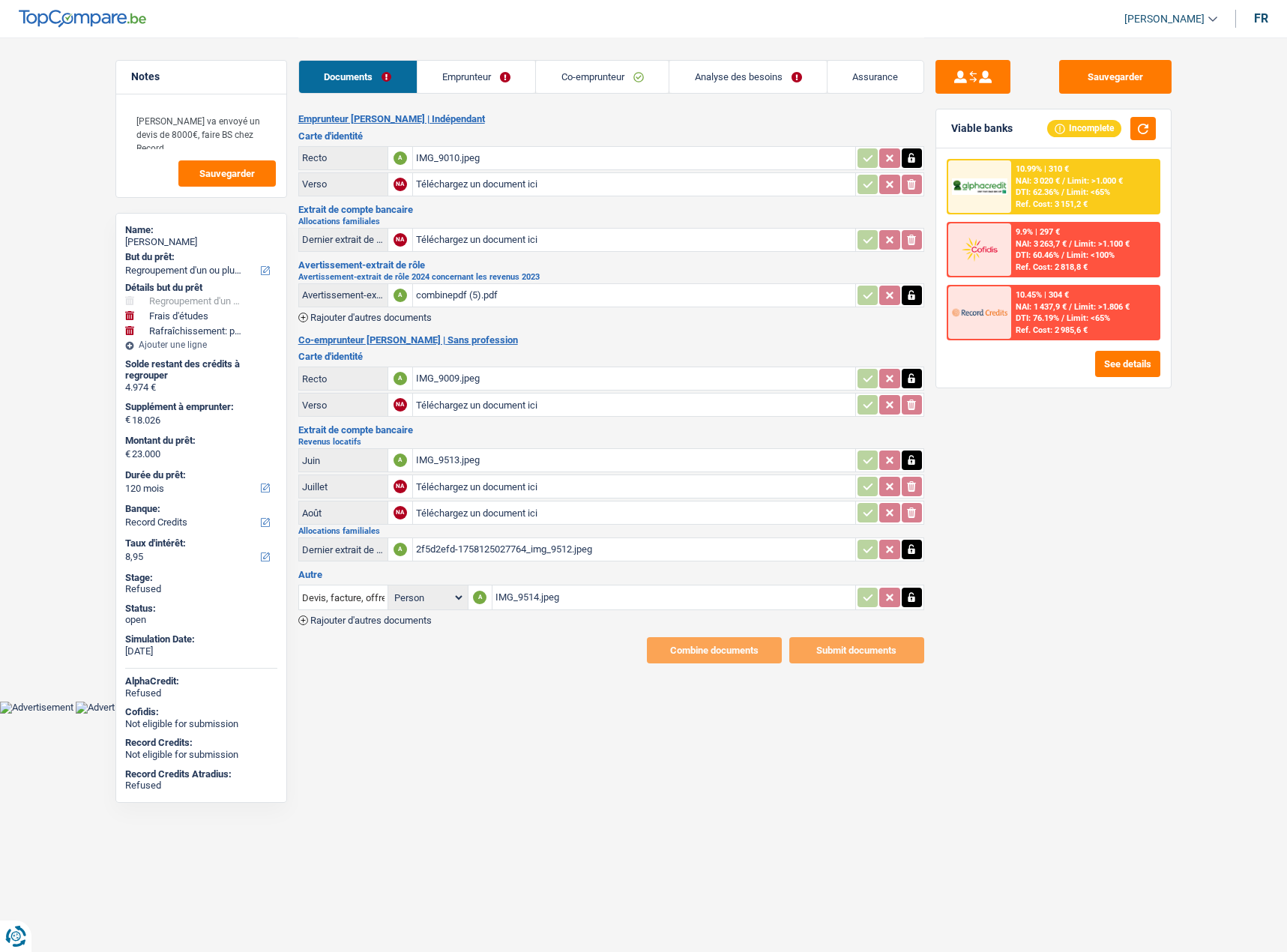
select select "netSalary"
select select "familyAllowances"
click at [487, 78] on link "Emprunteur" at bounding box center [477, 76] width 118 height 32
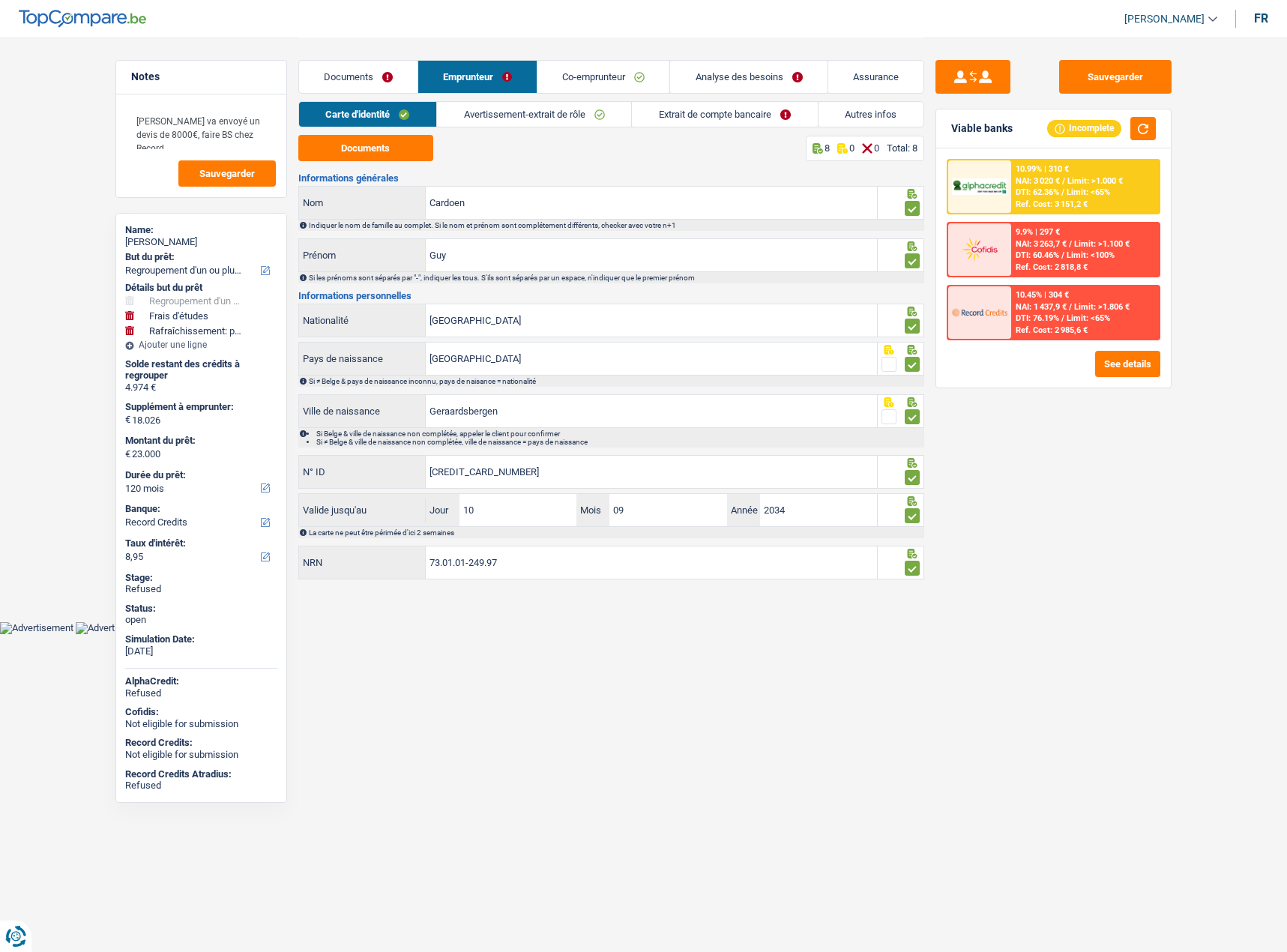
click at [817, 116] on link "Extrait de compte bancaire" at bounding box center [724, 113] width 185 height 25
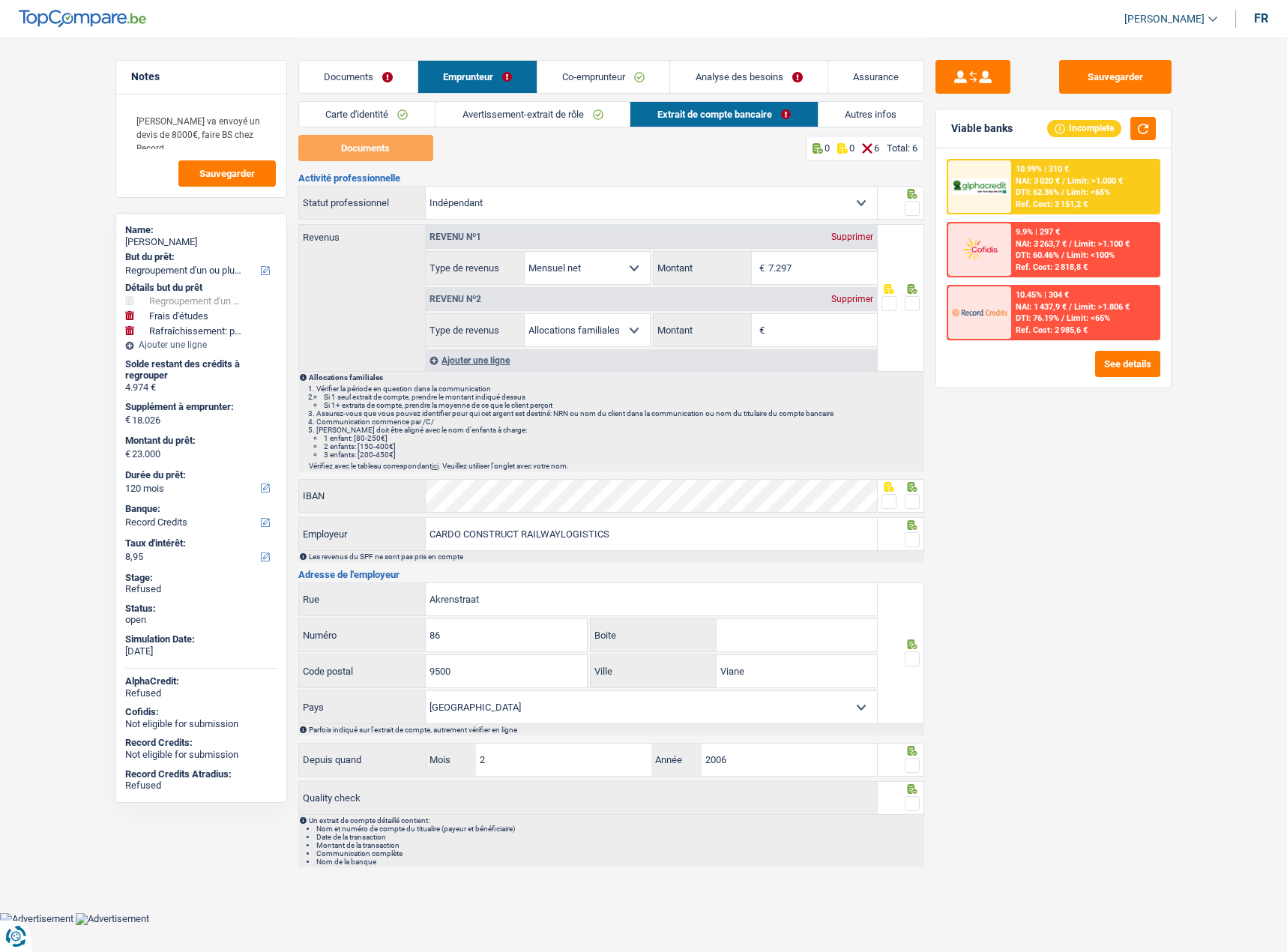
click at [594, 123] on link "Avertissement-extrait de rôle" at bounding box center [532, 113] width 194 height 25
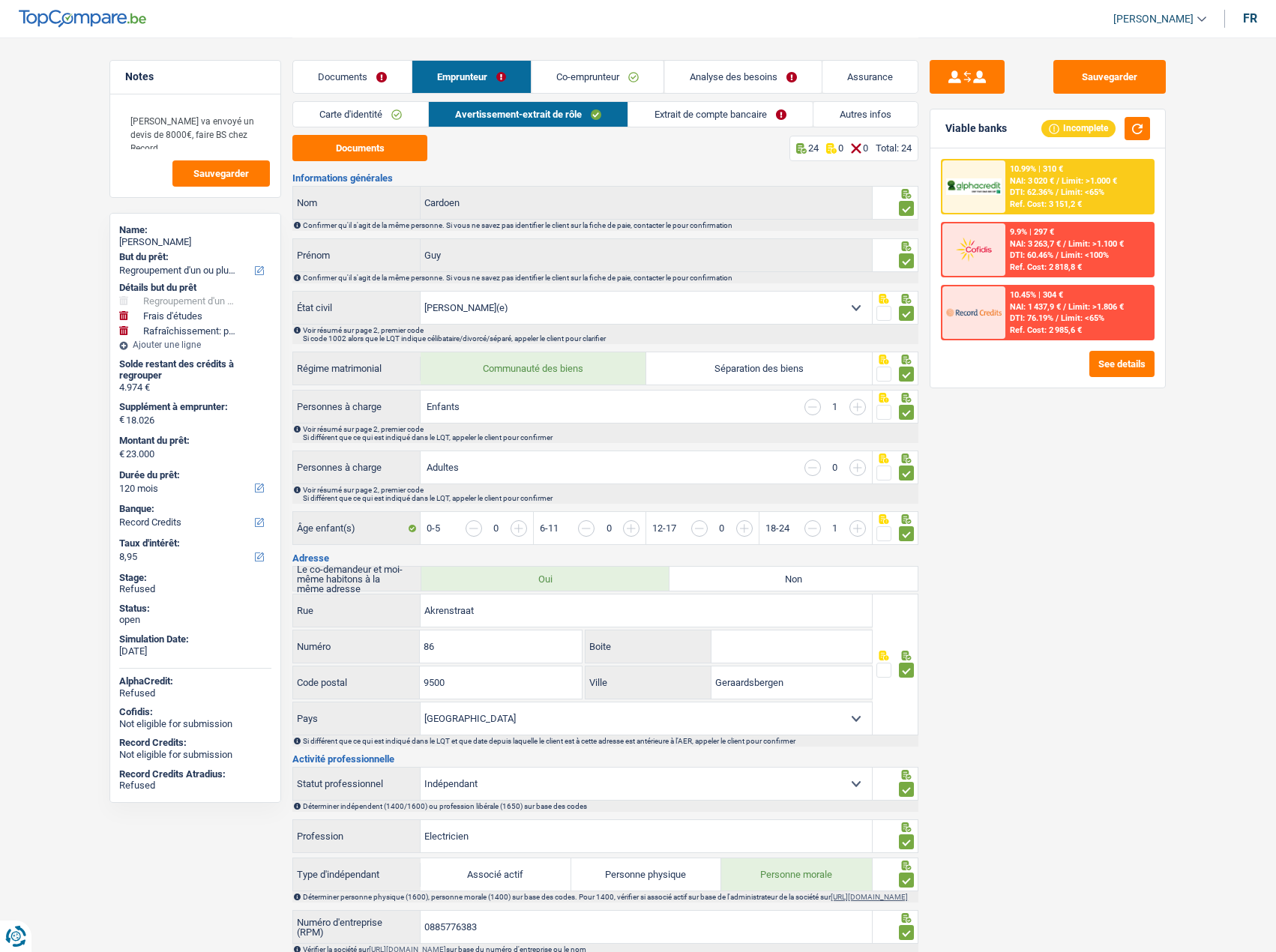
click at [414, 131] on div "Carte d'identité Avertissement-extrait de rôle Extrait de compte bancaire Autre…" at bounding box center [606, 118] width 626 height 34
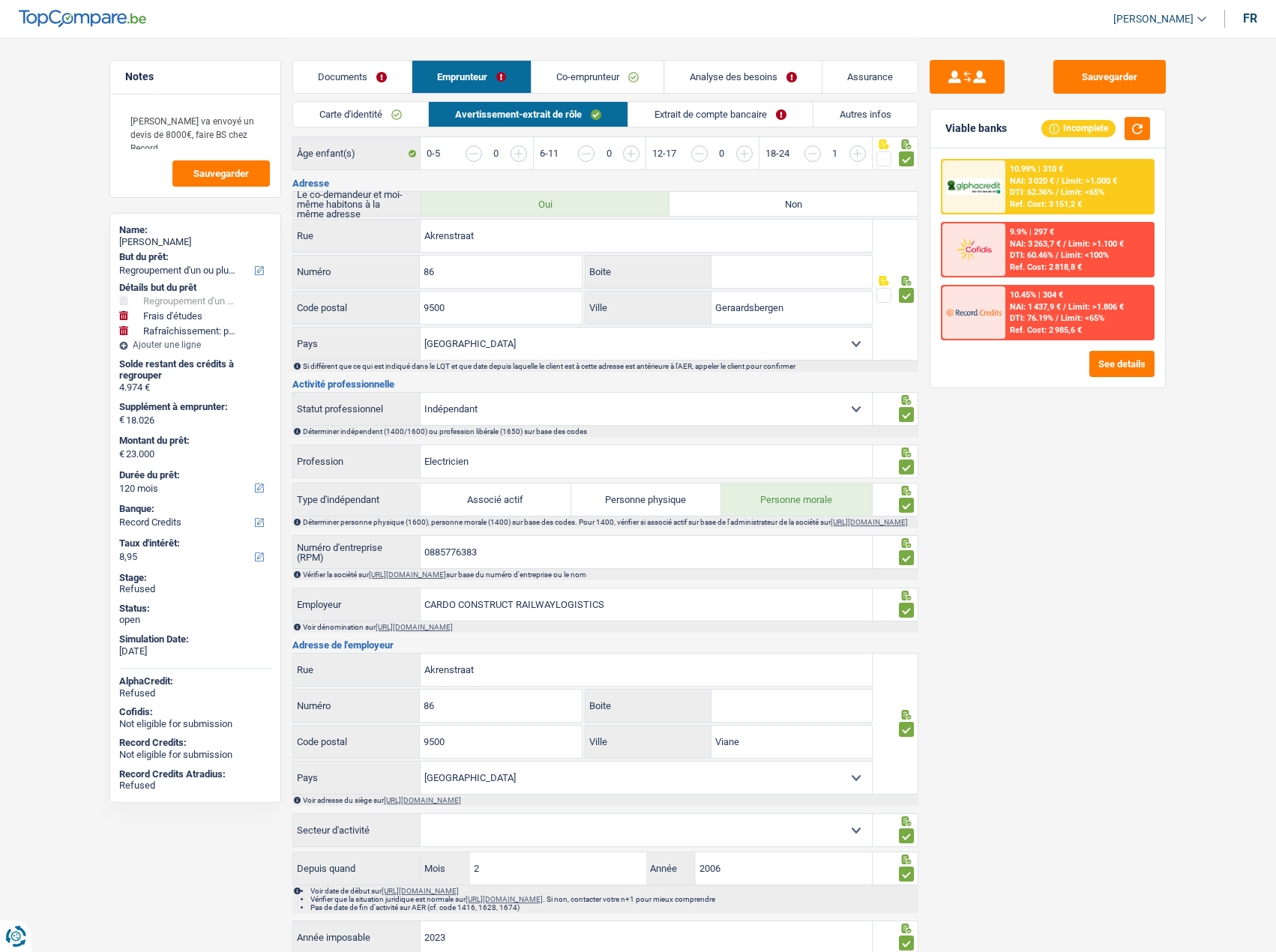
click at [835, 118] on link "Autres infos" at bounding box center [865, 113] width 104 height 25
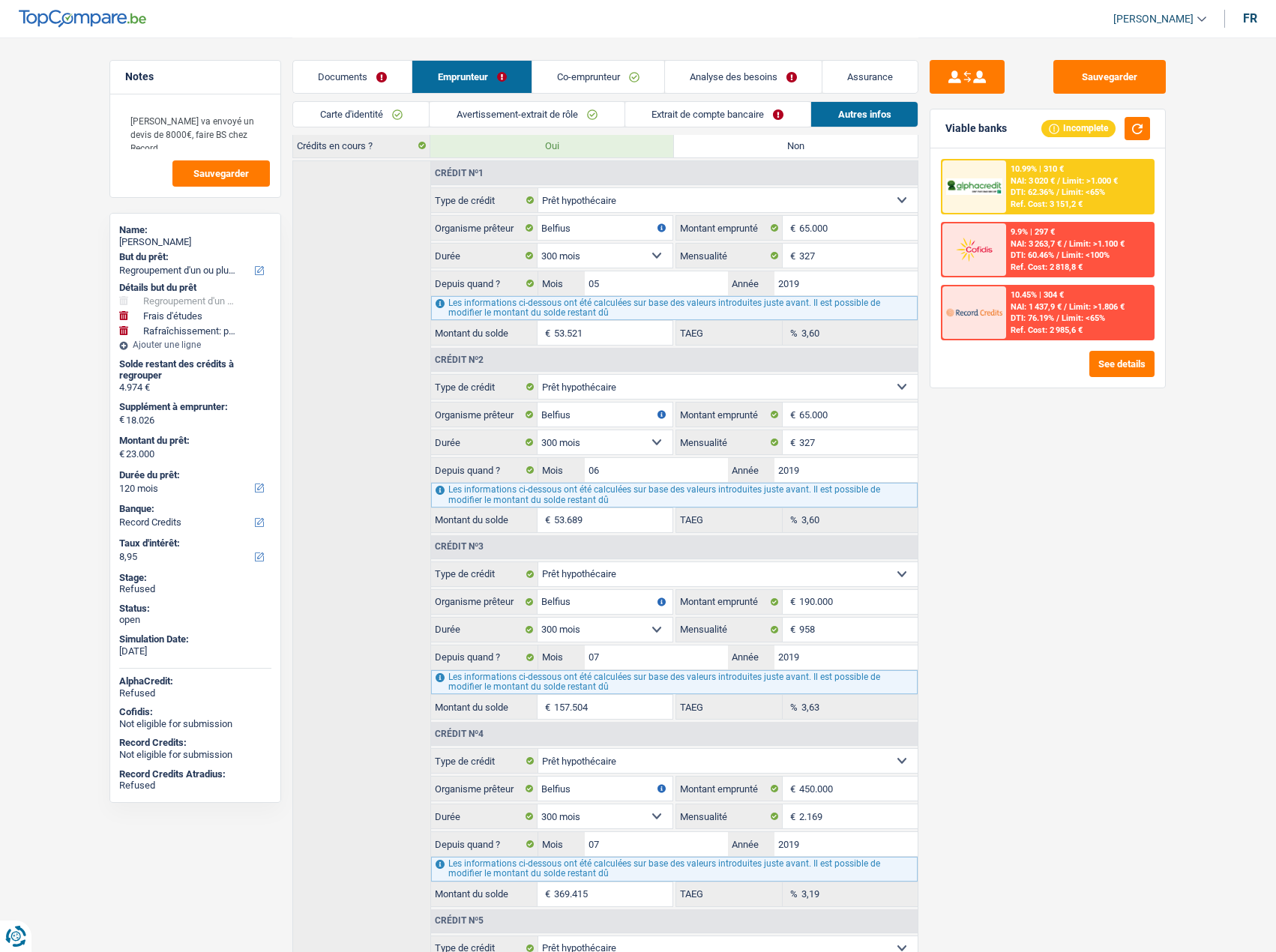
scroll to position [974, 0]
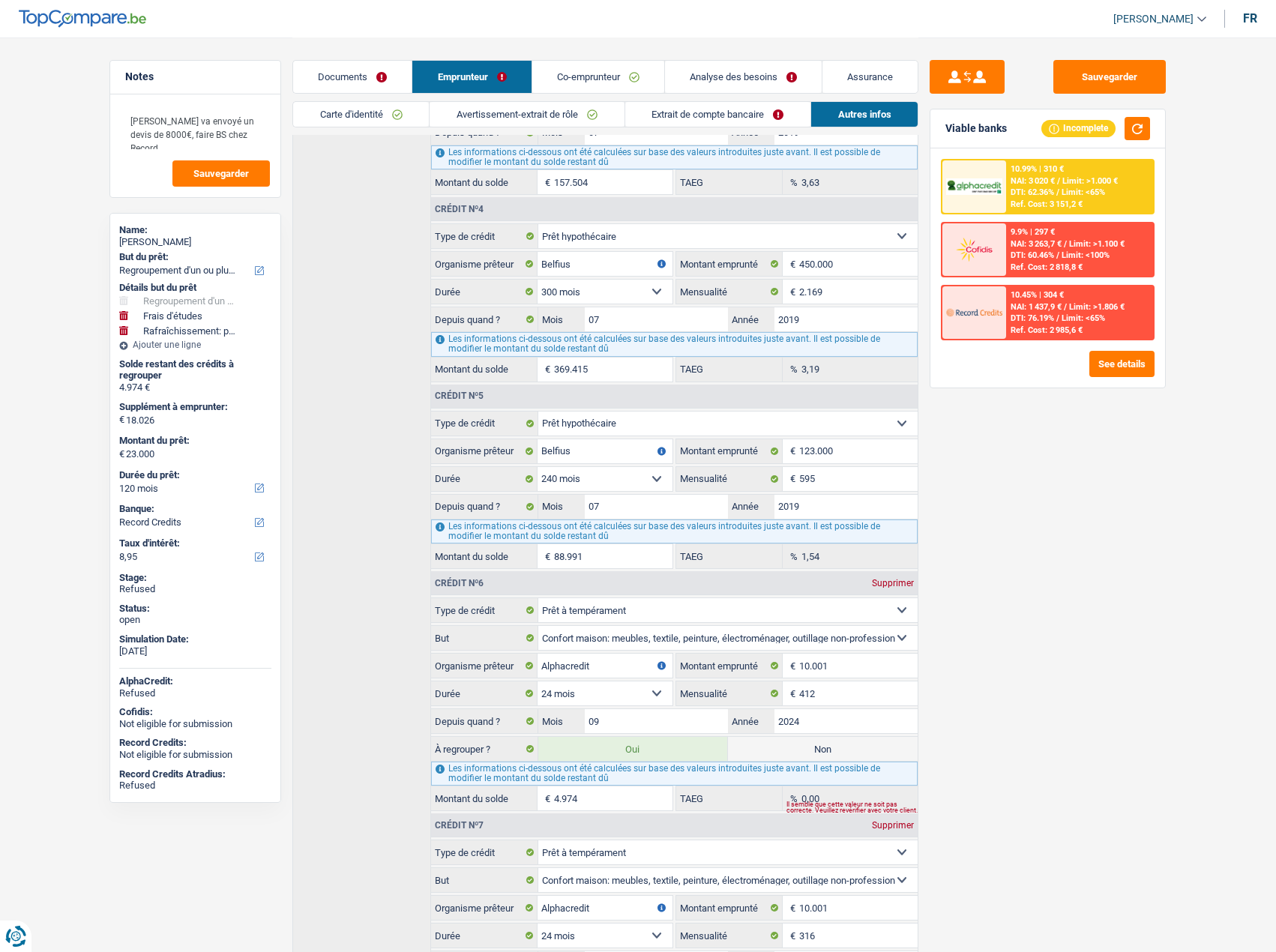
click at [721, 114] on link "Extrait de compte bancaire" at bounding box center [718, 113] width 185 height 25
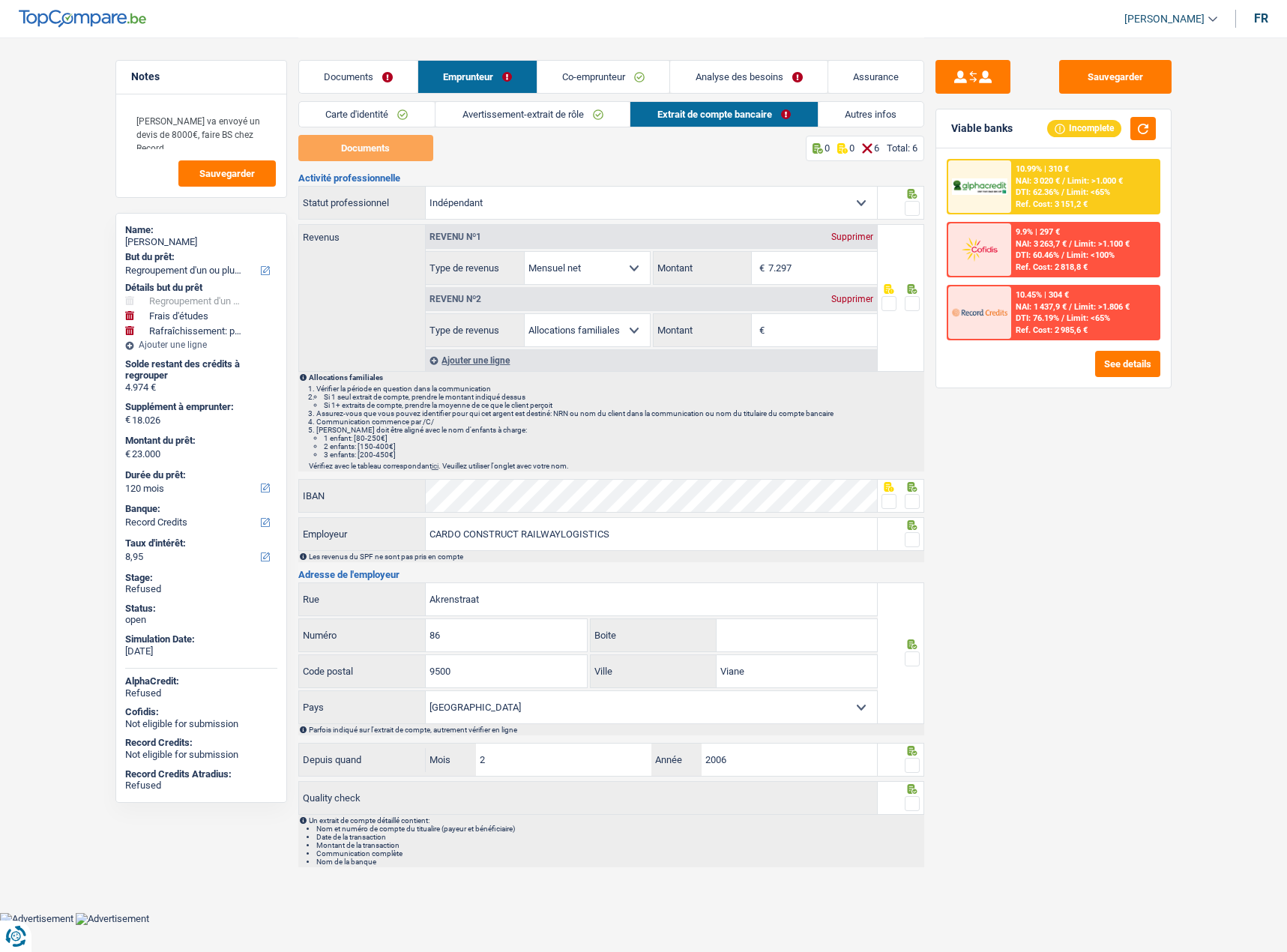
click at [600, 127] on div "Carte d'identité Avertissement-extrait de rôle Extrait de compte bancaire Autre…" at bounding box center [611, 118] width 626 height 34
drag, startPoint x: 592, startPoint y: 115, endPoint x: 407, endPoint y: 113, distance: 185.0
click at [591, 114] on link "Avertissement-extrait de rôle" at bounding box center [532, 113] width 194 height 25
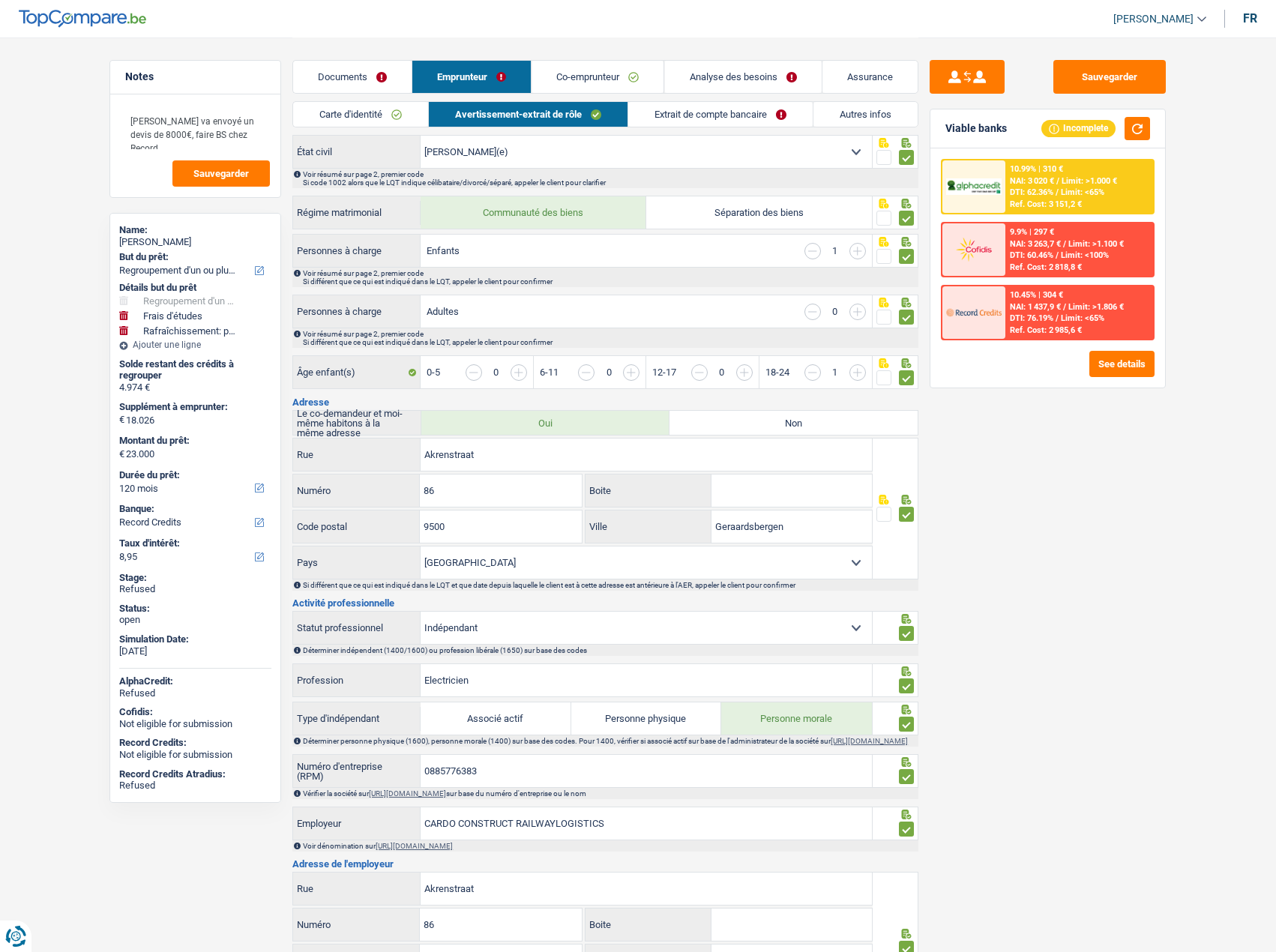
scroll to position [675, 0]
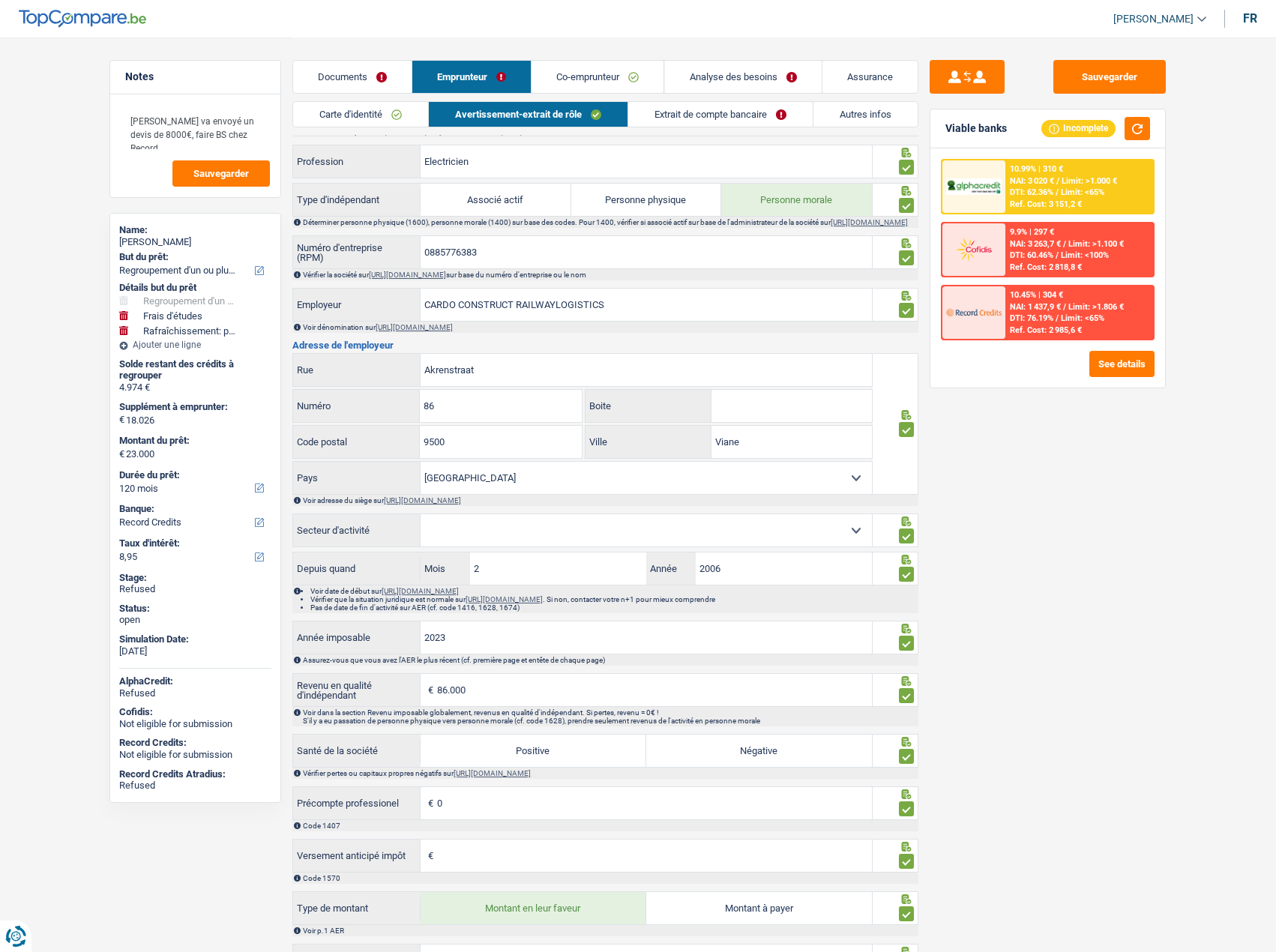
click at [606, 91] on link "Co-emprunteur" at bounding box center [598, 76] width 132 height 32
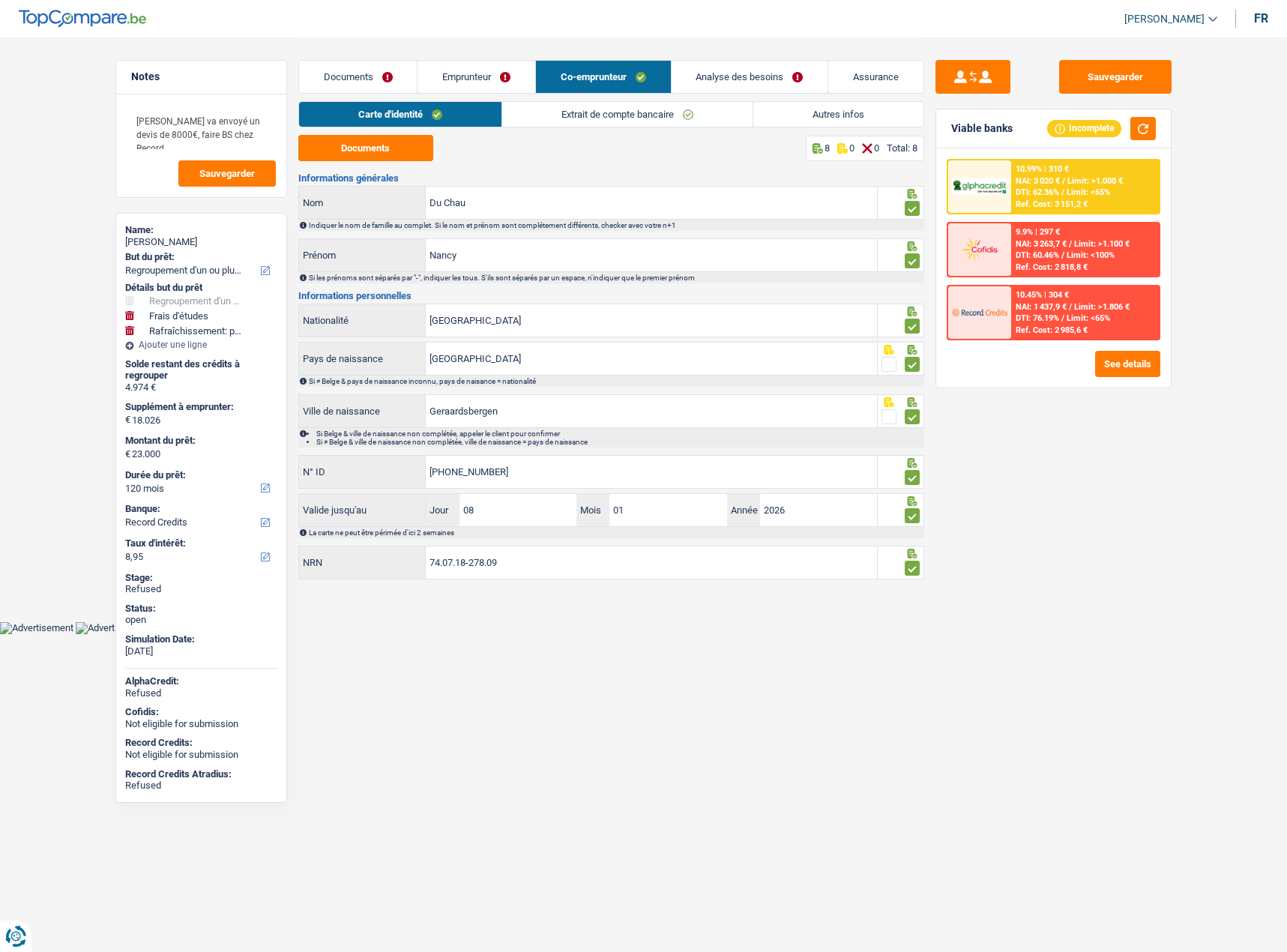
click at [519, 81] on link "Emprunteur" at bounding box center [477, 76] width 118 height 32
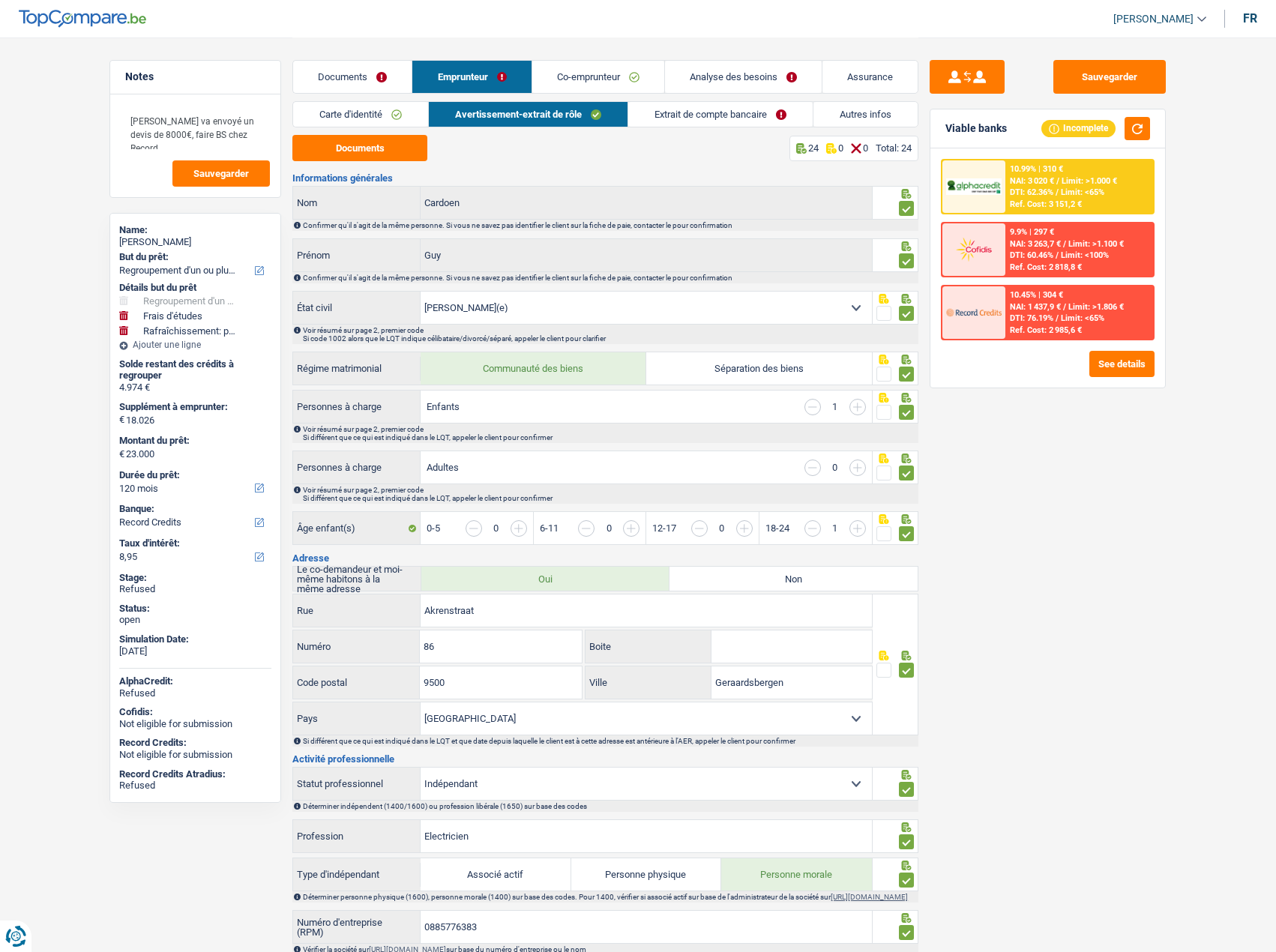
click at [898, 110] on link "Autres infos" at bounding box center [865, 113] width 104 height 25
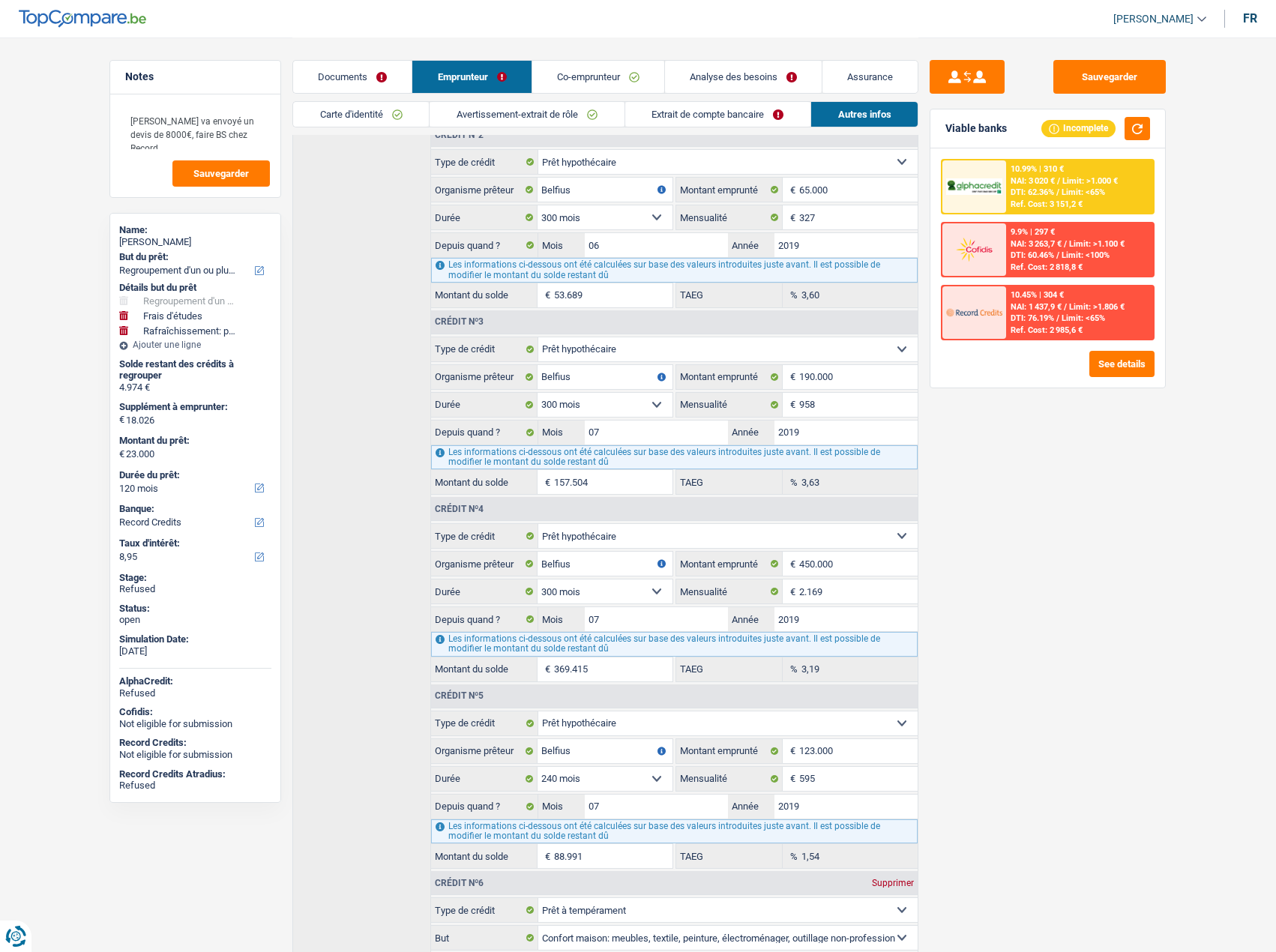
click at [745, 75] on link "Analyse des besoins" at bounding box center [743, 76] width 156 height 32
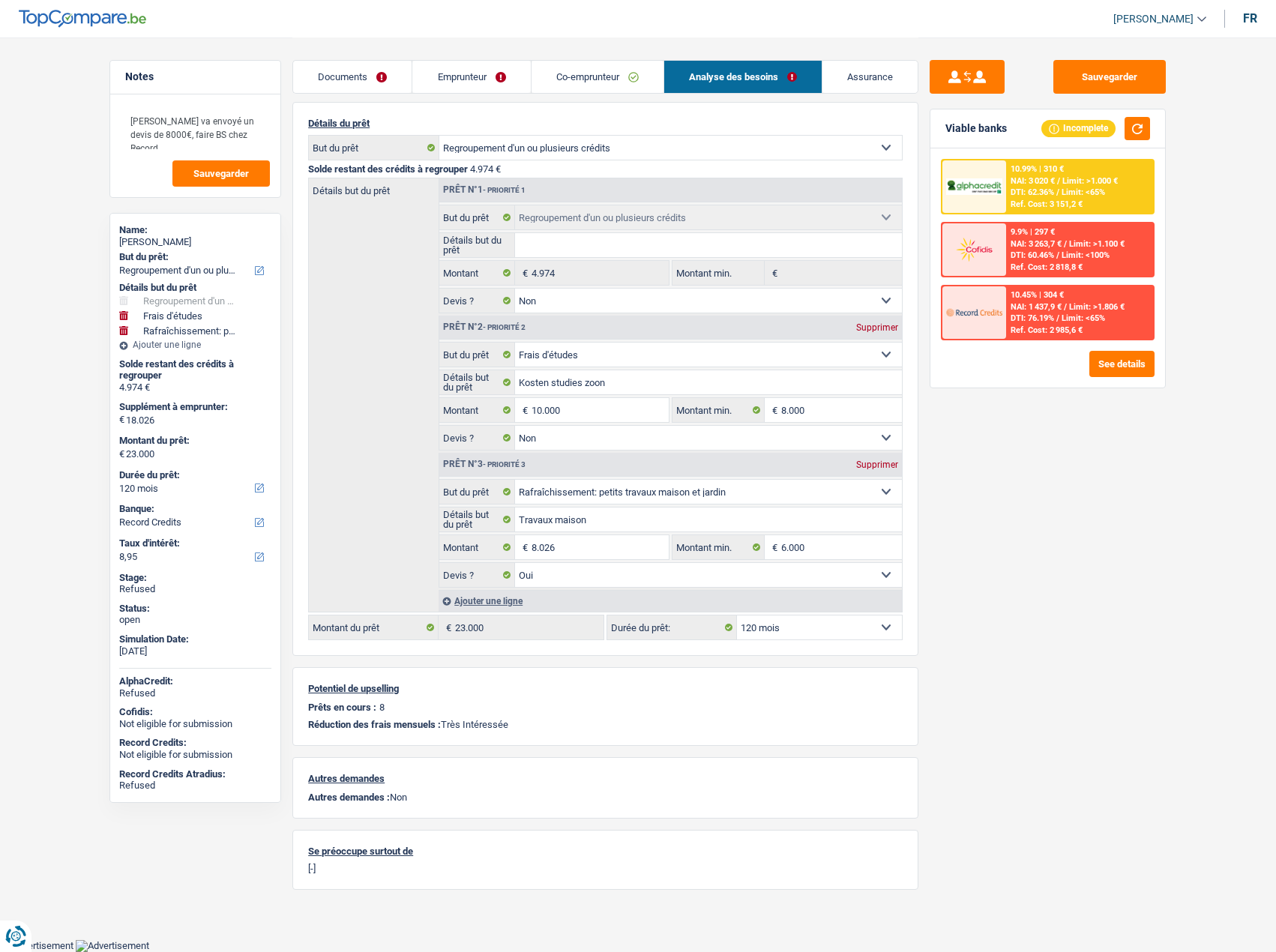
scroll to position [125, 0]
click at [543, 81] on link "Co-emprunteur" at bounding box center [597, 76] width 132 height 32
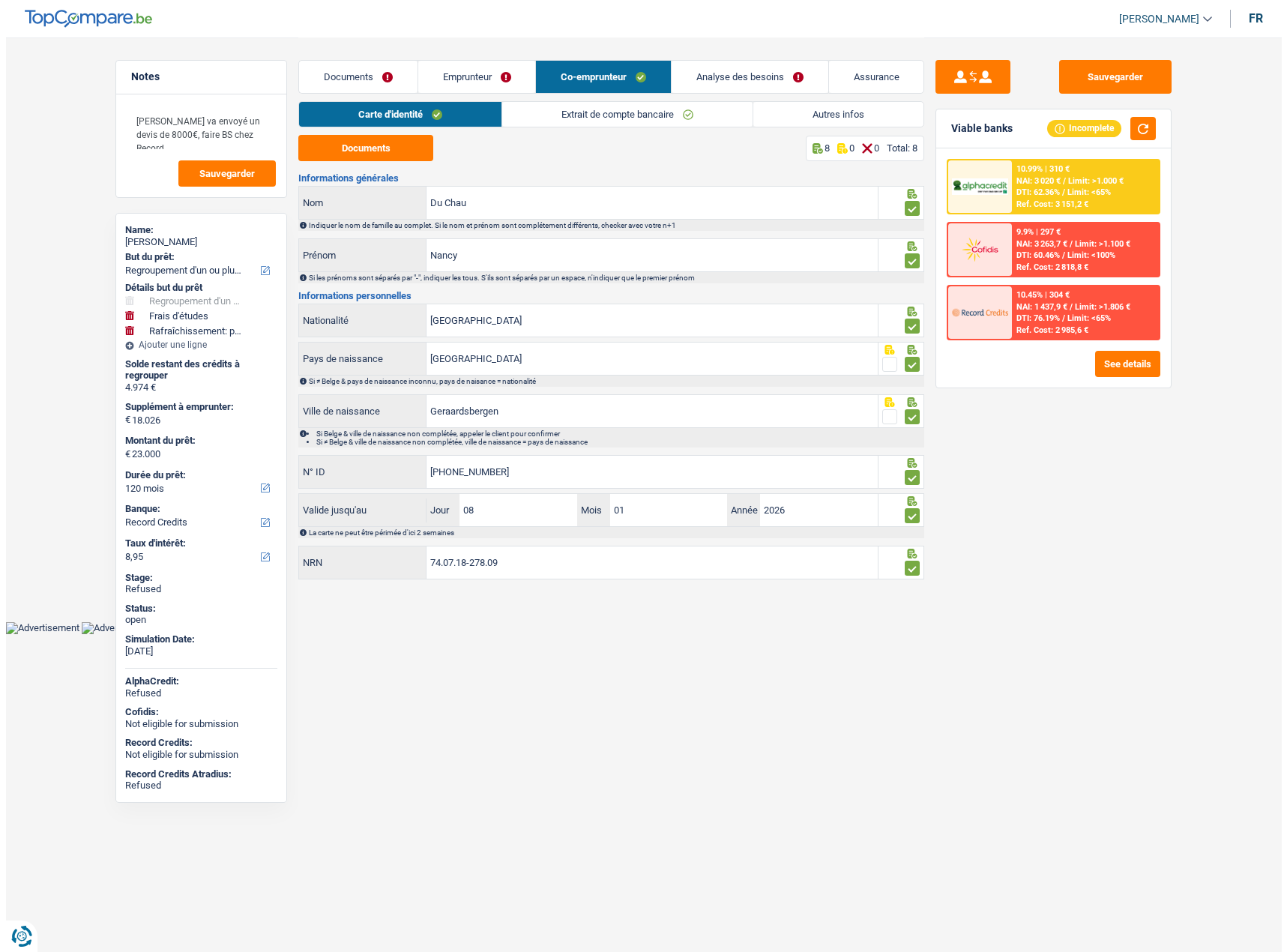
scroll to position [0, 0]
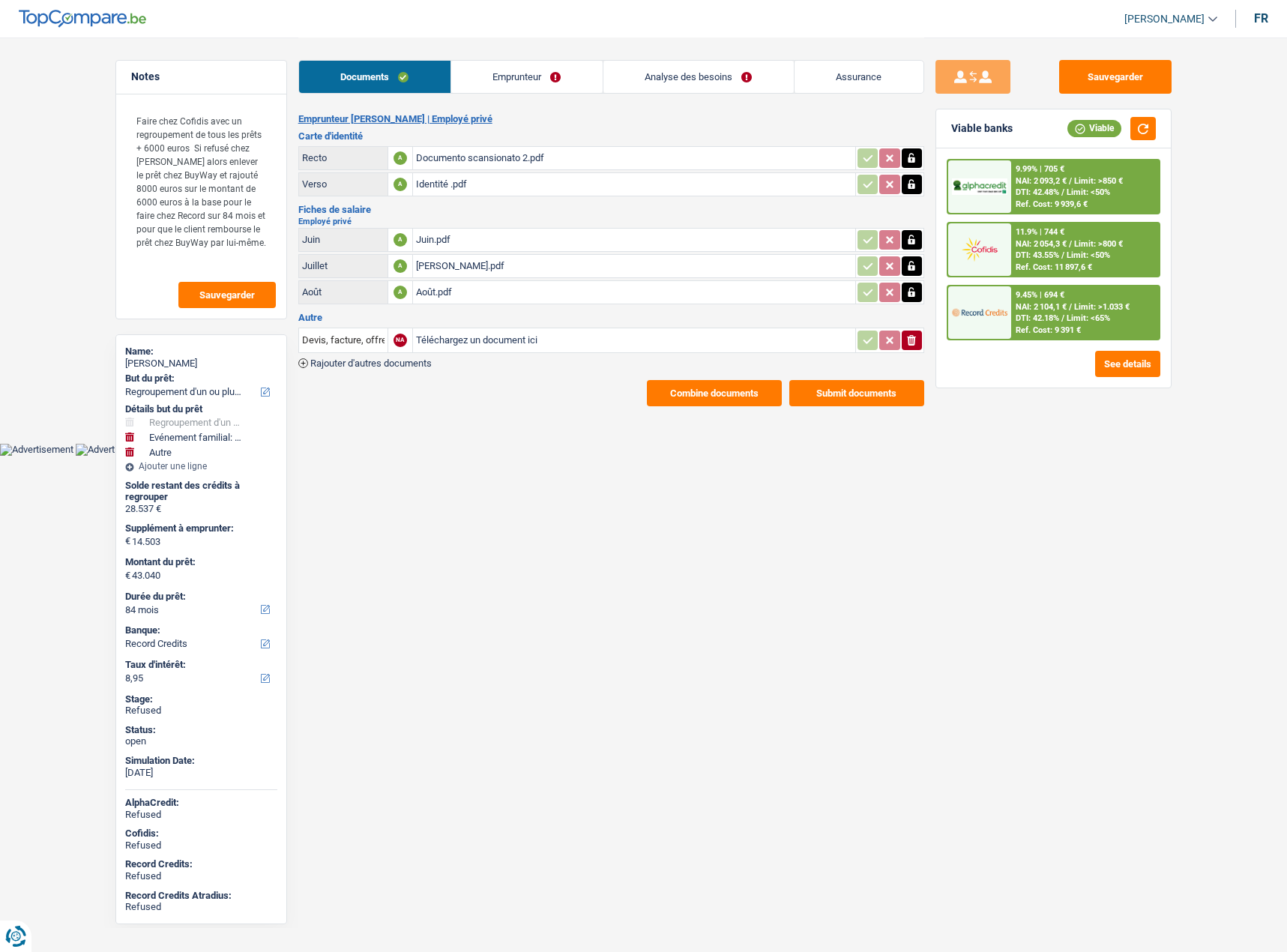
select select "refinancing"
select select "familyEvent"
select select "other"
select select "84"
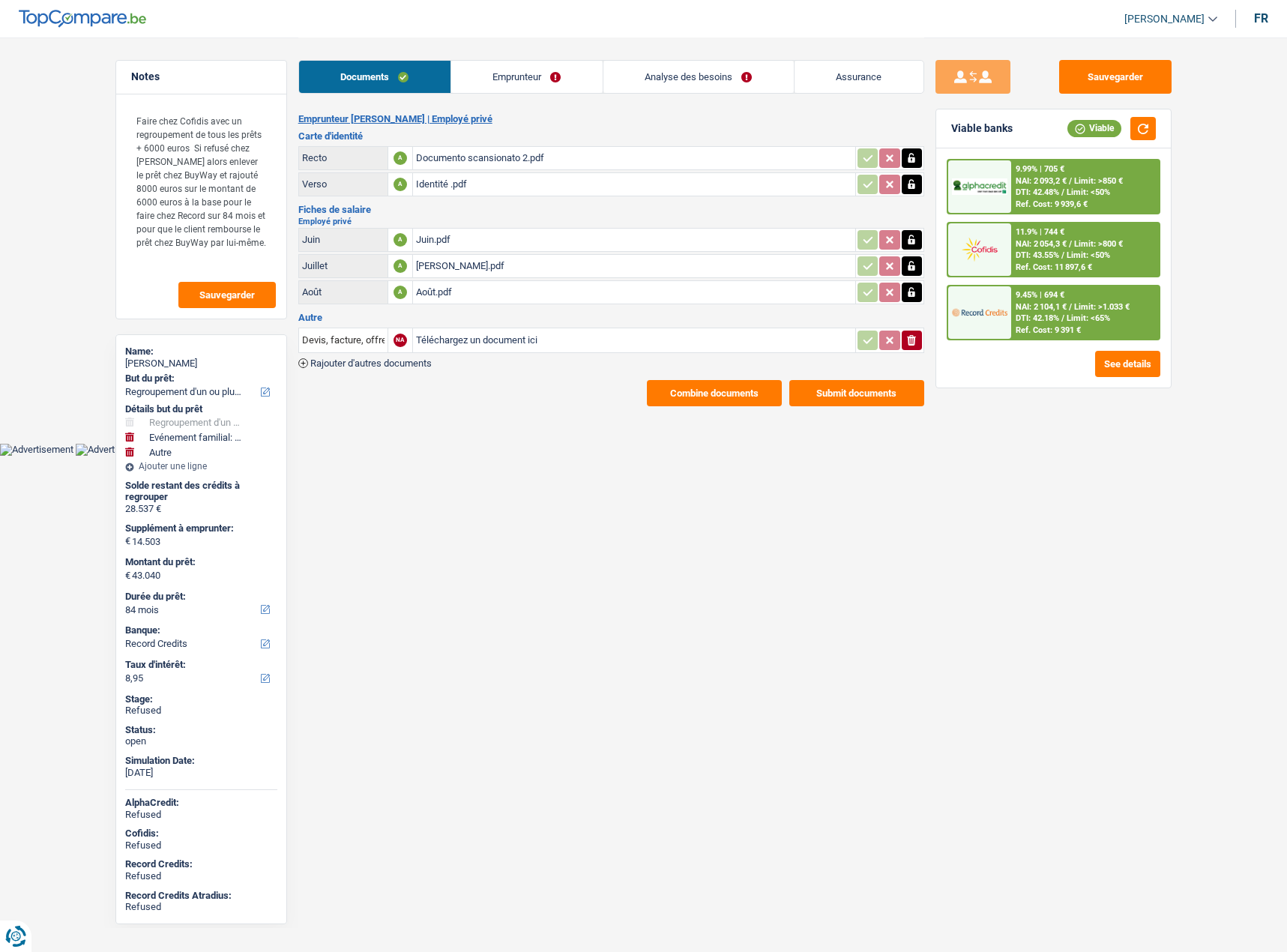
select select "record credits"
select select "84"
select select "144"
select select "refinancing"
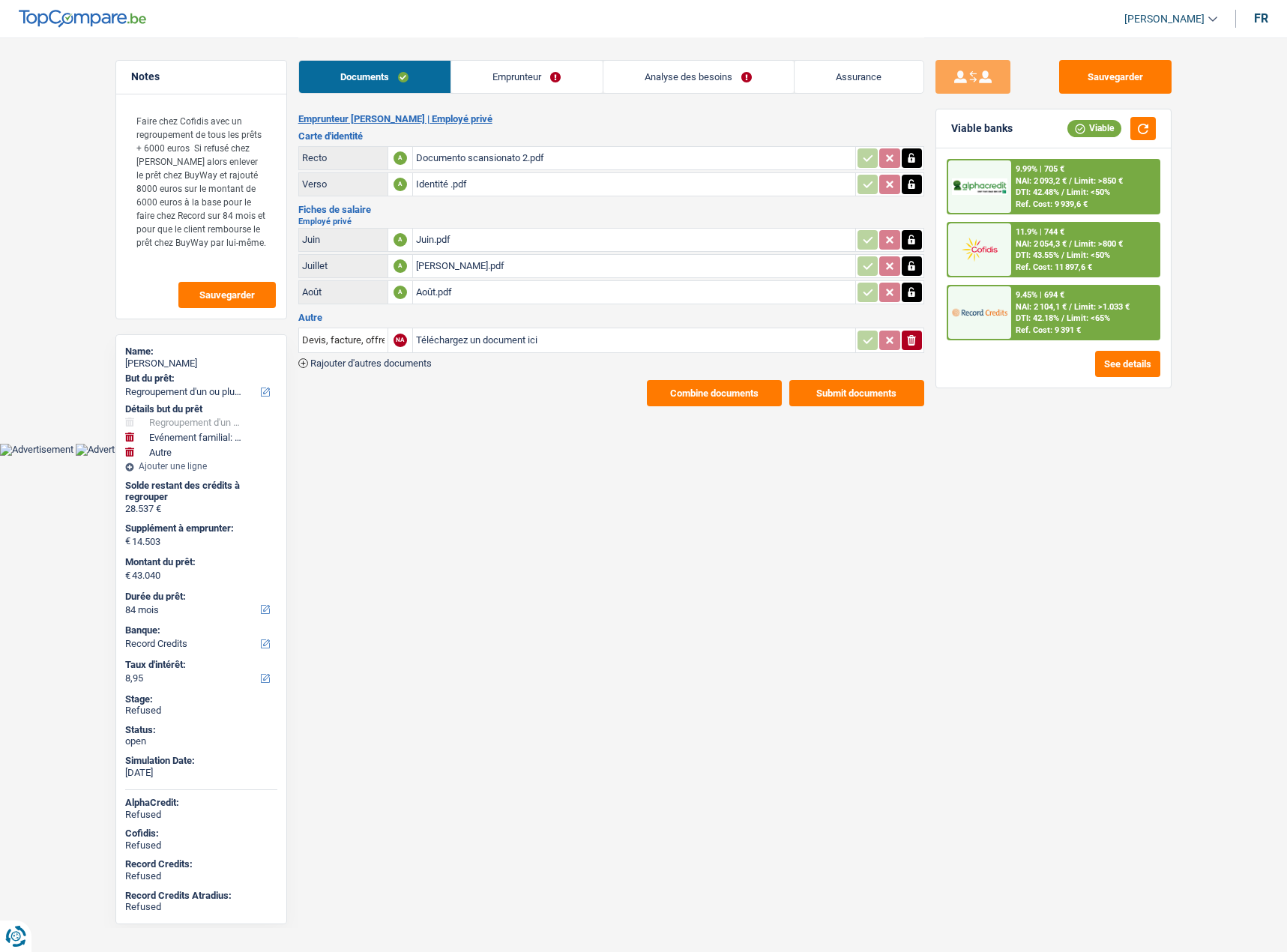
select select "yes"
select select "familyEvent"
select select "false"
select select "other"
select select "84"
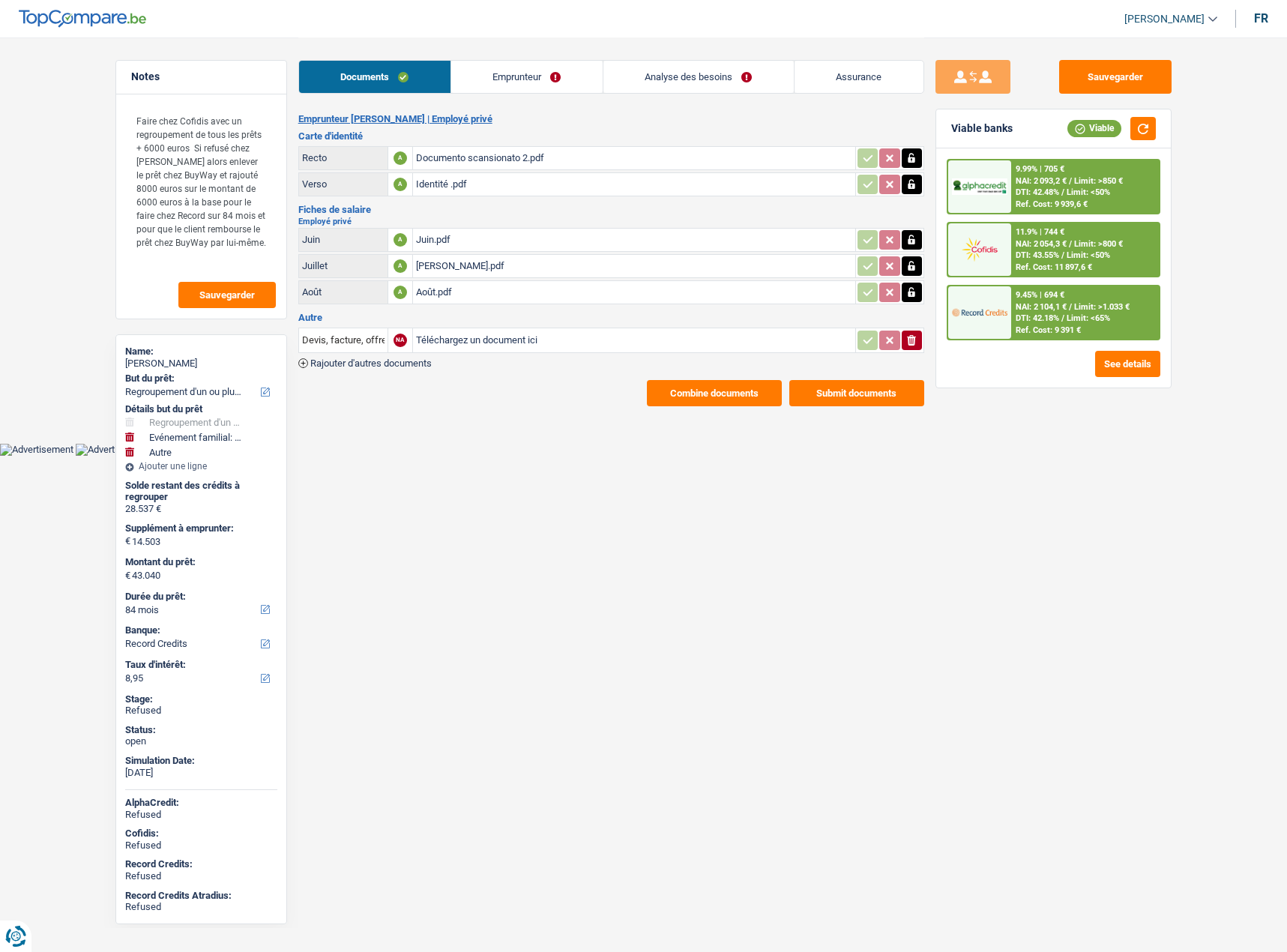
click at [570, 86] on link "Emprunteur" at bounding box center [527, 76] width 152 height 32
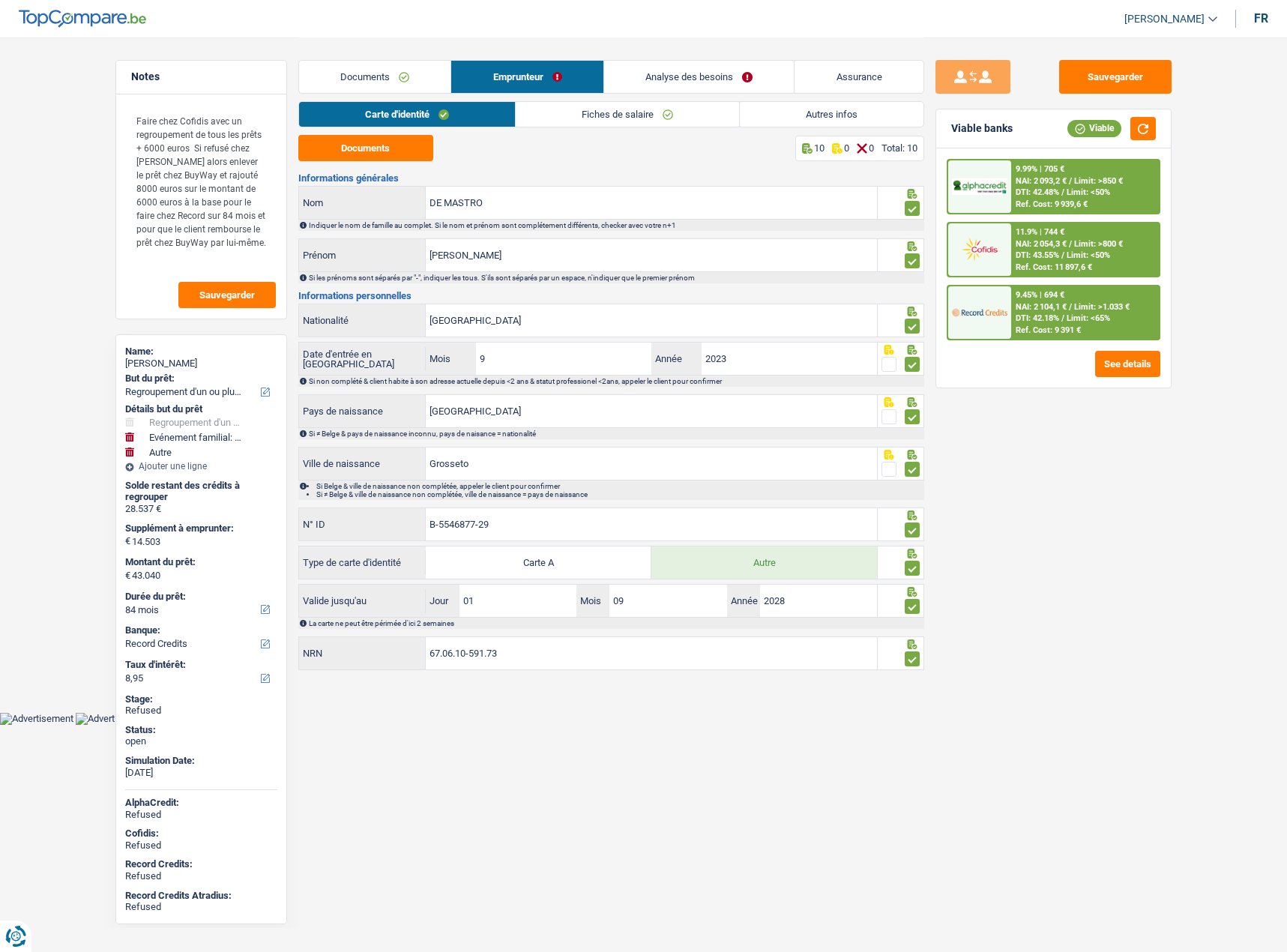
click at [834, 120] on link "Autres infos" at bounding box center [831, 113] width 184 height 25
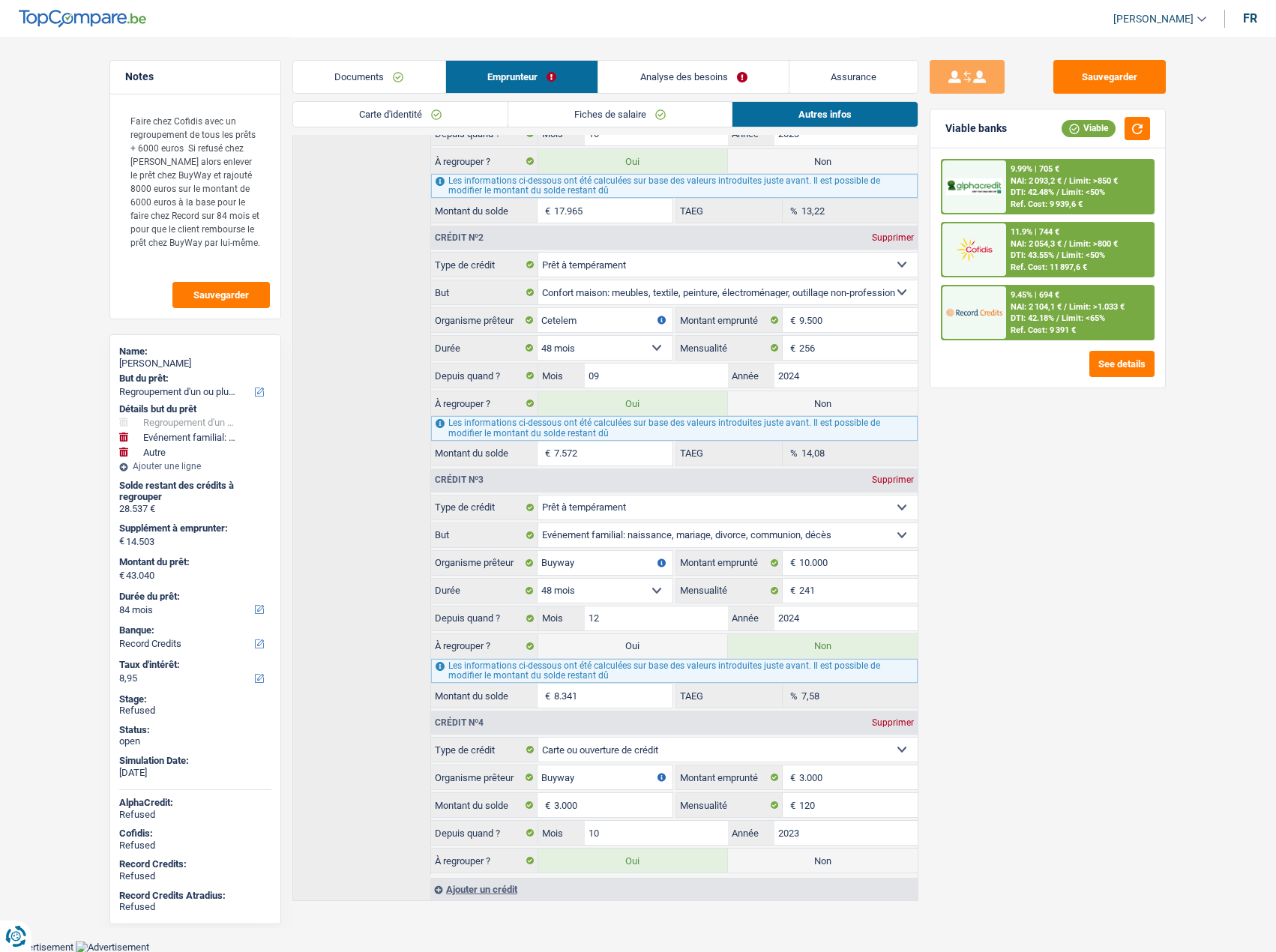
click at [697, 63] on link "Analyse des besoins" at bounding box center [693, 76] width 190 height 32
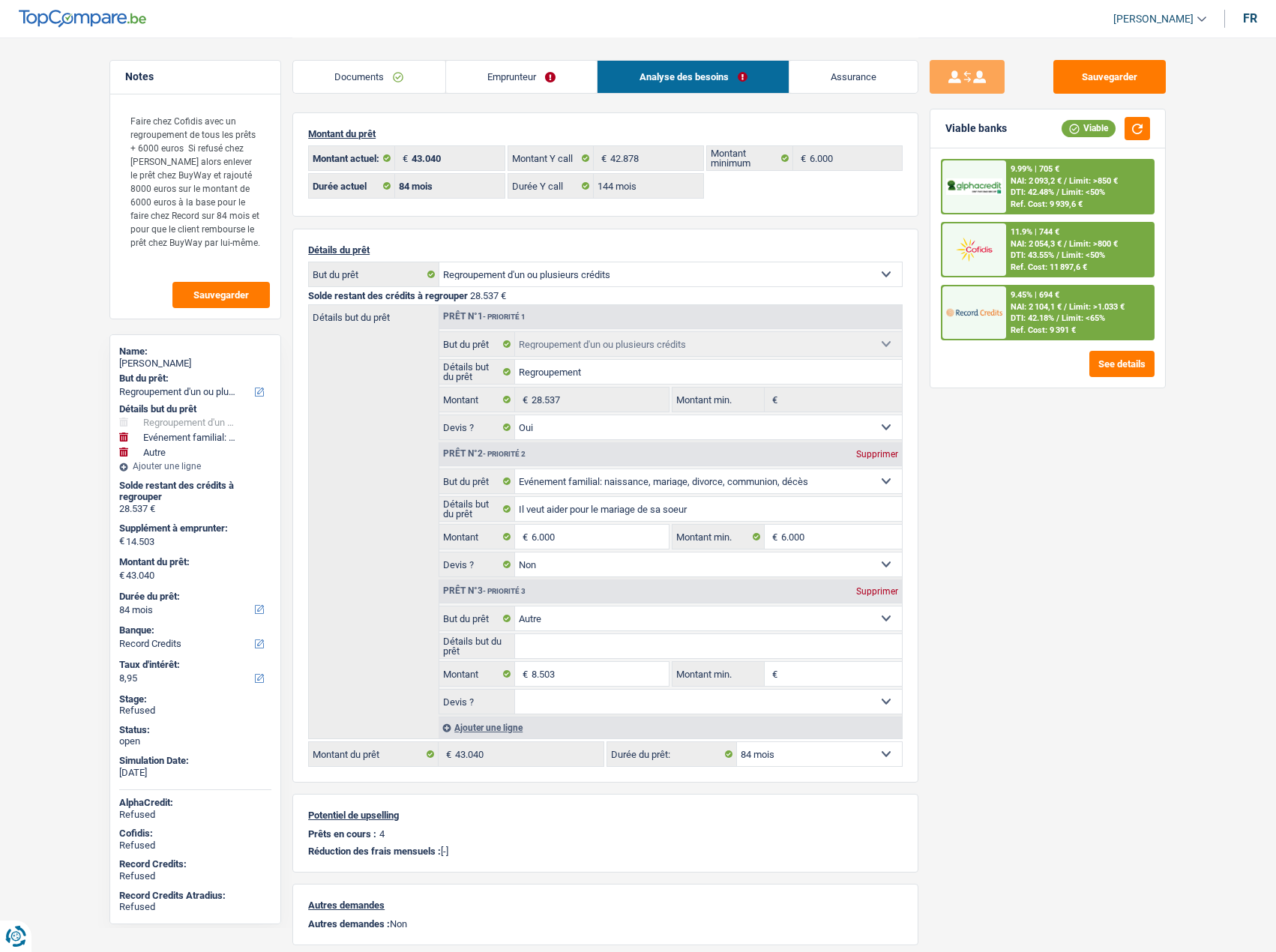
click at [391, 76] on link "Documents" at bounding box center [369, 76] width 152 height 32
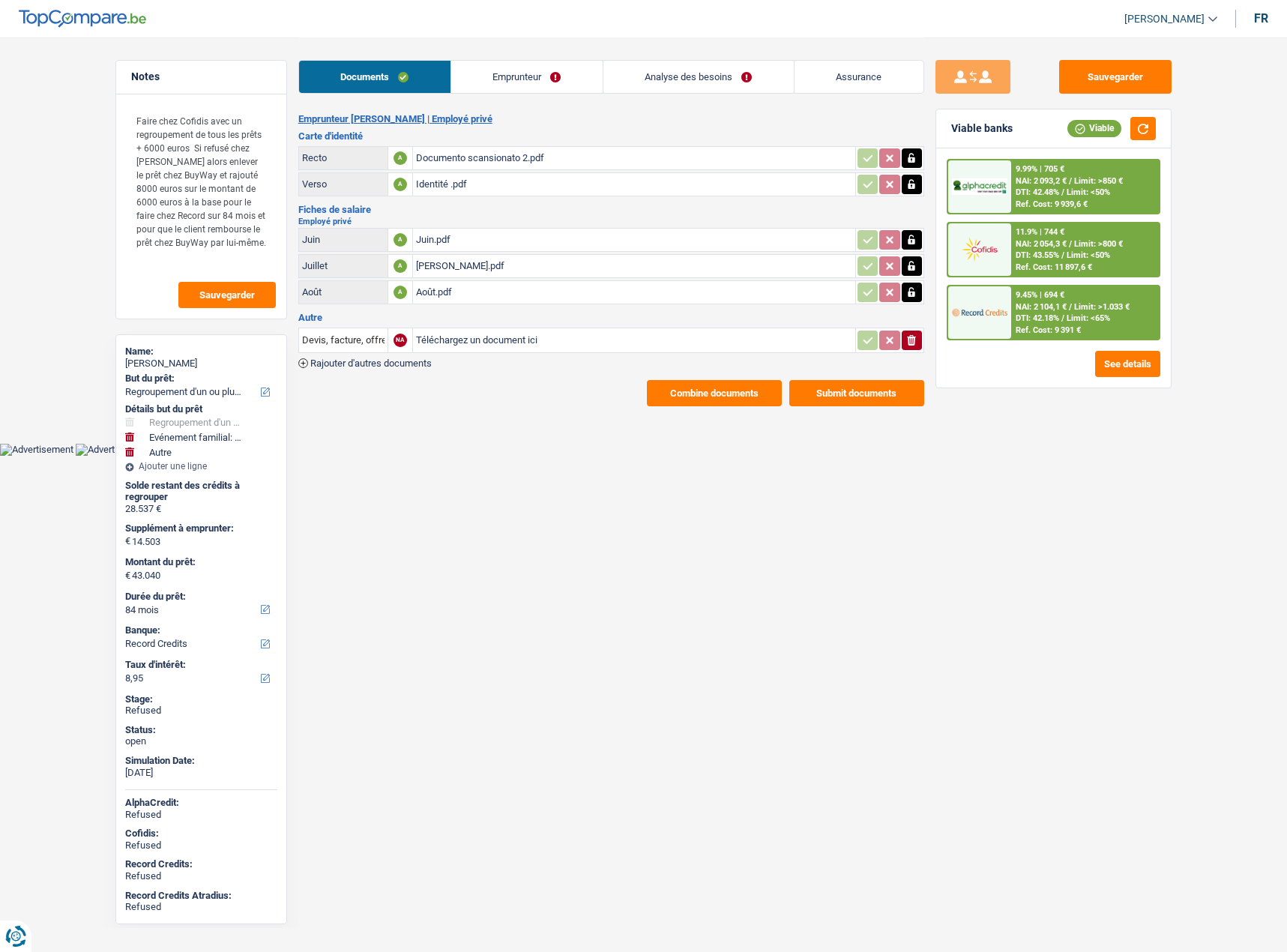
click at [645, 79] on link "Analyse des besoins" at bounding box center [699, 76] width 190 height 32
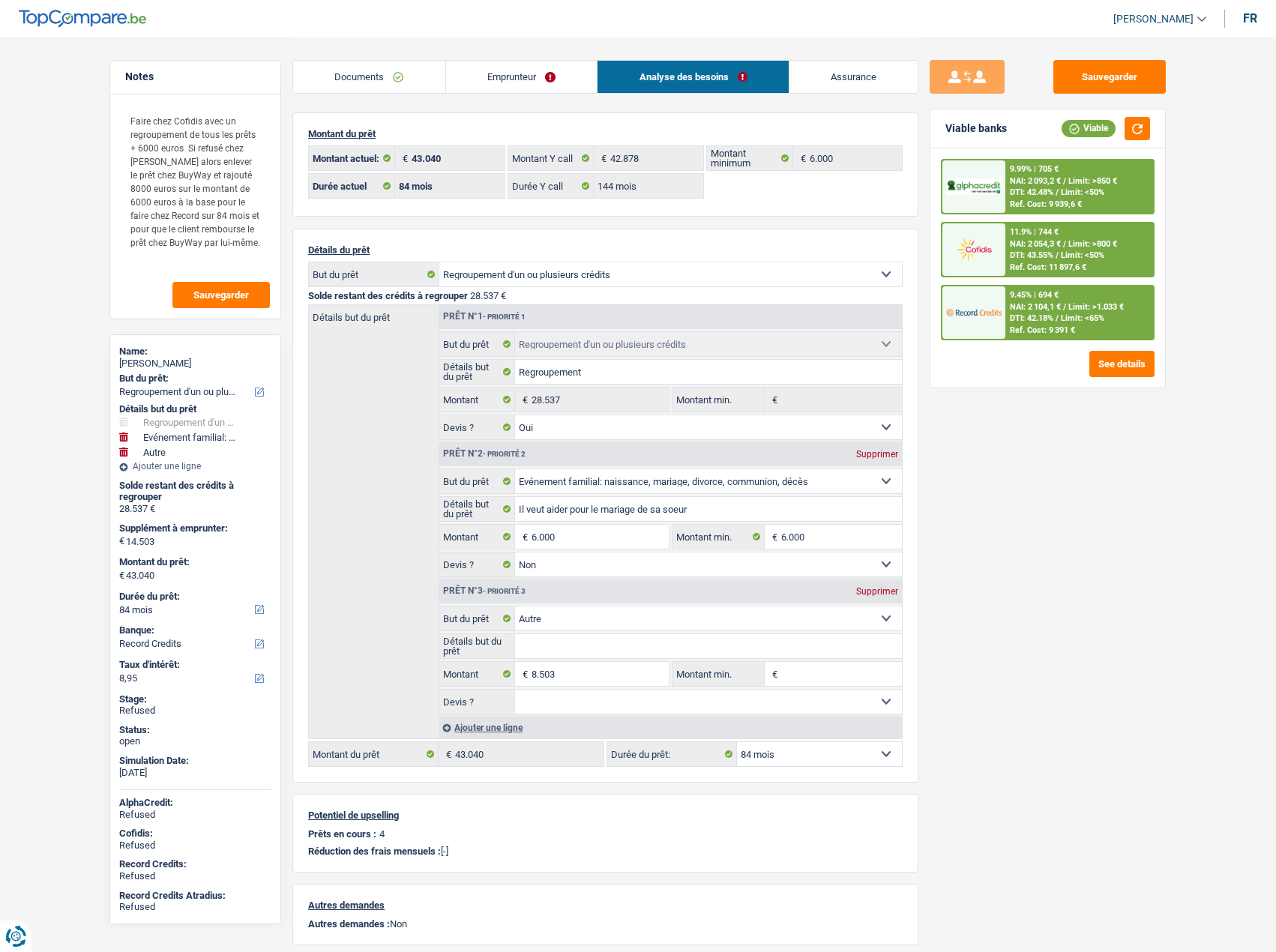
click at [534, 77] on link "Emprunteur" at bounding box center [522, 76] width 152 height 32
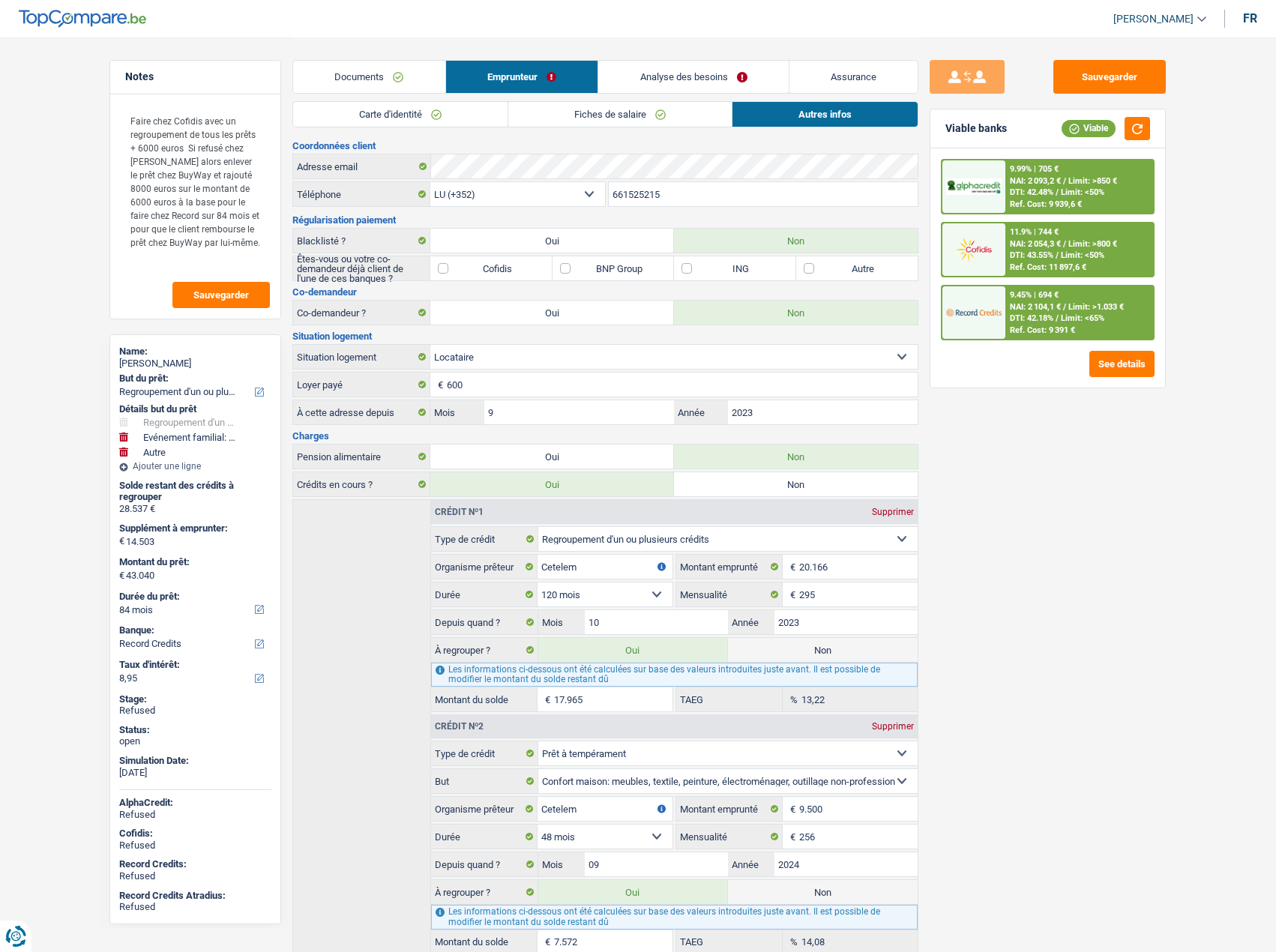
click at [646, 80] on link "Analyse des besoins" at bounding box center [693, 76] width 190 height 32
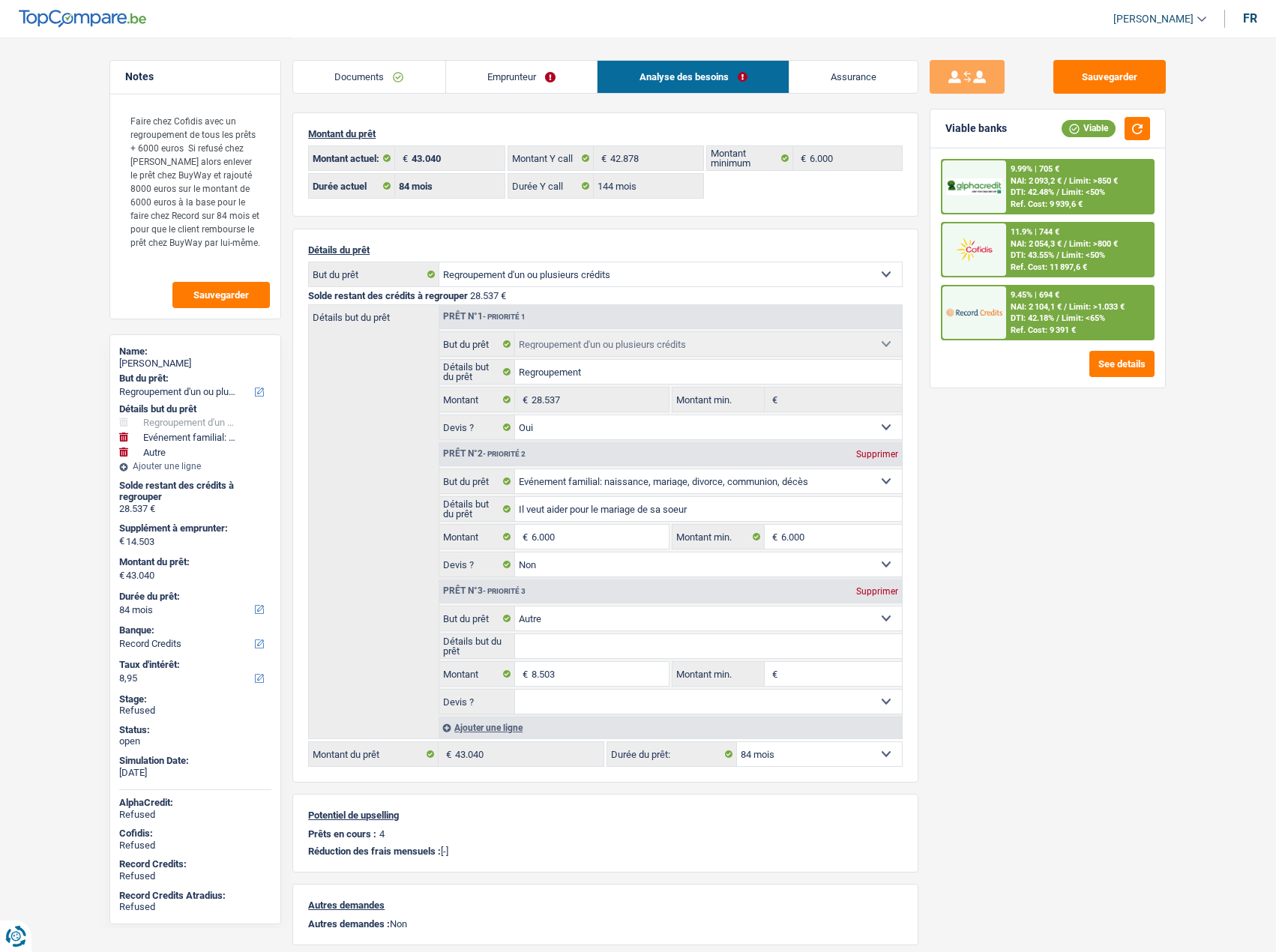
click at [885, 592] on div "Supprimer" at bounding box center [877, 592] width 49 height 9
type input "6.000"
type input "34.537"
select select "120"
type input "34.537"
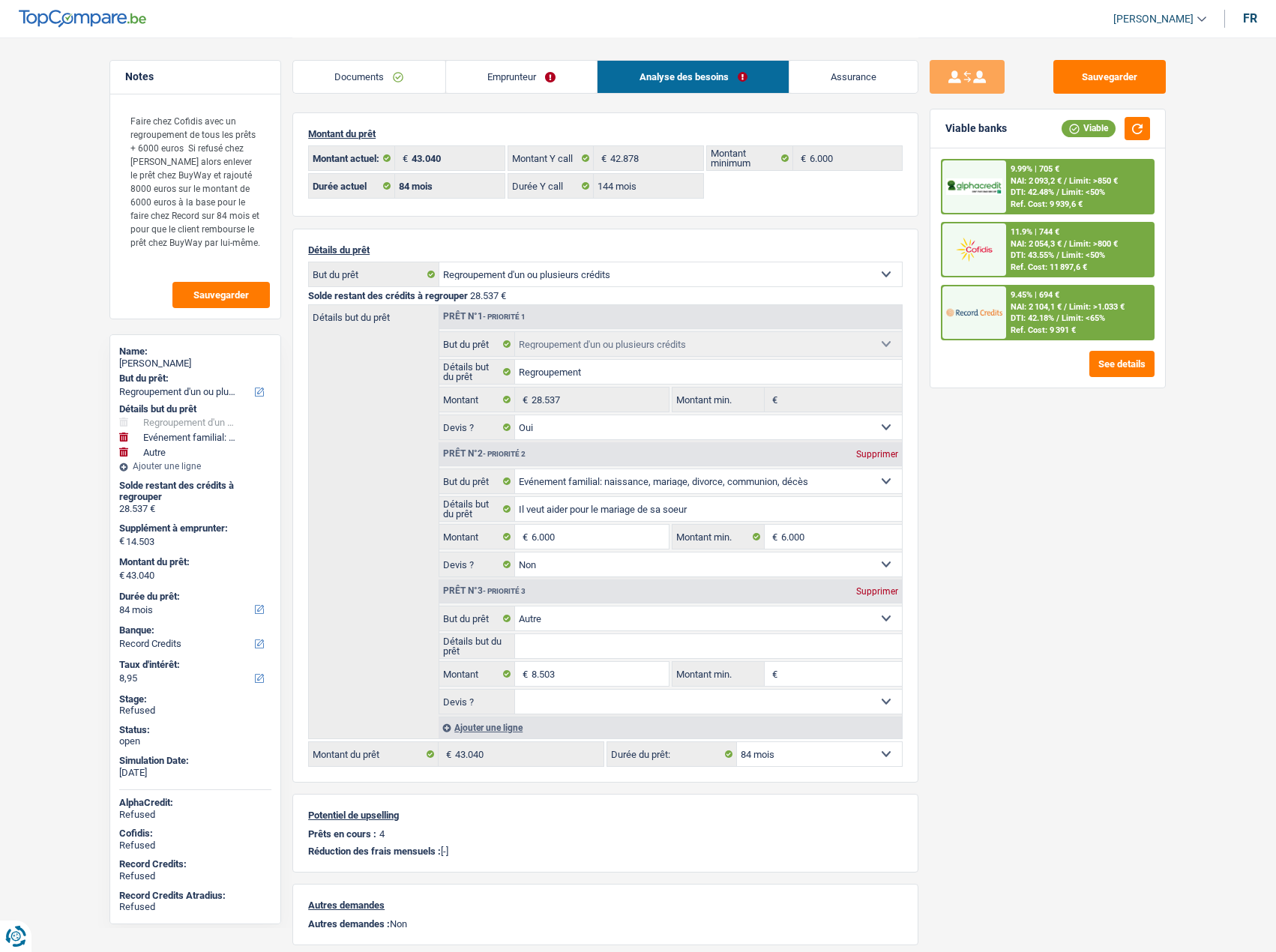
select select "120"
type input "34.537"
select select "120"
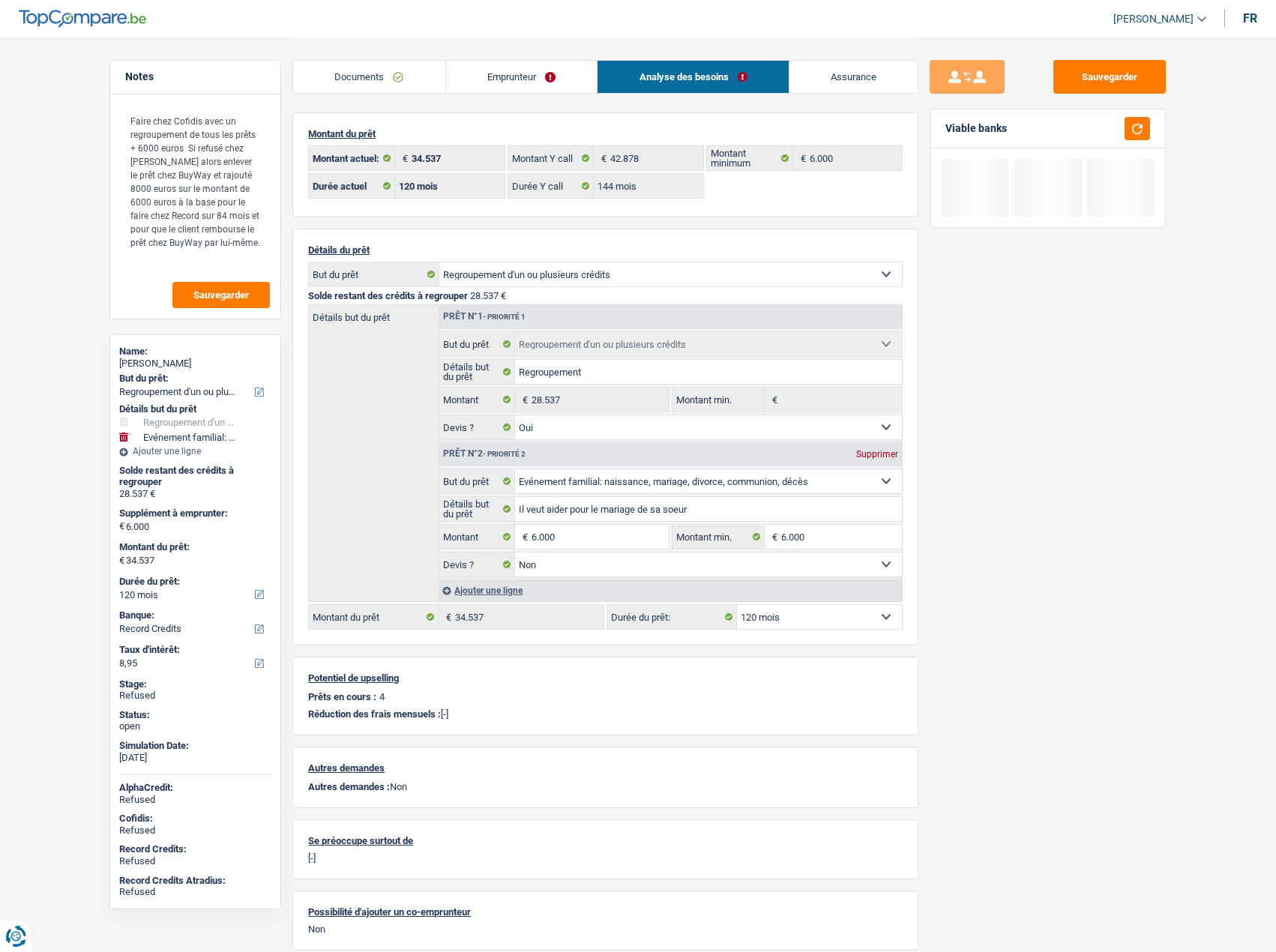
click at [521, 91] on link "Emprunteur" at bounding box center [522, 76] width 152 height 32
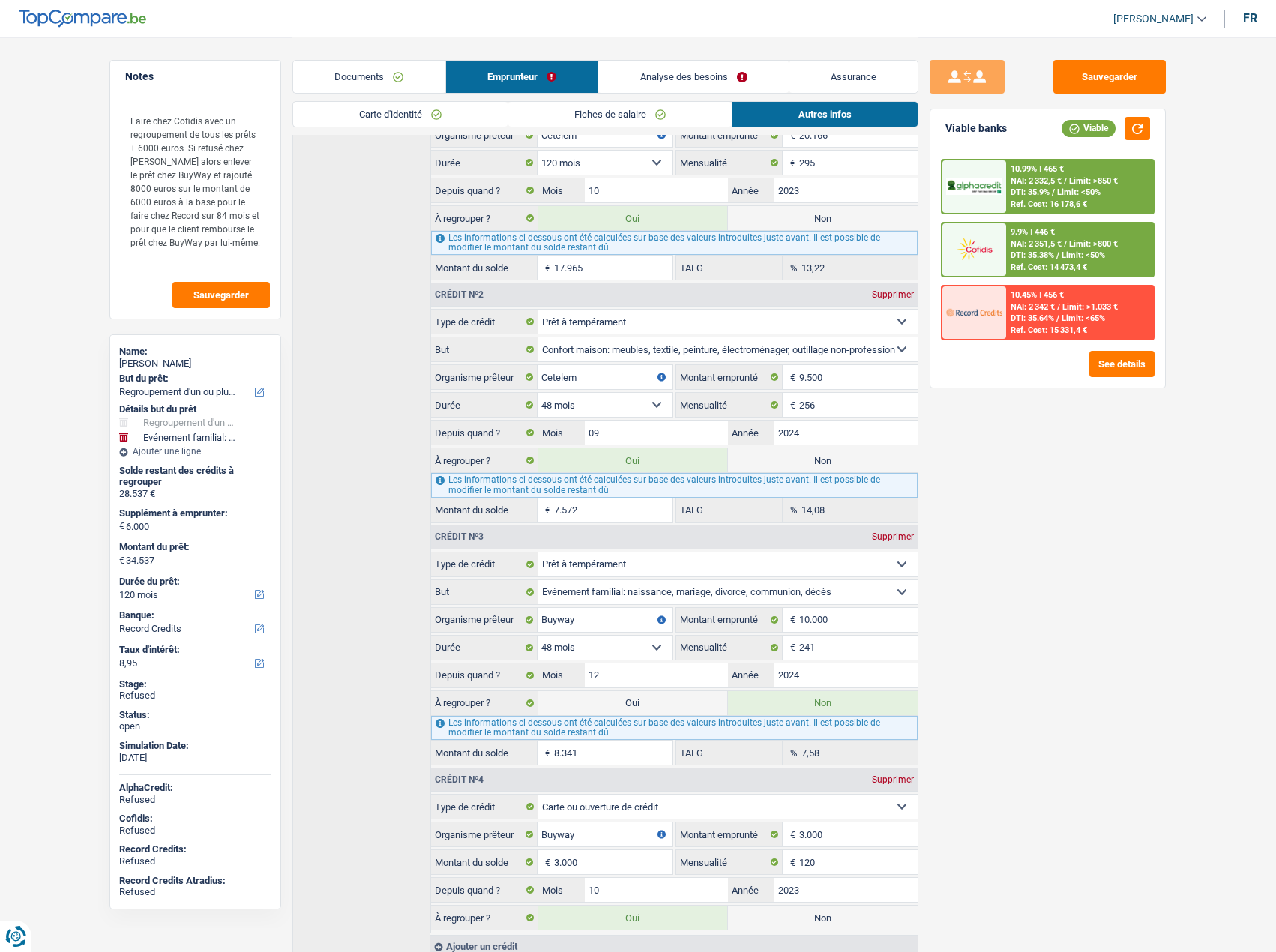
scroll to position [488, 0]
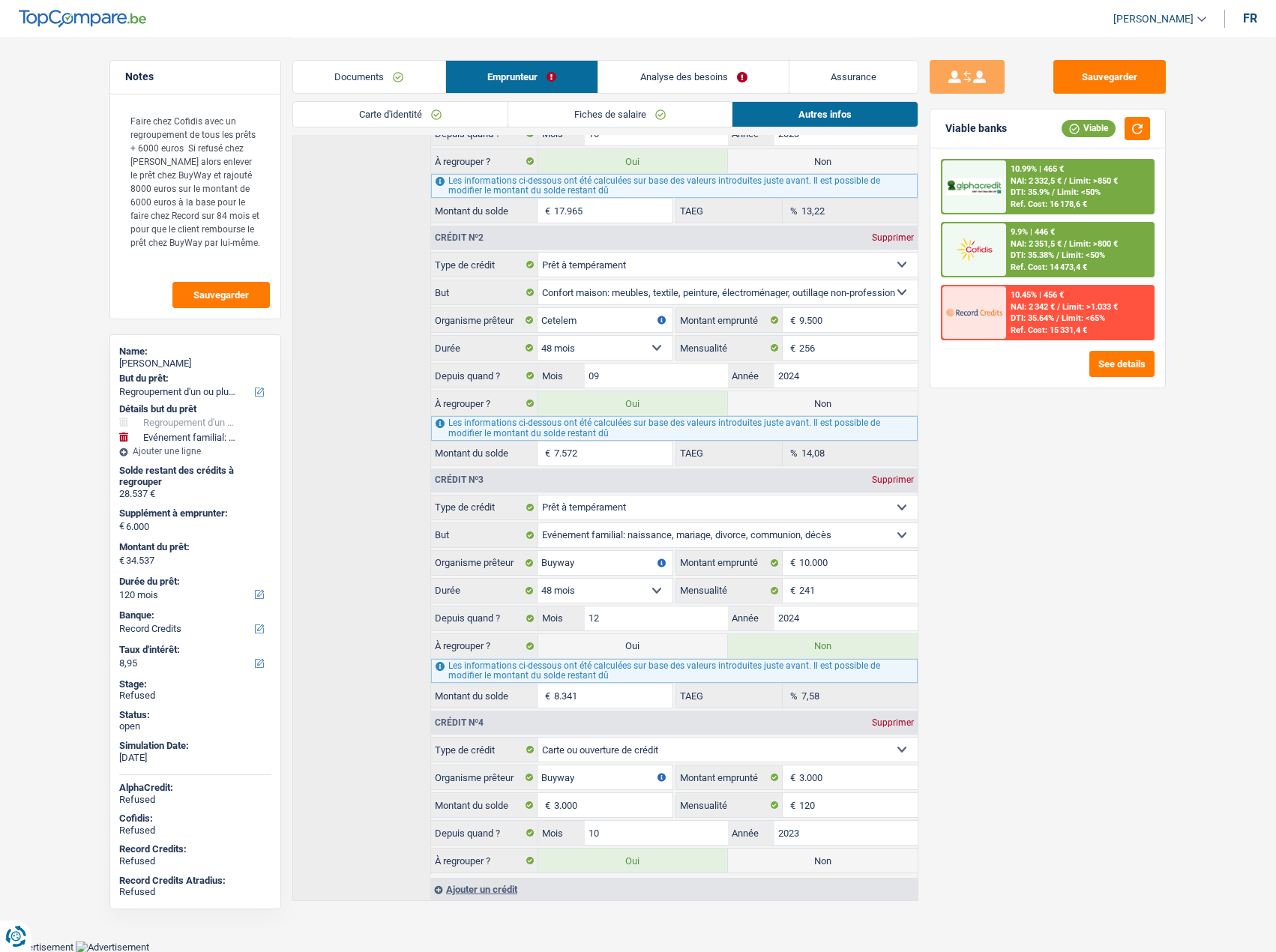
click at [346, 64] on link "Documents" at bounding box center [369, 76] width 152 height 32
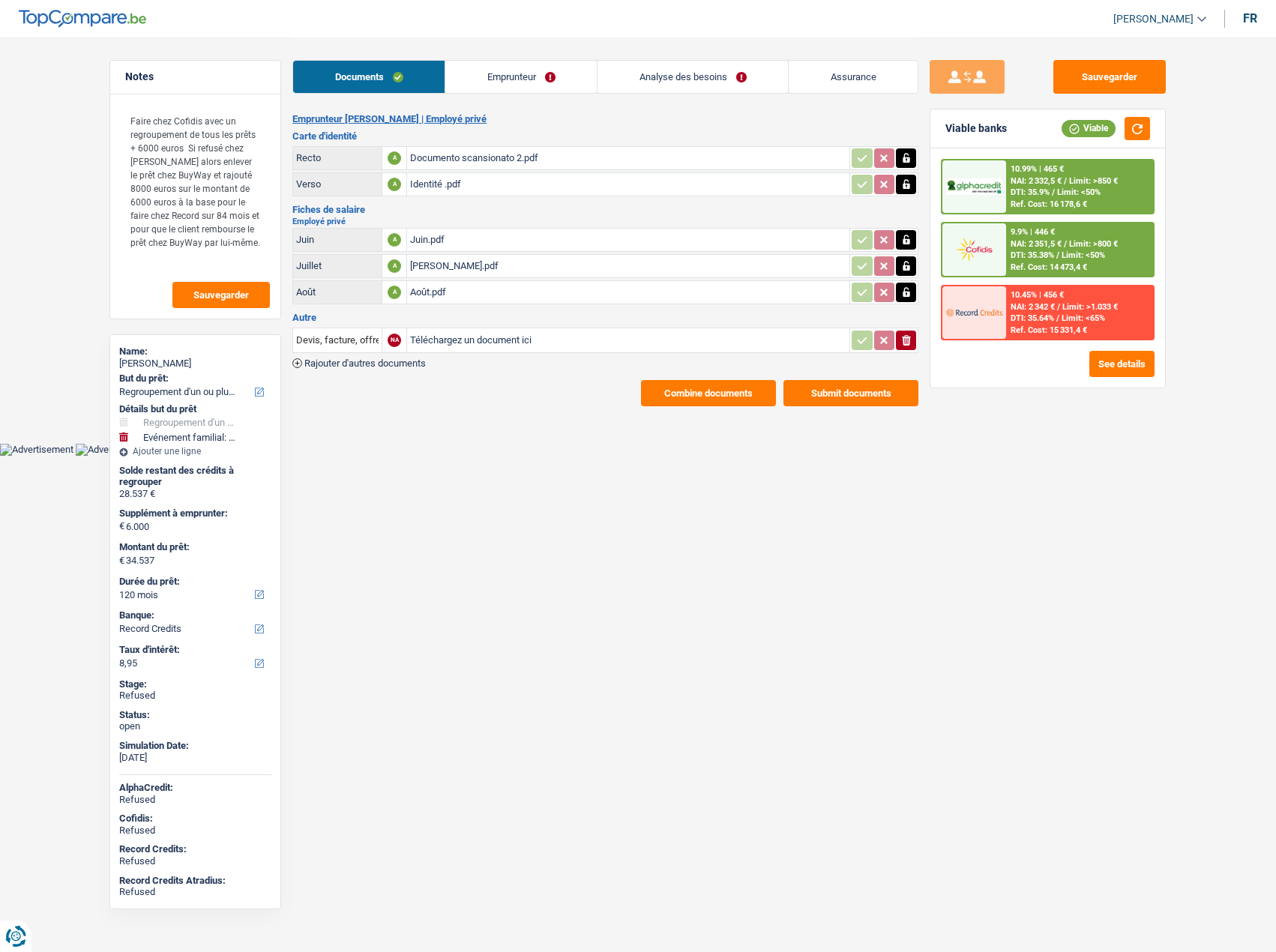
scroll to position [0, 0]
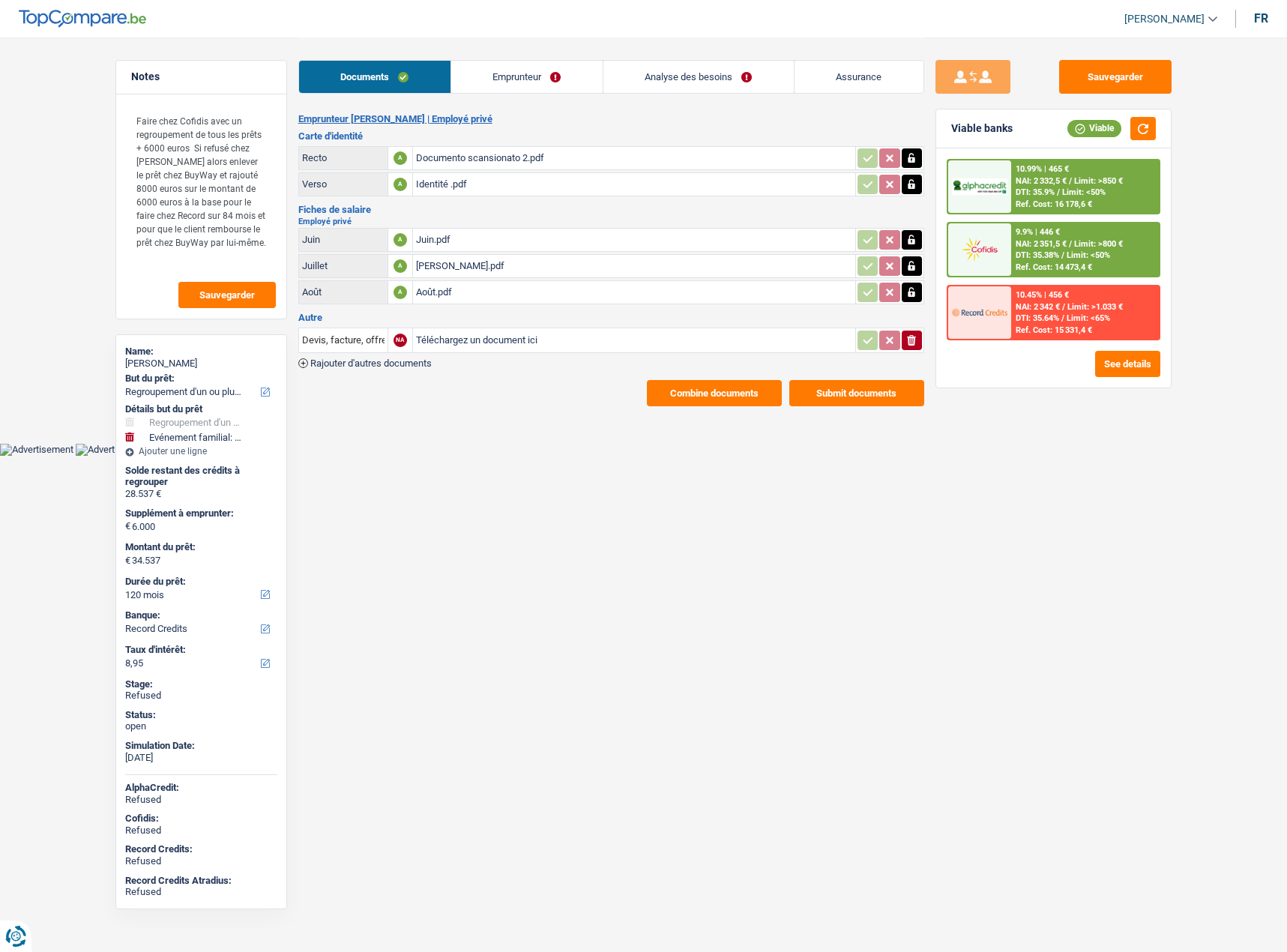
drag, startPoint x: 351, startPoint y: 77, endPoint x: 381, endPoint y: 85, distance: 31.0
click at [354, 77] on link "Documents" at bounding box center [375, 76] width 152 height 32
click at [1152, 133] on button "button" at bounding box center [1143, 128] width 26 height 23
click at [185, 364] on div "Piero DE MASTRO" at bounding box center [201, 363] width 152 height 12
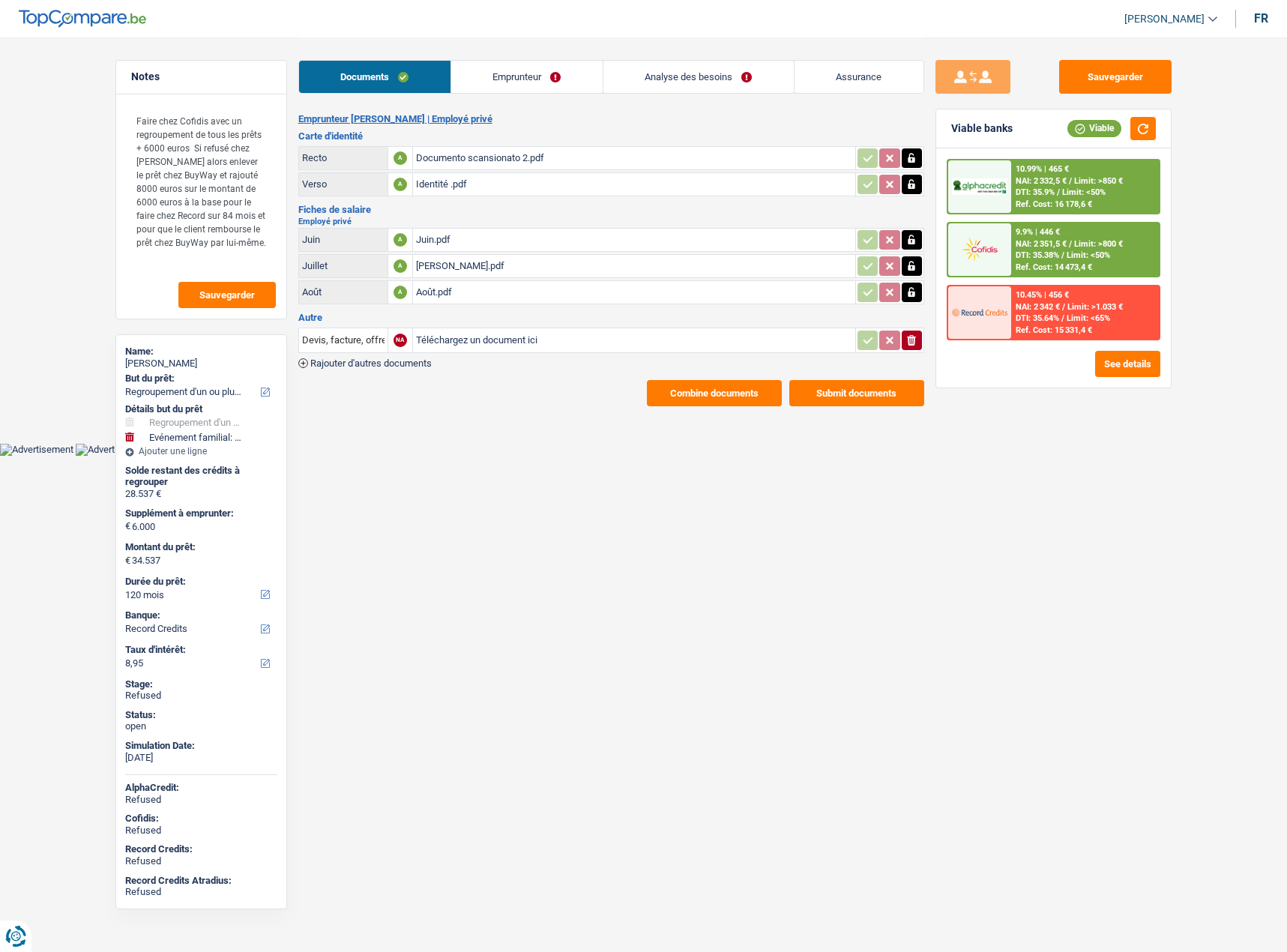
drag, startPoint x: 153, startPoint y: 359, endPoint x: 206, endPoint y: 359, distance: 53.0
click at [206, 359] on div "Piero DE MASTRO" at bounding box center [201, 363] width 152 height 12
drag, startPoint x: 149, startPoint y: 361, endPoint x: 221, endPoint y: 358, distance: 72.1
click at [221, 358] on div "Piero DE MASTRO" at bounding box center [201, 363] width 152 height 12
click at [1041, 193] on span "DTI: 35.9%" at bounding box center [1035, 192] width 39 height 10
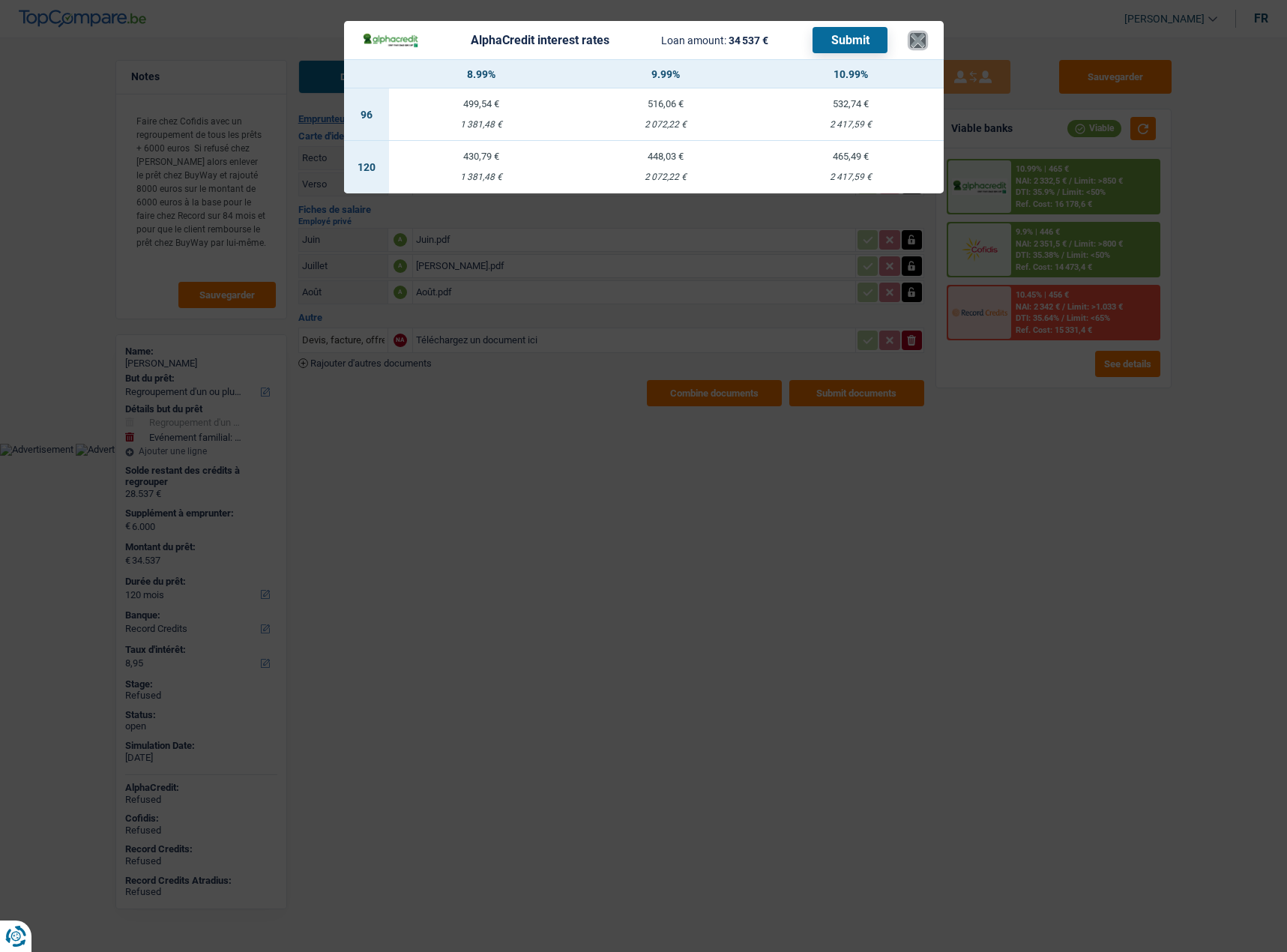
click at [917, 44] on button "×" at bounding box center [917, 40] width 16 height 15
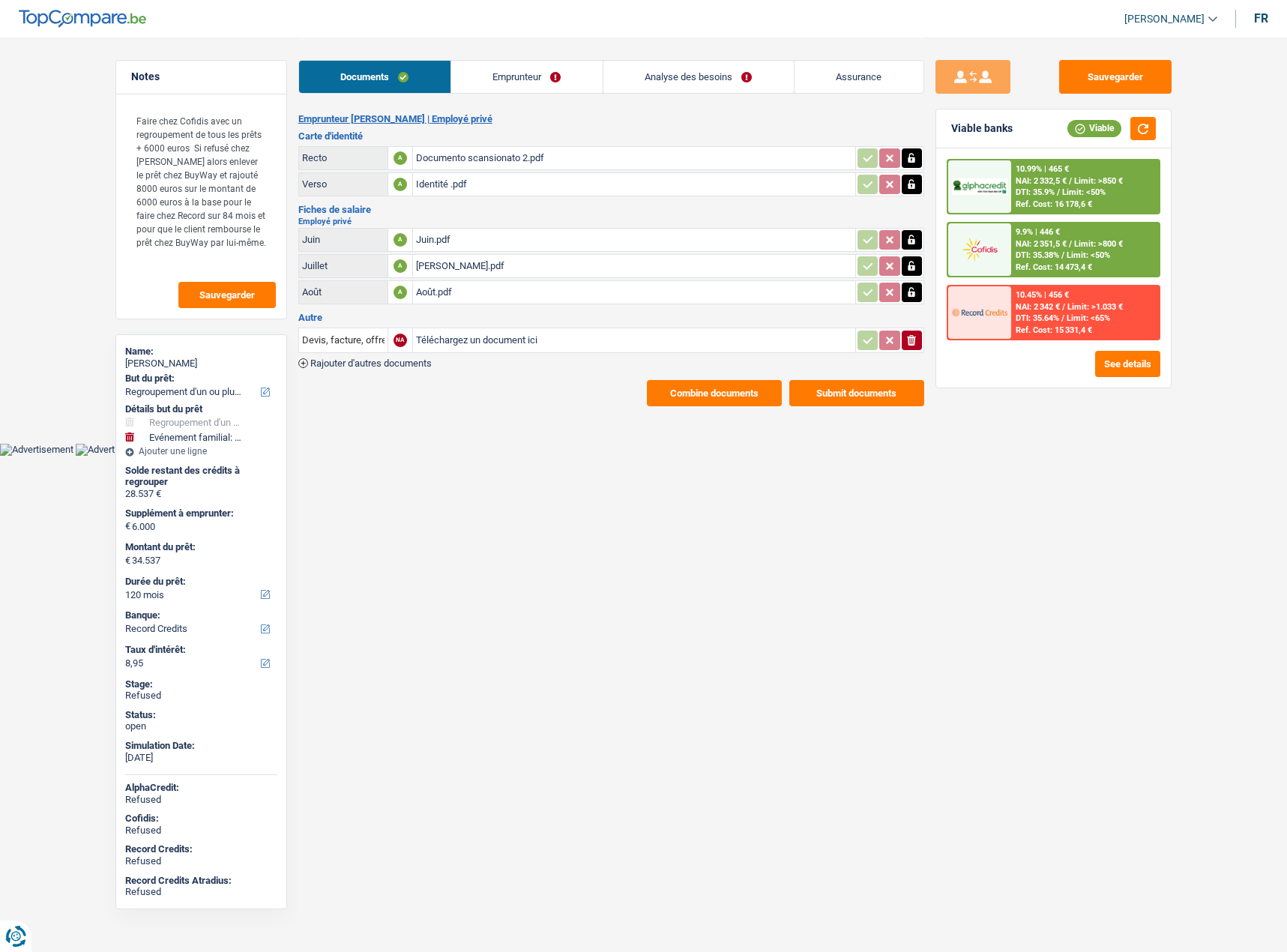
click at [652, 72] on link "Analyse des besoins" at bounding box center [699, 76] width 190 height 32
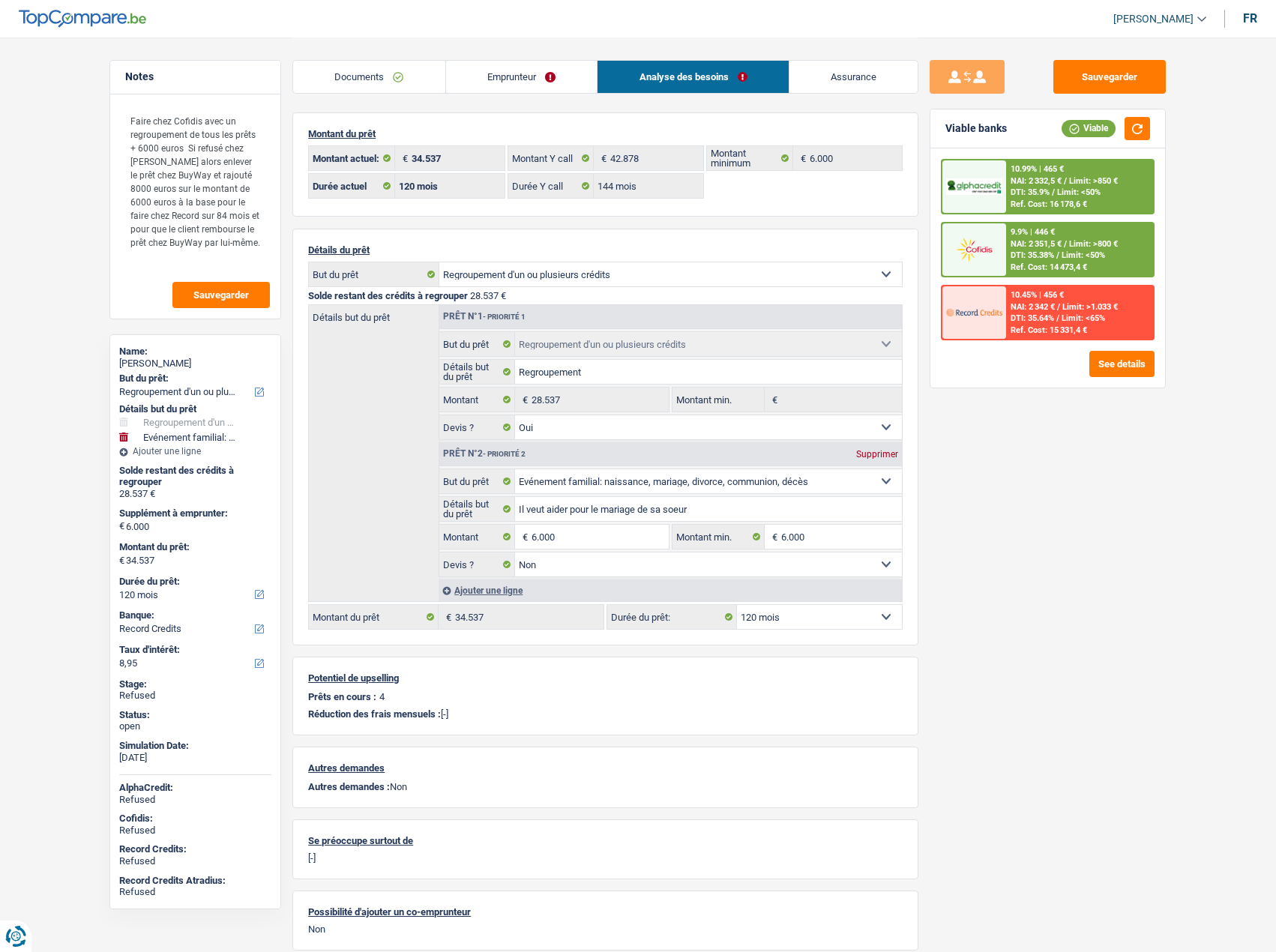
click at [1037, 185] on span "NAI: 2 332,5 €" at bounding box center [1036, 181] width 51 height 10
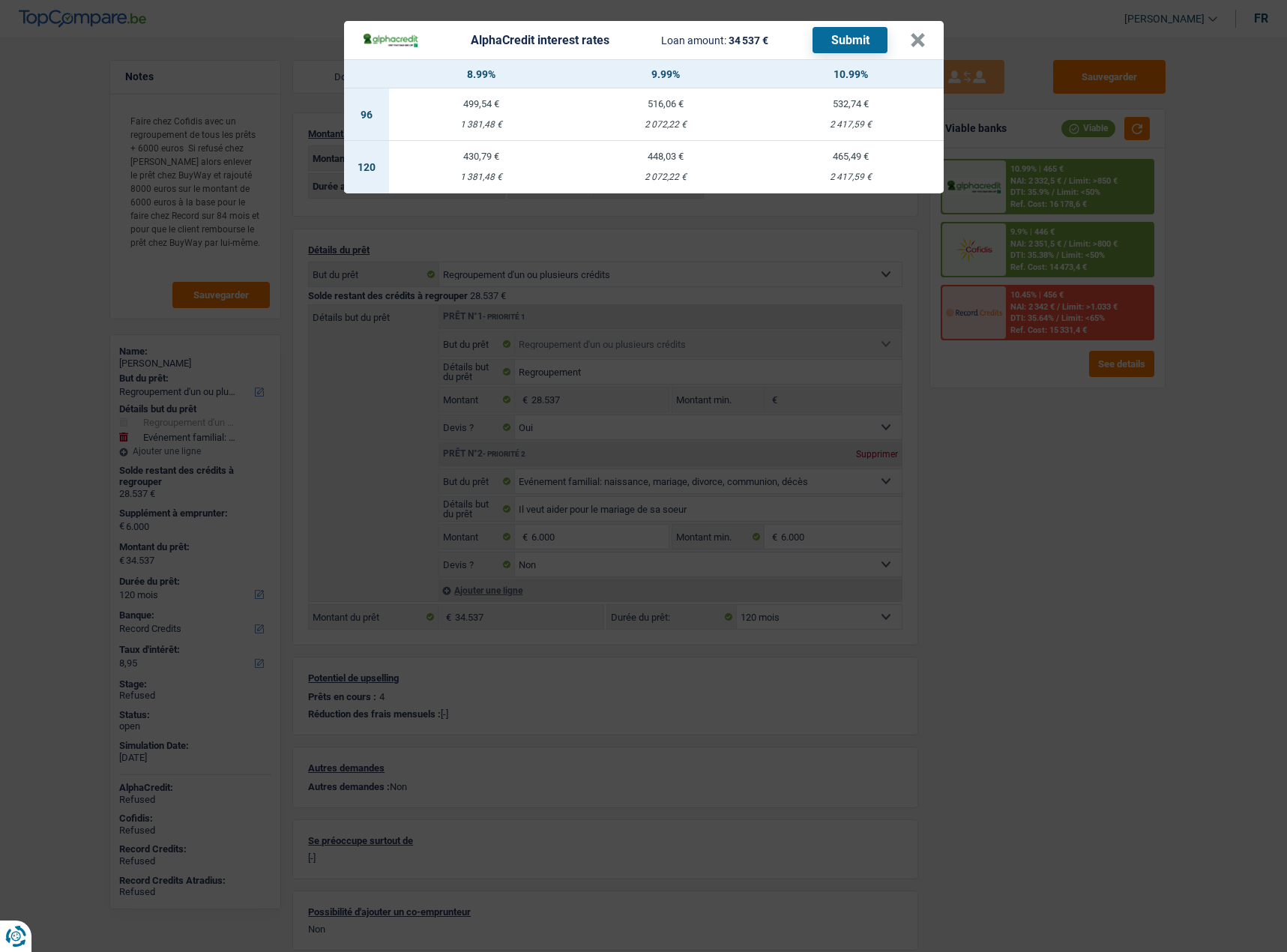
click at [928, 42] on header "AlphaCredit interest rates Loan amount: 34 537 € Submit ×" at bounding box center [644, 40] width 600 height 38
click at [510, 182] on div "1 381,48 €" at bounding box center [481, 177] width 185 height 10
select select "alphacredit"
type input "8,99"
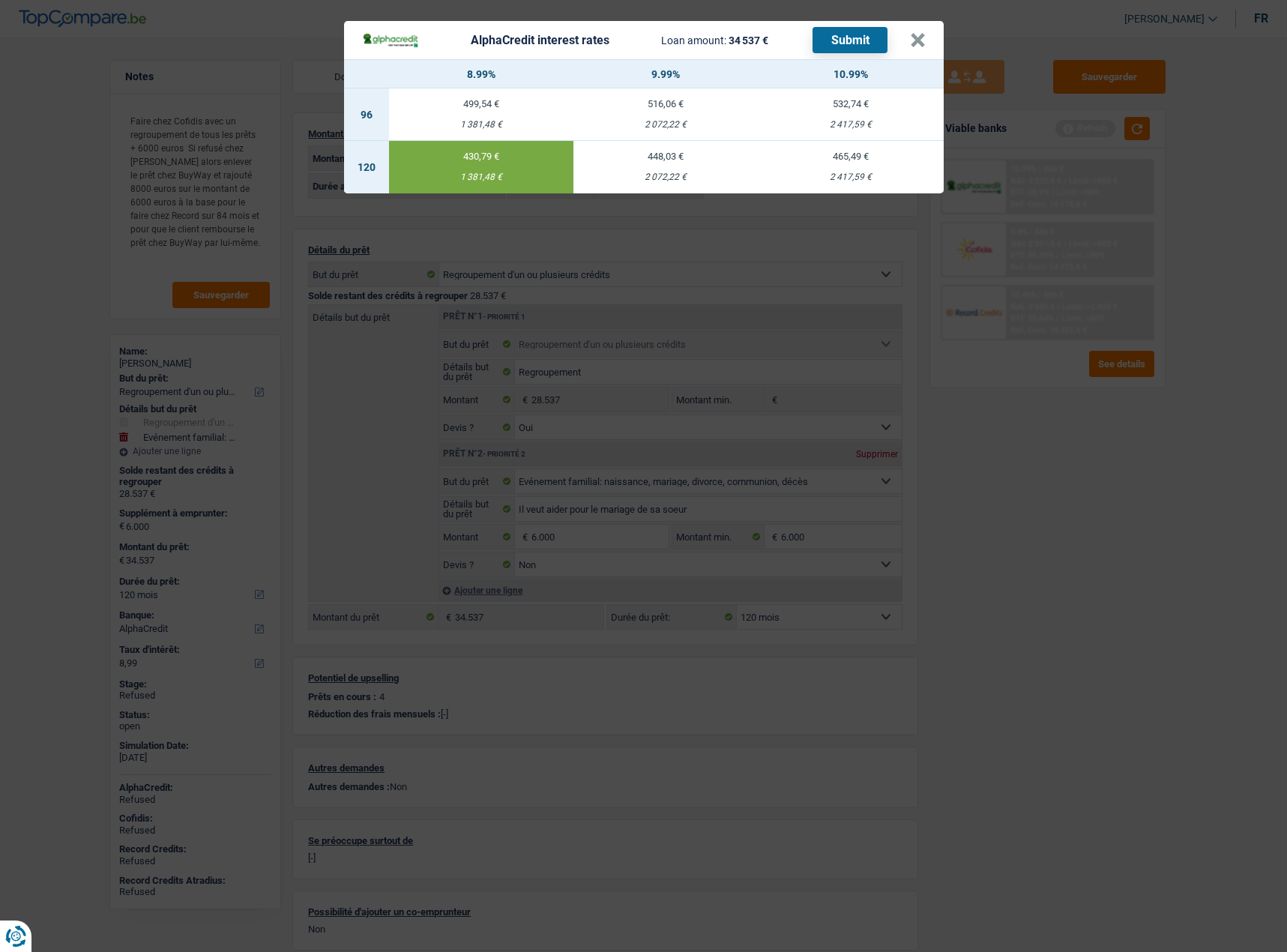
click at [839, 51] on button "Submit" at bounding box center [850, 40] width 75 height 27
click at [928, 48] on header "AlphaCredit interest rates Loan amount: 34 537 € Submit ×" at bounding box center [644, 40] width 600 height 38
drag, startPoint x: 925, startPoint y: 39, endPoint x: 822, endPoint y: 59, distance: 104.9
click at [926, 39] on header "AlphaCredit interest rates Loan amount: 34 537 € Submit ×" at bounding box center [644, 40] width 600 height 38
drag, startPoint x: 928, startPoint y: 35, endPoint x: 918, endPoint y: 43, distance: 12.8
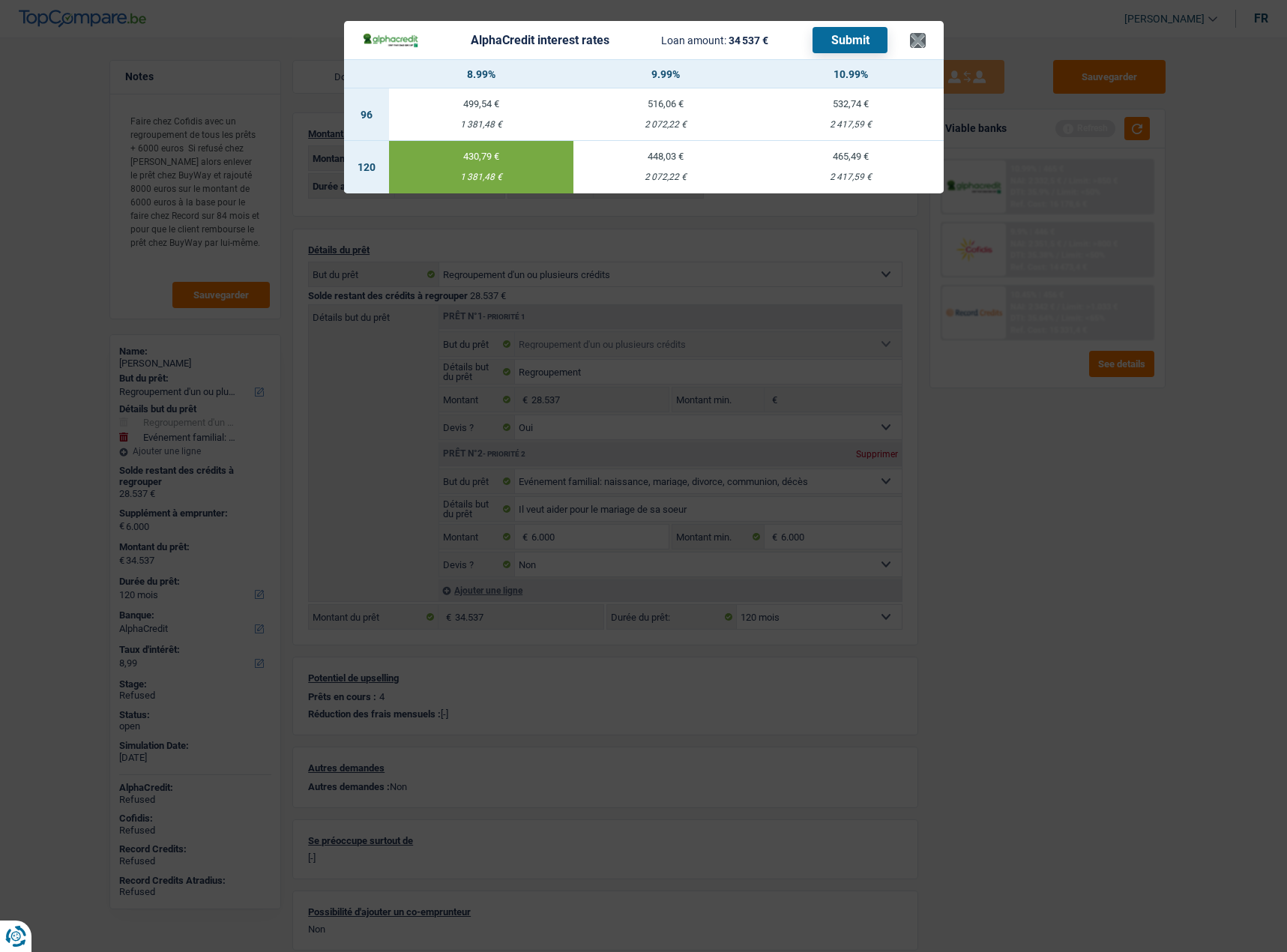
click at [924, 39] on header "AlphaCredit interest rates Loan amount: 34 537 € Submit ×" at bounding box center [644, 40] width 600 height 38
click at [917, 43] on button "×" at bounding box center [917, 40] width 16 height 15
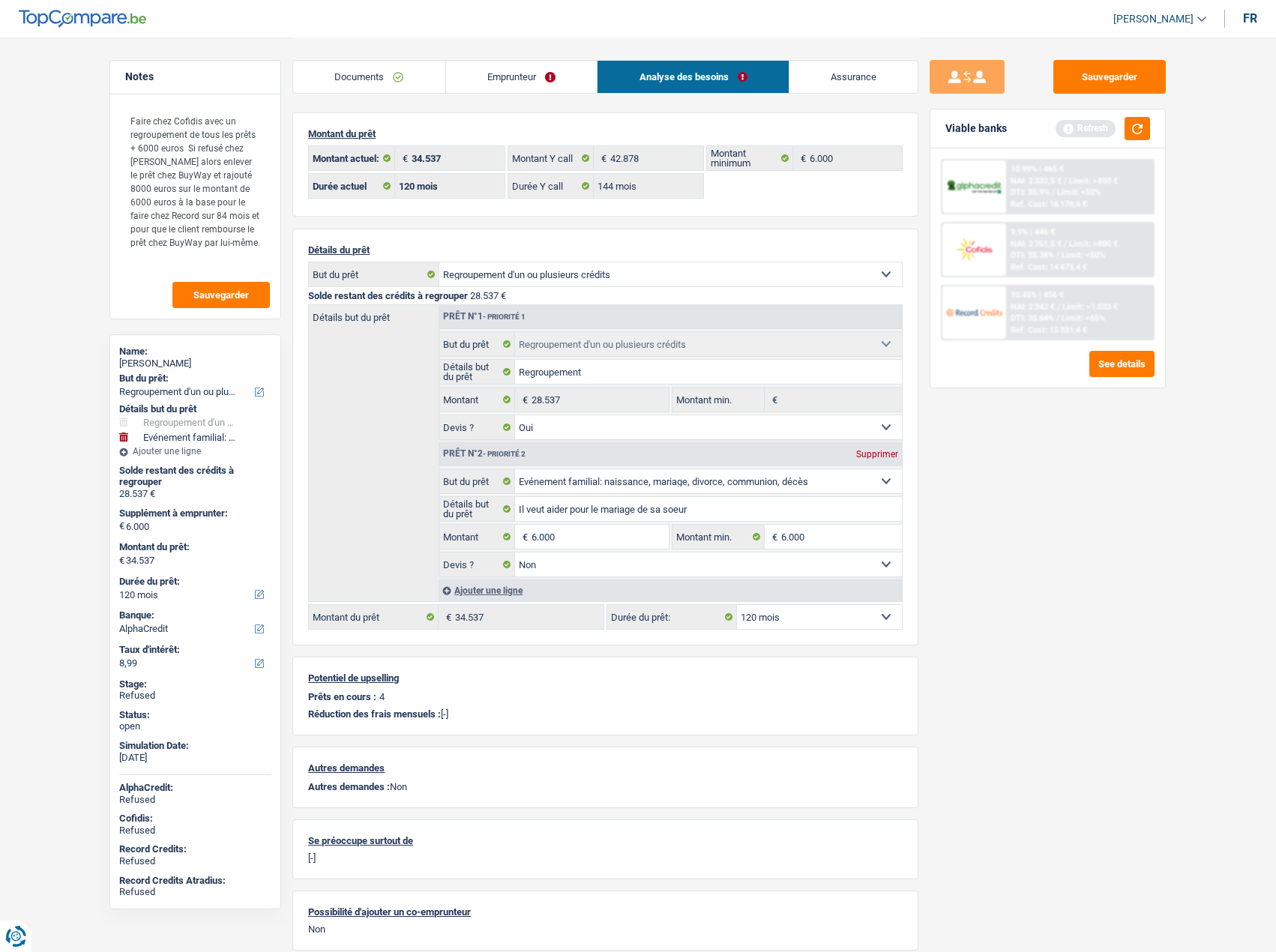
drag, startPoint x: 218, startPoint y: 362, endPoint x: 145, endPoint y: 359, distance: 73.1
click at [145, 359] on div "Piero DE MASTRO" at bounding box center [195, 363] width 152 height 12
copy div "DE MASTRO"
drag, startPoint x: 1082, startPoint y: 70, endPoint x: 1020, endPoint y: 48, distance: 65.8
click at [1082, 70] on button "Sauvegarder" at bounding box center [1110, 77] width 113 height 34
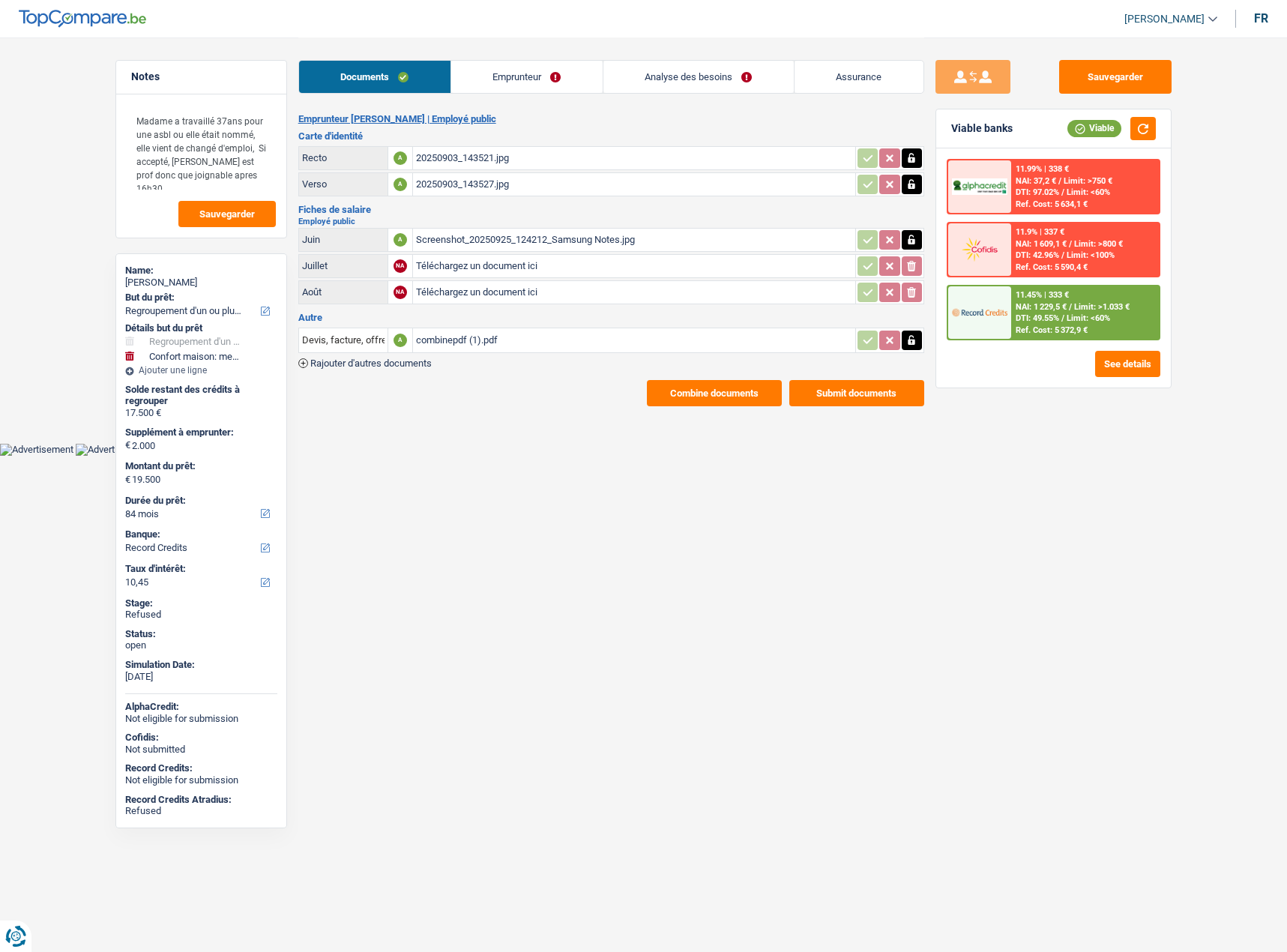
select select "refinancing"
select select "household"
select select "84"
select select "record credits"
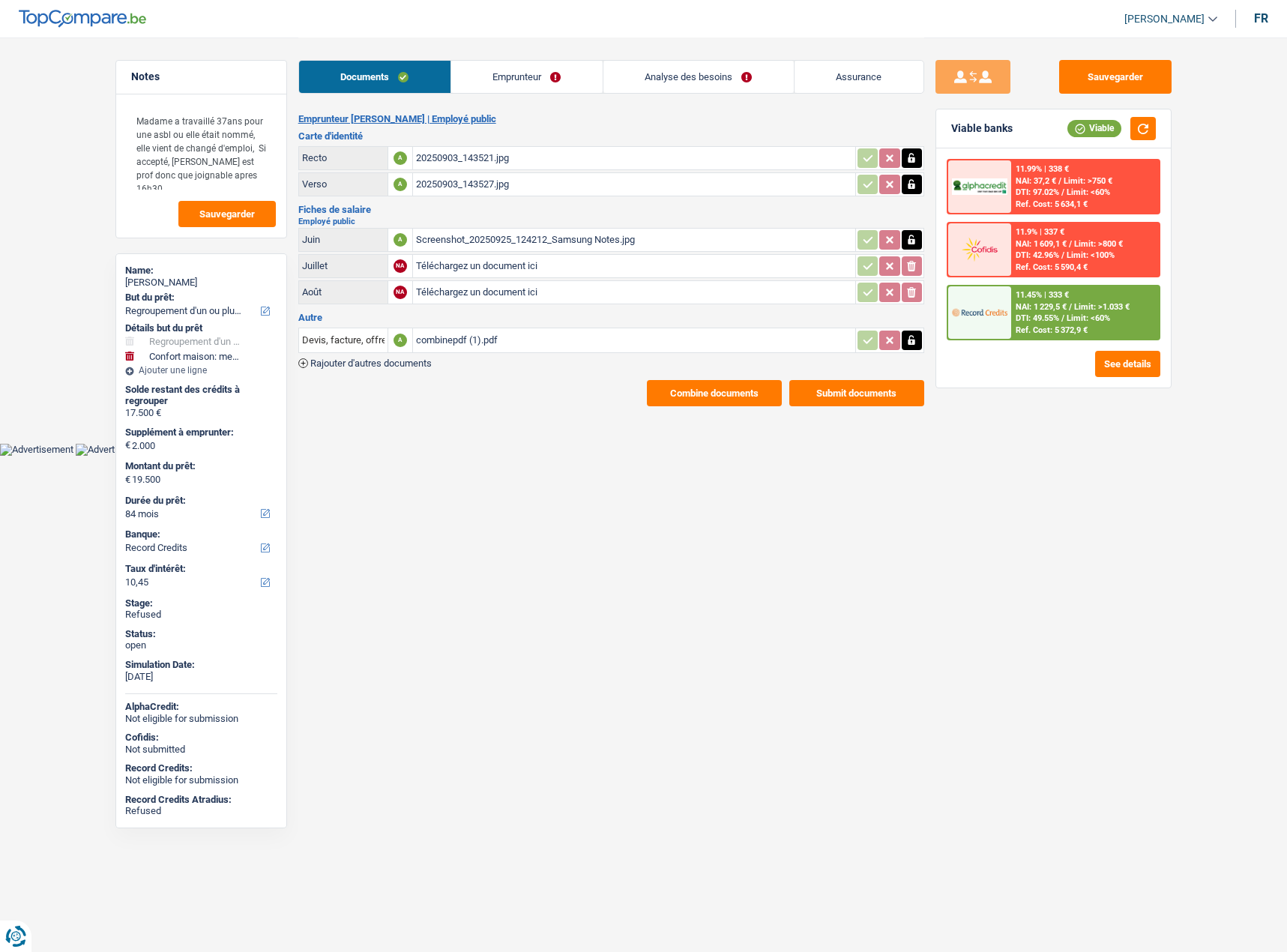
drag, startPoint x: 519, startPoint y: 82, endPoint x: 552, endPoint y: 56, distance: 42.0
click at [519, 82] on link "Emprunteur" at bounding box center [527, 76] width 152 height 32
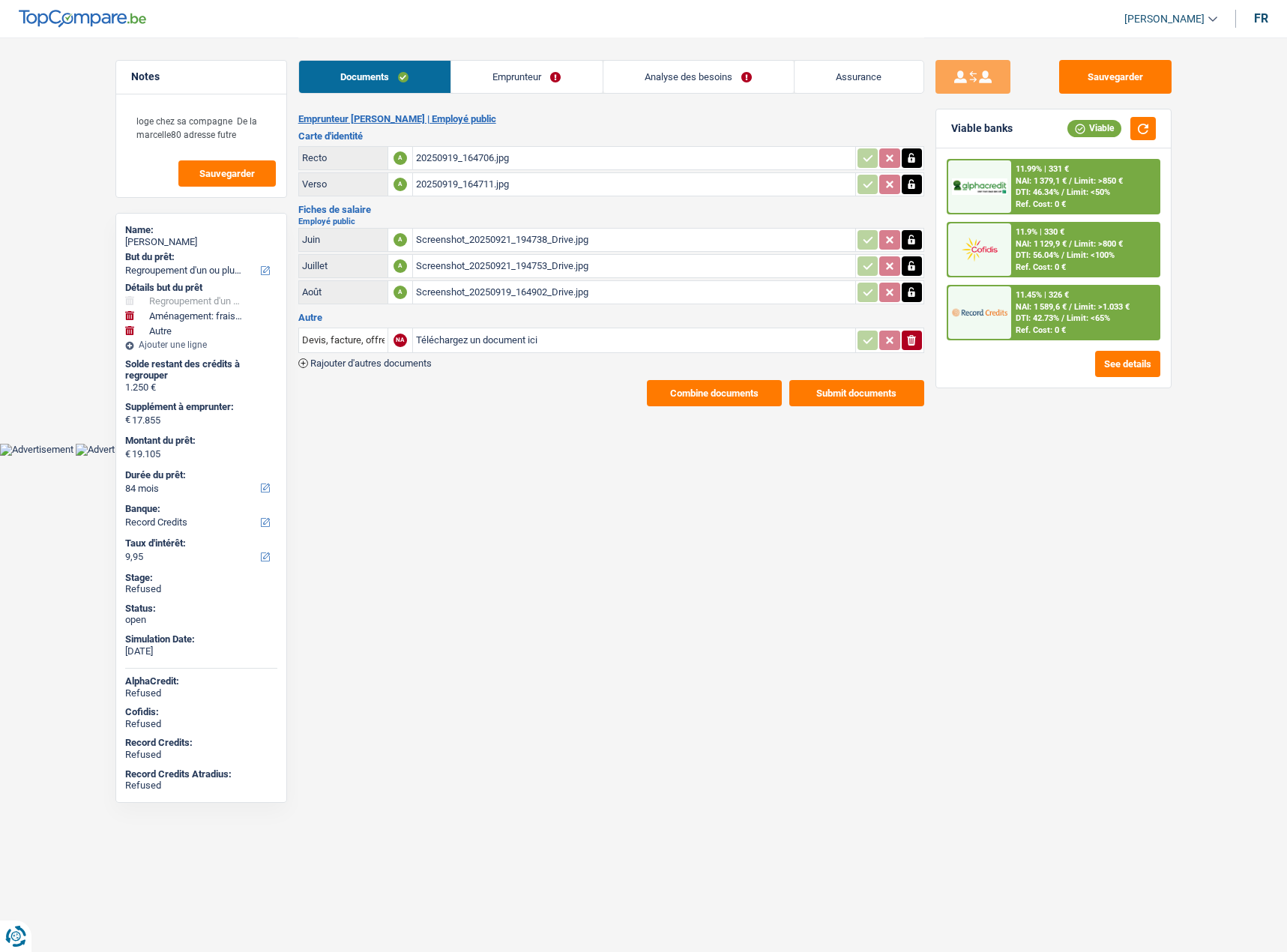
select select "refinancing"
select select "movingOrInstallation"
select select "other"
select select "84"
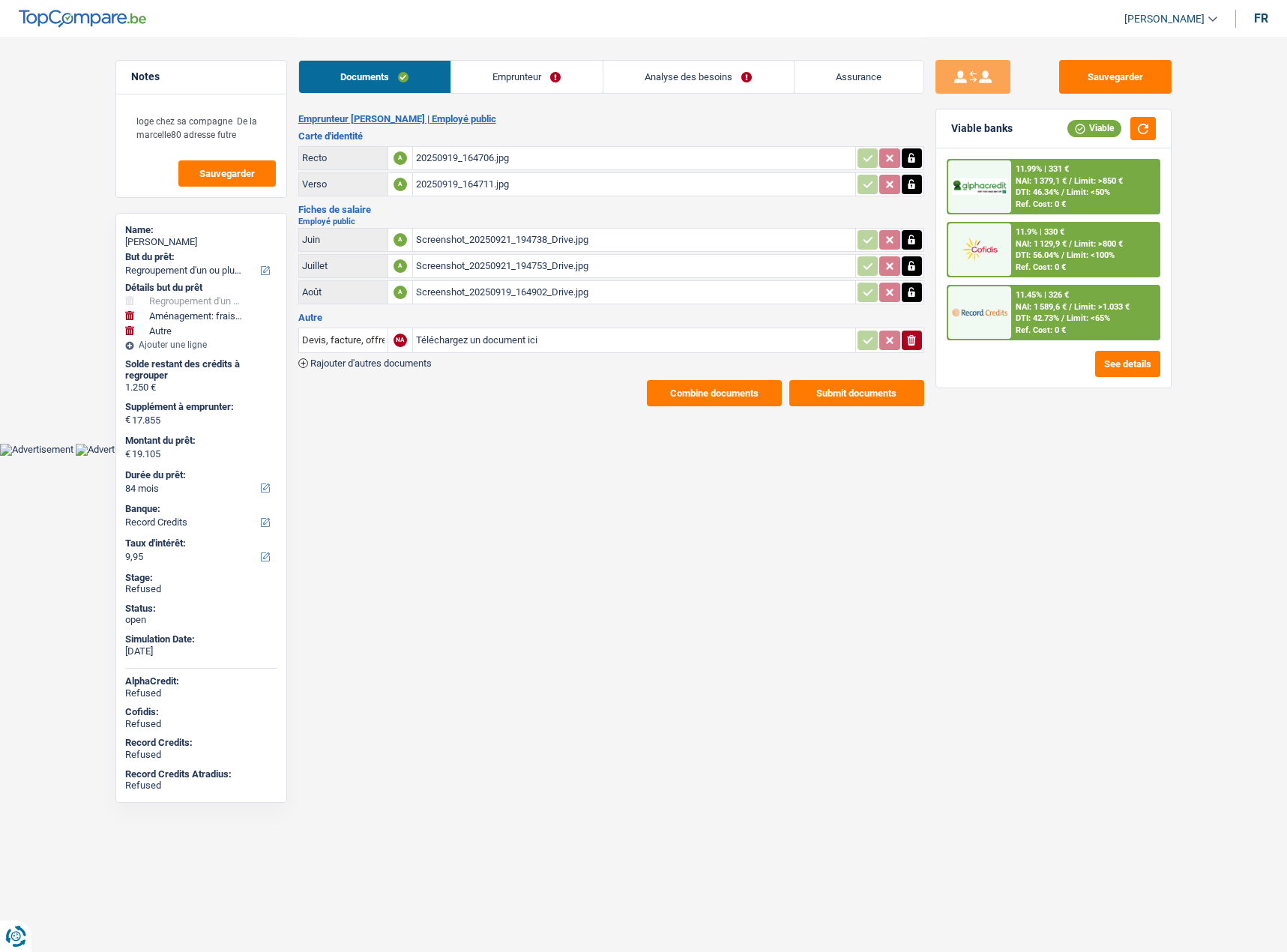
select select "record credits"
select select "84"
select select "120"
select select "refinancing"
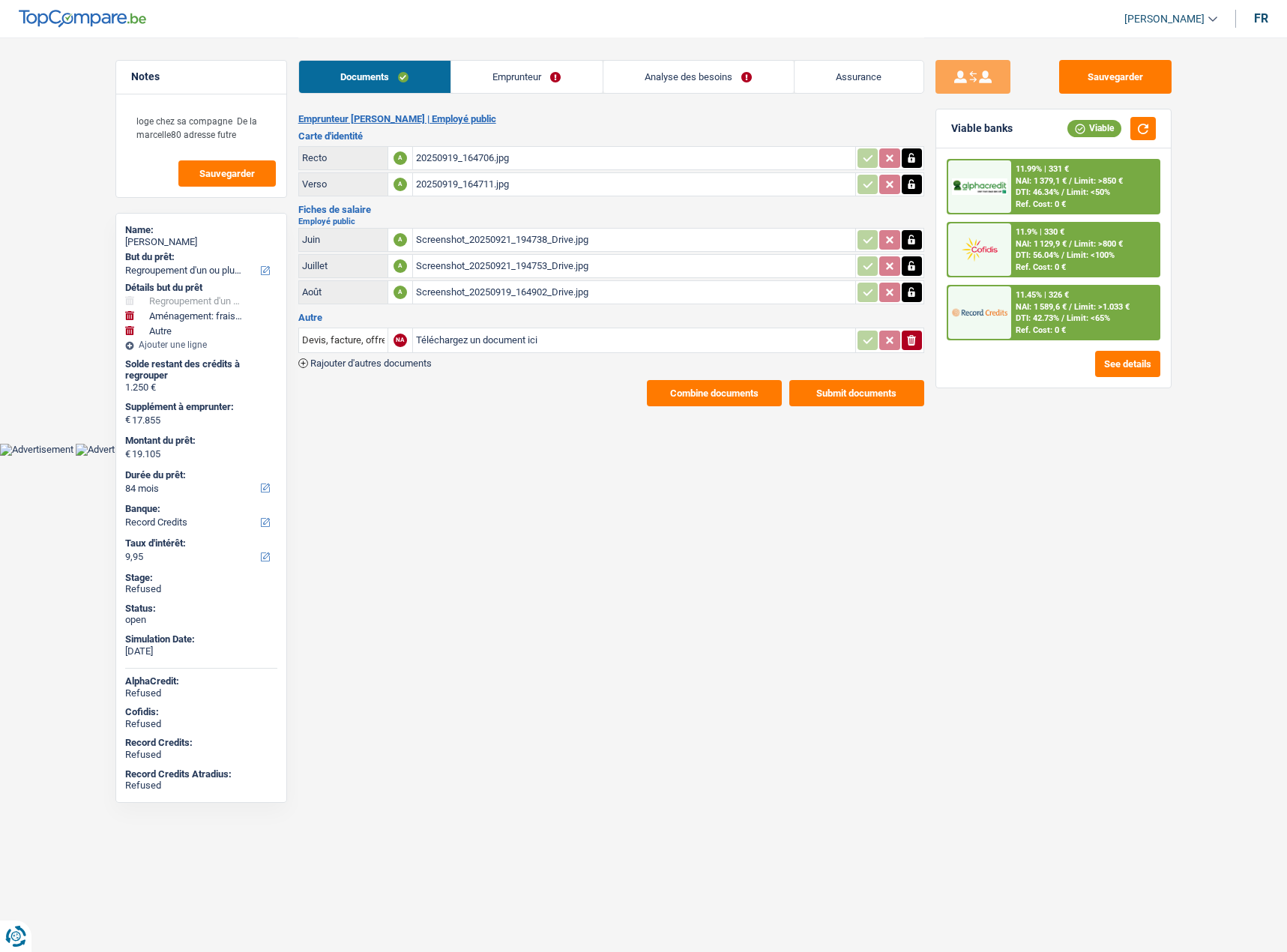
select select "movingOrInstallation"
select select "not_answered"
select select "other"
select select "yes"
select select "84"
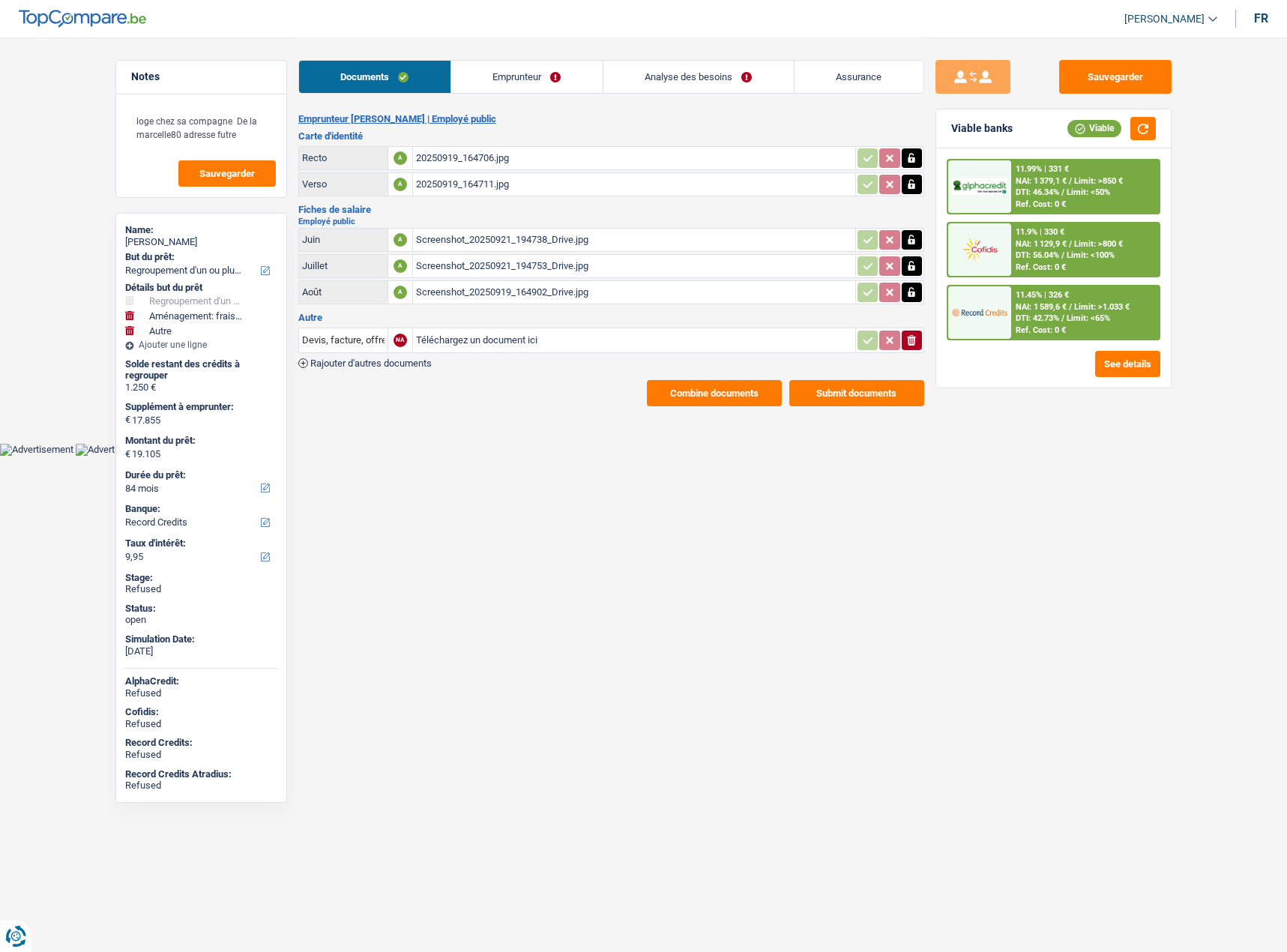
click at [548, 83] on link "Emprunteur" at bounding box center [527, 76] width 152 height 32
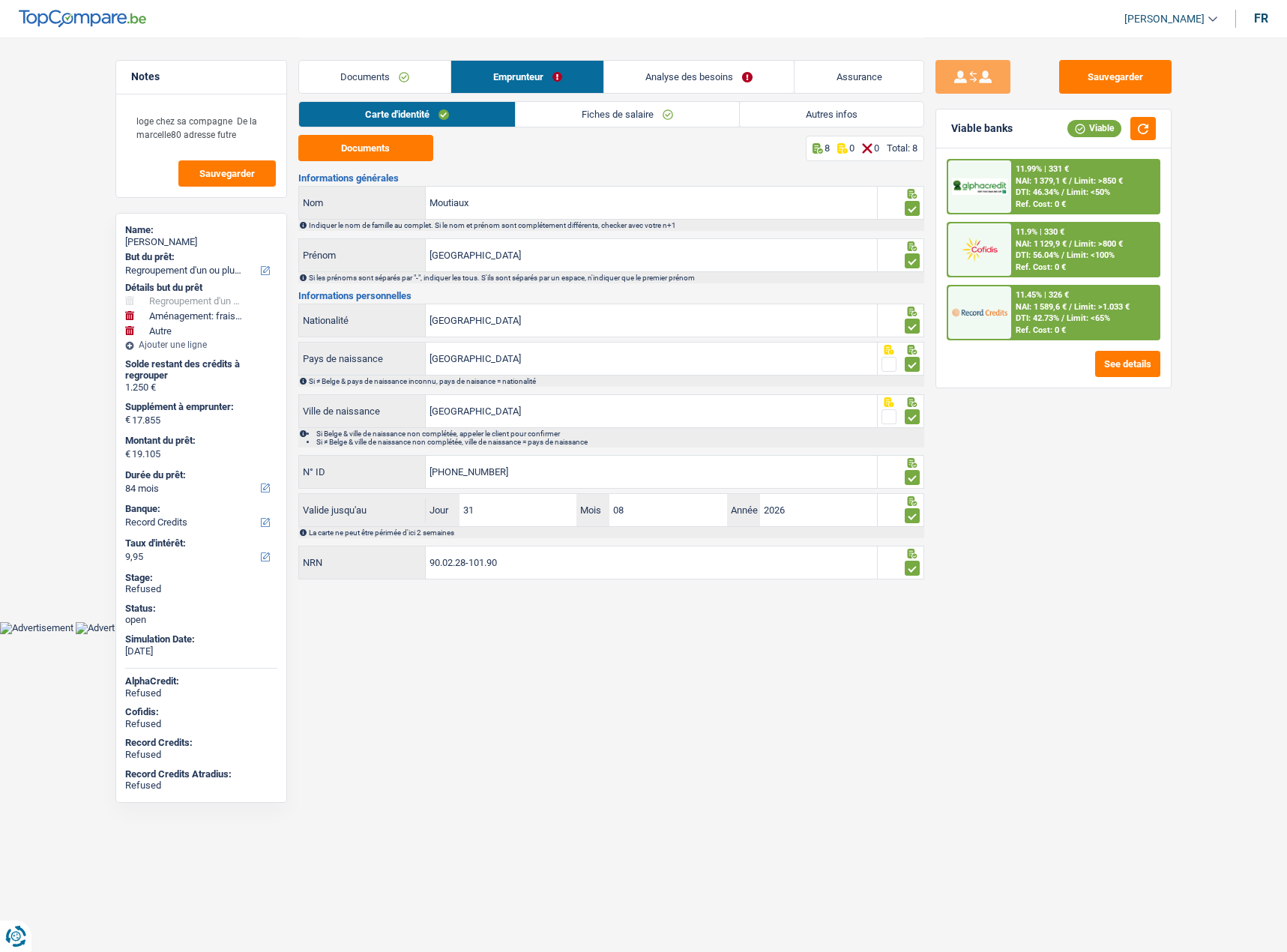
click at [799, 110] on link "Autres infos" at bounding box center [831, 113] width 184 height 25
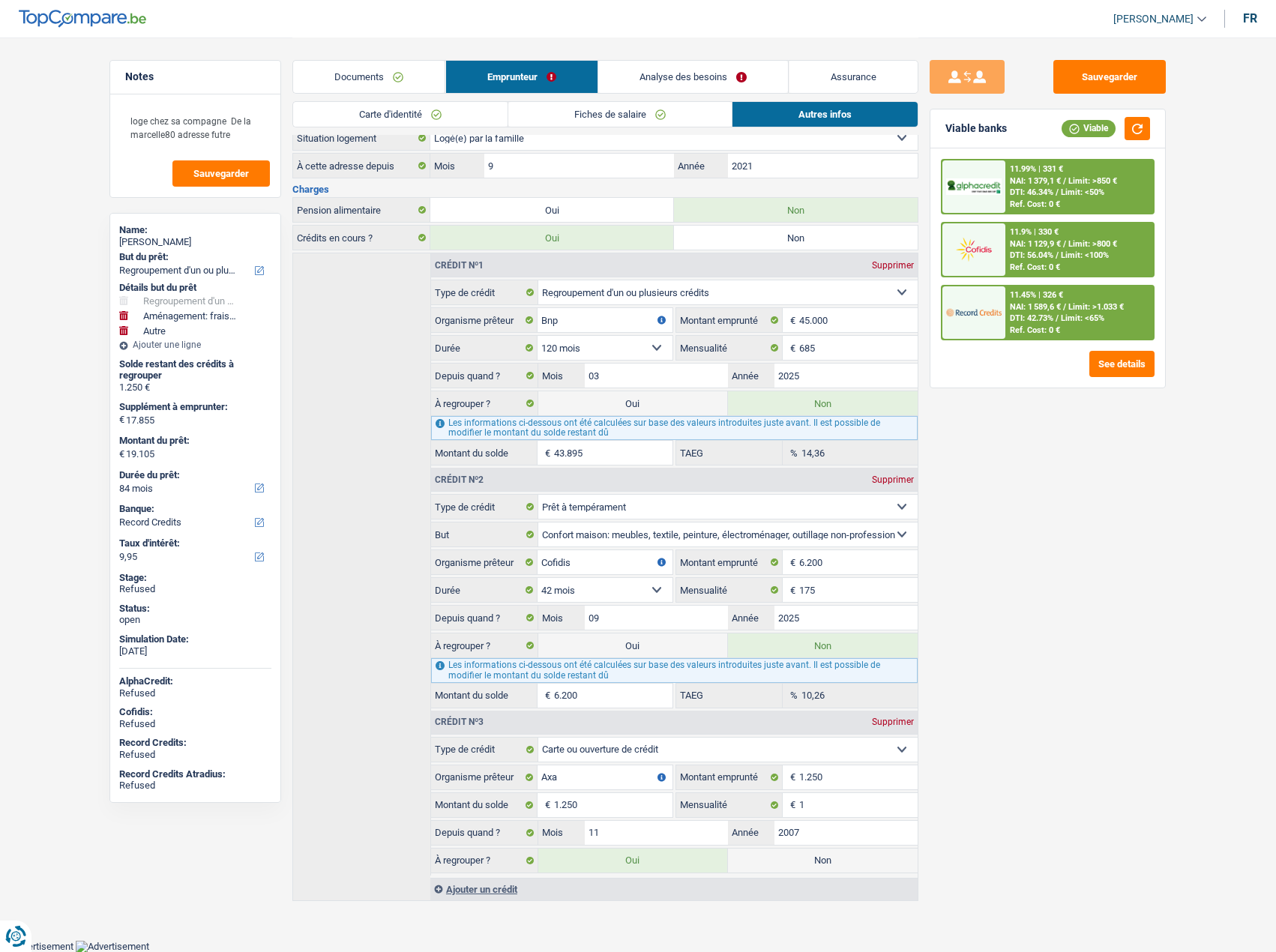
click at [673, 71] on link "Analyse des besoins" at bounding box center [693, 76] width 190 height 32
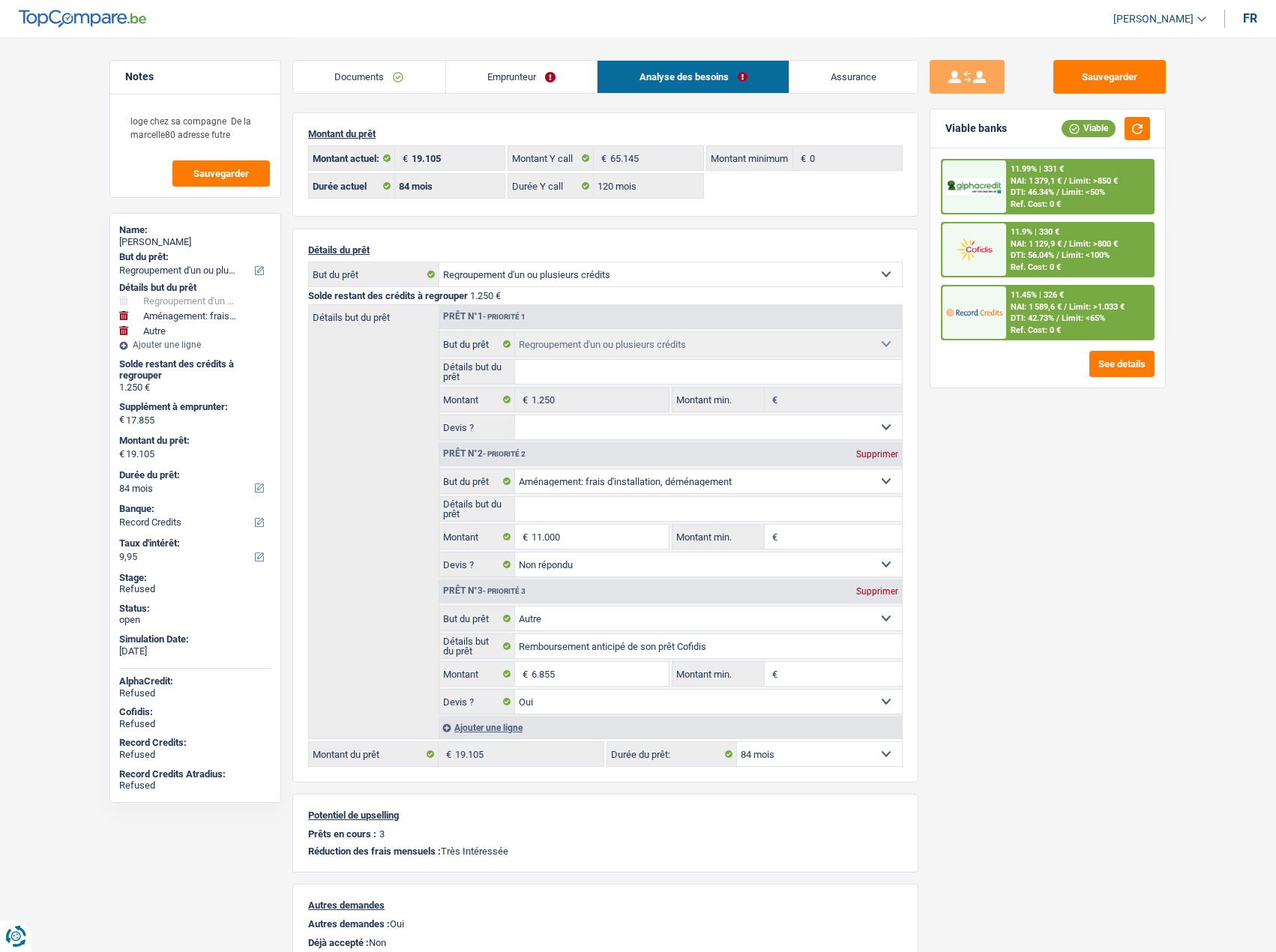
click at [492, 59] on div "Documents Emprunteur Analyse des besoins Assurance" at bounding box center [606, 70] width 626 height 64
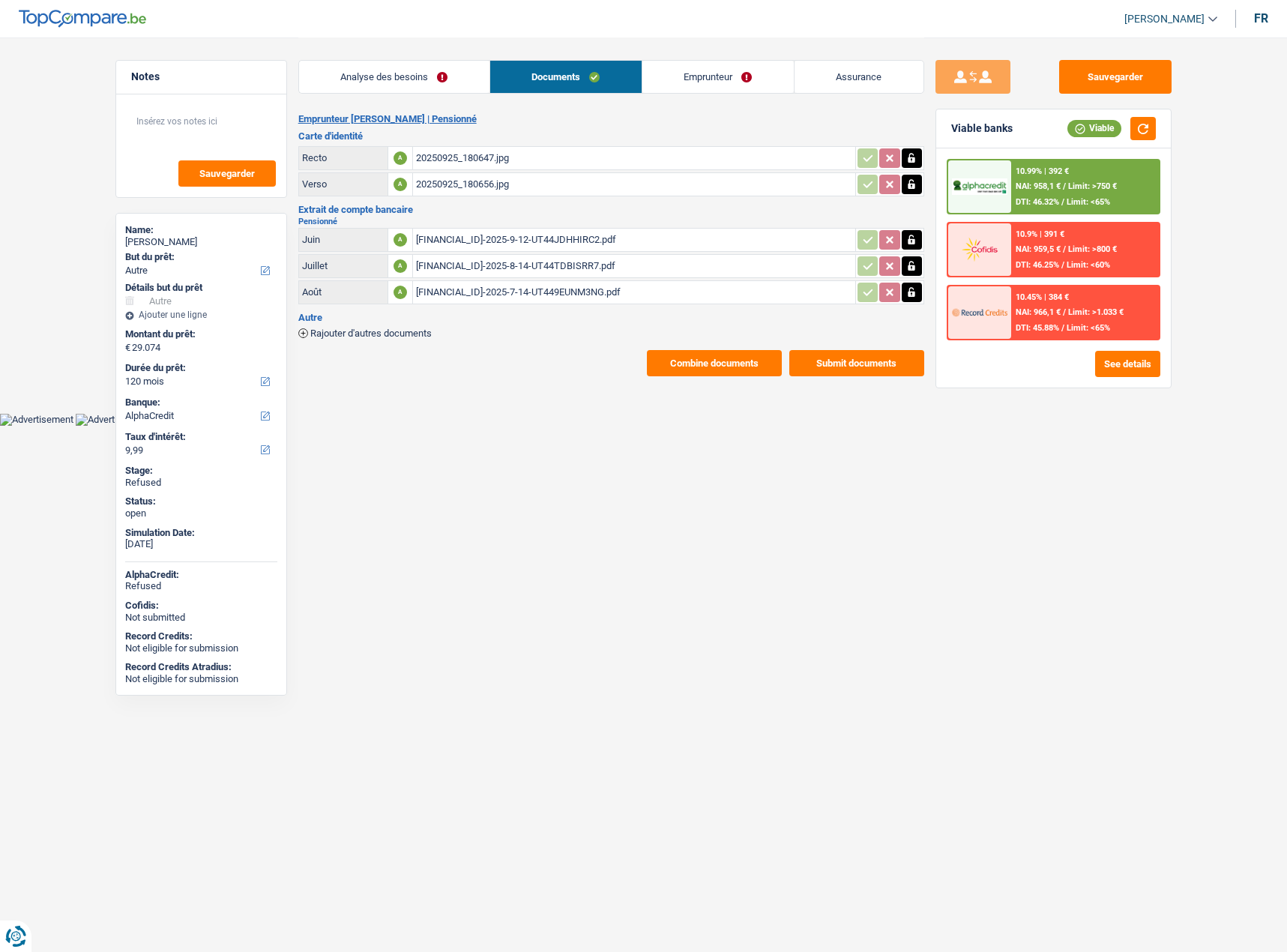
select select "other"
select select "120"
select select "alphacredit"
click at [560, 85] on link "Emprunteur" at bounding box center [527, 76] width 152 height 32
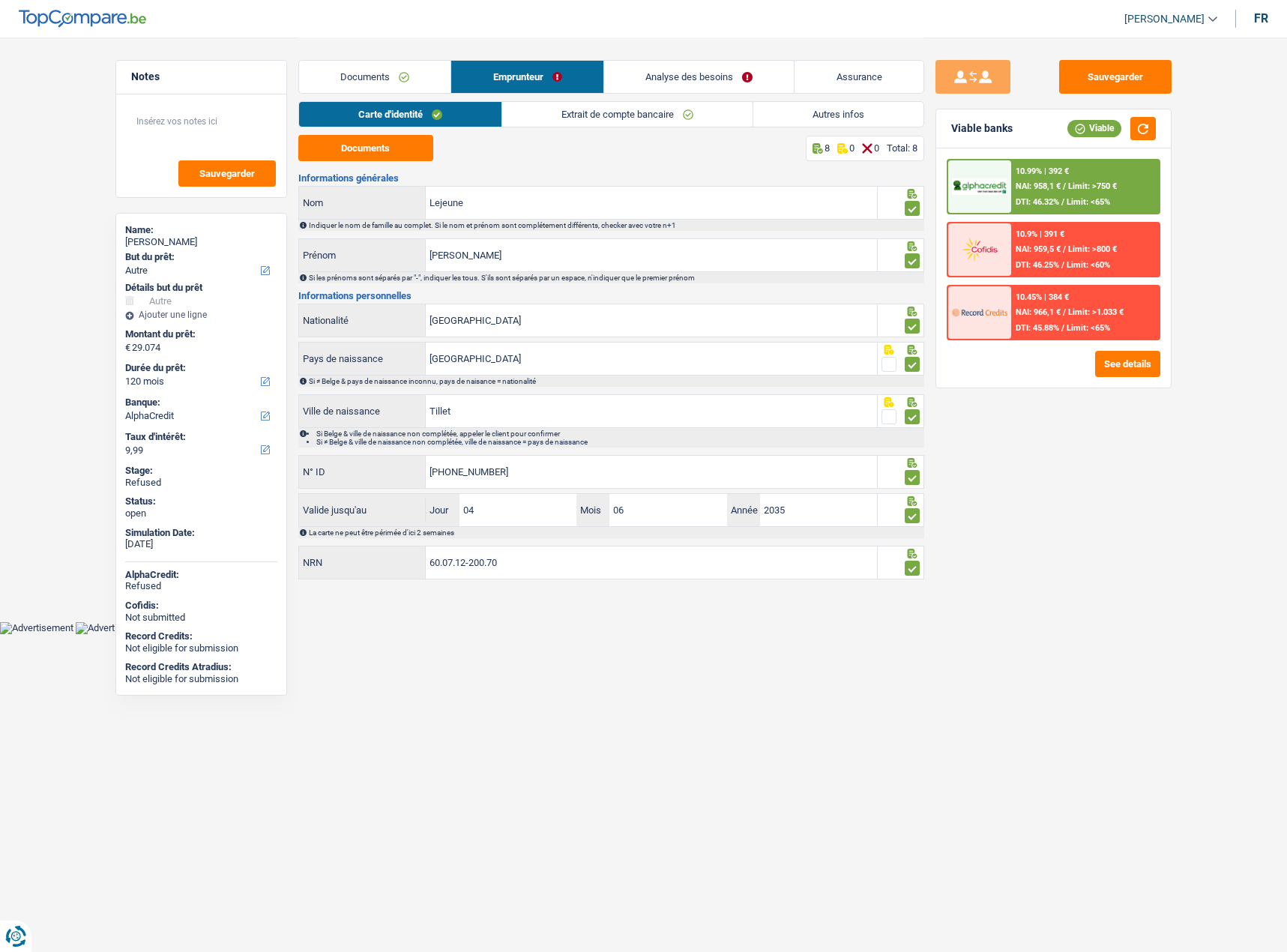
click at [826, 123] on link "Autres infos" at bounding box center [839, 113] width 170 height 25
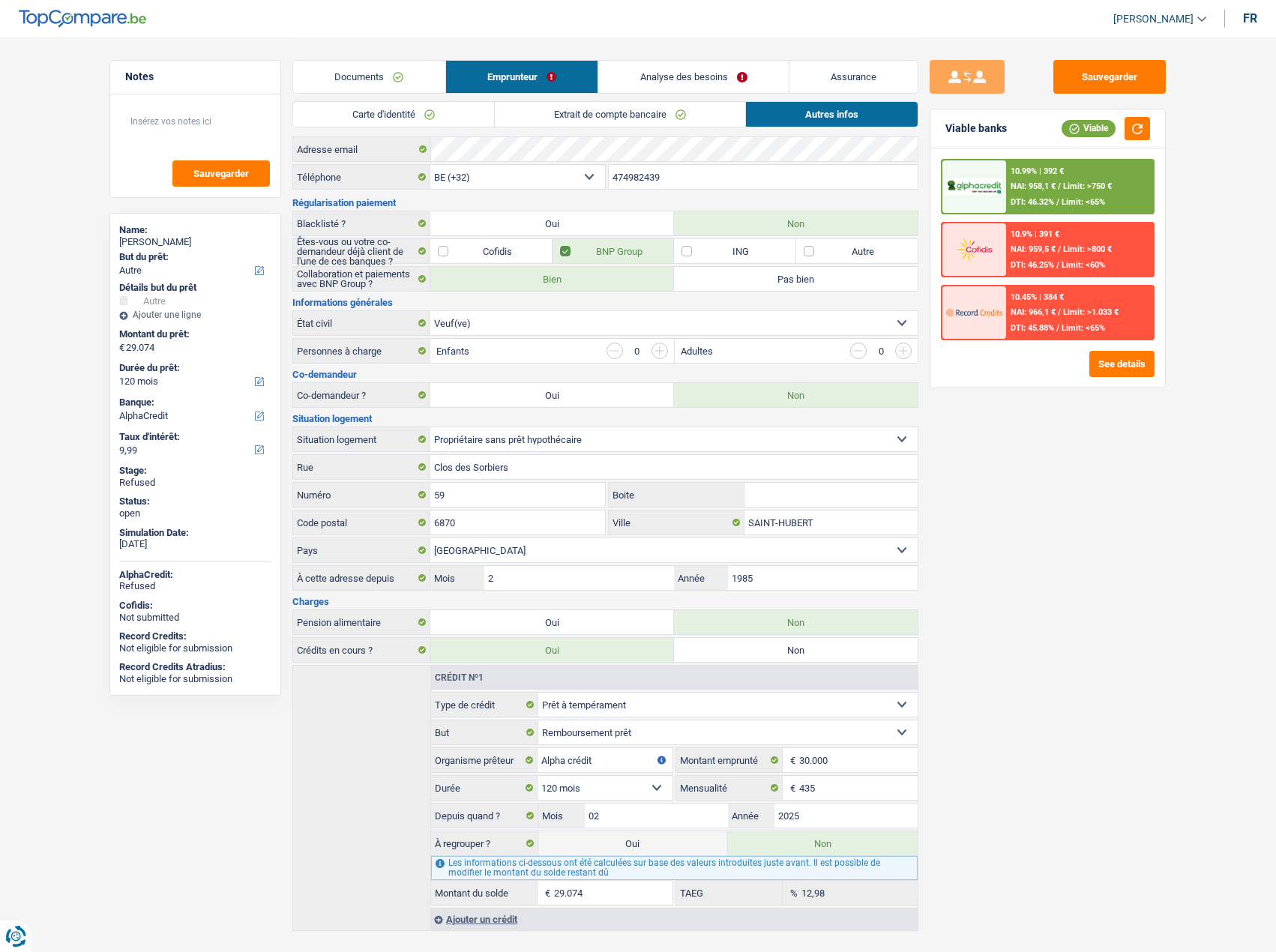
scroll to position [48, 0]
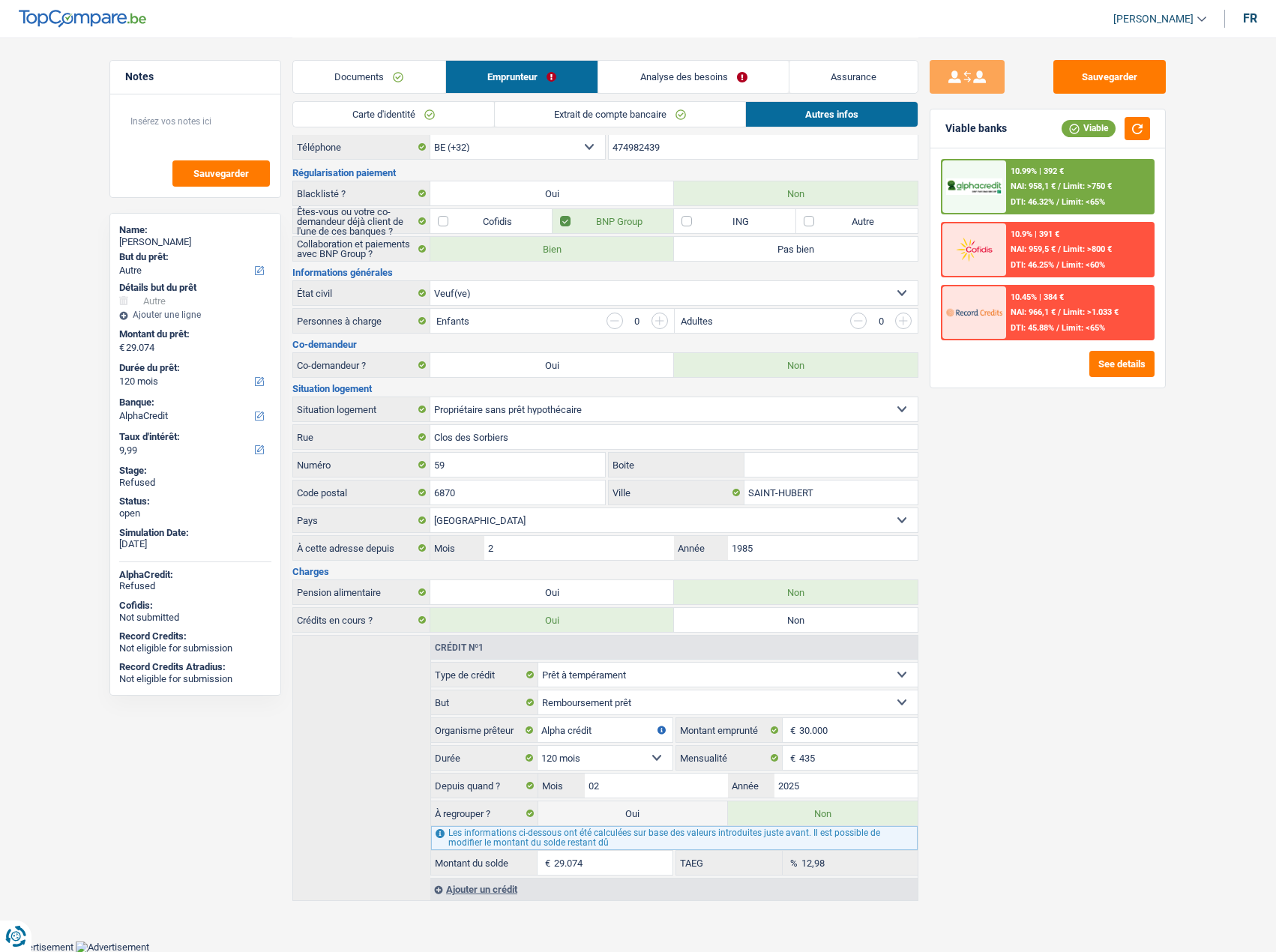
click at [746, 83] on link "Analyse des besoins" at bounding box center [693, 76] width 190 height 32
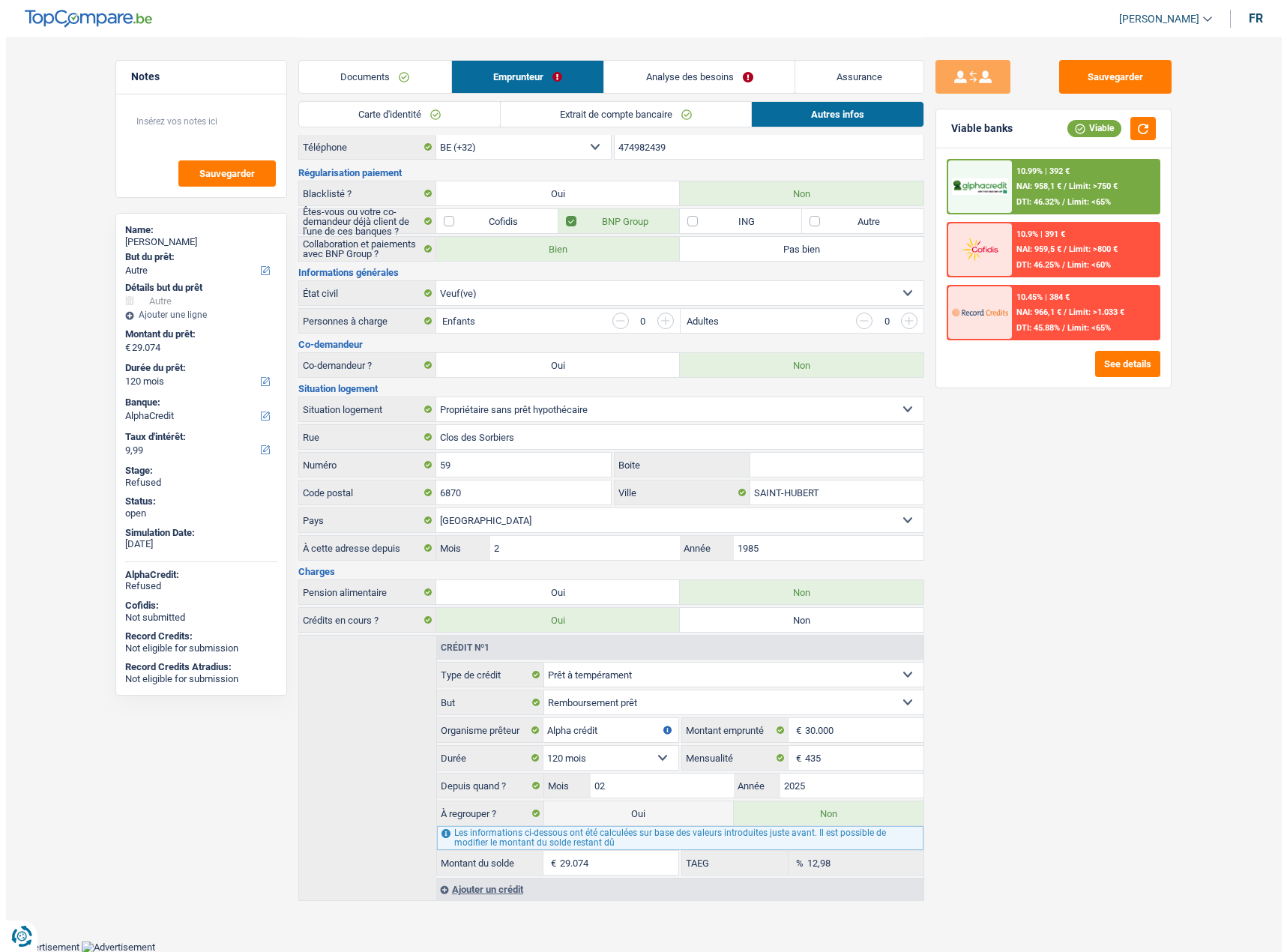
scroll to position [0, 0]
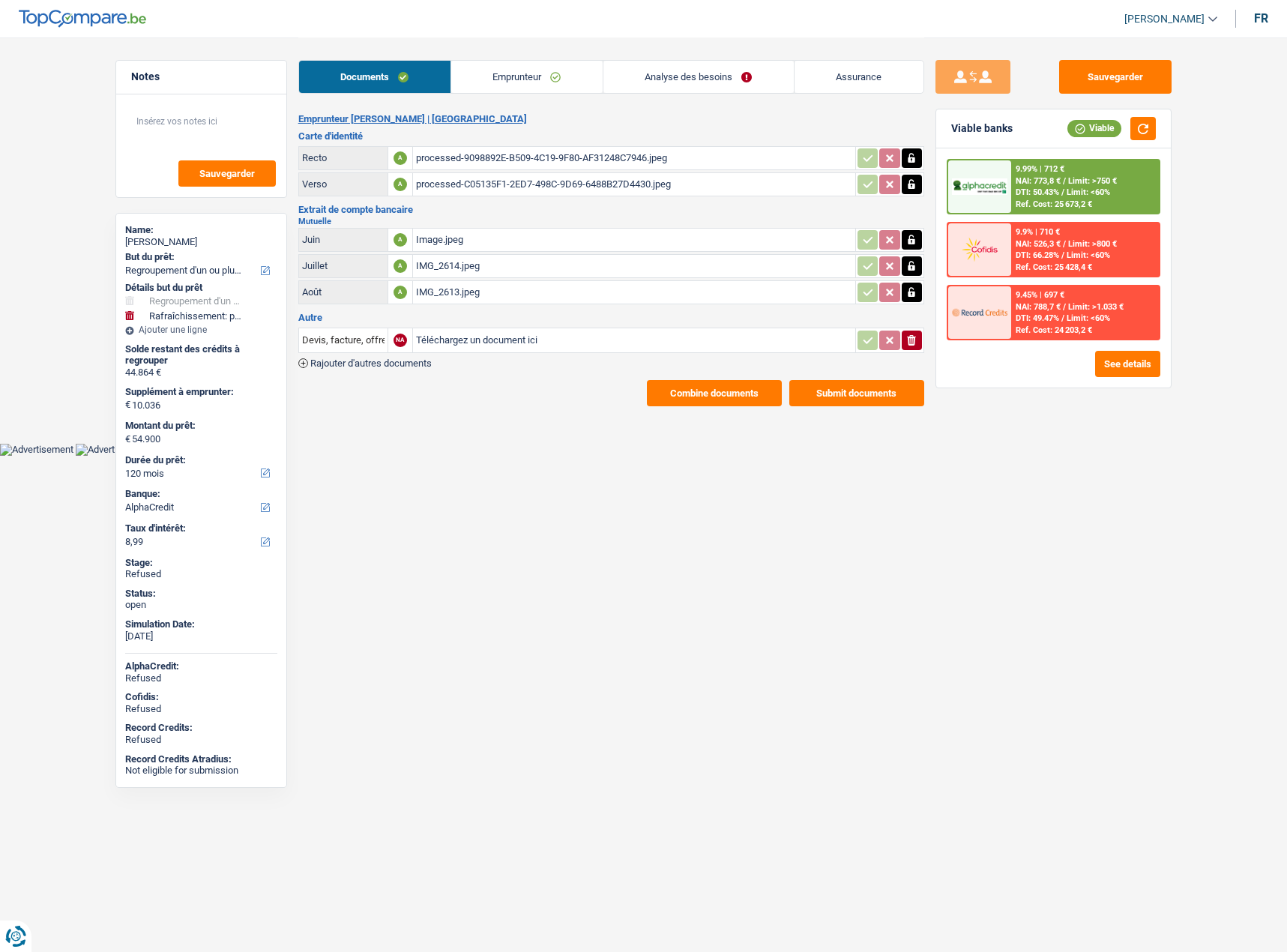
select select "refinancing"
select select "houseOrGarden"
select select "120"
select select "alphacredit"
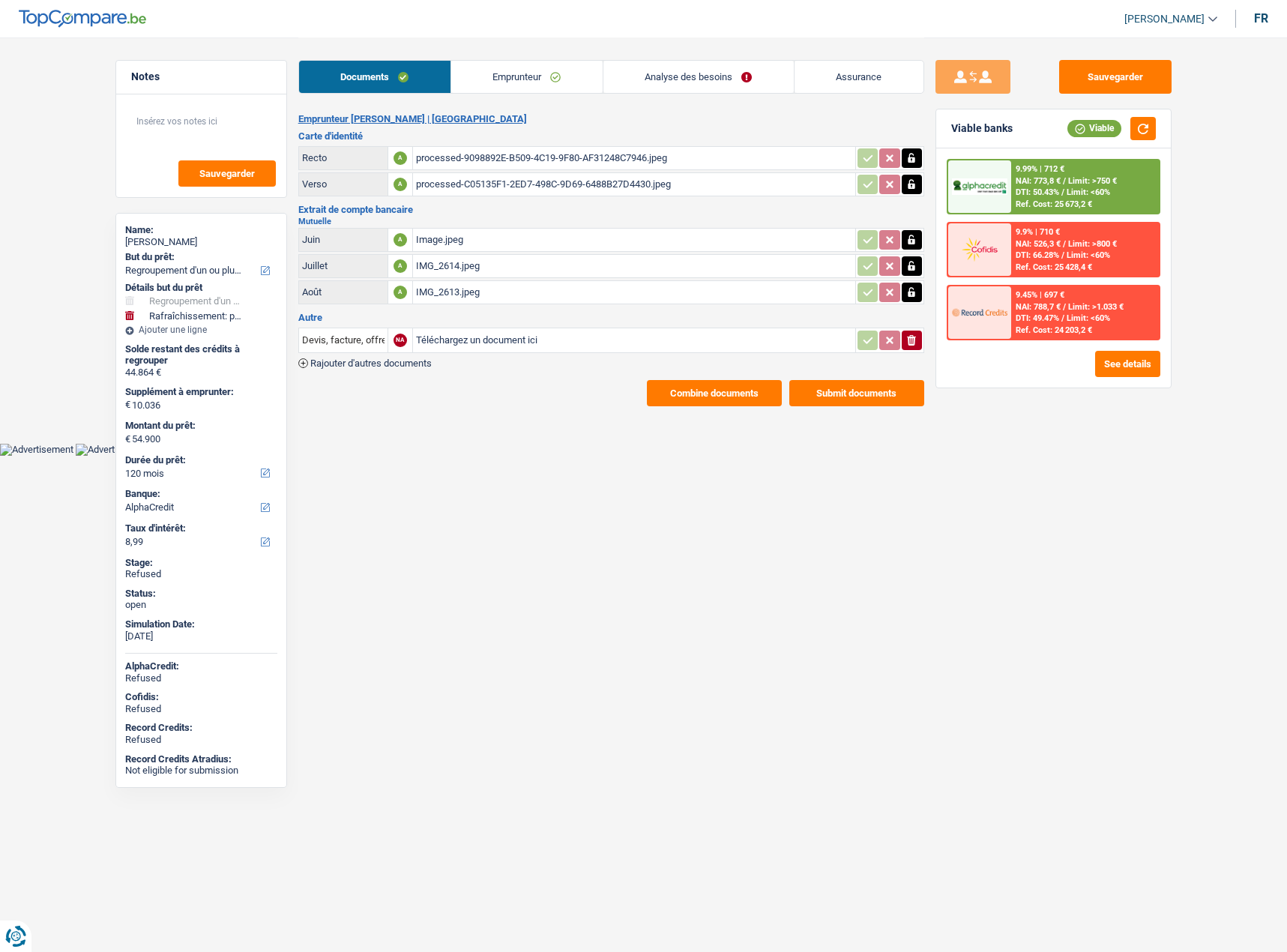
click at [700, 64] on link "Analyse des besoins" at bounding box center [699, 76] width 190 height 32
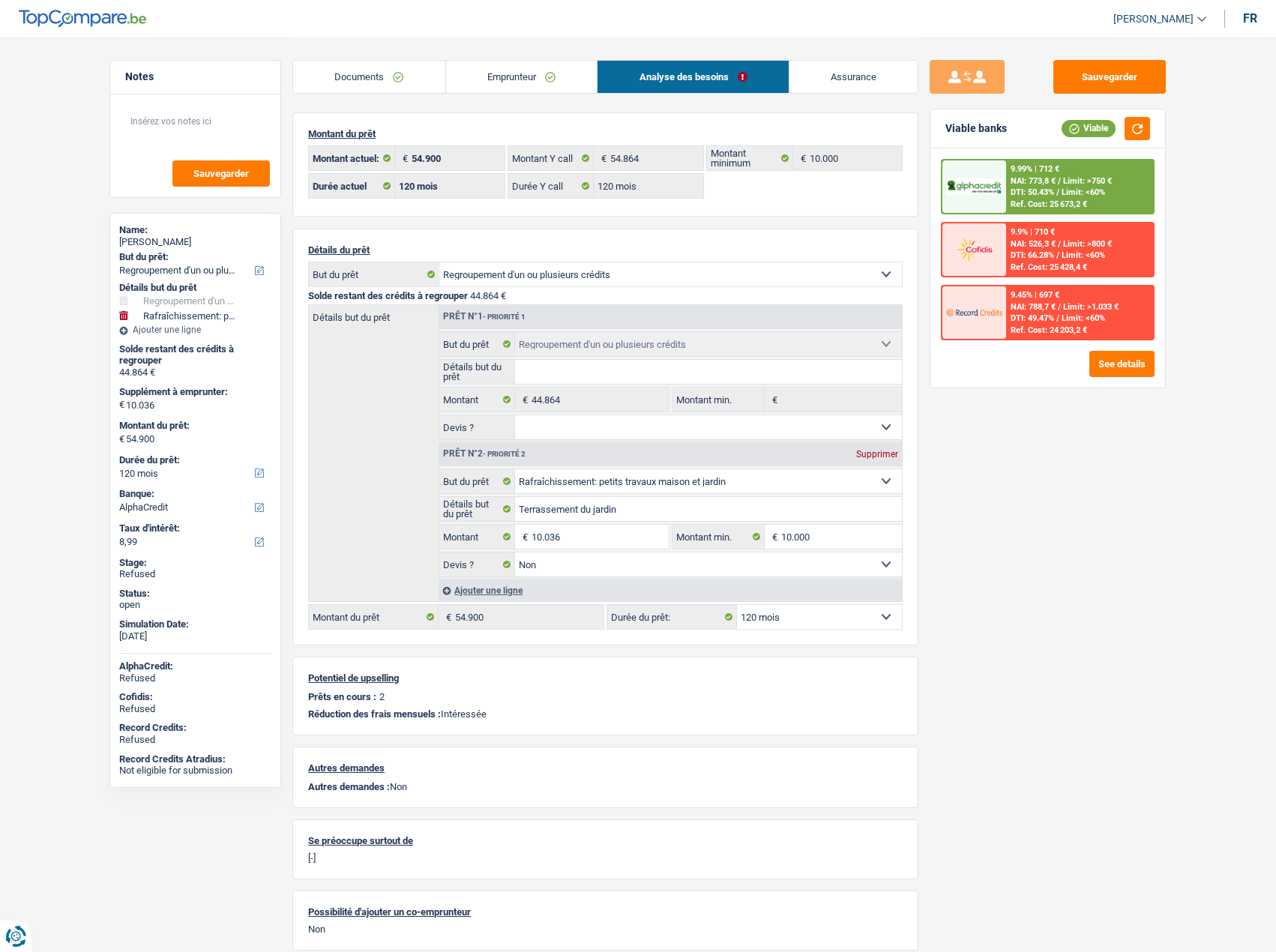
scroll to position [59, 0]
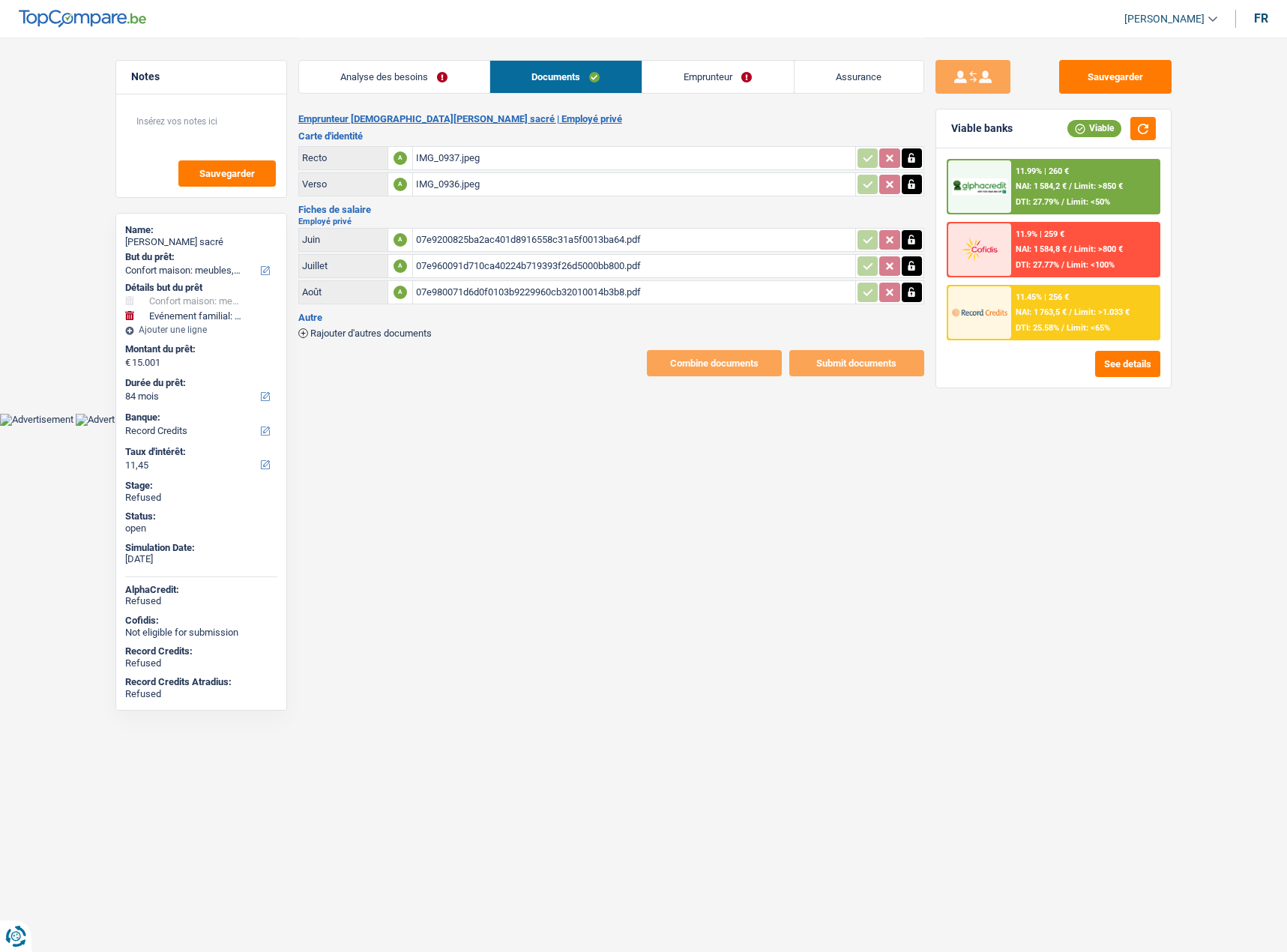
select select "household"
select select "familyEvent"
select select "84"
select select "record credits"
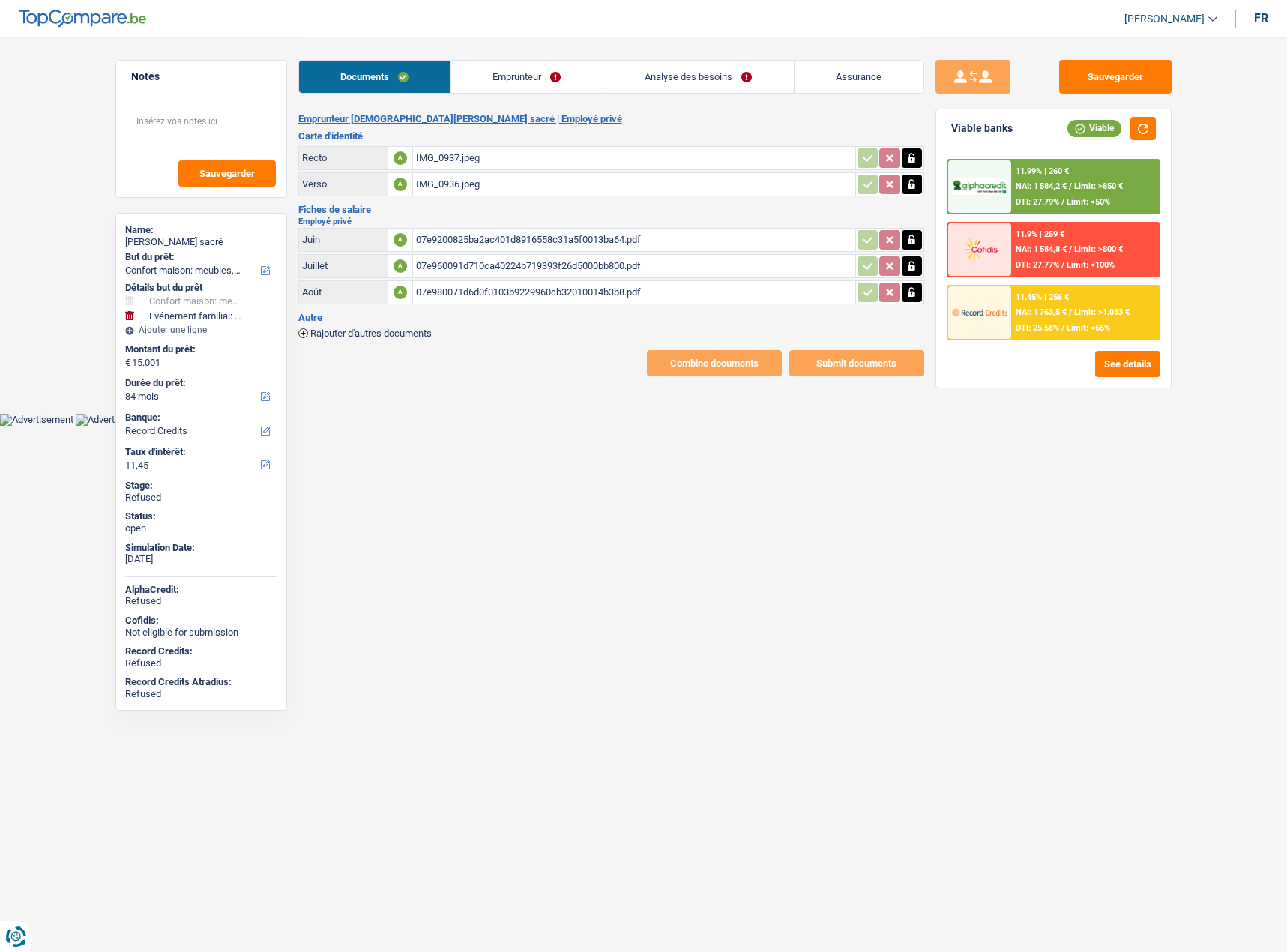
drag, startPoint x: 231, startPoint y: 243, endPoint x: 165, endPoint y: 241, distance: 66.0
click at [165, 241] on div "Christian Kabeya sacré" at bounding box center [201, 241] width 152 height 12
copy div "Kabeya sacré"
click at [524, 88] on link "Emprunteur" at bounding box center [527, 76] width 152 height 32
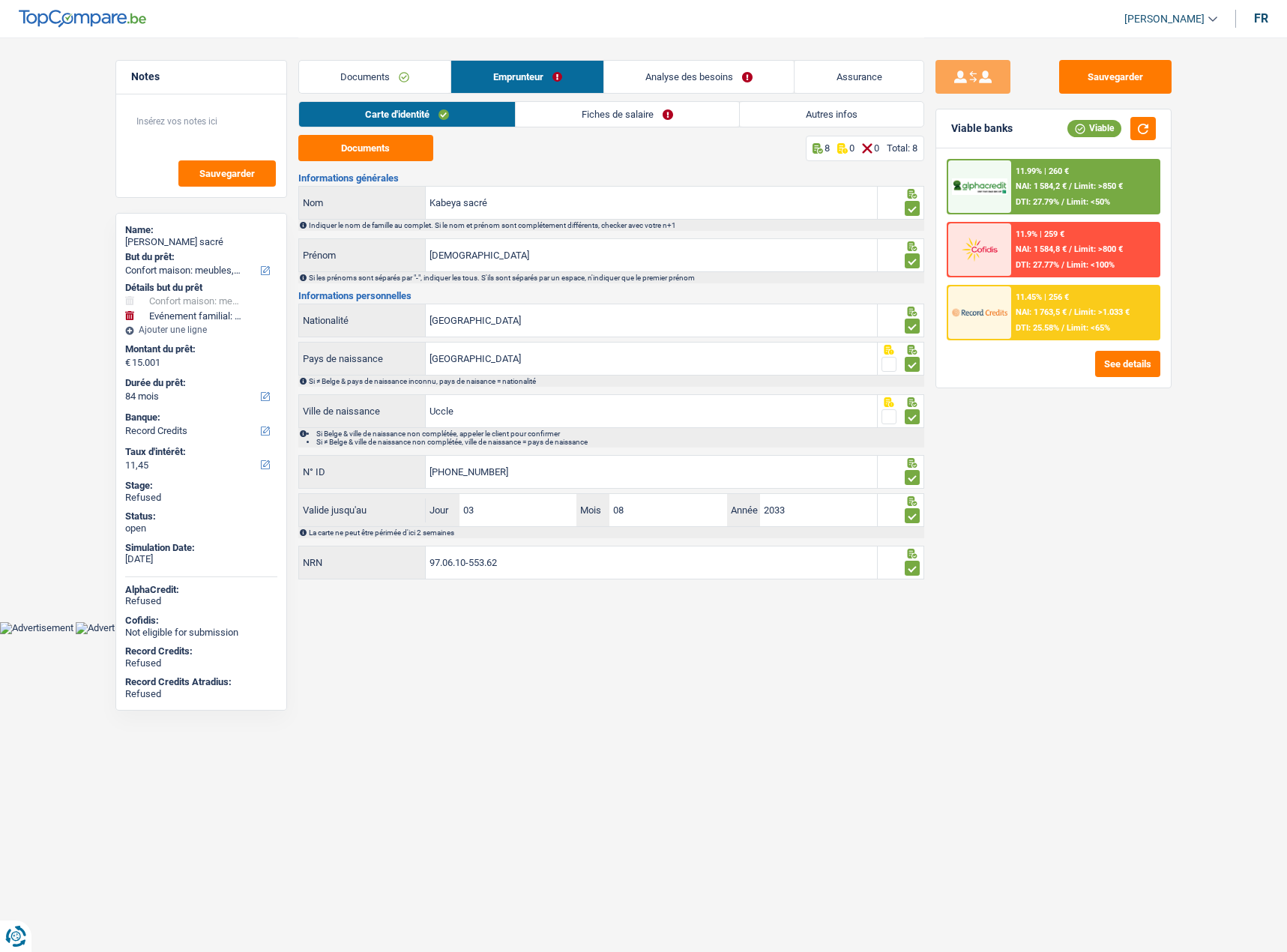
click at [725, 70] on link "Analyse des besoins" at bounding box center [700, 76] width 190 height 32
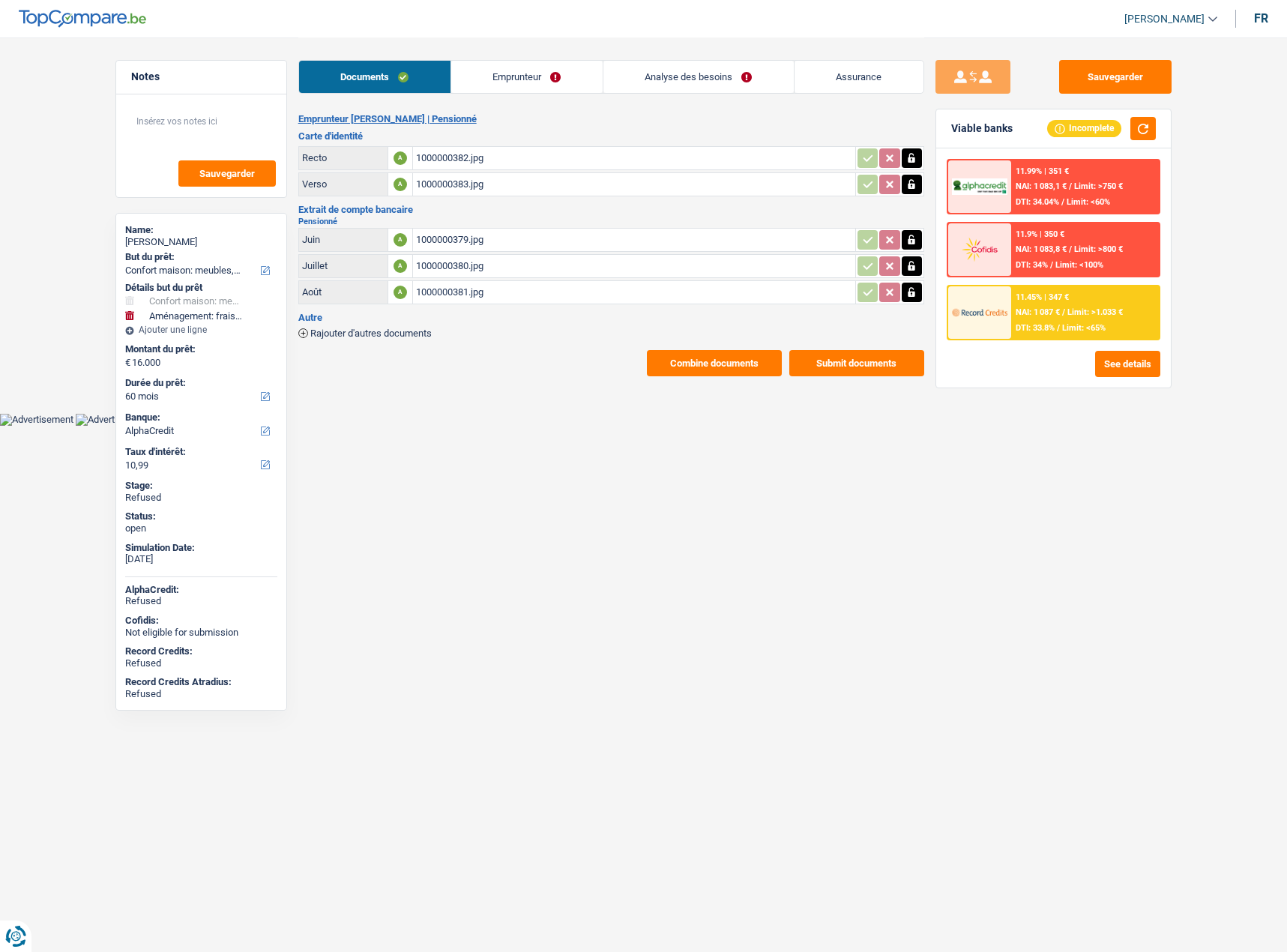
select select "household"
select select "movingOrInstallation"
select select "60"
select select "alphacredit"
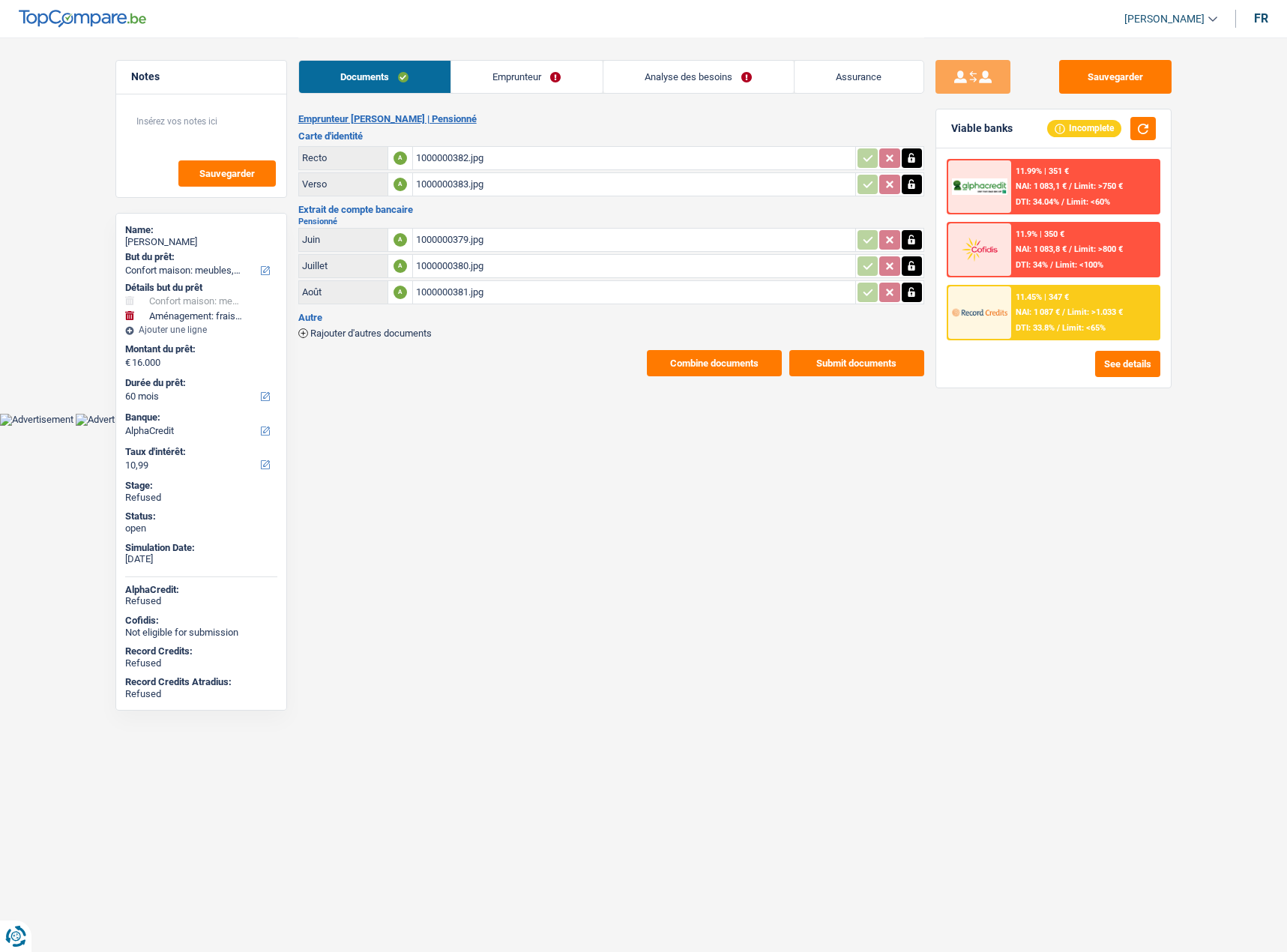
select select "60"
select select "household"
select select "false"
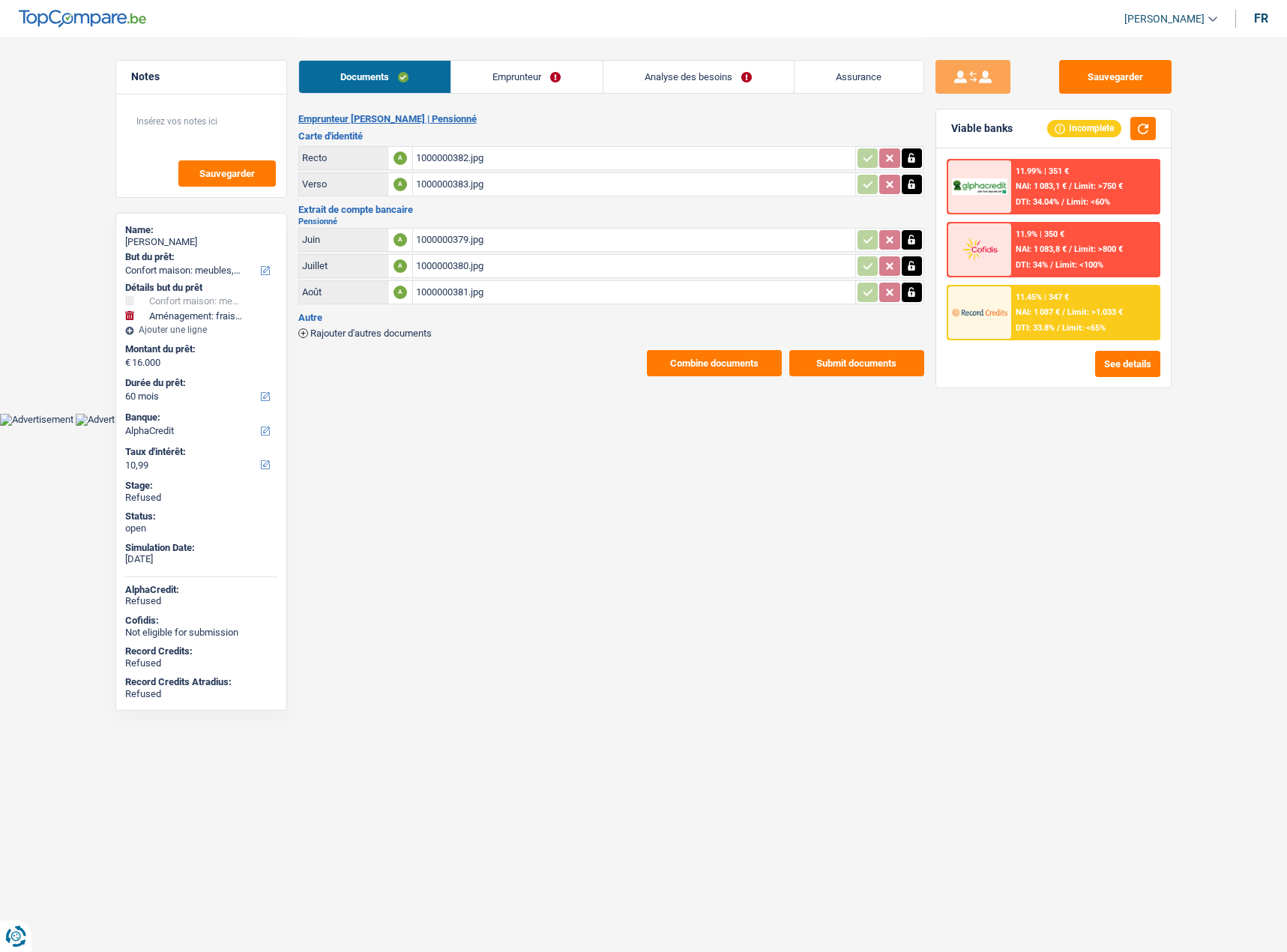
select select "movingOrInstallation"
select select "false"
select select "60"
click at [673, 85] on link "Analyse des besoins" at bounding box center [699, 76] width 190 height 32
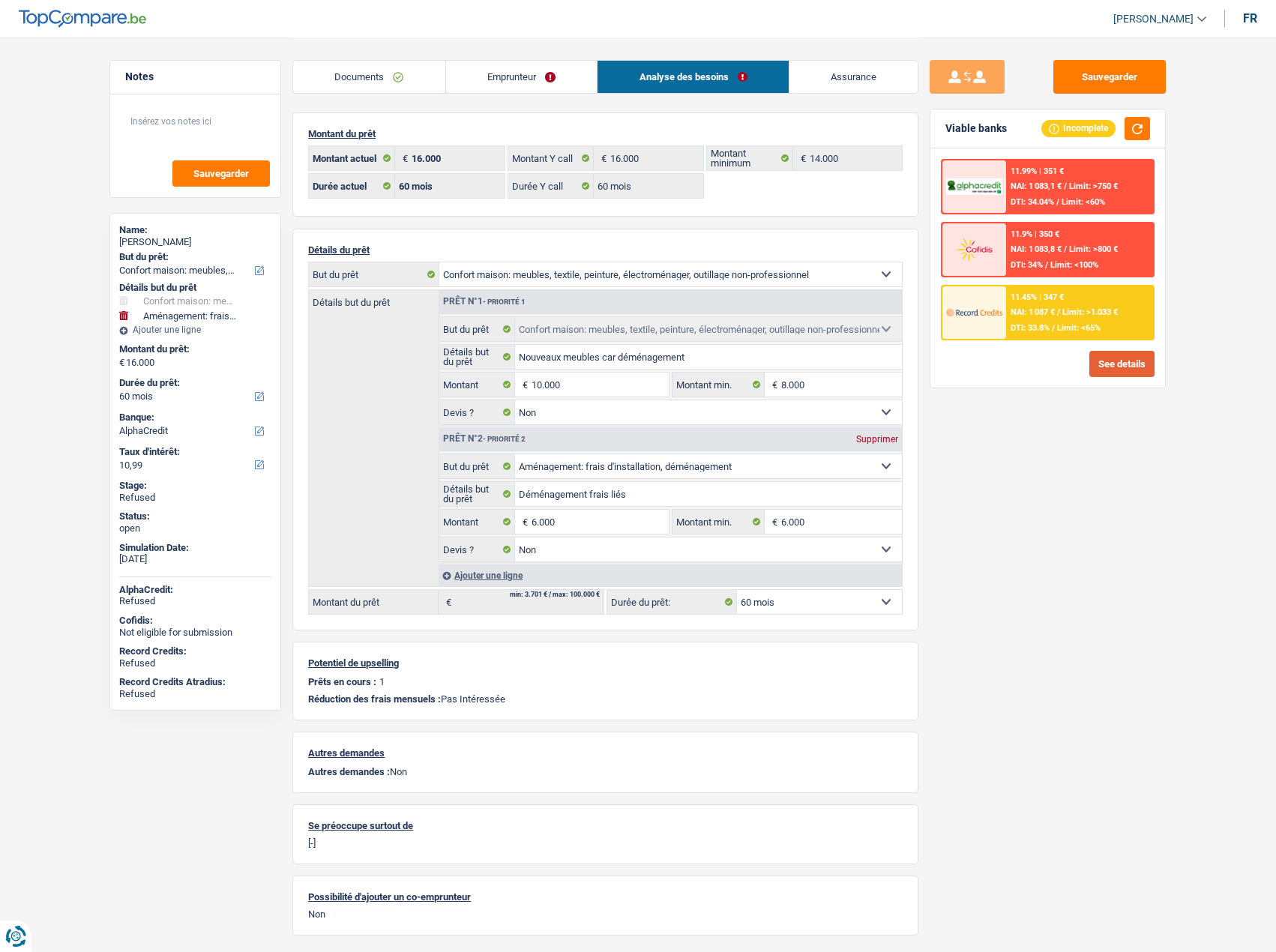
drag, startPoint x: 1075, startPoint y: 366, endPoint x: 1121, endPoint y: 368, distance: 46.0
click at [1077, 366] on div "See details" at bounding box center [1048, 364] width 214 height 27
click at [1121, 368] on button "See details" at bounding box center [1121, 364] width 65 height 27
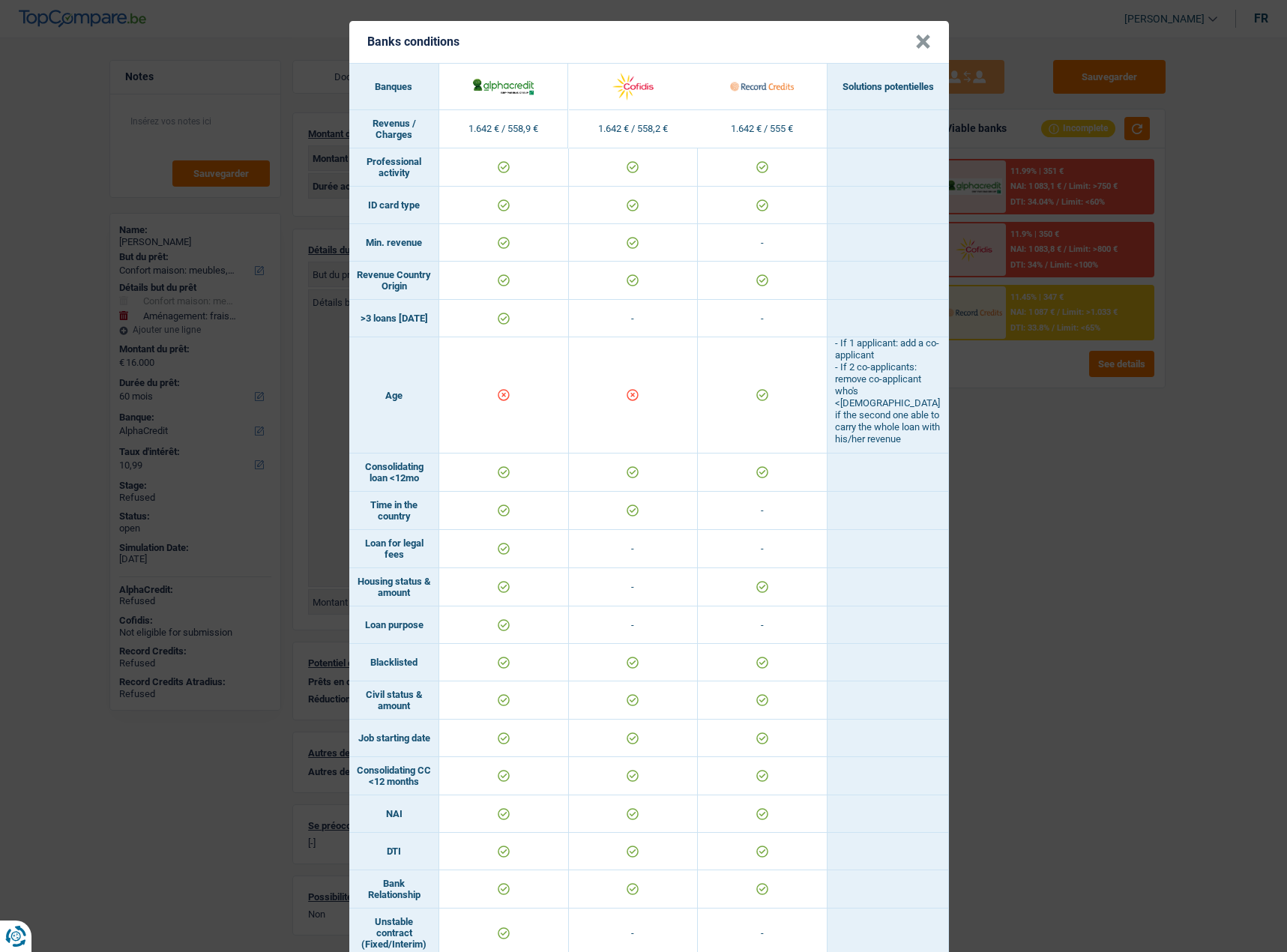
click at [1027, 615] on div "Banks conditions × Banques Solutions potentielles Revenus / Charges 1.642 € / 5…" at bounding box center [643, 476] width 1287 height 952
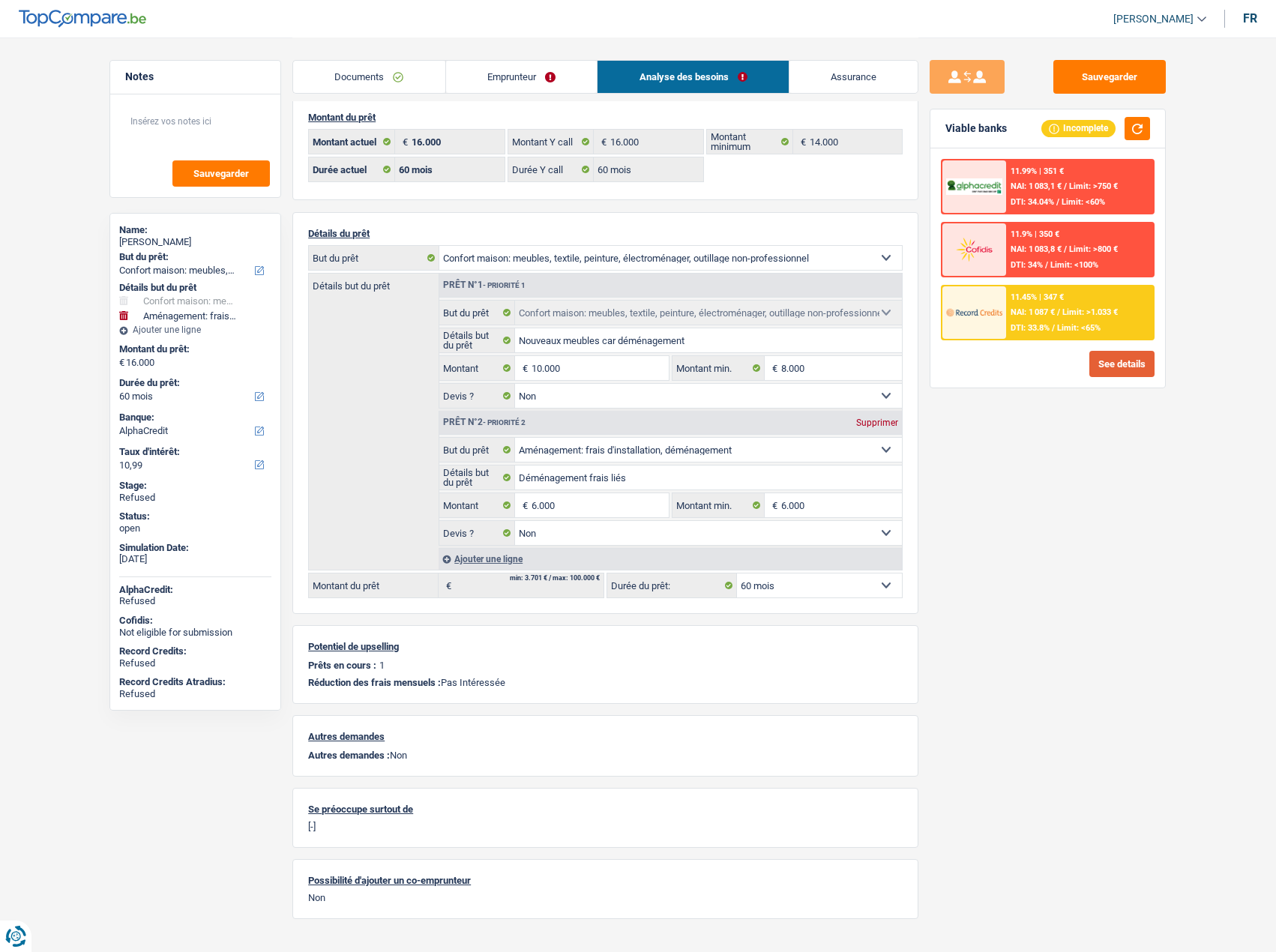
scroll to position [44, 0]
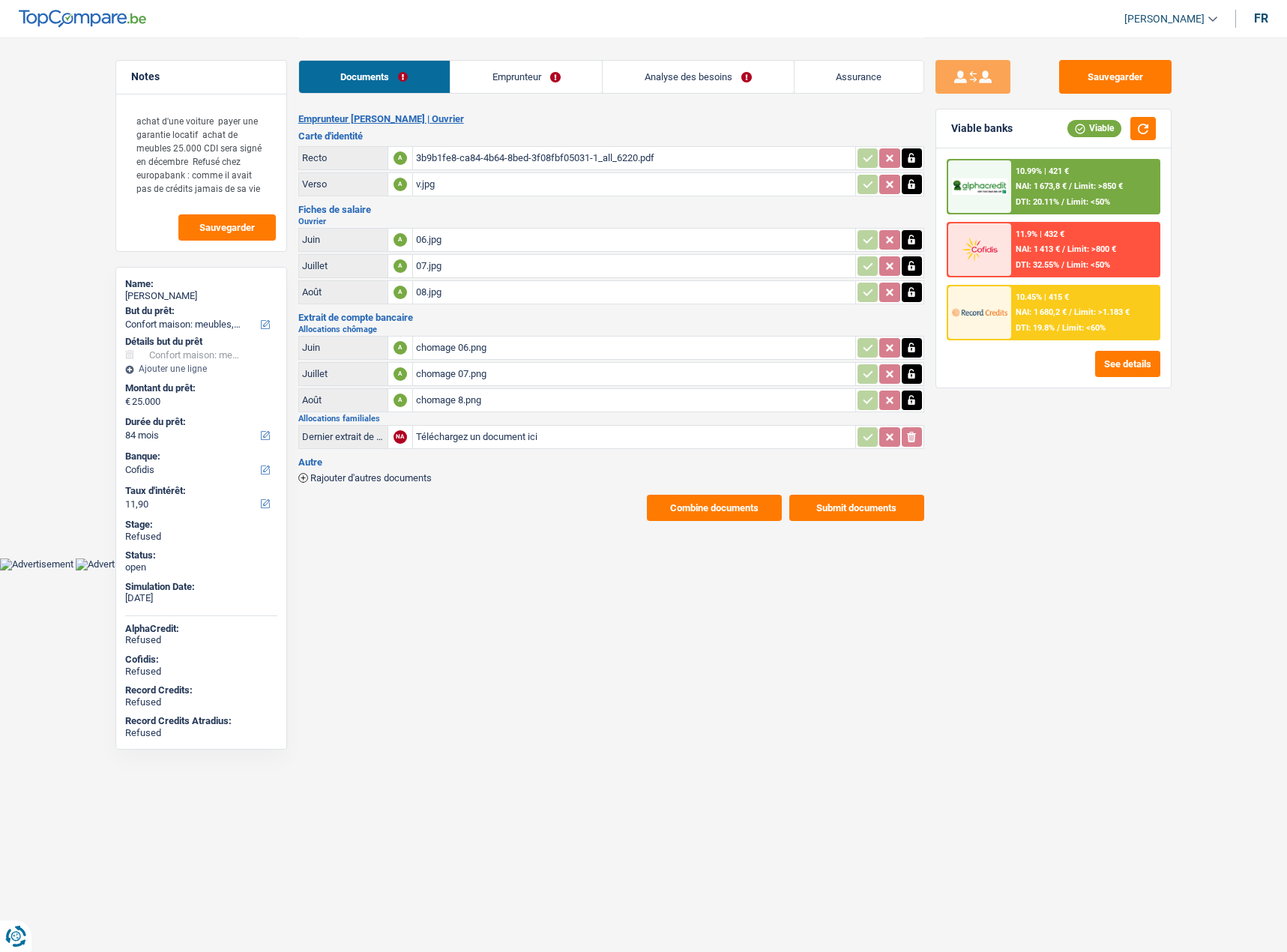
select select "household"
select select "84"
select select "cofidis"
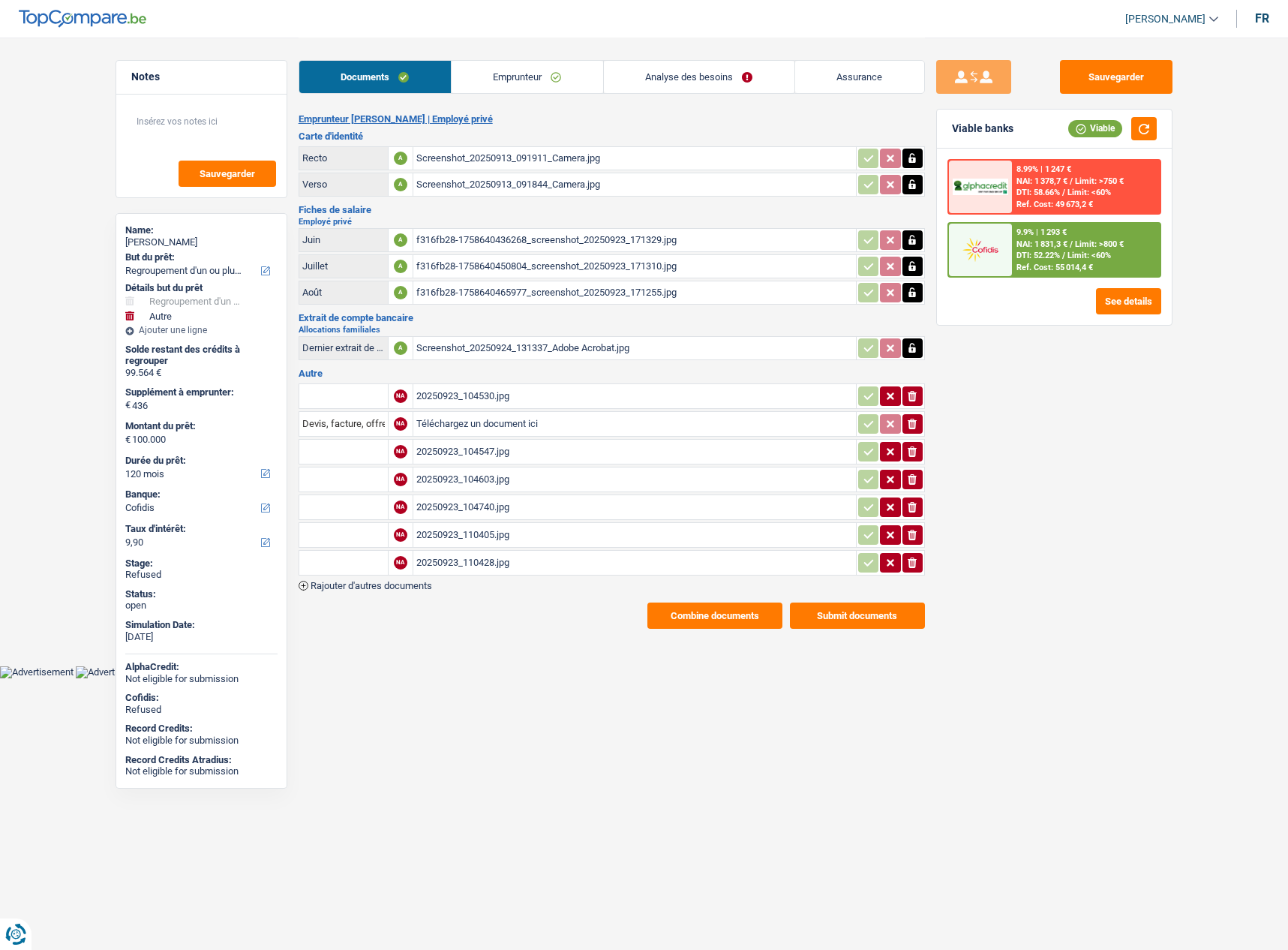
select select "refinancing"
select select "other"
select select "120"
select select "cofidis"
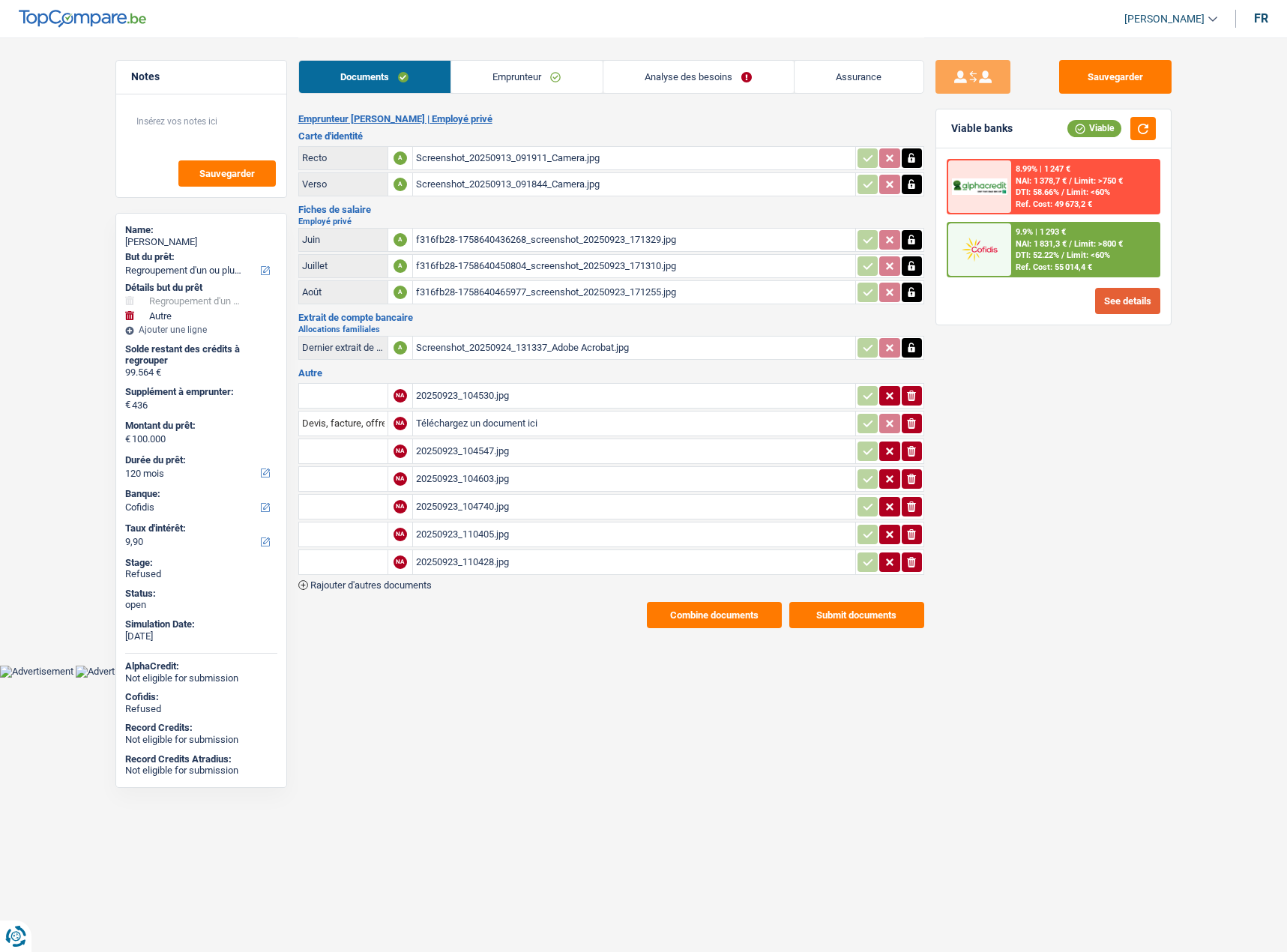
click at [1152, 305] on button "See details" at bounding box center [1127, 301] width 65 height 27
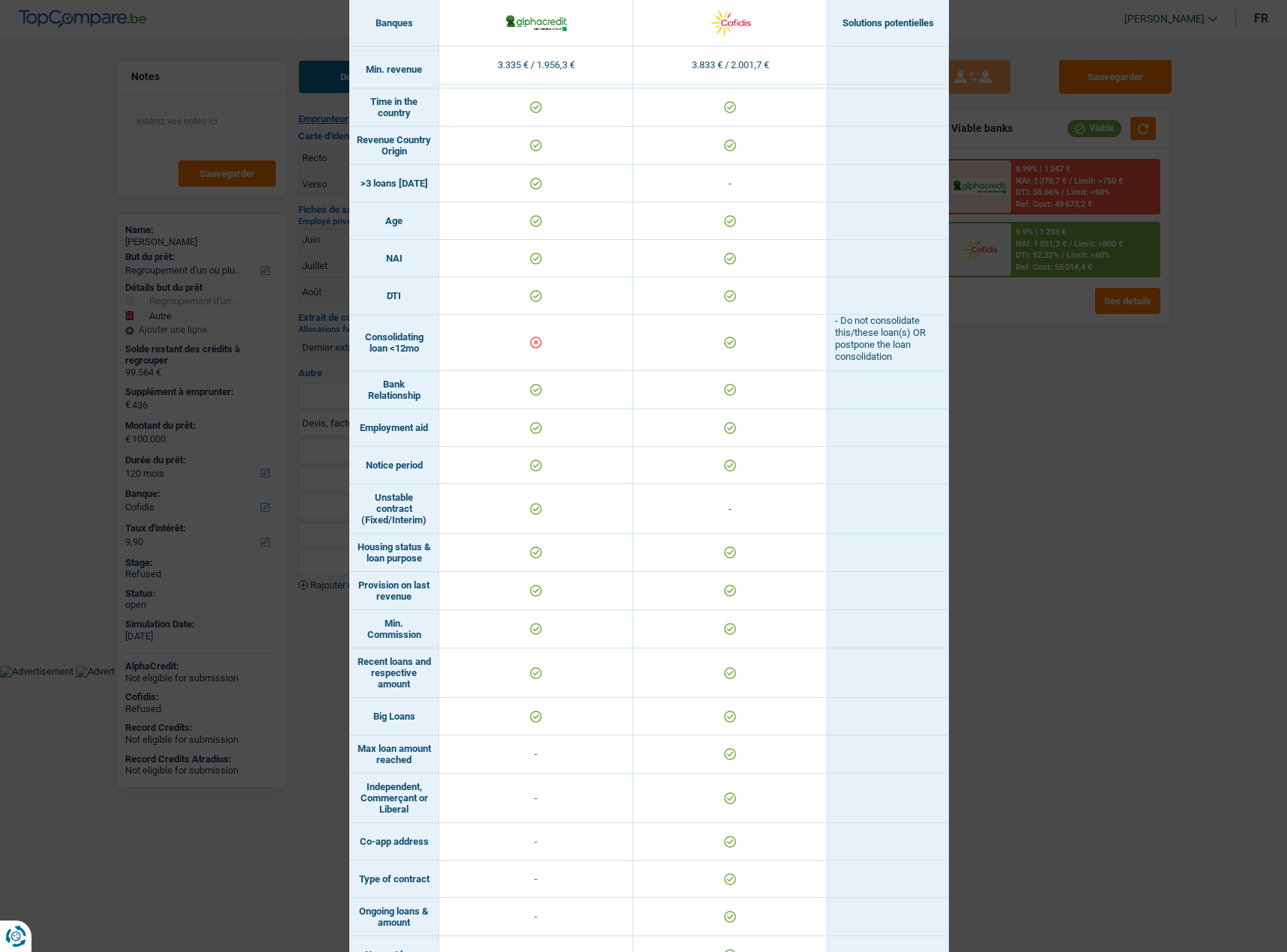
scroll to position [487, 0]
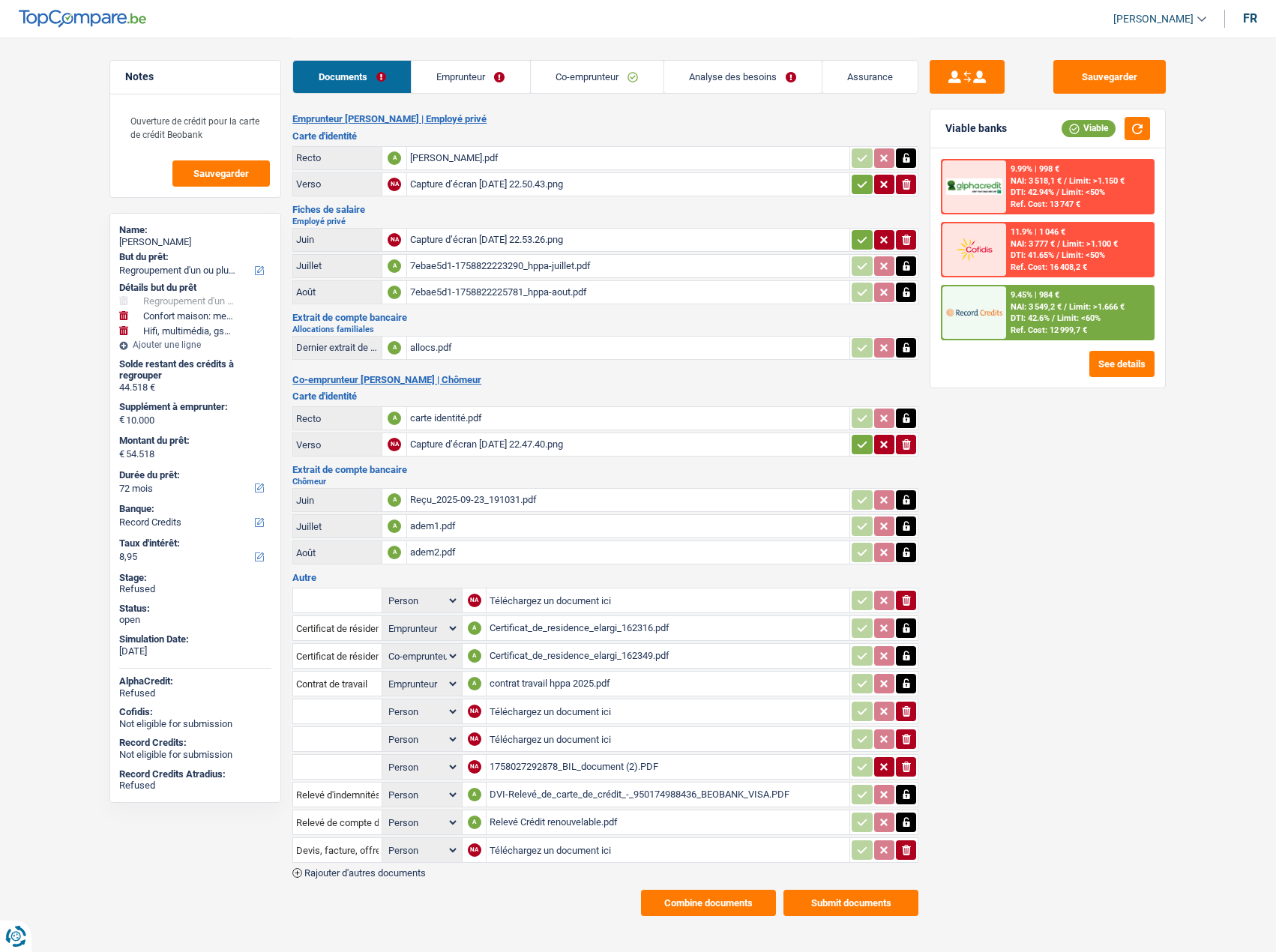
select select "refinancing"
select select "household"
select select "tech"
select select "72"
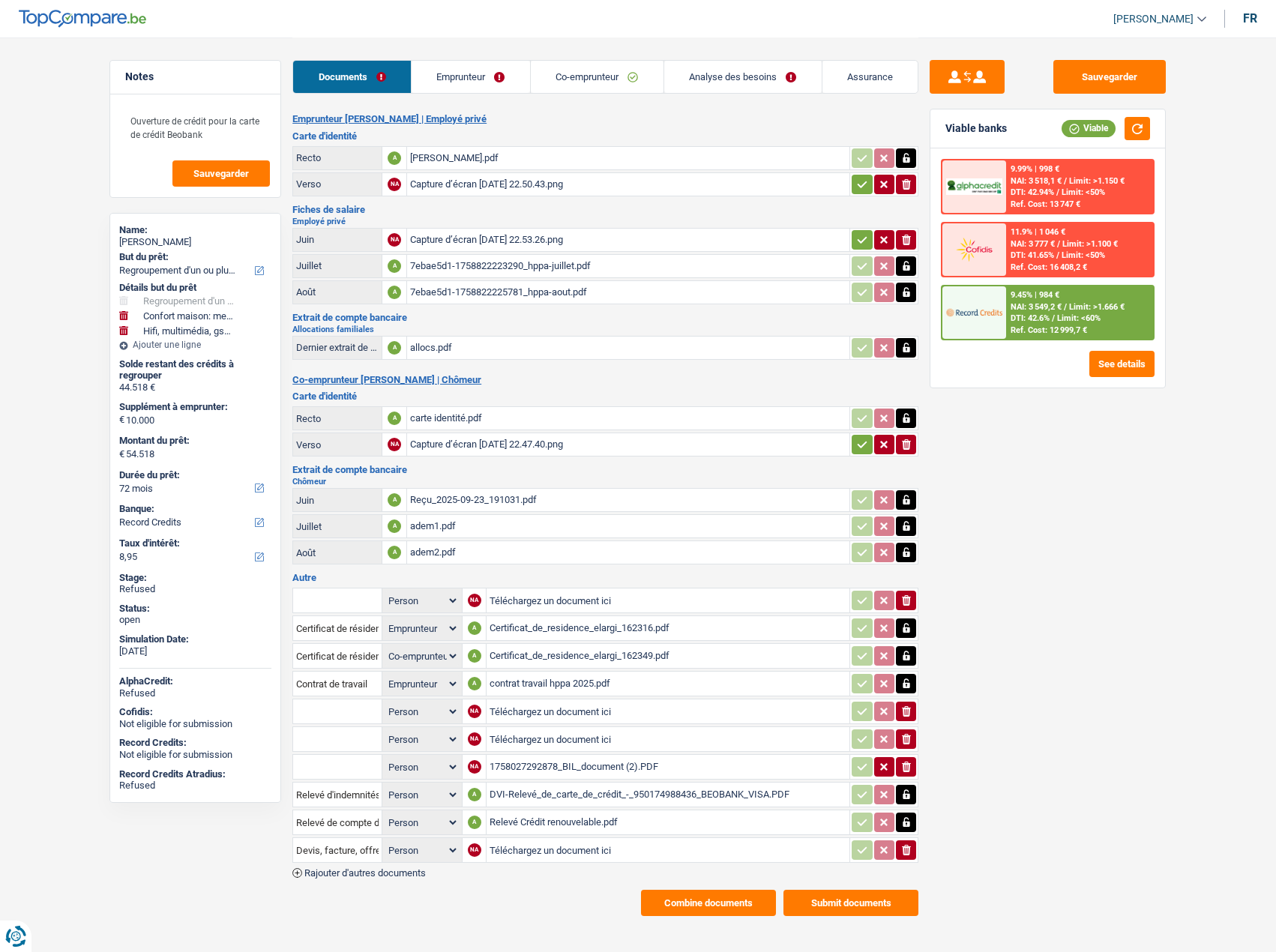
select select "record credits"
select select "applicant"
select select "coApplicant"
select select "applicant"
